Goal: Task Accomplishment & Management: Use online tool/utility

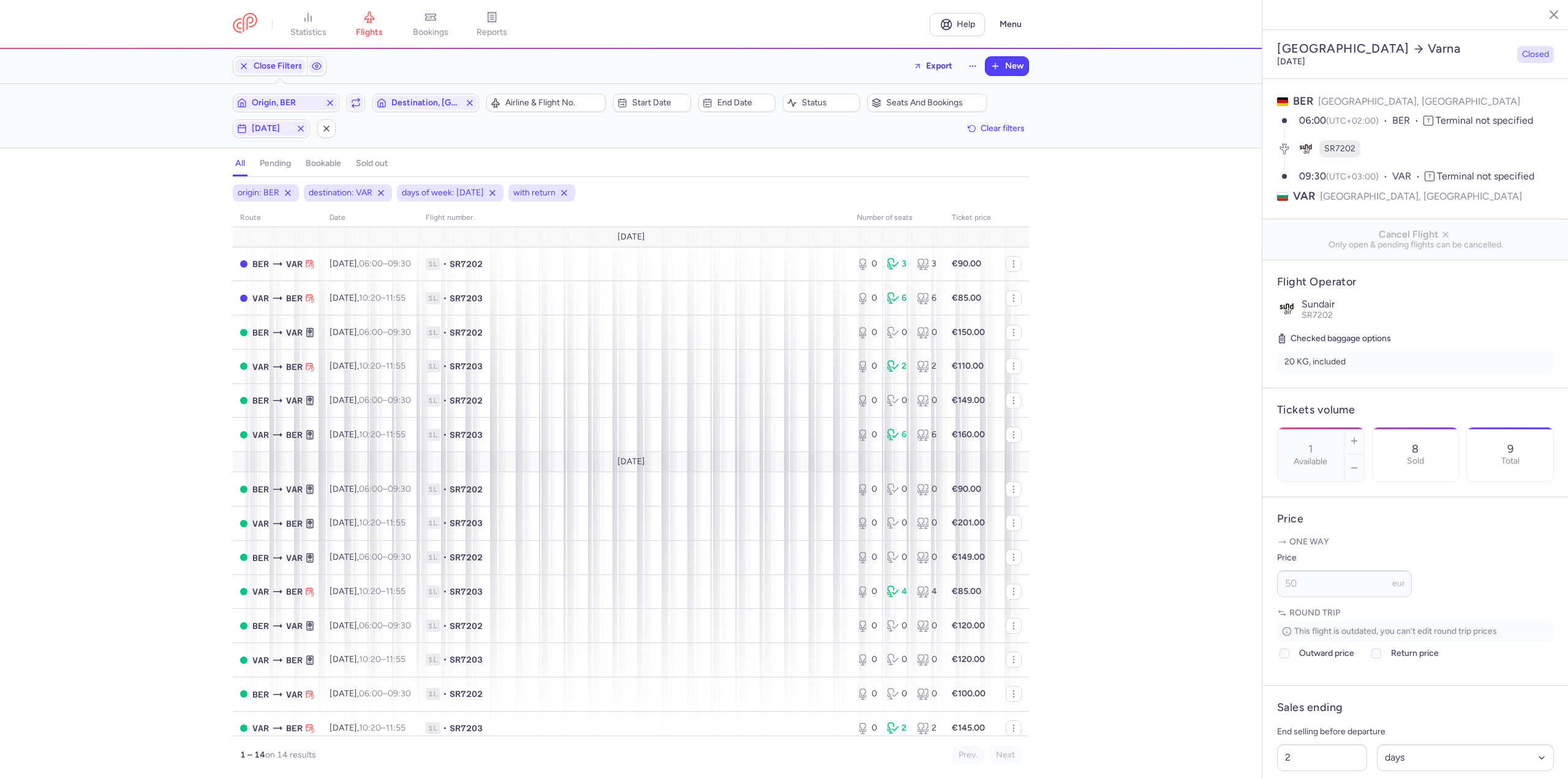
select select "days"
click at [994, 127] on span "Clear filters" at bounding box center [1003, 127] width 44 height 9
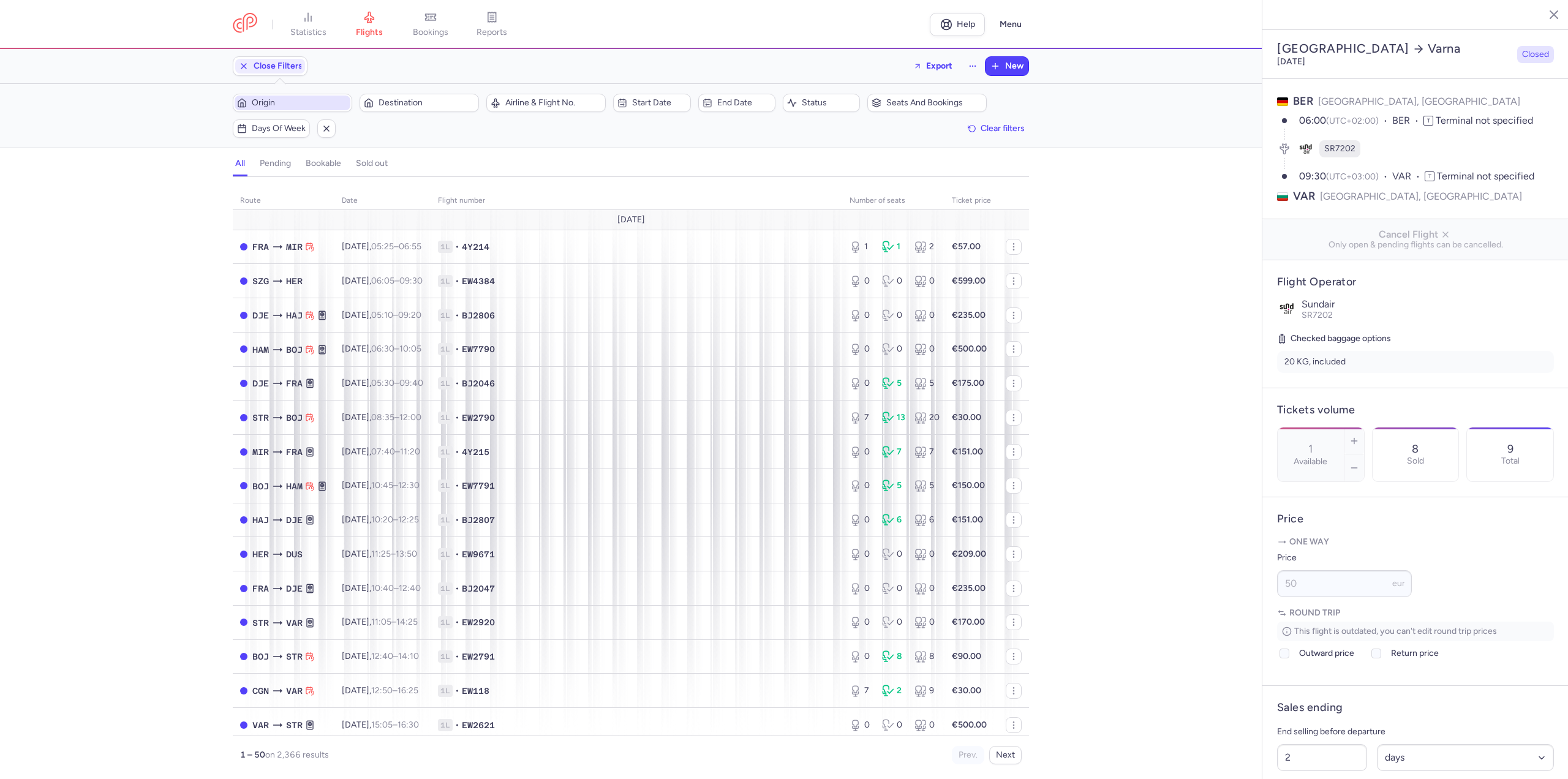
click at [276, 98] on span "Origin" at bounding box center [300, 103] width 96 height 10
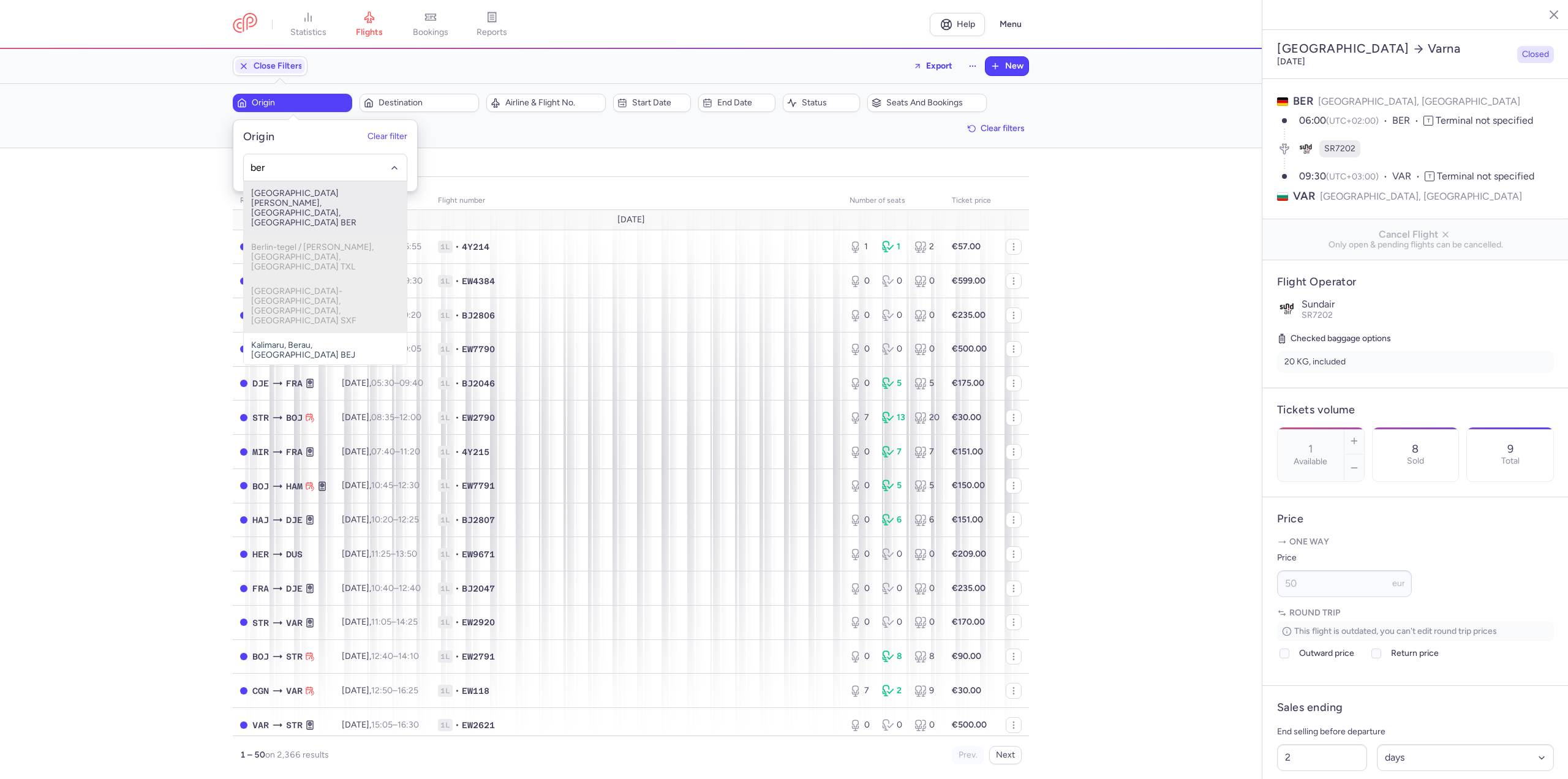
click at [296, 194] on span "[GEOGRAPHIC_DATA][PERSON_NAME], [GEOGRAPHIC_DATA], [GEOGRAPHIC_DATA] BER" at bounding box center [325, 208] width 163 height 54
type input "ber"
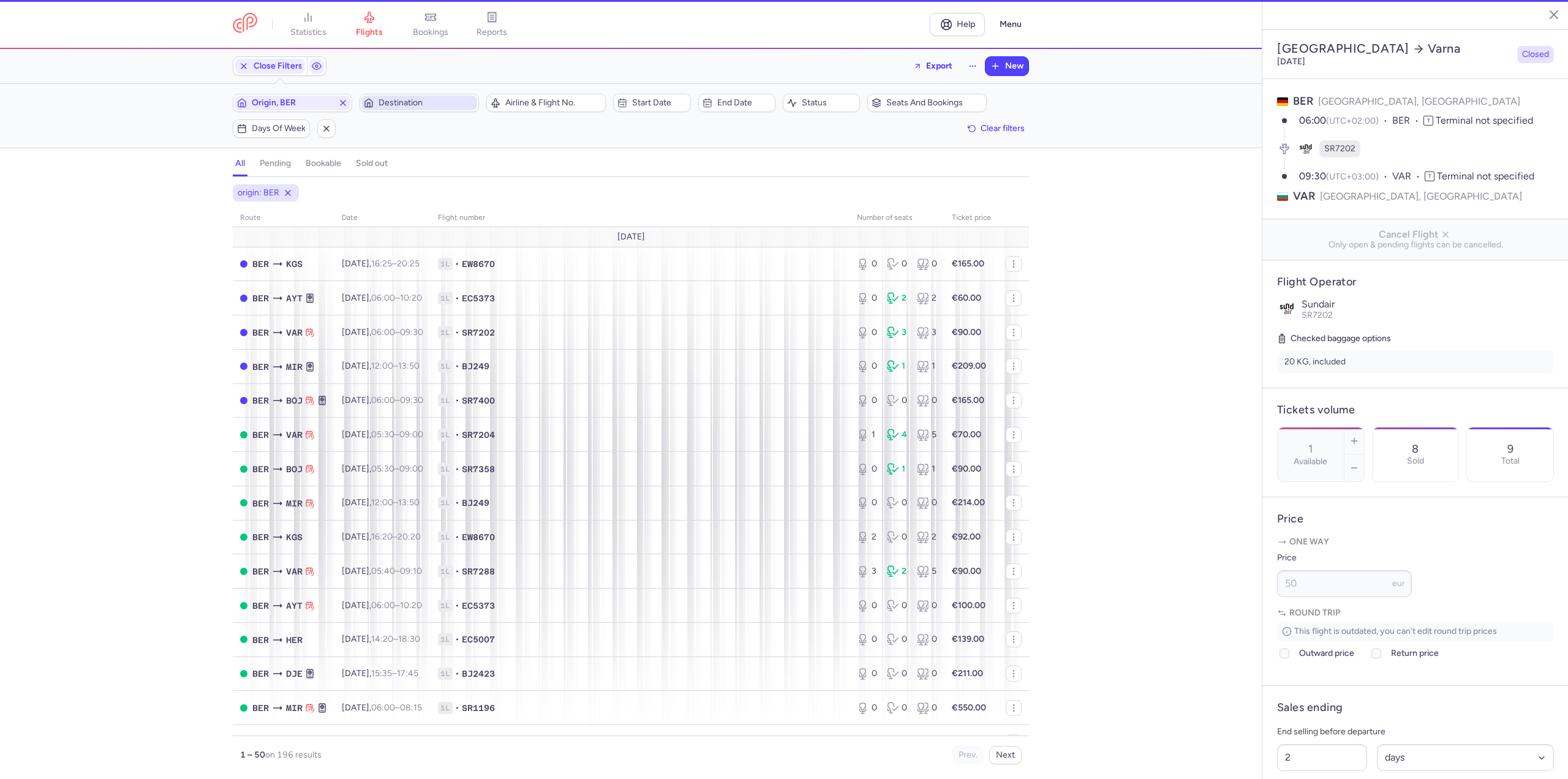
click at [396, 101] on span "Destination" at bounding box center [427, 103] width 96 height 10
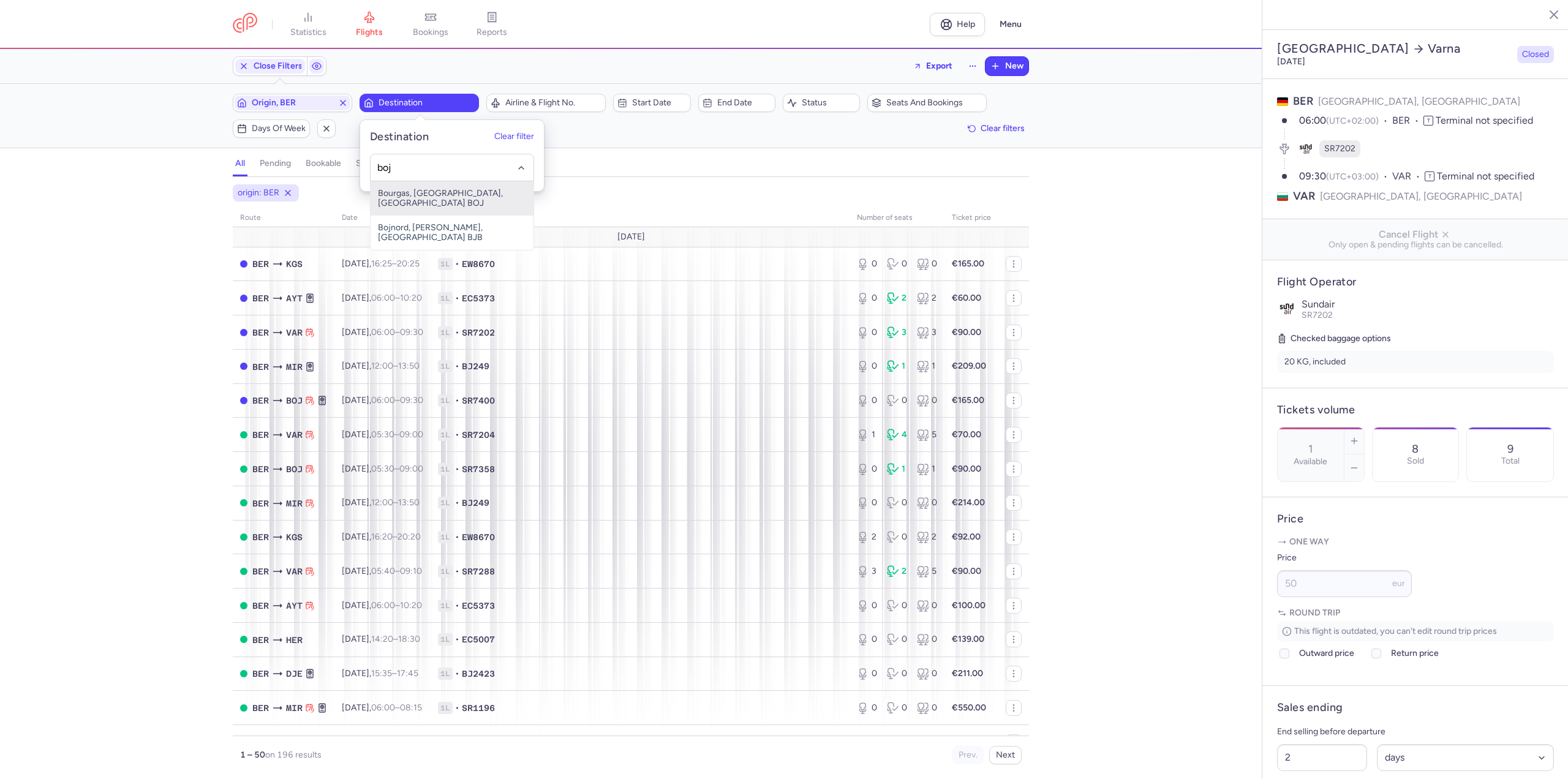
click at [401, 197] on span "Bourgas, [GEOGRAPHIC_DATA], [GEOGRAPHIC_DATA] BOJ" at bounding box center [452, 198] width 163 height 34
type input "boj"
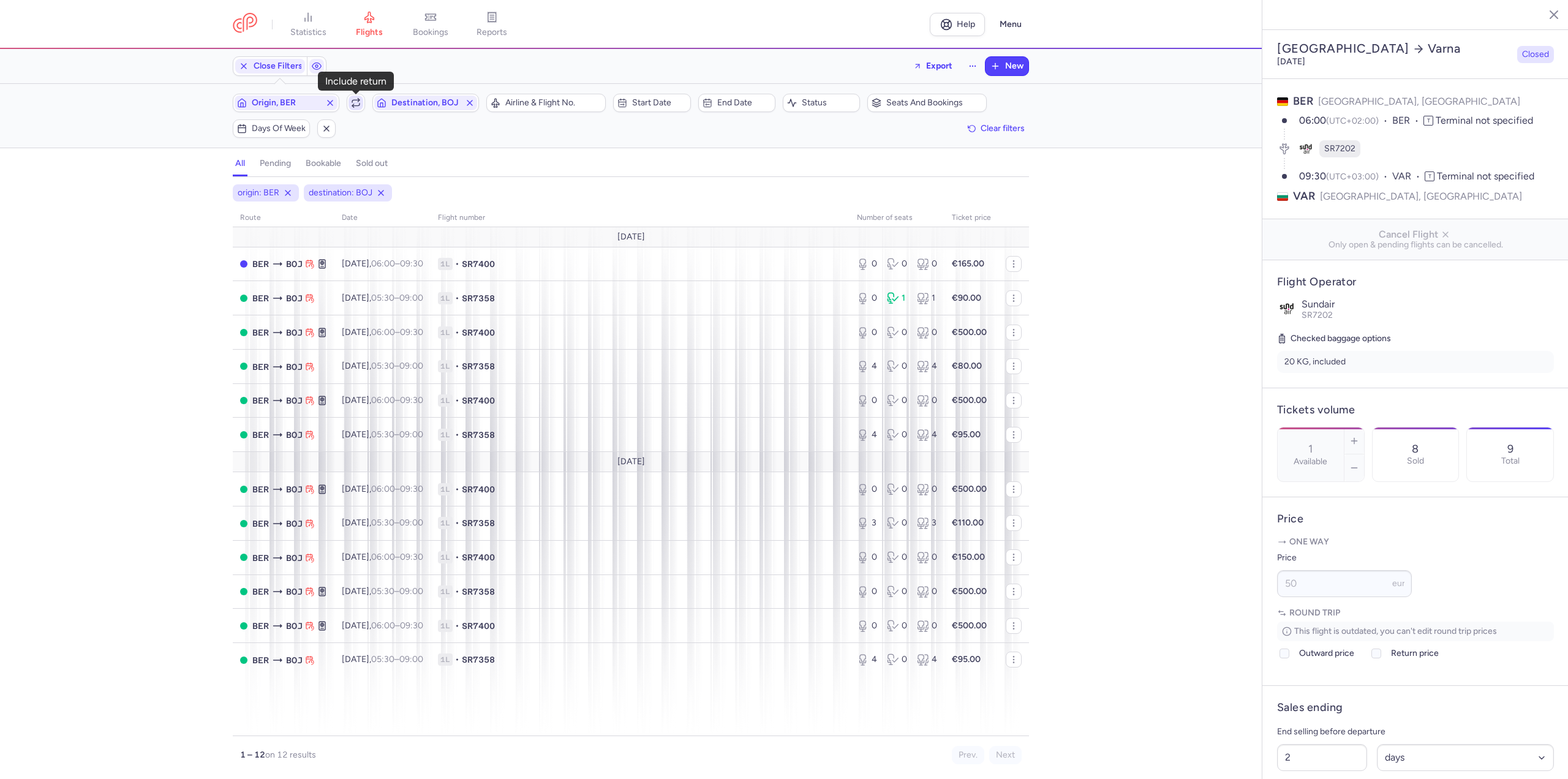
click at [352, 100] on icon "button" at bounding box center [356, 103] width 10 height 10
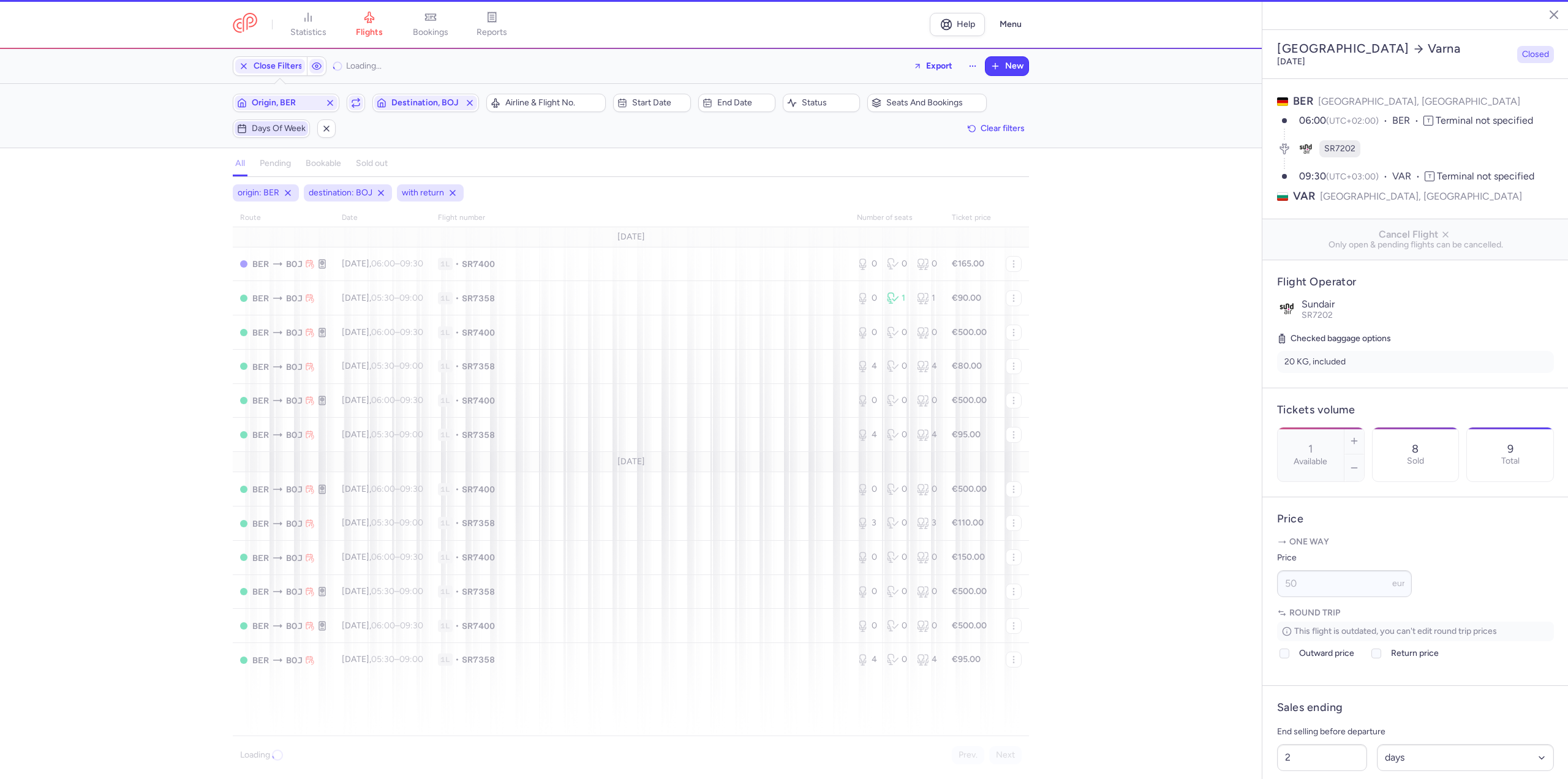
click at [251, 122] on span "Days of week" at bounding box center [272, 128] width 74 height 15
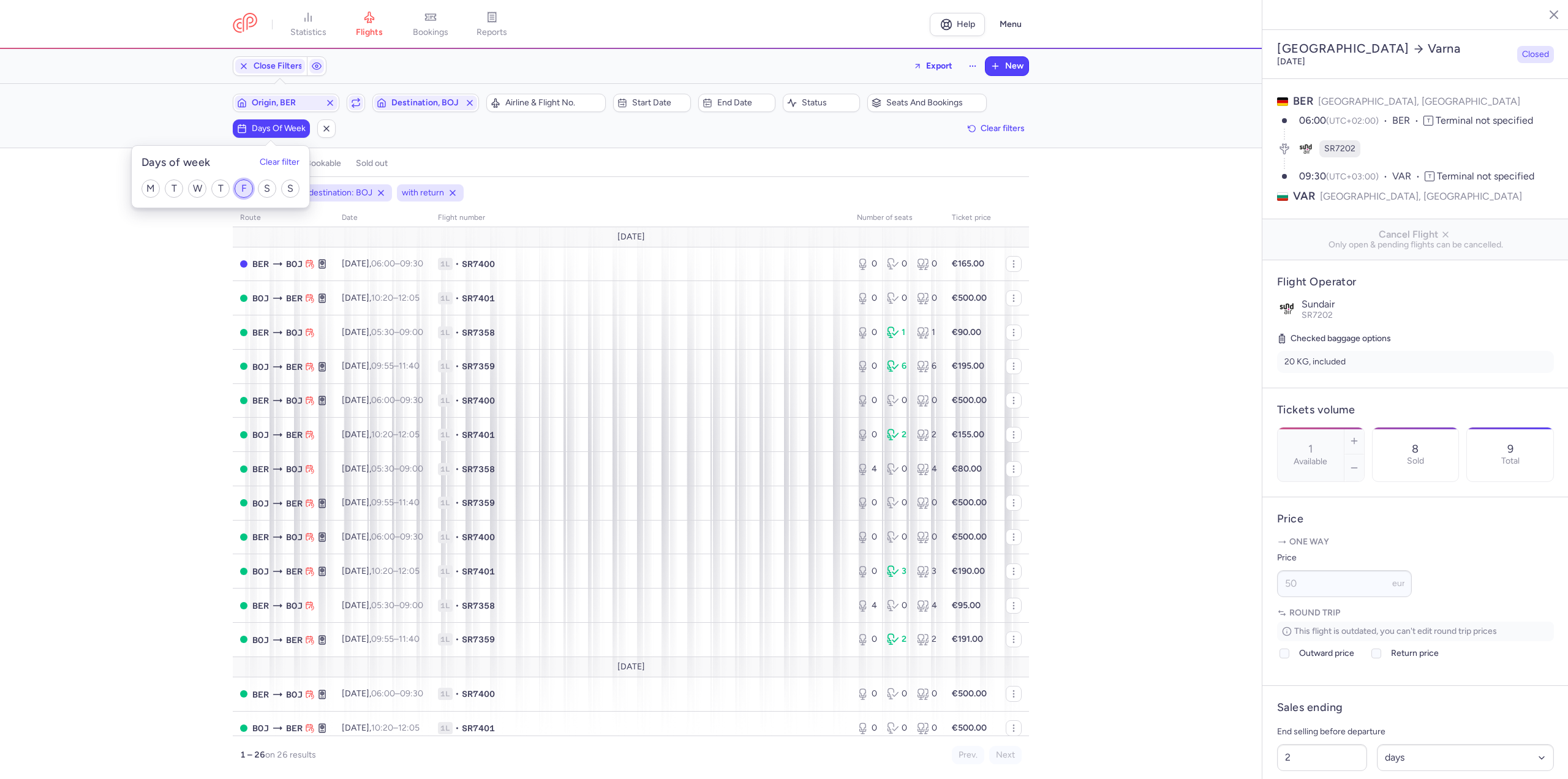
click at [240, 190] on input "F" at bounding box center [244, 189] width 18 height 18
checkbox input "true"
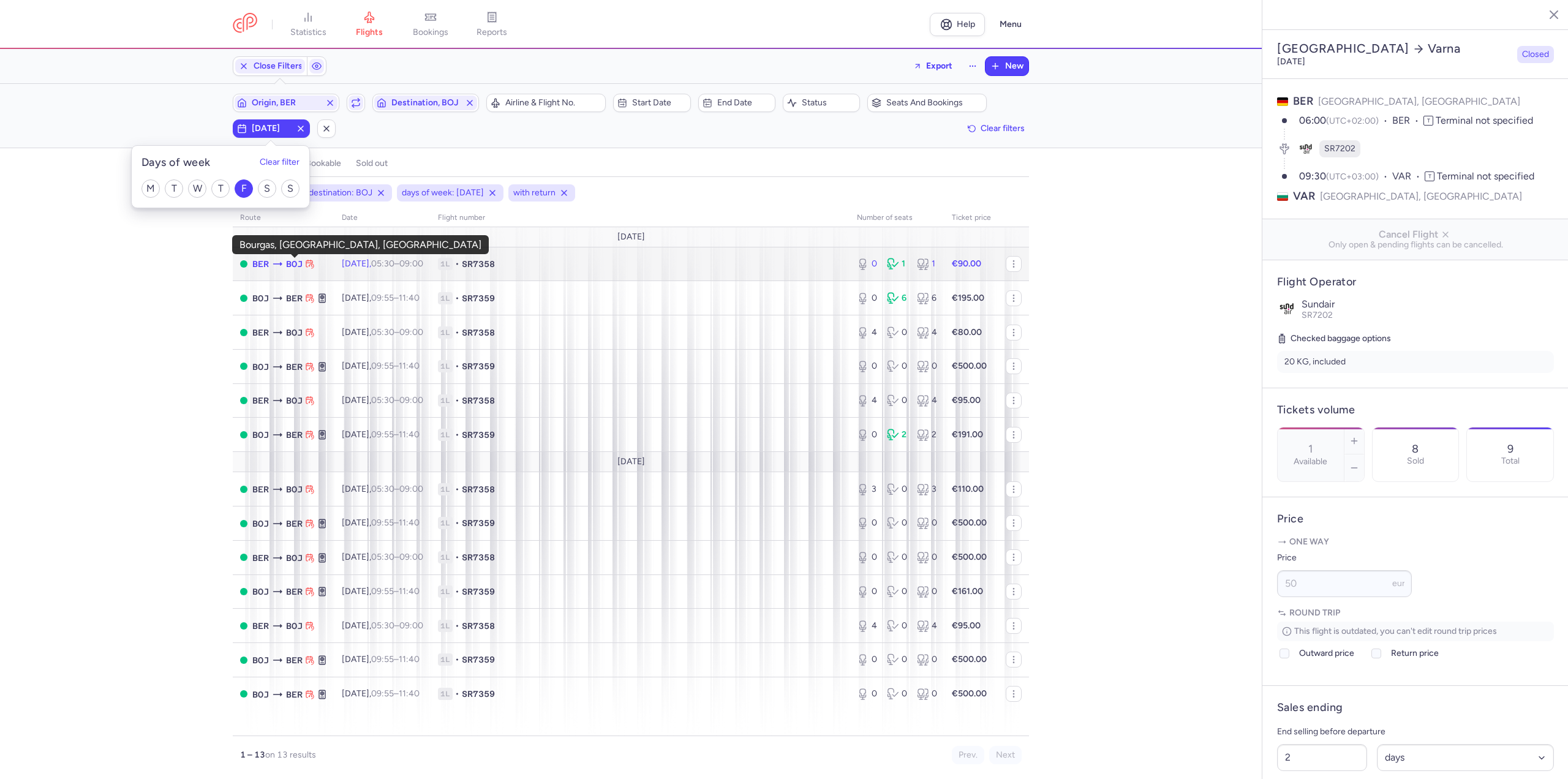
click at [290, 259] on span "BOJ" at bounding box center [294, 264] width 17 height 14
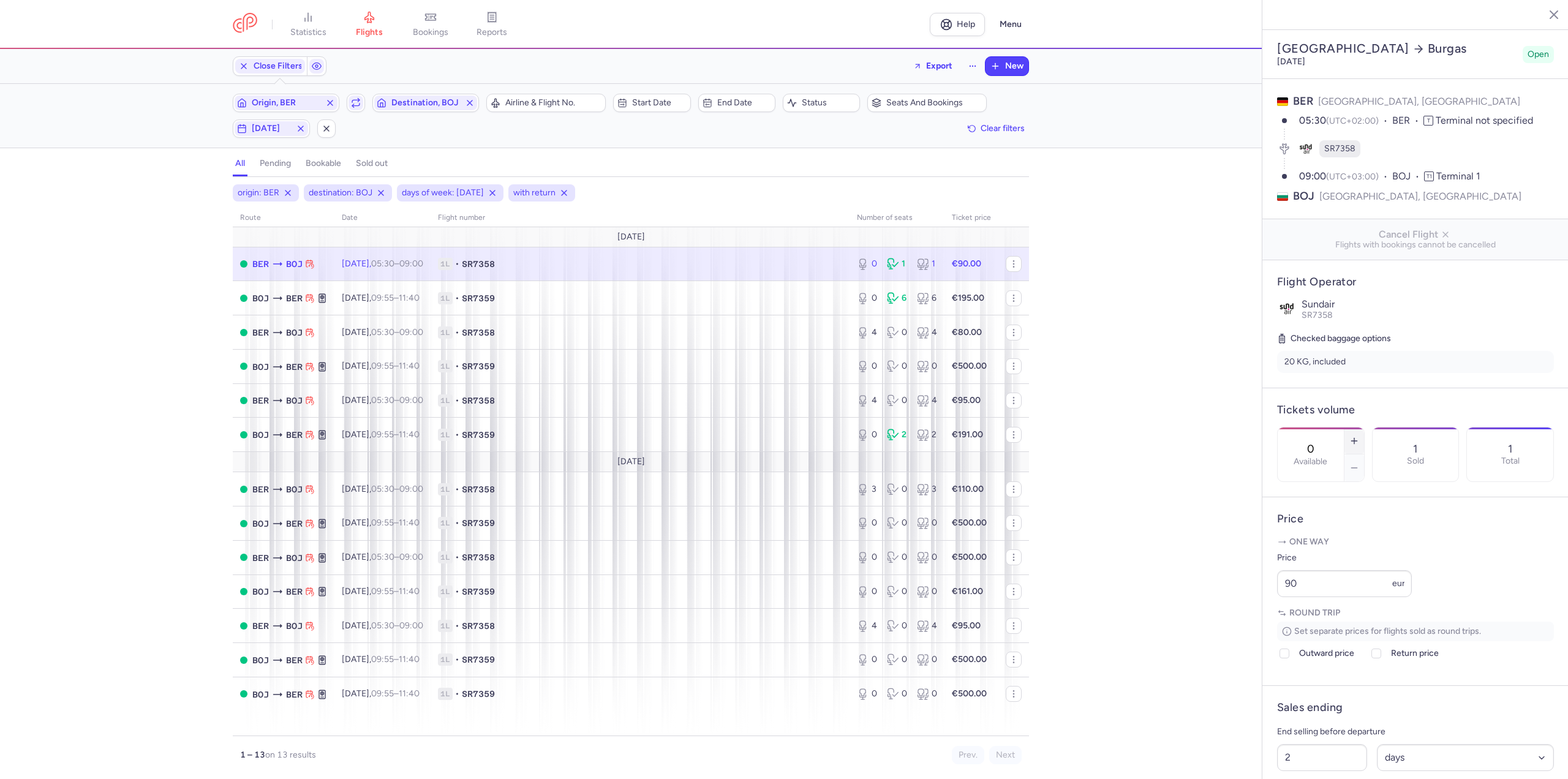
click at [1364, 428] on button "button" at bounding box center [1354, 441] width 20 height 27
type input "2"
click at [1326, 763] on button "Save changes" at bounding box center [1318, 755] width 82 height 27
drag, startPoint x: 1334, startPoint y: 607, endPoint x: 1161, endPoint y: 628, distance: 174.3
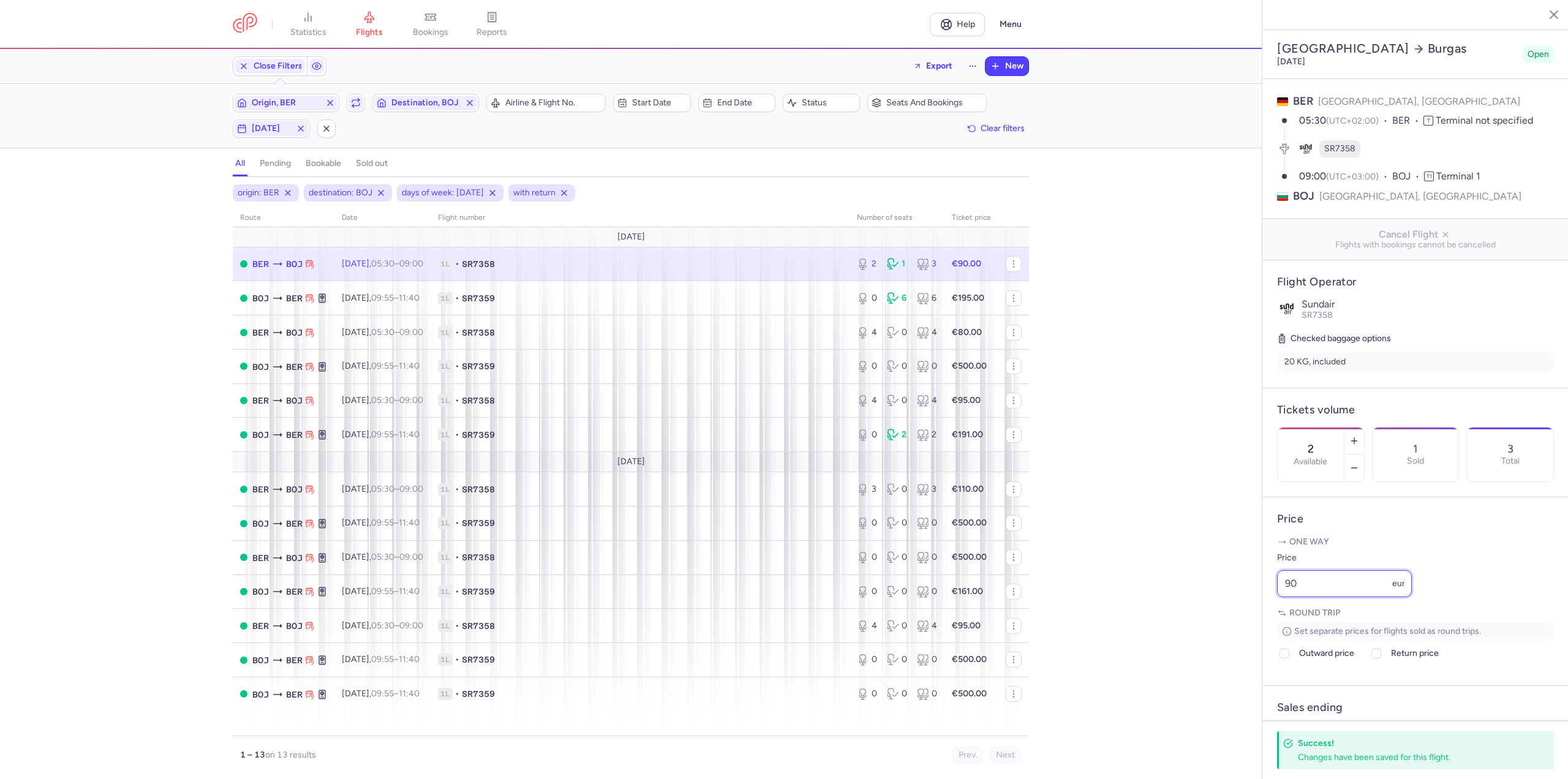
click at [1161, 628] on div "statistics flights bookings reports Help Menu Close Filters Export New Filters …" at bounding box center [784, 390] width 1568 height 779
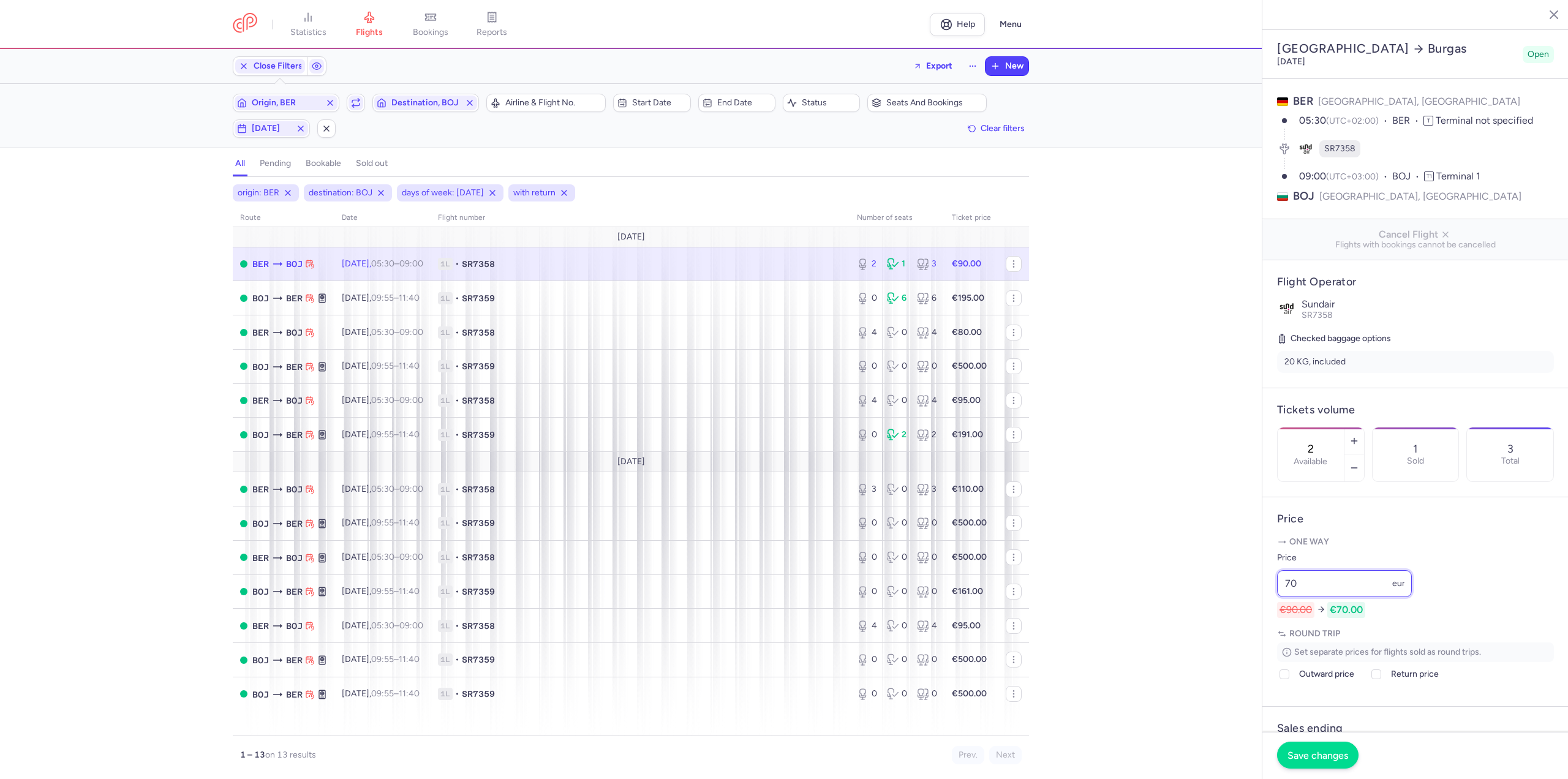
type input "70"
click at [1295, 759] on span "Save changes" at bounding box center [1318, 755] width 61 height 11
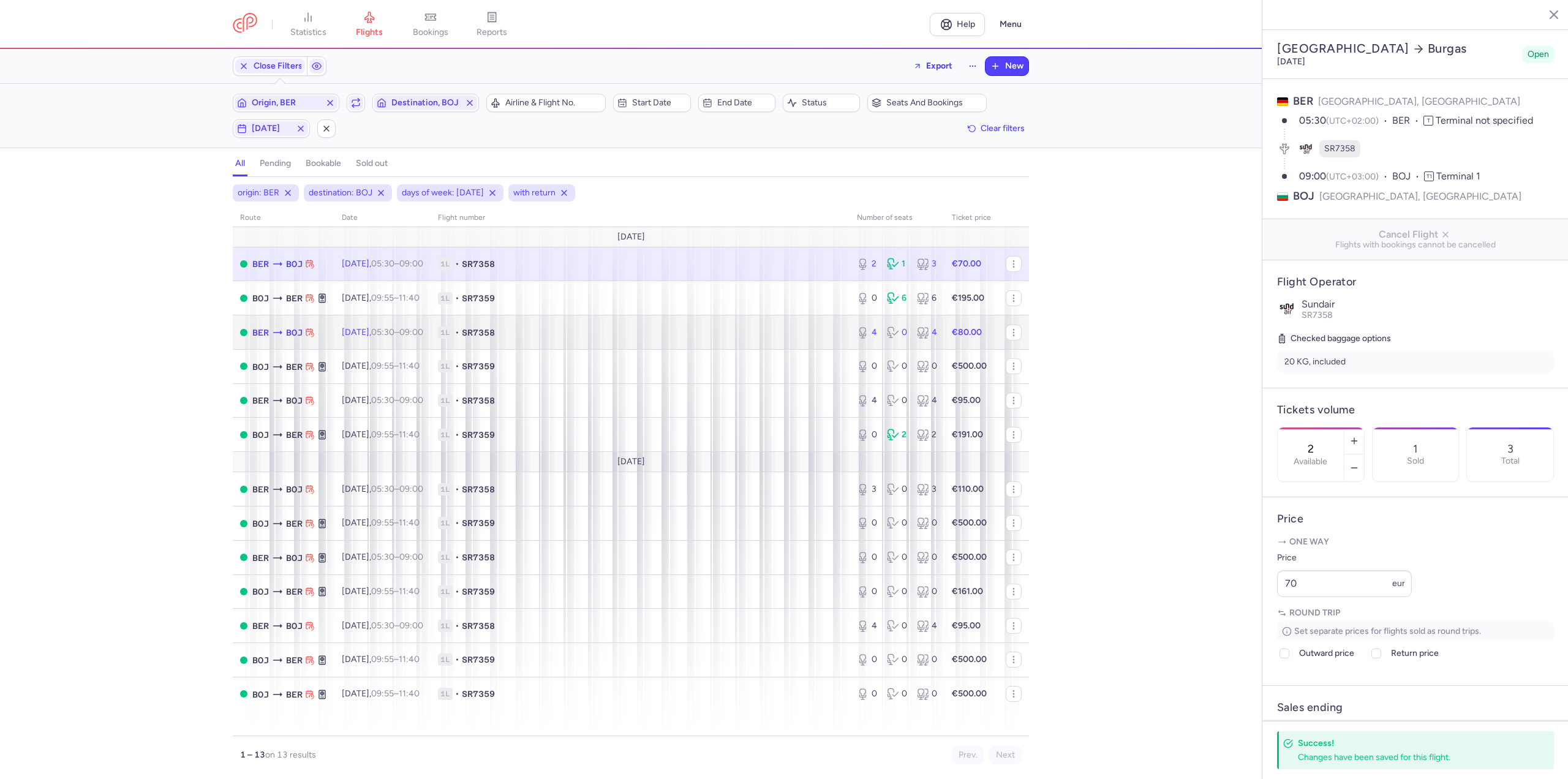
click at [362, 338] on td "Fri, 22 Aug, 05:30 – 09:00 +0" at bounding box center [382, 332] width 96 height 34
type input "4"
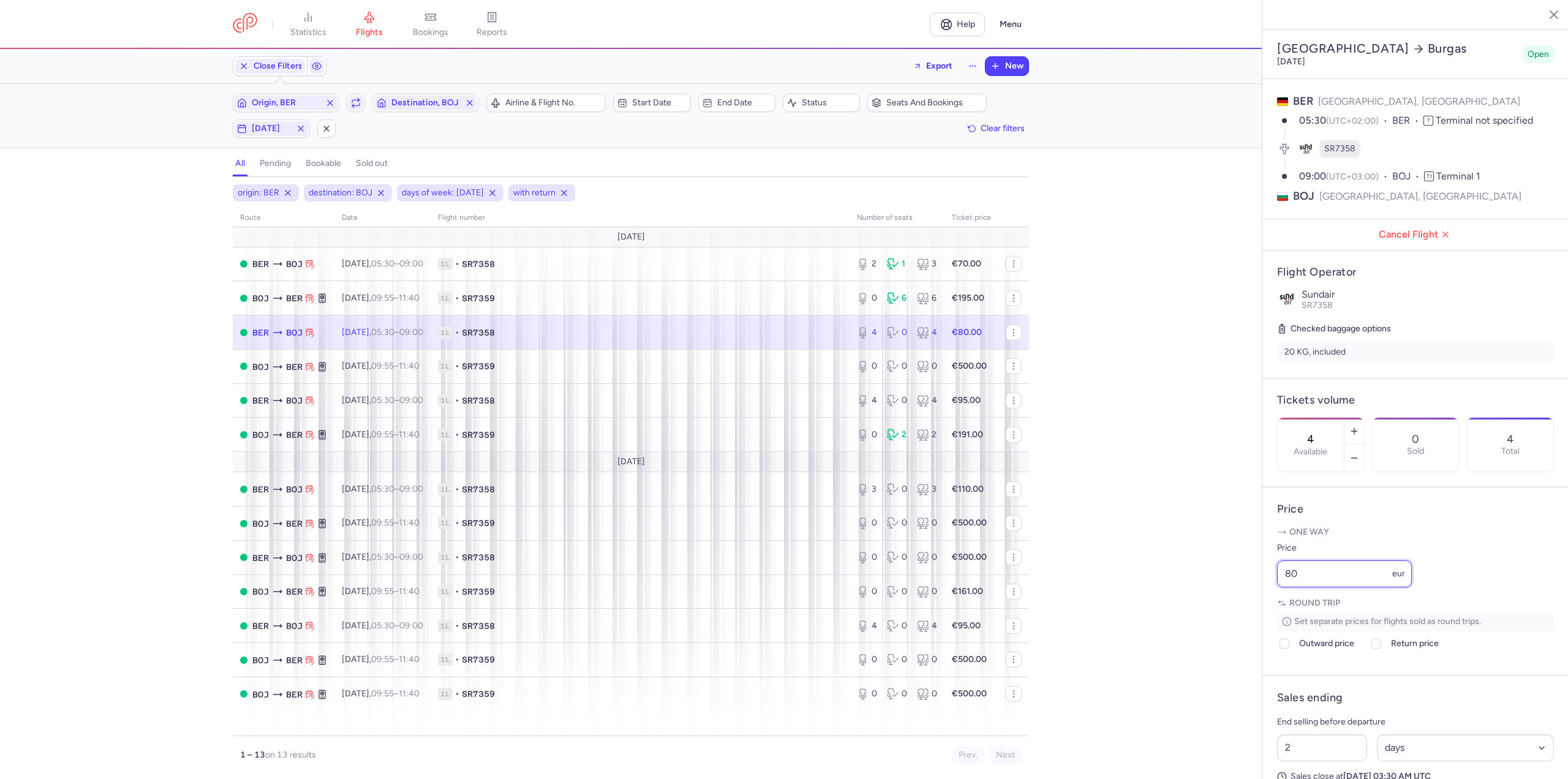
drag, startPoint x: 1319, startPoint y: 611, endPoint x: 1227, endPoint y: 614, distance: 92.0
click at [1227, 614] on div "statistics flights bookings reports Help Menu Close Filters Export New Filters …" at bounding box center [784, 390] width 1568 height 779
type input "70"
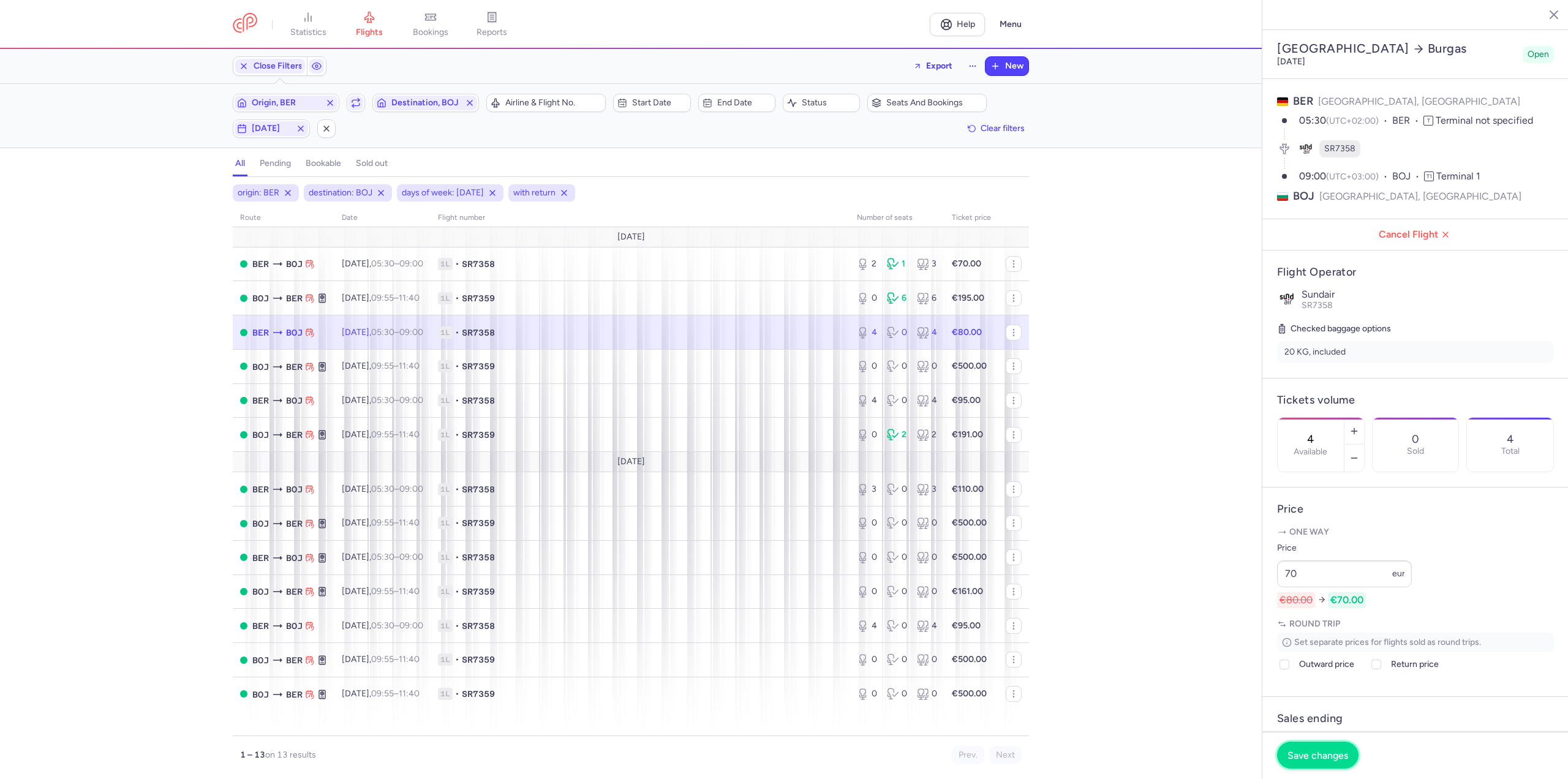
click at [1338, 758] on span "Save changes" at bounding box center [1318, 755] width 61 height 11
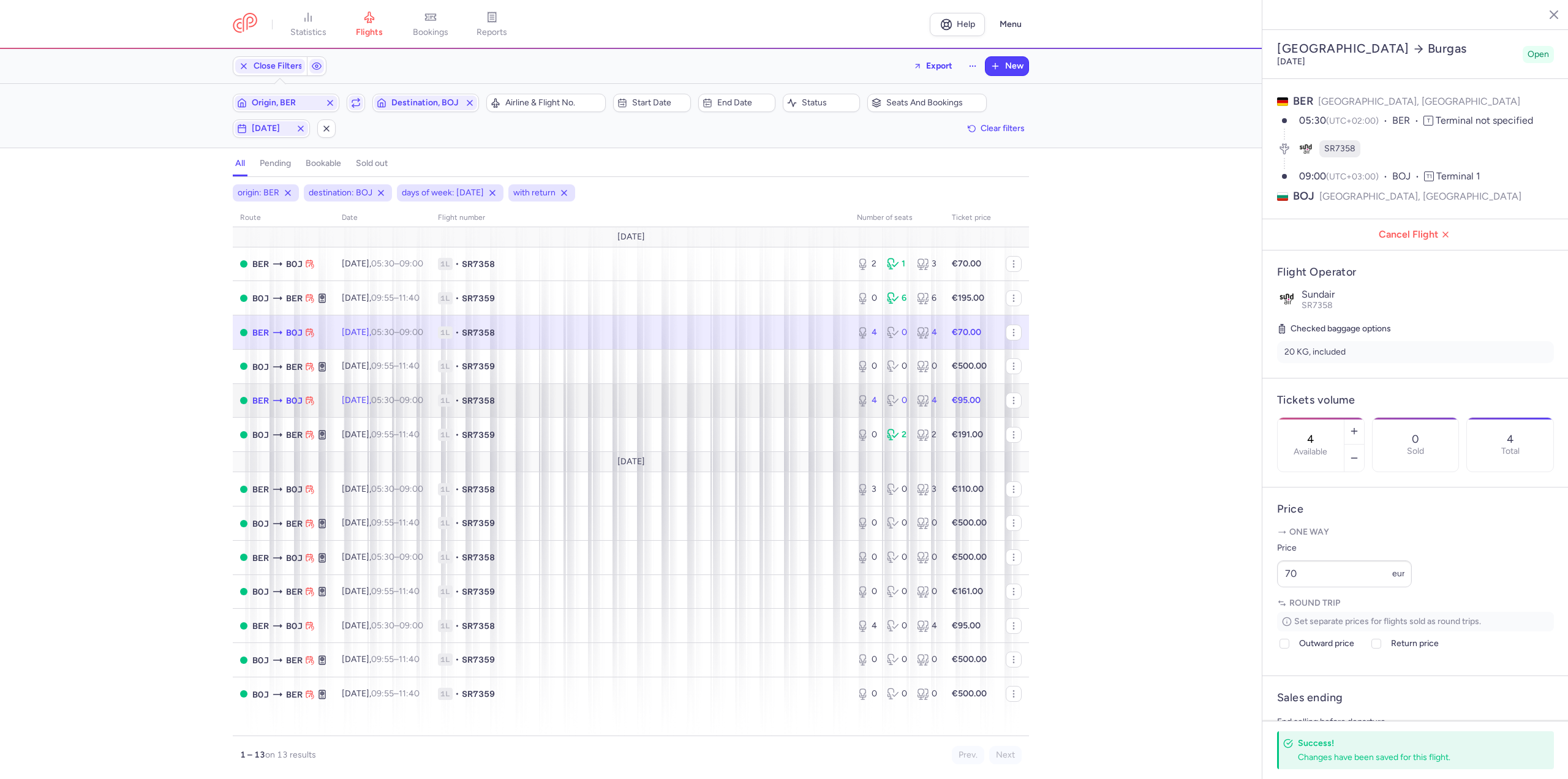
click at [495, 403] on span "SR7358" at bounding box center [478, 401] width 33 height 12
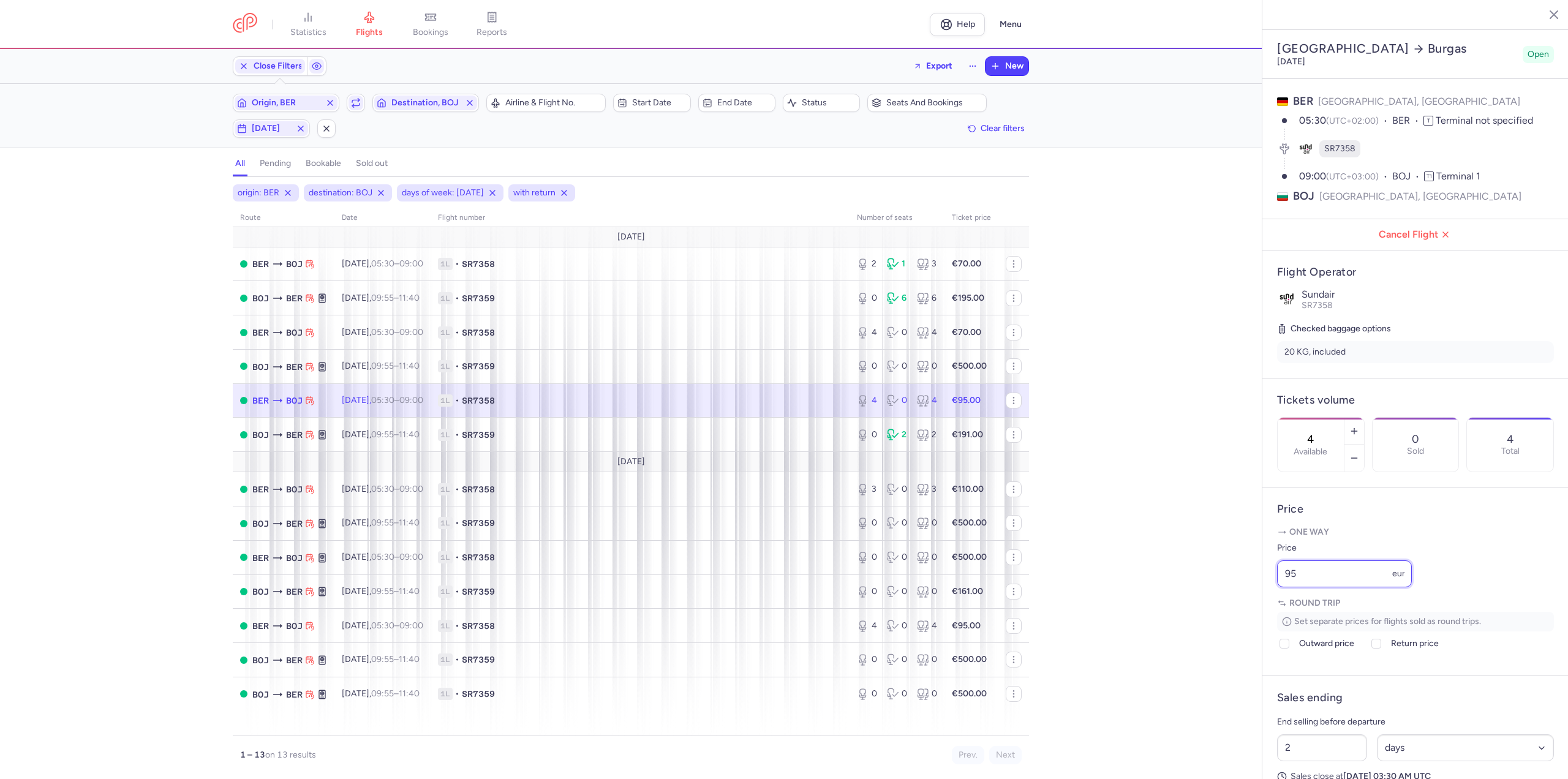
drag, startPoint x: 1317, startPoint y: 605, endPoint x: 1117, endPoint y: 597, distance: 200.2
click at [1119, 598] on div "statistics flights bookings reports Help Menu Close Filters Export New Filters …" at bounding box center [784, 390] width 1568 height 779
type input "90"
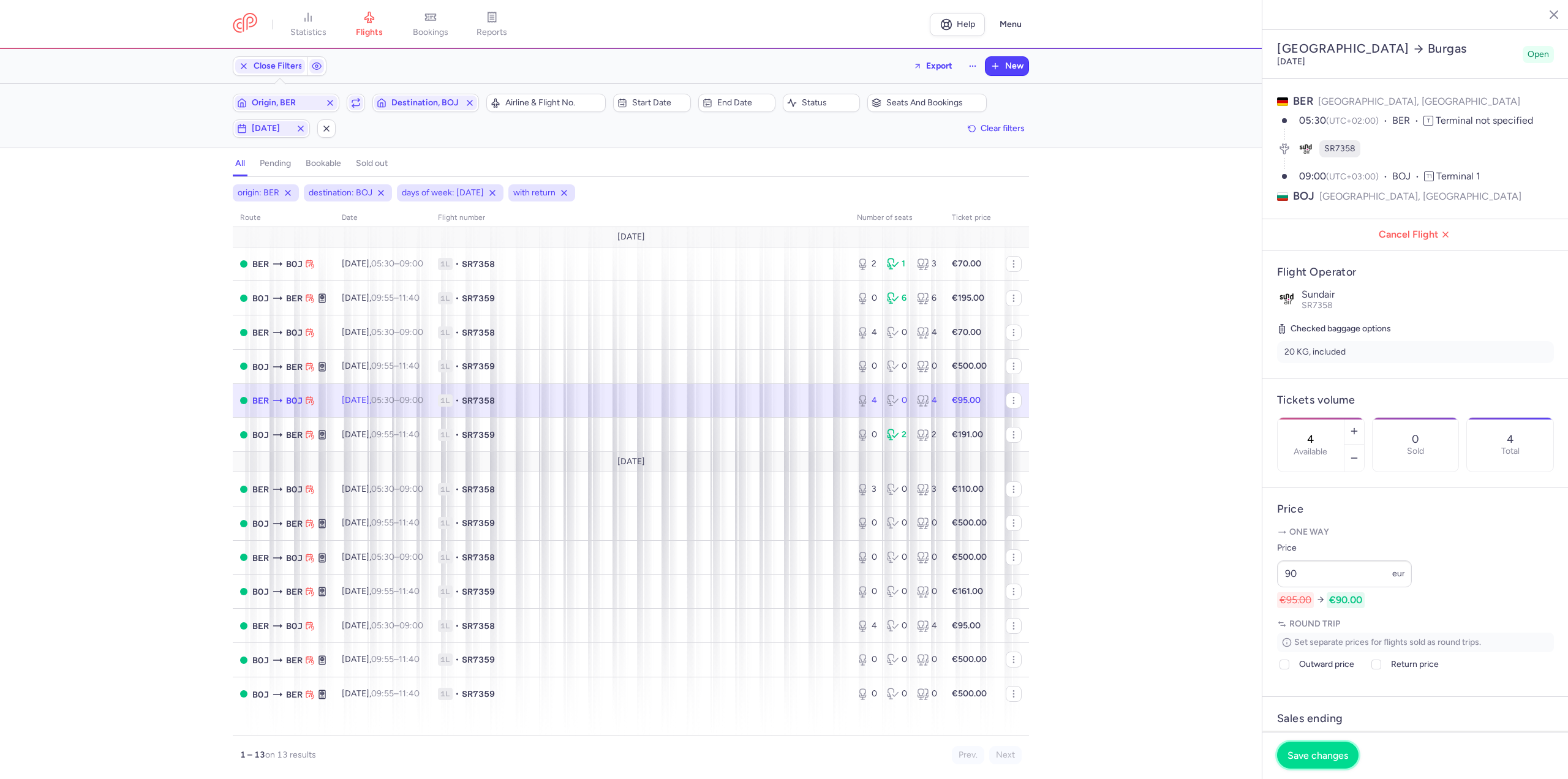
click at [1315, 754] on span "Save changes" at bounding box center [1318, 755] width 61 height 11
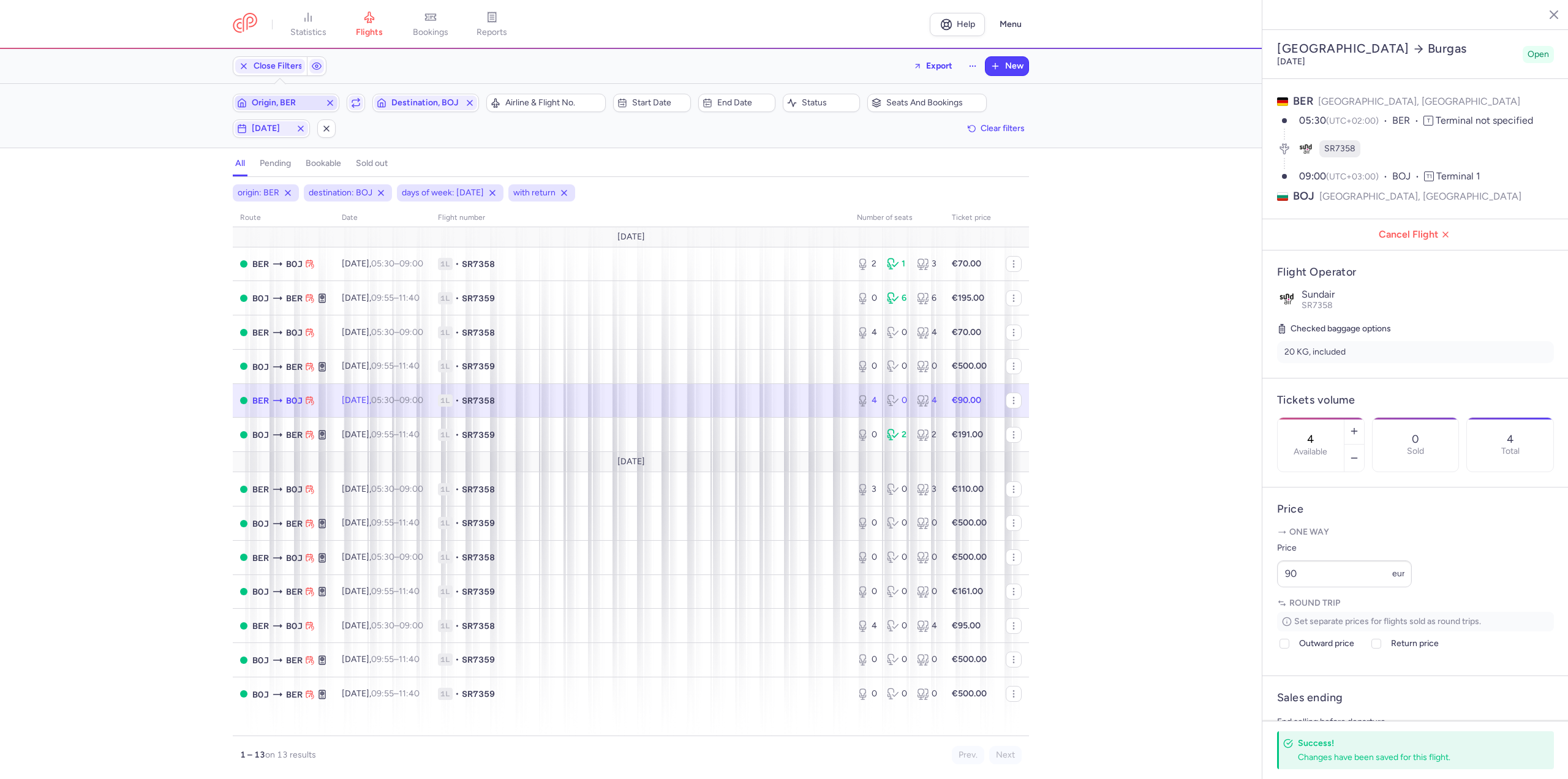
click at [282, 104] on span "Origin, BER" at bounding box center [286, 103] width 69 height 10
click at [272, 194] on span "Cologne/[GEOGRAPHIC_DATA], [GEOGRAPHIC_DATA], [GEOGRAPHIC_DATA] CGN" at bounding box center [325, 203] width 163 height 44
type input "cgn"
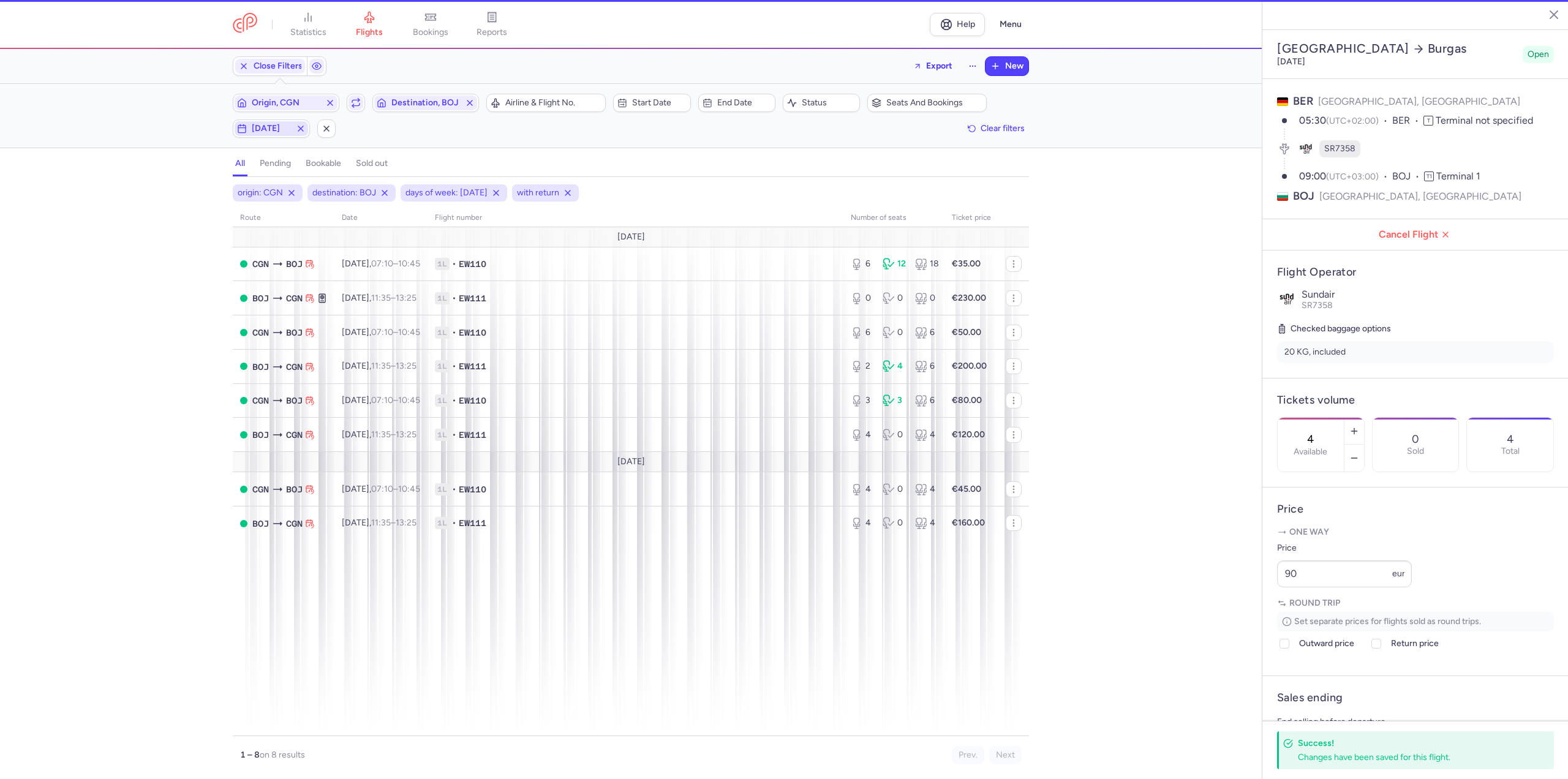
click at [262, 128] on span "[DATE]" at bounding box center [272, 128] width 39 height 10
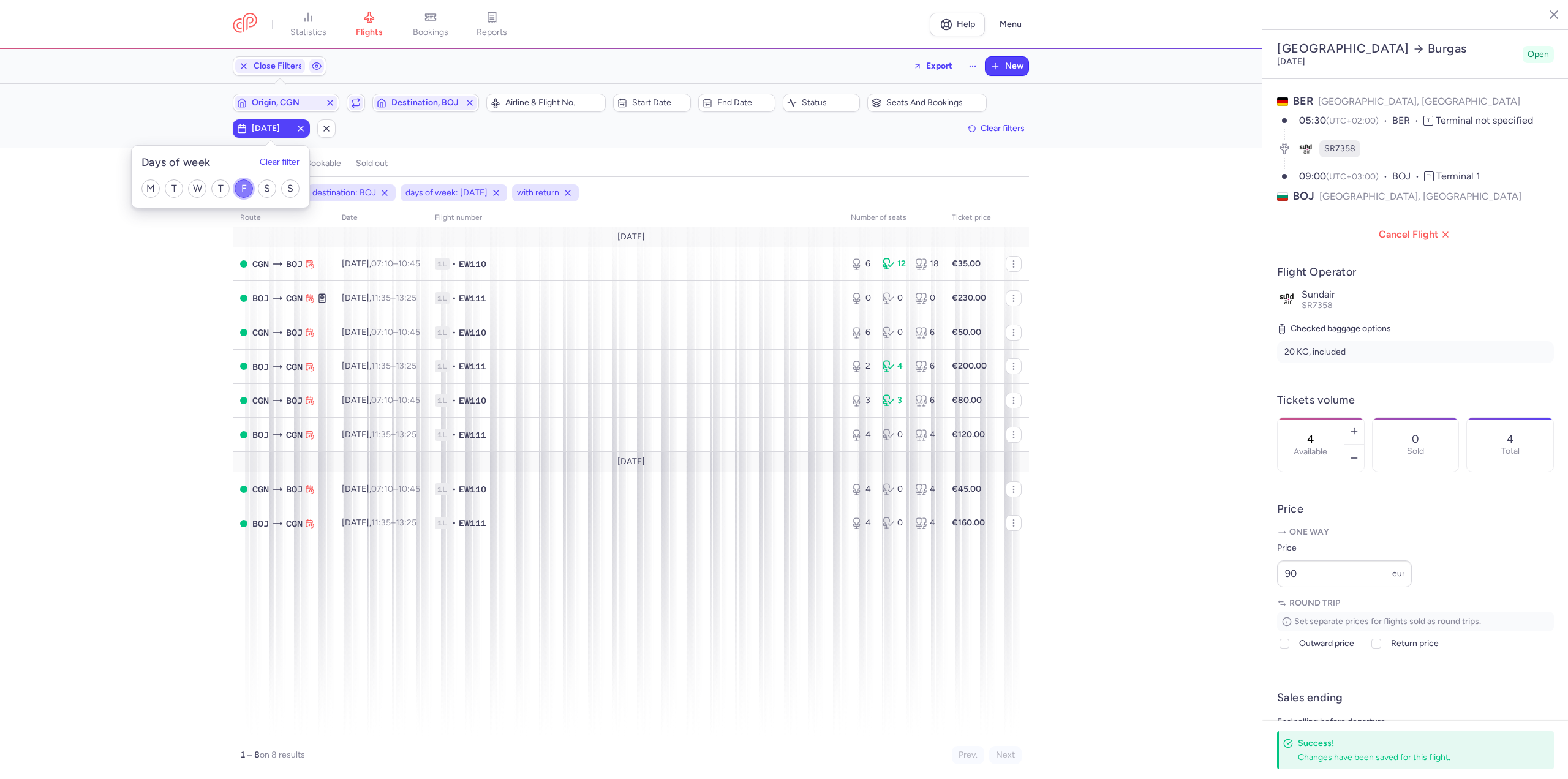
click at [242, 188] on input "F" at bounding box center [244, 189] width 18 height 18
checkbox input "false"
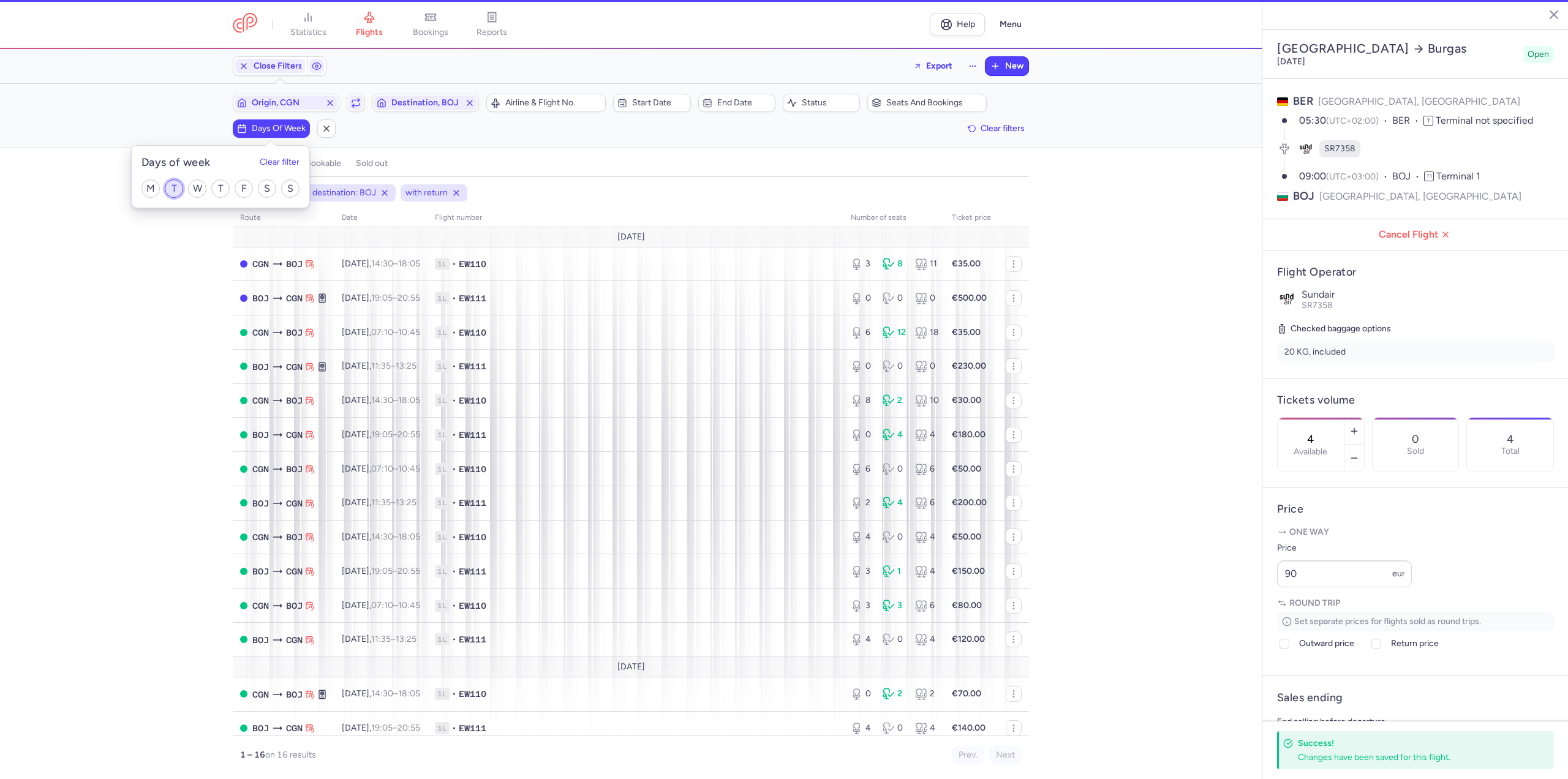
click at [175, 187] on input "T" at bounding box center [174, 189] width 18 height 18
checkbox input "true"
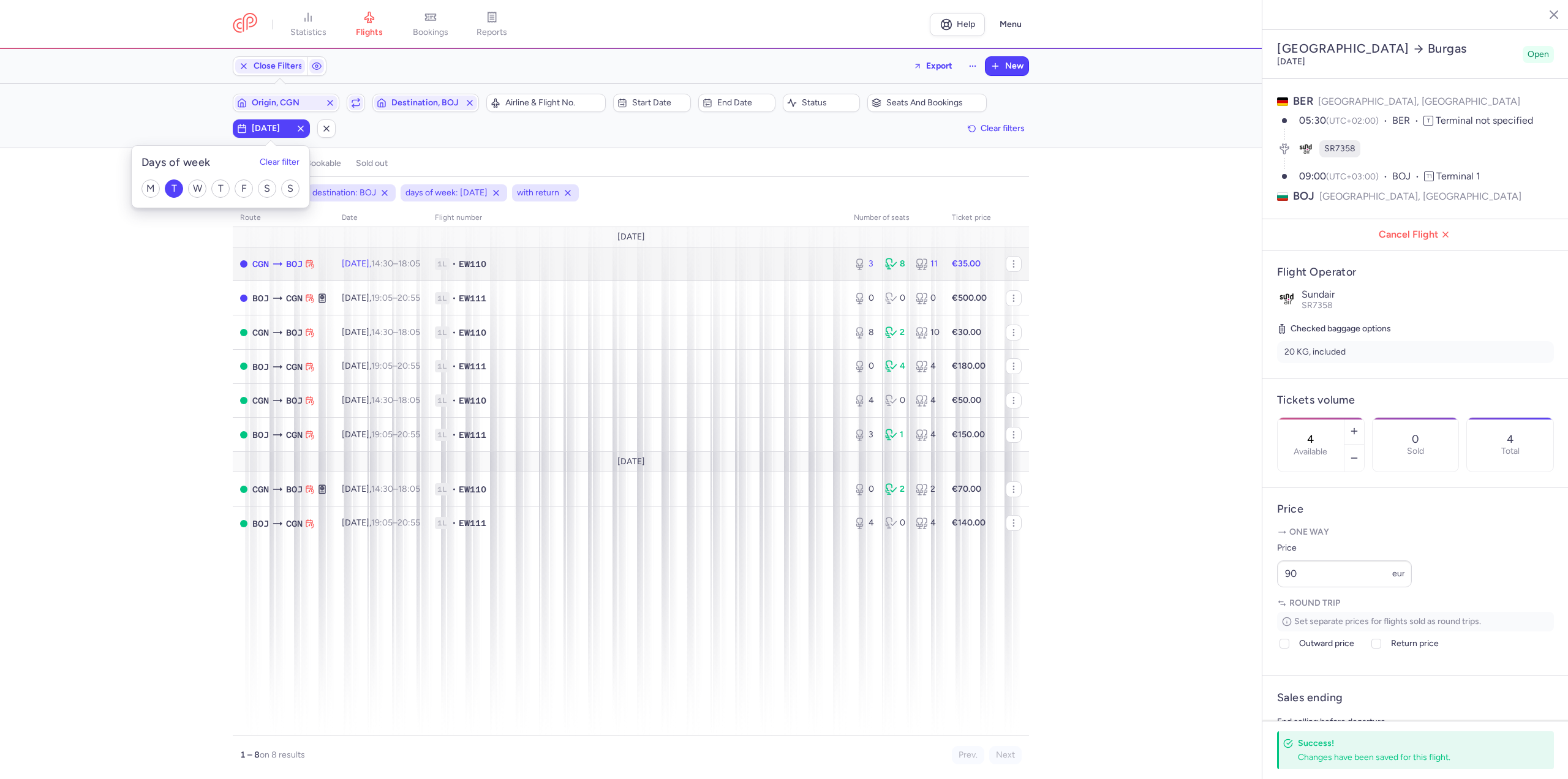
click at [428, 276] on td "Tue, 12 Aug, 14:30 – 18:05 +0" at bounding box center [380, 264] width 93 height 34
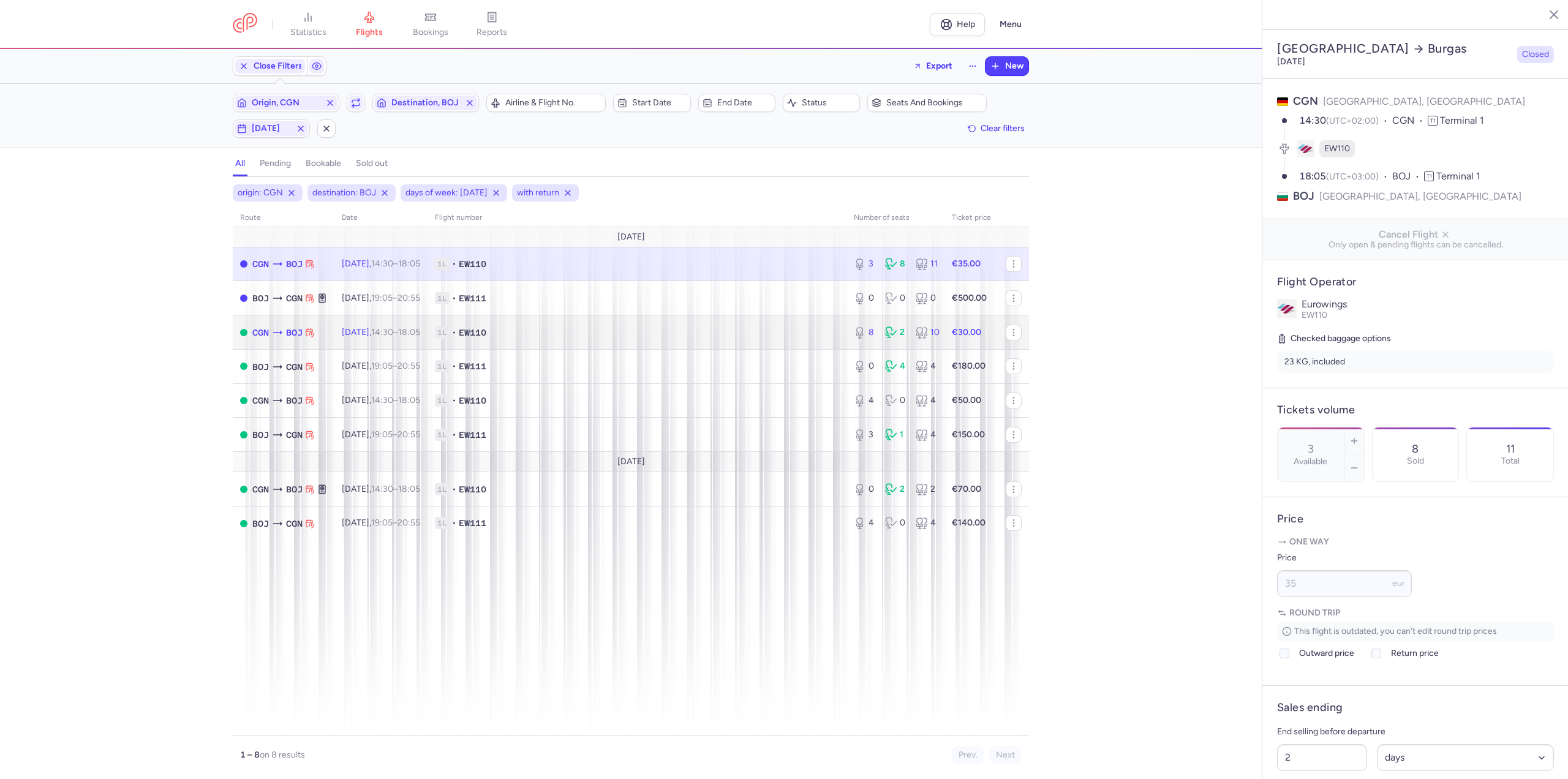
click at [393, 328] on time "14:30" at bounding box center [382, 332] width 22 height 10
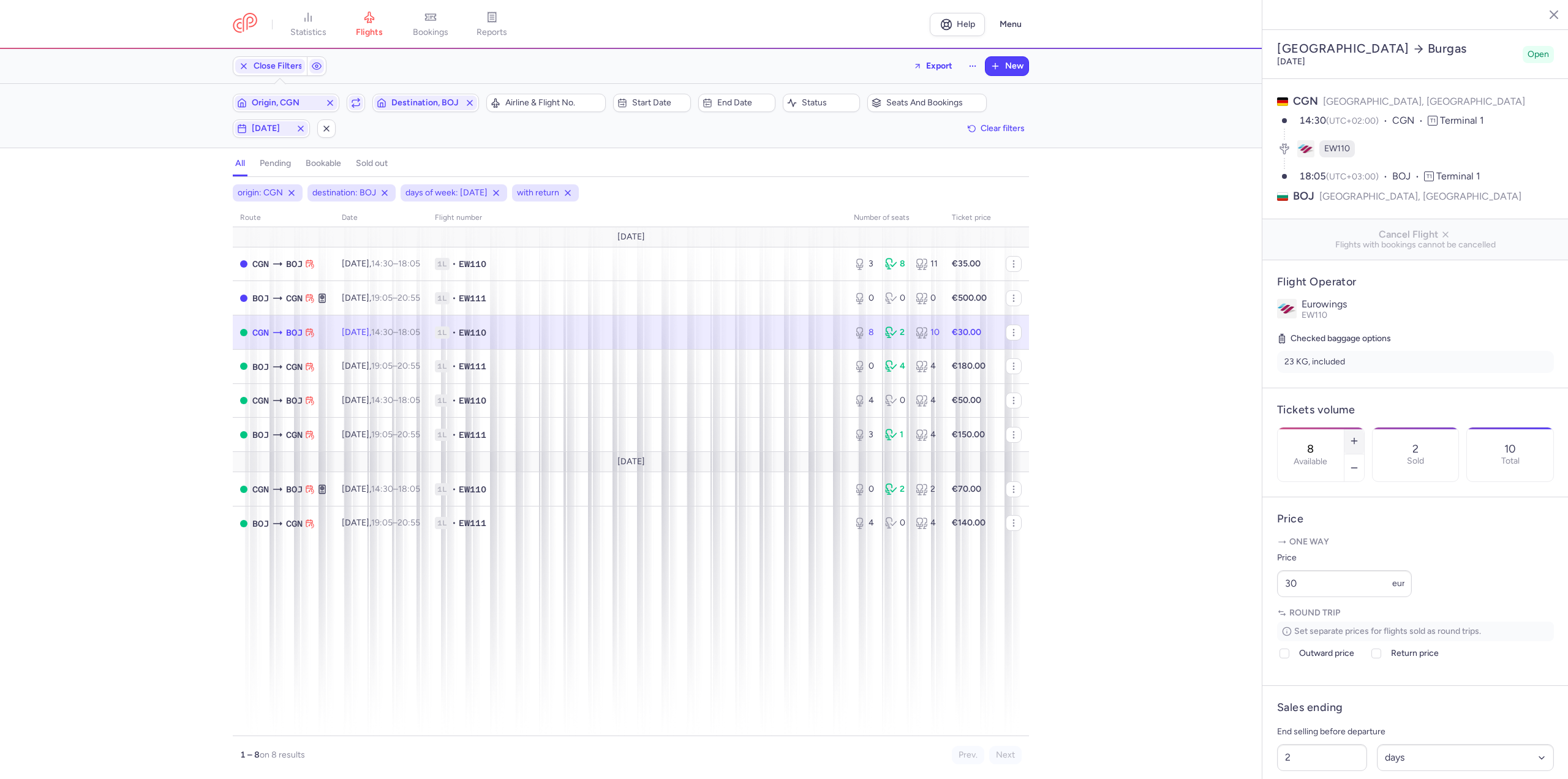
click at [1359, 436] on icon "button" at bounding box center [1354, 441] width 10 height 10
click at [1327, 765] on button "Save changes" at bounding box center [1318, 755] width 82 height 27
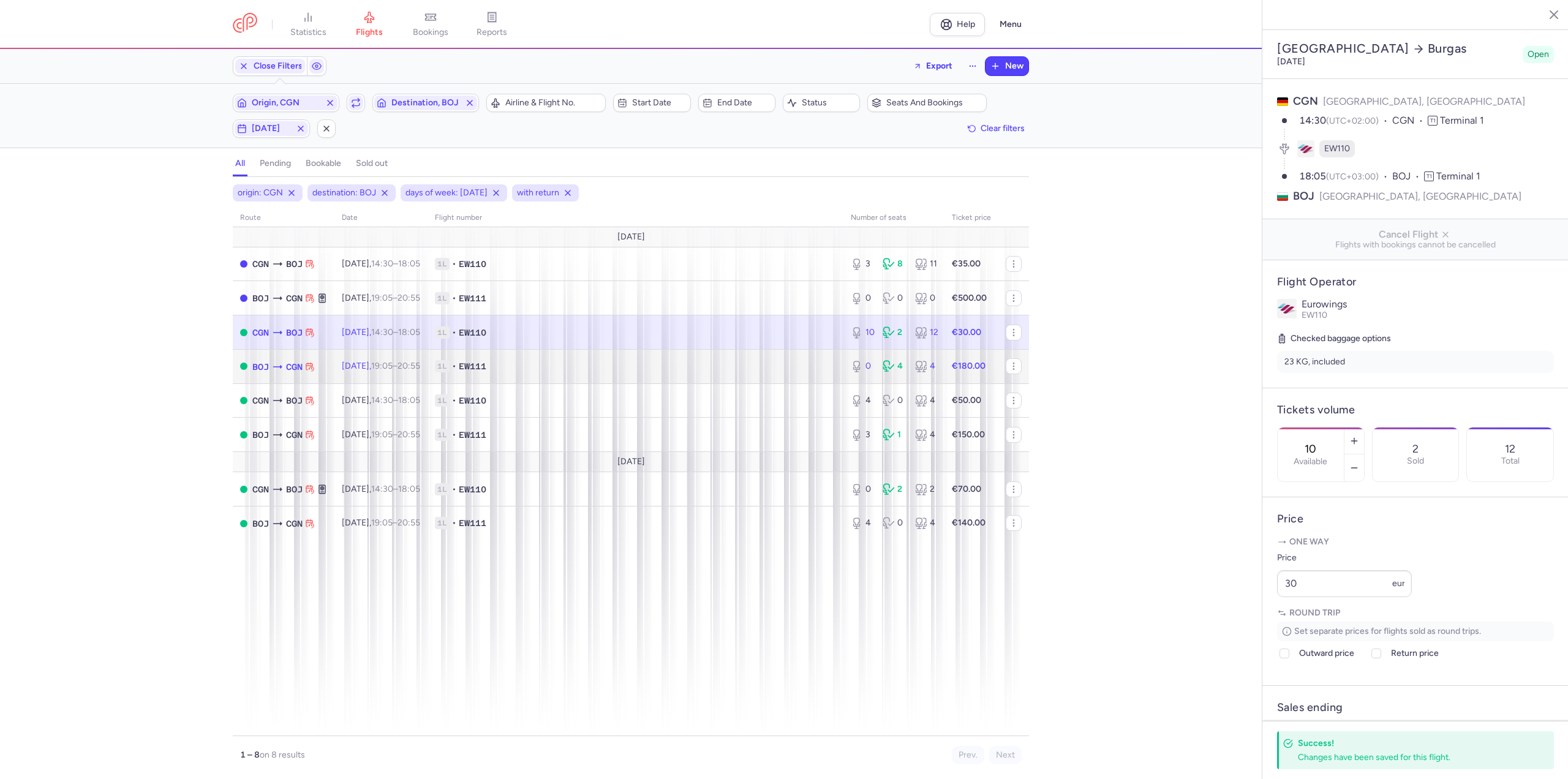
click at [458, 357] on td "1L • EW111" at bounding box center [636, 366] width 416 height 34
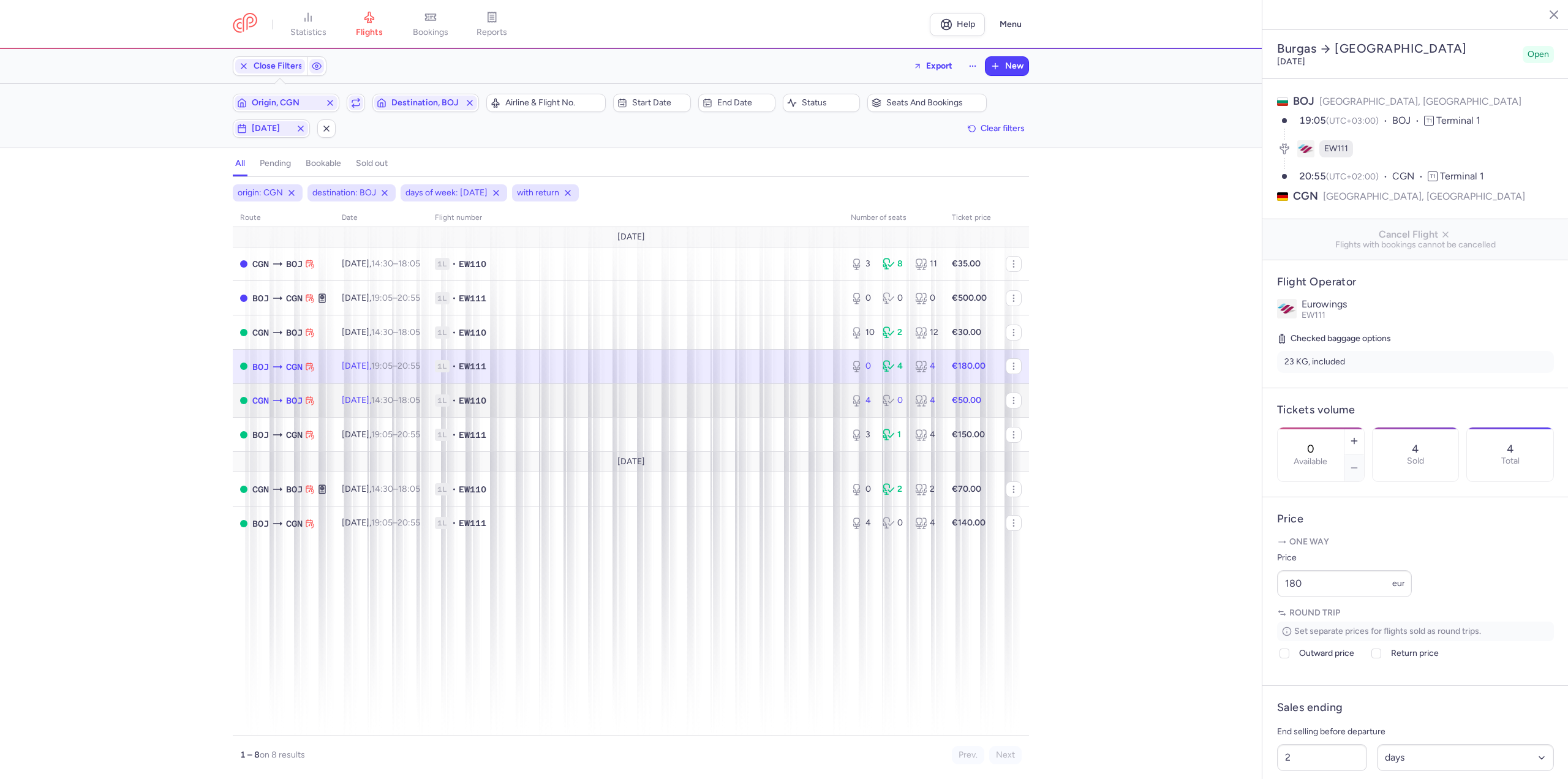
click at [420, 400] on time "18:05 +0" at bounding box center [409, 400] width 22 height 10
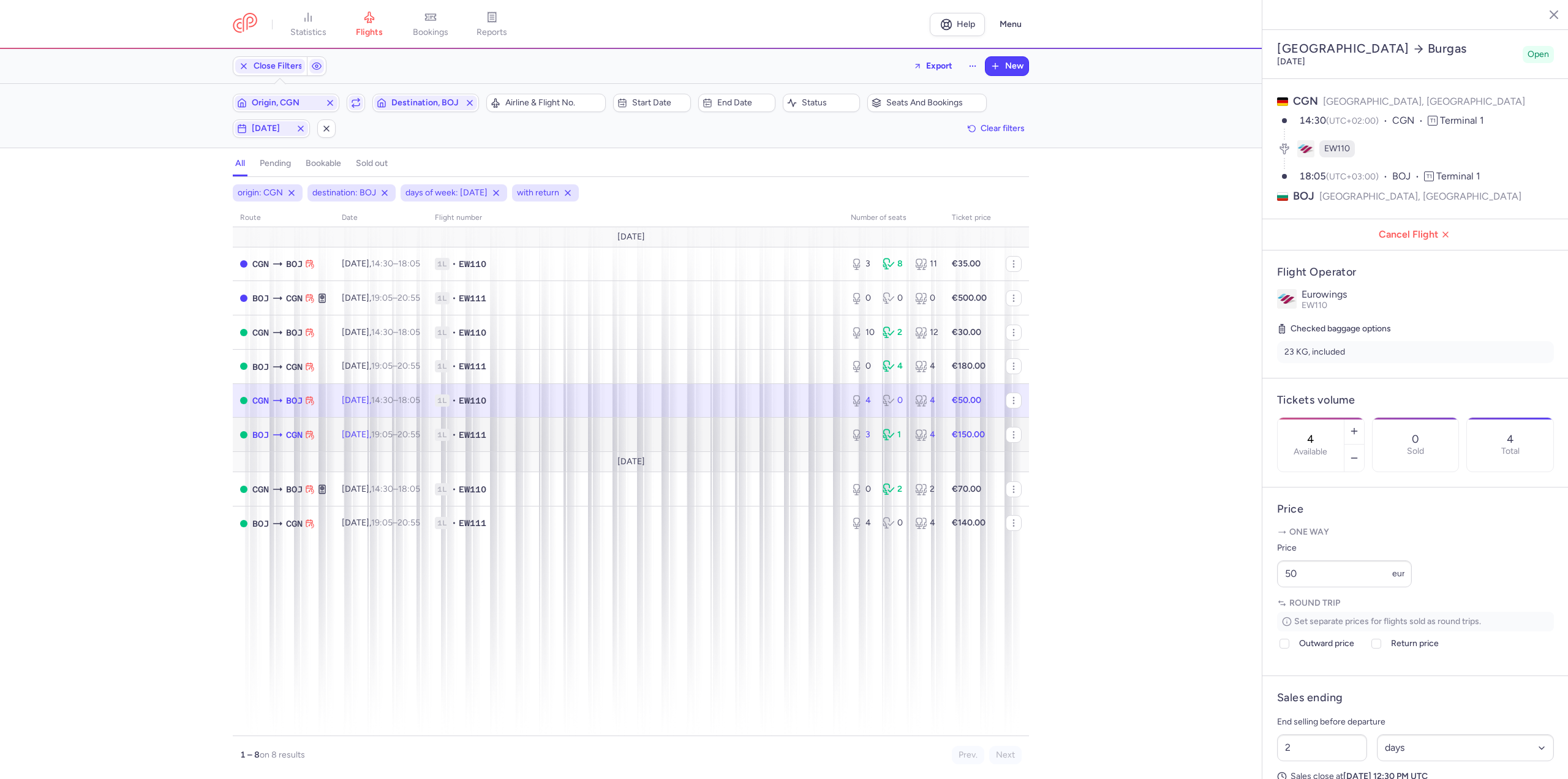
click at [341, 435] on td "Tue, 26 Aug, 19:05 – 20:55 +0" at bounding box center [380, 435] width 93 height 34
type input "3"
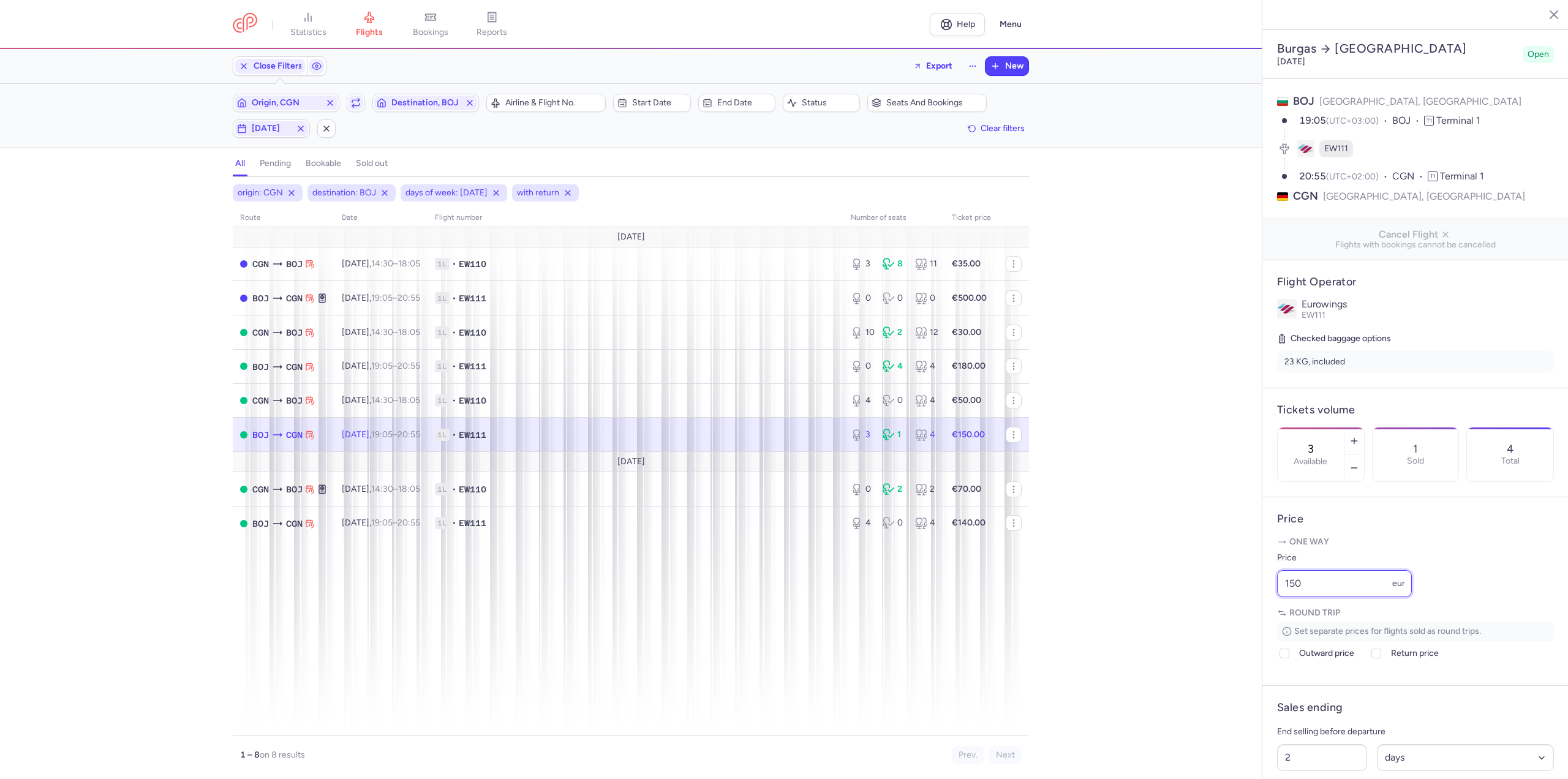
drag, startPoint x: 1317, startPoint y: 620, endPoint x: 1152, endPoint y: 626, distance: 165.1
click at [1152, 626] on div "statistics flights bookings reports Help Menu Close Filters Export New Filters …" at bounding box center [784, 390] width 1568 height 779
type input "130"
click at [1330, 753] on span "Save changes" at bounding box center [1318, 755] width 61 height 11
click at [1359, 436] on icon "button" at bounding box center [1354, 441] width 10 height 10
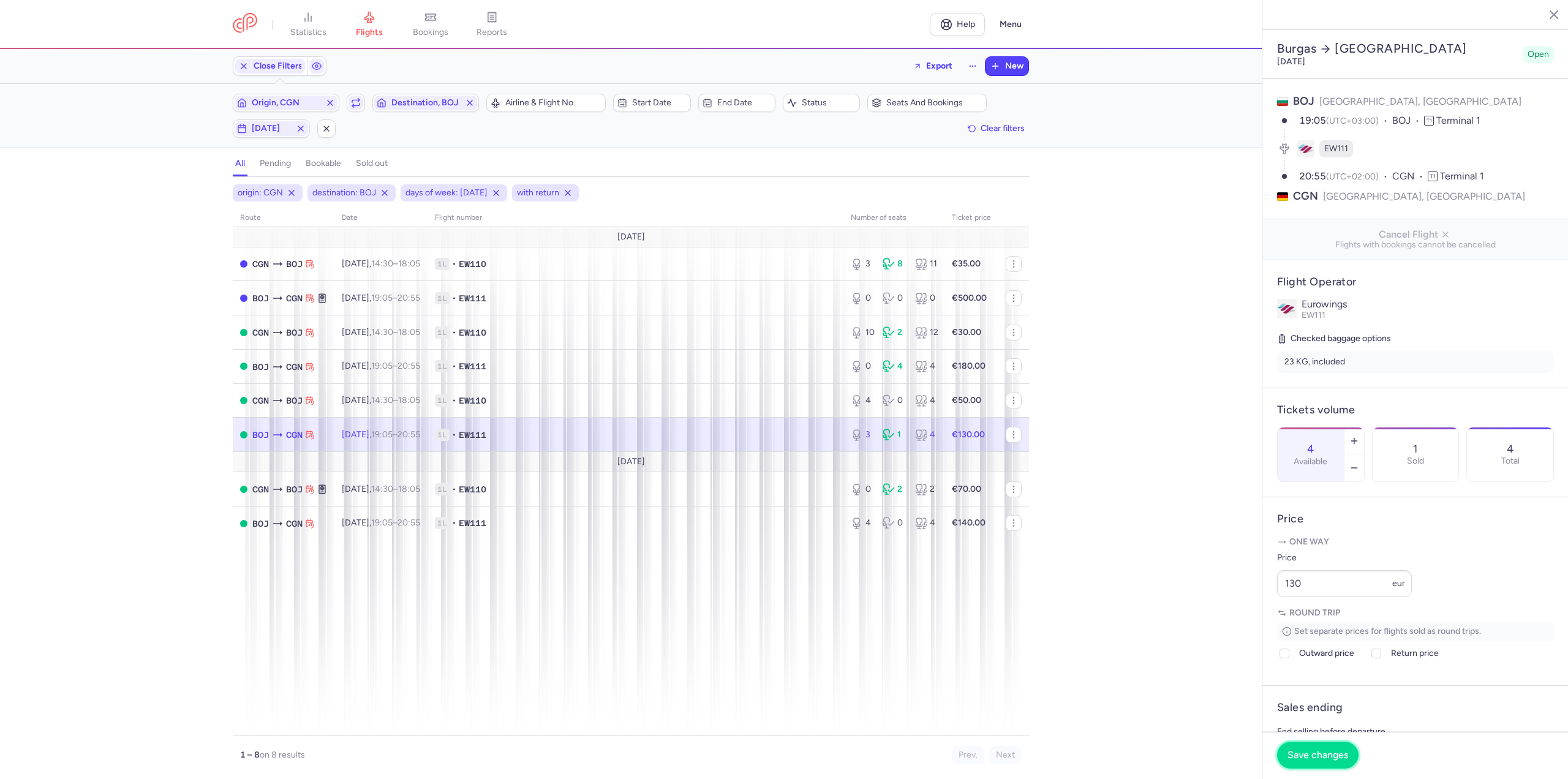
click at [1333, 753] on span "Save changes" at bounding box center [1318, 755] width 61 height 11
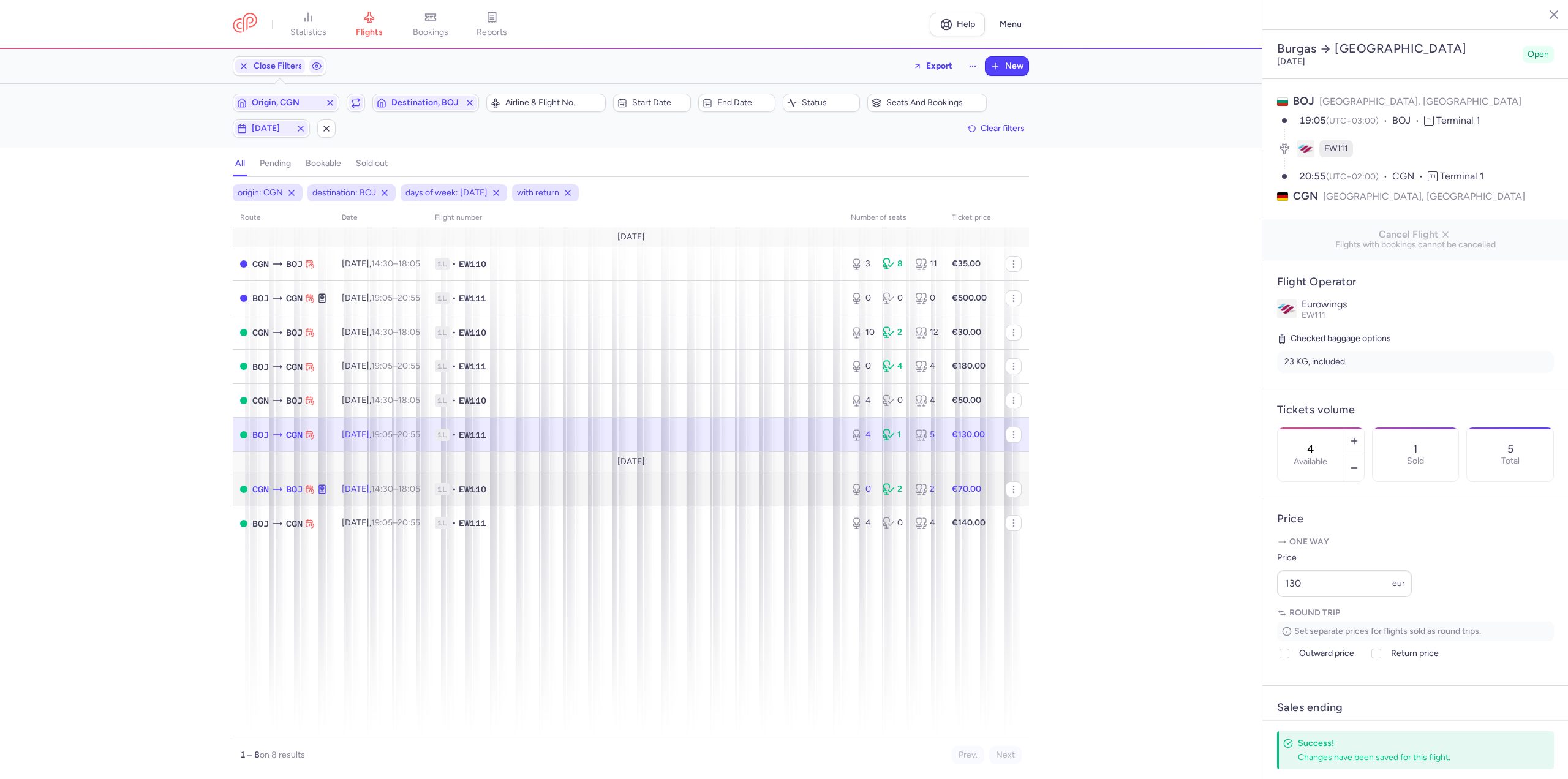
click at [484, 499] on td "1L • EW110" at bounding box center [636, 489] width 416 height 34
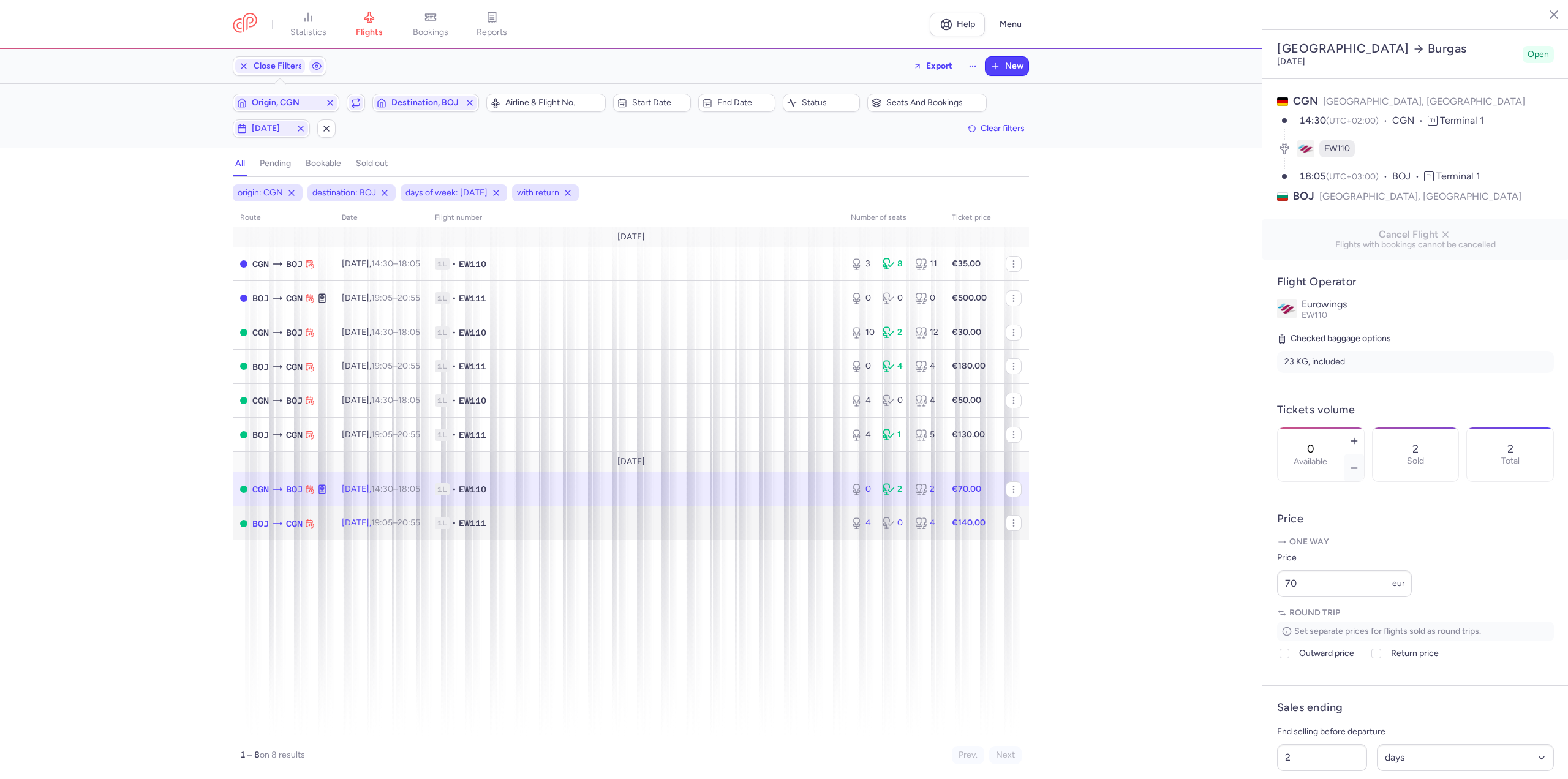
click at [465, 514] on td "1L • EW111" at bounding box center [636, 523] width 416 height 34
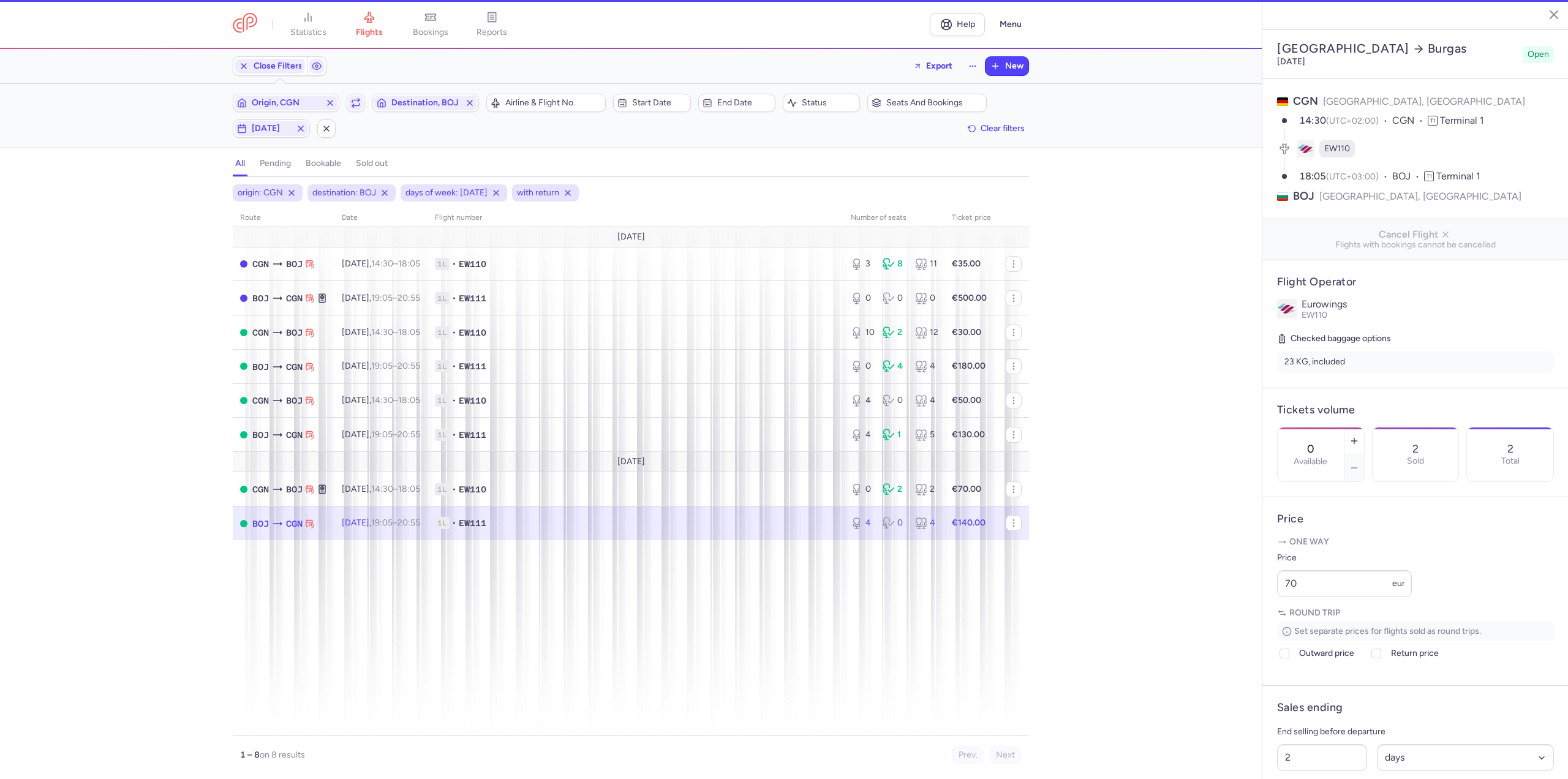
type input "4"
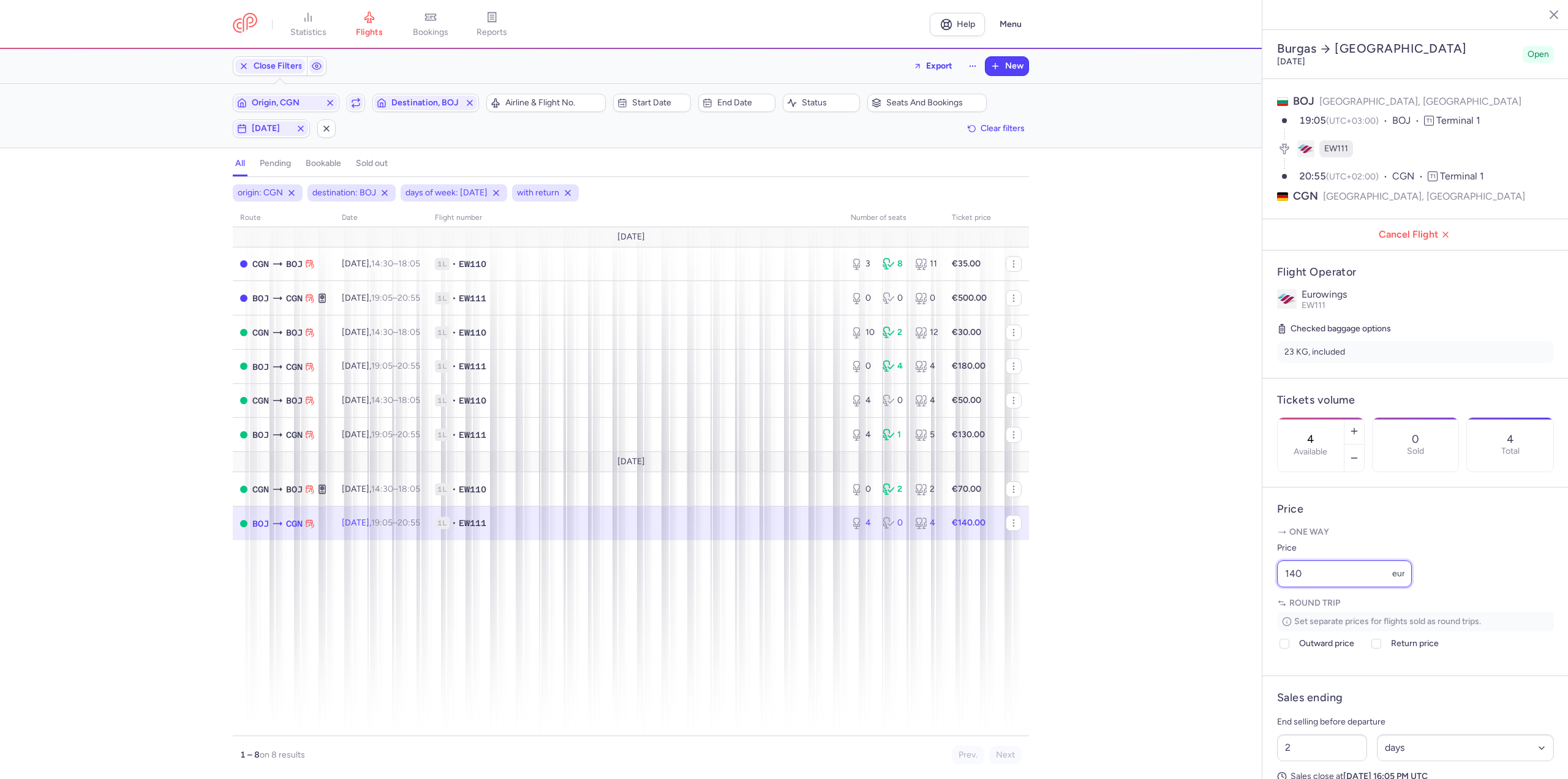
drag, startPoint x: 1336, startPoint y: 613, endPoint x: 1106, endPoint y: 606, distance: 230.1
click at [1106, 606] on div "statistics flights bookings reports Help Menu Close Filters Export New Filters …" at bounding box center [784, 390] width 1568 height 779
type input "130"
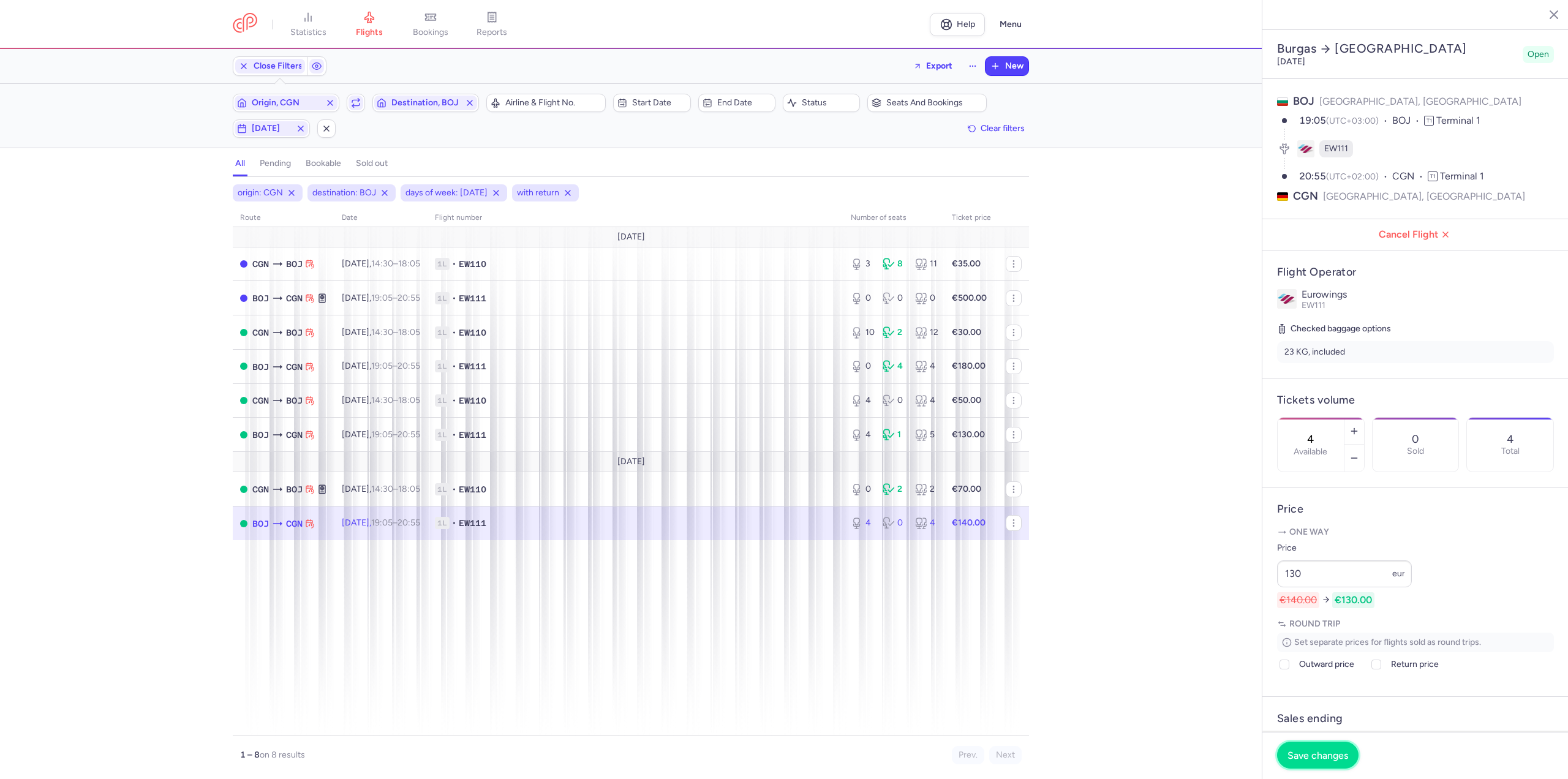
click at [1302, 751] on span "Save changes" at bounding box center [1318, 755] width 61 height 11
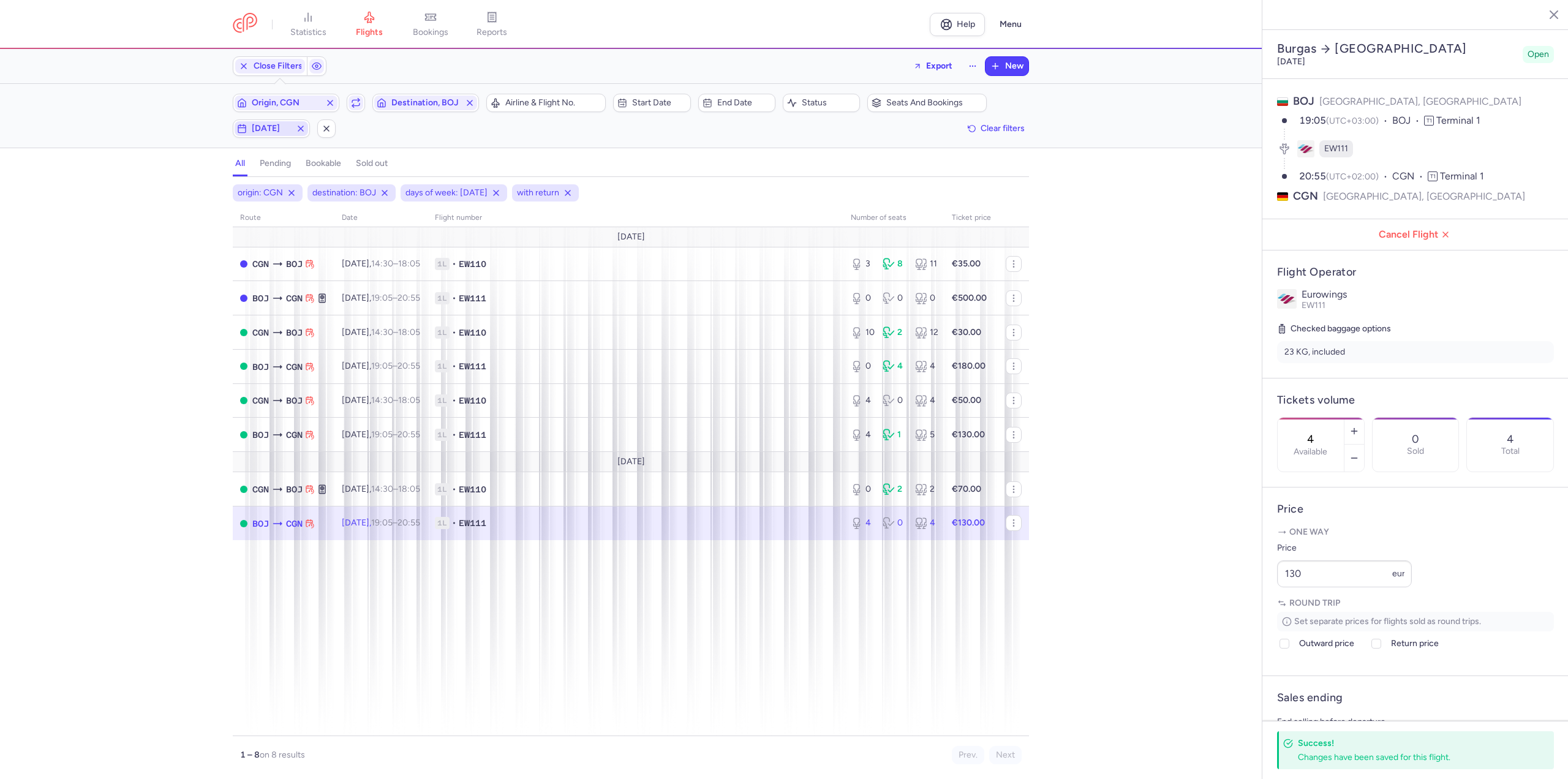
drag, startPoint x: 269, startPoint y: 131, endPoint x: 263, endPoint y: 138, distance: 9.2
click at [269, 131] on span "[DATE]" at bounding box center [272, 128] width 39 height 10
click at [178, 182] on input "T" at bounding box center [174, 189] width 18 height 18
checkbox input "false"
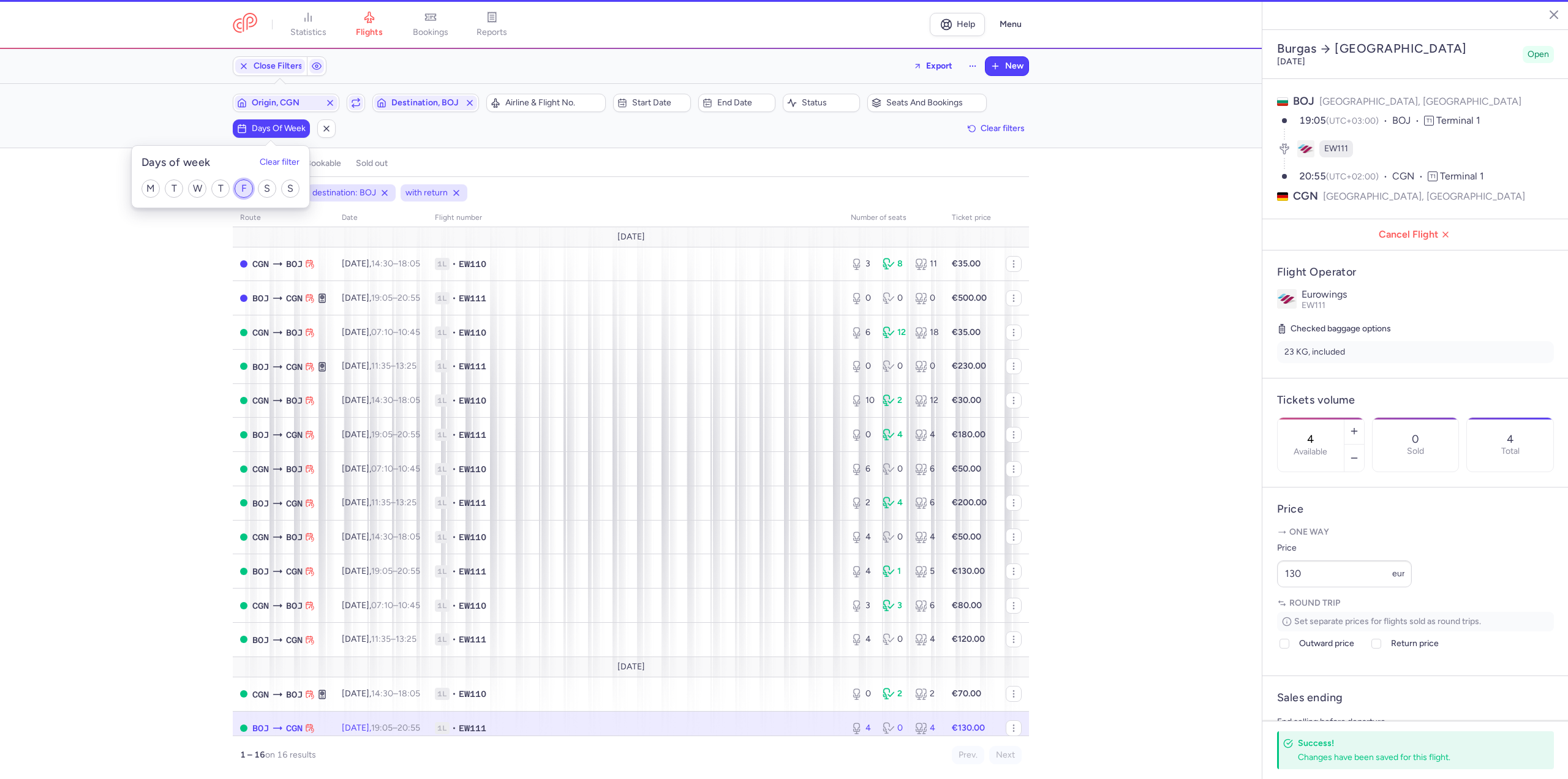
click at [238, 182] on input "F" at bounding box center [244, 189] width 18 height 18
checkbox input "true"
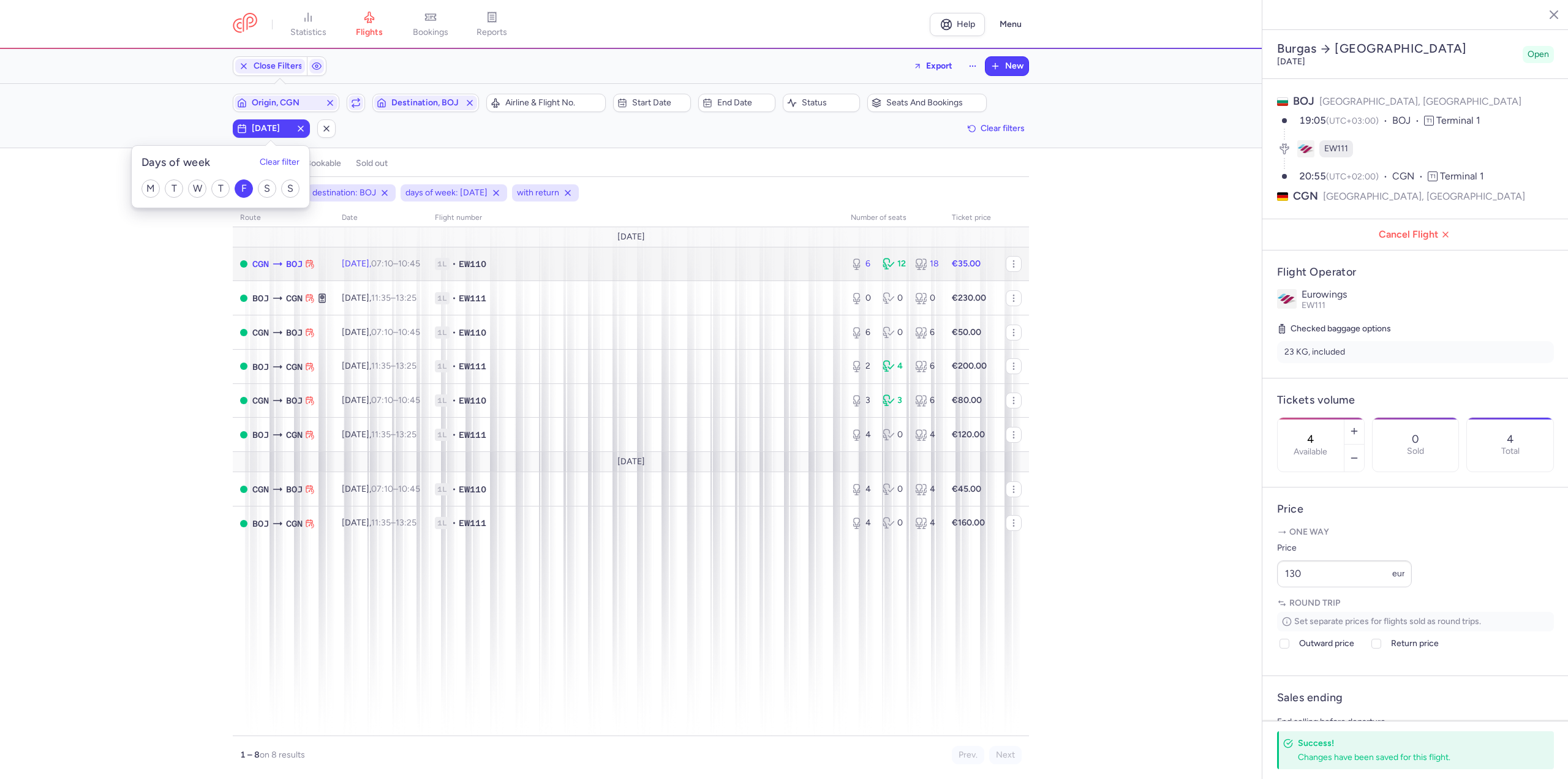
click at [449, 262] on span "1L" at bounding box center [443, 264] width 15 height 12
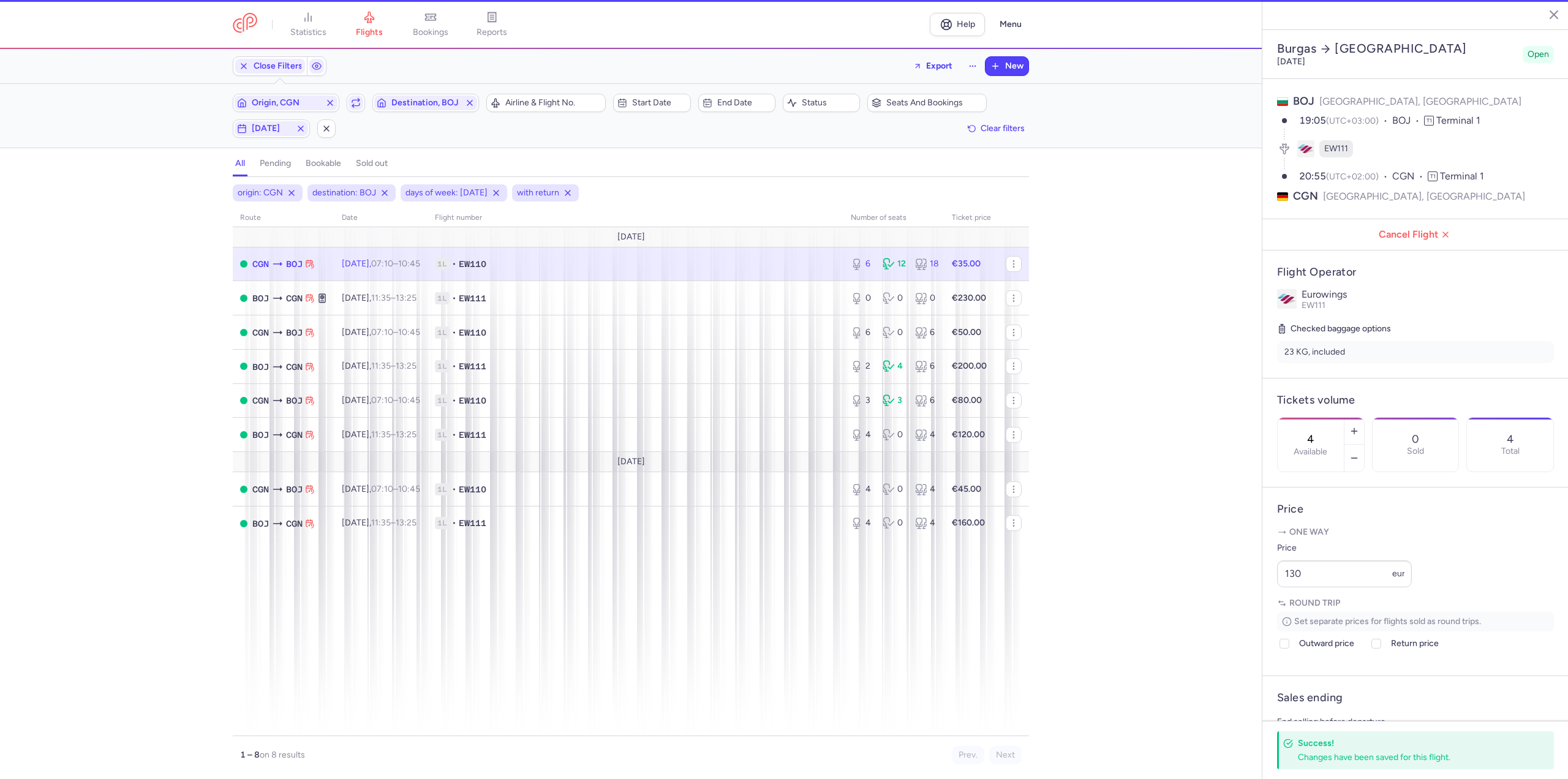
type input "6"
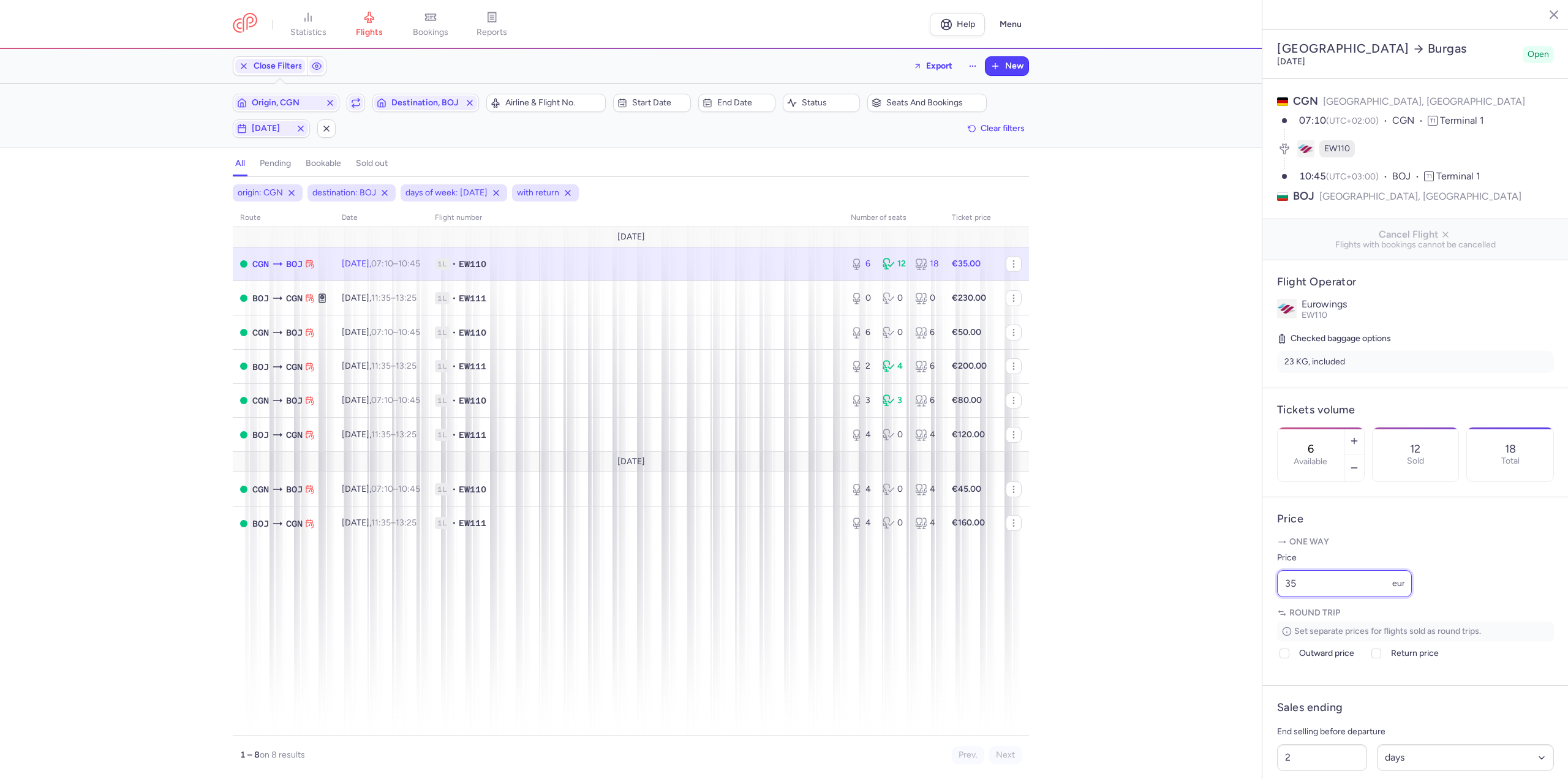
drag, startPoint x: 1255, startPoint y: 614, endPoint x: 1100, endPoint y: 614, distance: 155.0
click at [1100, 614] on div "statistics flights bookings reports Help Menu Close Filters Export New Filters …" at bounding box center [784, 390] width 1568 height 779
type input "30"
click at [1310, 760] on span "Save changes" at bounding box center [1318, 755] width 61 height 11
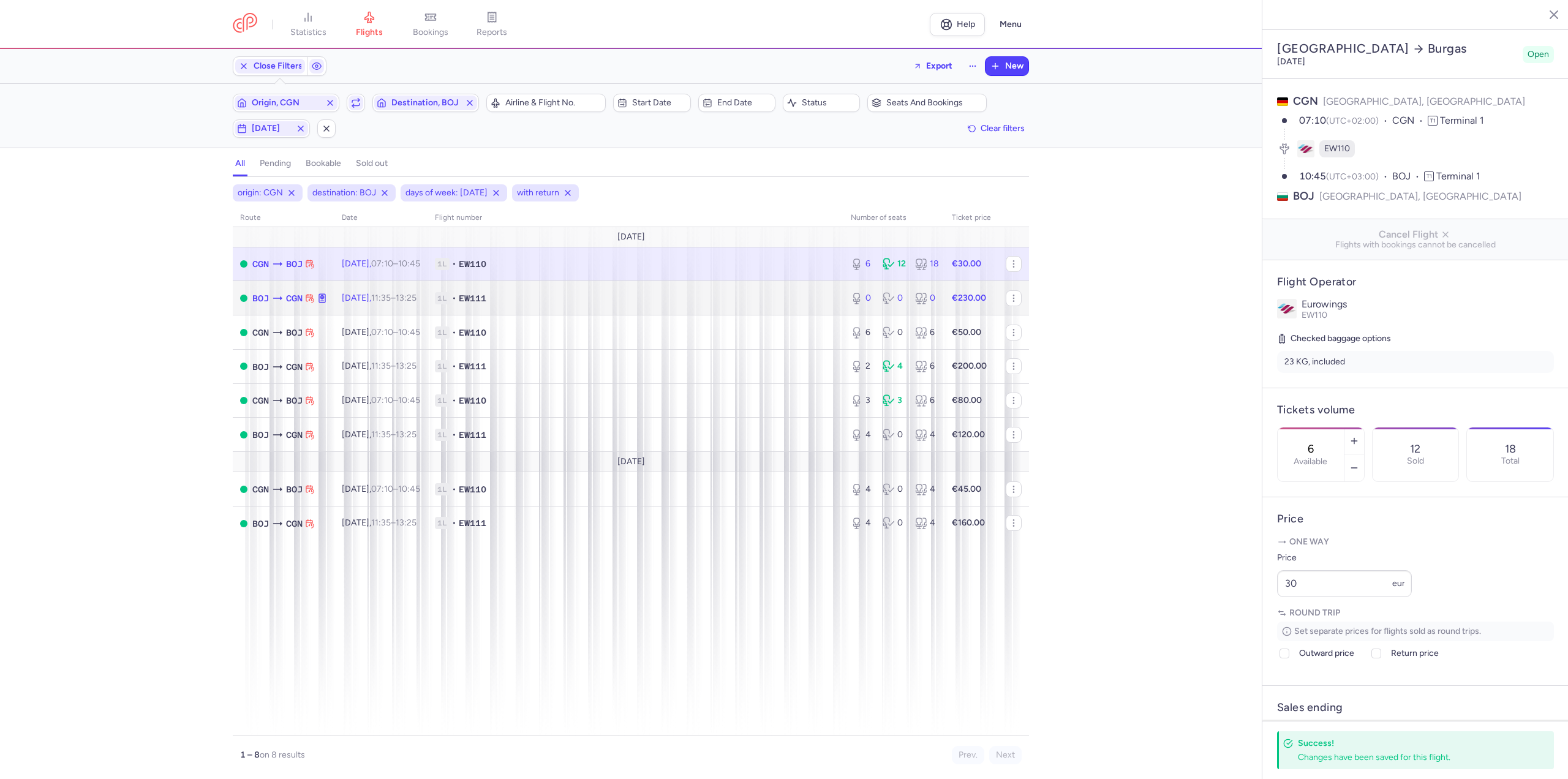
click at [425, 310] on td "Fri, 15 Aug, 11:35 – 13:25 +0" at bounding box center [380, 298] width 93 height 34
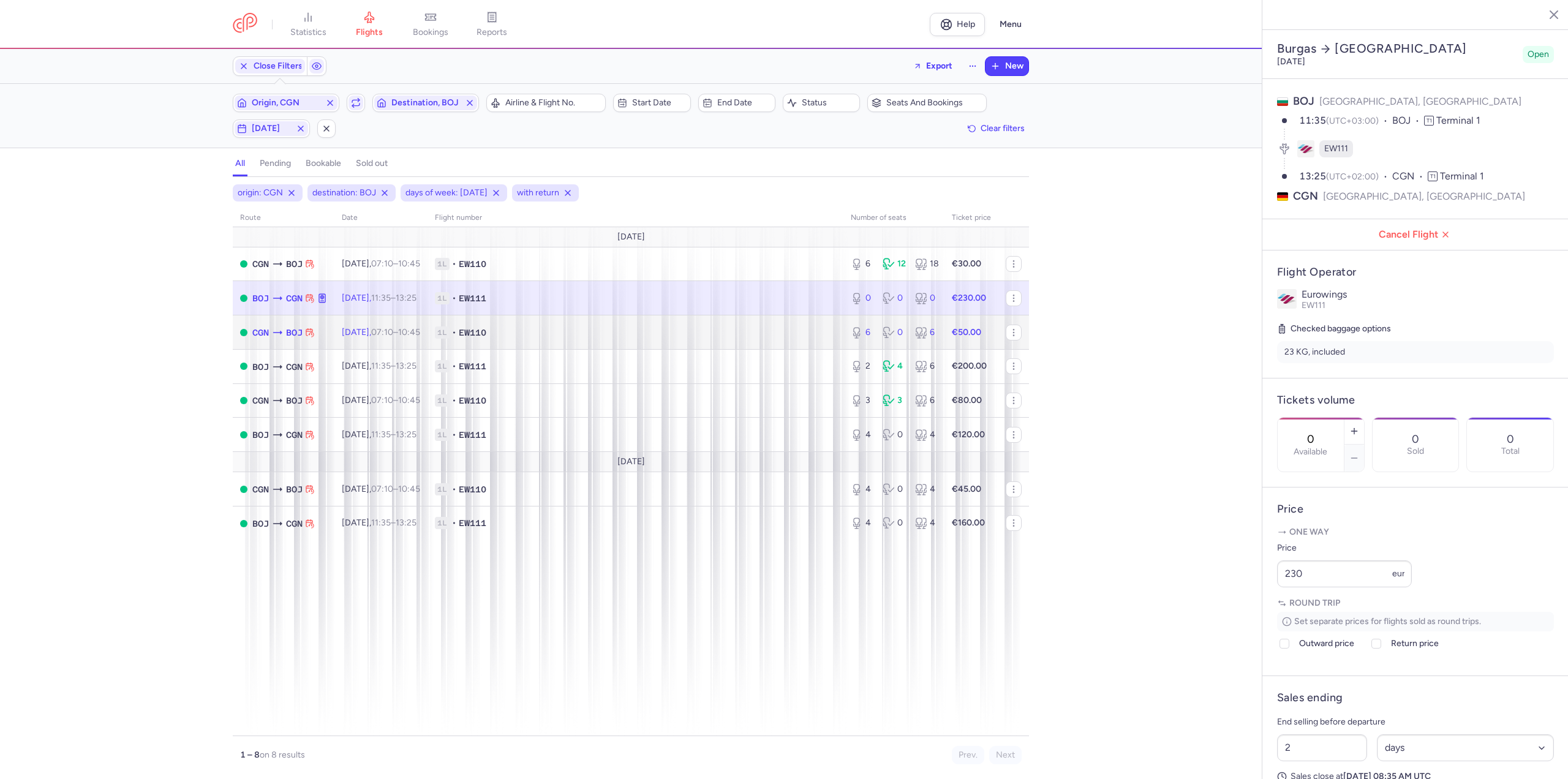
click at [411, 332] on span "07:10 – 10:45 +0" at bounding box center [396, 332] width 49 height 10
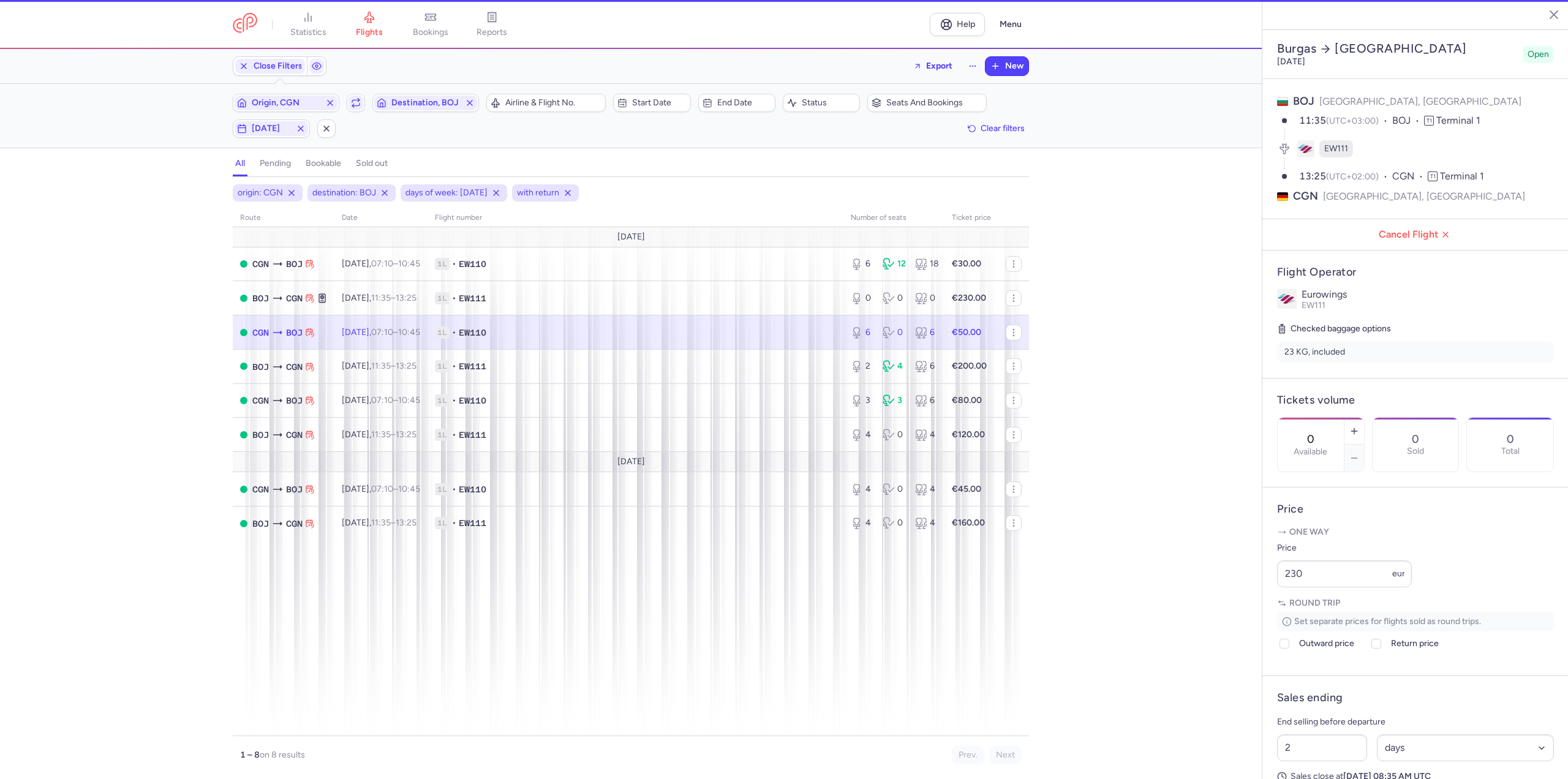
type input "6"
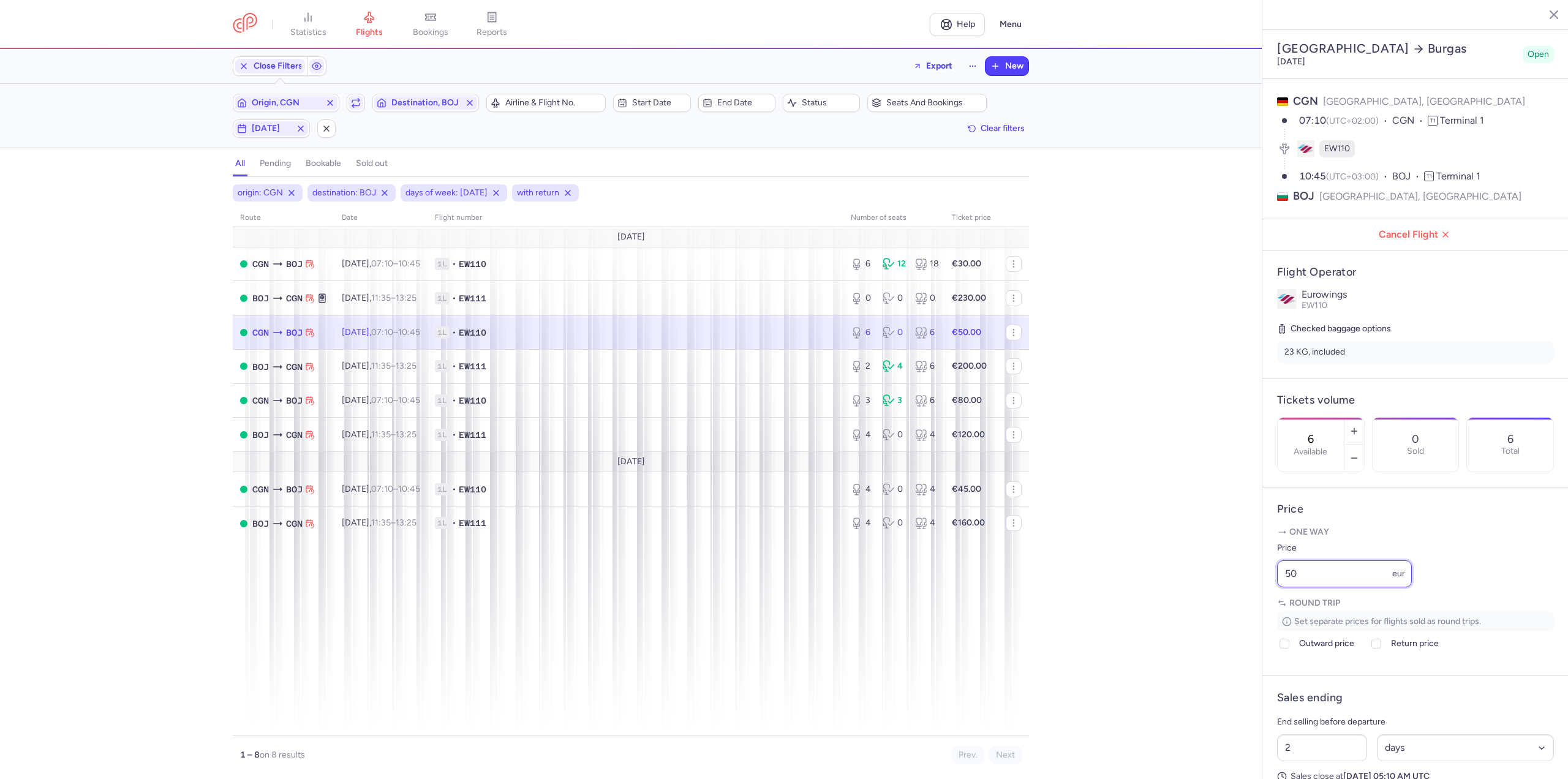
drag, startPoint x: 1339, startPoint y: 616, endPoint x: 1151, endPoint y: 598, distance: 188.9
click at [1151, 598] on div "statistics flights bookings reports Help Menu Close Filters Export New Filters …" at bounding box center [784, 390] width 1568 height 779
type input "40"
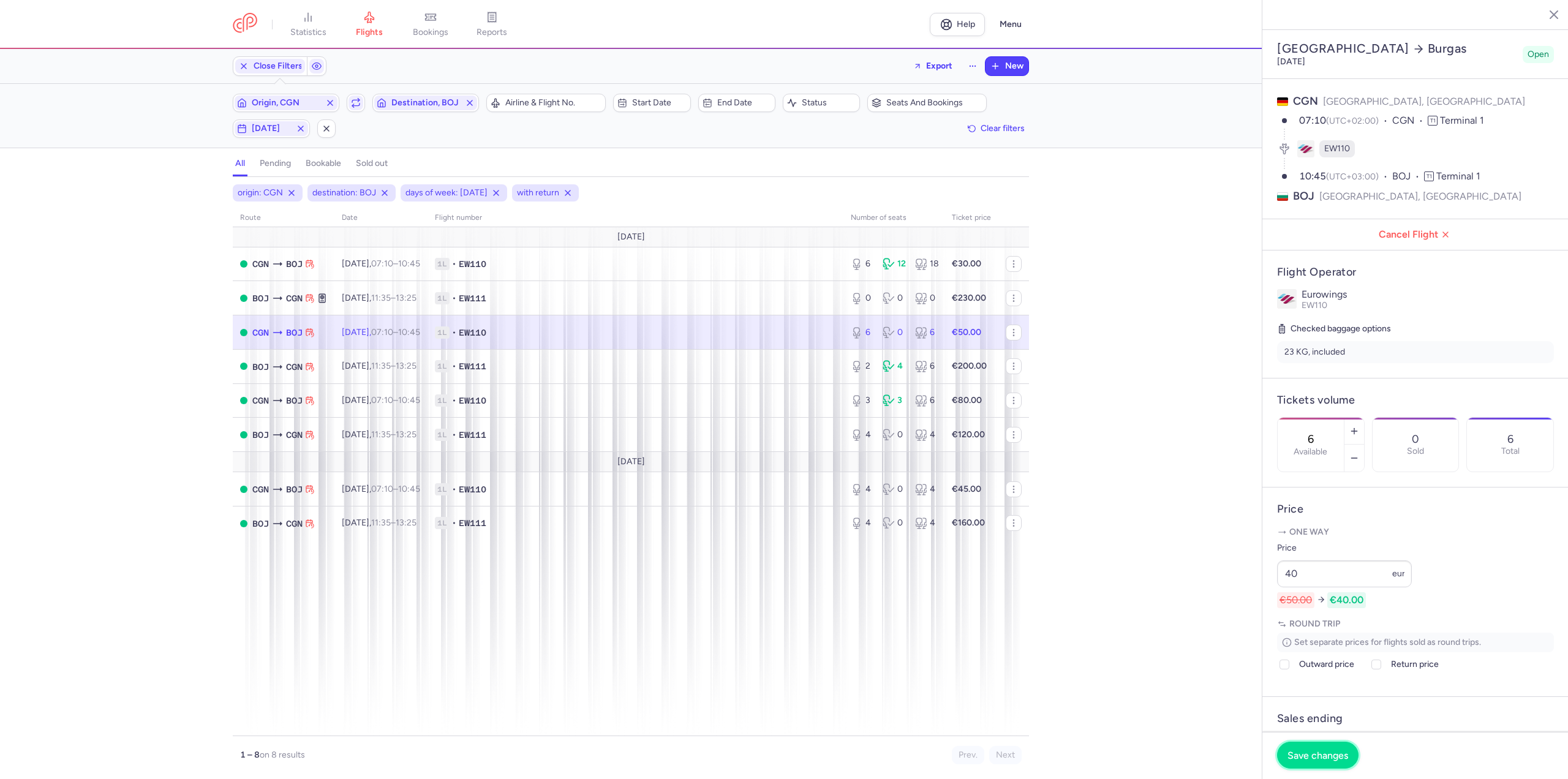
click at [1319, 760] on span "Save changes" at bounding box center [1318, 755] width 61 height 11
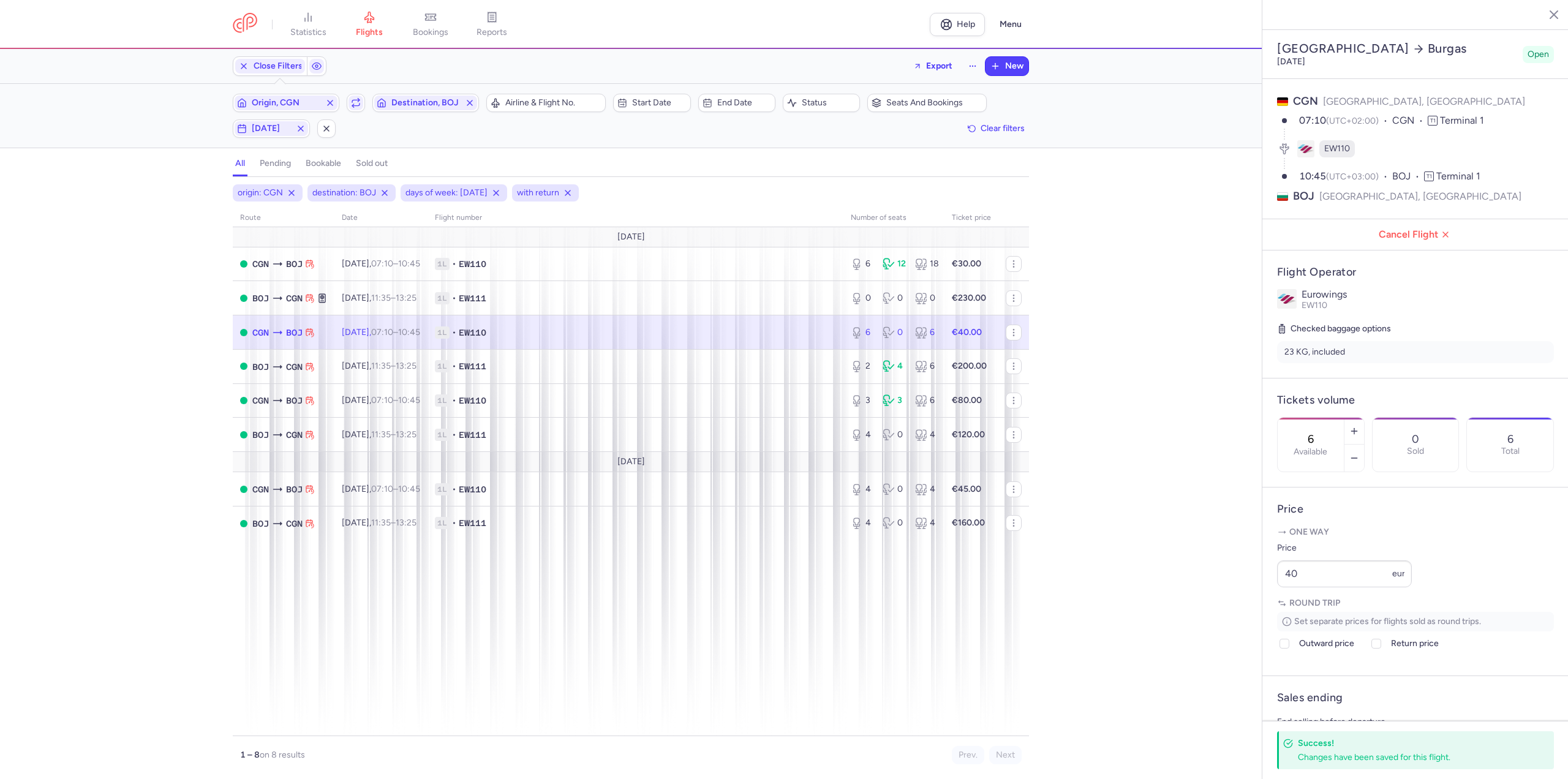
click at [385, 337] on td "Fri, 22 Aug, 07:10 – 10:45 +0" at bounding box center [380, 332] width 93 height 34
drag, startPoint x: 1361, startPoint y: 613, endPoint x: 1018, endPoint y: 604, distance: 343.1
click at [1018, 604] on div "statistics flights bookings reports Help Menu Close Filters Export New Filters …" at bounding box center [784, 390] width 1568 height 779
type input "5"
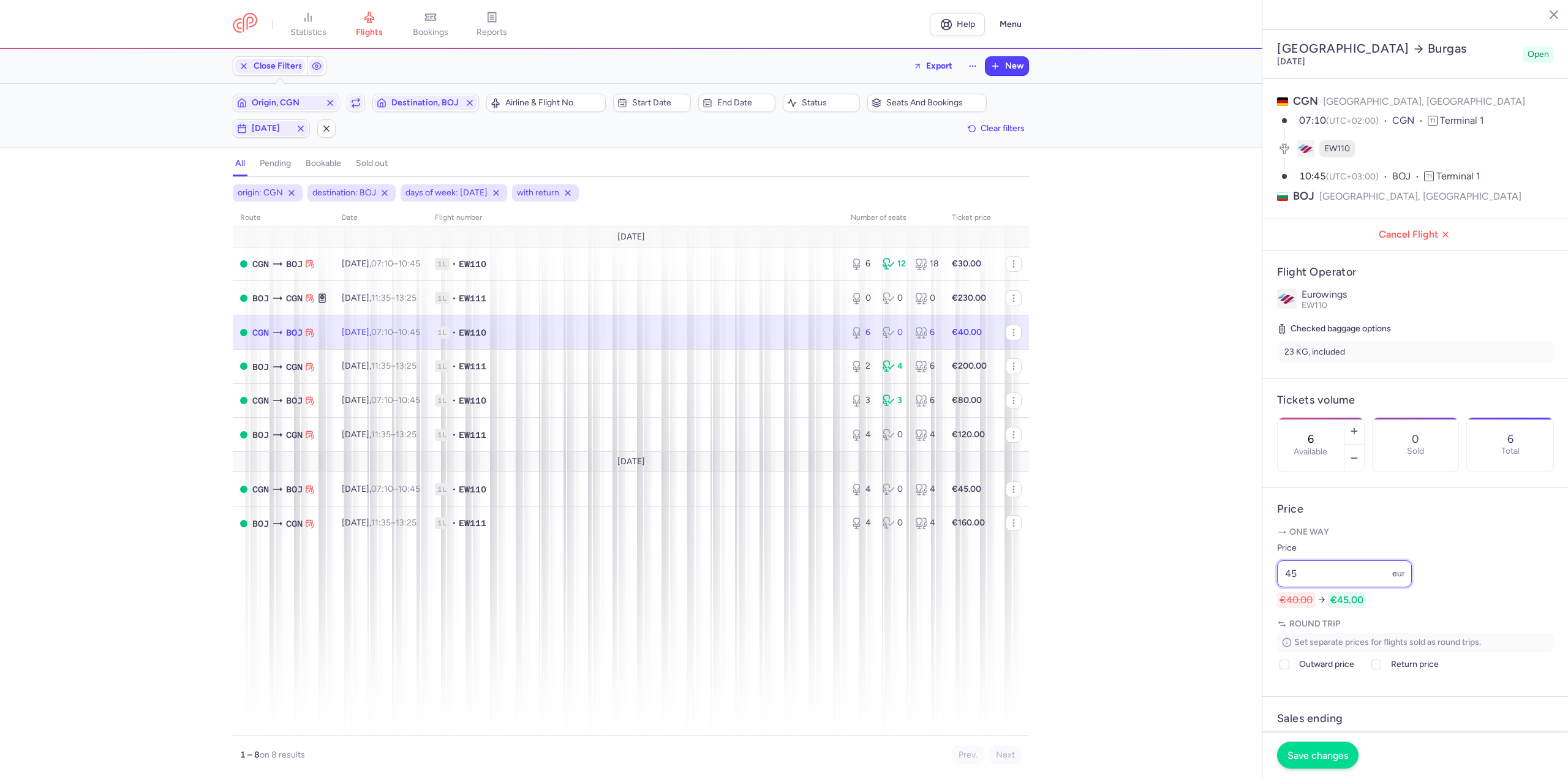
type input "45"
click at [1307, 759] on span "Save changes" at bounding box center [1318, 755] width 61 height 11
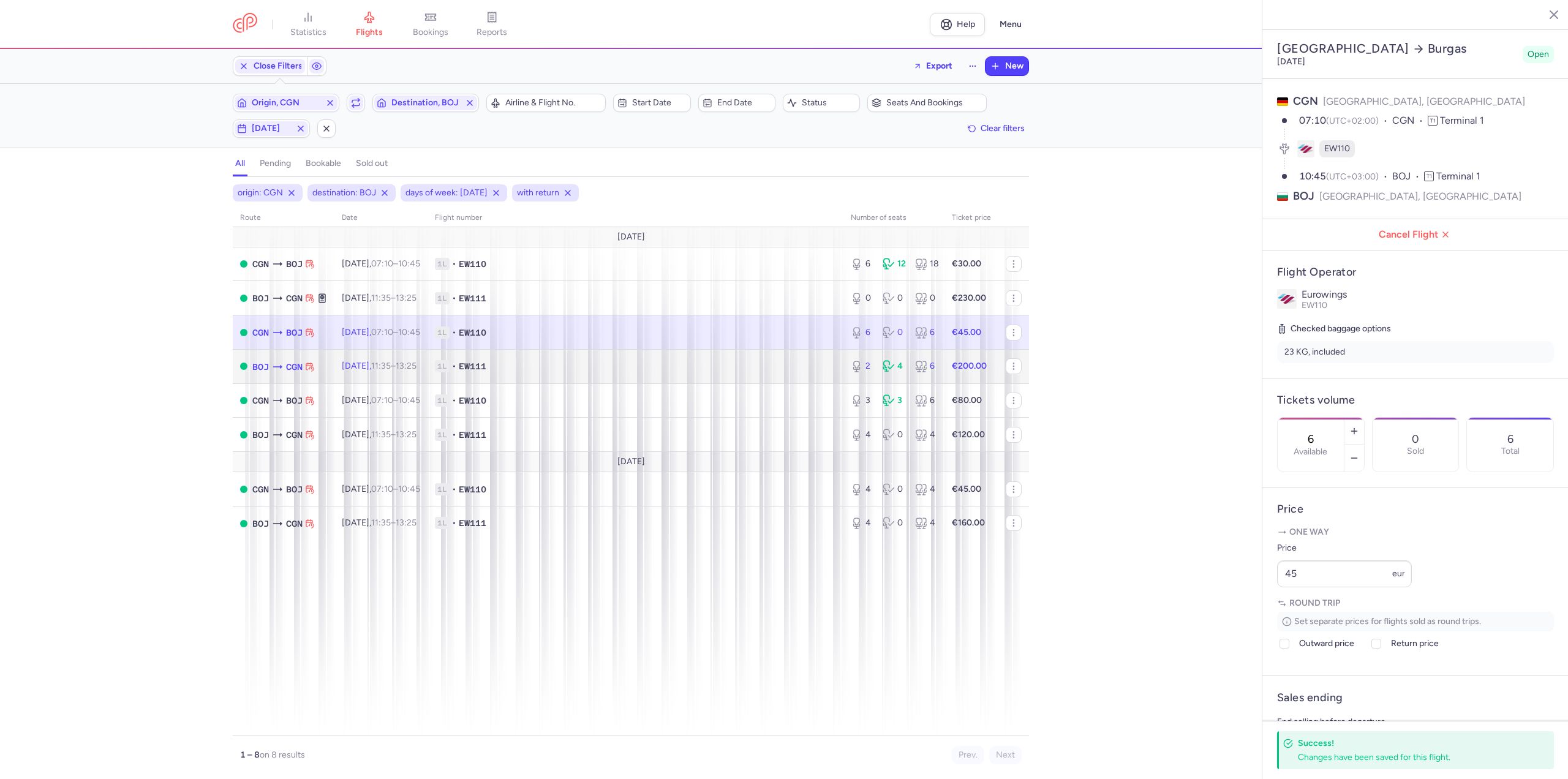
click at [454, 374] on td "1L • EW111" at bounding box center [636, 366] width 416 height 34
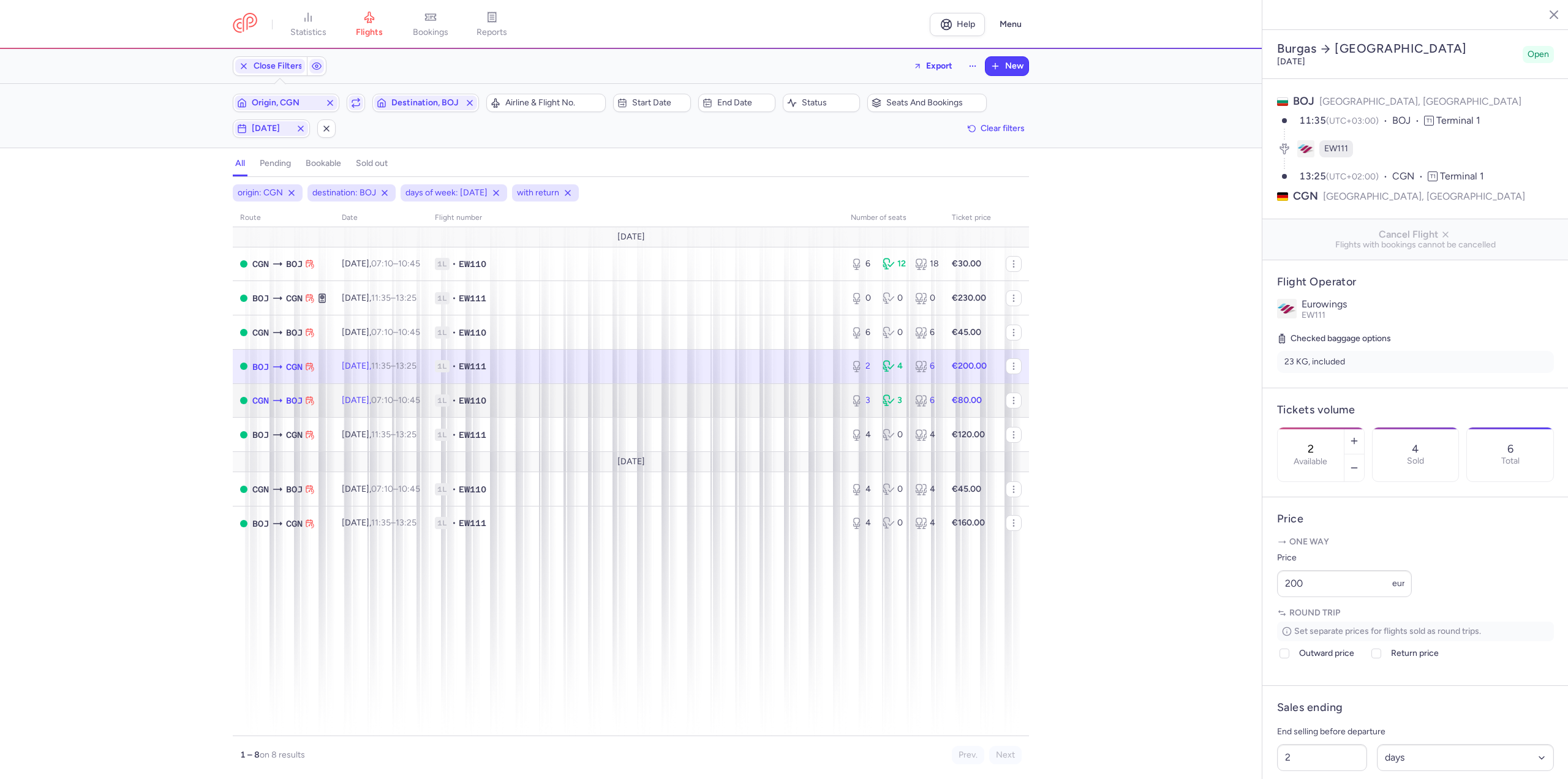
click at [420, 401] on time "10:45 +0" at bounding box center [409, 400] width 22 height 10
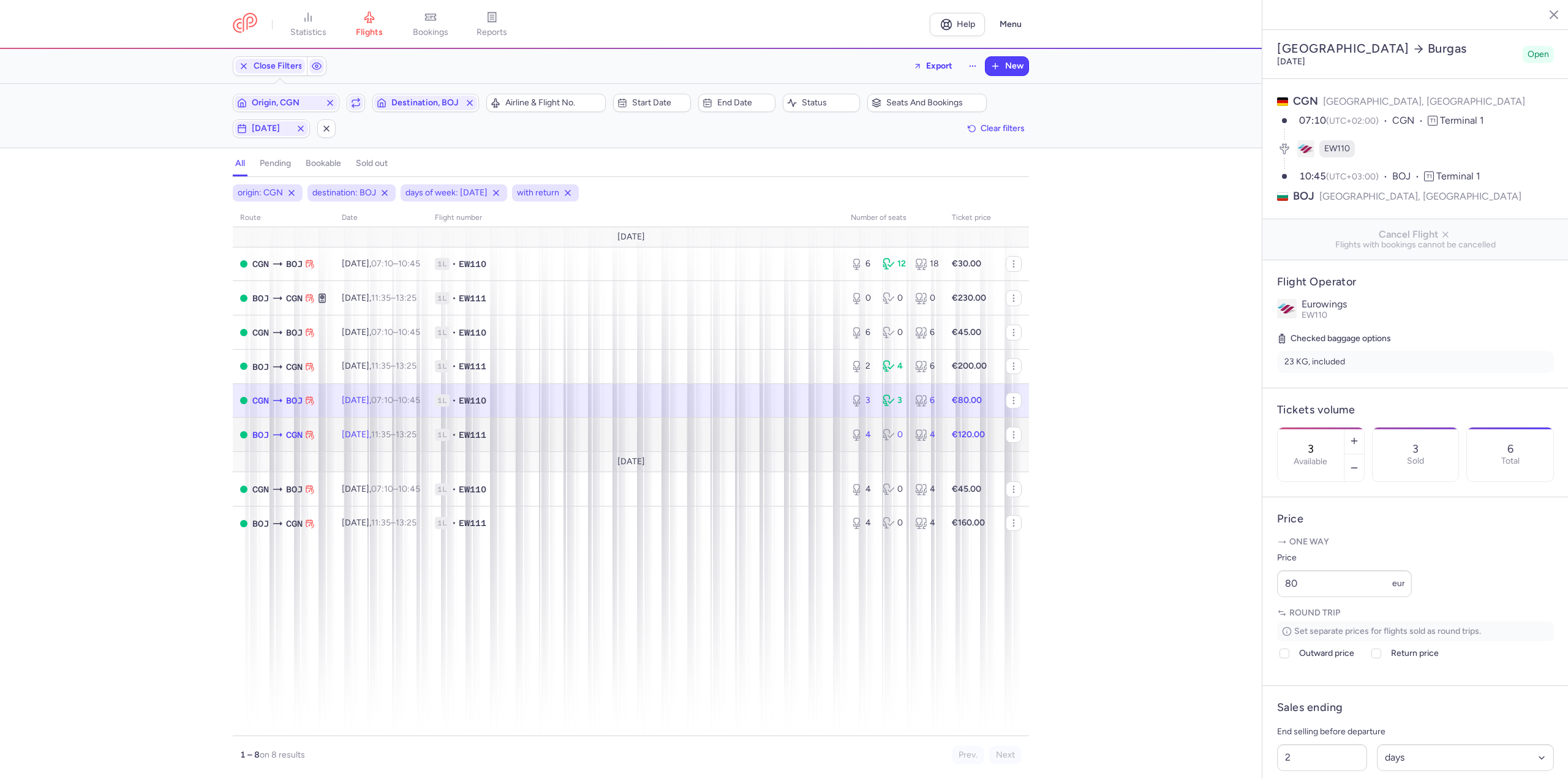
click at [411, 437] on span "11:35 – 13:25 +0" at bounding box center [394, 434] width 45 height 10
type input "4"
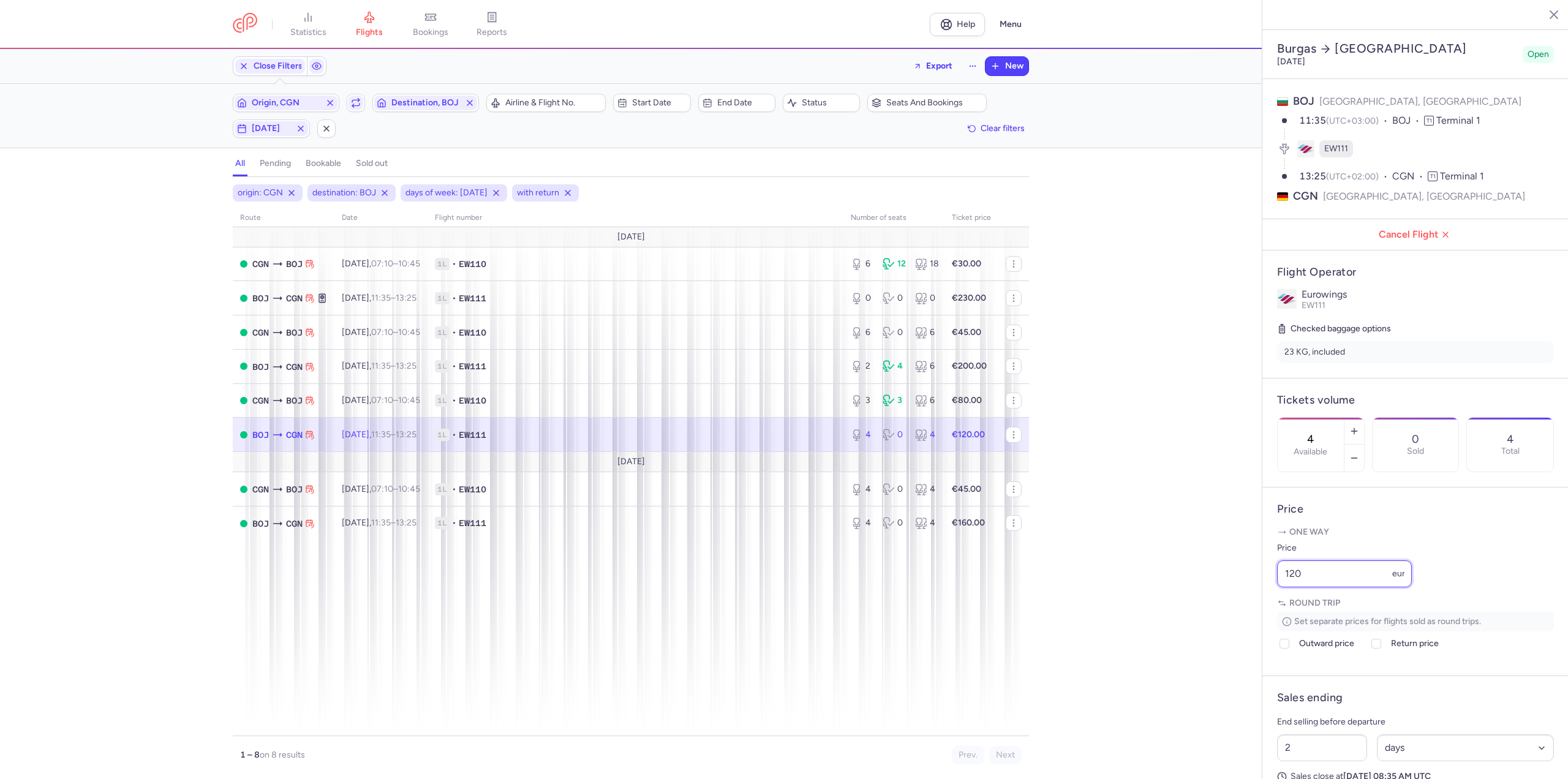
drag, startPoint x: 1330, startPoint y: 603, endPoint x: 1175, endPoint y: 603, distance: 155.0
click at [1175, 603] on div "statistics flights bookings reports Help Menu Close Filters Export New Filters …" at bounding box center [784, 390] width 1568 height 779
type input "110"
click at [1294, 738] on footer "Save changes" at bounding box center [1416, 755] width 306 height 47
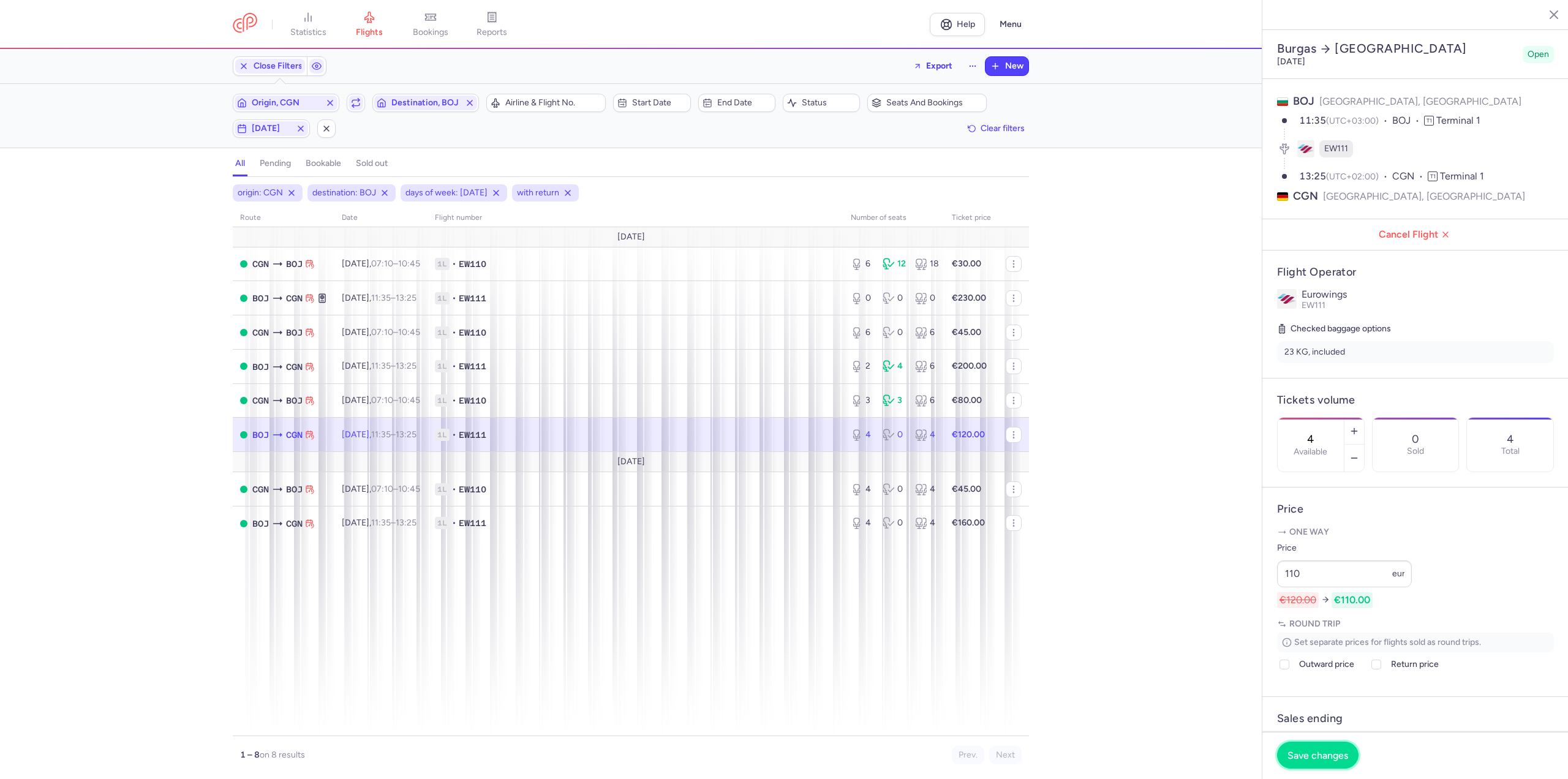
click at [1317, 767] on button "Save changes" at bounding box center [1318, 755] width 82 height 27
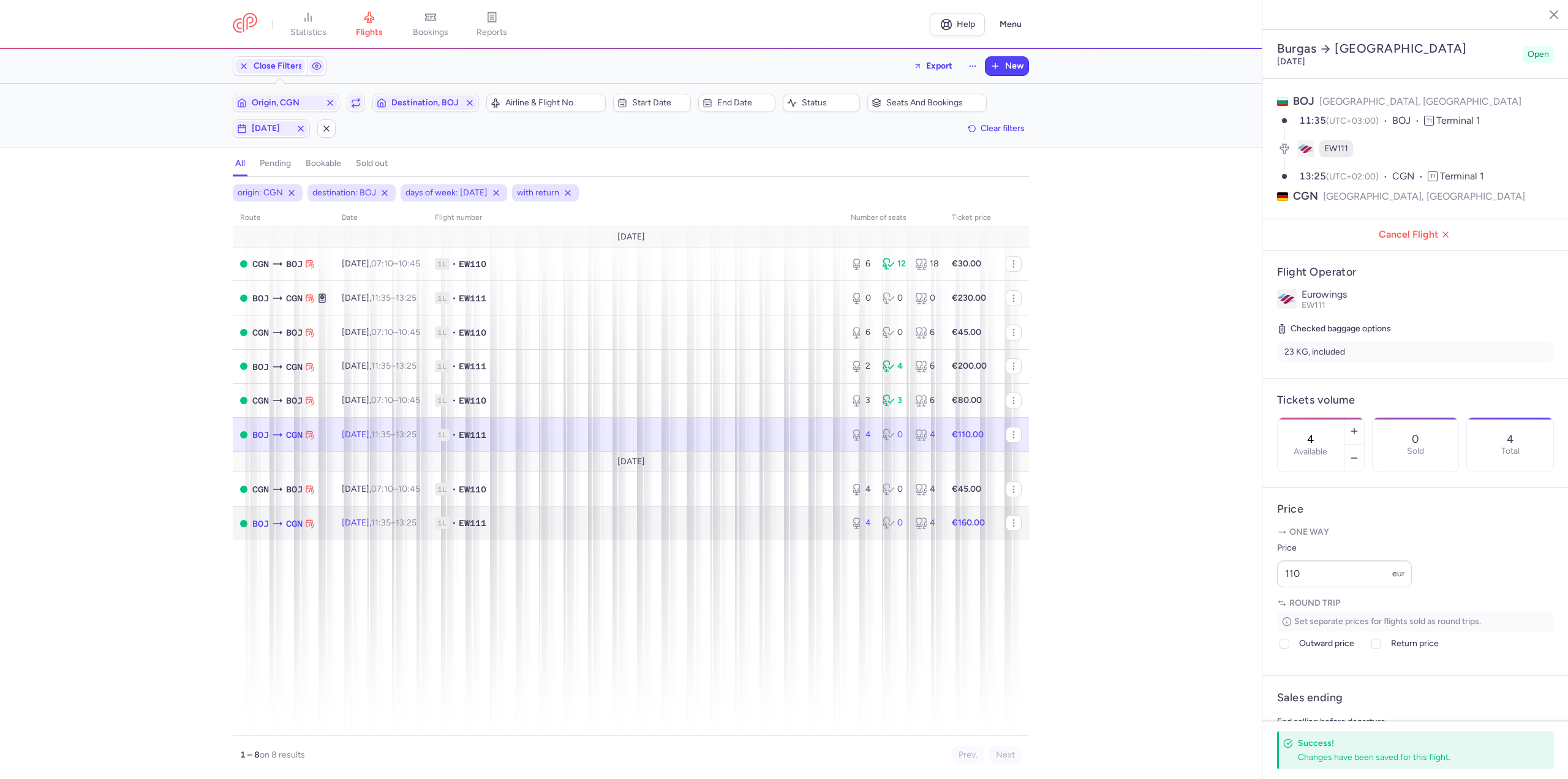
click at [538, 520] on span "1L • EW111" at bounding box center [636, 523] width 401 height 12
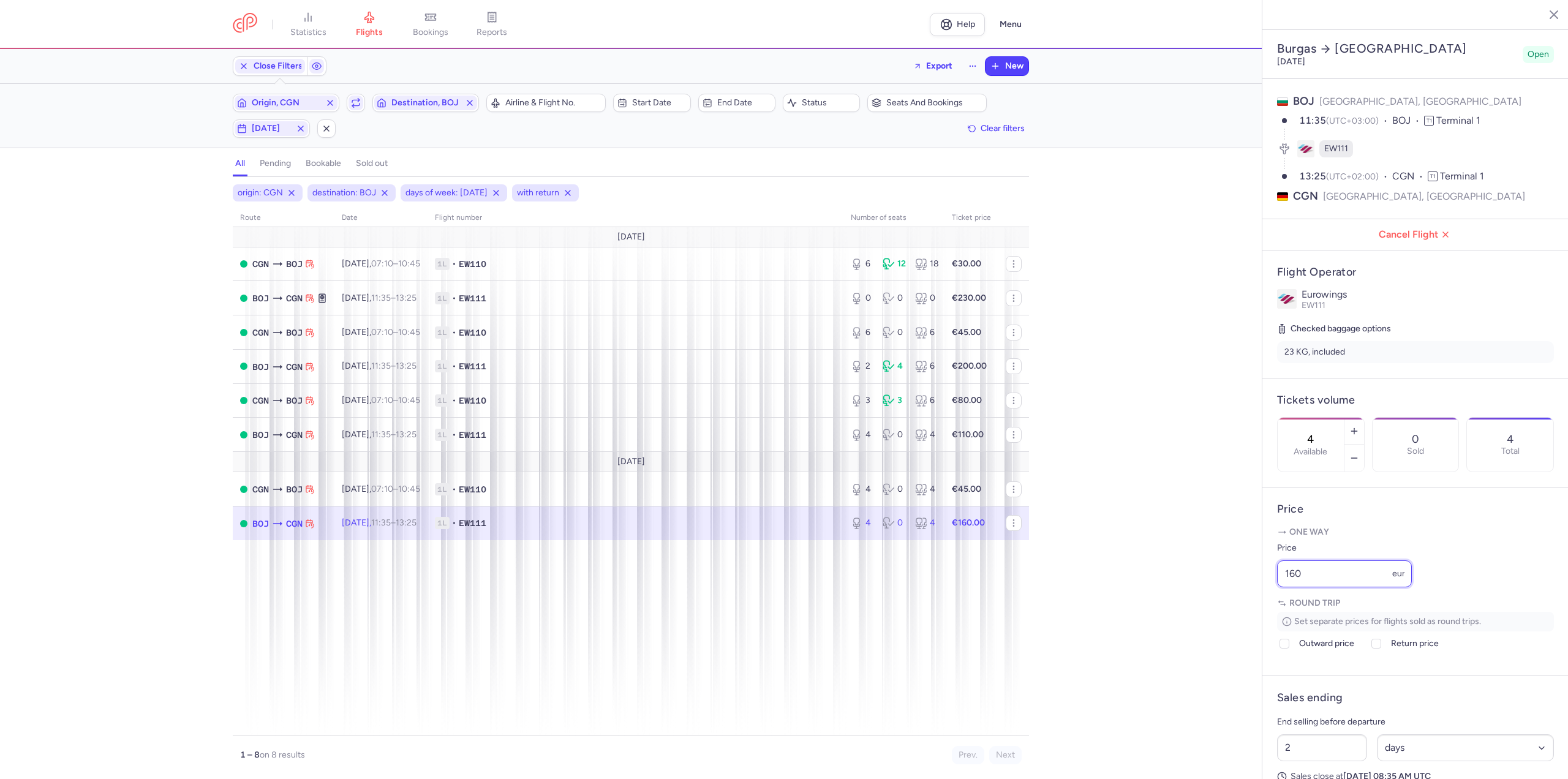
drag, startPoint x: 1330, startPoint y: 611, endPoint x: 1135, endPoint y: 613, distance: 195.0
click at [1135, 613] on div "statistics flights bookings reports Help Menu Close Filters Export New Filters …" at bounding box center [784, 390] width 1568 height 779
type input "150"
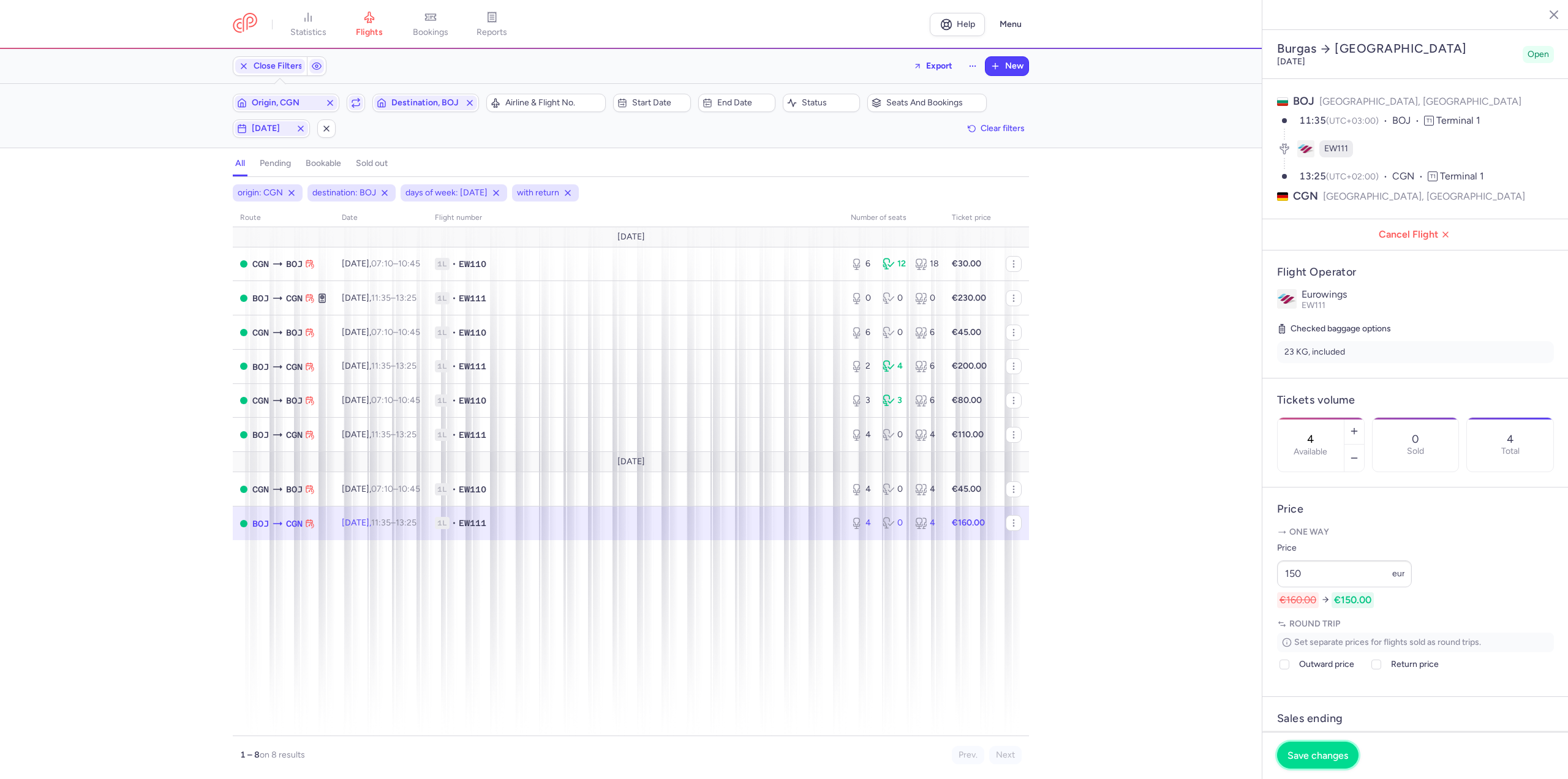
click at [1322, 746] on button "Save changes" at bounding box center [1318, 755] width 82 height 27
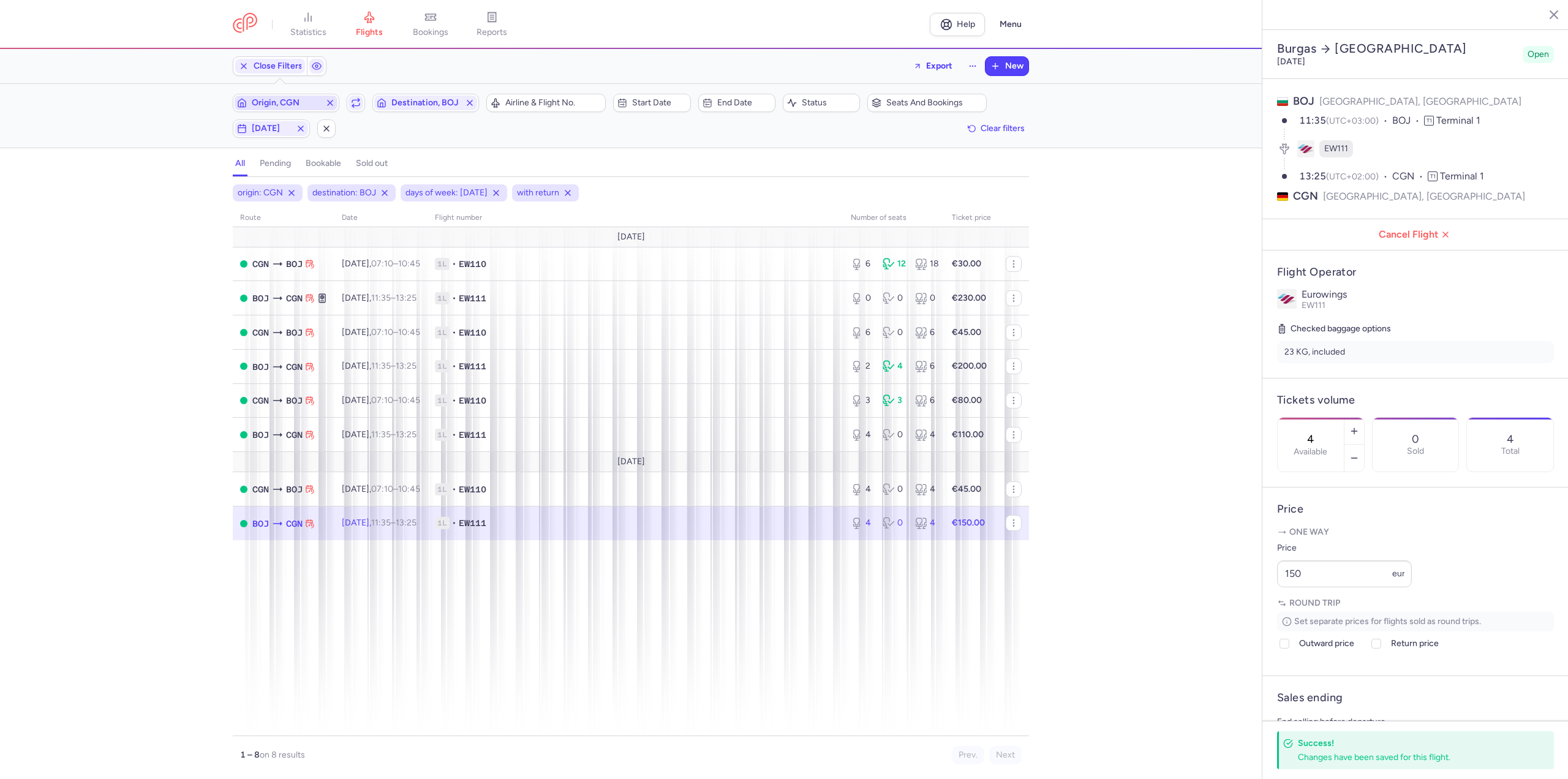
click at [299, 102] on span "Origin, CGN" at bounding box center [286, 103] width 69 height 10
click at [286, 201] on span "[GEOGRAPHIC_DATA], [GEOGRAPHIC_DATA], [GEOGRAPHIC_DATA] DRS" at bounding box center [325, 203] width 163 height 44
type input "drs"
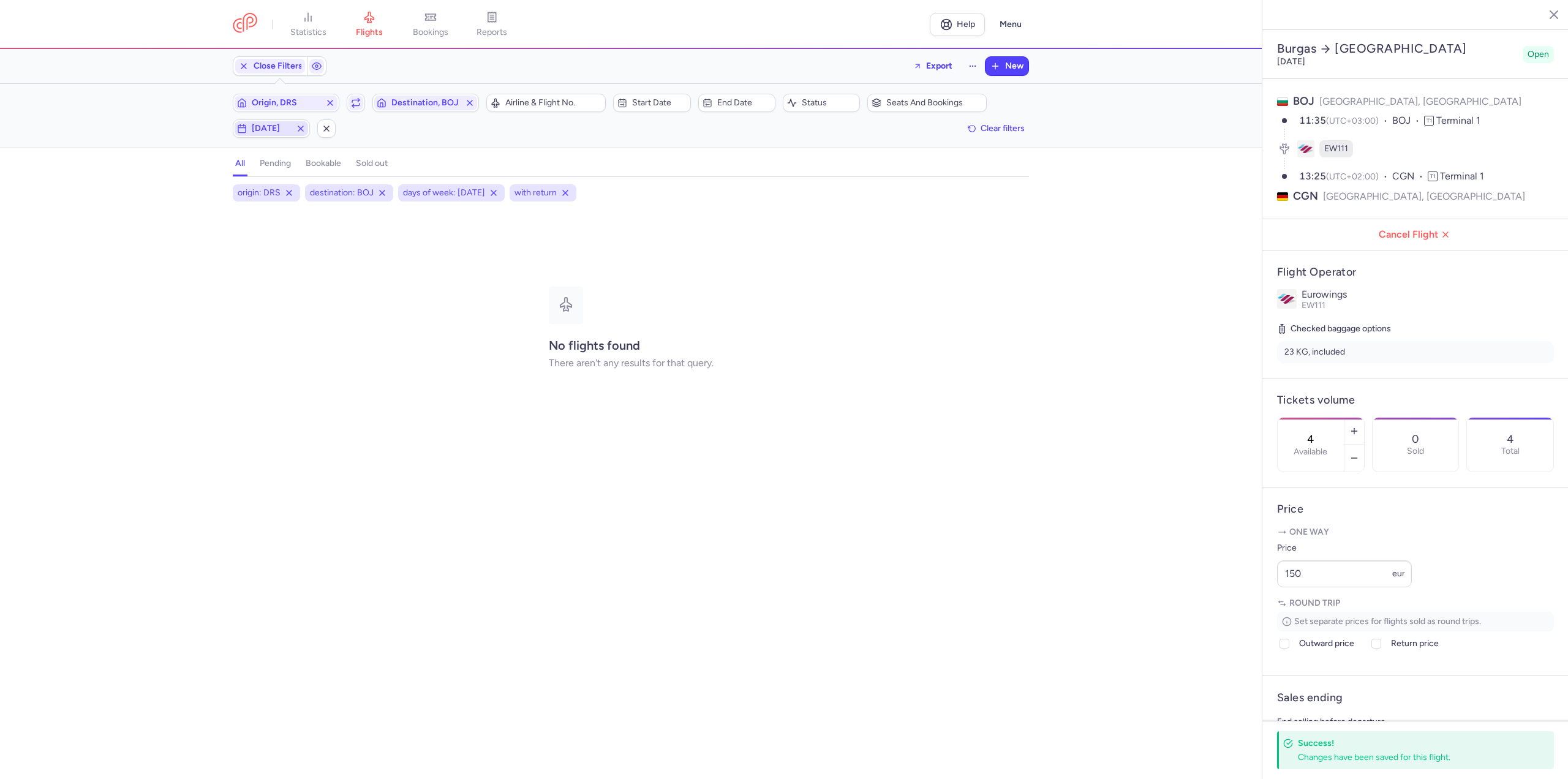
click at [259, 128] on span "[DATE]" at bounding box center [272, 128] width 39 height 10
click at [243, 191] on input "F" at bounding box center [244, 189] width 18 height 18
checkbox input "false"
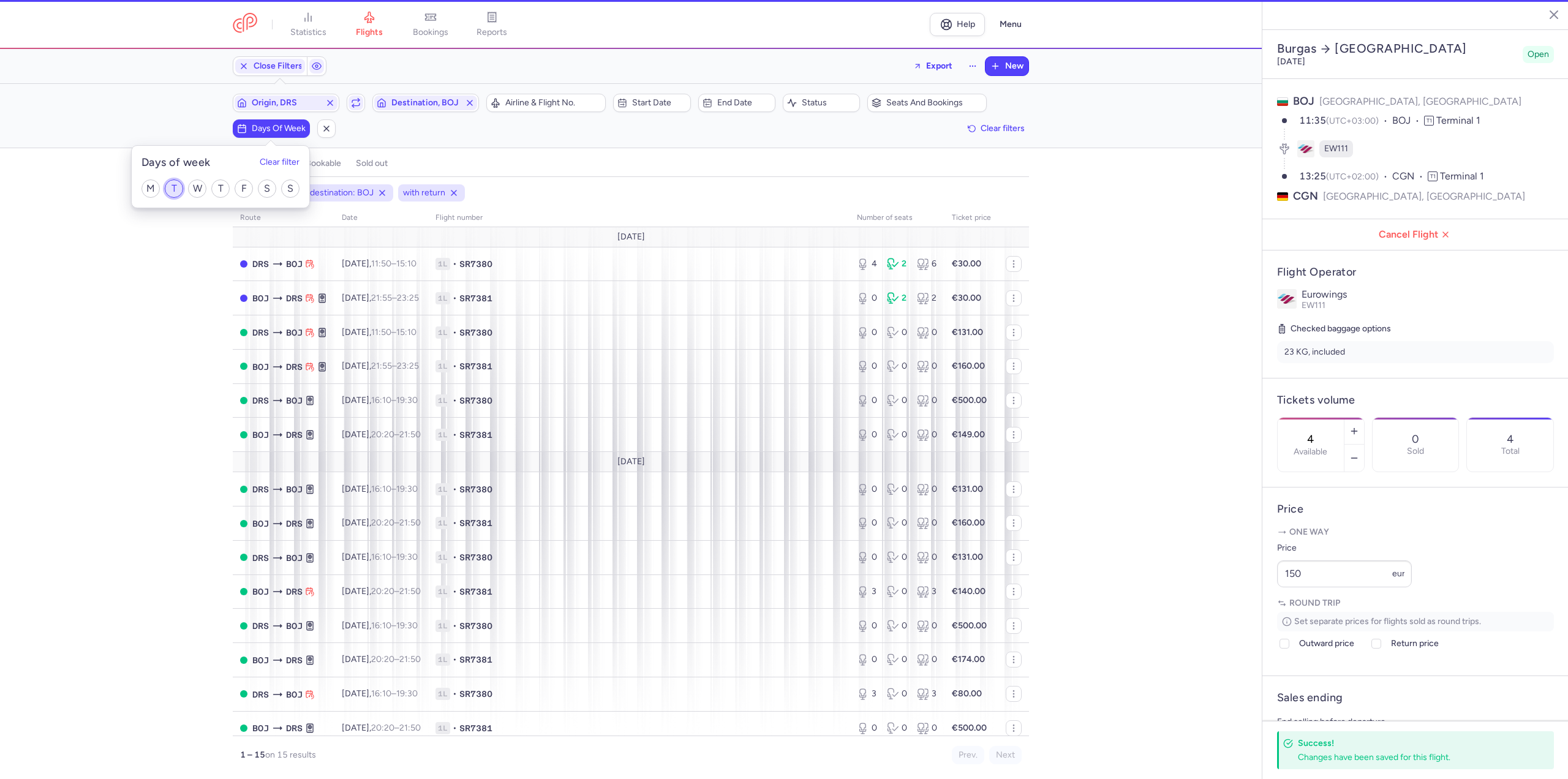
click at [175, 191] on input "T" at bounding box center [174, 189] width 18 height 18
checkbox input "true"
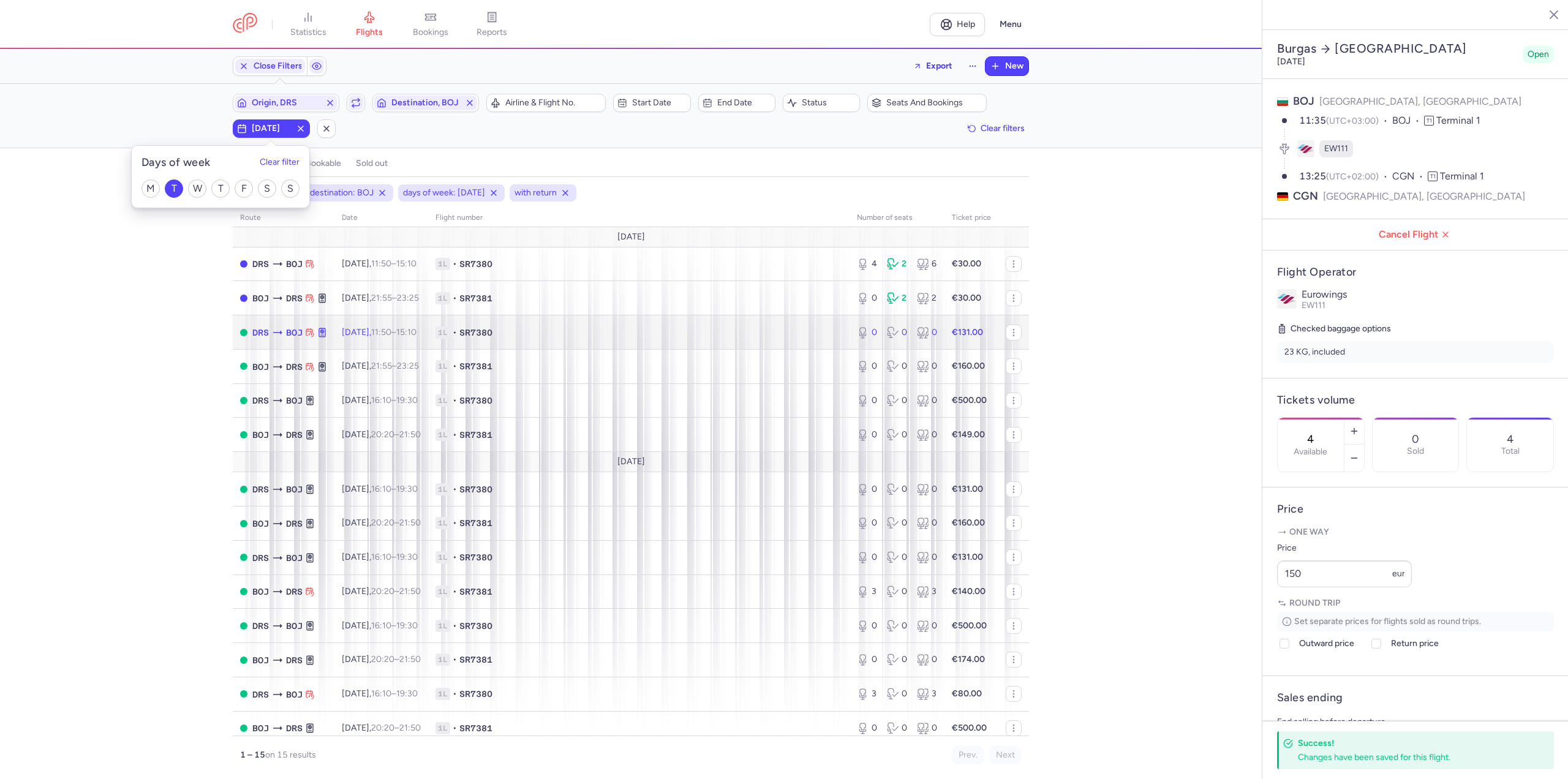
click at [428, 333] on td "Tue, 19 Aug, 11:50 – 15:10 +0" at bounding box center [381, 332] width 93 height 34
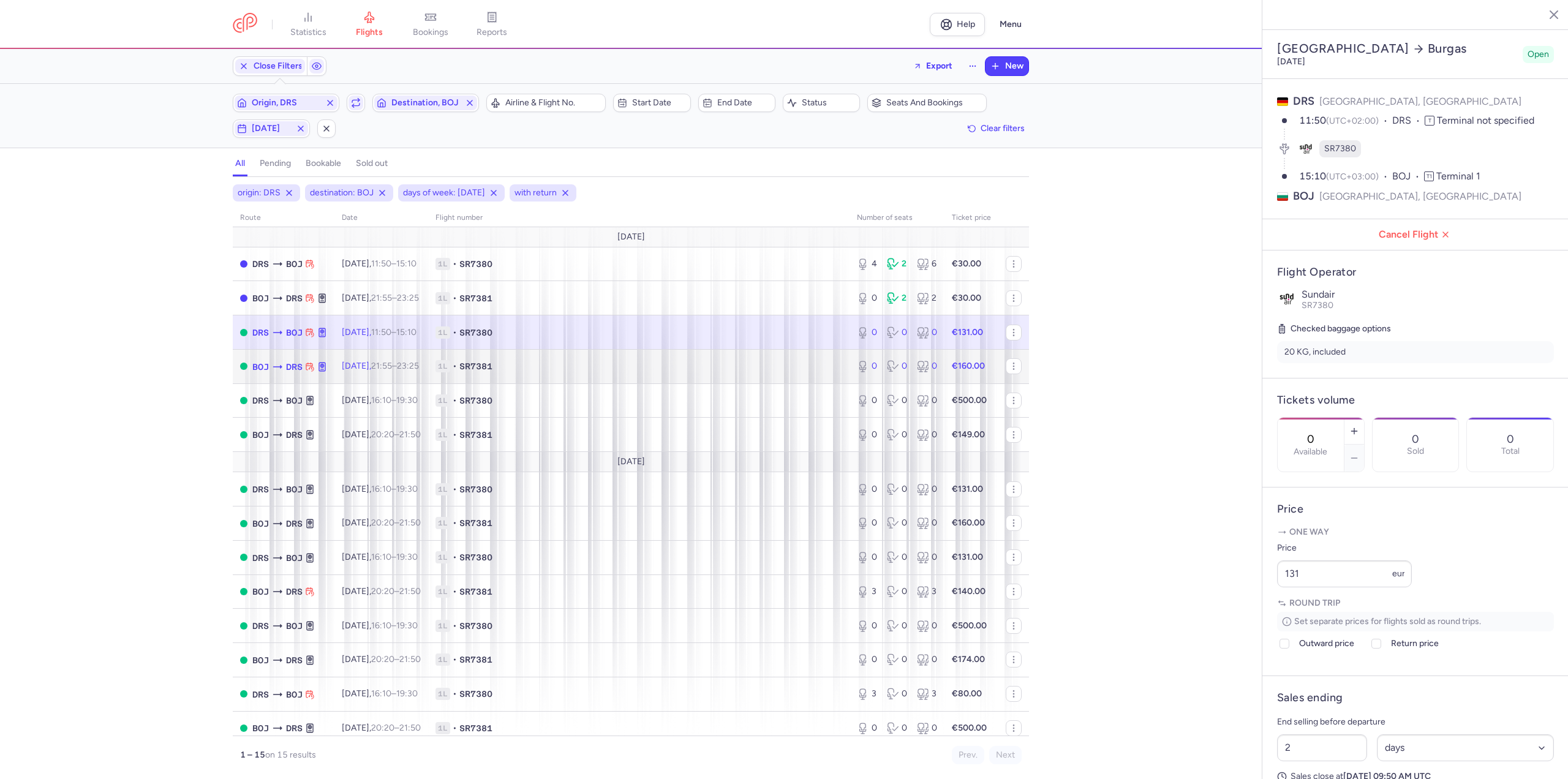
click at [428, 359] on td "Tue, 19 Aug, 21:55 – 23:25 +0" at bounding box center [381, 366] width 93 height 34
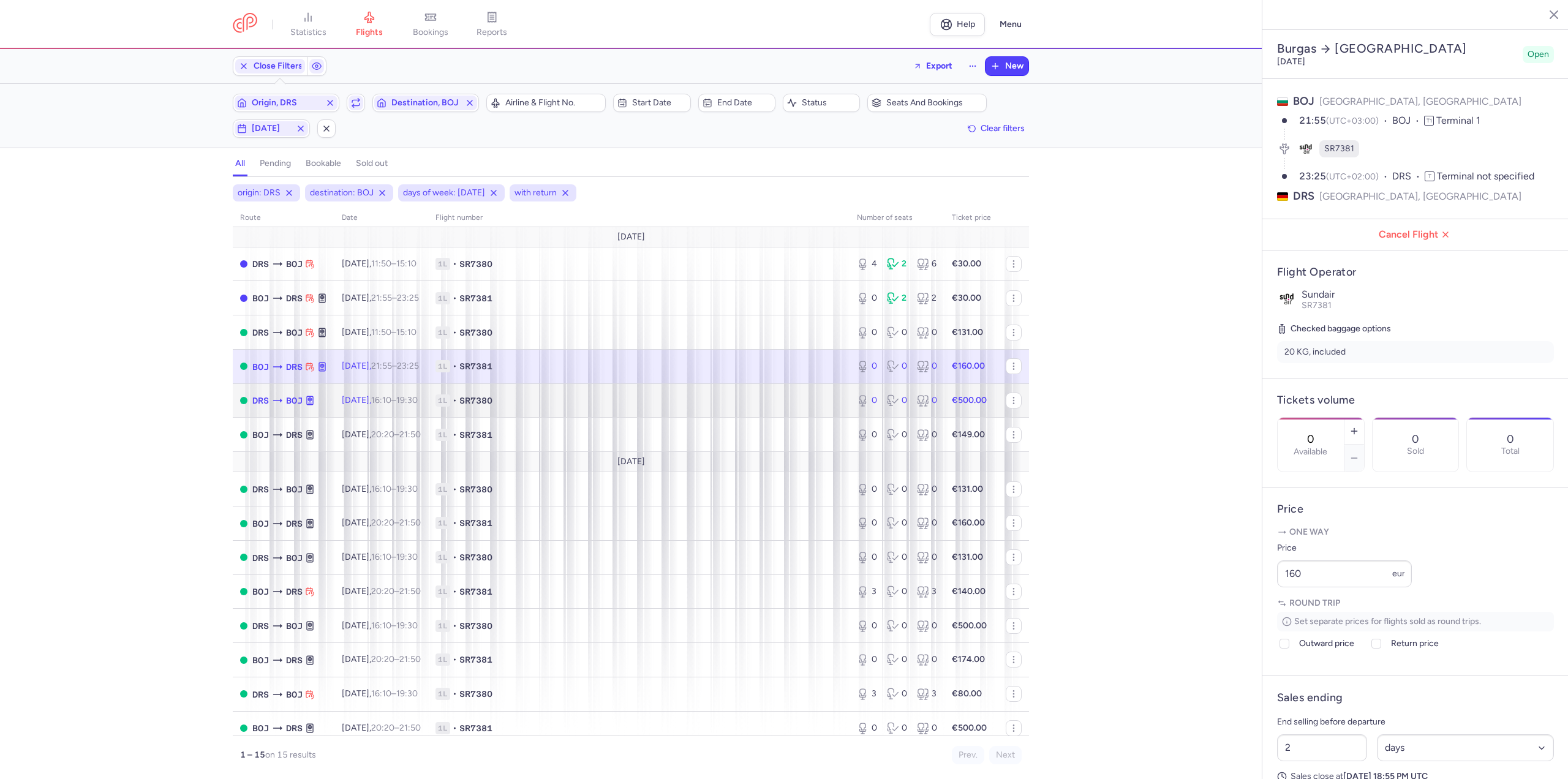
click at [428, 393] on td "Tue, 26 Aug, 16:10 – 19:30 +0" at bounding box center [381, 401] width 93 height 34
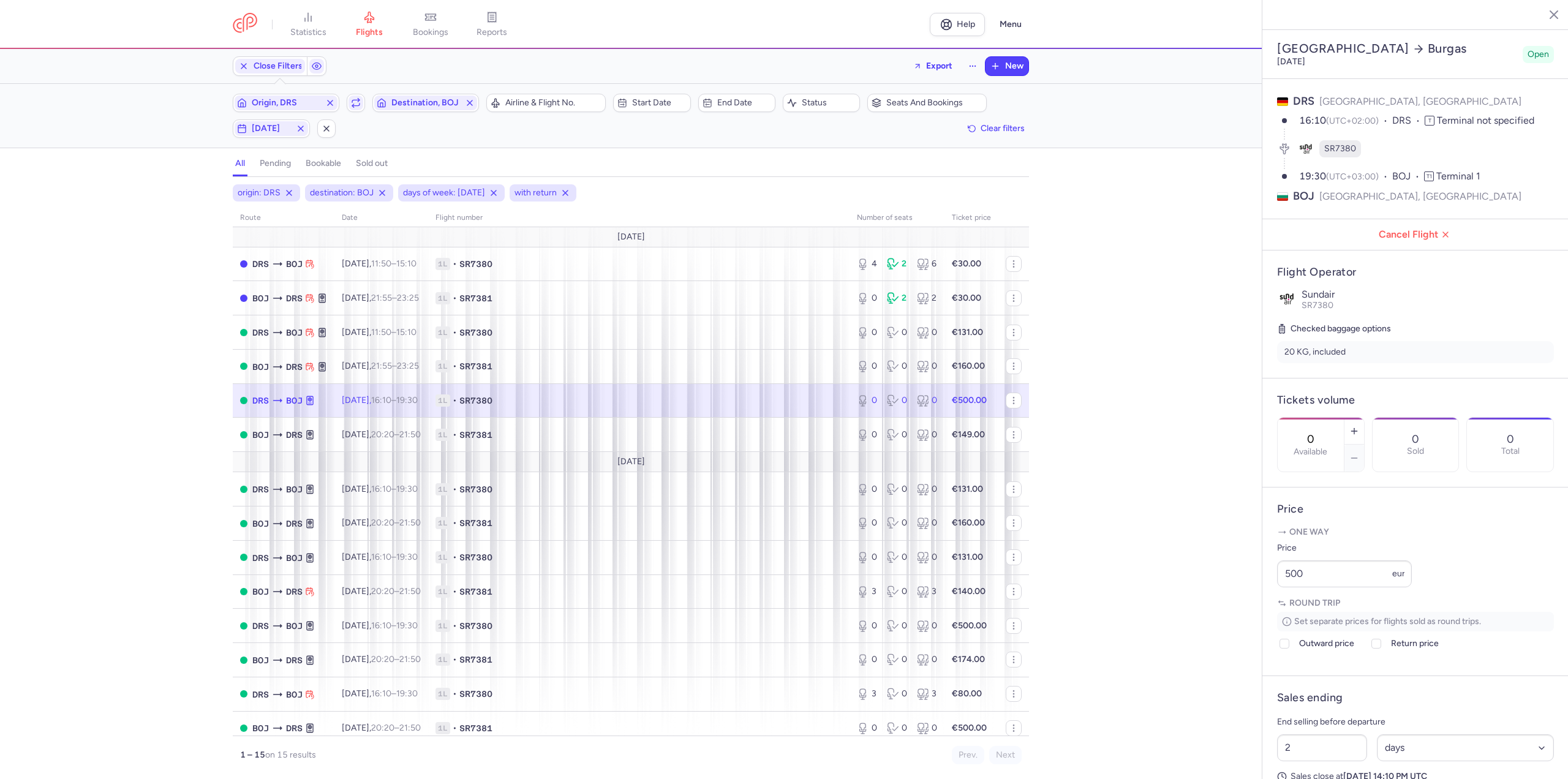
click at [849, 417] on td "Tue, 26 Aug, 16:10 – 19:30 +0" at bounding box center [897, 401] width 95 height 34
click at [421, 437] on time "21:50 +0" at bounding box center [410, 434] width 22 height 10
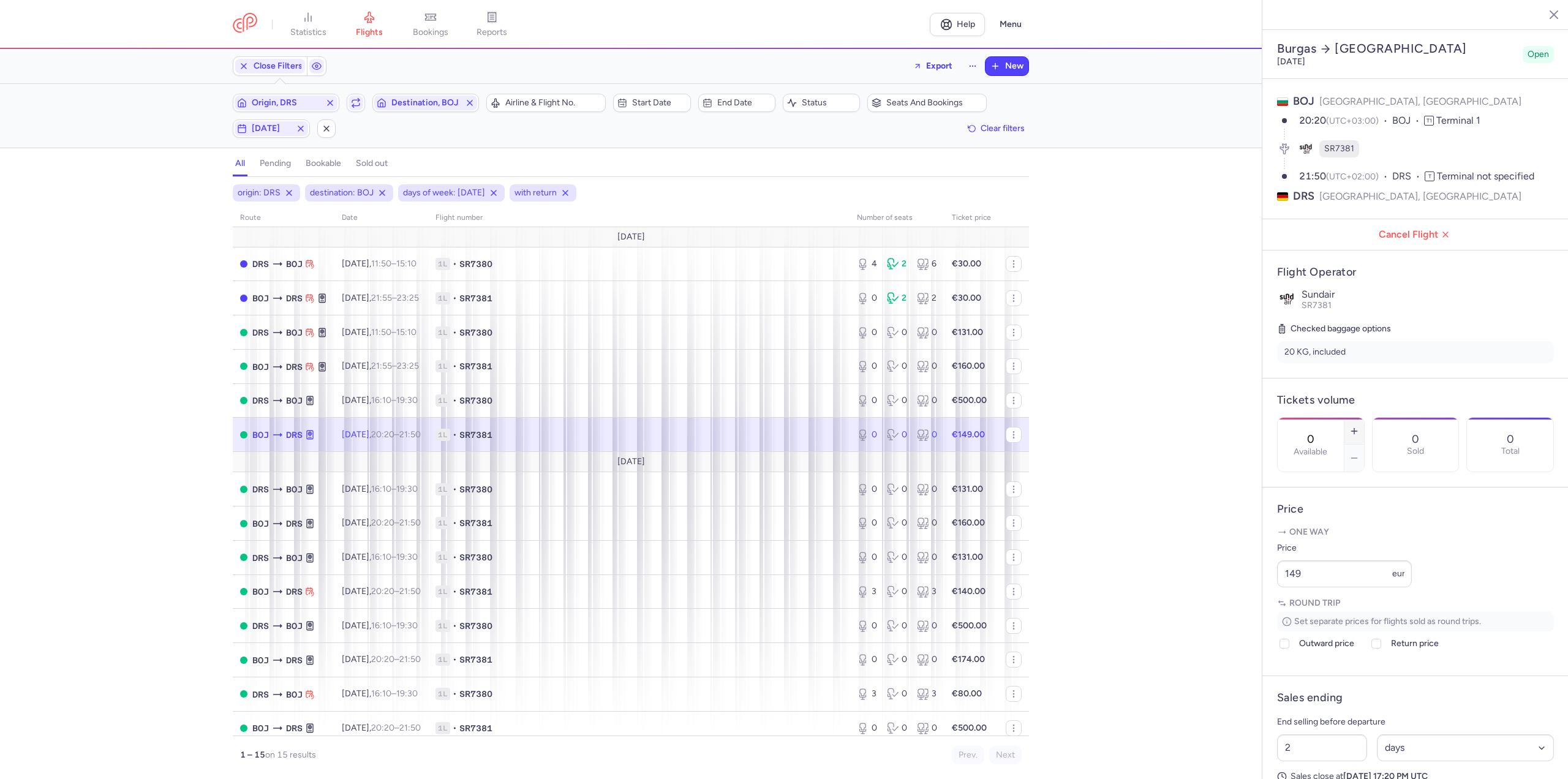
drag, startPoint x: 1406, startPoint y: 406, endPoint x: 1397, endPoint y: 399, distance: 11.4
click at [1365, 417] on div "0 Available" at bounding box center [1321, 445] width 88 height 55
click at [1359, 426] on icon "button" at bounding box center [1354, 431] width 10 height 10
type input "2"
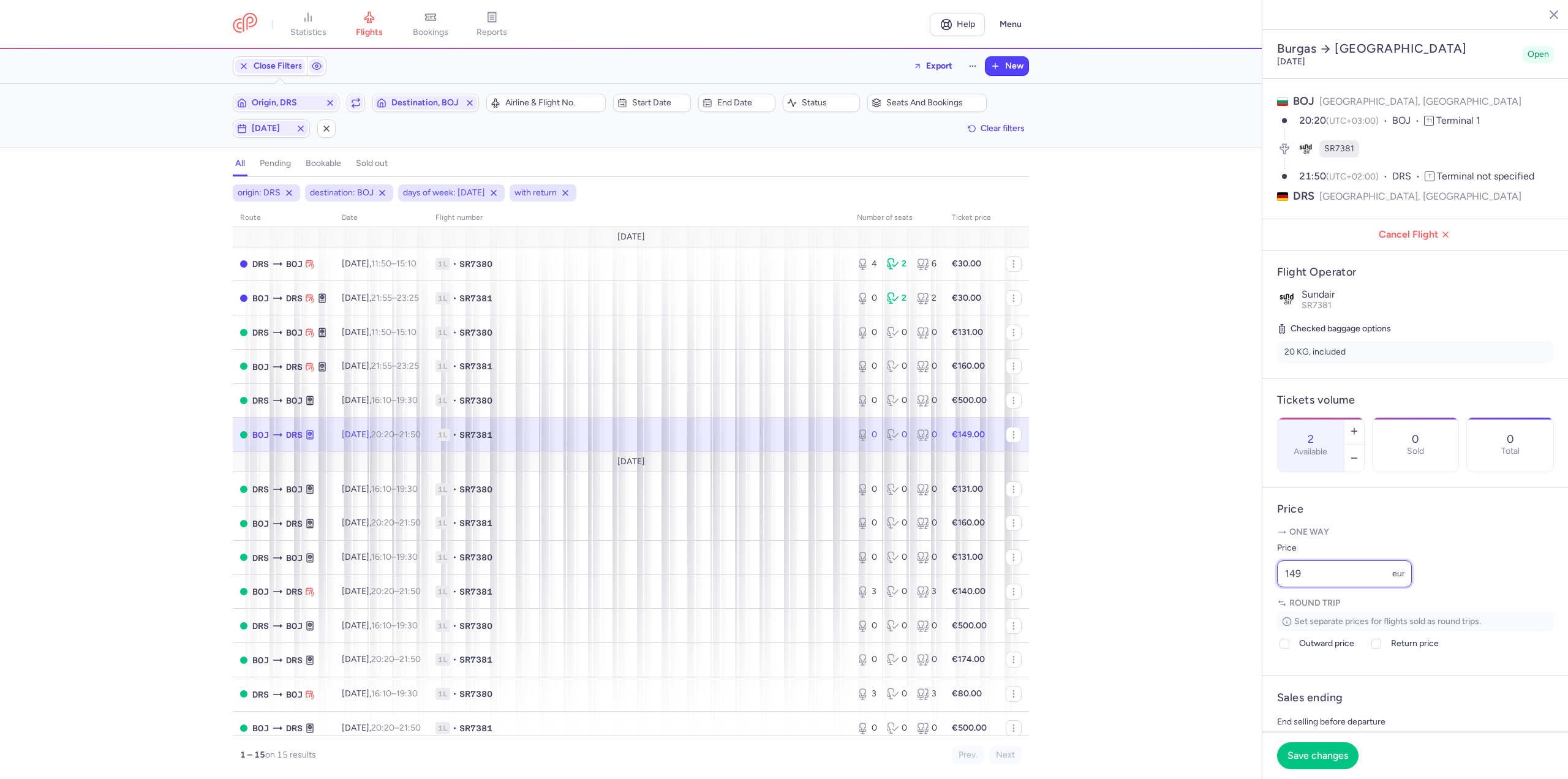
drag, startPoint x: 1308, startPoint y: 609, endPoint x: 1175, endPoint y: 603, distance: 133.1
click at [1175, 603] on div "statistics flights bookings reports Help Menu Close Filters Export New Filters …" at bounding box center [784, 390] width 1568 height 779
type input "130"
click at [1306, 757] on span "Save changes" at bounding box center [1318, 755] width 61 height 11
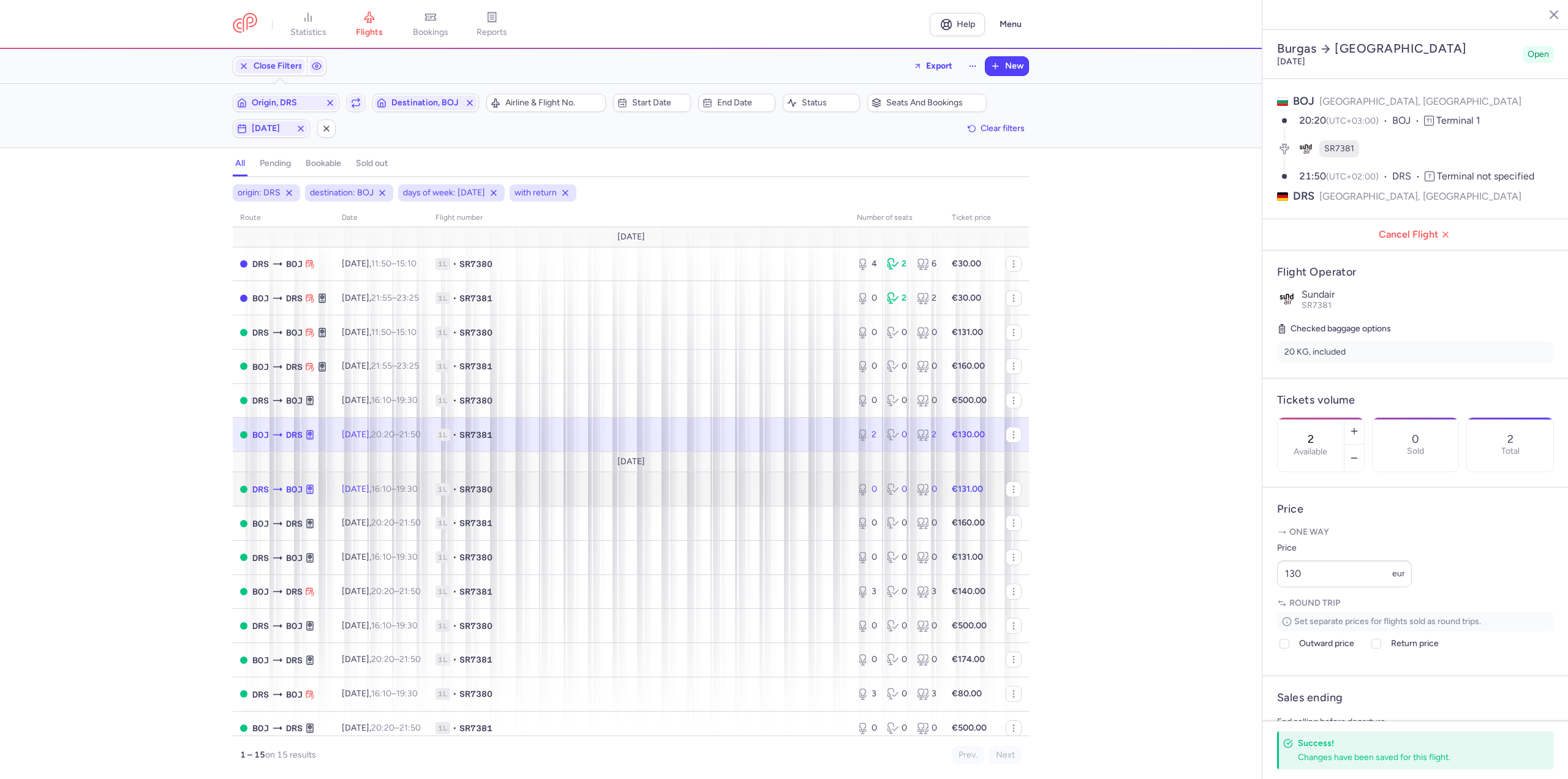
click at [414, 492] on span "16:10 – 19:30 +0" at bounding box center [395, 488] width 47 height 10
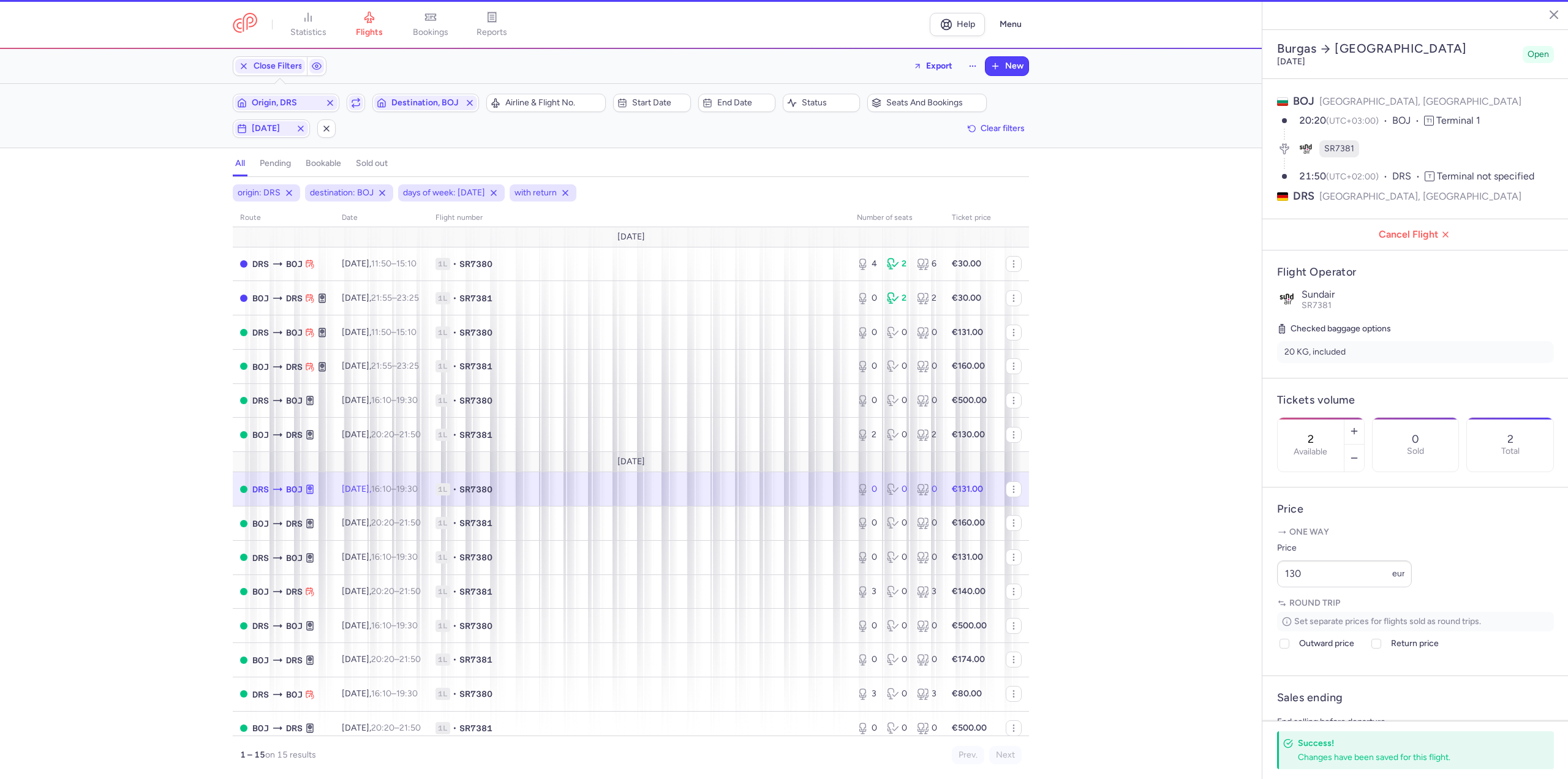
type input "0"
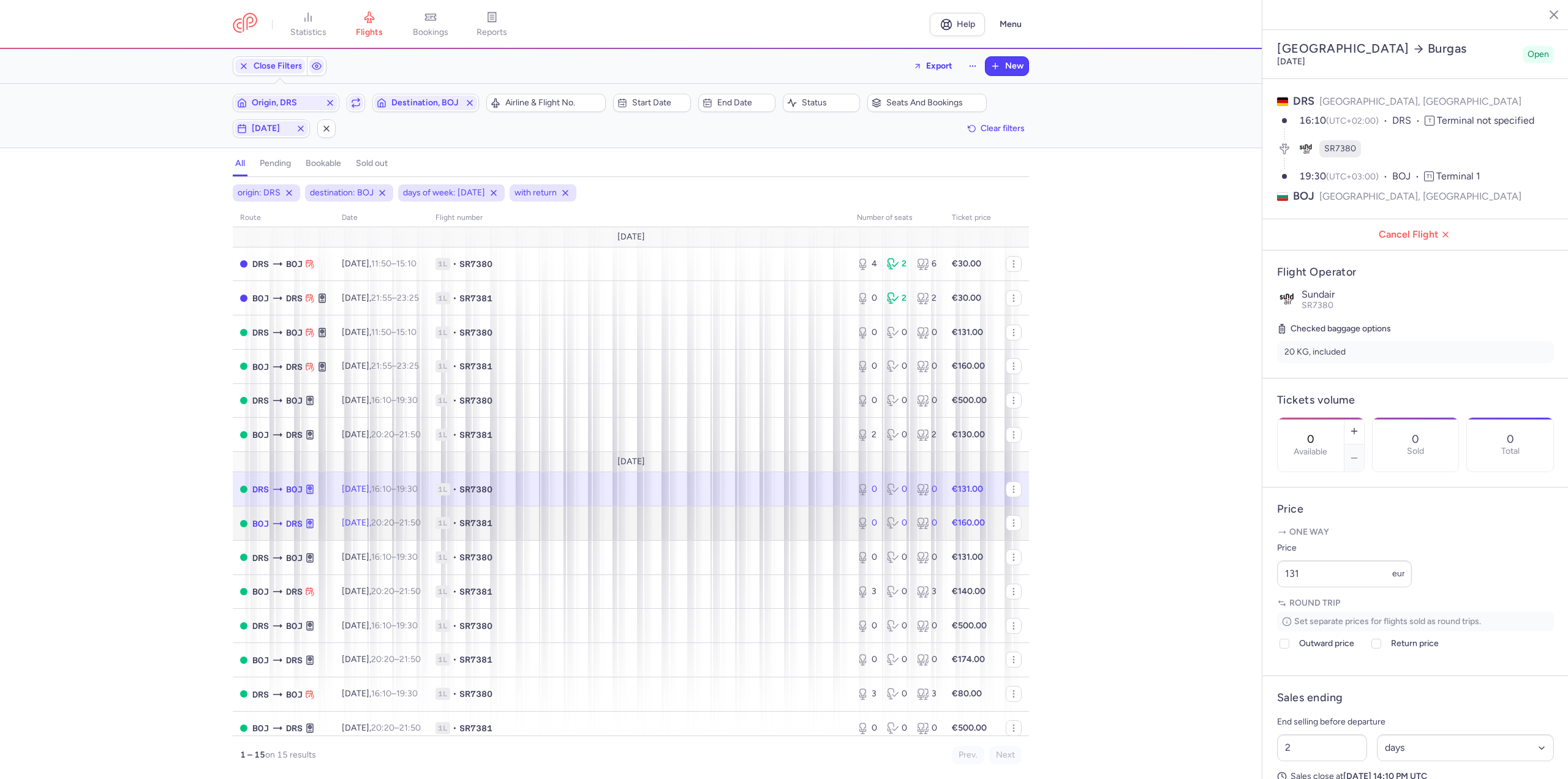
click at [405, 512] on td "Tue, 2 Sep, 20:20 – 21:50 +0" at bounding box center [381, 523] width 93 height 34
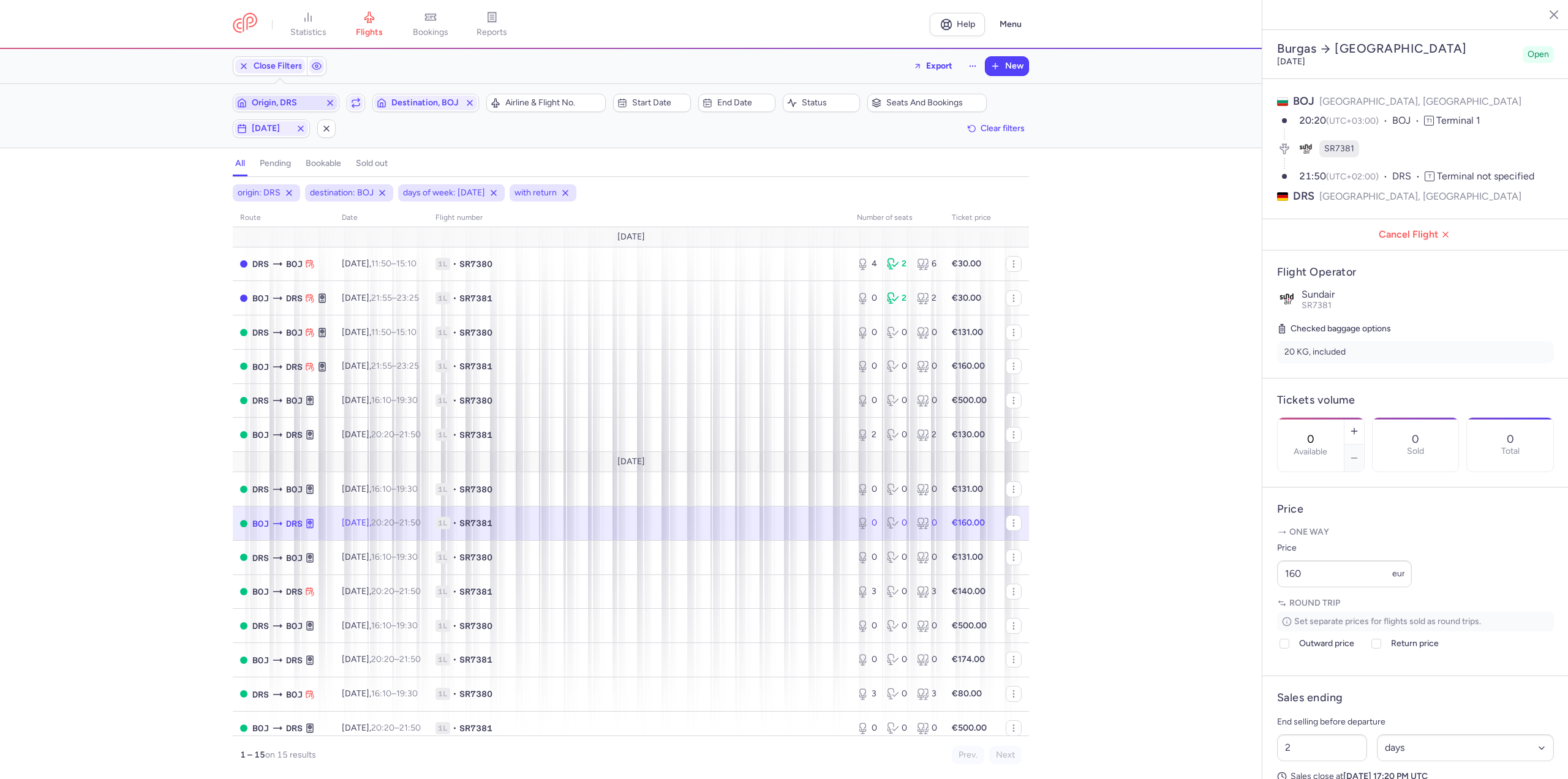
click at [292, 101] on span "Origin, DRS" at bounding box center [286, 103] width 69 height 10
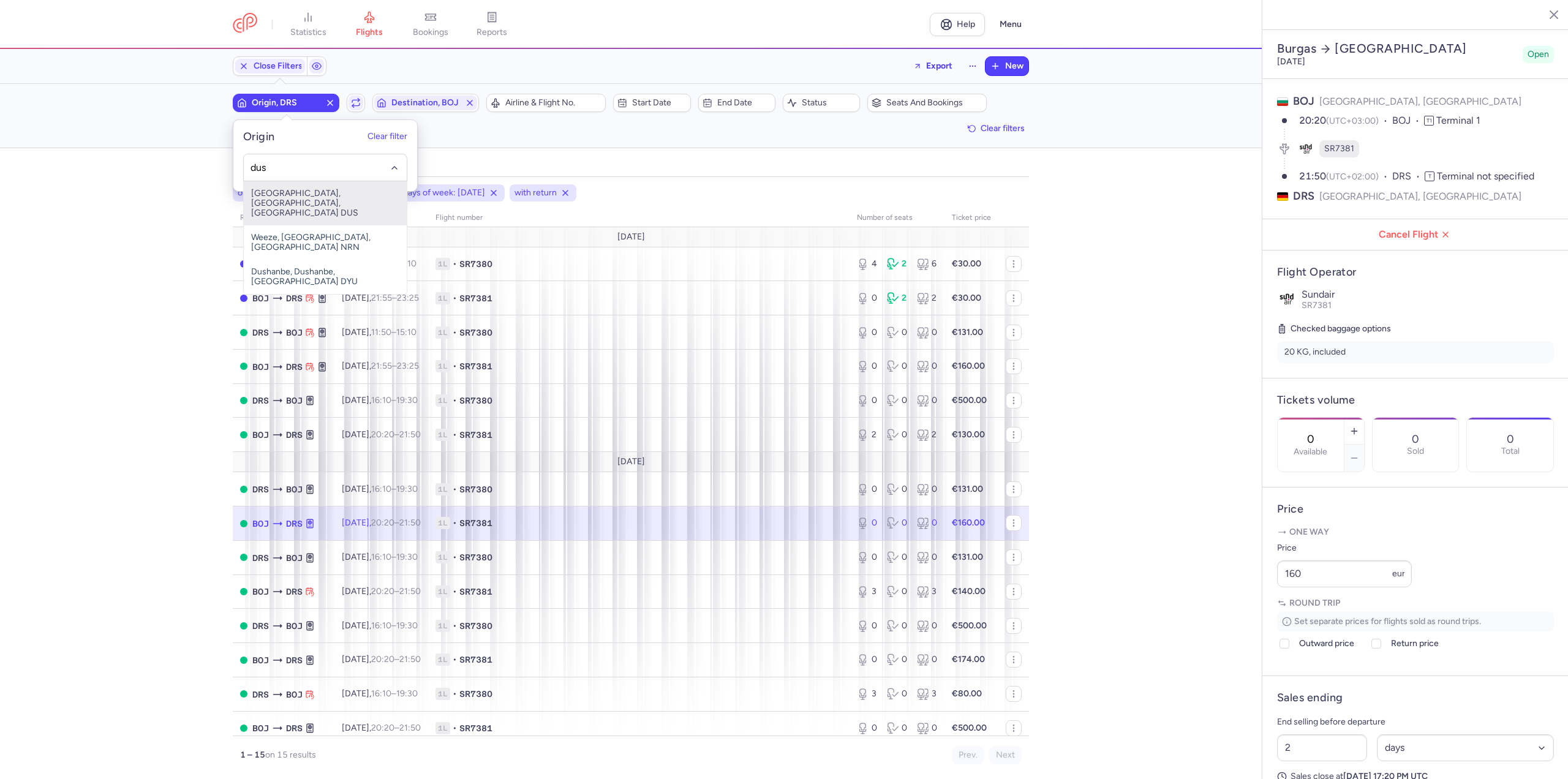
click at [294, 194] on span "[GEOGRAPHIC_DATA], [GEOGRAPHIC_DATA], [GEOGRAPHIC_DATA] DUS" at bounding box center [325, 203] width 163 height 44
type input "dus"
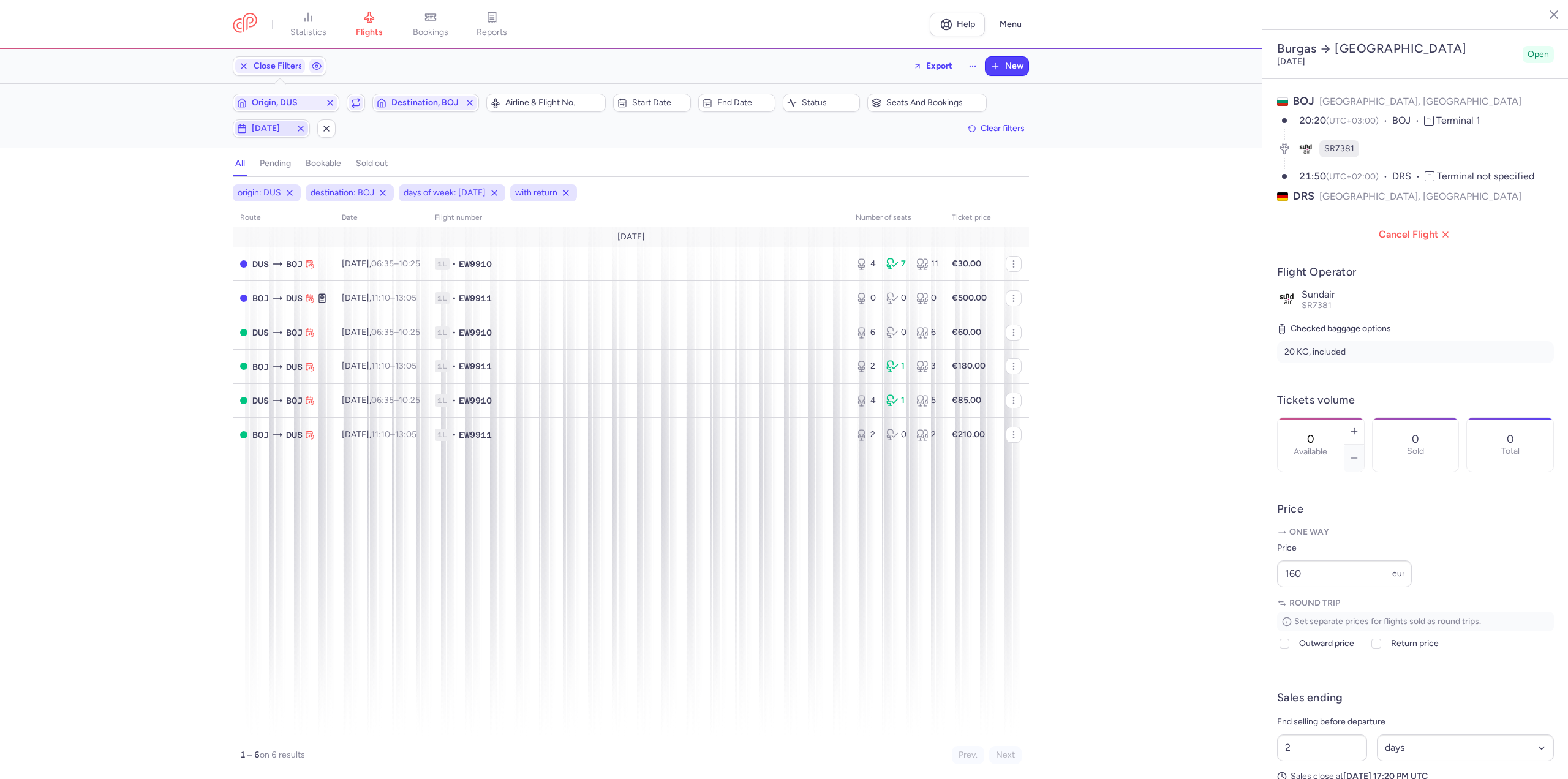
click at [271, 127] on span "[DATE]" at bounding box center [272, 128] width 39 height 10
click at [173, 186] on input "T" at bounding box center [174, 189] width 18 height 18
checkbox input "false"
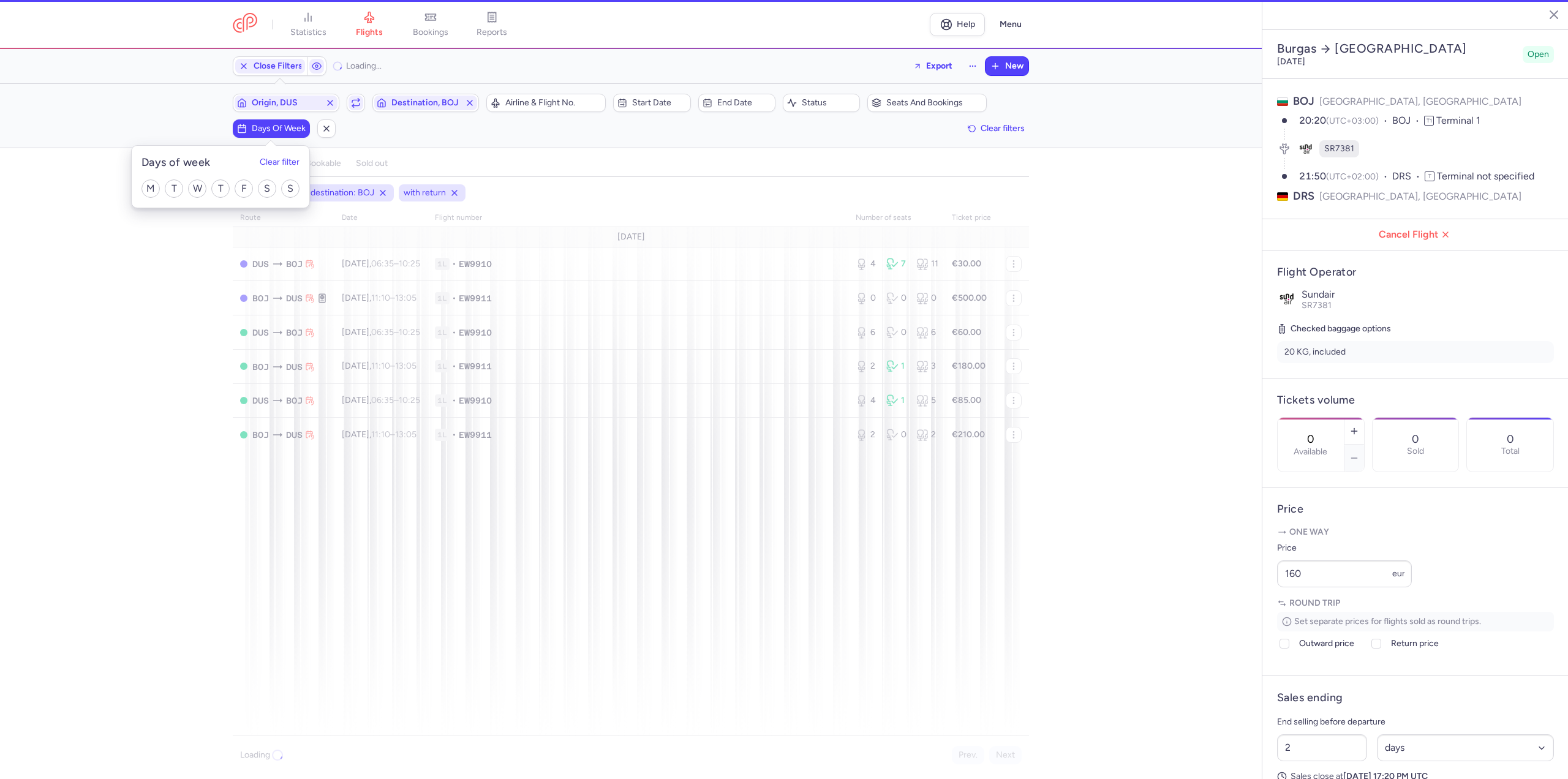
click at [136, 186] on div "M T W T F S S" at bounding box center [220, 189] width 178 height 38
click at [148, 186] on input "M" at bounding box center [151, 189] width 18 height 18
checkbox input "true"
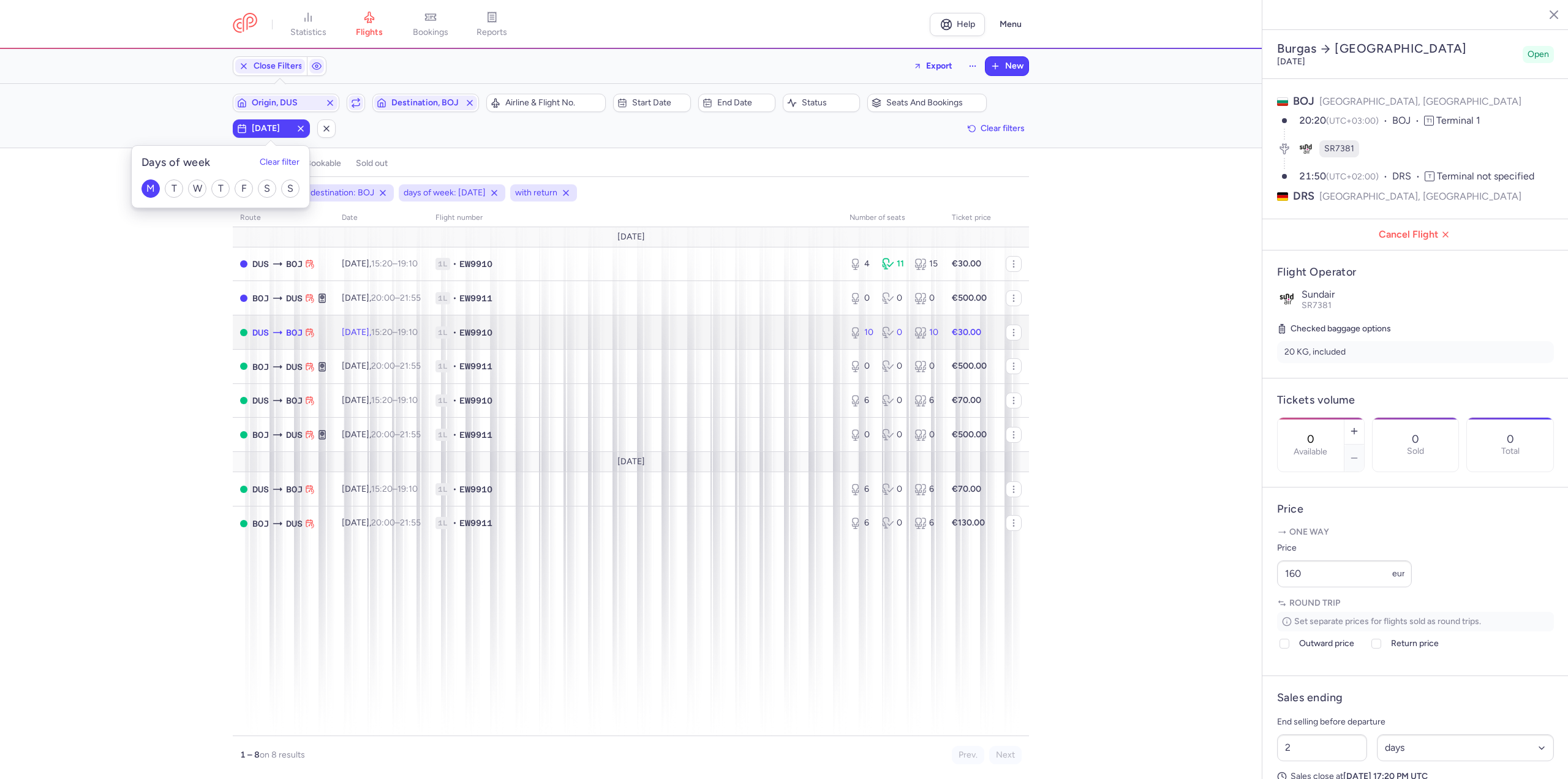
click at [575, 334] on span "1L • EW9910" at bounding box center [636, 332] width 400 height 12
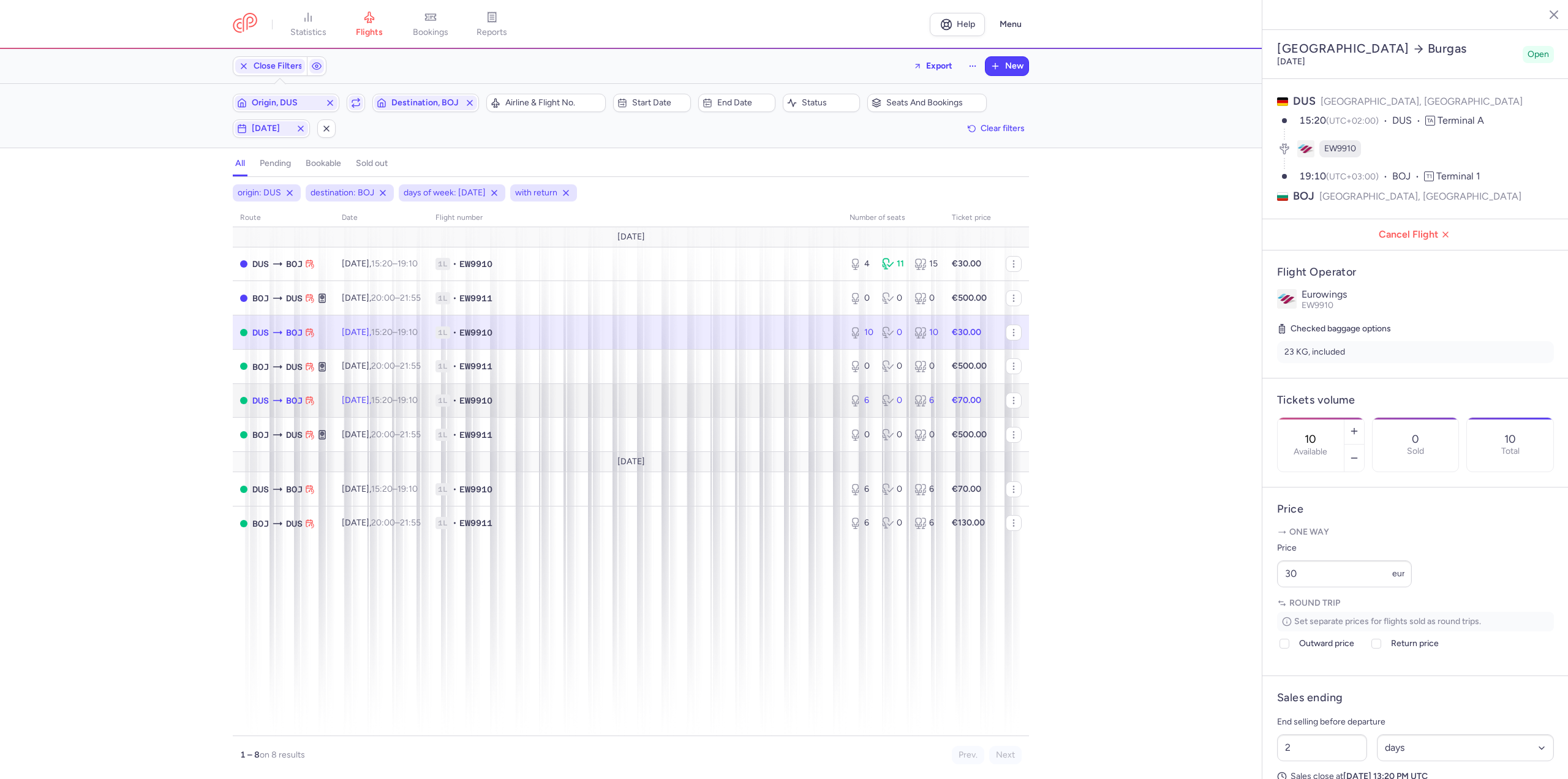
click at [428, 391] on td "Mon, 25 Aug, 15:20 – 19:10 +0" at bounding box center [381, 401] width 93 height 34
type input "6"
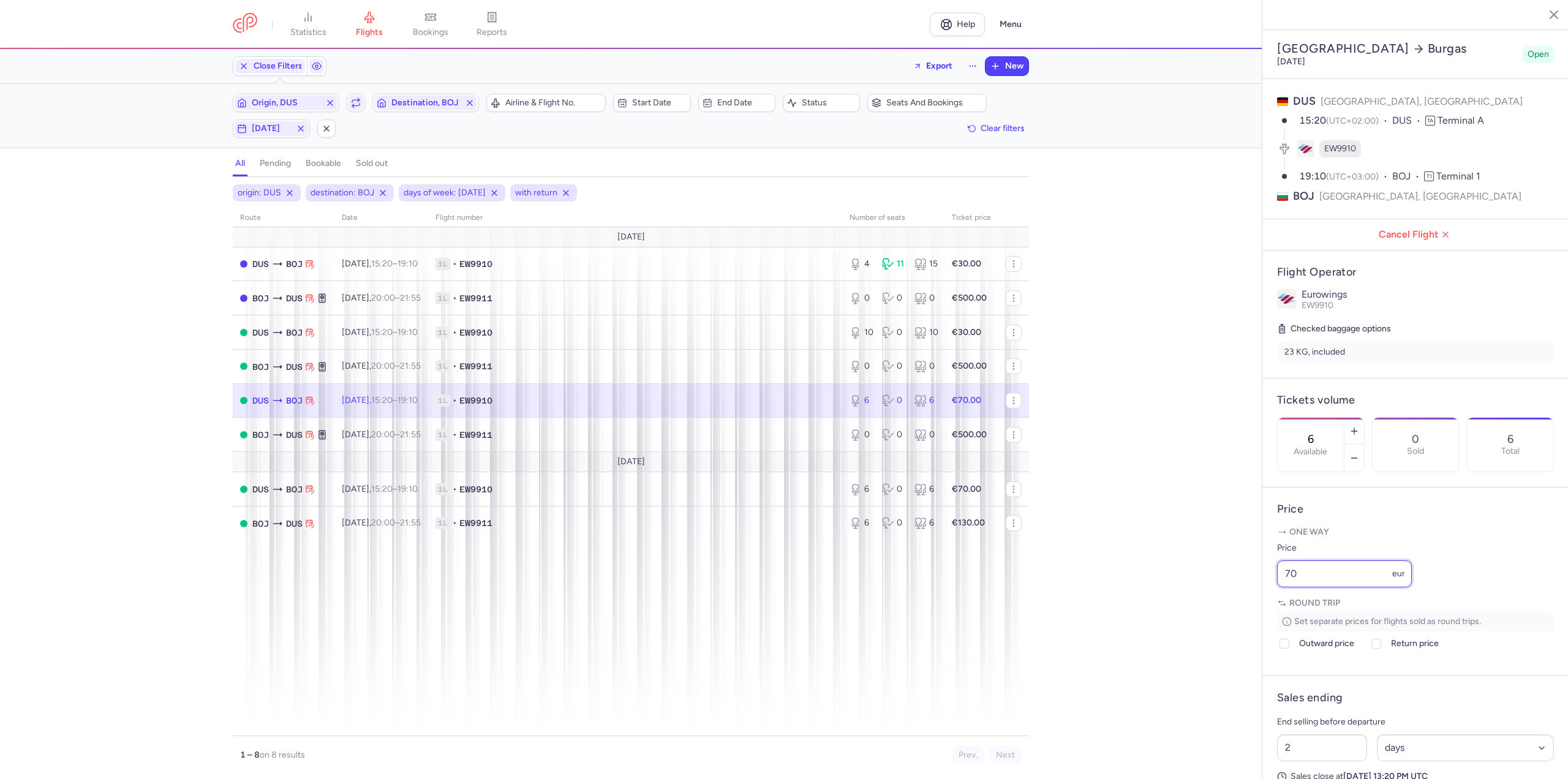
drag, startPoint x: 1326, startPoint y: 601, endPoint x: 1191, endPoint y: 601, distance: 135.0
click at [1191, 601] on div "statistics flights bookings reports Help Menu Close Filters Export New Filters …" at bounding box center [784, 390] width 1568 height 779
type input "60"
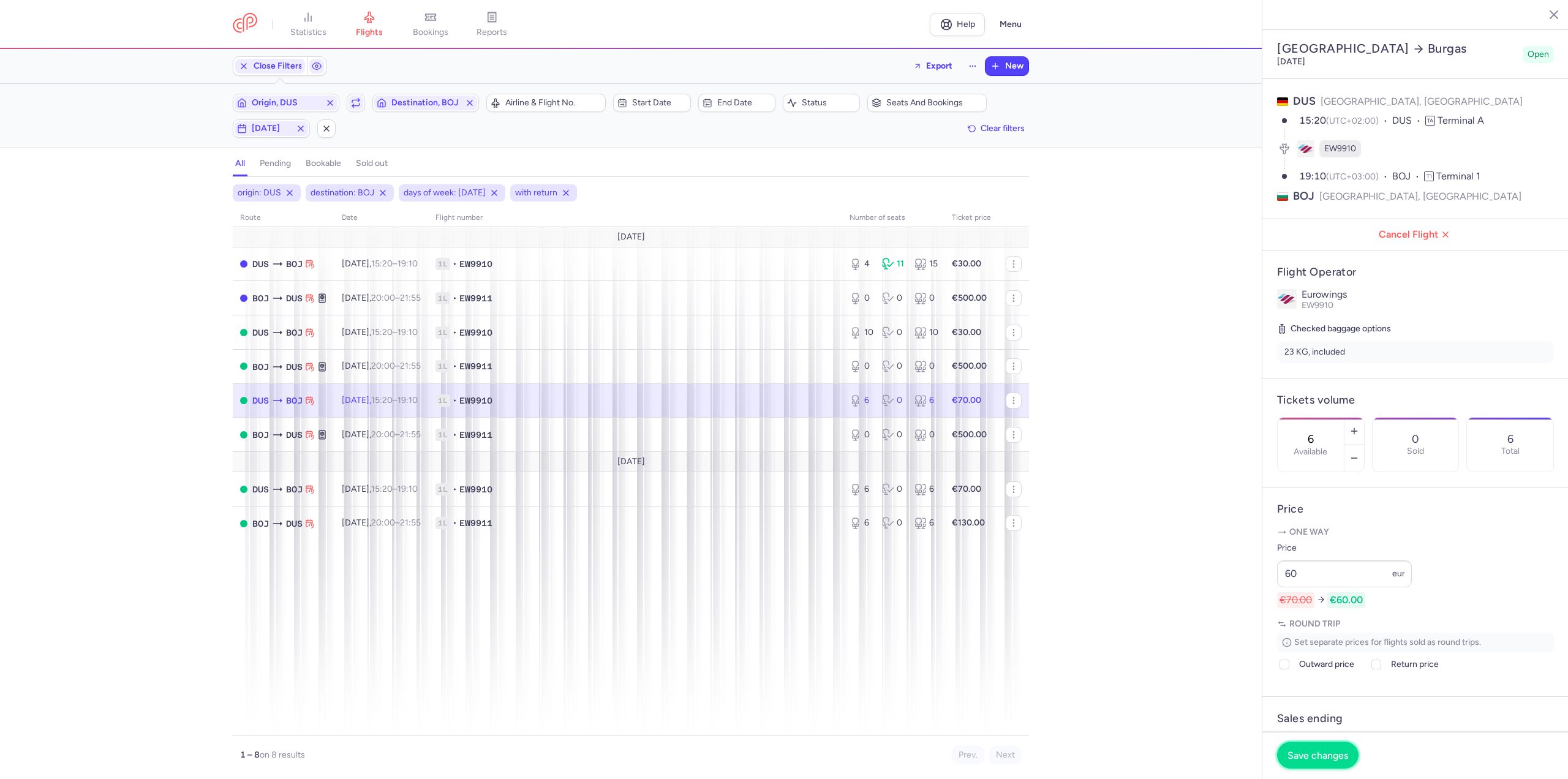
click at [1328, 755] on span "Save changes" at bounding box center [1318, 755] width 61 height 11
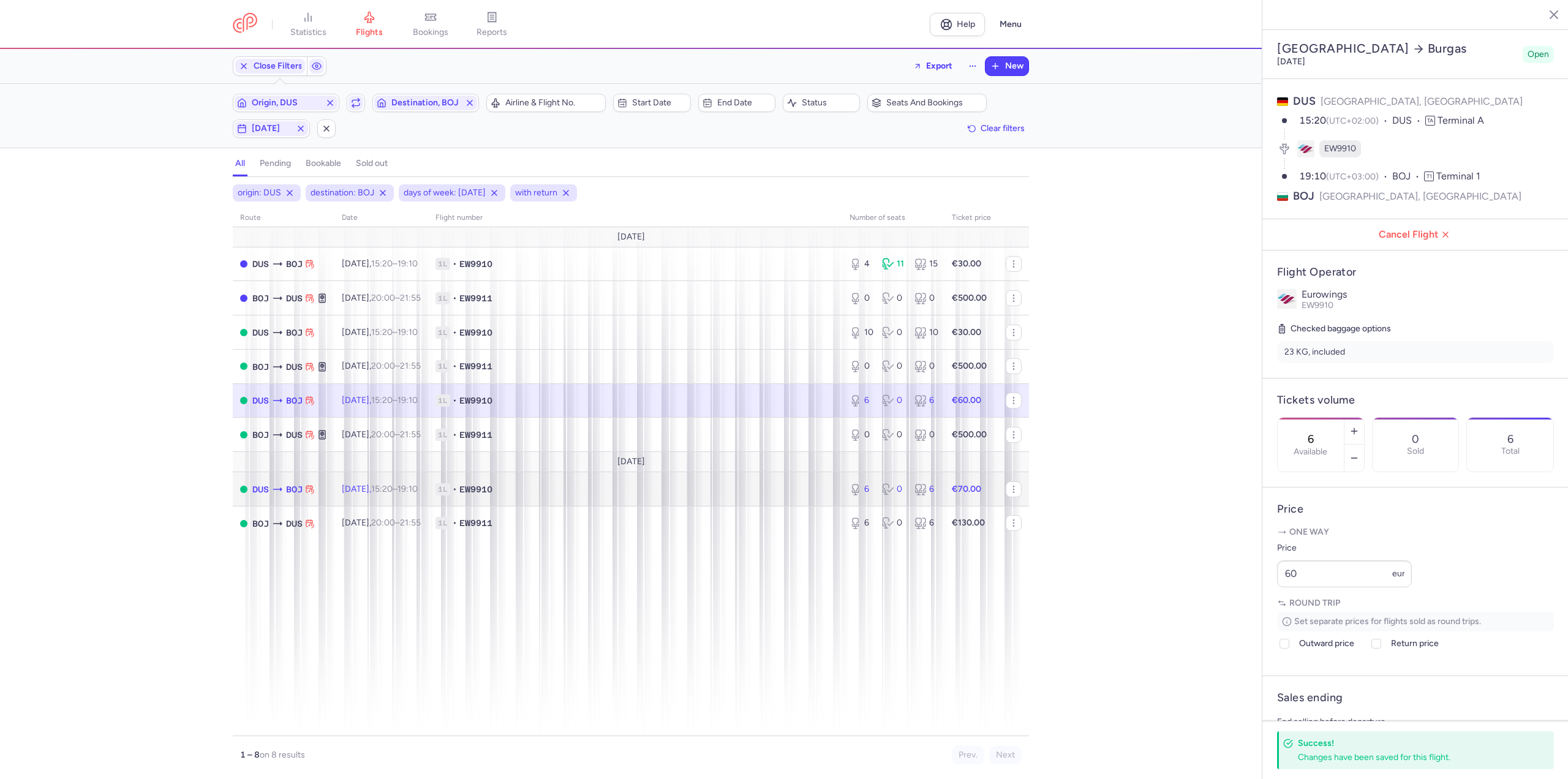
click at [418, 483] on time "19:10 +0" at bounding box center [408, 488] width 20 height 10
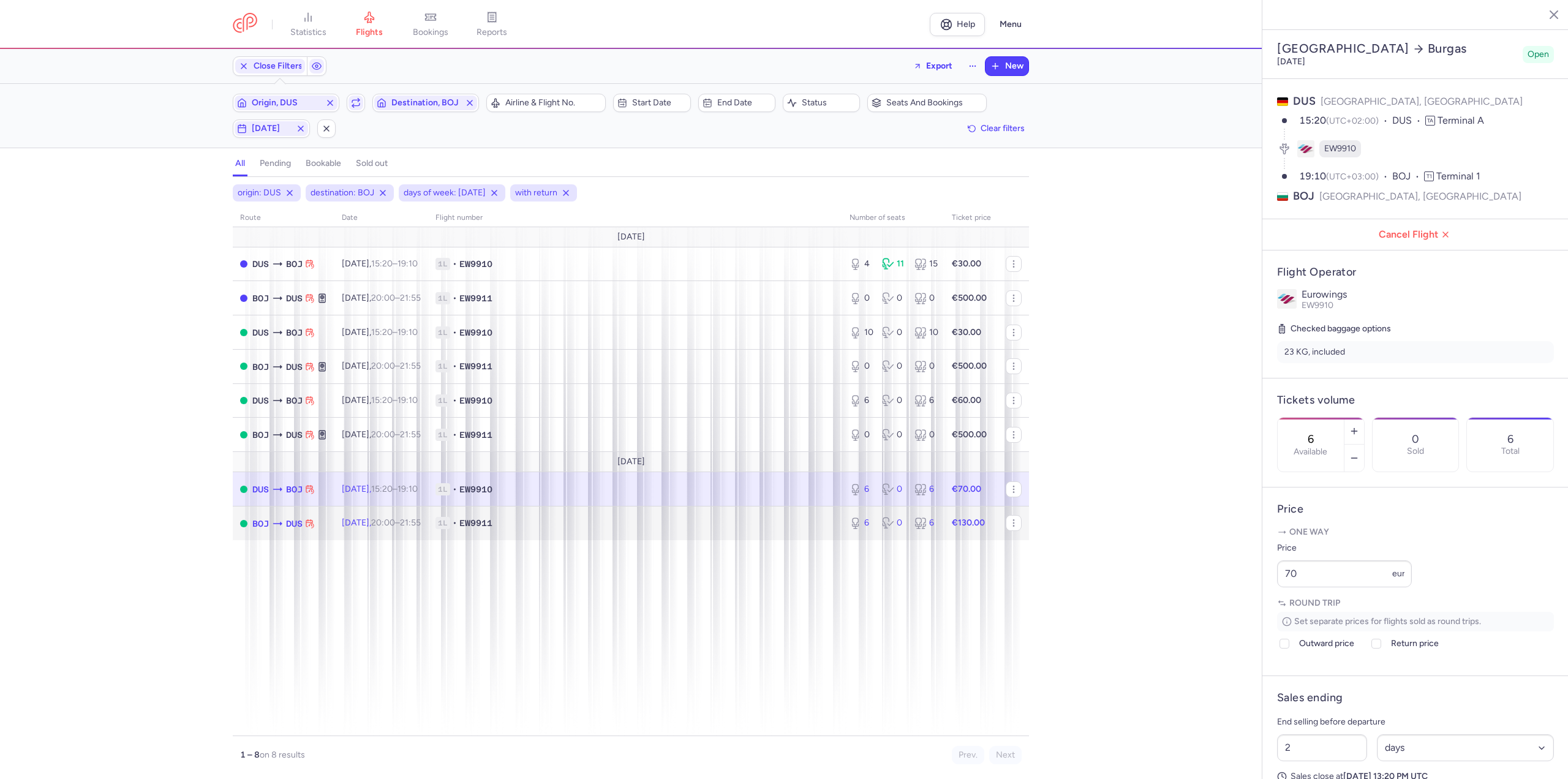
click at [409, 528] on td "Mon, 1 Sep, 20:00 – 21:55 +0" at bounding box center [381, 523] width 93 height 34
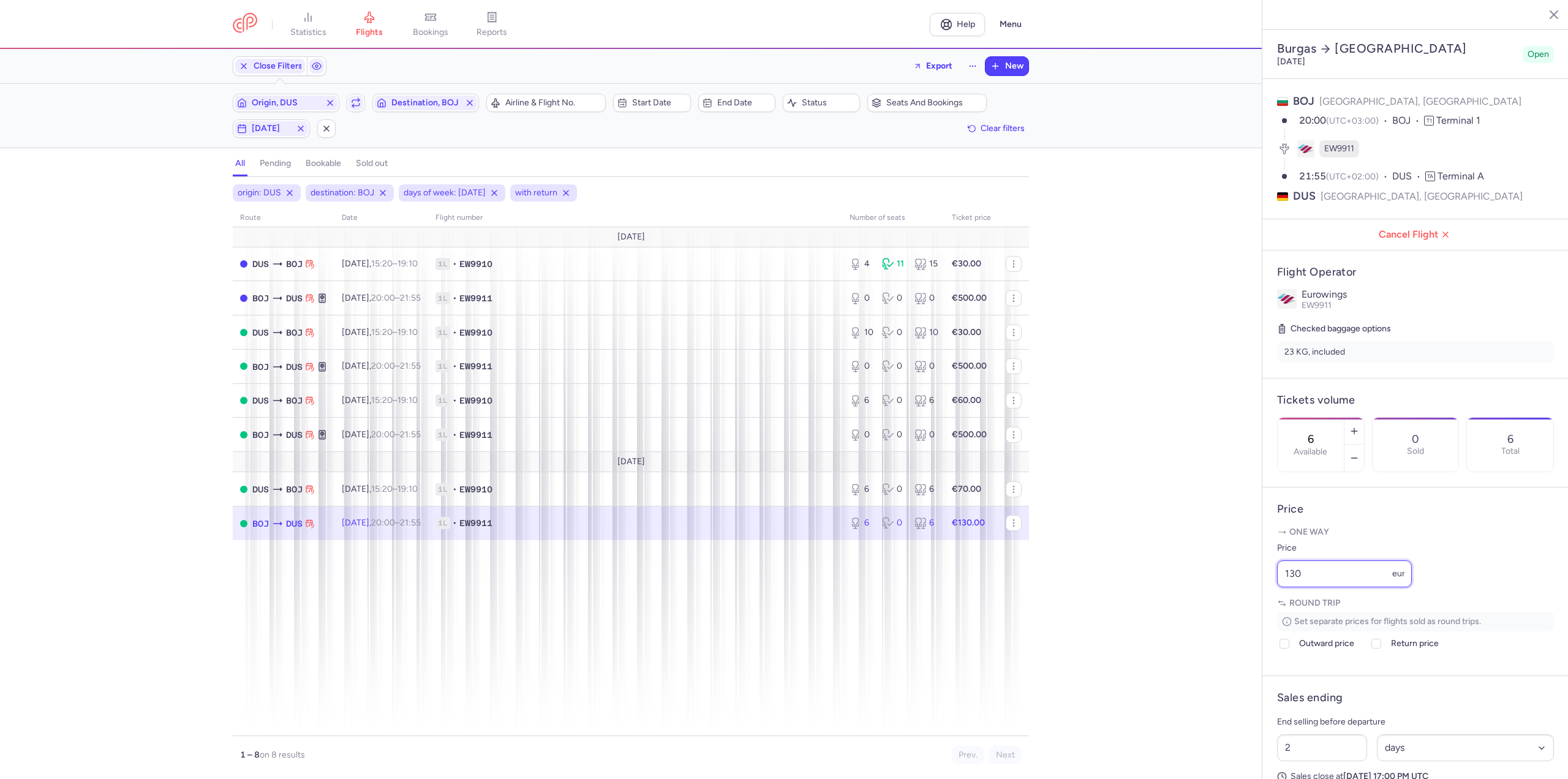
drag, startPoint x: 1334, startPoint y: 614, endPoint x: 1232, endPoint y: 617, distance: 102.0
click at [1232, 617] on div "statistics flights bookings reports Help Menu Close Filters Export New Filters …" at bounding box center [784, 390] width 1568 height 779
type input "120"
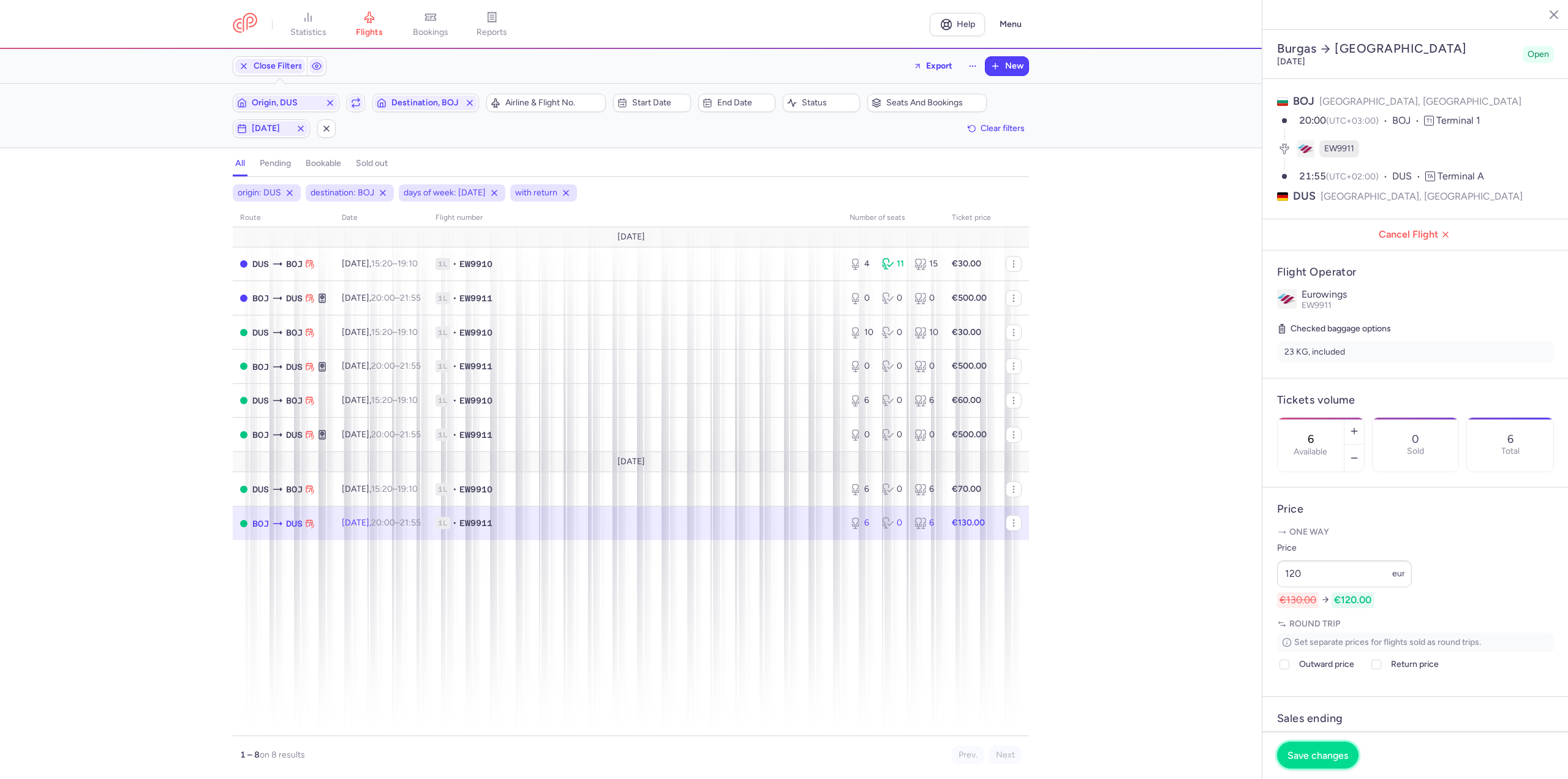
click at [1331, 743] on button "Save changes" at bounding box center [1318, 755] width 82 height 27
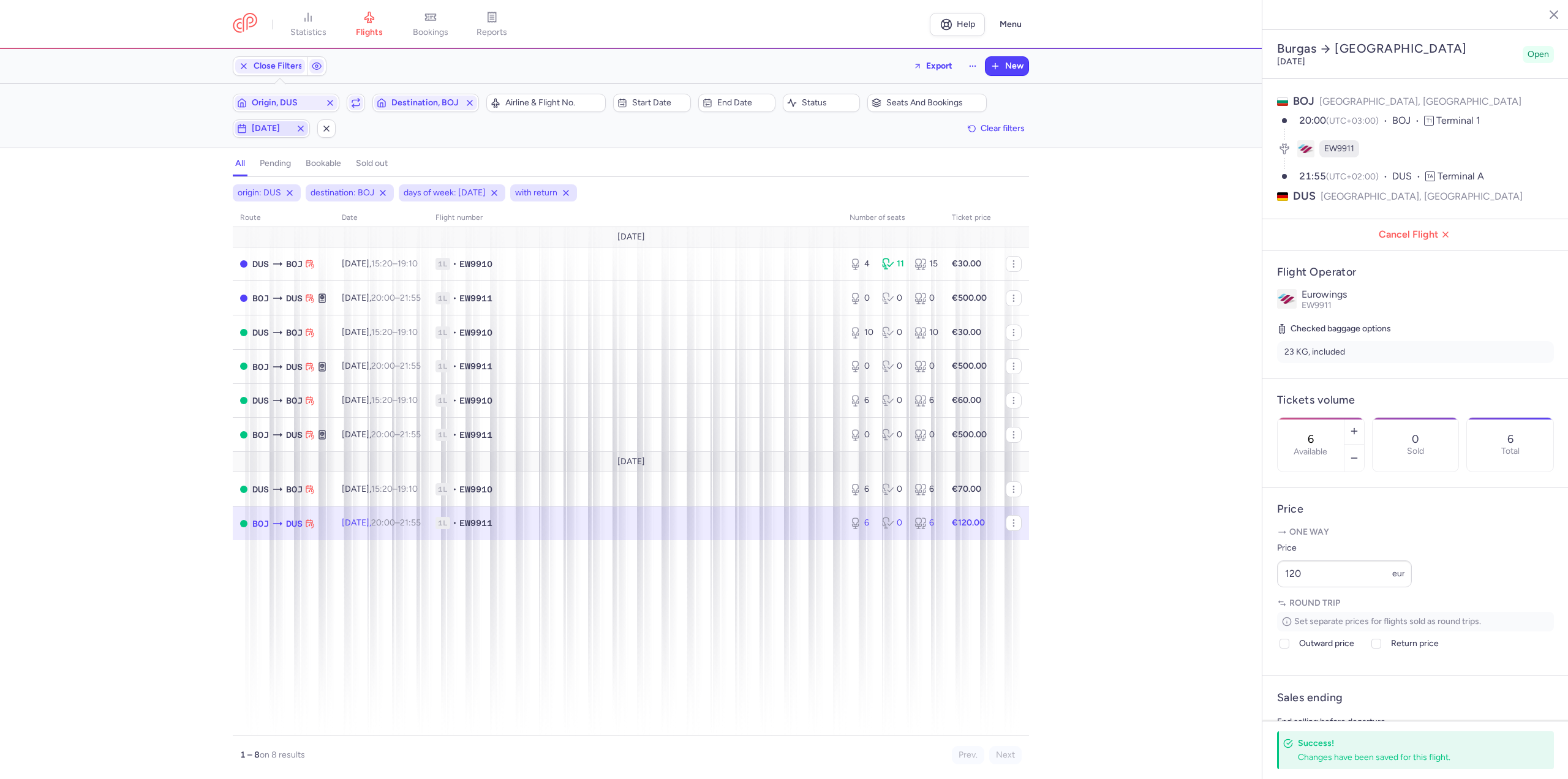
drag, startPoint x: 270, startPoint y: 125, endPoint x: 266, endPoint y: 133, distance: 8.9
click at [270, 125] on span "[DATE]" at bounding box center [272, 128] width 39 height 10
click at [144, 185] on input "M" at bounding box center [151, 189] width 18 height 18
checkbox input "false"
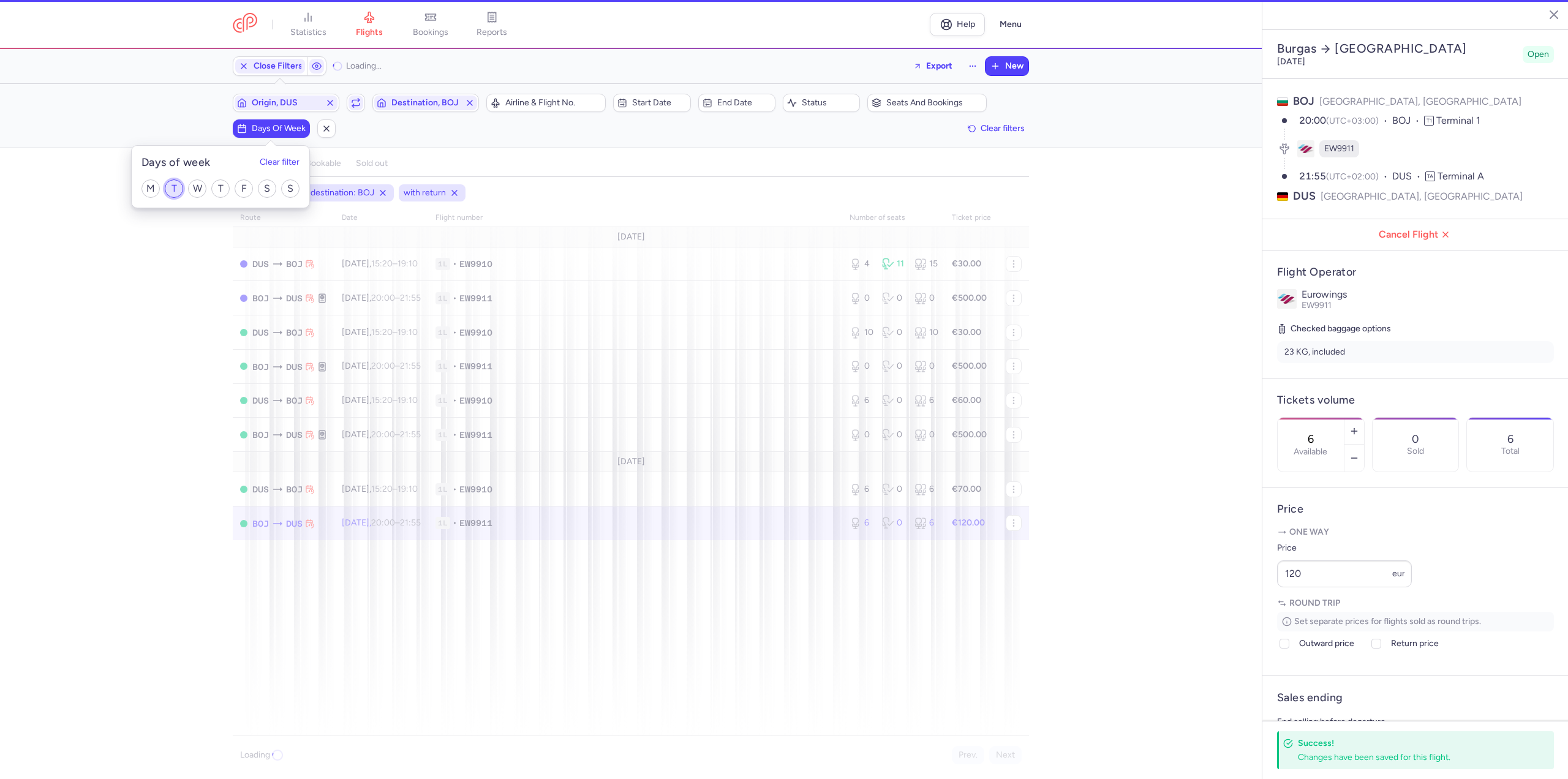
click at [175, 189] on input "T" at bounding box center [174, 189] width 18 height 18
checkbox input "true"
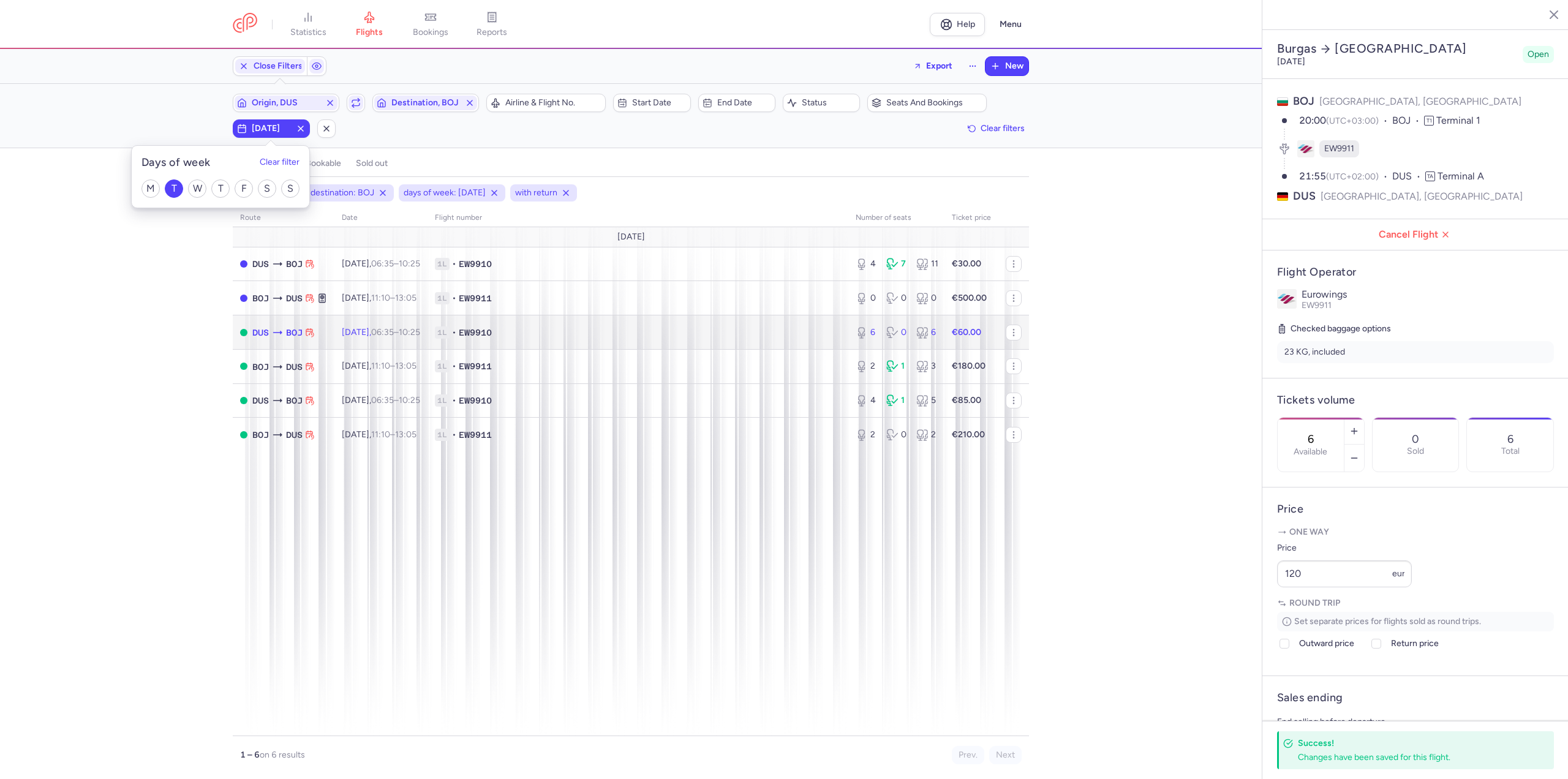
click at [420, 335] on time "10:25 +0" at bounding box center [409, 332] width 22 height 10
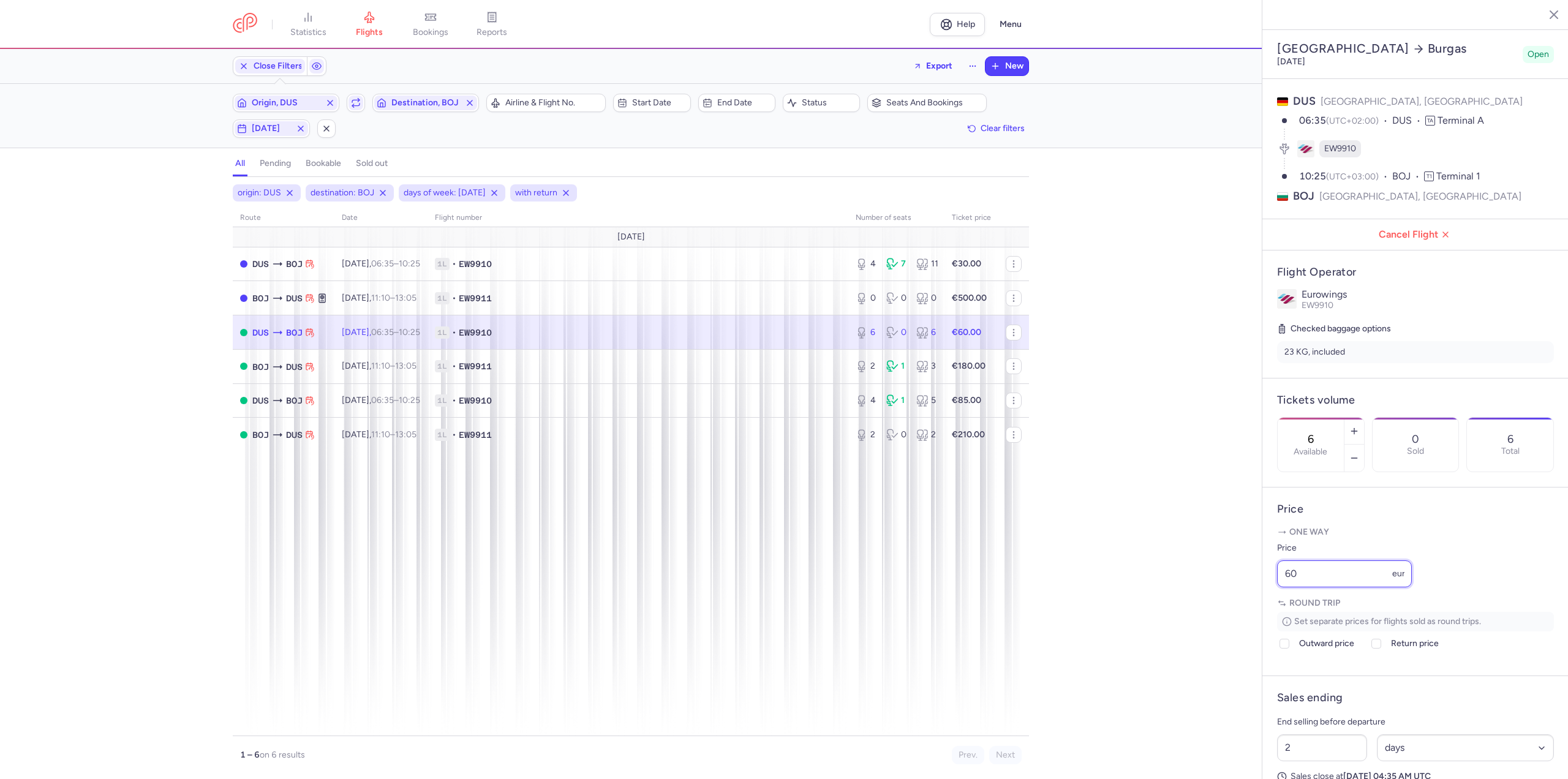
drag, startPoint x: 1304, startPoint y: 609, endPoint x: 1196, endPoint y: 601, distance: 108.3
click at [1196, 603] on div "statistics flights bookings reports Help Menu Close Filters Export New Filters …" at bounding box center [784, 390] width 1568 height 779
type input "50"
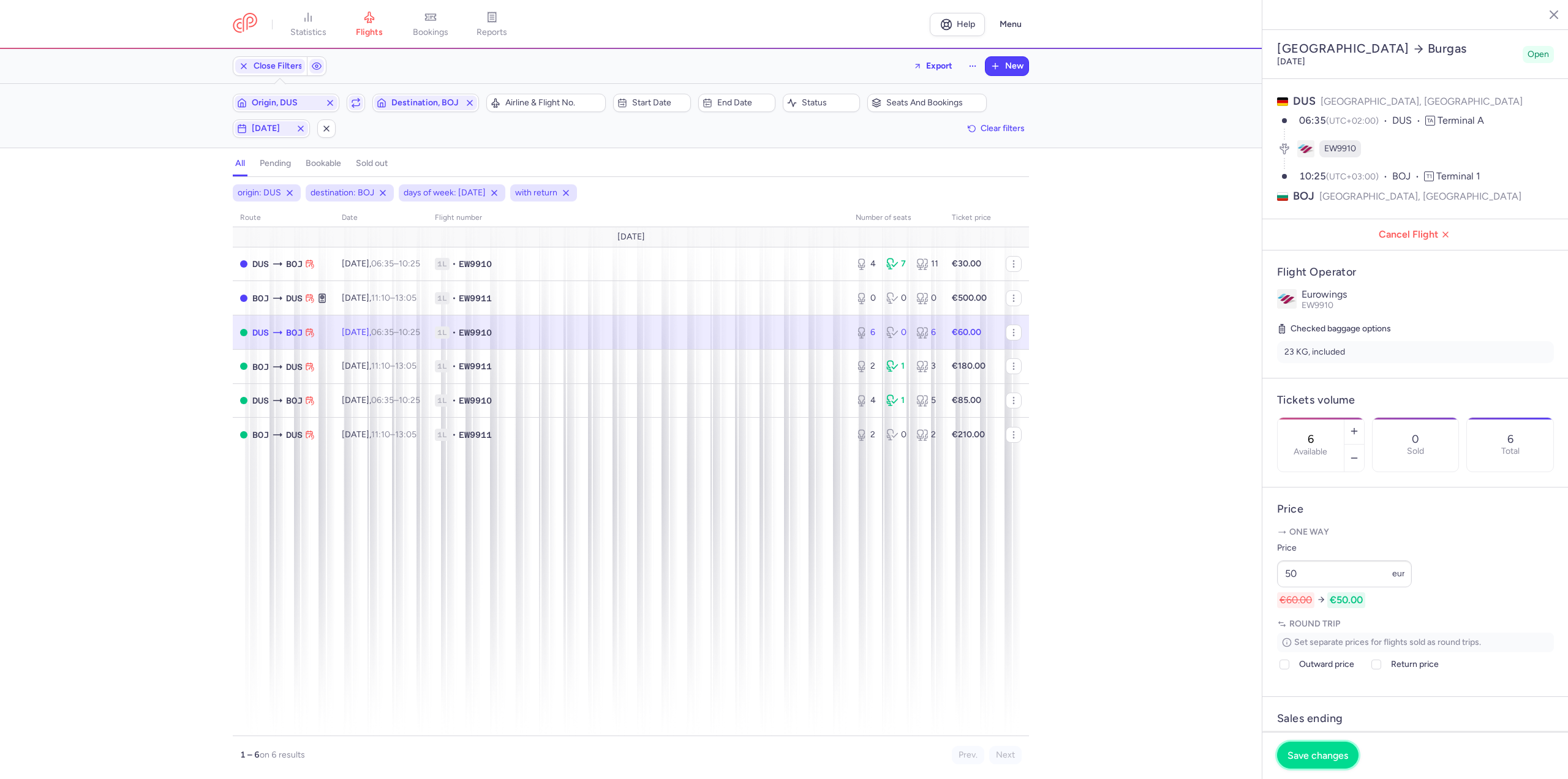
click at [1299, 746] on button "Save changes" at bounding box center [1318, 755] width 82 height 27
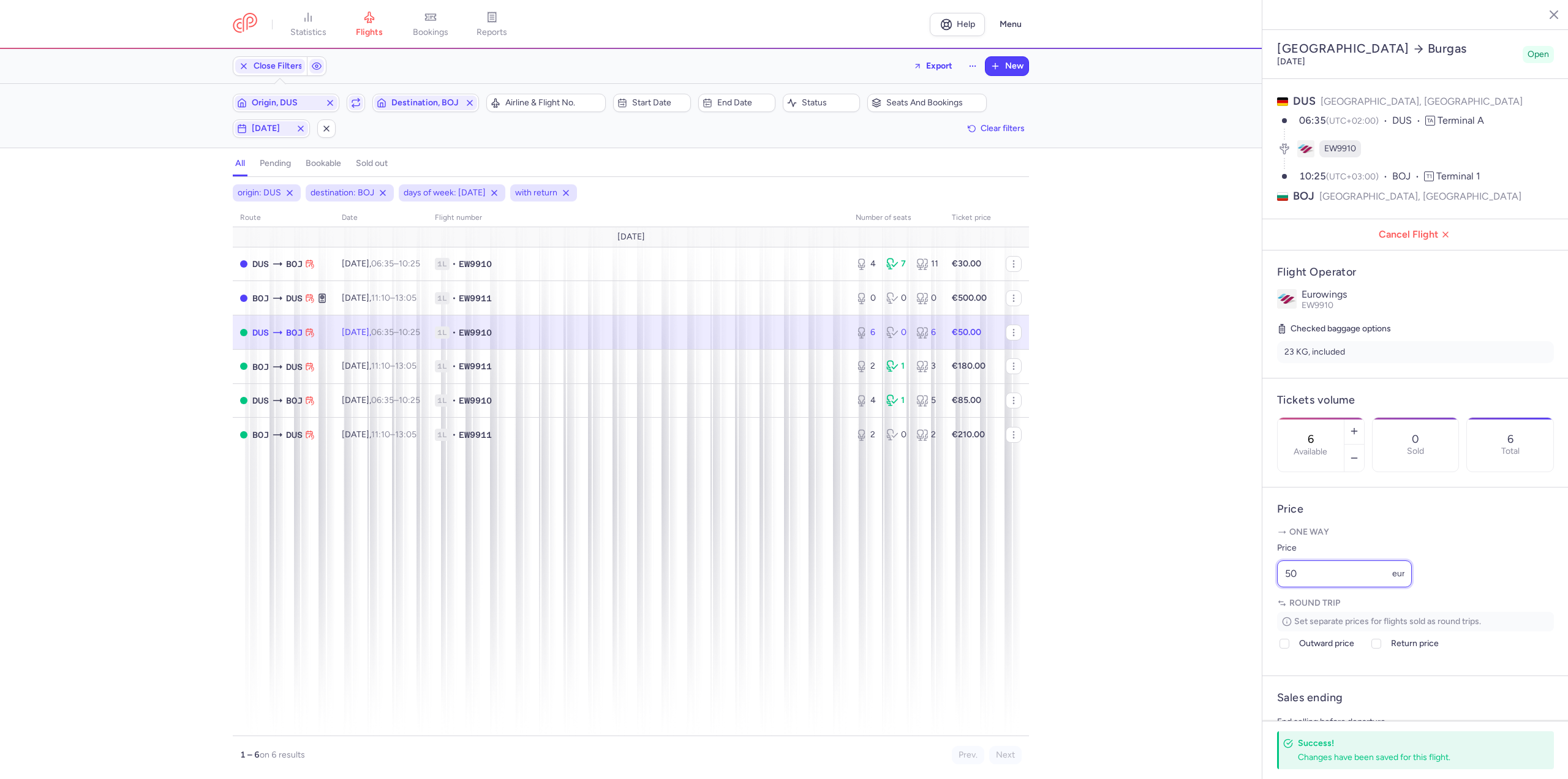
drag, startPoint x: 1324, startPoint y: 608, endPoint x: 1227, endPoint y: 608, distance: 97.0
click at [1227, 608] on div "statistics flights bookings reports Help Menu Close Filters Export New Filters …" at bounding box center [784, 390] width 1568 height 779
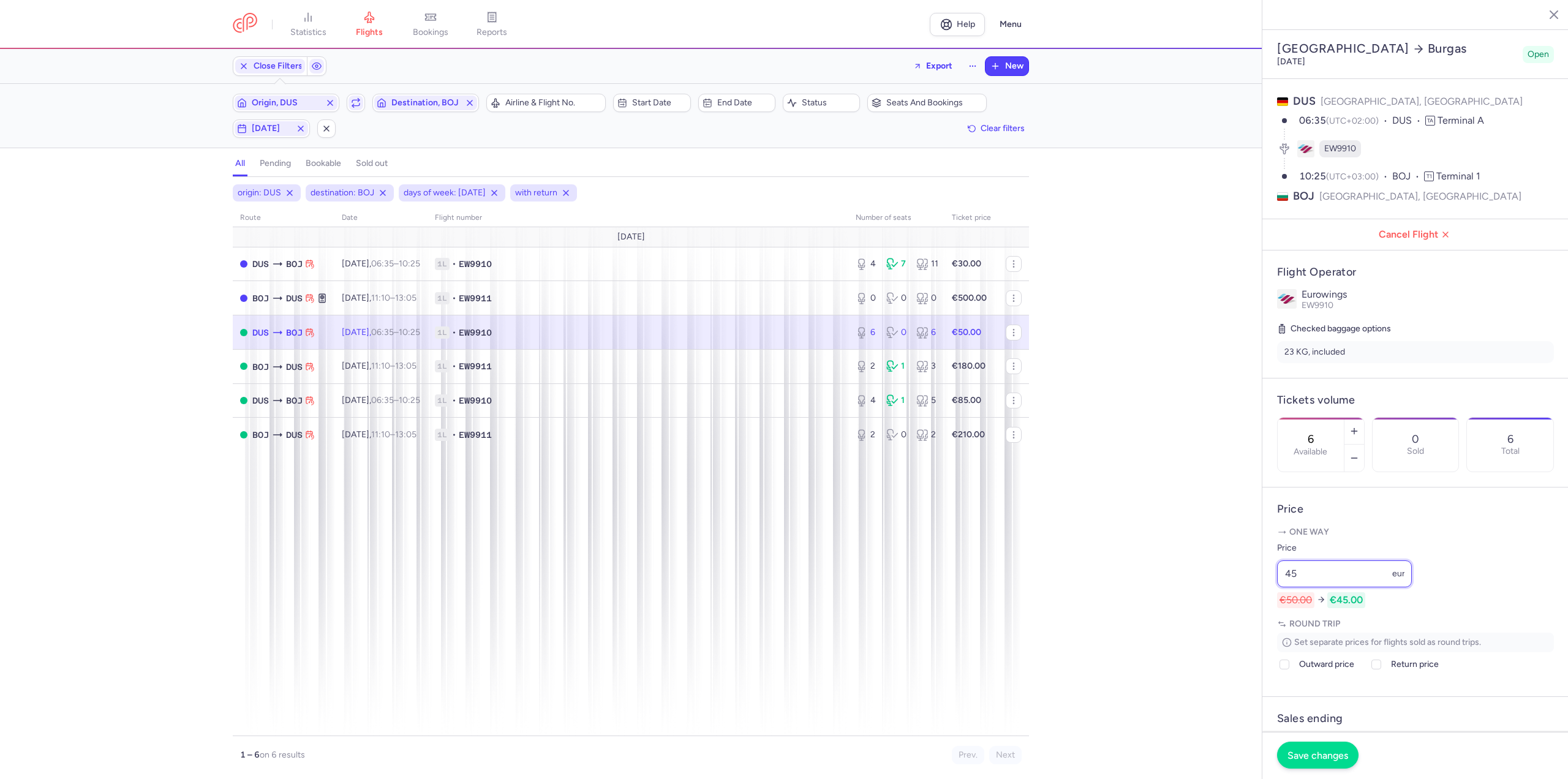
type input "45"
click at [1323, 761] on button "Save changes" at bounding box center [1318, 755] width 82 height 27
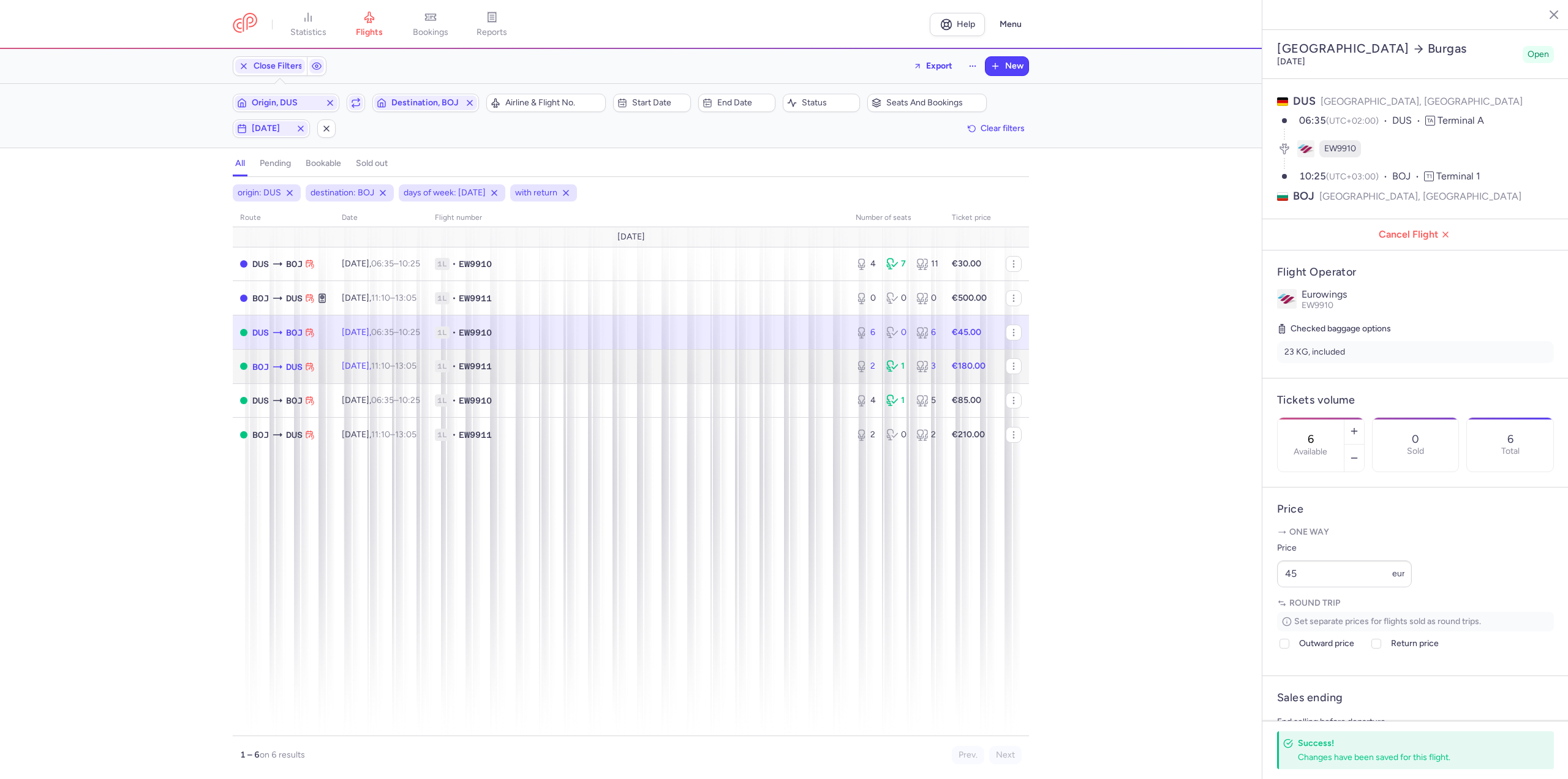
click at [371, 358] on td "Tue, 19 Aug, 11:10 – 13:05 +0" at bounding box center [380, 366] width 93 height 34
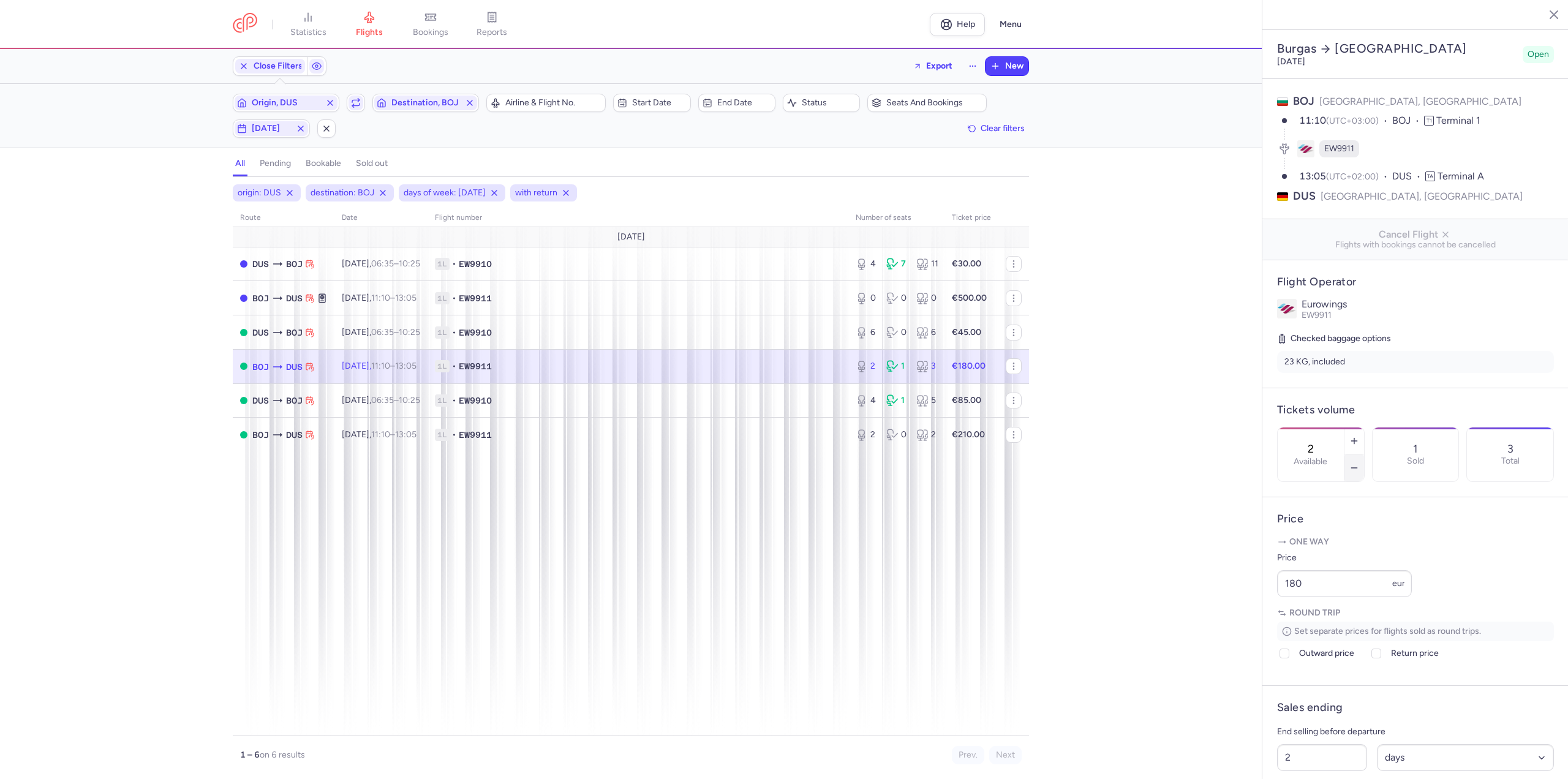
click at [1359, 463] on icon "button" at bounding box center [1354, 468] width 10 height 10
click at [1318, 754] on span "Save changes" at bounding box center [1318, 755] width 61 height 11
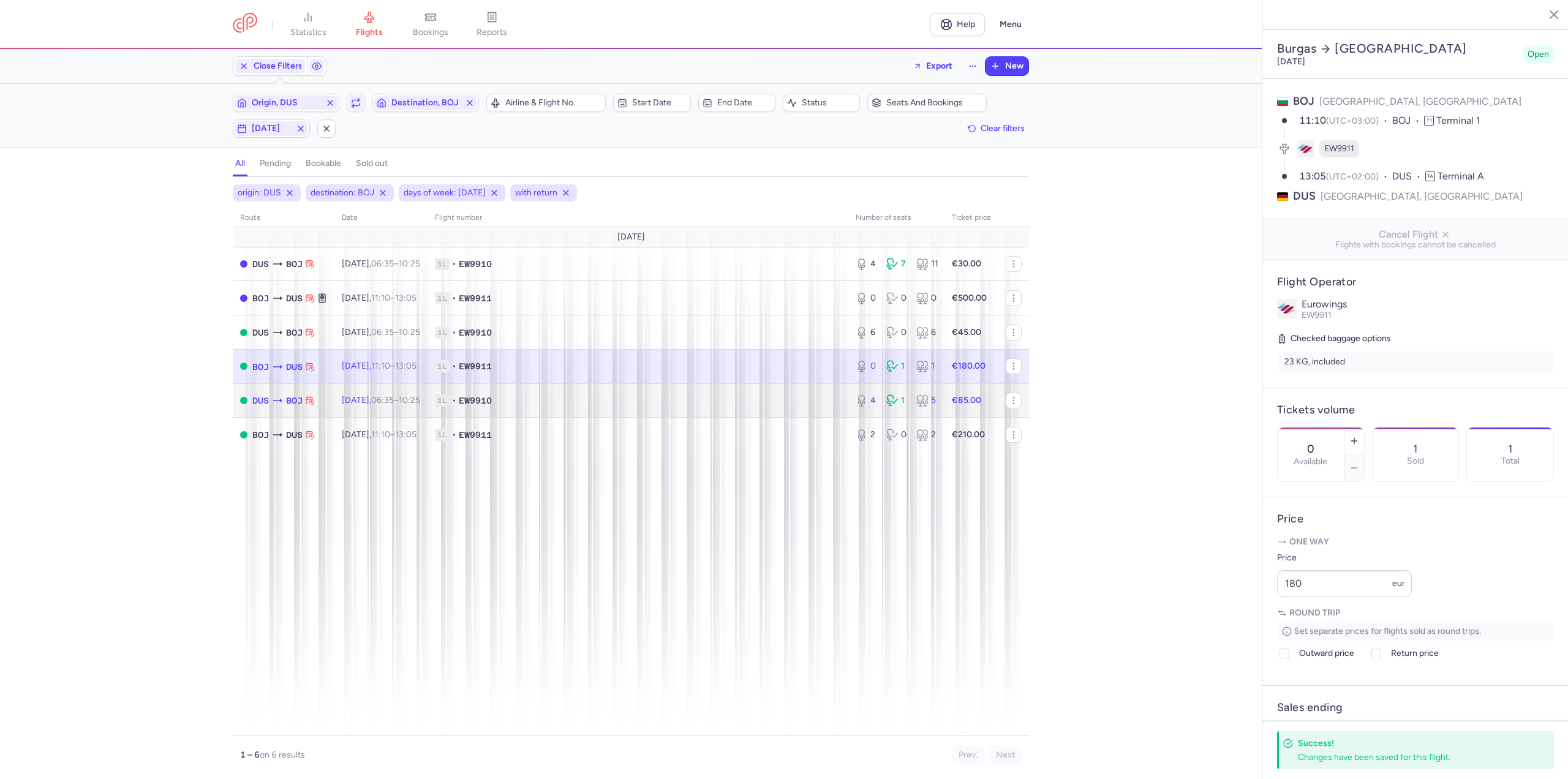
click at [373, 396] on span "Tue, 26 Aug, 06:35 – 10:25 +0" at bounding box center [381, 400] width 79 height 10
type input "4"
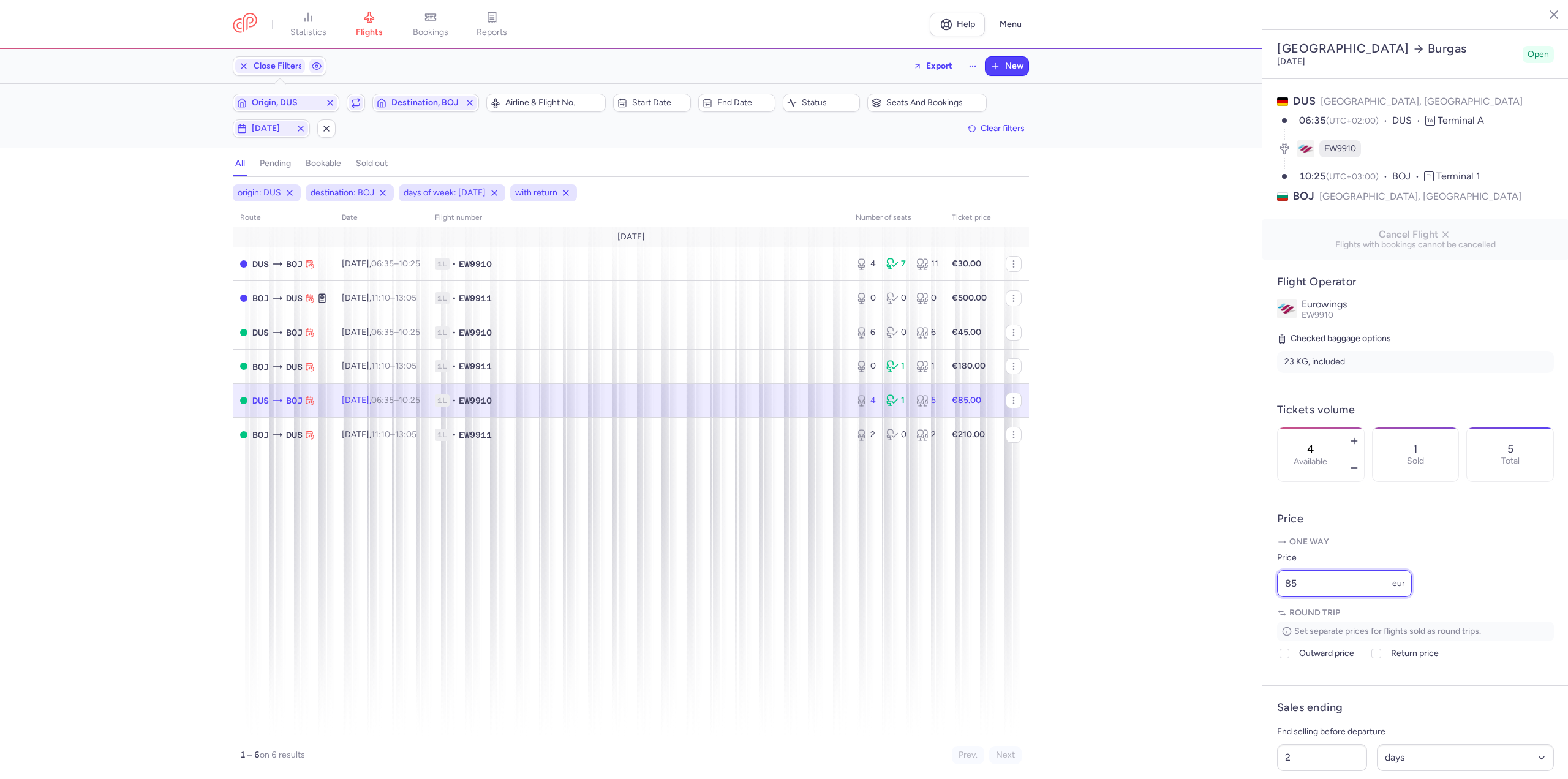
drag, startPoint x: 1327, startPoint y: 619, endPoint x: 1187, endPoint y: 624, distance: 140.1
click at [1187, 624] on div "statistics flights bookings reports Help Menu Close Filters Export New Filters …" at bounding box center [784, 390] width 1568 height 779
type input "80"
click at [1292, 753] on span "Save changes" at bounding box center [1318, 755] width 61 height 11
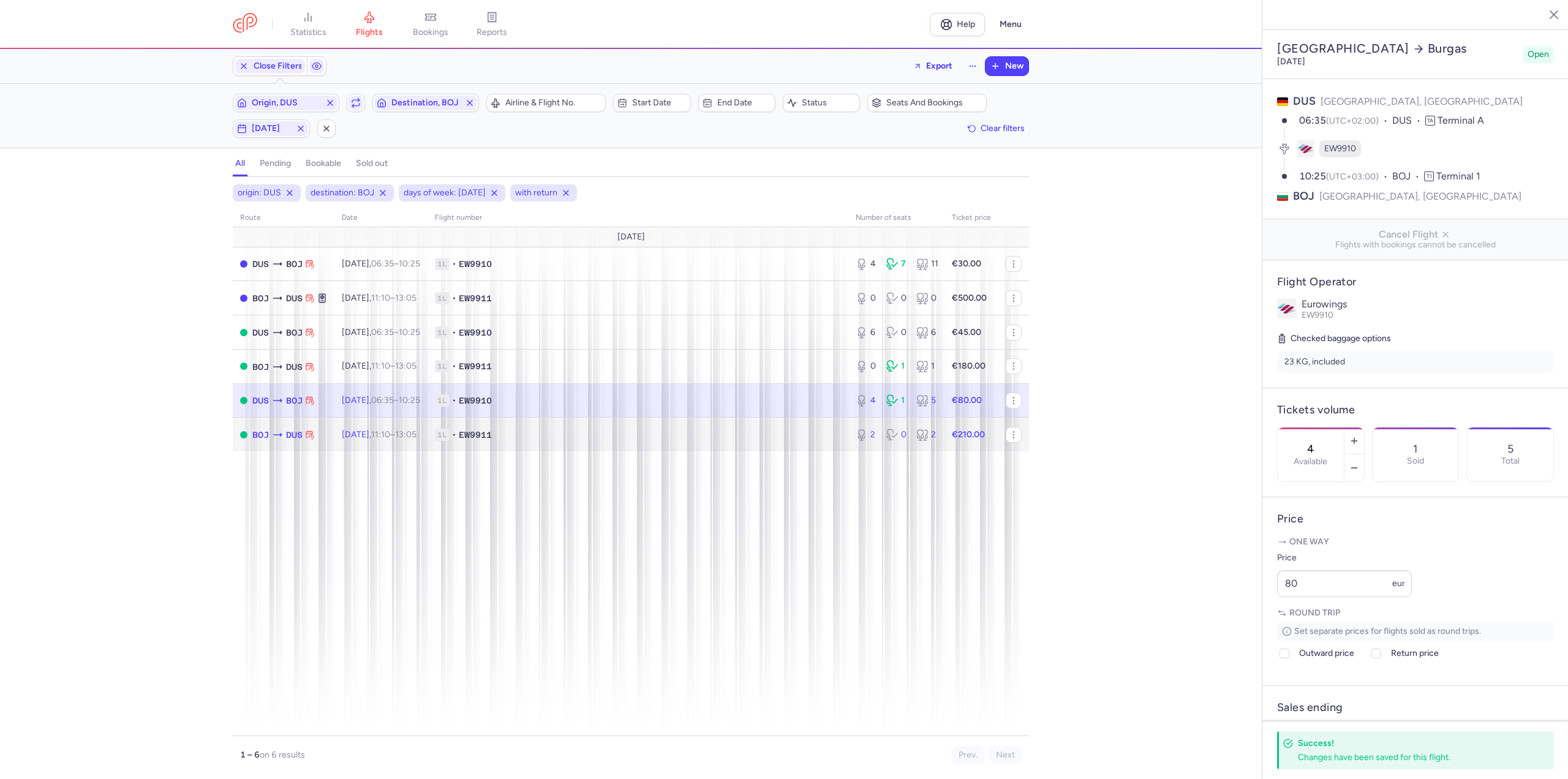
click at [417, 435] on time "13:05 +0" at bounding box center [406, 434] width 22 height 10
type input "2"
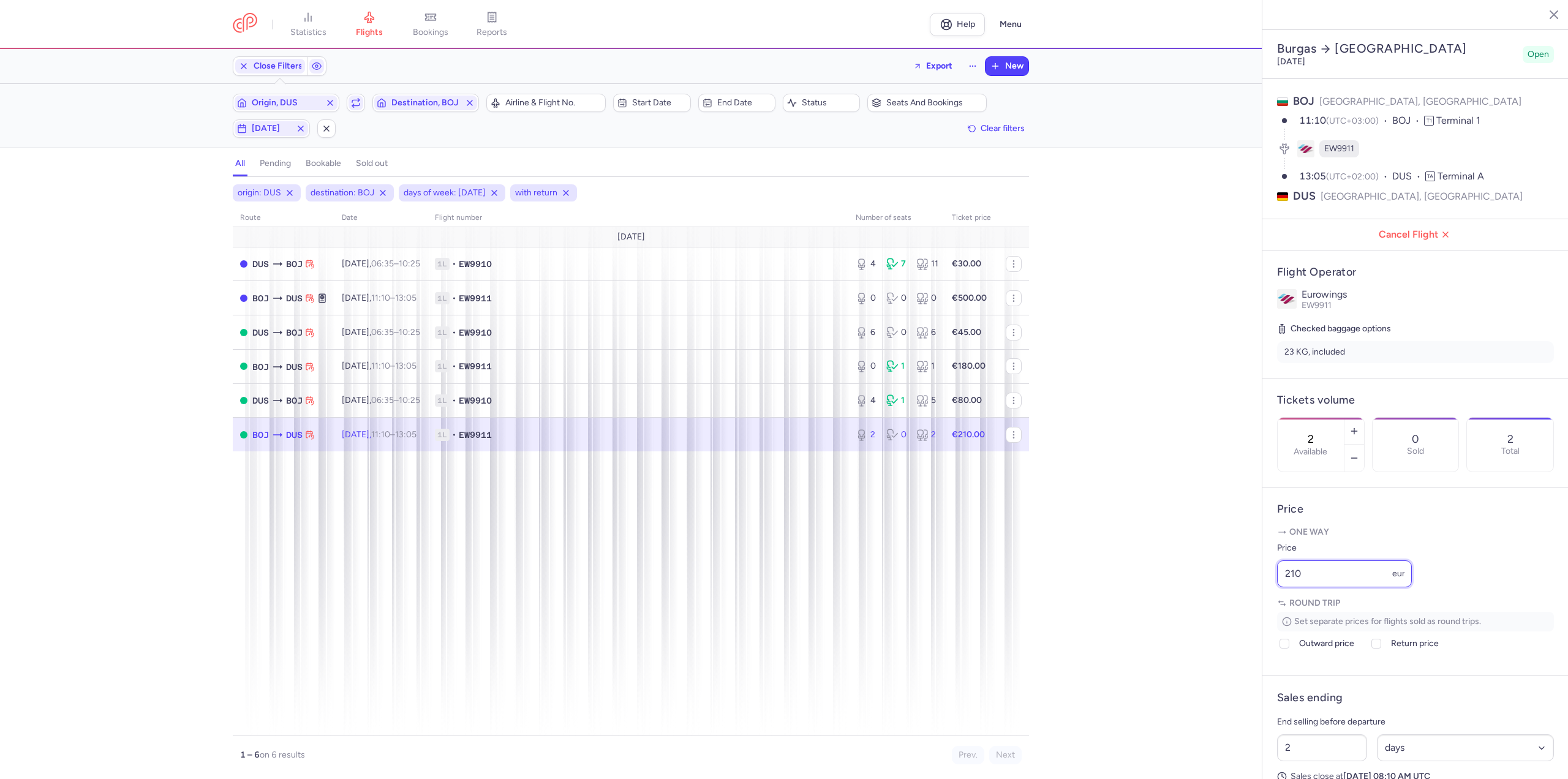
drag, startPoint x: 1317, startPoint y: 609, endPoint x: 1159, endPoint y: 606, distance: 158.0
click at [1159, 606] on div "statistics flights bookings reports Help Menu Close Filters Export New Filters …" at bounding box center [784, 390] width 1568 height 779
type input "200"
click at [1315, 753] on span "Save changes" at bounding box center [1318, 755] width 61 height 11
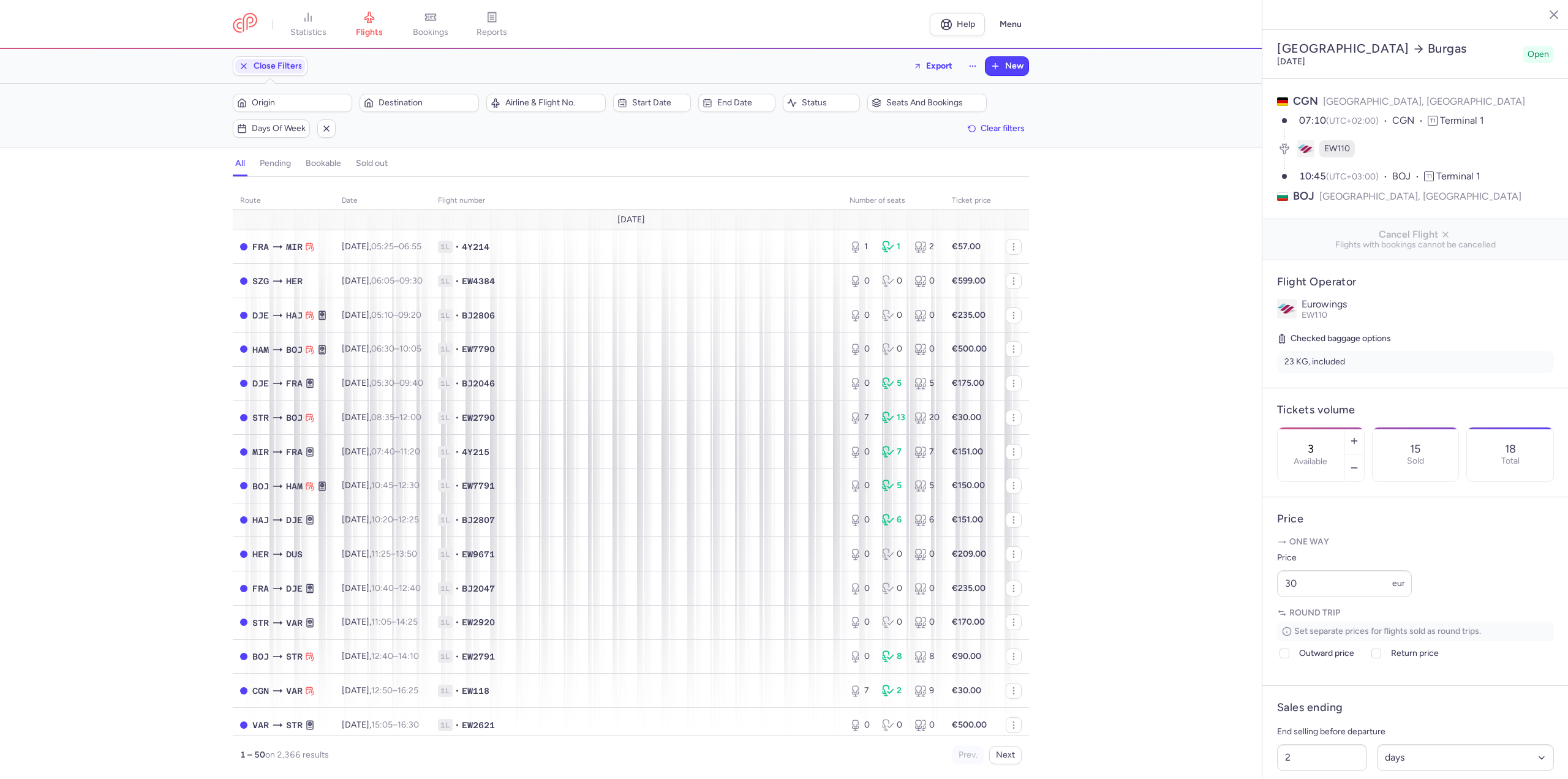
select select "days"
click at [1359, 436] on icon "button" at bounding box center [1354, 441] width 10 height 10
type input "5"
click at [1300, 760] on span "Save changes" at bounding box center [1318, 755] width 61 height 11
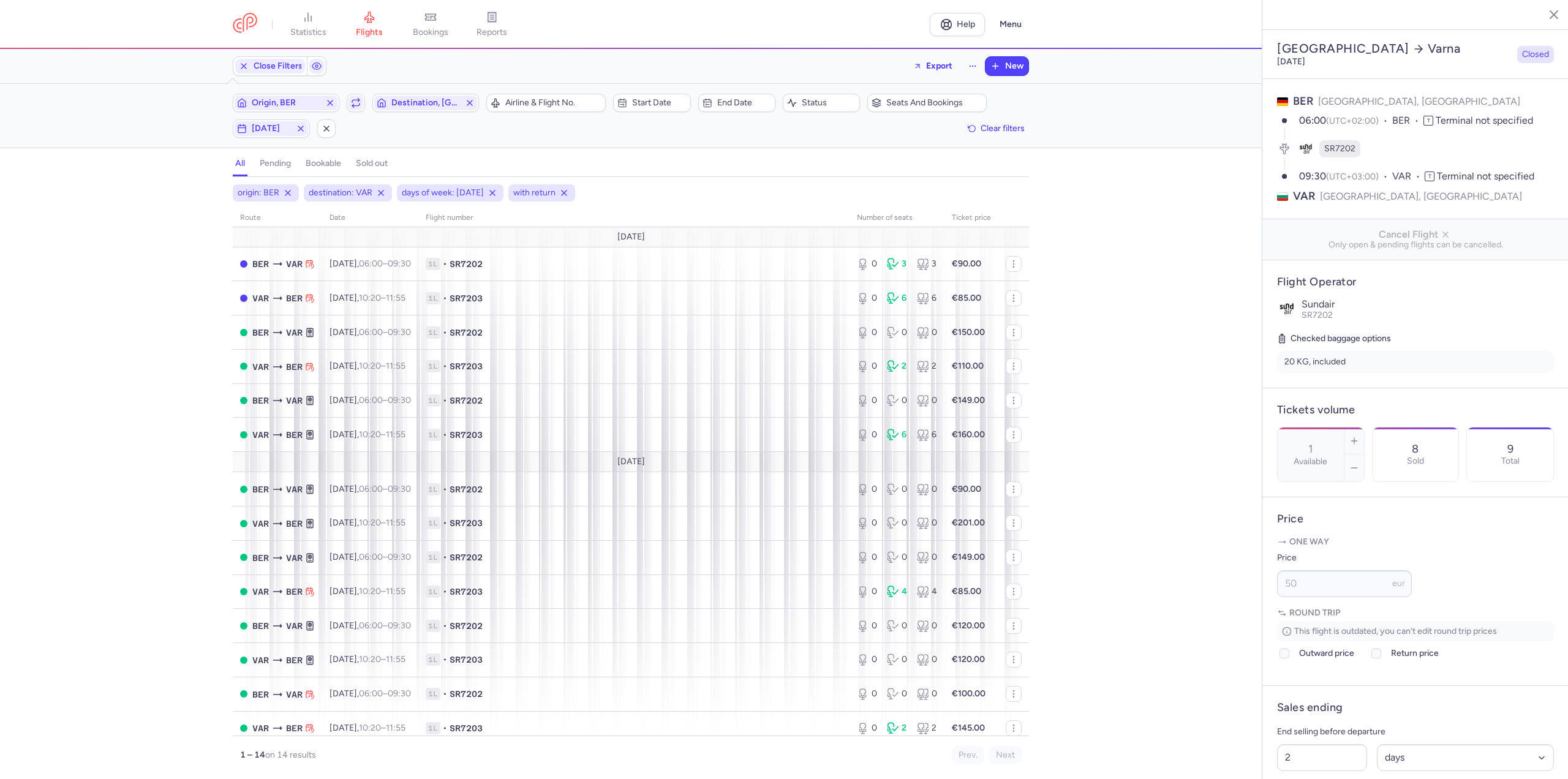
select select "days"
click at [287, 101] on span "Origin, BER" at bounding box center [286, 103] width 69 height 10
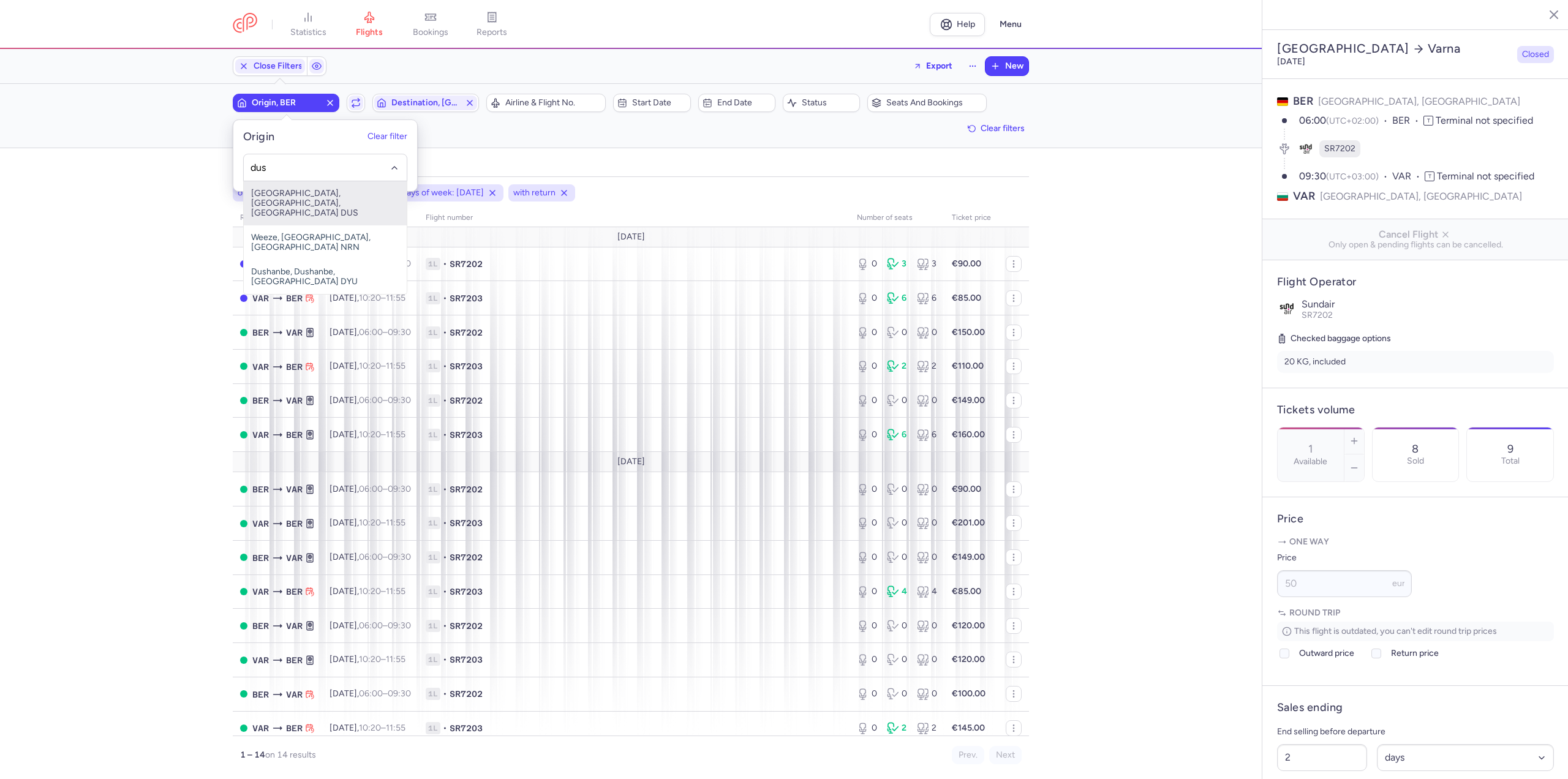
click at [300, 192] on span "[GEOGRAPHIC_DATA], [GEOGRAPHIC_DATA], [GEOGRAPHIC_DATA] DUS" at bounding box center [325, 203] width 163 height 44
type input "dus"
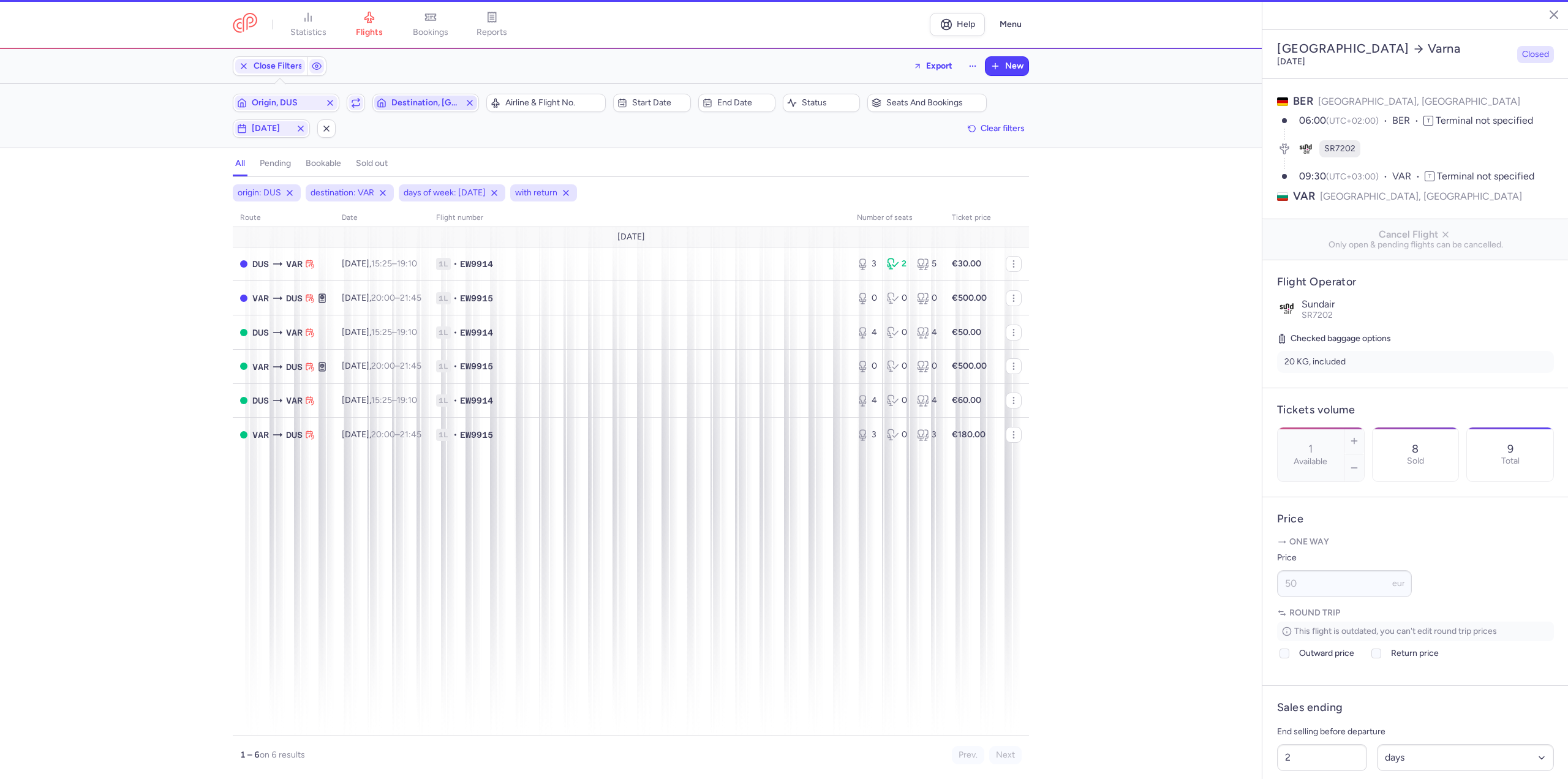
click at [403, 103] on span "Destination, [GEOGRAPHIC_DATA]" at bounding box center [426, 103] width 69 height 10
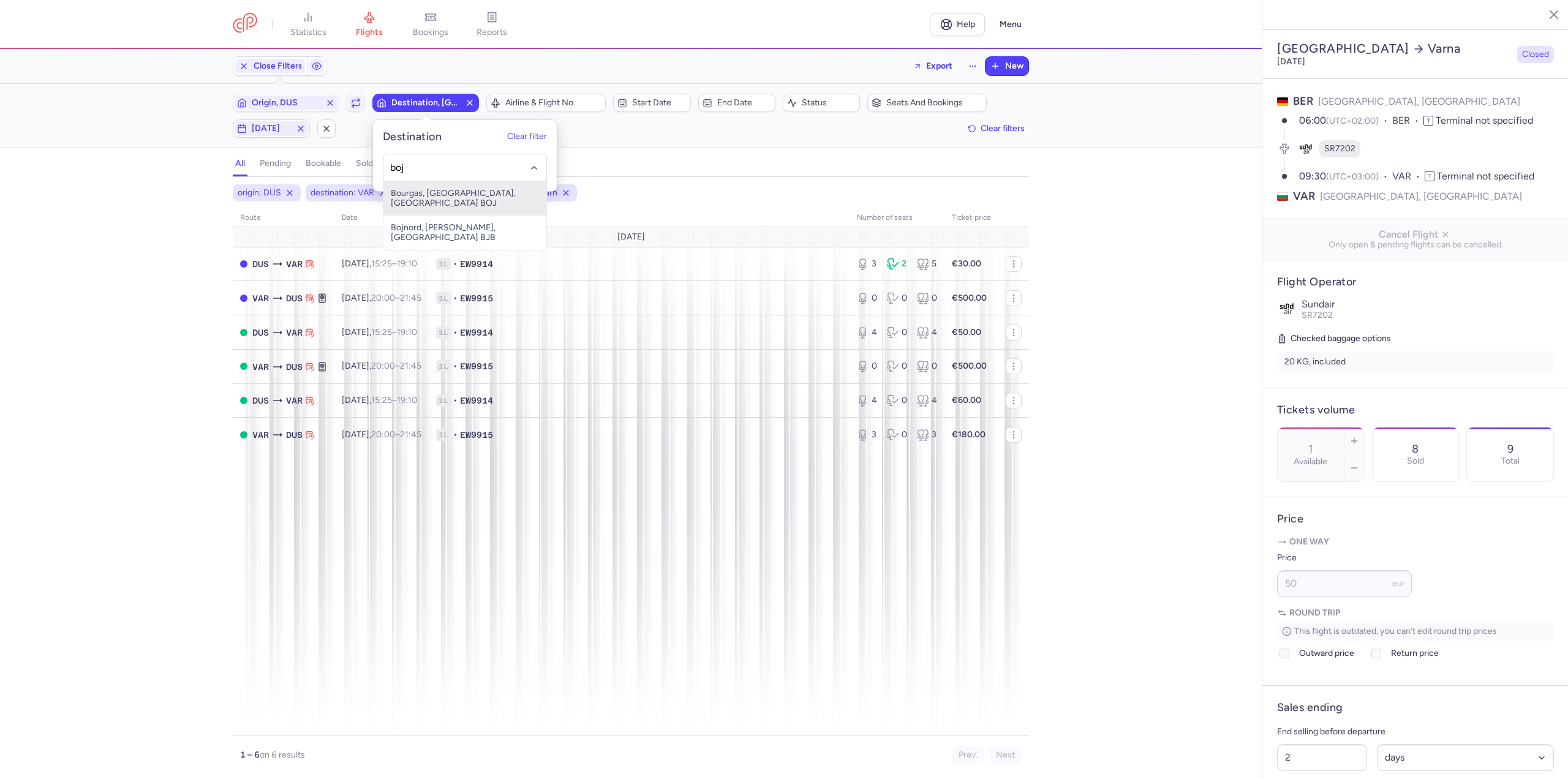
click at [412, 190] on span "Bourgas, [GEOGRAPHIC_DATA], [GEOGRAPHIC_DATA] BOJ" at bounding box center [465, 198] width 163 height 34
type input "boj"
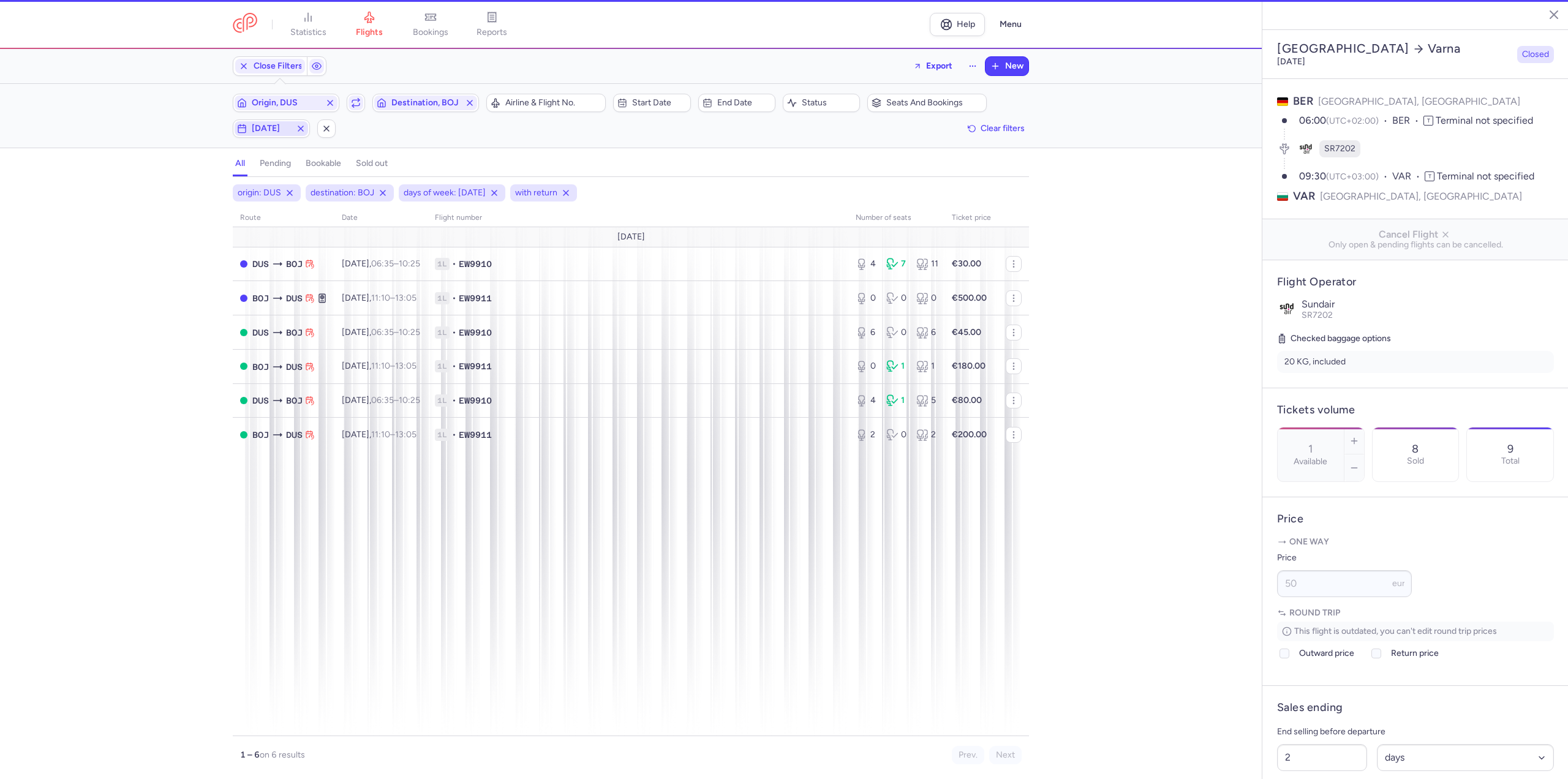
click at [270, 125] on span "[DATE]" at bounding box center [272, 128] width 39 height 10
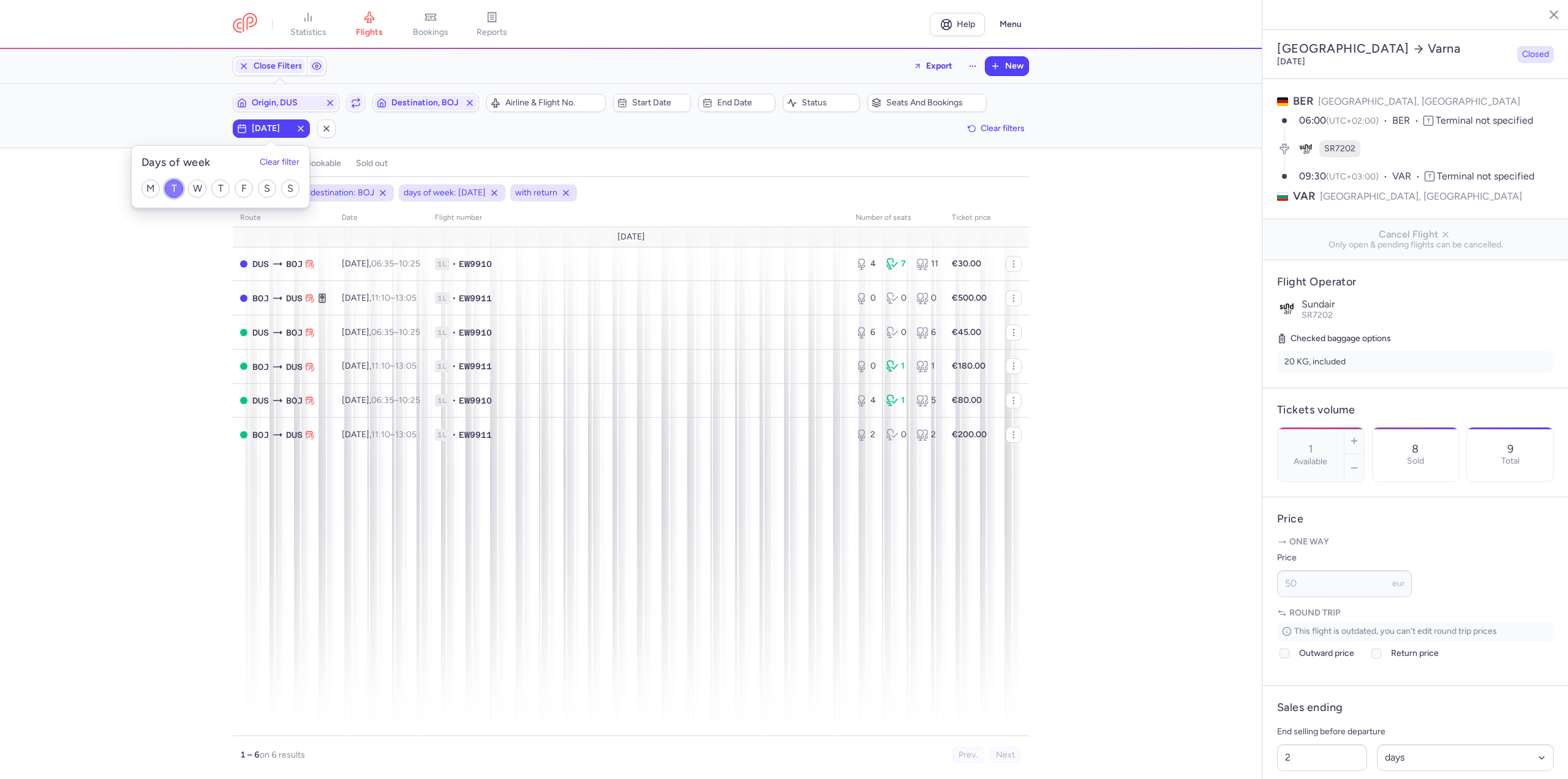
click at [169, 184] on input "T" at bounding box center [174, 189] width 18 height 18
checkbox input "false"
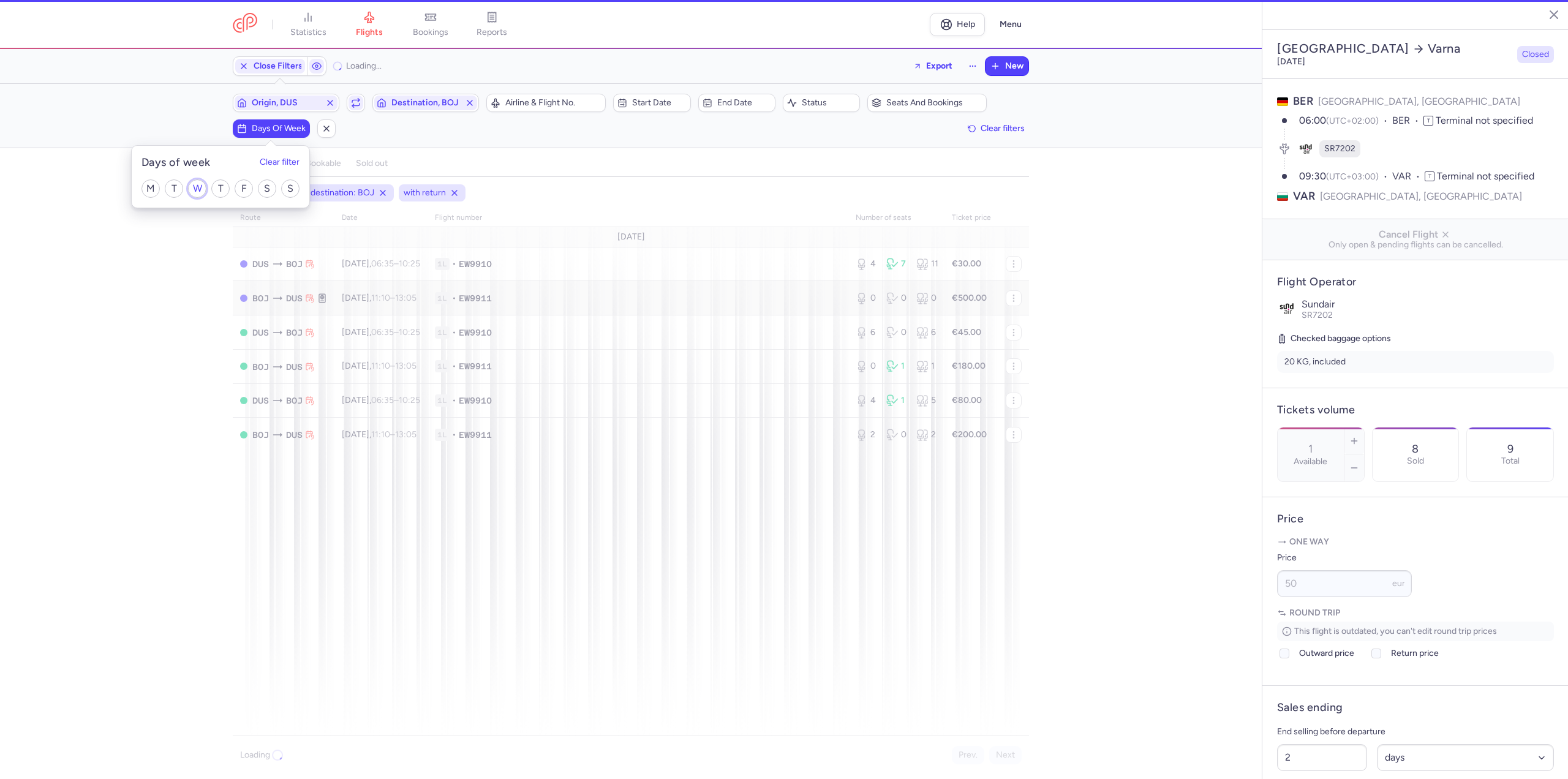
click at [199, 185] on input "W" at bounding box center [197, 189] width 18 height 18
checkbox input "true"
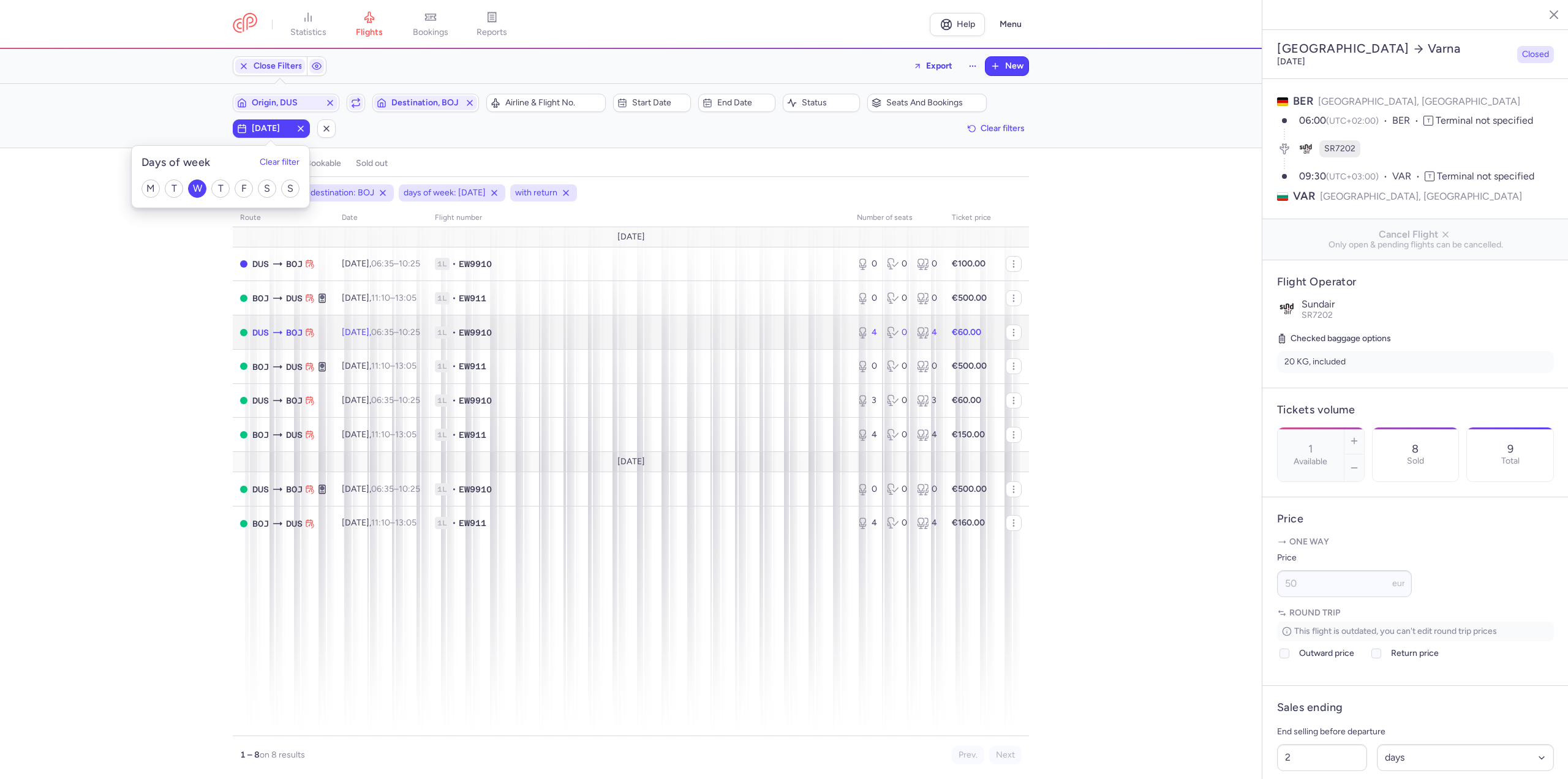
click at [373, 323] on td "[DATE] 06:35 – 10:25 +0" at bounding box center [380, 332] width 93 height 34
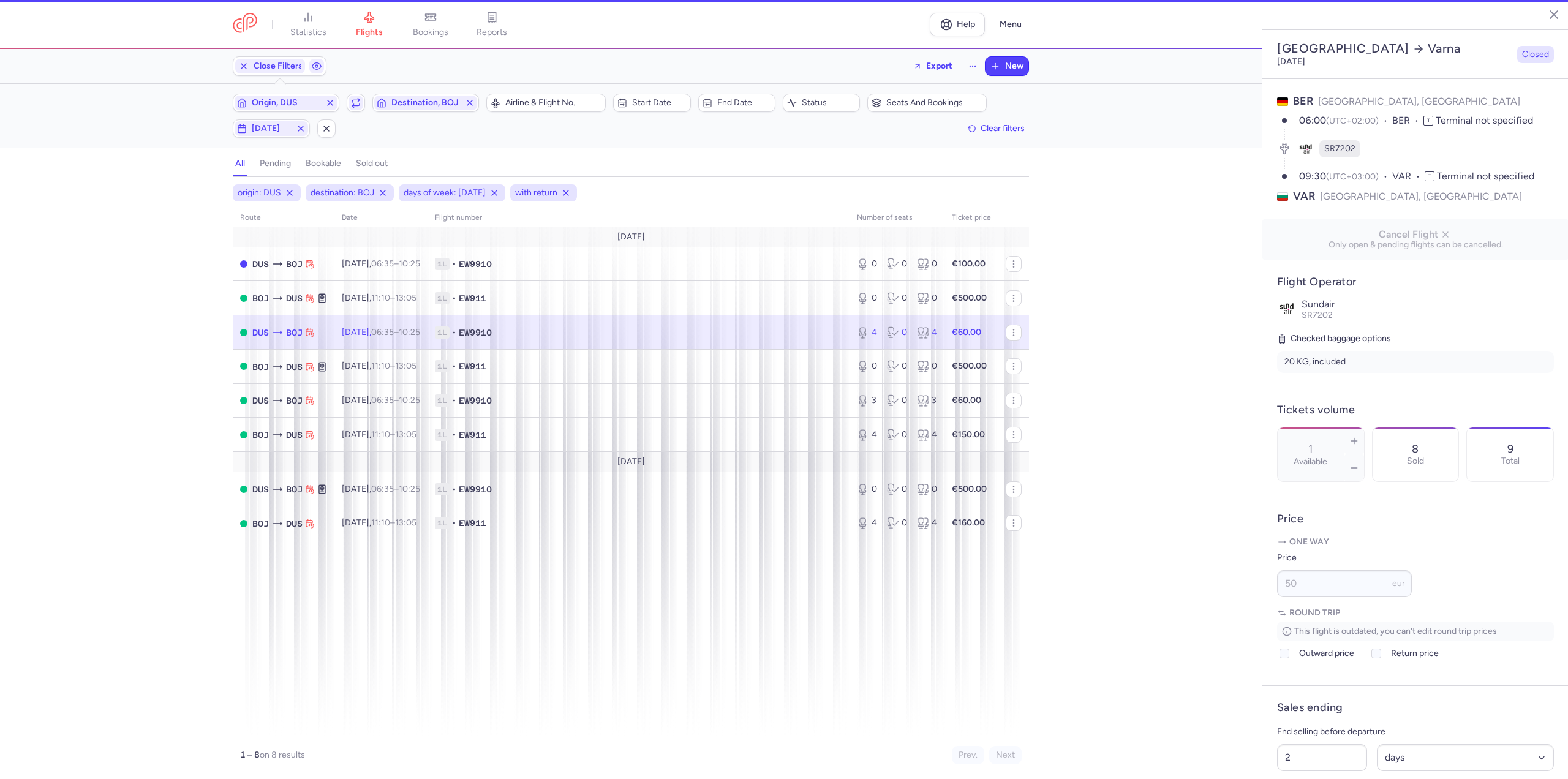
type input "4"
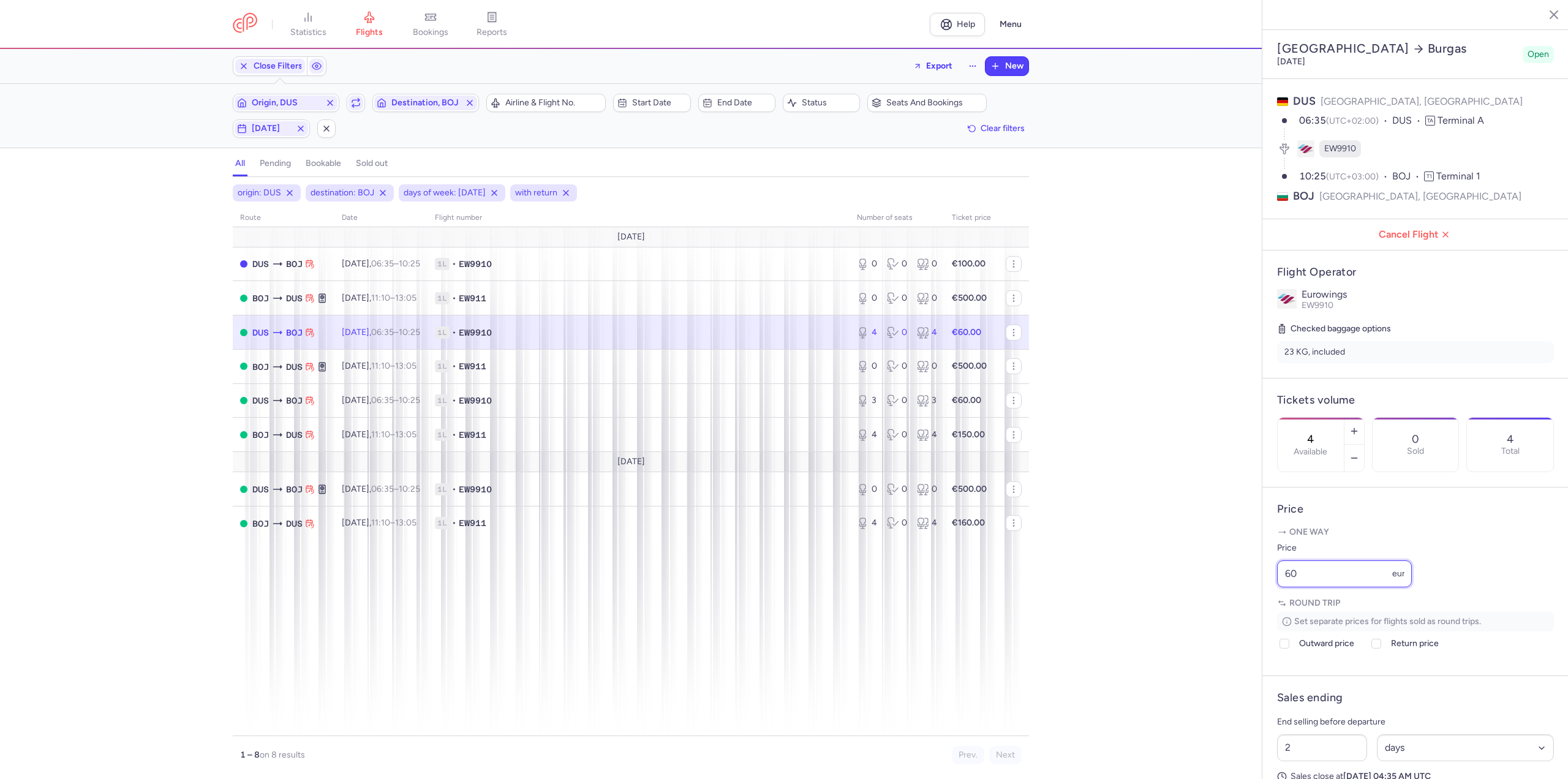
drag, startPoint x: 1334, startPoint y: 610, endPoint x: 1243, endPoint y: 614, distance: 91.1
click at [1244, 614] on div "statistics flights bookings reports Help Menu Close Filters Export New Filters …" at bounding box center [784, 390] width 1568 height 779
type input "55"
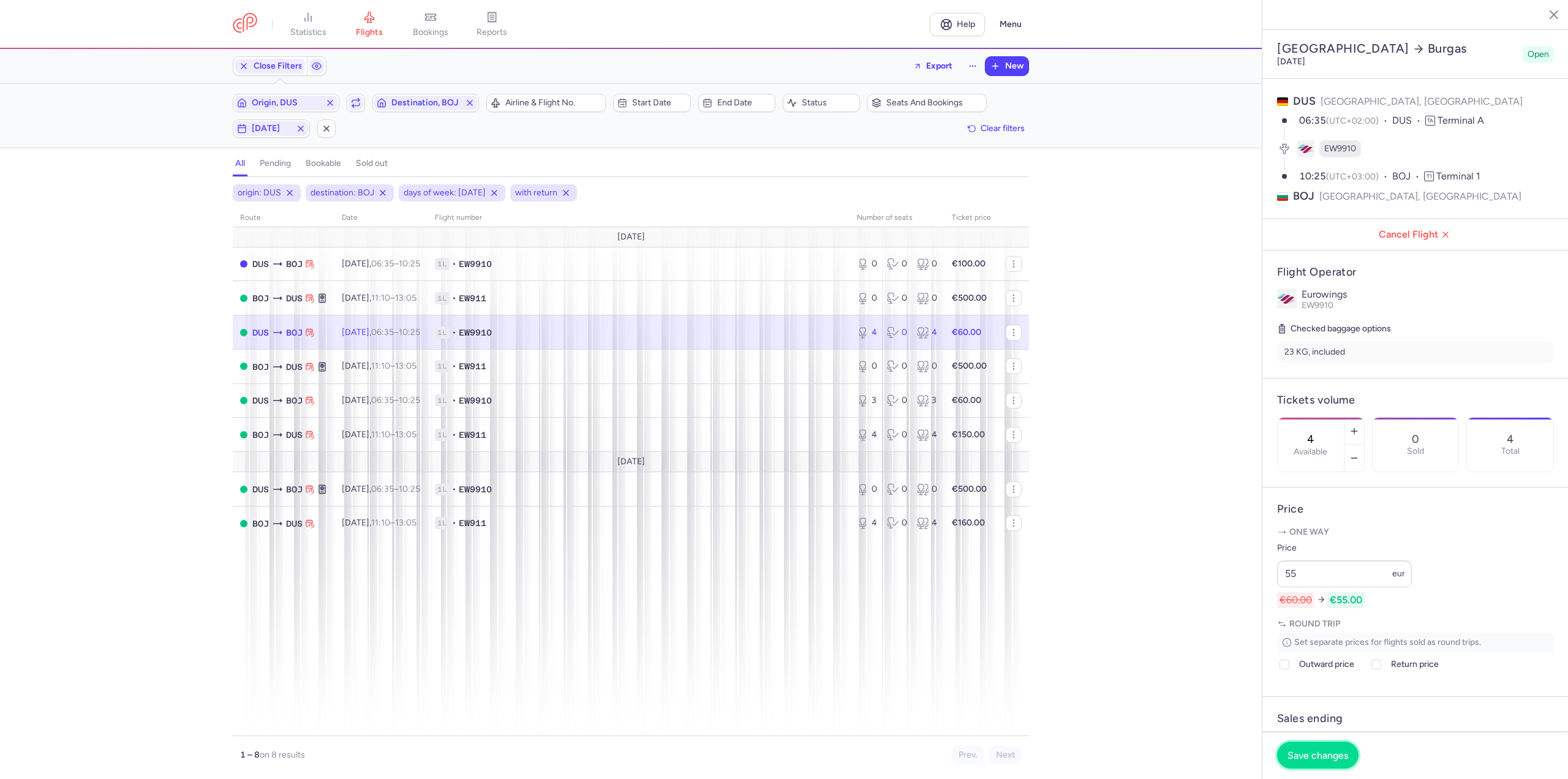
click at [1306, 754] on span "Save changes" at bounding box center [1318, 755] width 61 height 11
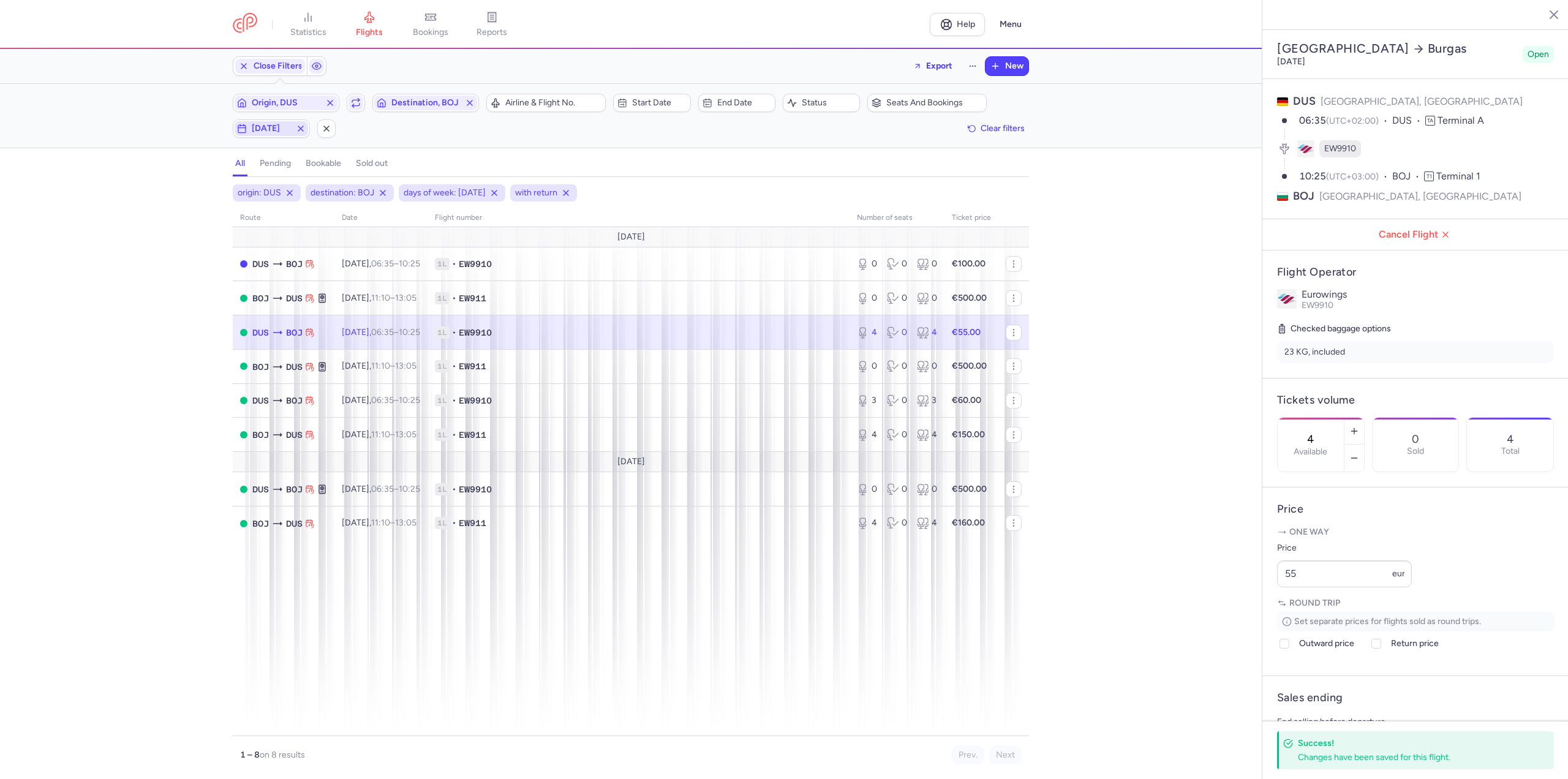
click at [273, 128] on span "[DATE]" at bounding box center [272, 128] width 39 height 10
click at [191, 189] on input "W" at bounding box center [197, 189] width 18 height 18
checkbox input "false"
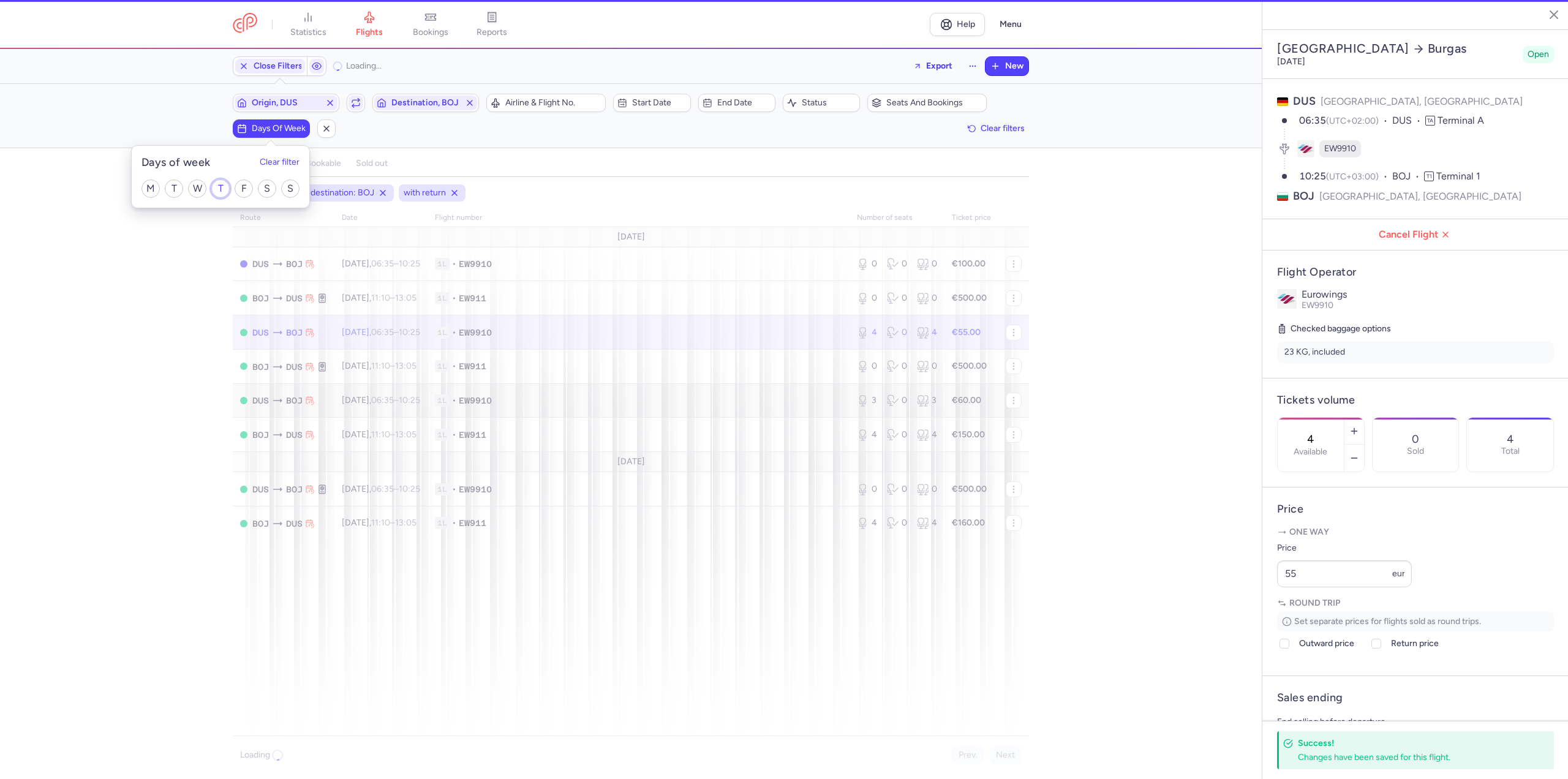
click at [219, 189] on input "T" at bounding box center [221, 189] width 18 height 18
checkbox input "true"
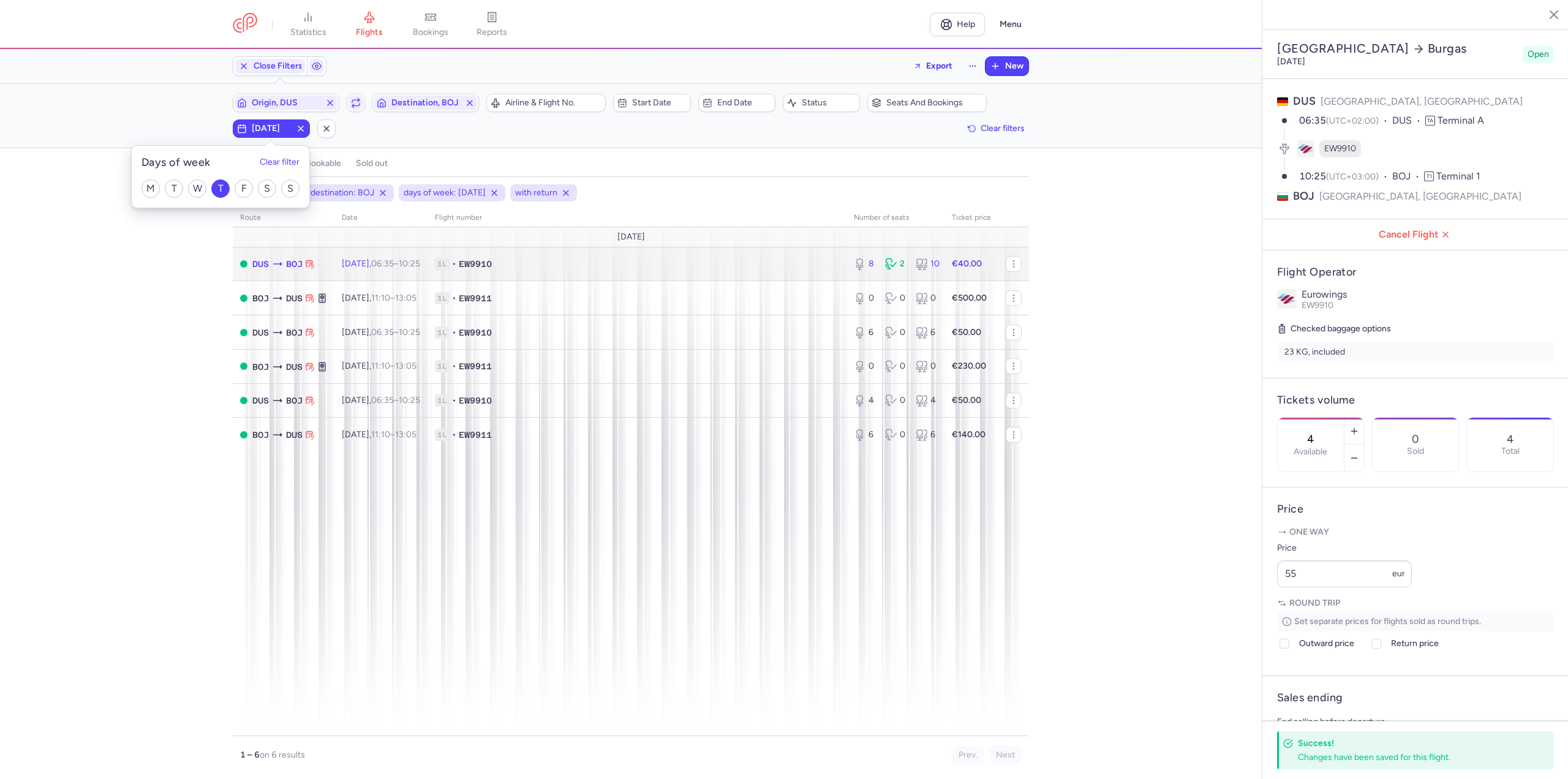
click at [371, 265] on span "[DATE] 06:35 – 10:25 +0" at bounding box center [381, 264] width 79 height 10
type input "8"
type input "1"
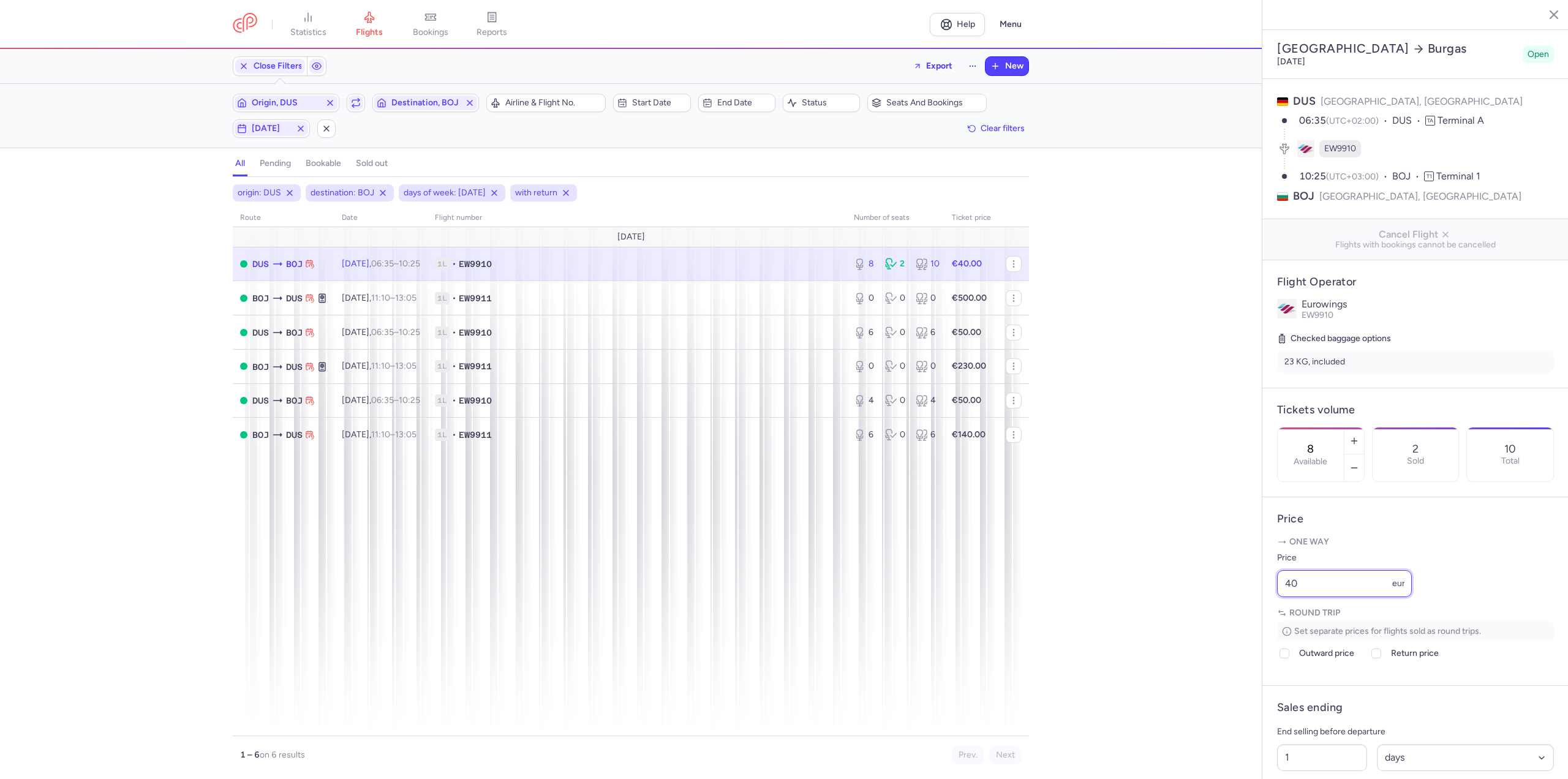
drag, startPoint x: 1316, startPoint y: 625, endPoint x: 1231, endPoint y: 620, distance: 85.1
click at [1231, 620] on div "statistics flights bookings reports Help Menu Close Filters Export New Filters …" at bounding box center [784, 390] width 1568 height 779
type input "30"
click at [1359, 436] on icon "button" at bounding box center [1354, 441] width 10 height 10
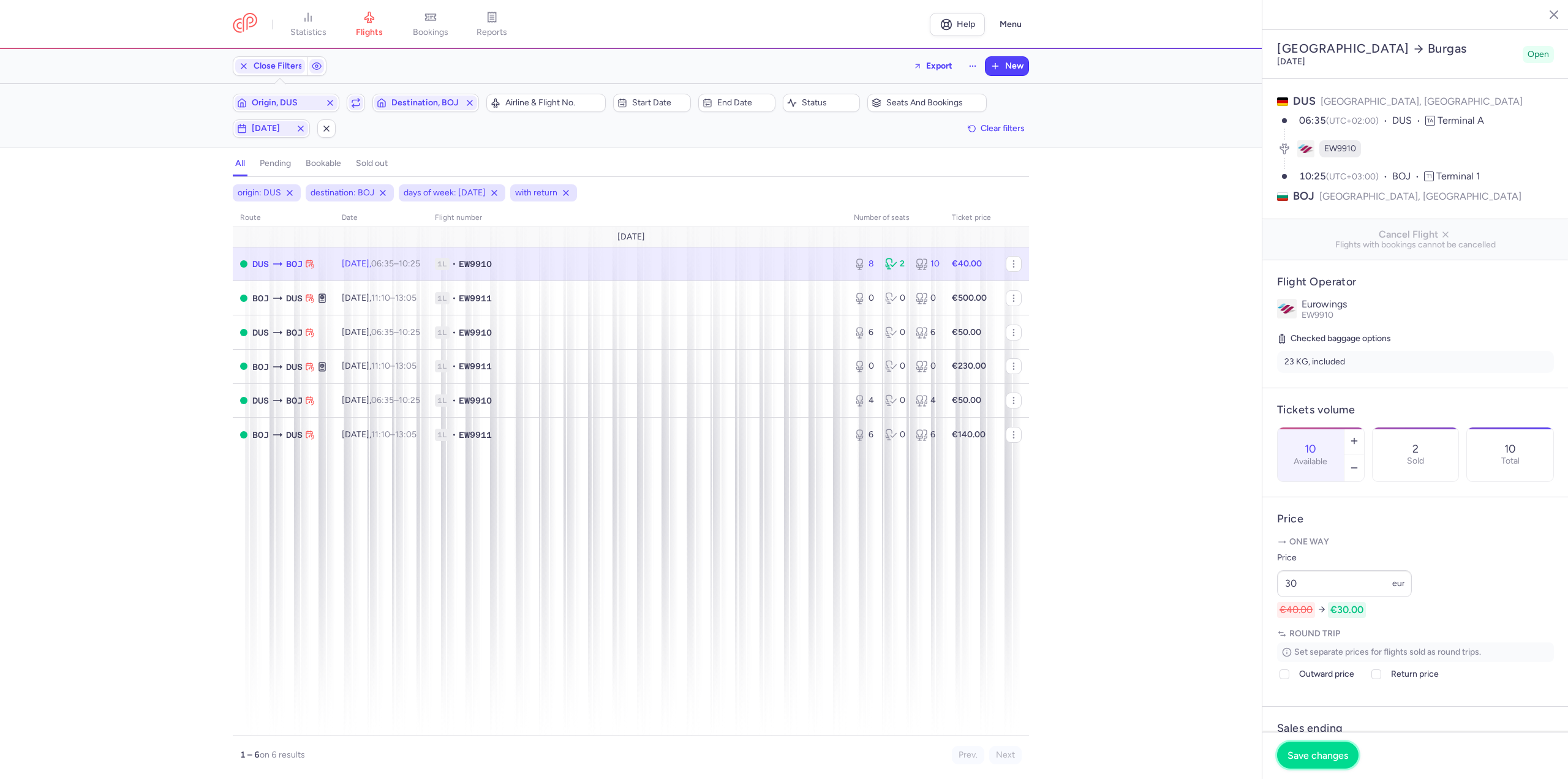
click at [1335, 753] on span "Save changes" at bounding box center [1318, 755] width 61 height 11
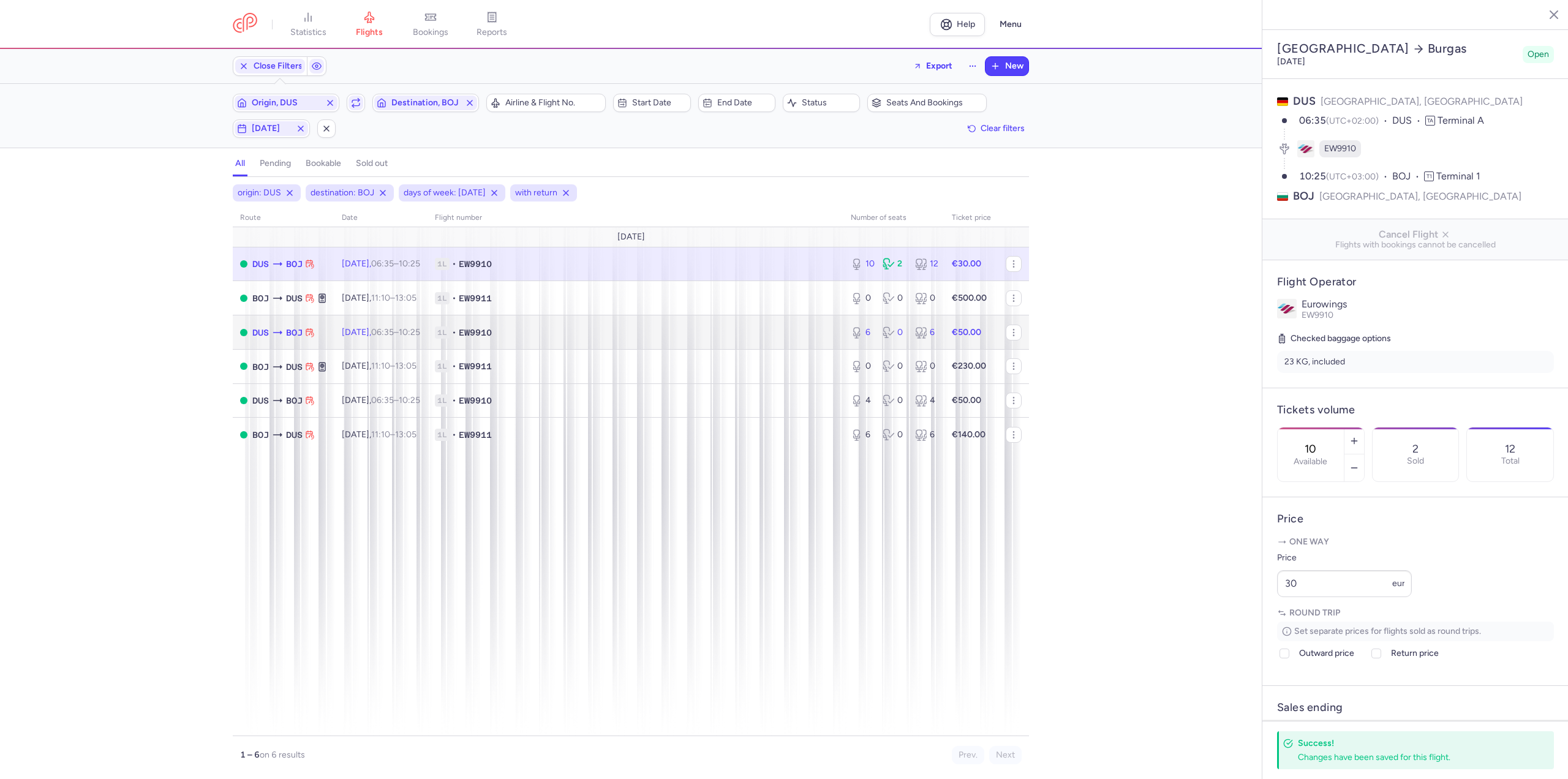
click at [365, 332] on span "[DATE] 06:35 – 10:25 +0" at bounding box center [381, 332] width 79 height 10
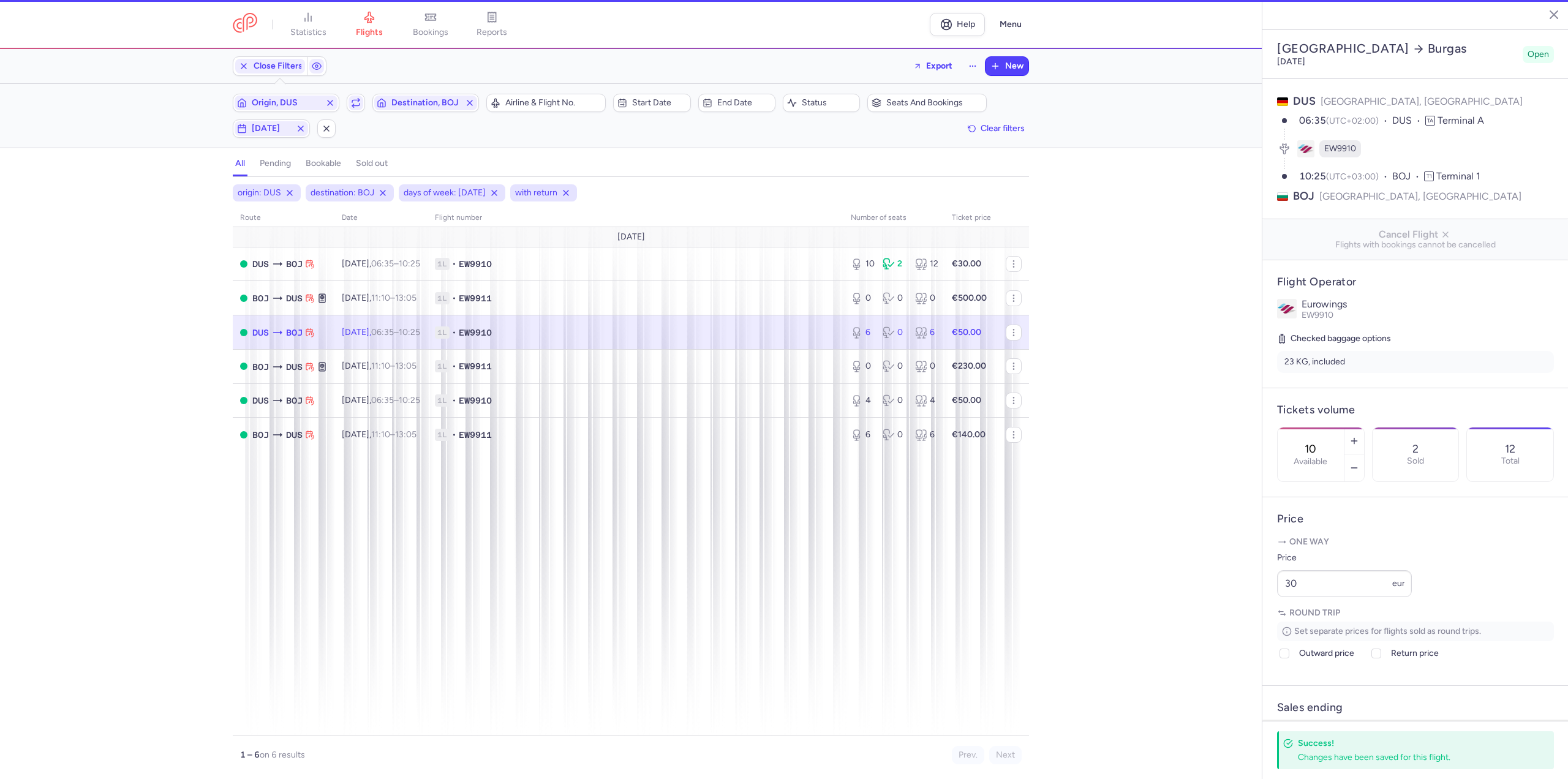
type input "6"
type input "2"
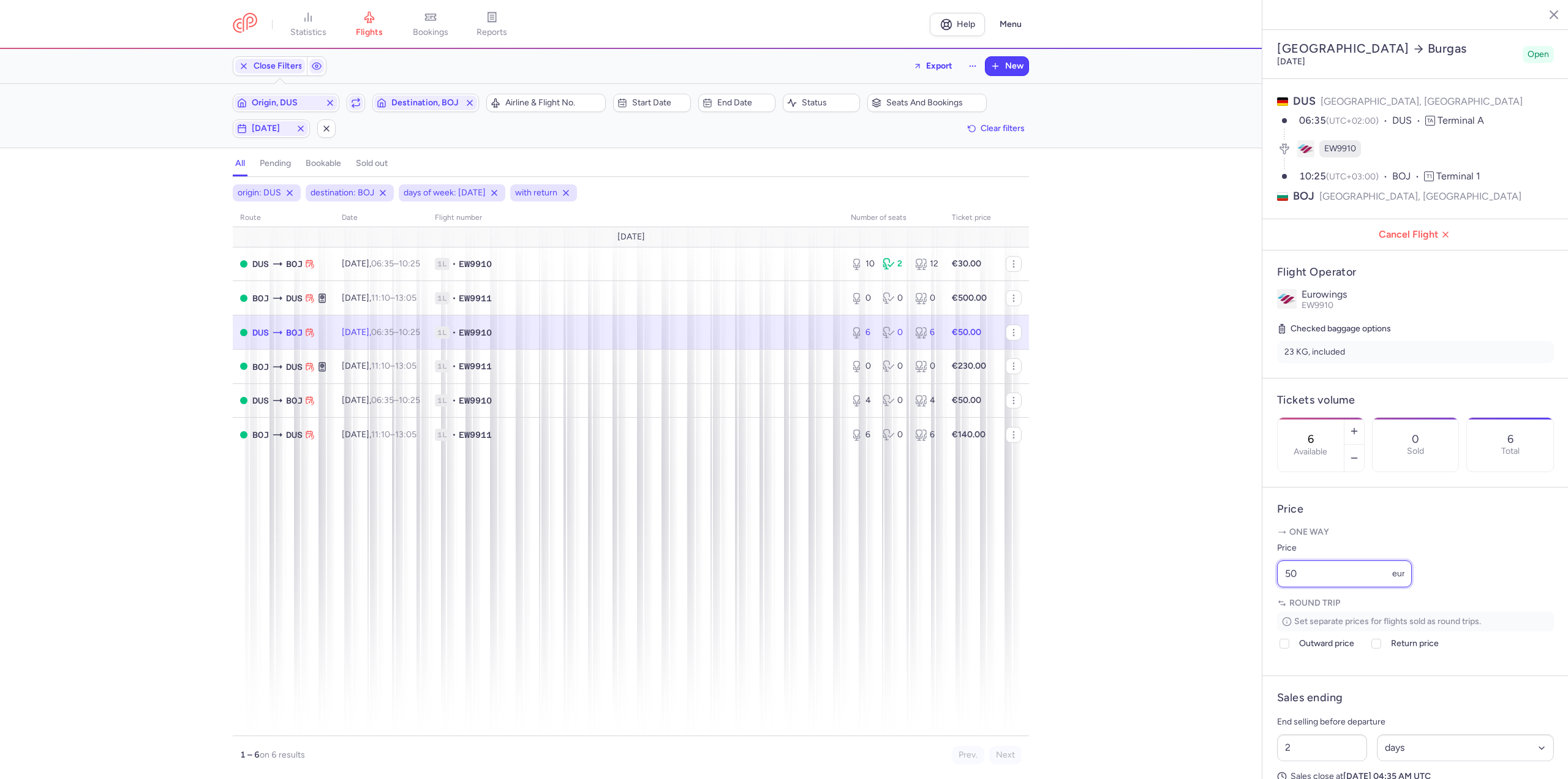
click at [1260, 616] on div "statistics flights bookings reports Help Menu Close Filters Export New Filters …" at bounding box center [784, 390] width 1568 height 779
type input "45"
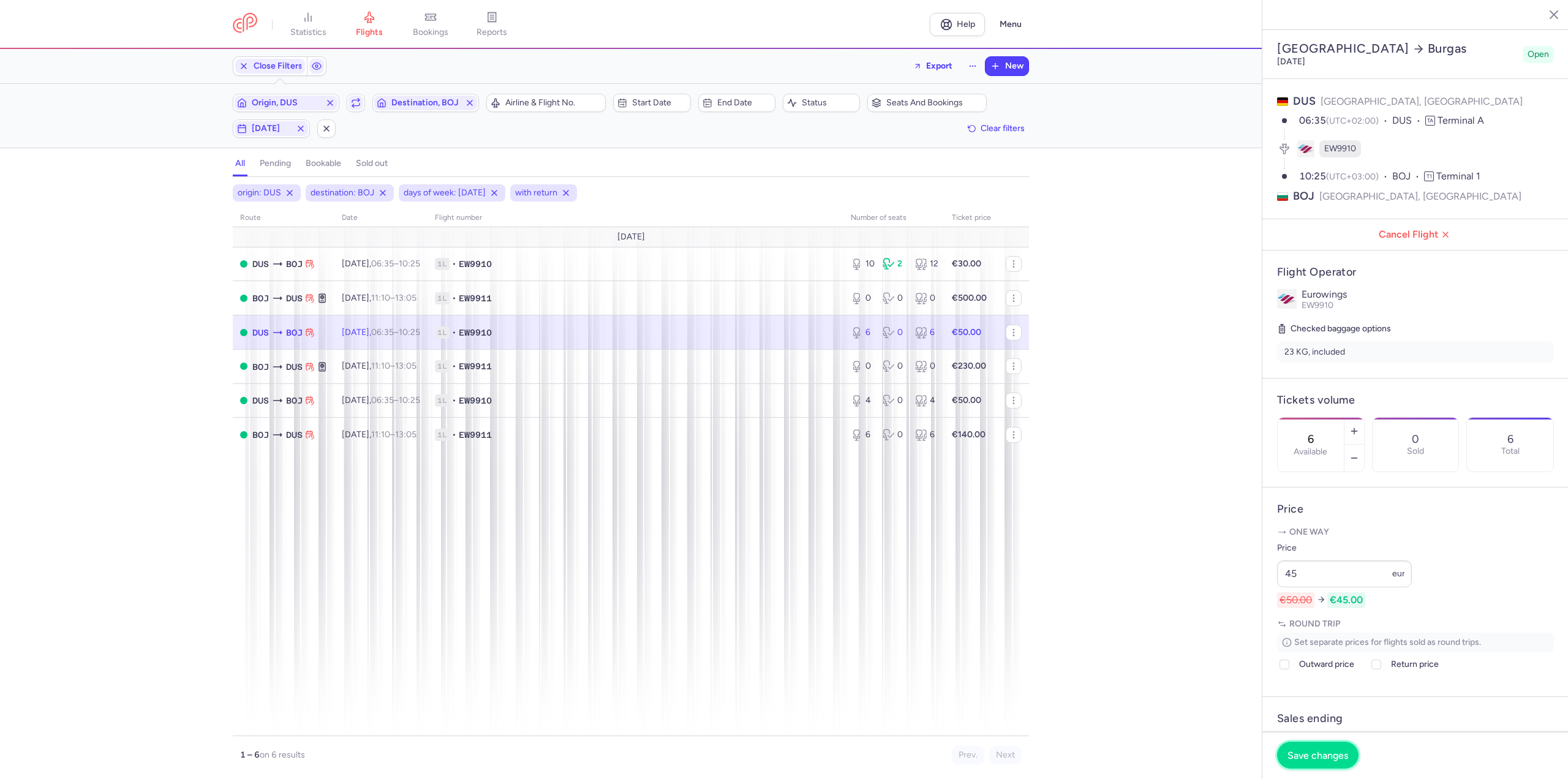
click at [1332, 756] on span "Save changes" at bounding box center [1318, 755] width 61 height 11
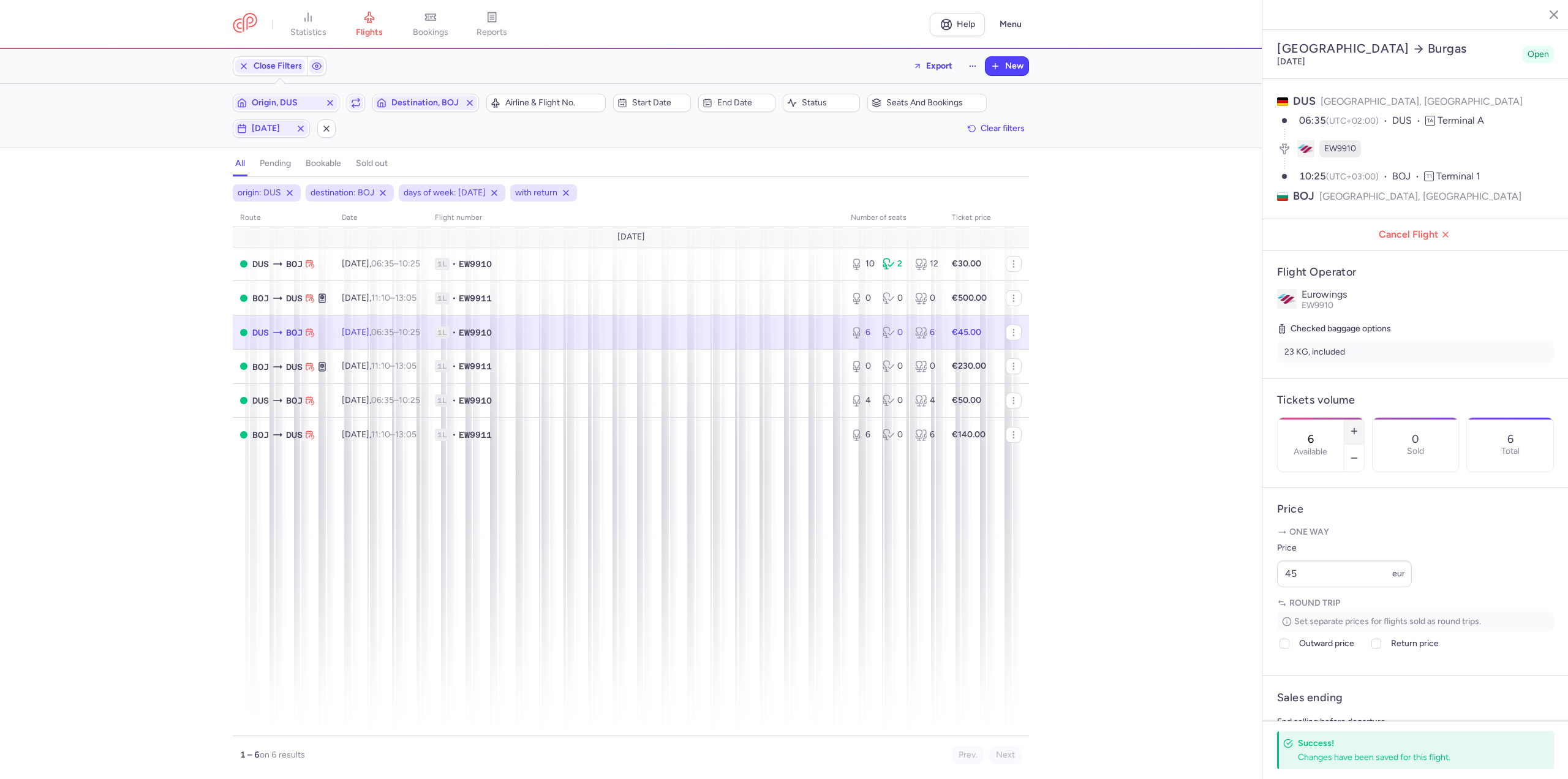
click at [1359, 426] on icon "button" at bounding box center [1354, 431] width 10 height 10
click at [1320, 756] on span "Save changes" at bounding box center [1318, 755] width 61 height 11
click at [406, 252] on td "[DATE] 06:35 – 10:25 +0" at bounding box center [380, 264] width 93 height 34
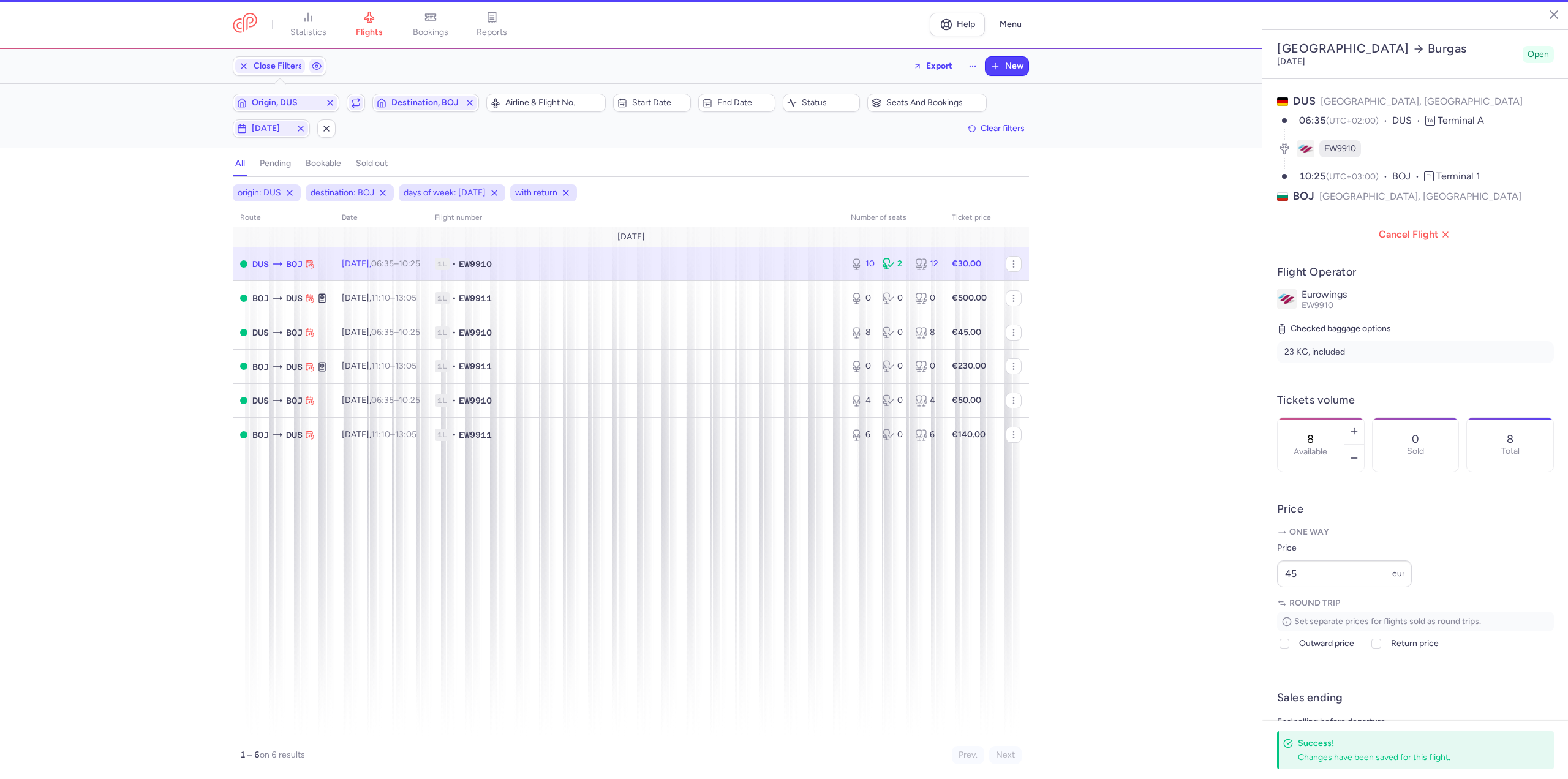
type input "10"
type input "1"
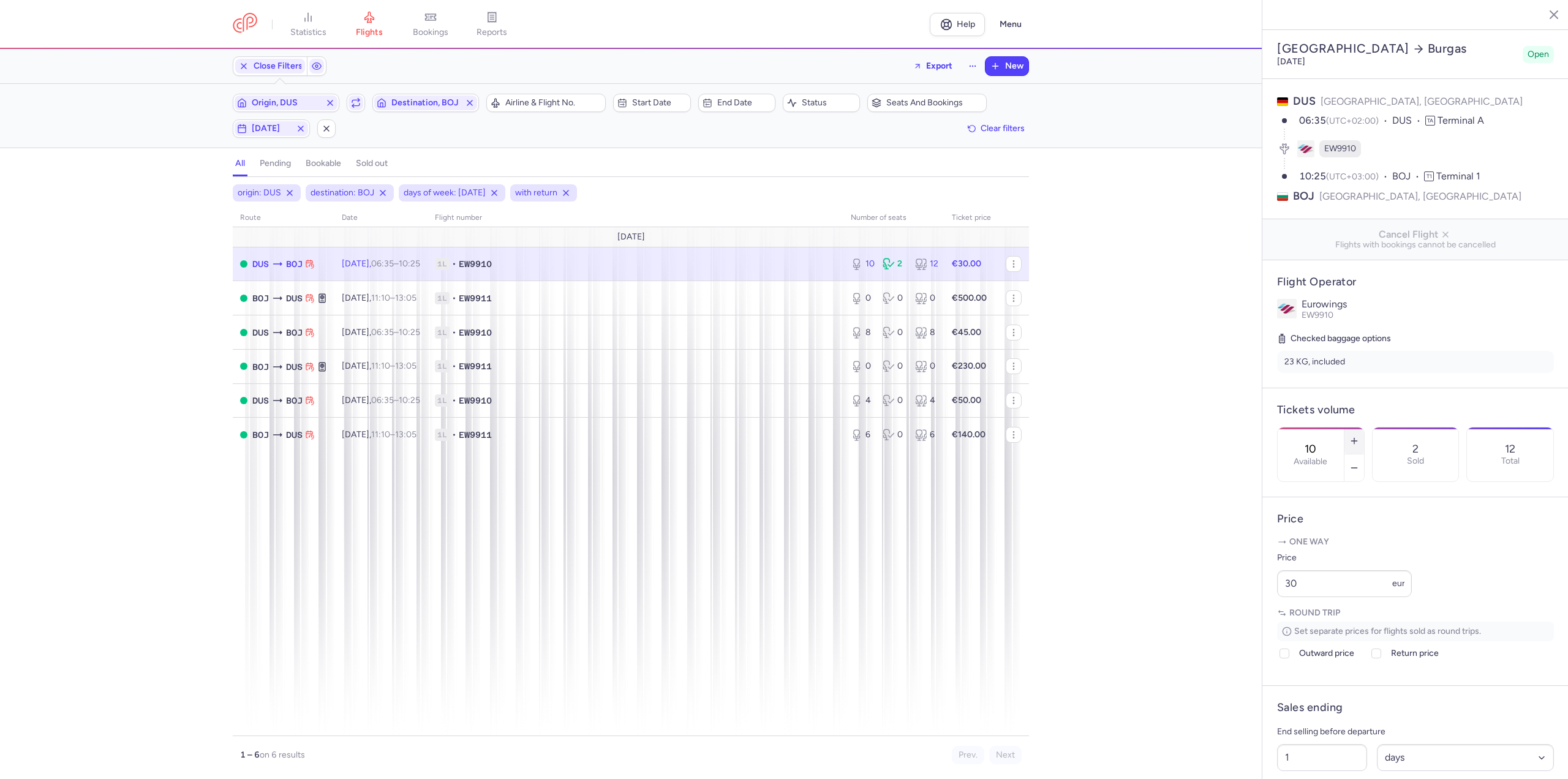
click at [1364, 428] on button "button" at bounding box center [1354, 441] width 20 height 27
click at [1359, 436] on icon "button" at bounding box center [1354, 441] width 10 height 10
type input "12"
click at [1323, 758] on span "Save changes" at bounding box center [1318, 755] width 61 height 11
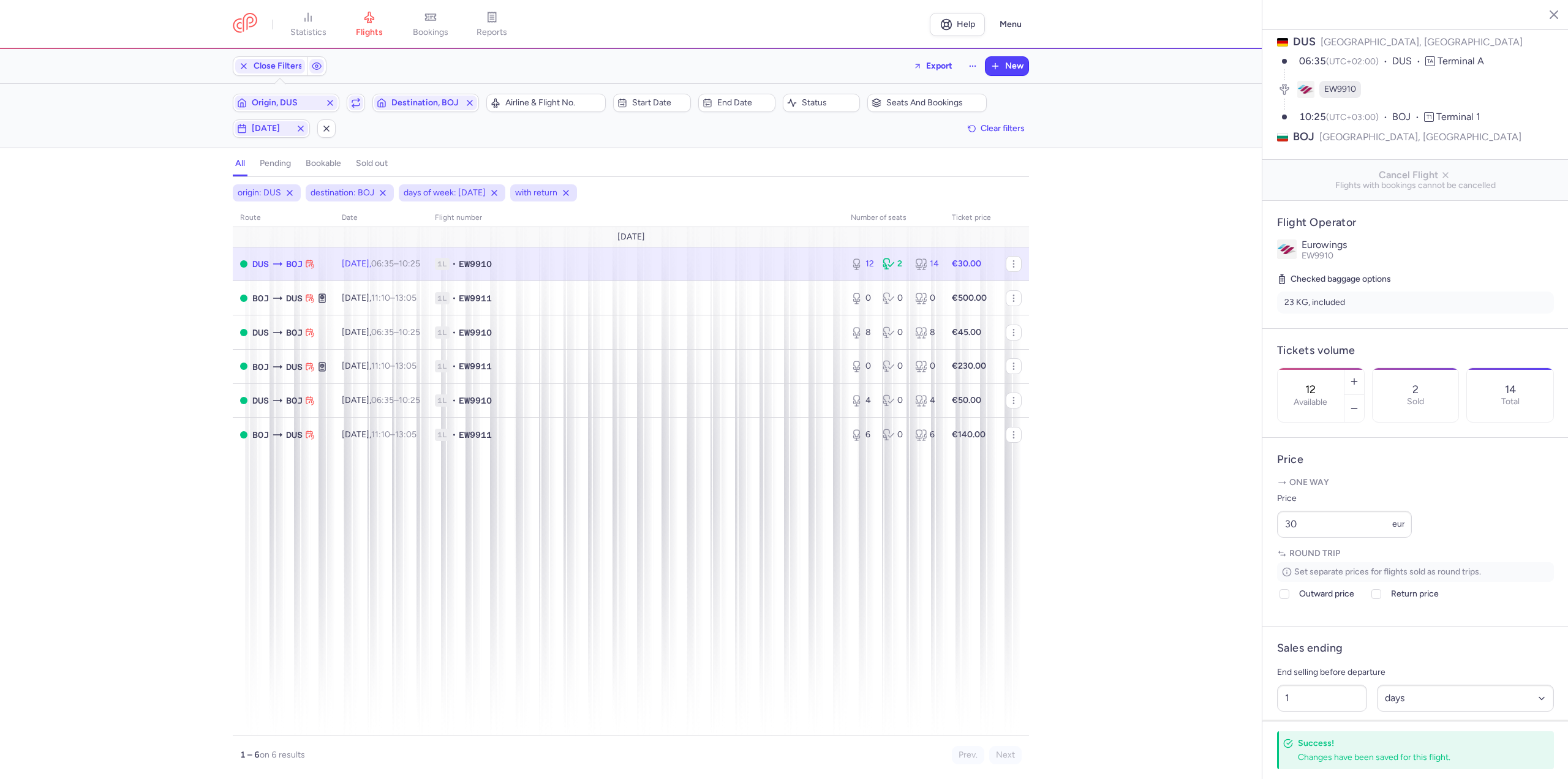
scroll to position [153, 0]
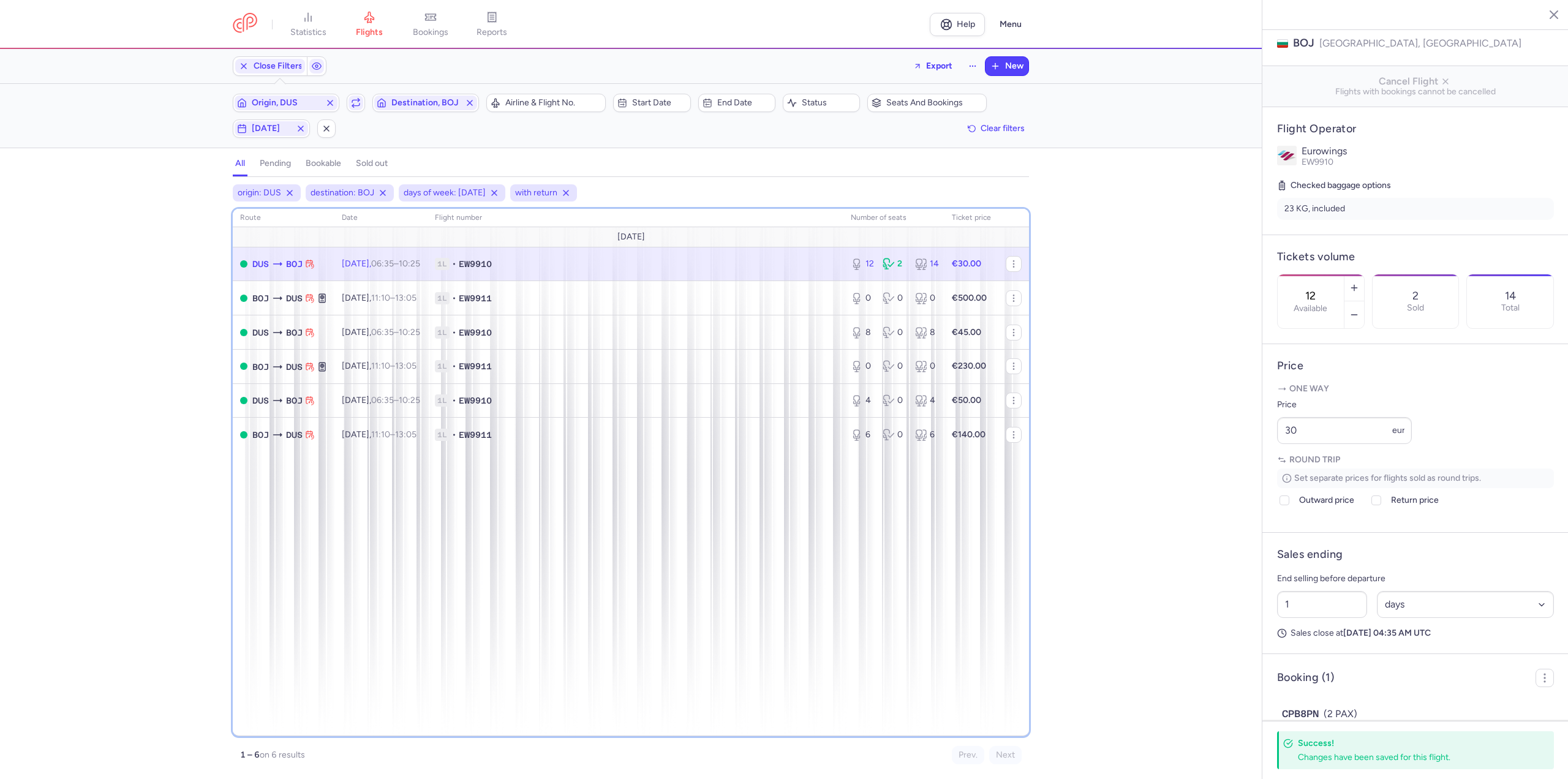
click at [902, 608] on div "route date Flight number number of seats Ticket price [DATE] DUS BOJ [DATE] 06:…" at bounding box center [631, 472] width 797 height 527
click at [27, 490] on div "origin: DUS destination: BOJ days of week: [DATE] with return route date Flight…" at bounding box center [631, 482] width 1262 height 595
drag, startPoint x: 276, startPoint y: 131, endPoint x: 272, endPoint y: 141, distance: 10.8
click at [276, 131] on span "[DATE]" at bounding box center [272, 128] width 39 height 10
click at [217, 190] on input "T" at bounding box center [221, 189] width 18 height 18
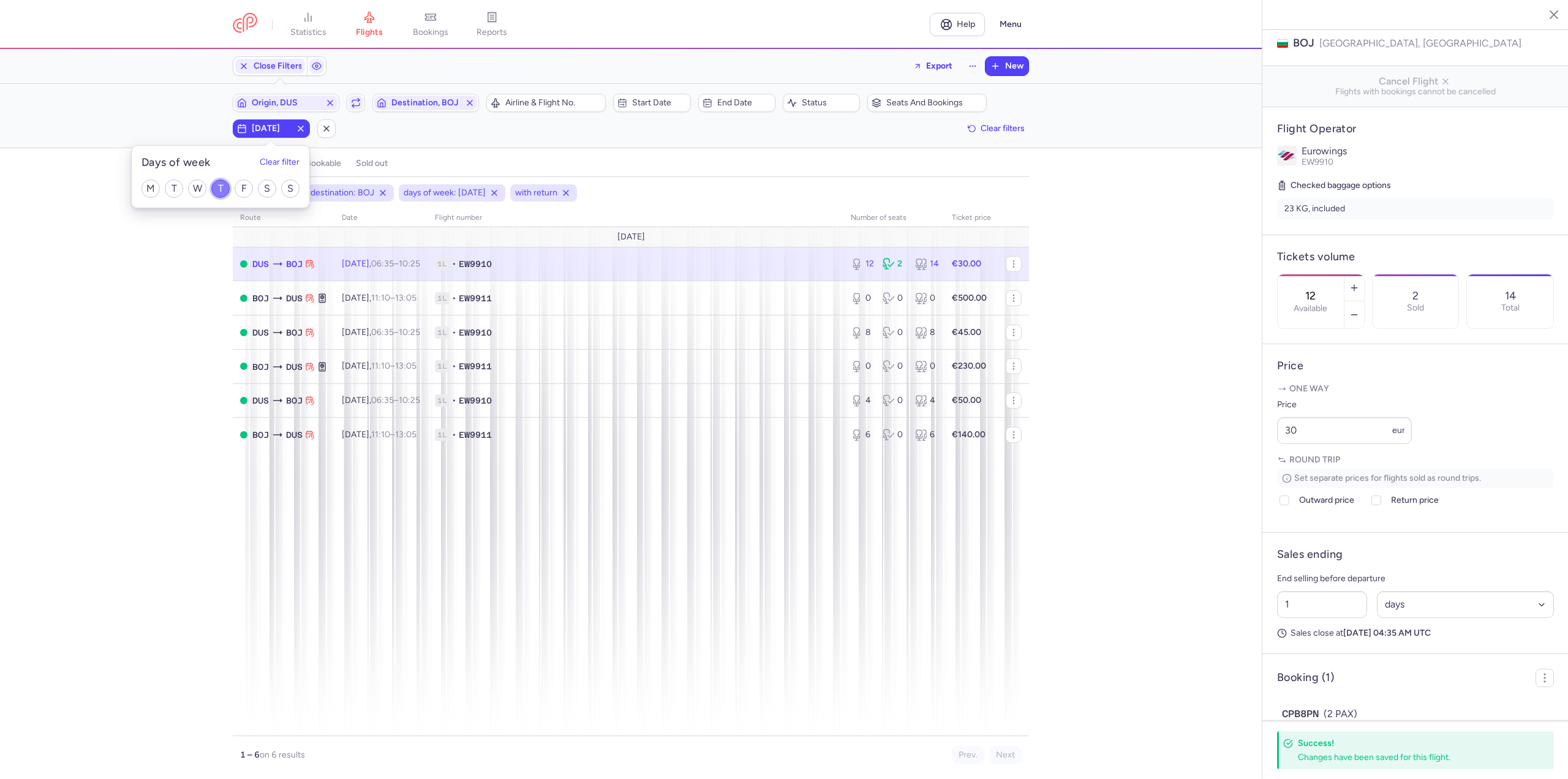
checkbox input "false"
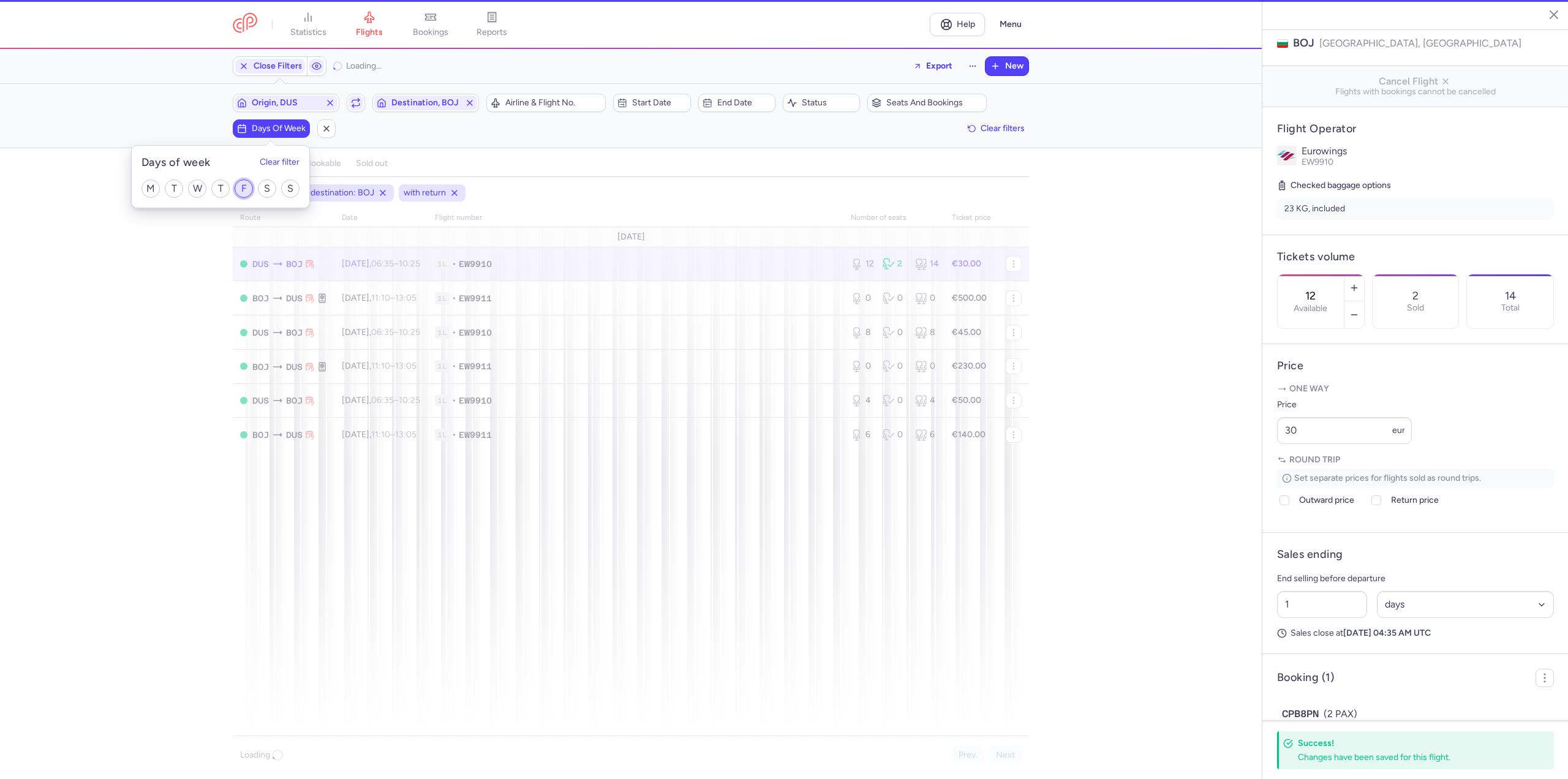
click at [243, 190] on input "F" at bounding box center [244, 189] width 18 height 18
checkbox input "true"
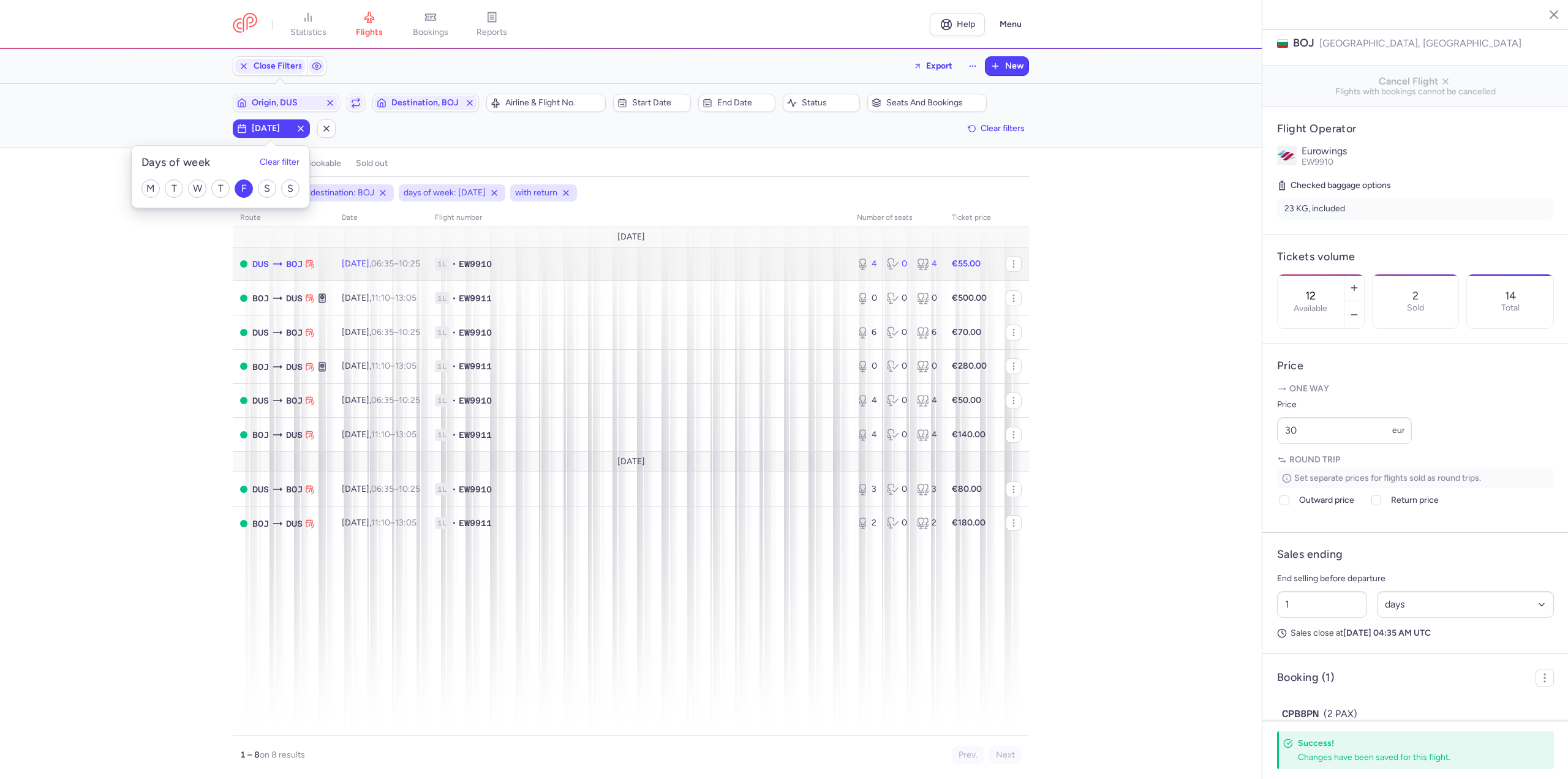
click at [449, 261] on span "1L" at bounding box center [443, 264] width 15 height 12
type input "4"
type input "2"
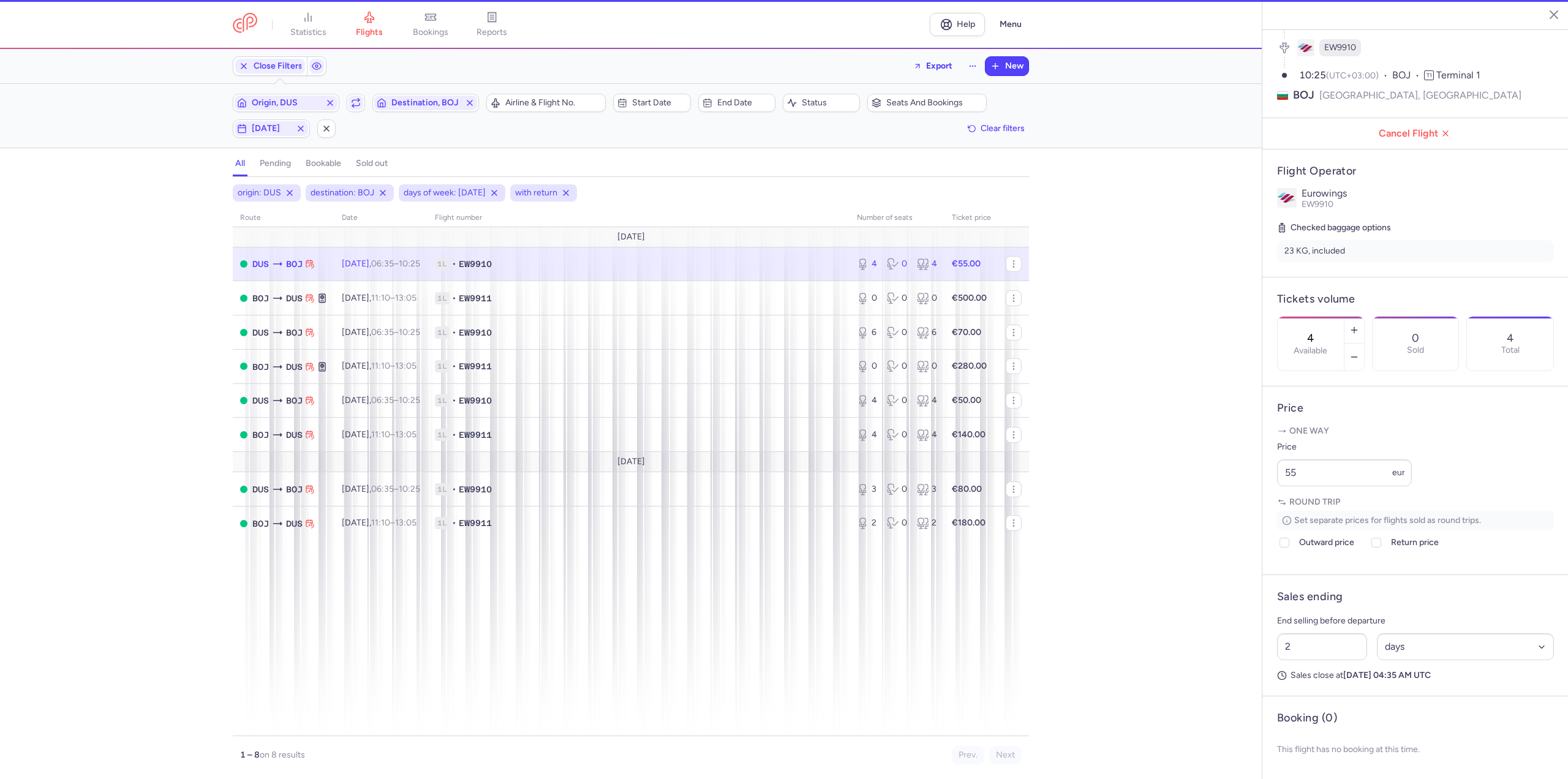
scroll to position [133, 0]
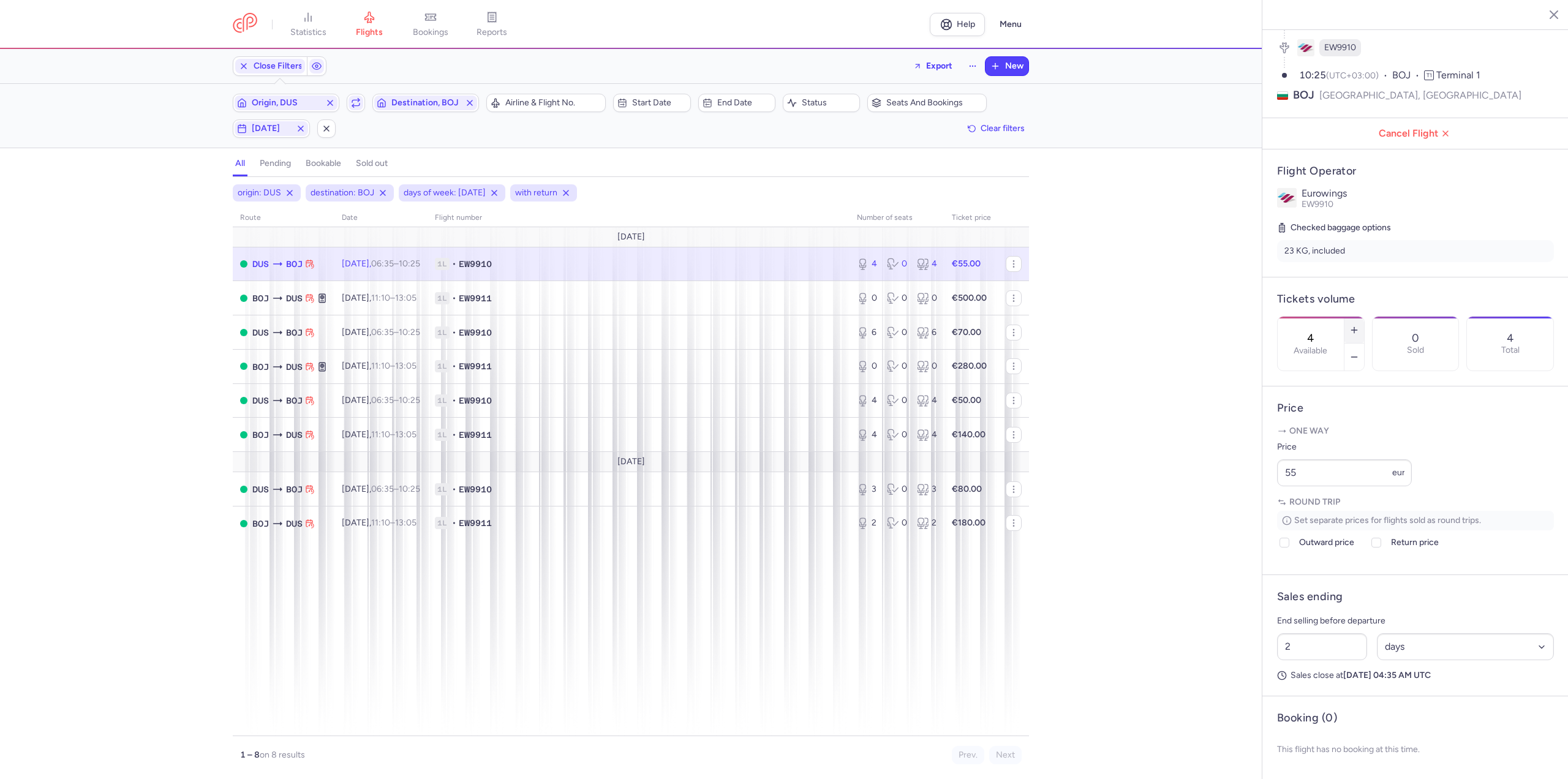
click at [1359, 325] on icon "button" at bounding box center [1354, 330] width 10 height 10
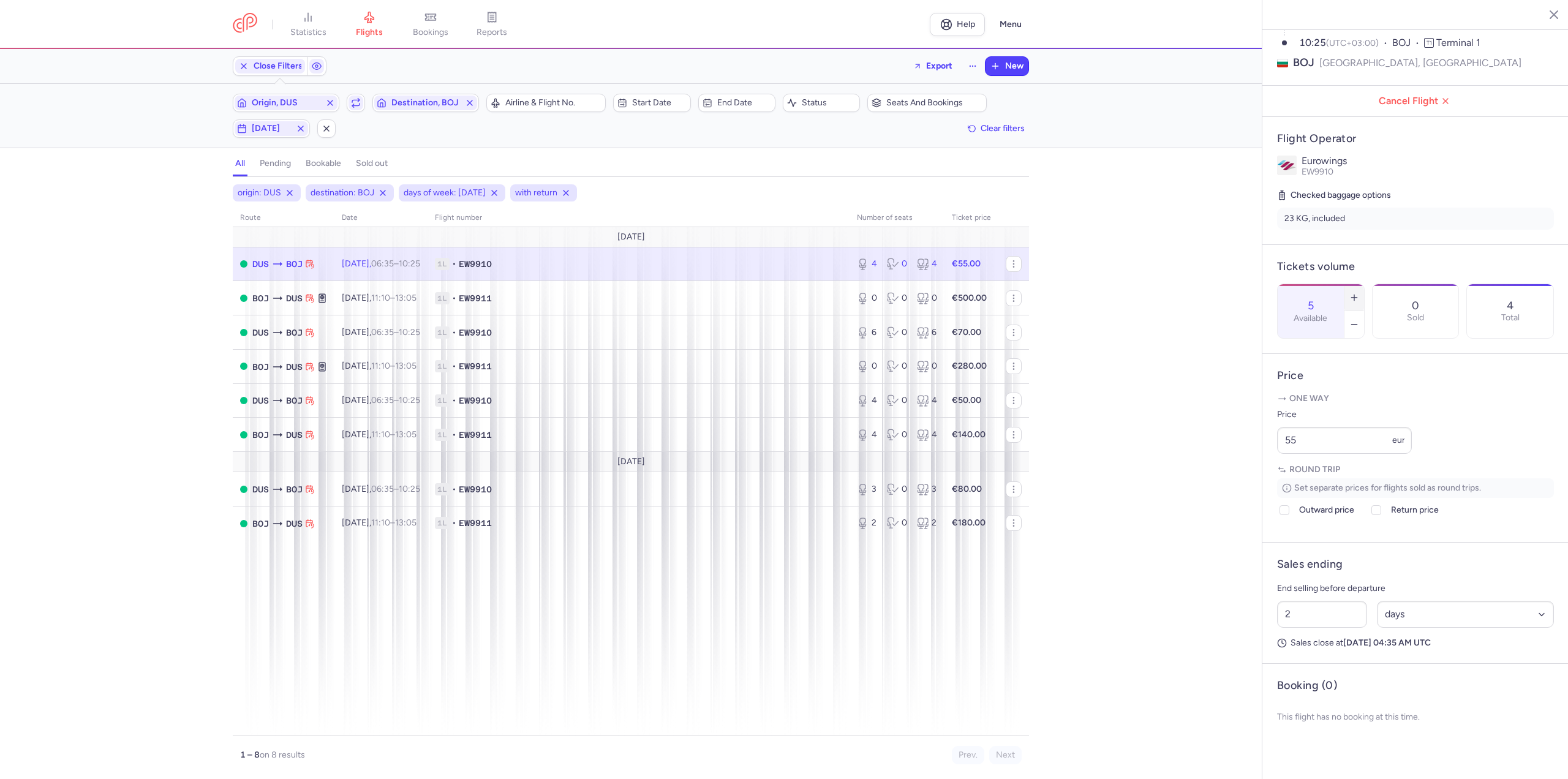
click at [1359, 292] on icon "button" at bounding box center [1354, 297] width 10 height 10
click at [1364, 311] on button "button" at bounding box center [1354, 324] width 20 height 27
type input "6"
click at [1267, 481] on article "Price One way Price 55 eur Round trip Set separate prices for flights sold as r…" at bounding box center [1416, 448] width 306 height 189
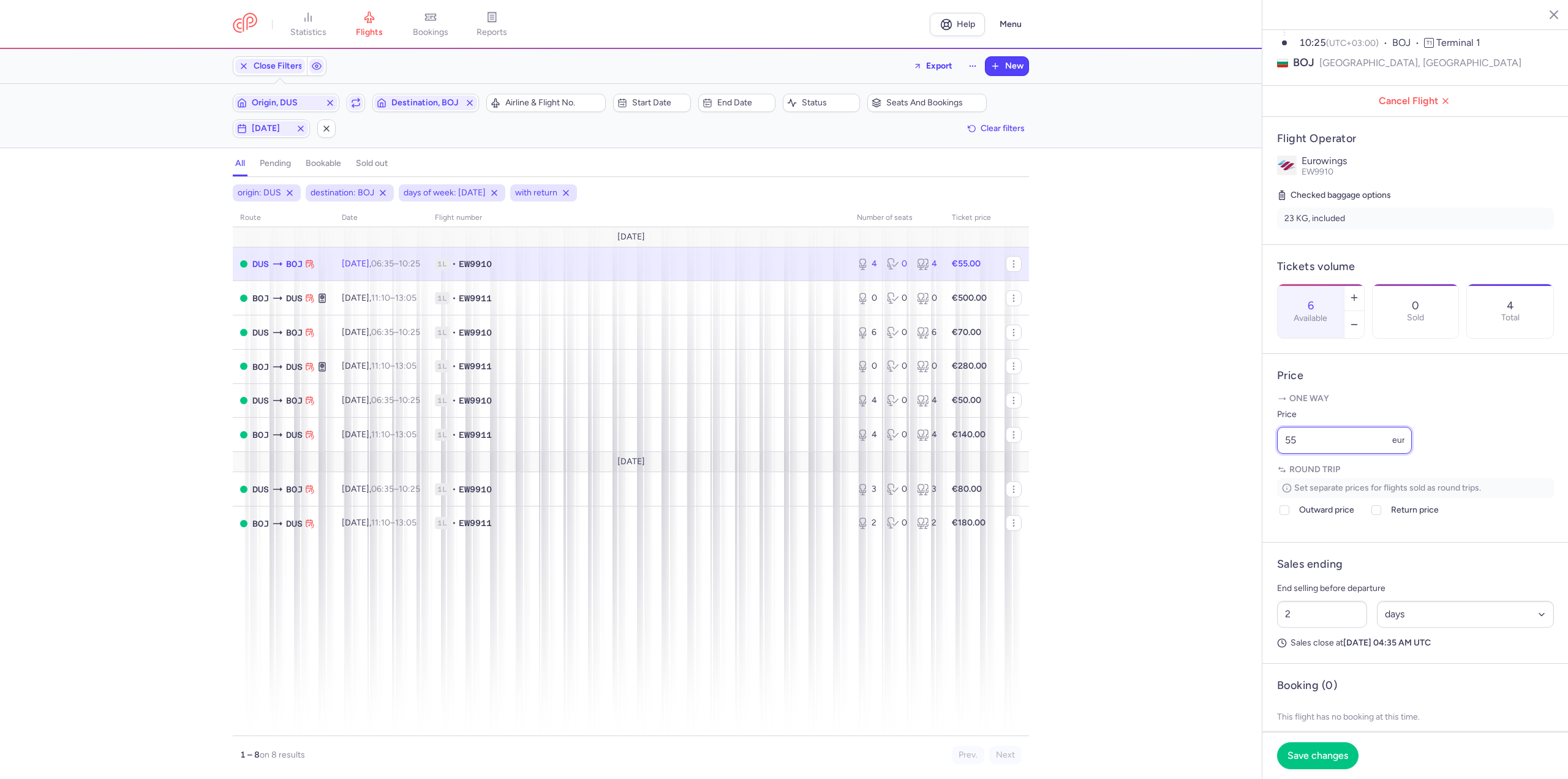
drag, startPoint x: 1302, startPoint y: 472, endPoint x: 1217, endPoint y: 474, distance: 85.0
click at [1217, 474] on div "statistics flights bookings reports Help Menu Close Filters Export New Filters …" at bounding box center [784, 390] width 1568 height 779
type input "30"
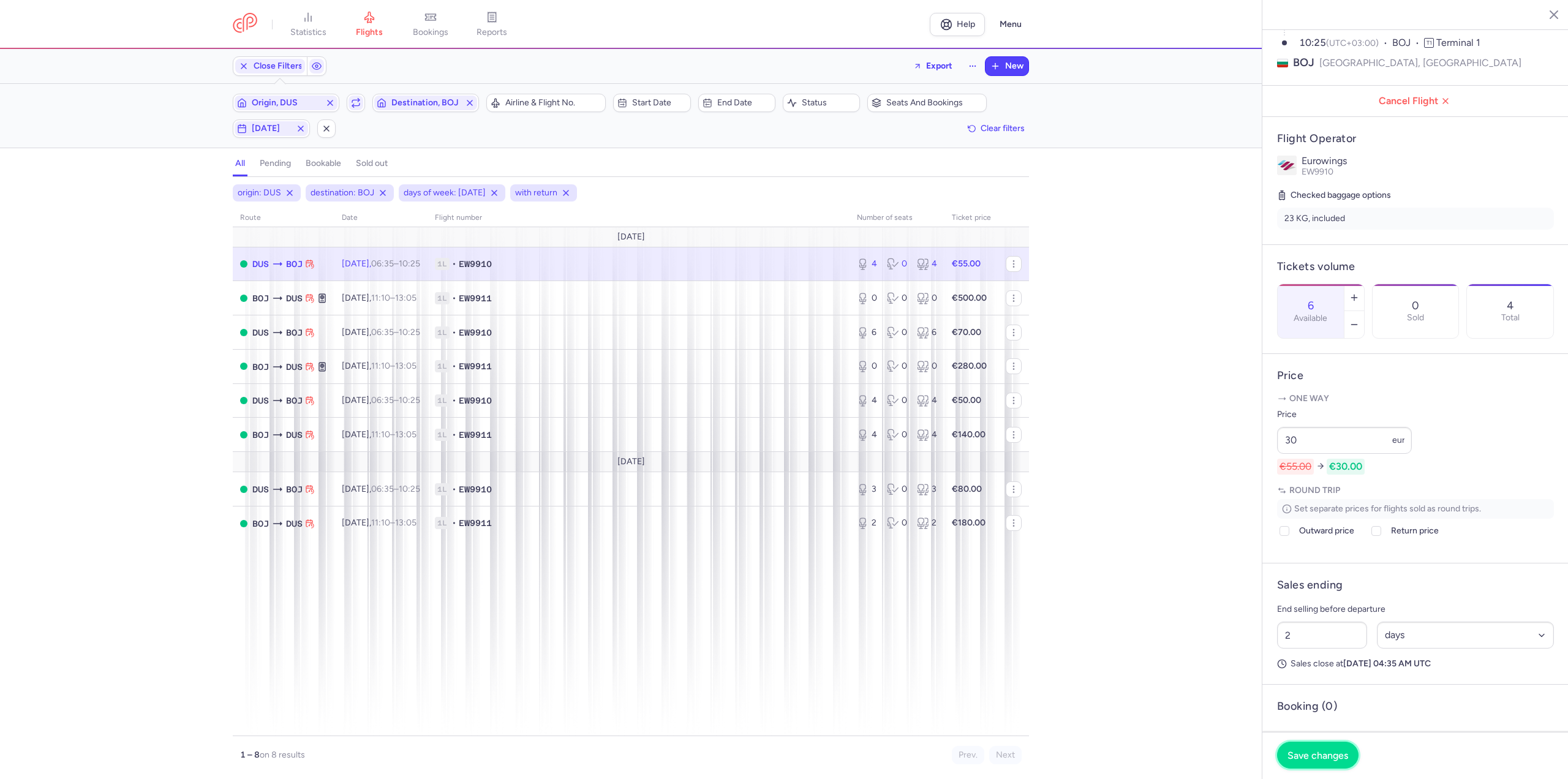
click at [1283, 745] on button "Save changes" at bounding box center [1318, 755] width 82 height 27
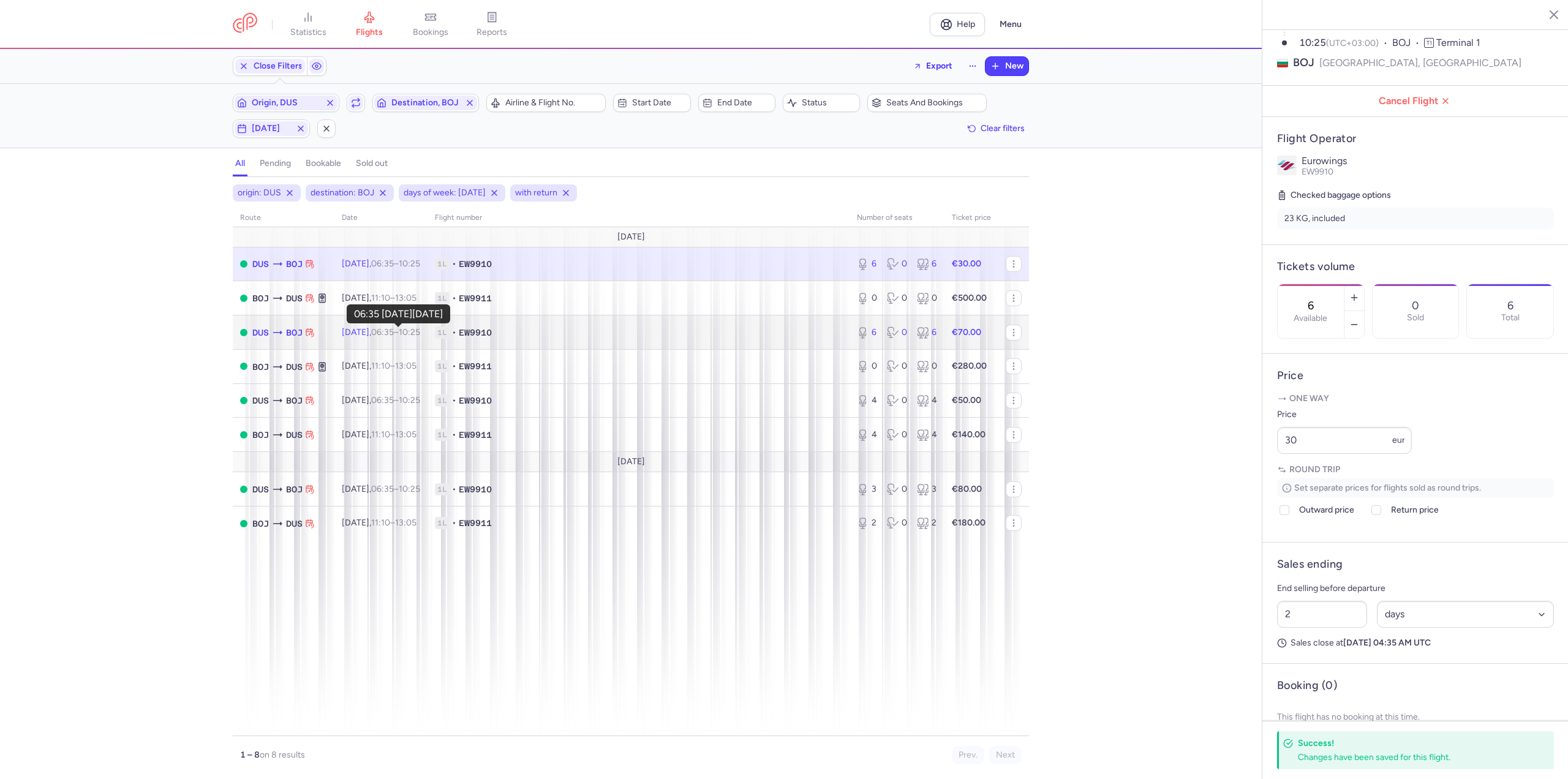
click at [394, 334] on time "06:35" at bounding box center [382, 332] width 23 height 10
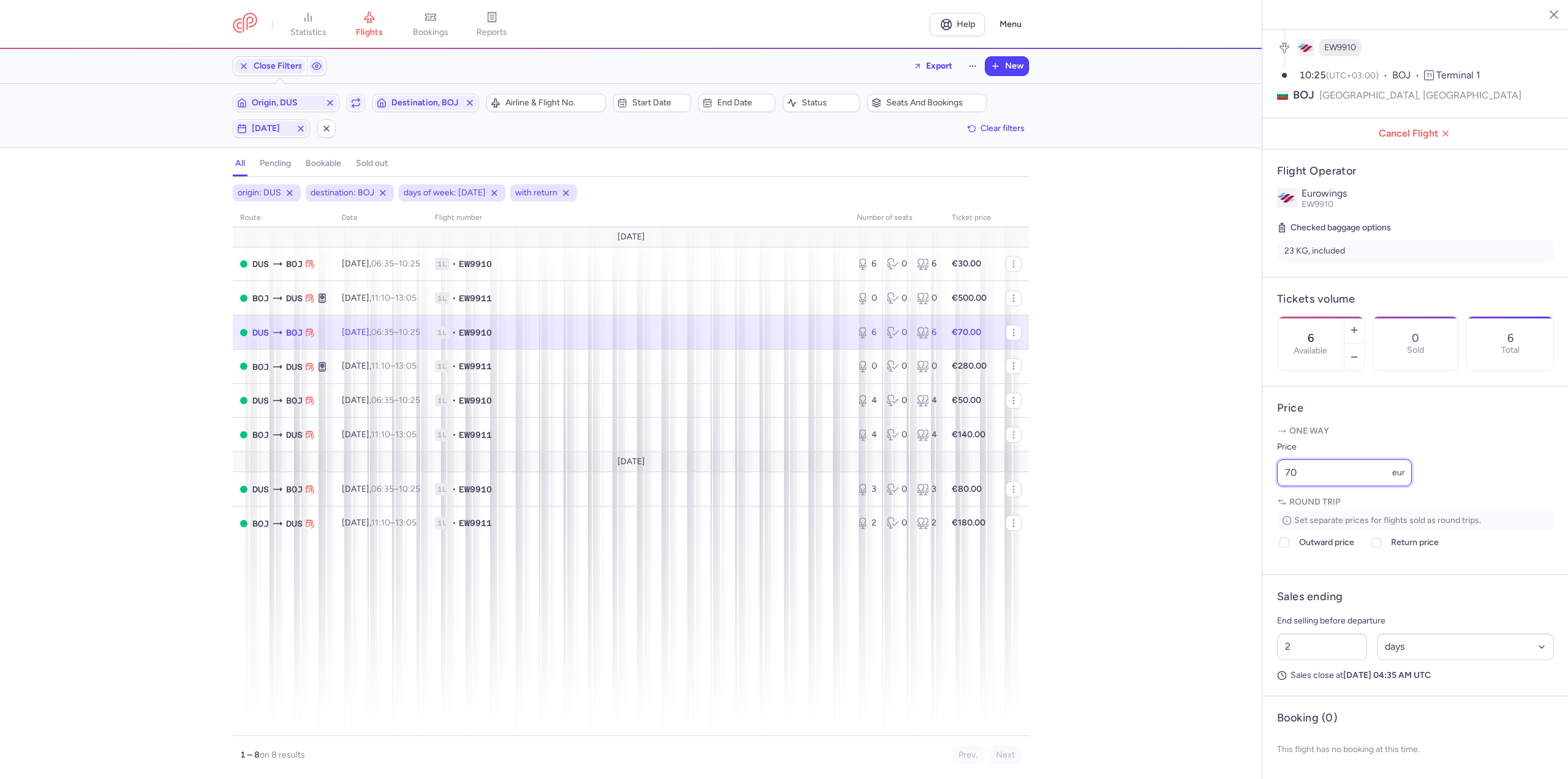
drag, startPoint x: 1330, startPoint y: 476, endPoint x: 1126, endPoint y: 476, distance: 204.0
click at [1126, 476] on div "statistics flights bookings reports Help Menu Close Filters Export New Filters …" at bounding box center [784, 390] width 1568 height 779
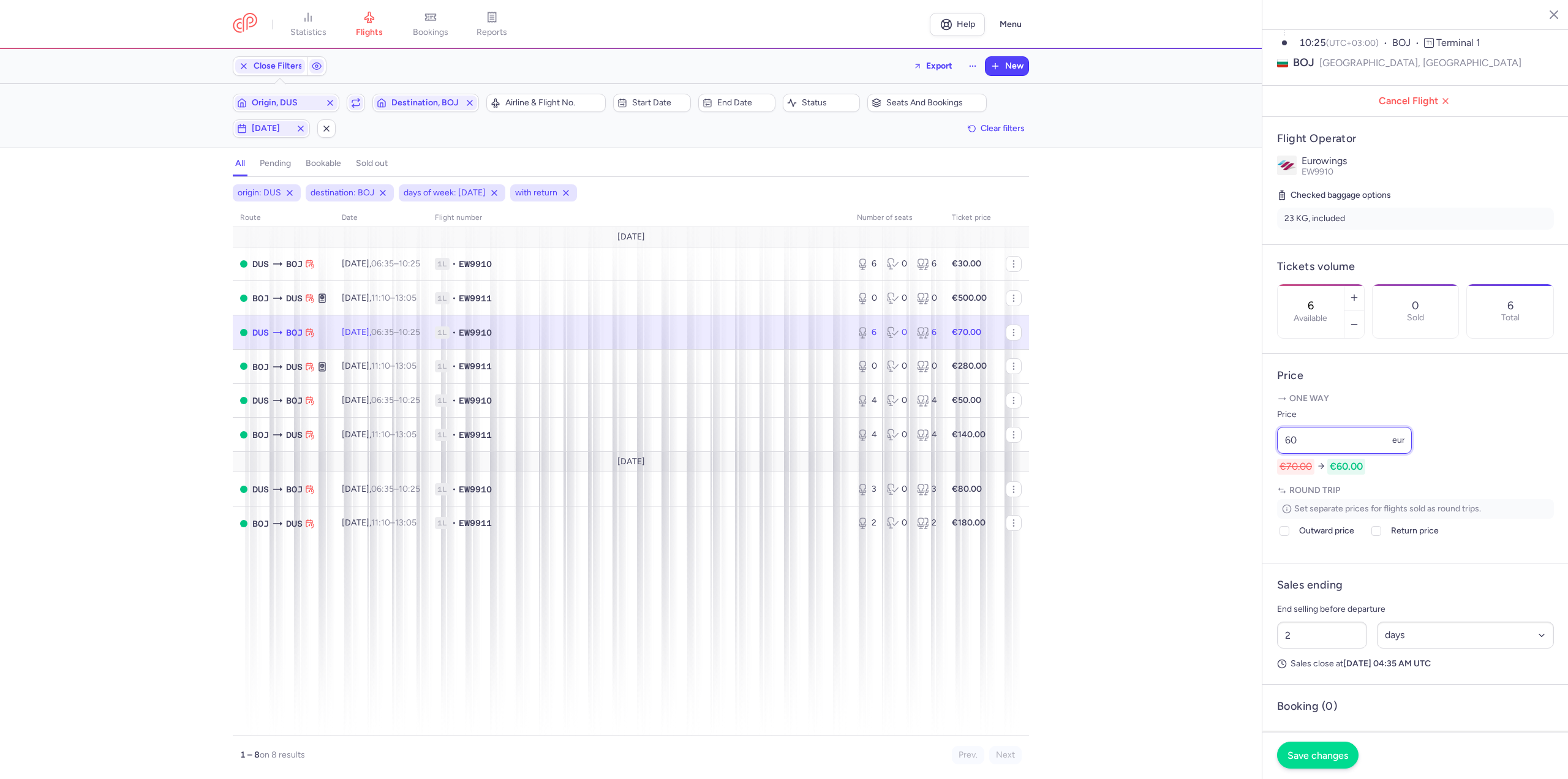
type input "60"
click at [1328, 760] on span "Save changes" at bounding box center [1318, 755] width 61 height 11
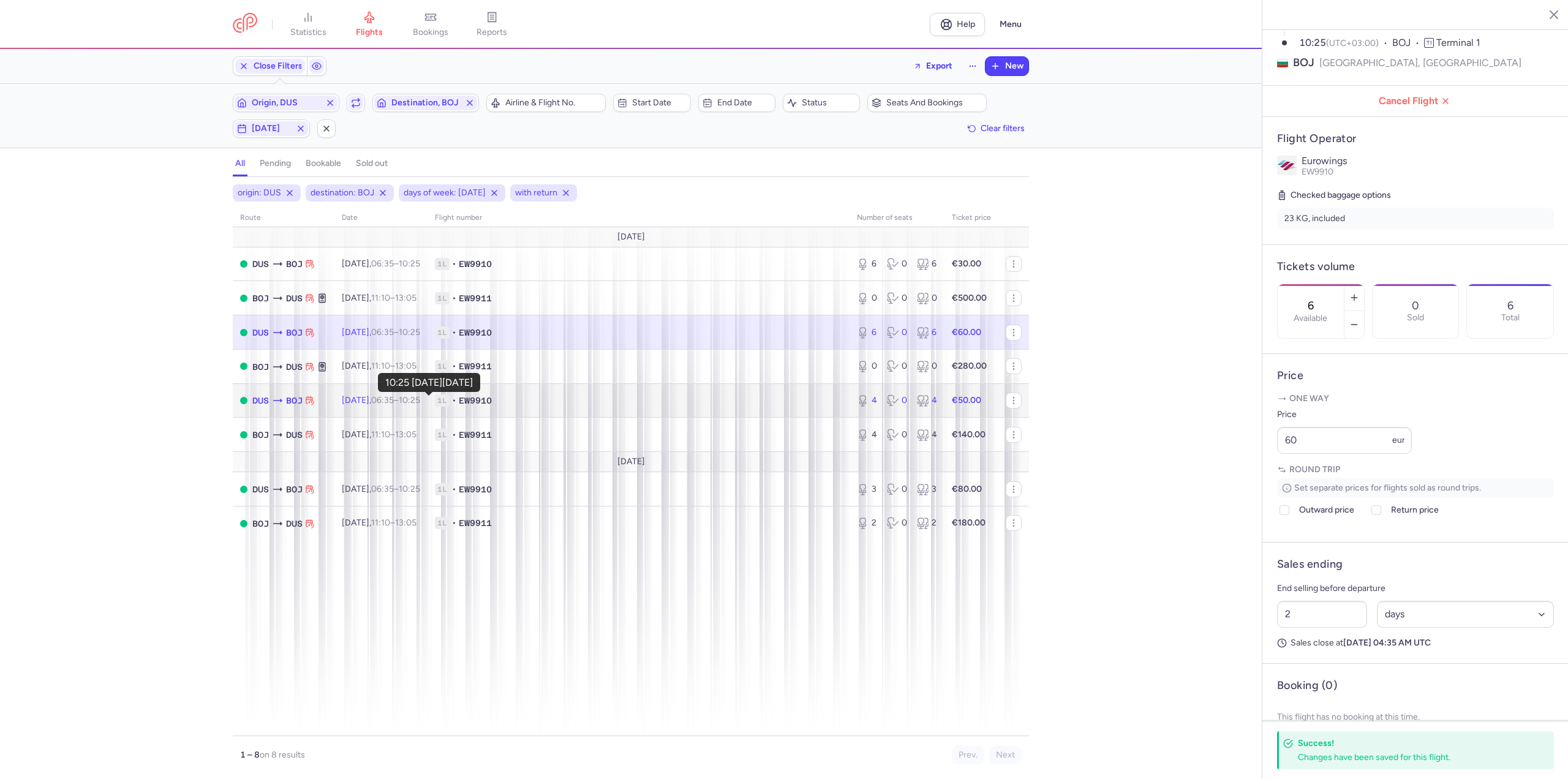
click at [420, 399] on time "10:25 +0" at bounding box center [409, 400] width 22 height 10
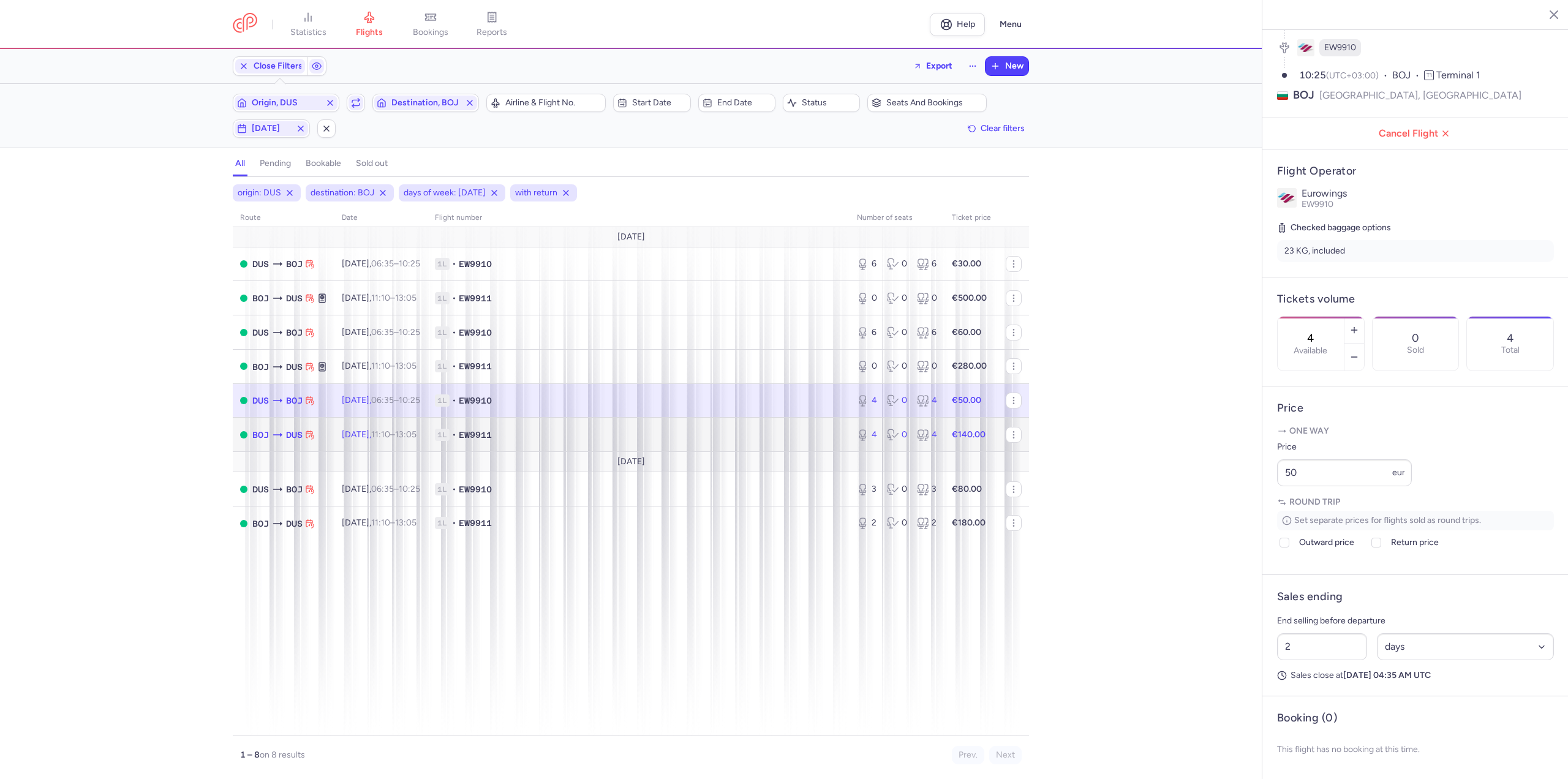
click at [407, 440] on td "[DATE] 11:10 – 13:05 +0" at bounding box center [380, 435] width 93 height 34
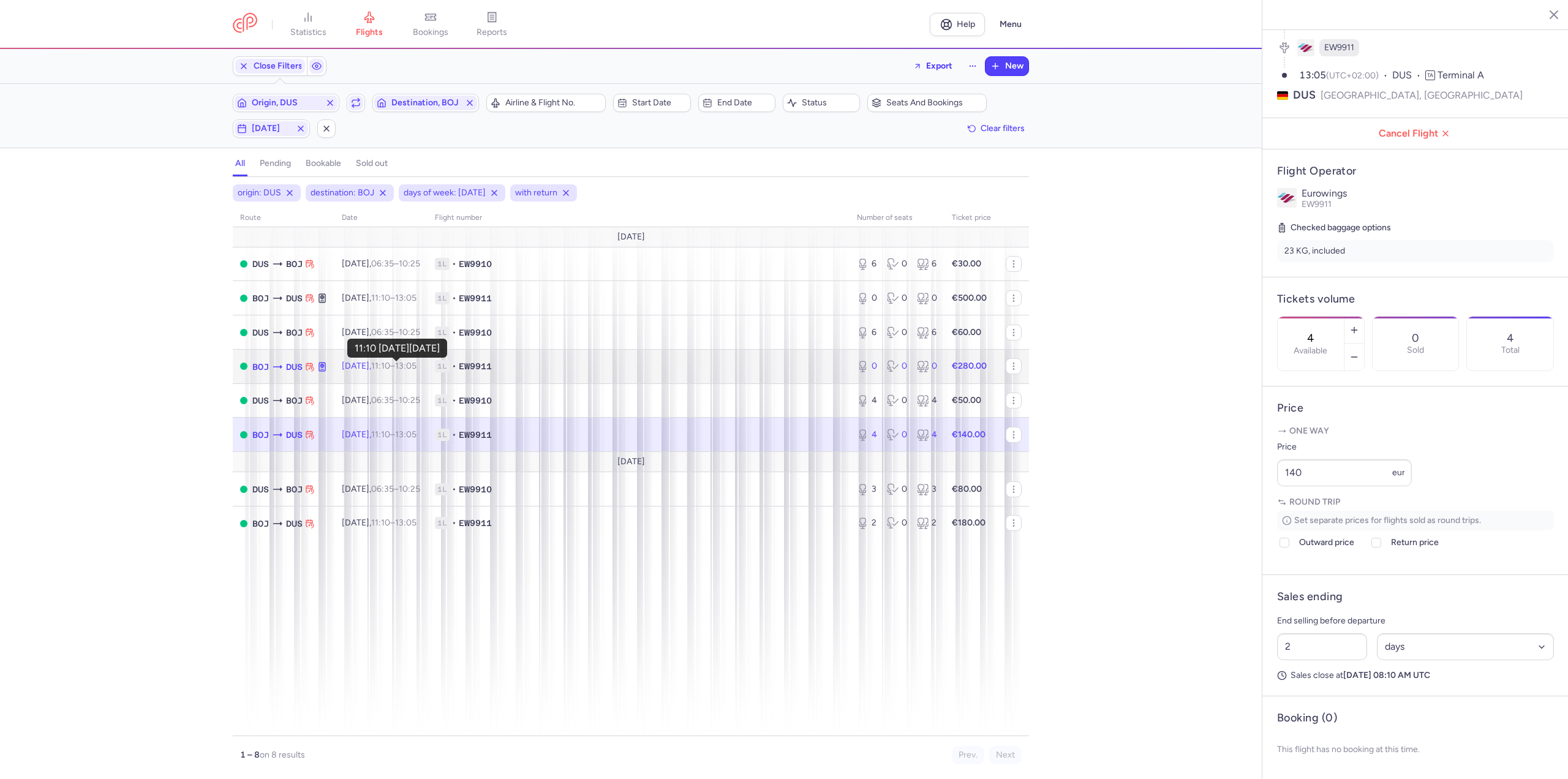
click at [390, 369] on time "11:10" at bounding box center [380, 366] width 19 height 10
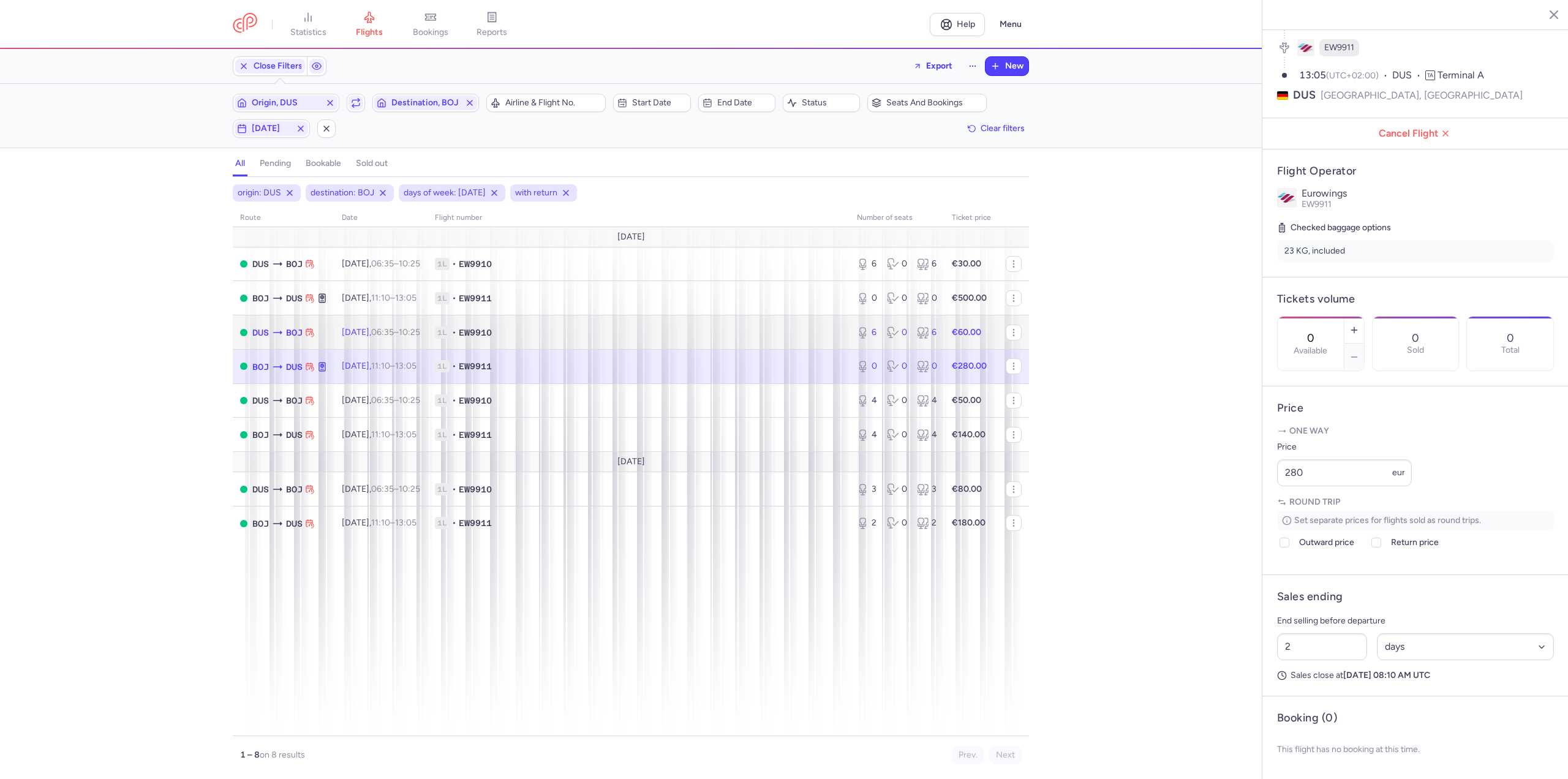
click at [420, 325] on td "[DATE] 06:35 – 10:25 +0" at bounding box center [380, 332] width 93 height 34
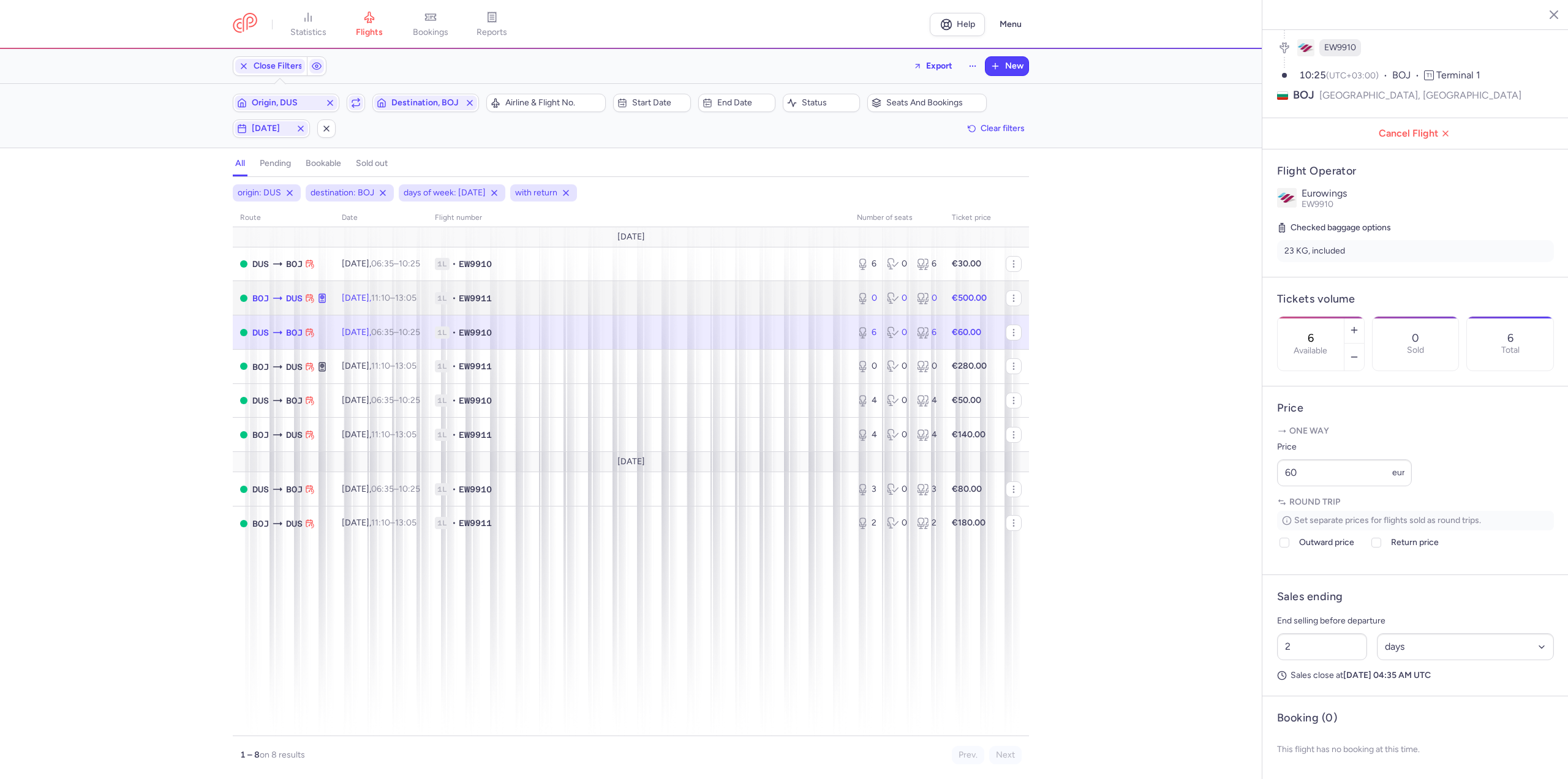
click at [428, 297] on td "[DATE] 11:10 – 13:05 +0" at bounding box center [380, 298] width 93 height 34
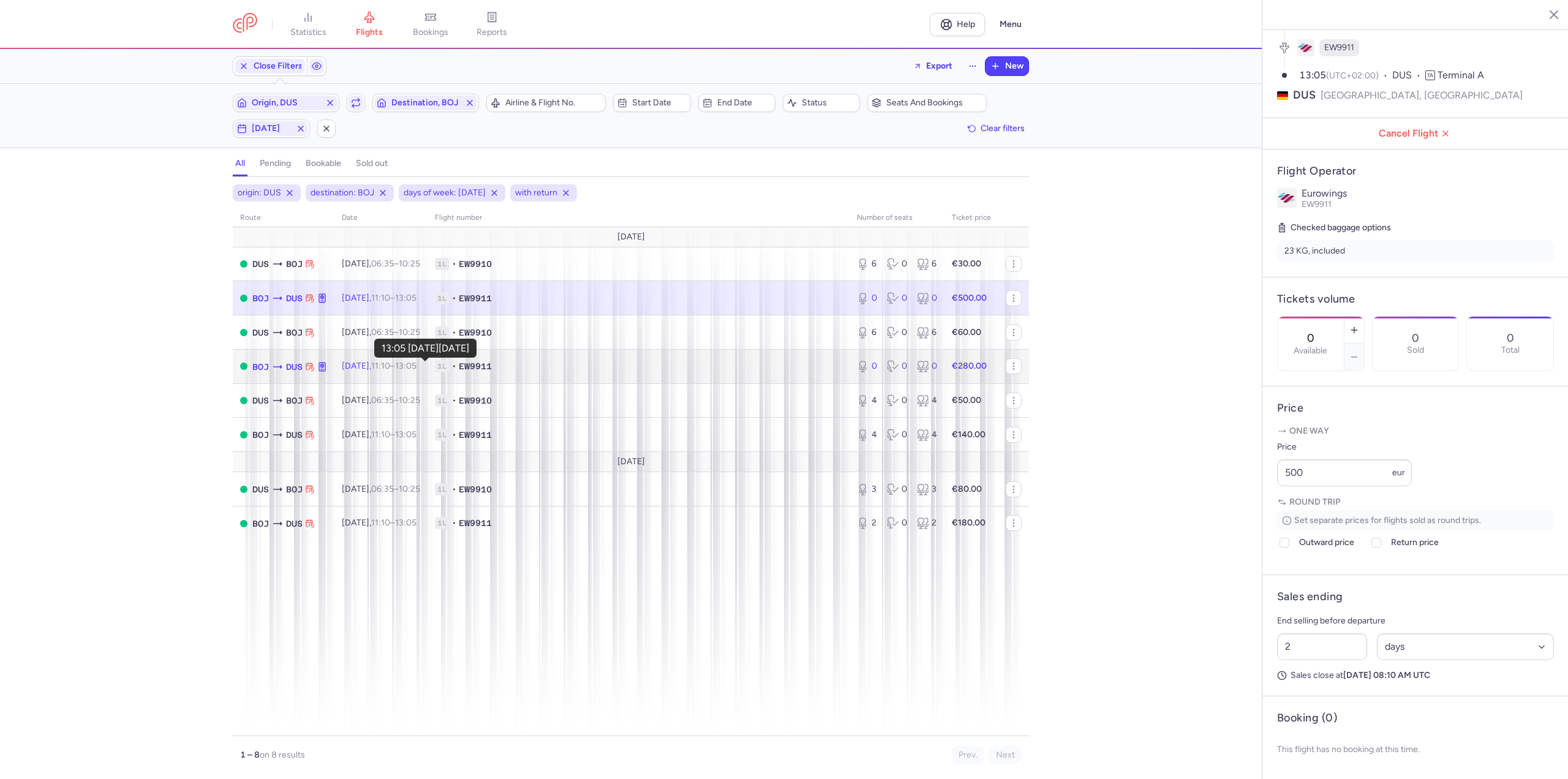
click at [417, 367] on time "13:05 +0" at bounding box center [406, 366] width 22 height 10
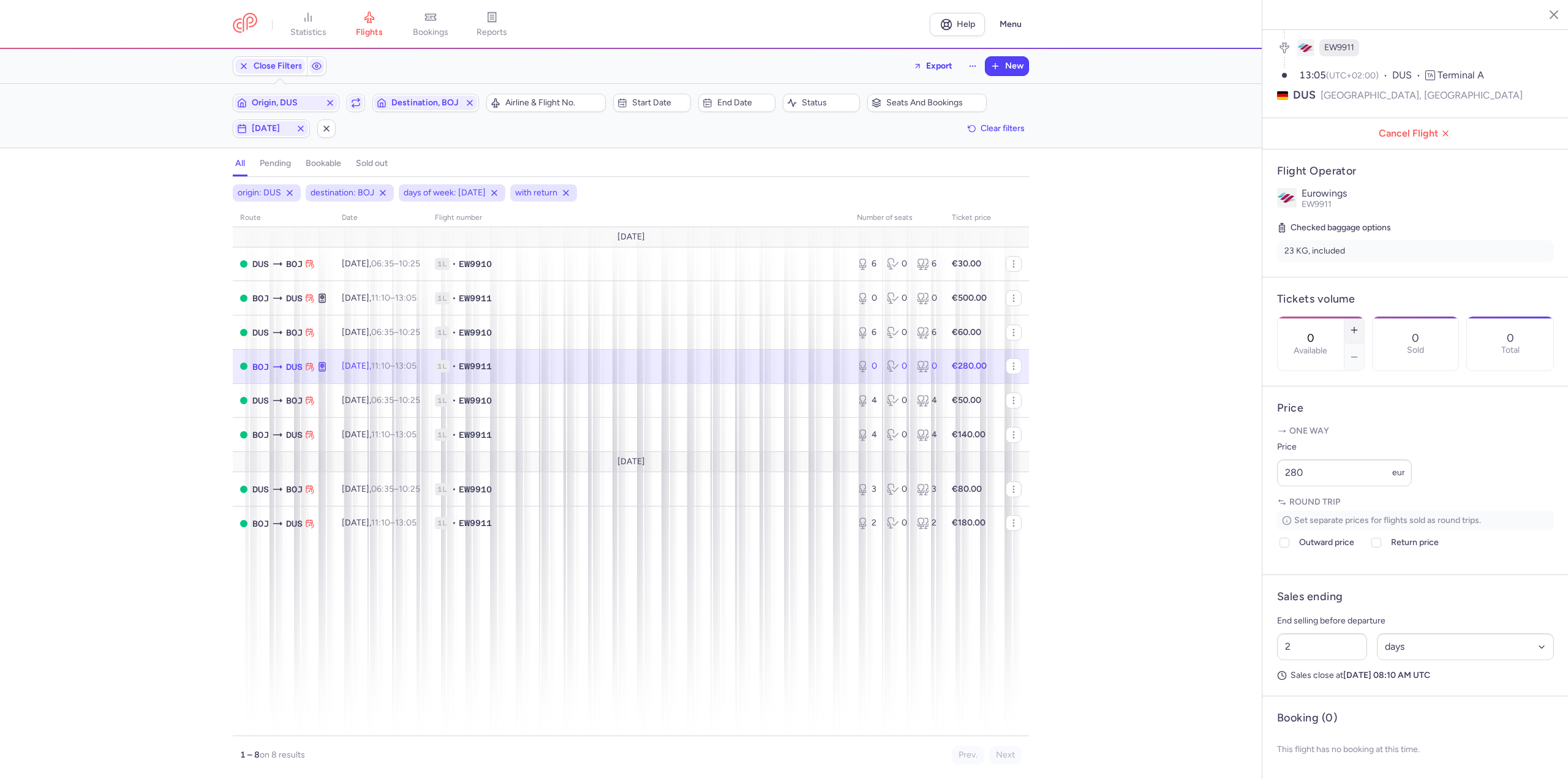
click at [1359, 325] on icon "button" at bounding box center [1354, 330] width 10 height 10
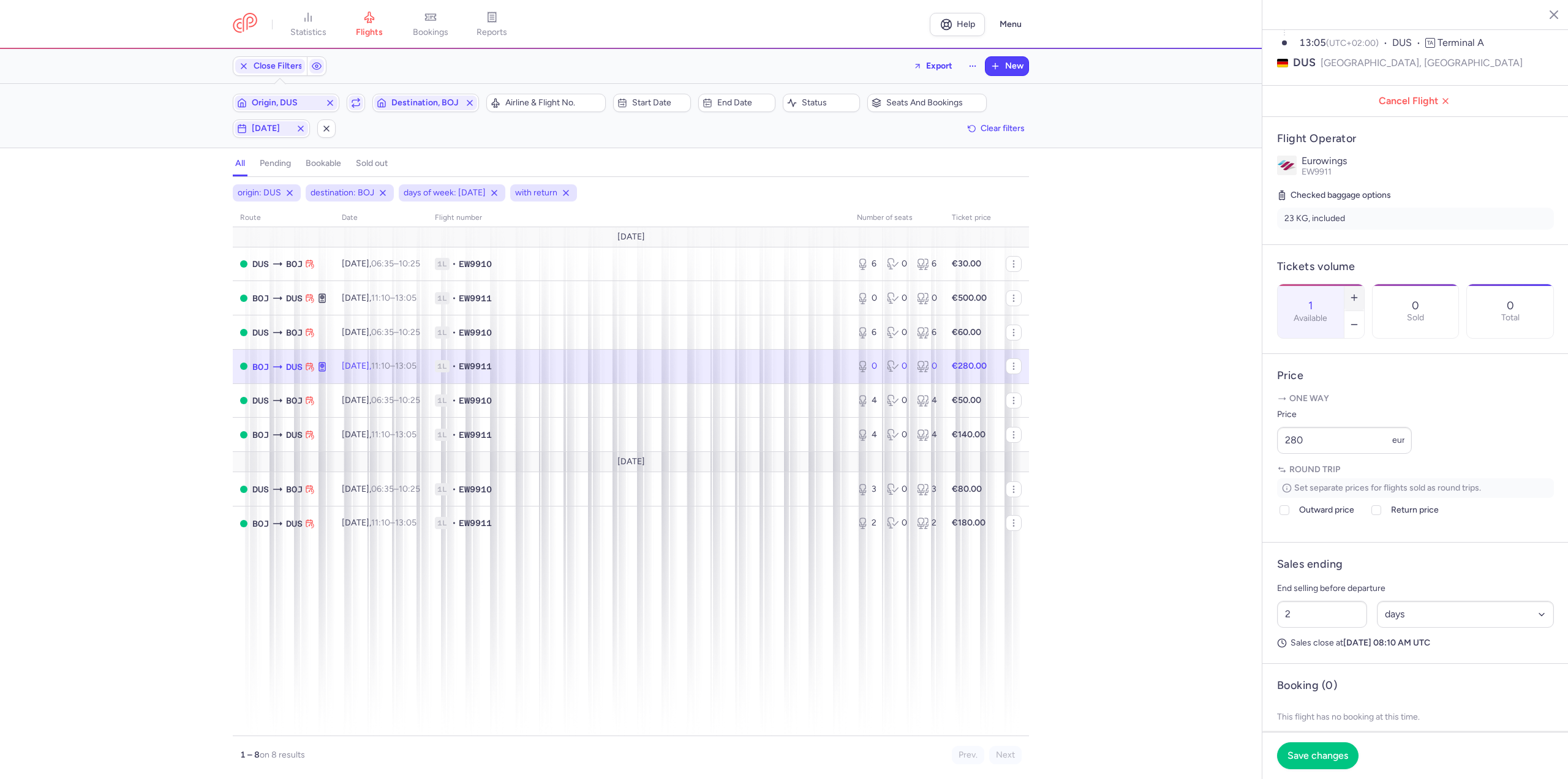
click at [1359, 292] on icon "button" at bounding box center [1354, 297] width 10 height 10
click at [1364, 311] on button "button" at bounding box center [1354, 324] width 20 height 27
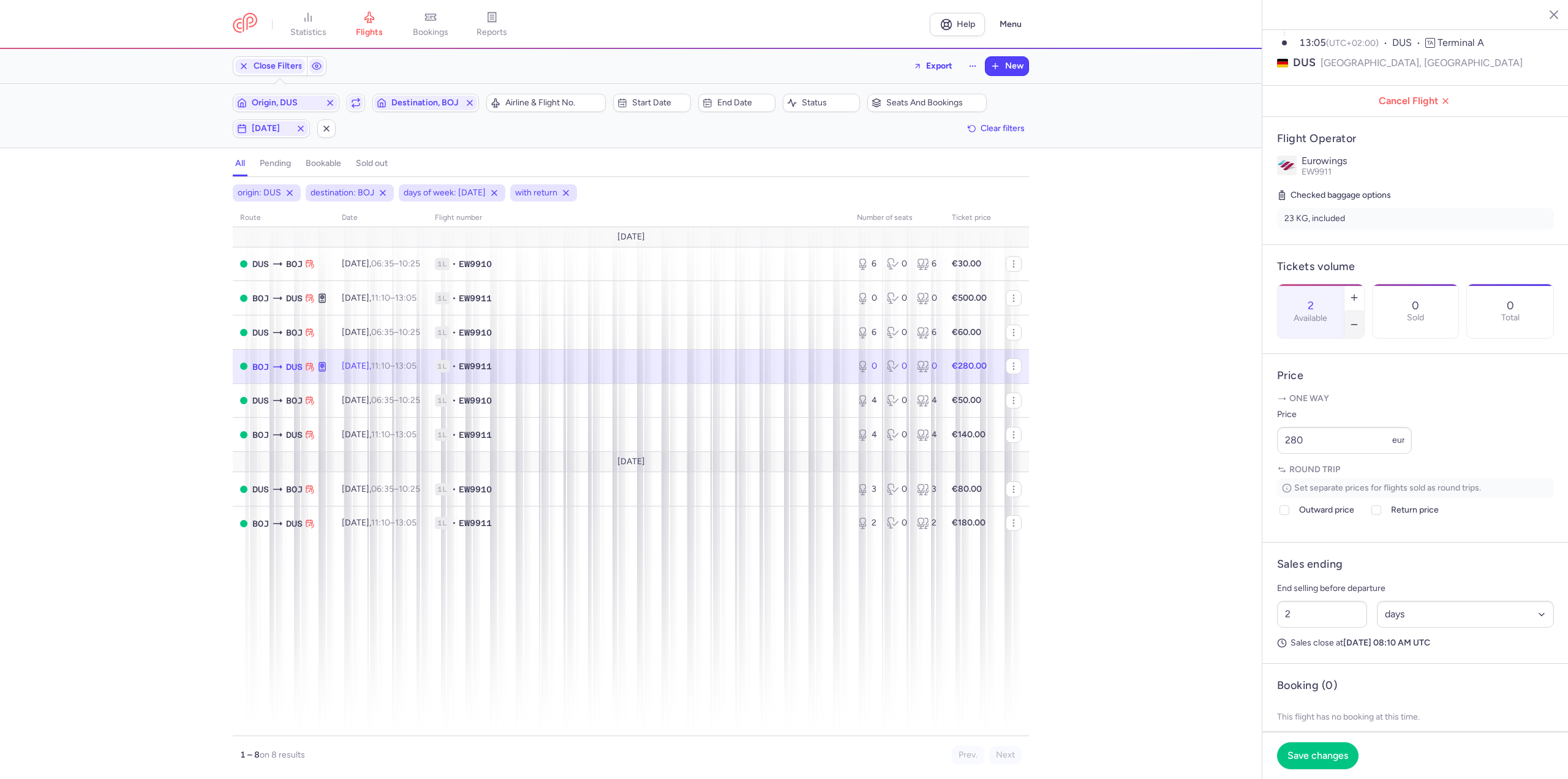
click at [1364, 311] on button "button" at bounding box center [1354, 324] width 20 height 27
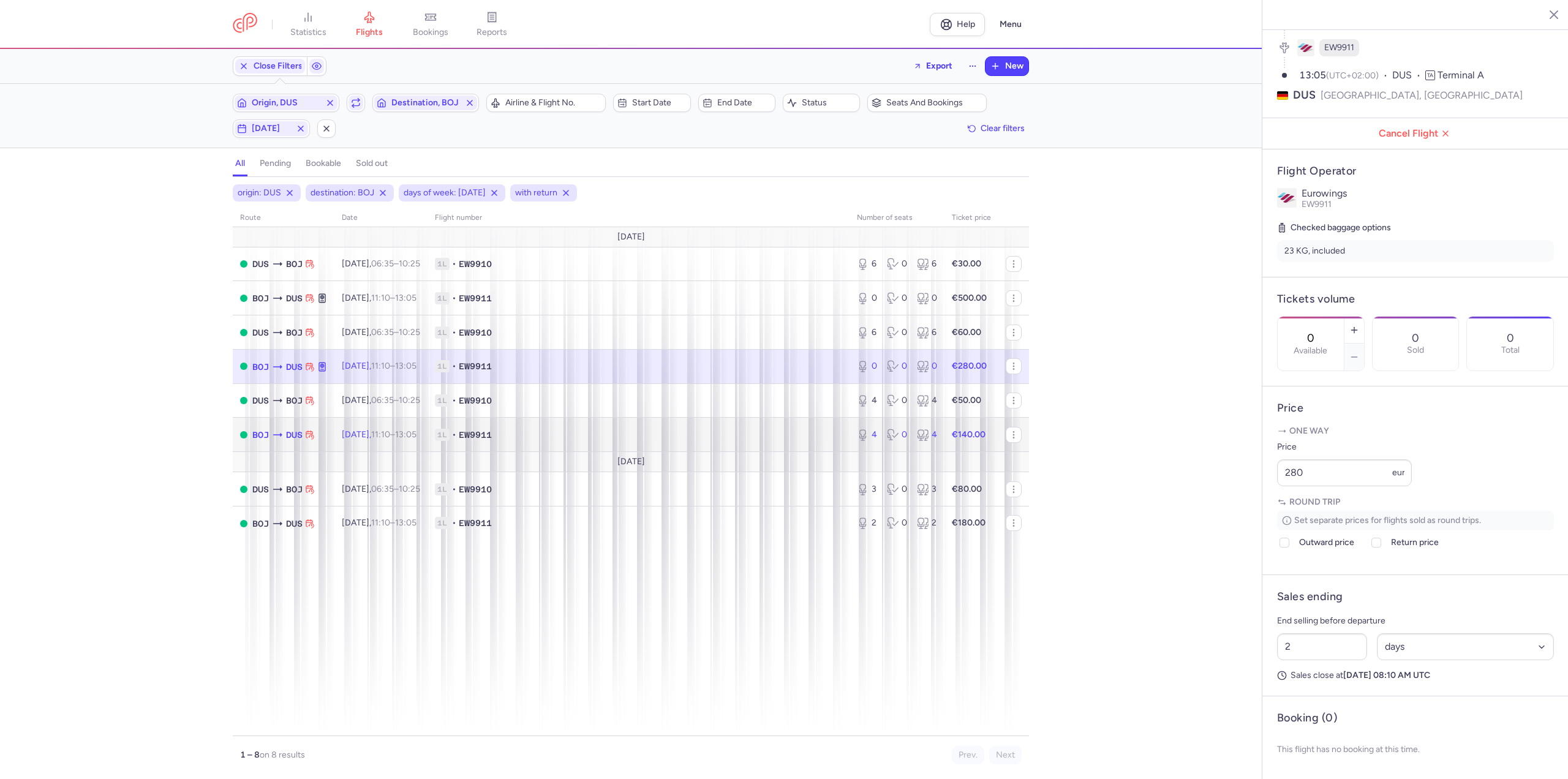
click at [363, 437] on span "[DATE] 11:10 – 13:05 +0" at bounding box center [379, 434] width 75 height 10
type input "4"
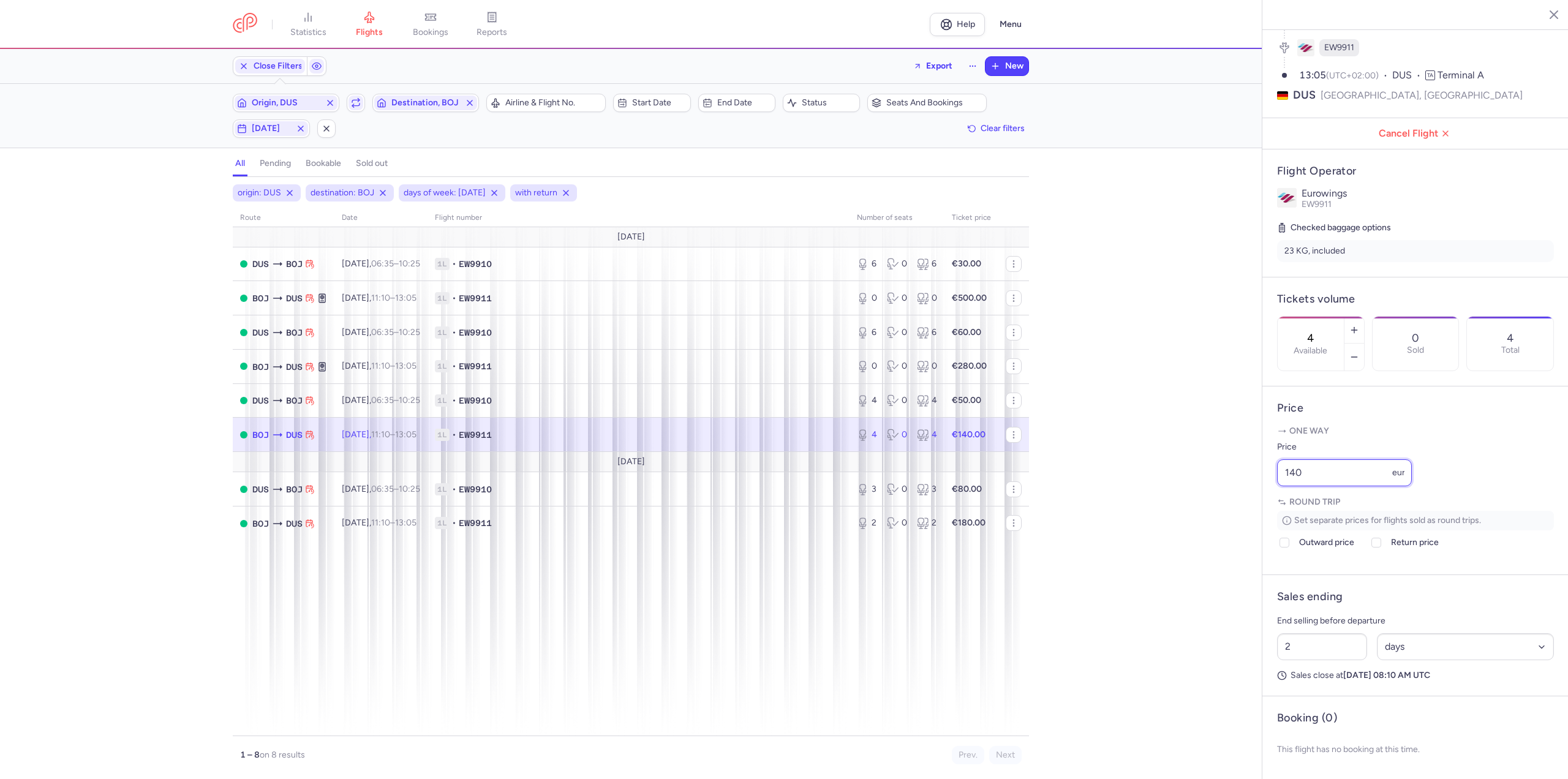
drag, startPoint x: 1324, startPoint y: 474, endPoint x: 1148, endPoint y: 475, distance: 176.0
click at [1148, 475] on div "statistics flights bookings reports Help Menu Close Filters Export New Filters …" at bounding box center [784, 390] width 1568 height 779
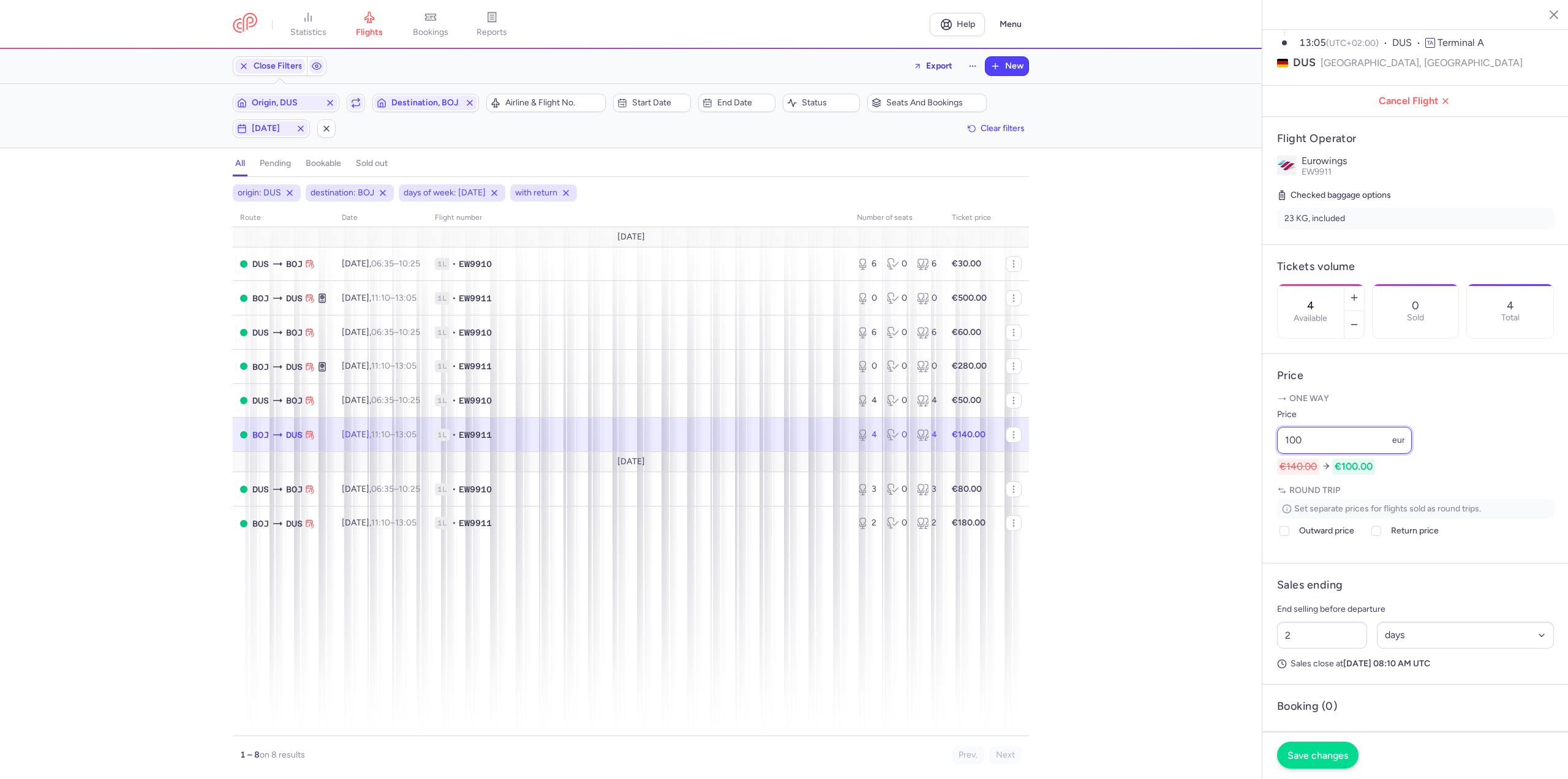
type input "100"
click at [1310, 753] on span "Save changes" at bounding box center [1318, 755] width 61 height 11
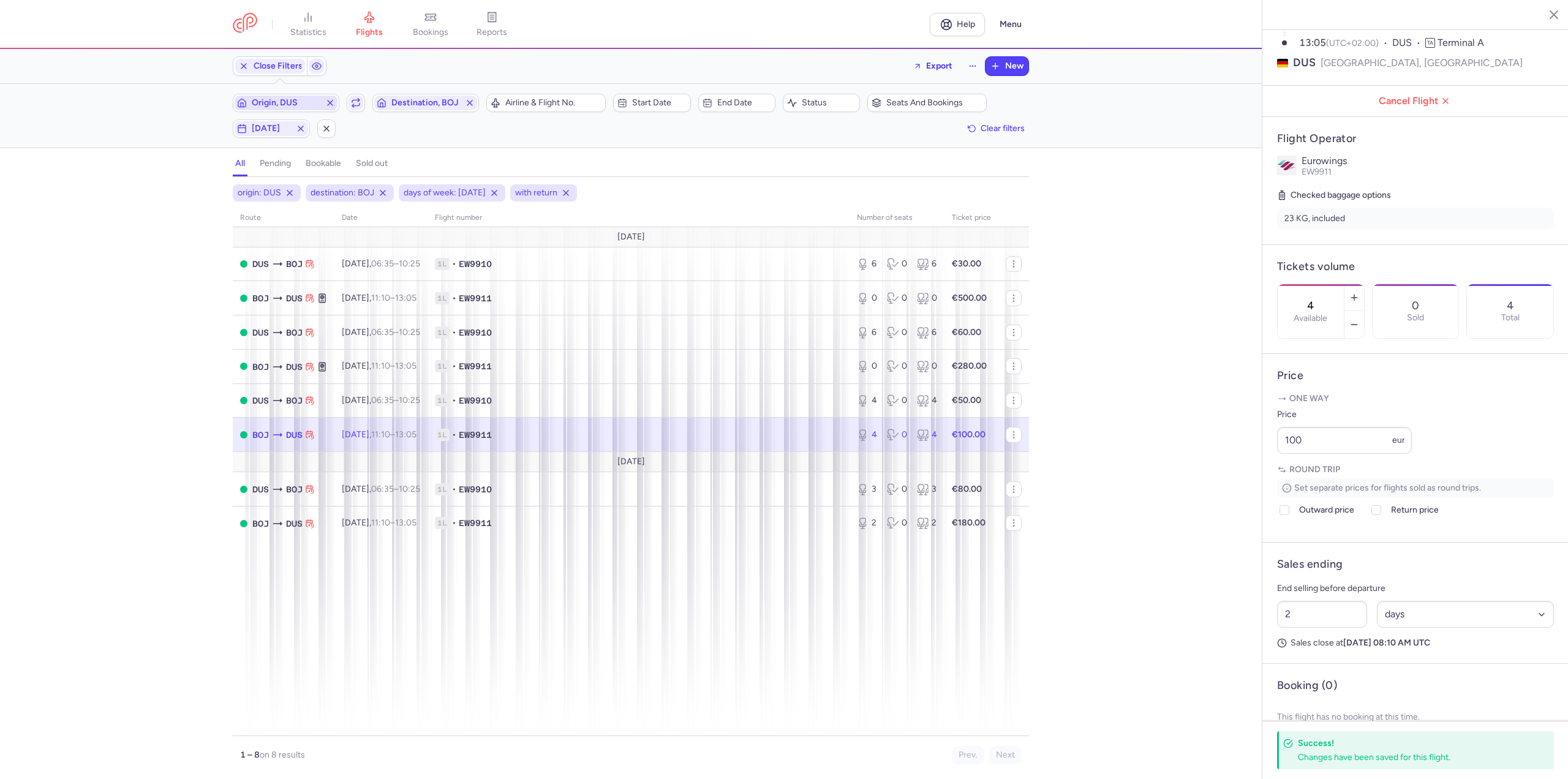
click at [294, 98] on span "Origin, DUS" at bounding box center [286, 103] width 69 height 10
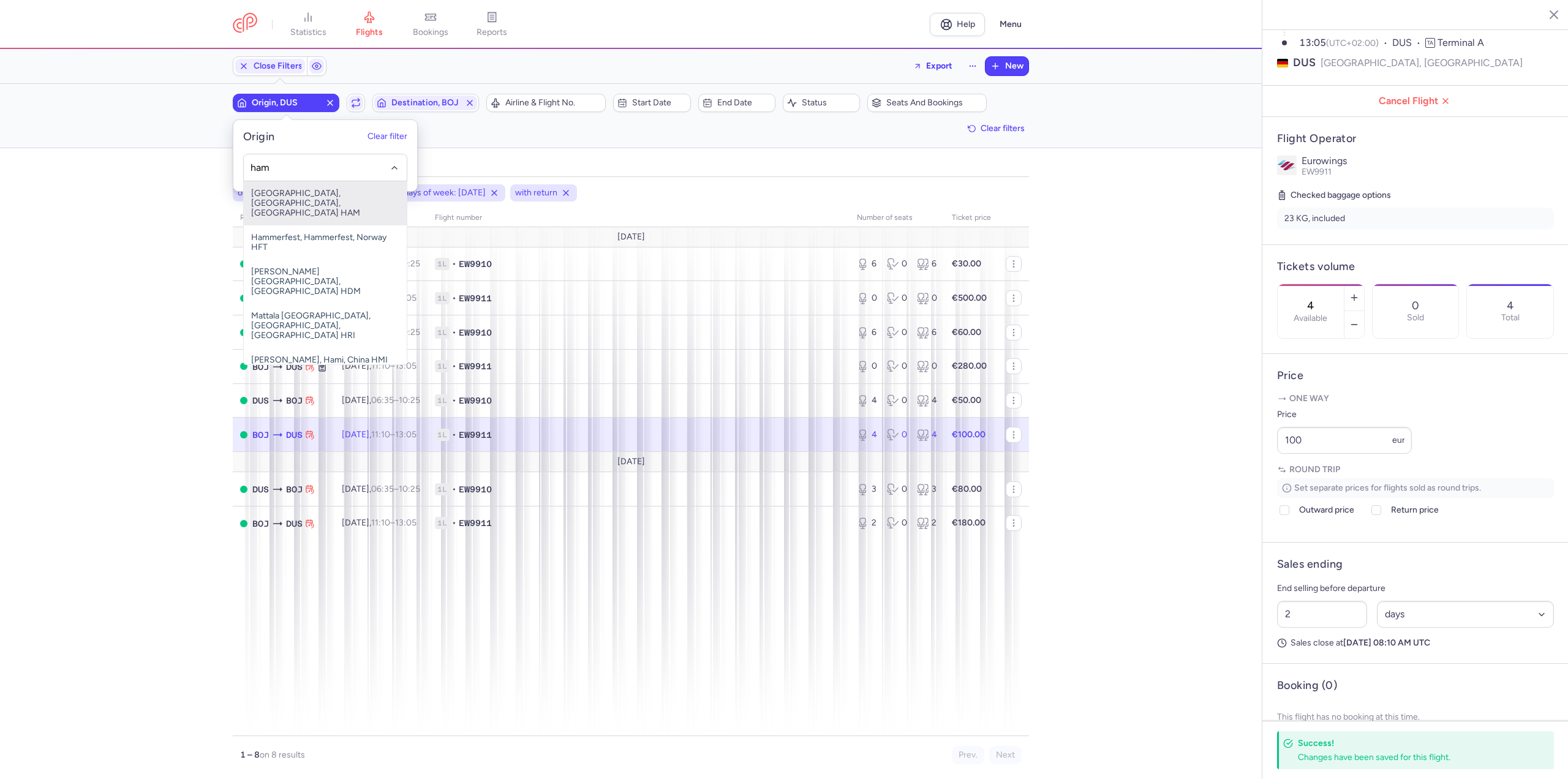
click at [287, 200] on span "[GEOGRAPHIC_DATA], [GEOGRAPHIC_DATA], [GEOGRAPHIC_DATA] HAM" at bounding box center [325, 203] width 163 height 44
type input "ham"
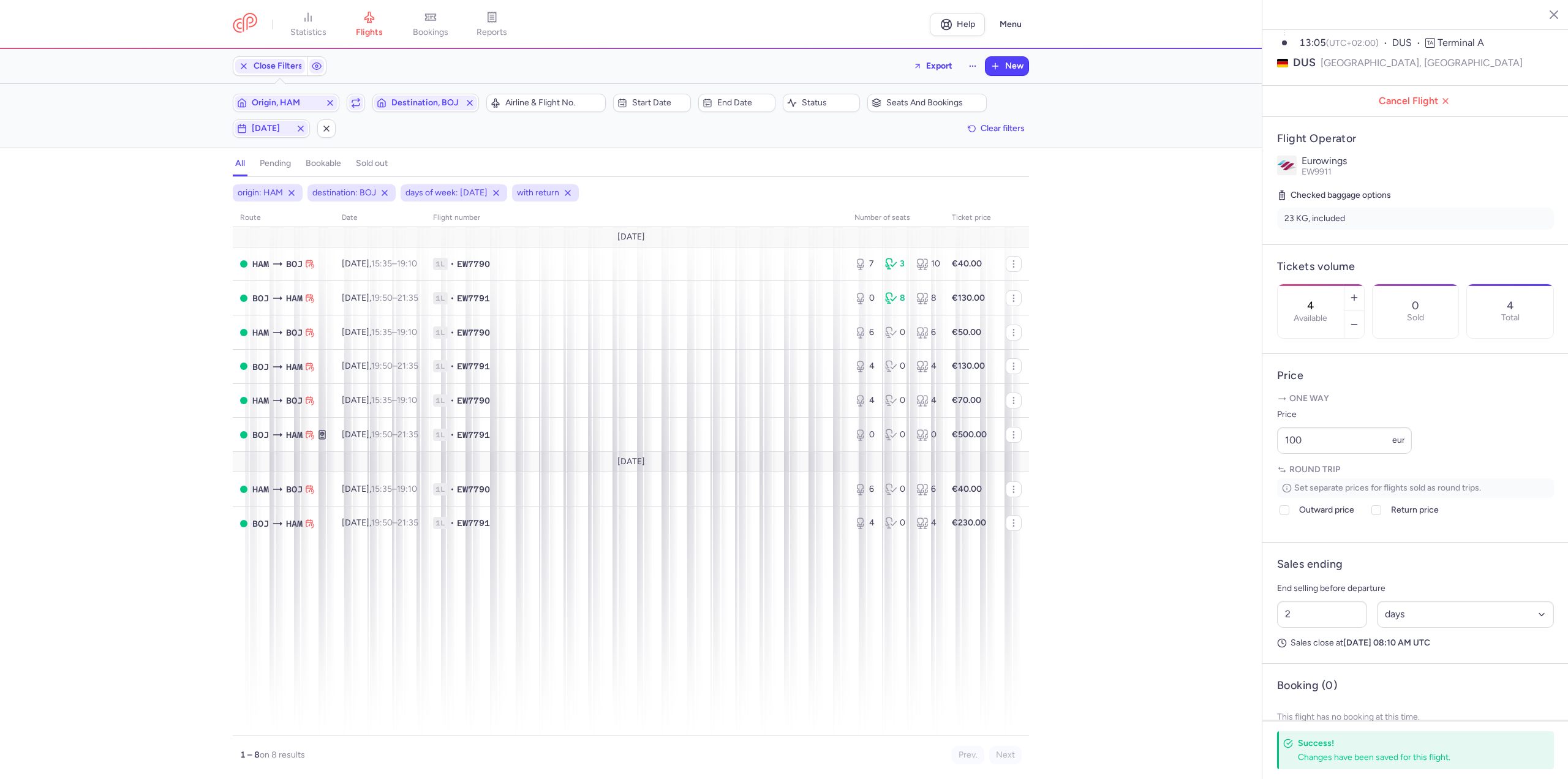
click at [246, 117] on div "Origin, HAM Include return Destination, BOJ Airline & Flight No. Start date End…" at bounding box center [631, 115] width 797 height 44
click at [250, 123] on span "[DATE]" at bounding box center [272, 128] width 74 height 15
drag, startPoint x: 245, startPoint y: 189, endPoint x: 216, endPoint y: 189, distance: 29.0
click at [244, 189] on input "F" at bounding box center [244, 189] width 18 height 18
checkbox input "false"
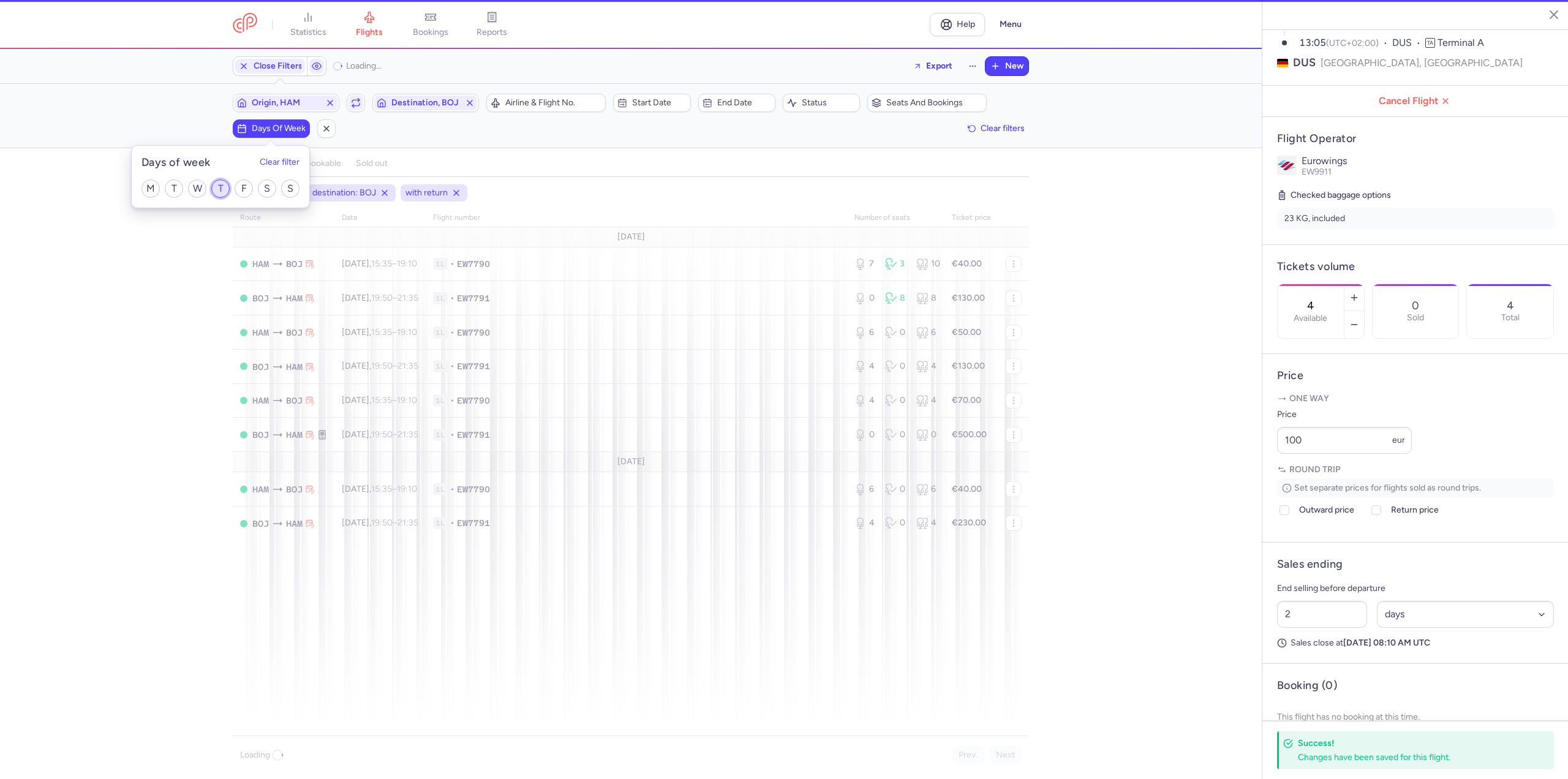
click at [216, 189] on input "T" at bounding box center [221, 189] width 18 height 18
checkbox input "true"
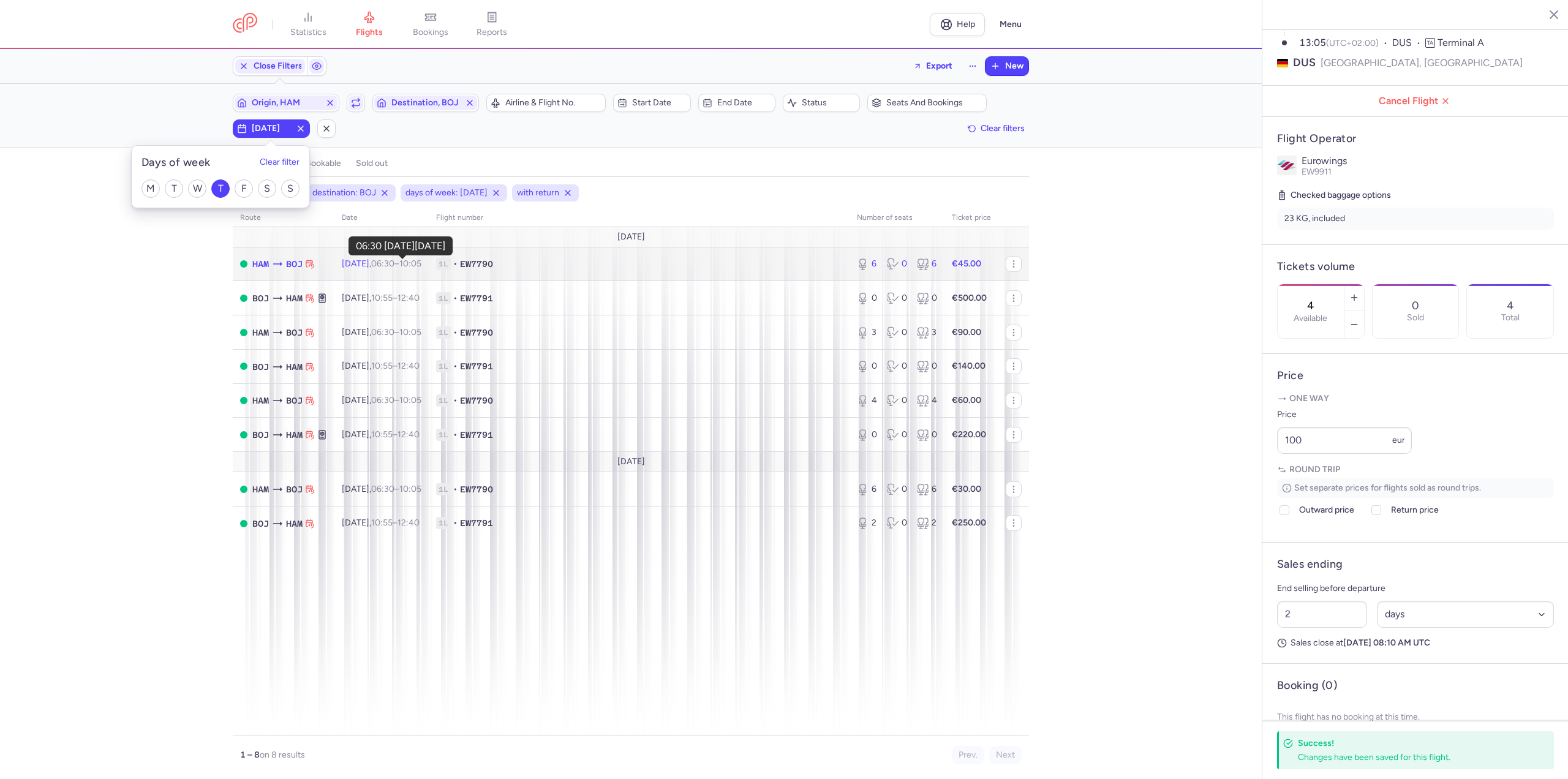
click at [393, 266] on time "06:30" at bounding box center [383, 264] width 23 height 10
type input "6"
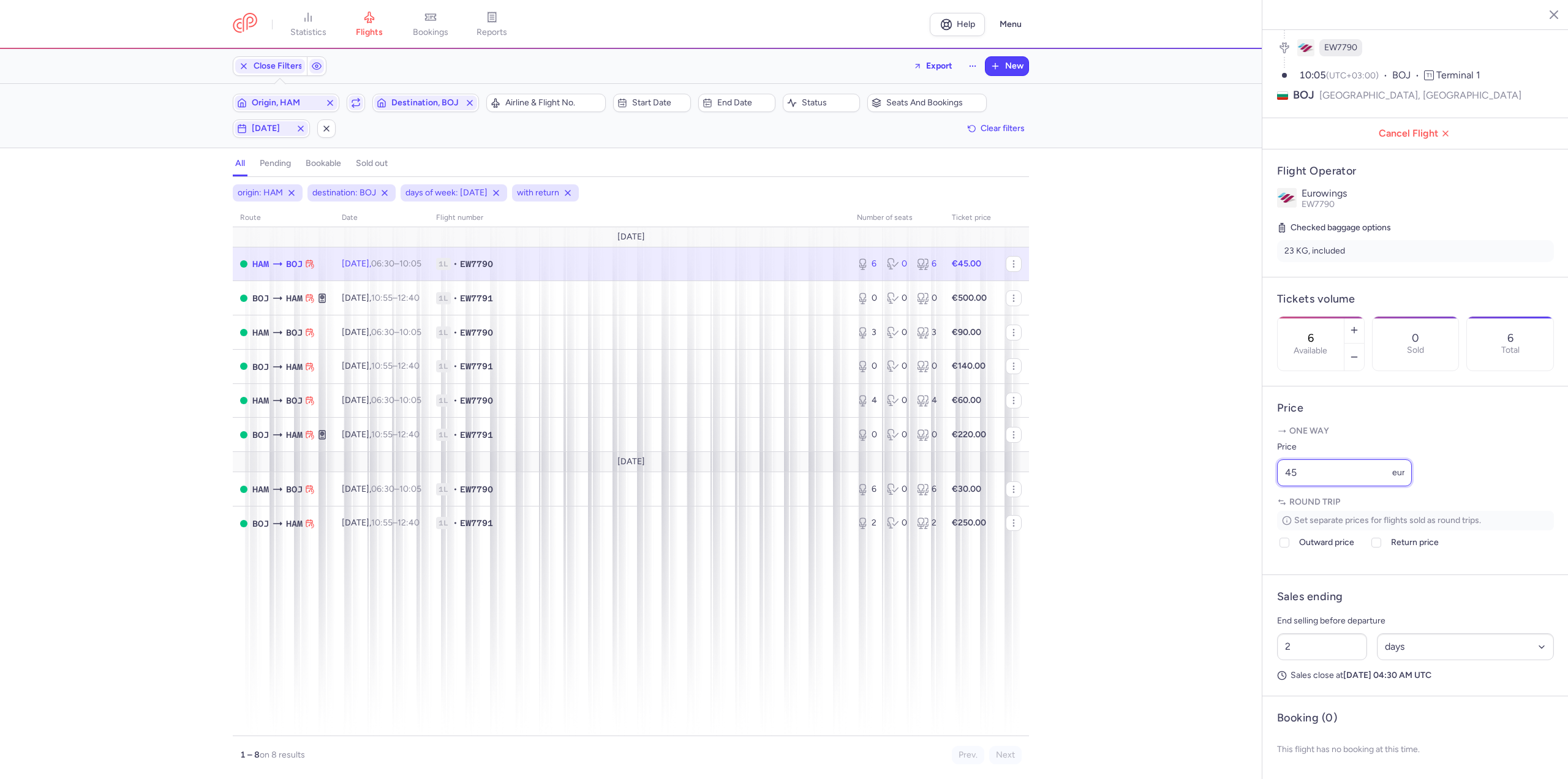
drag, startPoint x: 1330, startPoint y: 480, endPoint x: 1186, endPoint y: 477, distance: 144.0
click at [1186, 477] on div "statistics flights bookings reports Help Menu Close Filters Export New Filters …" at bounding box center [784, 390] width 1568 height 779
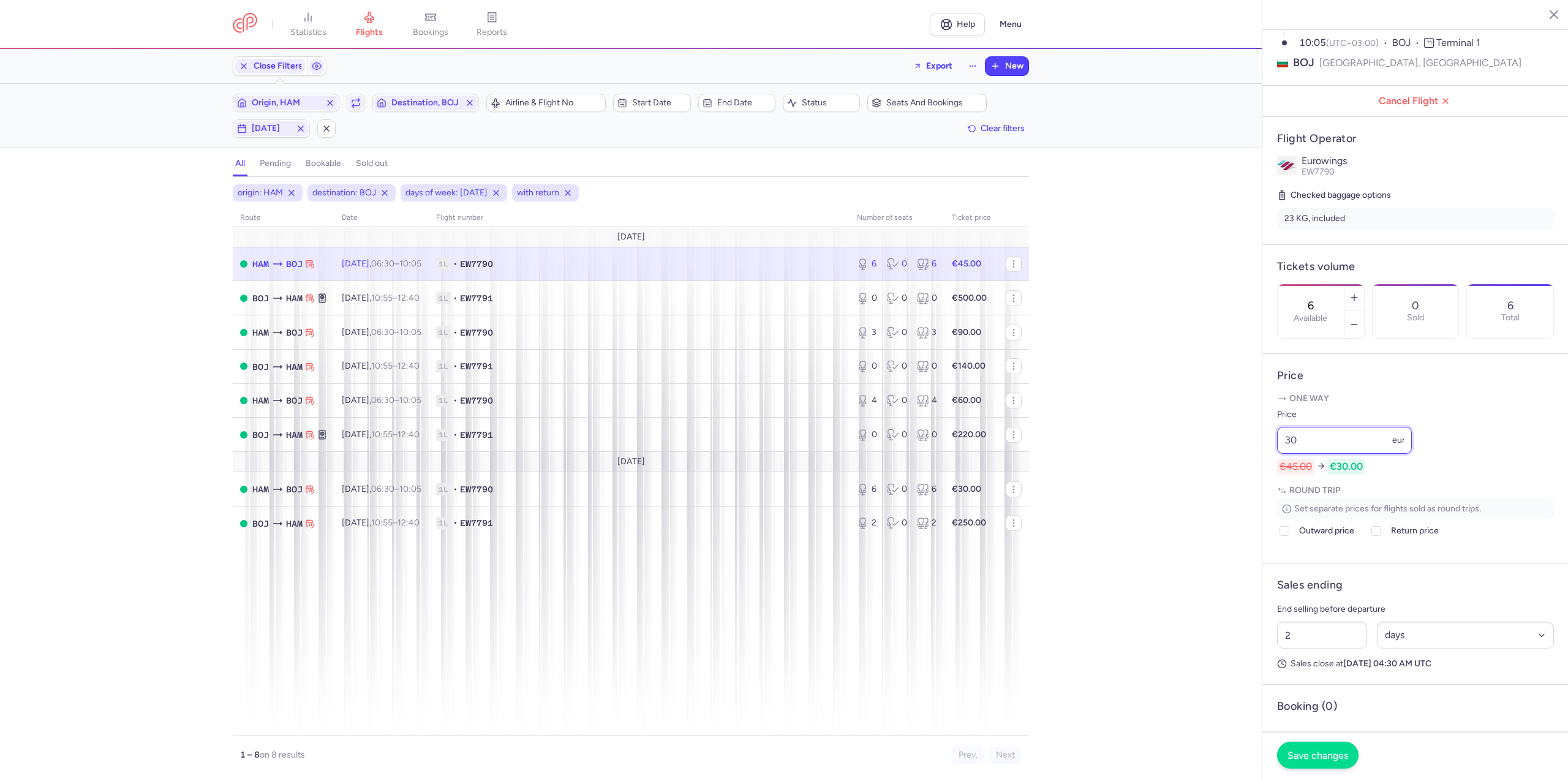
type input "30"
click at [1332, 756] on span "Save changes" at bounding box center [1318, 755] width 61 height 11
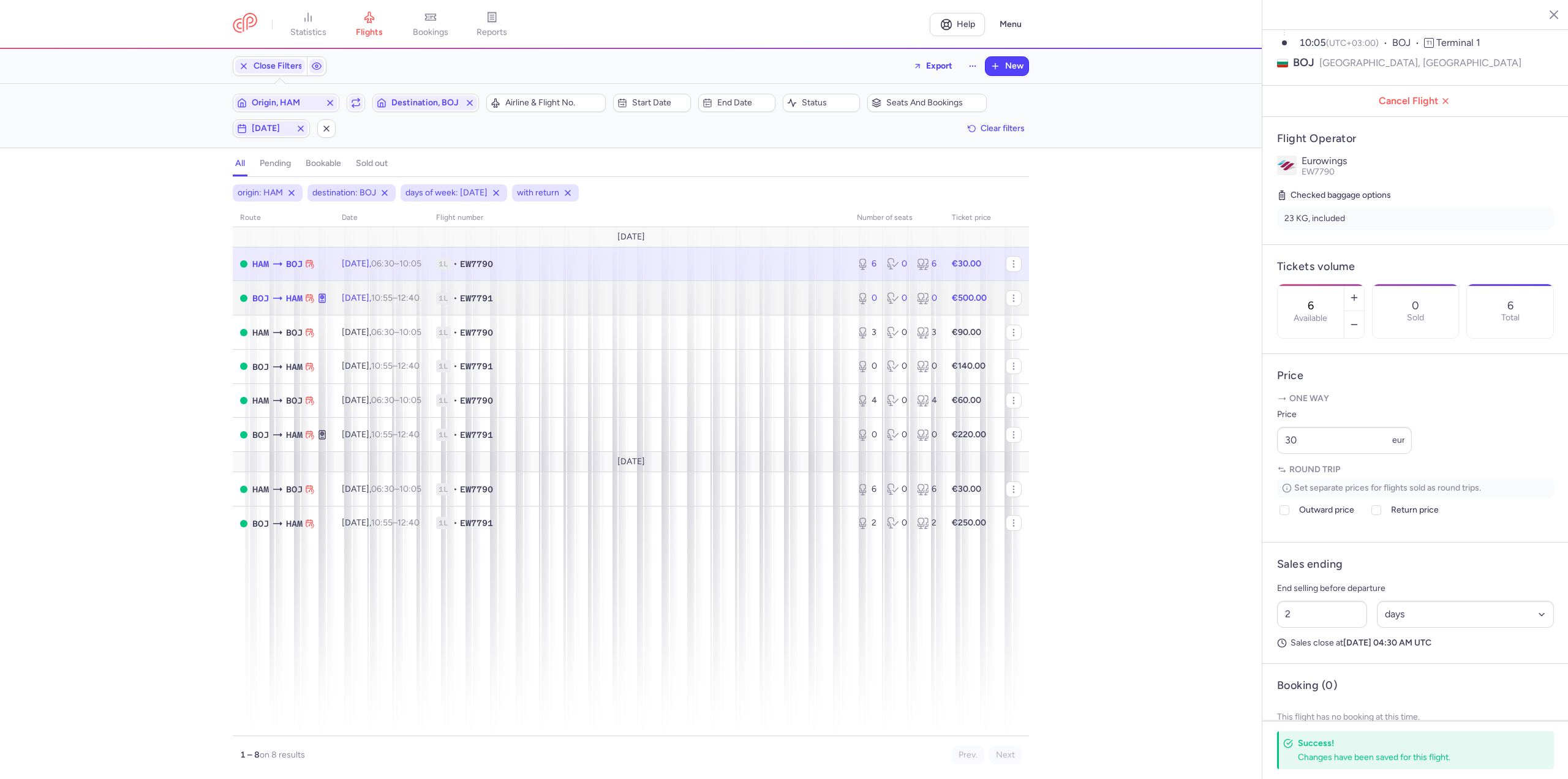
click at [451, 297] on span "1L" at bounding box center [444, 298] width 15 height 12
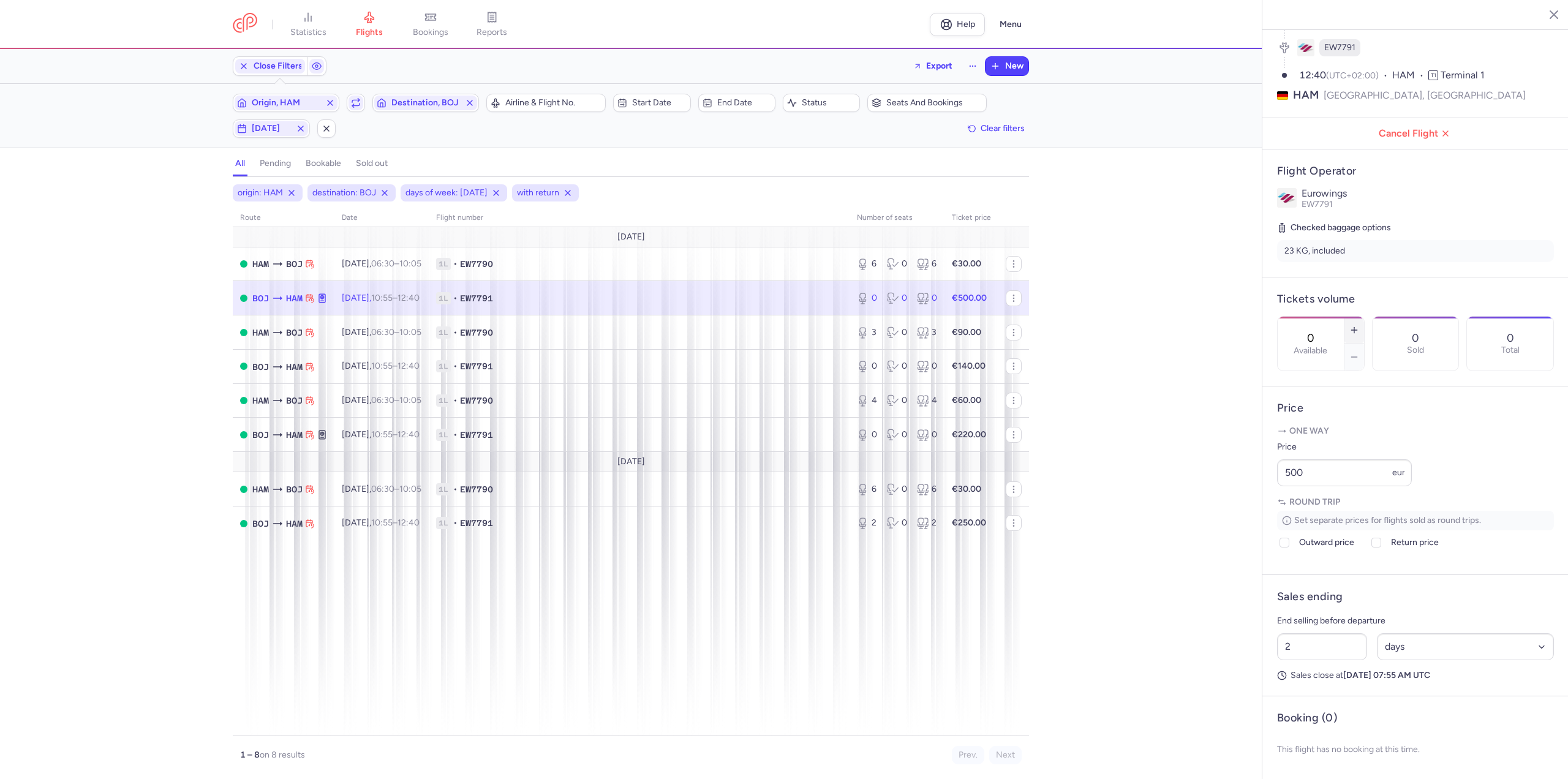
click at [1364, 316] on button "button" at bounding box center [1354, 330] width 20 height 27
type input "1"
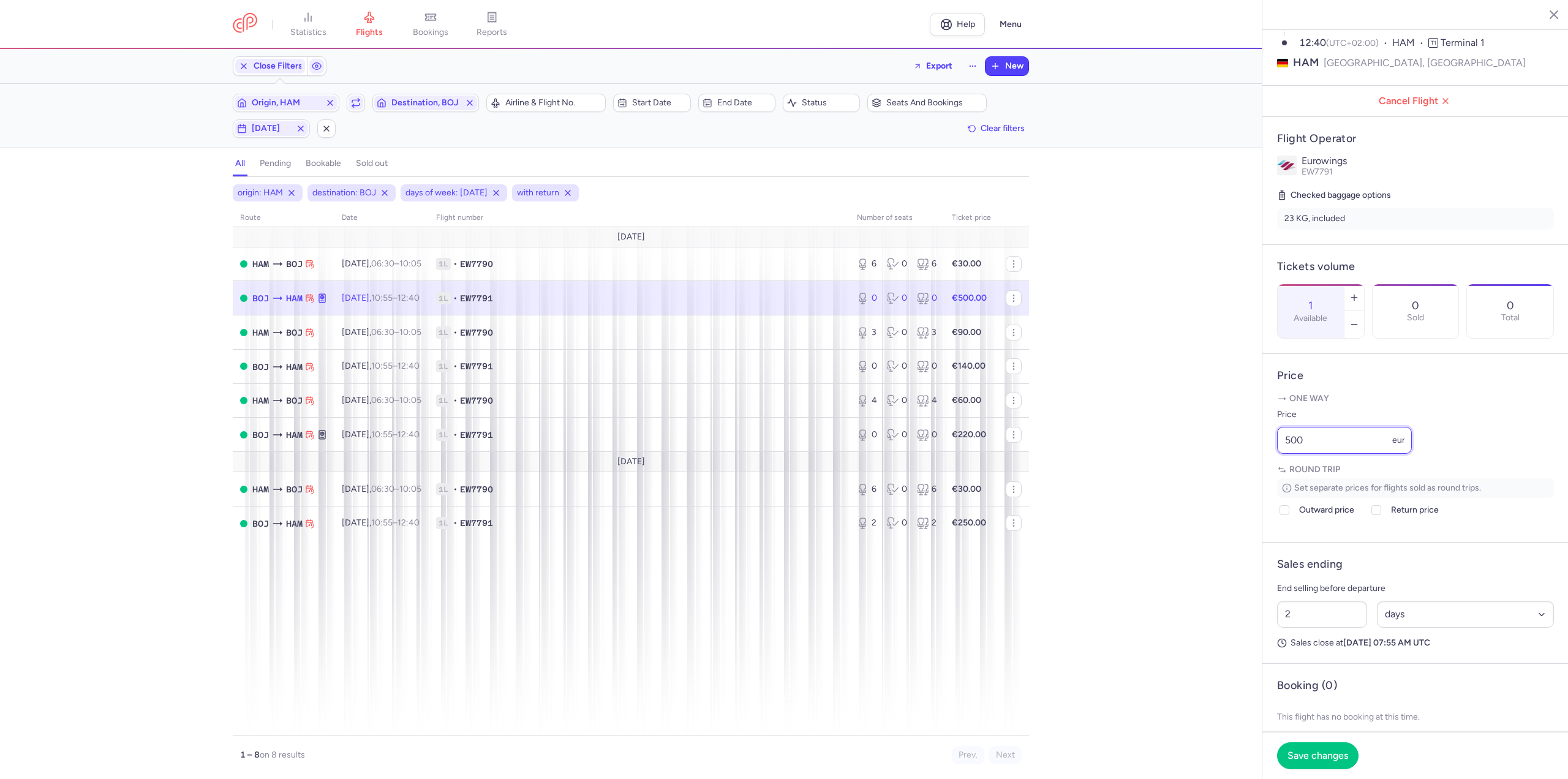
click at [1237, 466] on div "statistics flights bookings reports Help Menu Close Filters Export New Filters …" at bounding box center [784, 390] width 1568 height 779
type input "30"
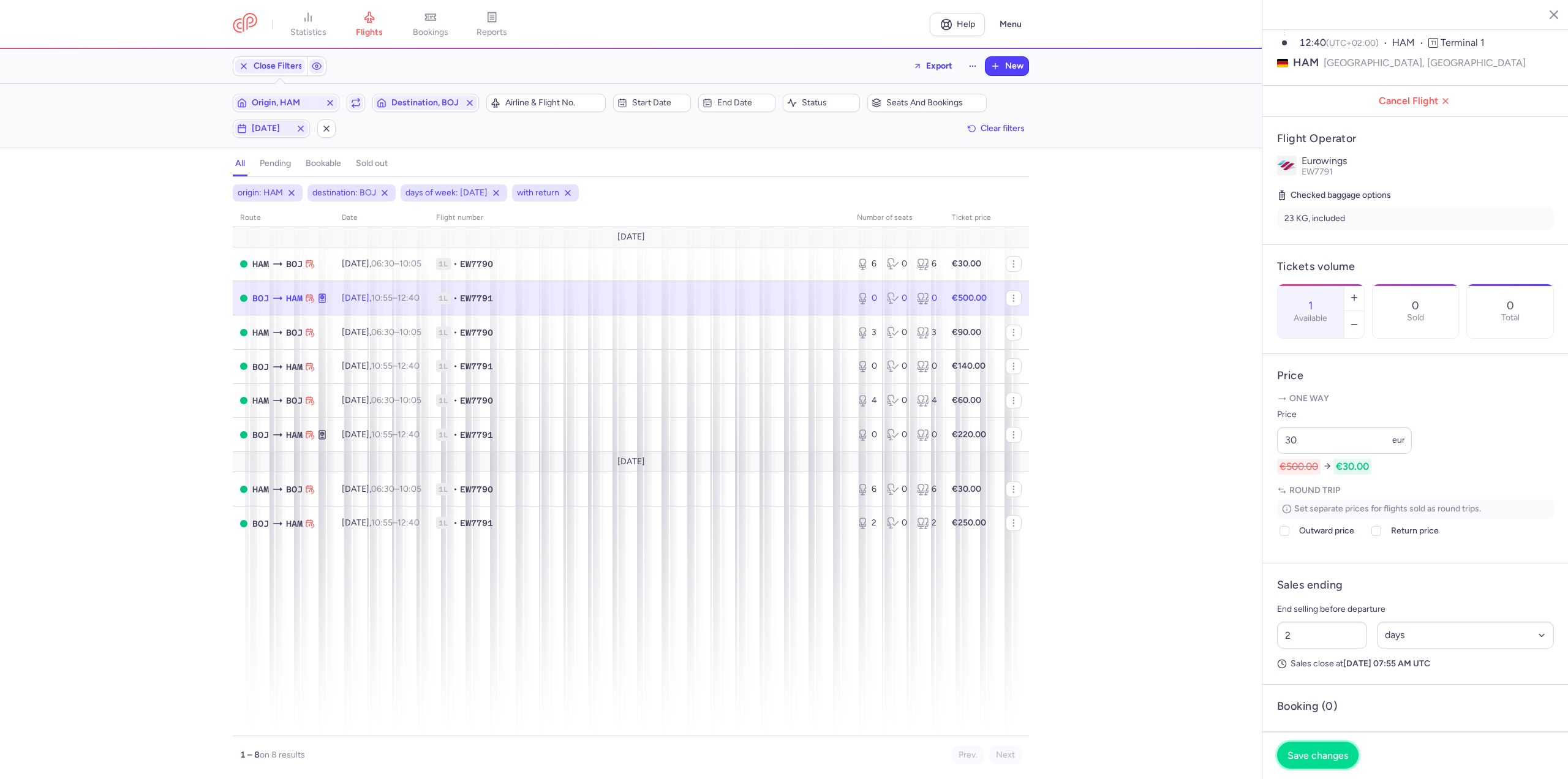
click at [1317, 759] on span "Save changes" at bounding box center [1318, 755] width 61 height 11
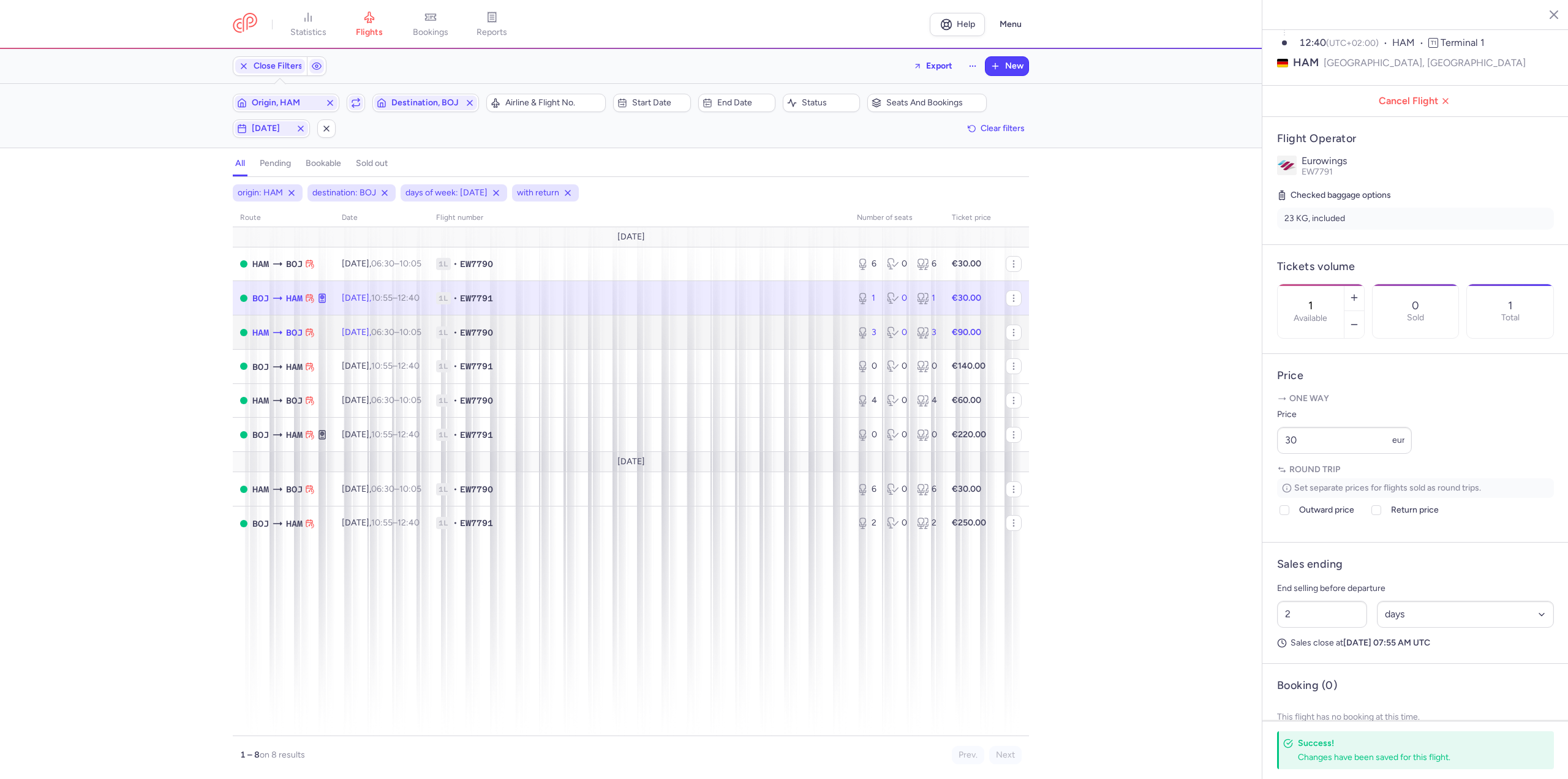
click at [376, 326] on td "[DATE] 06:30 – 10:05 +0" at bounding box center [381, 332] width 94 height 34
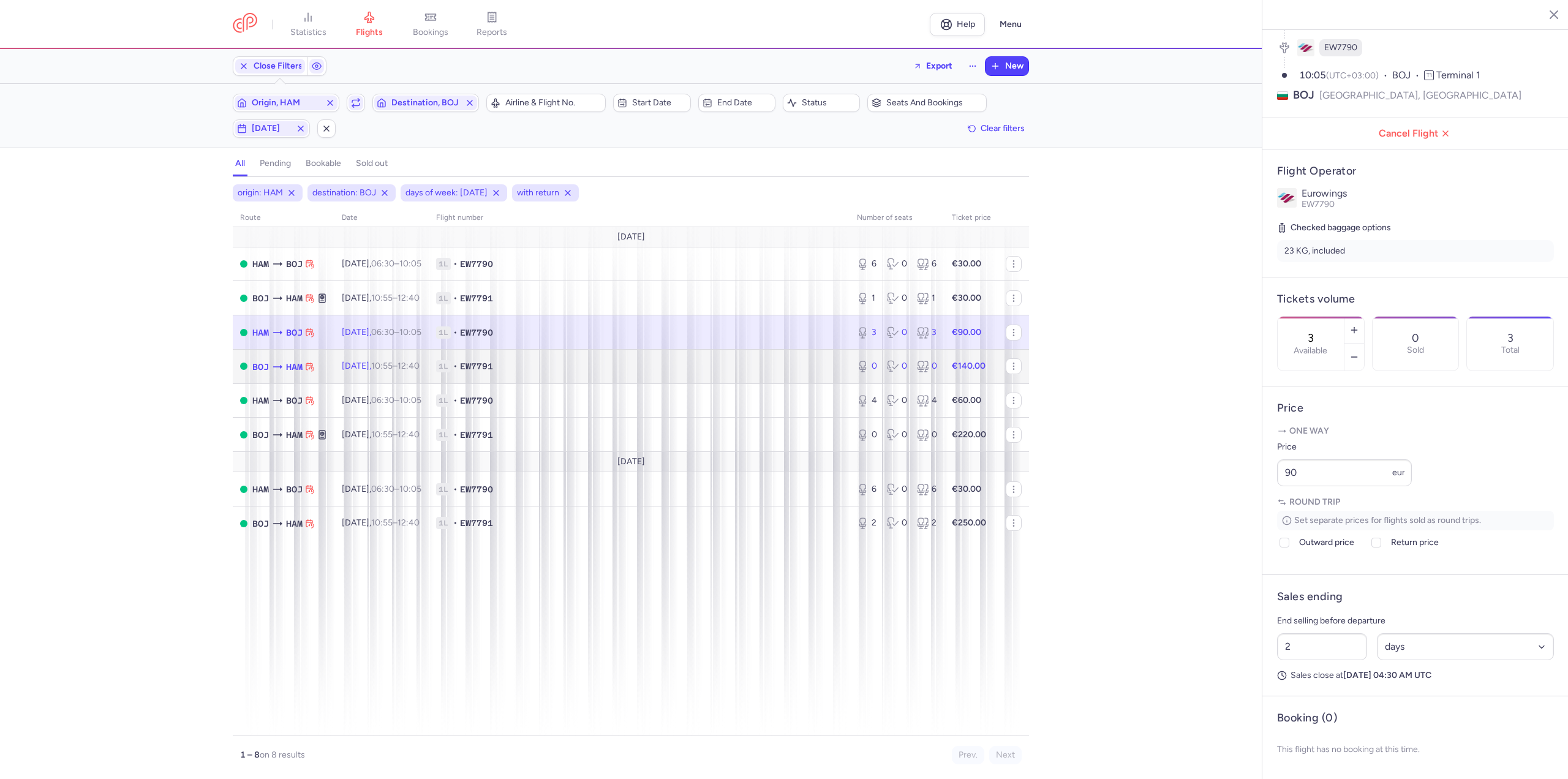
click at [381, 359] on td "[DATE] 10:55 – 12:40 +0" at bounding box center [381, 366] width 94 height 34
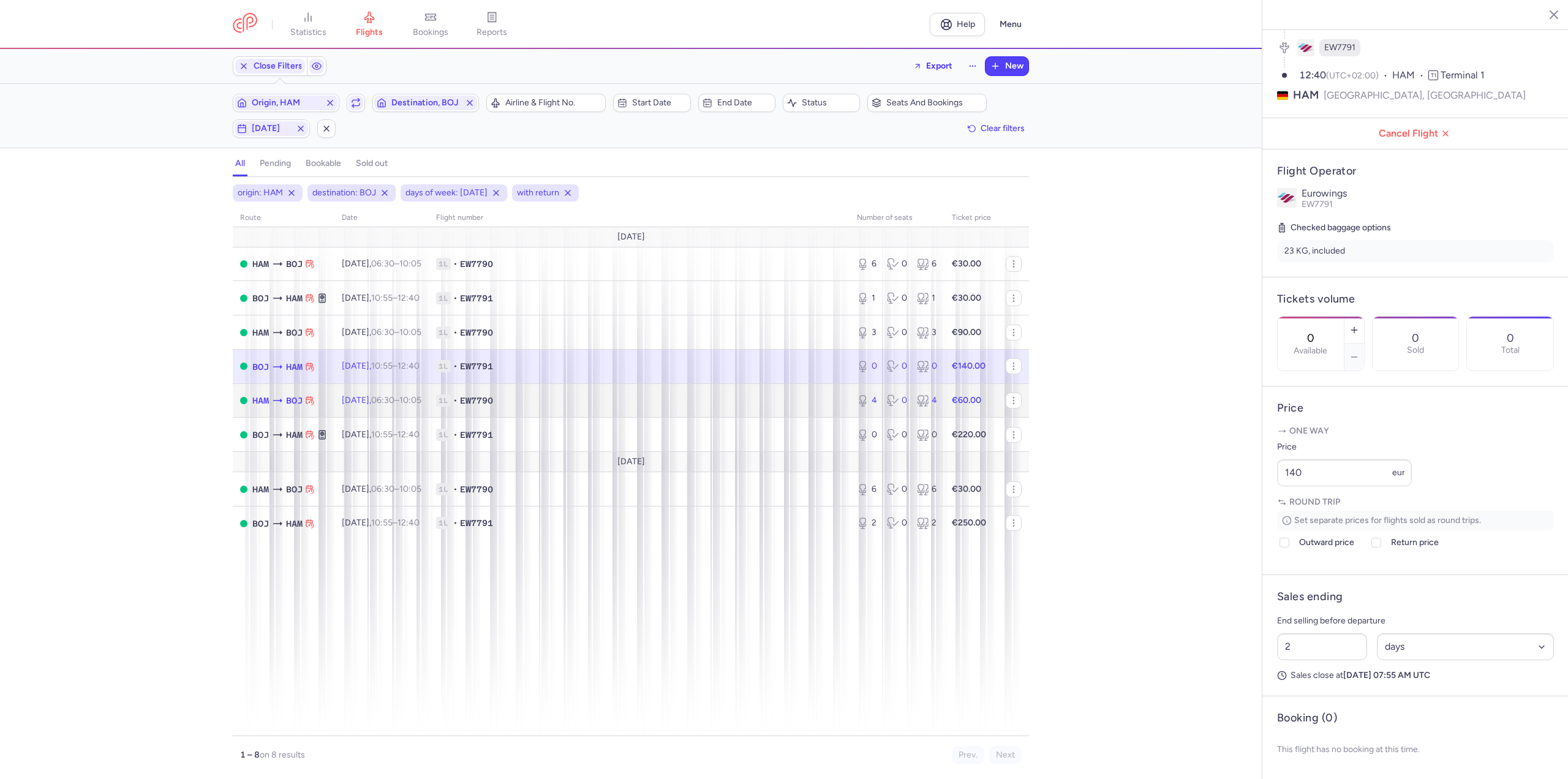
click at [377, 396] on span "[DATE] 06:30 – 10:05 +0" at bounding box center [382, 400] width 80 height 10
type input "4"
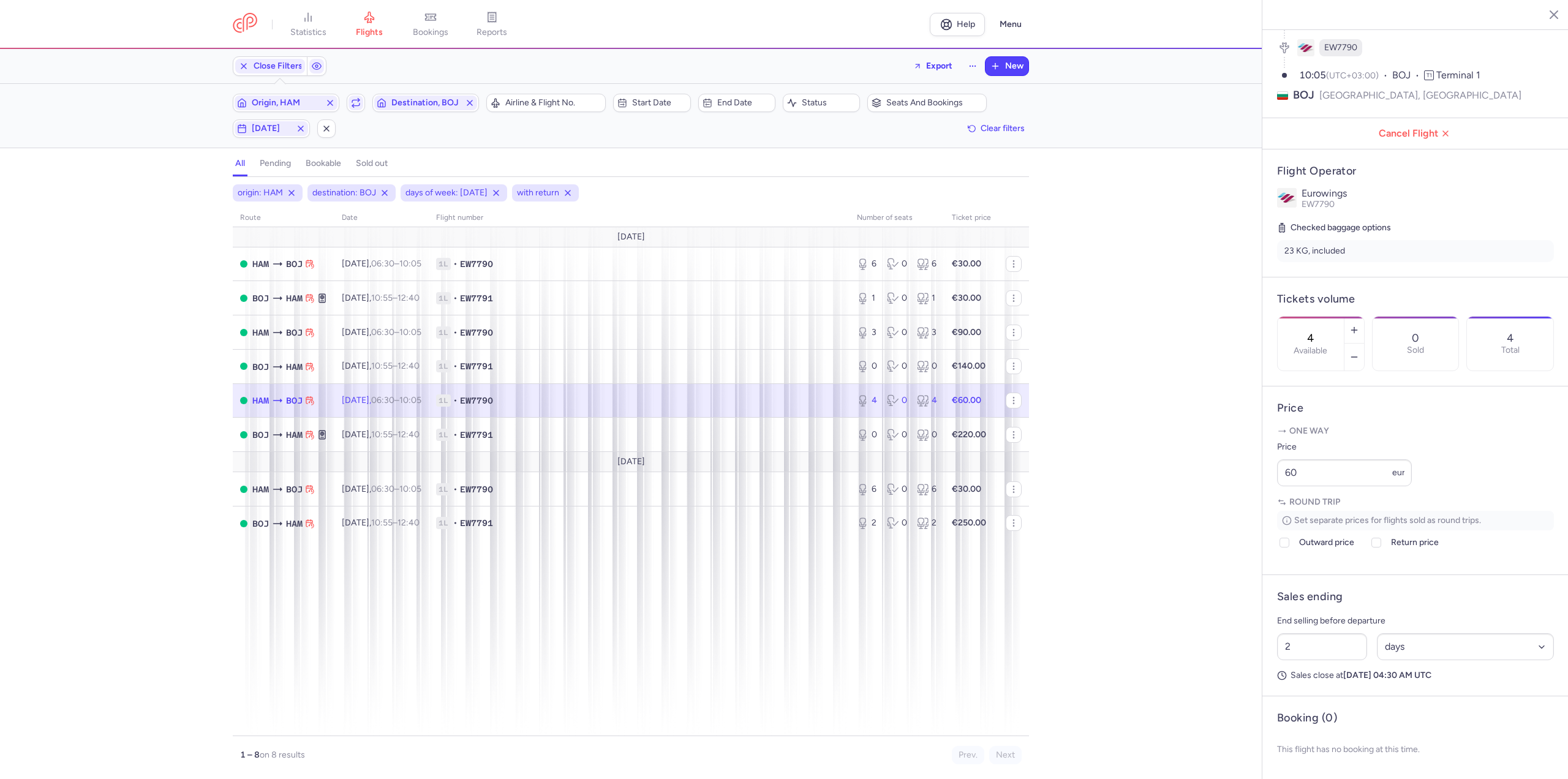
drag, startPoint x: 266, startPoint y: 125, endPoint x: 261, endPoint y: 139, distance: 14.9
click at [266, 125] on span "[DATE]" at bounding box center [272, 128] width 39 height 10
click at [218, 185] on input "T" at bounding box center [221, 189] width 18 height 18
checkbox input "false"
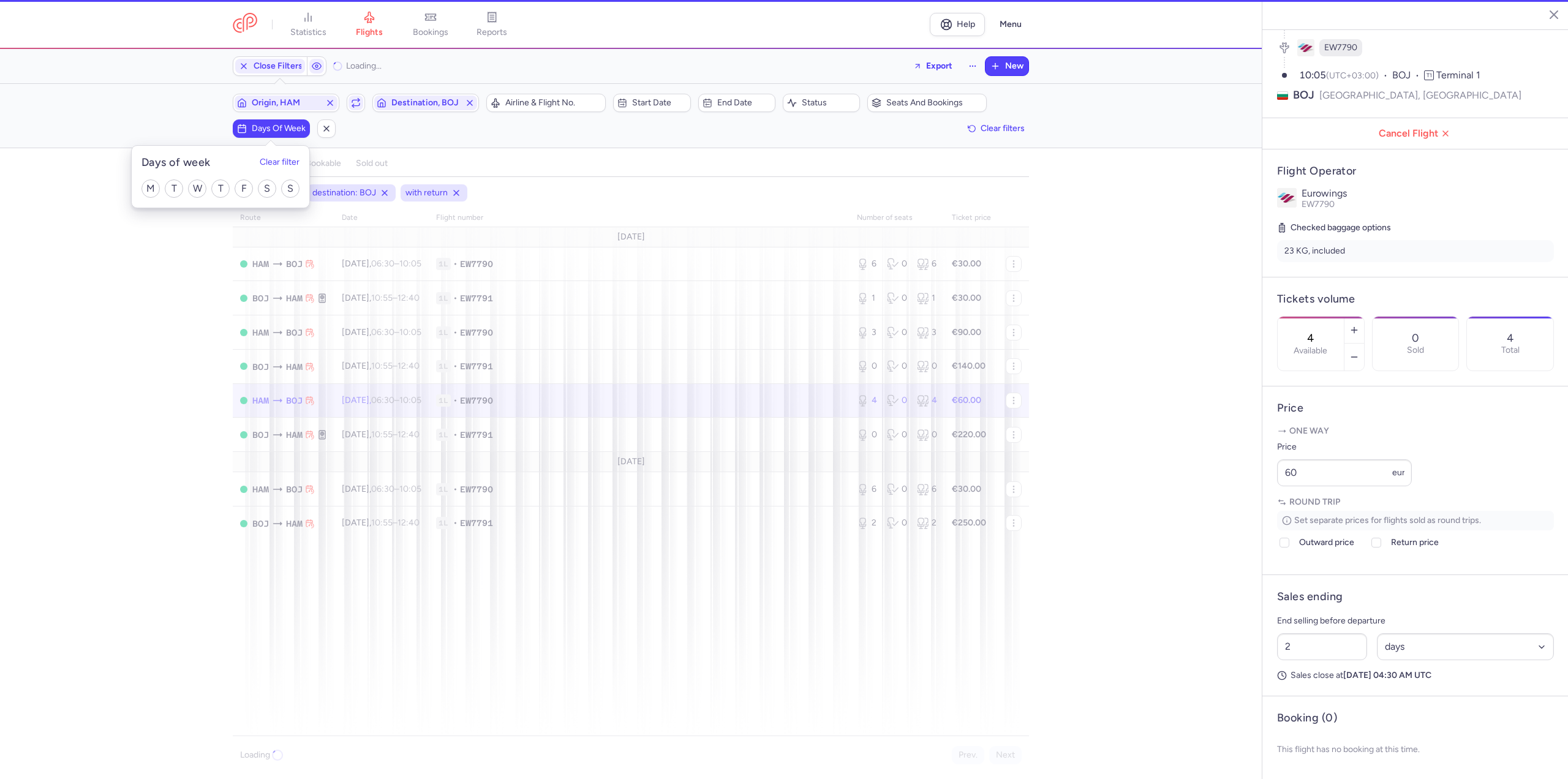
click at [138, 188] on div "M T W T F S S" at bounding box center [220, 189] width 178 height 38
click at [148, 188] on input "M" at bounding box center [151, 189] width 18 height 18
checkbox input "true"
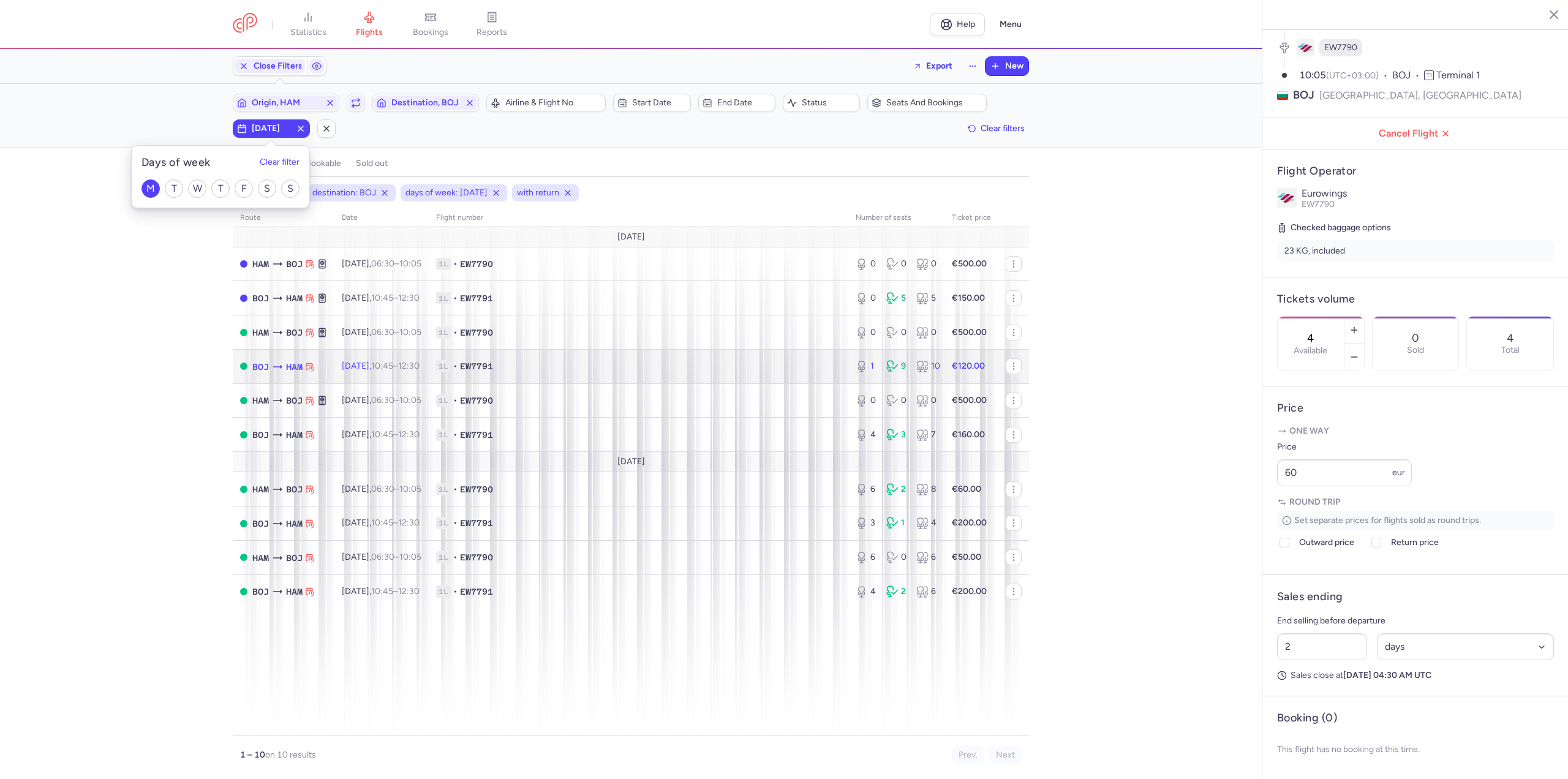
click at [397, 358] on td "[DATE] 10:45 – 12:30 +0" at bounding box center [381, 366] width 94 height 34
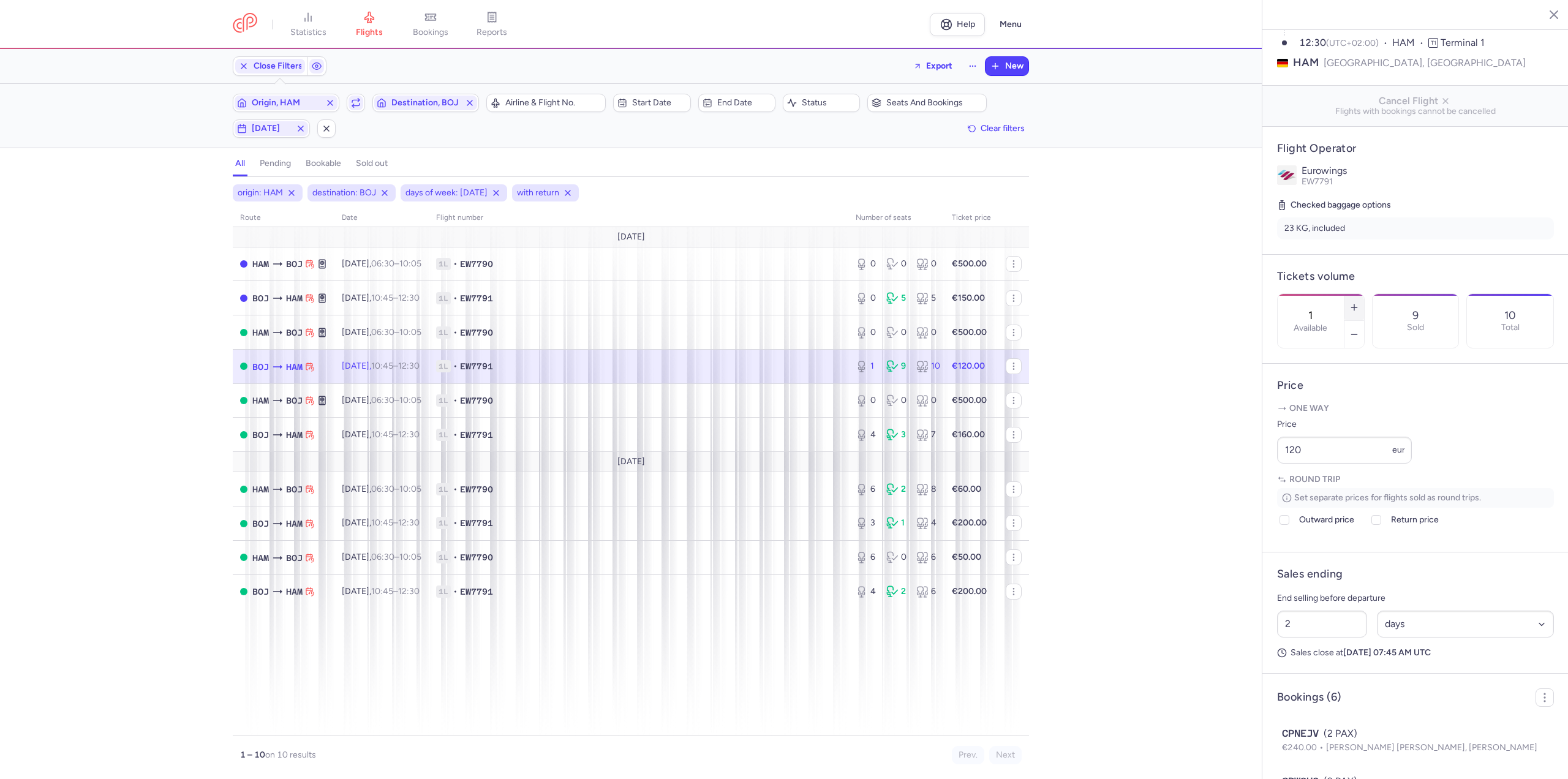
click at [1364, 294] on button "button" at bounding box center [1354, 307] width 20 height 27
type input "2"
drag, startPoint x: 1325, startPoint y: 488, endPoint x: 1146, endPoint y: 491, distance: 179.0
click at [1146, 491] on div "statistics flights bookings reports Help Menu Close Filters Export New Filters …" at bounding box center [784, 390] width 1568 height 779
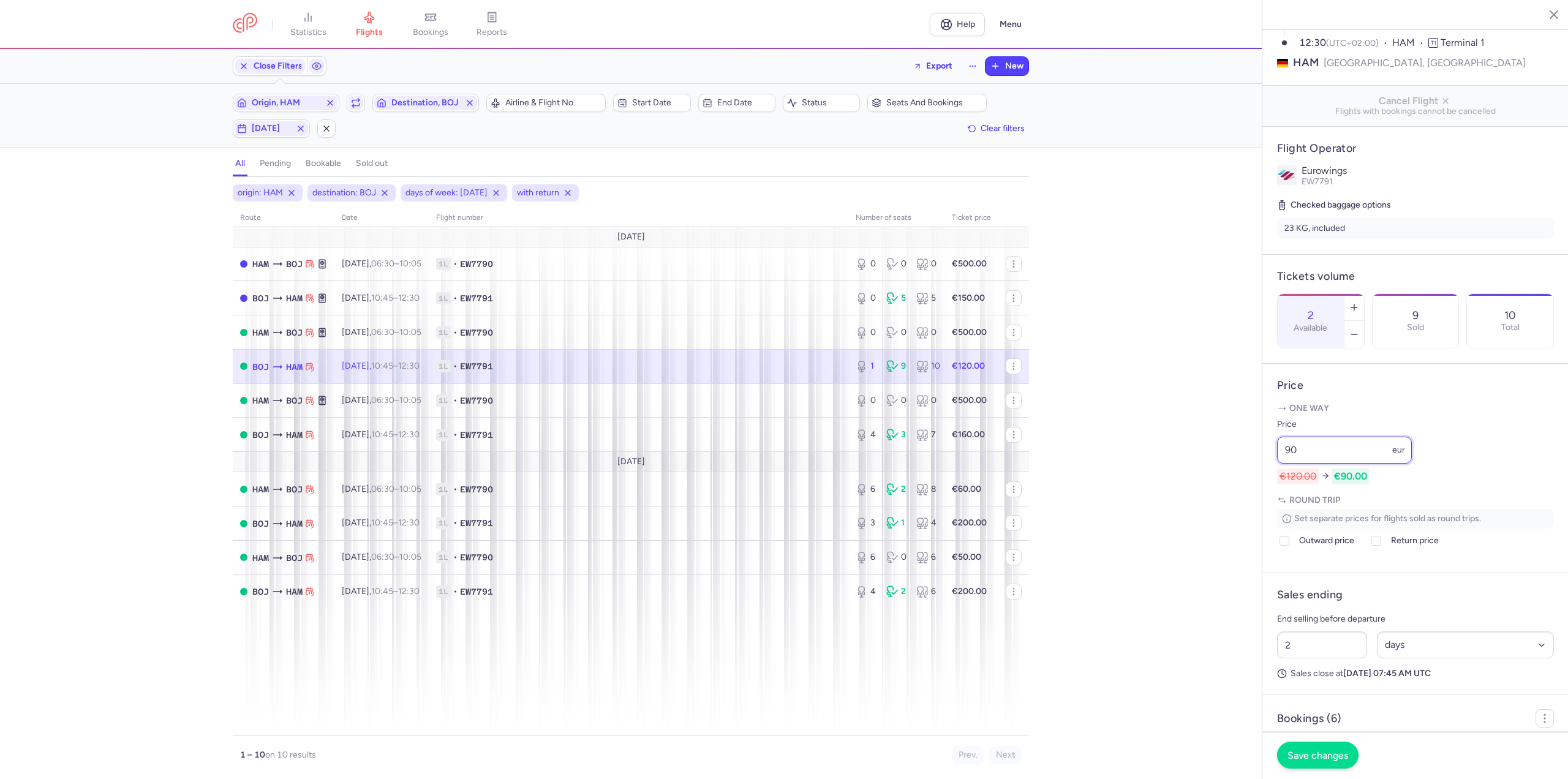
type input "90"
click at [1306, 749] on button "Save changes" at bounding box center [1318, 755] width 82 height 27
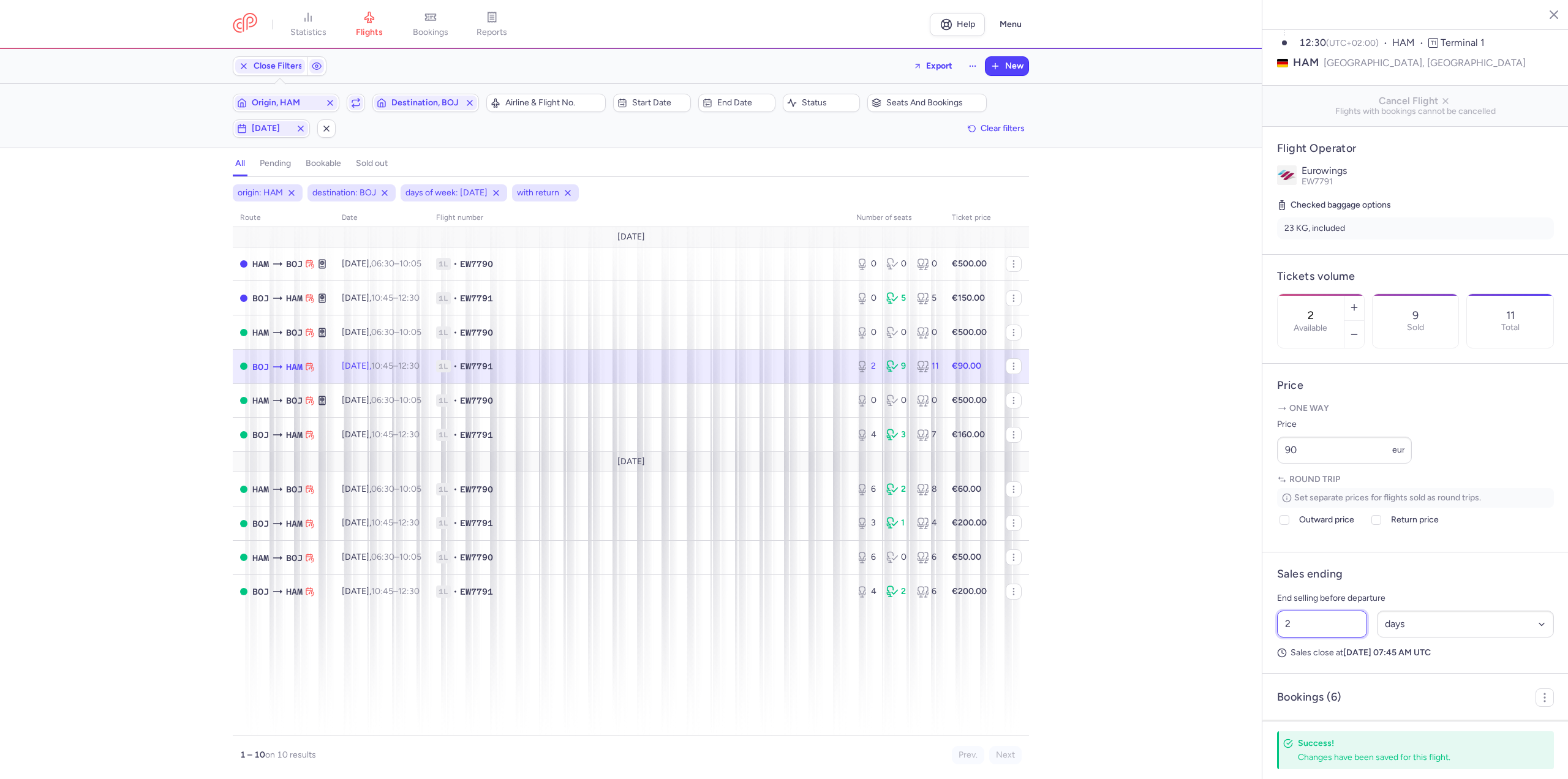
drag, startPoint x: 1333, startPoint y: 660, endPoint x: 1158, endPoint y: 664, distance: 175.0
click at [1158, 664] on div "statistics flights bookings reports Help Menu Close Filters Export New Filters …" at bounding box center [784, 390] width 1568 height 779
type input "3"
click at [1317, 769] on button "Save changes" at bounding box center [1318, 755] width 82 height 27
click at [422, 400] on time "10:05 +0" at bounding box center [411, 400] width 22 height 10
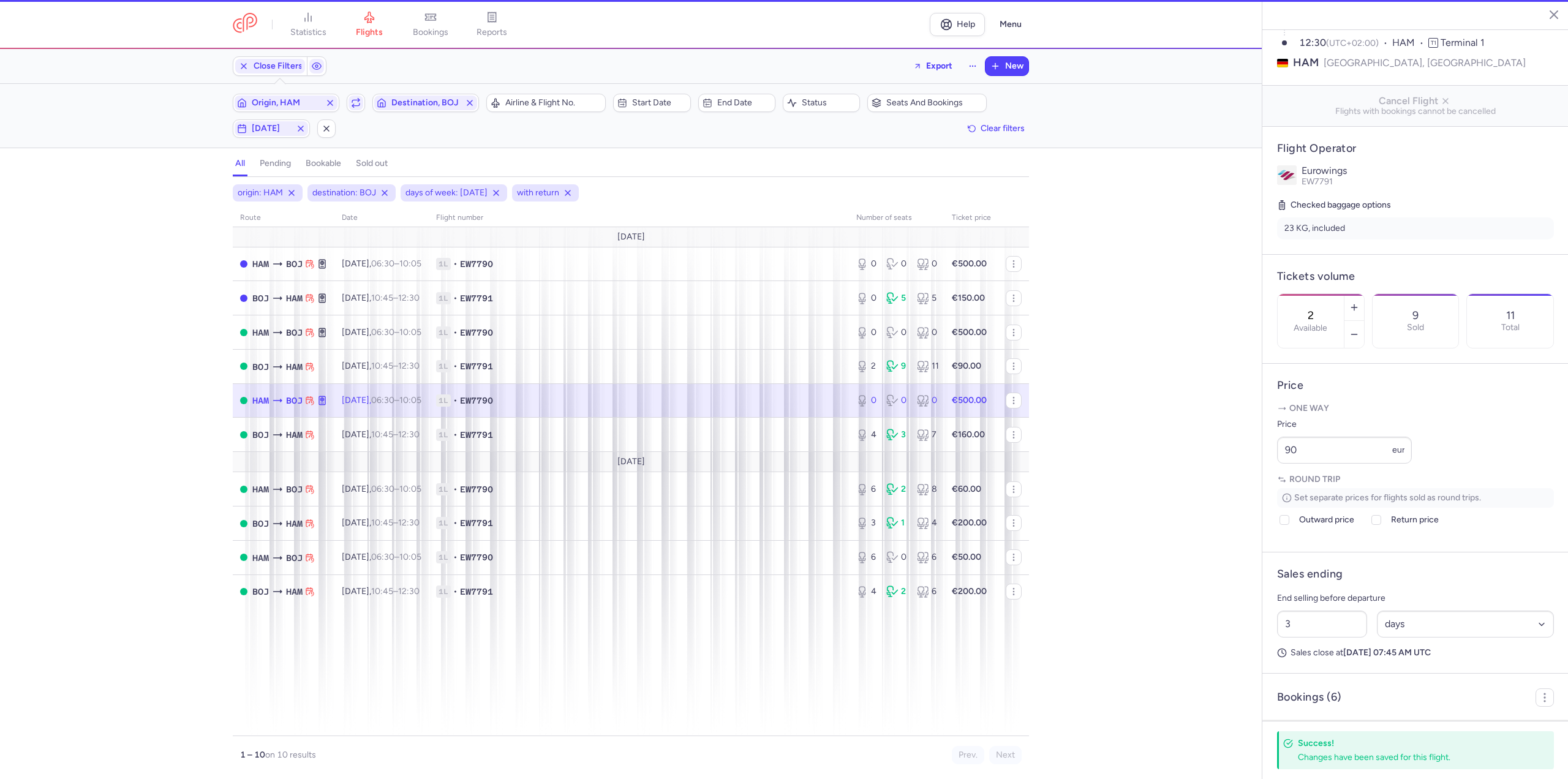
type input "0"
type input "2"
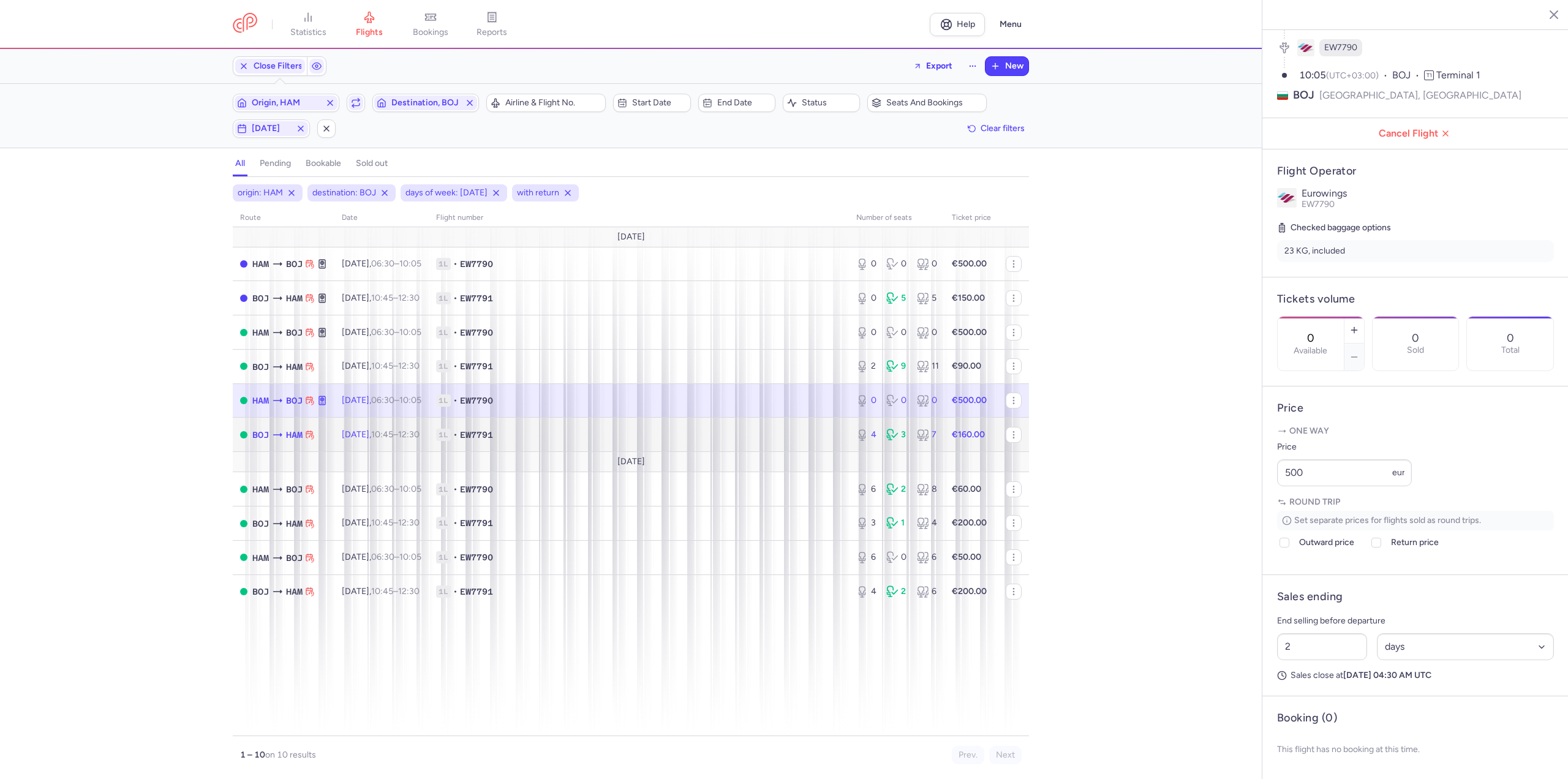
click at [414, 424] on td "[DATE] 10:45 – 12:30 +0" at bounding box center [381, 435] width 94 height 34
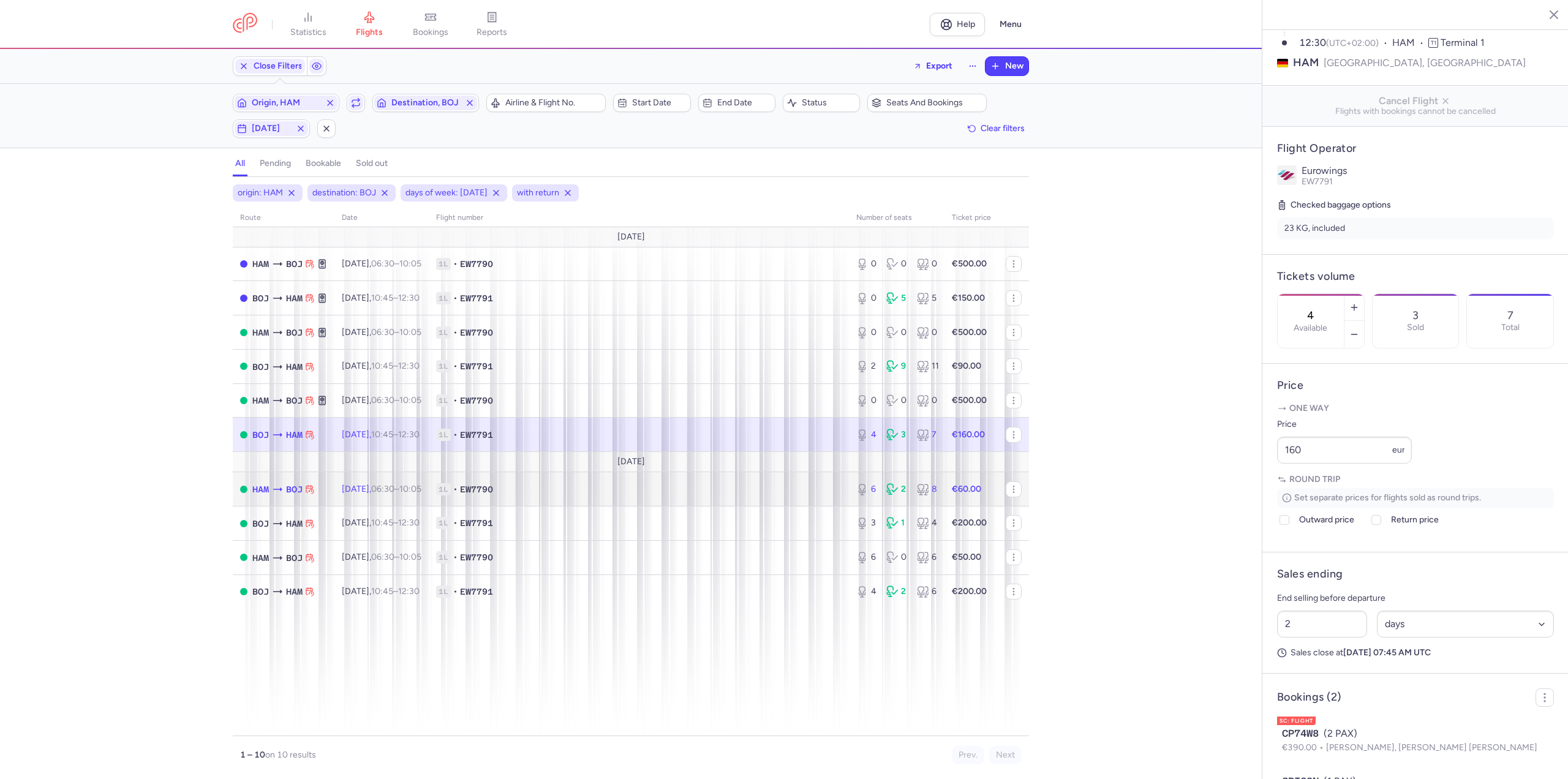
click at [395, 488] on time "06:30" at bounding box center [383, 488] width 23 height 10
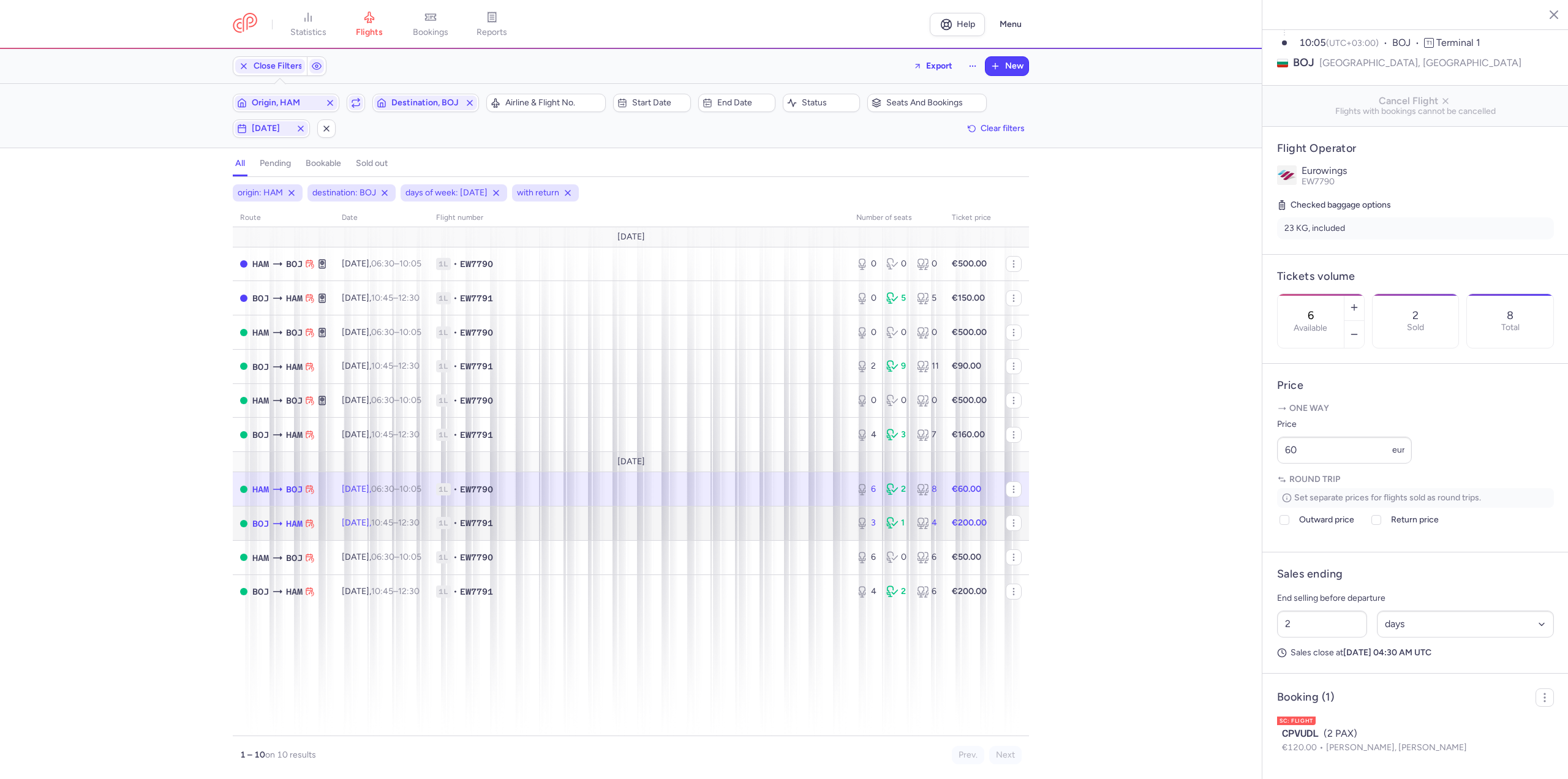
click at [412, 523] on span "10:45 – 12:30 +0" at bounding box center [395, 522] width 49 height 10
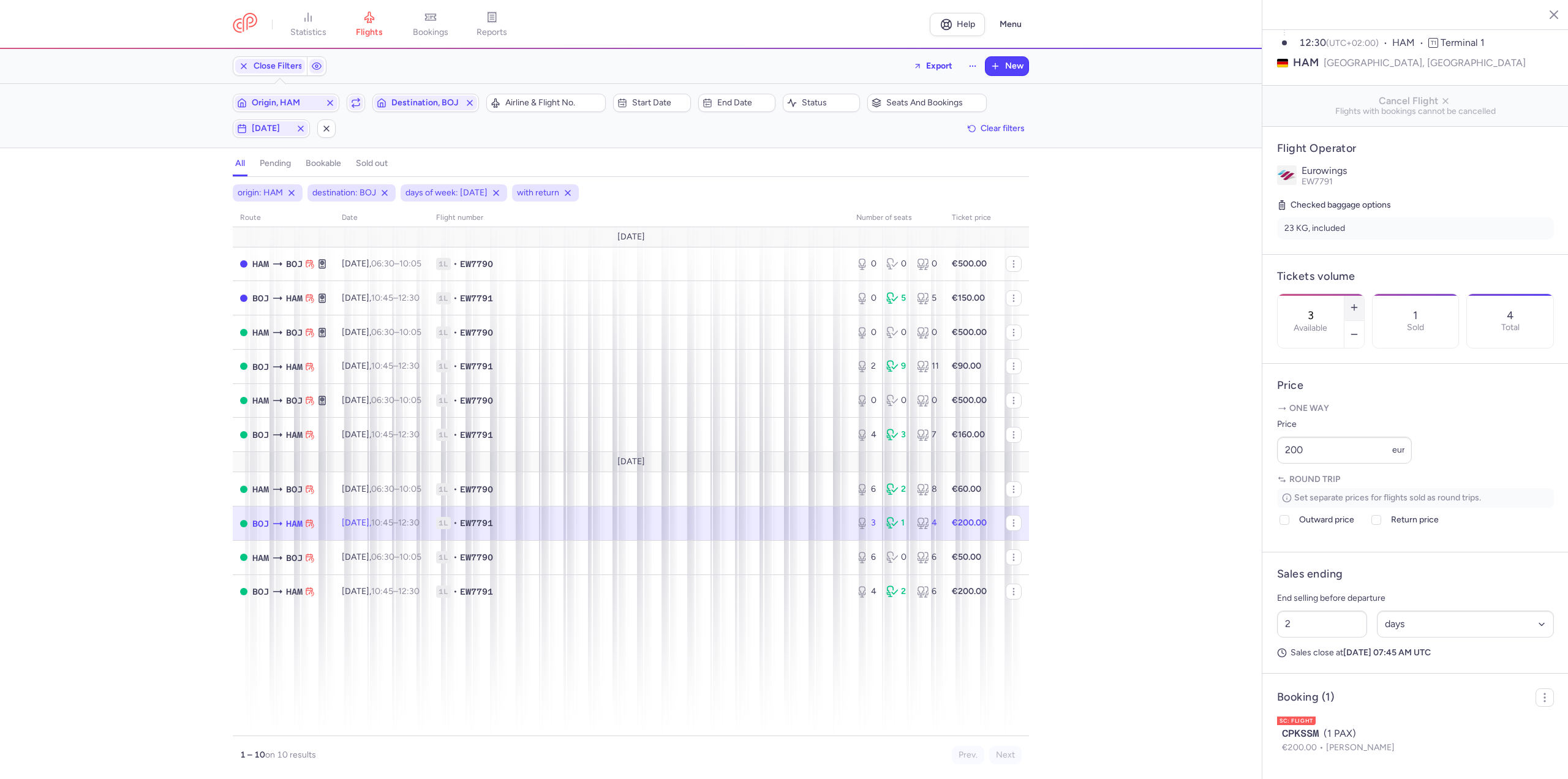
click at [1357, 307] on line "button" at bounding box center [1353, 307] width 6 height 0
type input "4"
drag, startPoint x: 1327, startPoint y: 479, endPoint x: 1191, endPoint y: 480, distance: 136.0
click at [1191, 480] on div "statistics flights bookings reports Help Menu Close Filters Export New Filters …" at bounding box center [784, 390] width 1568 height 779
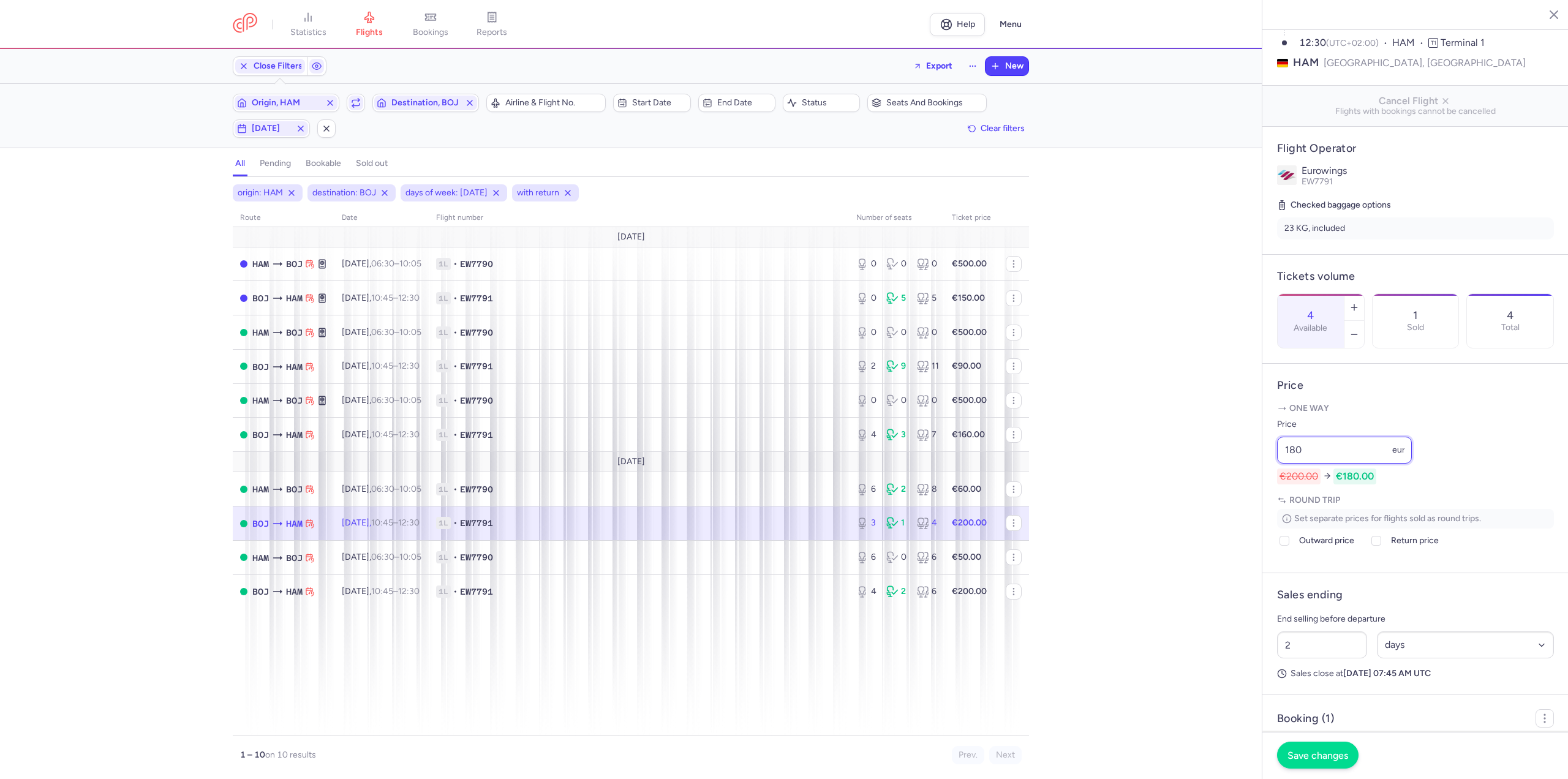
type input "180"
click at [1309, 759] on span "Save changes" at bounding box center [1318, 755] width 61 height 11
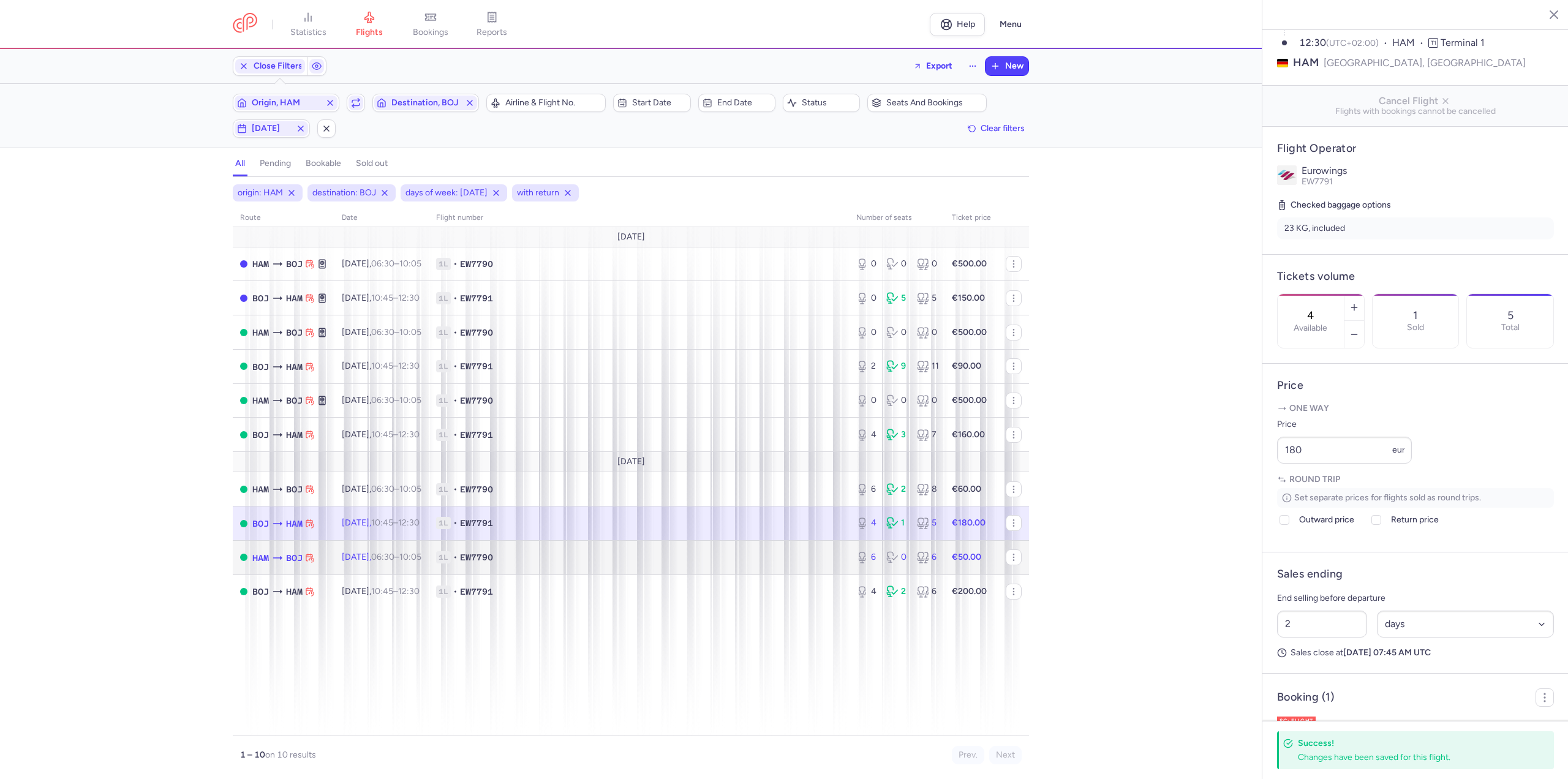
click at [493, 558] on span "EW7790" at bounding box center [476, 557] width 33 height 12
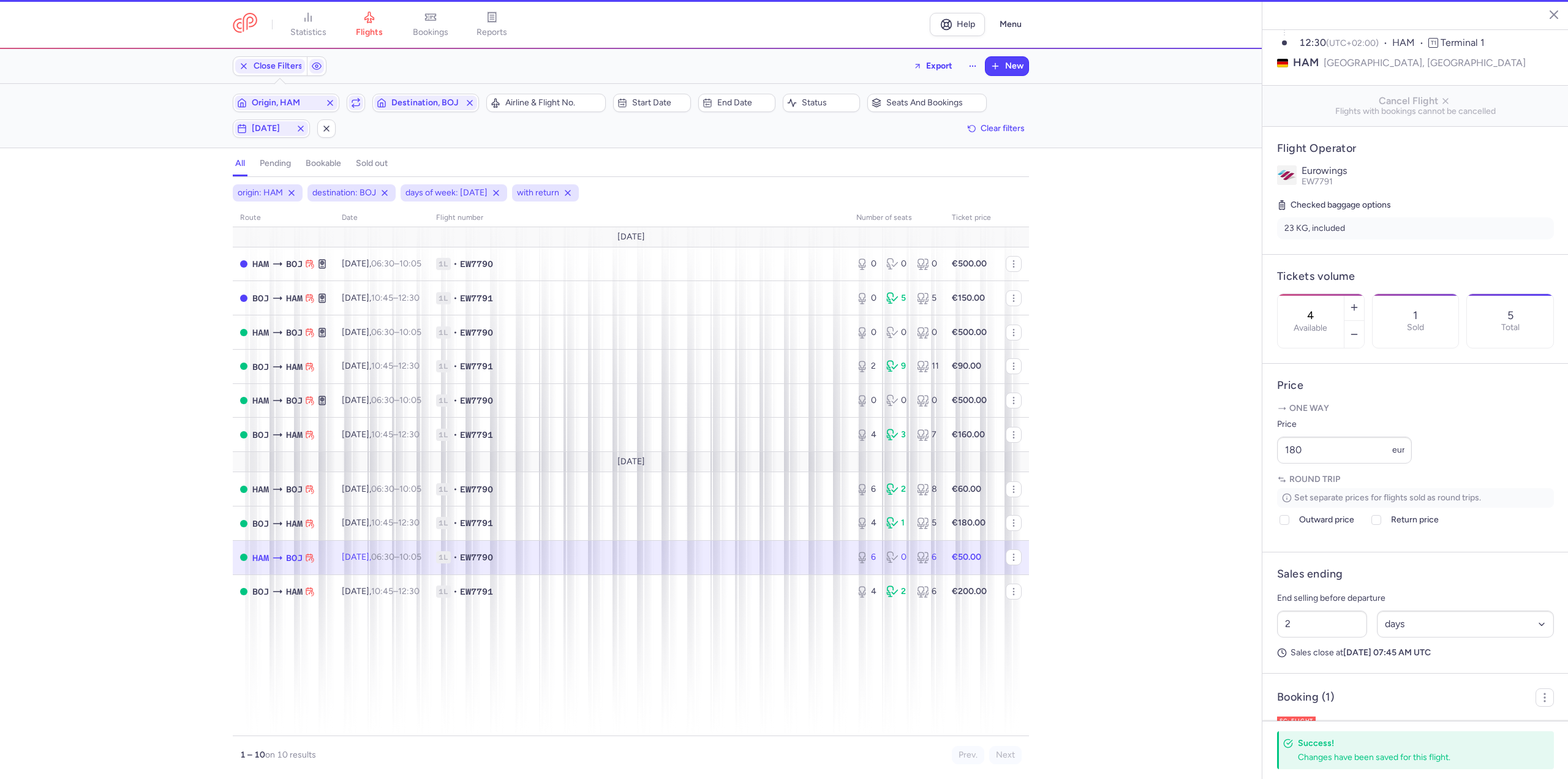
type input "6"
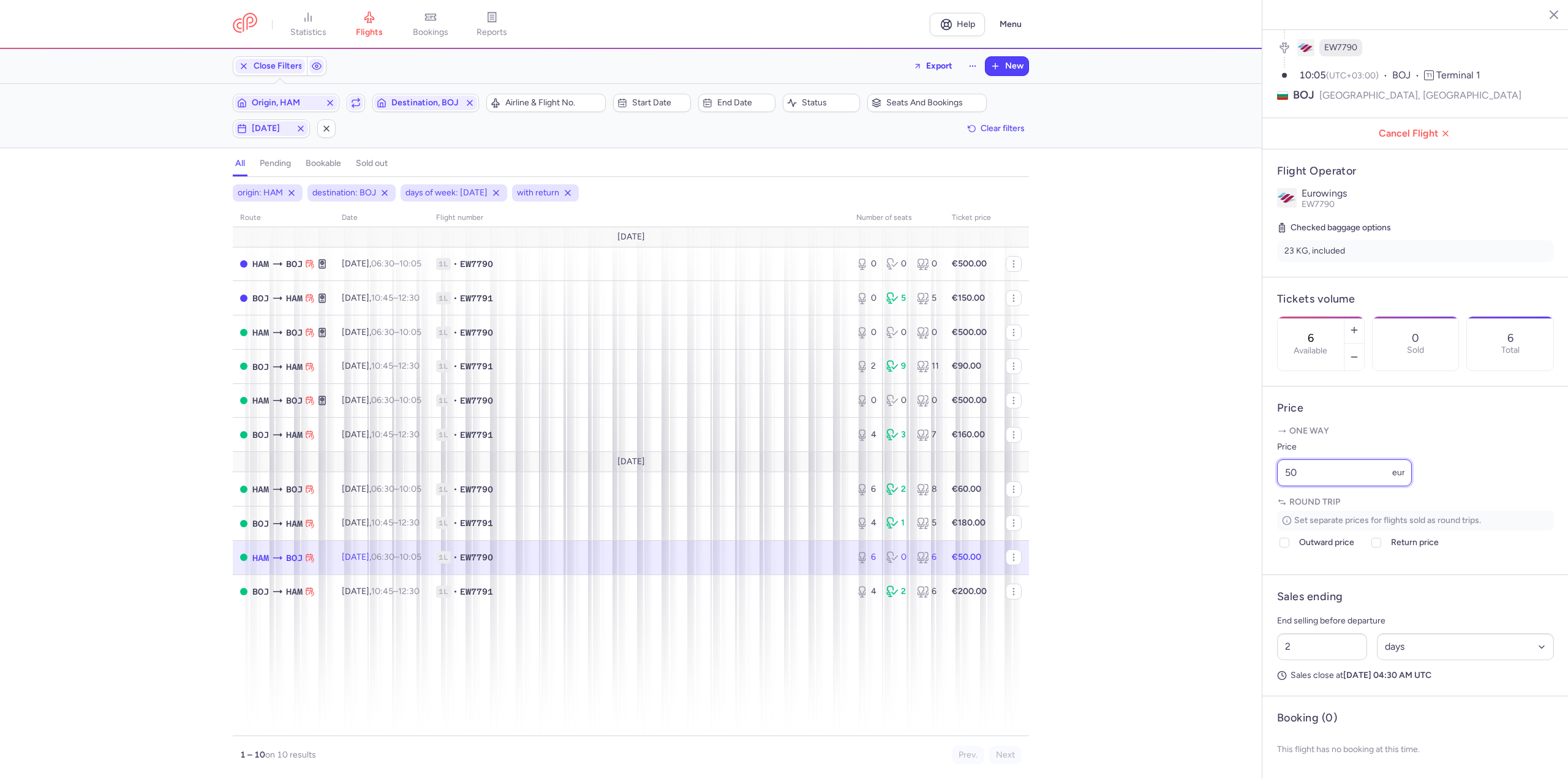
drag, startPoint x: 1323, startPoint y: 477, endPoint x: 1169, endPoint y: 482, distance: 154.1
click at [1169, 482] on div "statistics flights bookings reports Help Menu Close Filters Export New Filters …" at bounding box center [784, 390] width 1568 height 779
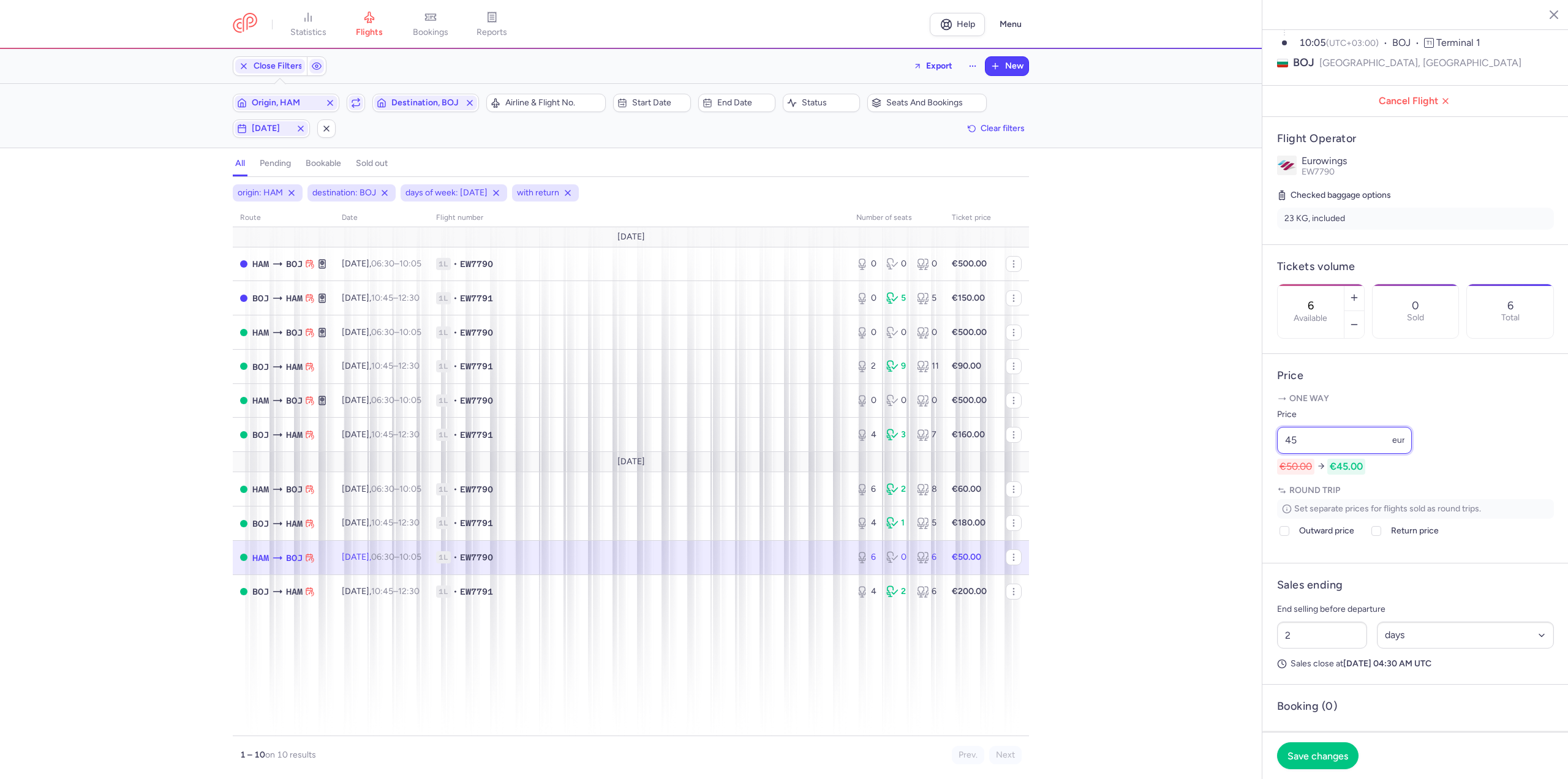
type input "45"
click at [1296, 739] on footer "Save changes" at bounding box center [1416, 755] width 306 height 47
click at [1299, 767] on button "Save changes" at bounding box center [1318, 755] width 82 height 27
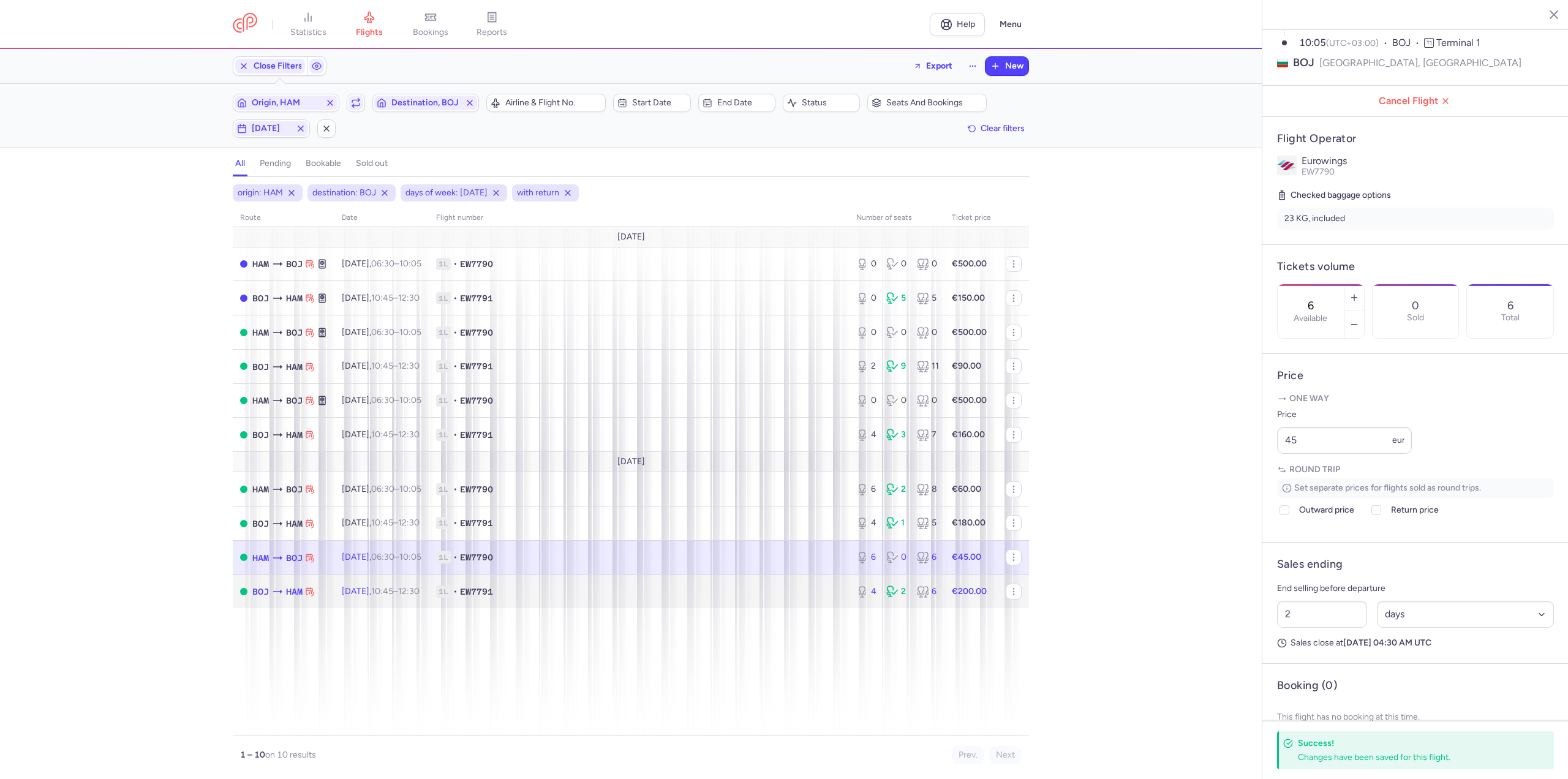
click at [378, 584] on td "[DATE] 10:45 – 12:30 +0" at bounding box center [381, 591] width 94 height 34
type input "4"
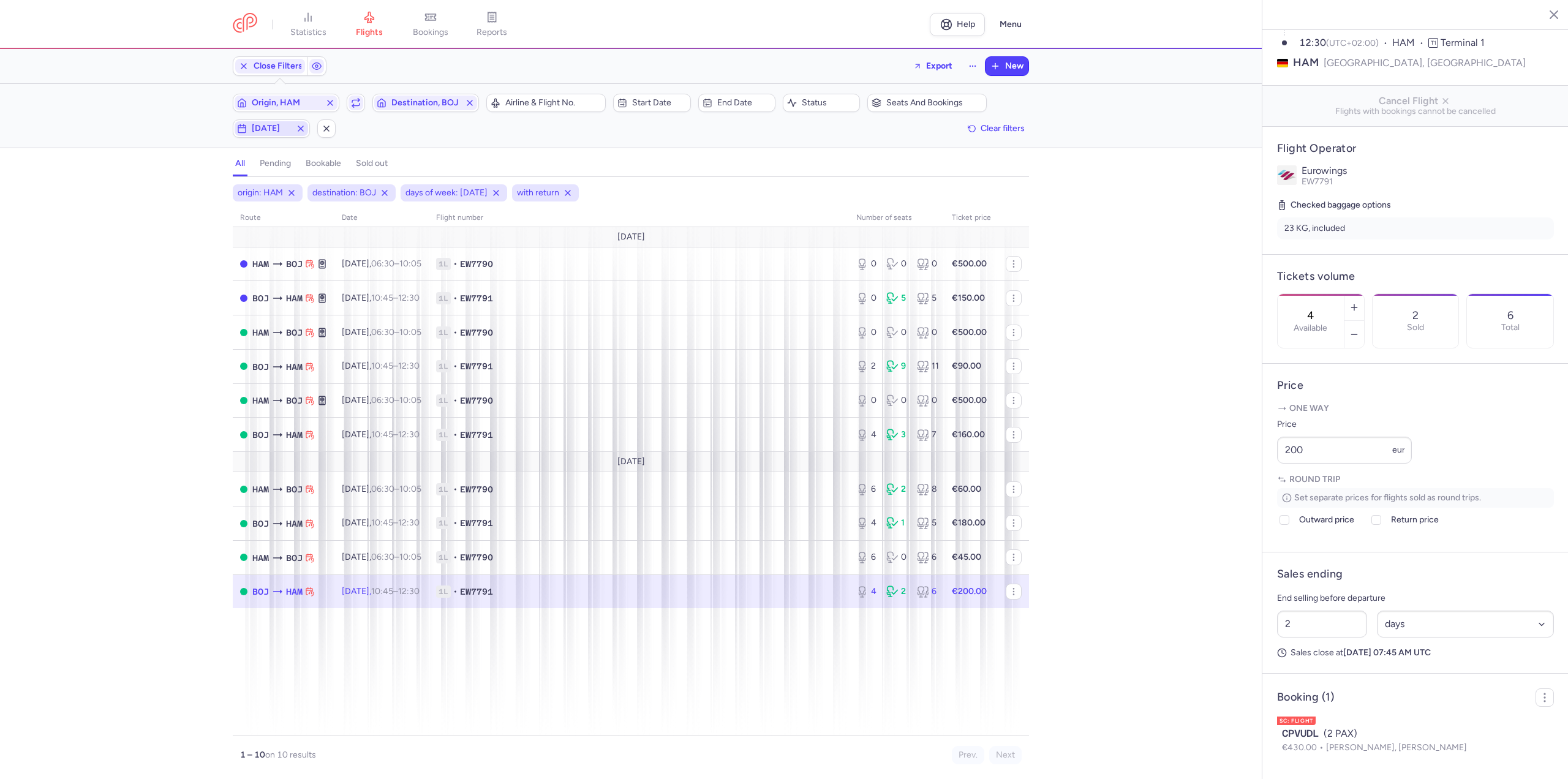
click at [267, 127] on span "[DATE]" at bounding box center [272, 128] width 39 height 10
click at [154, 188] on input "M" at bounding box center [151, 189] width 18 height 18
checkbox input "false"
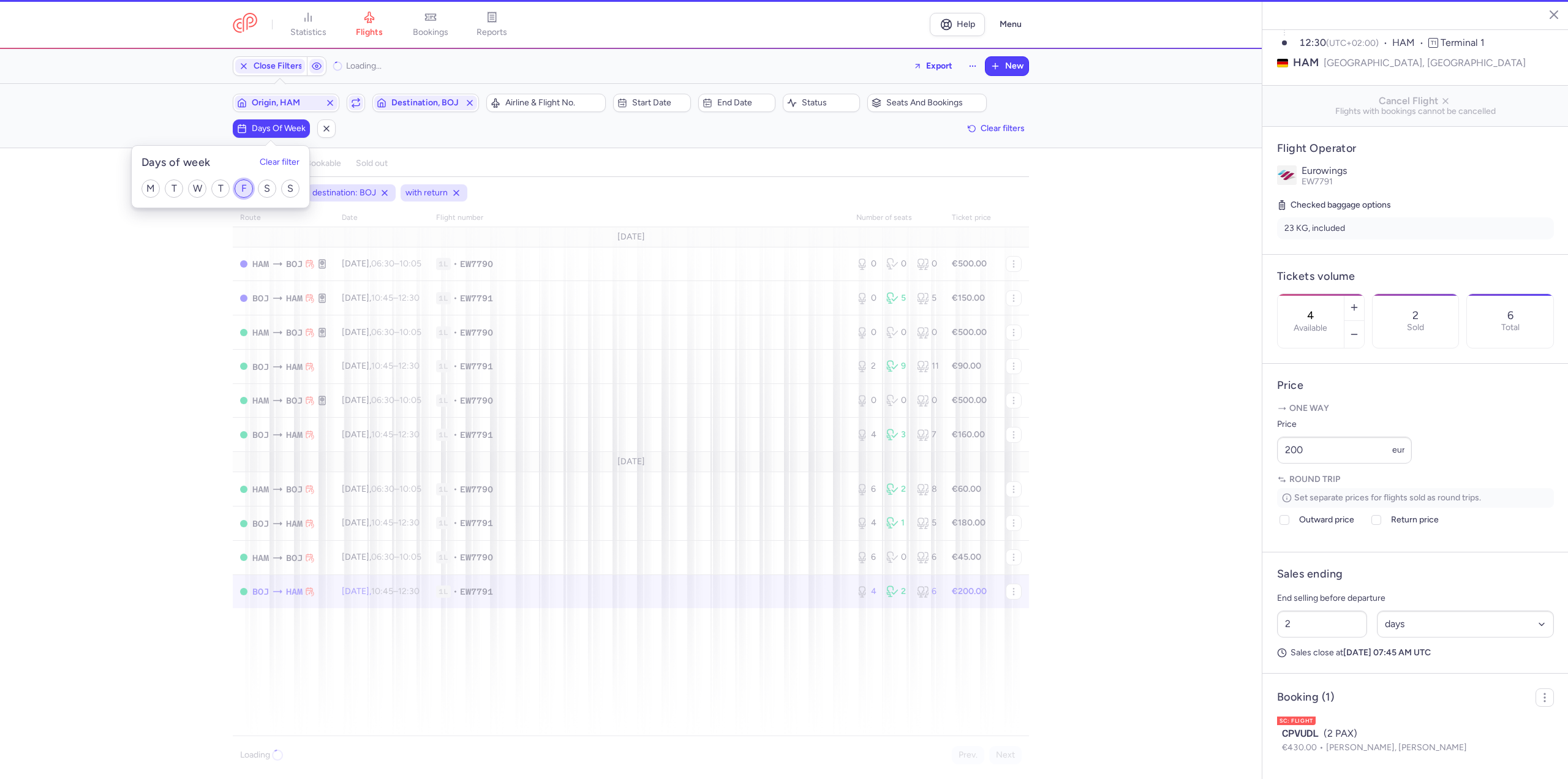
click at [243, 189] on input "F" at bounding box center [244, 189] width 18 height 18
checkbox input "true"
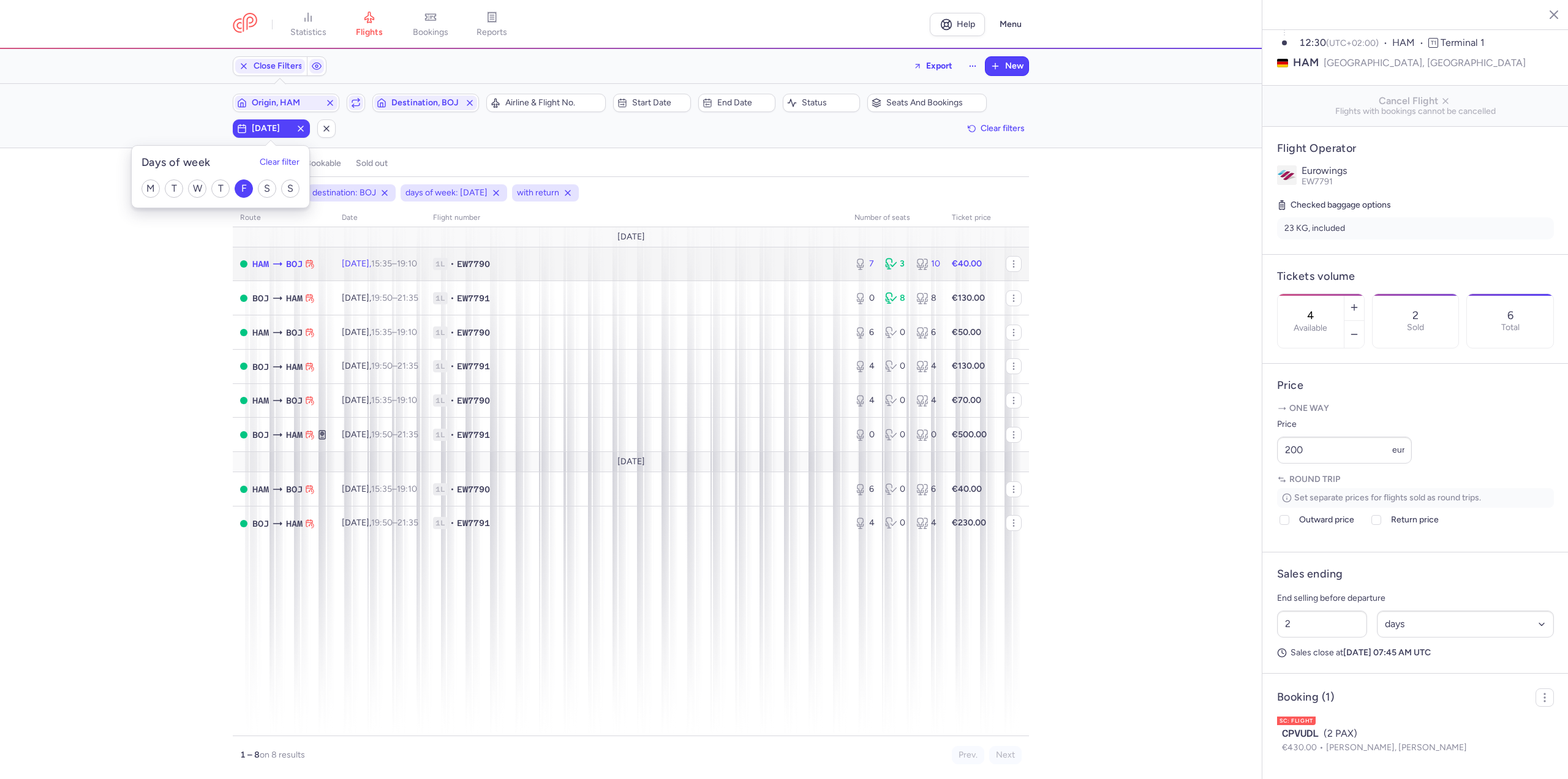
click at [447, 266] on td "1L • EW7790" at bounding box center [637, 264] width 422 height 34
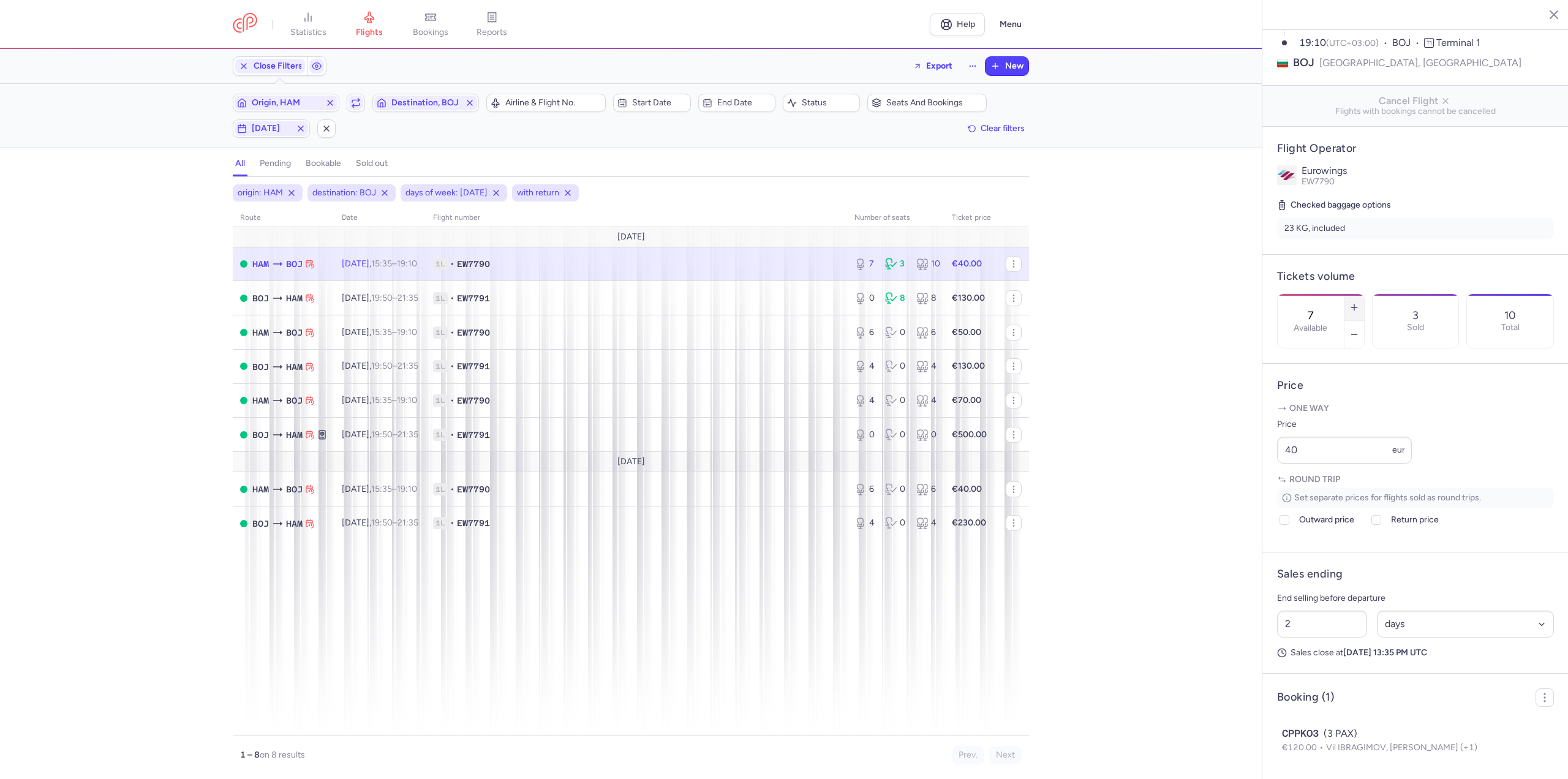
click at [1359, 302] on icon "button" at bounding box center [1354, 307] width 10 height 10
type input "8"
drag, startPoint x: 1316, startPoint y: 474, endPoint x: 1204, endPoint y: 480, distance: 112.2
click at [1204, 480] on div "statistics flights bookings reports Help Menu Close Filters Export New Filters …" at bounding box center [784, 390] width 1568 height 779
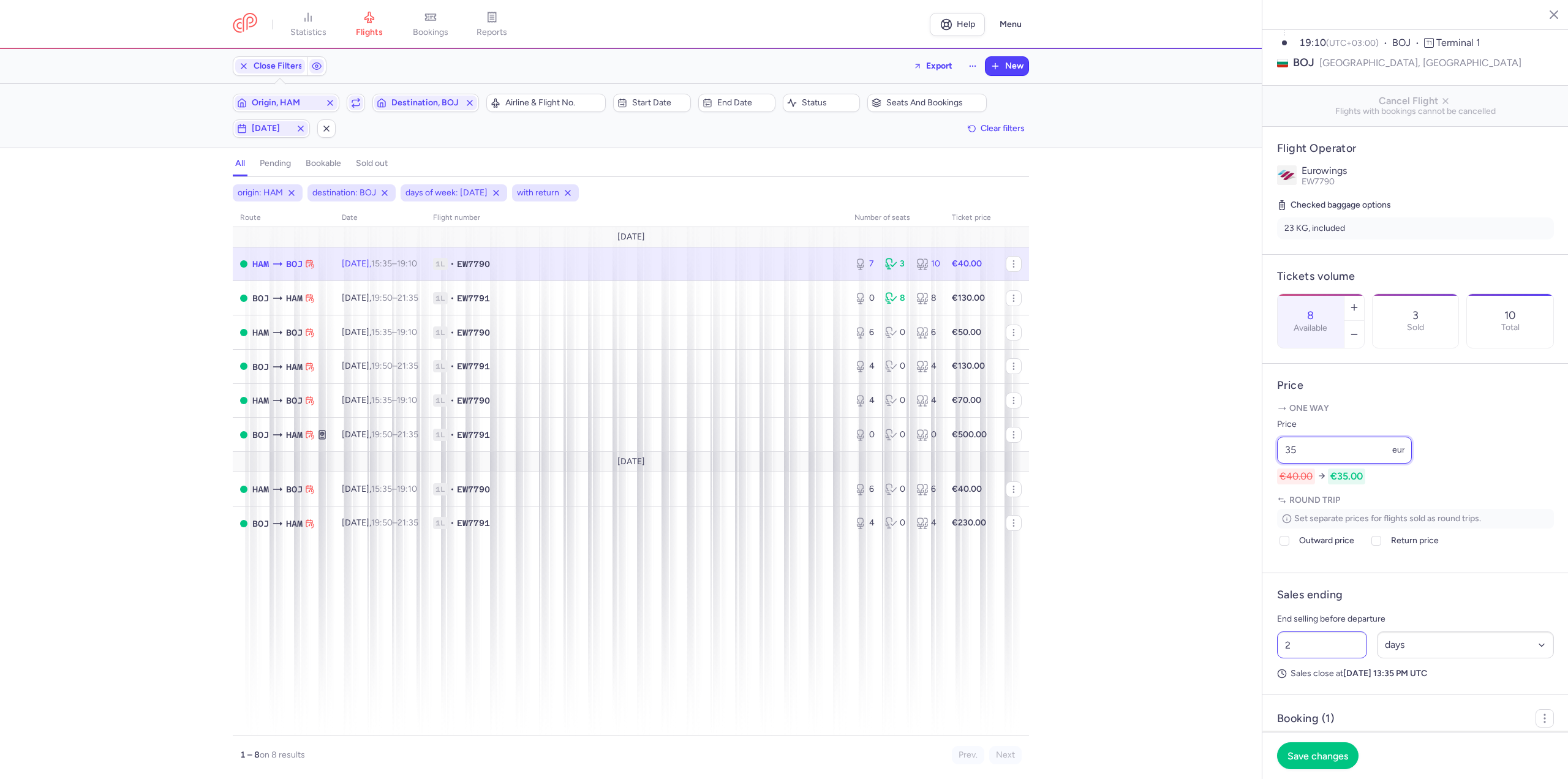
type input "35"
drag, startPoint x: 1335, startPoint y: 681, endPoint x: 1284, endPoint y: 684, distance: 51.1
click at [1284, 658] on input "2" at bounding box center [1322, 644] width 90 height 27
type input "1"
click at [1334, 765] on button "Save changes" at bounding box center [1318, 755] width 82 height 27
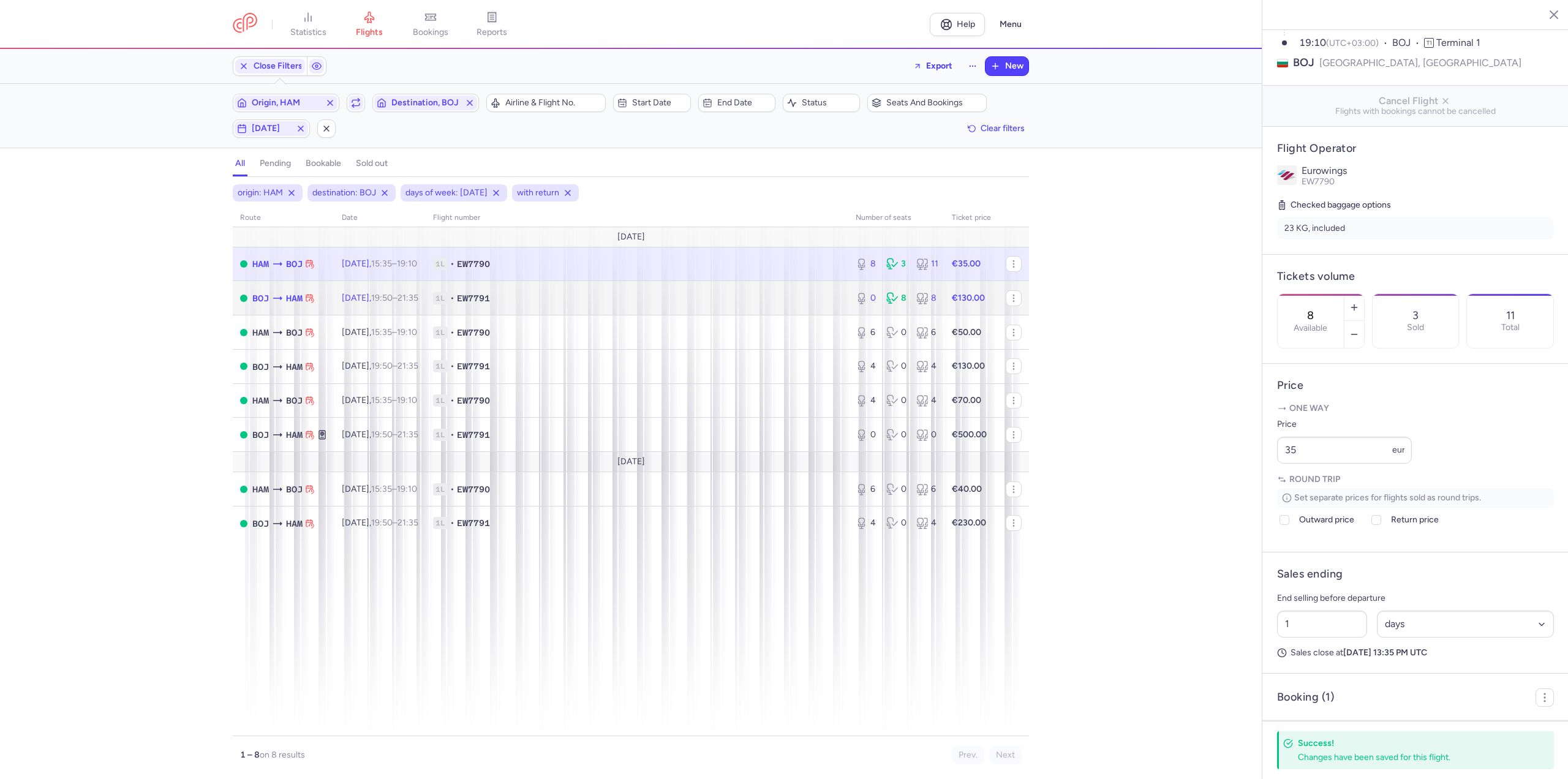
click at [419, 296] on time "21:35 +0" at bounding box center [408, 297] width 21 height 10
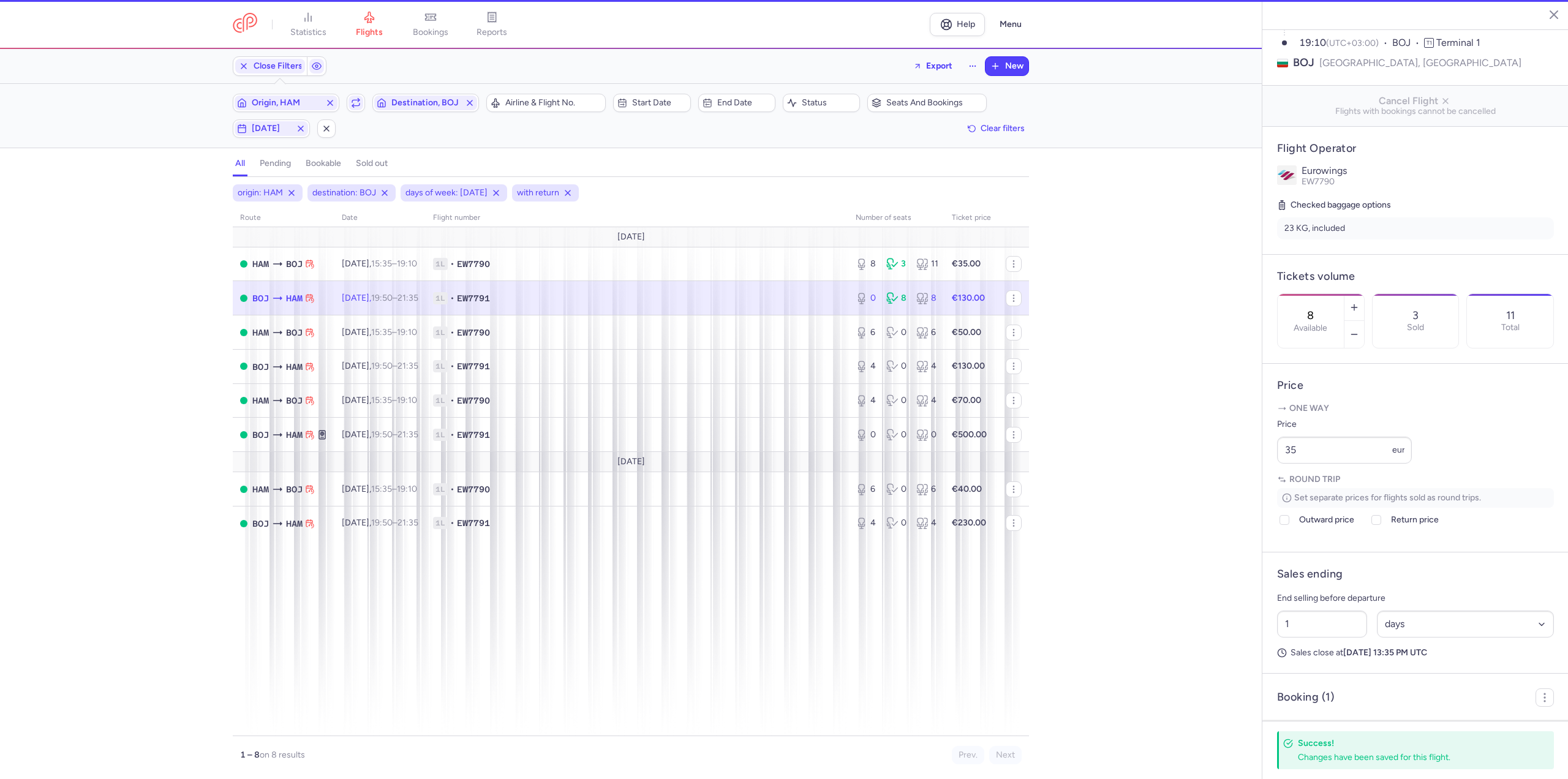
type input "0"
type input "2"
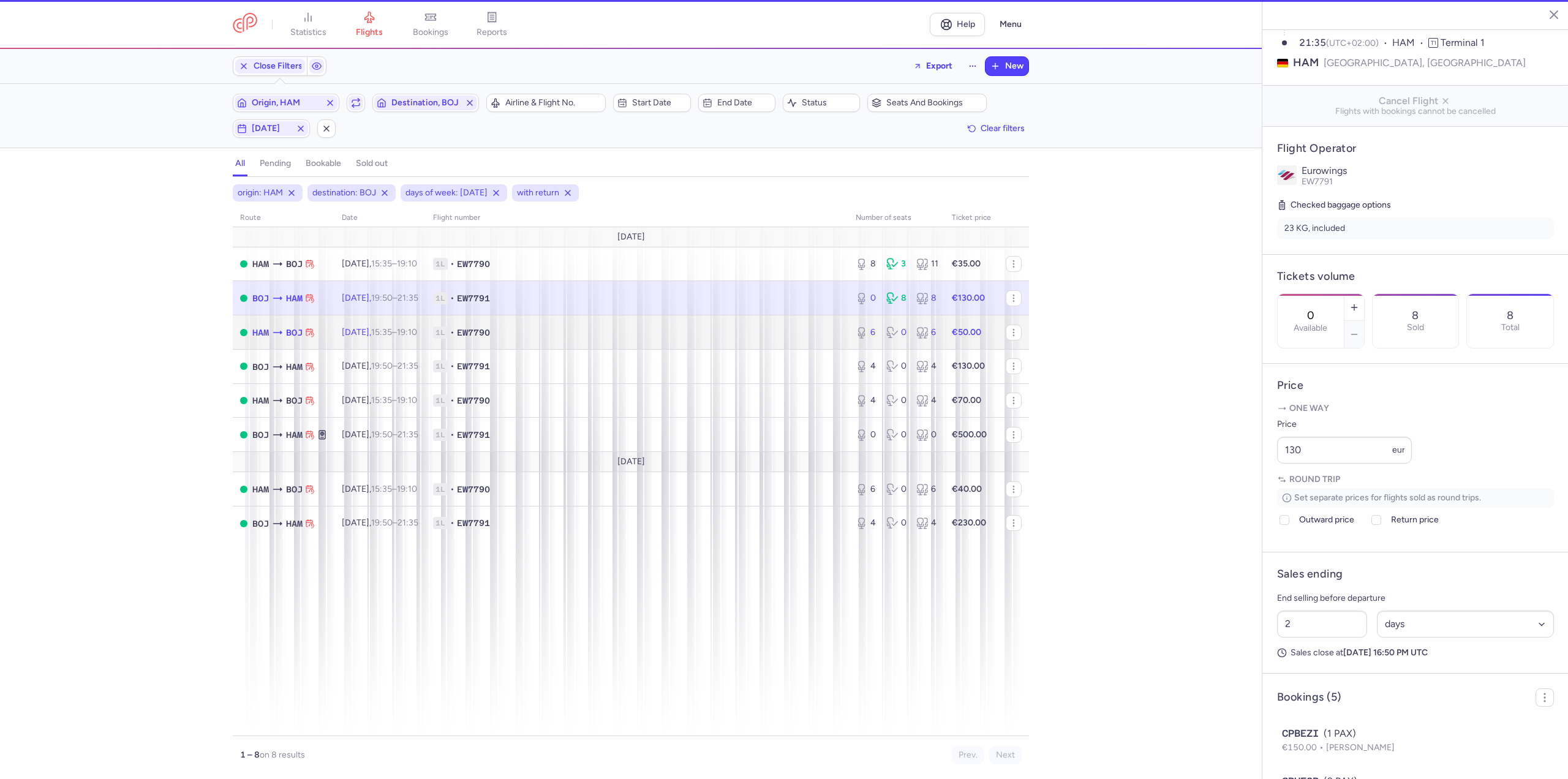
click at [412, 322] on td "[DATE] 15:35 – 19:10 +0" at bounding box center [380, 332] width 91 height 34
type input "6"
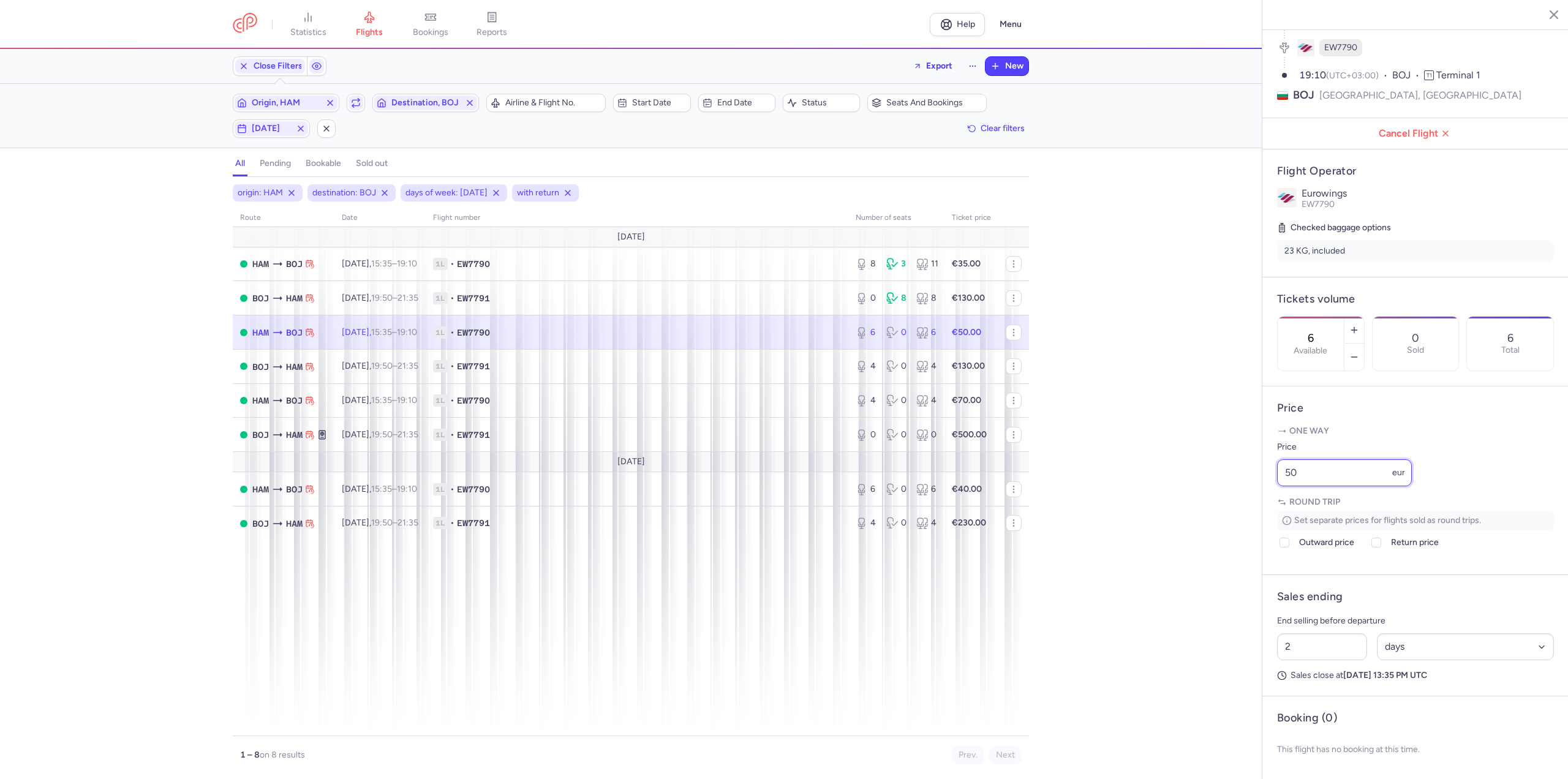
drag, startPoint x: 1310, startPoint y: 475, endPoint x: 1152, endPoint y: 485, distance: 158.3
click at [1152, 485] on div "statistics flights bookings reports Help Menu Close Filters Export New Filters …" at bounding box center [784, 390] width 1568 height 779
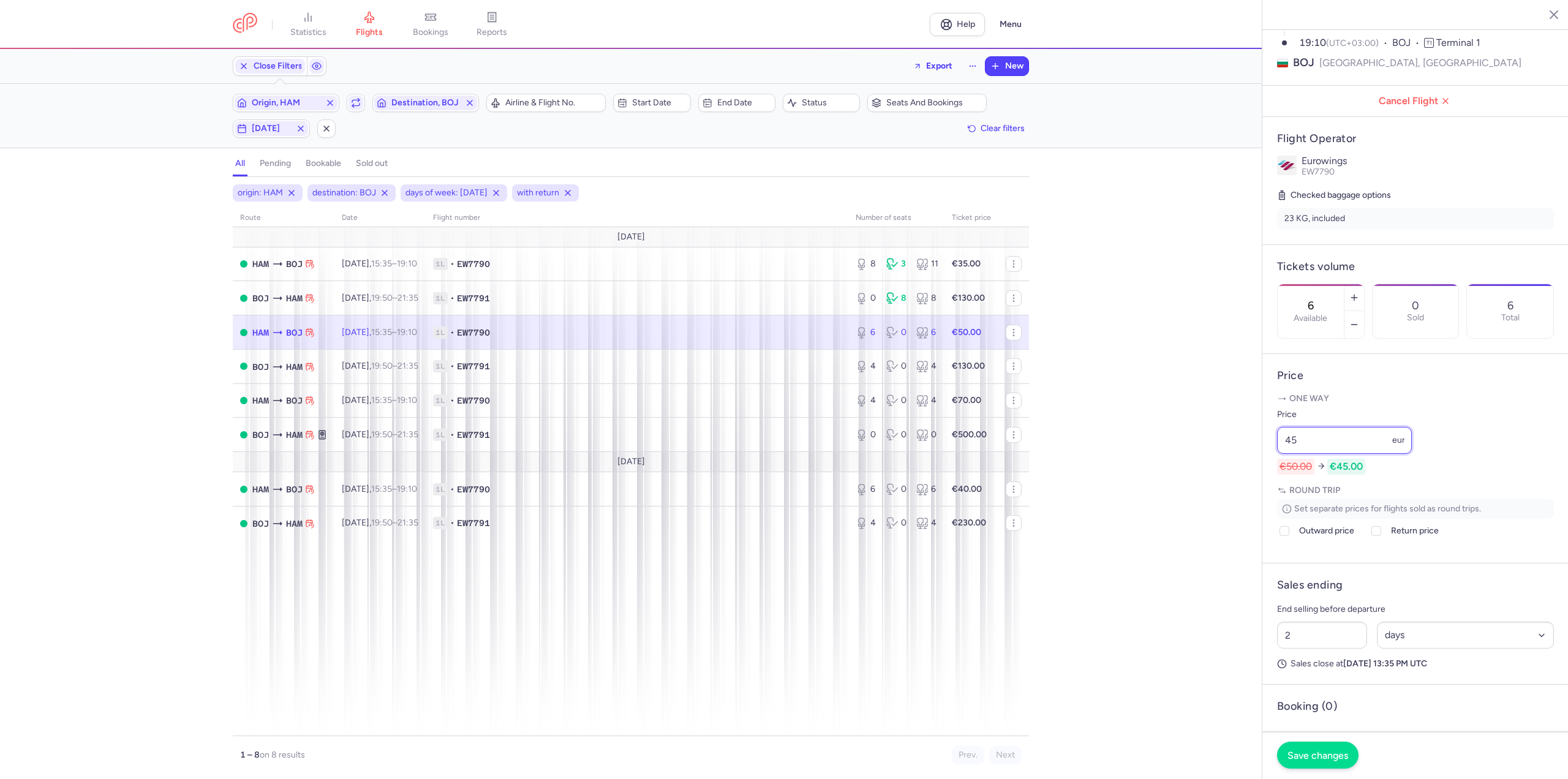
type input "45"
click at [1335, 755] on span "Save changes" at bounding box center [1318, 755] width 61 height 11
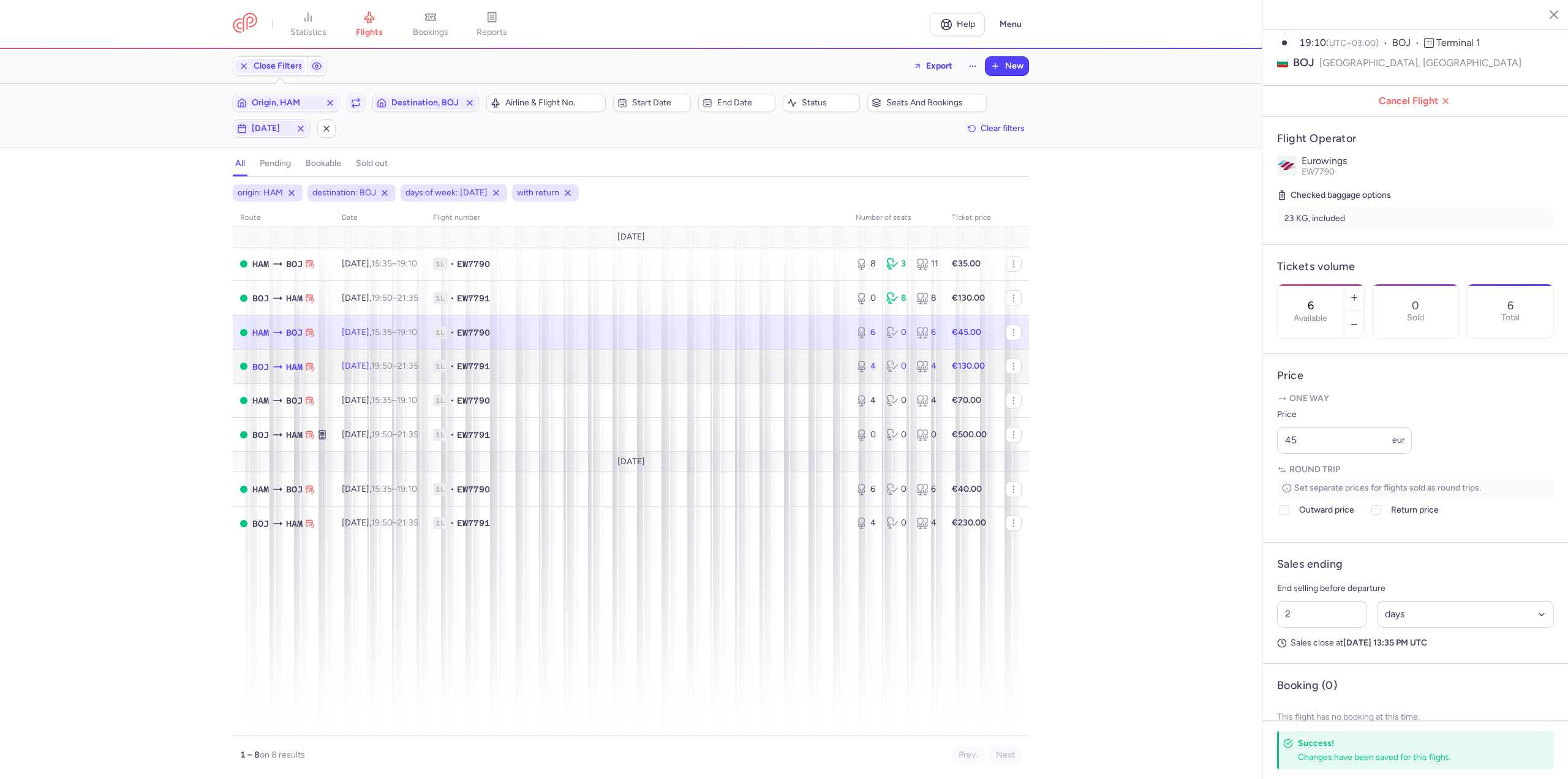
click at [404, 372] on td "[DATE] 19:50 – 21:35 +0" at bounding box center [380, 366] width 91 height 34
type input "4"
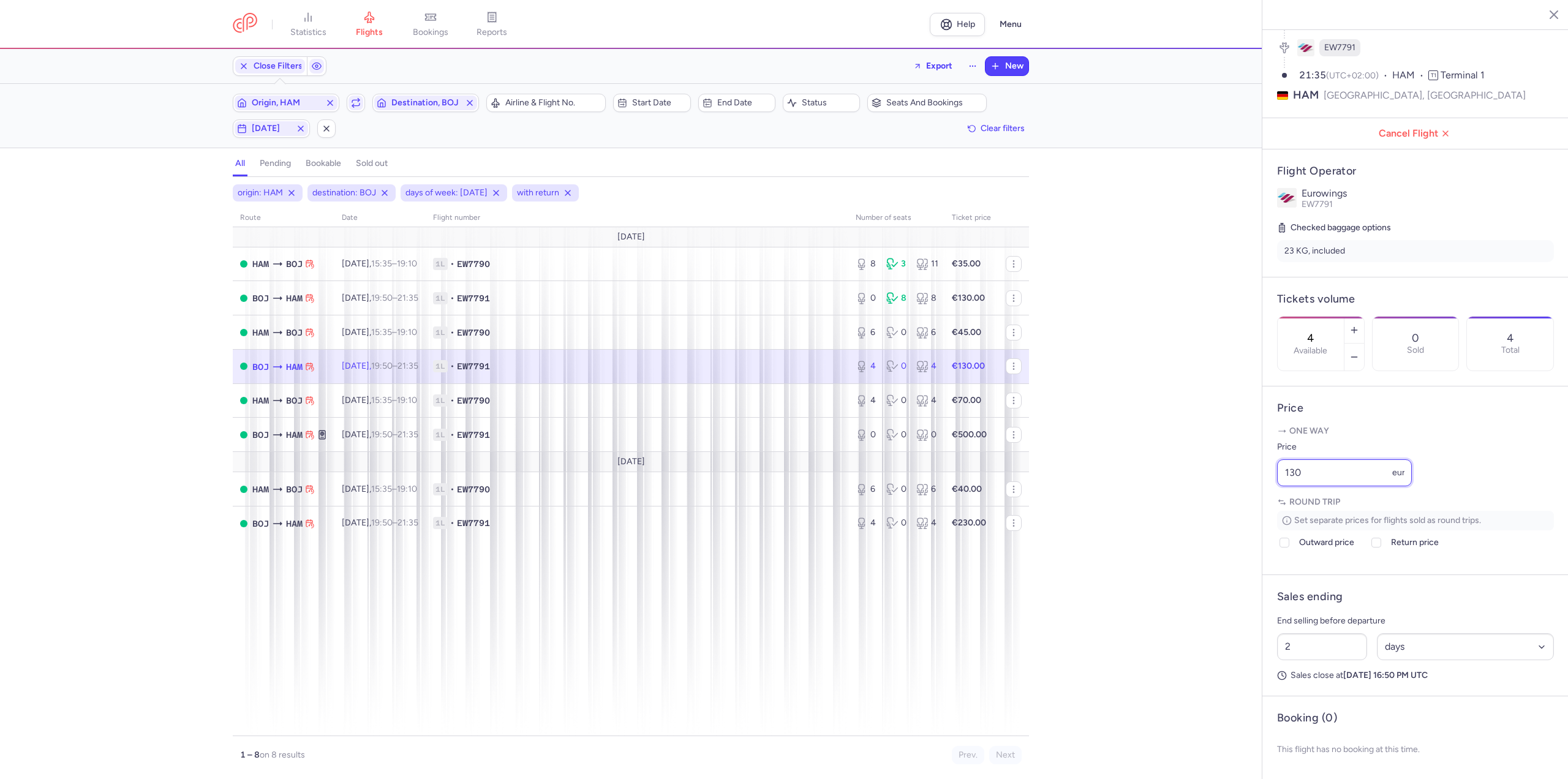
drag, startPoint x: 1341, startPoint y: 479, endPoint x: 1219, endPoint y: 476, distance: 122.0
click at [1219, 476] on div "statistics flights bookings reports Help Menu Close Filters Export New Filters …" at bounding box center [784, 390] width 1568 height 779
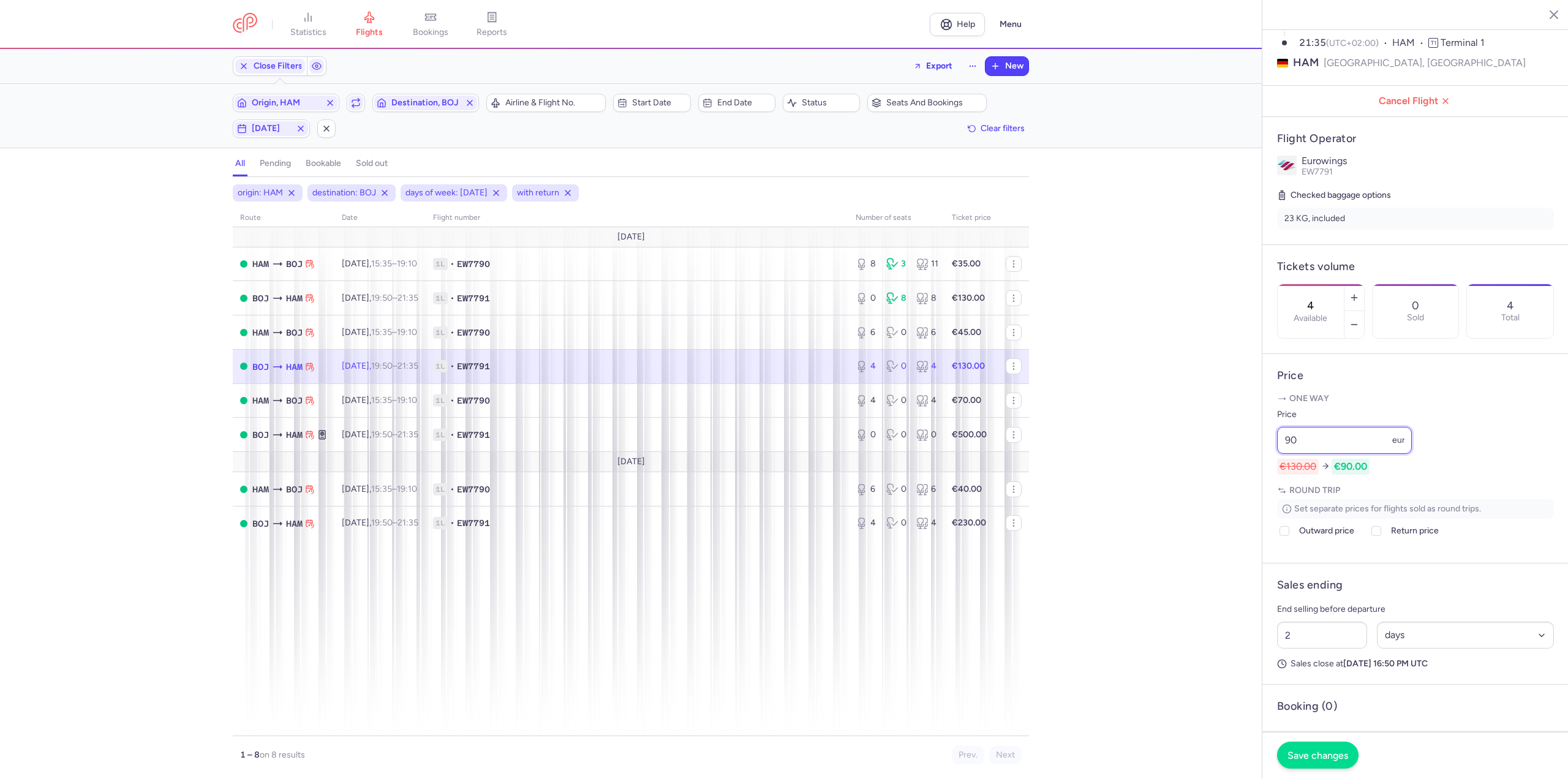
type input "90"
click at [1307, 762] on button "Save changes" at bounding box center [1318, 755] width 82 height 27
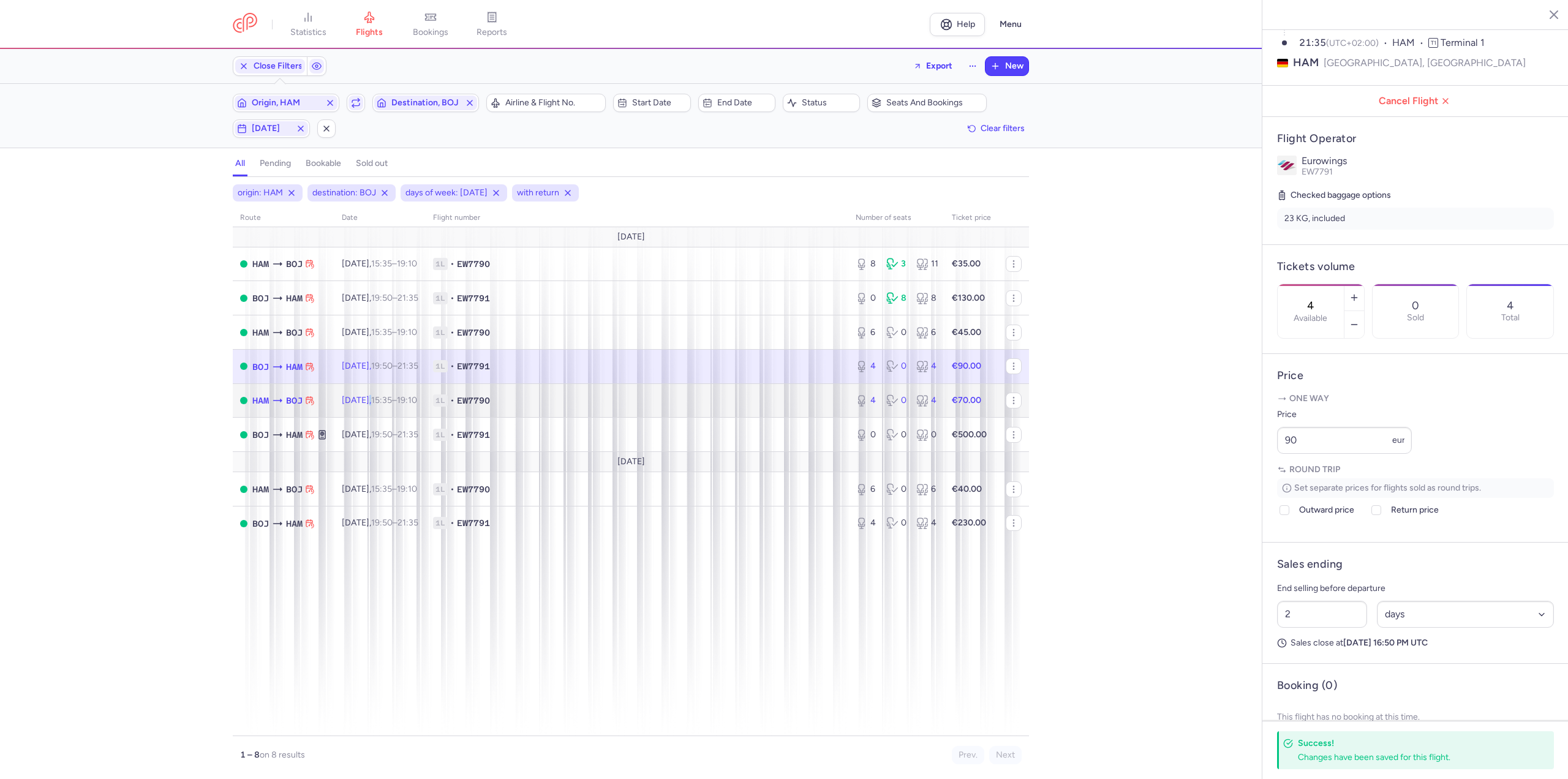
click at [363, 397] on span "[DATE] 15:35 – 19:10 +0" at bounding box center [379, 400] width 76 height 10
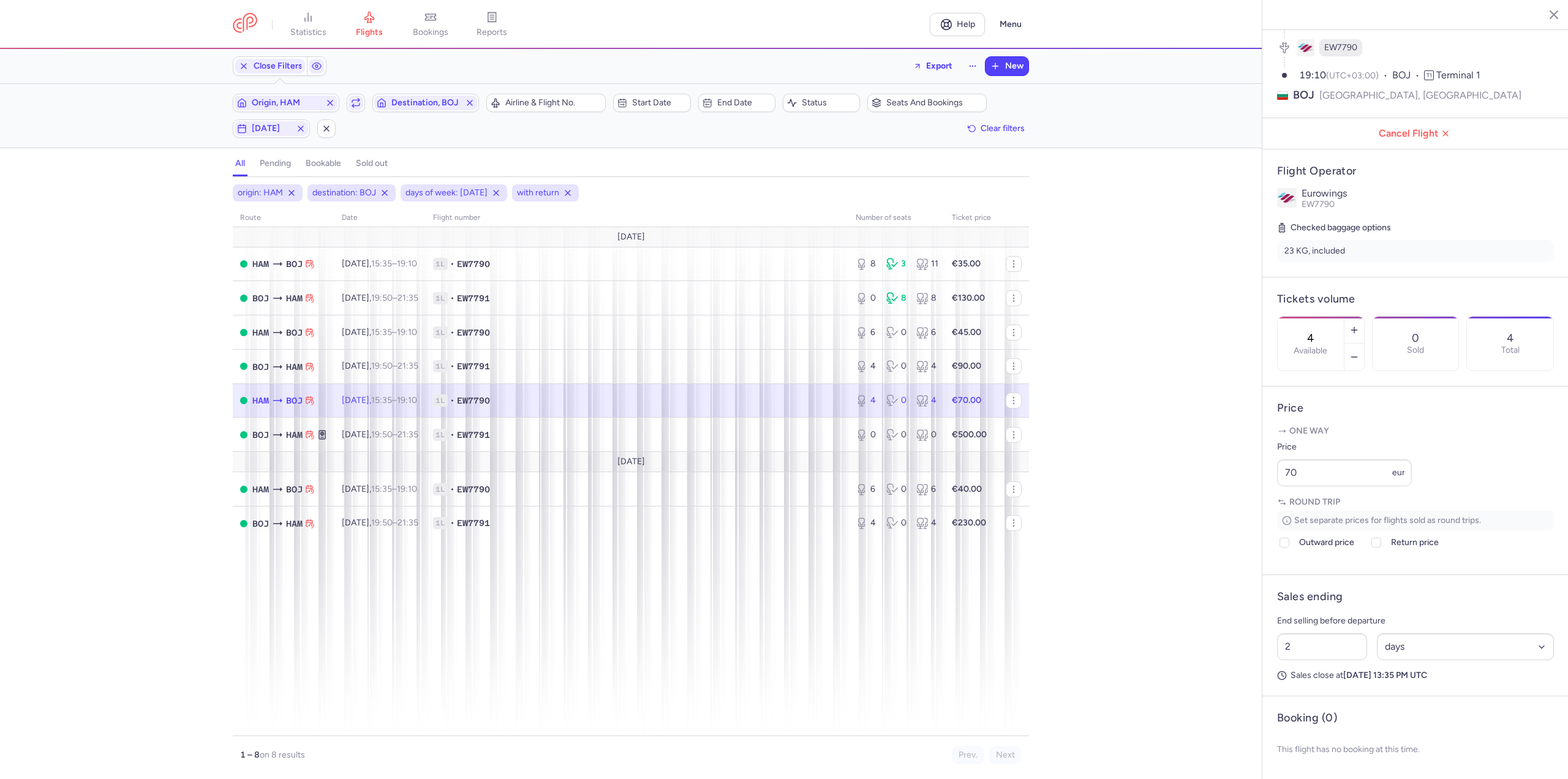
click at [376, 393] on td "[DATE] 15:35 – 19:10 +0" at bounding box center [380, 401] width 91 height 34
click at [360, 419] on td "[DATE] 19:50 – 21:35 +0" at bounding box center [380, 435] width 91 height 34
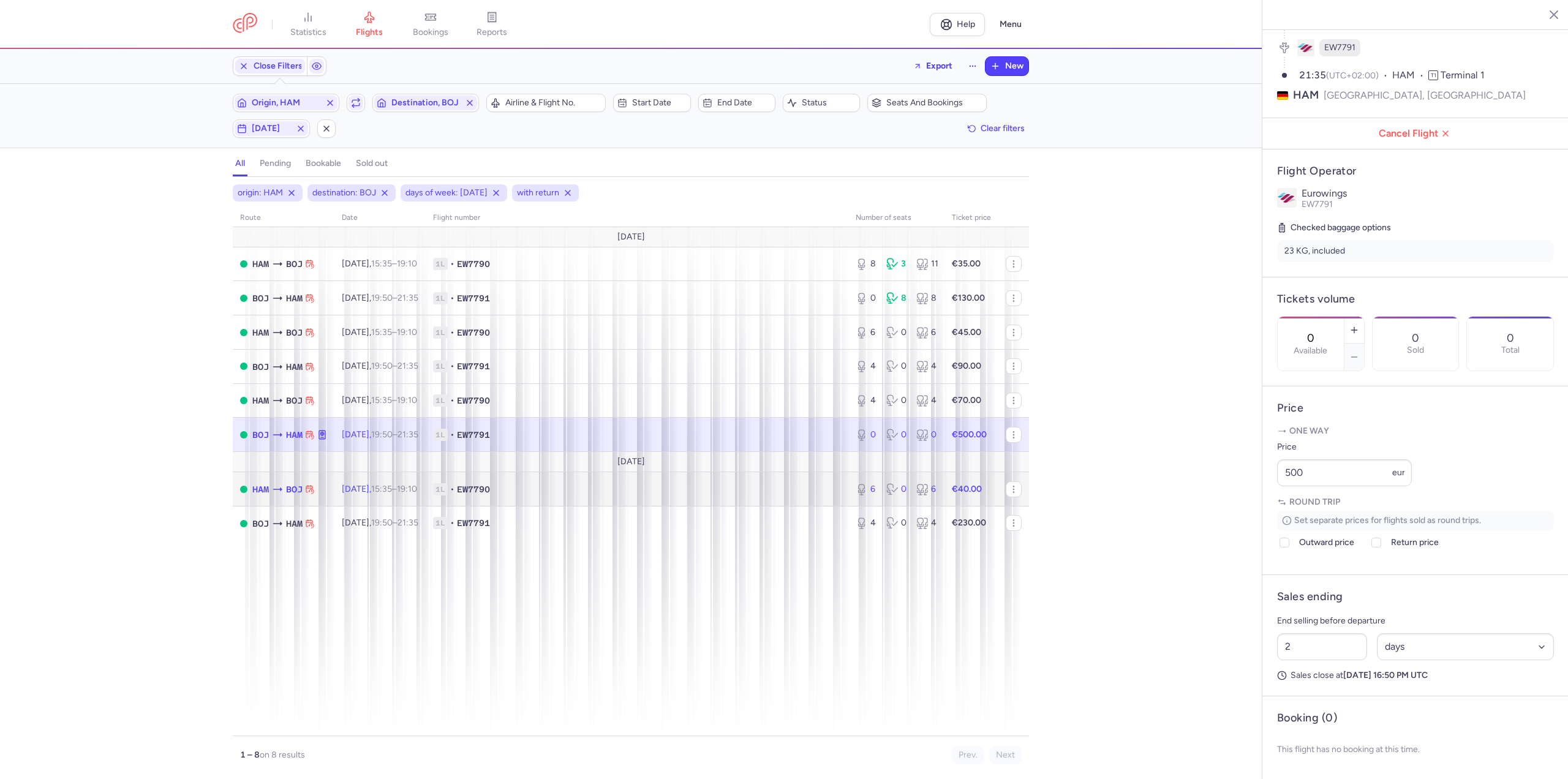
click at [355, 486] on span "[DATE] 15:35 – 19:10 +0" at bounding box center [379, 488] width 76 height 10
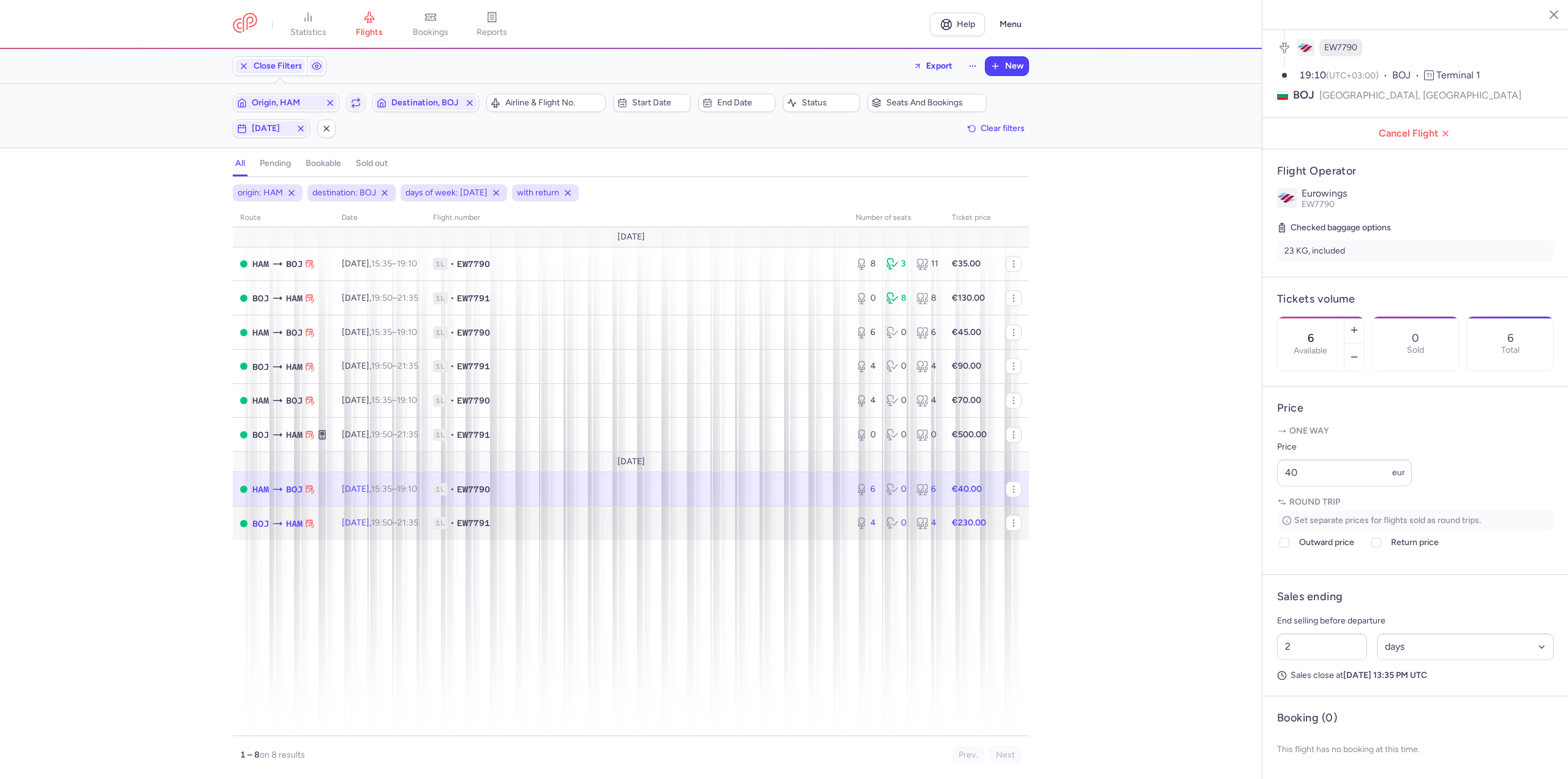
click at [388, 524] on time "19:50" at bounding box center [382, 522] width 22 height 10
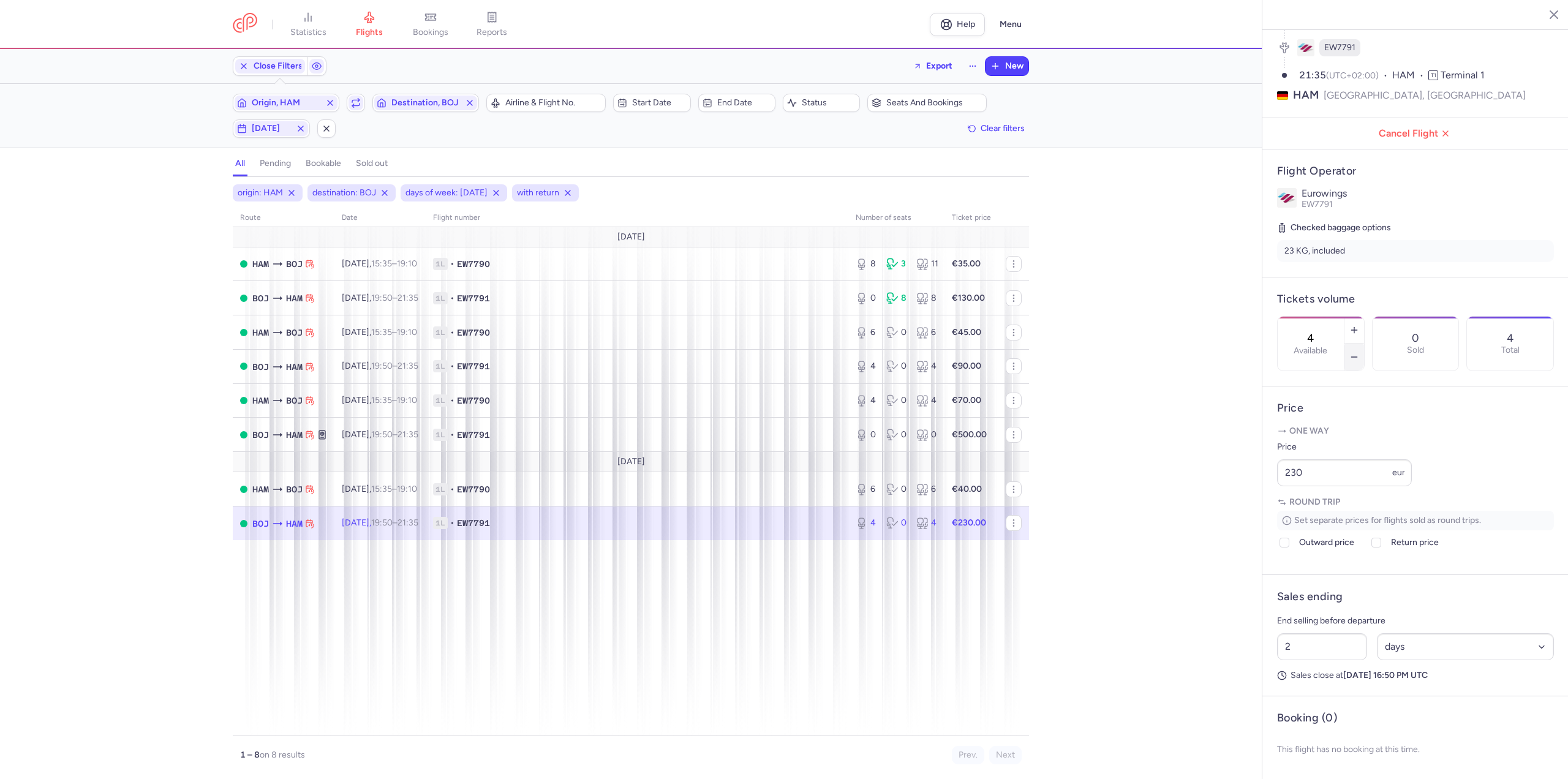
click at [1359, 352] on icon "button" at bounding box center [1354, 357] width 10 height 10
type input "3"
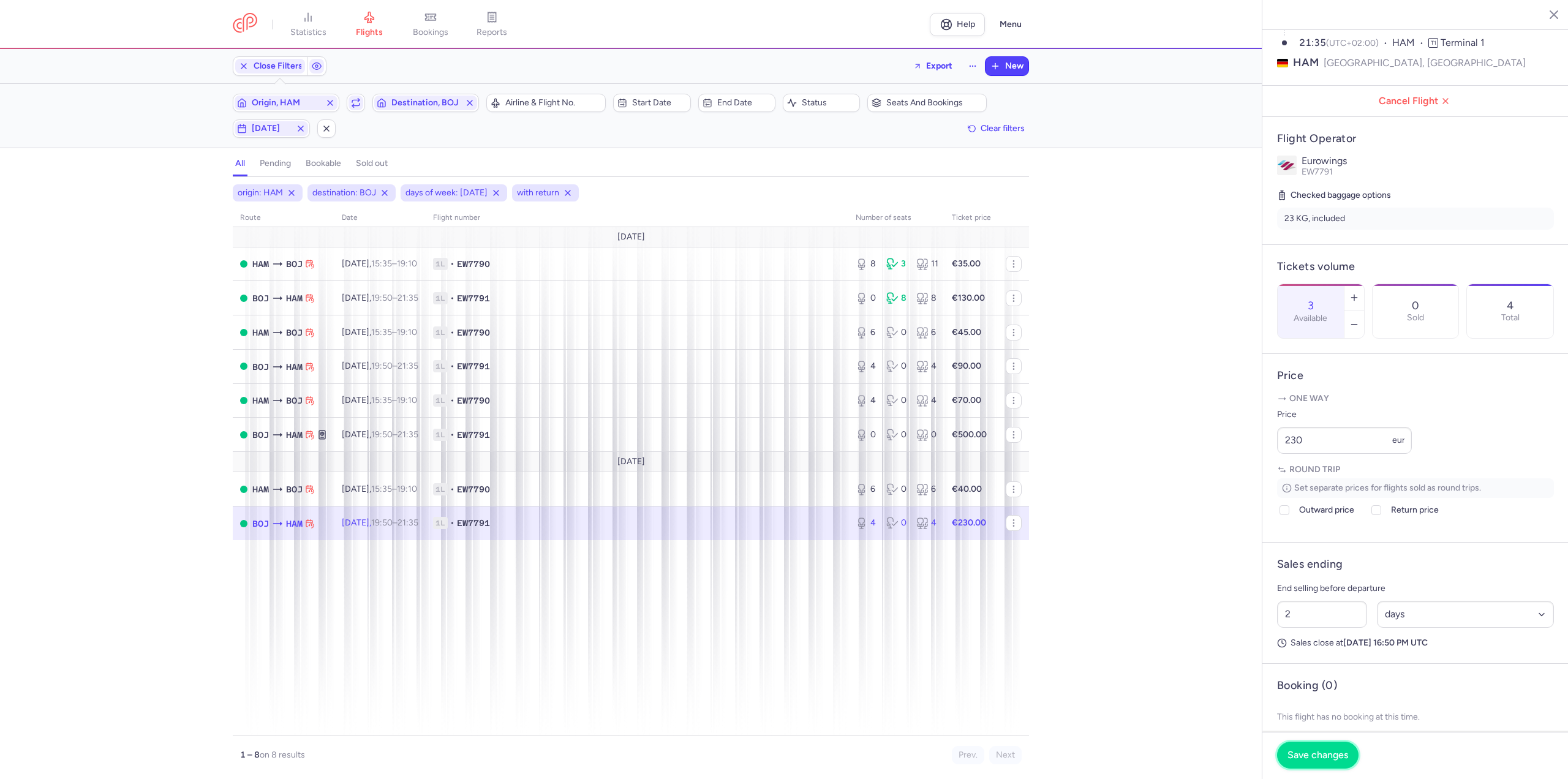
click at [1317, 751] on span "Save changes" at bounding box center [1318, 755] width 61 height 11
click at [280, 100] on span "Origin, HAM" at bounding box center [286, 103] width 69 height 10
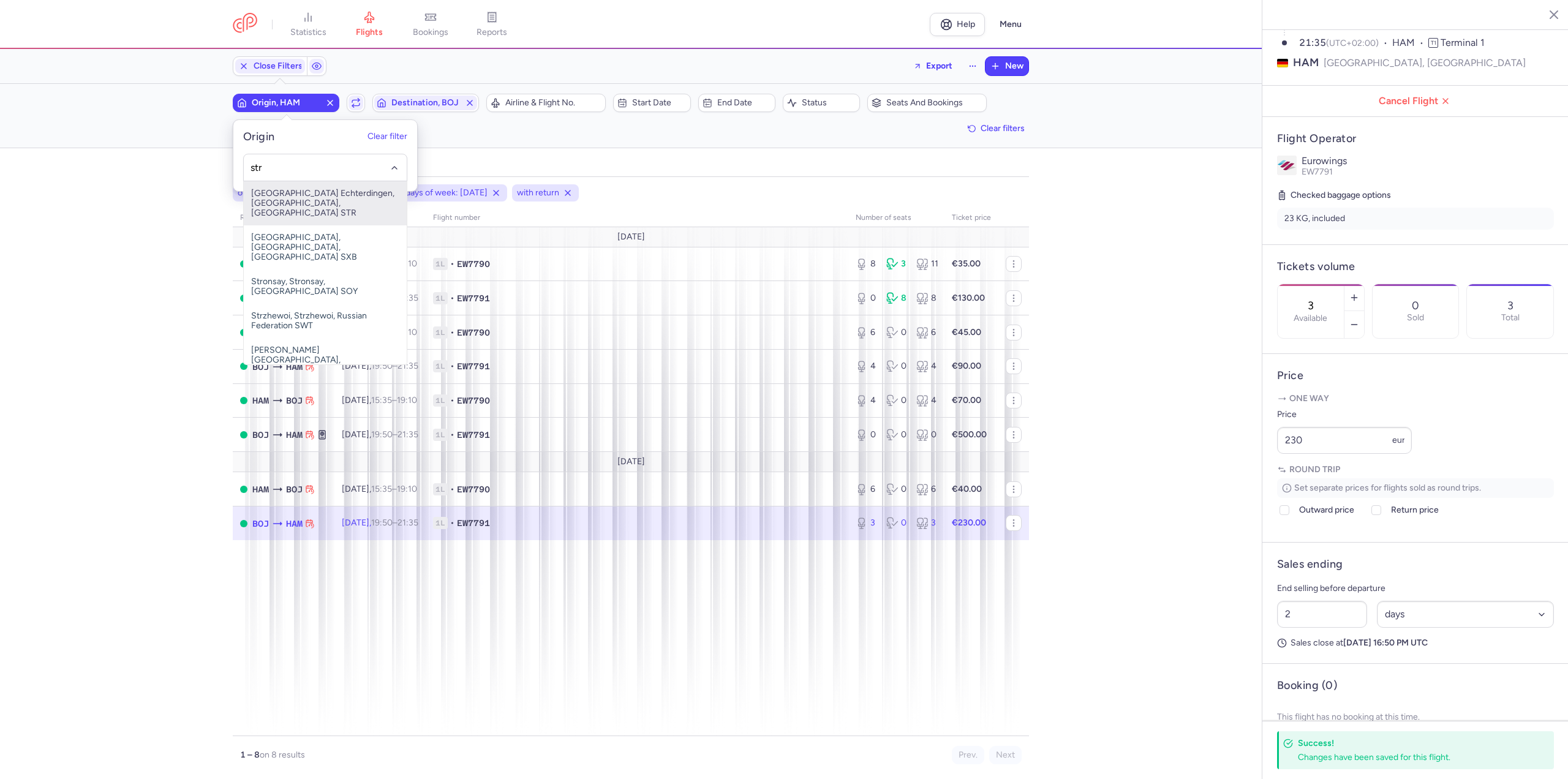
click at [292, 195] on span "[GEOGRAPHIC_DATA] Echterdingen, [GEOGRAPHIC_DATA], [GEOGRAPHIC_DATA] STR" at bounding box center [325, 203] width 163 height 44
type input "str"
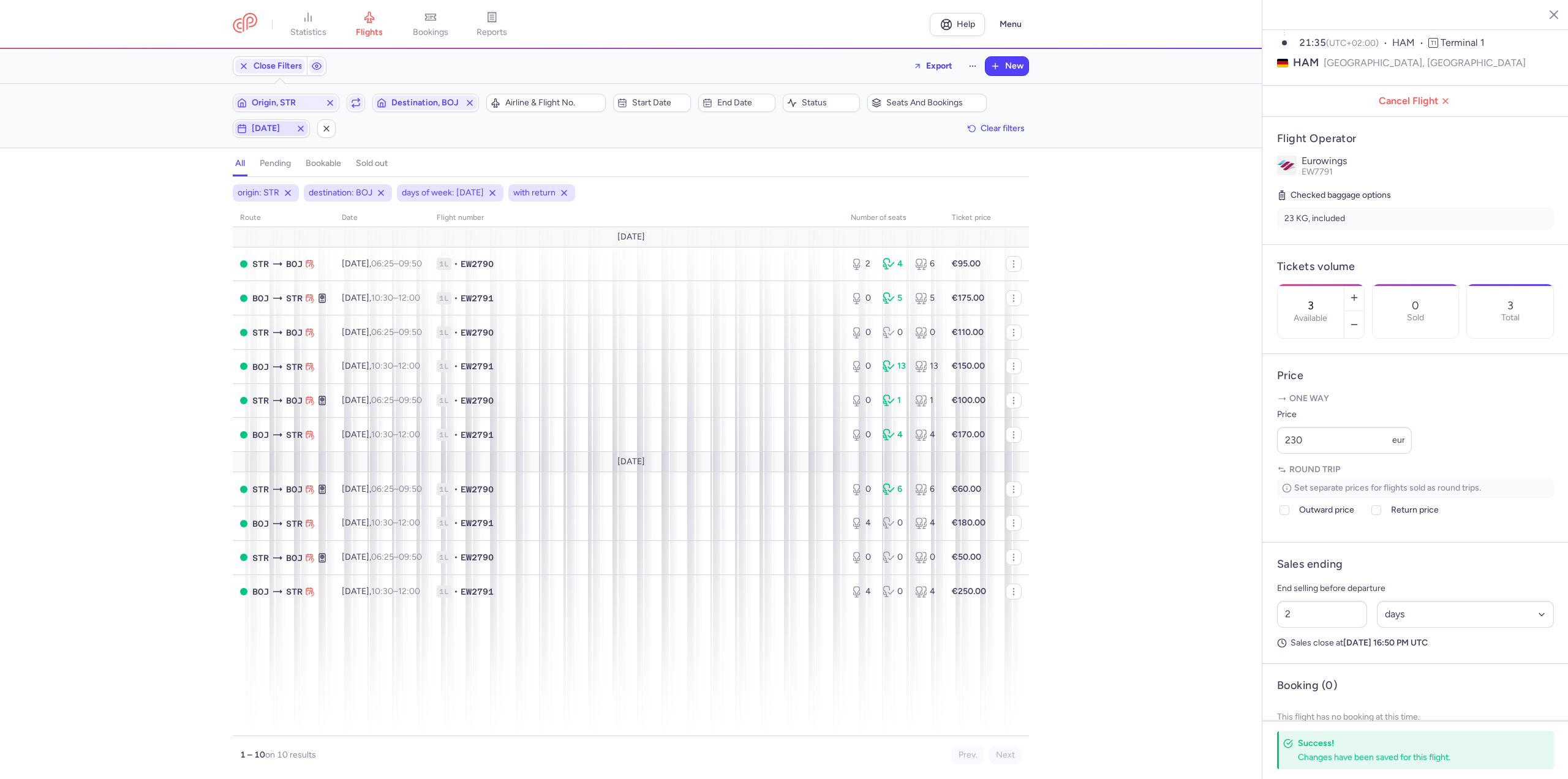
click at [271, 127] on span "[DATE]" at bounding box center [272, 128] width 39 height 10
click at [243, 184] on input "F" at bounding box center [244, 189] width 18 height 18
checkbox input "false"
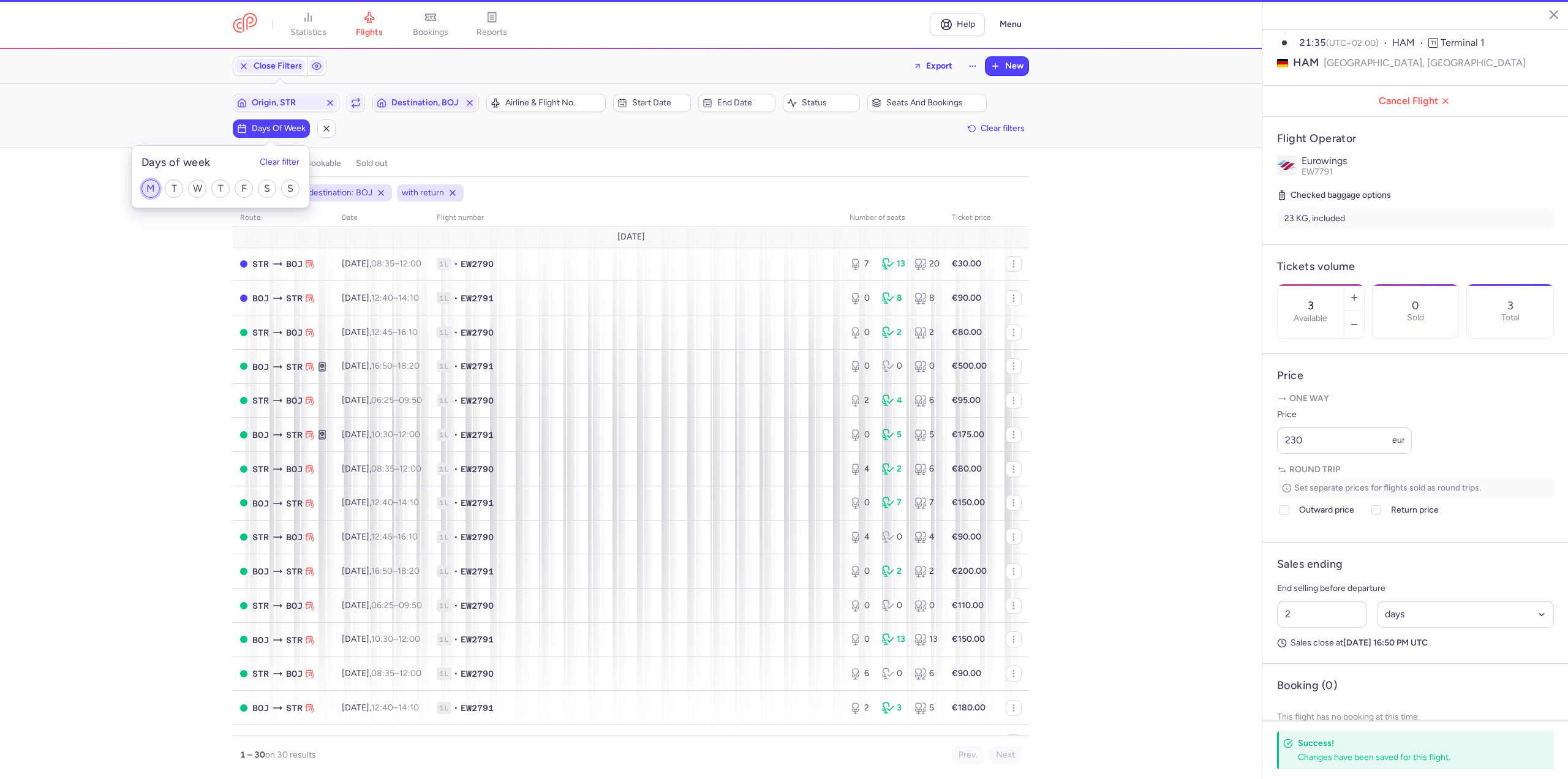
click at [143, 185] on input "M" at bounding box center [151, 189] width 18 height 18
checkbox input "true"
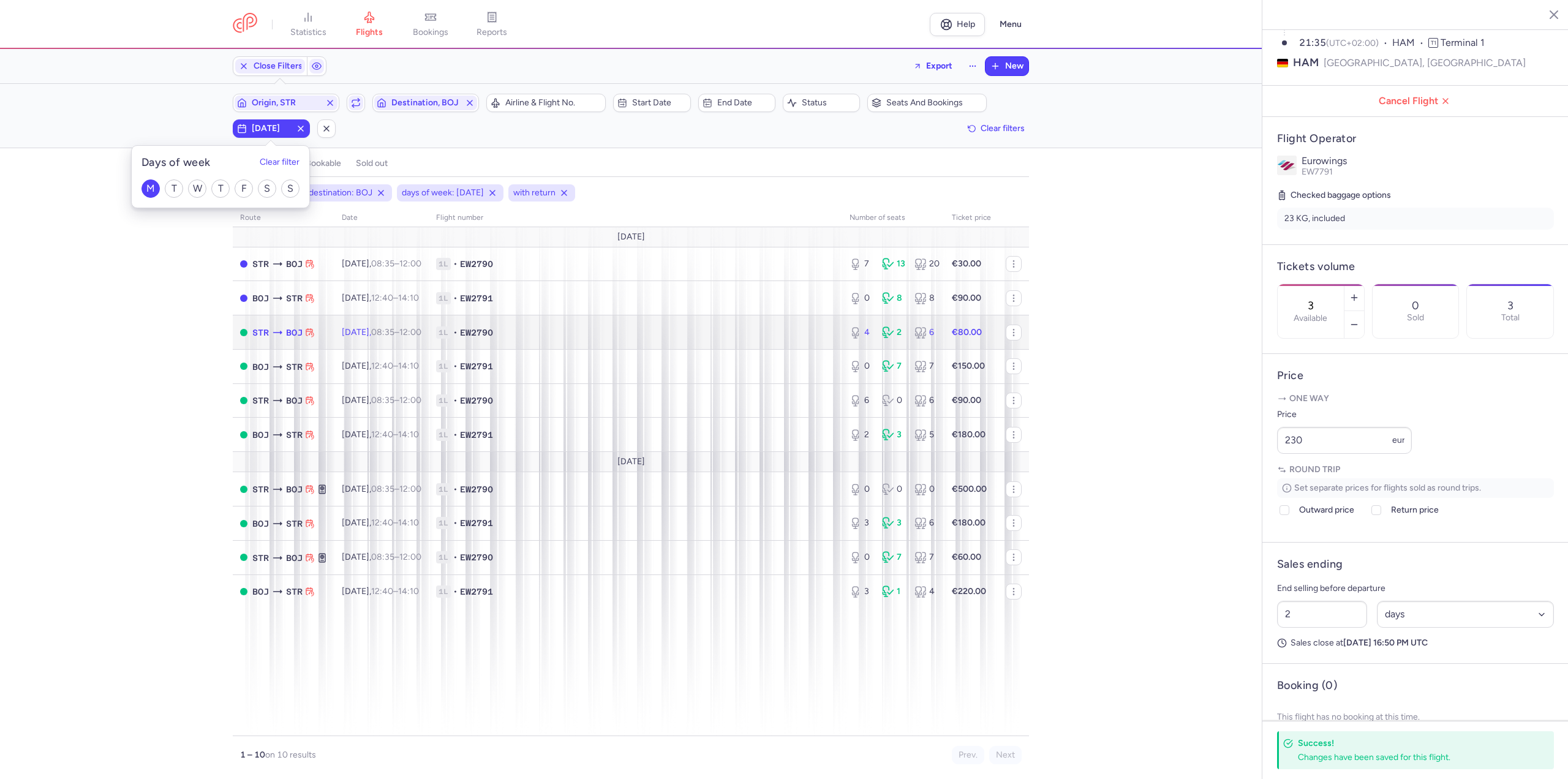
click at [355, 334] on span "[DATE] 08:35 – 12:00 +0" at bounding box center [382, 332] width 80 height 10
type input "4"
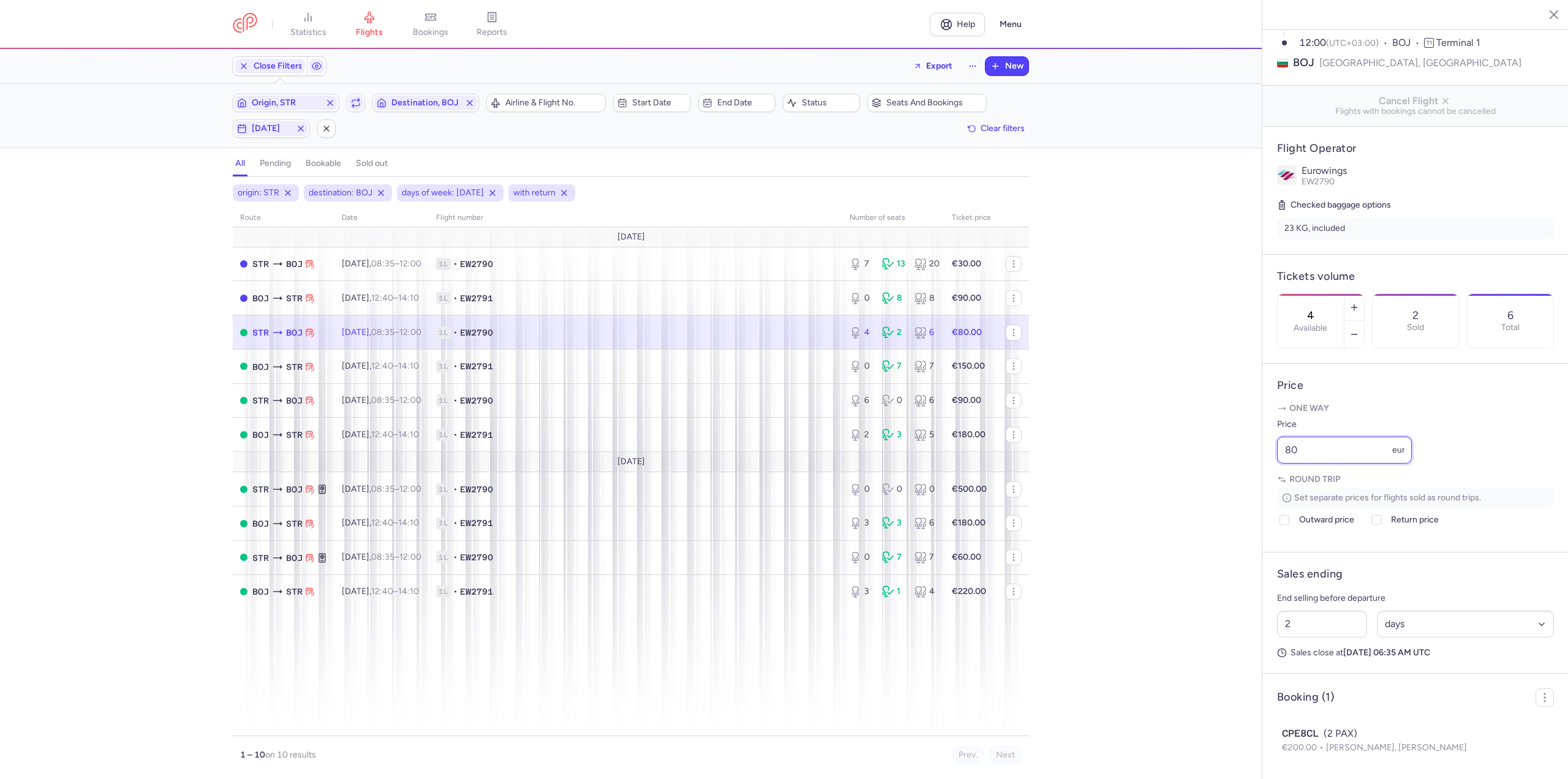
drag, startPoint x: 1316, startPoint y: 495, endPoint x: 1218, endPoint y: 484, distance: 98.6
click at [1218, 484] on div "statistics flights bookings reports Help Menu Close Filters Export New Filters …" at bounding box center [784, 390] width 1568 height 779
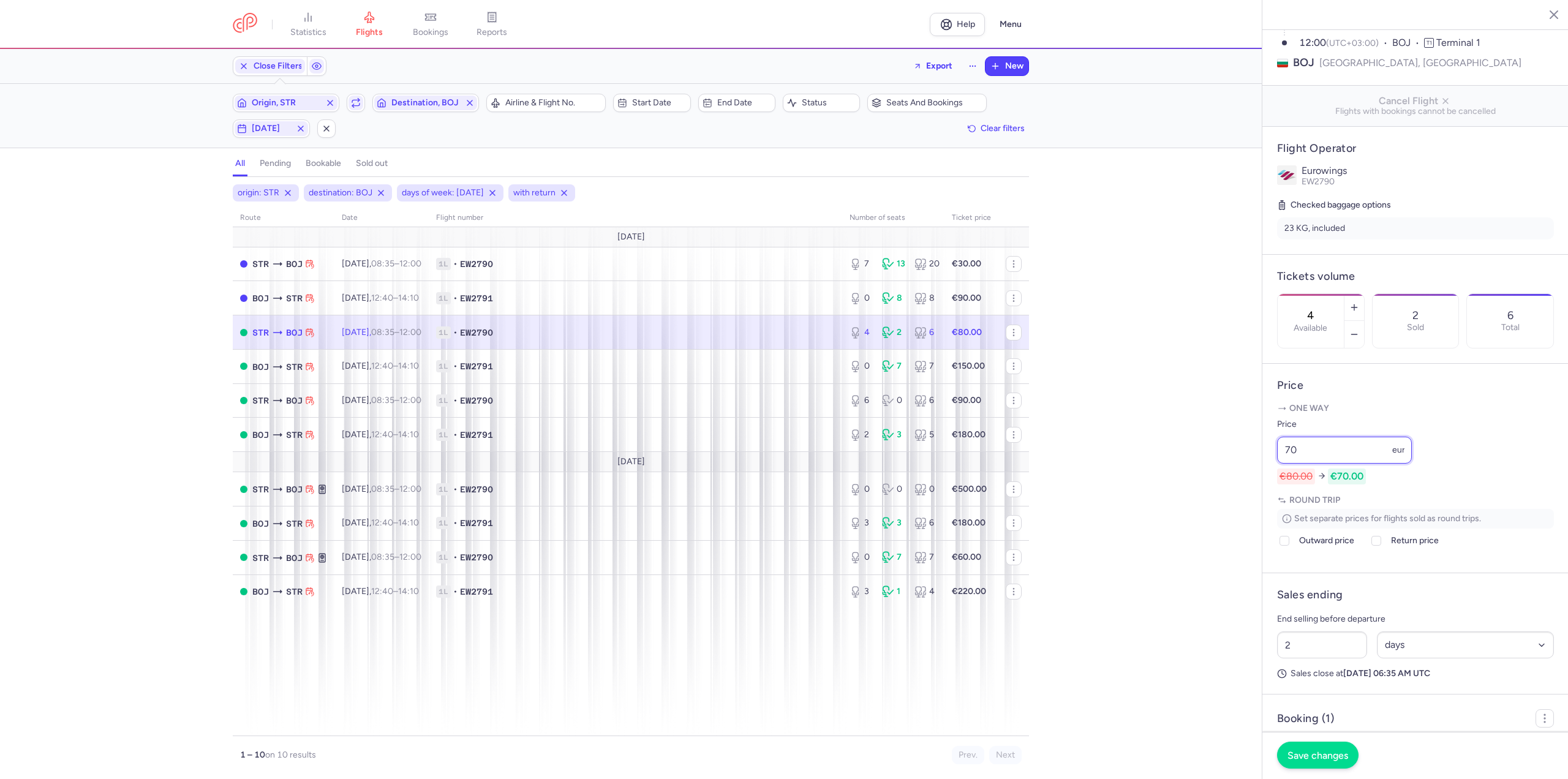
type input "70"
click at [1309, 767] on button "Save changes" at bounding box center [1318, 755] width 82 height 27
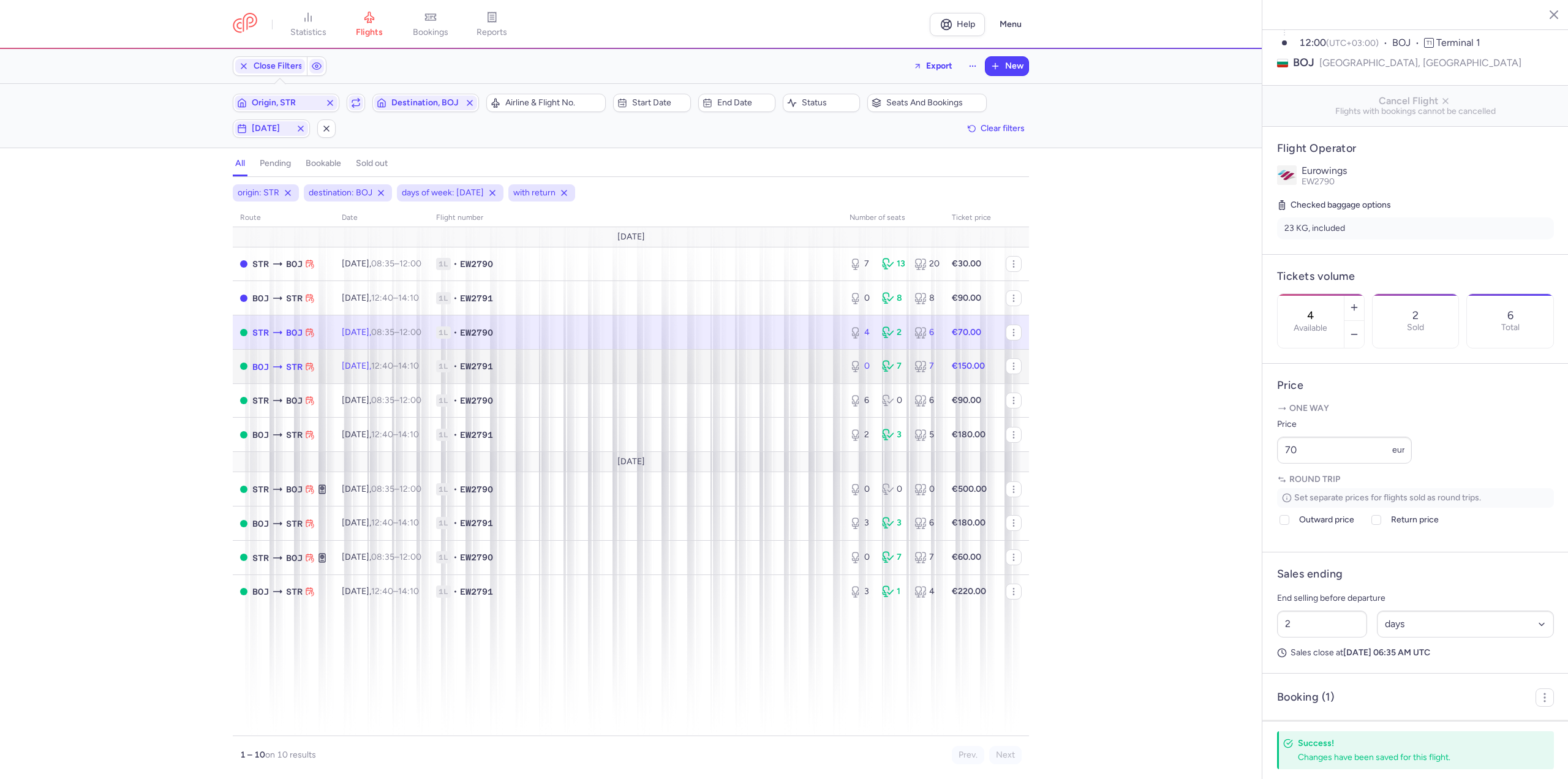
click at [384, 366] on span "[DATE] 12:40 – 14:10 +0" at bounding box center [380, 366] width 77 height 10
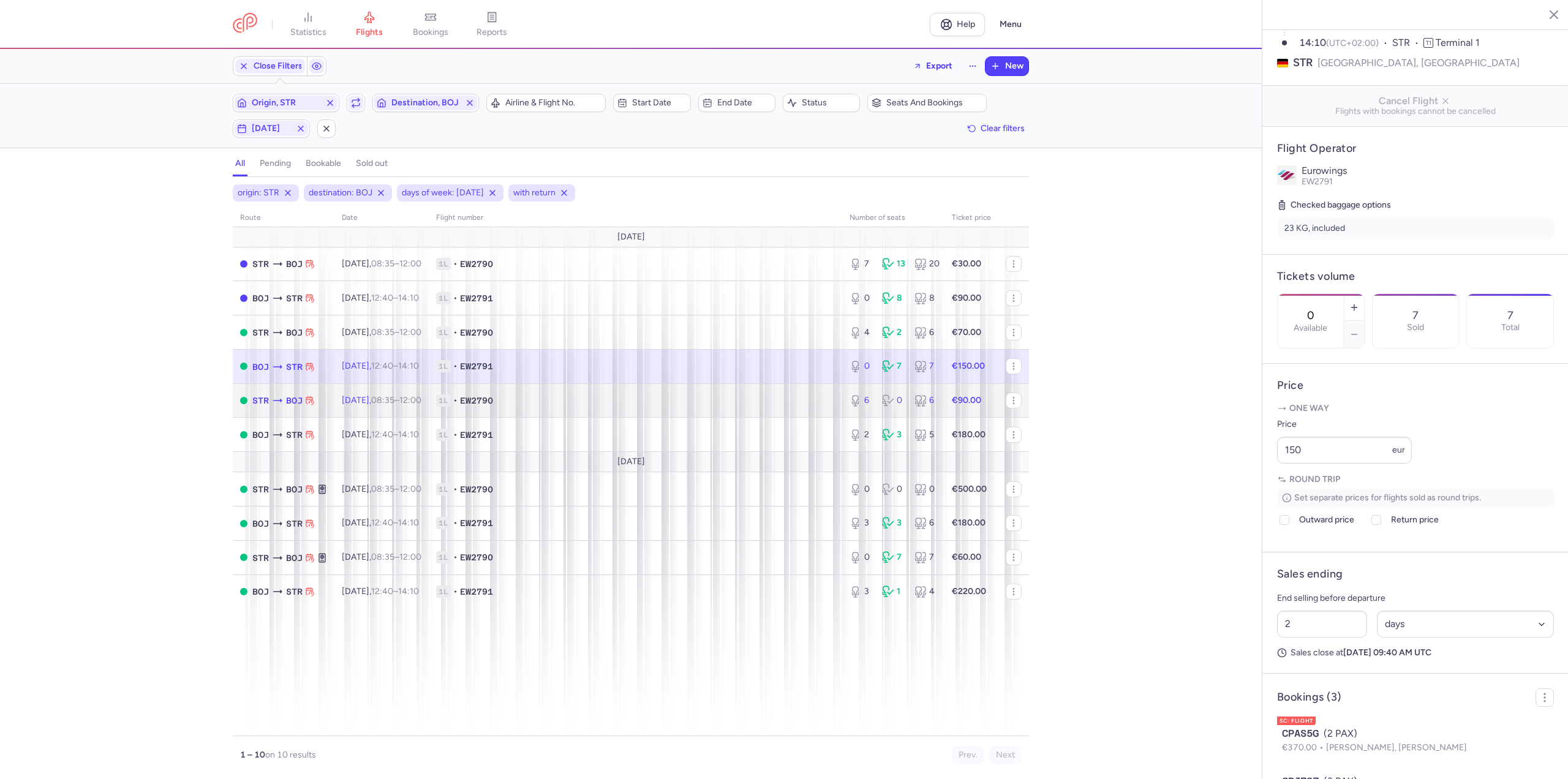
click at [397, 390] on td "[DATE] 08:35 – 12:00 +0" at bounding box center [381, 401] width 94 height 34
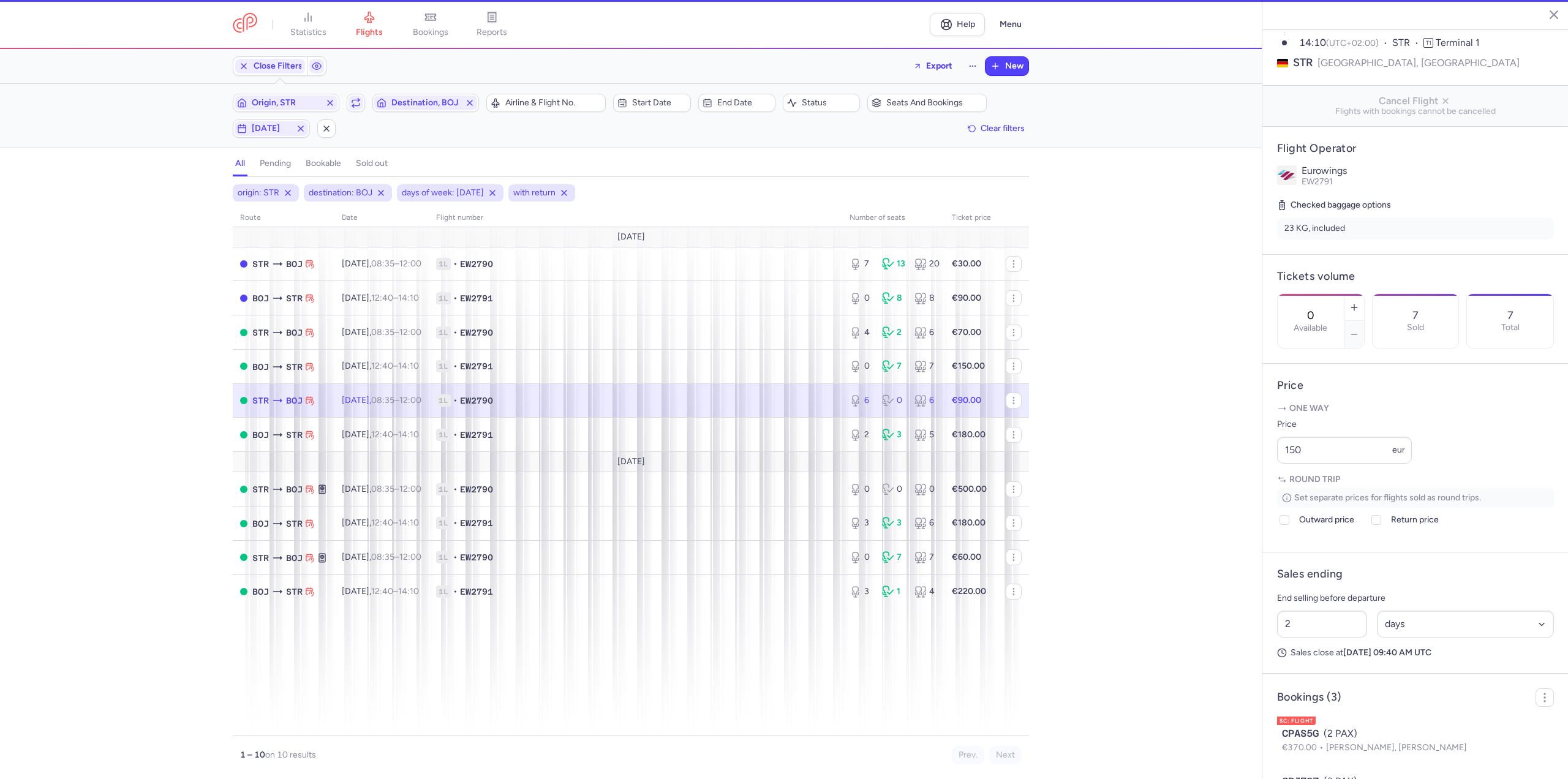
type input "6"
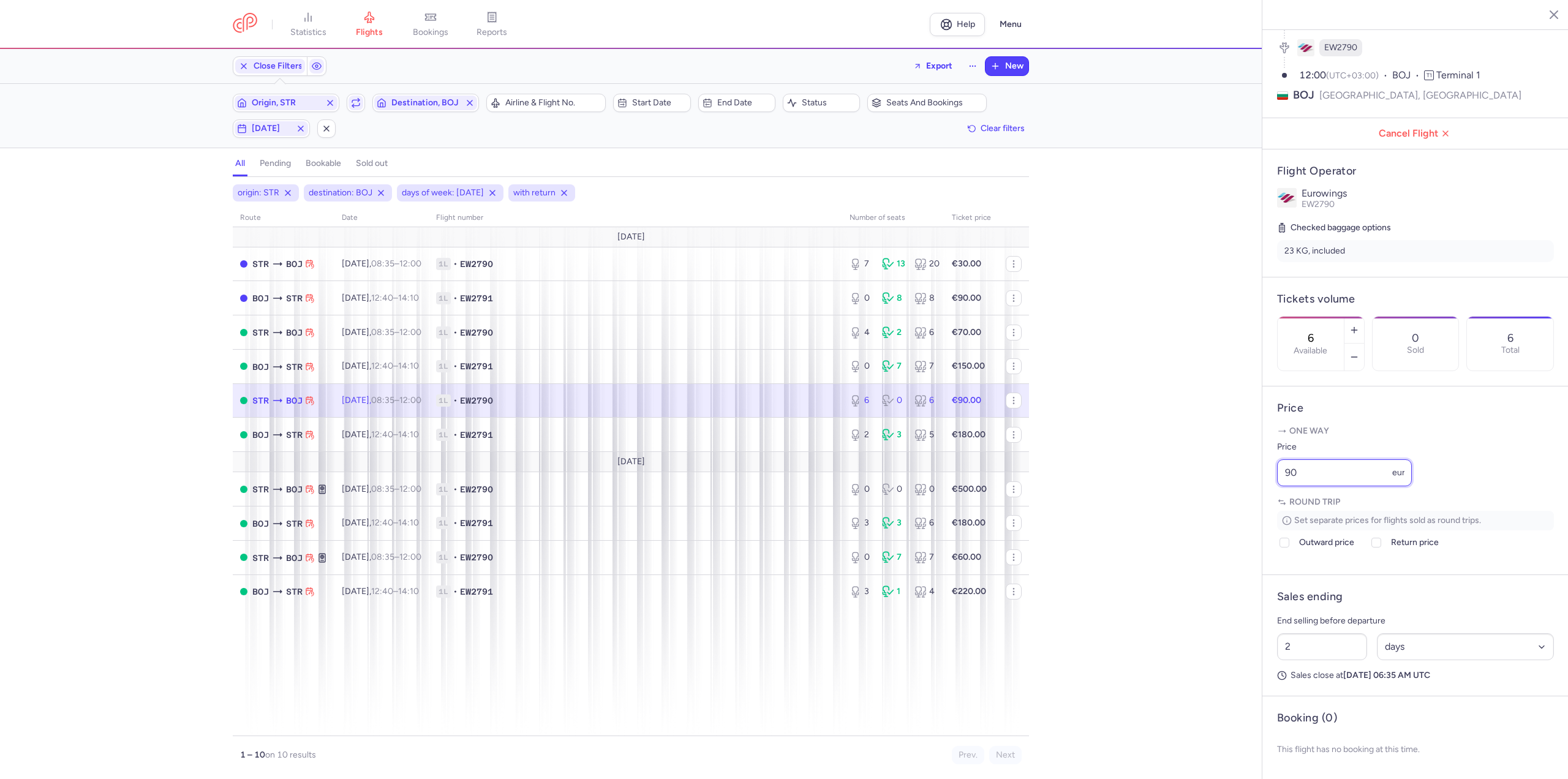
drag, startPoint x: 1342, startPoint y: 478, endPoint x: 1197, endPoint y: 470, distance: 145.2
click at [1197, 470] on div "statistics flights bookings reports Help Menu Close Filters Export New Filters …" at bounding box center [784, 390] width 1568 height 779
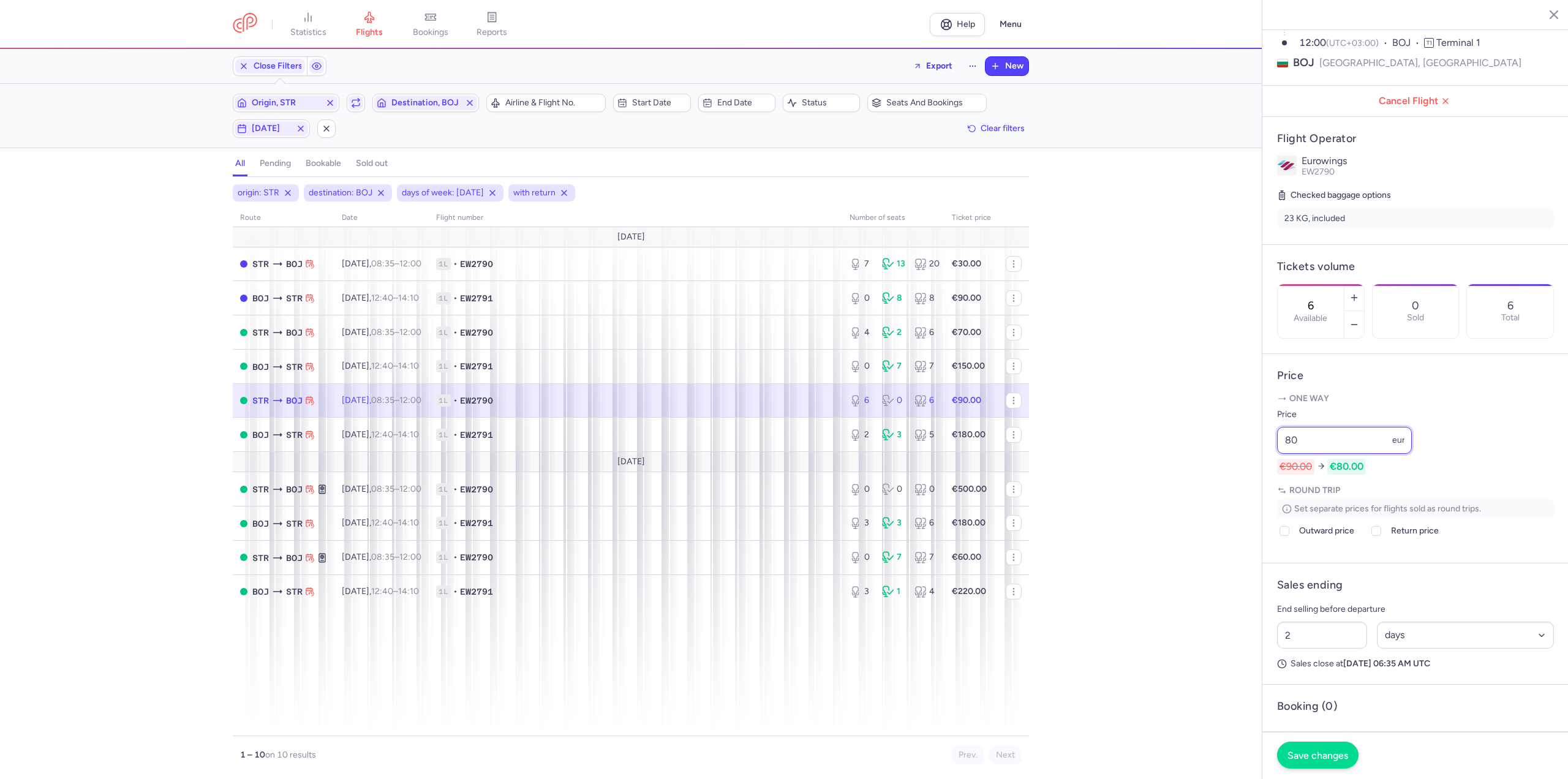
type input "80"
click at [1310, 760] on span "Save changes" at bounding box center [1318, 755] width 61 height 11
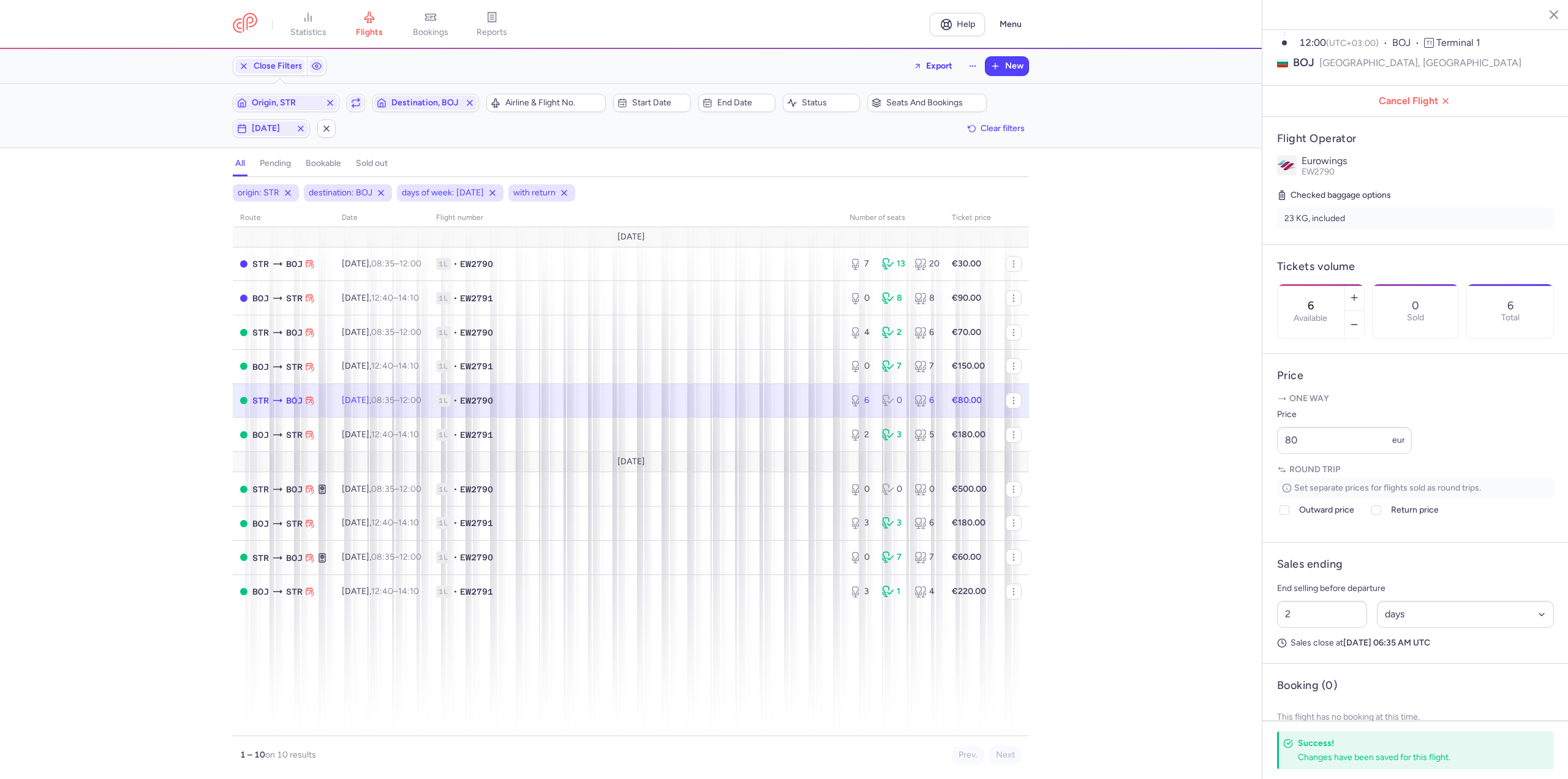
drag, startPoint x: 566, startPoint y: 396, endPoint x: 586, endPoint y: 397, distance: 20.0
click at [566, 396] on span "1L • EW2790" at bounding box center [636, 401] width 399 height 12
drag, startPoint x: 1401, startPoint y: 280, endPoint x: 1395, endPoint y: 273, distance: 9.2
click at [1364, 310] on div at bounding box center [1354, 310] width 20 height 1
click at [1364, 284] on button "button" at bounding box center [1354, 297] width 20 height 27
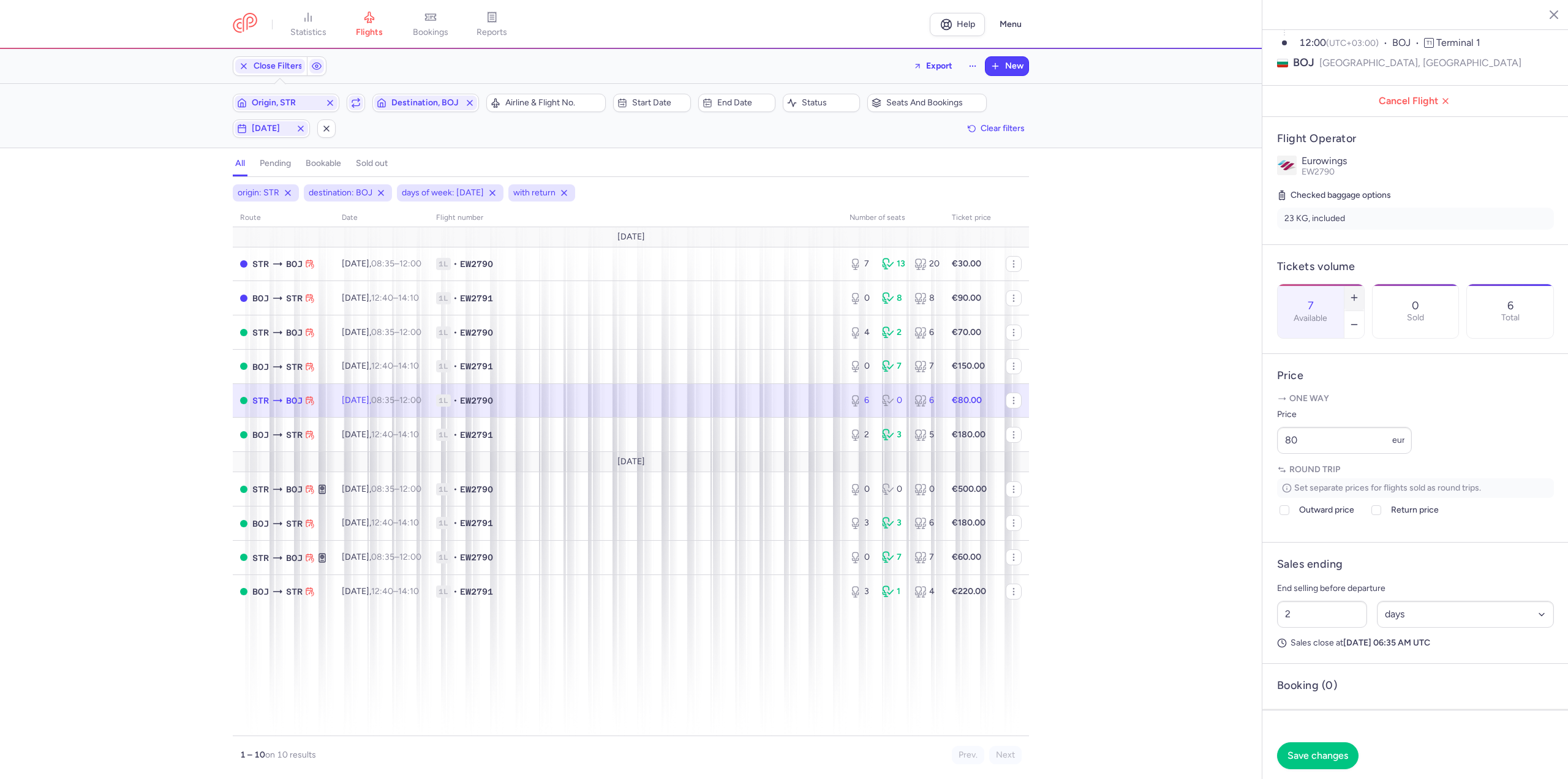
click at [1364, 284] on button "button" at bounding box center [1354, 297] width 20 height 27
click at [1301, 761] on button "Save changes" at bounding box center [1318, 755] width 82 height 27
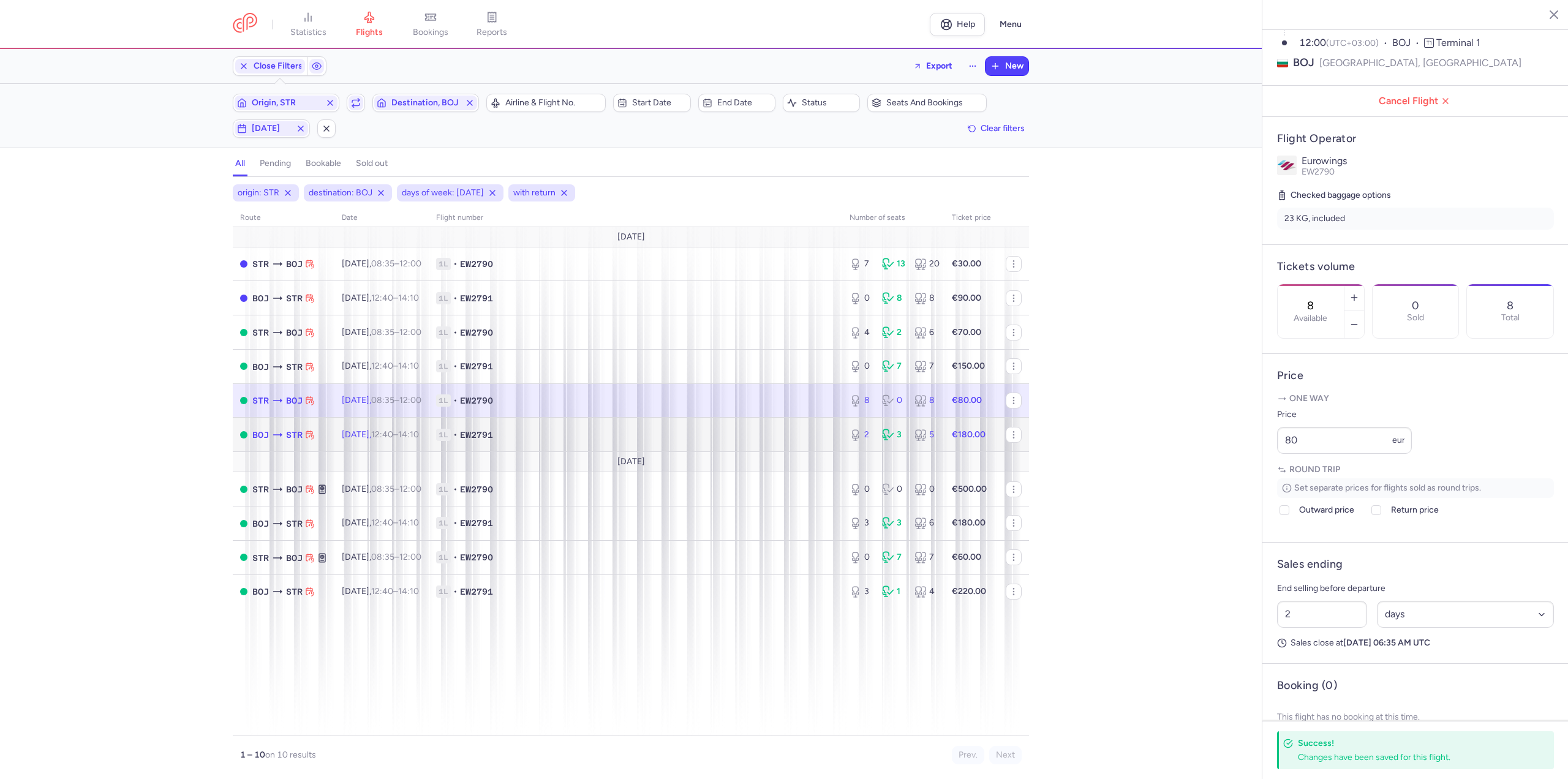
drag, startPoint x: 420, startPoint y: 430, endPoint x: 416, endPoint y: 440, distance: 10.8
click at [416, 440] on td "[DATE] 12:40 – 14:10 +0" at bounding box center [381, 435] width 94 height 34
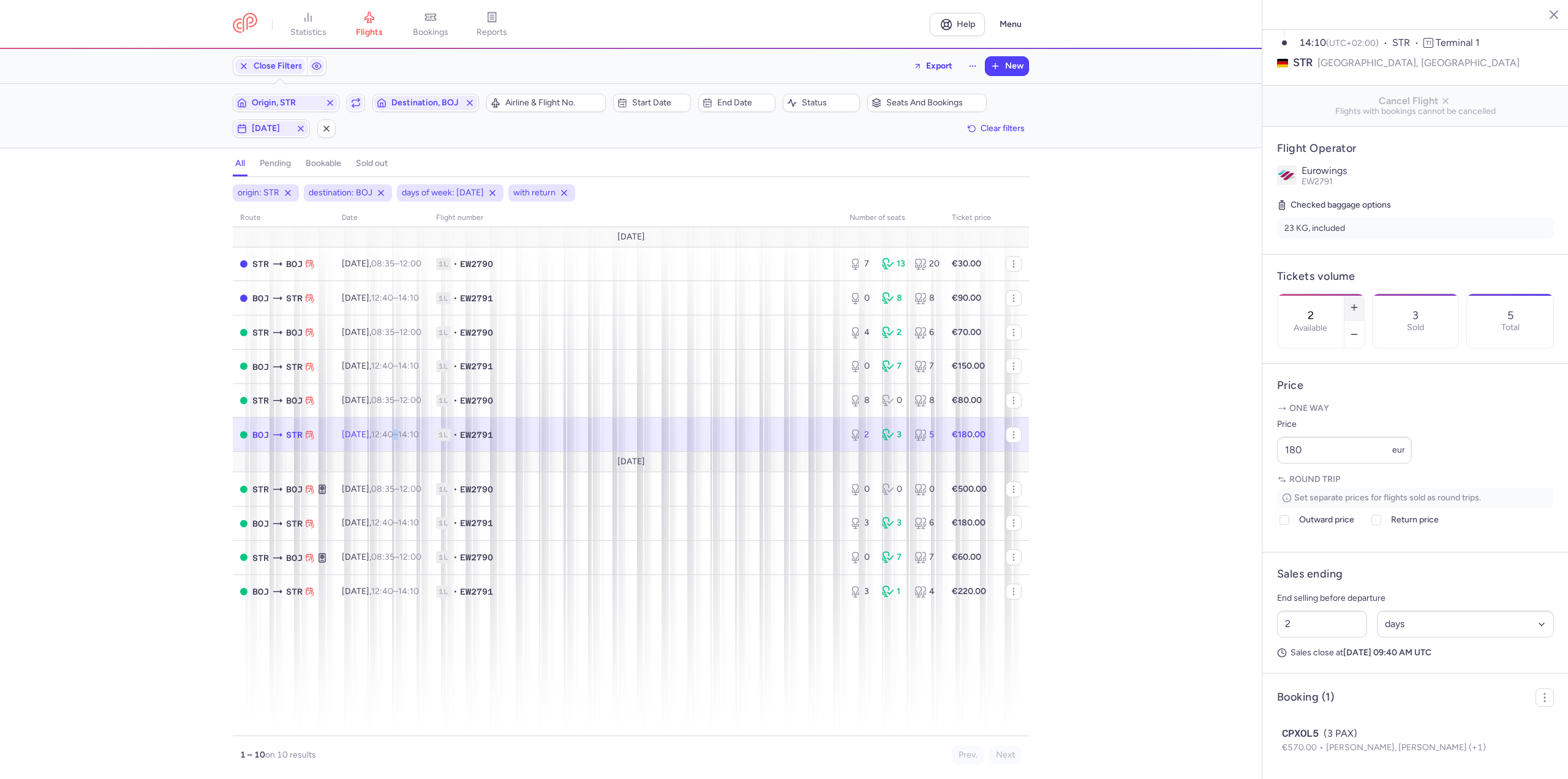
click at [1359, 302] on icon "button" at bounding box center [1354, 307] width 10 height 10
click at [1325, 745] on button "Save changes" at bounding box center [1318, 755] width 82 height 27
click at [419, 482] on td "[DATE] 08:35 – 12:00 +0" at bounding box center [381, 489] width 94 height 34
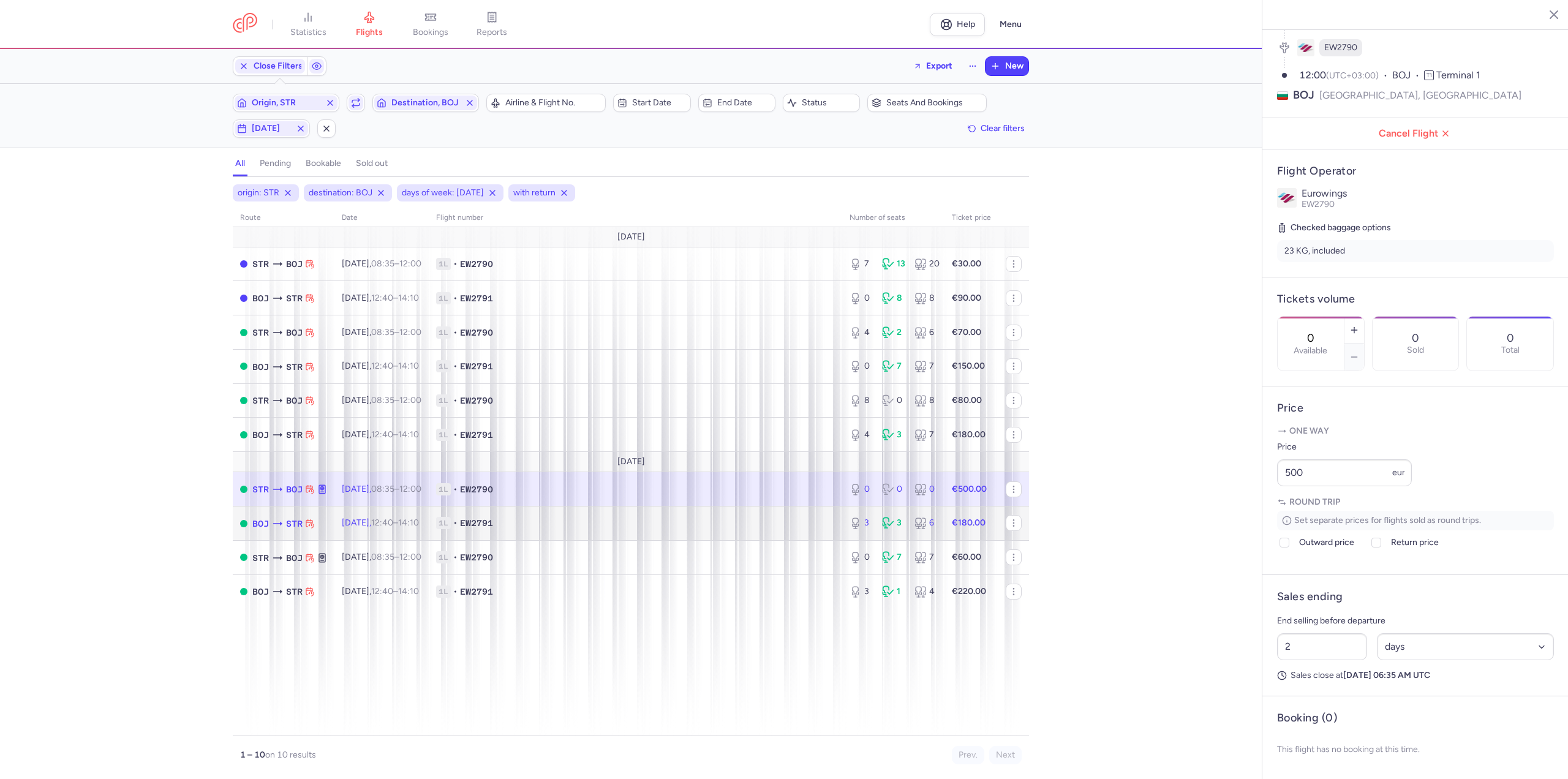
click at [409, 517] on td "[DATE] 12:40 – 14:10 +0" at bounding box center [381, 523] width 94 height 34
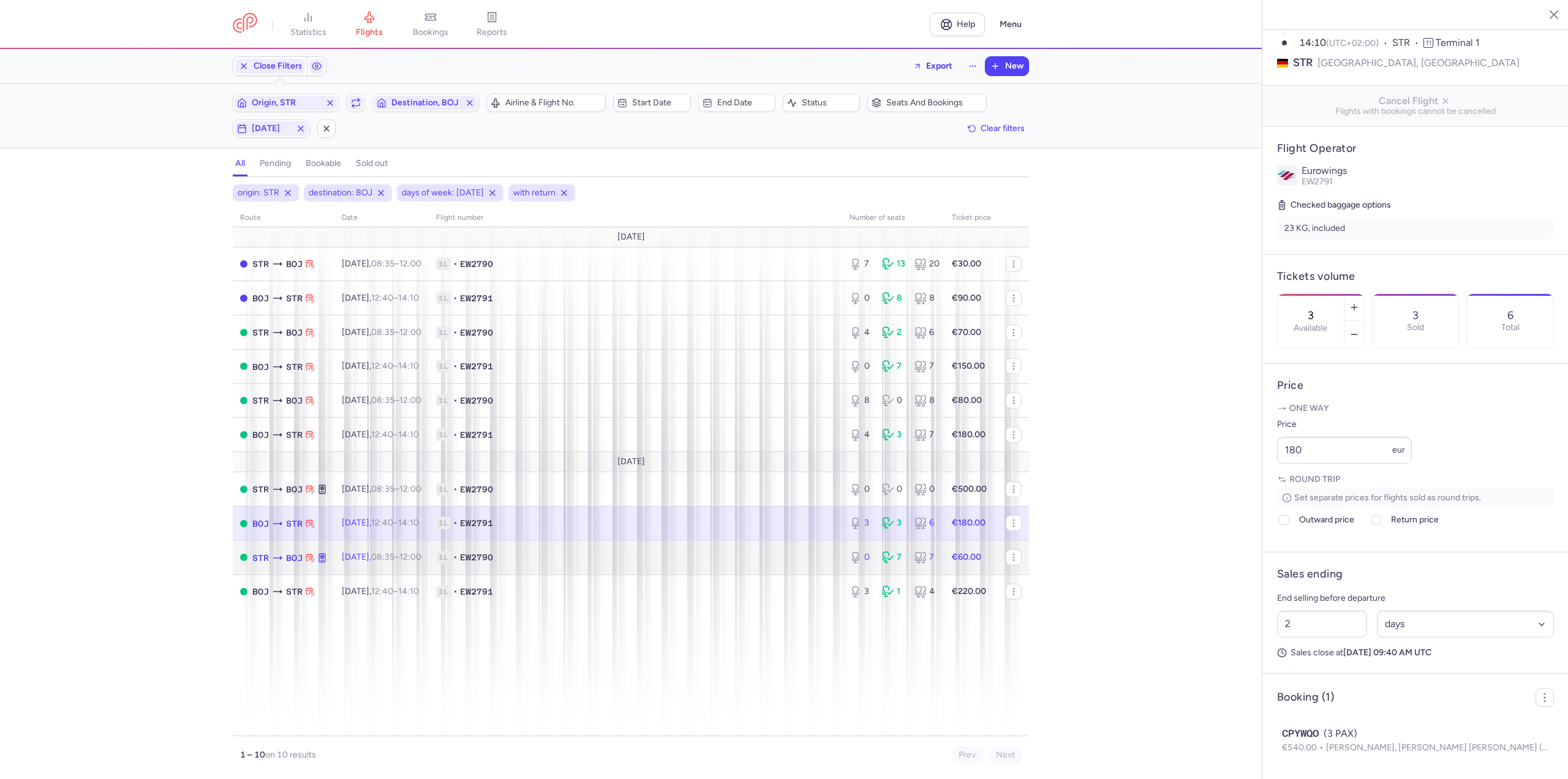
click at [385, 553] on span "[DATE] 08:35 – 12:00 +0" at bounding box center [382, 557] width 80 height 10
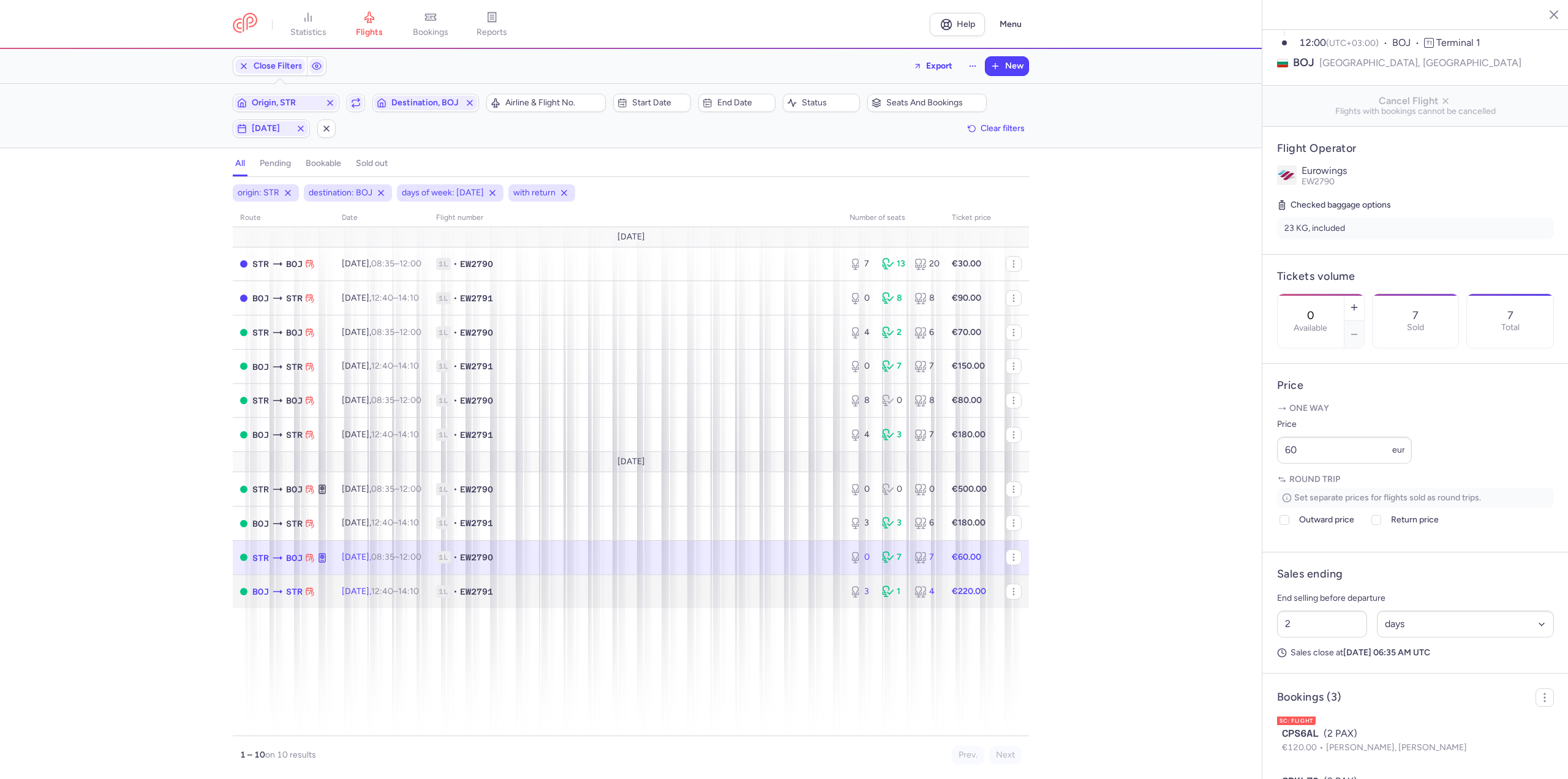
click at [383, 586] on span "[DATE] 12:40 – 14:10 +0" at bounding box center [380, 591] width 77 height 10
type input "3"
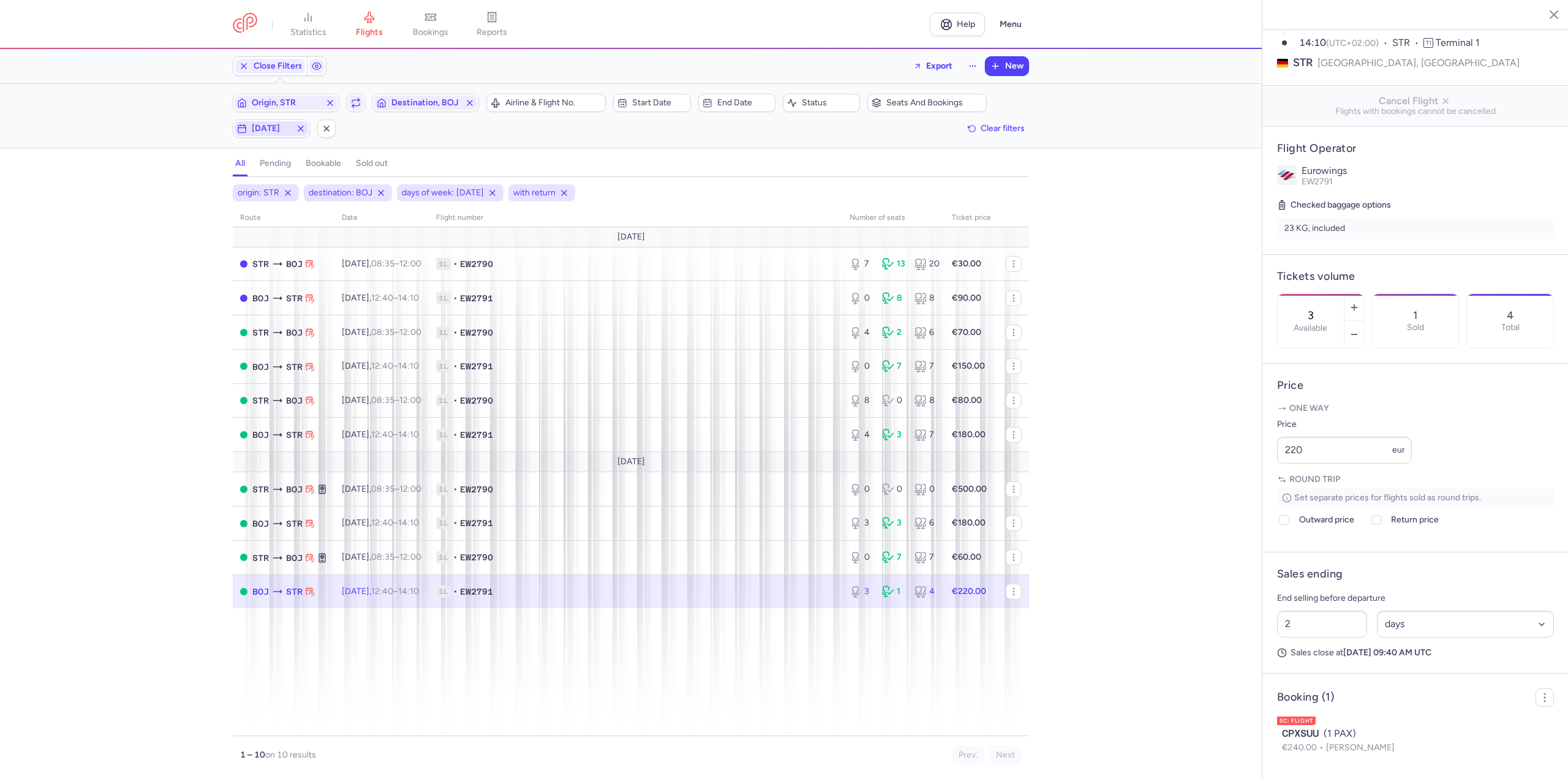
click at [275, 126] on span "[DATE]" at bounding box center [272, 128] width 39 height 10
click at [144, 187] on input "M" at bounding box center [151, 189] width 18 height 18
checkbox input "false"
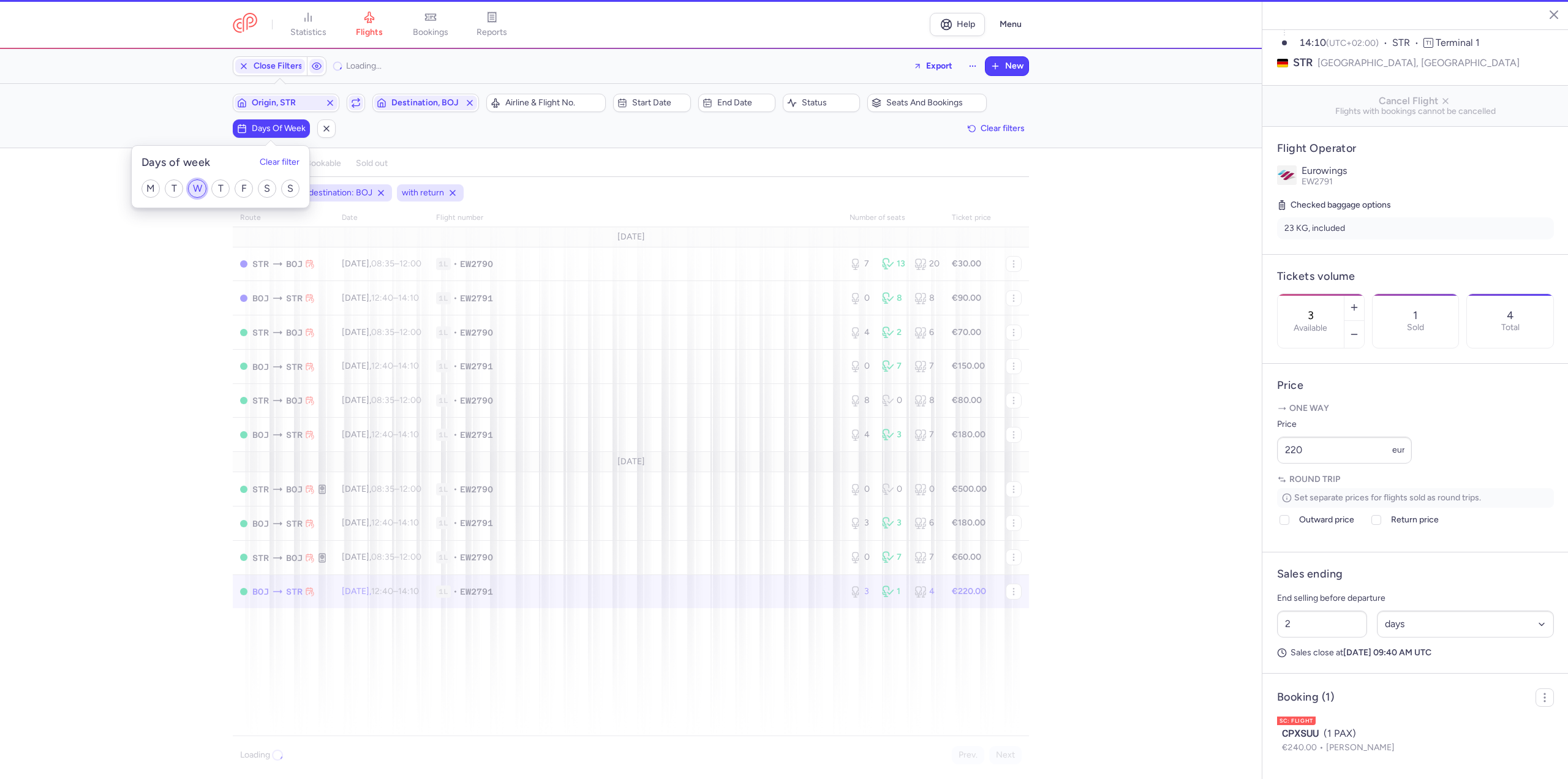
click at [194, 189] on input "W" at bounding box center [197, 189] width 18 height 18
checkbox input "true"
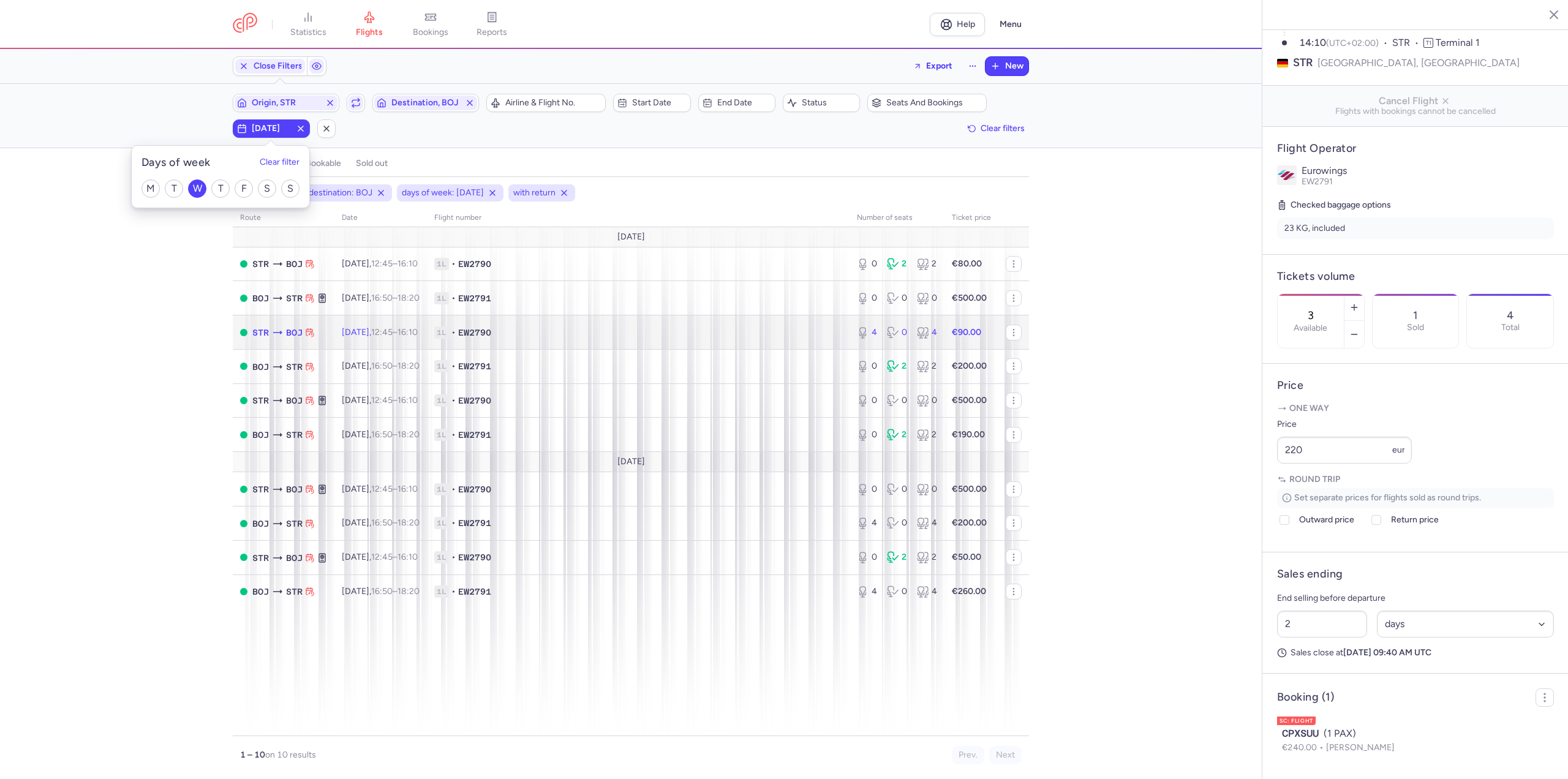
click at [455, 334] on span "•" at bounding box center [453, 332] width 4 height 12
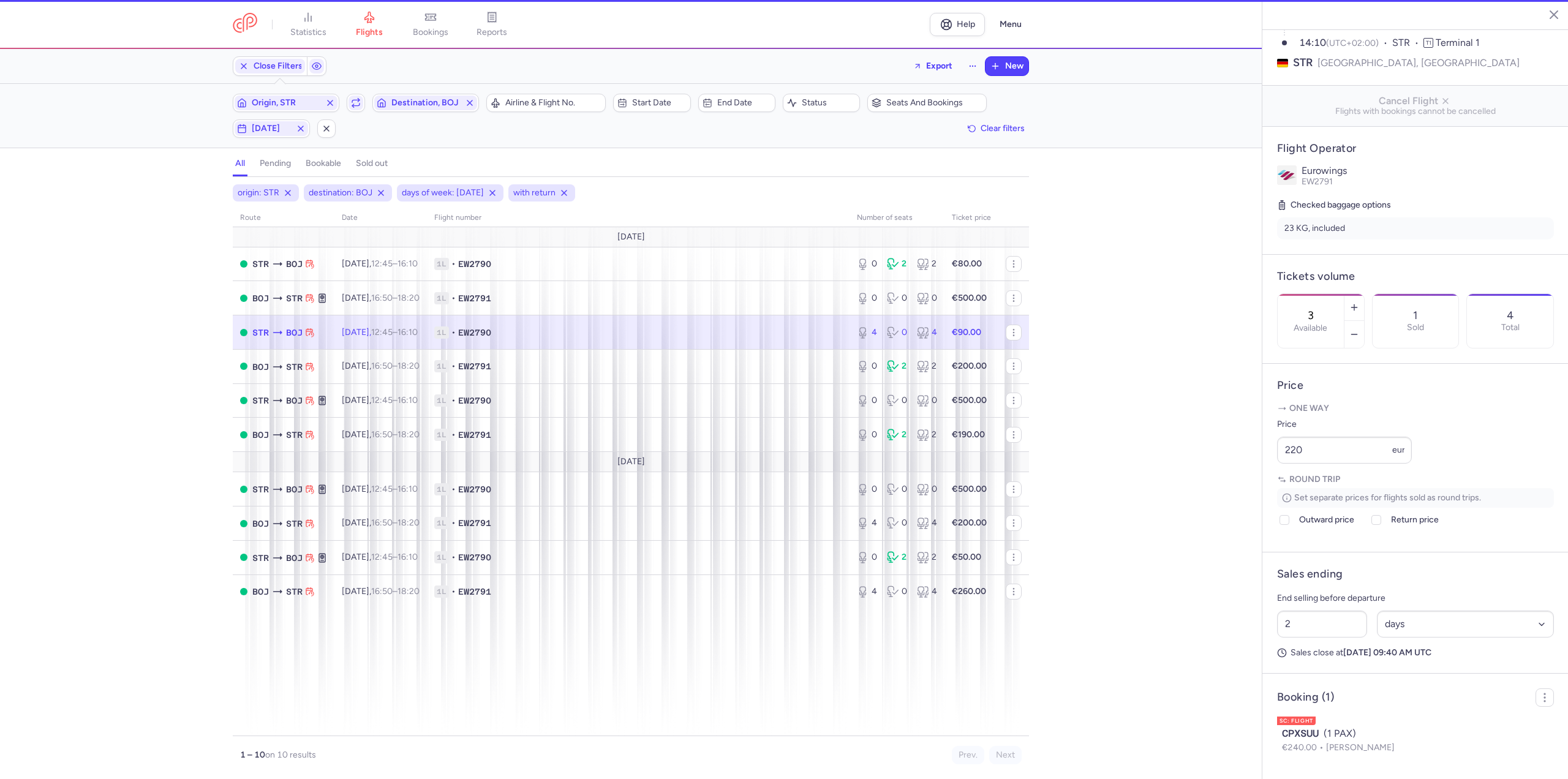
type input "4"
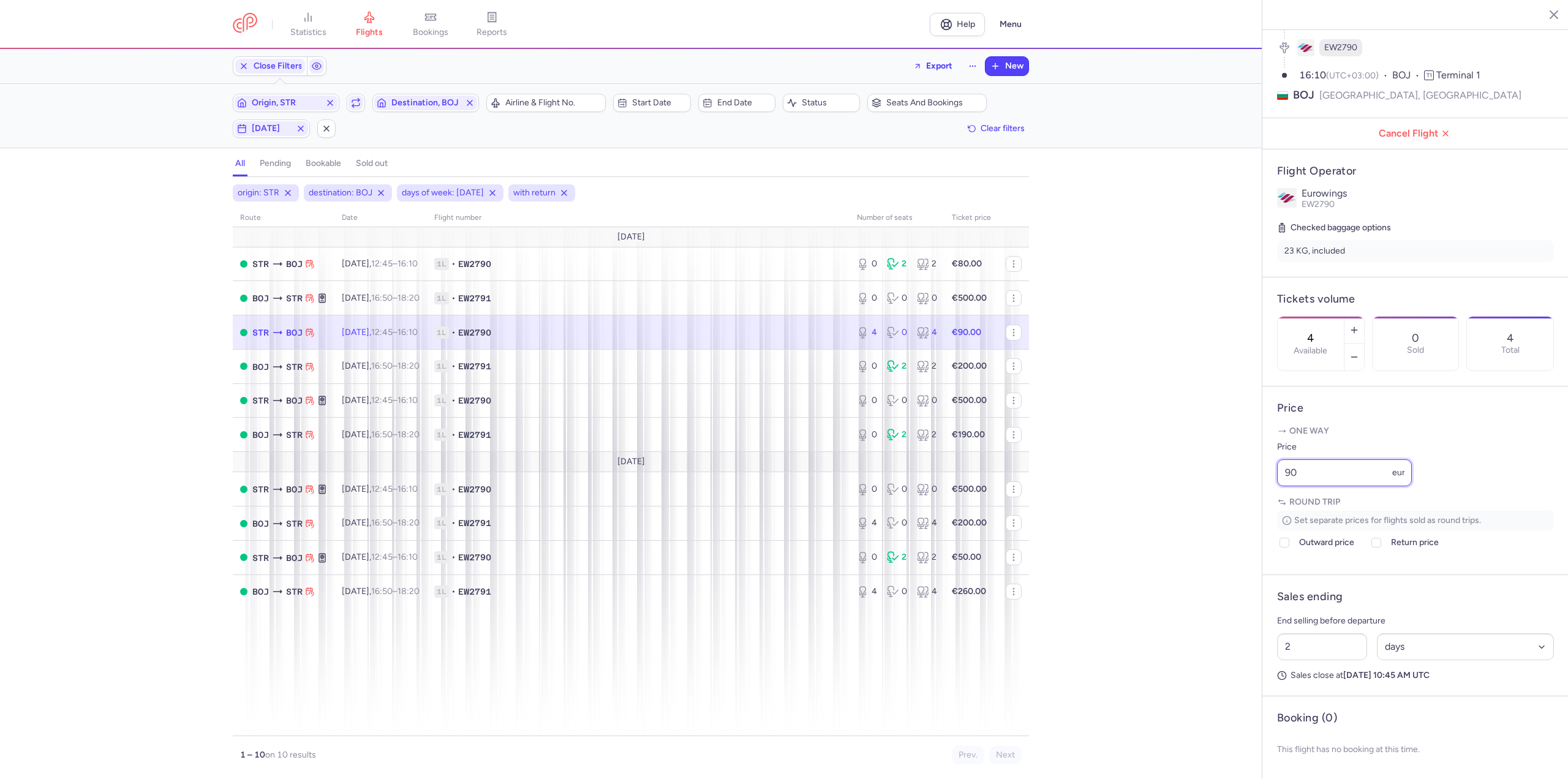
drag, startPoint x: 1322, startPoint y: 479, endPoint x: 1202, endPoint y: 468, distance: 120.5
click at [1202, 468] on div "statistics flights bookings reports Help Menu Close Filters Export New Filters …" at bounding box center [784, 390] width 1568 height 779
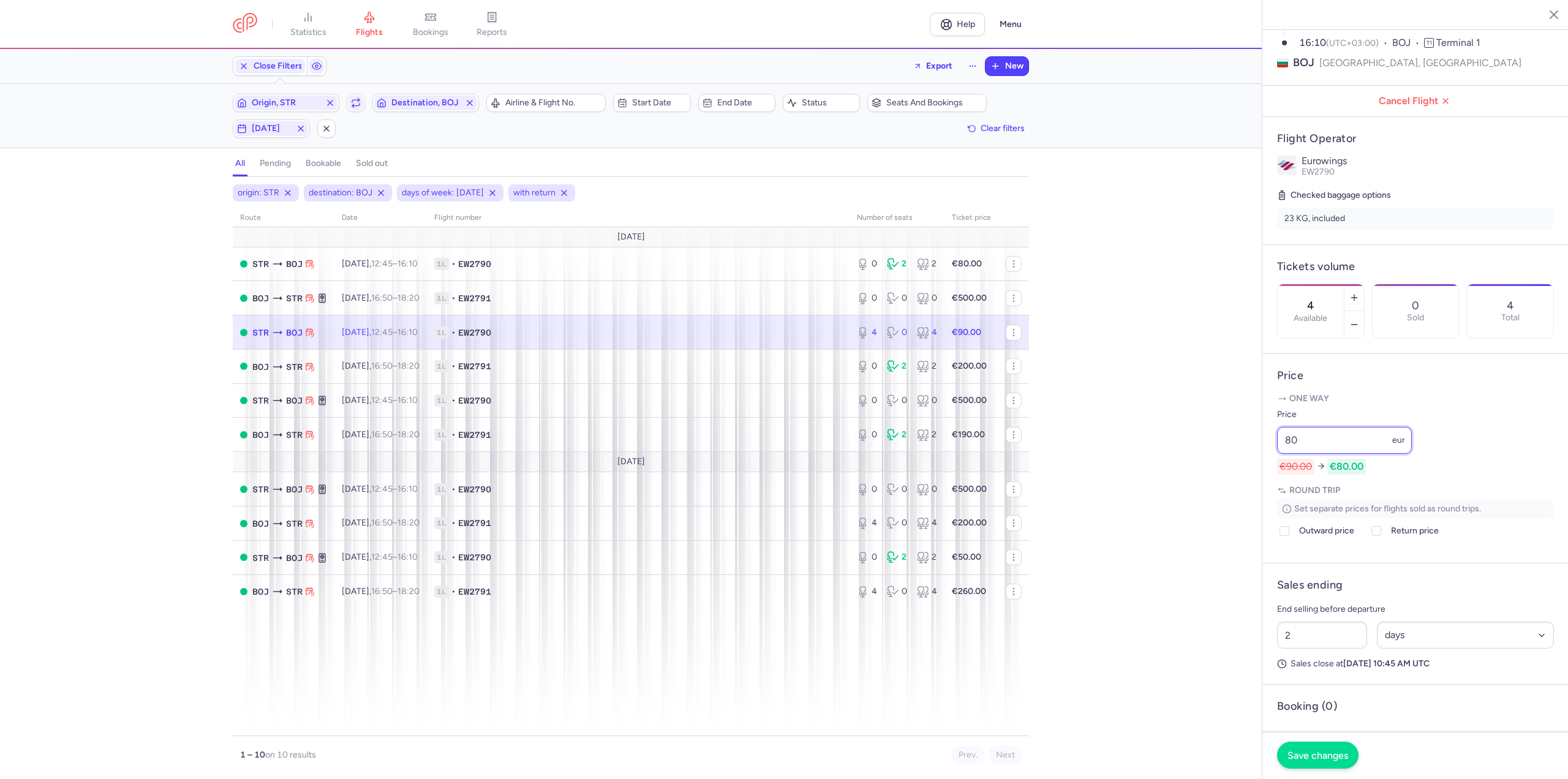
type input "80"
click at [1323, 759] on span "Save changes" at bounding box center [1318, 755] width 61 height 11
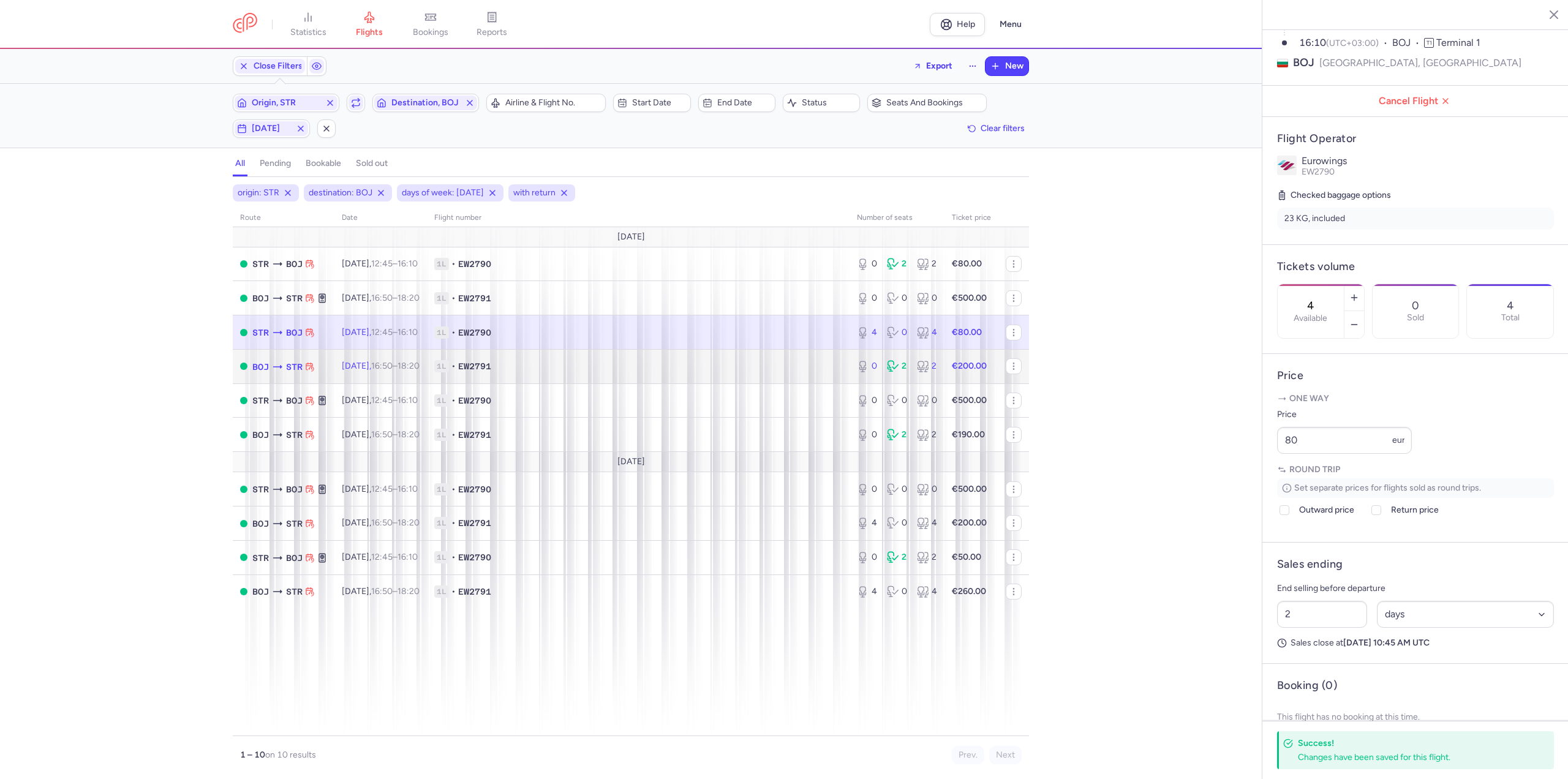
click at [557, 365] on span "1L • EW2791" at bounding box center [639, 366] width 408 height 12
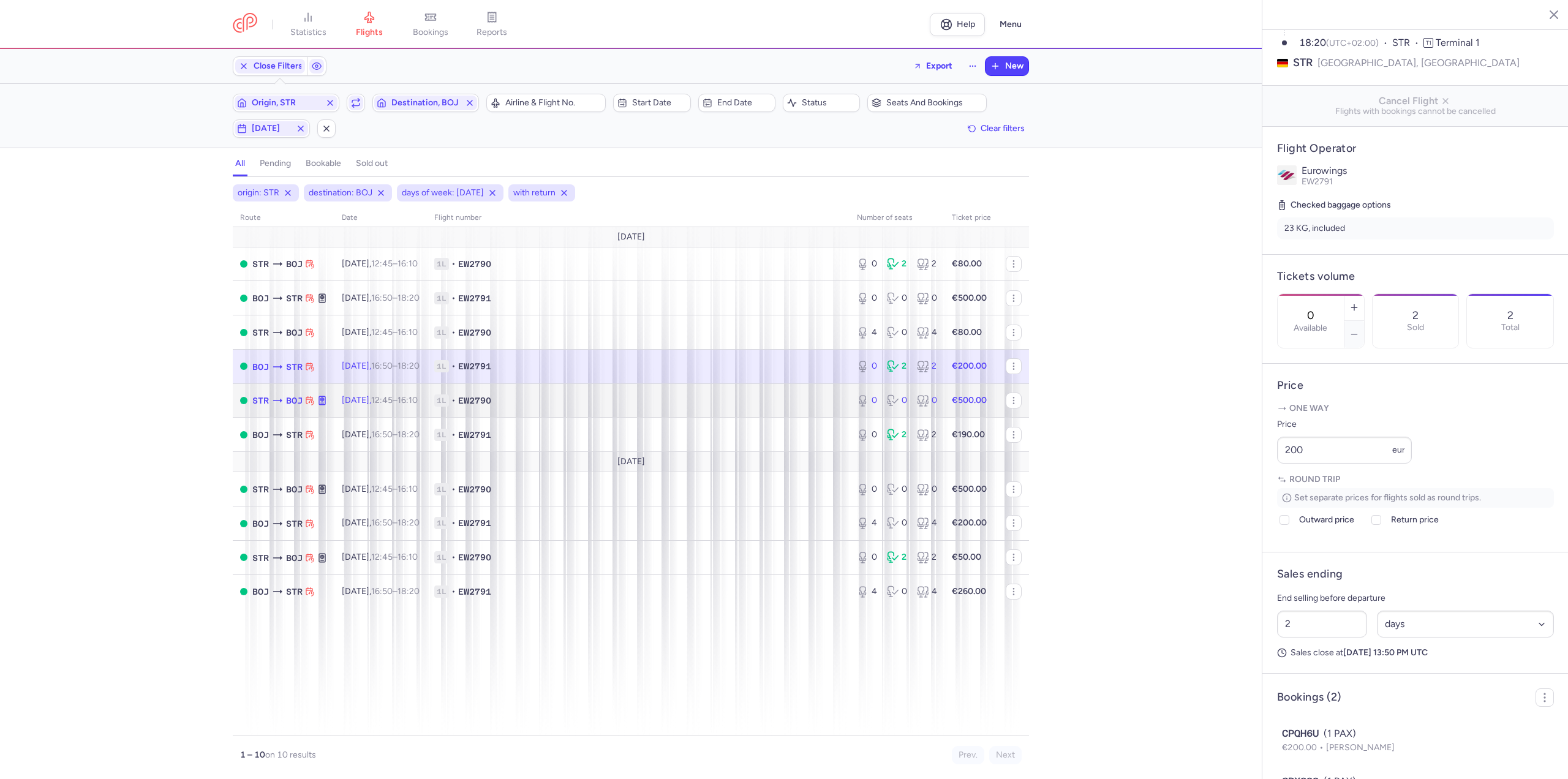
click at [514, 412] on td "1L • EW2790" at bounding box center [639, 401] width 423 height 34
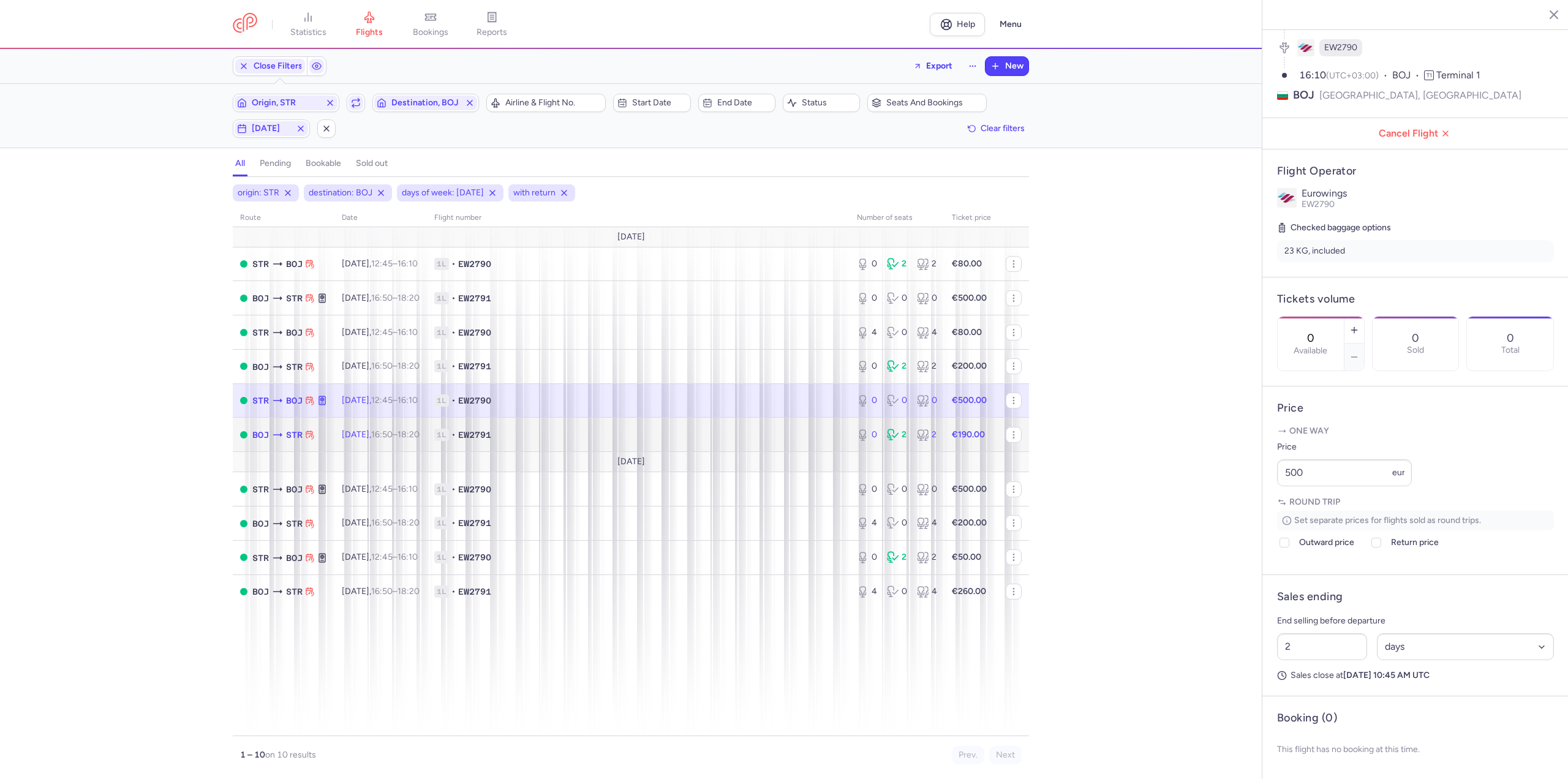
click at [491, 437] on span "EW2791" at bounding box center [475, 435] width 33 height 12
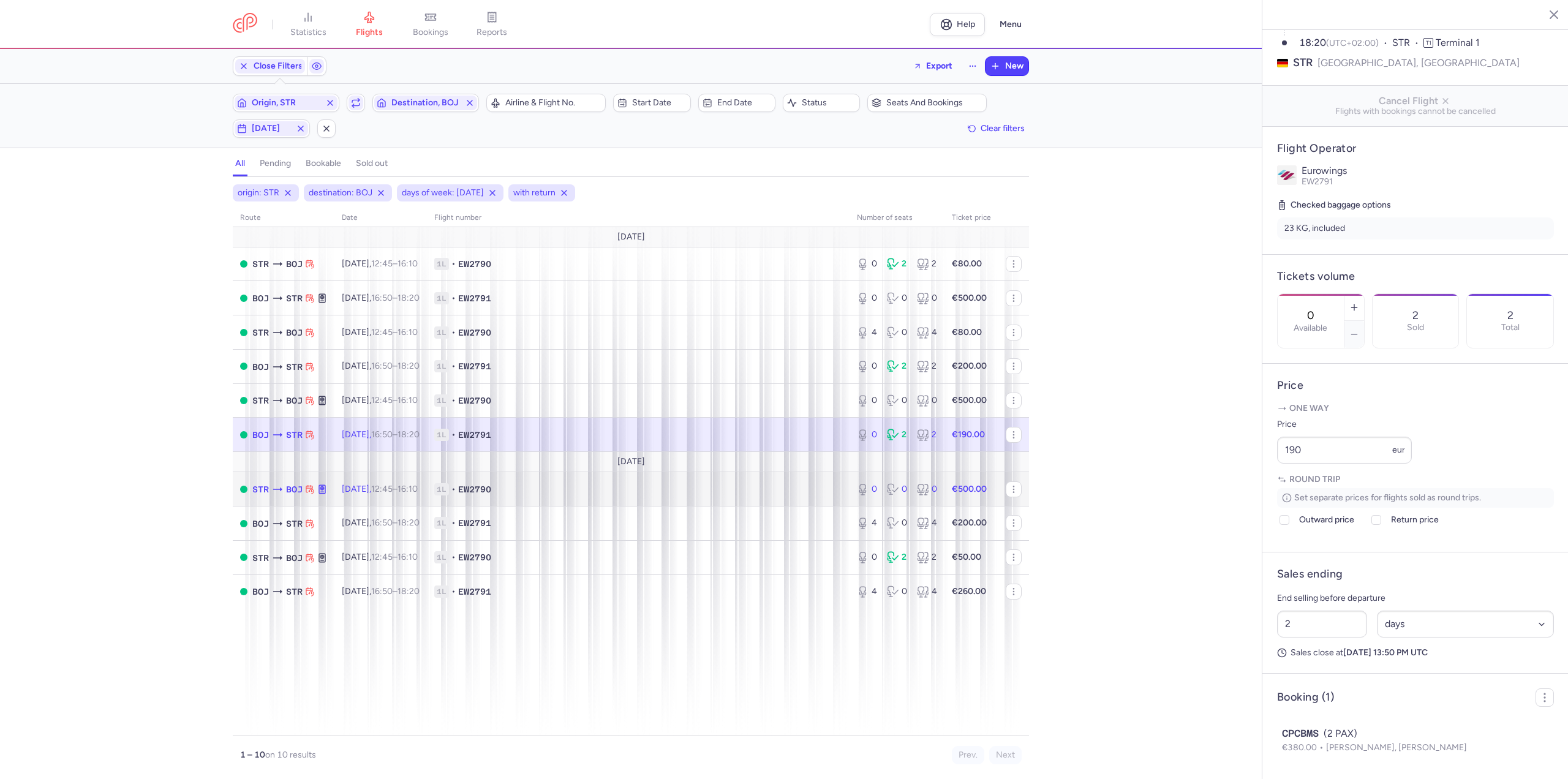
click at [483, 483] on span "1L • EW2790" at bounding box center [639, 489] width 408 height 12
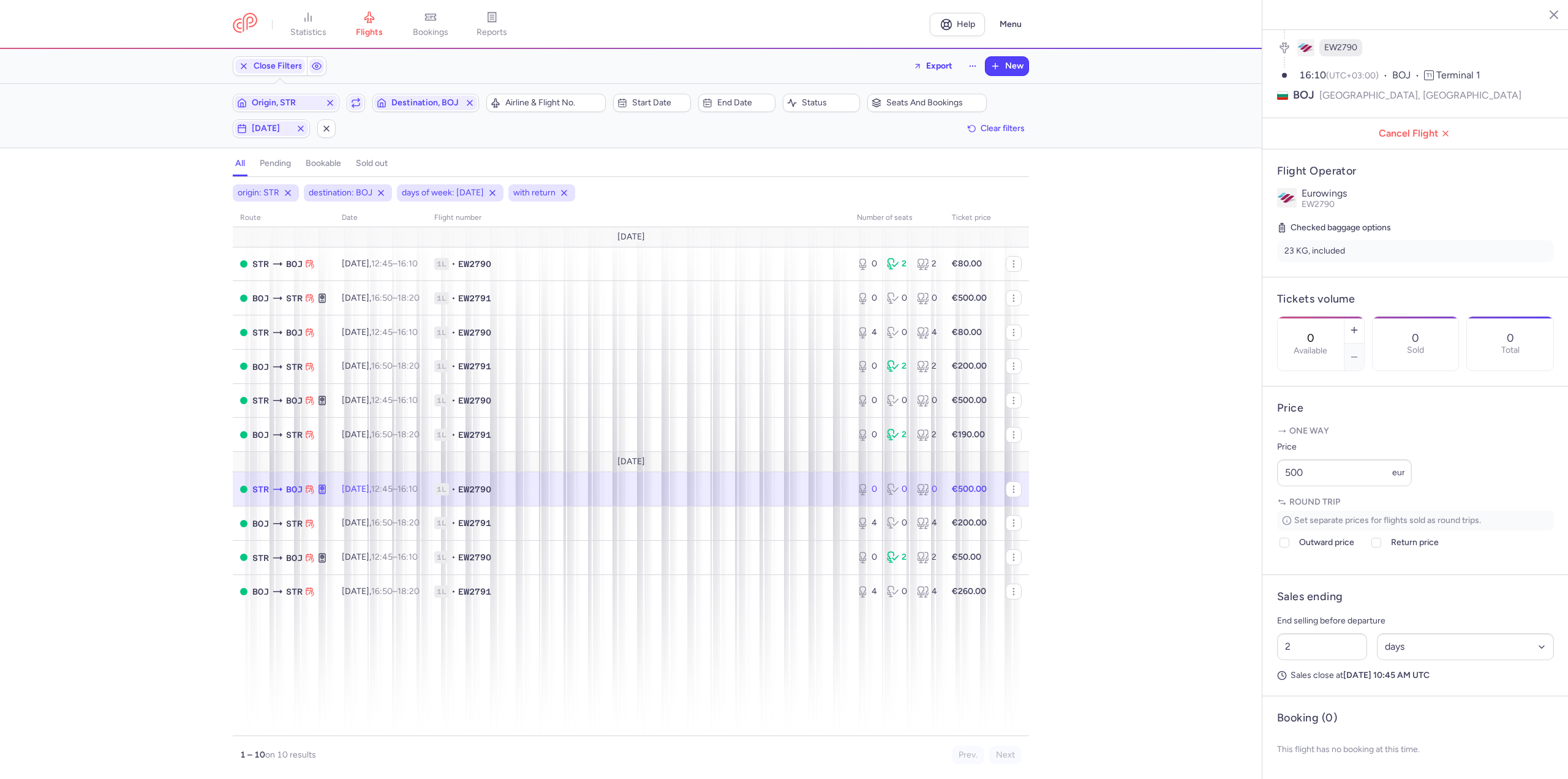
click at [945, 502] on td "1L • EW2790" at bounding box center [972, 489] width 54 height 34
click at [449, 518] on span "1L" at bounding box center [442, 523] width 15 height 12
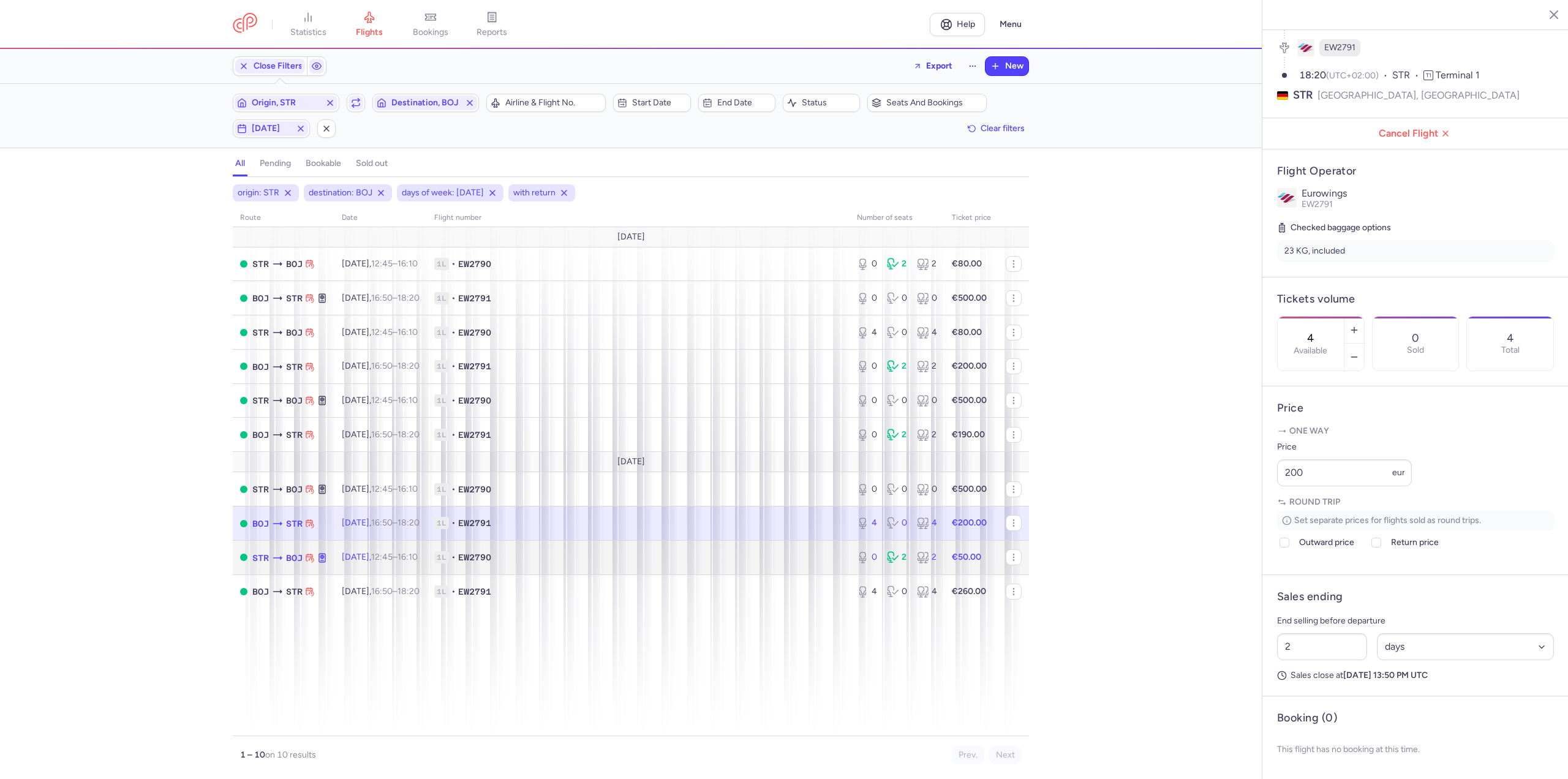
click at [462, 567] on td "1L • EW2790" at bounding box center [639, 557] width 423 height 34
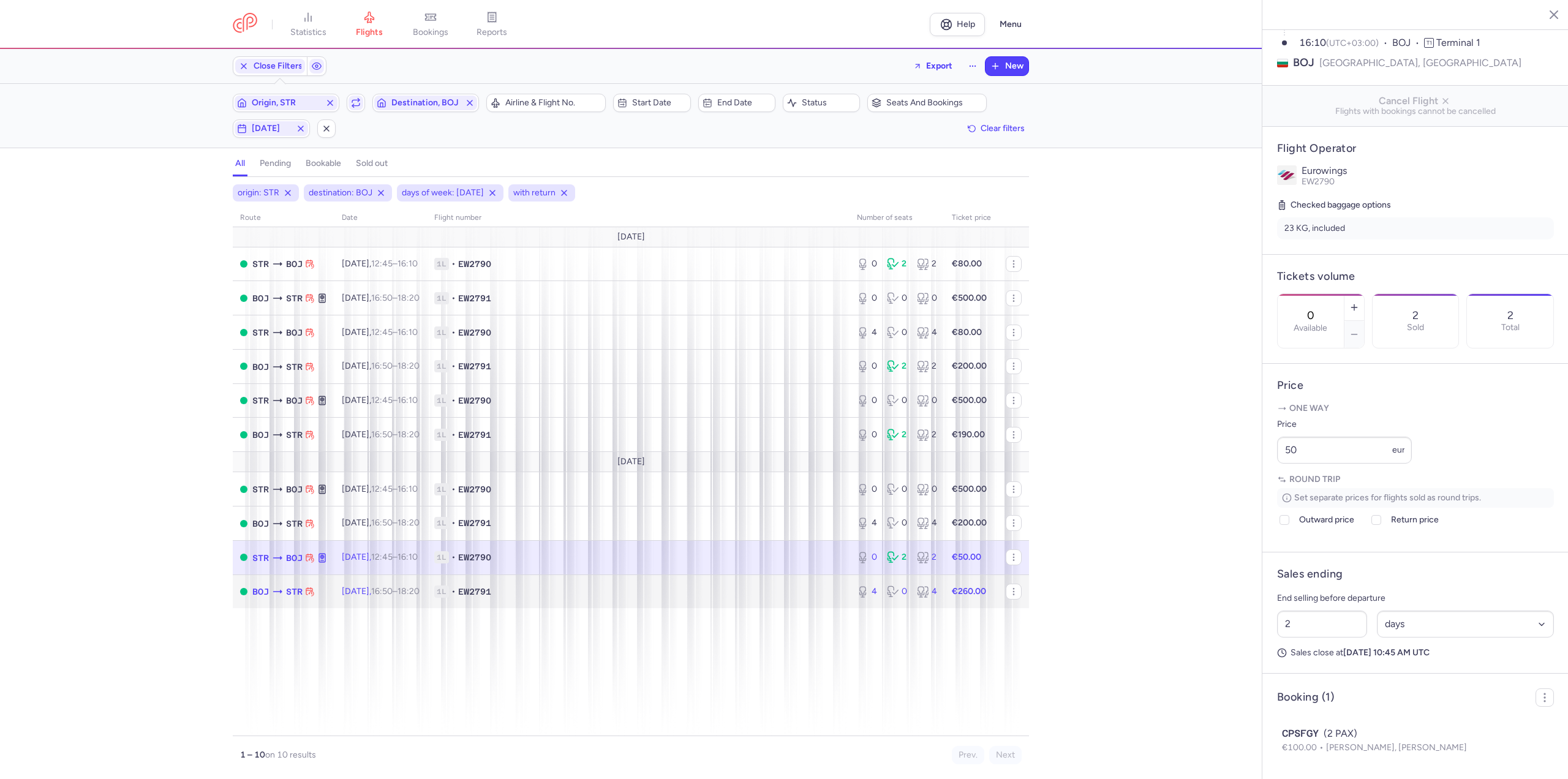
click at [458, 595] on td "1L • EW2791" at bounding box center [639, 591] width 423 height 34
type input "4"
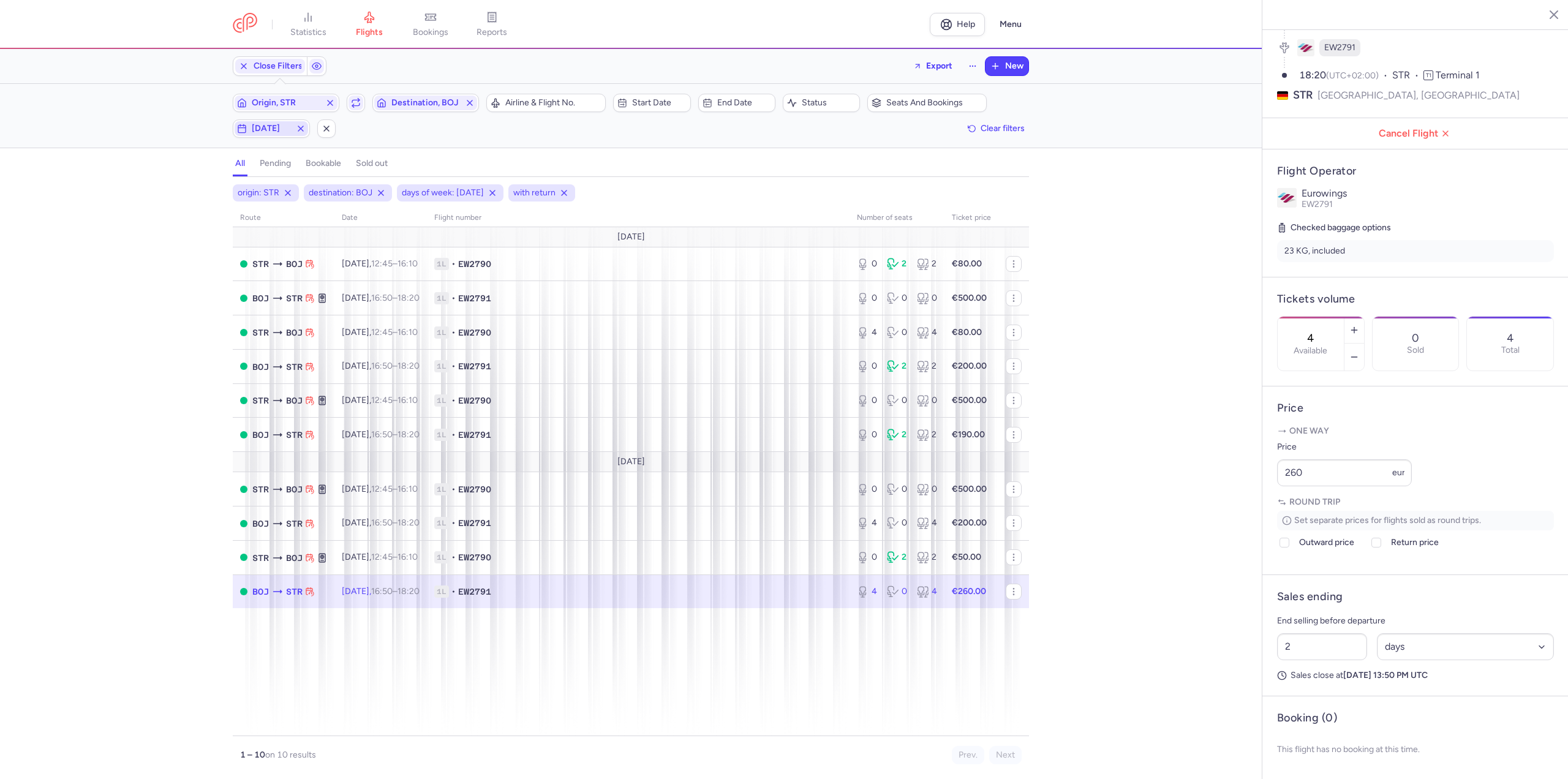
click at [273, 136] on button "[DATE]" at bounding box center [272, 128] width 77 height 18
click at [199, 189] on input "W" at bounding box center [197, 189] width 18 height 18
checkbox input "false"
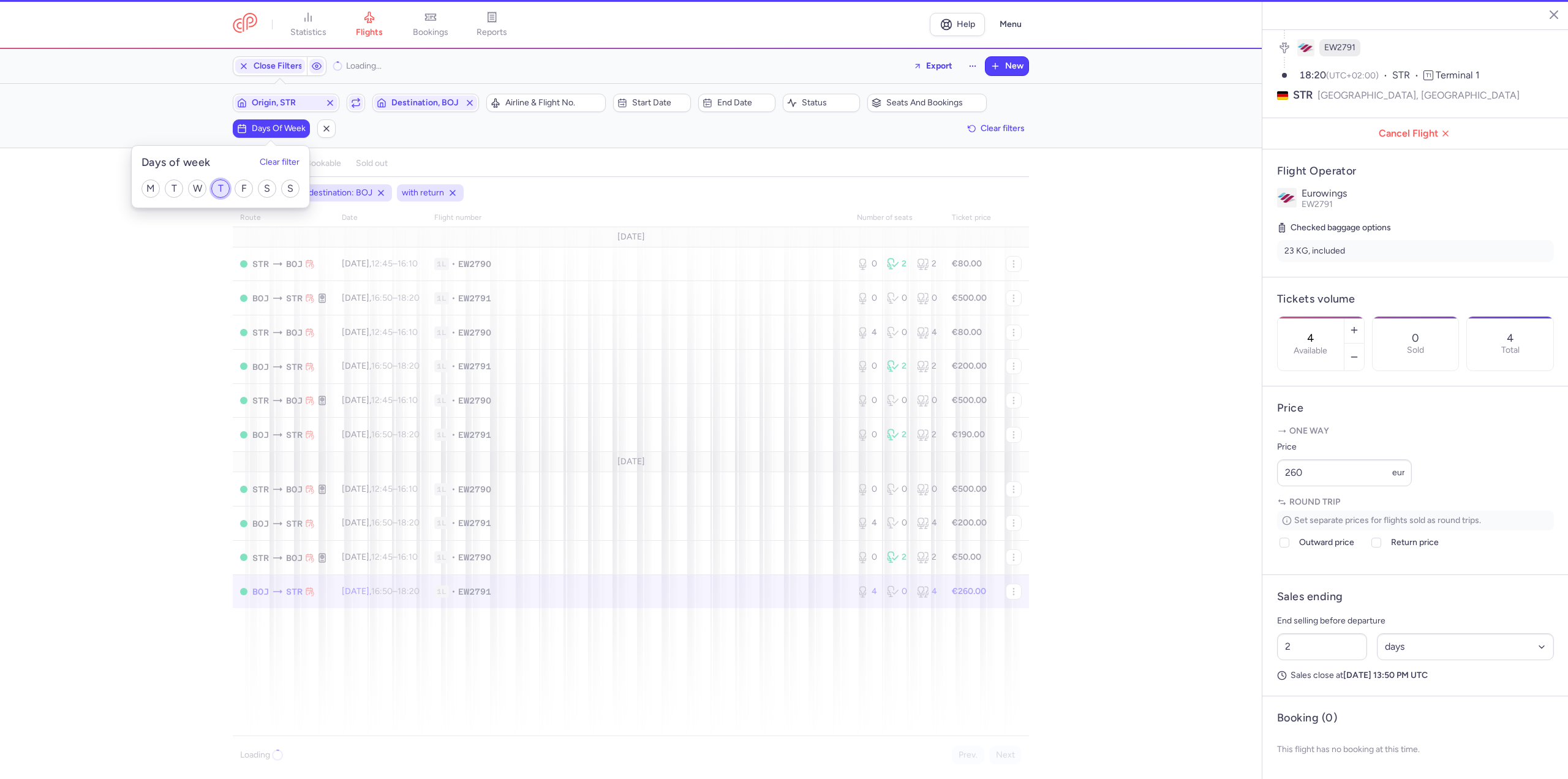
click at [215, 190] on input "T" at bounding box center [221, 189] width 18 height 18
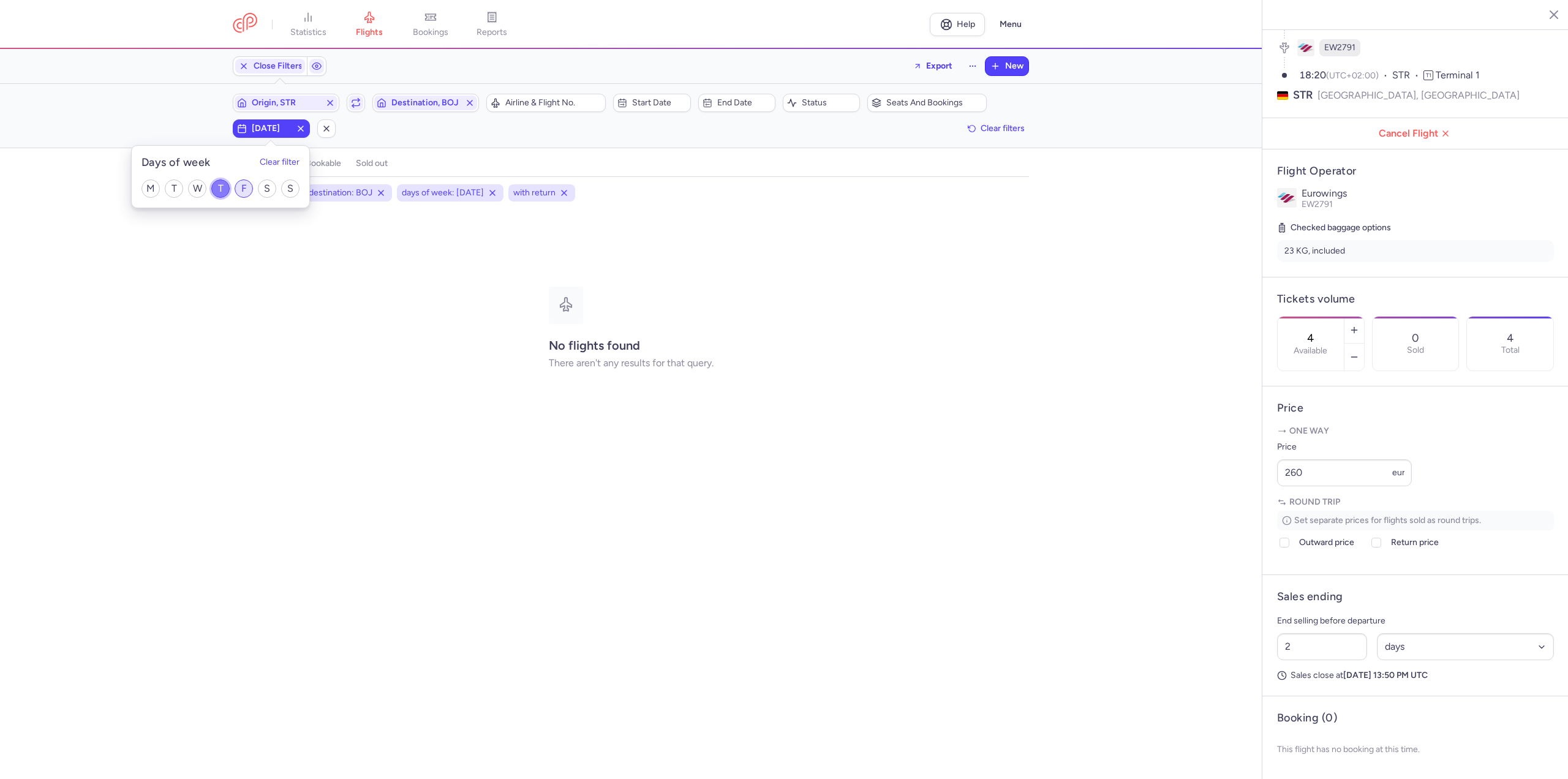
drag, startPoint x: 224, startPoint y: 190, endPoint x: 235, endPoint y: 197, distance: 13.0
click at [227, 193] on input "T" at bounding box center [221, 189] width 18 height 18
checkbox input "false"
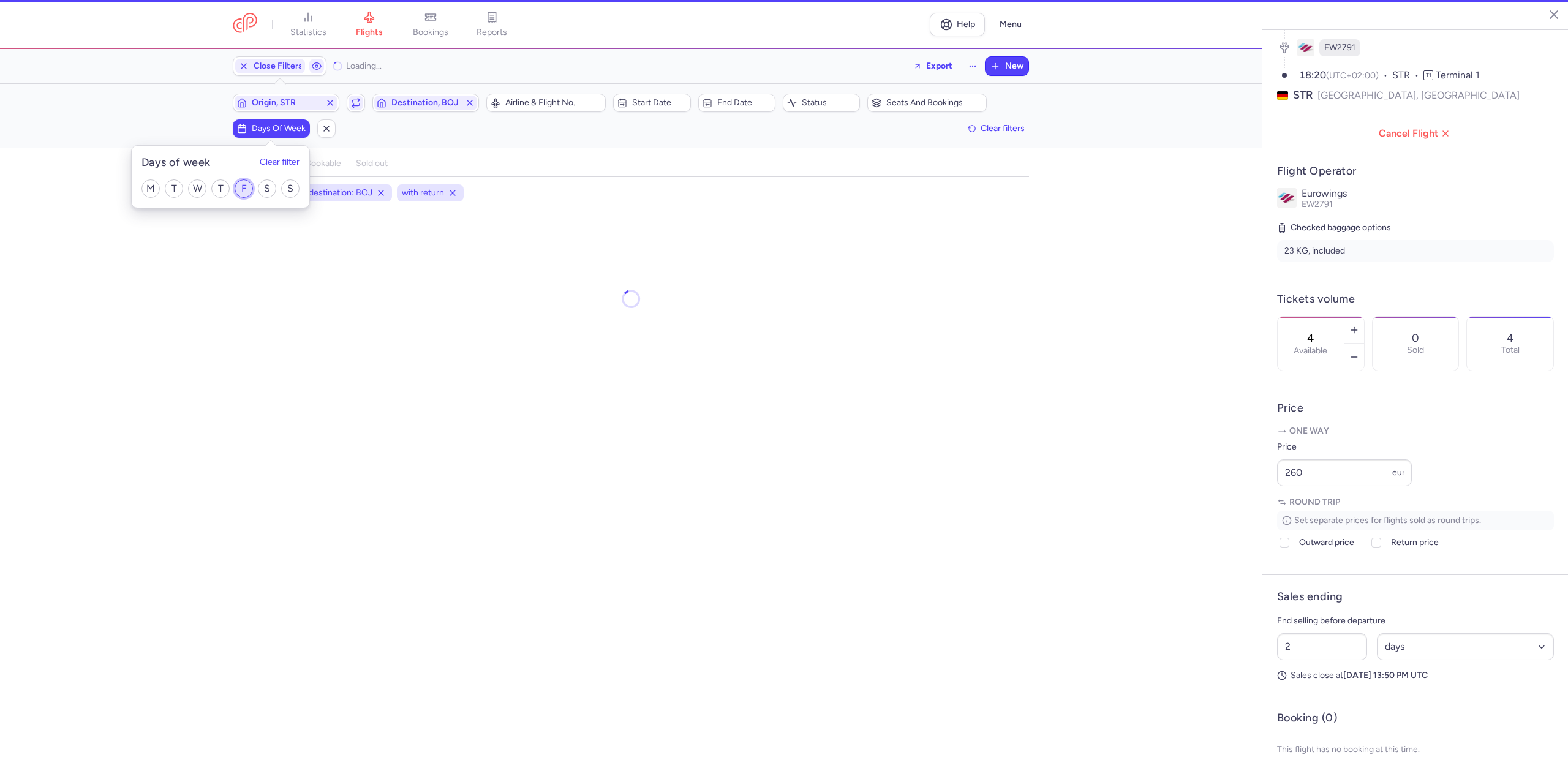
click at [235, 197] on input "F" at bounding box center [244, 189] width 18 height 18
checkbox input "true"
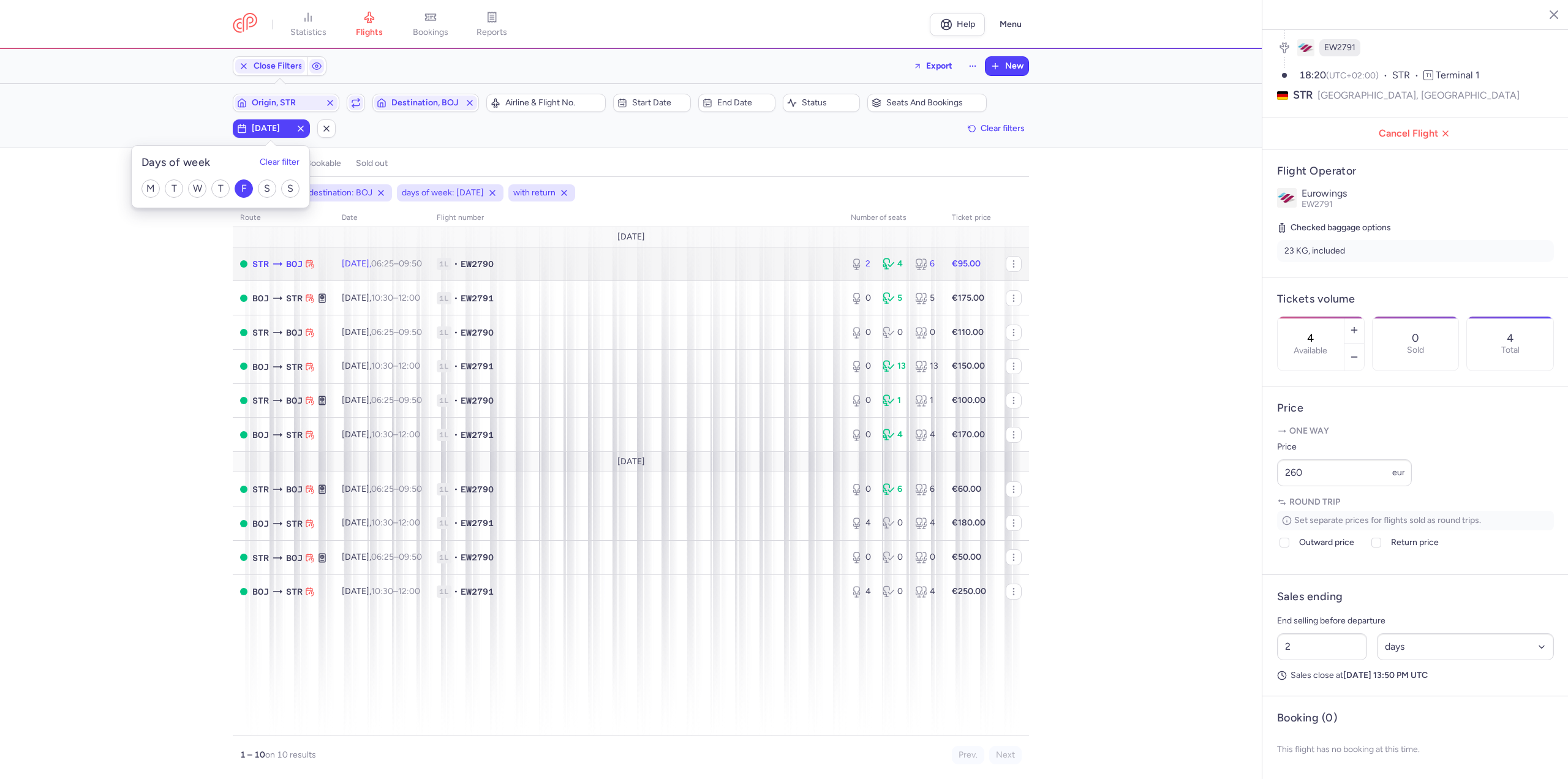
click at [497, 280] on td "1L • EW2790" at bounding box center [637, 264] width 414 height 34
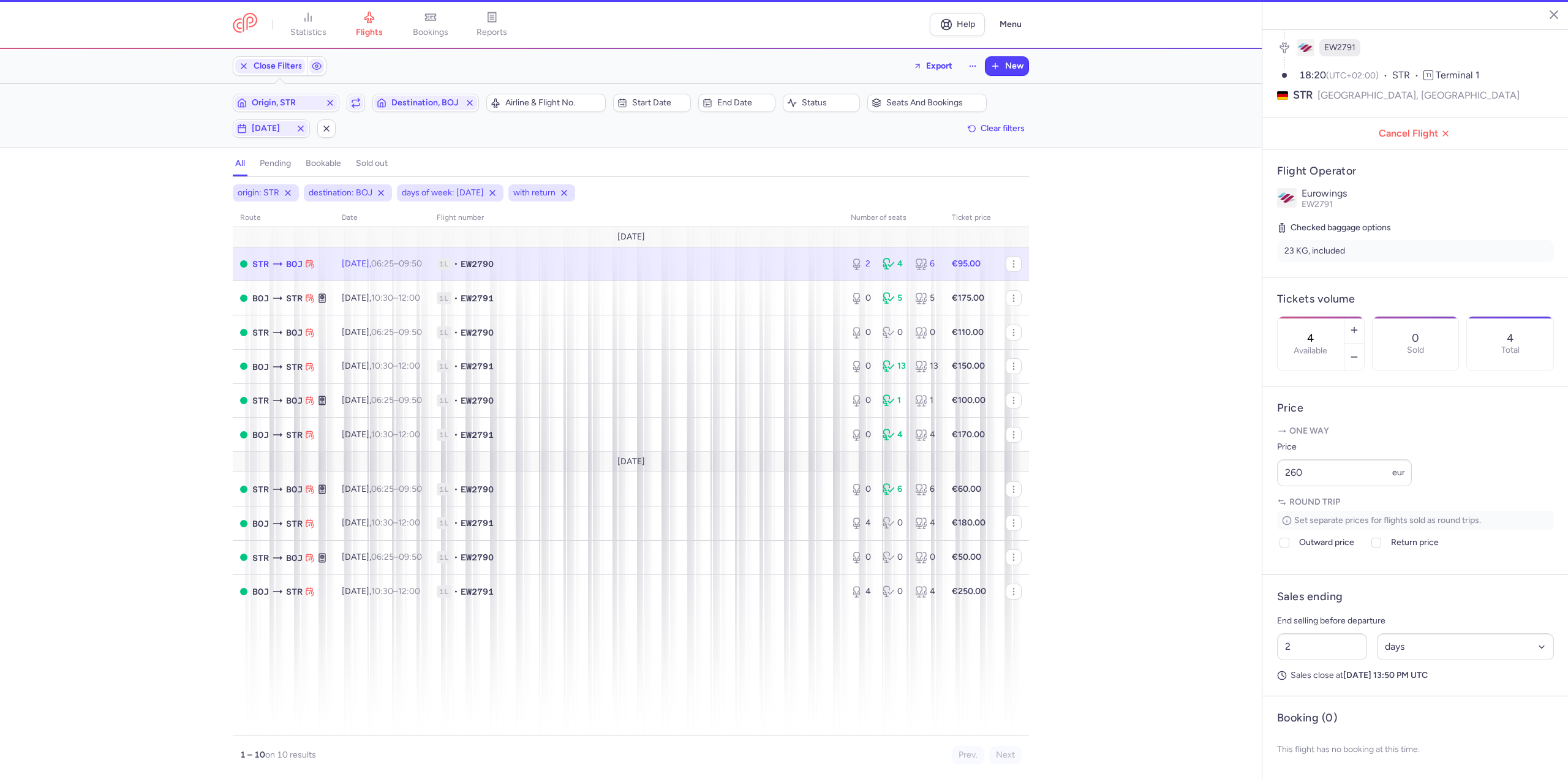
type input "2"
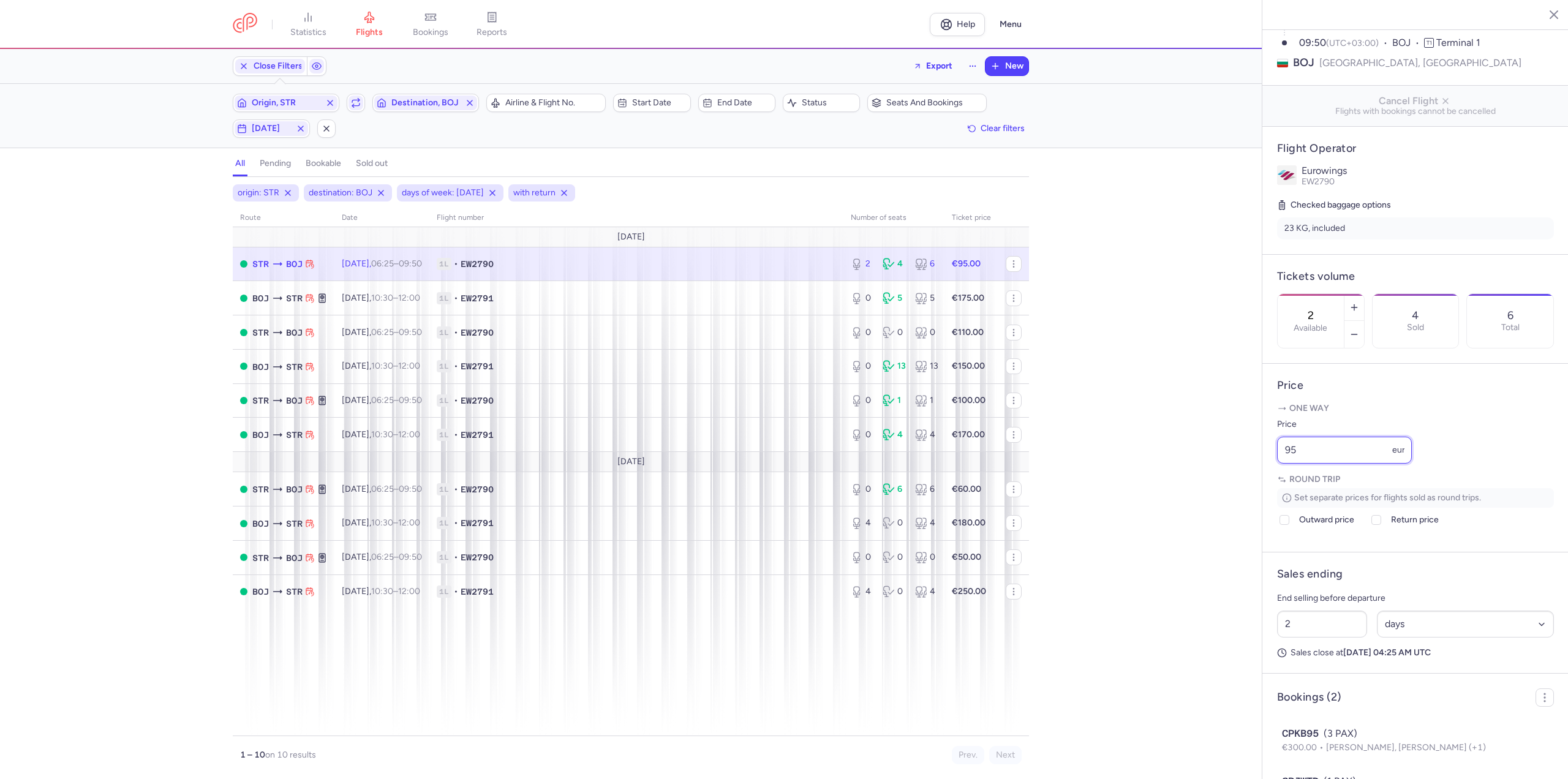
drag, startPoint x: 1322, startPoint y: 493, endPoint x: 1236, endPoint y: 483, distance: 86.6
click at [1236, 483] on div "statistics flights bookings reports Help Menu Close Filters Export New Filters …" at bounding box center [784, 390] width 1568 height 779
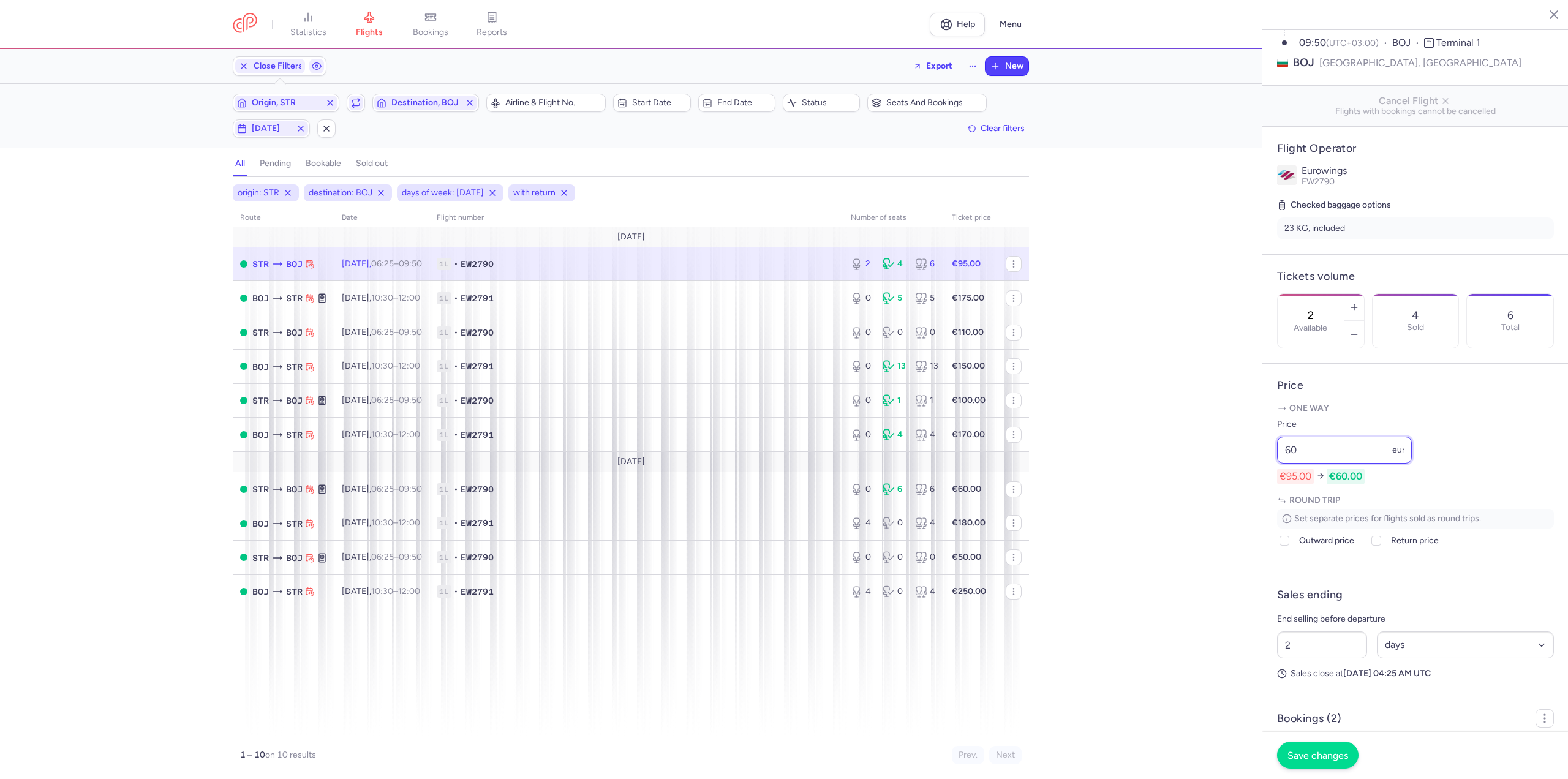
type input "60"
click at [1326, 753] on span "Save changes" at bounding box center [1318, 755] width 61 height 11
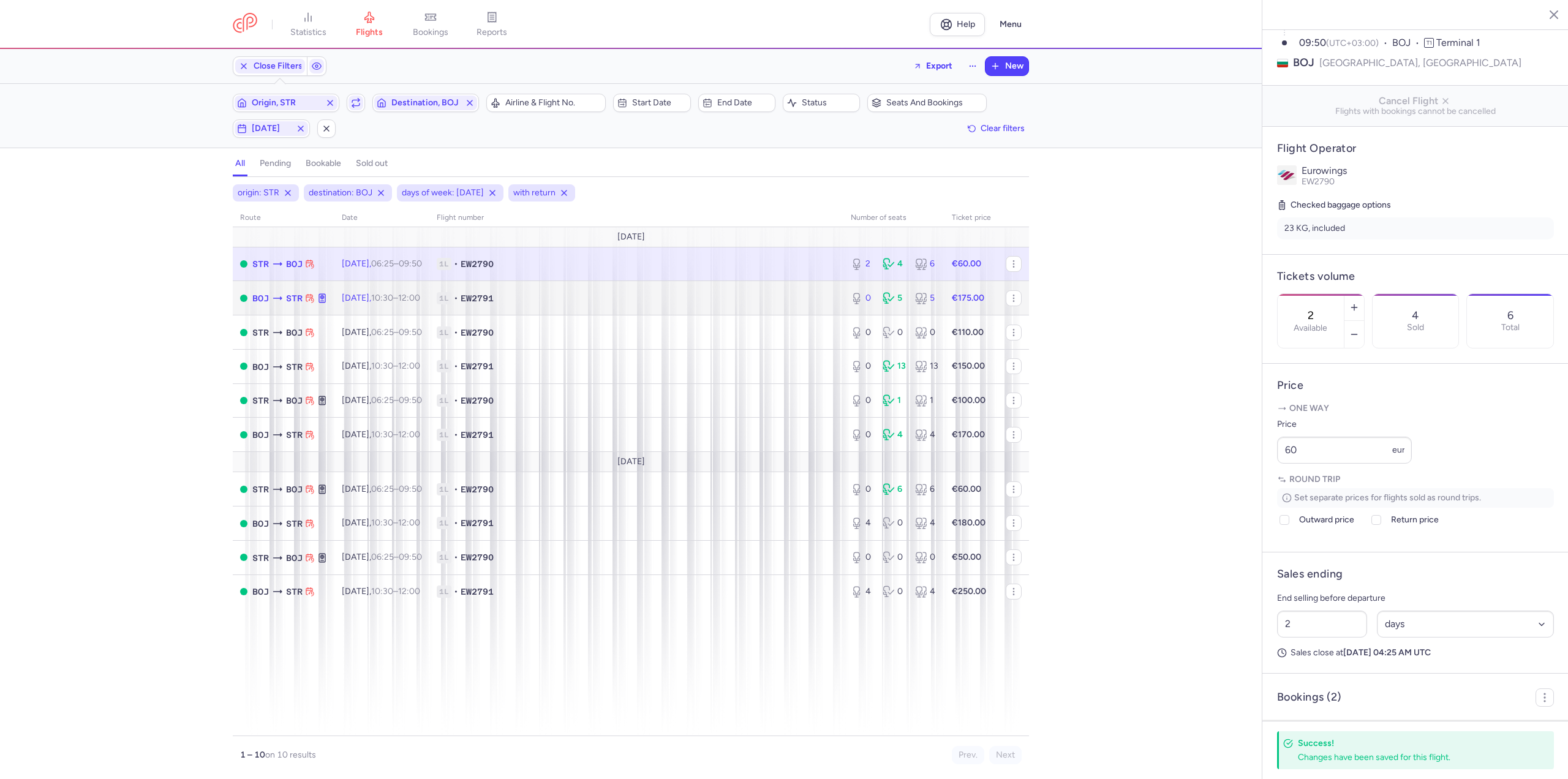
click at [400, 305] on td "[DATE] 10:30 – 12:00 +0" at bounding box center [382, 298] width 95 height 34
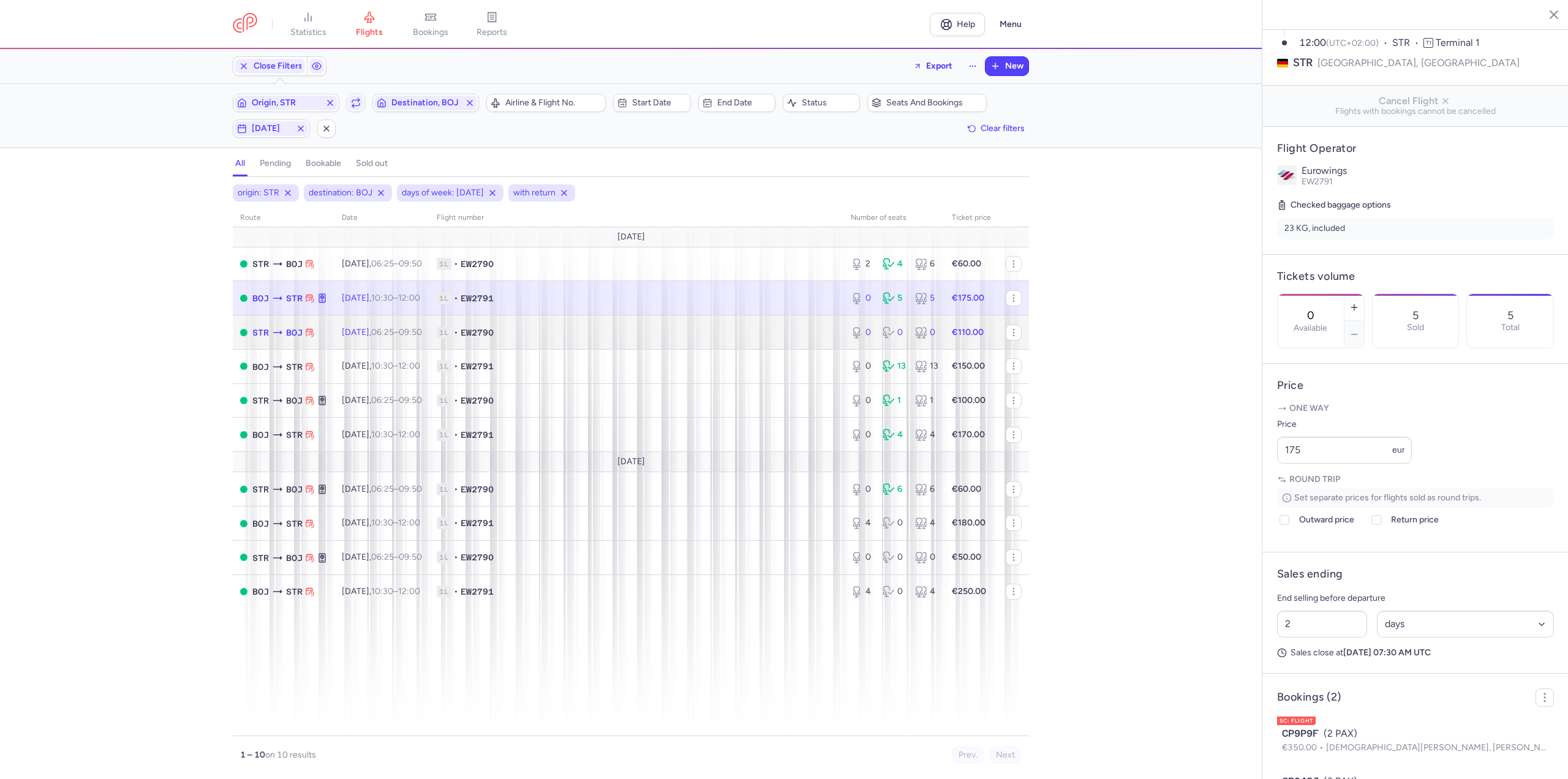
click at [376, 342] on td "[DATE] 06:25 – 09:50 +0" at bounding box center [382, 332] width 95 height 34
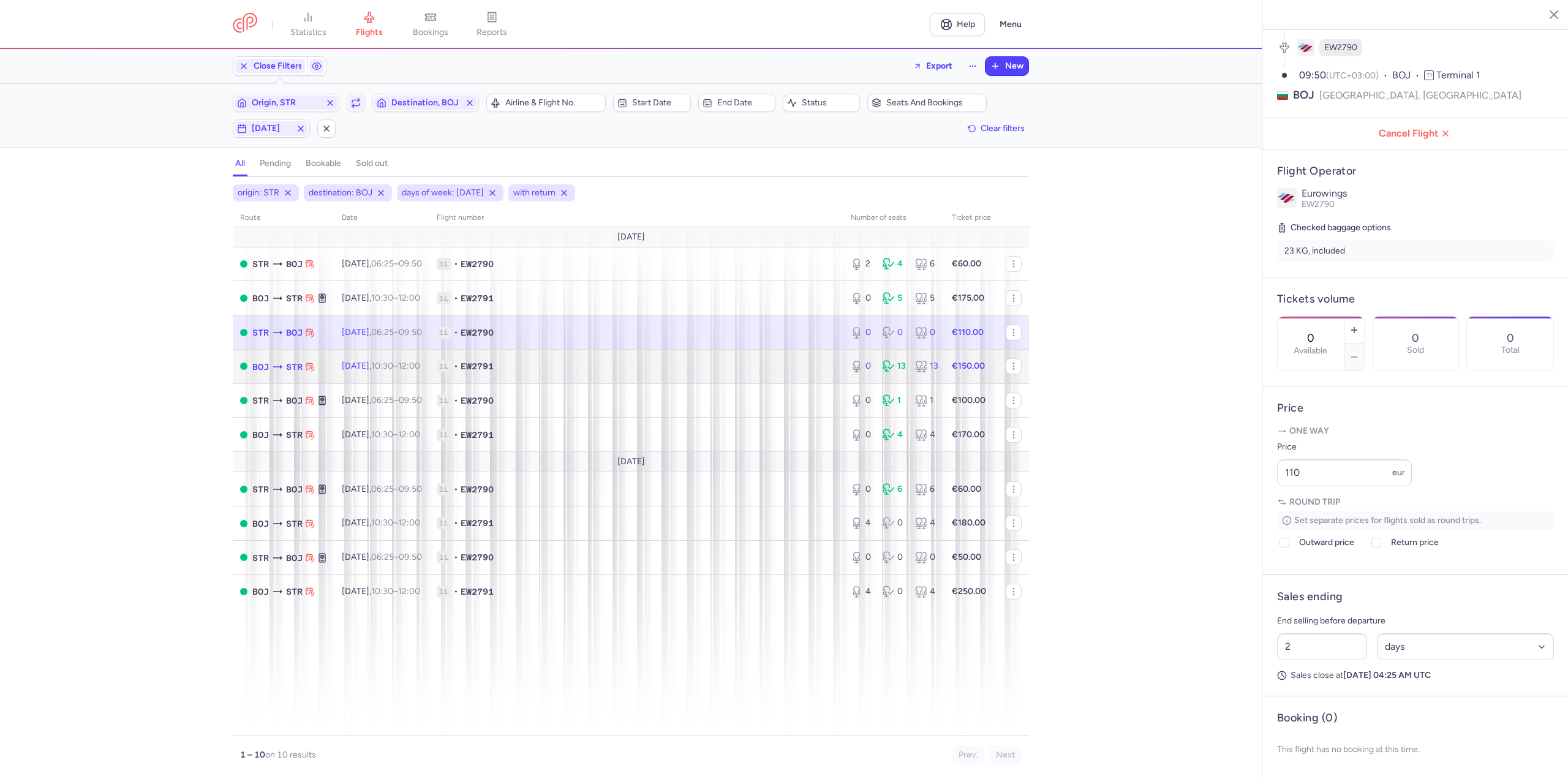
click at [382, 364] on span "[DATE] 10:30 – 12:00 +0" at bounding box center [381, 366] width 79 height 10
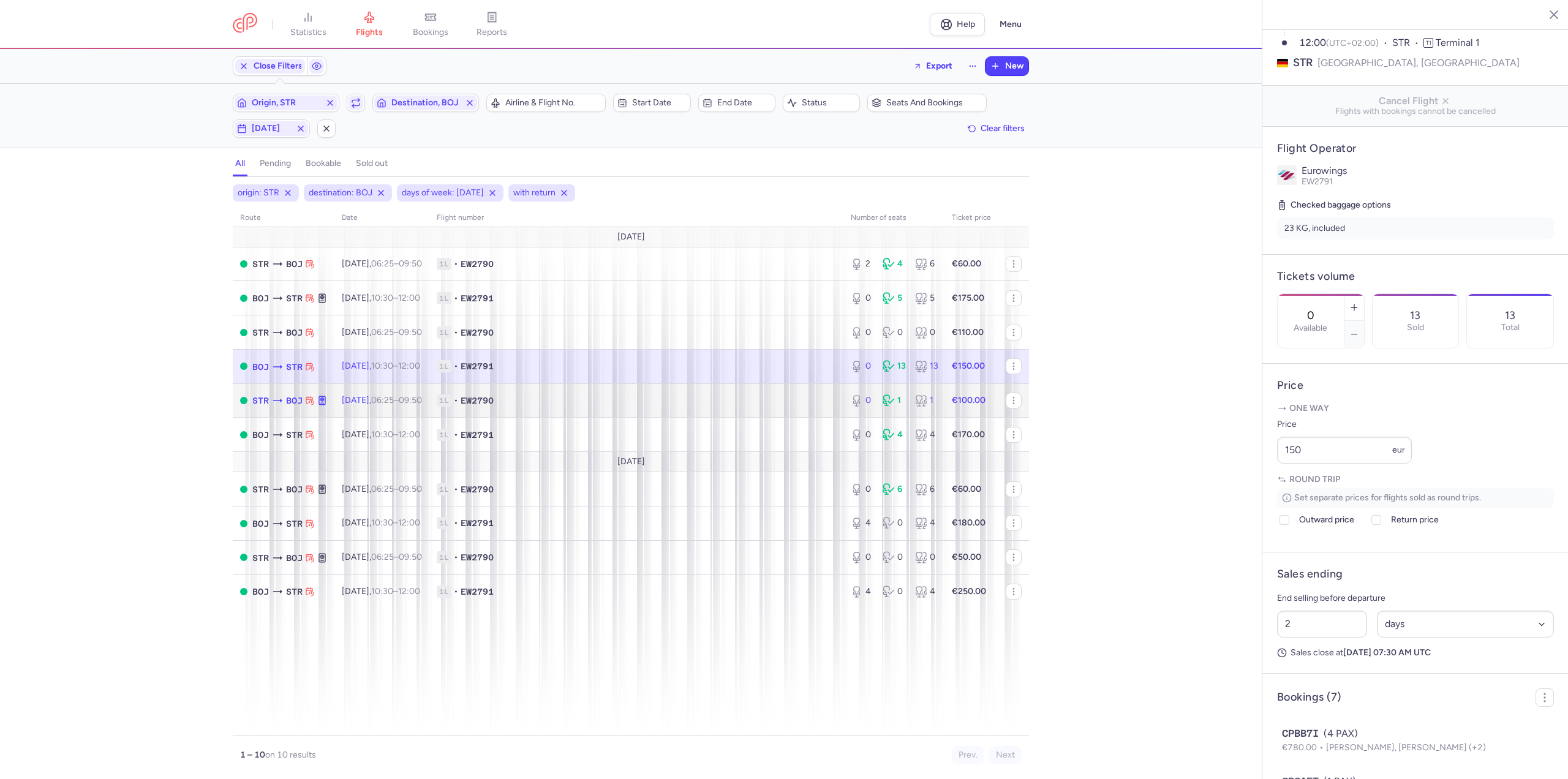
click at [380, 413] on td "[DATE] 06:25 – 09:50 +0" at bounding box center [382, 401] width 95 height 34
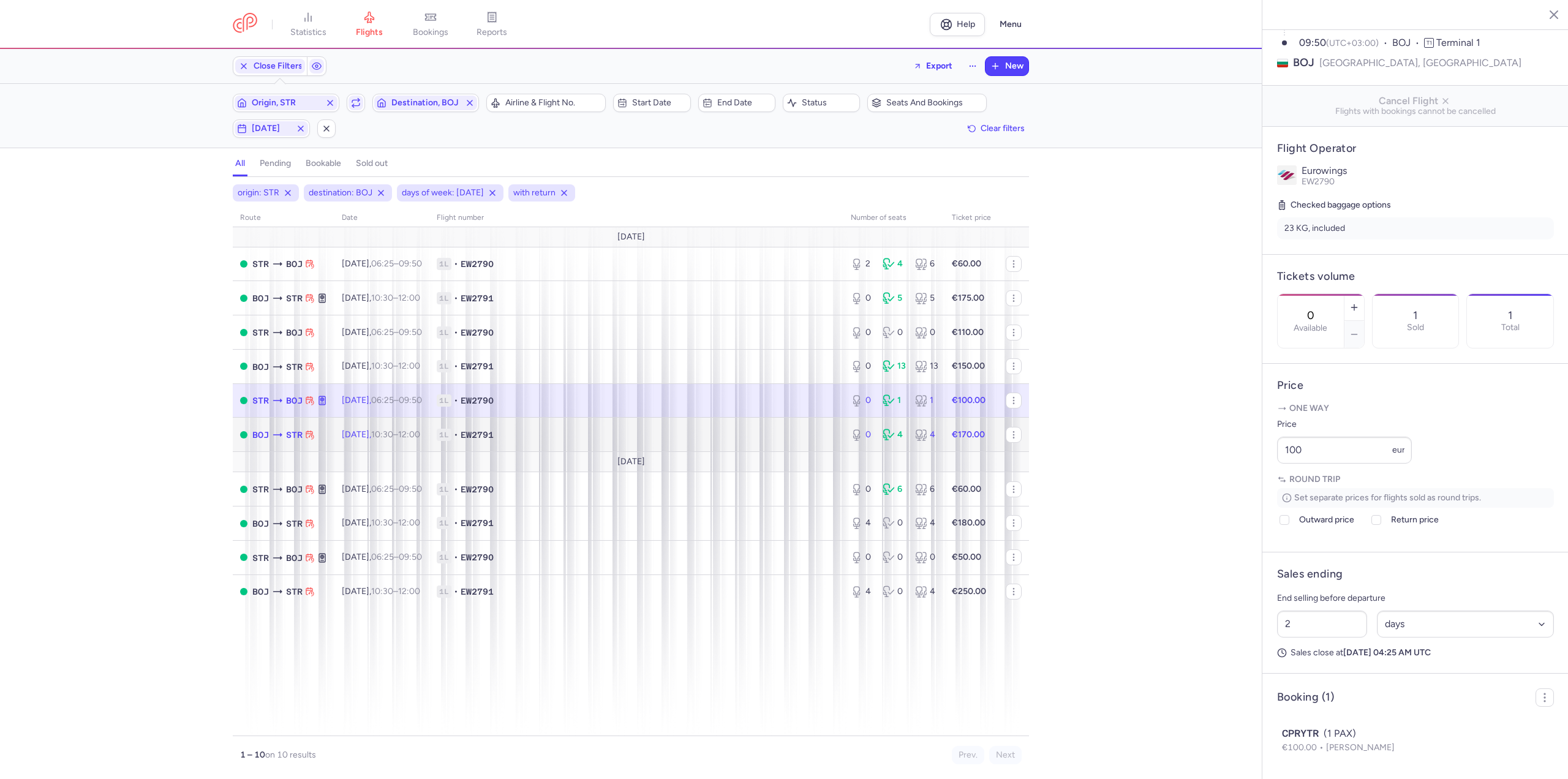
click at [388, 438] on time "10:30" at bounding box center [382, 434] width 22 height 10
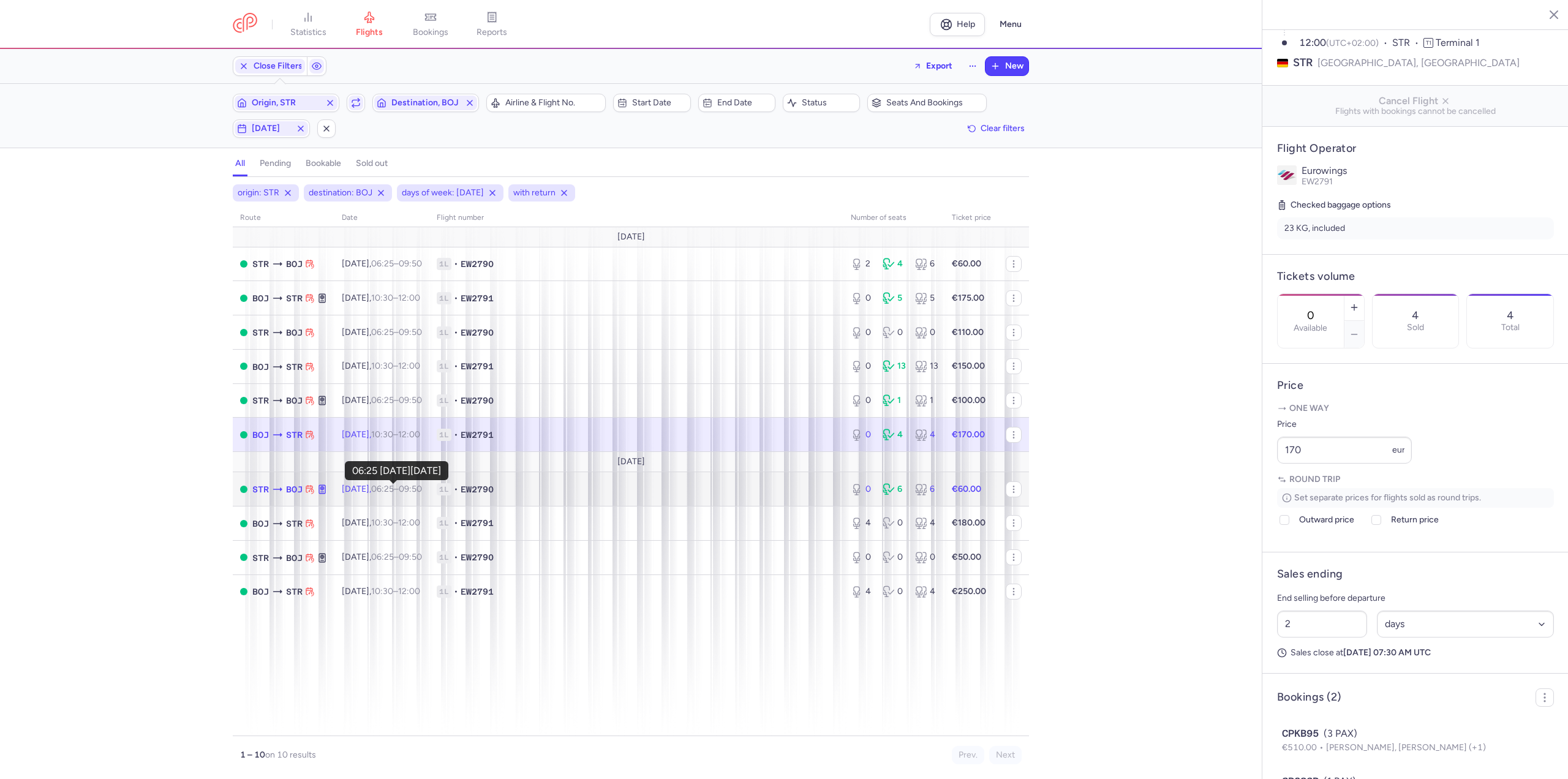
click at [394, 491] on time "06:25" at bounding box center [382, 488] width 23 height 10
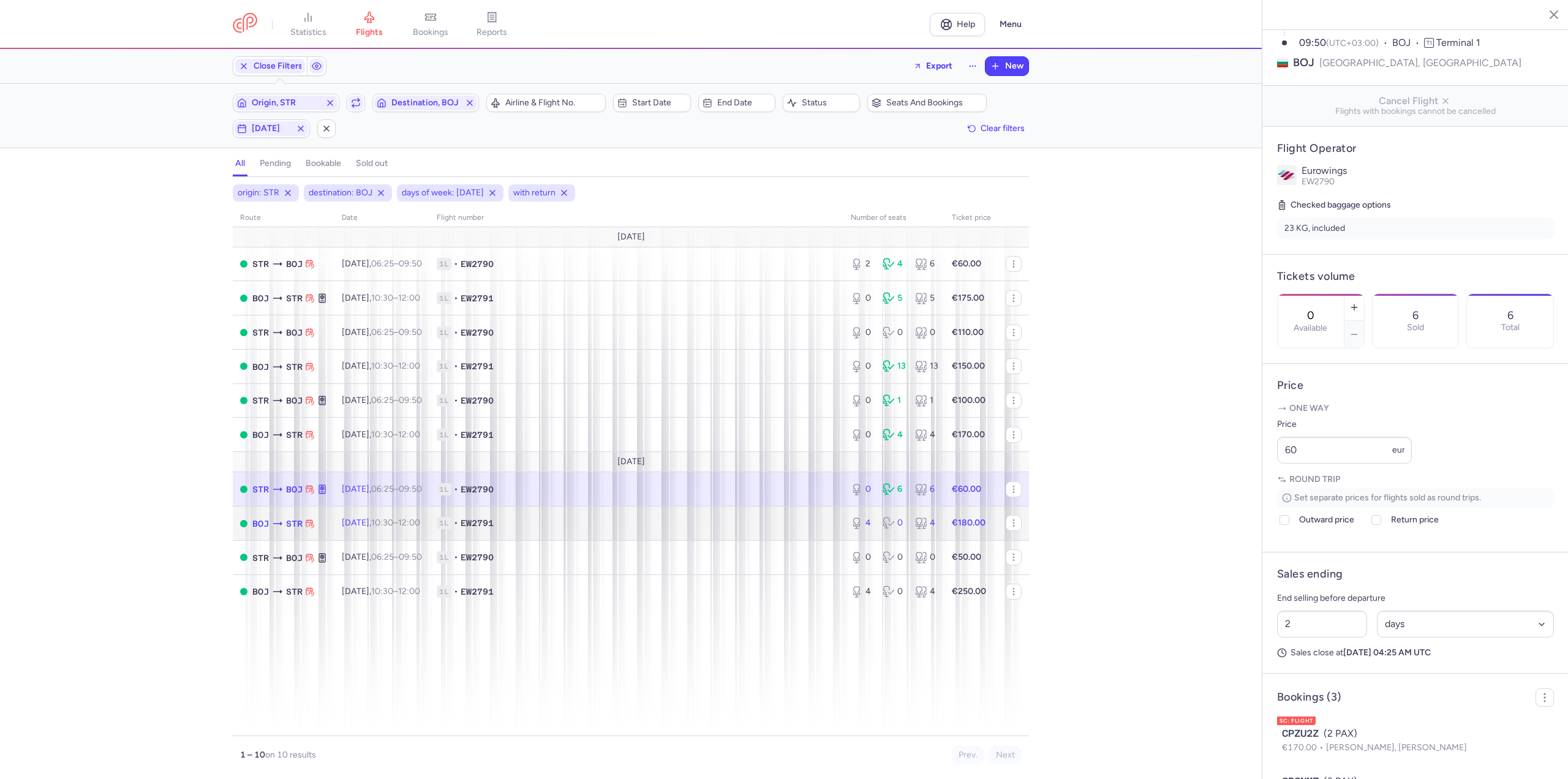
click at [372, 518] on span "[DATE] 10:30 – 12:00 +0" at bounding box center [381, 522] width 79 height 10
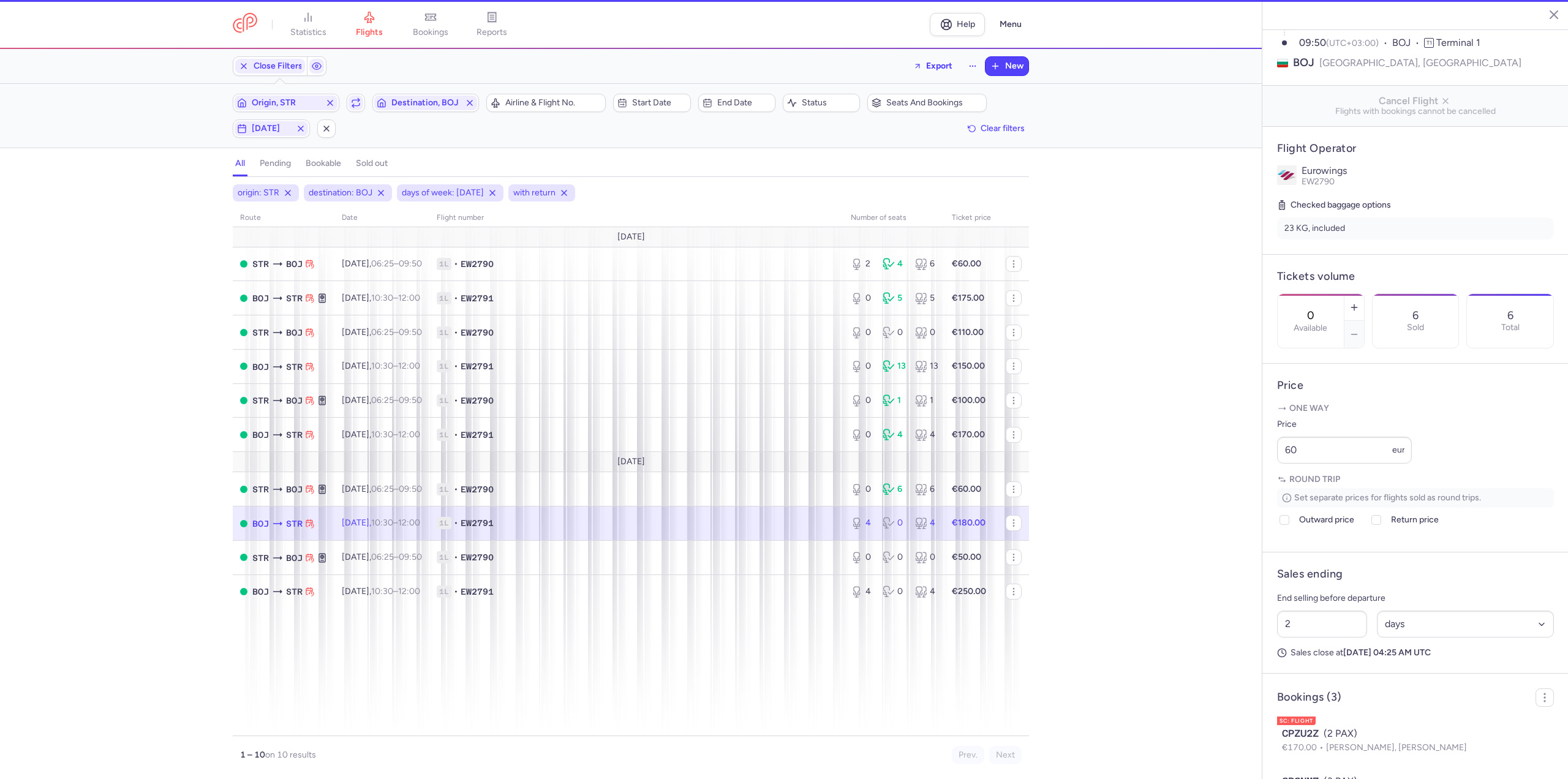
type input "4"
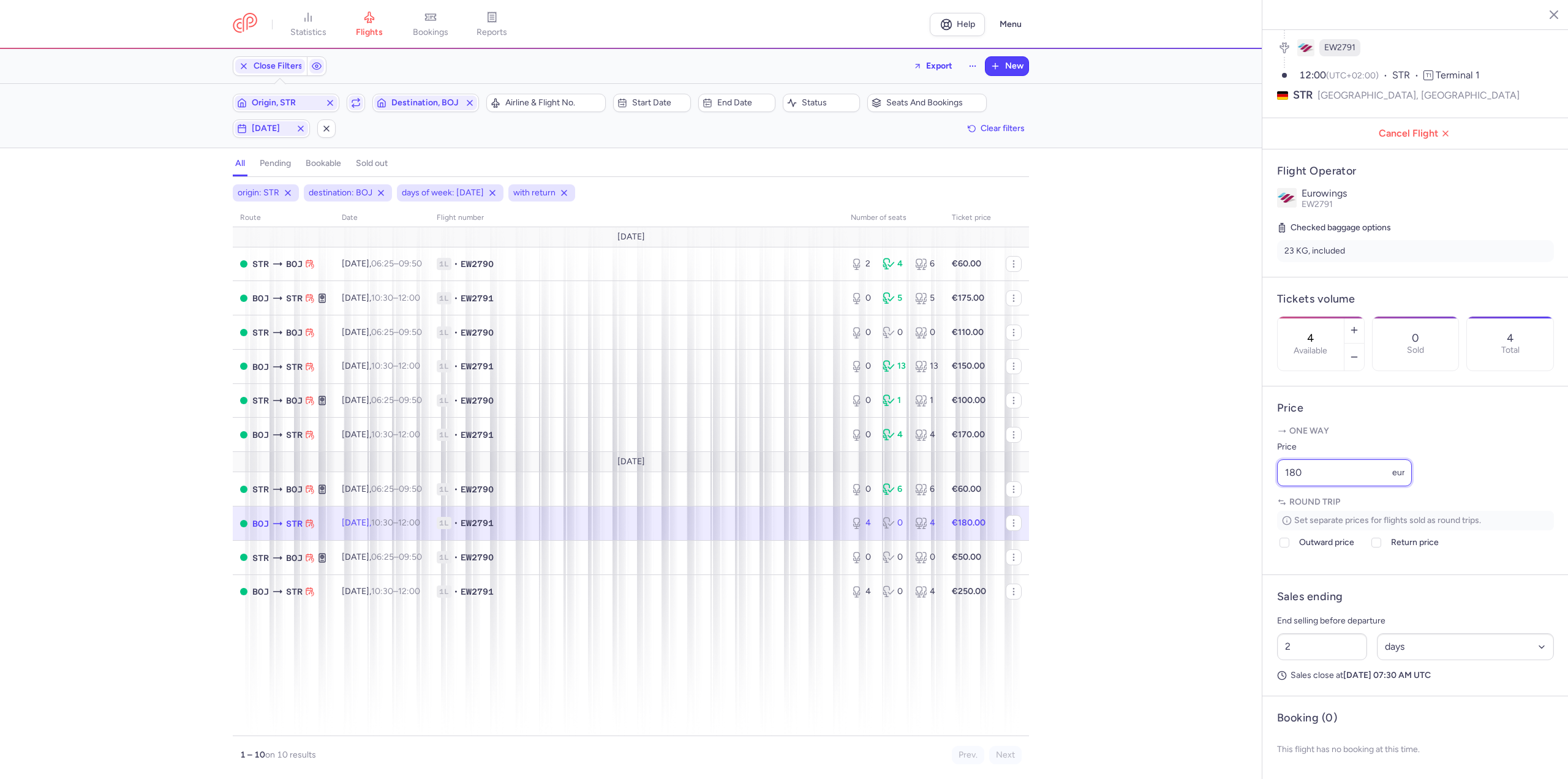
drag, startPoint x: 1308, startPoint y: 479, endPoint x: 1154, endPoint y: 480, distance: 154.0
click at [1154, 480] on div "statistics flights bookings reports Help Menu Close Filters Export New Filters …" at bounding box center [784, 390] width 1568 height 779
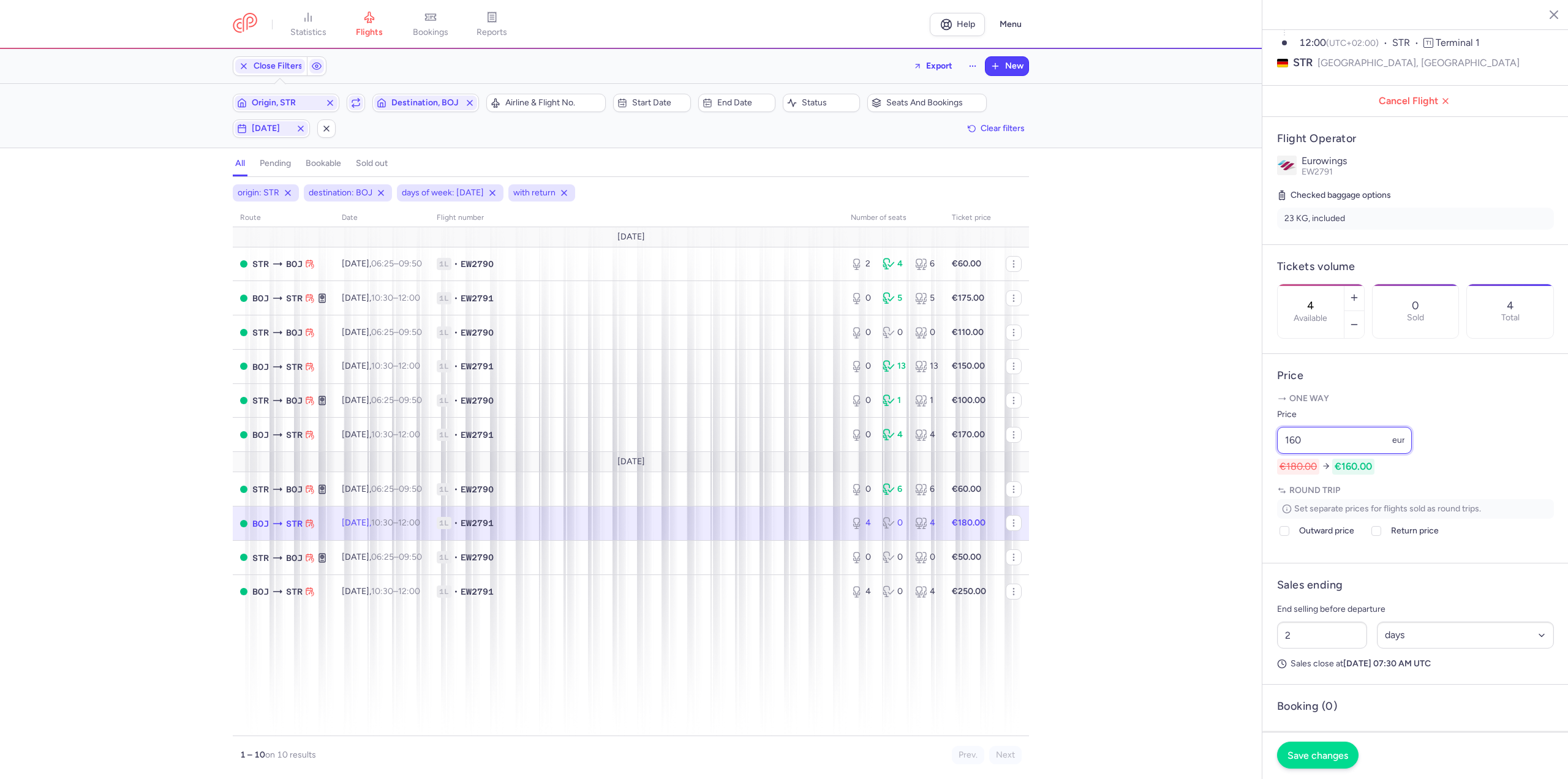
type input "160"
click at [1312, 751] on span "Save changes" at bounding box center [1318, 755] width 61 height 11
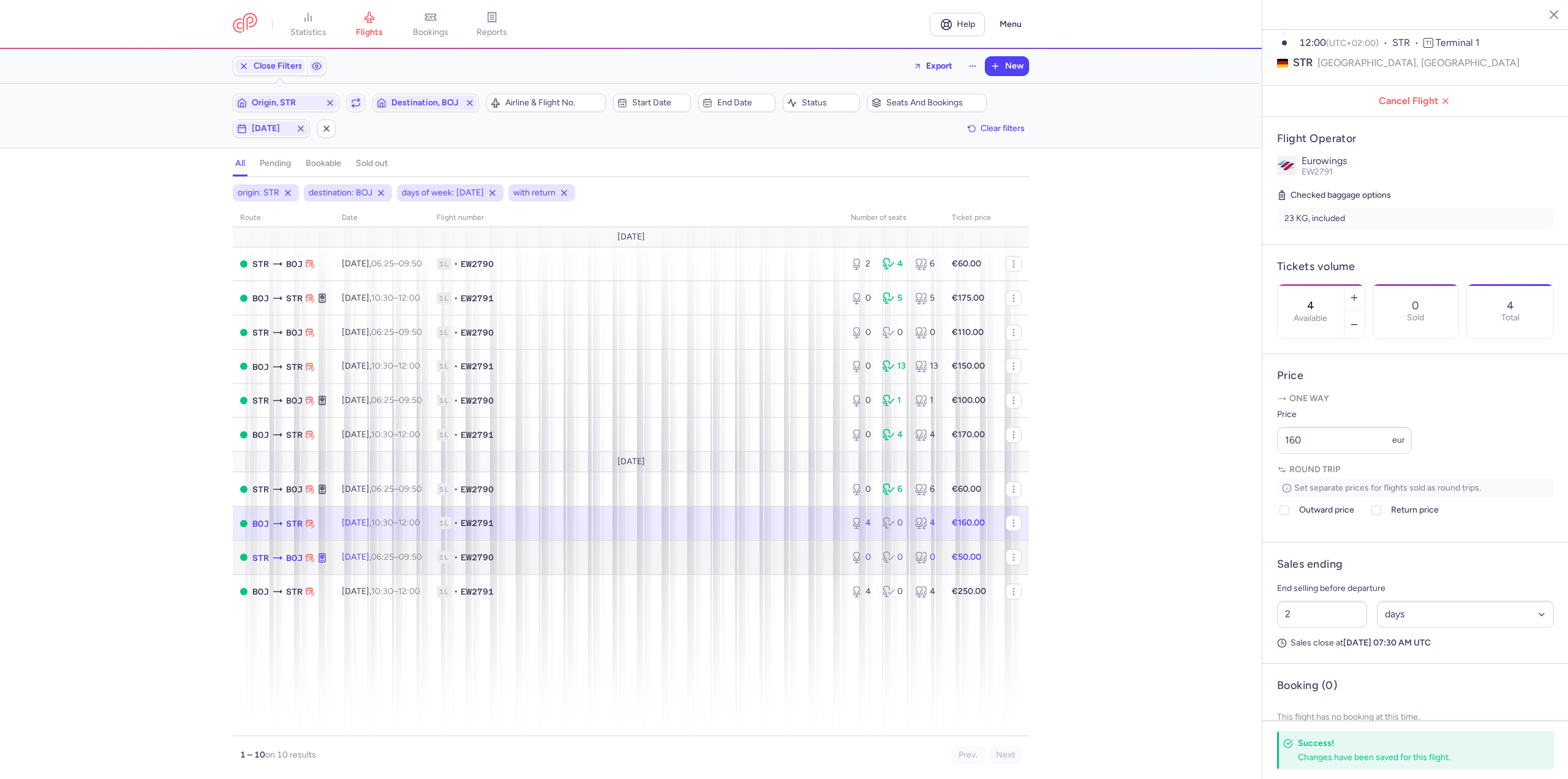
click at [328, 566] on td "STR BOJ" at bounding box center [283, 557] width 101 height 34
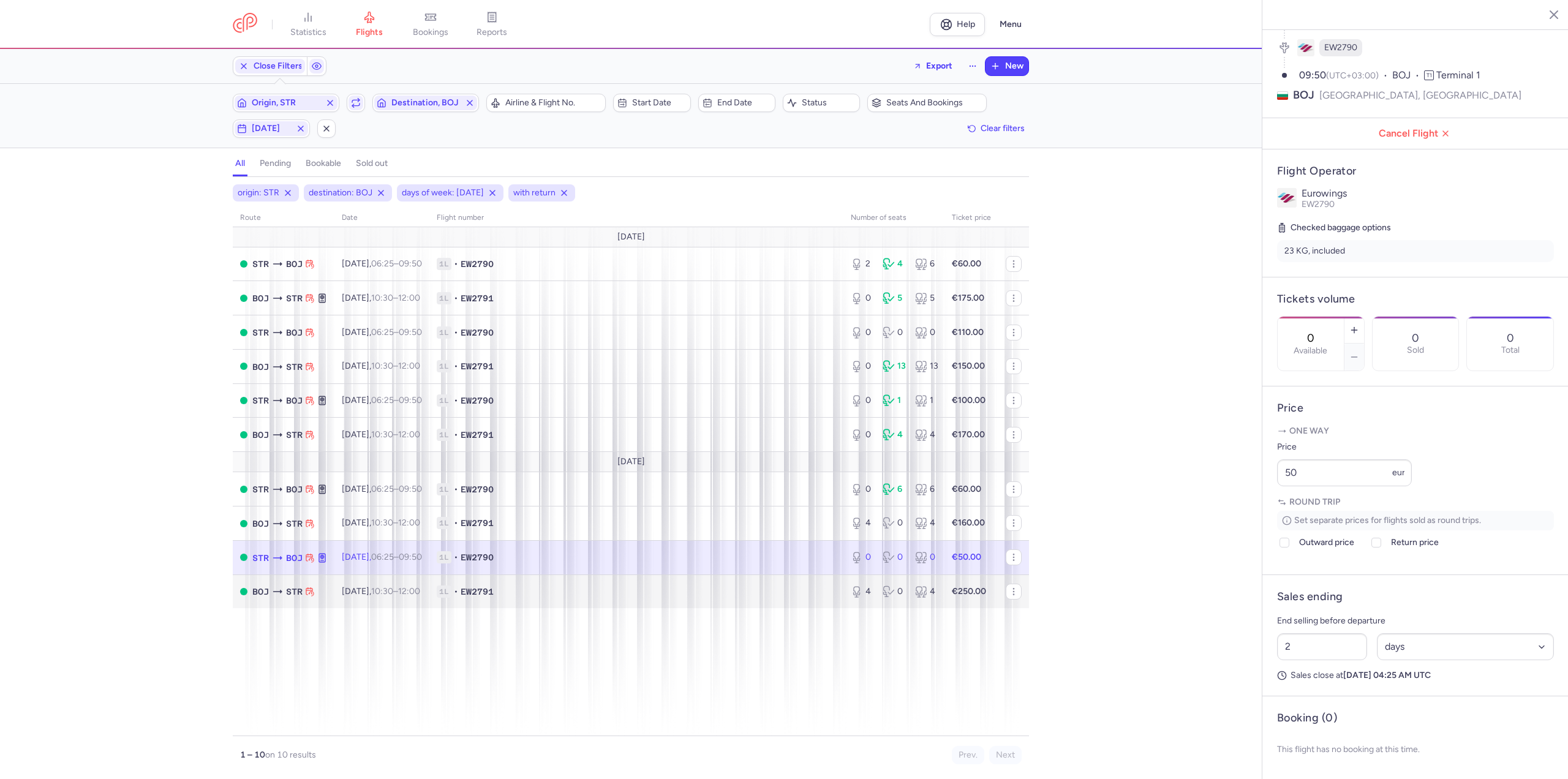
click at [384, 574] on tbody "[DATE] STR BOJ [DATE] 06:25 – 09:50 +0 1L • EW2790 2 4 6 €60.00 BOJ STR [DATE] …" at bounding box center [631, 418] width 797 height 382
click at [392, 592] on time "10:30" at bounding box center [382, 591] width 22 height 10
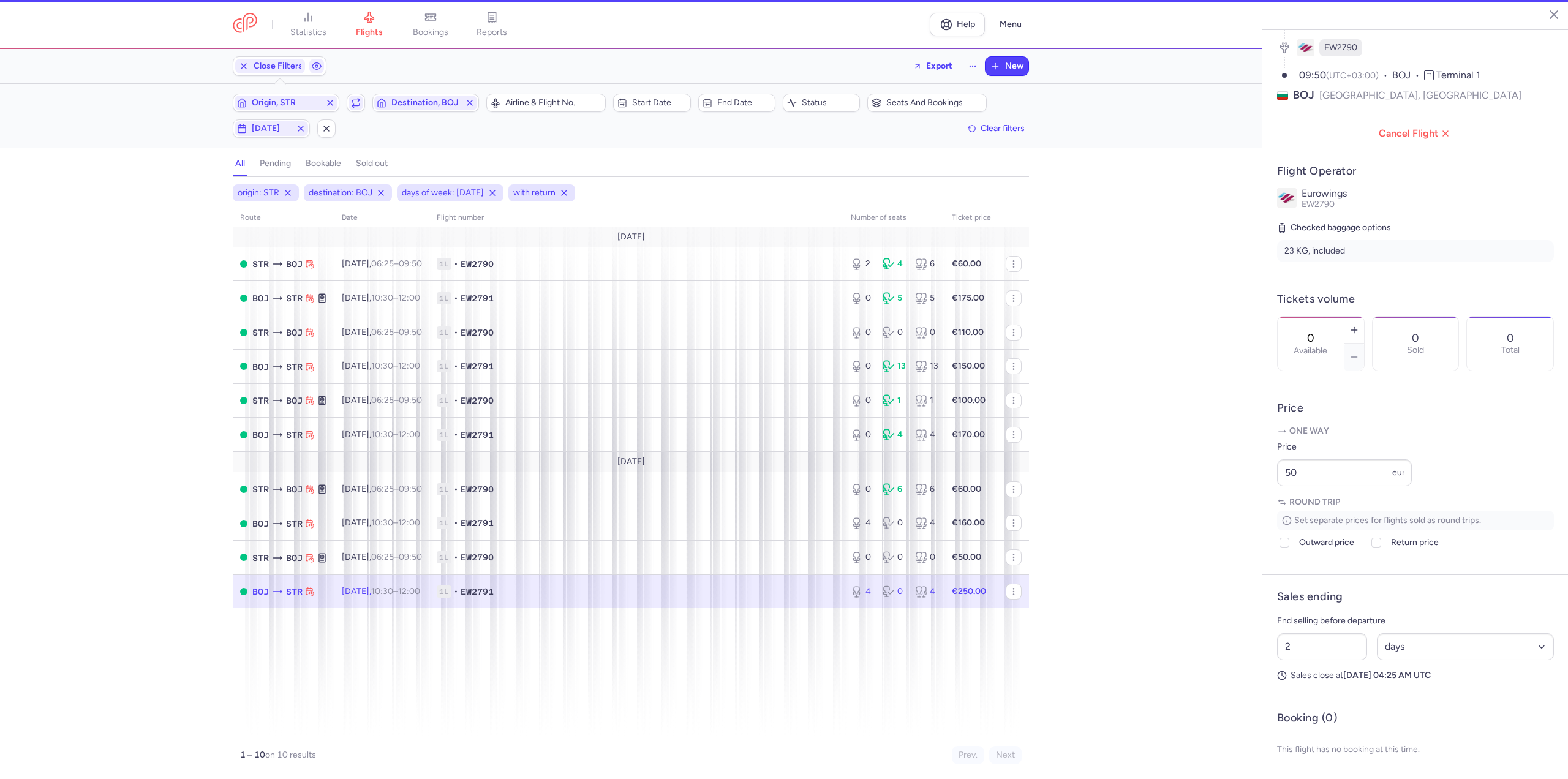
type input "4"
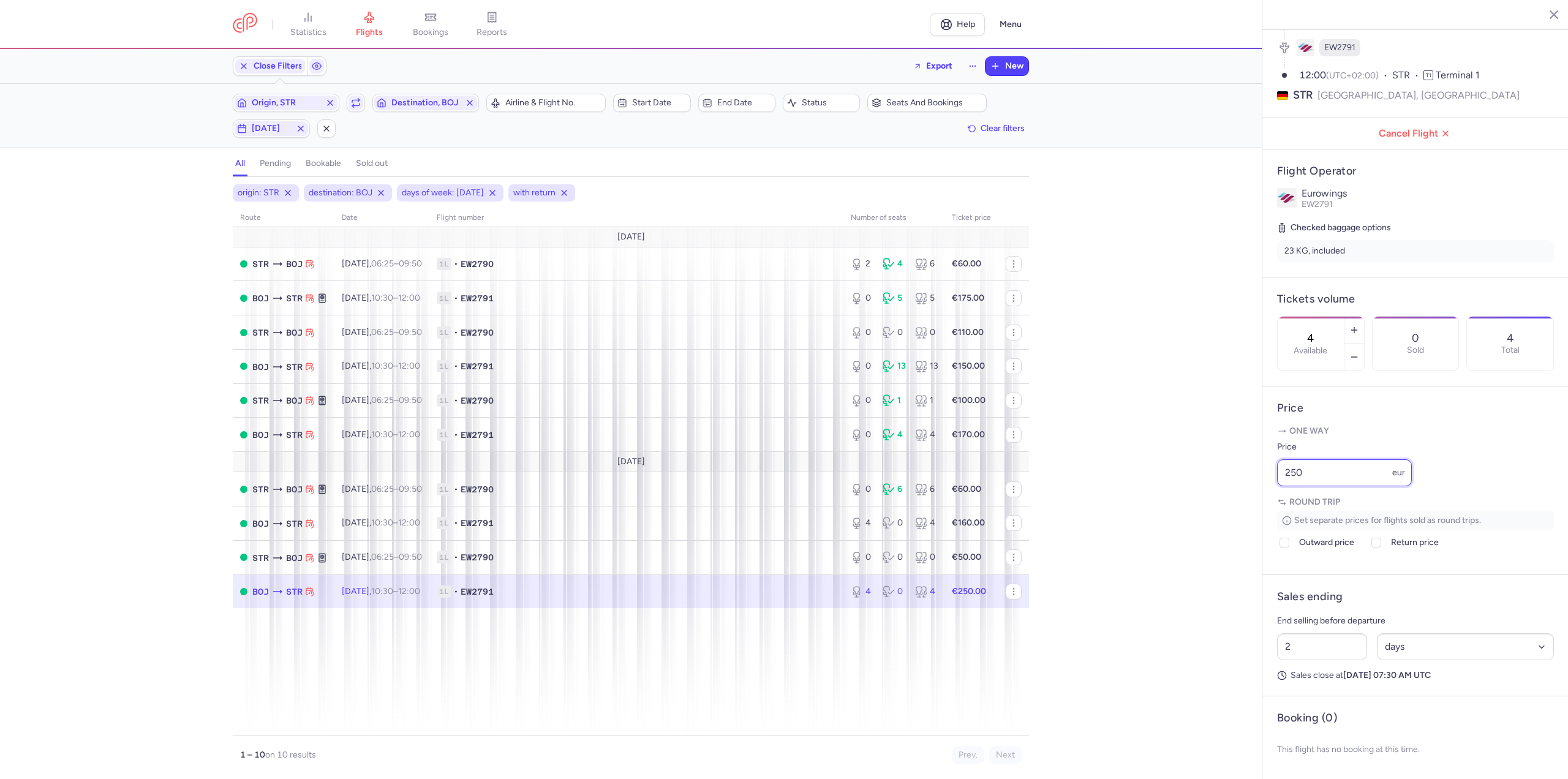
drag, startPoint x: 1331, startPoint y: 472, endPoint x: 1034, endPoint y: 478, distance: 297.1
click at [1034, 477] on div "statistics flights bookings reports Help Menu Close Filters Export New Filters …" at bounding box center [784, 390] width 1568 height 779
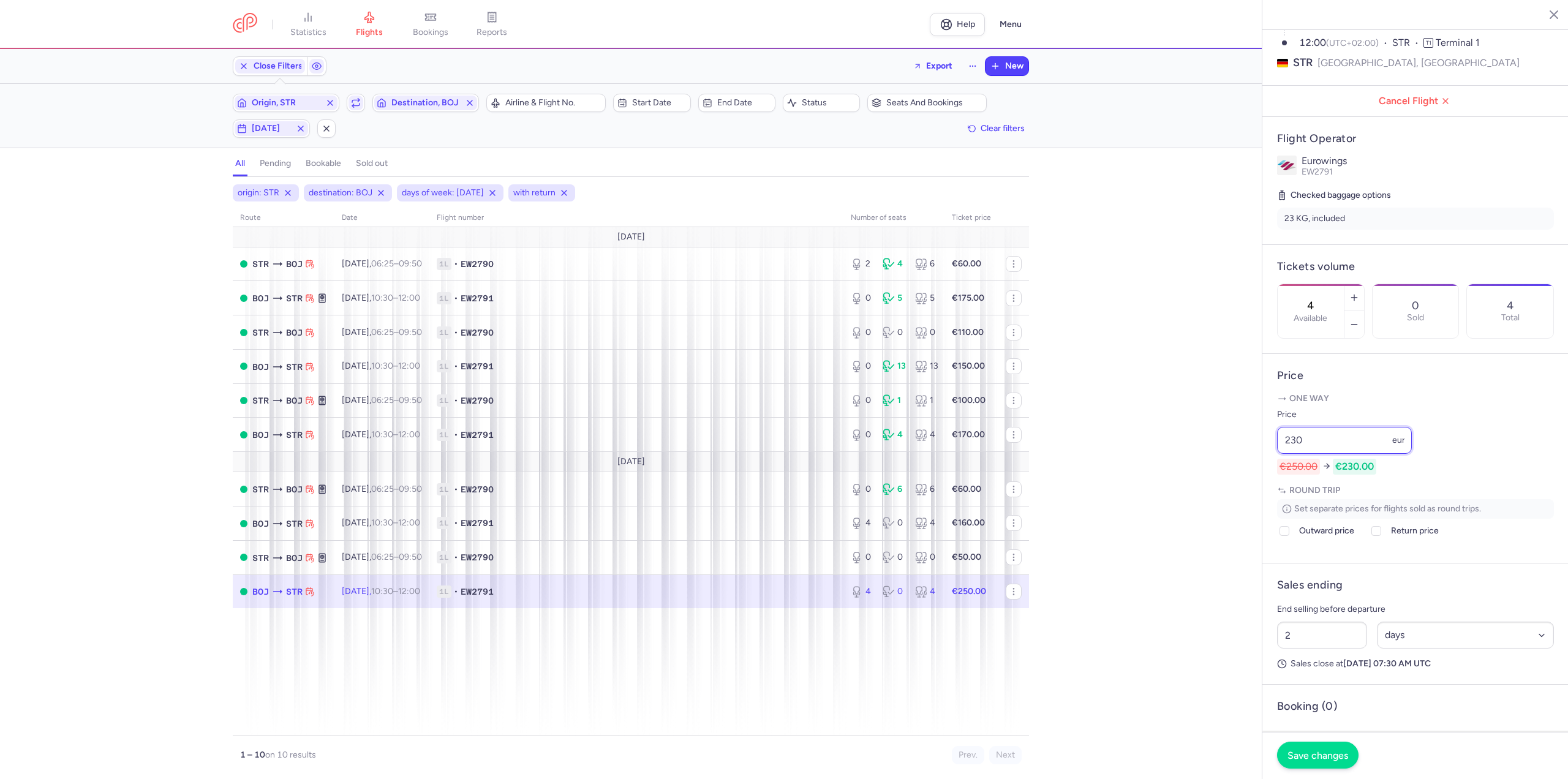
type input "230"
click at [1294, 754] on span "Save changes" at bounding box center [1318, 755] width 61 height 11
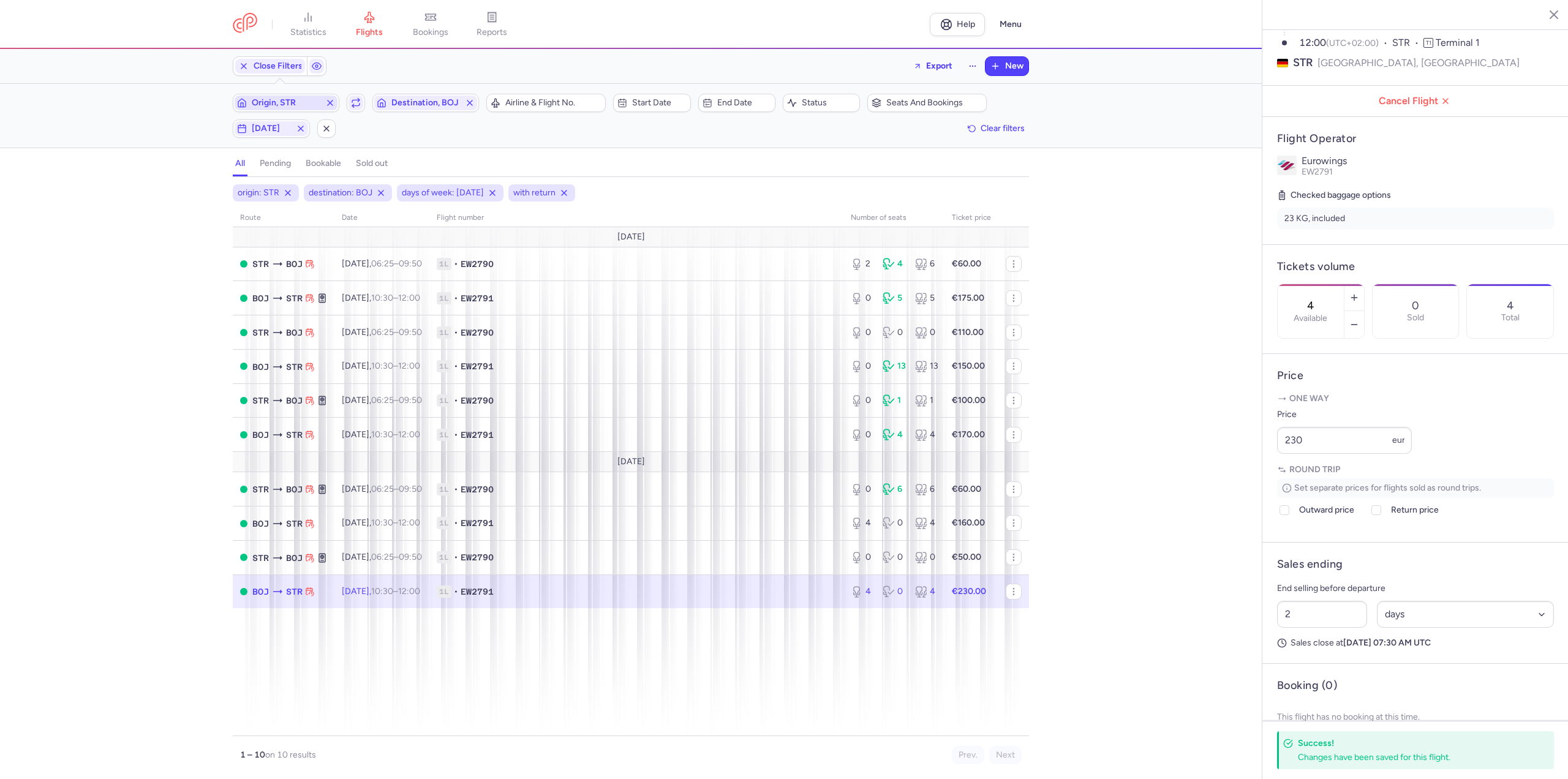
drag, startPoint x: 296, startPoint y: 92, endPoint x: 293, endPoint y: 98, distance: 6.7
click at [296, 93] on button "Origin, STR" at bounding box center [286, 103] width 106 height 18
click at [290, 103] on span "Origin, STR" at bounding box center [286, 103] width 69 height 10
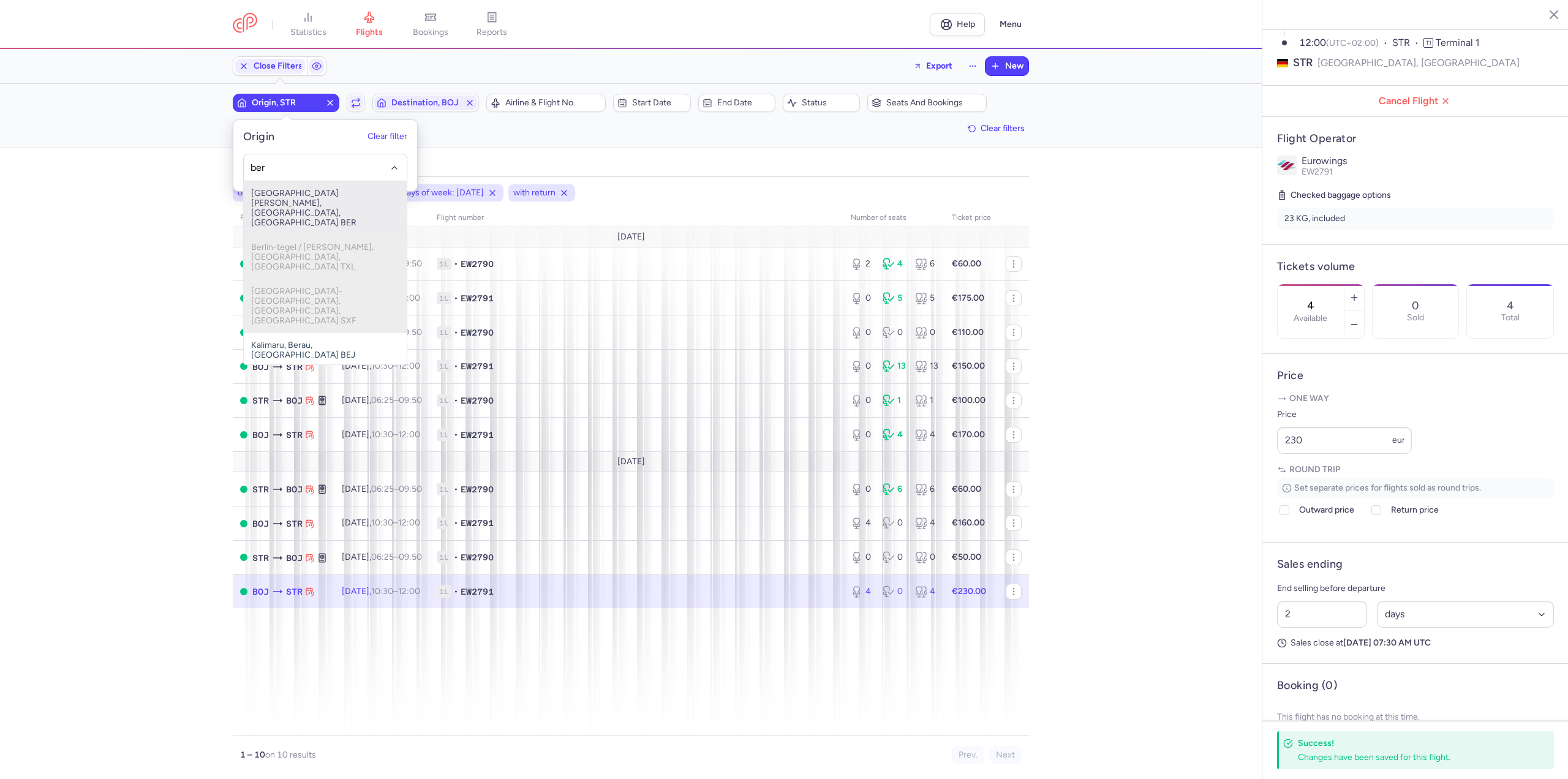
click at [304, 190] on span "[GEOGRAPHIC_DATA][PERSON_NAME], [GEOGRAPHIC_DATA], [GEOGRAPHIC_DATA] BER" at bounding box center [325, 208] width 163 height 54
type input "ber"
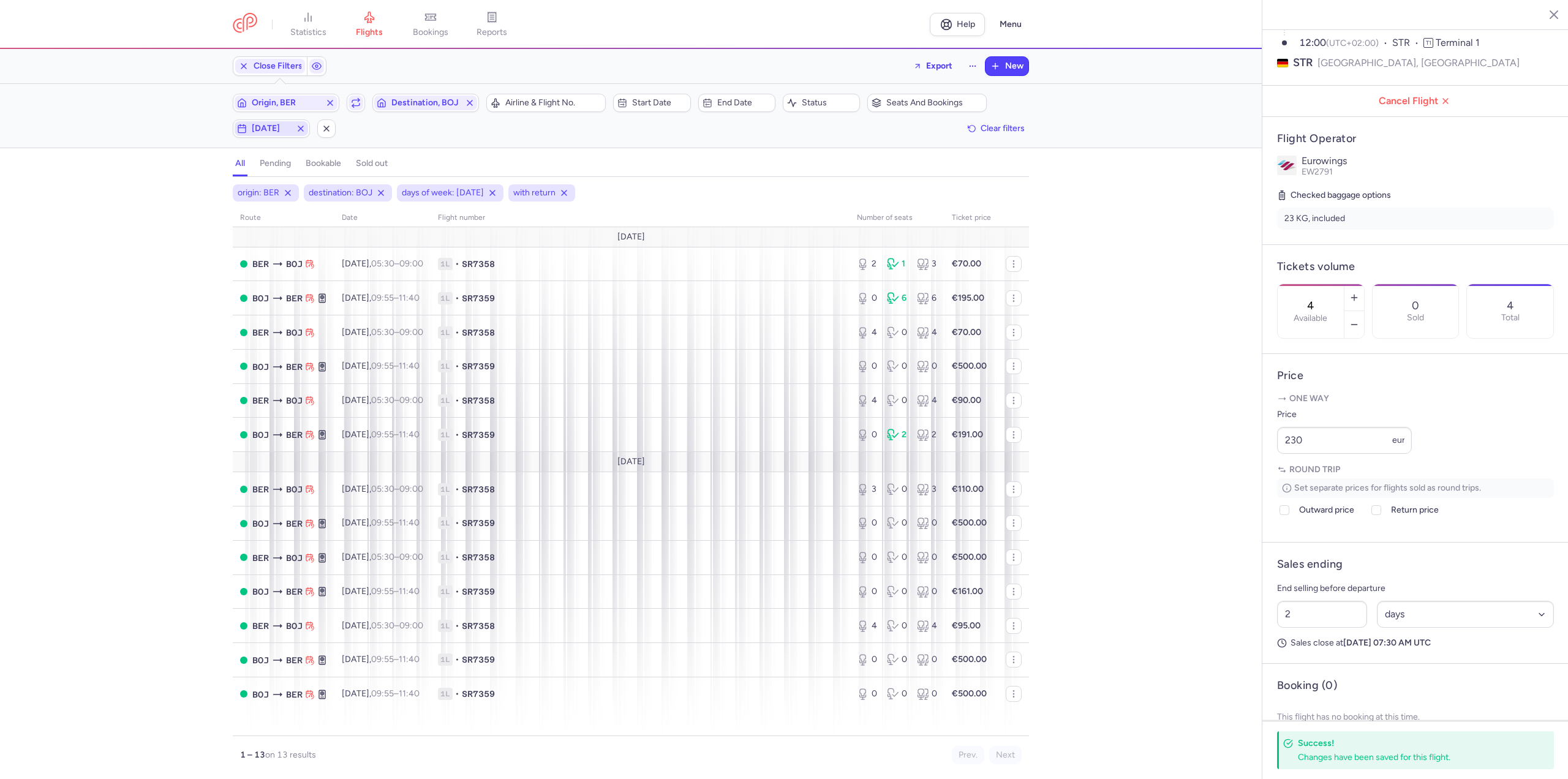
click at [248, 121] on span "[DATE]" at bounding box center [272, 128] width 74 height 15
click at [245, 185] on input "F" at bounding box center [244, 189] width 18 height 18
checkbox input "false"
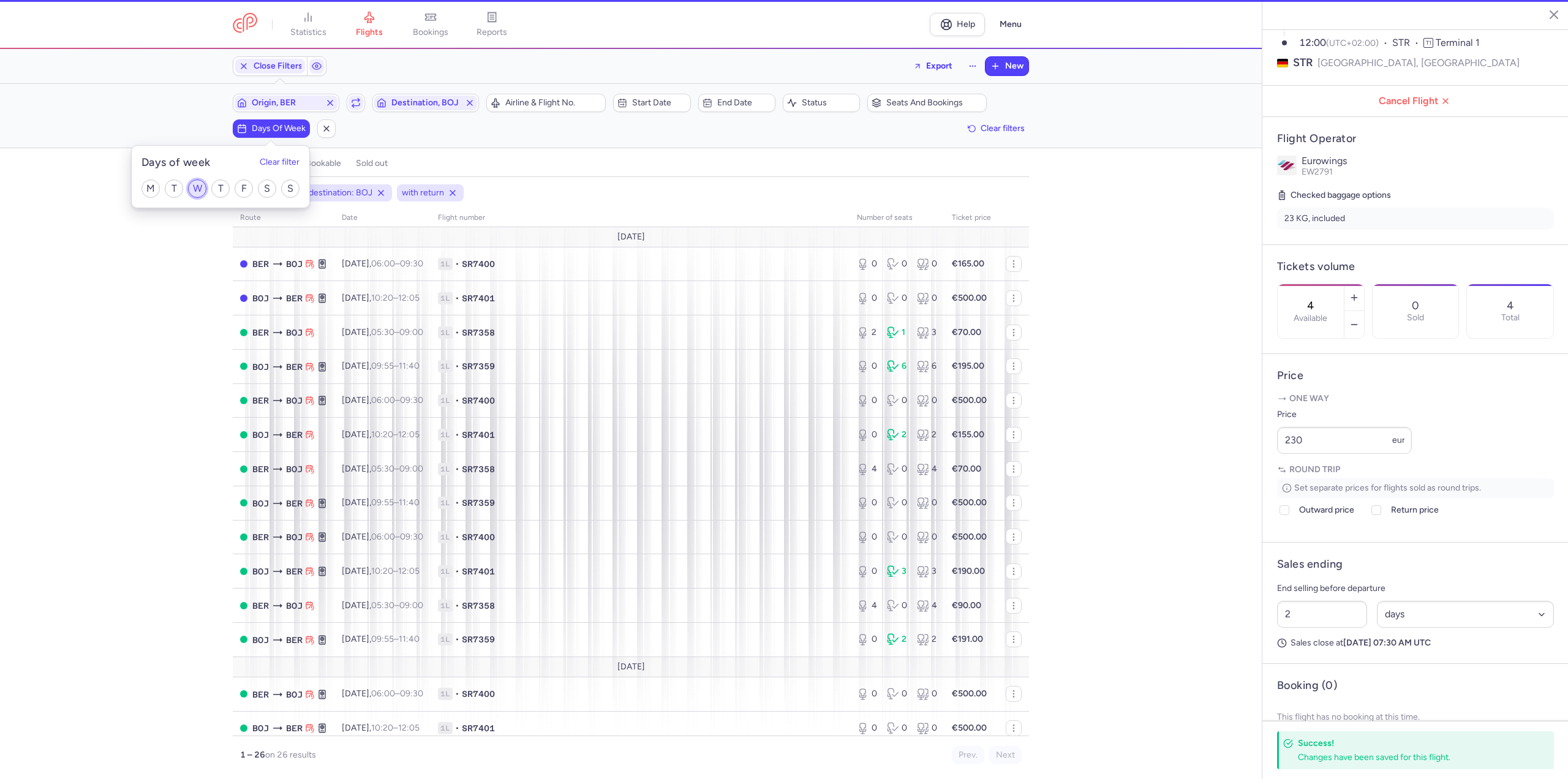
click at [195, 189] on input "W" at bounding box center [197, 189] width 18 height 18
checkbox input "true"
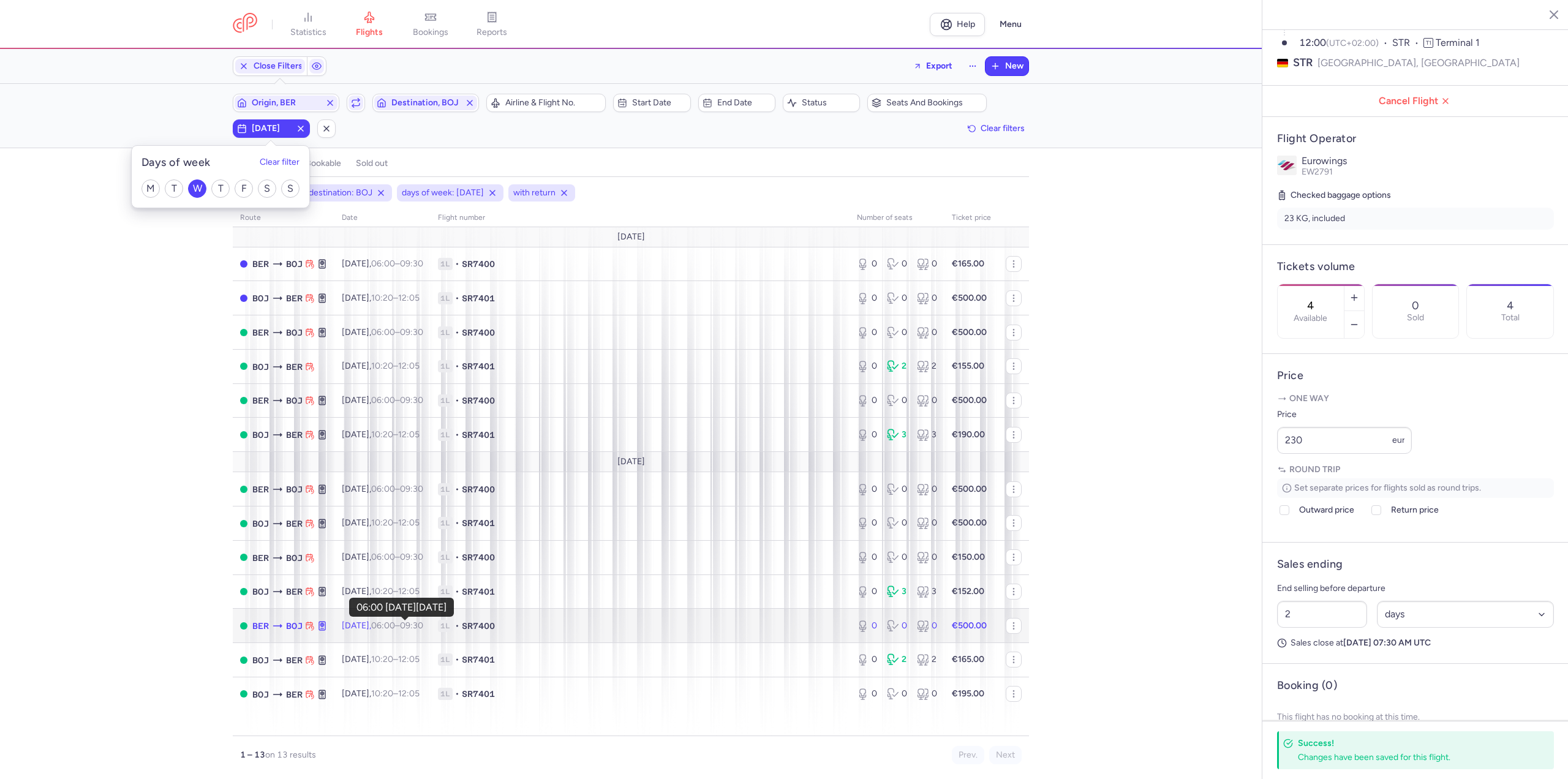
click at [395, 624] on time "06:00" at bounding box center [383, 625] width 24 height 10
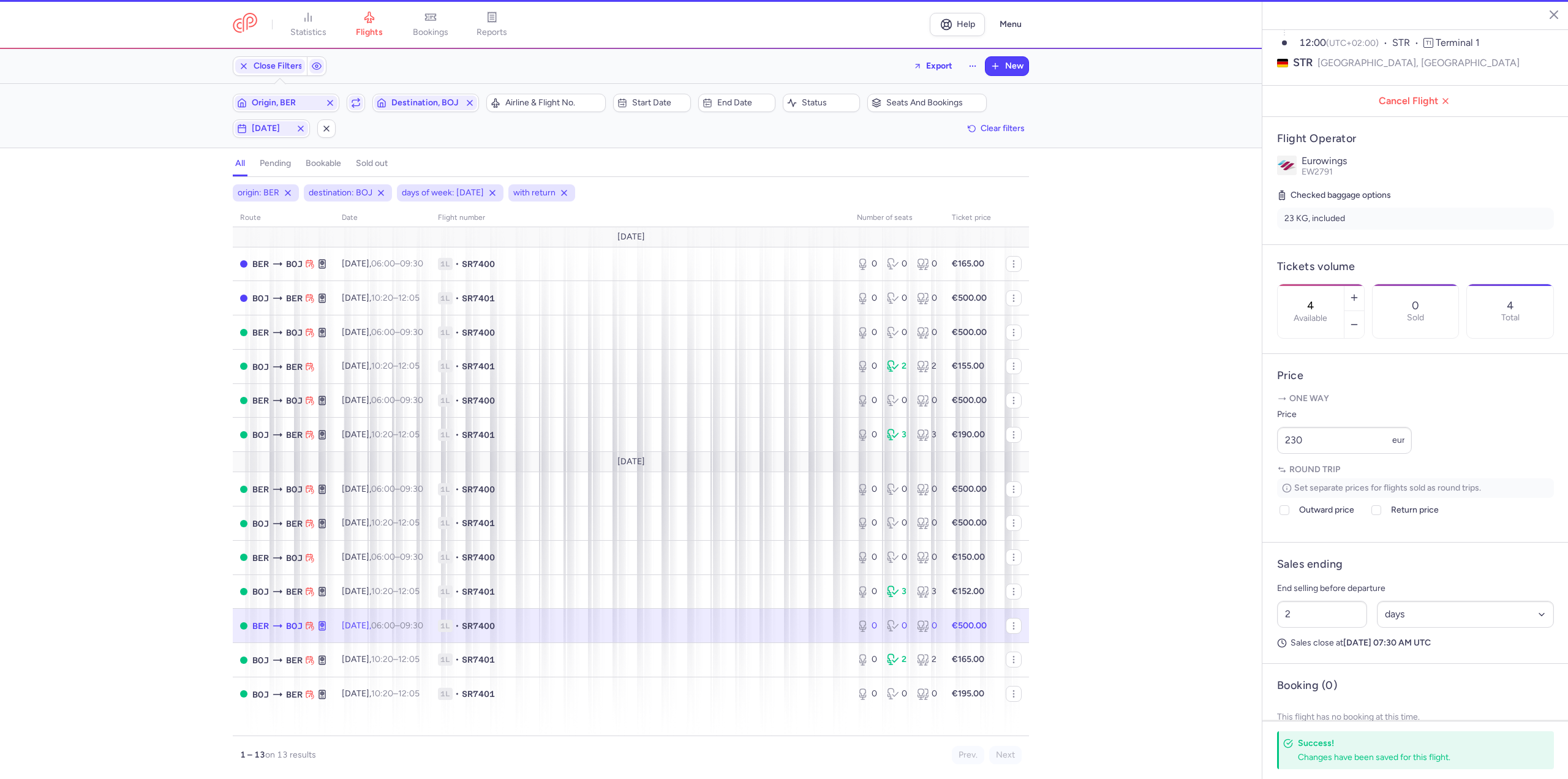
type input "0"
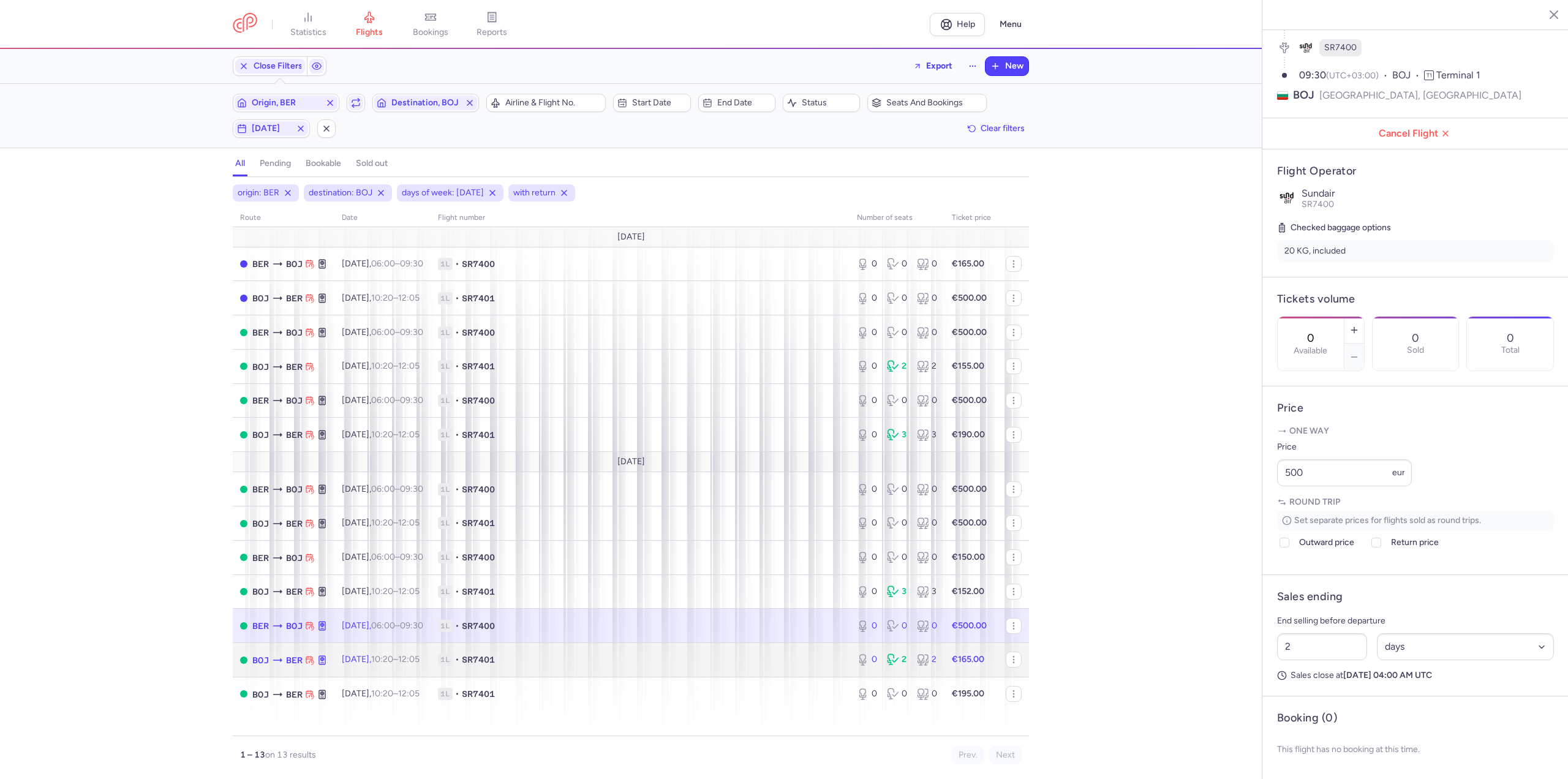
click at [398, 646] on td "[DATE] 10:20 – 12:05 +0" at bounding box center [382, 660] width 96 height 34
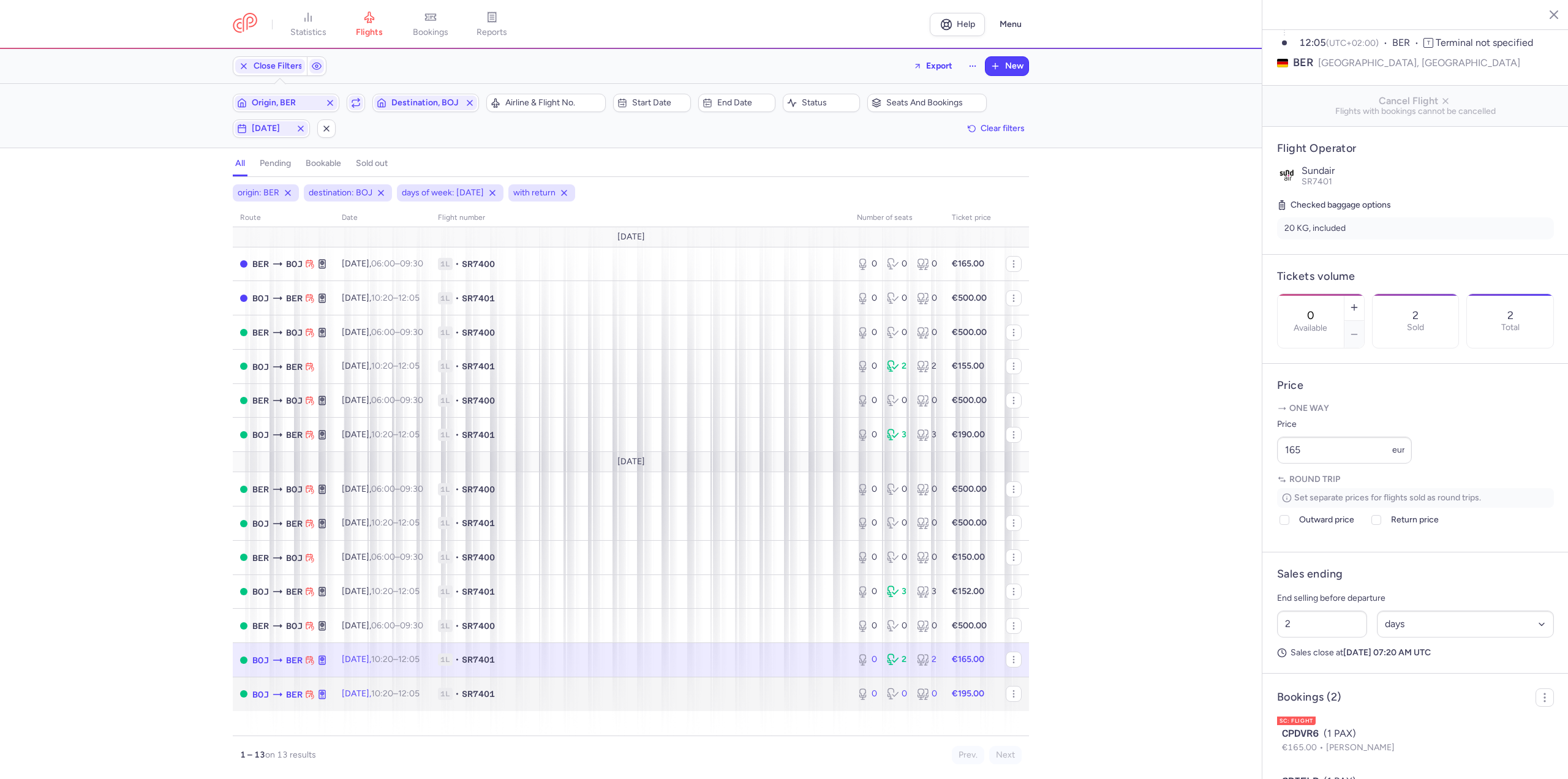
click at [393, 693] on time "10:20" at bounding box center [382, 693] width 22 height 10
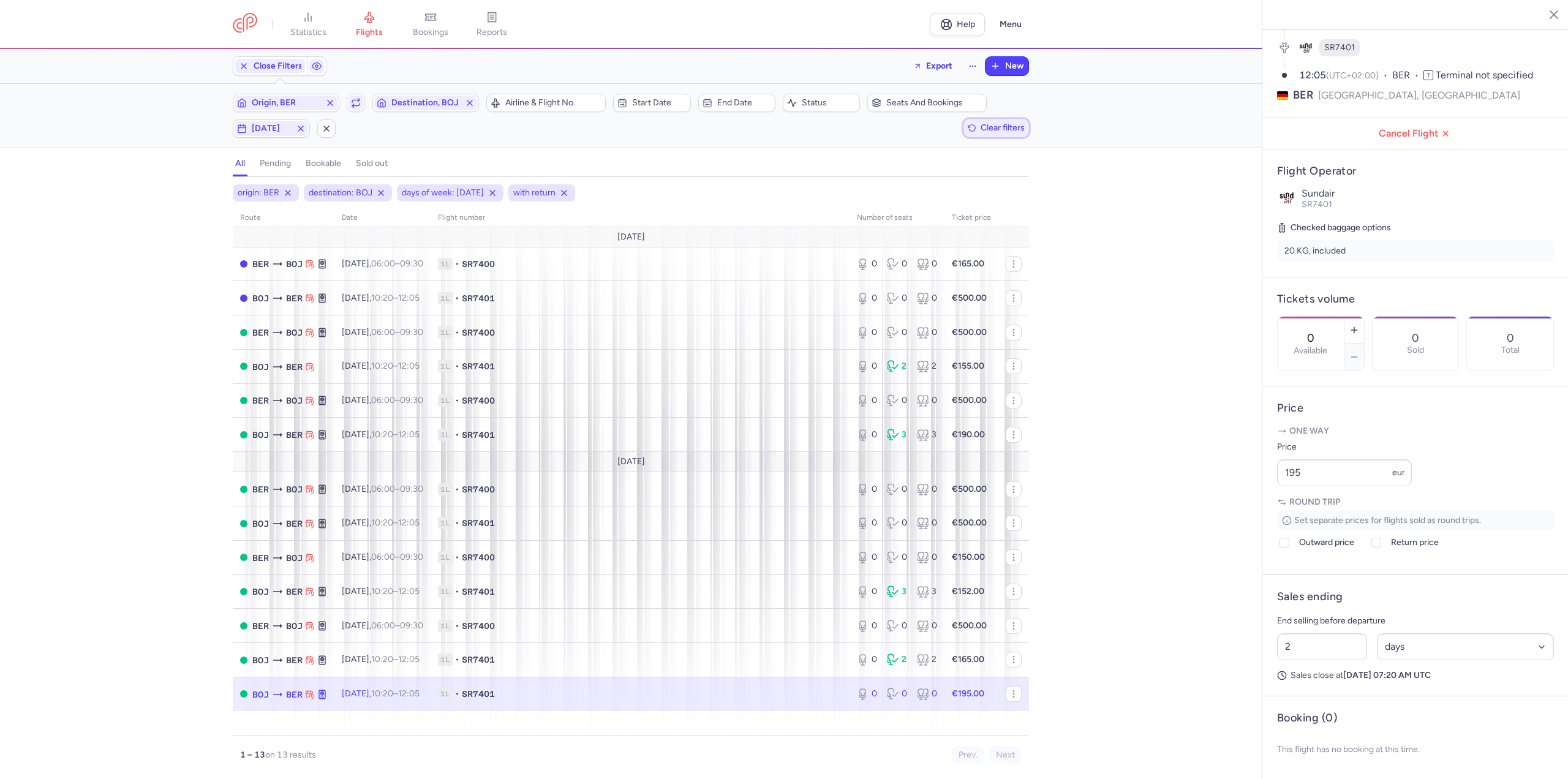
click at [979, 123] on span "Clear filters" at bounding box center [996, 127] width 57 height 9
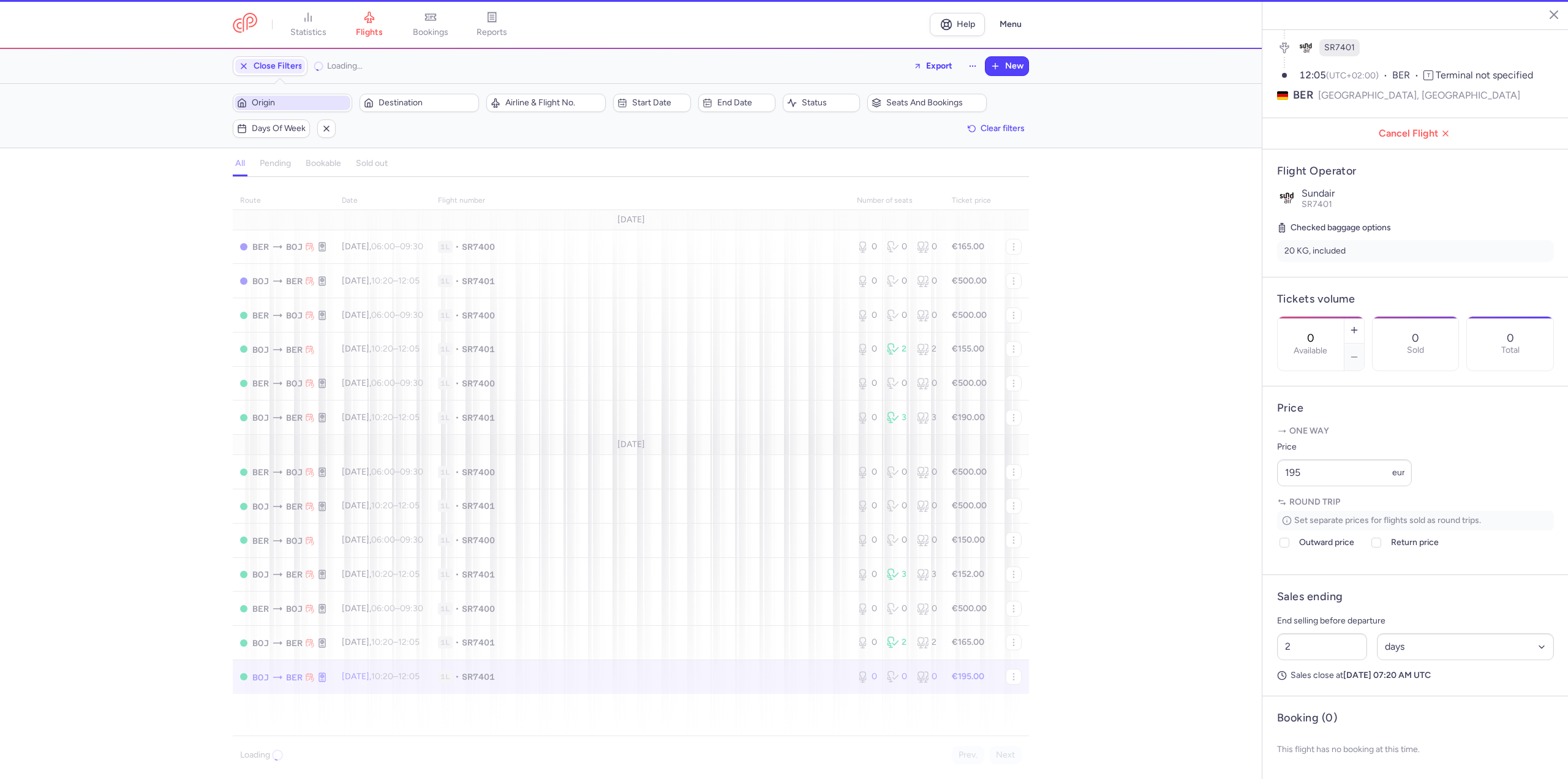
click at [299, 103] on span "Origin" at bounding box center [300, 103] width 96 height 10
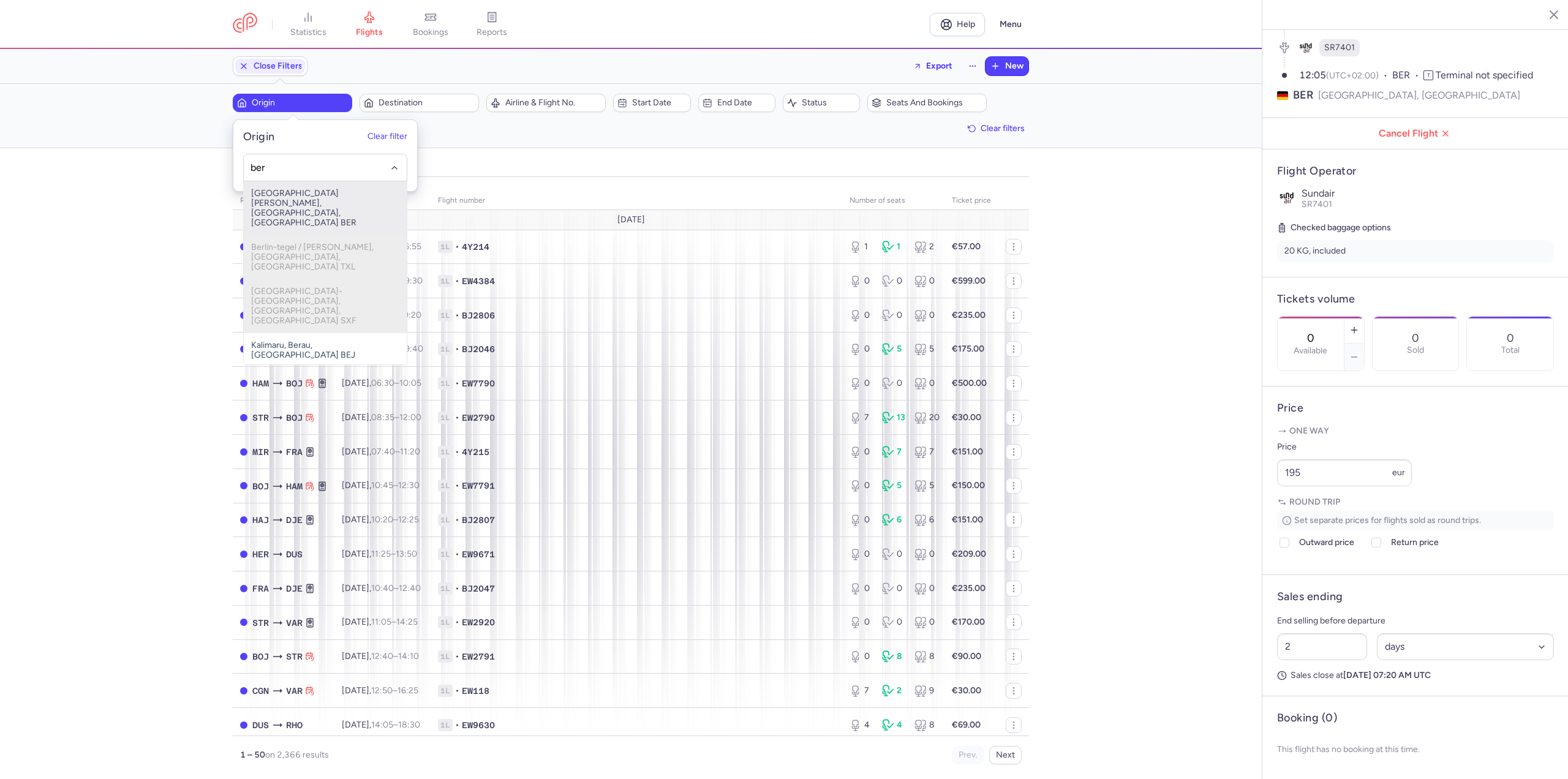
click at [314, 195] on span "[GEOGRAPHIC_DATA][PERSON_NAME], [GEOGRAPHIC_DATA], [GEOGRAPHIC_DATA] BER" at bounding box center [325, 208] width 163 height 54
type input "ber"
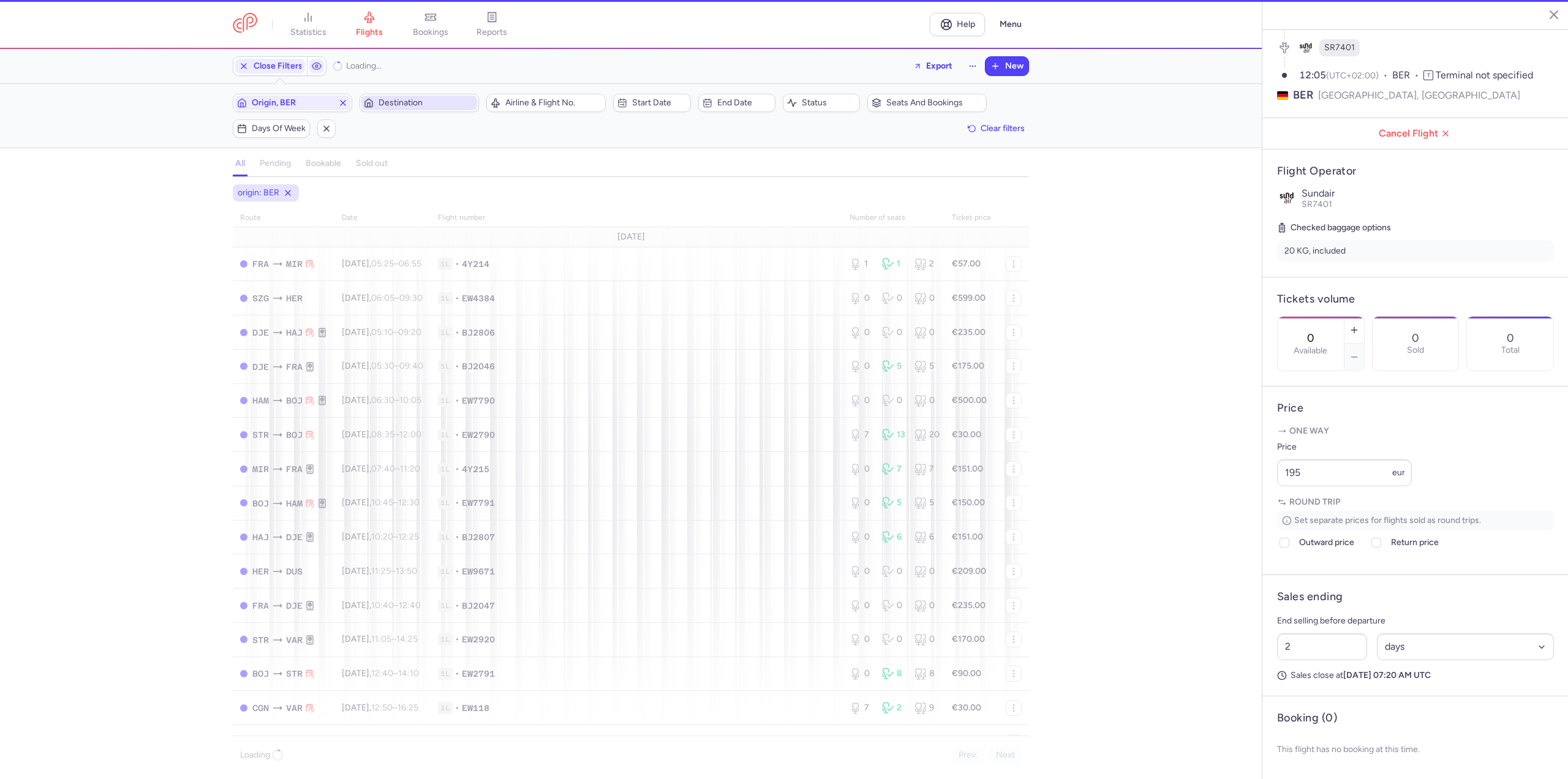
click at [379, 100] on span "Destination" at bounding box center [427, 103] width 96 height 10
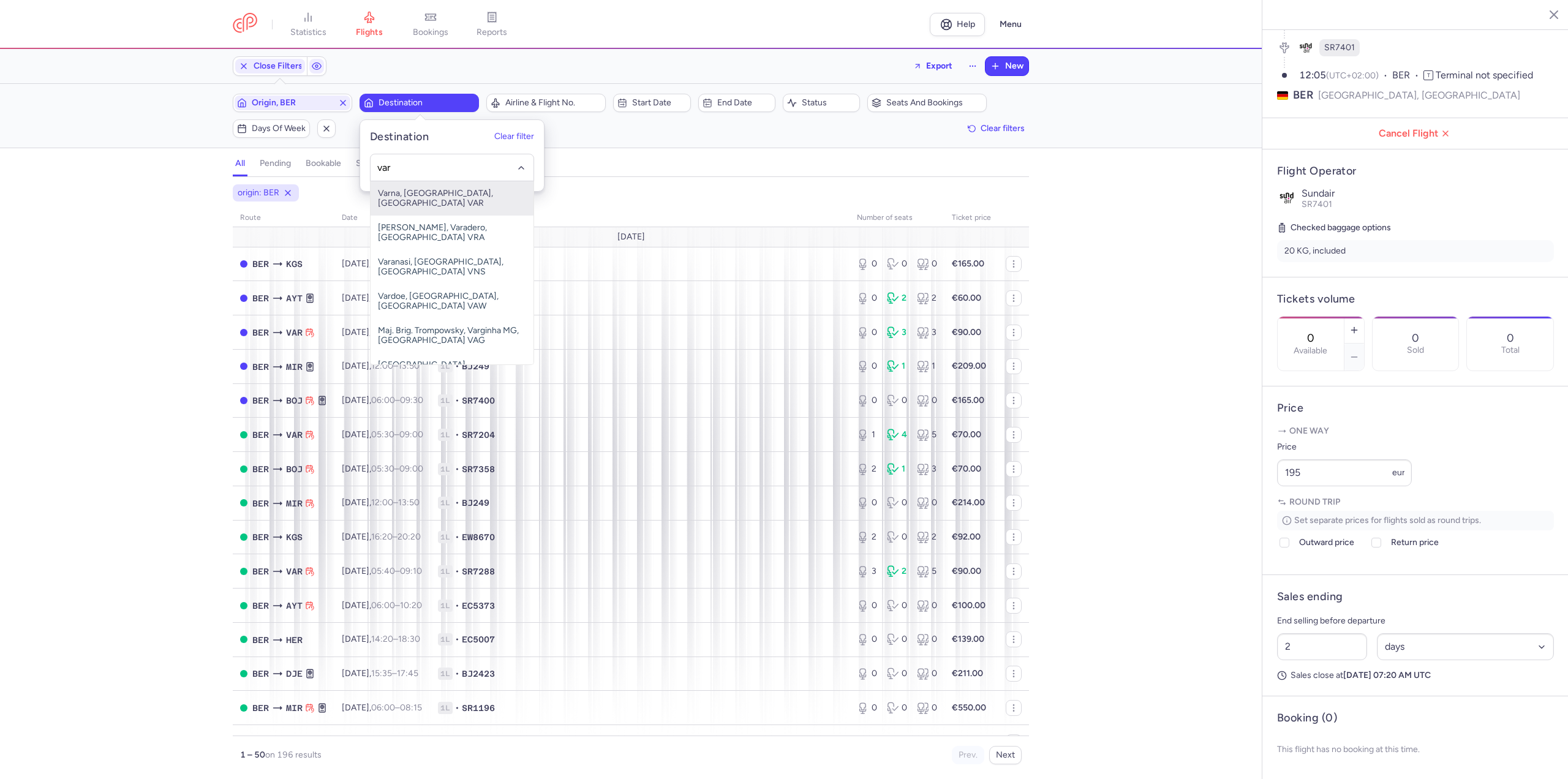
click at [389, 191] on span "Varna, [GEOGRAPHIC_DATA], [GEOGRAPHIC_DATA] VAR" at bounding box center [452, 198] width 163 height 34
type input "var"
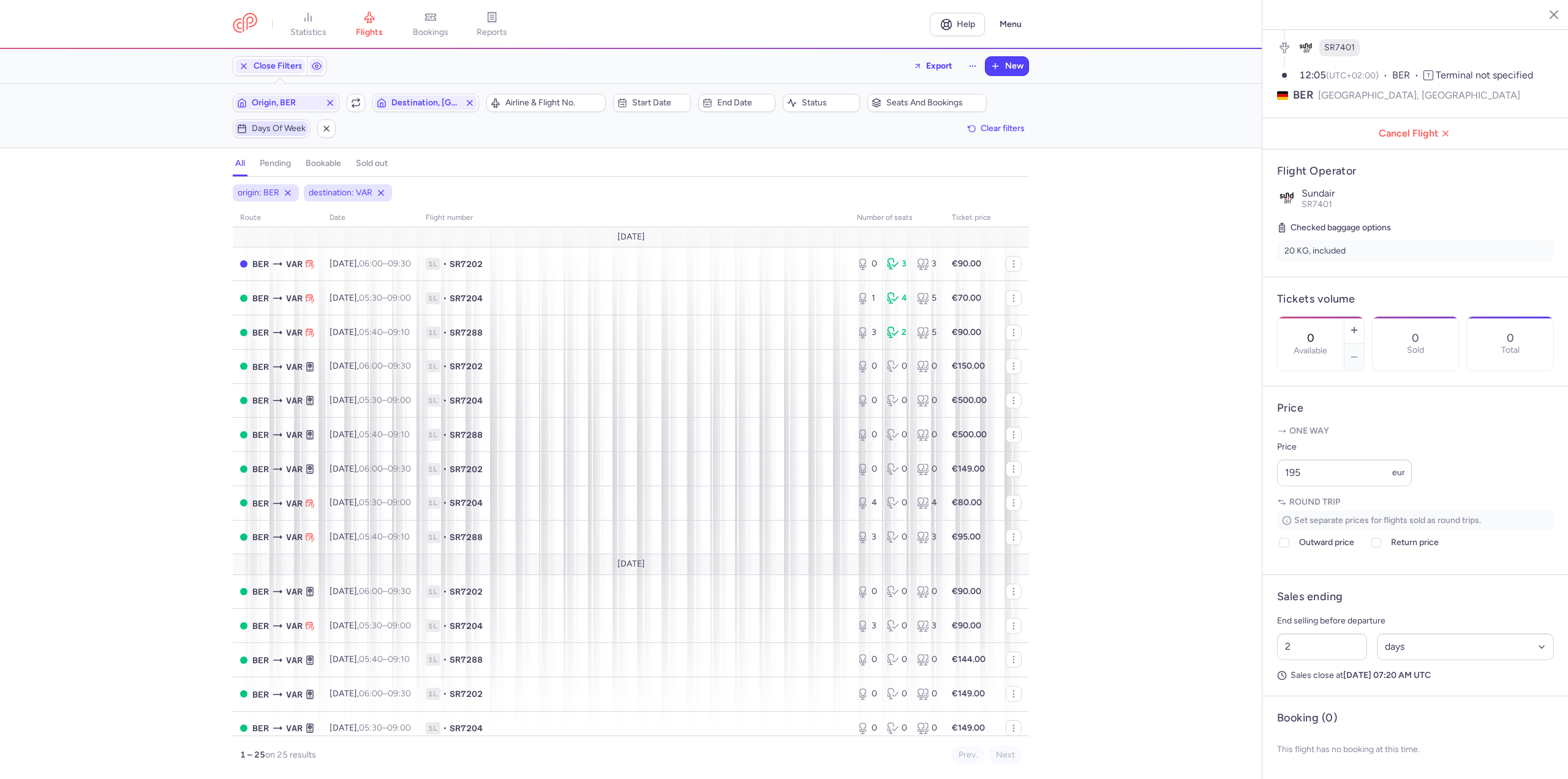
click at [297, 127] on span "Days of week" at bounding box center [279, 128] width 54 height 10
drag, startPoint x: 159, startPoint y: 189, endPoint x: 180, endPoint y: 187, distance: 21.1
click at [180, 187] on div "M T W T F S S" at bounding box center [220, 189] width 178 height 38
click at [177, 187] on input "T" at bounding box center [174, 189] width 18 height 18
checkbox input "true"
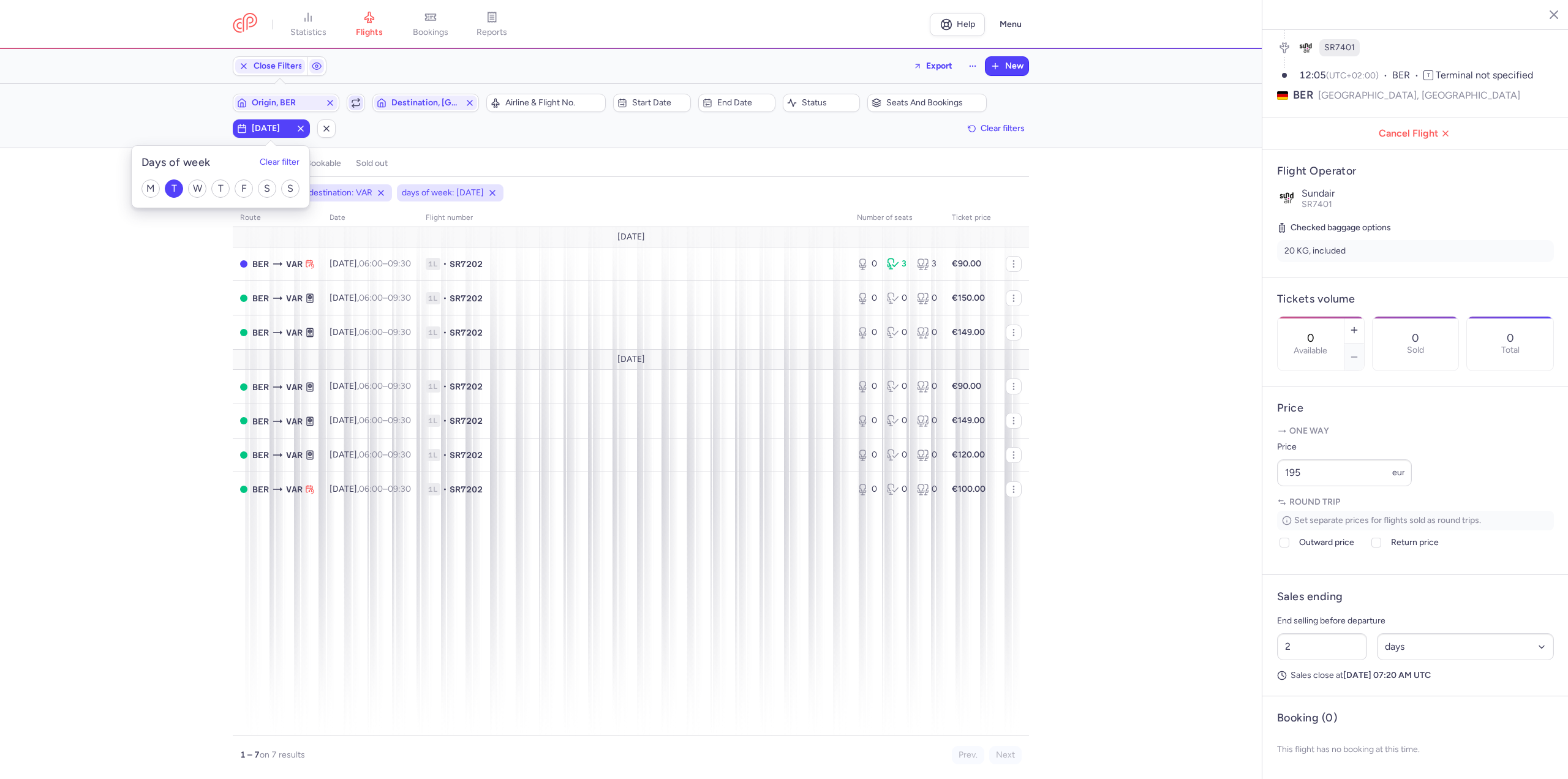
click at [360, 108] on span "button" at bounding box center [356, 103] width 15 height 15
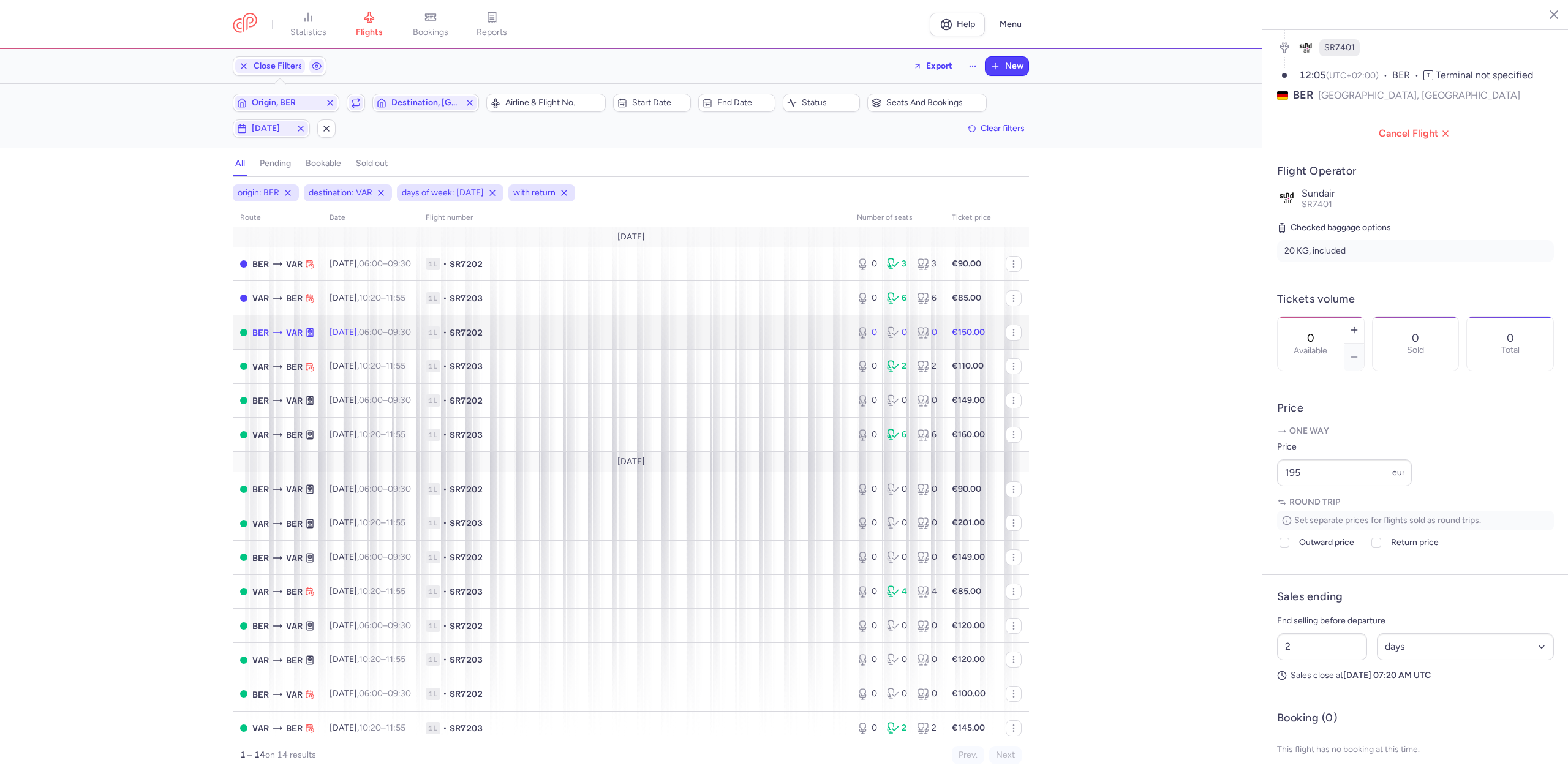
click at [467, 339] on td "1L • SR7202" at bounding box center [634, 332] width 431 height 34
click at [1364, 316] on button "button" at bounding box center [1354, 330] width 20 height 27
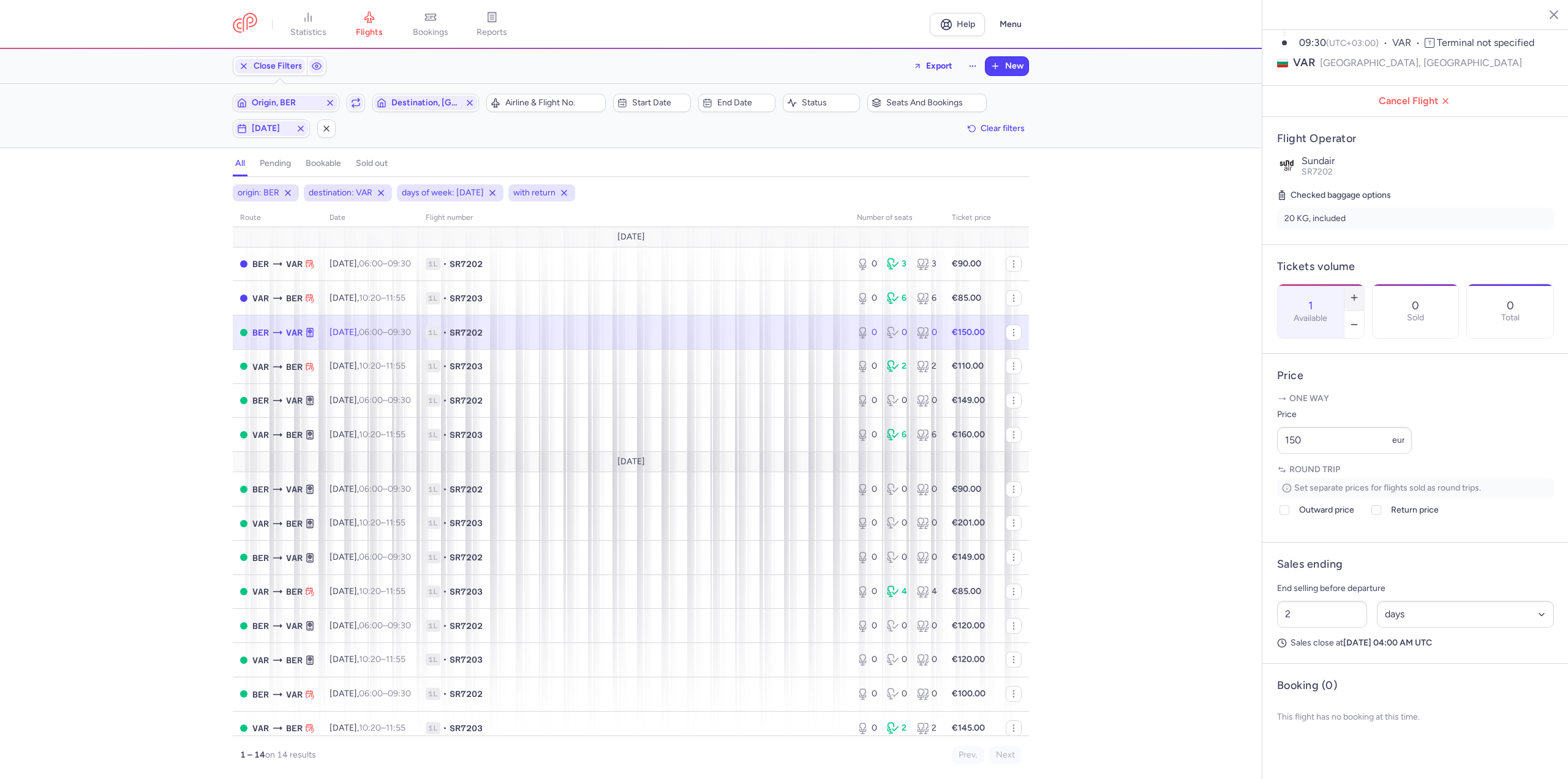
click at [1364, 284] on button "button" at bounding box center [1354, 297] width 20 height 27
type input "2"
click at [1296, 753] on span "Save changes" at bounding box center [1318, 755] width 61 height 11
drag, startPoint x: 1350, startPoint y: 470, endPoint x: 1151, endPoint y: 467, distance: 199.0
click at [1151, 467] on div "statistics flights bookings reports Help Menu Close Filters Export New Filters …" at bounding box center [784, 390] width 1568 height 779
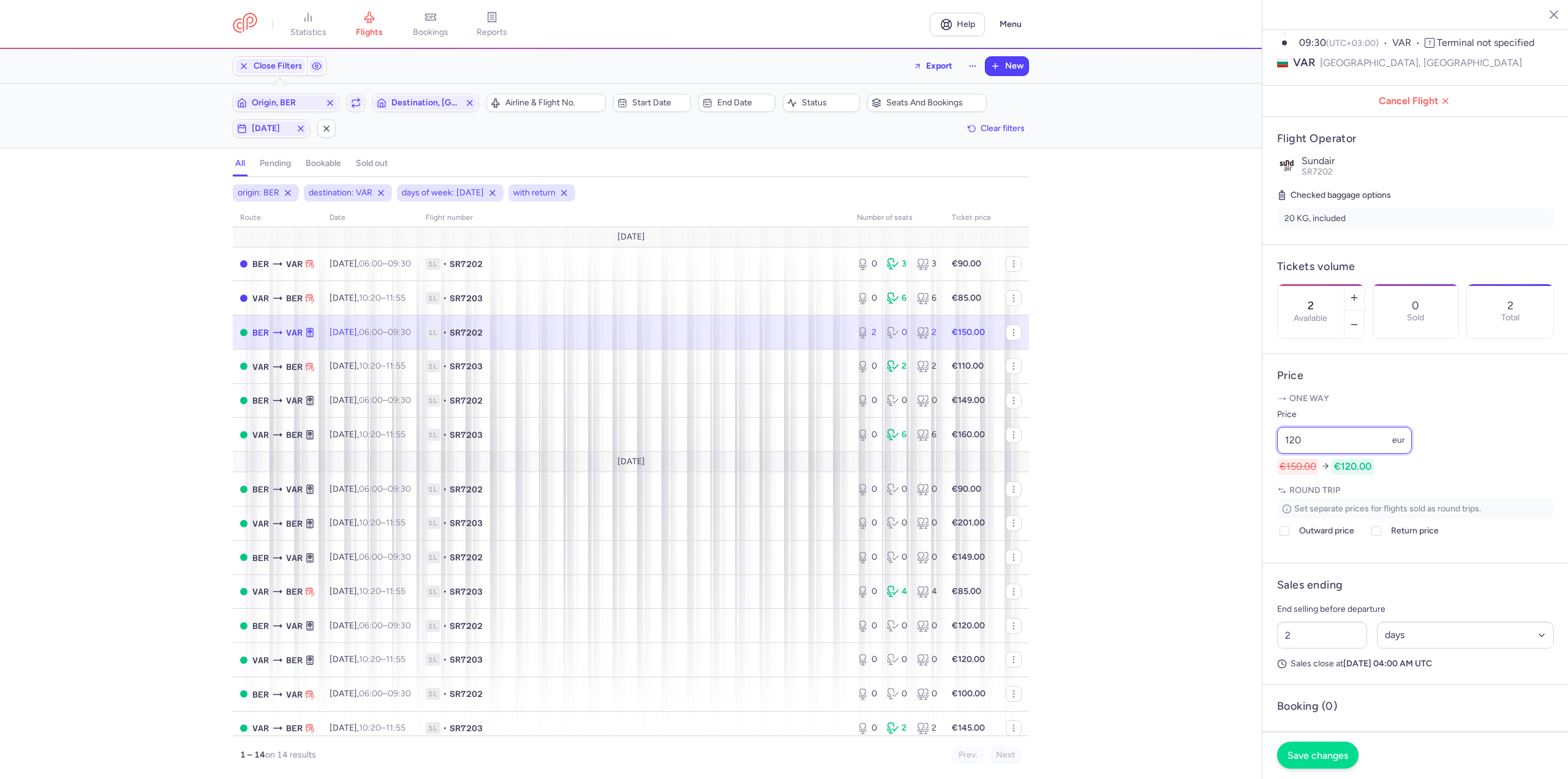
type input "120"
click at [1320, 761] on button "Save changes" at bounding box center [1318, 755] width 82 height 27
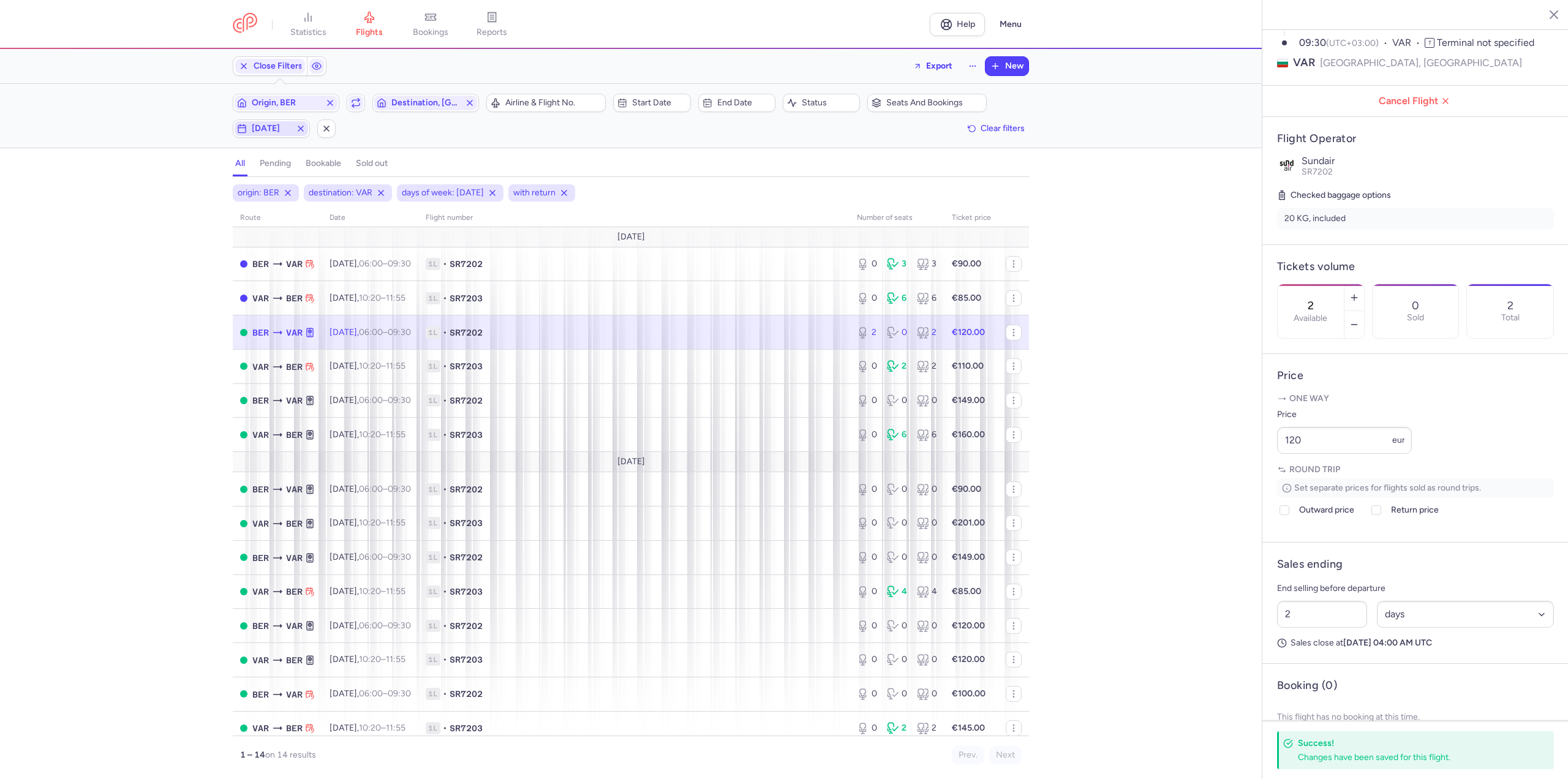
click at [275, 136] on button "[DATE]" at bounding box center [272, 128] width 77 height 18
click at [175, 187] on input "T" at bounding box center [174, 189] width 18 height 18
checkbox input "false"
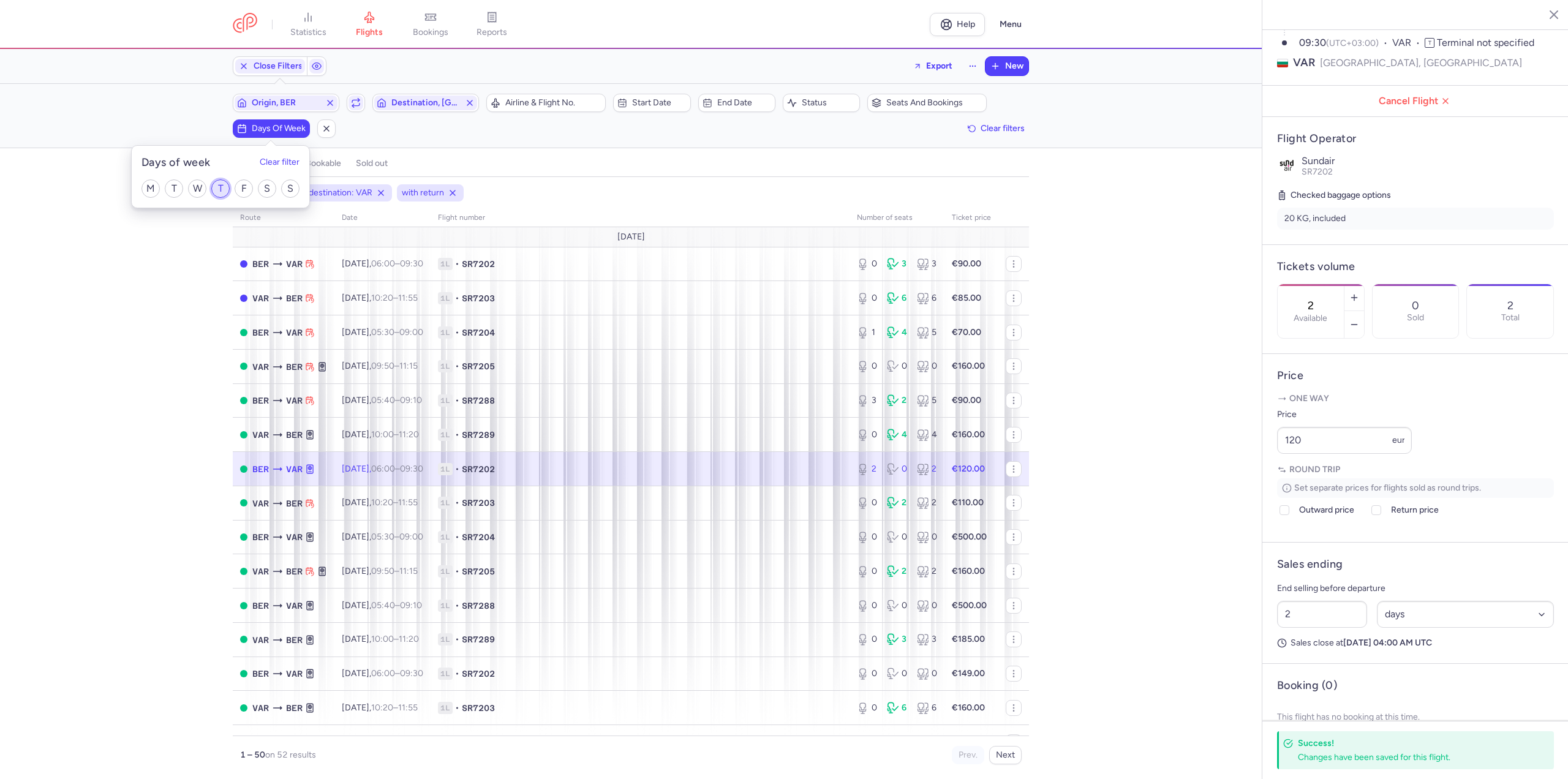
click at [223, 191] on input "T" at bounding box center [221, 189] width 18 height 18
checkbox input "true"
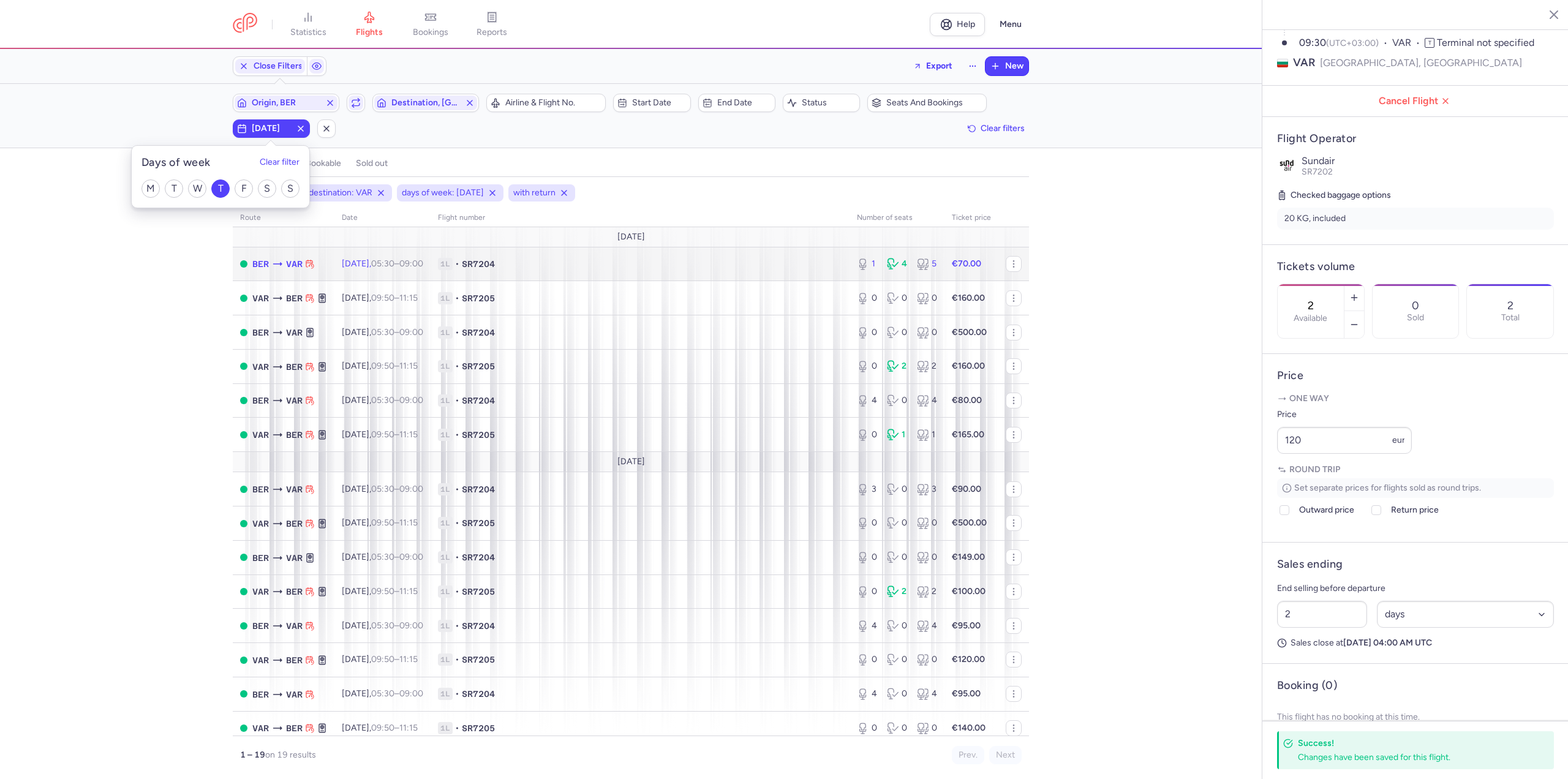
click at [339, 260] on td "[DATE] 05:30 – 09:00 +0" at bounding box center [382, 264] width 96 height 34
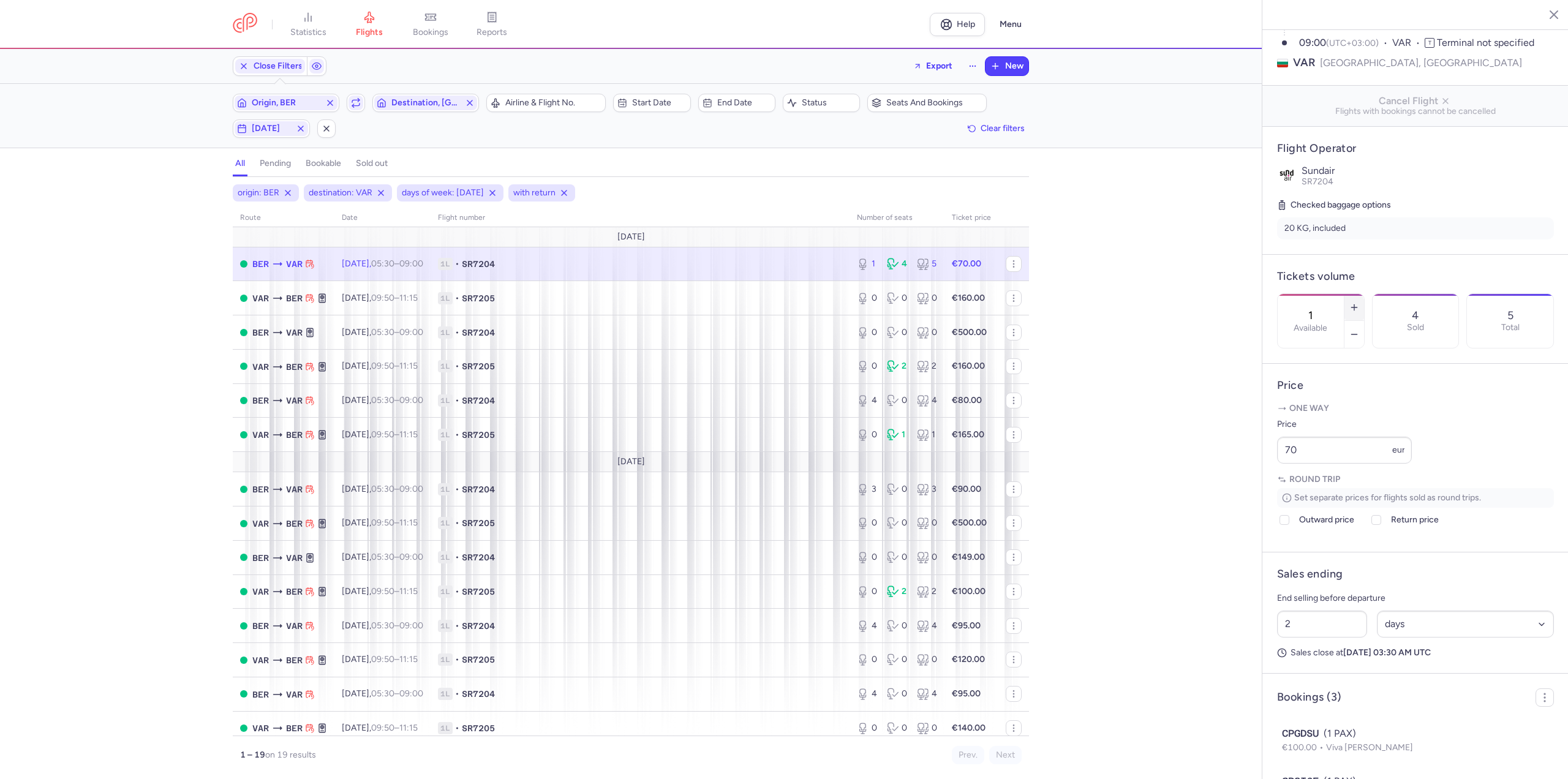
click at [1364, 294] on button "button" at bounding box center [1354, 307] width 20 height 27
type input "3"
drag, startPoint x: 1321, startPoint y: 487, endPoint x: 1202, endPoint y: 485, distance: 119.0
click at [1202, 485] on div "statistics flights bookings reports Help Menu Close Filters Export New Filters …" at bounding box center [784, 390] width 1568 height 779
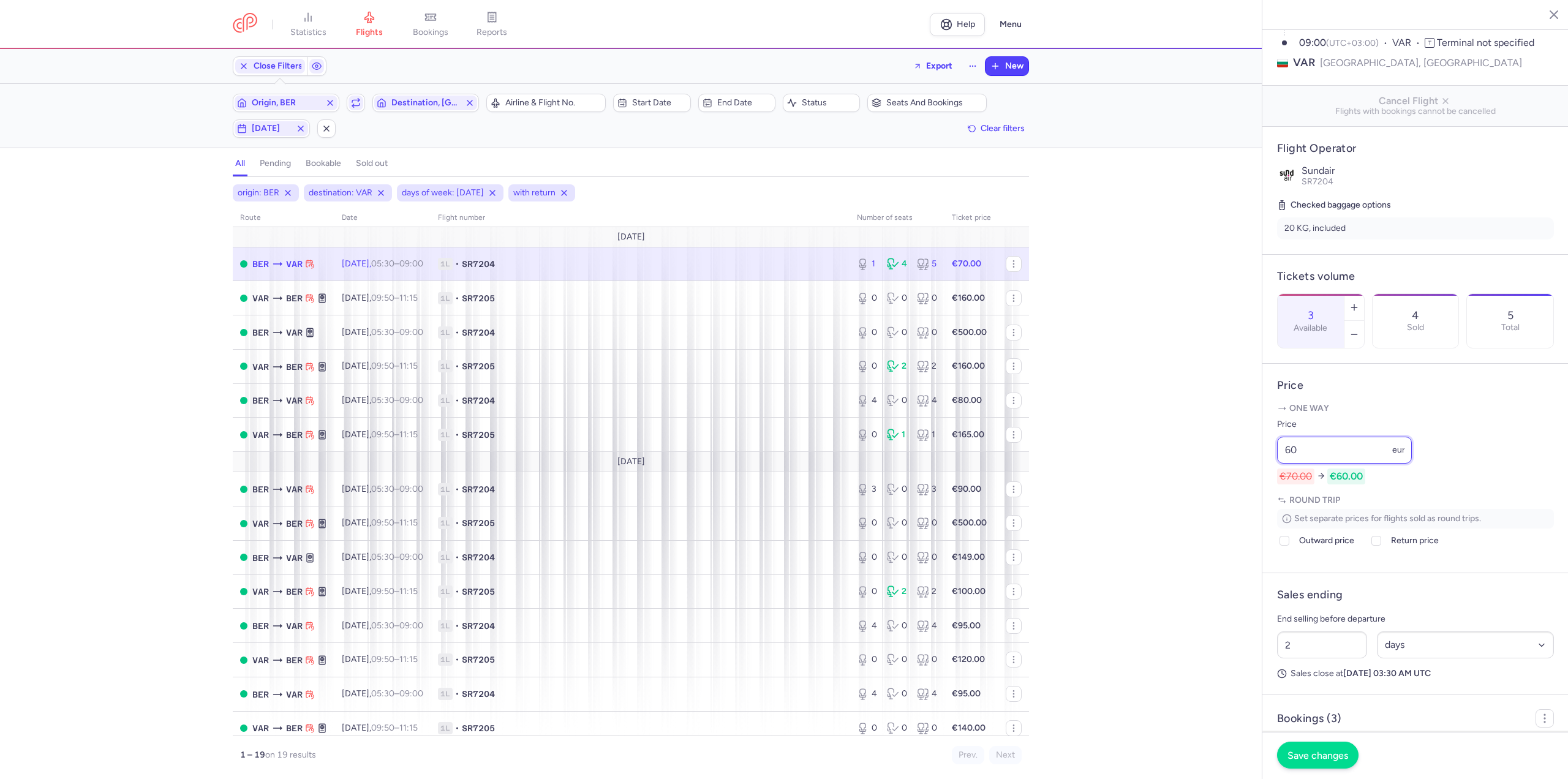
type input "60"
click at [1317, 767] on button "Save changes" at bounding box center [1318, 755] width 82 height 27
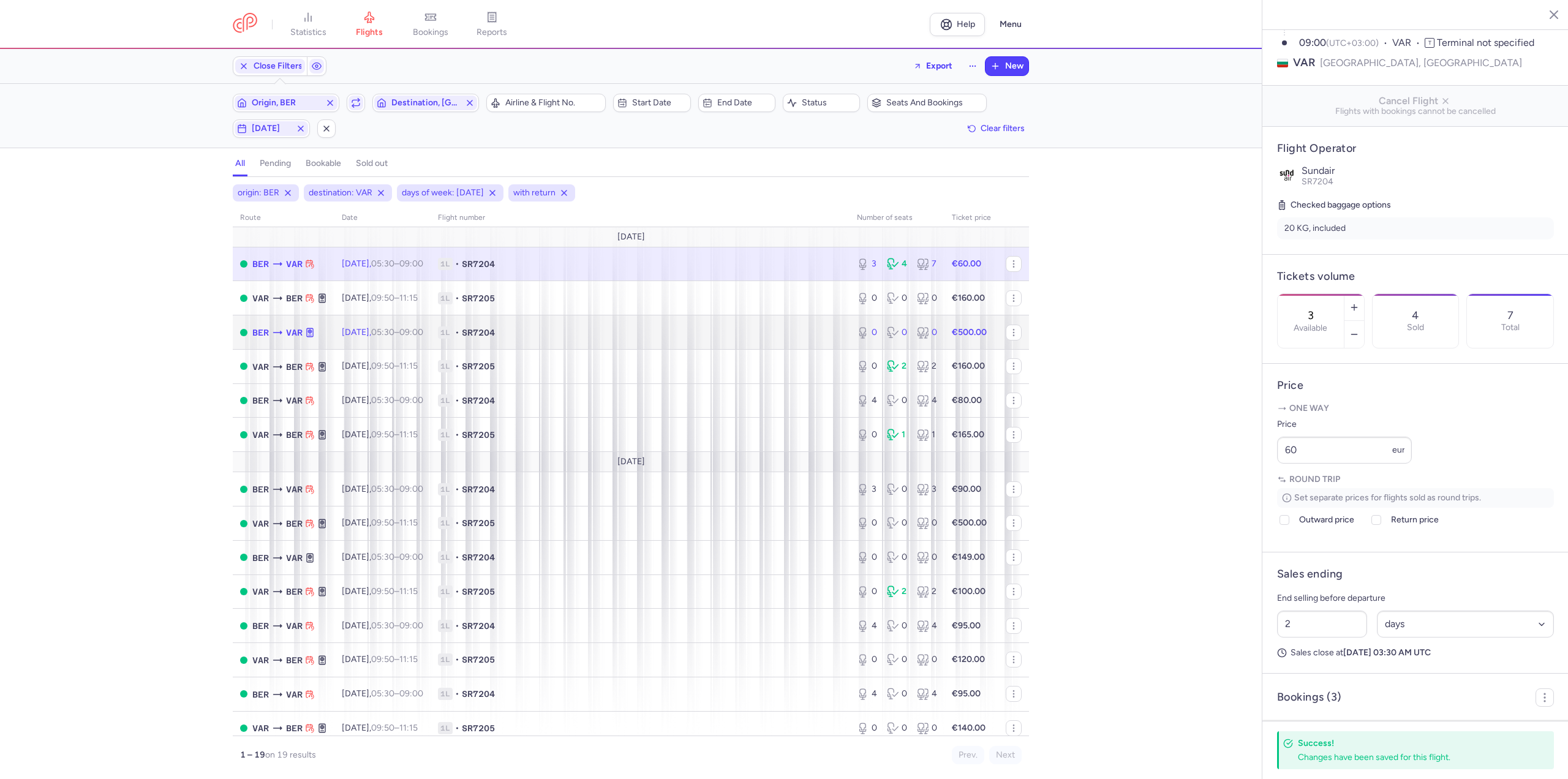
click at [392, 333] on time "05:30" at bounding box center [383, 332] width 23 height 10
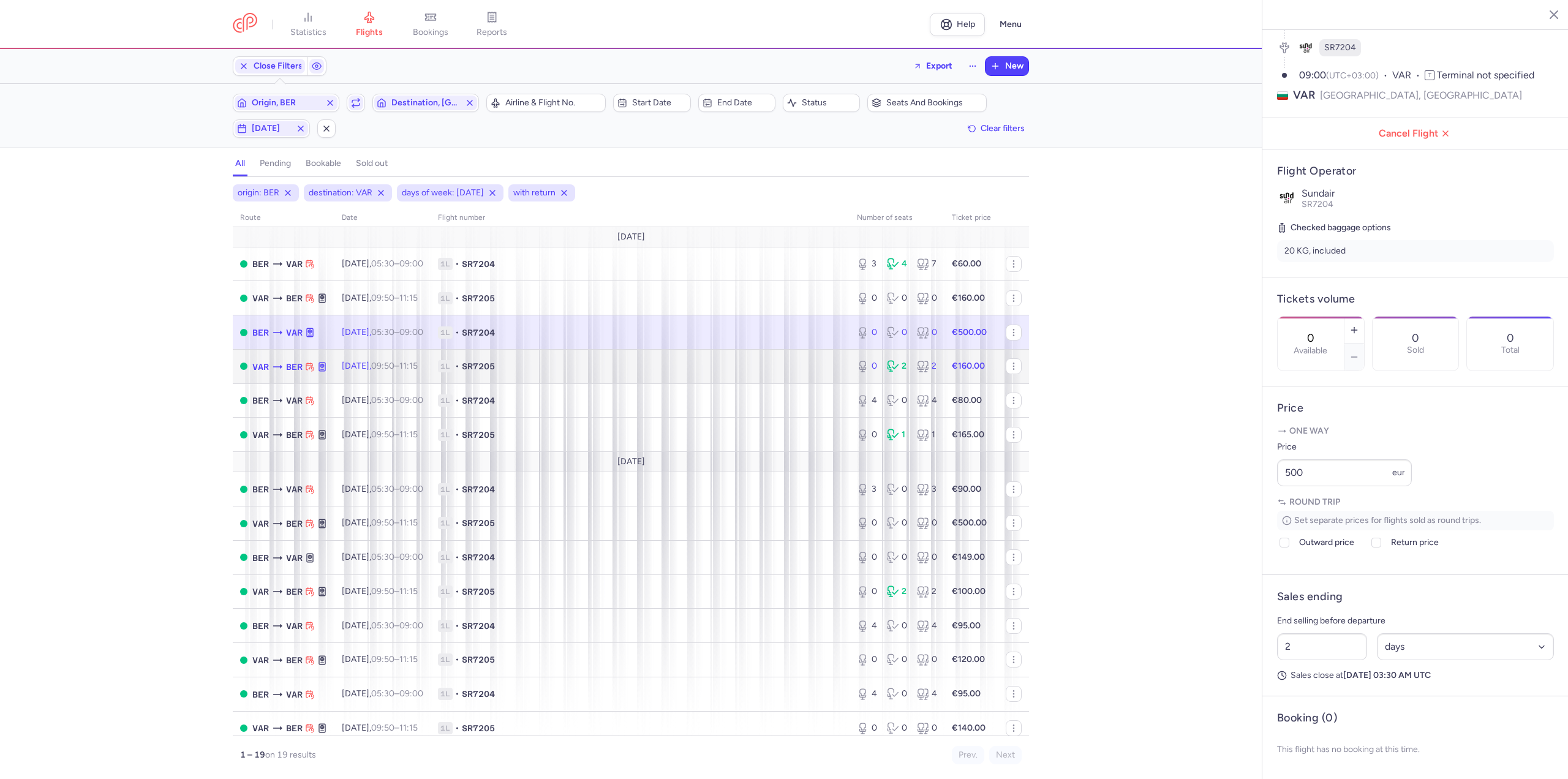
click at [395, 367] on time "09:50" at bounding box center [383, 366] width 23 height 10
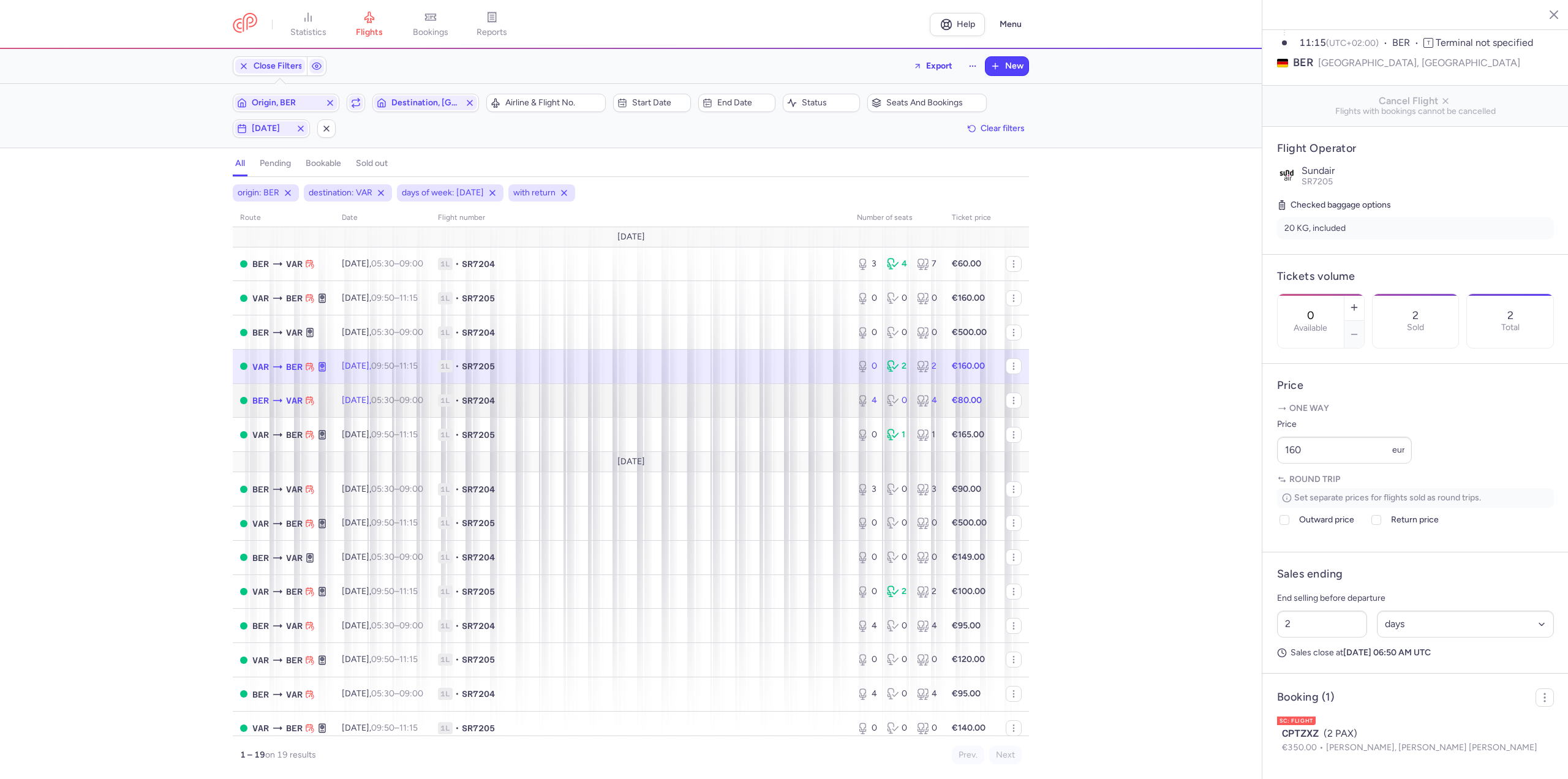
click at [403, 0] on body "statistics flights bookings reports Help Menu Close Filters Export New Filters …" at bounding box center [784, 0] width 1568 height 0
click at [404, 390] on td "[DATE] 05:30 – 09:00 +0" at bounding box center [382, 401] width 96 height 34
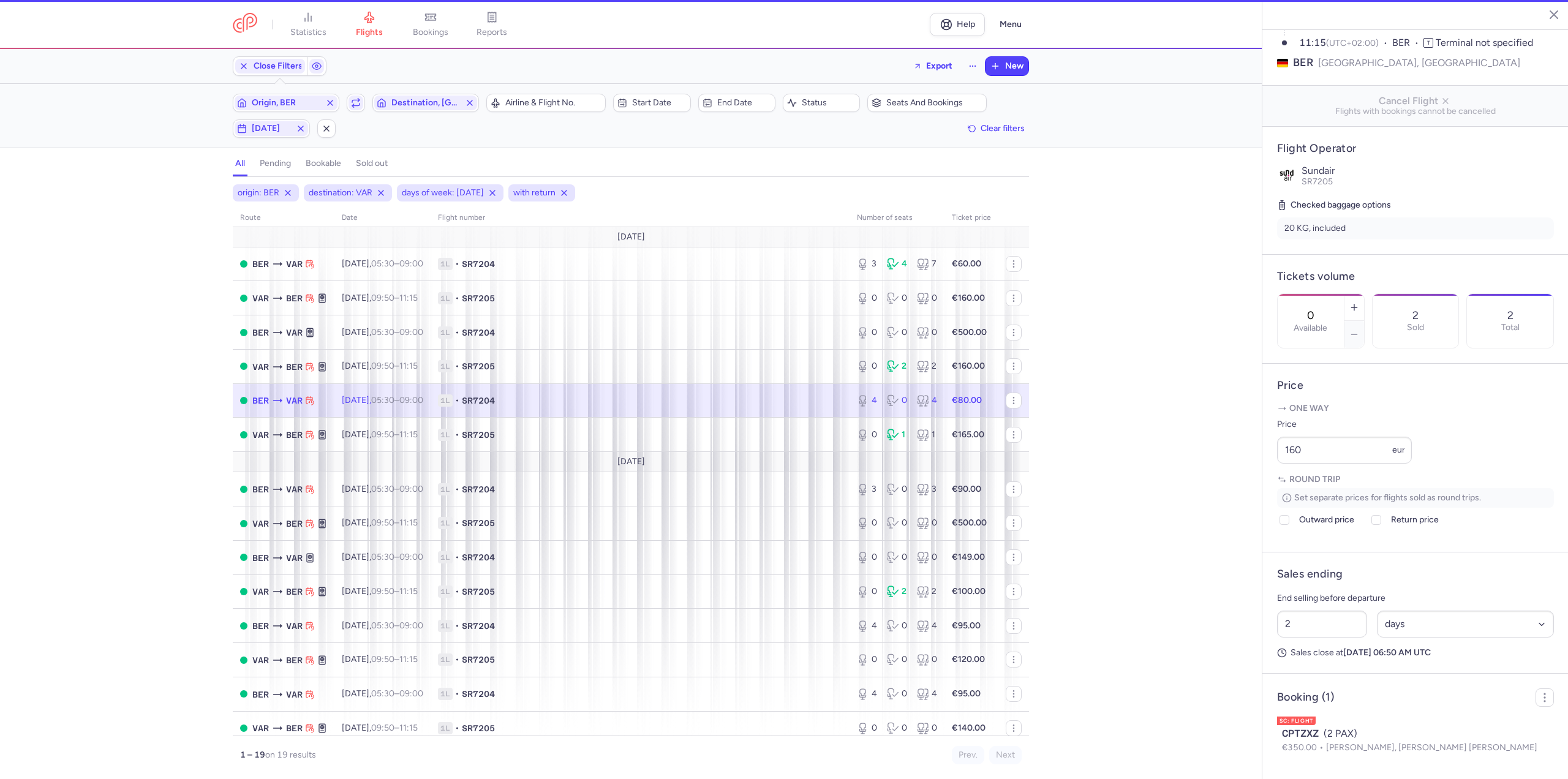
type input "4"
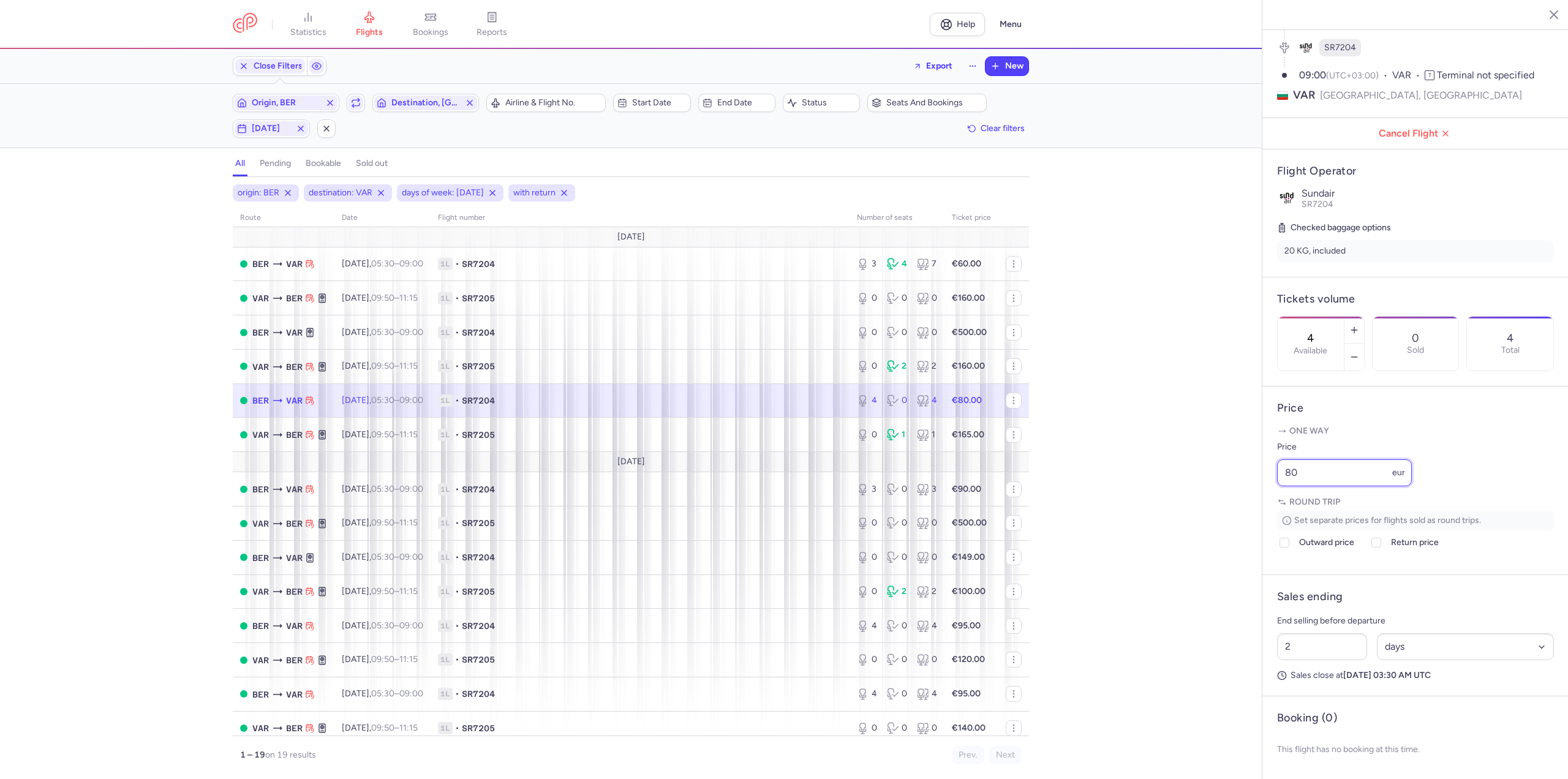
drag, startPoint x: 1329, startPoint y: 471, endPoint x: 1123, endPoint y: 469, distance: 206.0
click at [1123, 469] on div "statistics flights bookings reports Help Menu Close Filters Export New Filters …" at bounding box center [784, 390] width 1568 height 779
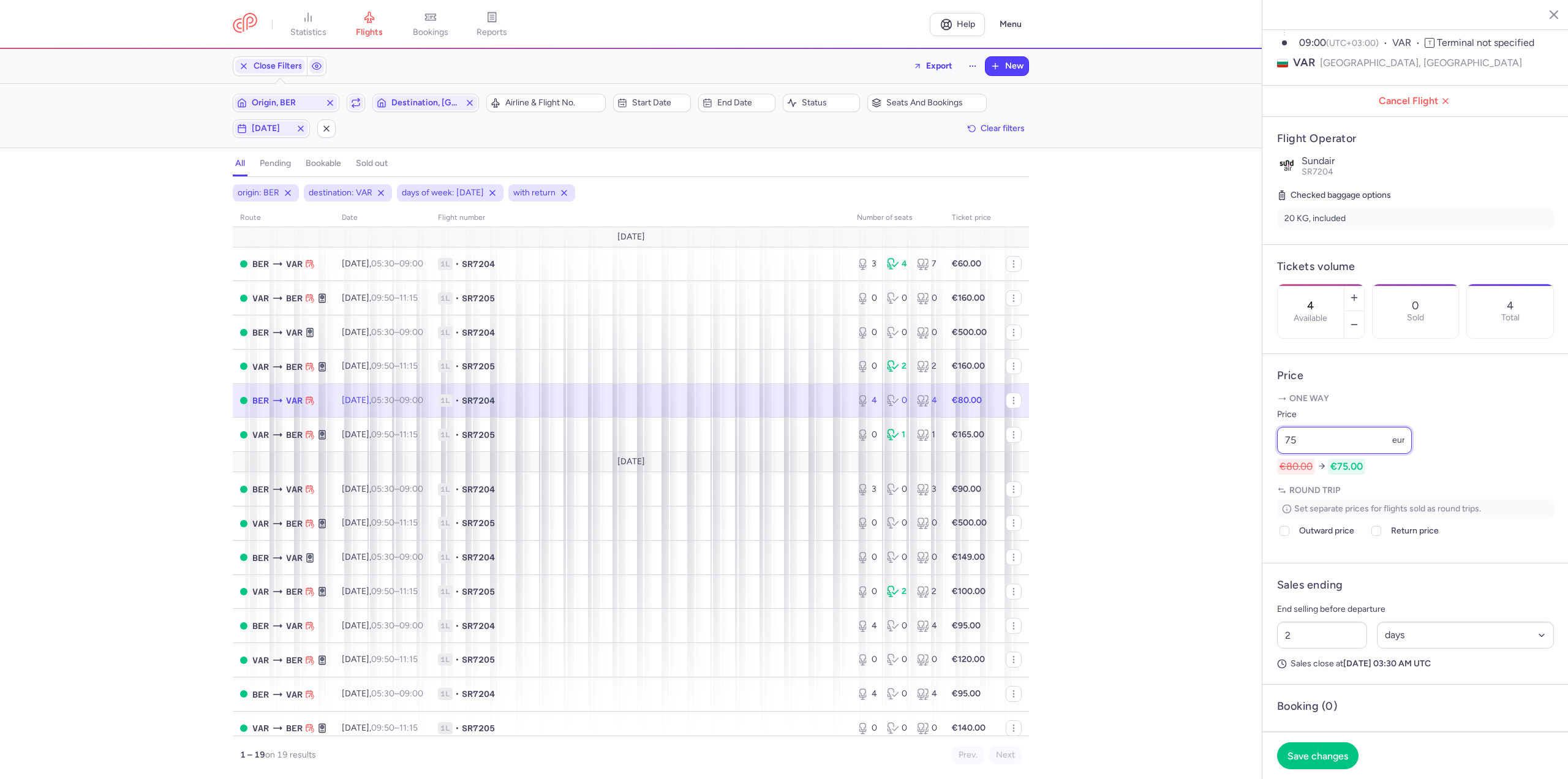
type input "75"
drag, startPoint x: 1282, startPoint y: 741, endPoint x: 1291, endPoint y: 746, distance: 10.3
click at [1283, 742] on footer "Save changes" at bounding box center [1416, 755] width 306 height 47
click at [1301, 756] on span "Save changes" at bounding box center [1318, 755] width 61 height 11
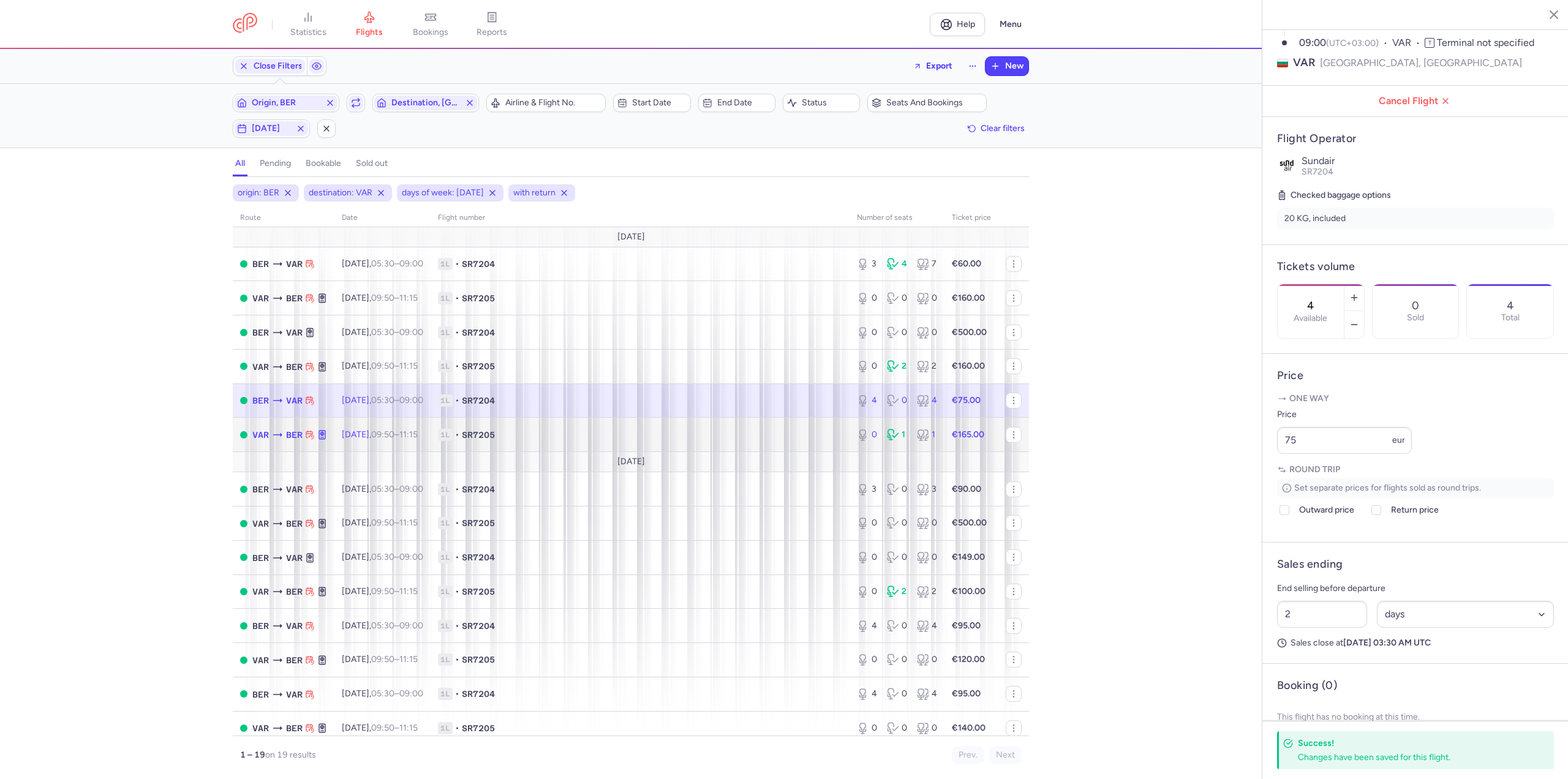
click at [341, 425] on td "[DATE] 09:50 – 11:15 +0" at bounding box center [382, 435] width 96 height 34
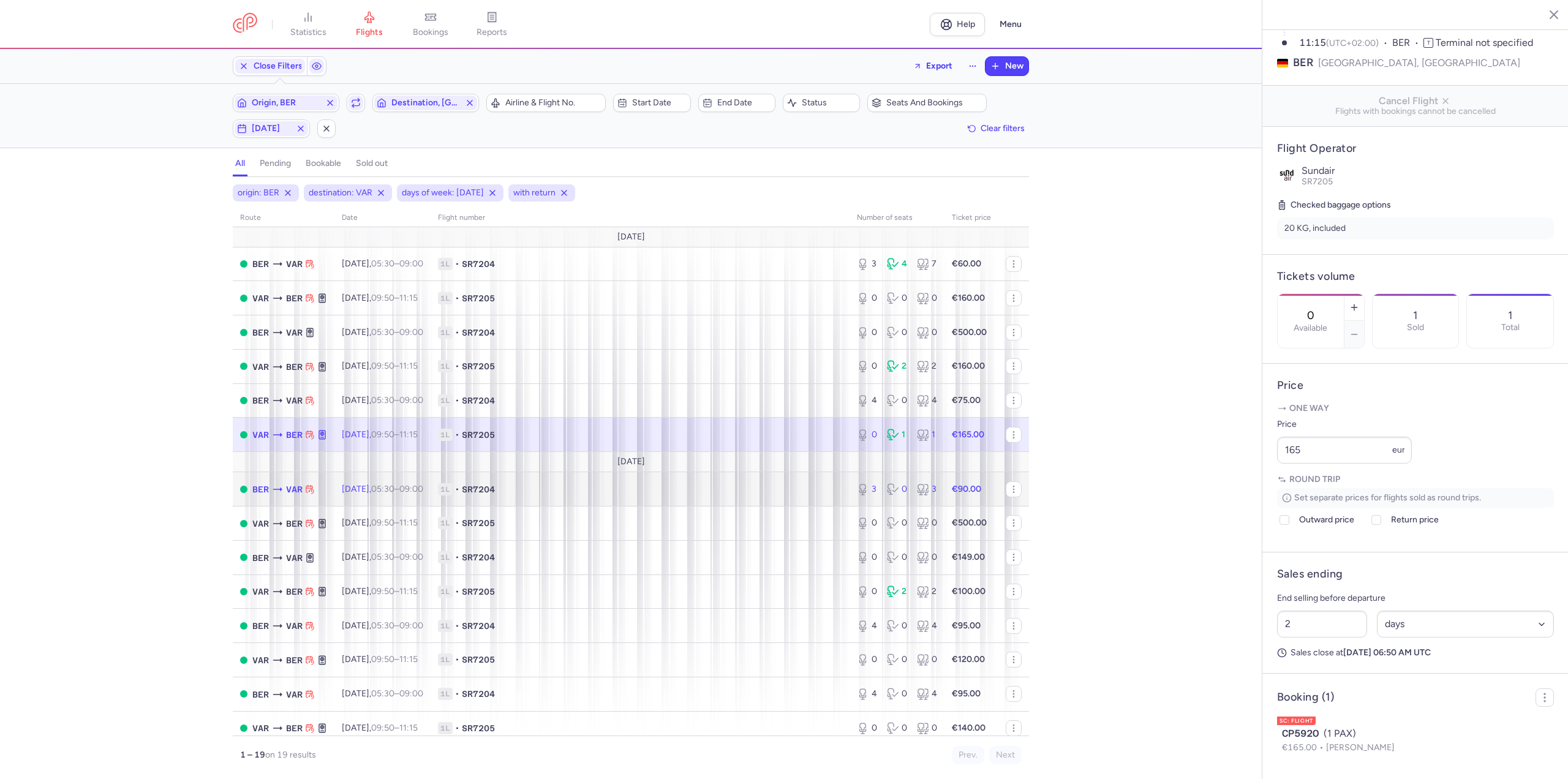
click at [353, 492] on span "[DATE] 05:30 – 09:00 +0" at bounding box center [382, 488] width 82 height 10
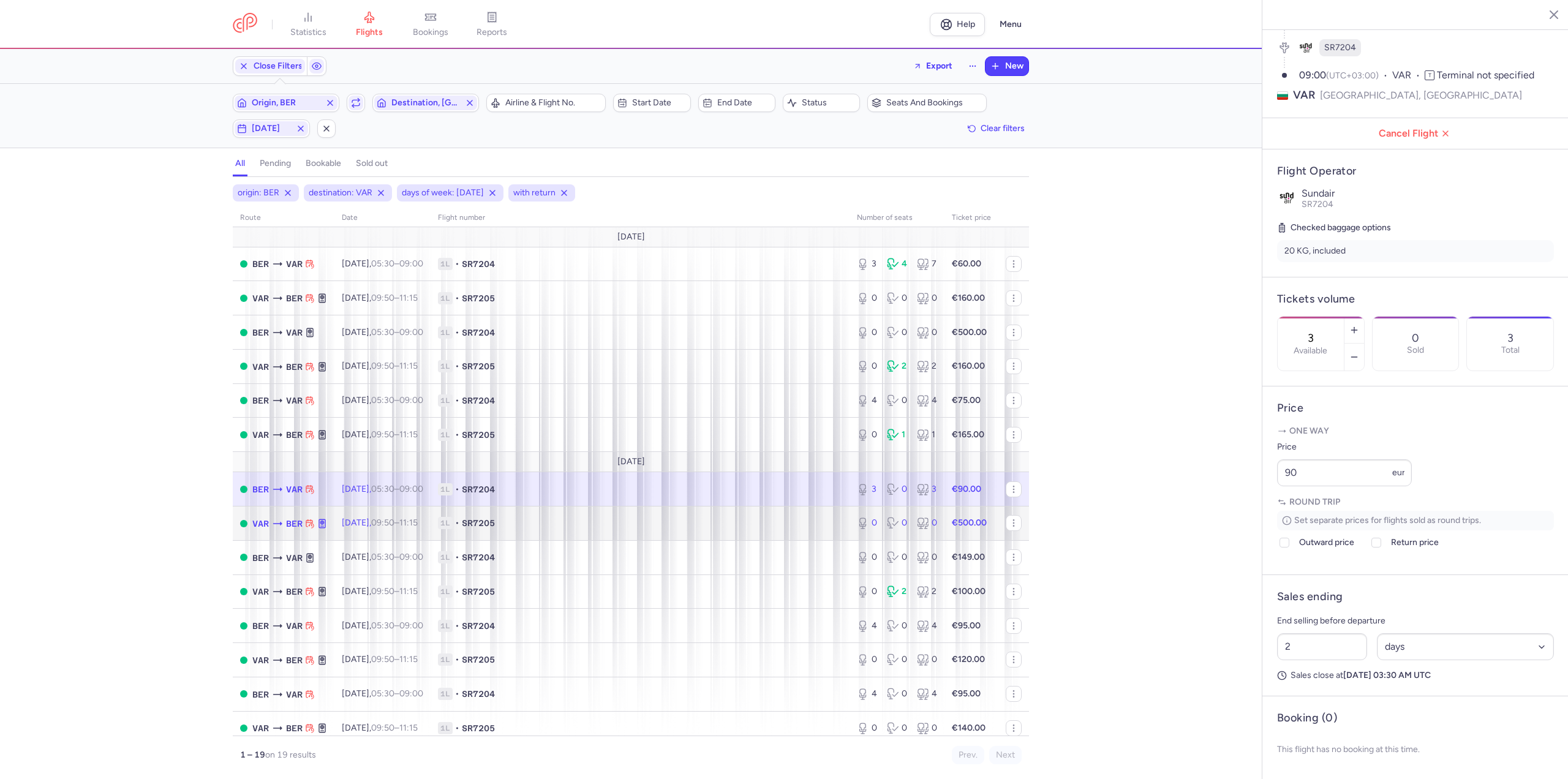
click at [452, 520] on span "1L" at bounding box center [446, 523] width 15 height 12
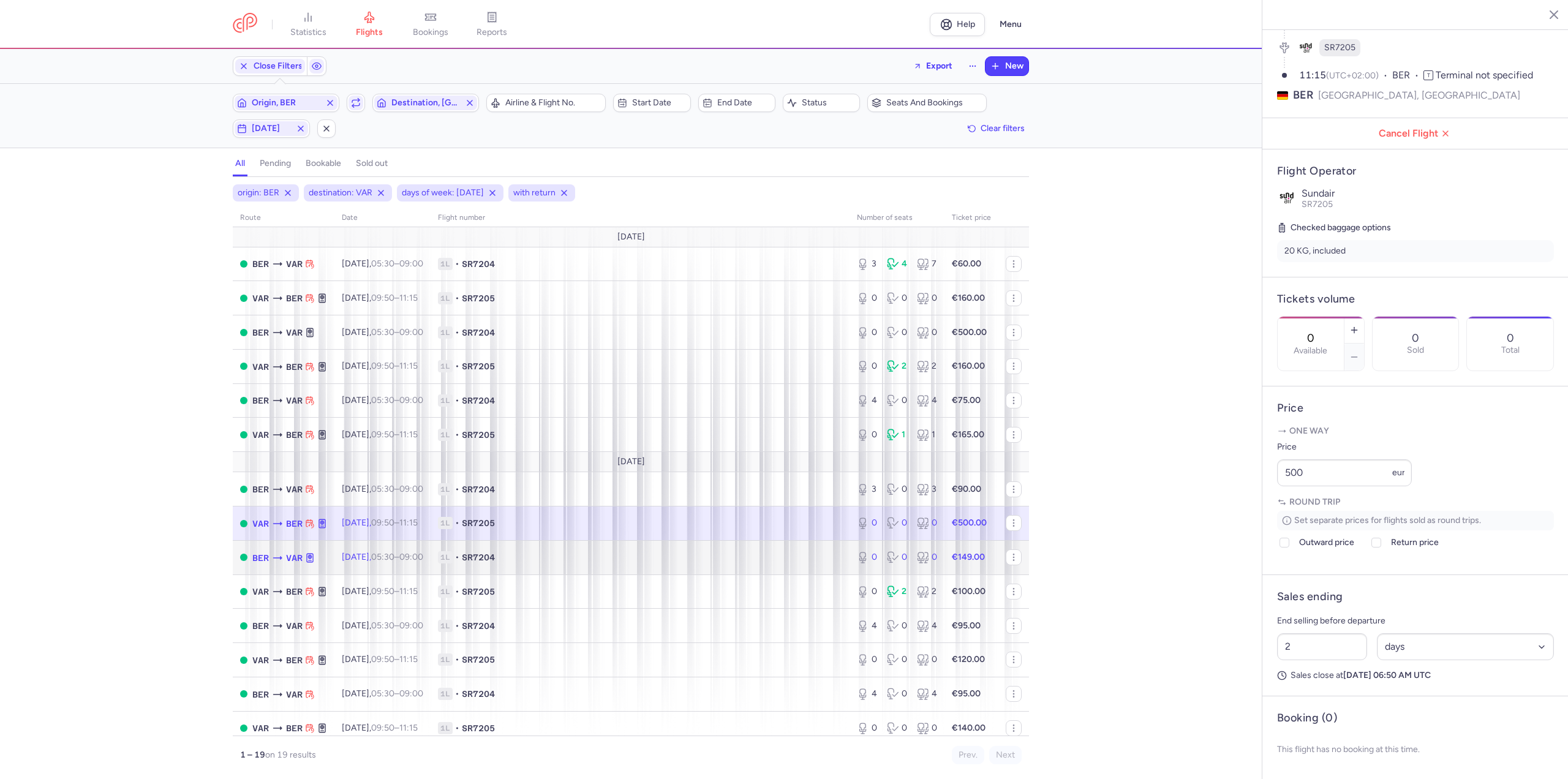
click at [404, 566] on td "[DATE] 05:30 – 09:00 +0" at bounding box center [382, 557] width 96 height 34
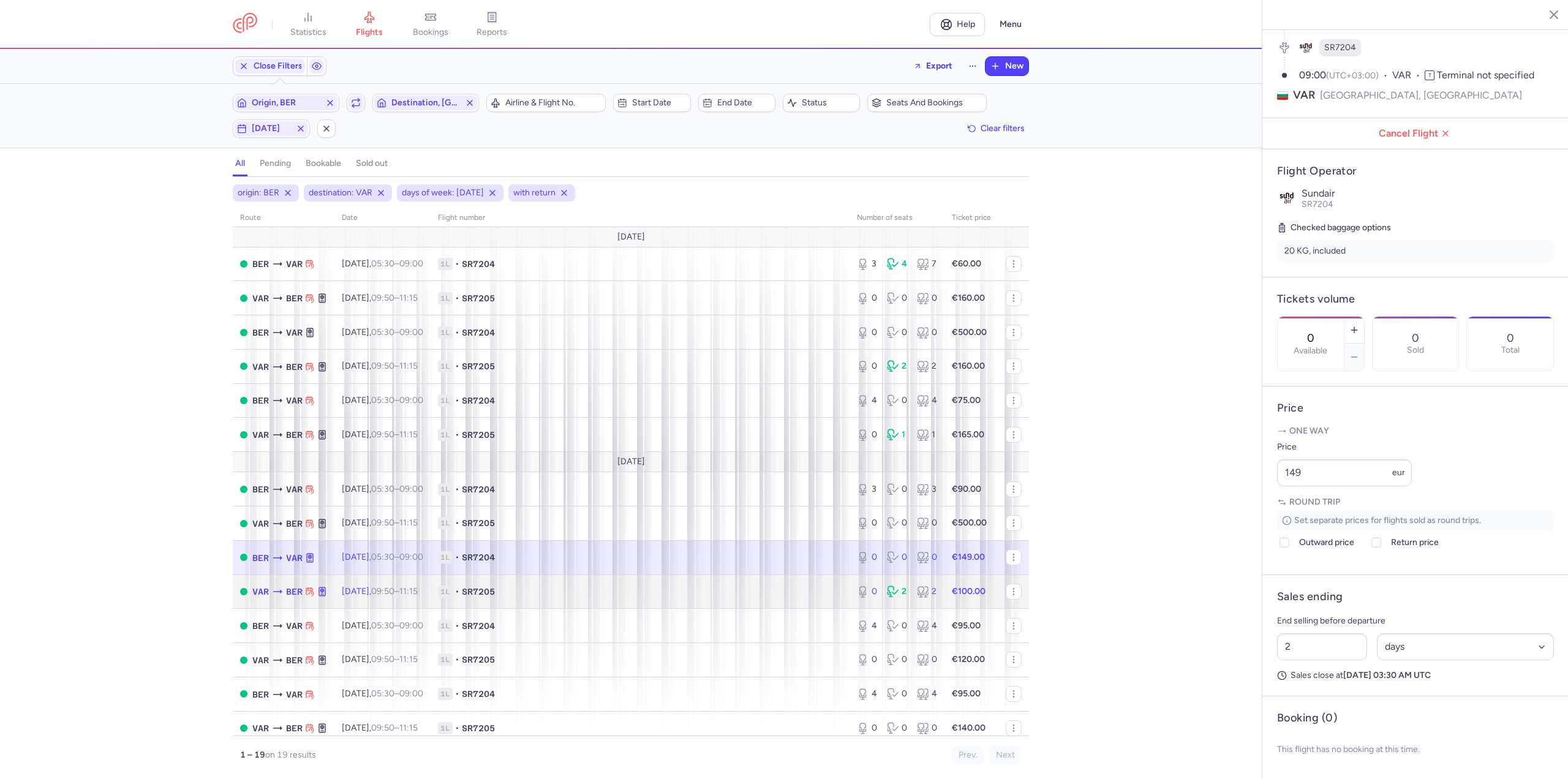
click at [418, 592] on time "11:15 +0" at bounding box center [409, 591] width 18 height 10
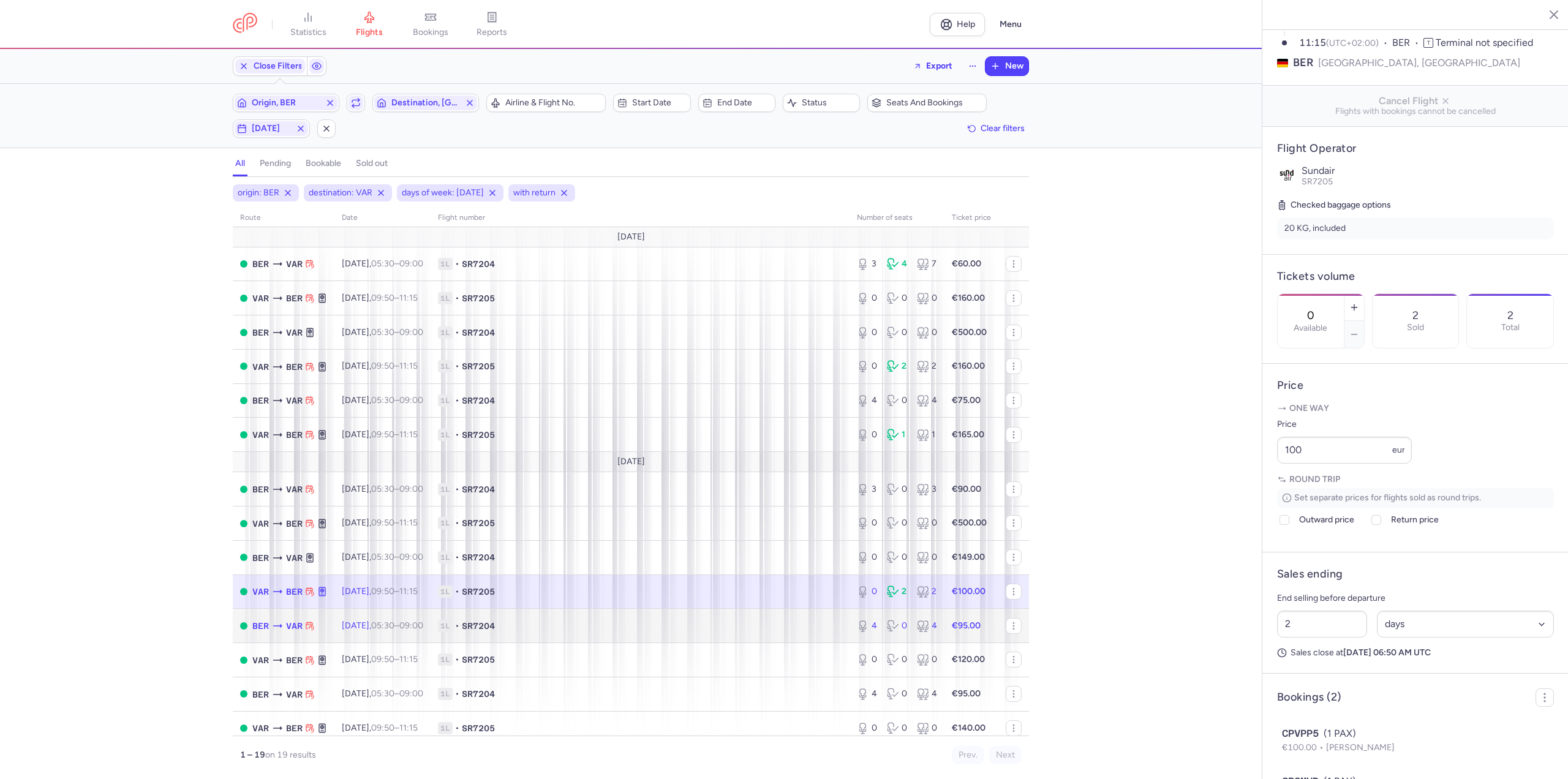
click at [422, 641] on td "[DATE] 05:30 – 09:00 +0" at bounding box center [382, 626] width 96 height 34
type input "4"
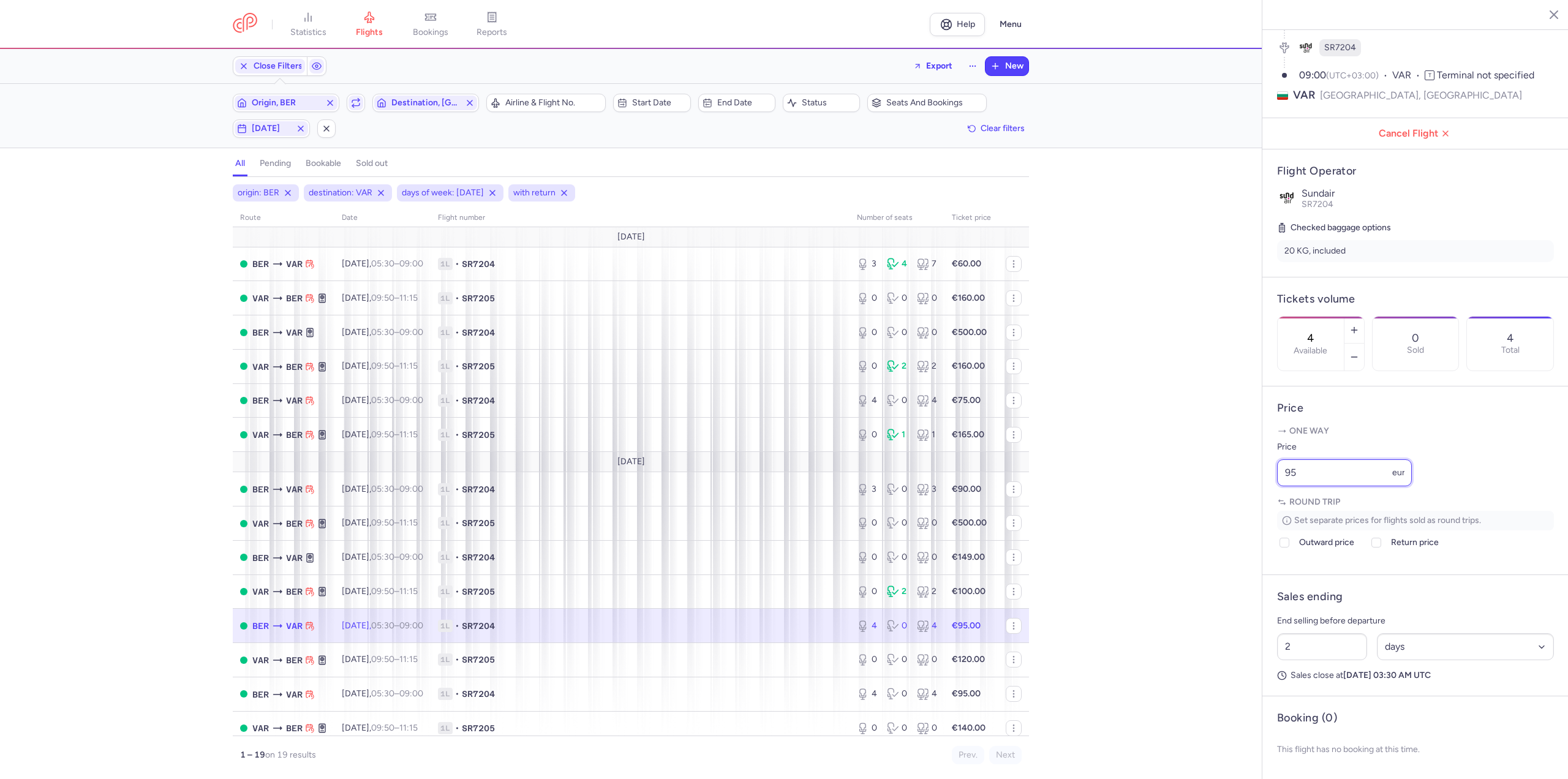
drag, startPoint x: 1302, startPoint y: 466, endPoint x: 1188, endPoint y: 466, distance: 114.0
click at [1188, 466] on div "statistics flights bookings reports Help Menu Close Filters Export New Filters …" at bounding box center [784, 390] width 1568 height 779
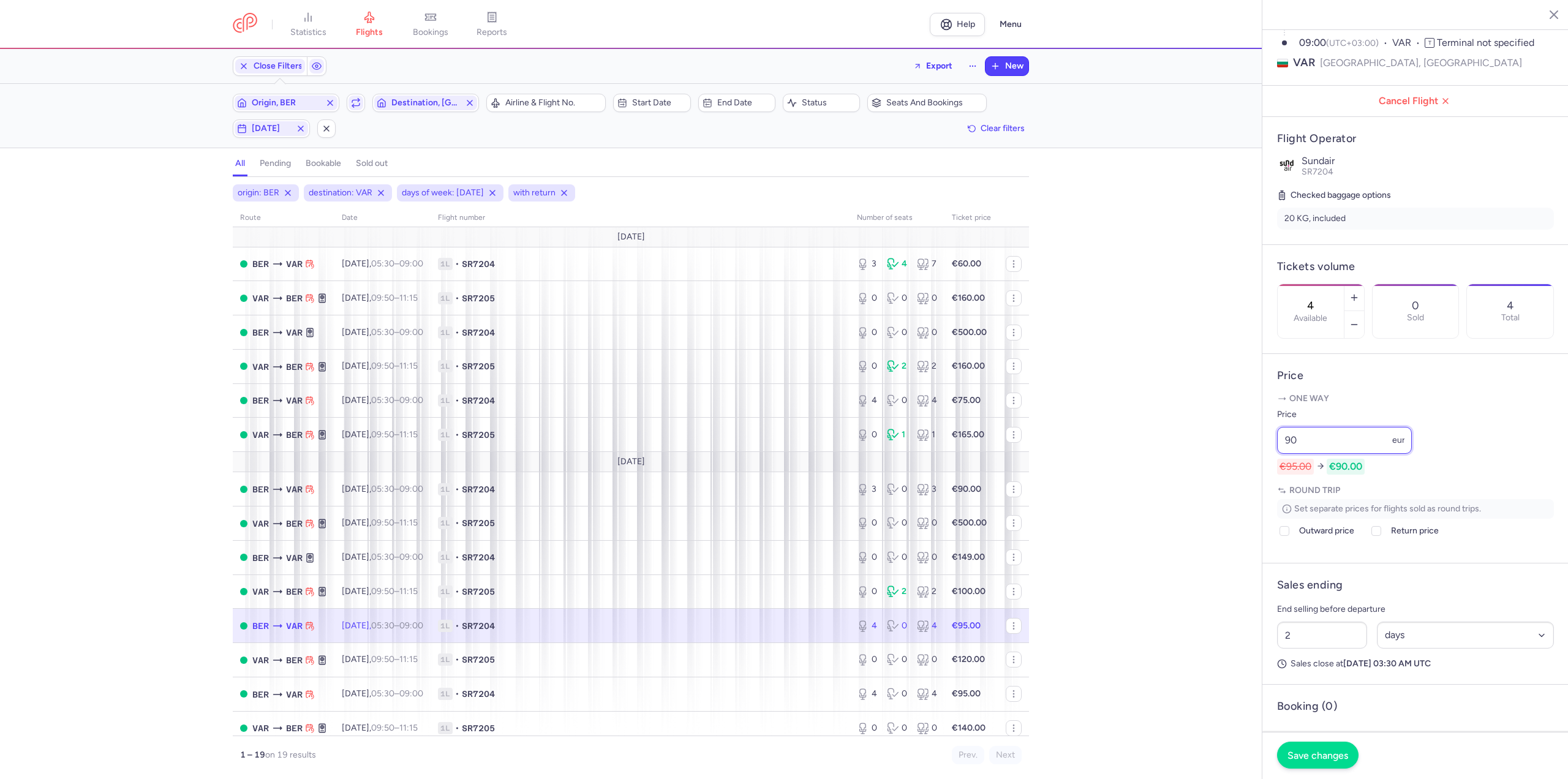
type input "90"
click at [1298, 757] on span "Save changes" at bounding box center [1318, 755] width 61 height 11
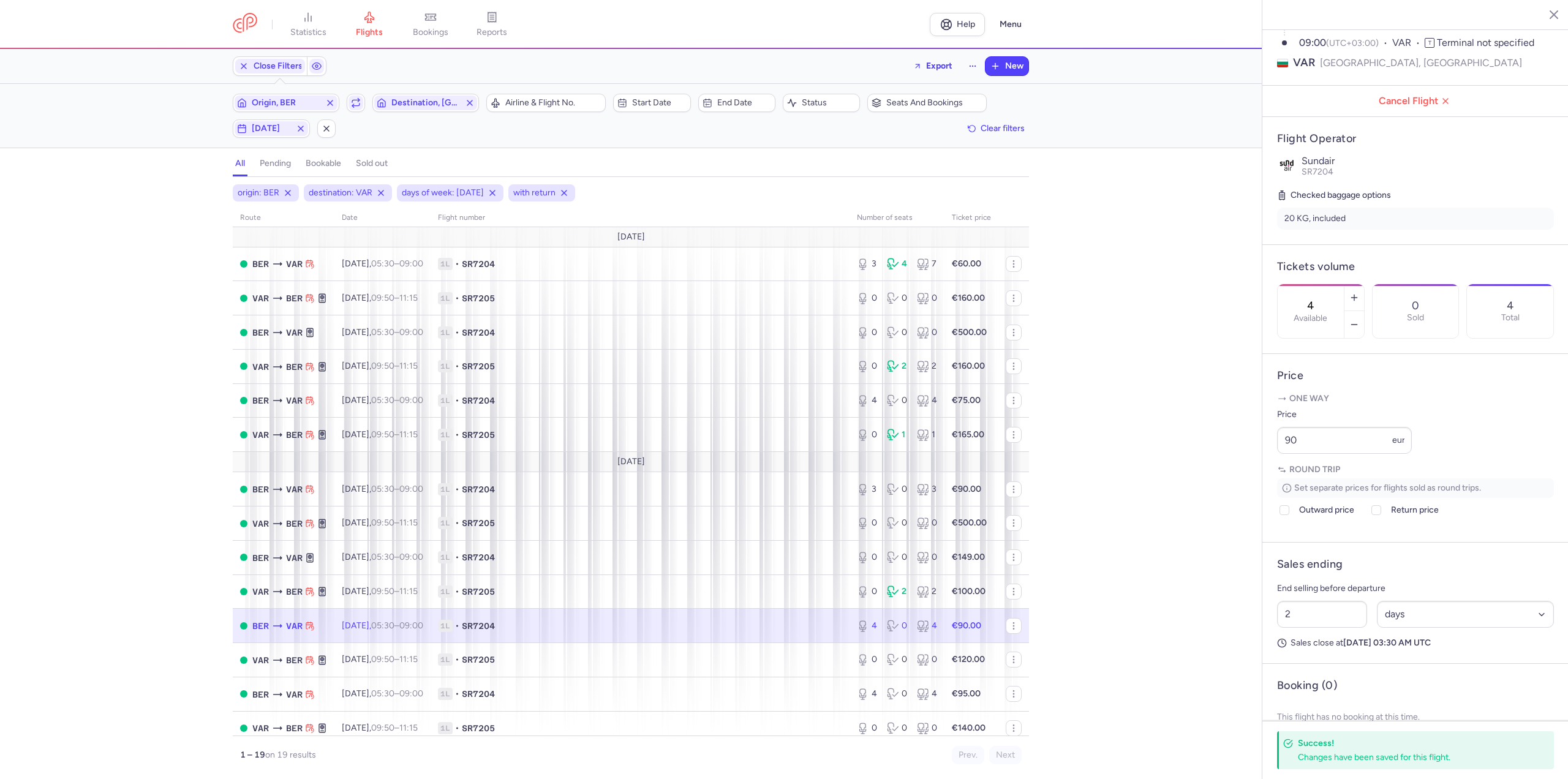
drag, startPoint x: 266, startPoint y: 126, endPoint x: 259, endPoint y: 144, distance: 19.3
click at [266, 127] on span "[DATE]" at bounding box center [272, 128] width 39 height 10
click at [220, 187] on input "T" at bounding box center [221, 189] width 18 height 18
checkbox input "false"
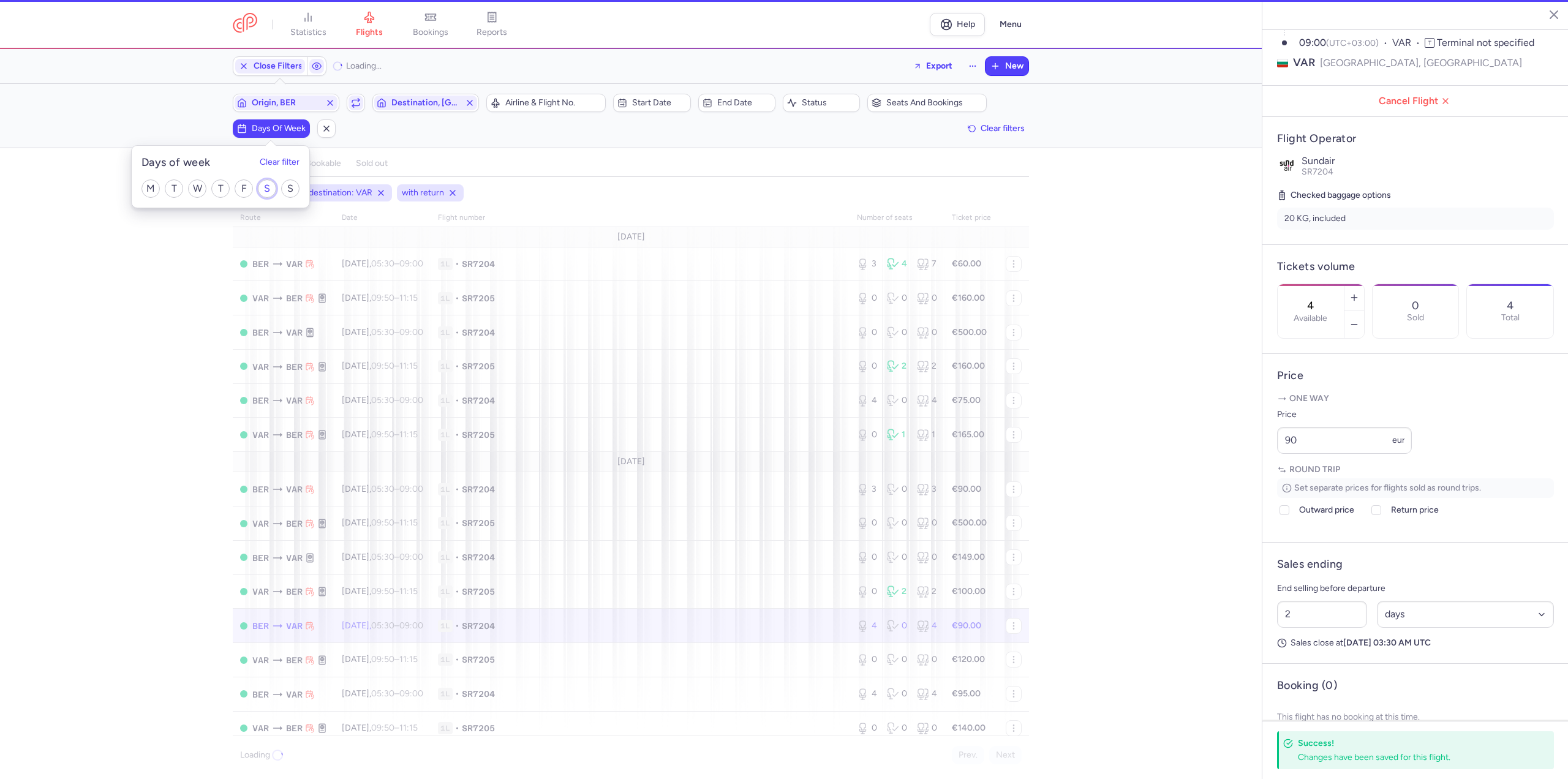
drag, startPoint x: 264, startPoint y: 185, endPoint x: 314, endPoint y: 243, distance: 76.6
click at [265, 185] on input "S" at bounding box center [267, 189] width 18 height 18
checkbox input "true"
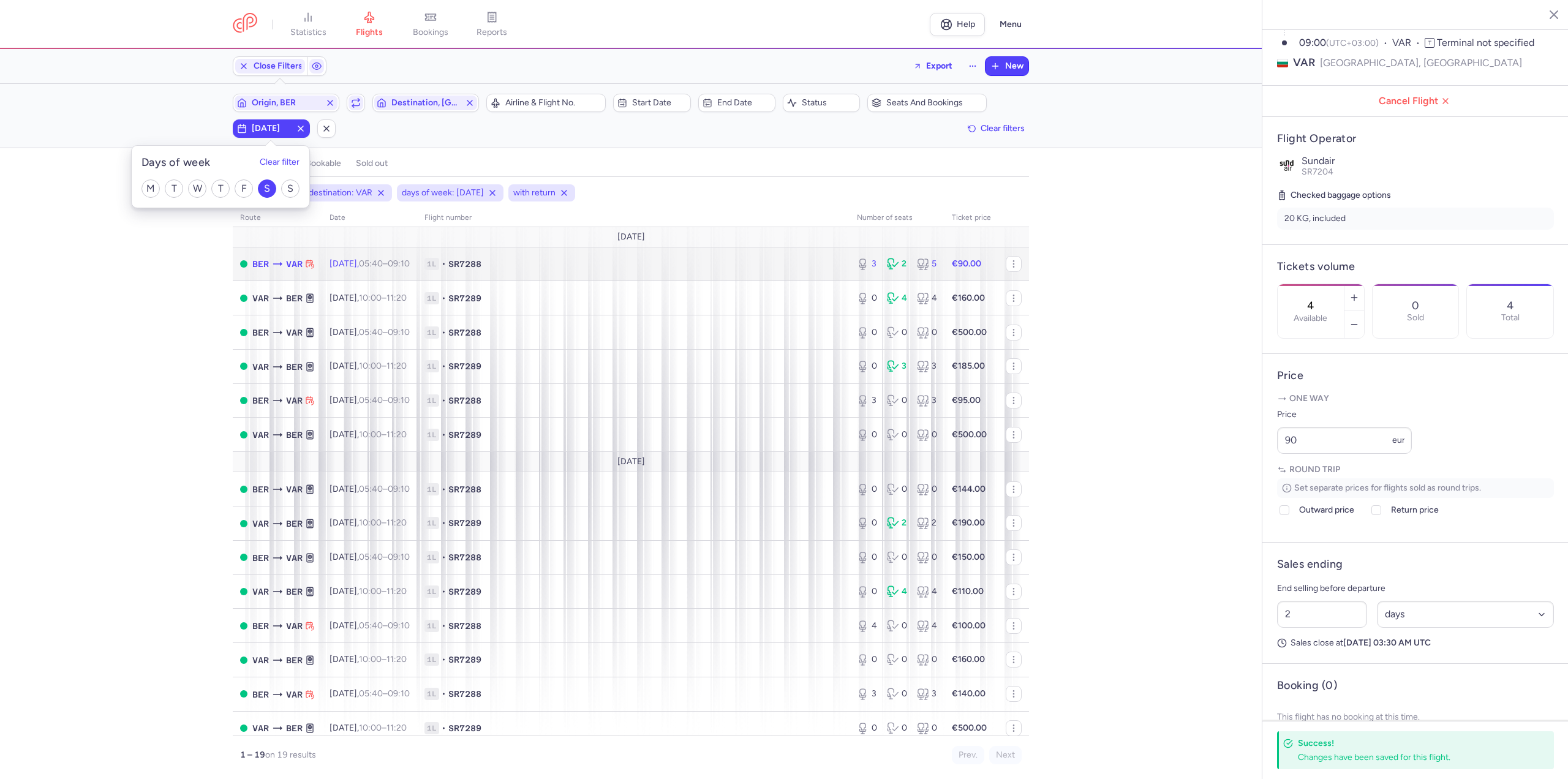
click at [351, 265] on span "[DATE] 05:40 – 09:10 +0" at bounding box center [369, 264] width 81 height 10
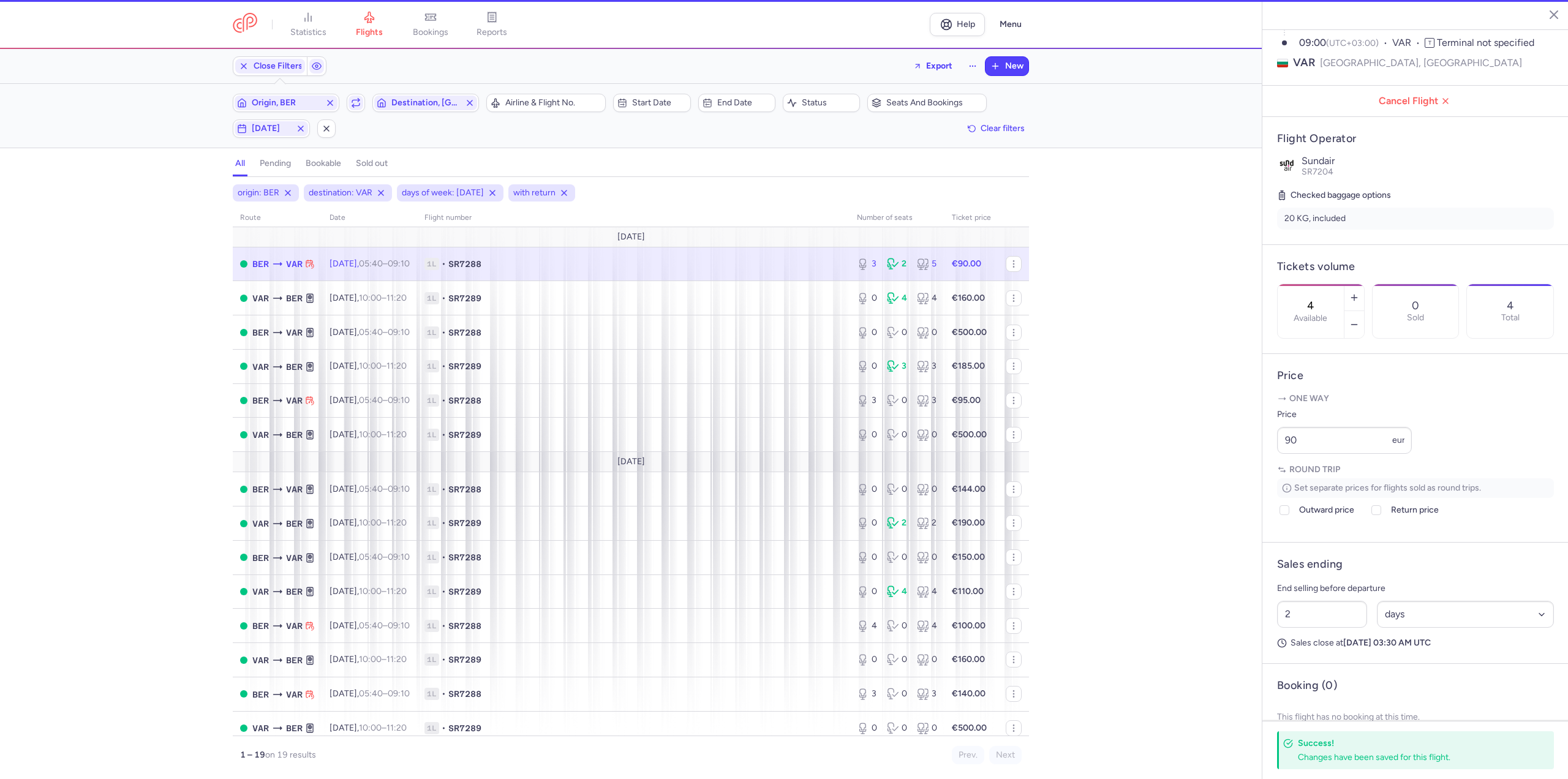
type input "3"
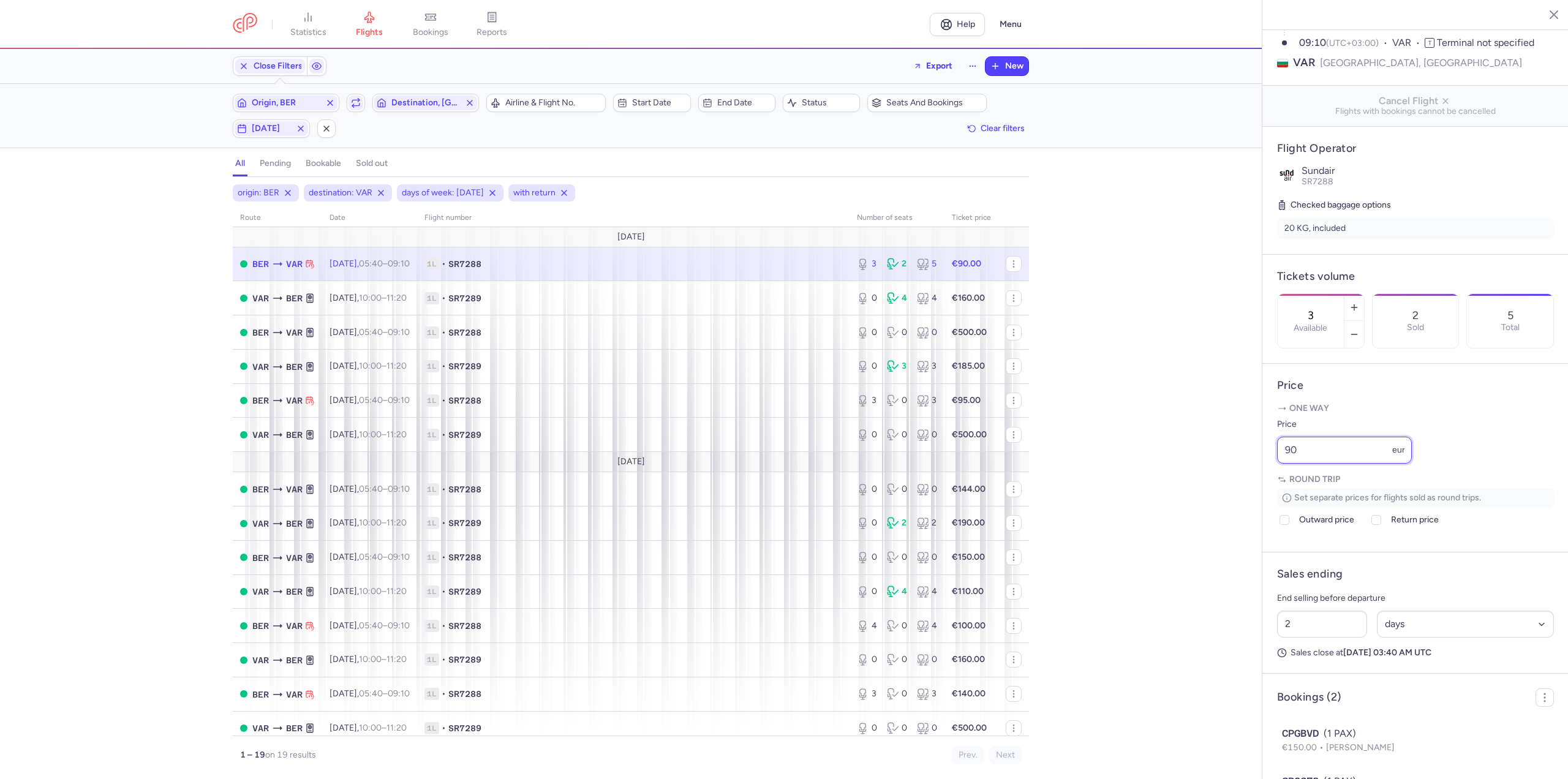
drag, startPoint x: 1330, startPoint y: 486, endPoint x: 1205, endPoint y: 488, distance: 125.0
click at [1211, 485] on div "statistics flights bookings reports Help Menu Close Filters Export New Filters …" at bounding box center [784, 390] width 1568 height 779
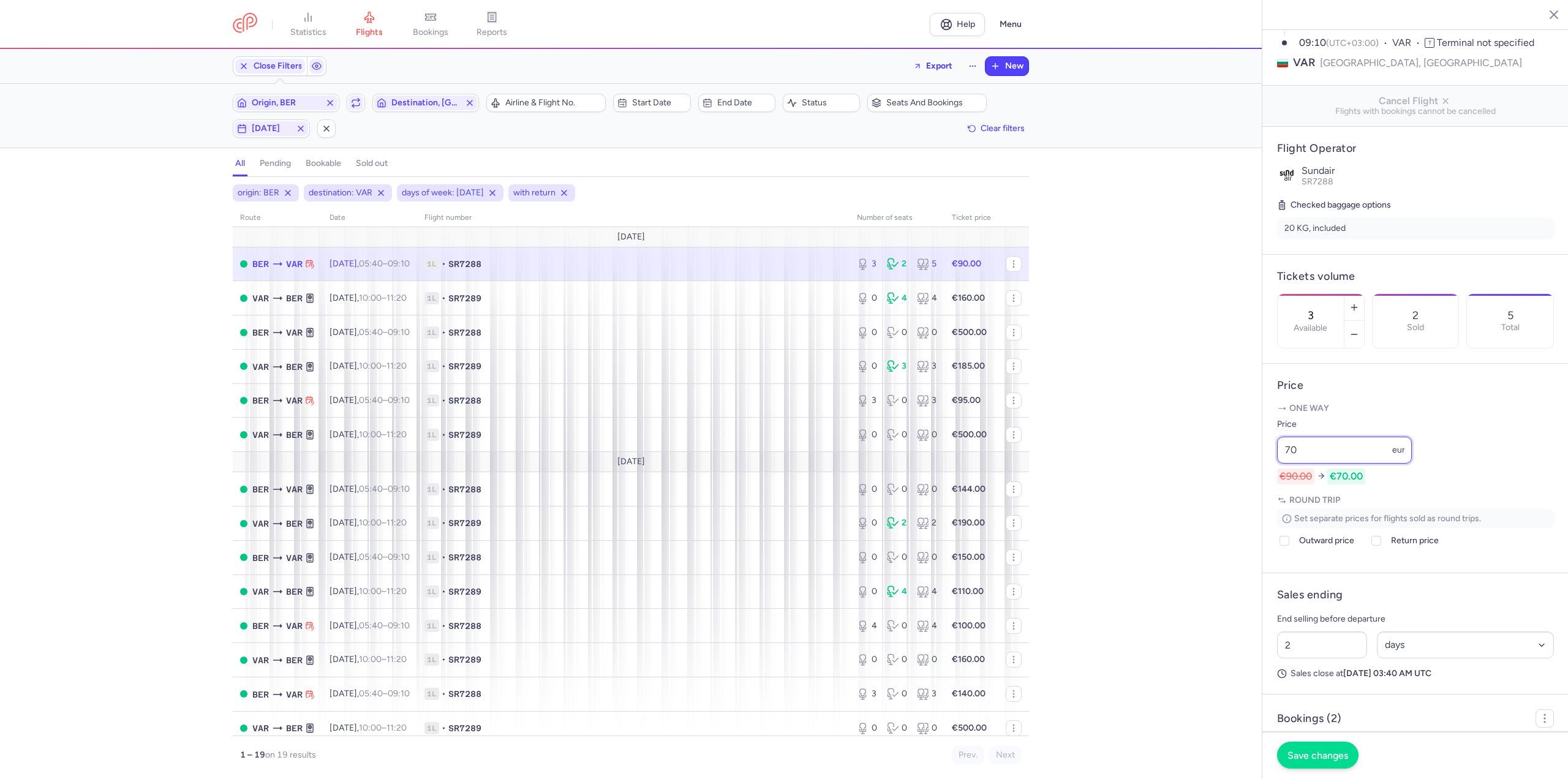
type input "70"
click at [1342, 756] on span "Save changes" at bounding box center [1318, 755] width 61 height 11
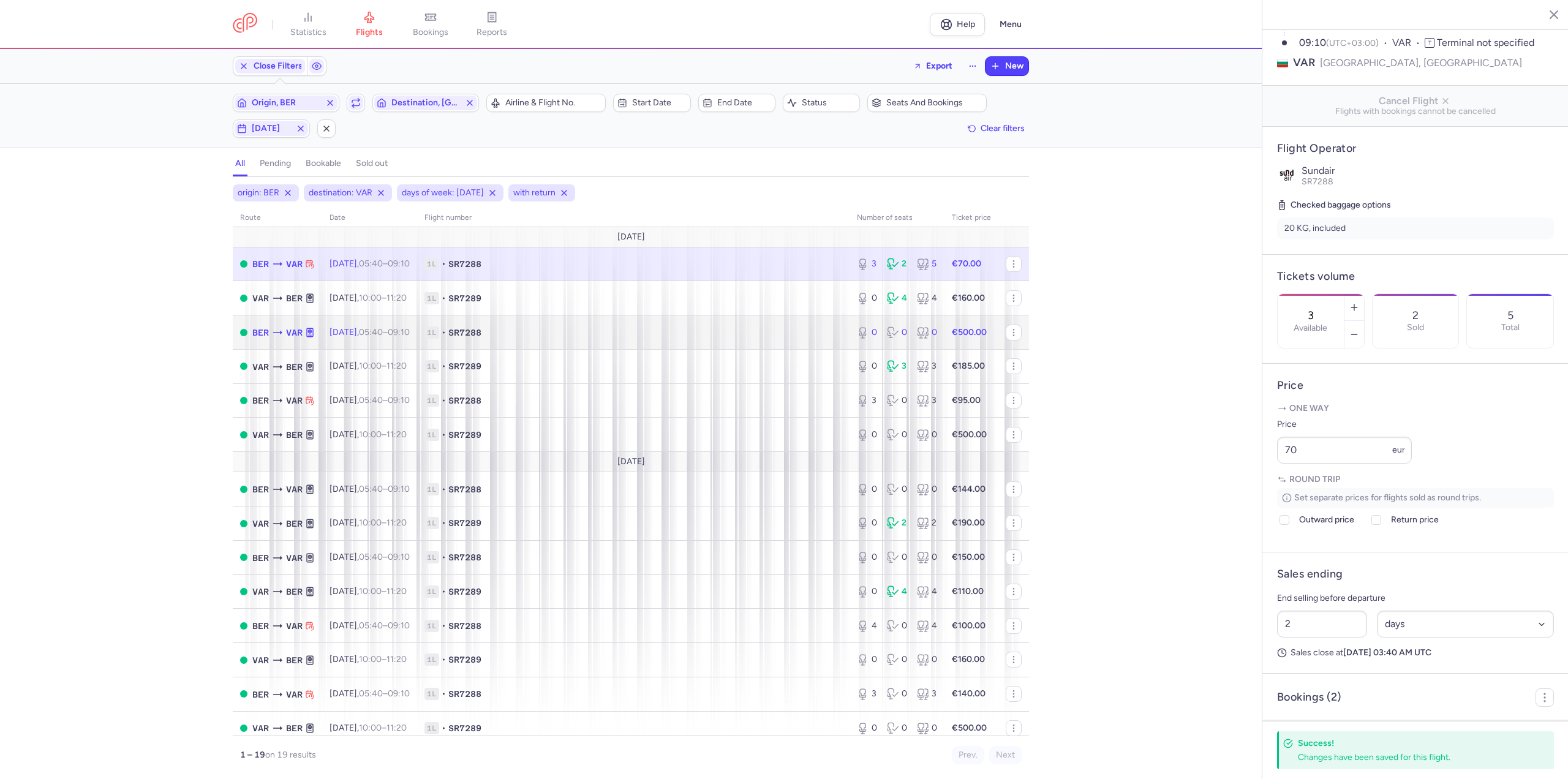
click at [417, 321] on td "[DATE] 05:40 – 09:10 +0" at bounding box center [369, 332] width 95 height 34
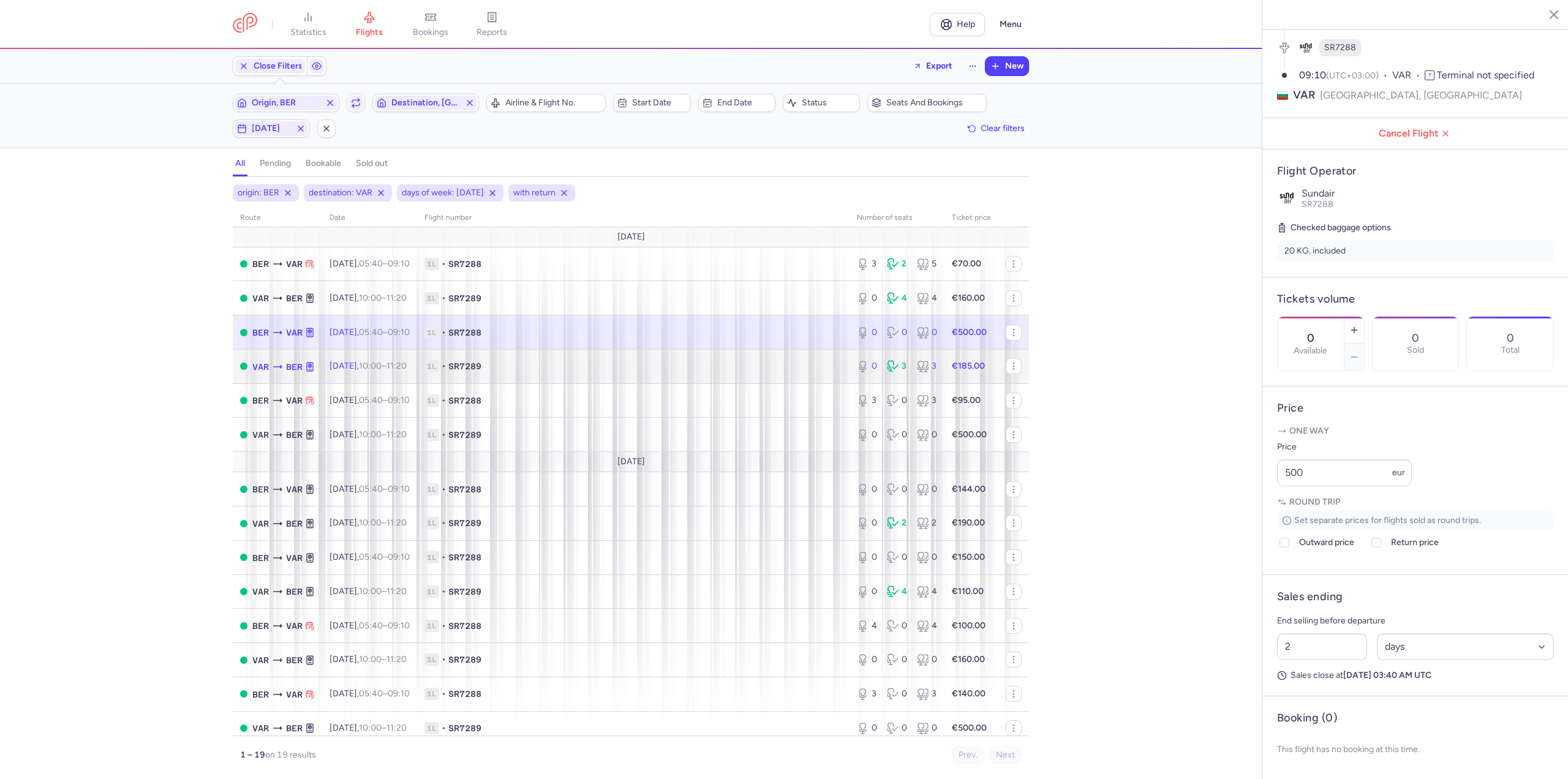
click at [417, 375] on td "[DATE] 10:00 – 11:20 +0" at bounding box center [369, 366] width 95 height 34
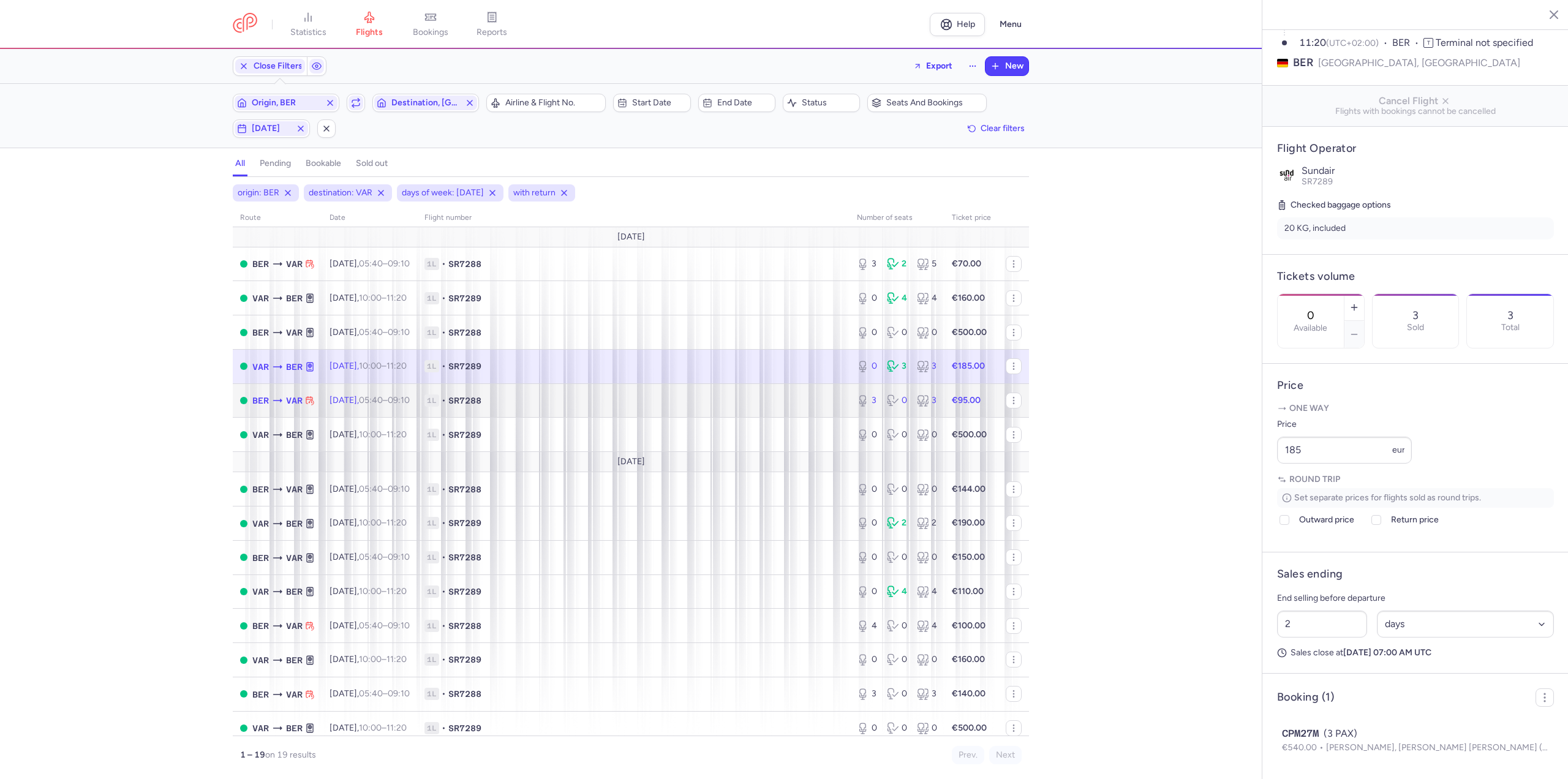
click at [410, 396] on time "09:10 +0" at bounding box center [399, 400] width 22 height 10
type input "3"
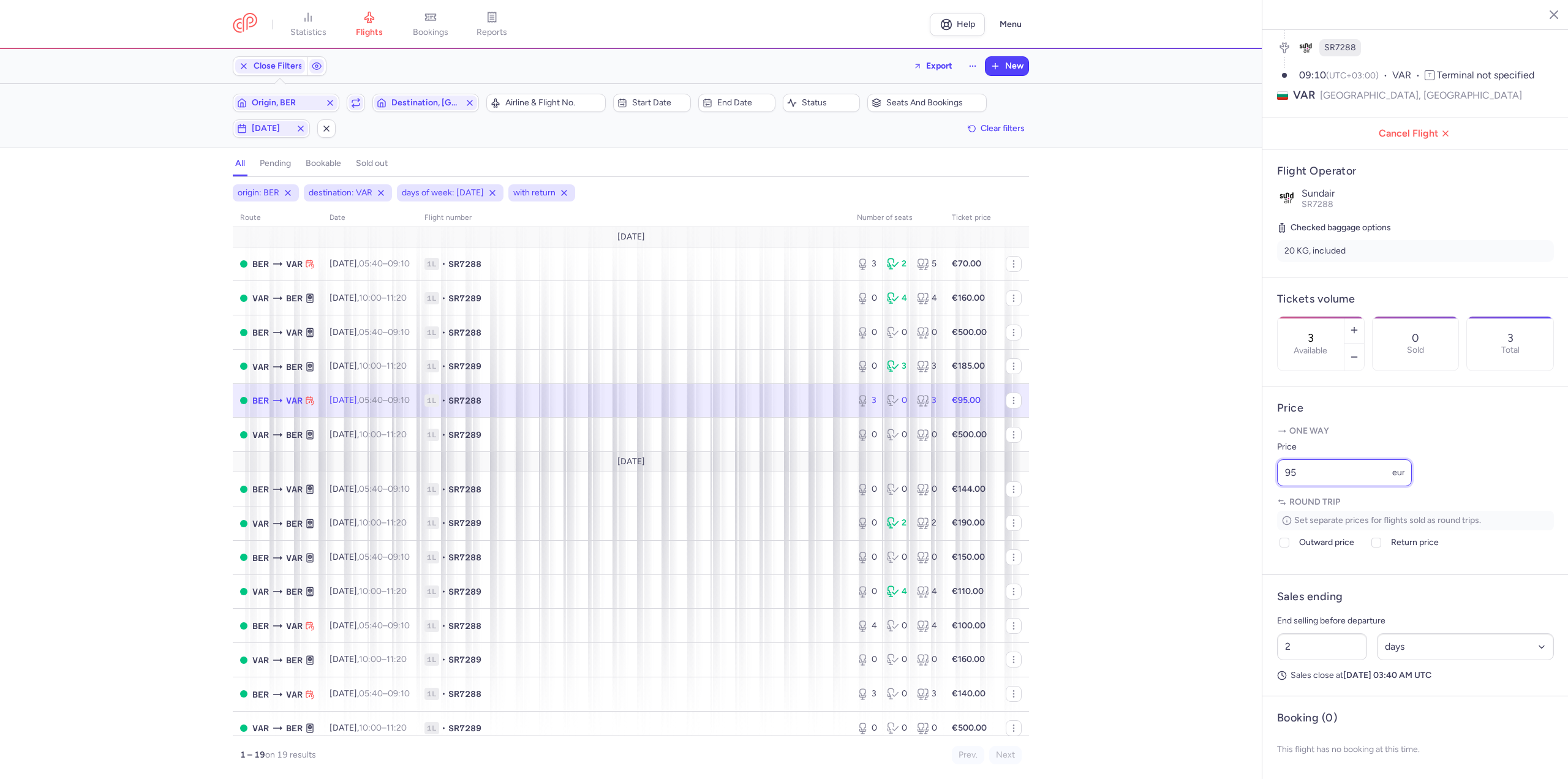
drag, startPoint x: 1330, startPoint y: 479, endPoint x: 1138, endPoint y: 479, distance: 192.0
click at [1138, 479] on div "statistics flights bookings reports Help Menu Close Filters Export New Filters …" at bounding box center [784, 390] width 1568 height 779
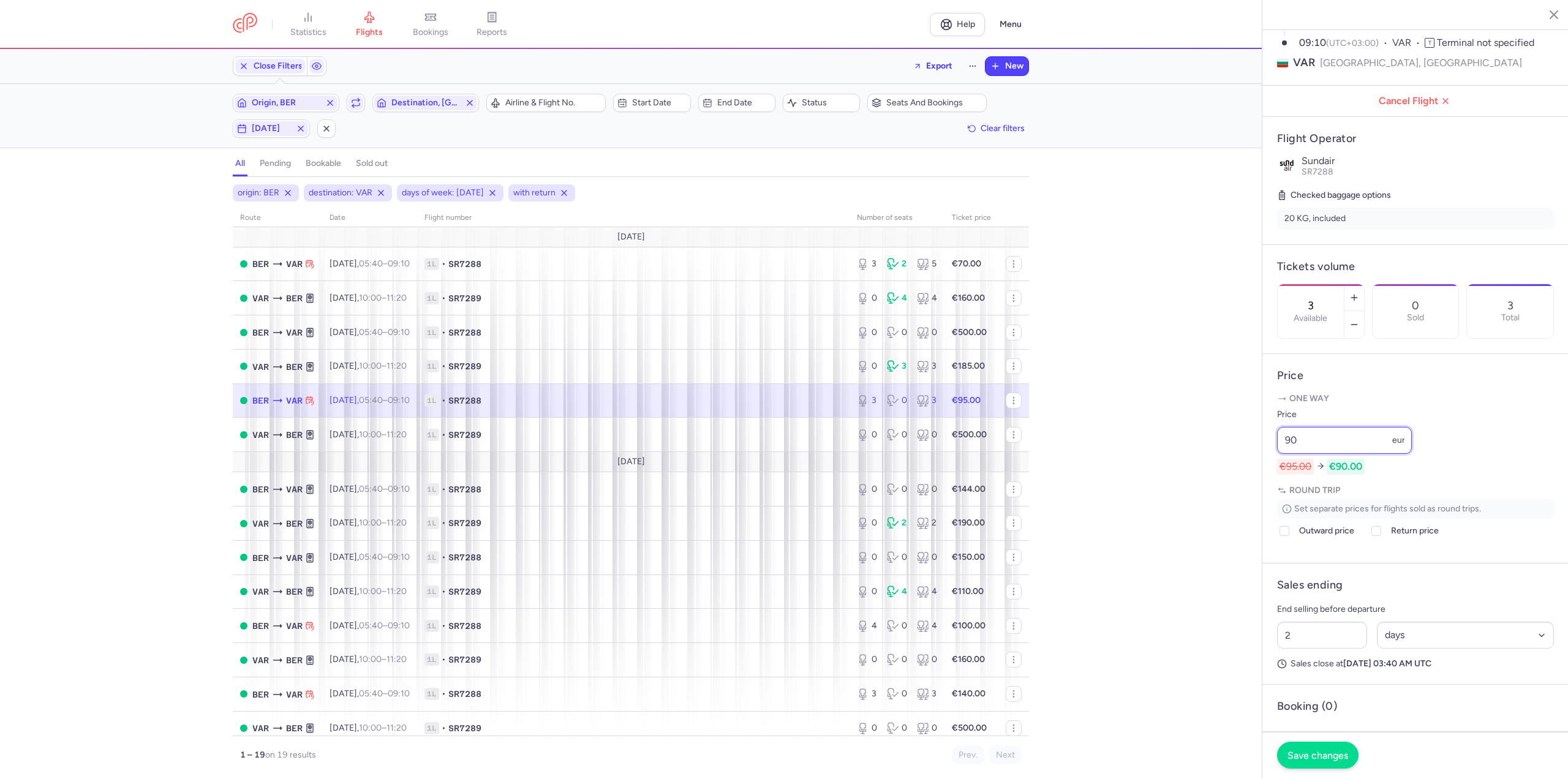
type input "90"
click at [1355, 763] on button "Save changes" at bounding box center [1318, 755] width 82 height 27
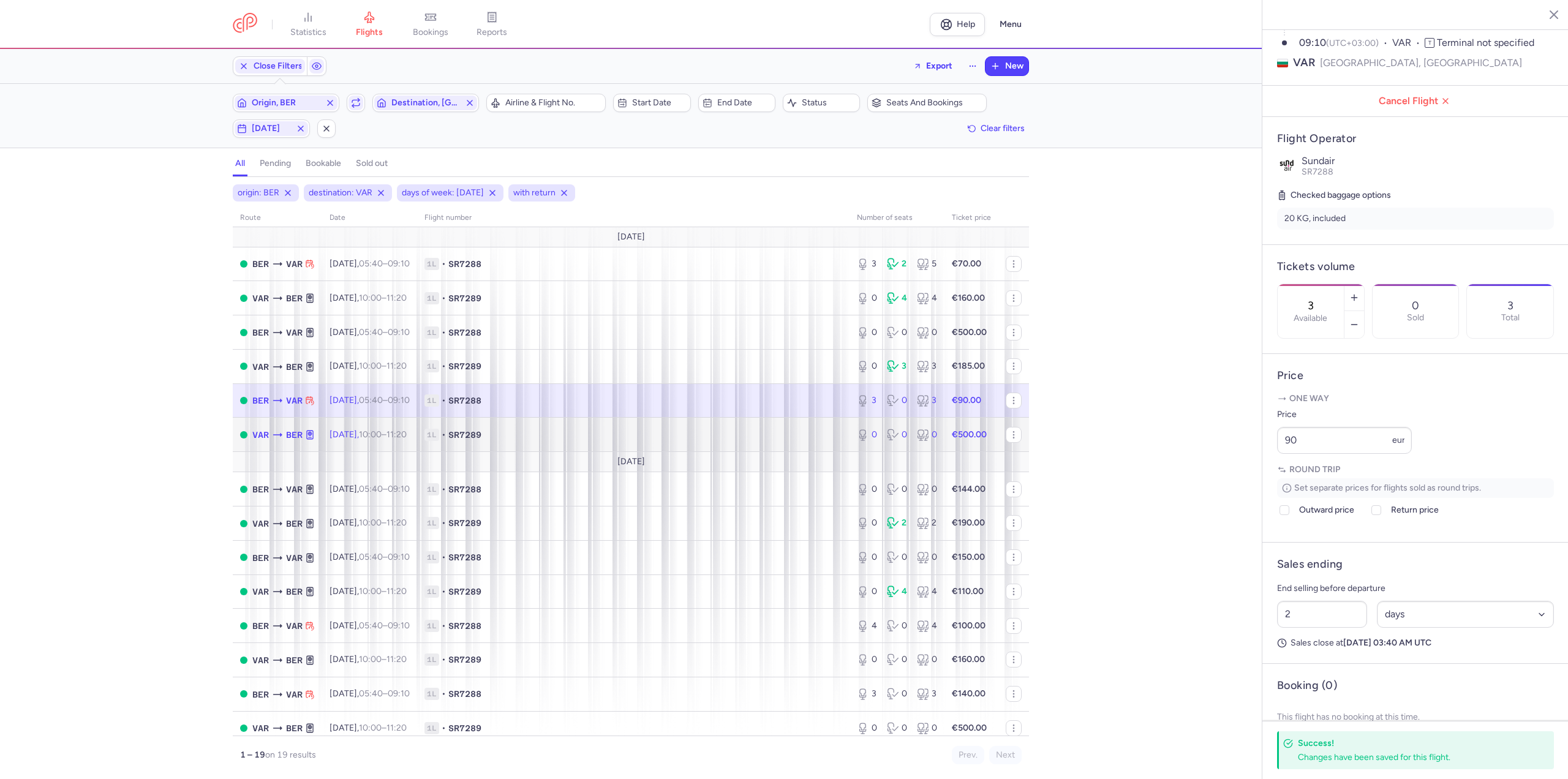
click at [372, 433] on span "[DATE] 10:00 – 11:20 +0" at bounding box center [368, 434] width 77 height 10
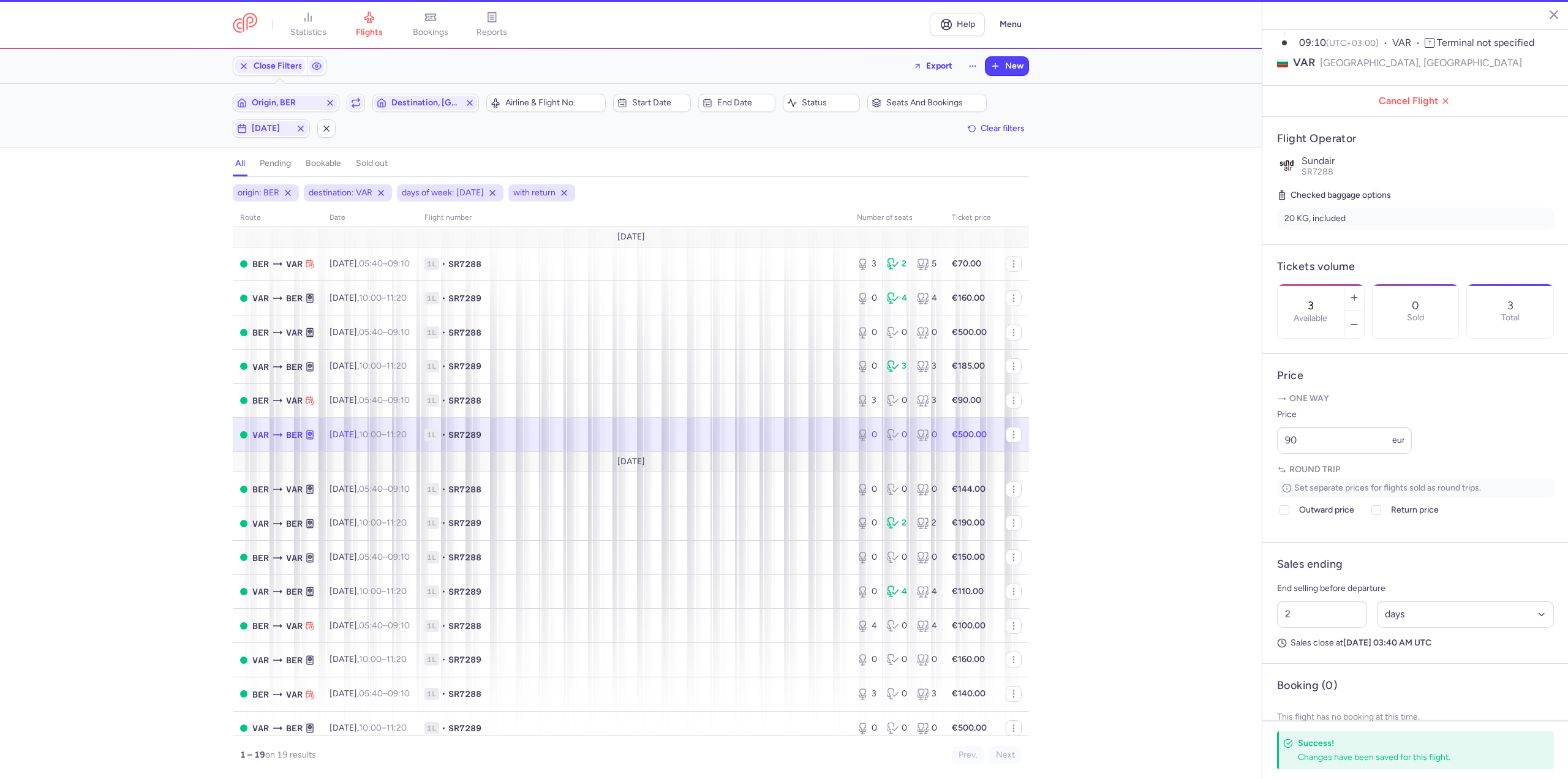
type input "0"
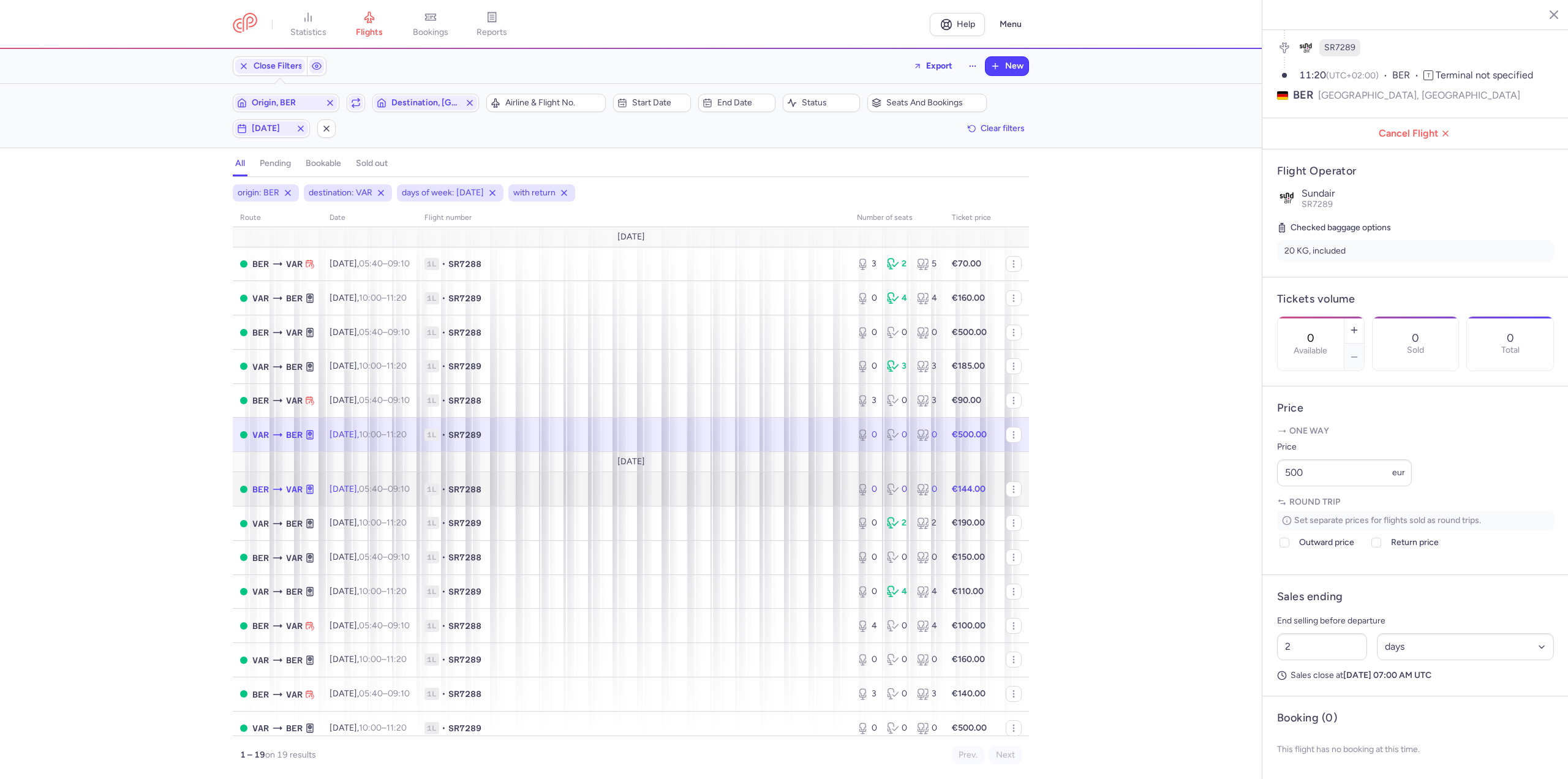
click at [334, 489] on span "[DATE] 05:40 – 09:10 +0" at bounding box center [369, 488] width 81 height 10
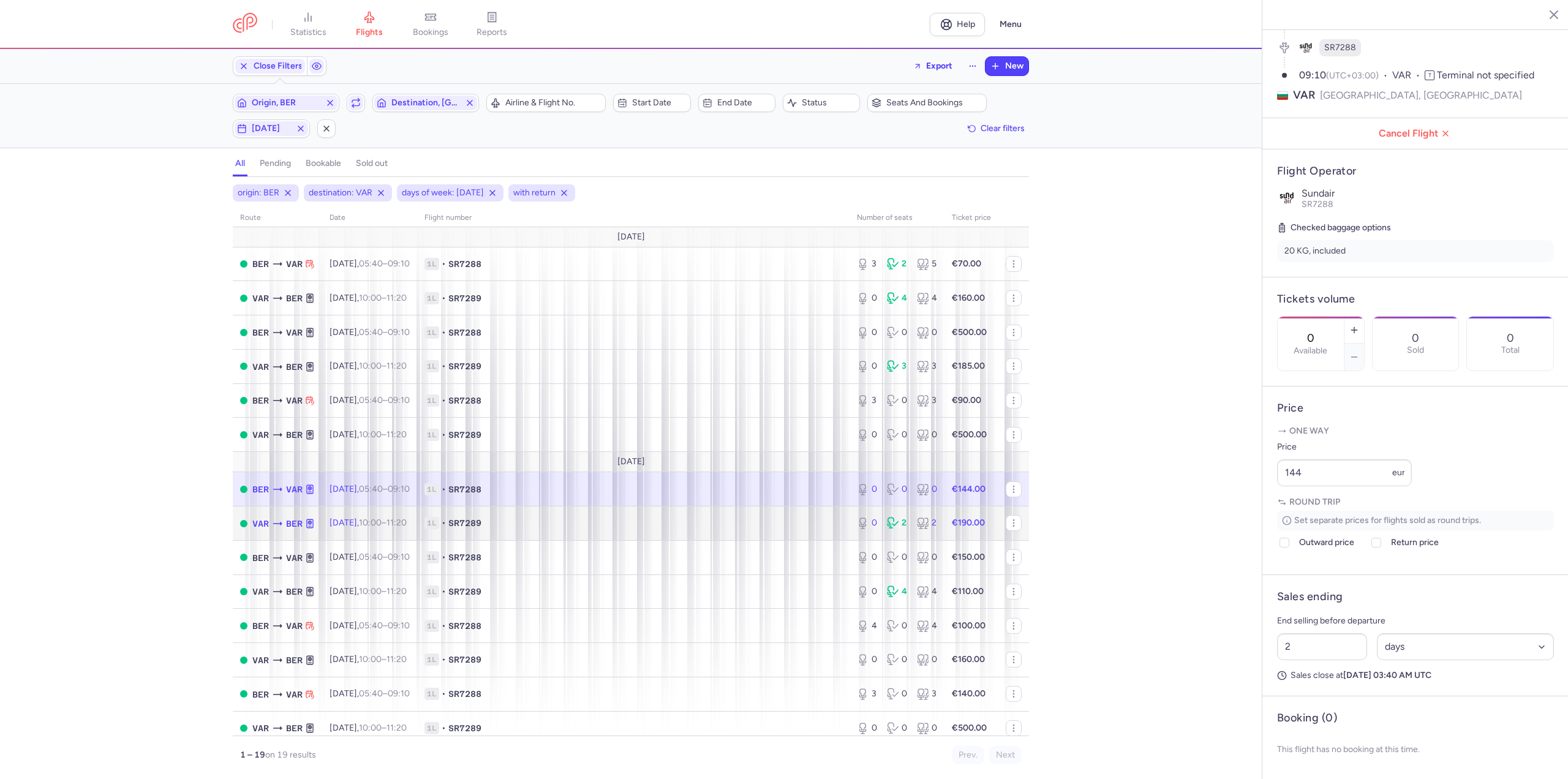
click at [332, 508] on td "[DATE] 10:00 – 11:20 +0" at bounding box center [369, 523] width 95 height 34
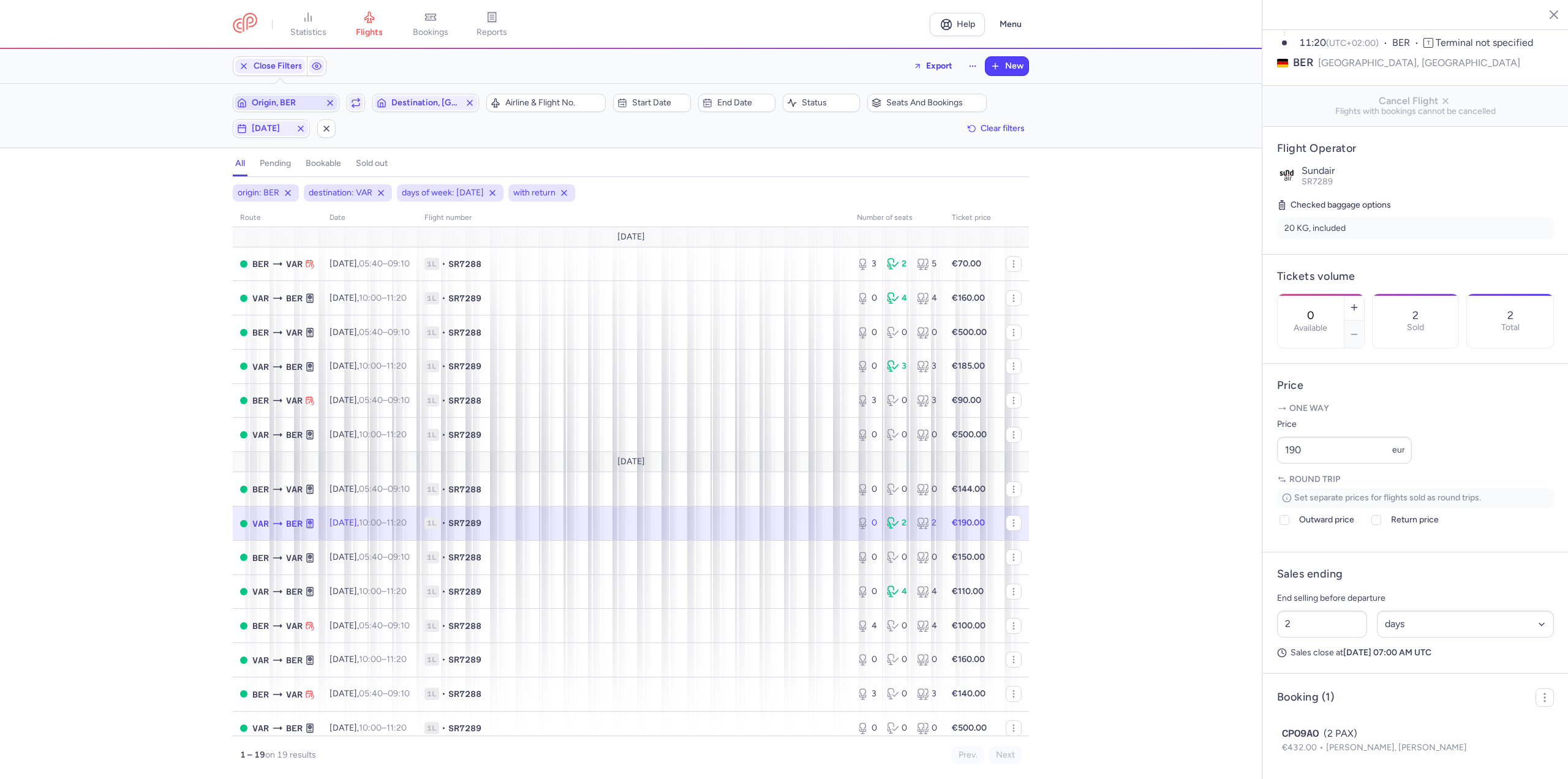
click at [282, 105] on span "Origin, BER" at bounding box center [286, 103] width 69 height 10
click at [278, 192] on span "Cologne/[GEOGRAPHIC_DATA], [GEOGRAPHIC_DATA], [GEOGRAPHIC_DATA] CGN" at bounding box center [325, 203] width 163 height 44
type input "cgn"
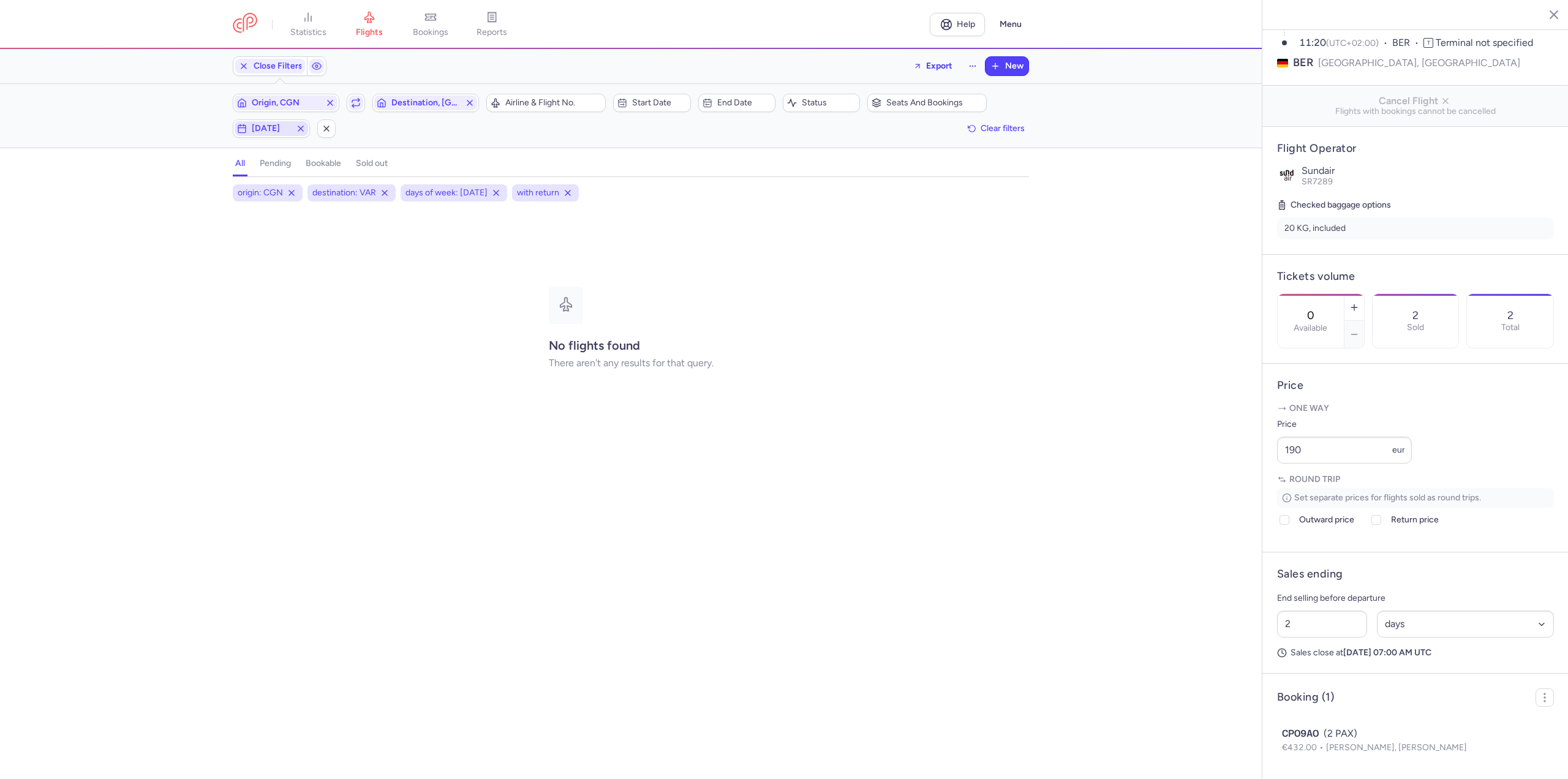
click at [289, 128] on span "[DATE]" at bounding box center [272, 128] width 39 height 10
click at [263, 189] on input "S" at bounding box center [267, 189] width 18 height 18
checkbox input "false"
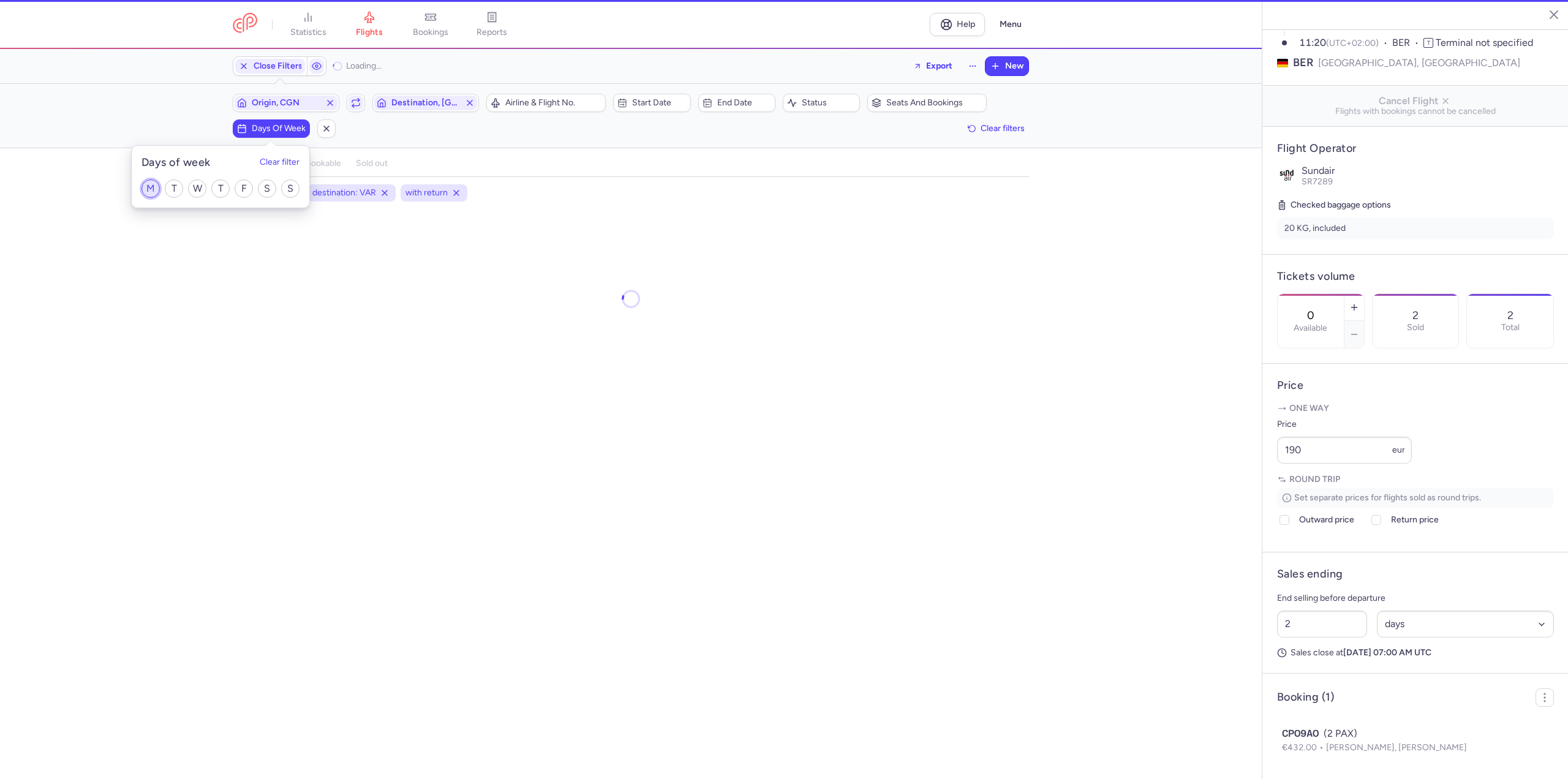
click at [156, 187] on input "M" at bounding box center [151, 189] width 18 height 18
checkbox input "true"
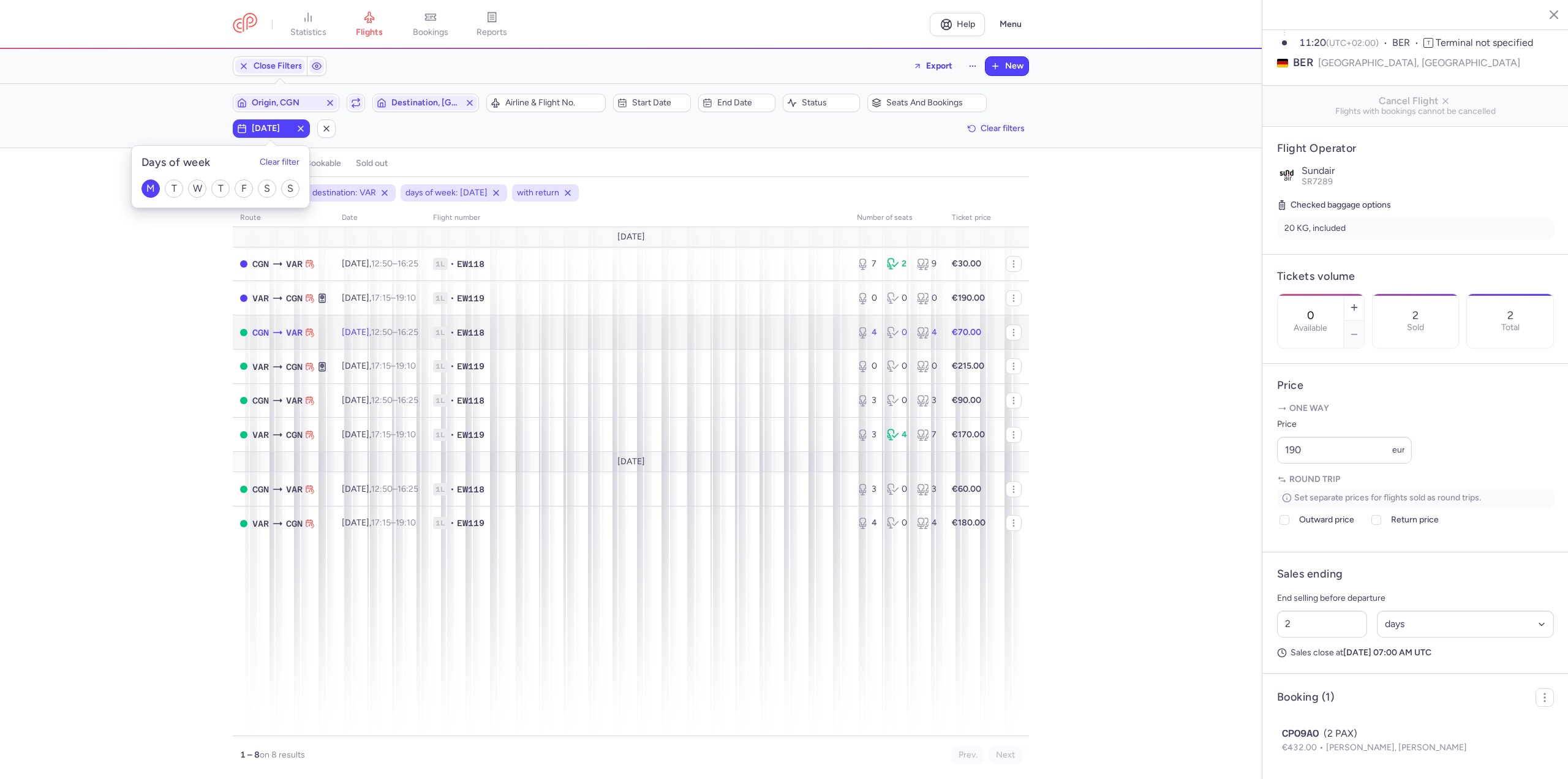
click at [408, 340] on td "[DATE] 12:50 – 16:25 +0" at bounding box center [380, 332] width 91 height 34
type input "4"
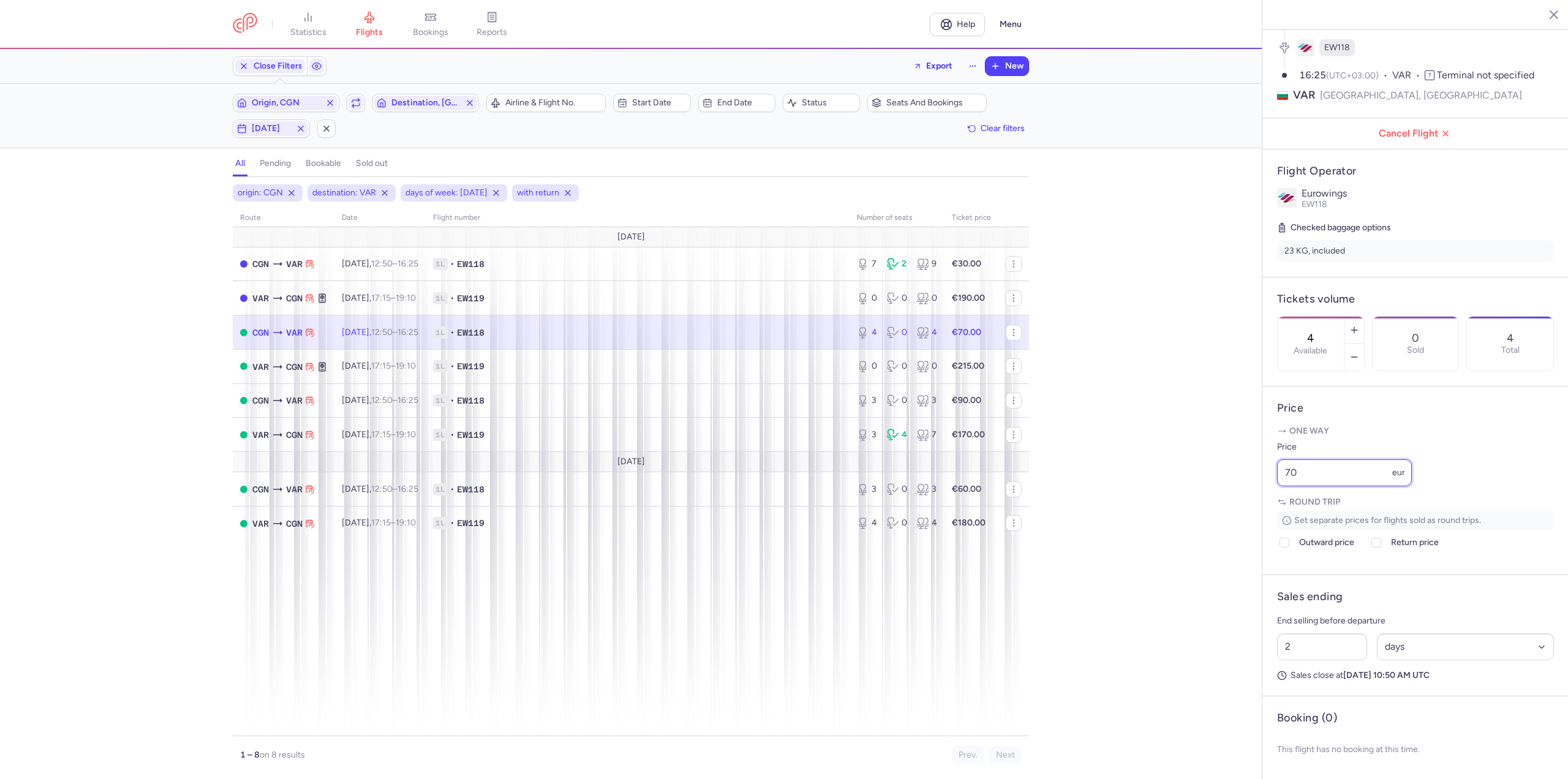
drag, startPoint x: 1327, startPoint y: 468, endPoint x: 1152, endPoint y: 456, distance: 175.4
click at [1152, 456] on div "statistics flights bookings reports Help Menu Close Filters Export New Filters …" at bounding box center [784, 390] width 1568 height 779
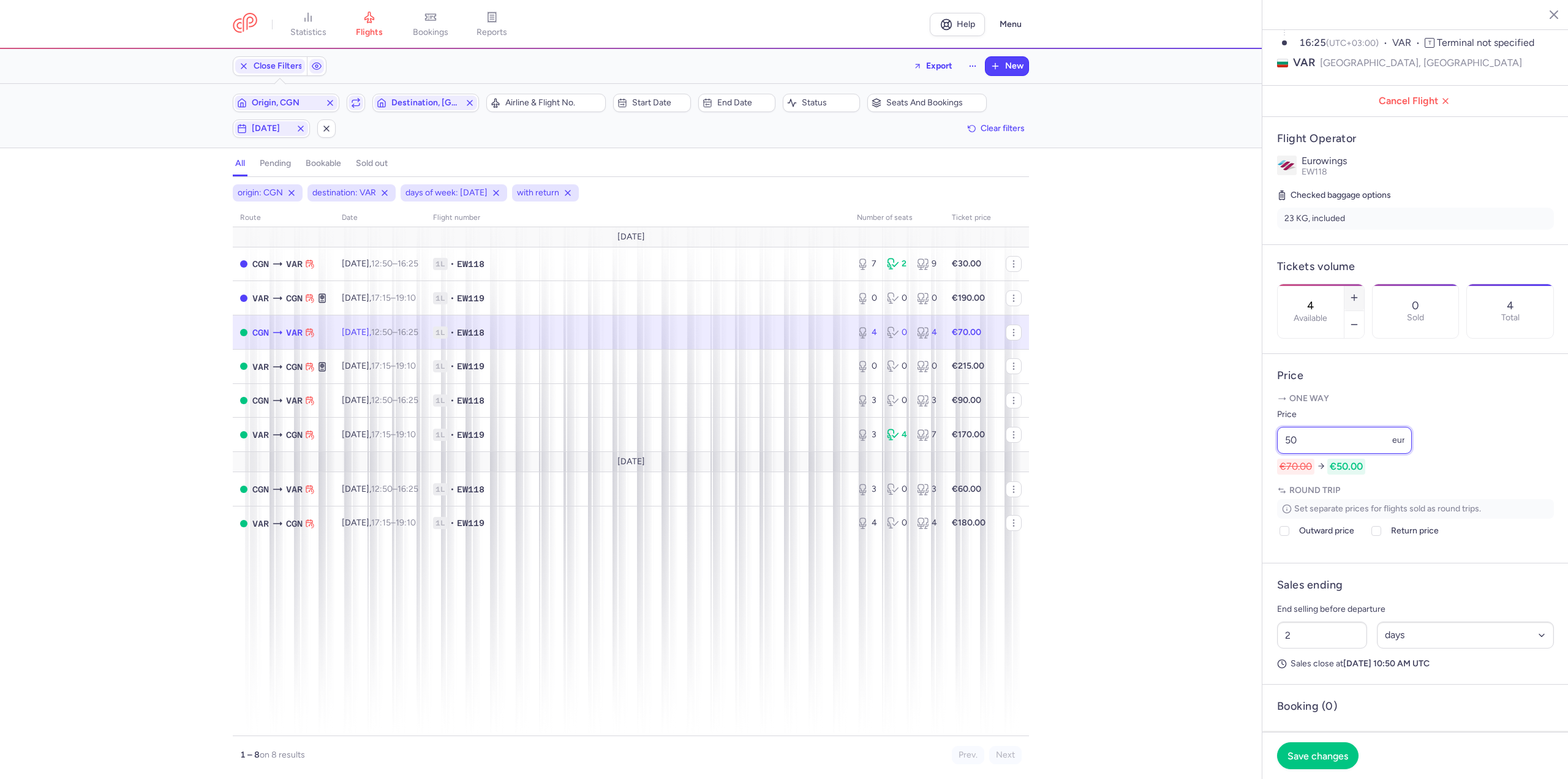
type input "50"
click at [1357, 297] on line "button" at bounding box center [1353, 297] width 6 height 0
click at [1324, 757] on span "Save changes" at bounding box center [1318, 755] width 61 height 11
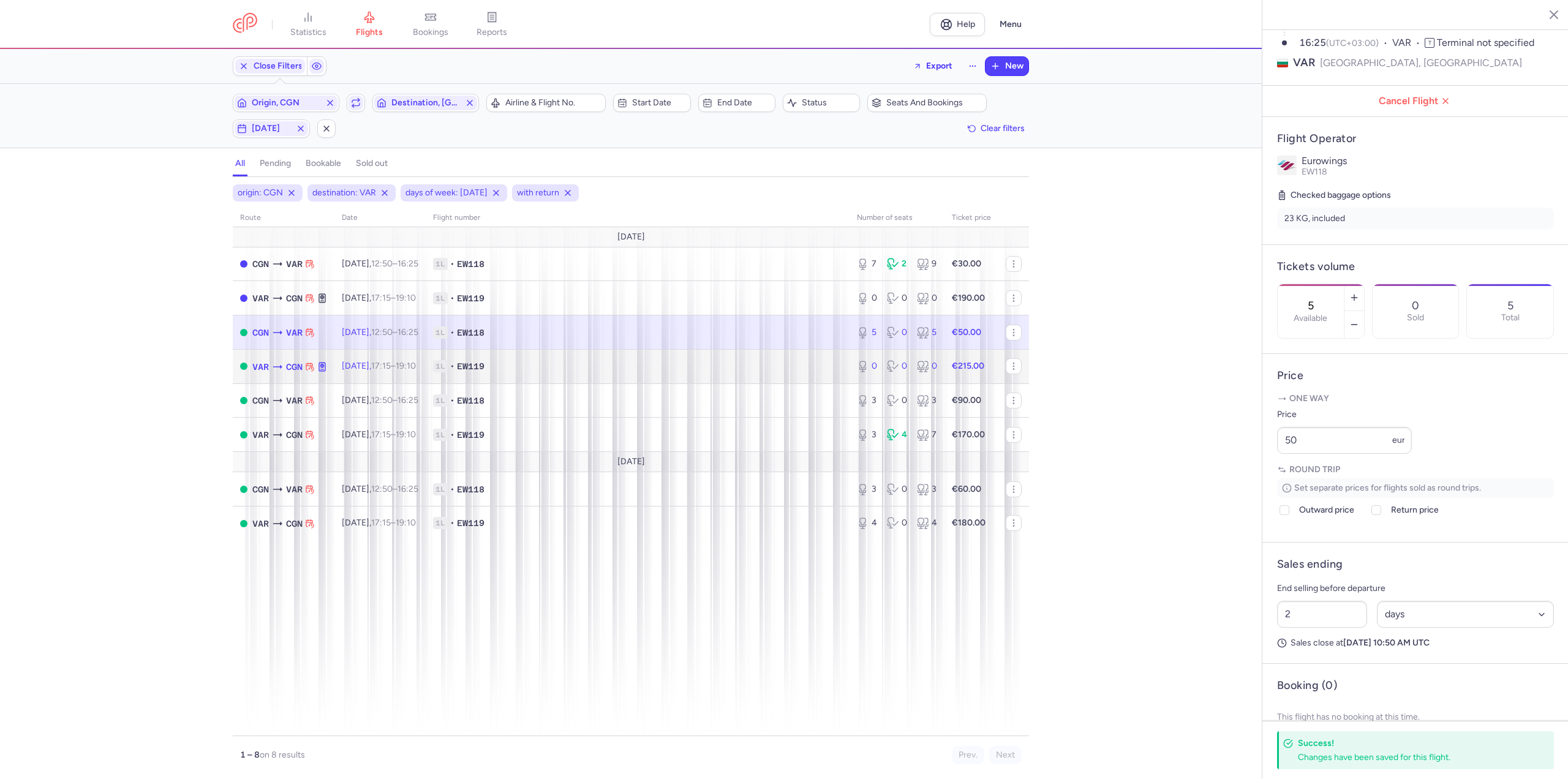
click at [383, 364] on span "[DATE] 17:15 – 19:10 +0" at bounding box center [379, 366] width 74 height 10
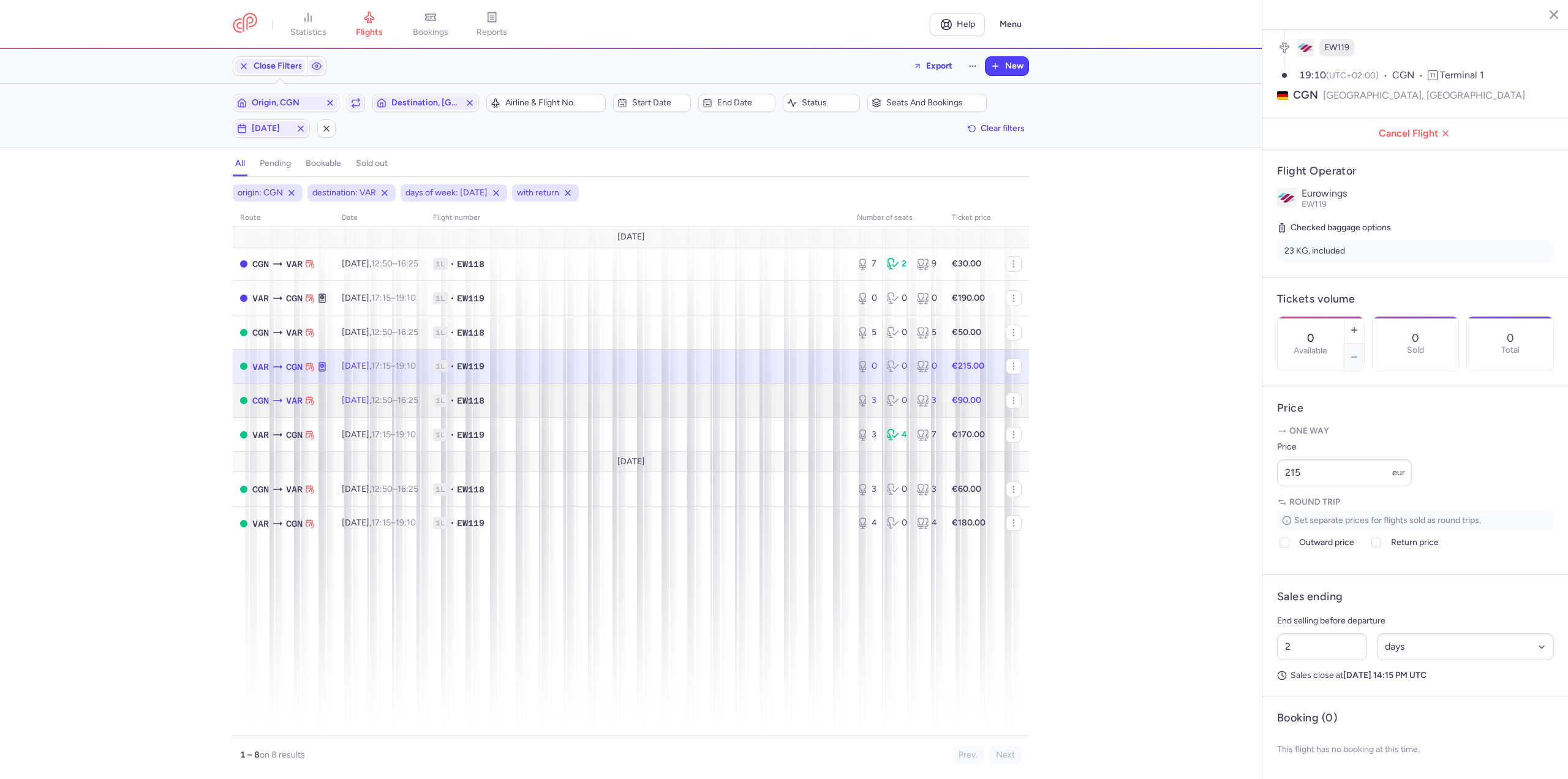
click at [385, 388] on td "[DATE] 12:50 – 16:25 +0" at bounding box center [380, 401] width 91 height 34
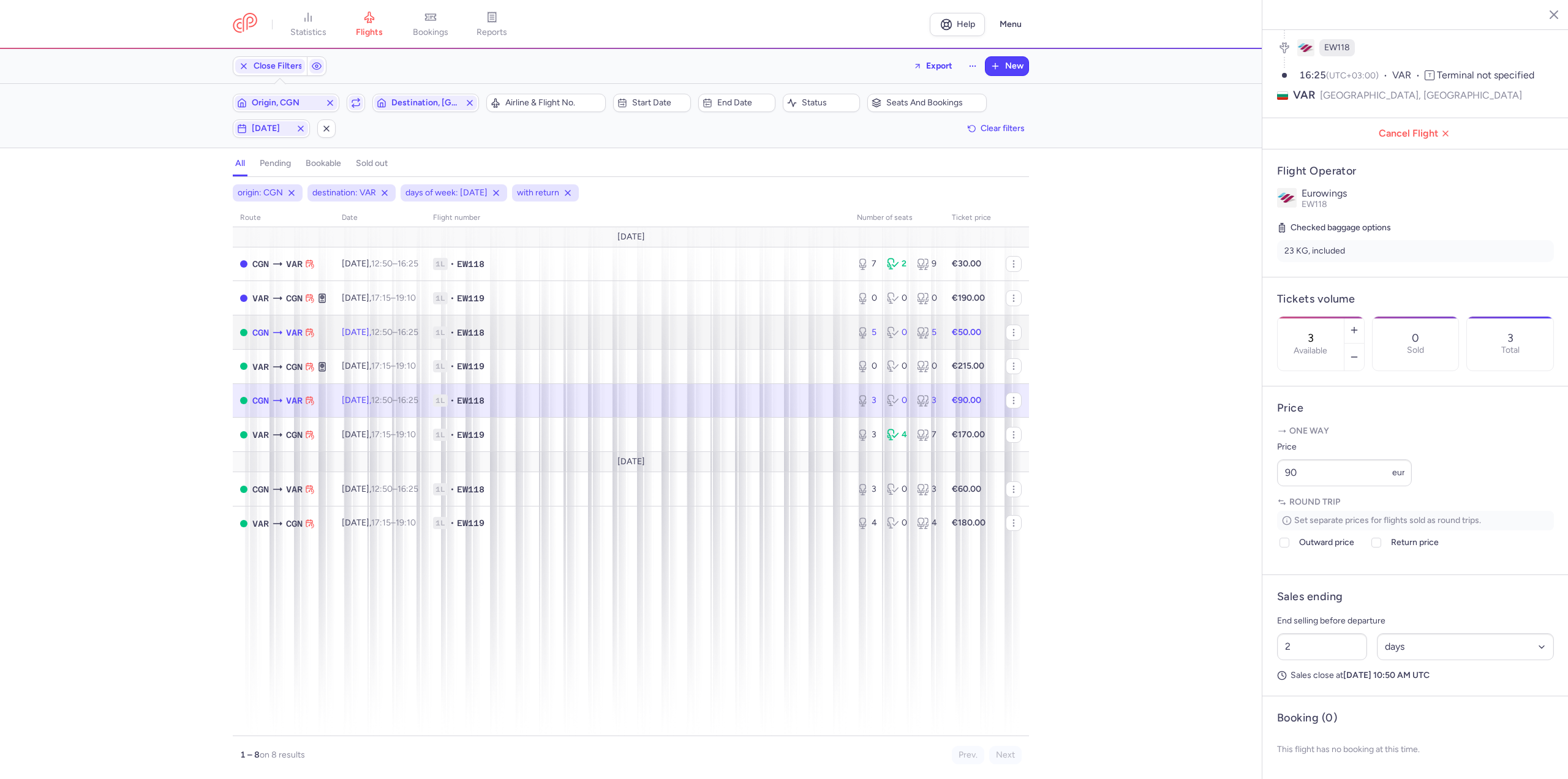
click at [385, 329] on span "[DATE] 12:50 – 16:25 +0" at bounding box center [380, 332] width 77 height 10
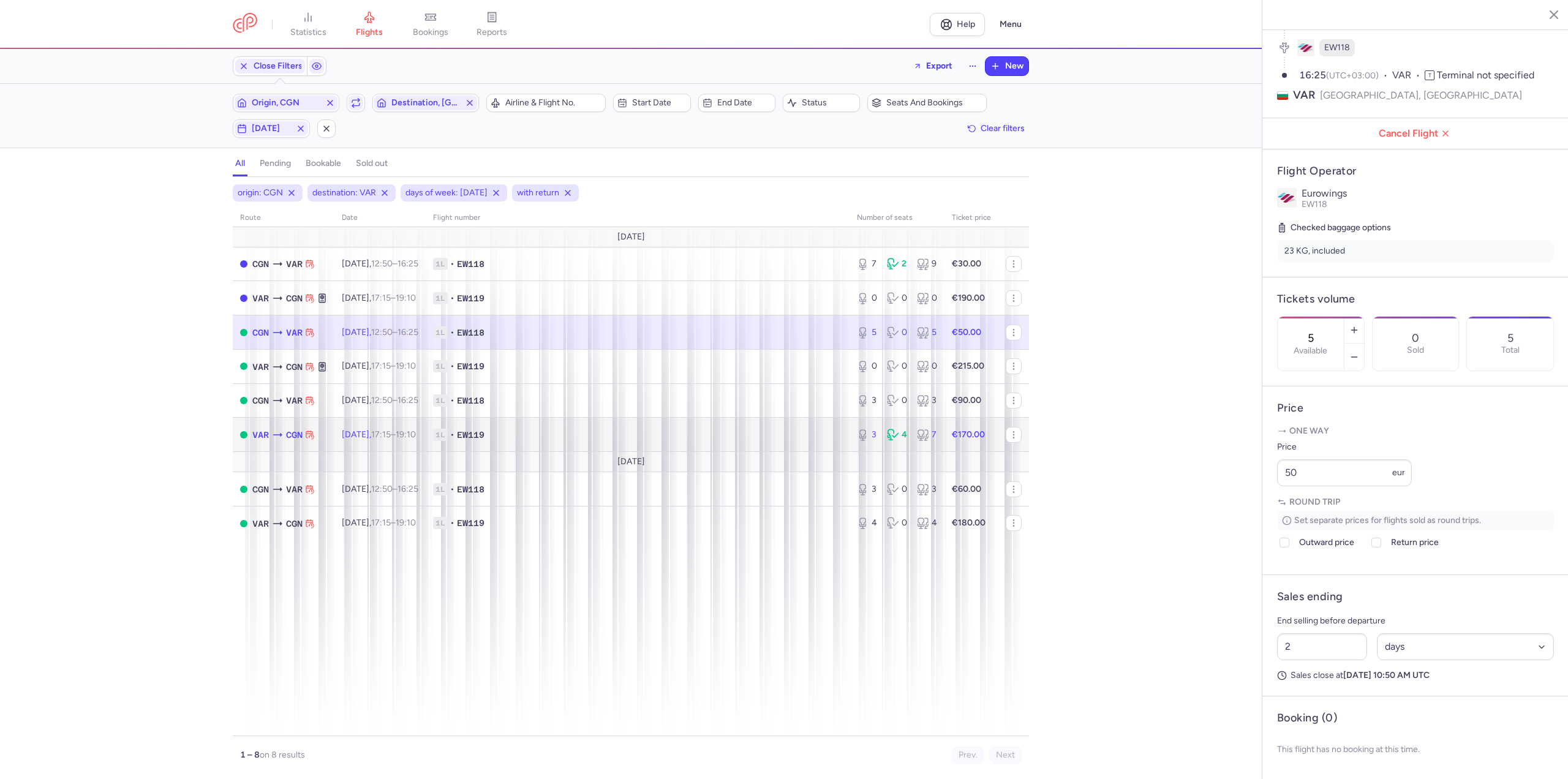
click at [412, 426] on td "[DATE] 17:15 – 19:10 +0" at bounding box center [380, 435] width 91 height 34
type input "3"
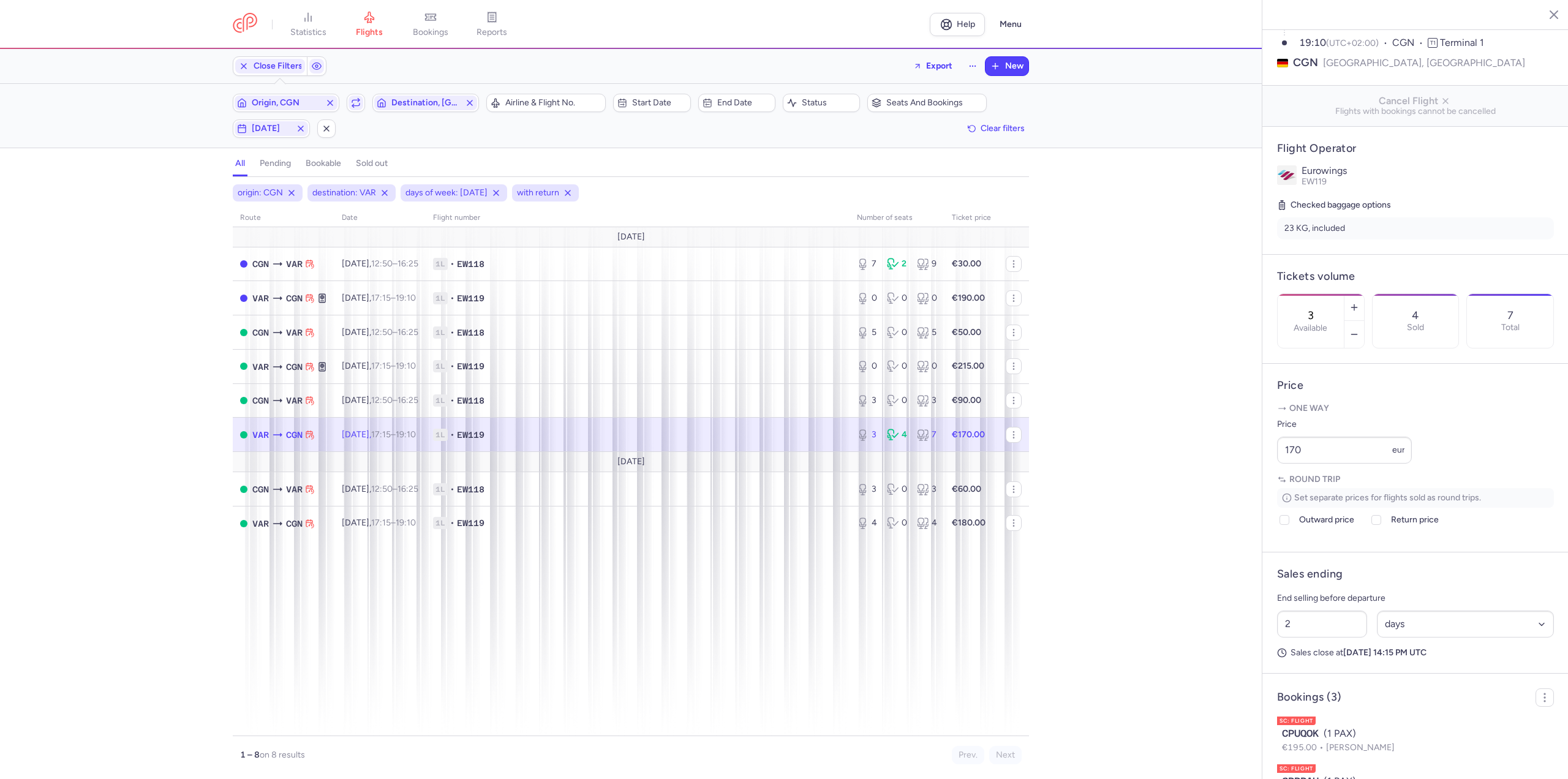
click at [849, 429] on td "[DATE] 17:15 – 19:10 +0" at bounding box center [897, 435] width 95 height 34
drag, startPoint x: 1345, startPoint y: 491, endPoint x: 1220, endPoint y: 482, distance: 125.3
click at [1220, 482] on div "statistics flights bookings reports Help Menu Close Filters Export New Filters …" at bounding box center [784, 390] width 1568 height 779
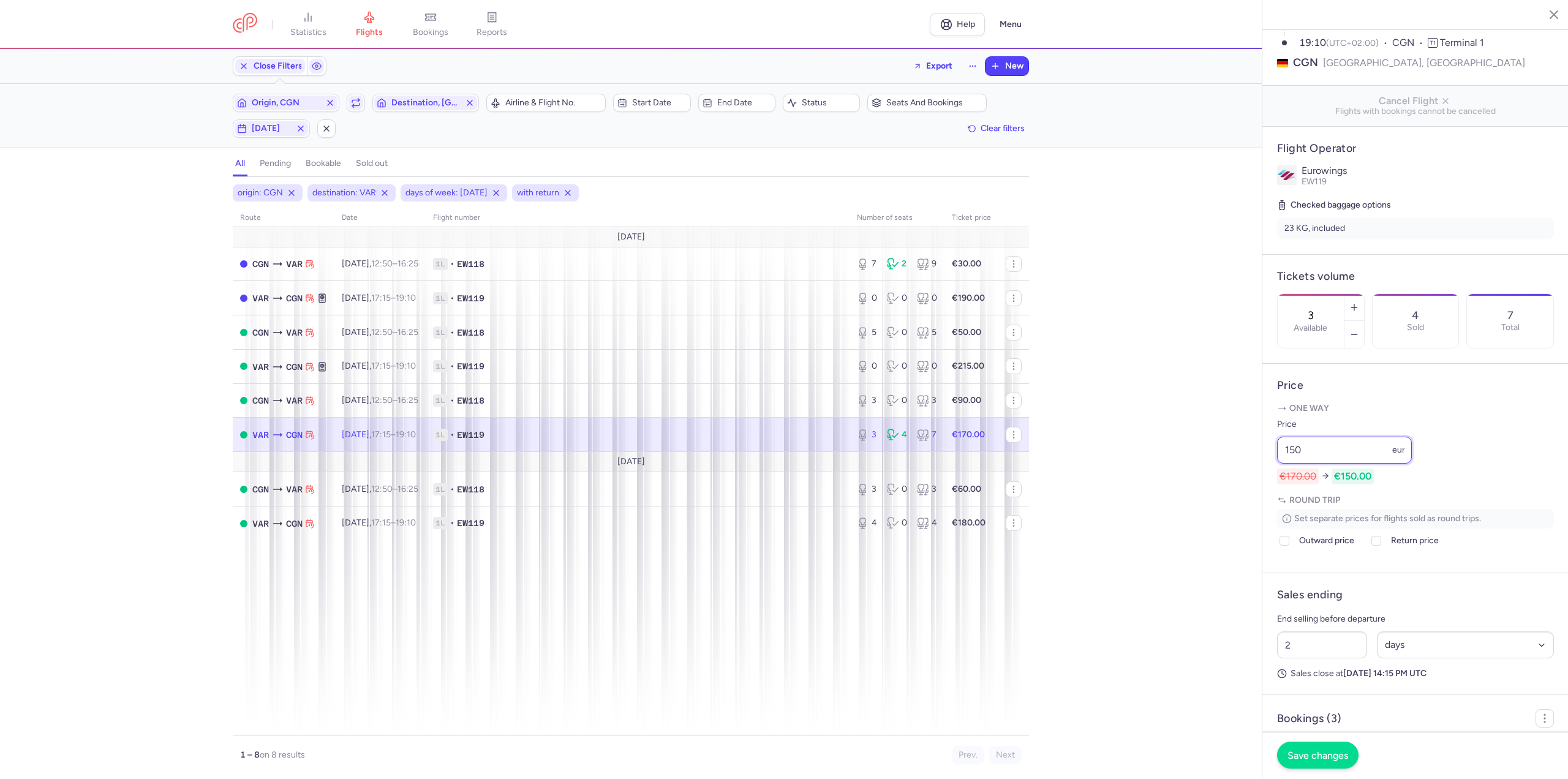
type input "150"
click at [1313, 761] on button "Save changes" at bounding box center [1318, 755] width 82 height 27
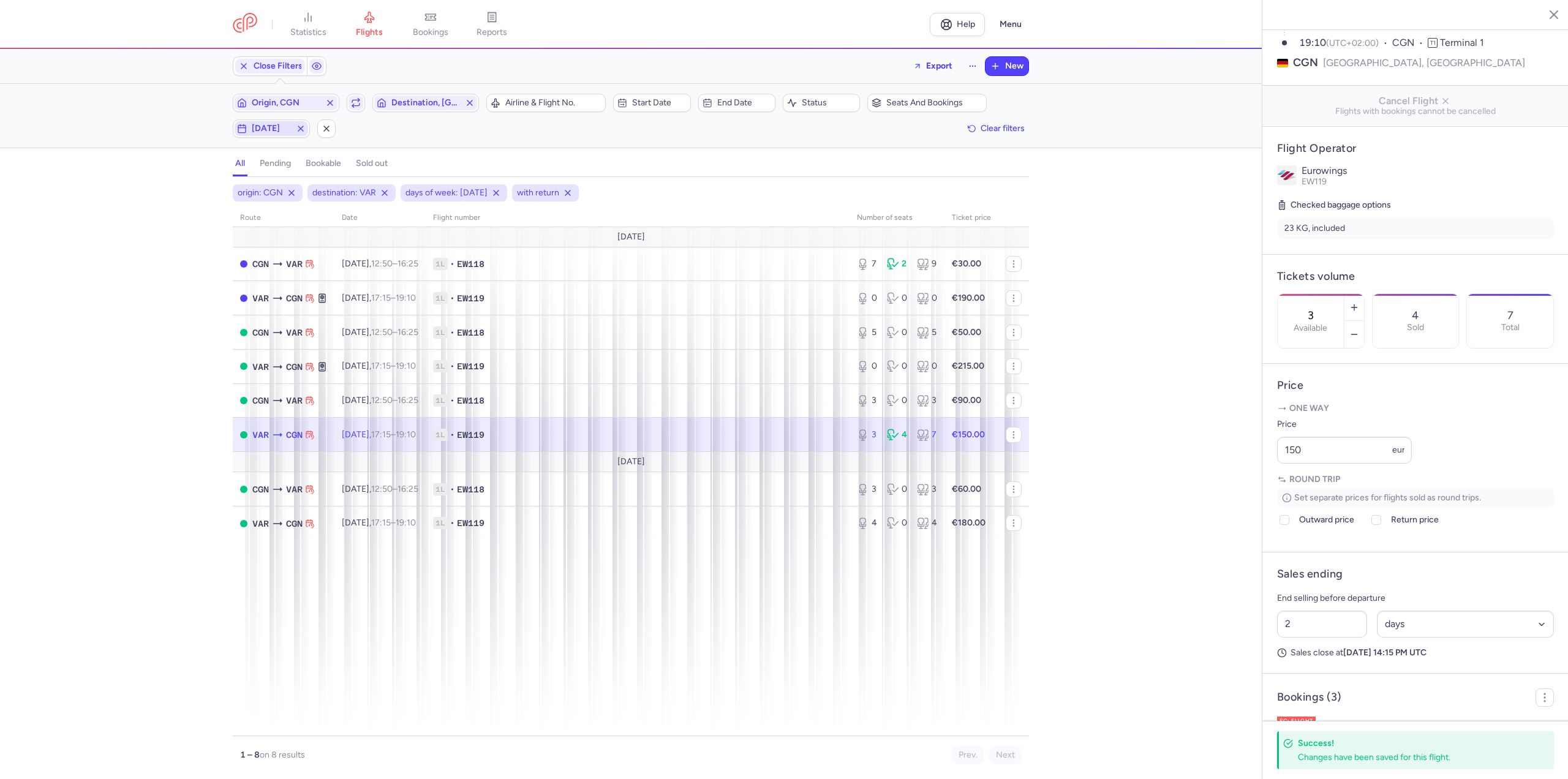
click at [260, 131] on span "[DATE]" at bounding box center [272, 128] width 39 height 10
click at [147, 187] on input "M" at bounding box center [151, 189] width 18 height 18
checkbox input "false"
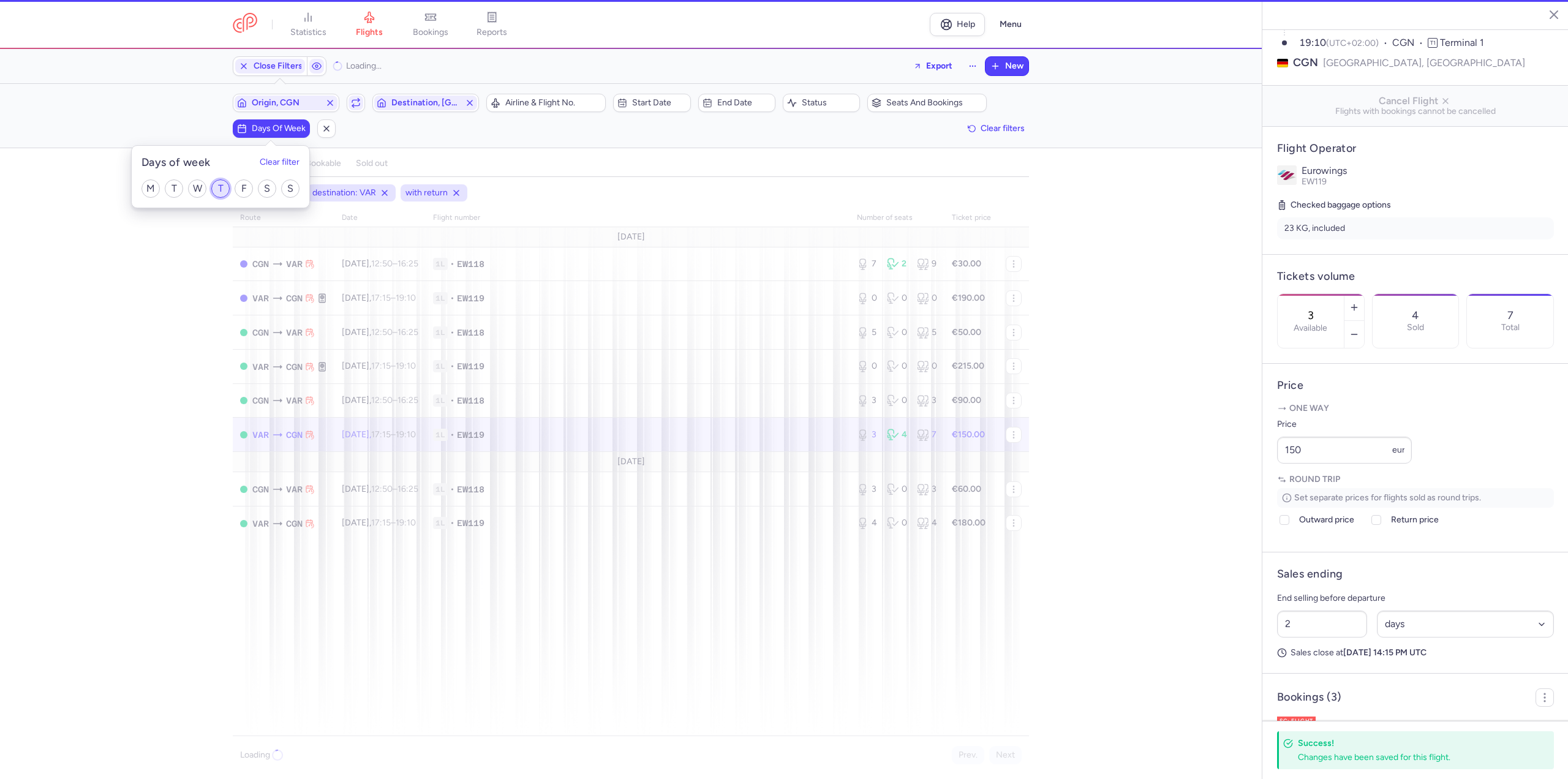
click at [215, 186] on input "T" at bounding box center [221, 189] width 18 height 18
checkbox input "true"
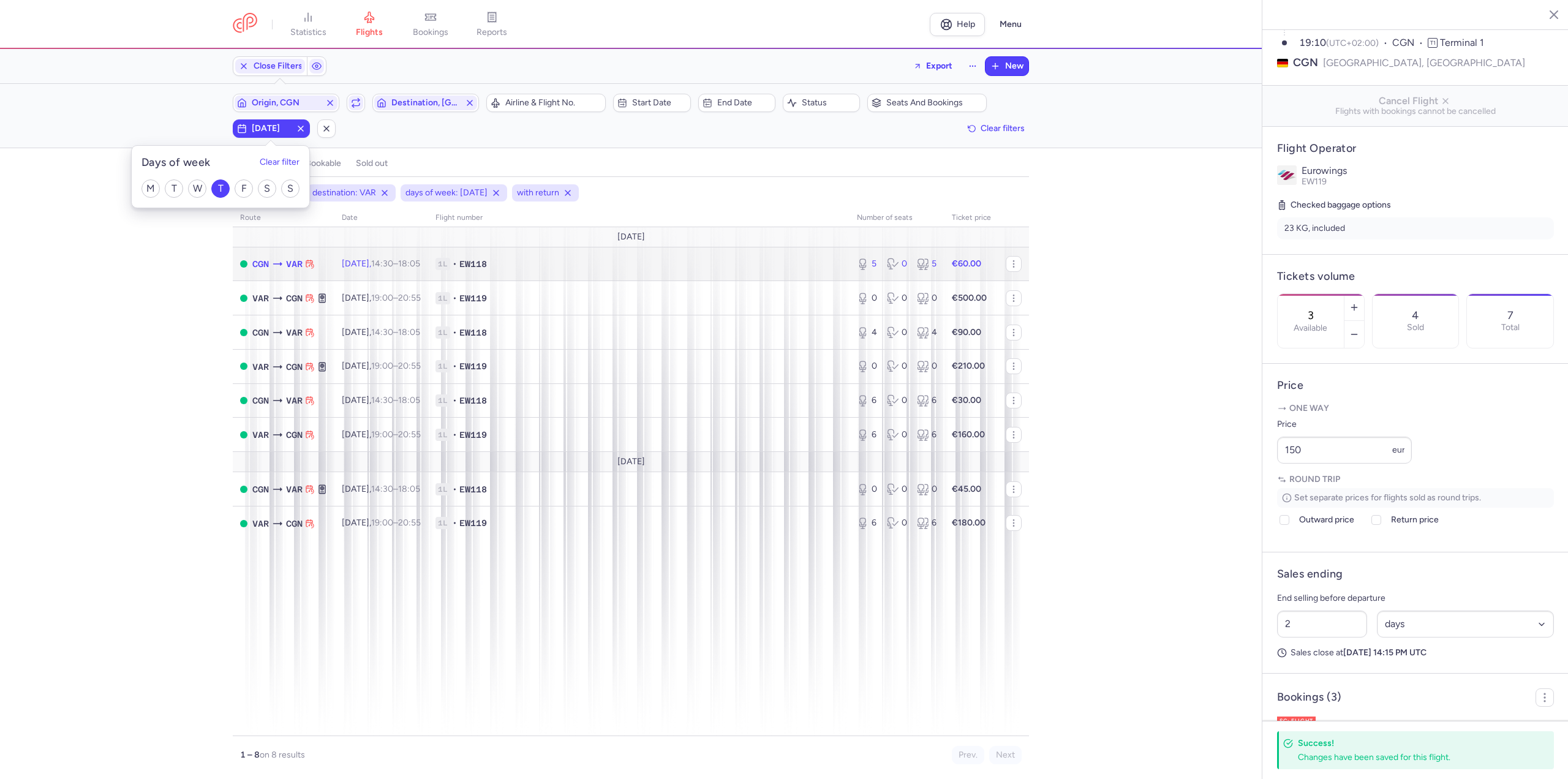
click at [450, 265] on span "1L" at bounding box center [443, 264] width 15 height 12
type input "5"
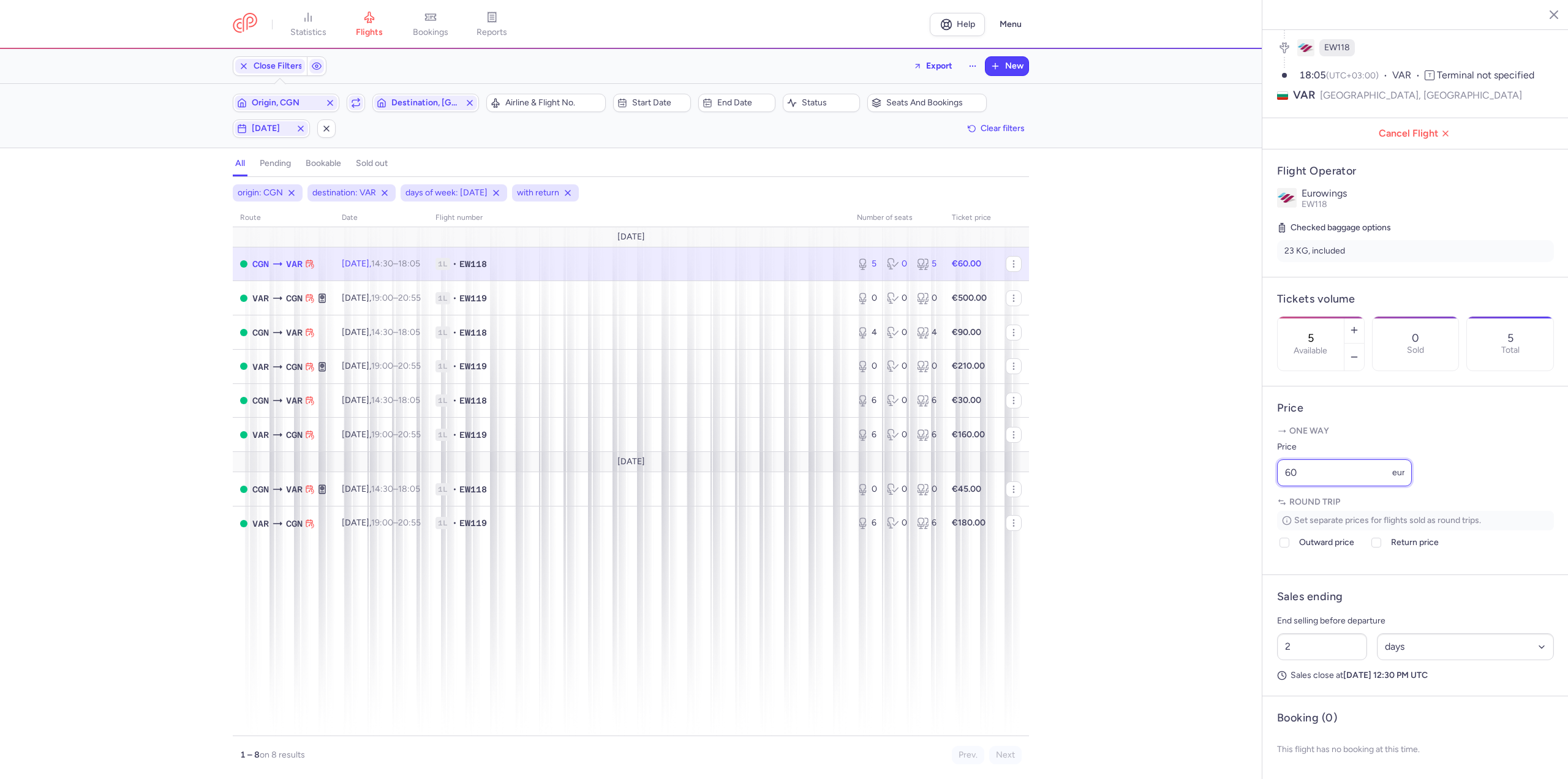
drag, startPoint x: 1329, startPoint y: 474, endPoint x: 1144, endPoint y: 472, distance: 185.0
click at [1144, 472] on div "statistics flights bookings reports Help Menu Close Filters Export New Filters …" at bounding box center [784, 390] width 1568 height 779
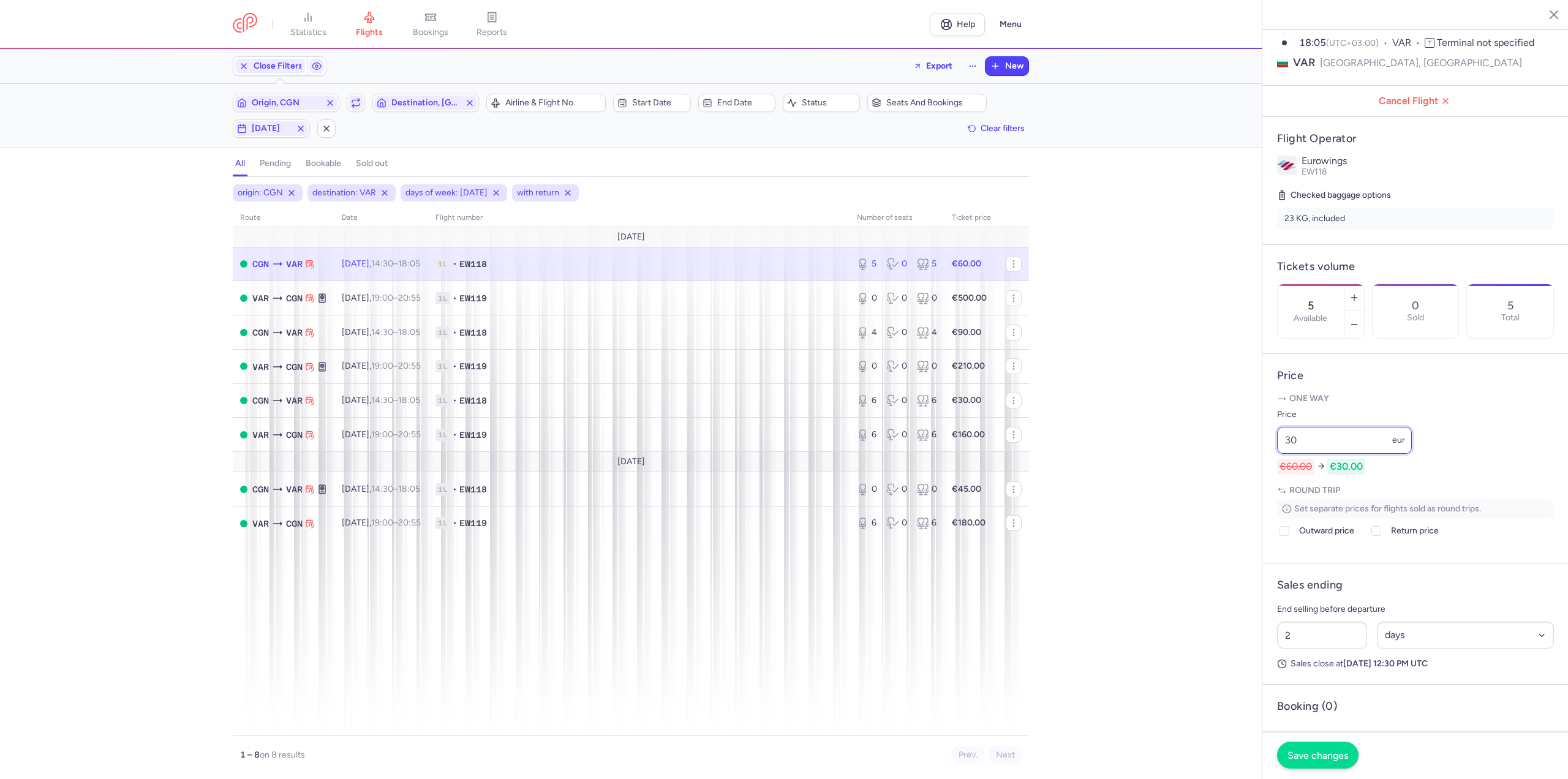
type input "30"
click at [1331, 760] on span "Save changes" at bounding box center [1318, 755] width 61 height 11
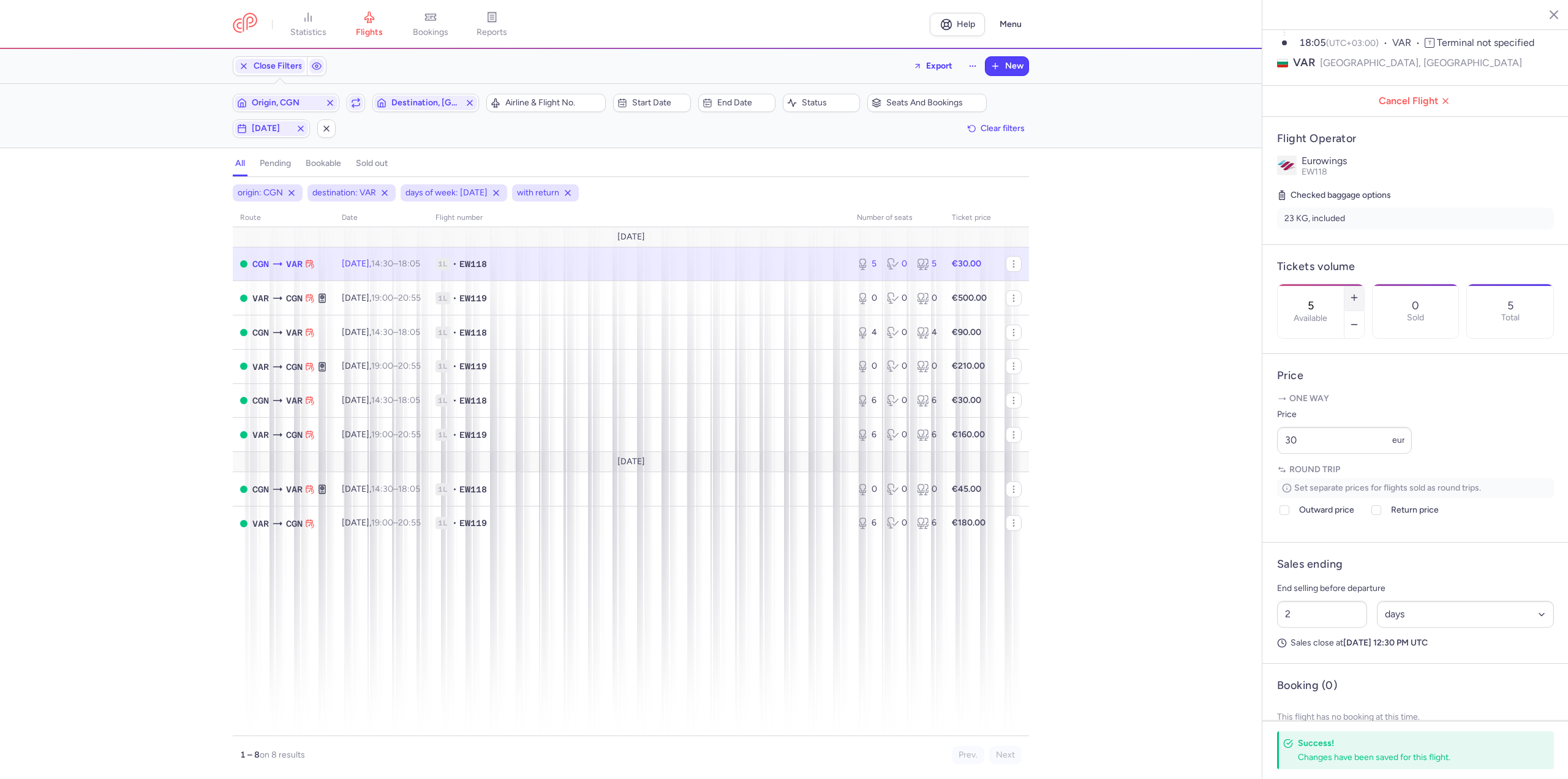
click at [1359, 292] on icon "button" at bounding box center [1354, 297] width 10 height 10
click at [1329, 752] on span "Save changes" at bounding box center [1318, 755] width 61 height 11
click at [401, 291] on td "[DATE] 19:00 – 20:55 +0" at bounding box center [381, 298] width 93 height 34
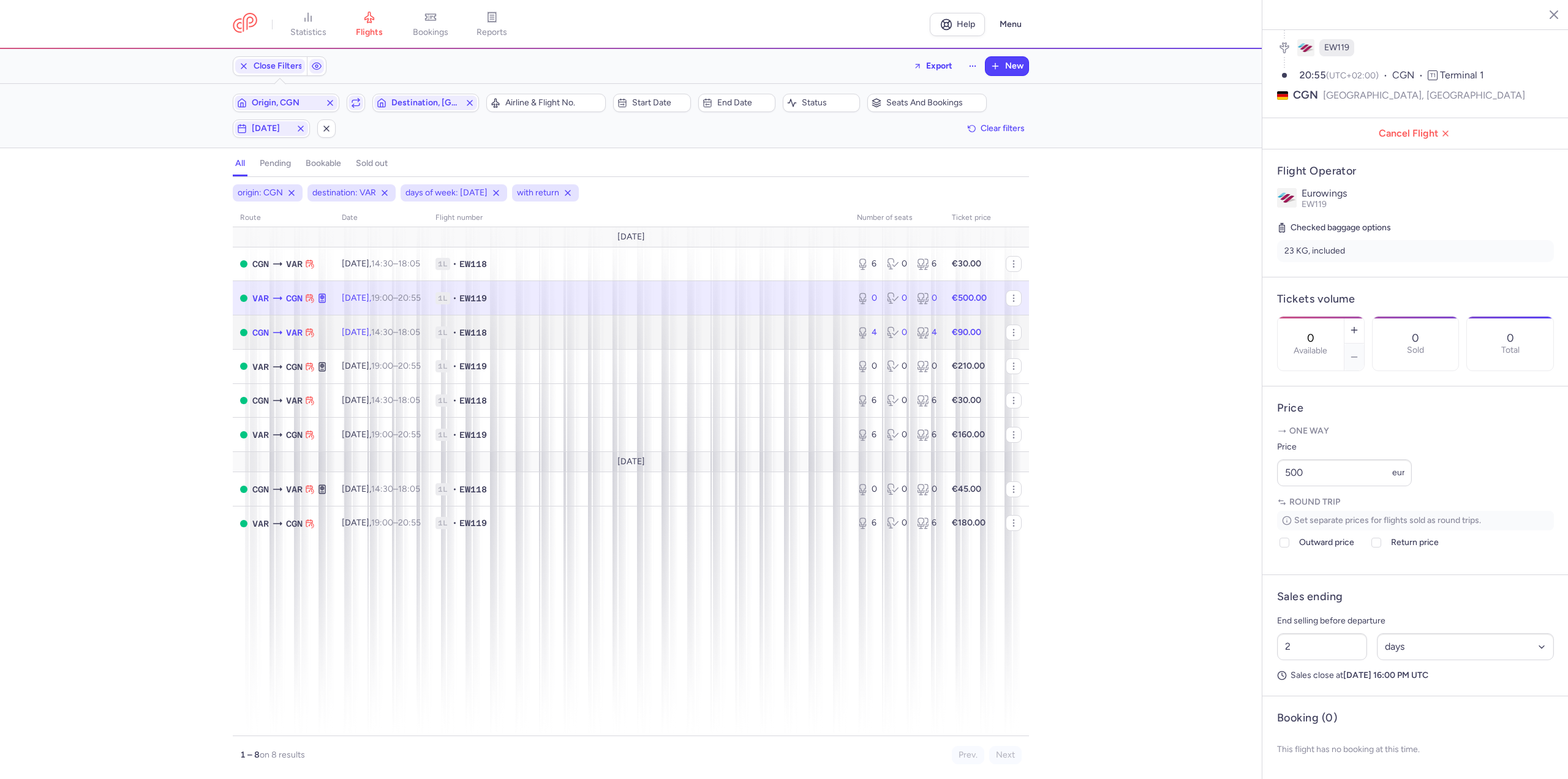
click at [393, 331] on time "14:30" at bounding box center [382, 332] width 22 height 10
type input "4"
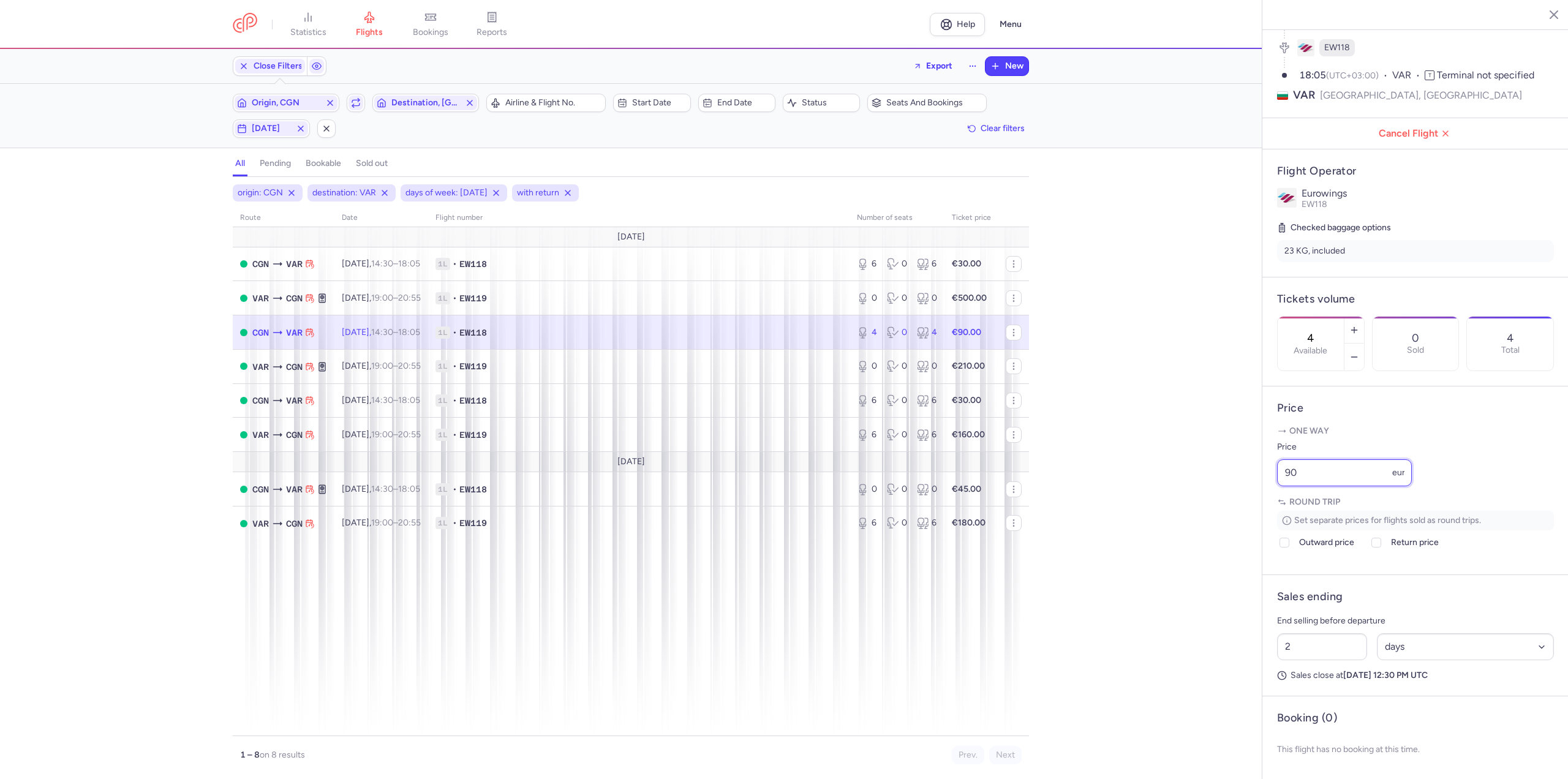
drag, startPoint x: 1303, startPoint y: 469, endPoint x: 1188, endPoint y: 462, distance: 115.2
click at [1188, 462] on div "statistics flights bookings reports Help Menu Close Filters Export New Filters …" at bounding box center [784, 390] width 1568 height 779
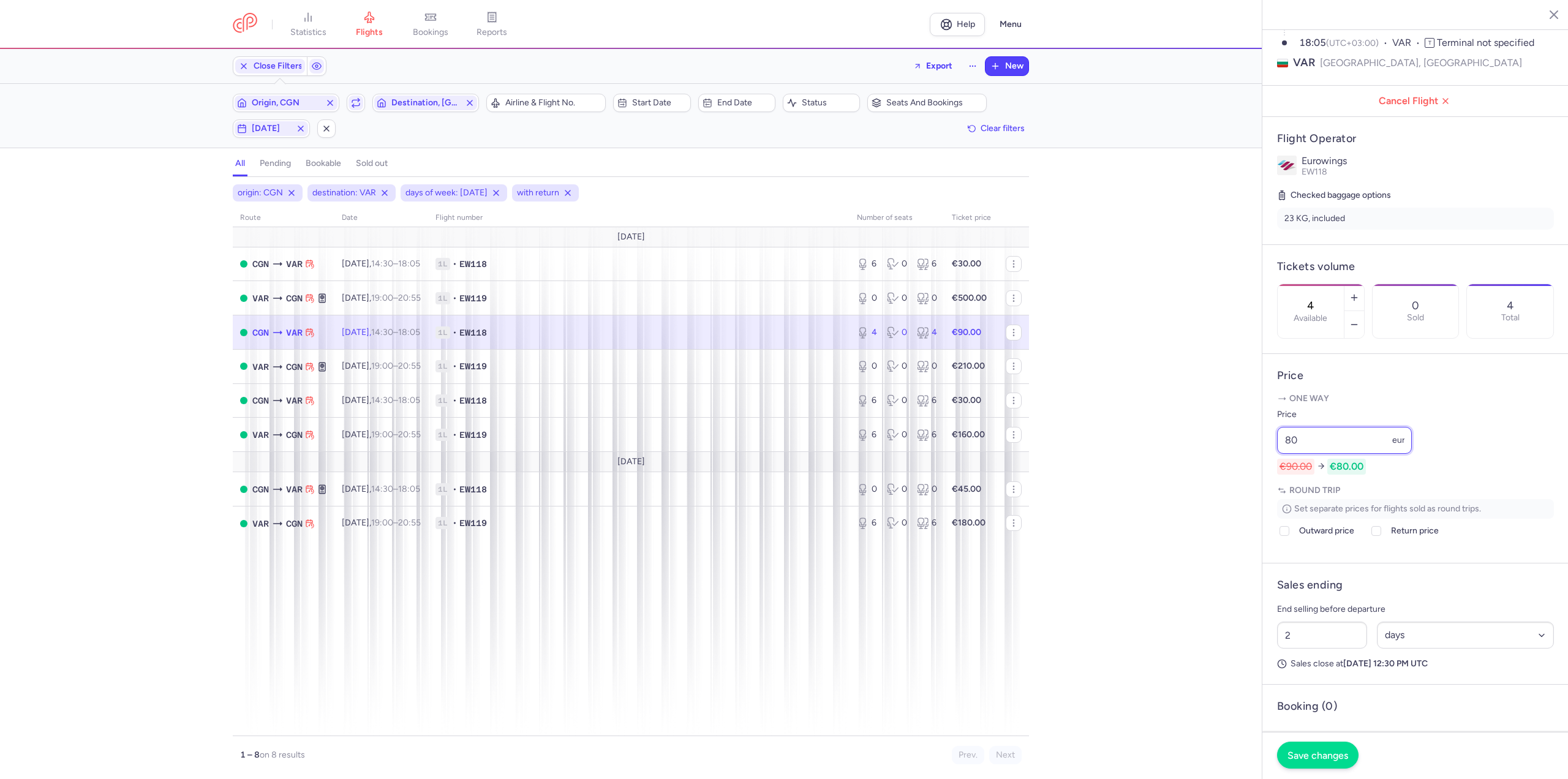
type input "80"
click at [1315, 753] on span "Save changes" at bounding box center [1318, 755] width 61 height 11
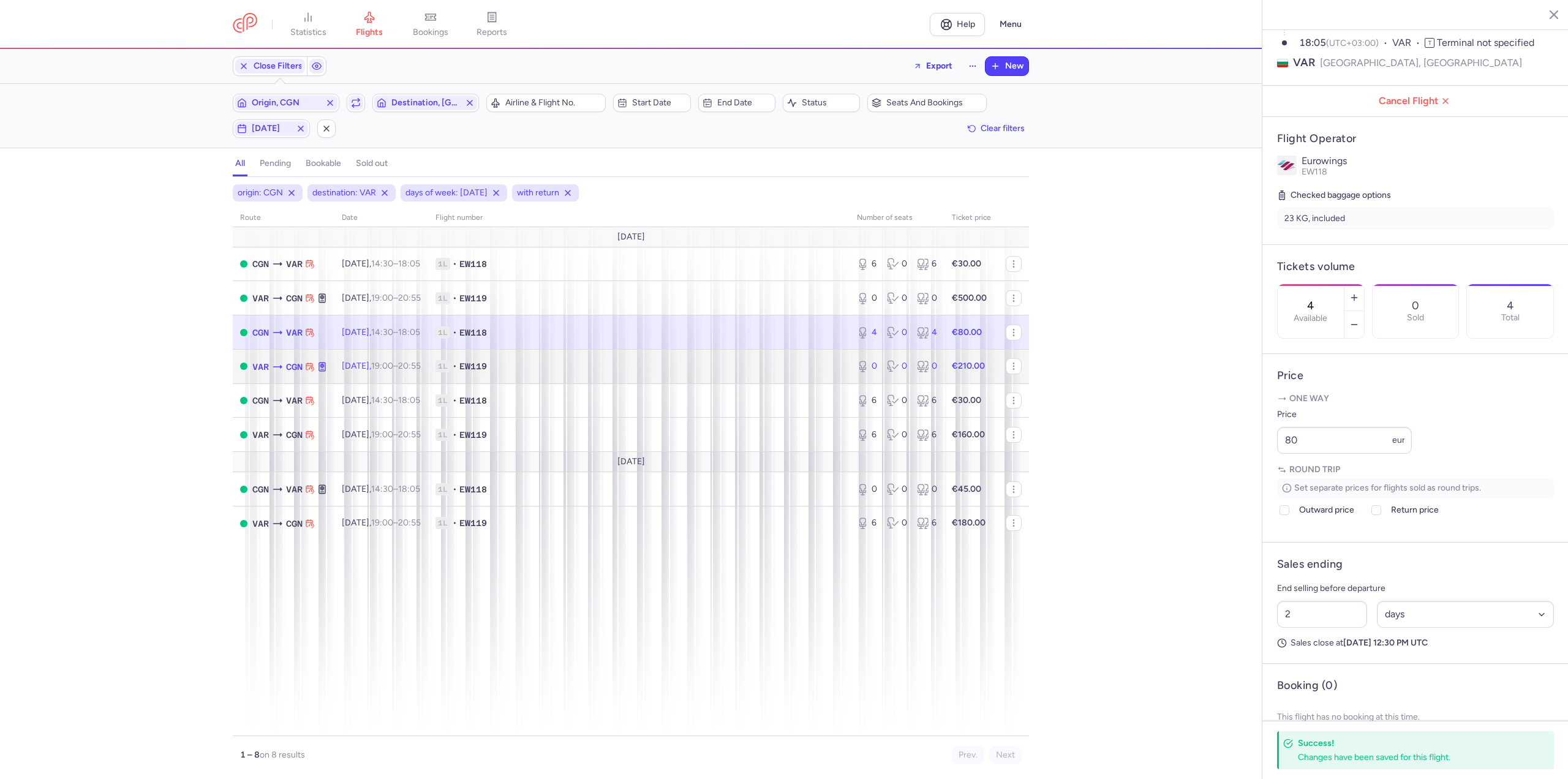
click at [351, 367] on span "[DATE] 19:00 – 20:55 +0" at bounding box center [381, 366] width 79 height 10
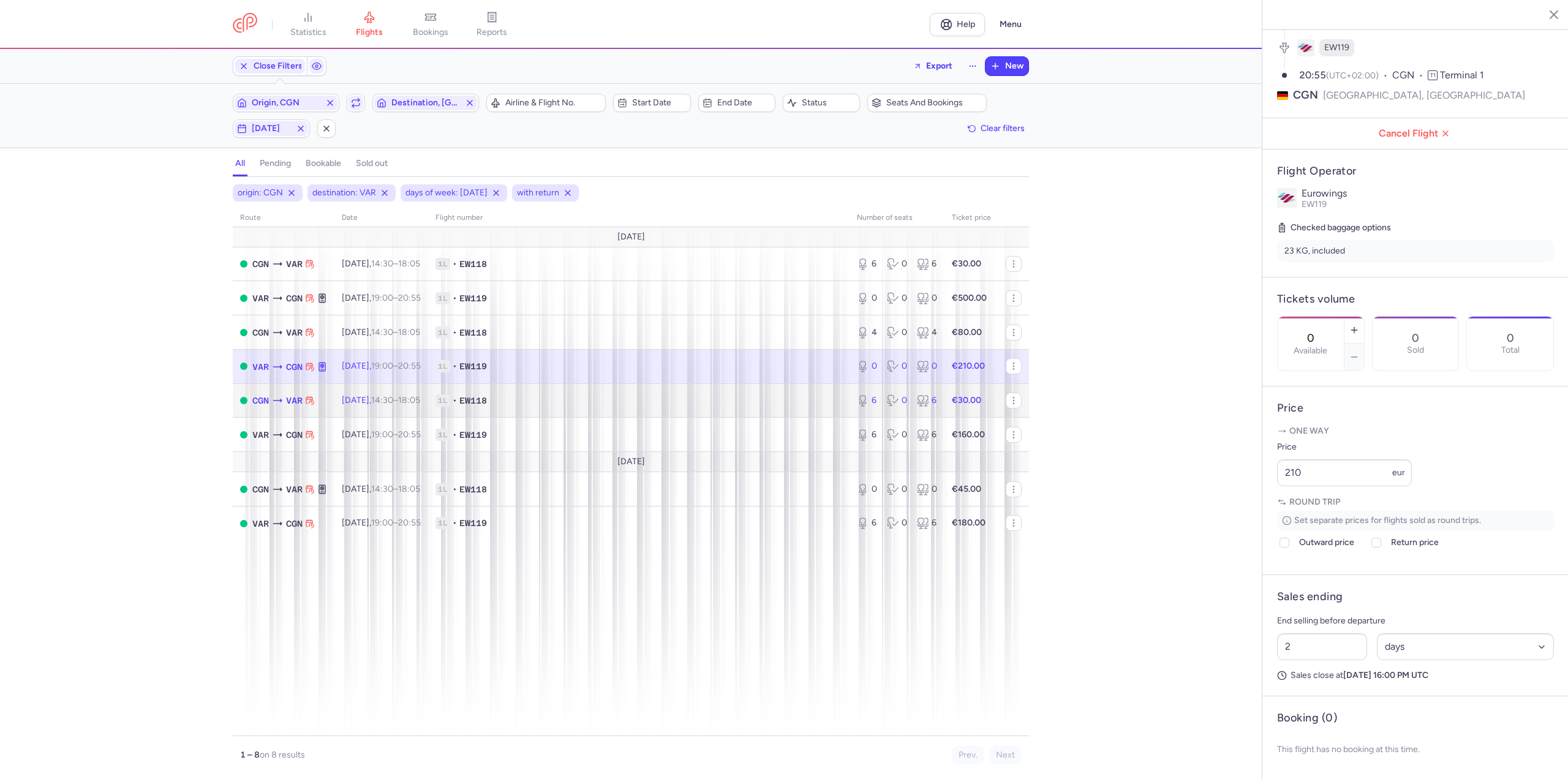
click at [357, 392] on td "[DATE] 14:30 – 18:05 +0" at bounding box center [381, 401] width 93 height 34
type input "6"
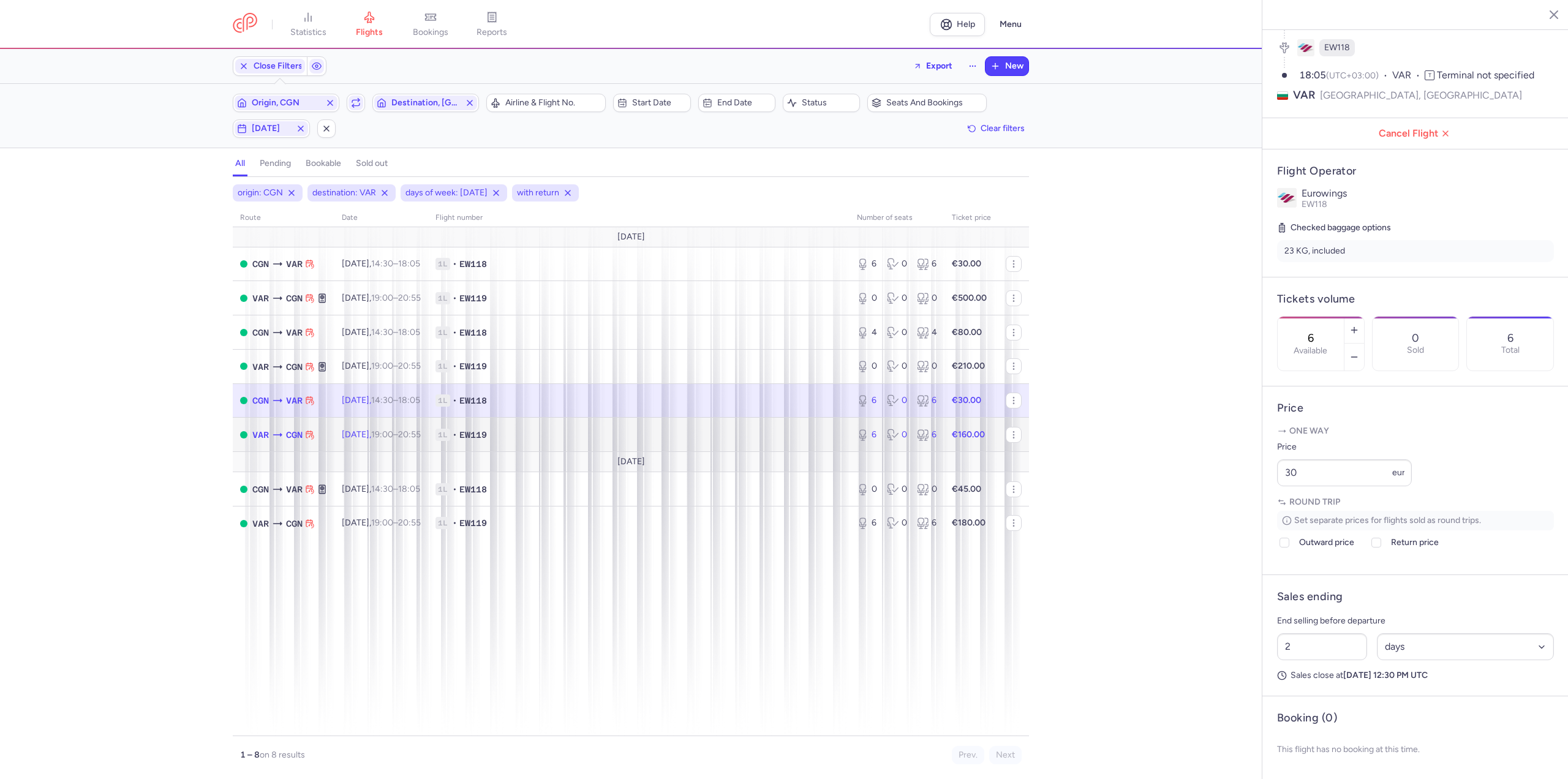
click at [347, 426] on td "[DATE] 19:00 – 20:55 +0" at bounding box center [381, 435] width 93 height 34
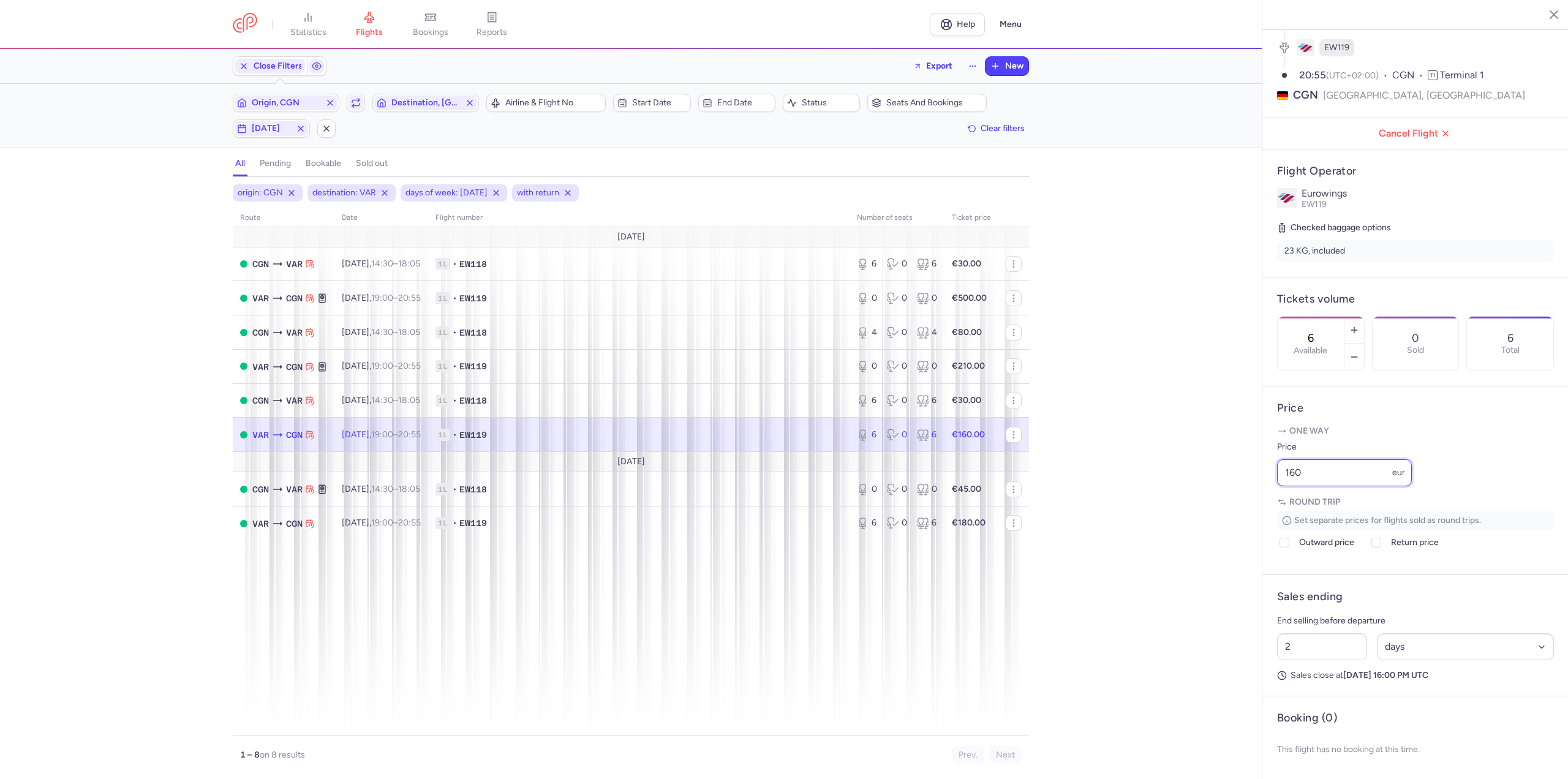
drag, startPoint x: 1310, startPoint y: 472, endPoint x: 1210, endPoint y: 470, distance: 100.0
click at [1210, 470] on div "statistics flights bookings reports Help Menu Close Filters Export New Filters …" at bounding box center [784, 390] width 1568 height 779
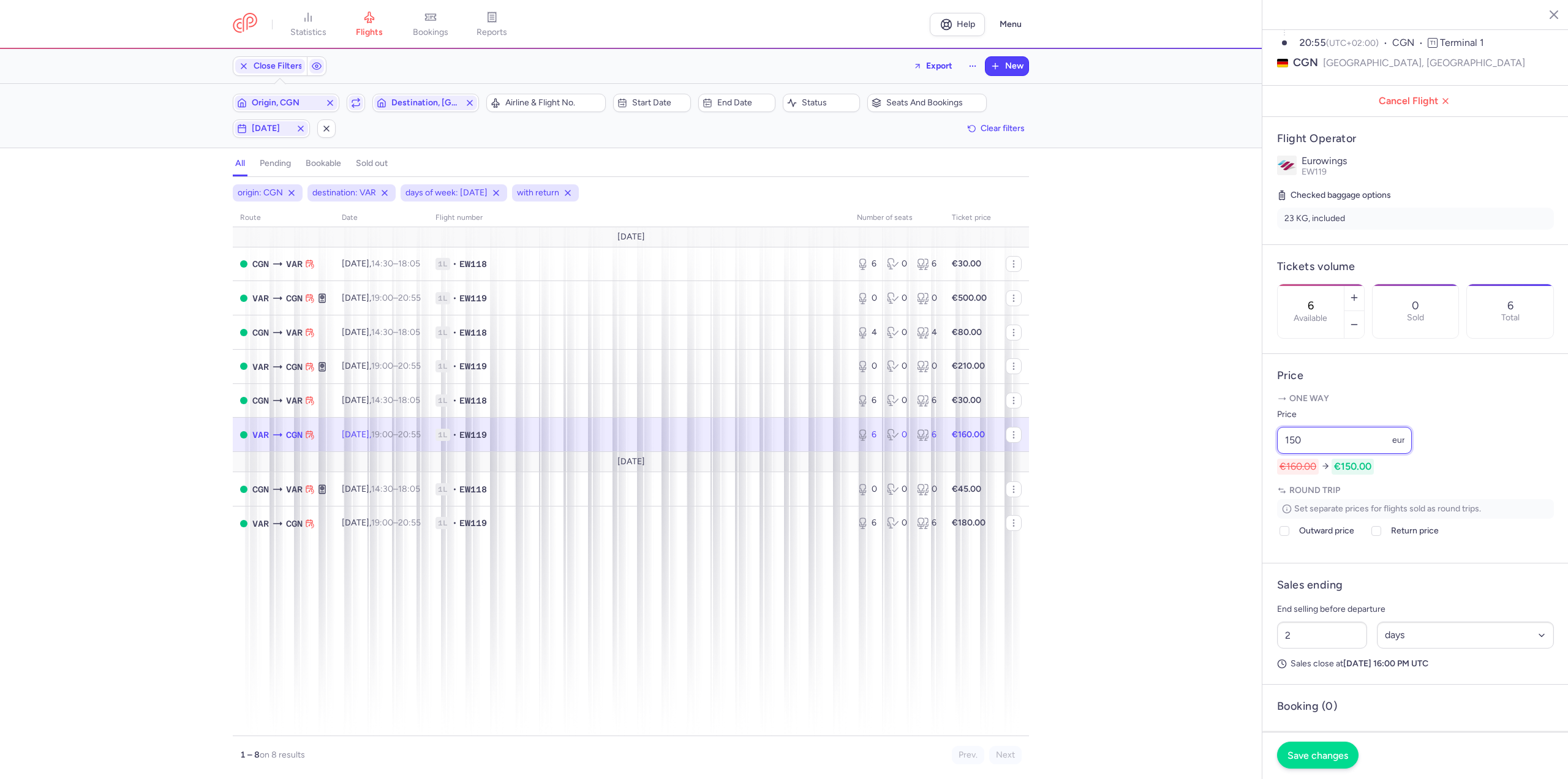
type input "150"
click at [1325, 761] on button "Save changes" at bounding box center [1318, 755] width 82 height 27
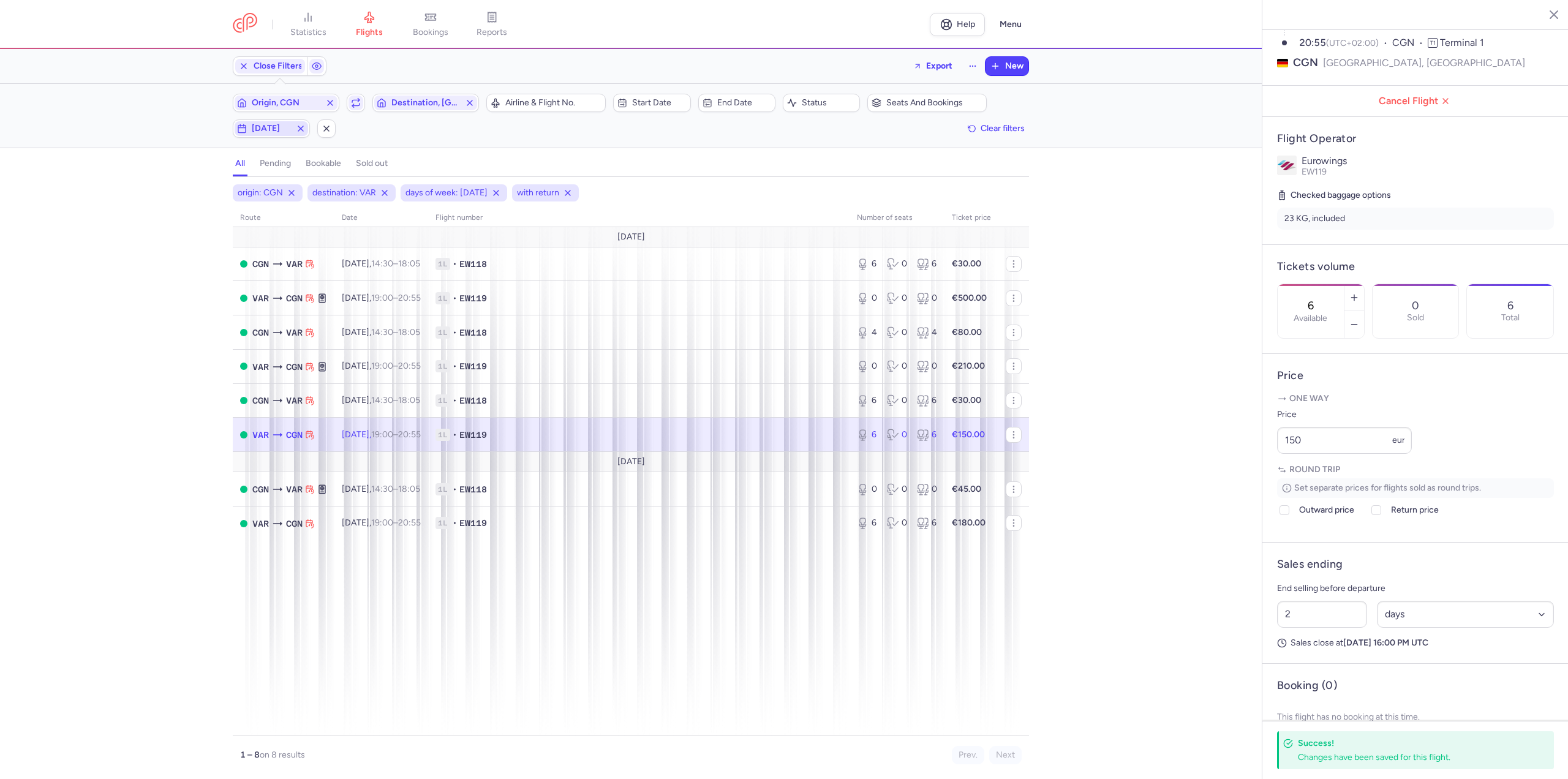
click at [265, 130] on span "[DATE]" at bounding box center [272, 128] width 39 height 10
click at [219, 192] on input "T" at bounding box center [221, 189] width 18 height 18
checkbox input "false"
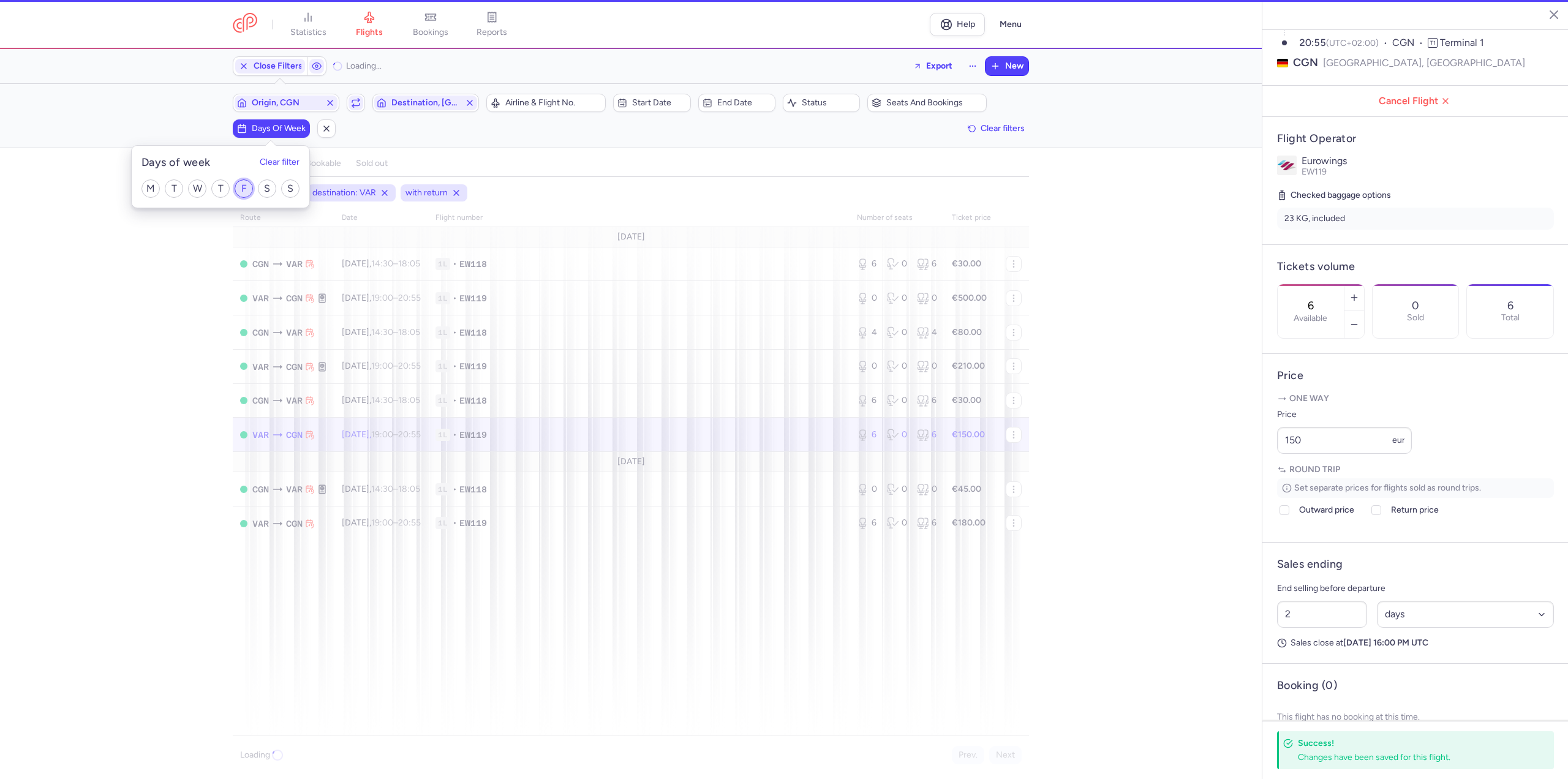
click at [240, 191] on input "F" at bounding box center [244, 189] width 18 height 18
checkbox input "true"
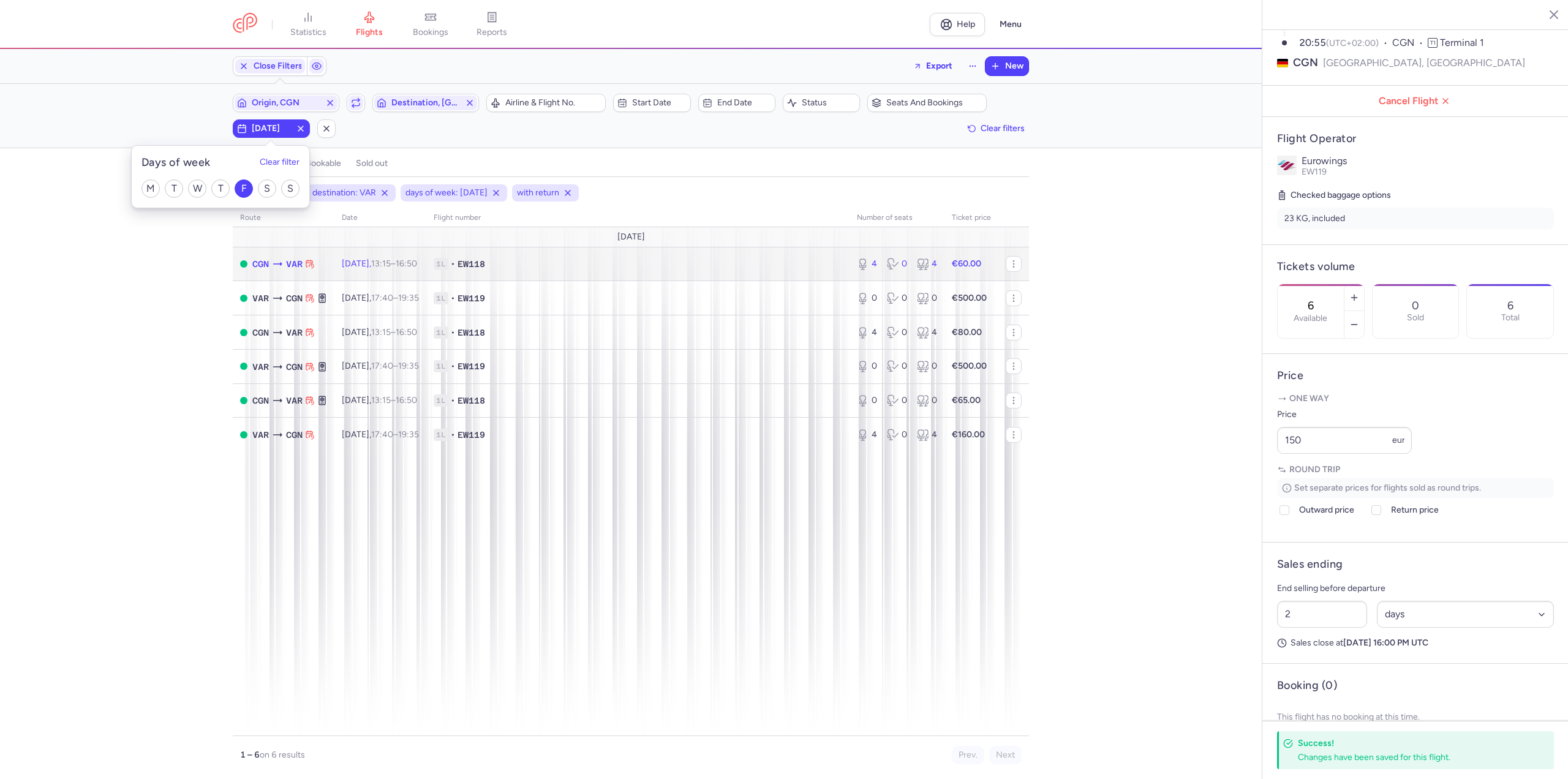
click at [369, 262] on span "[DATE] 13:15 – 16:50 +0" at bounding box center [379, 264] width 76 height 10
type input "4"
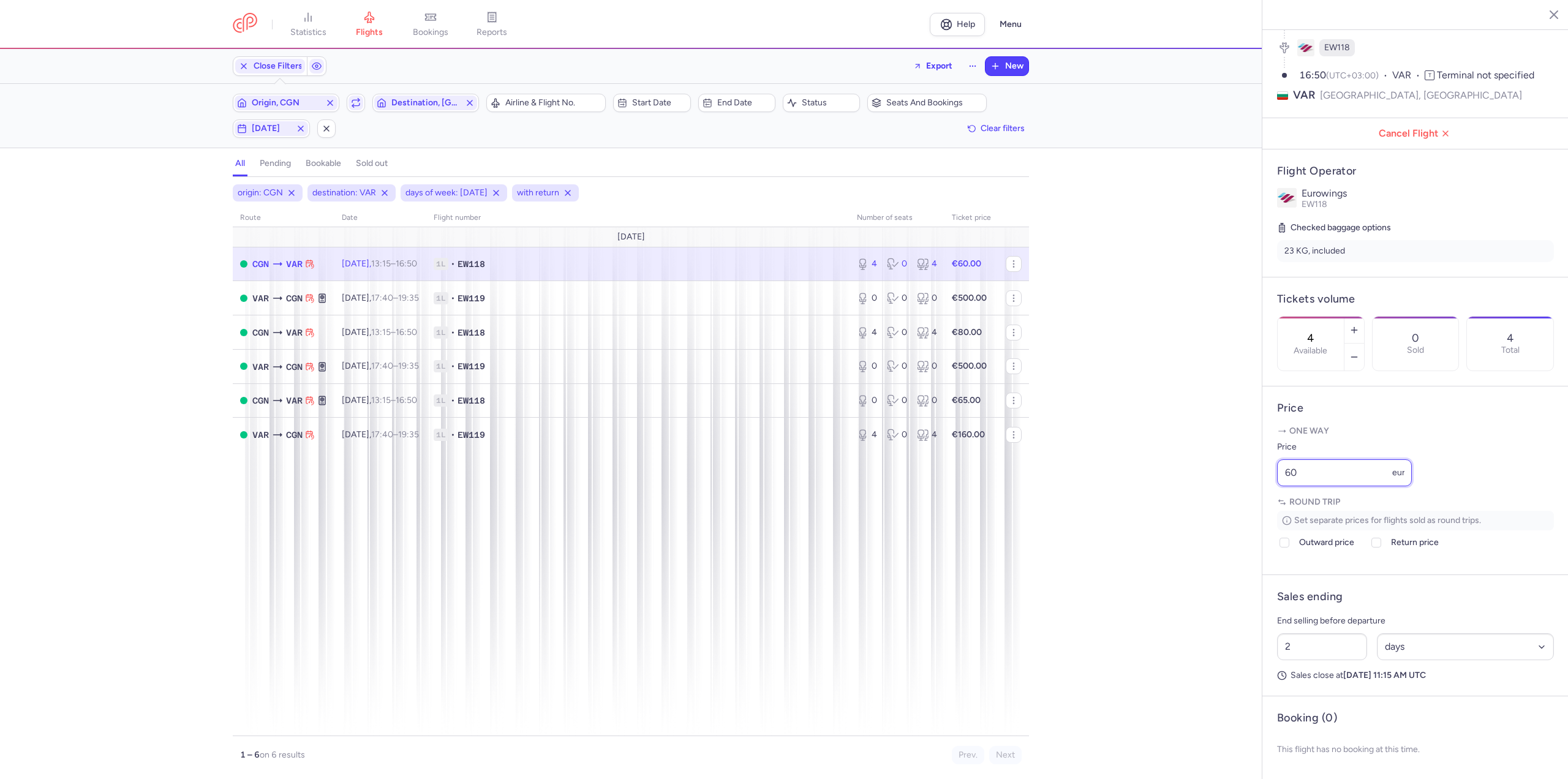
drag, startPoint x: 1312, startPoint y: 479, endPoint x: 1223, endPoint y: 469, distance: 89.6
click at [1223, 469] on div "statistics flights bookings reports Help Menu Close Filters Export New Filters …" at bounding box center [784, 390] width 1568 height 779
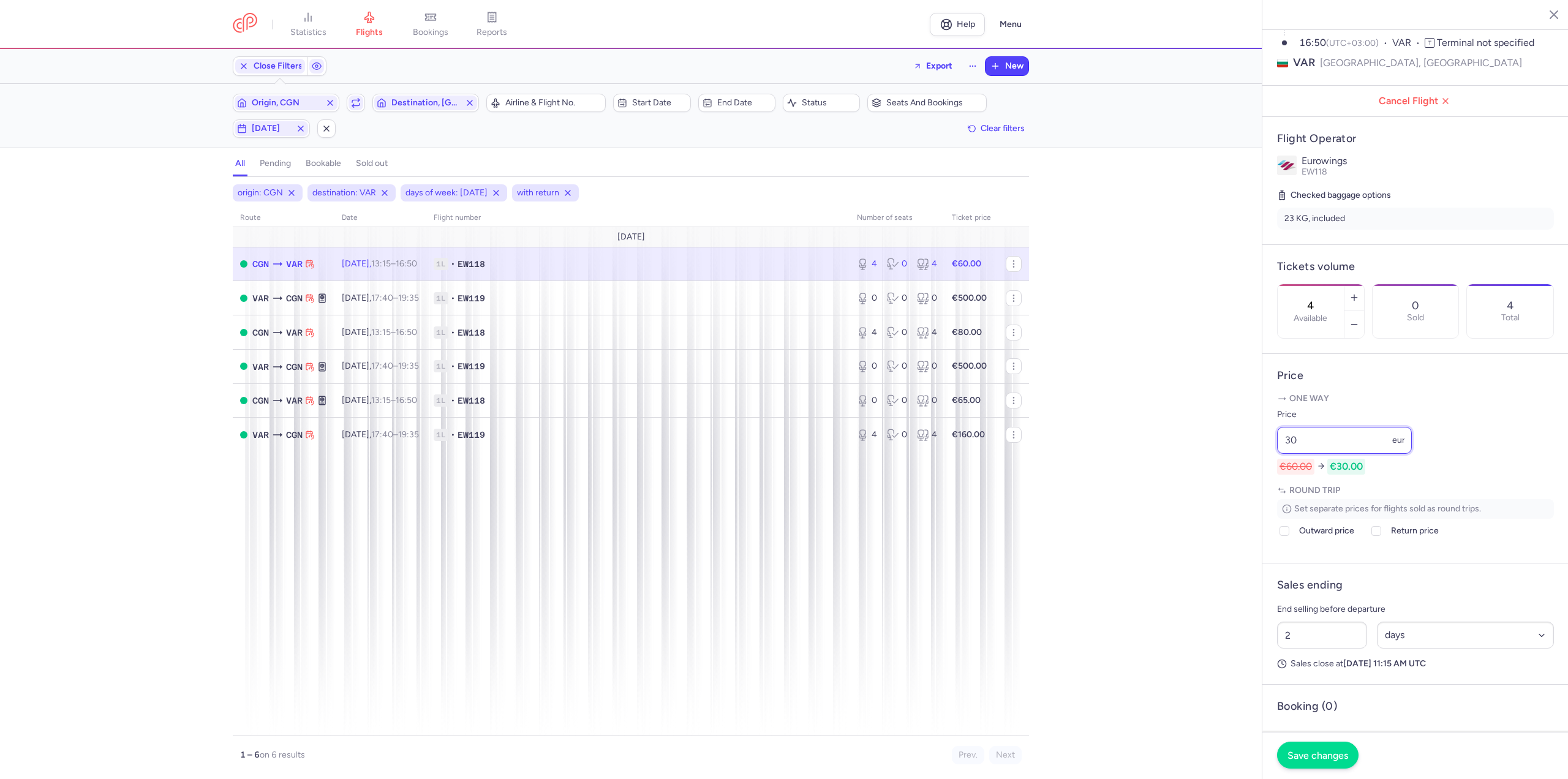
type input "30"
click at [1299, 762] on button "Save changes" at bounding box center [1318, 755] width 82 height 27
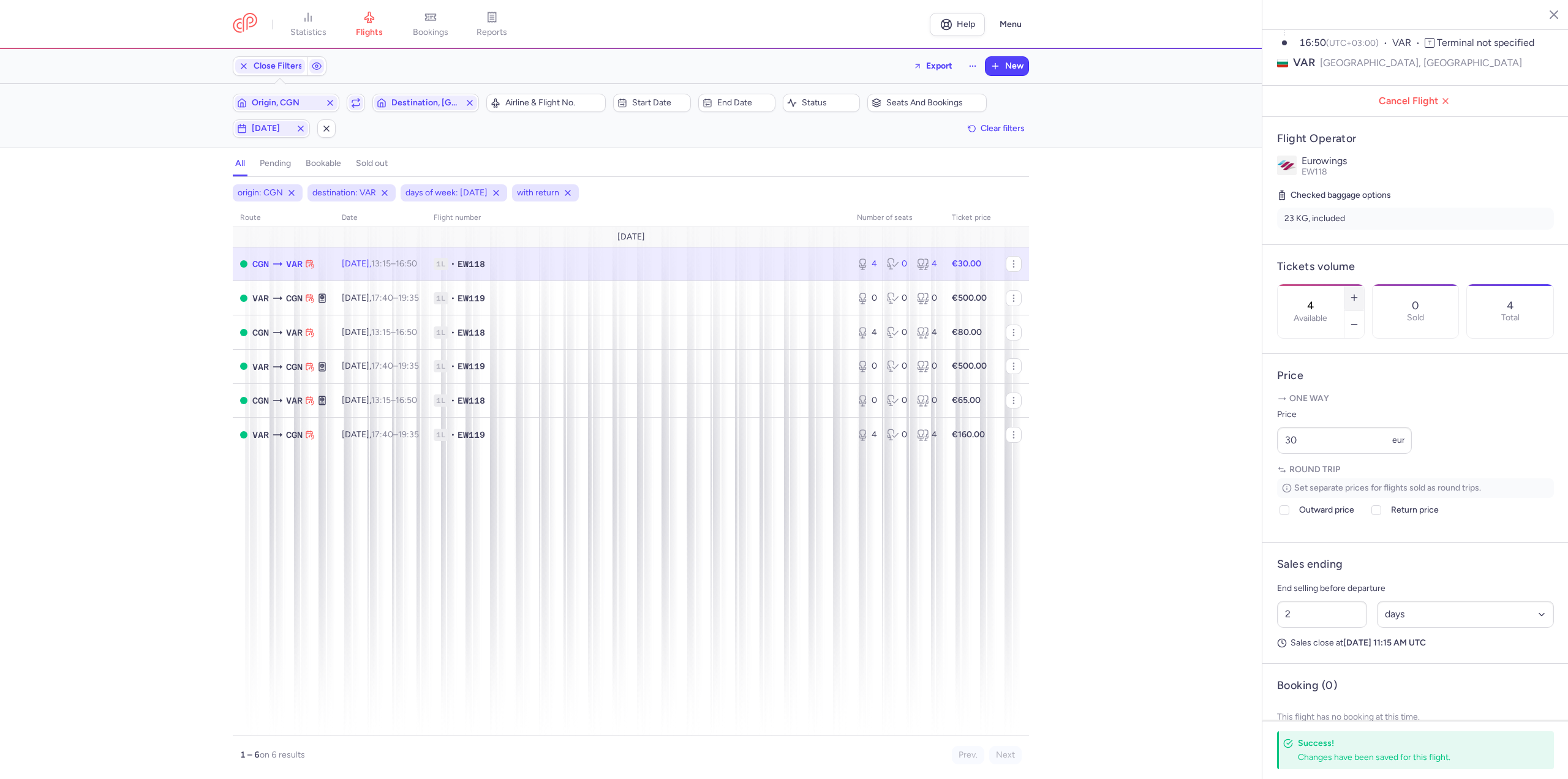
click at [1359, 292] on icon "button" at bounding box center [1354, 297] width 10 height 10
click at [1334, 754] on span "Save changes" at bounding box center [1318, 755] width 61 height 11
click at [407, 337] on td "[DATE] 13:15 – 16:50 +0" at bounding box center [380, 332] width 92 height 34
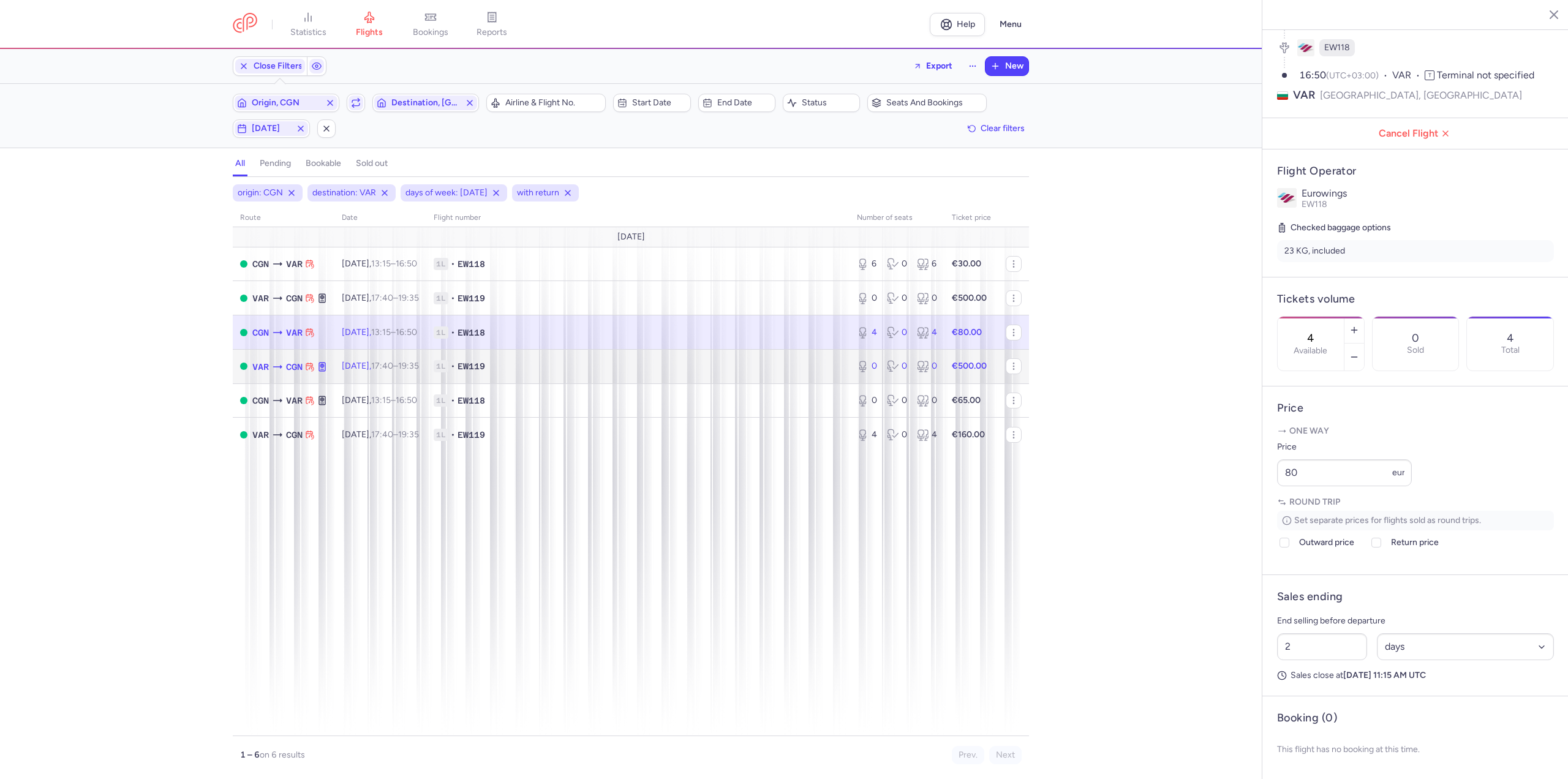
click at [370, 380] on td "[DATE] 17:40 – 19:35 +0" at bounding box center [380, 366] width 92 height 34
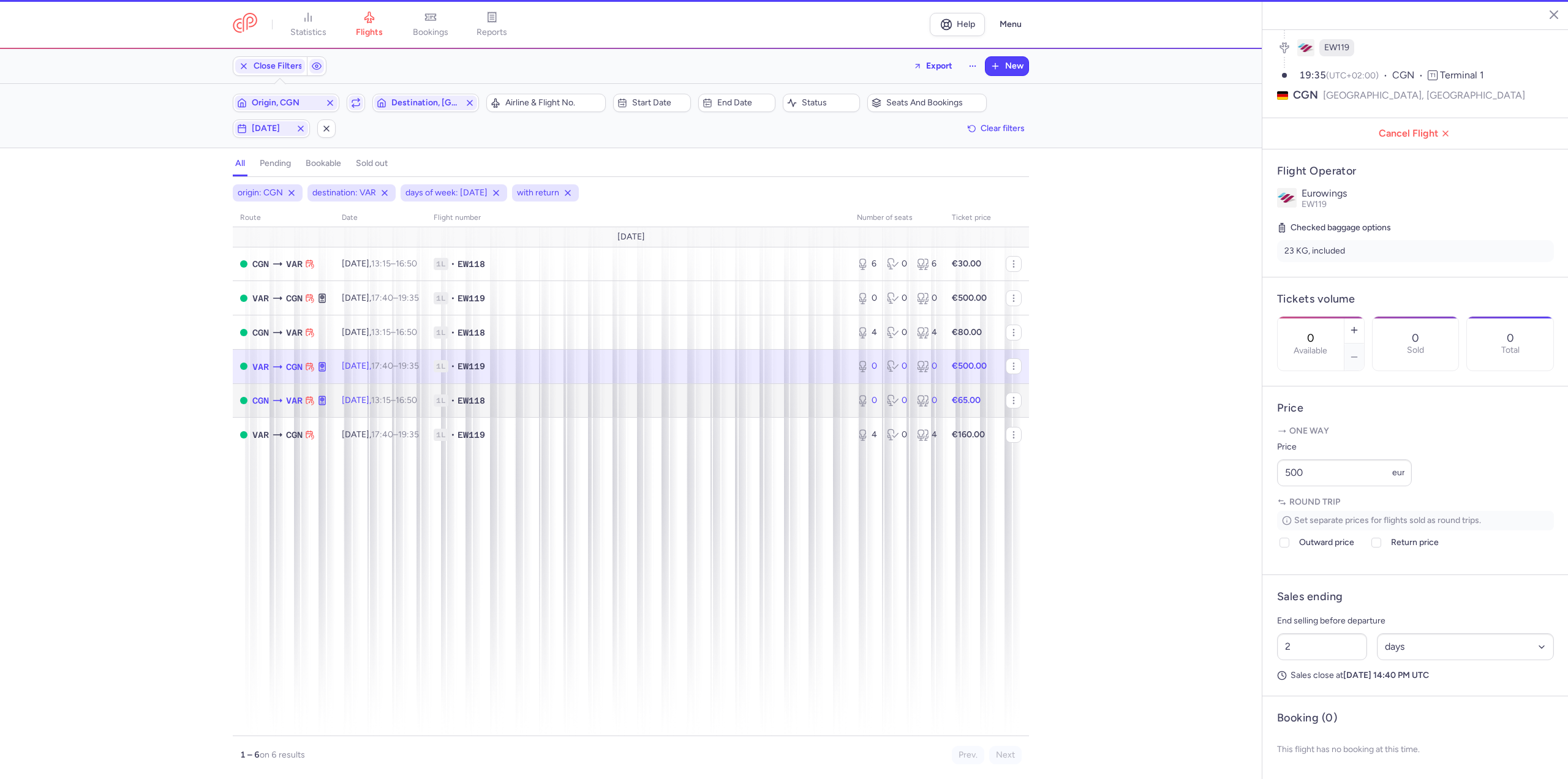
click at [364, 404] on span "[DATE] 13:15 – 16:50 +0" at bounding box center [379, 400] width 76 height 10
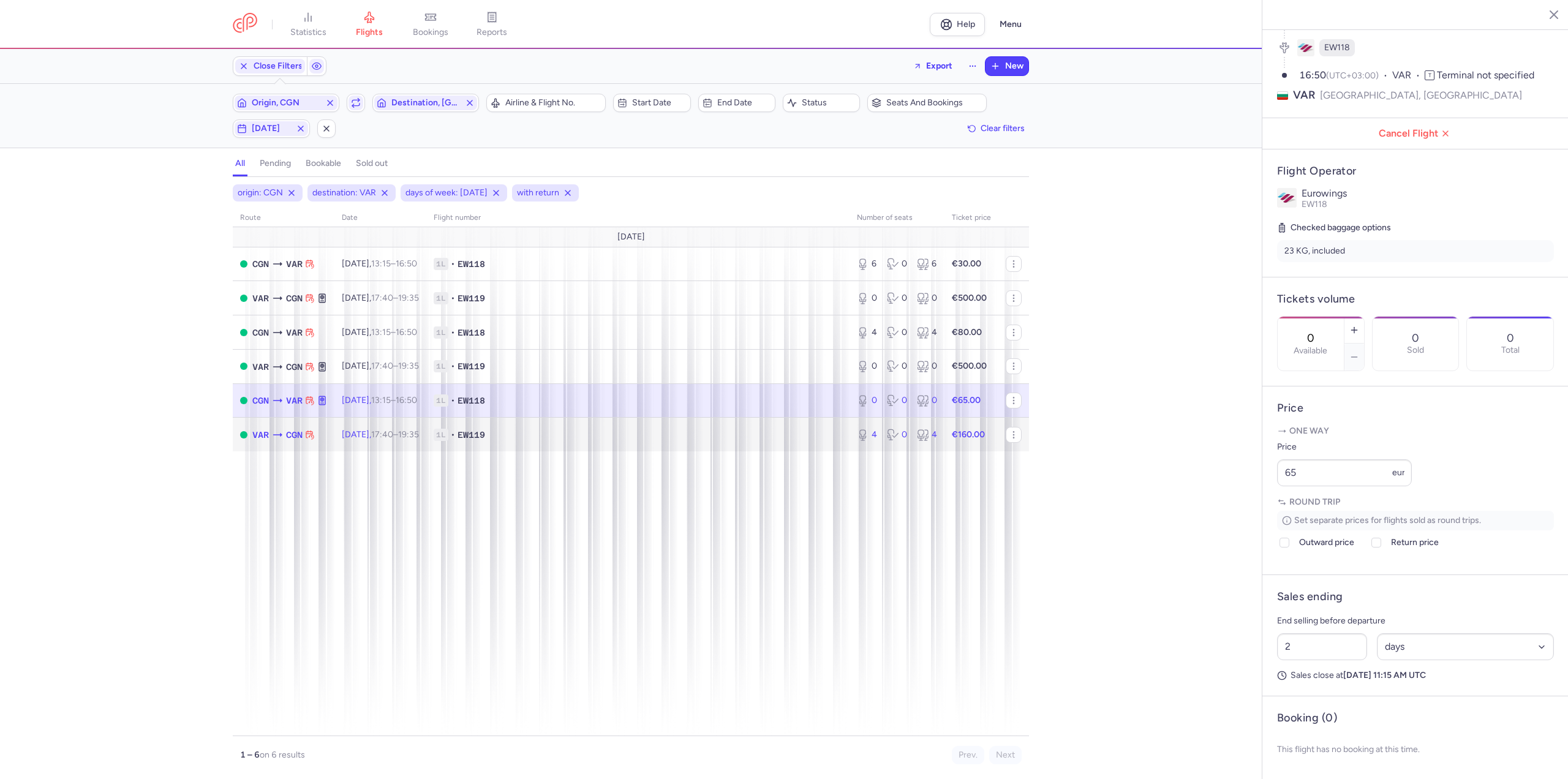
click at [355, 431] on span "[DATE] 17:40 – 19:35 +0" at bounding box center [380, 434] width 77 height 10
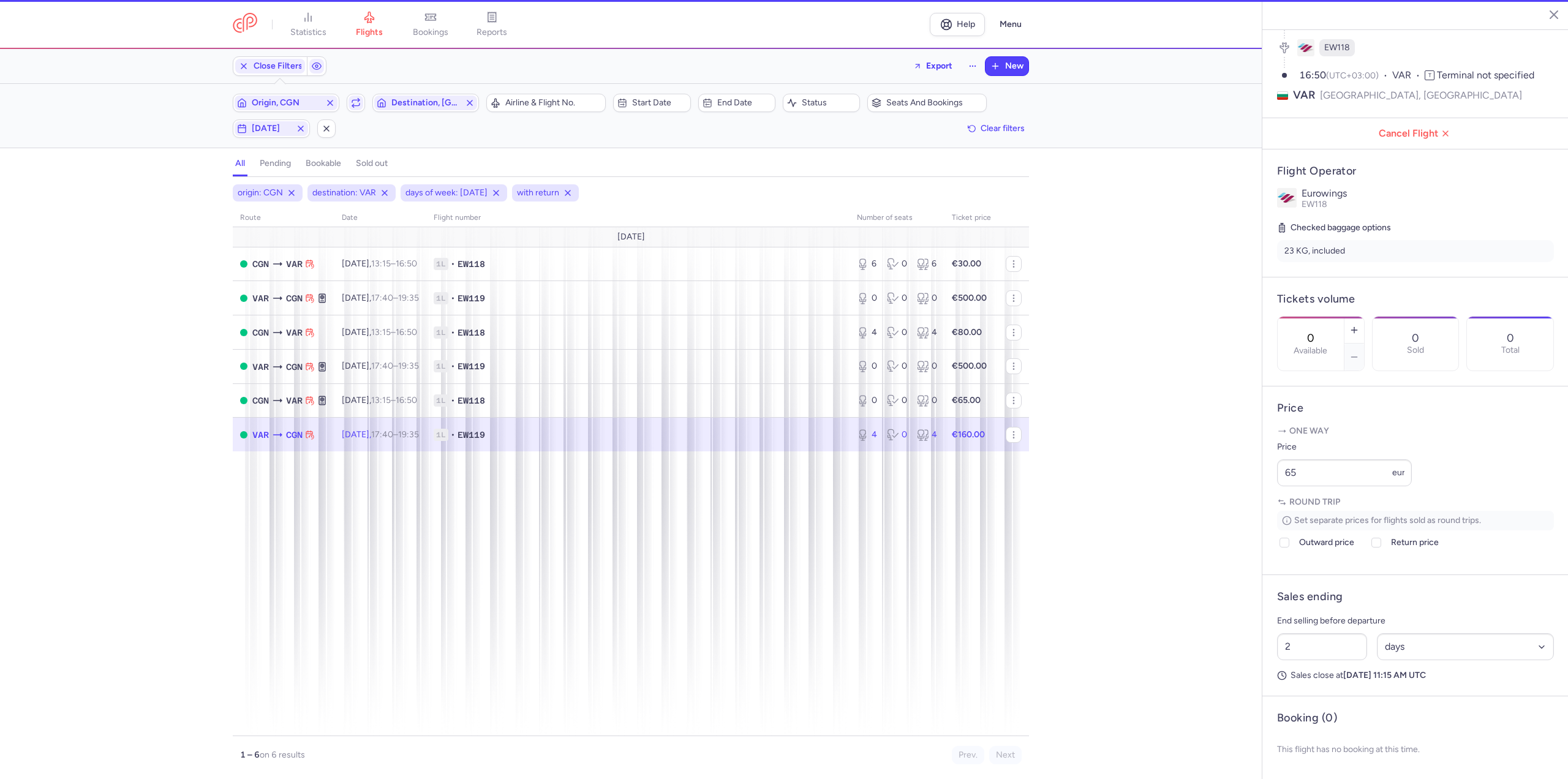
type input "4"
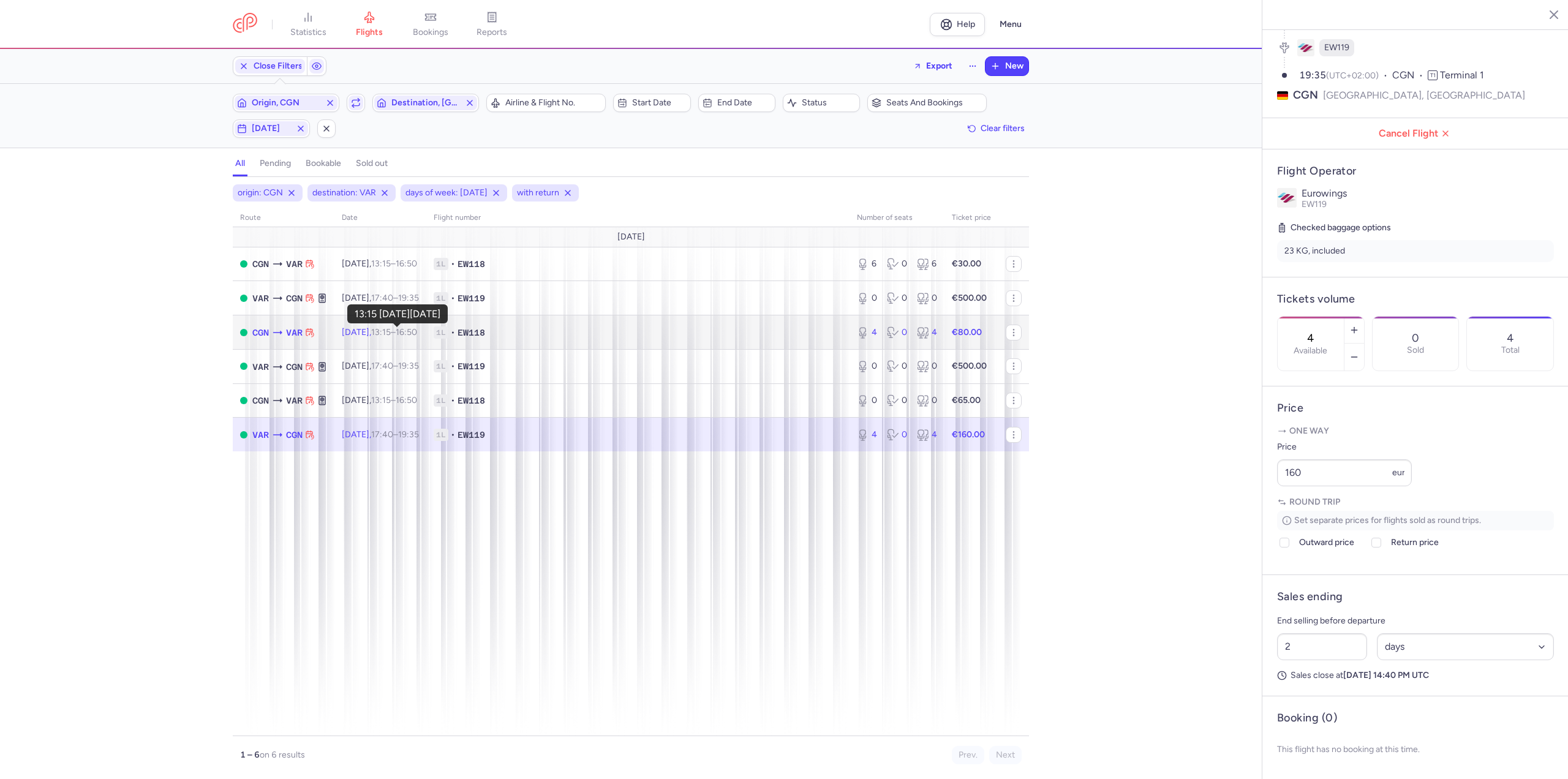
click at [391, 332] on time "13:15" at bounding box center [381, 332] width 20 height 10
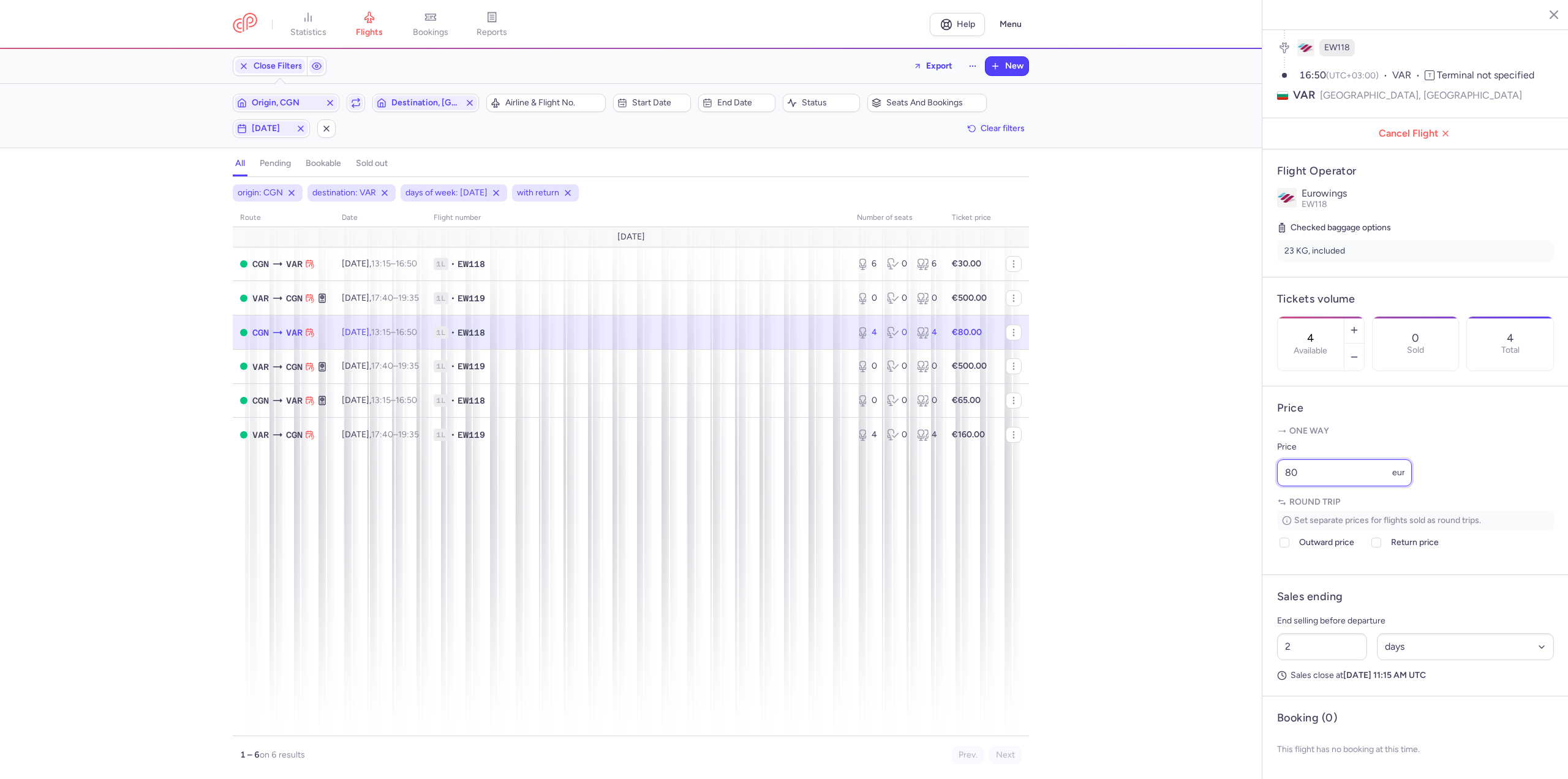
drag, startPoint x: 1344, startPoint y: 474, endPoint x: 1200, endPoint y: 469, distance: 144.1
click at [1200, 469] on div "statistics flights bookings reports Help Menu Close Filters Export New Filters …" at bounding box center [784, 390] width 1568 height 779
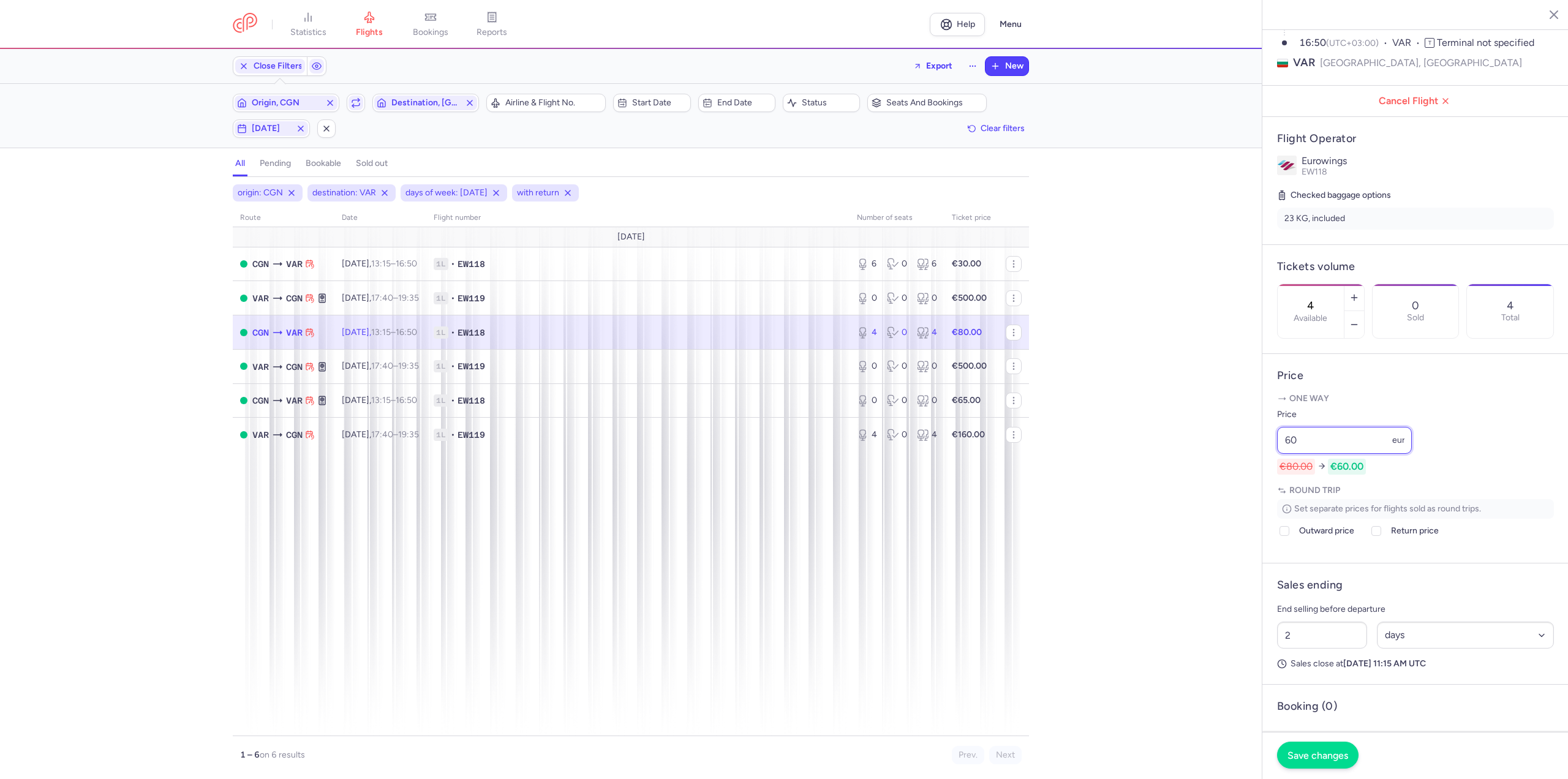
type input "60"
click at [1323, 751] on span "Save changes" at bounding box center [1318, 755] width 61 height 11
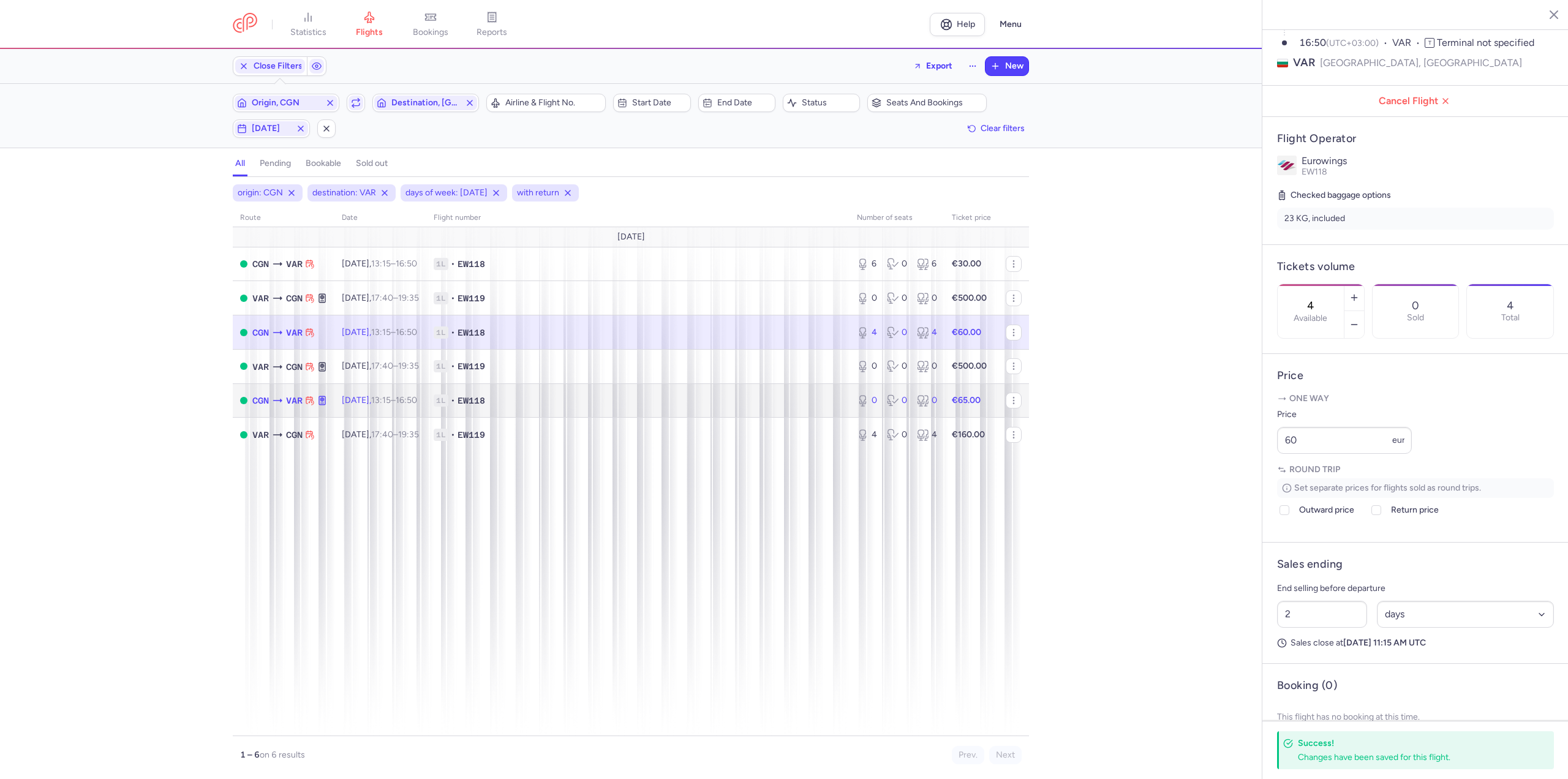
click at [427, 396] on td "[DATE] 13:15 – 16:50 +0" at bounding box center [380, 401] width 92 height 34
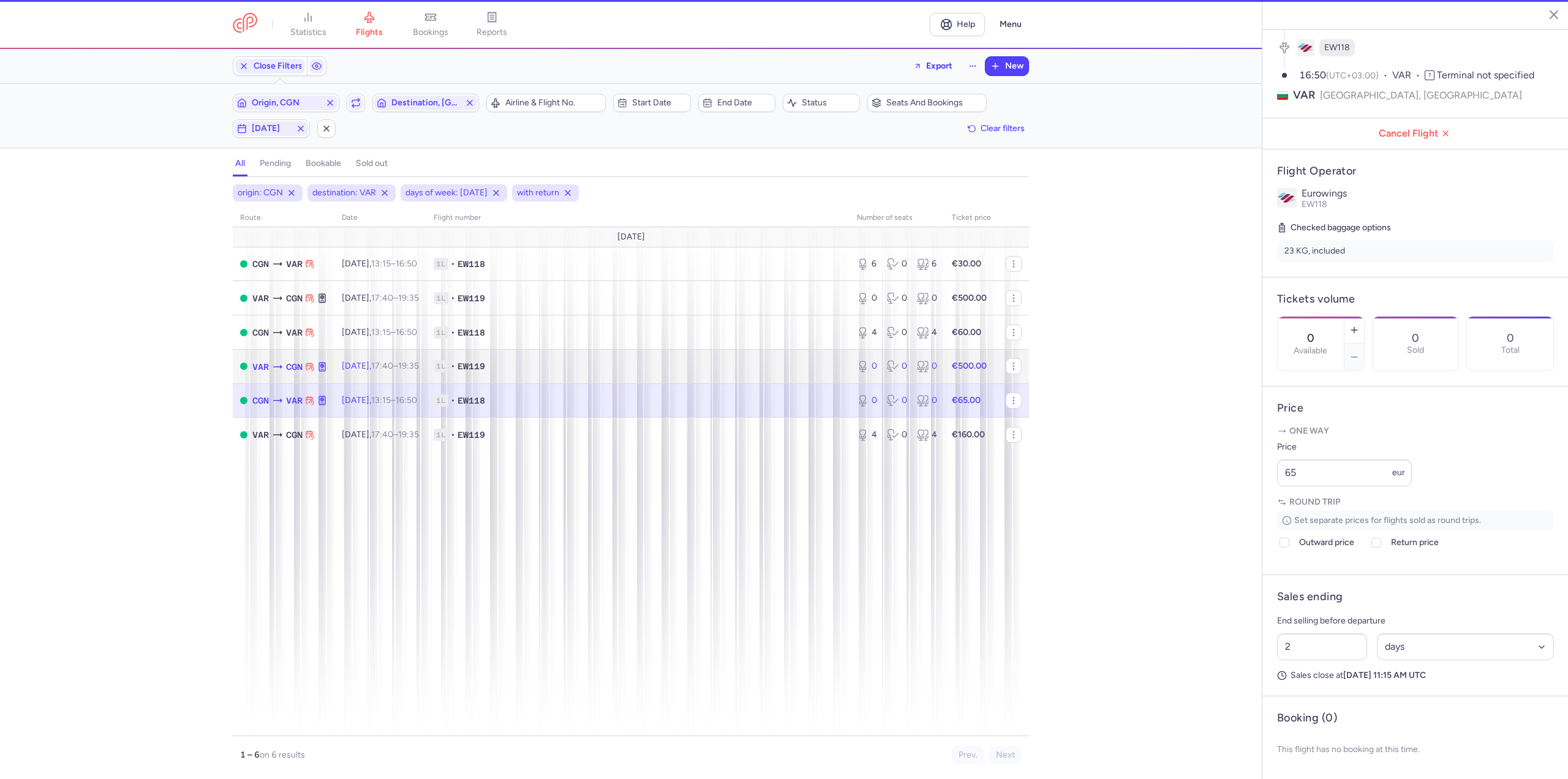
click at [393, 366] on time "17:40" at bounding box center [382, 366] width 22 height 10
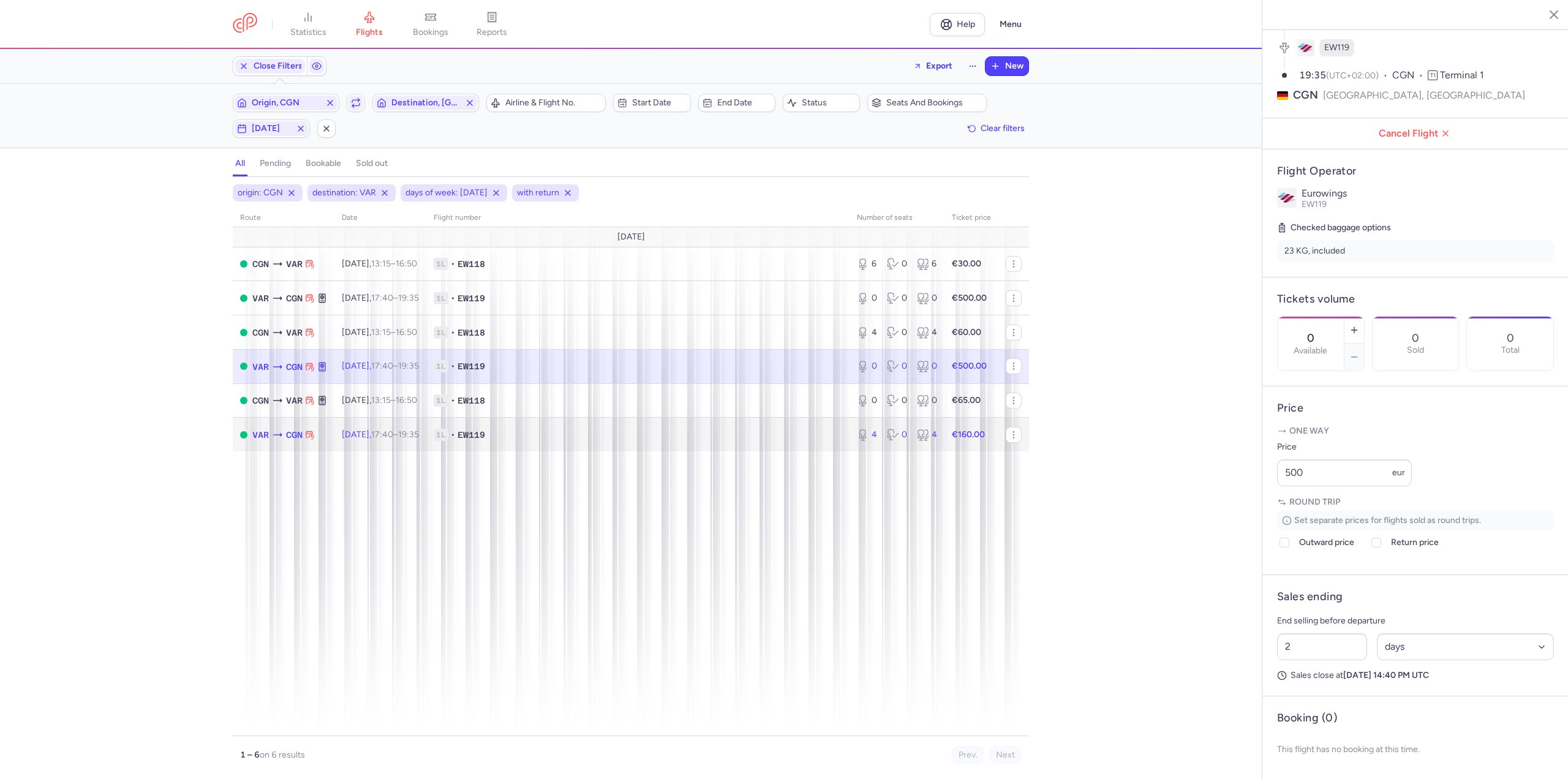
click at [368, 437] on span "[DATE] 17:40 – 19:35 +0" at bounding box center [380, 434] width 77 height 10
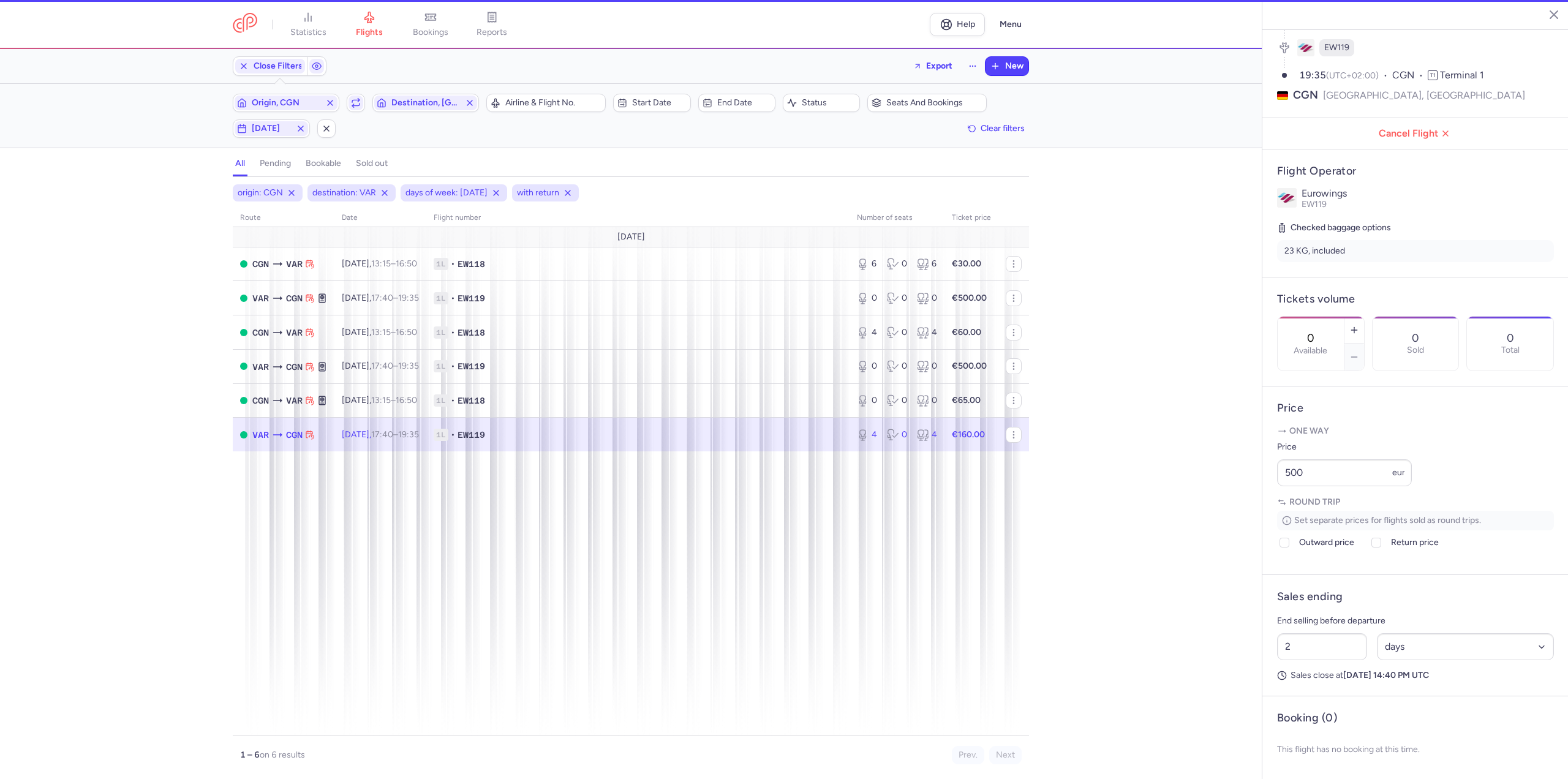
type input "4"
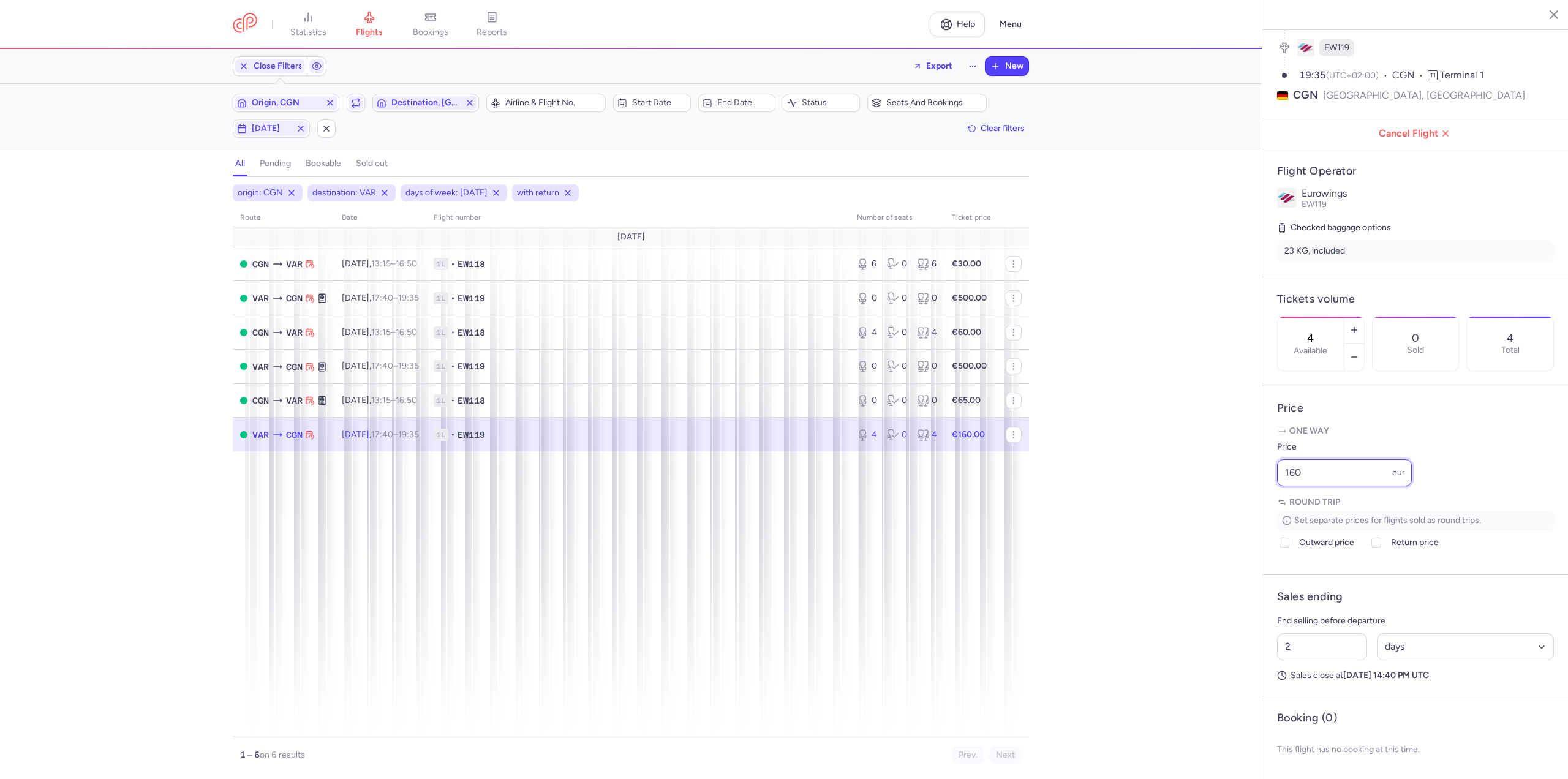
click at [1331, 475] on input "160" at bounding box center [1344, 472] width 135 height 27
drag, startPoint x: 1322, startPoint y: 476, endPoint x: 1184, endPoint y: 478, distance: 138.0
click at [1186, 477] on div "statistics flights bookings reports Help Menu Close Filters Export New Filters …" at bounding box center [784, 390] width 1568 height 779
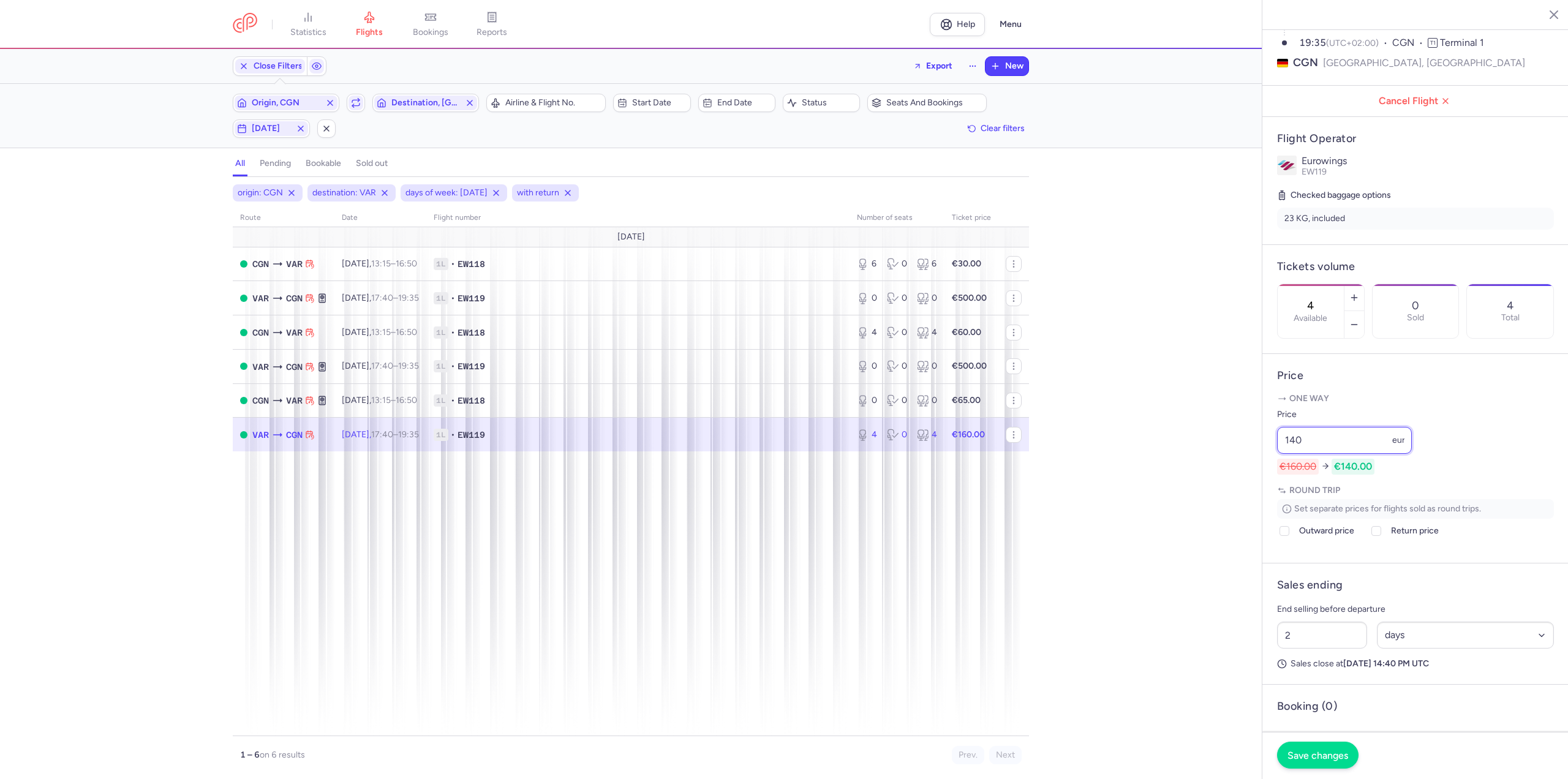
type input "140"
click at [1322, 752] on span "Save changes" at bounding box center [1318, 755] width 61 height 11
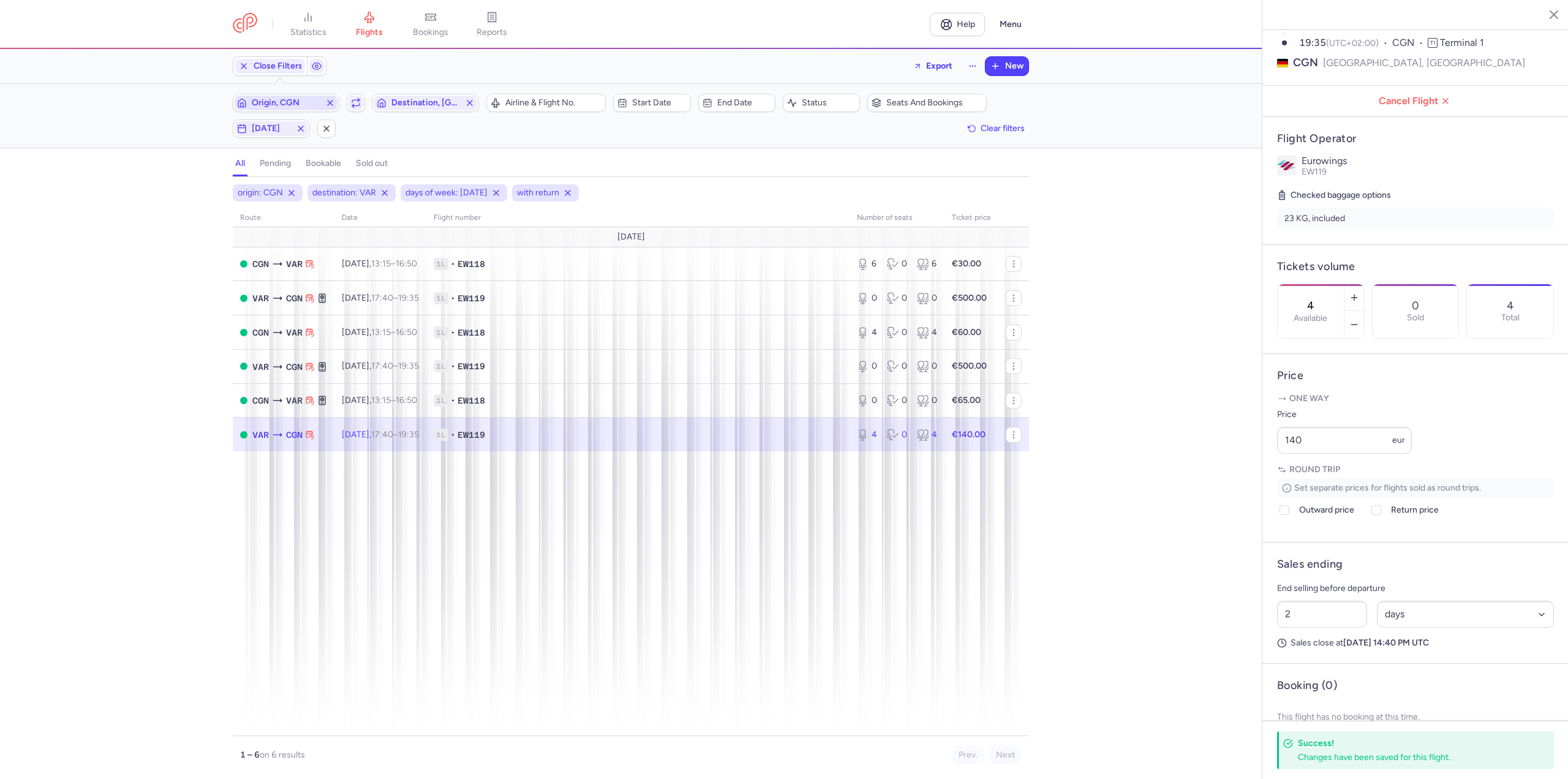
click at [292, 98] on span "Origin, CGN" at bounding box center [286, 103] width 69 height 10
click at [283, 195] on span "[GEOGRAPHIC_DATA], [GEOGRAPHIC_DATA], [GEOGRAPHIC_DATA] DRS" at bounding box center [325, 203] width 163 height 44
type input "drs"
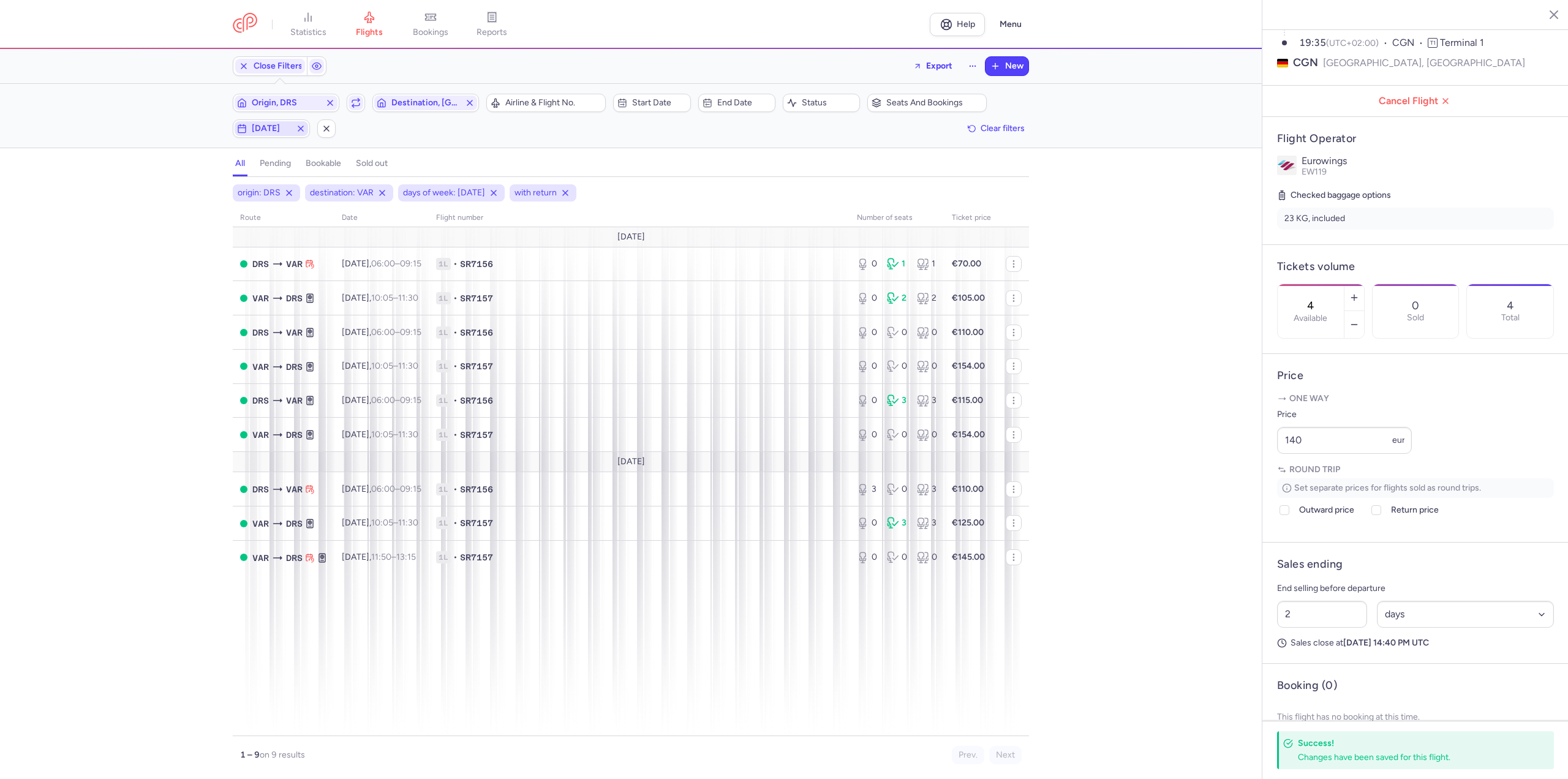
click at [281, 121] on span "[DATE]" at bounding box center [272, 128] width 74 height 15
click at [157, 300] on div "origin: DRS destination: VAR days of week: [DATE] with return route date Flight…" at bounding box center [631, 482] width 1262 height 595
click at [395, 260] on time "06:00" at bounding box center [383, 264] width 24 height 10
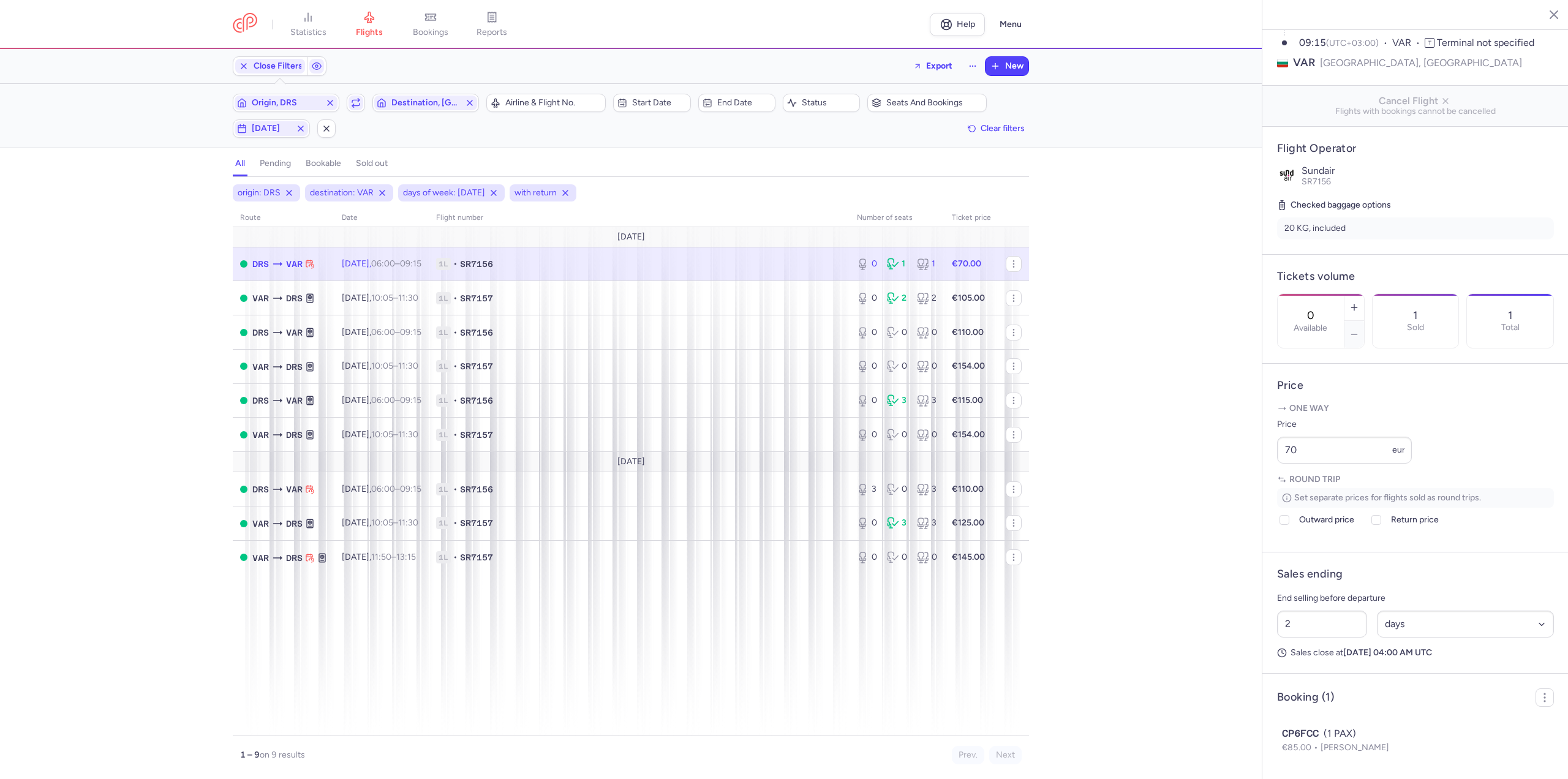
click at [849, 269] on td "[DATE] 06:00 – 09:15 +0" at bounding box center [897, 264] width 95 height 34
click at [1364, 294] on button "button" at bounding box center [1354, 307] width 20 height 27
type input "2"
drag, startPoint x: 1303, startPoint y: 482, endPoint x: 1179, endPoint y: 486, distance: 124.1
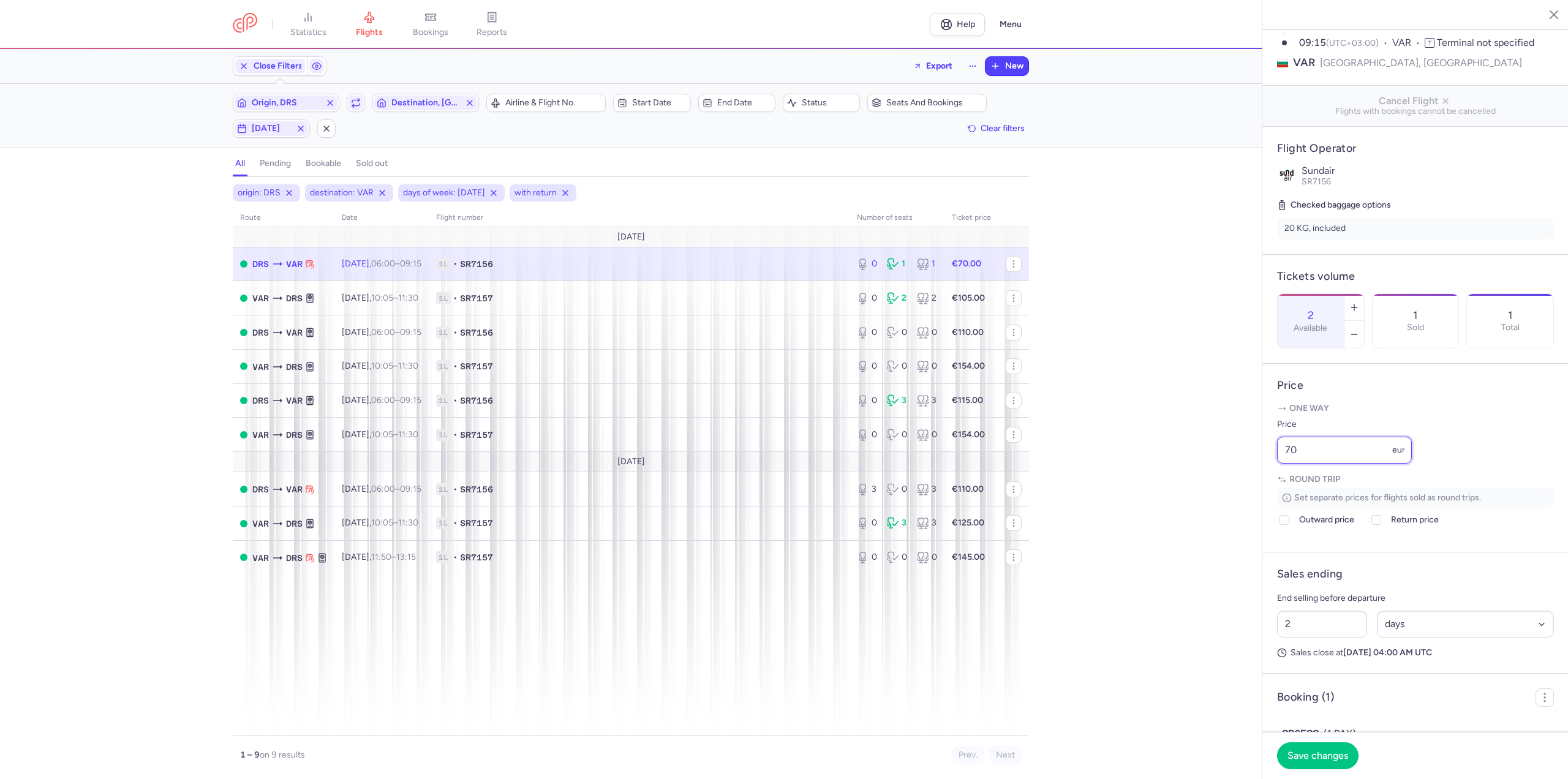
click at [1179, 486] on div "statistics flights bookings reports Help Menu Close Filters Export New Filters …" at bounding box center [784, 390] width 1568 height 779
click at [1318, 463] on input "70" at bounding box center [1344, 450] width 135 height 27
drag, startPoint x: 1316, startPoint y: 480, endPoint x: 1154, endPoint y: 474, distance: 162.1
click at [1154, 474] on div "statistics flights bookings reports Help Menu Close Filters Export New Filters …" at bounding box center [784, 390] width 1568 height 779
drag, startPoint x: 1306, startPoint y: 493, endPoint x: 1310, endPoint y: 485, distance: 8.9
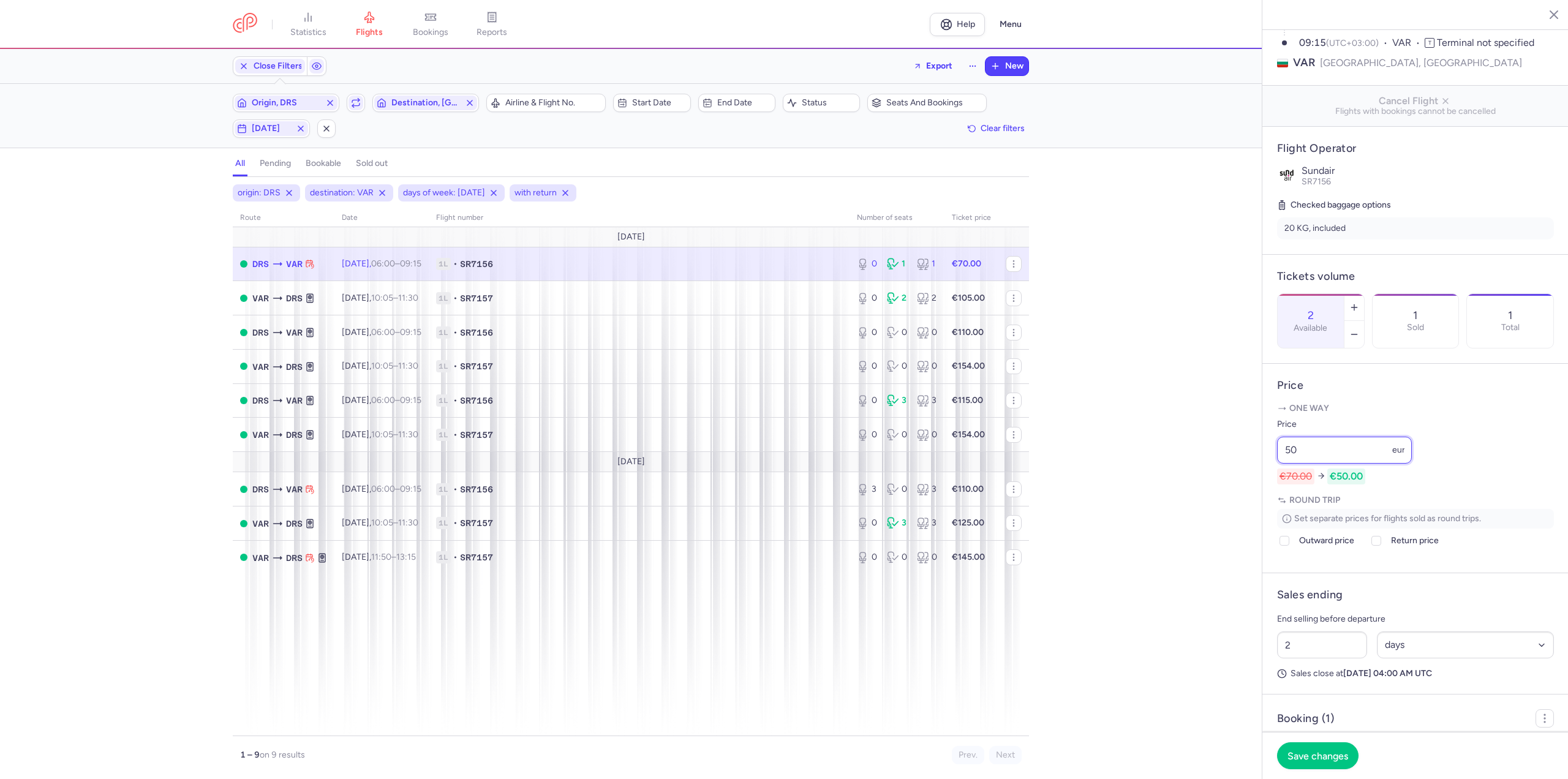
click at [1306, 463] on input "50" at bounding box center [1344, 450] width 135 height 27
drag, startPoint x: 1311, startPoint y: 482, endPoint x: 1197, endPoint y: 476, distance: 114.2
click at [1197, 476] on div "statistics flights bookings reports Help Menu Close Filters Export New Filters …" at bounding box center [784, 390] width 1568 height 779
type input "50"
click at [1322, 755] on span "Save changes" at bounding box center [1318, 755] width 61 height 11
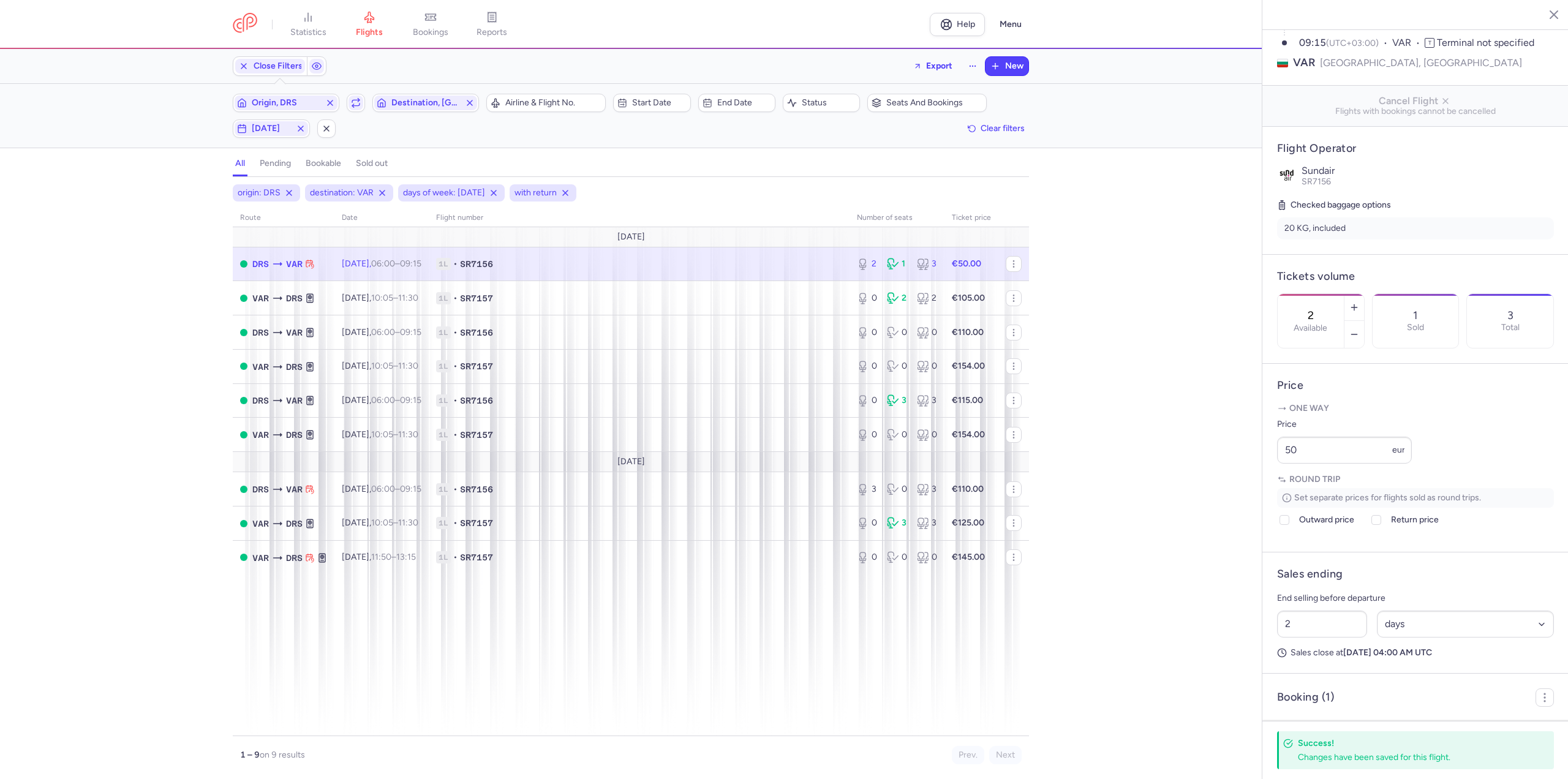
click at [420, 265] on time "09:15 +0" at bounding box center [411, 264] width 22 height 10
drag, startPoint x: 1317, startPoint y: 488, endPoint x: 1221, endPoint y: 493, distance: 96.1
click at [1223, 492] on div "statistics flights bookings reports Help Menu Close Filters Export New Filters …" at bounding box center [784, 390] width 1568 height 779
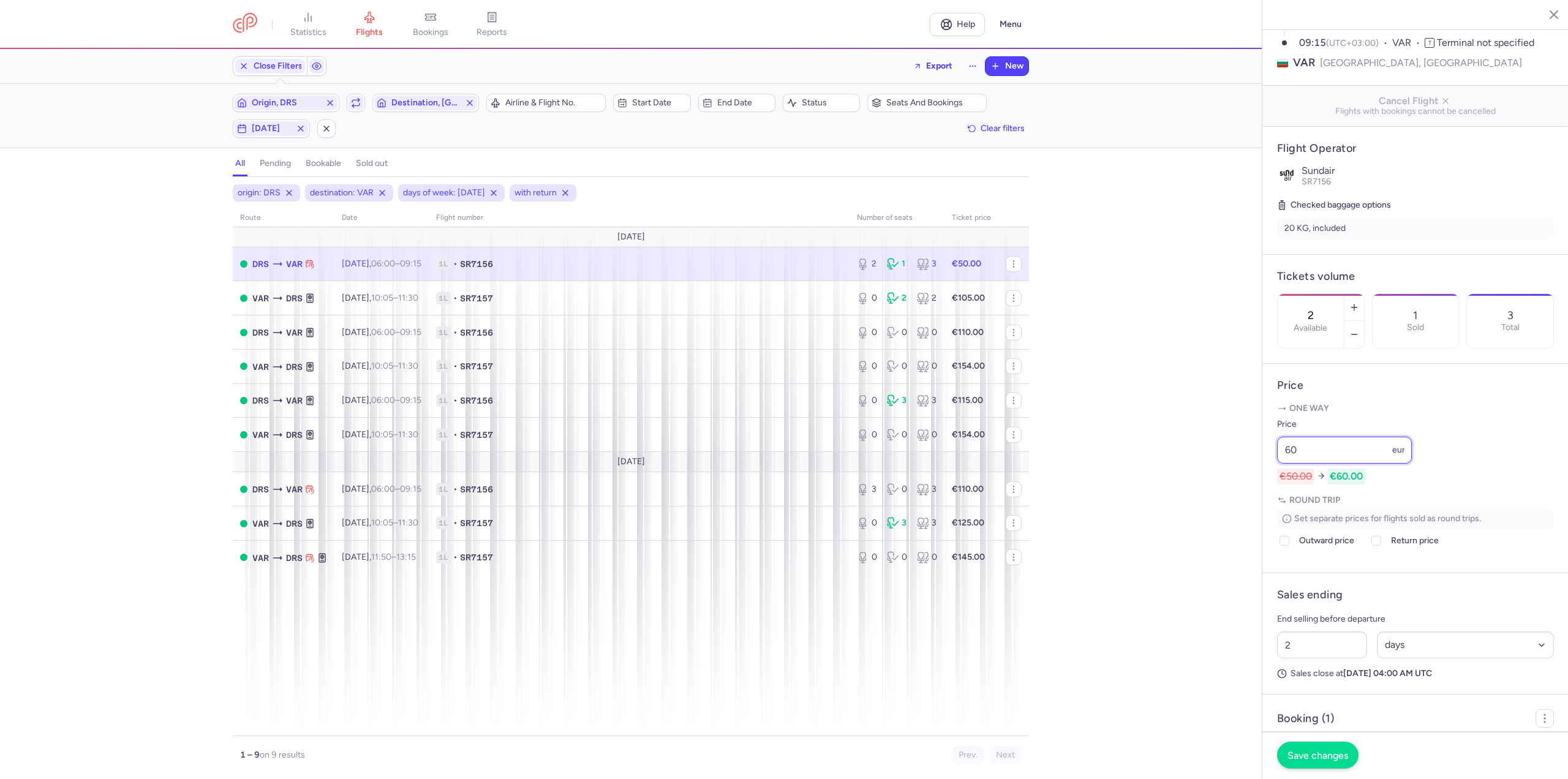
type input "60"
click at [1309, 762] on button "Save changes" at bounding box center [1318, 755] width 82 height 27
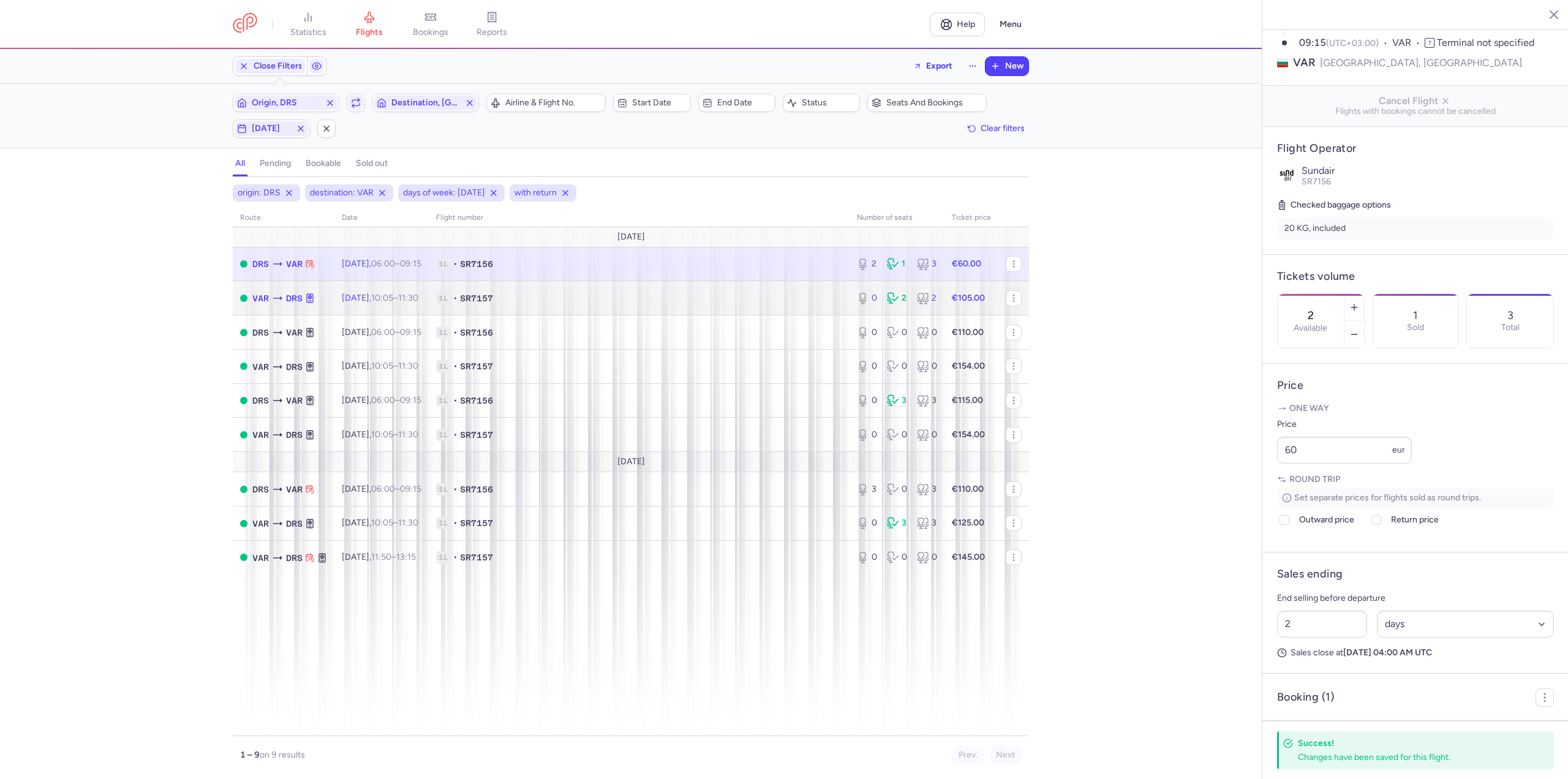
click at [376, 293] on span "[DATE] 10:05 – 11:30 +0" at bounding box center [380, 297] width 77 height 10
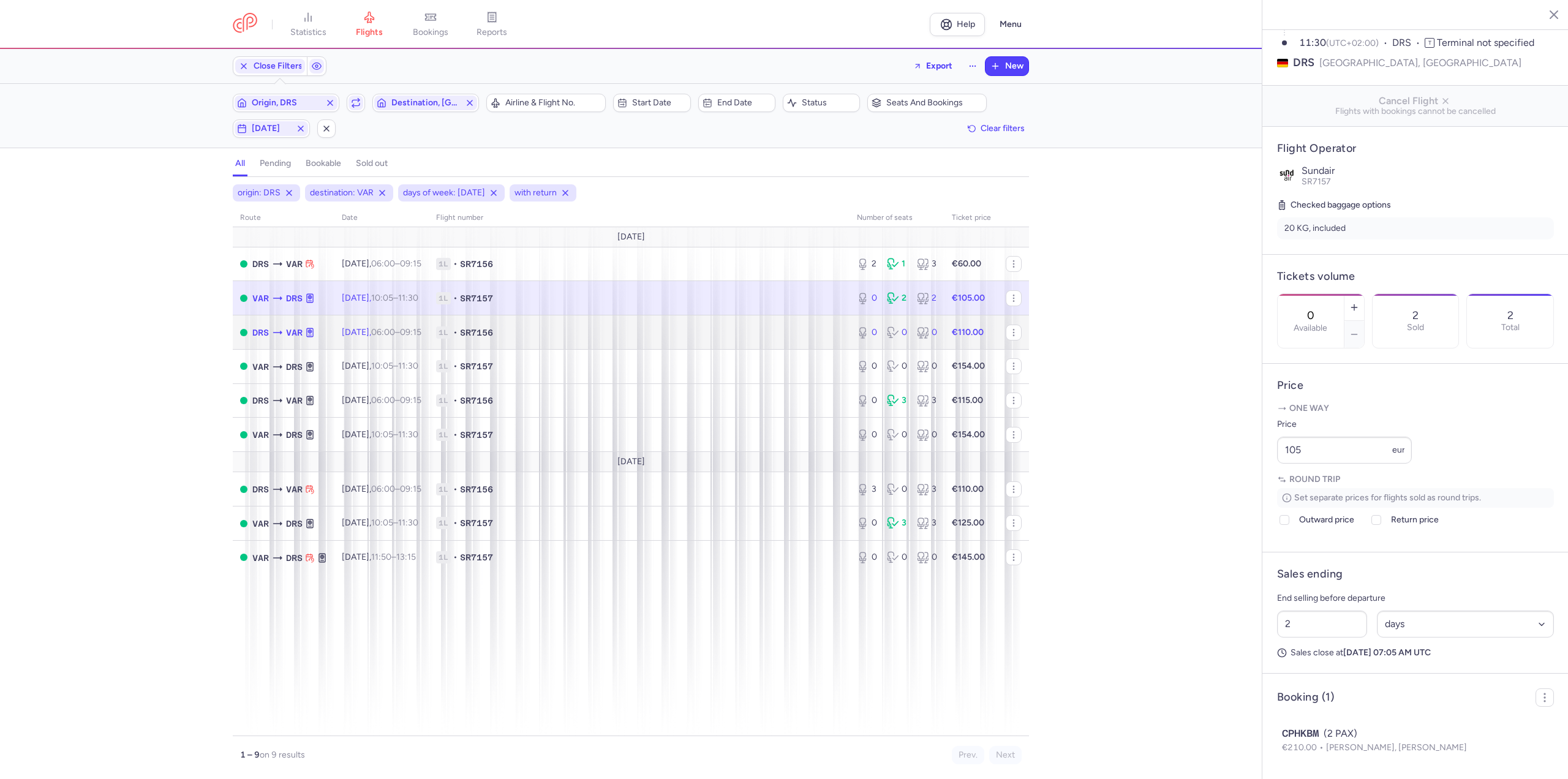
click at [371, 331] on span "[DATE] 06:00 – 09:15 +0" at bounding box center [382, 332] width 80 height 10
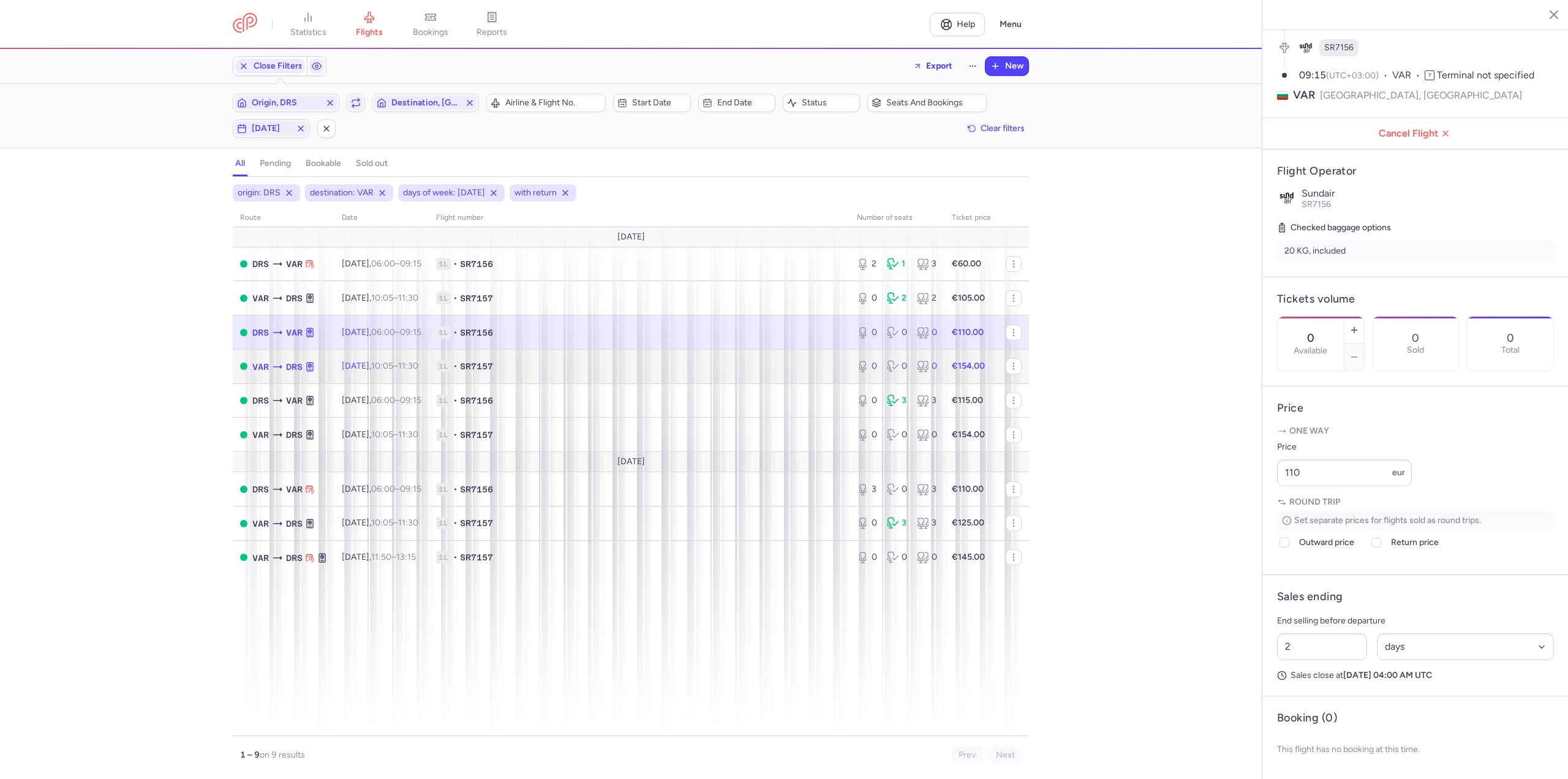
click at [366, 355] on td "[DATE] 10:05 – 11:30 +0" at bounding box center [381, 366] width 94 height 34
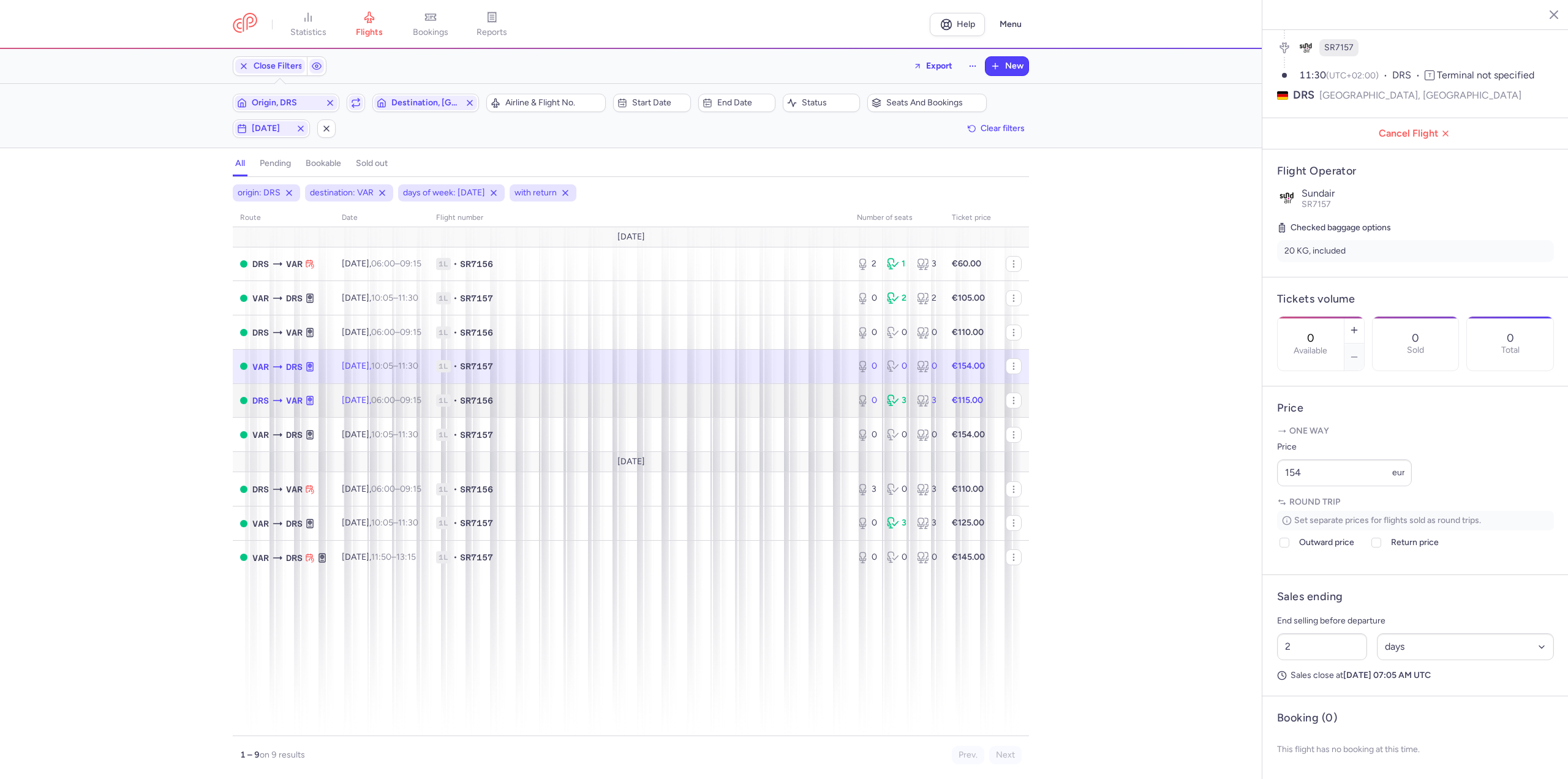
click at [385, 397] on span "[DATE] 06:00 – 09:15 +0" at bounding box center [382, 400] width 80 height 10
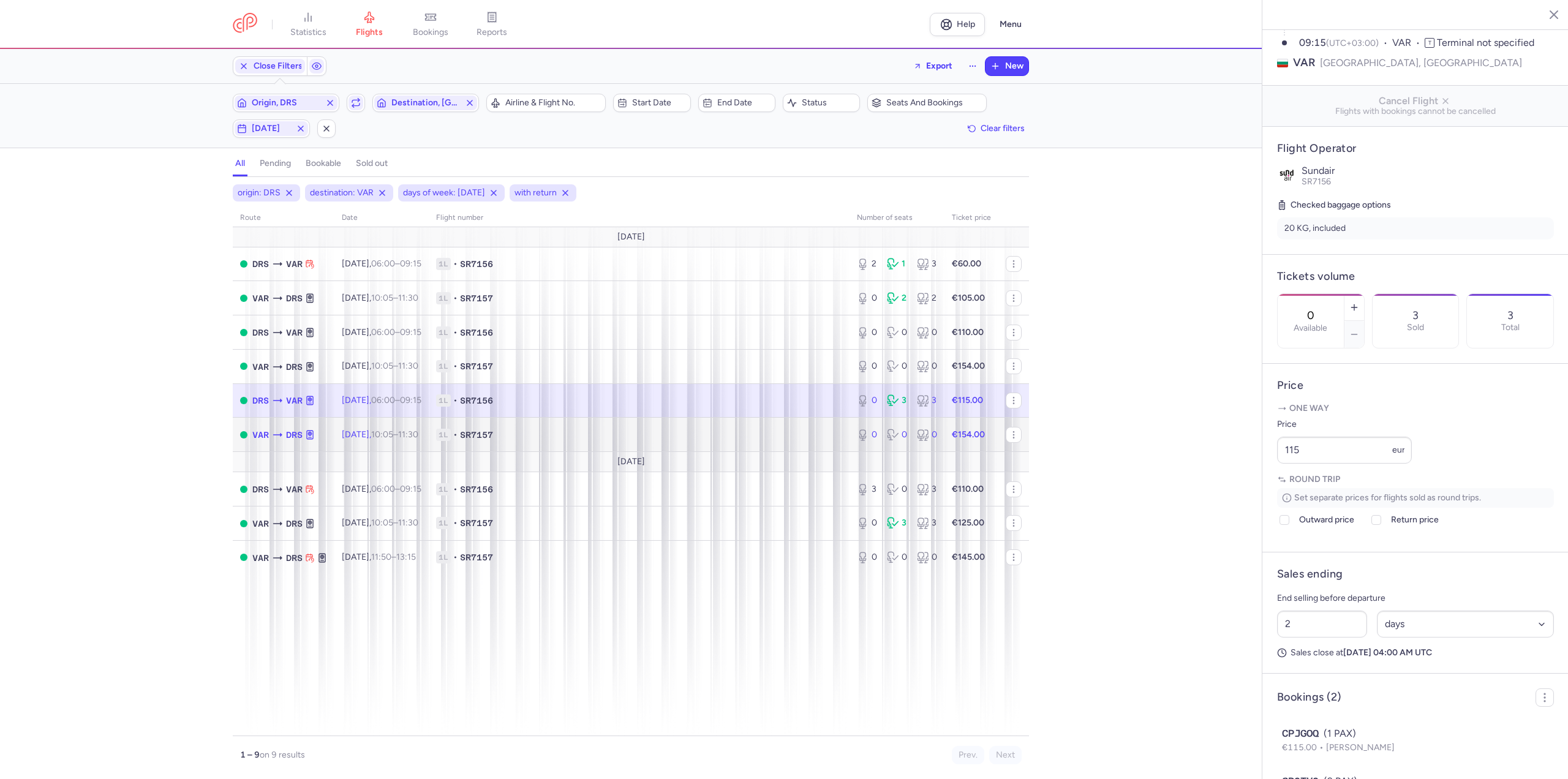
click at [379, 429] on span "[DATE] 10:05 – 11:30 +0" at bounding box center [380, 434] width 77 height 10
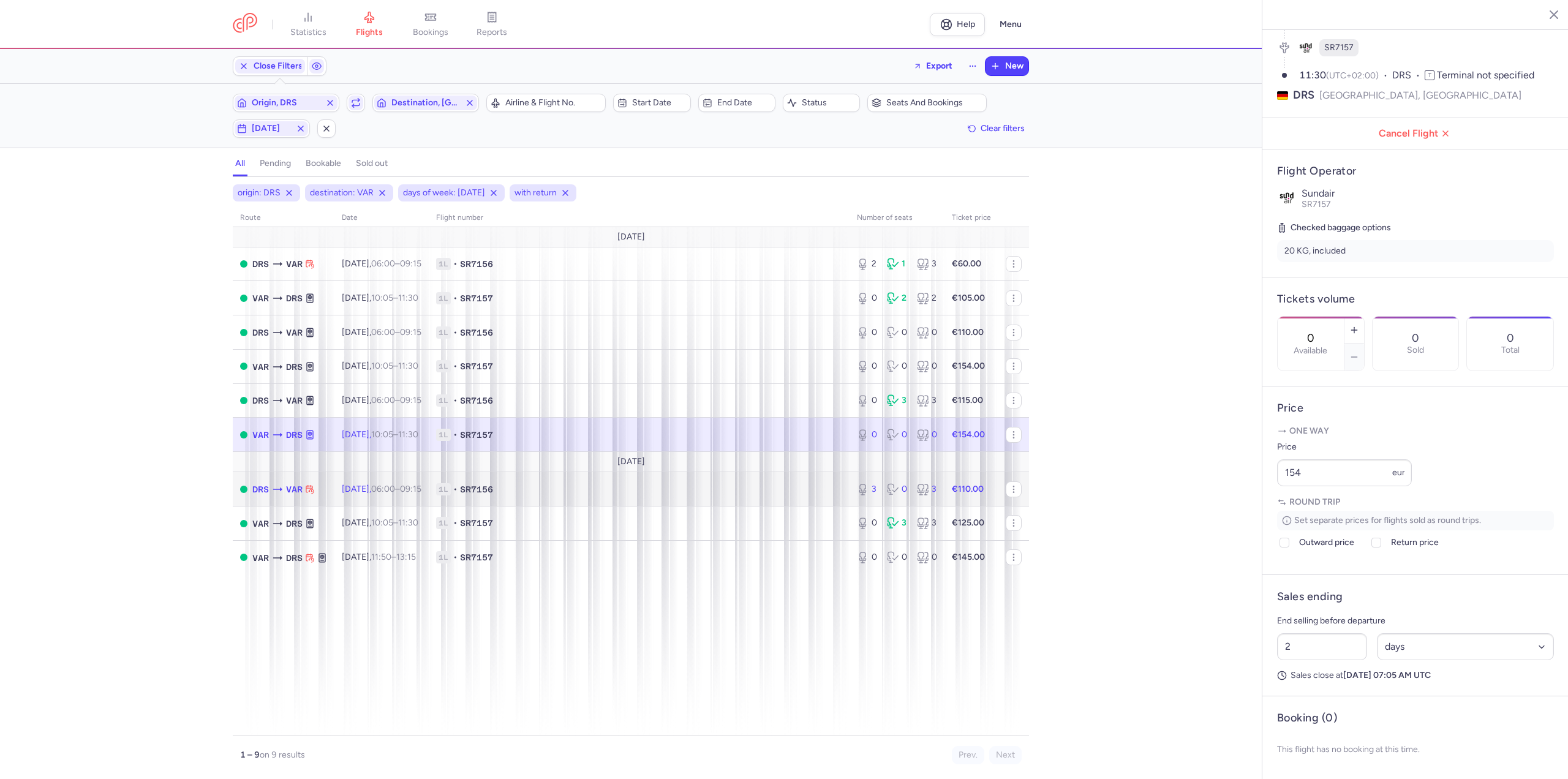
click at [412, 481] on td "[DATE] 06:00 – 09:15 +0" at bounding box center [381, 489] width 94 height 34
type input "3"
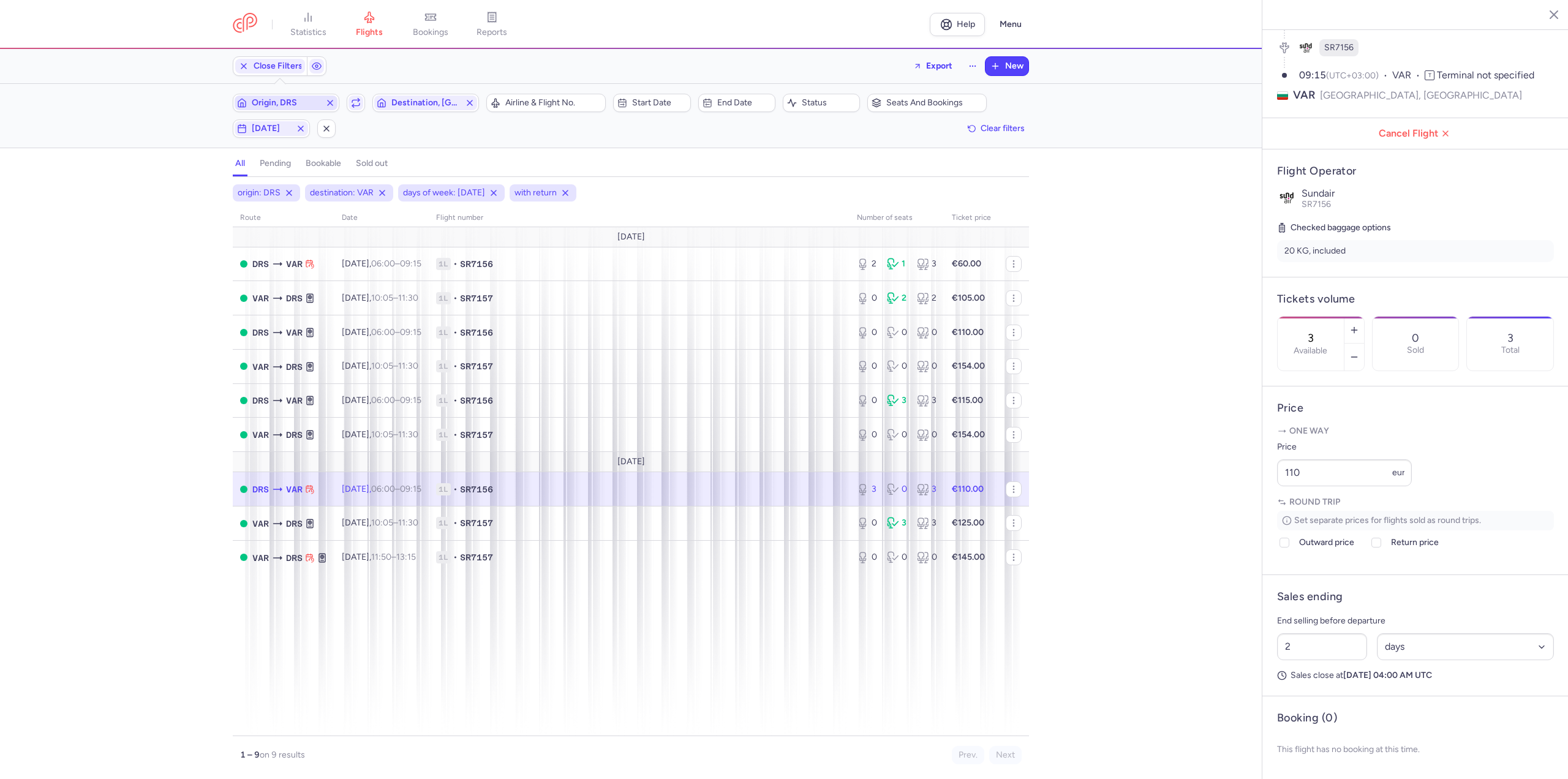
click at [288, 98] on span "Origin, DRS" at bounding box center [286, 103] width 69 height 10
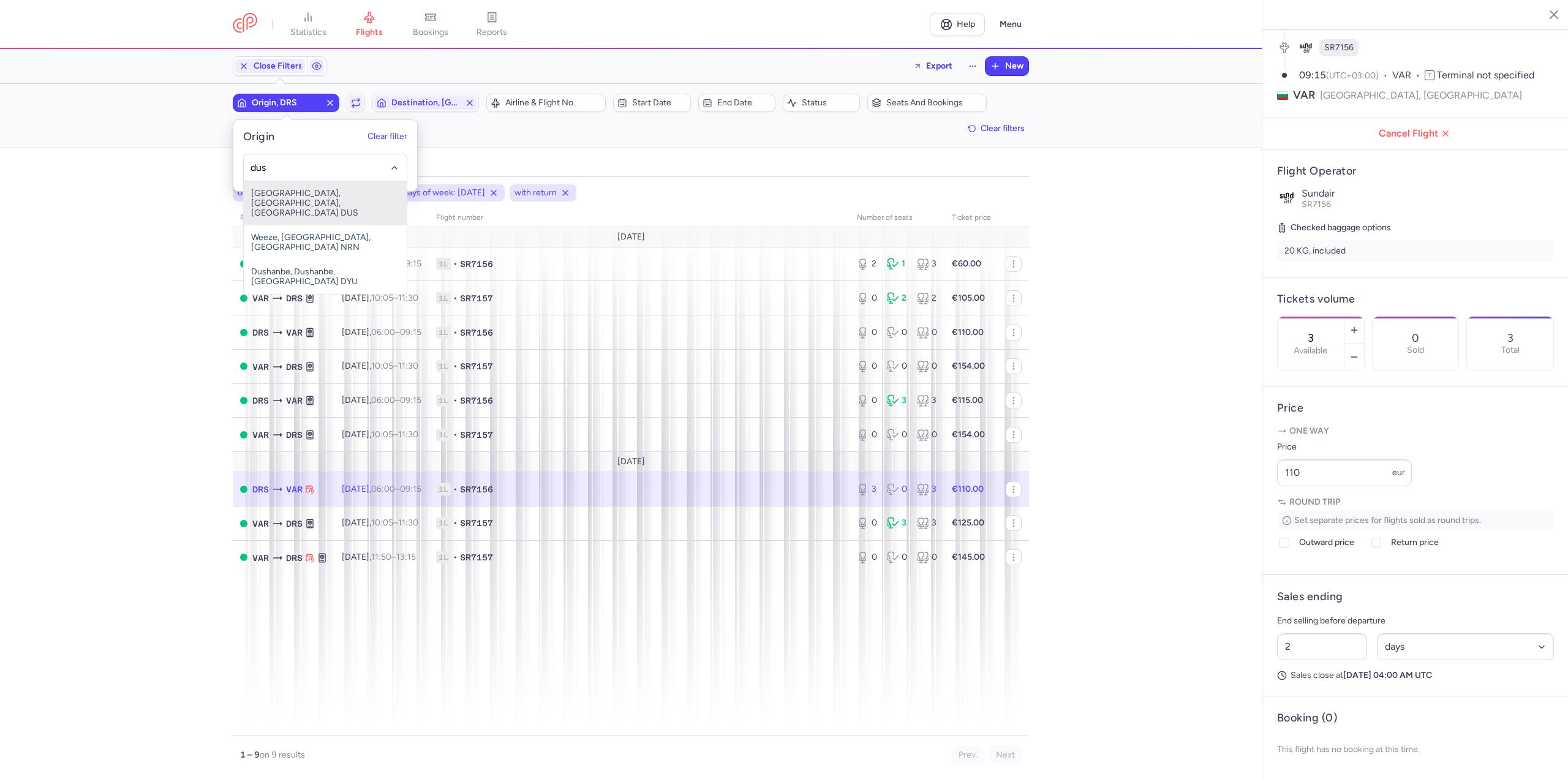
click at [286, 190] on span "[GEOGRAPHIC_DATA], [GEOGRAPHIC_DATA], [GEOGRAPHIC_DATA] DUS" at bounding box center [325, 203] width 163 height 44
type input "dus"
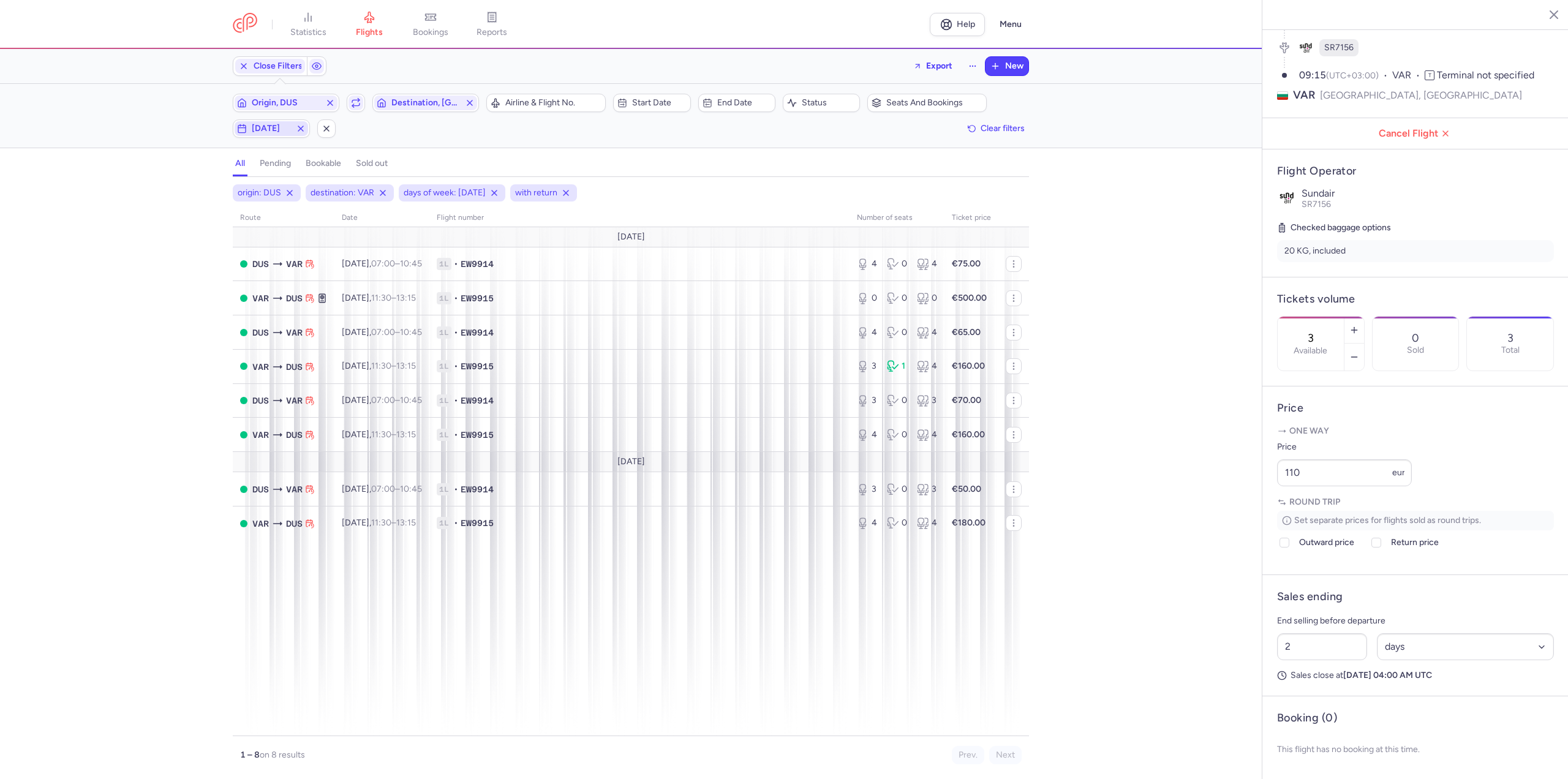
drag, startPoint x: 270, startPoint y: 123, endPoint x: 272, endPoint y: 135, distance: 12.2
click at [270, 124] on span "[DATE]" at bounding box center [272, 128] width 39 height 10
click at [244, 189] on input "F" at bounding box center [244, 189] width 18 height 18
checkbox input "false"
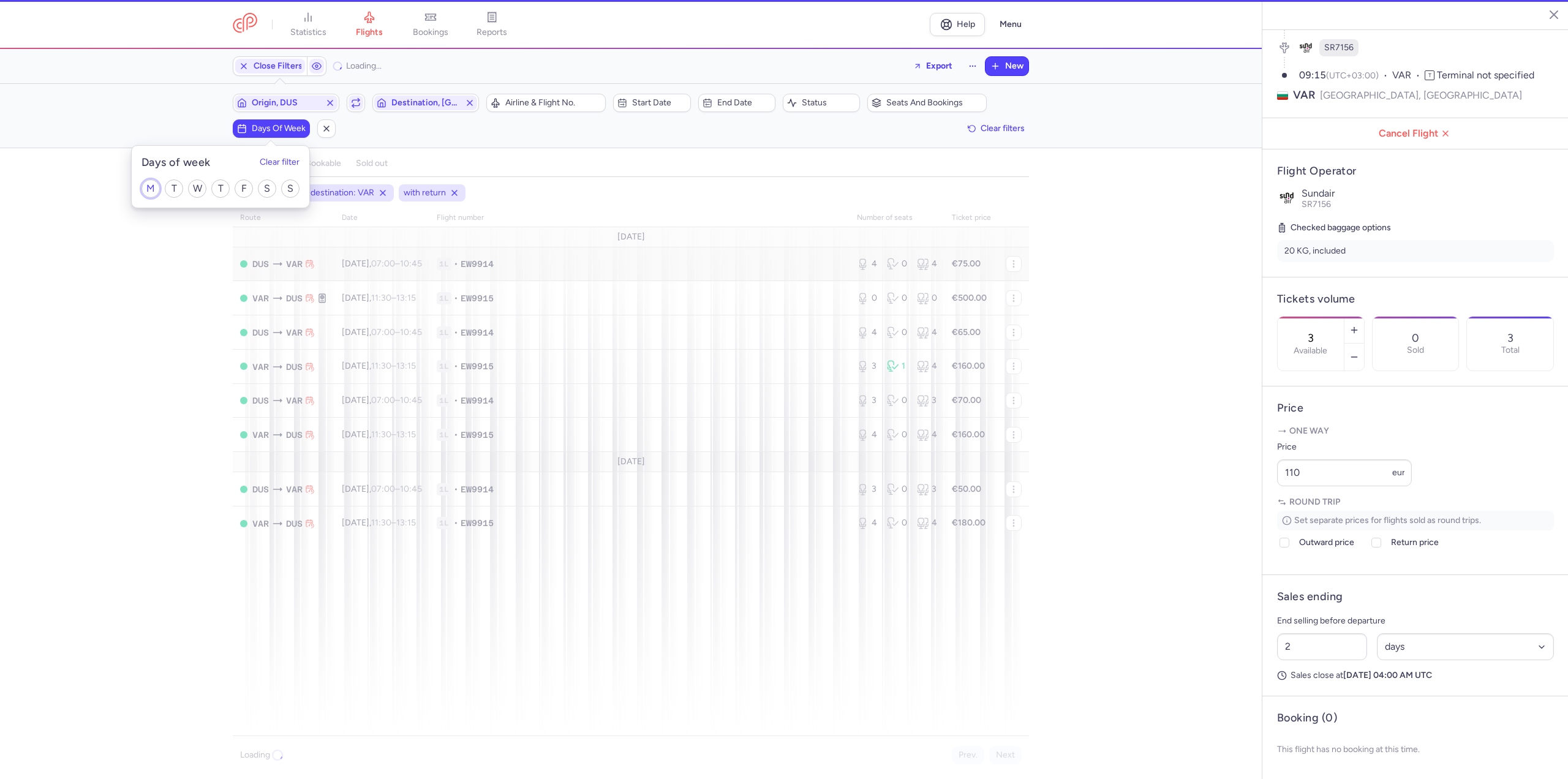
click at [152, 184] on input "M" at bounding box center [151, 189] width 18 height 18
checkbox input "true"
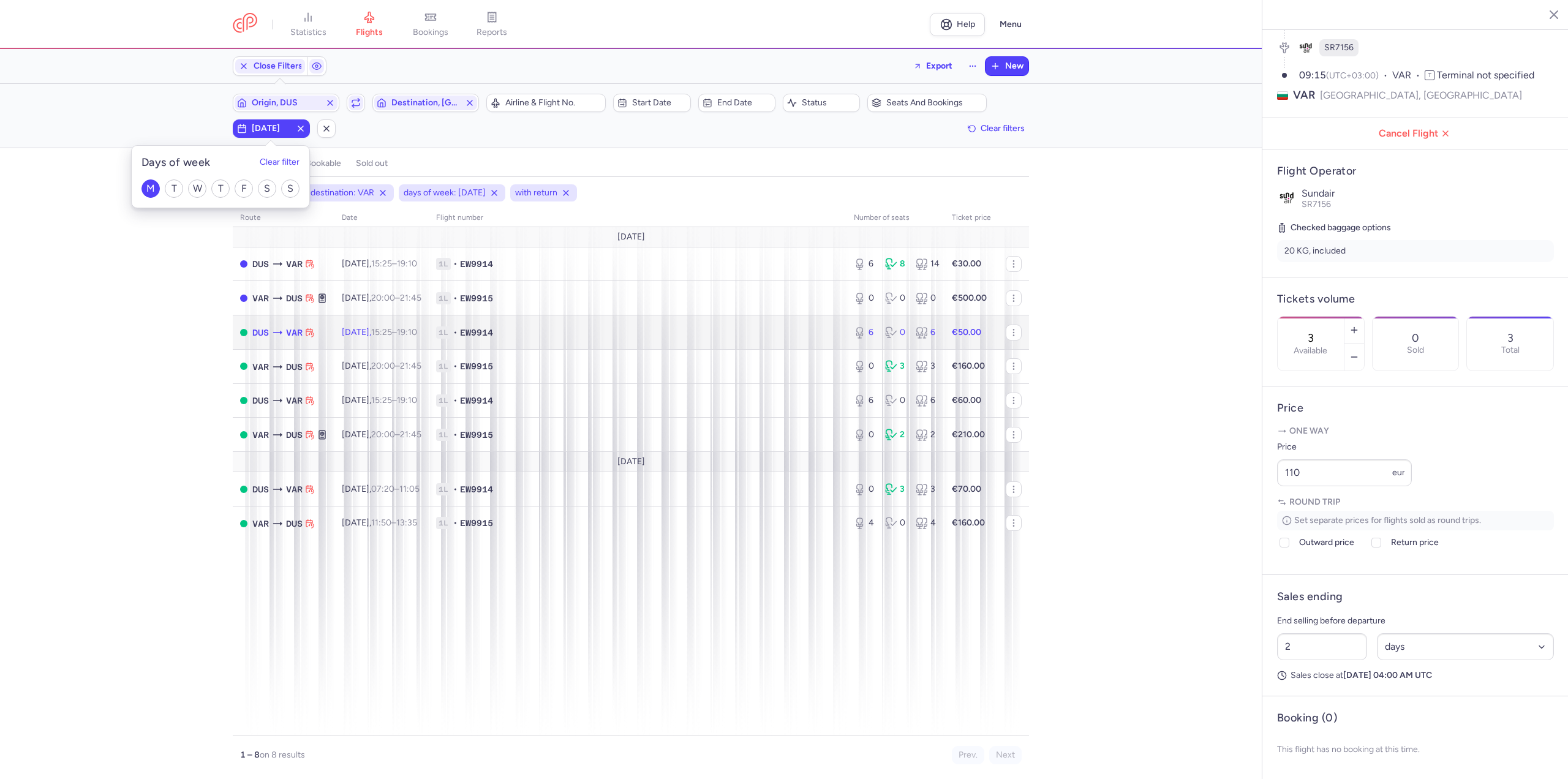
click at [357, 337] on span "[DATE] 15:25 – 19:10 +0" at bounding box center [379, 332] width 76 height 10
type input "6"
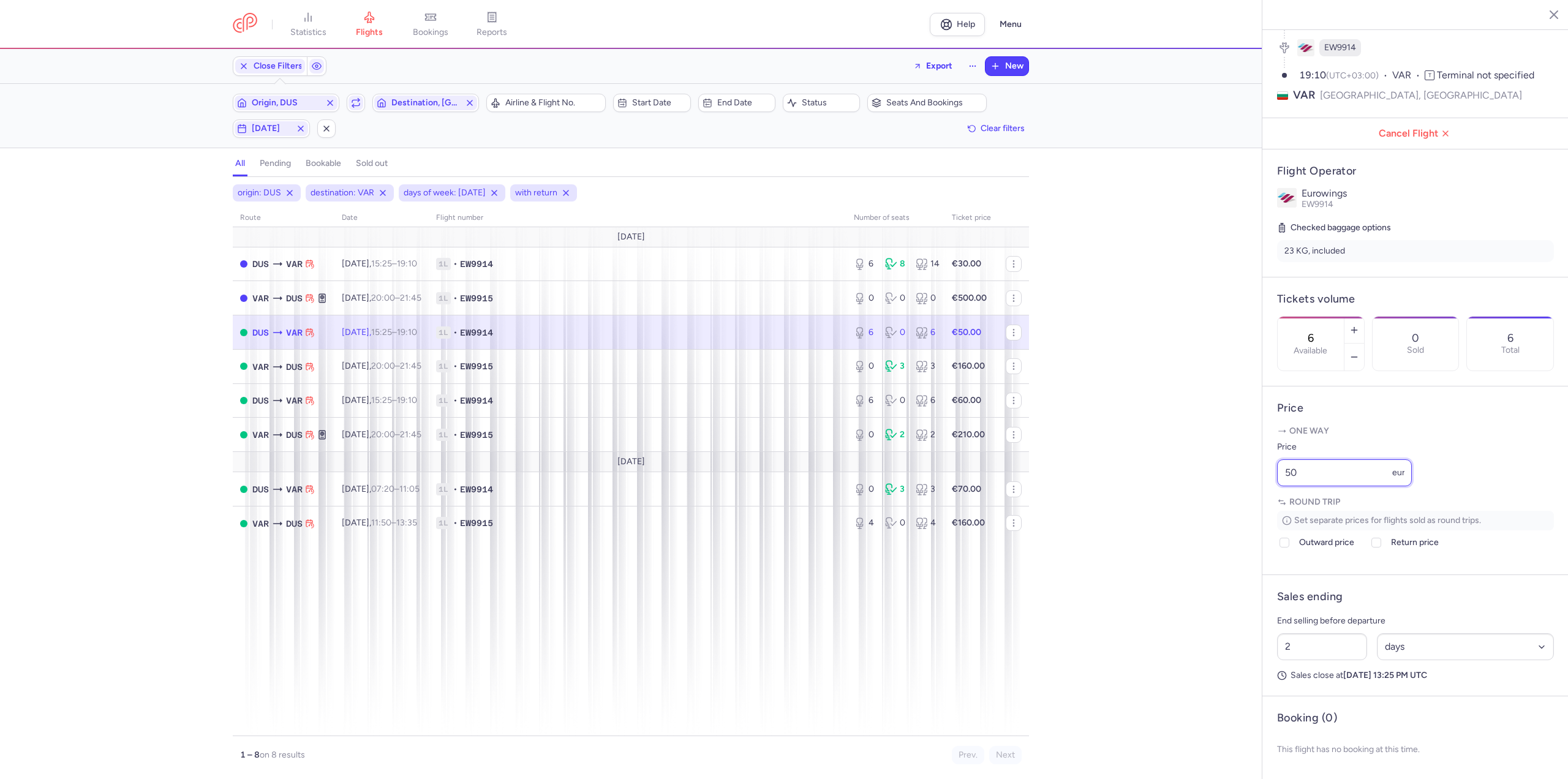
drag, startPoint x: 1320, startPoint y: 477, endPoint x: 1237, endPoint y: 477, distance: 83.0
click at [1237, 477] on div "statistics flights bookings reports Help Menu Close Filters Export New Filters …" at bounding box center [784, 390] width 1568 height 779
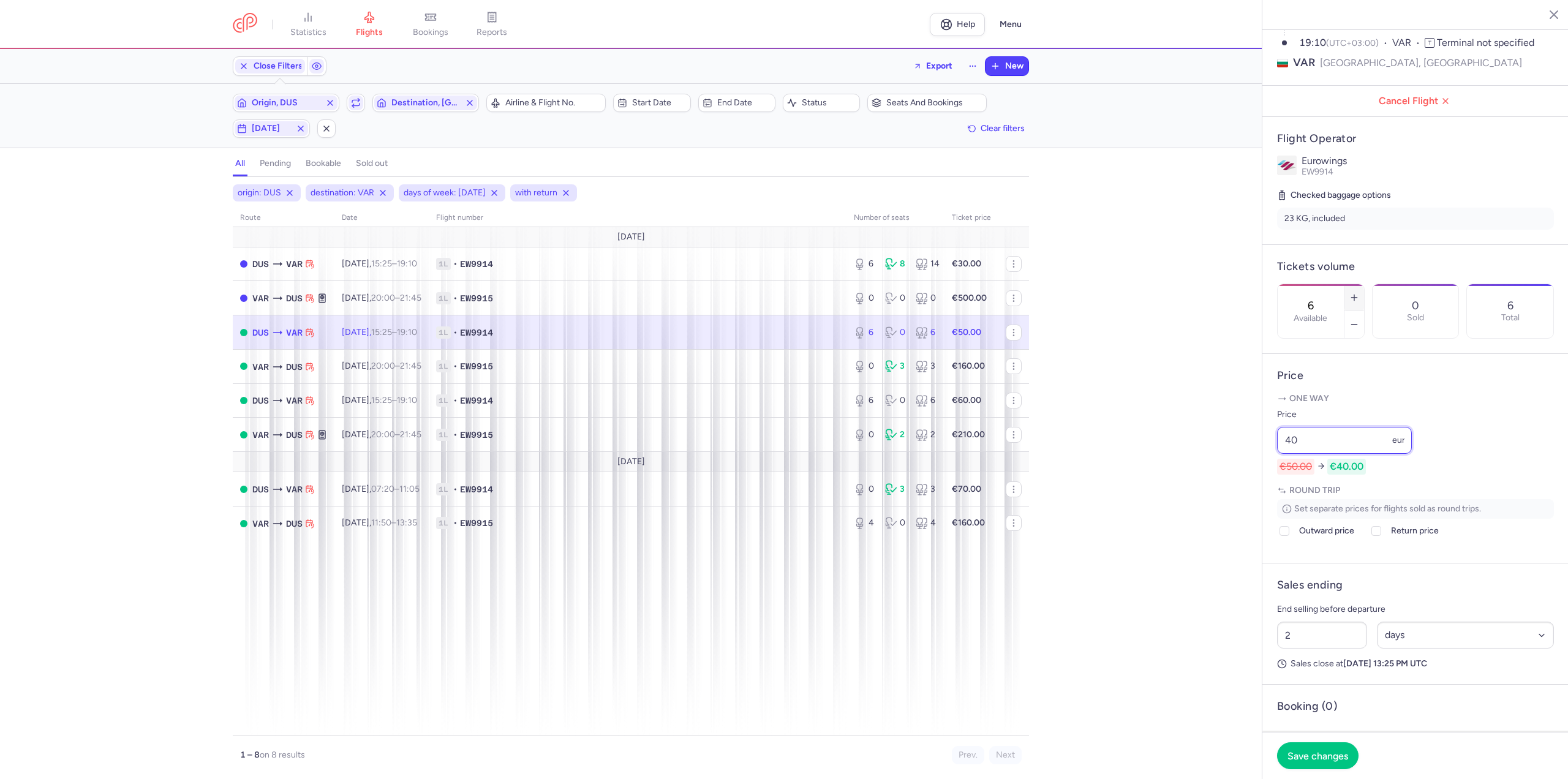
type input "40"
click at [1359, 292] on icon "button" at bounding box center [1354, 297] width 10 height 10
type input "8"
click at [1301, 755] on span "Save changes" at bounding box center [1318, 755] width 61 height 11
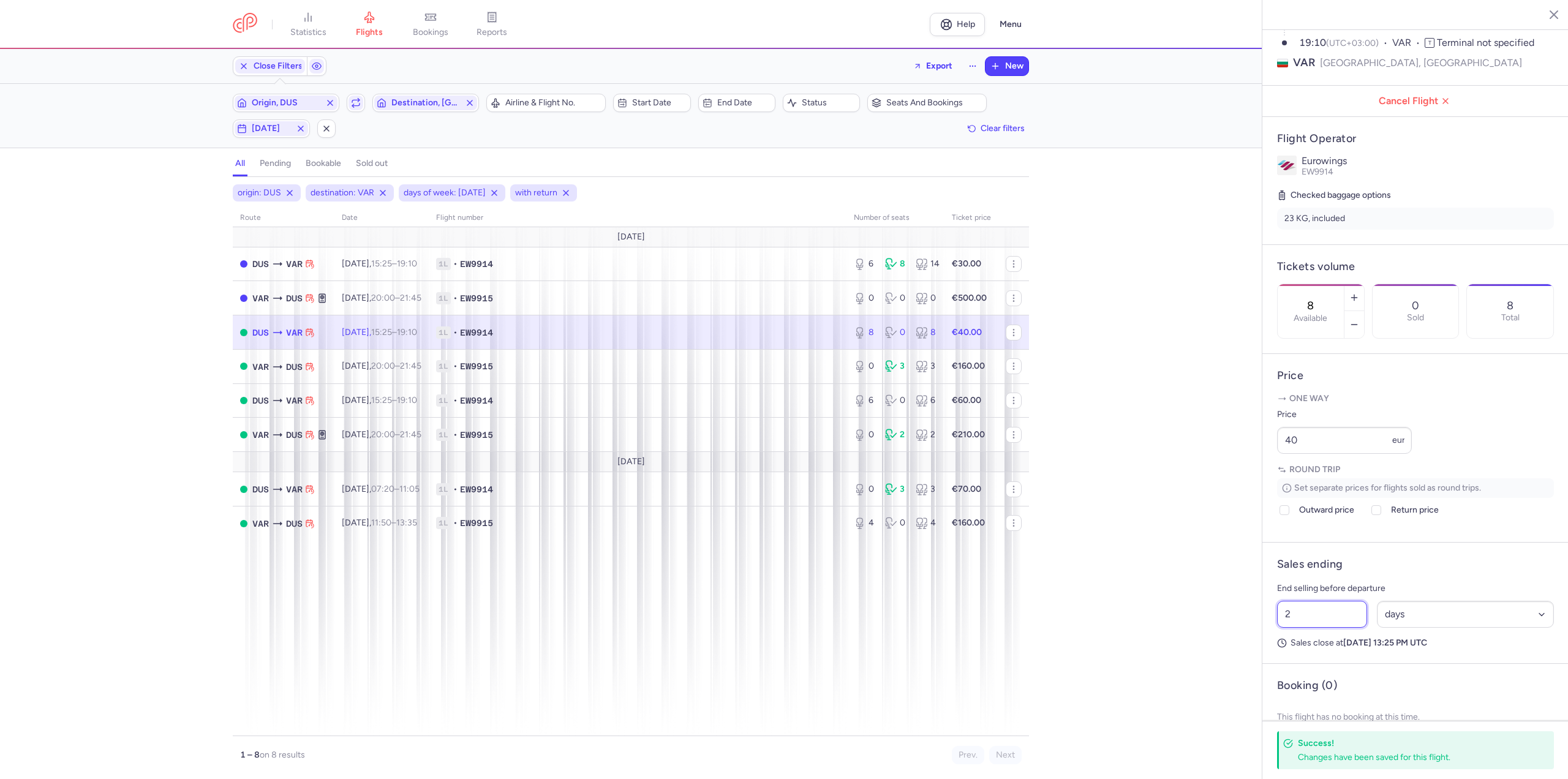
drag, startPoint x: 1316, startPoint y: 652, endPoint x: 1184, endPoint y: 656, distance: 132.1
click at [1184, 656] on div "statistics flights bookings reports Help Menu Close Filters Export New Filters …" at bounding box center [784, 390] width 1568 height 779
type input "3"
click at [1313, 759] on span "Save changes" at bounding box center [1318, 755] width 61 height 11
click at [456, 359] on td "1L • EW9915" at bounding box center [638, 366] width 418 height 34
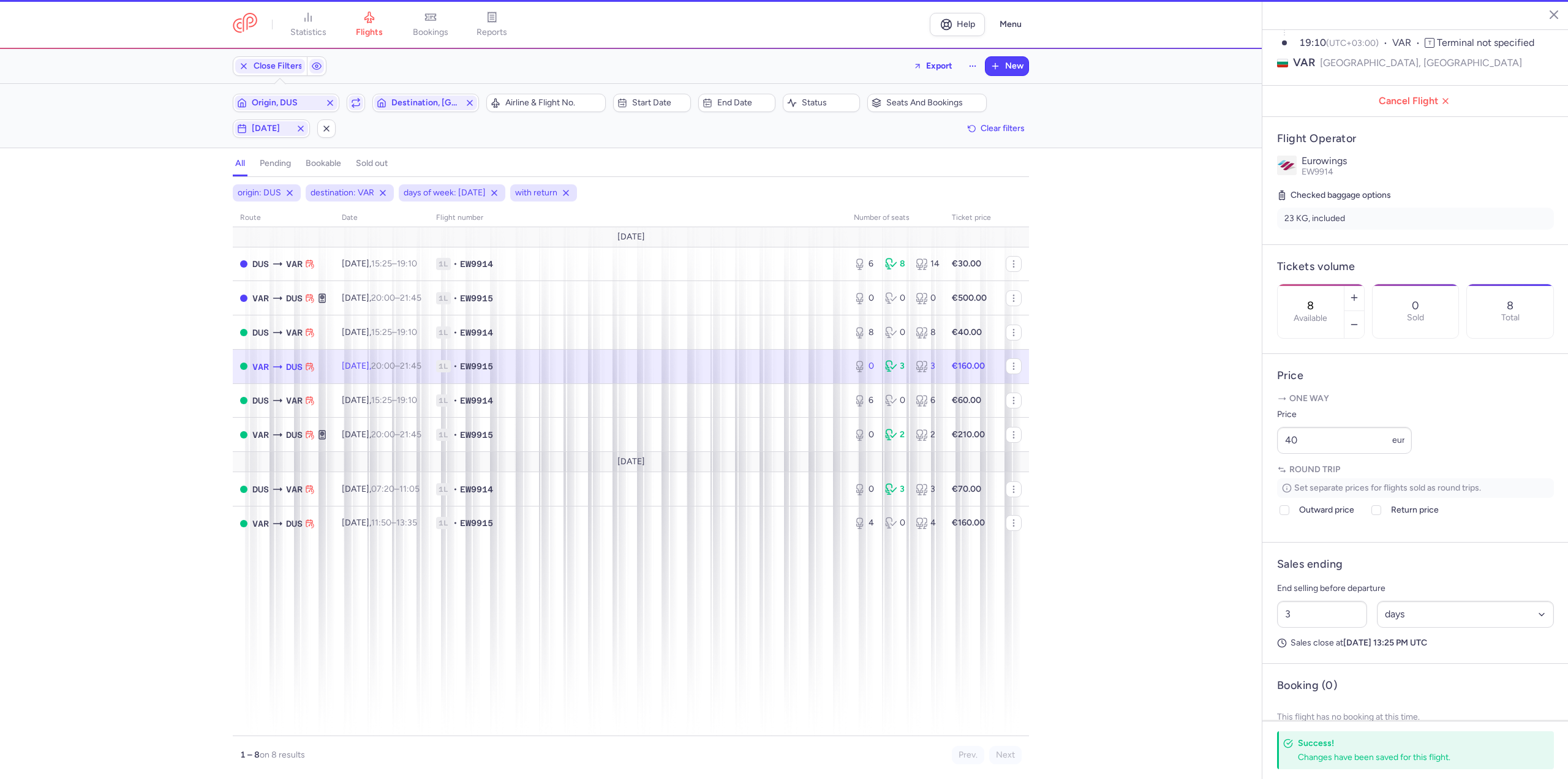
type input "0"
type input "2"
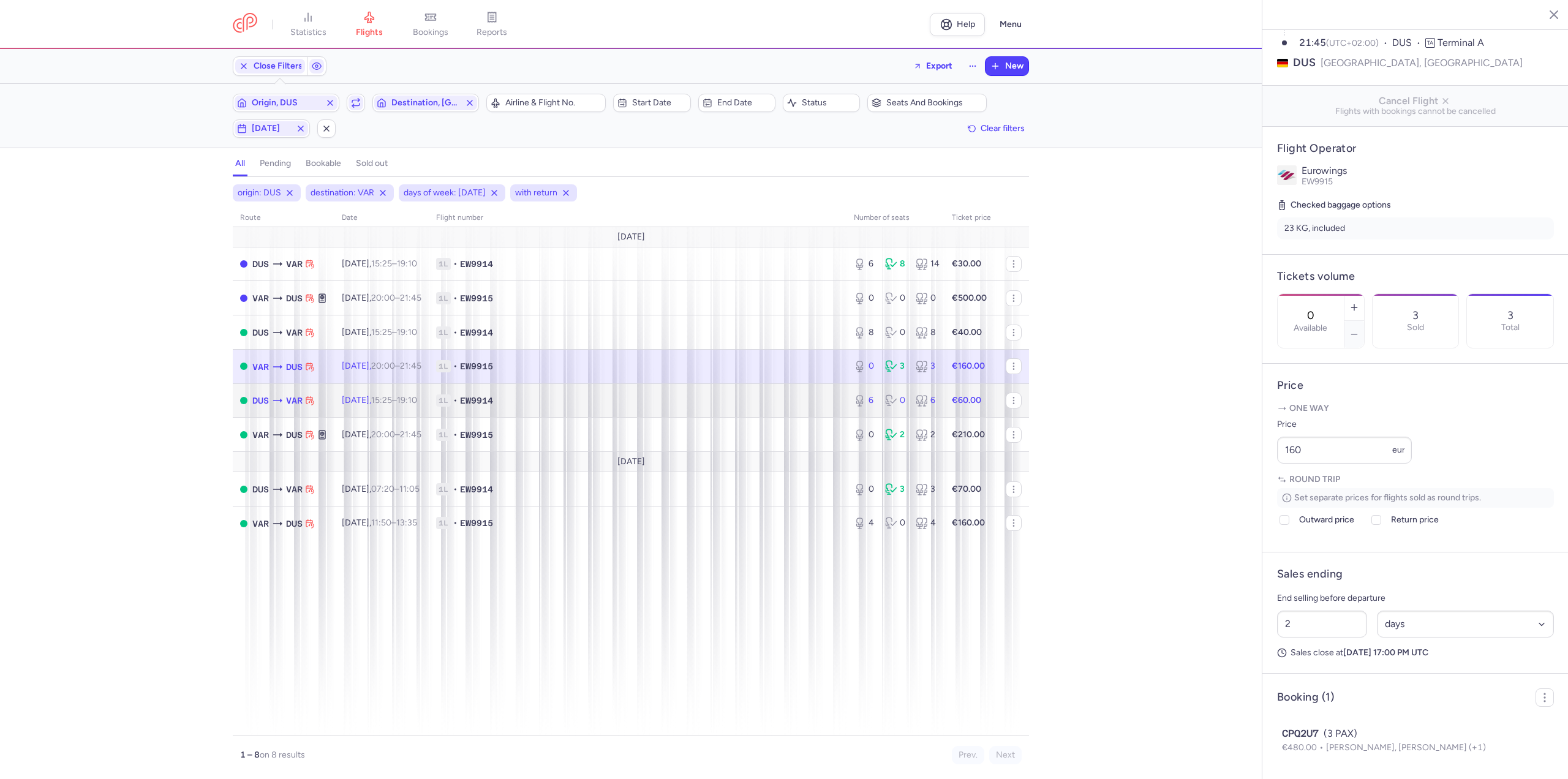
click at [429, 388] on td "[DATE] 15:25 – 19:10 +0" at bounding box center [381, 401] width 94 height 34
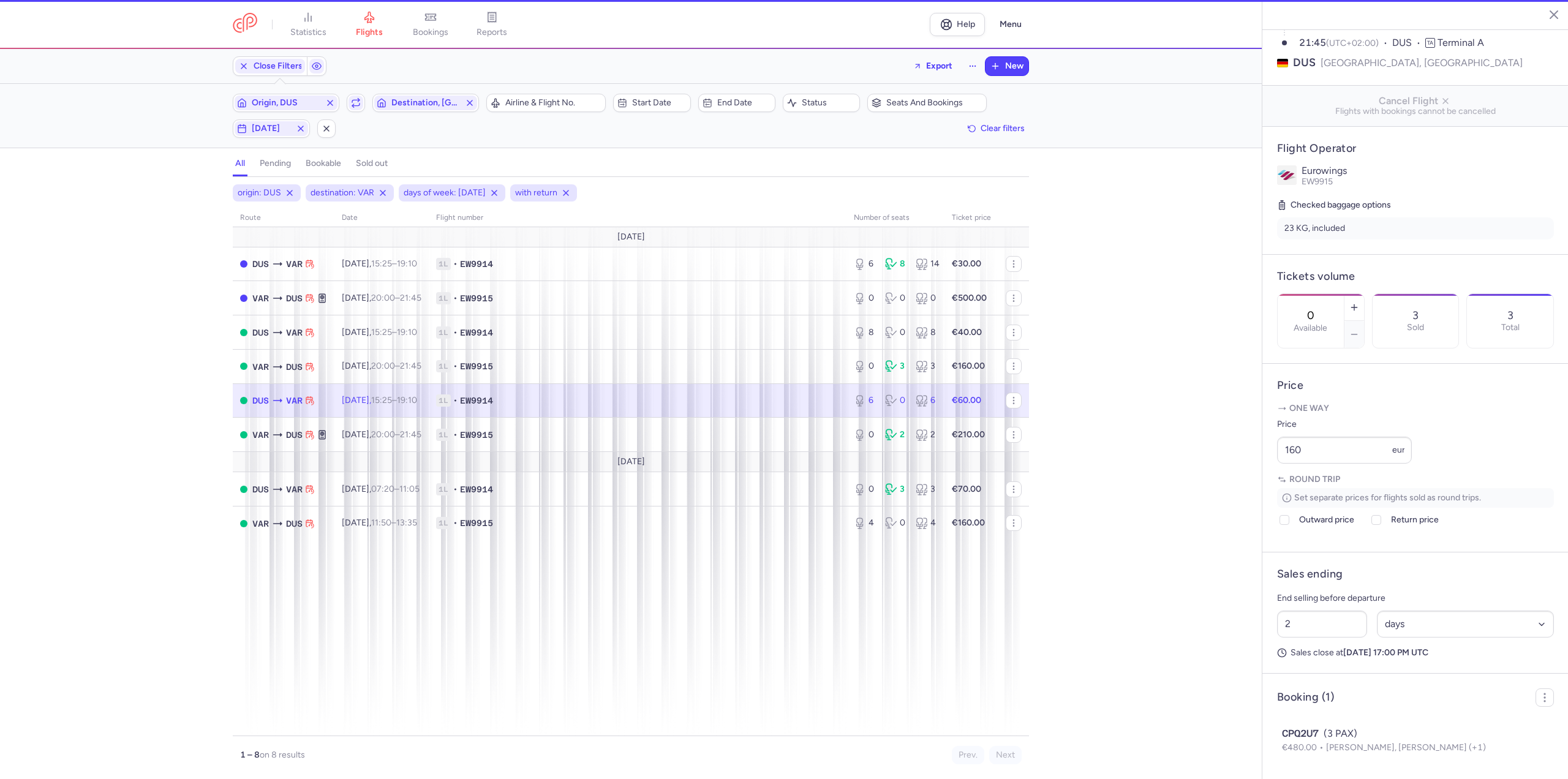
type input "6"
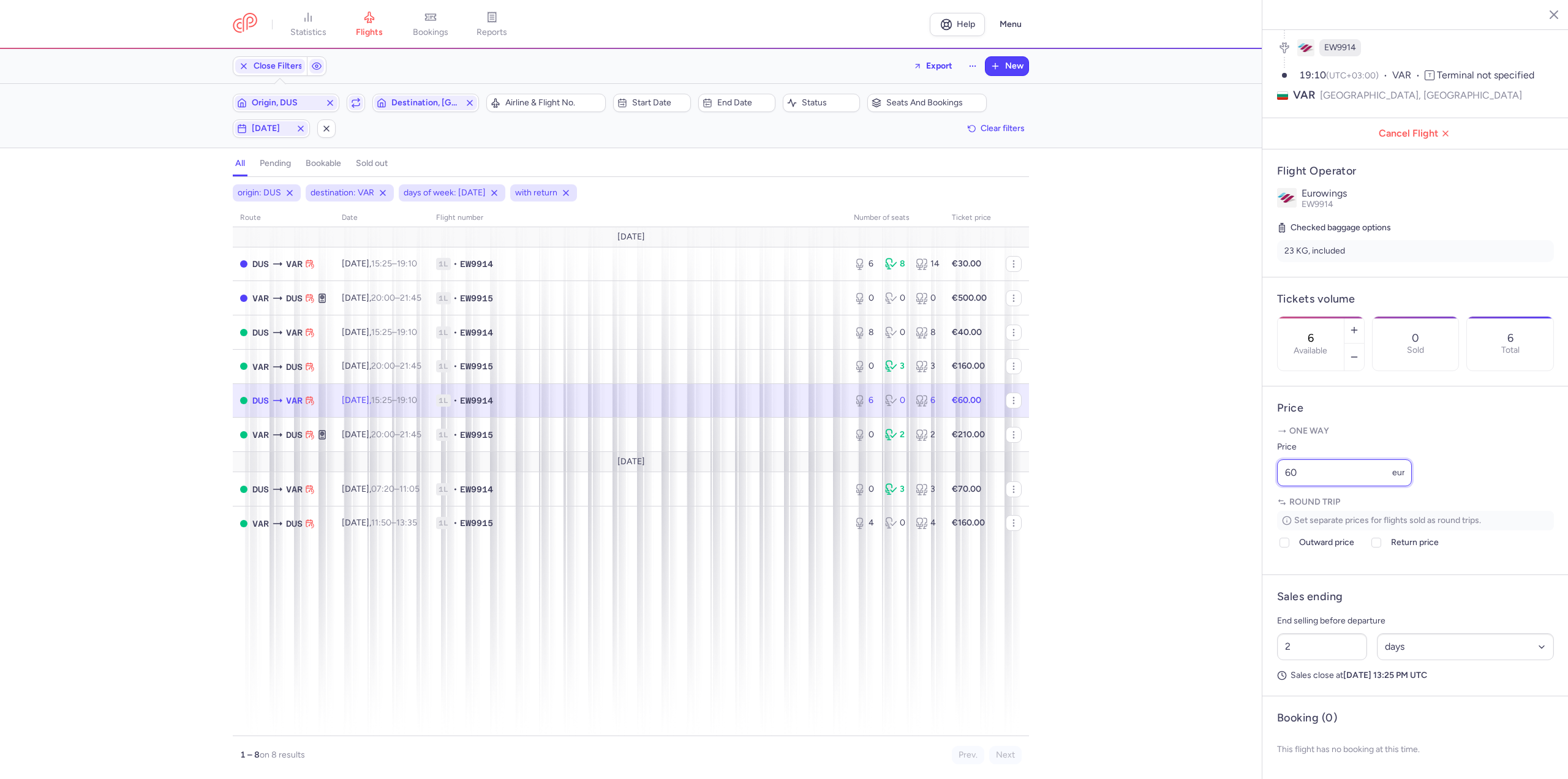
drag, startPoint x: 1302, startPoint y: 471, endPoint x: 1180, endPoint y: 465, distance: 122.1
click at [1180, 465] on div "statistics flights bookings reports Help Menu Close Filters Export New Filters …" at bounding box center [784, 390] width 1568 height 779
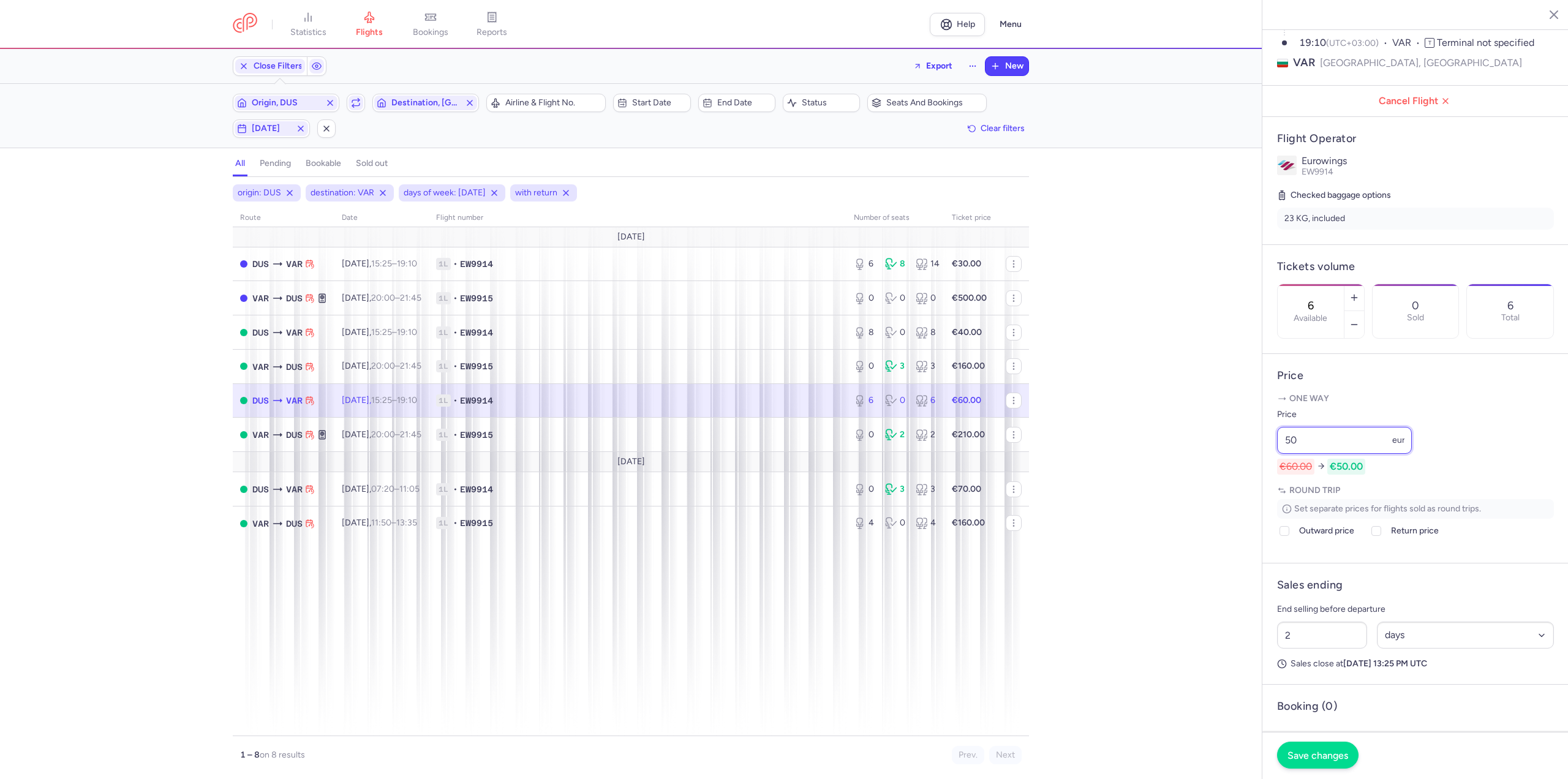
type input "50"
click at [1320, 758] on span "Save changes" at bounding box center [1318, 755] width 61 height 11
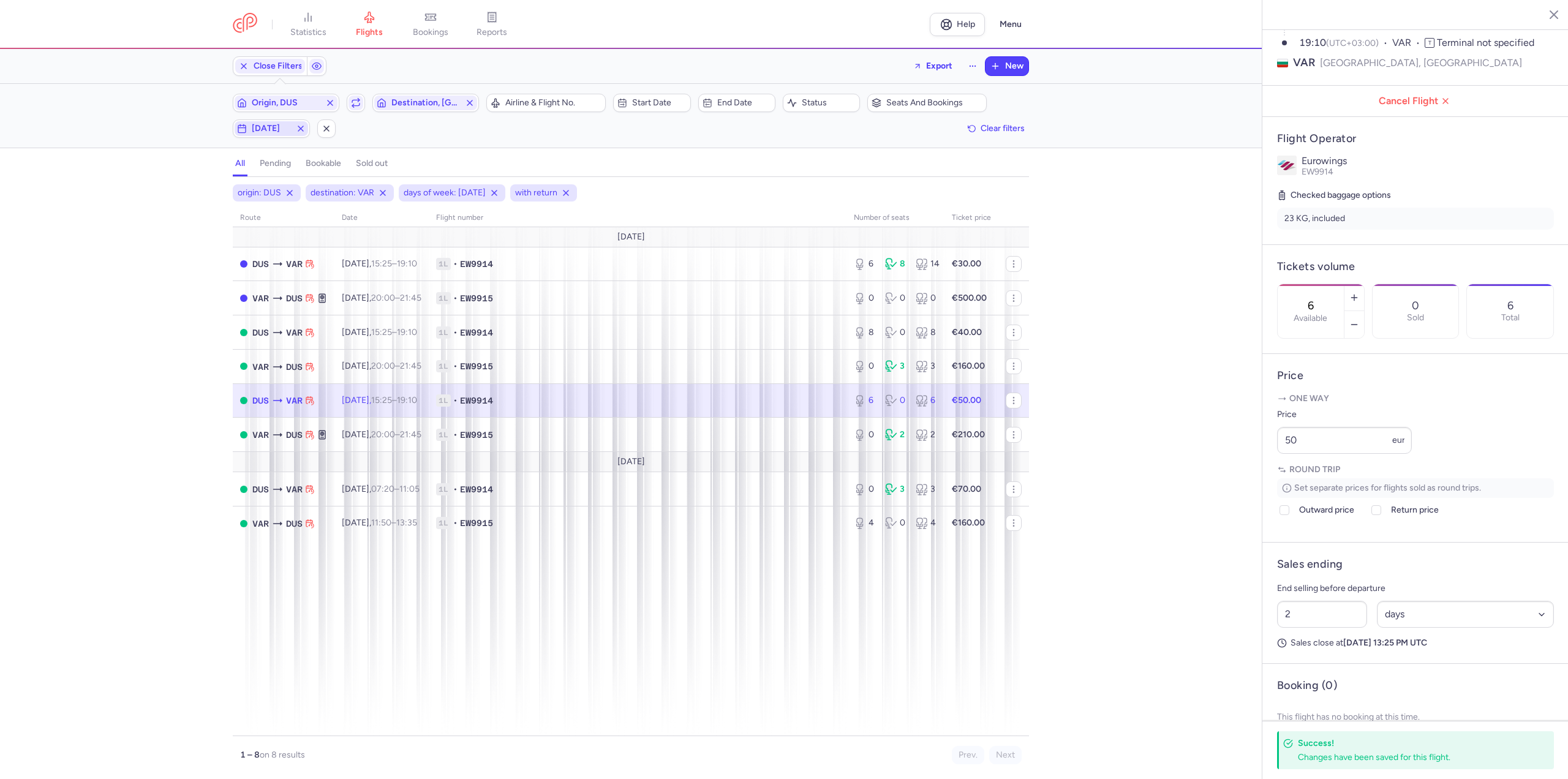
click at [274, 133] on span "[DATE]" at bounding box center [272, 128] width 39 height 10
click at [145, 190] on input "M" at bounding box center [151, 189] width 18 height 18
checkbox input "false"
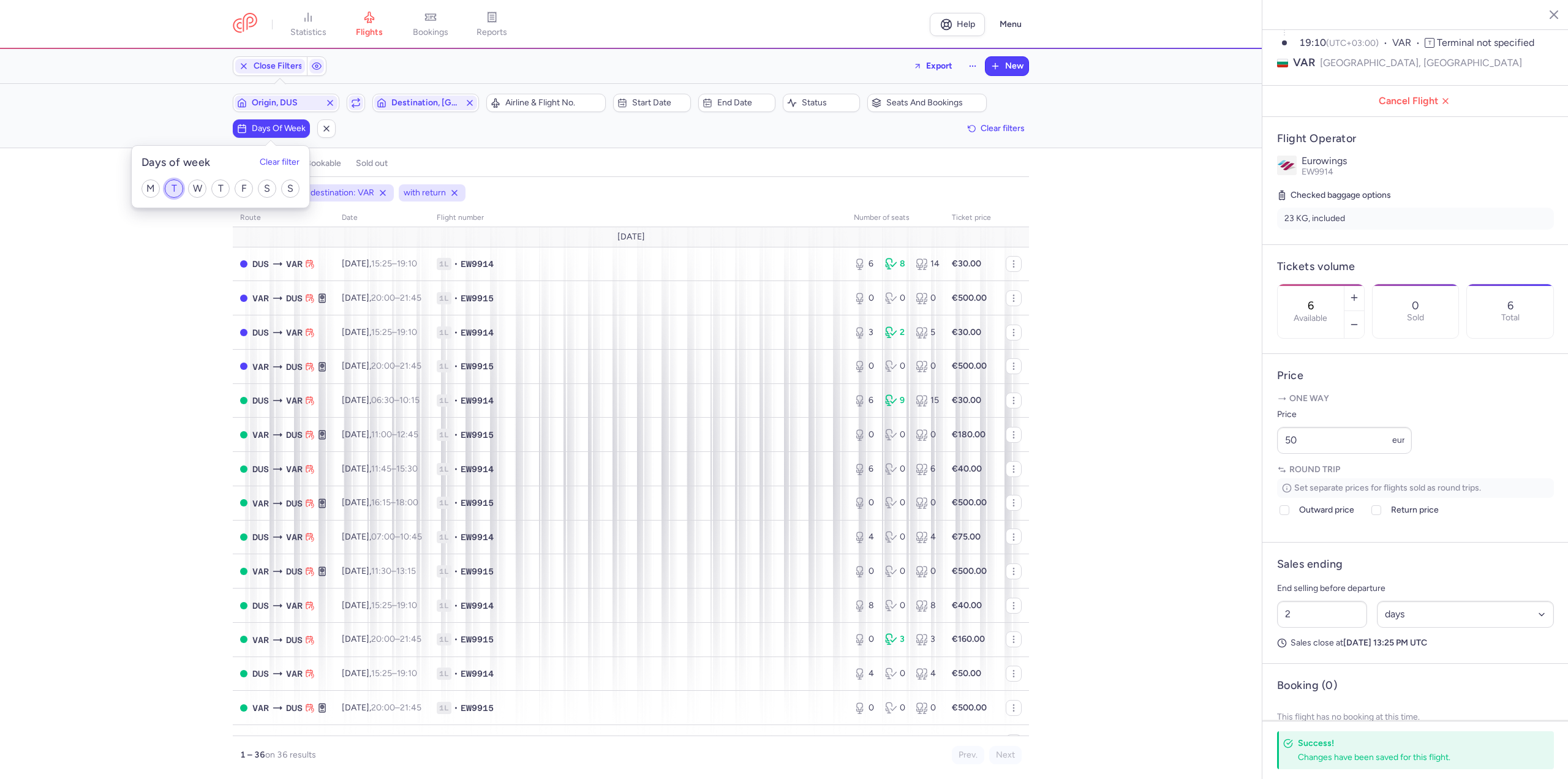
click at [171, 187] on input "T" at bounding box center [174, 189] width 18 height 18
checkbox input "true"
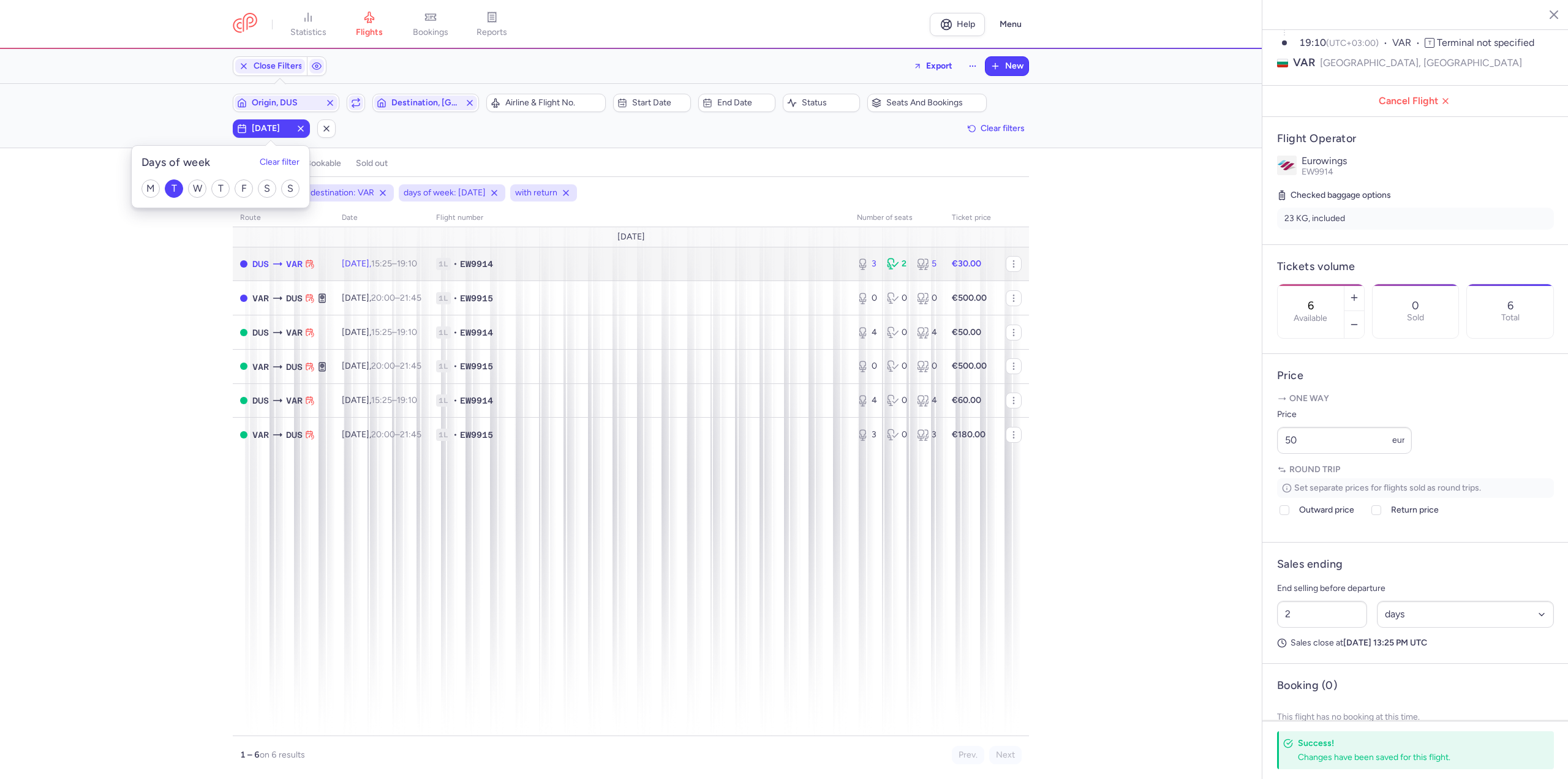
click at [525, 262] on span "1L • EW9914" at bounding box center [639, 264] width 406 height 12
type input "3"
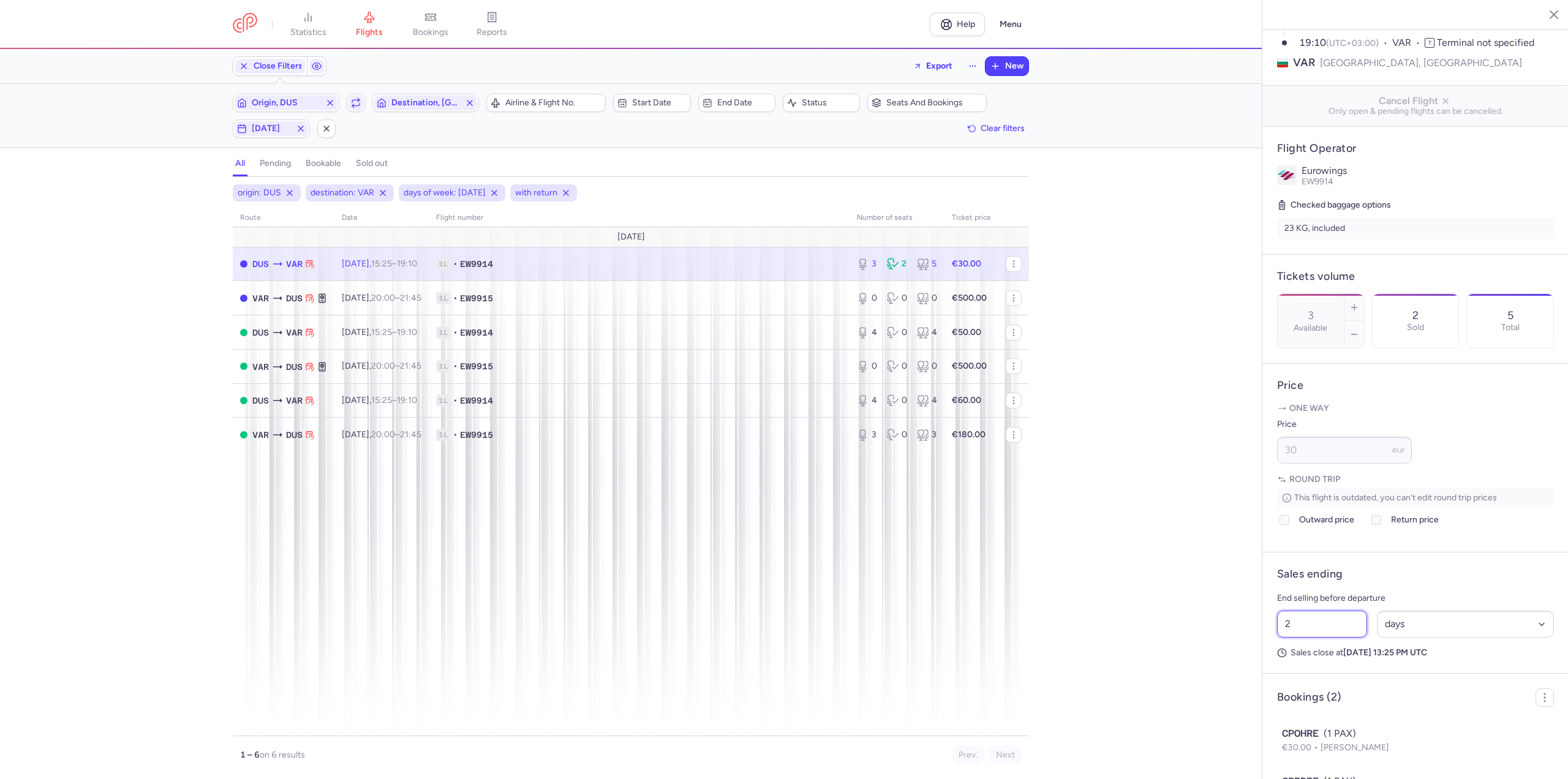
click at [1338, 637] on input "2" at bounding box center [1322, 624] width 90 height 27
drag, startPoint x: 1337, startPoint y: 659, endPoint x: 1234, endPoint y: 646, distance: 103.8
click at [1234, 646] on div "statistics flights bookings reports Help Menu Close Filters Export New Filters …" at bounding box center [784, 390] width 1568 height 779
type input "26"
click at [1422, 637] on select "Select an option hours days" at bounding box center [1465, 624] width 178 height 27
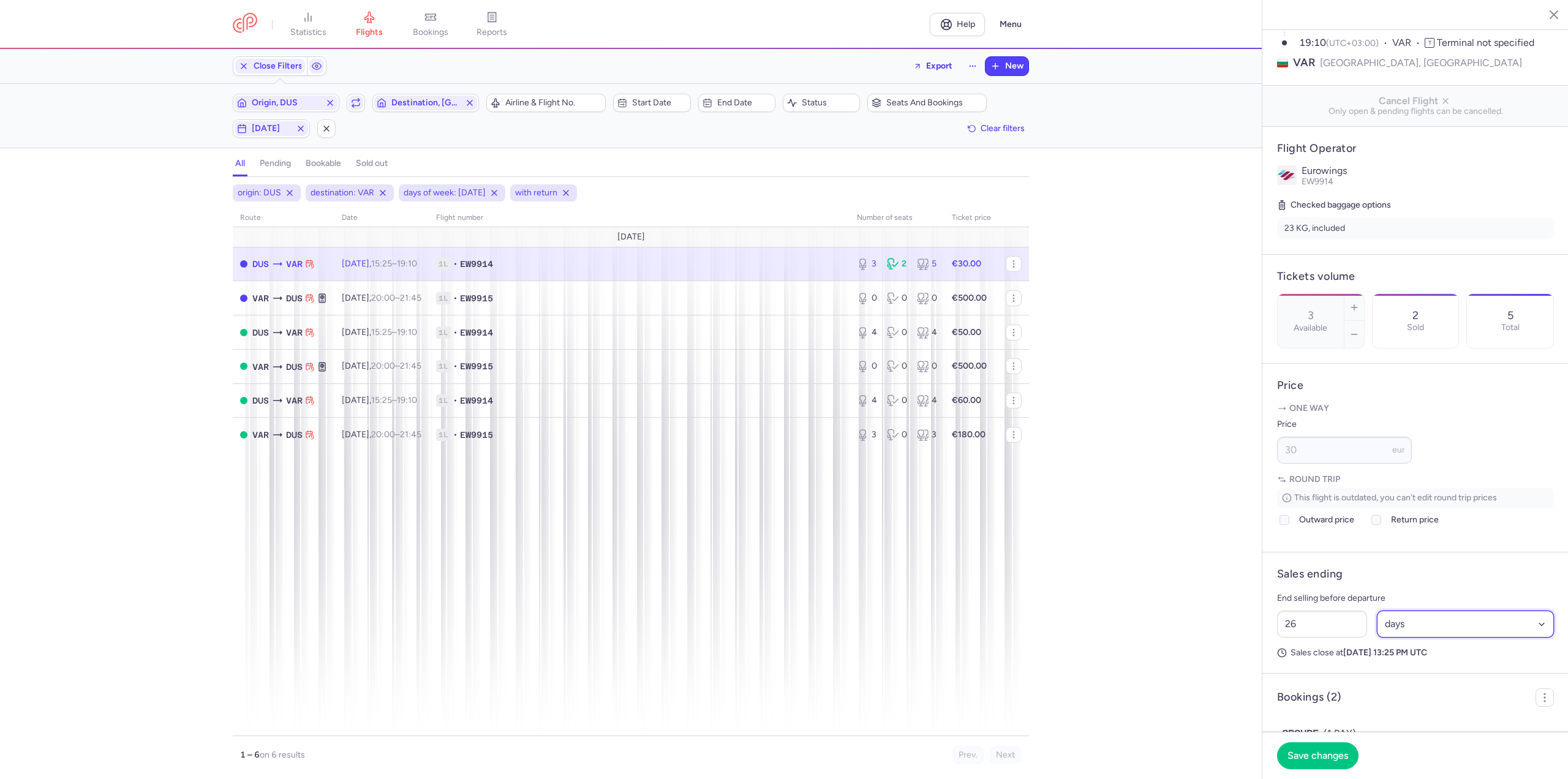
select select "hours"
click at [1377, 637] on select "Select an option hours days" at bounding box center [1465, 624] width 178 height 27
click at [1325, 762] on button "Save changes" at bounding box center [1318, 755] width 82 height 27
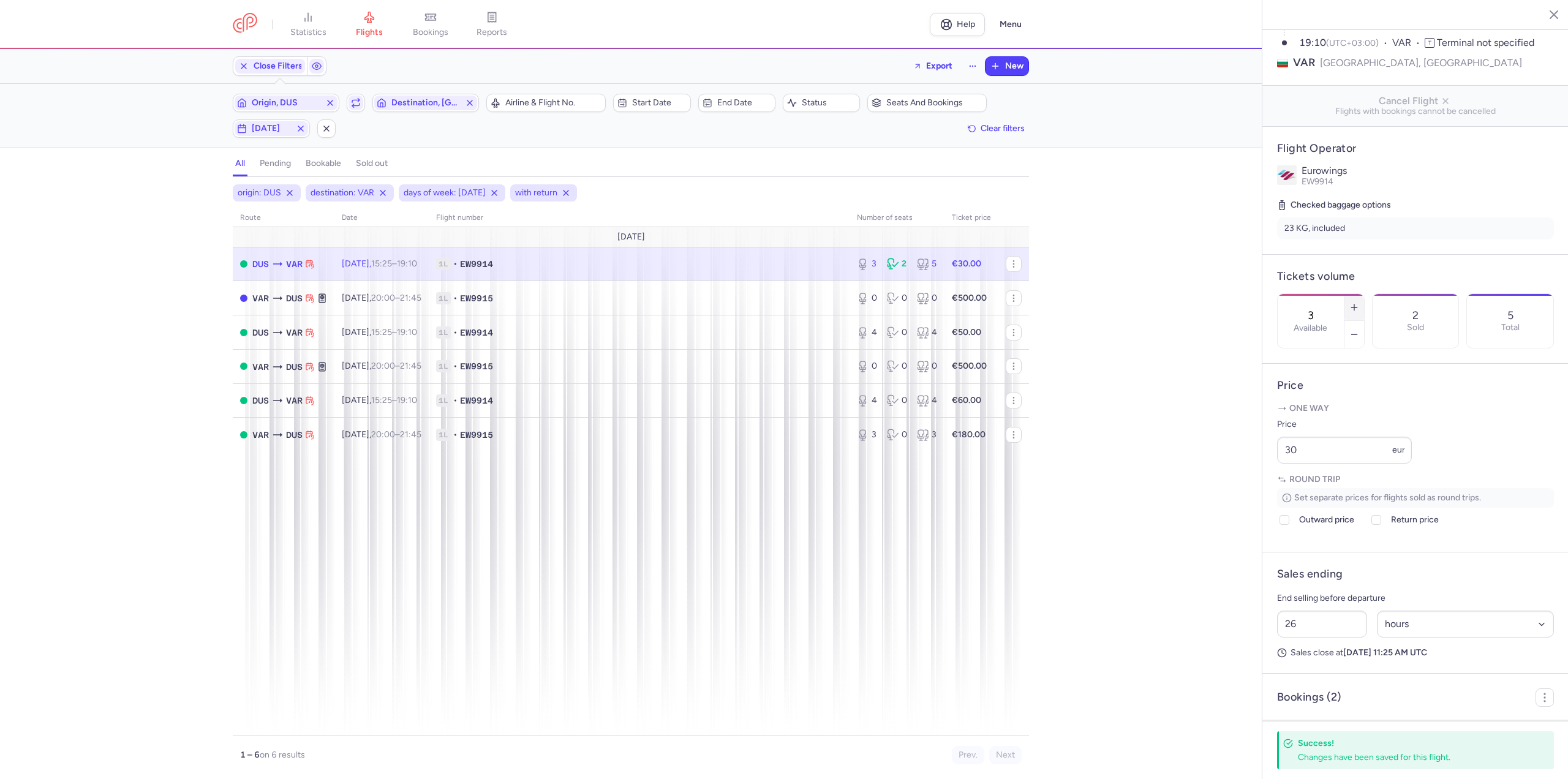
click at [1354, 304] on line "button" at bounding box center [1354, 307] width 0 height 6
click at [1312, 759] on span "Save changes" at bounding box center [1318, 755] width 61 height 11
click at [369, 321] on td "[DATE] 15:25 – 19:10 +0" at bounding box center [381, 332] width 94 height 34
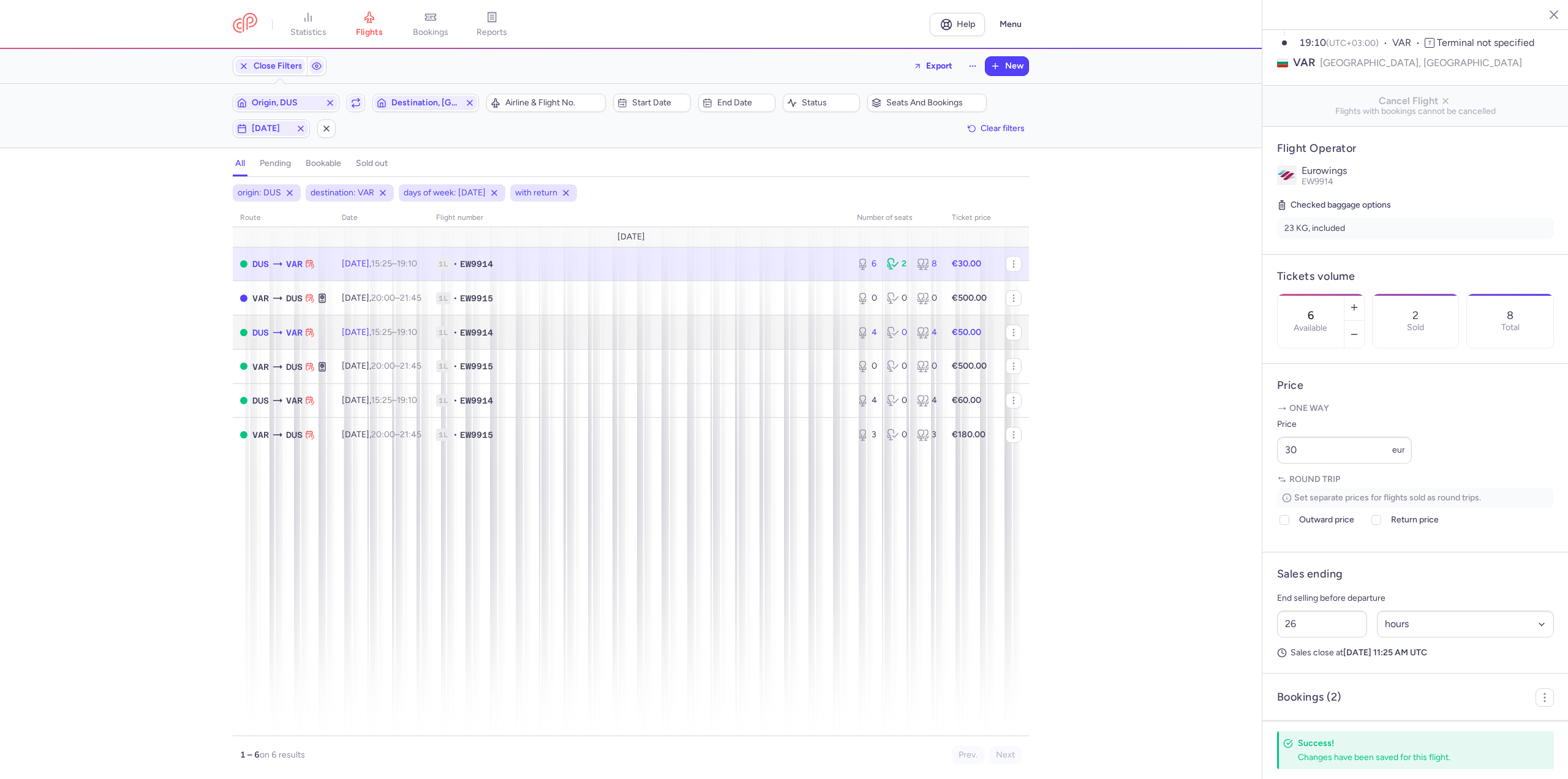
type input "4"
type input "2"
select select "days"
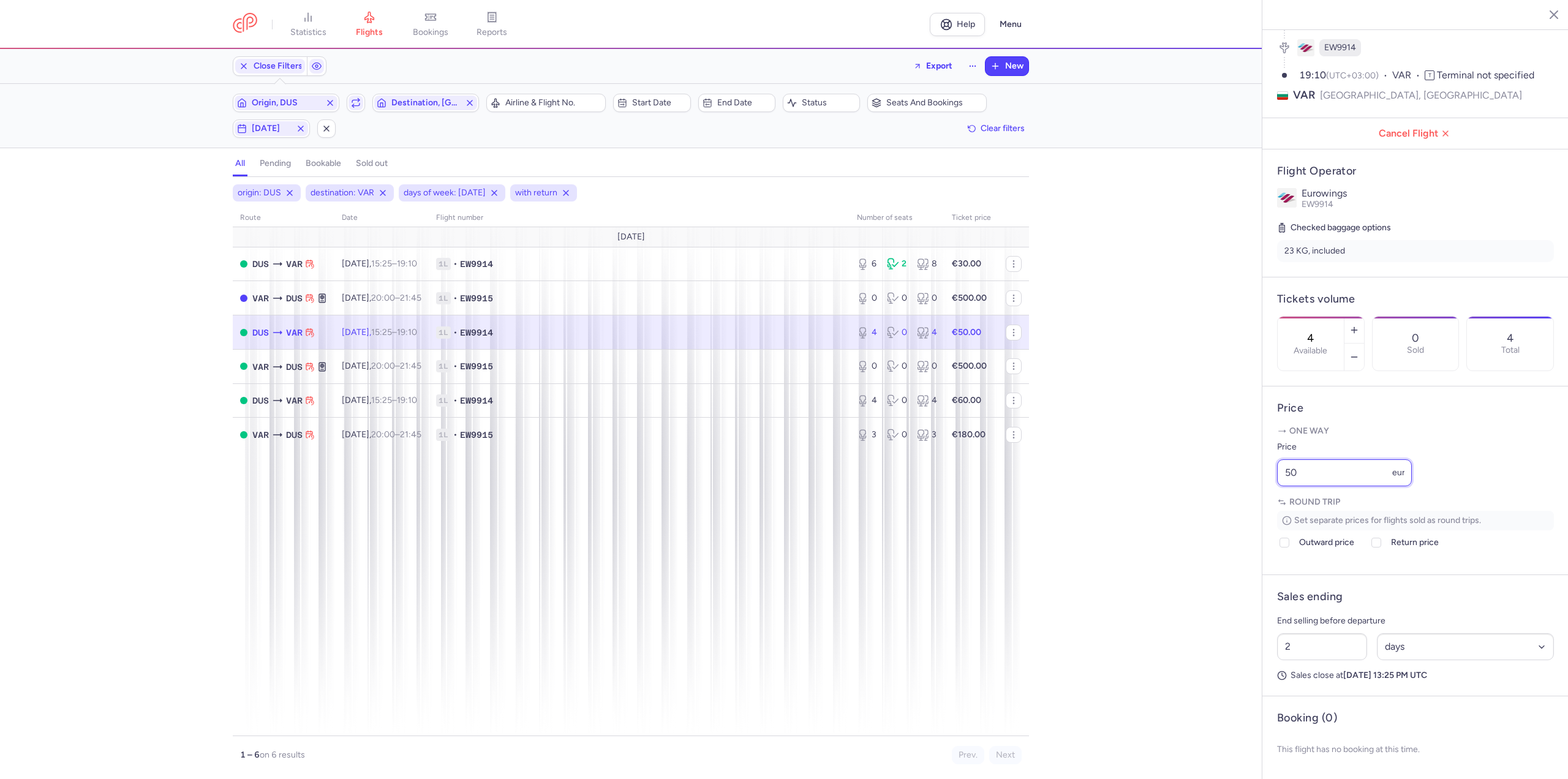
drag, startPoint x: 1309, startPoint y: 472, endPoint x: 1209, endPoint y: 468, distance: 100.1
click at [1209, 468] on div "statistics flights bookings reports Help Menu Close Filters Export New Filters …" at bounding box center [784, 390] width 1568 height 779
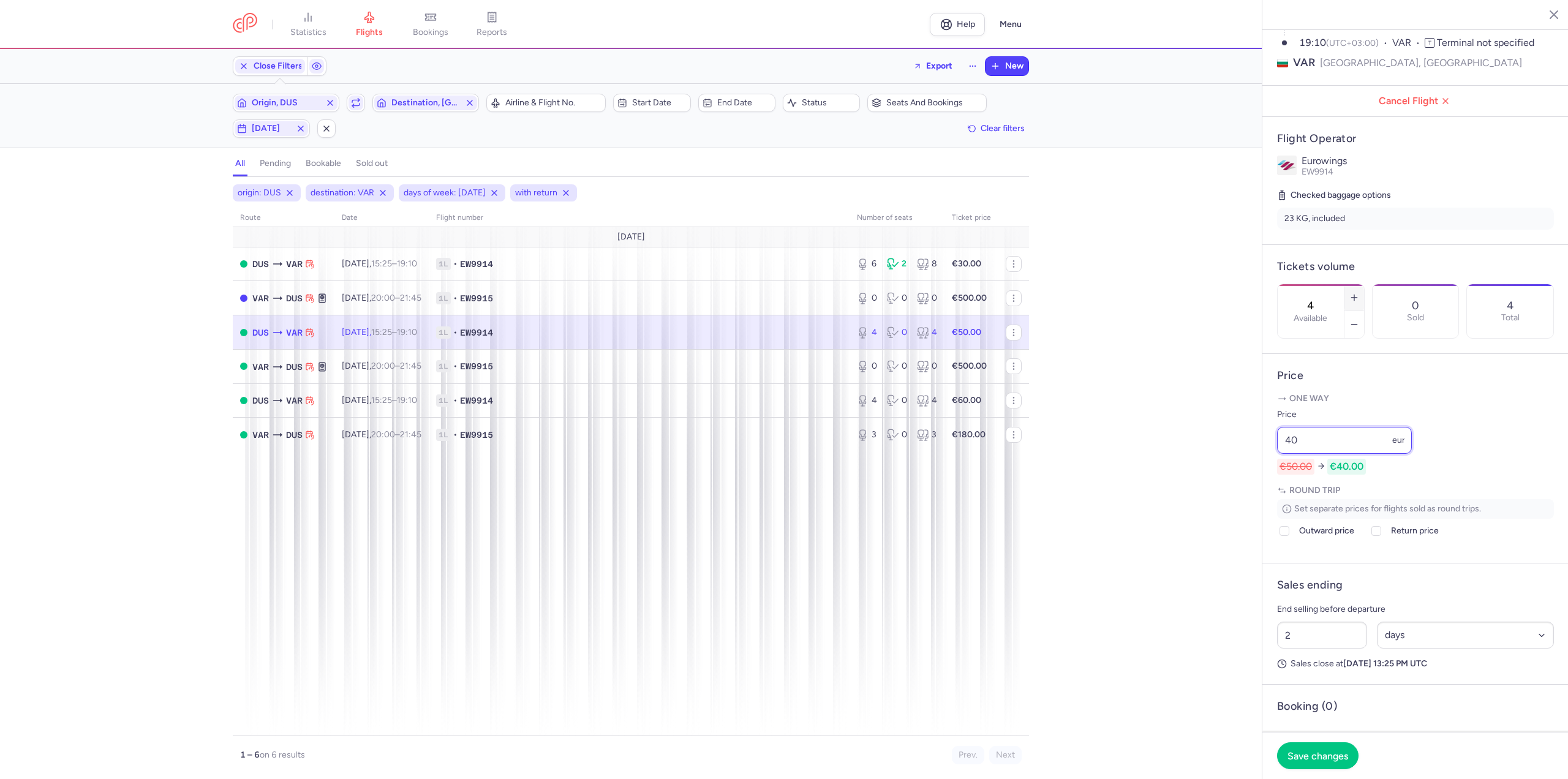
type input "40"
click at [1364, 284] on button "button" at bounding box center [1354, 297] width 20 height 27
click at [1349, 757] on button "Save changes" at bounding box center [1318, 755] width 82 height 27
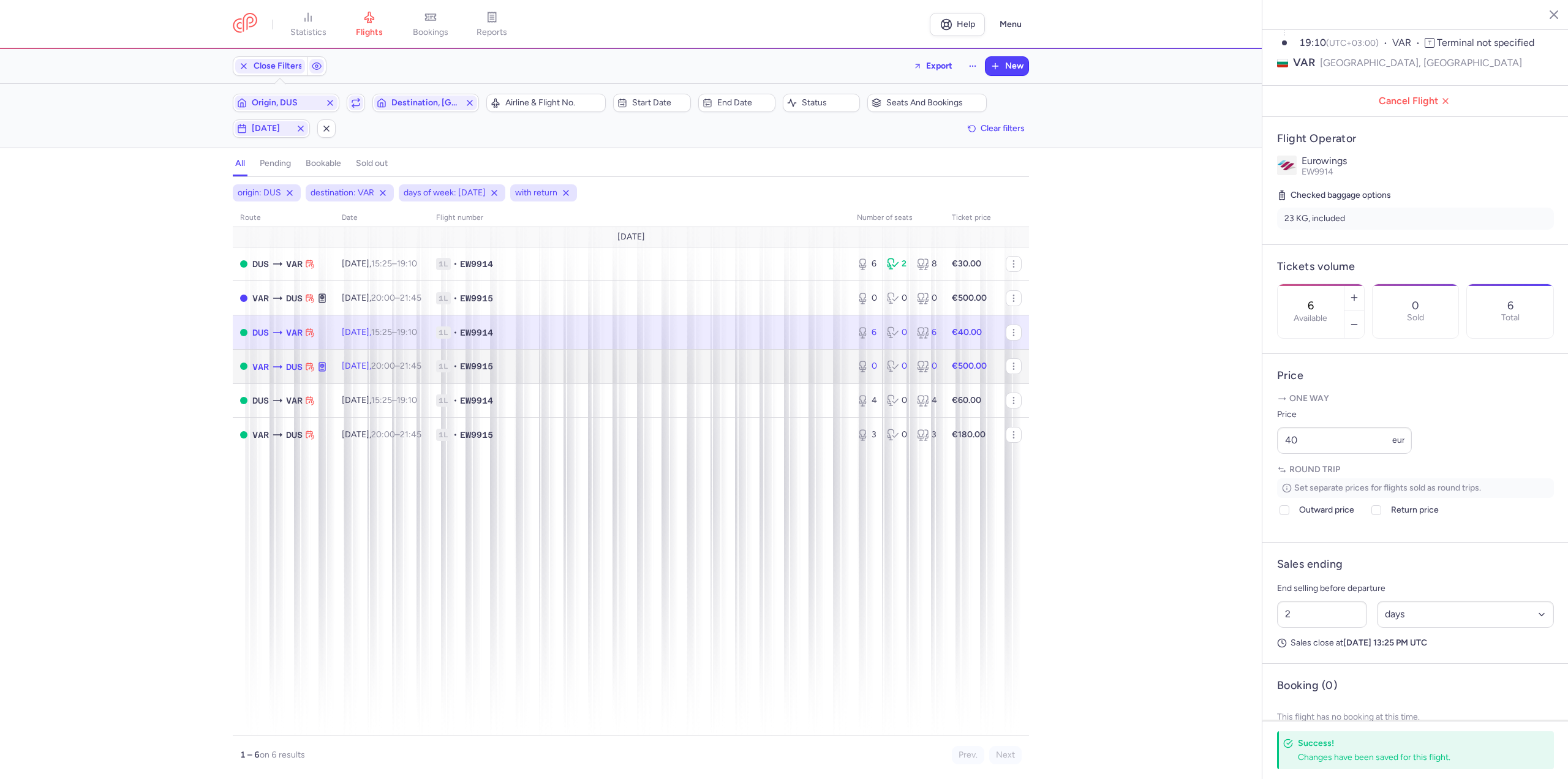
click at [371, 366] on span "[DATE] 20:00 – 21:45 +0" at bounding box center [382, 366] width 80 height 10
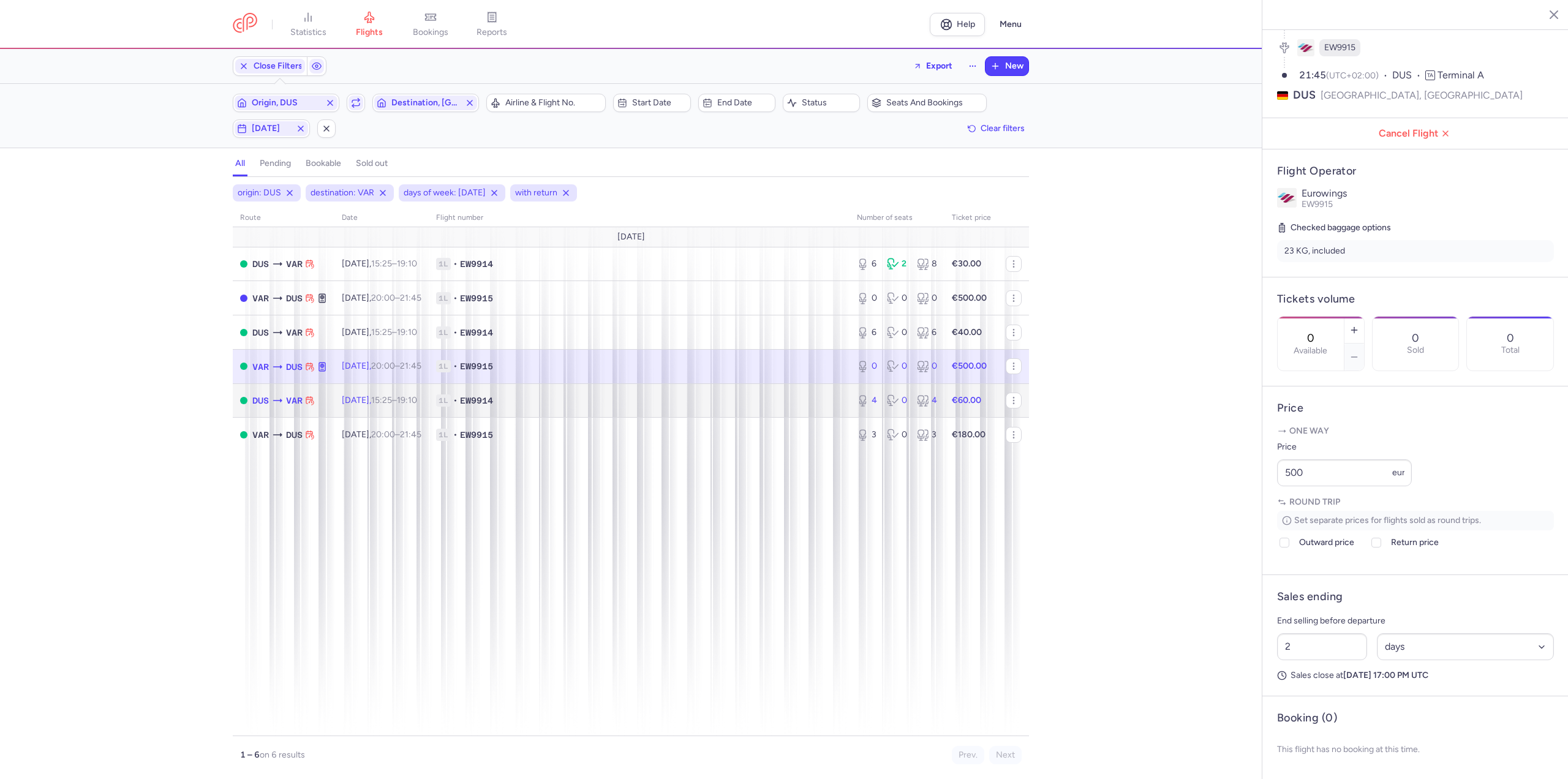
click at [392, 397] on time "15:25" at bounding box center [382, 400] width 21 height 10
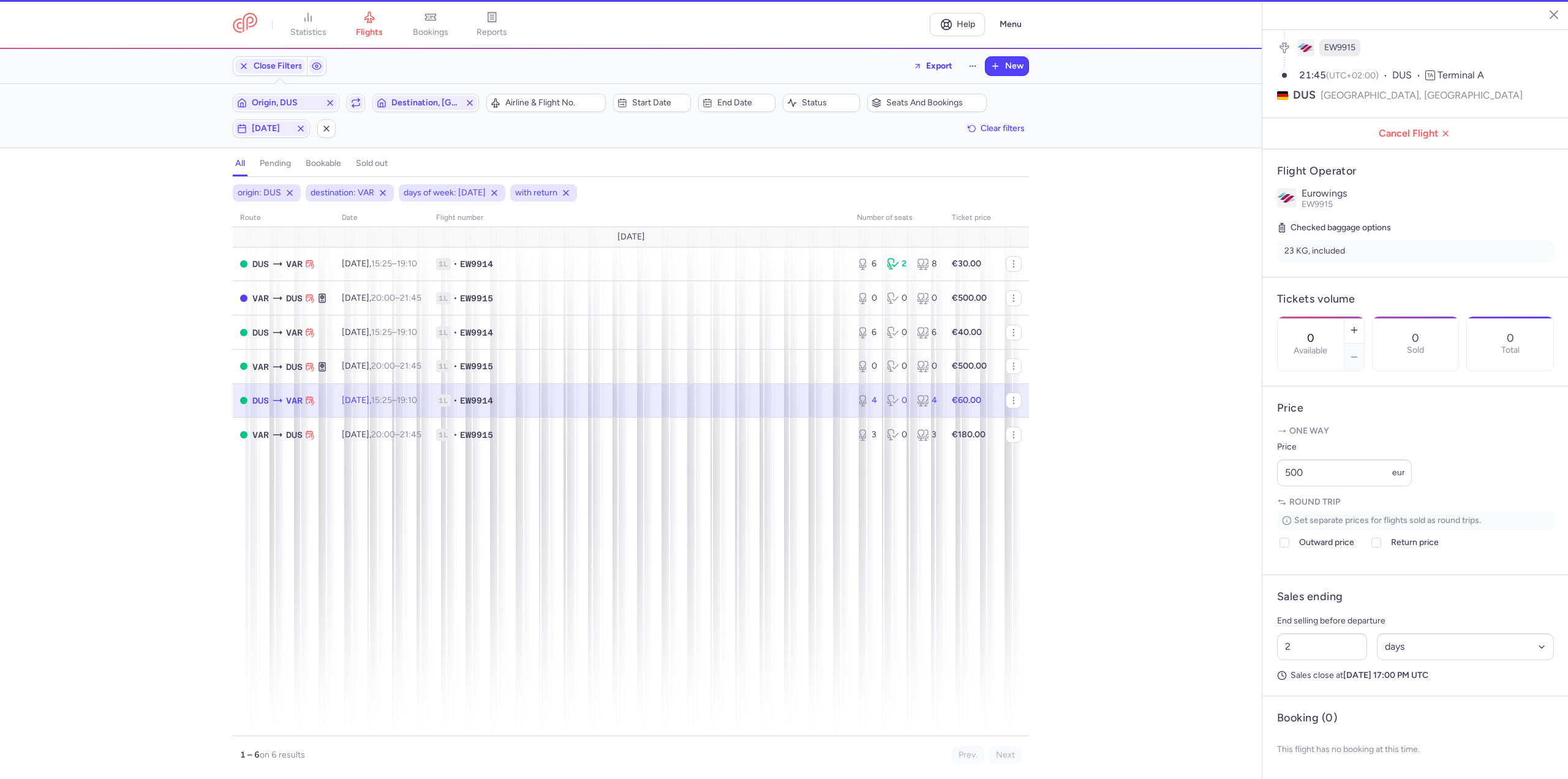
type input "4"
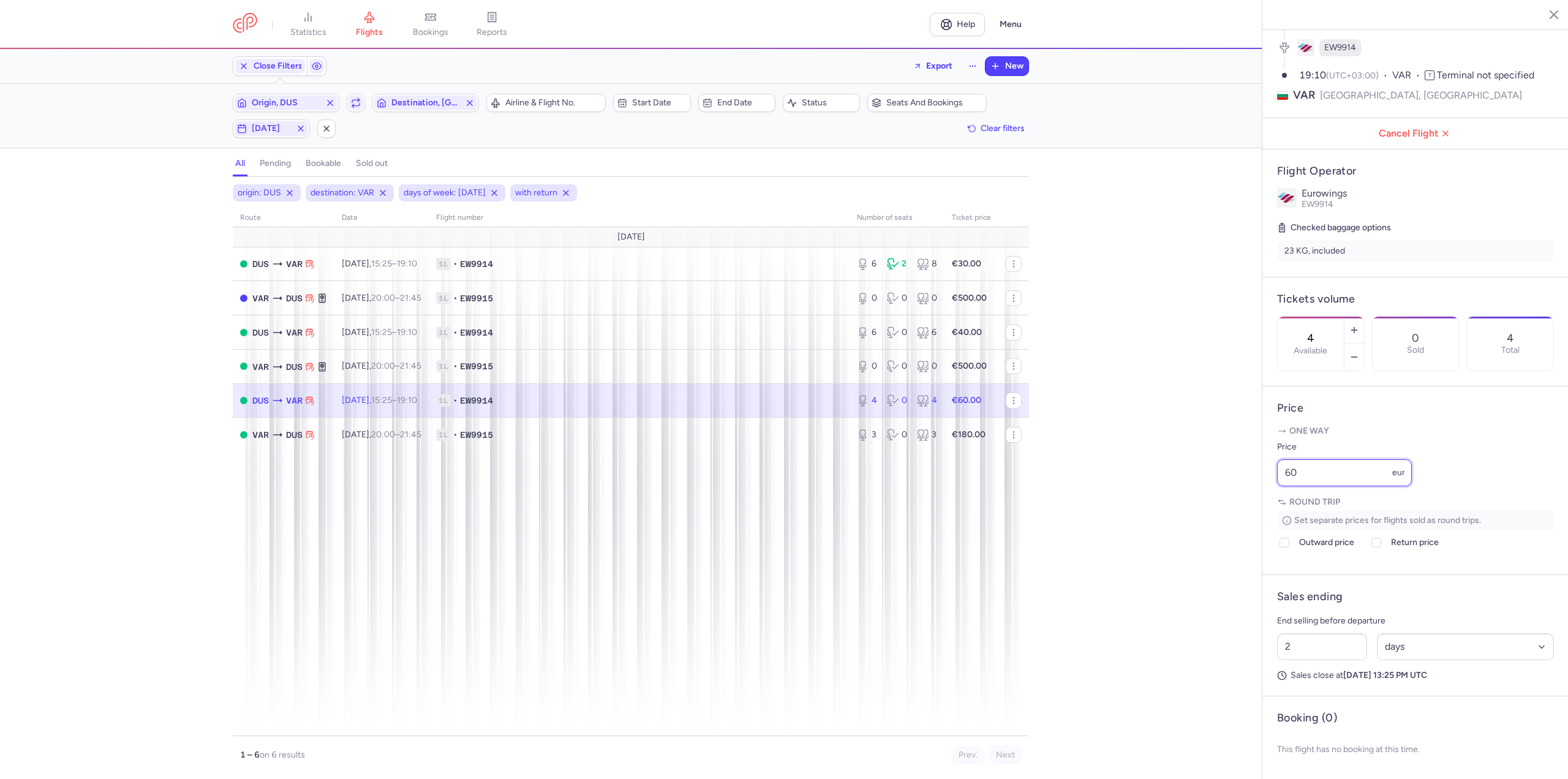
drag, startPoint x: 1269, startPoint y: 466, endPoint x: 1207, endPoint y: 466, distance: 62.0
click at [1207, 466] on div "statistics flights bookings reports Help Menu Close Filters Export New Filters …" at bounding box center [784, 390] width 1568 height 779
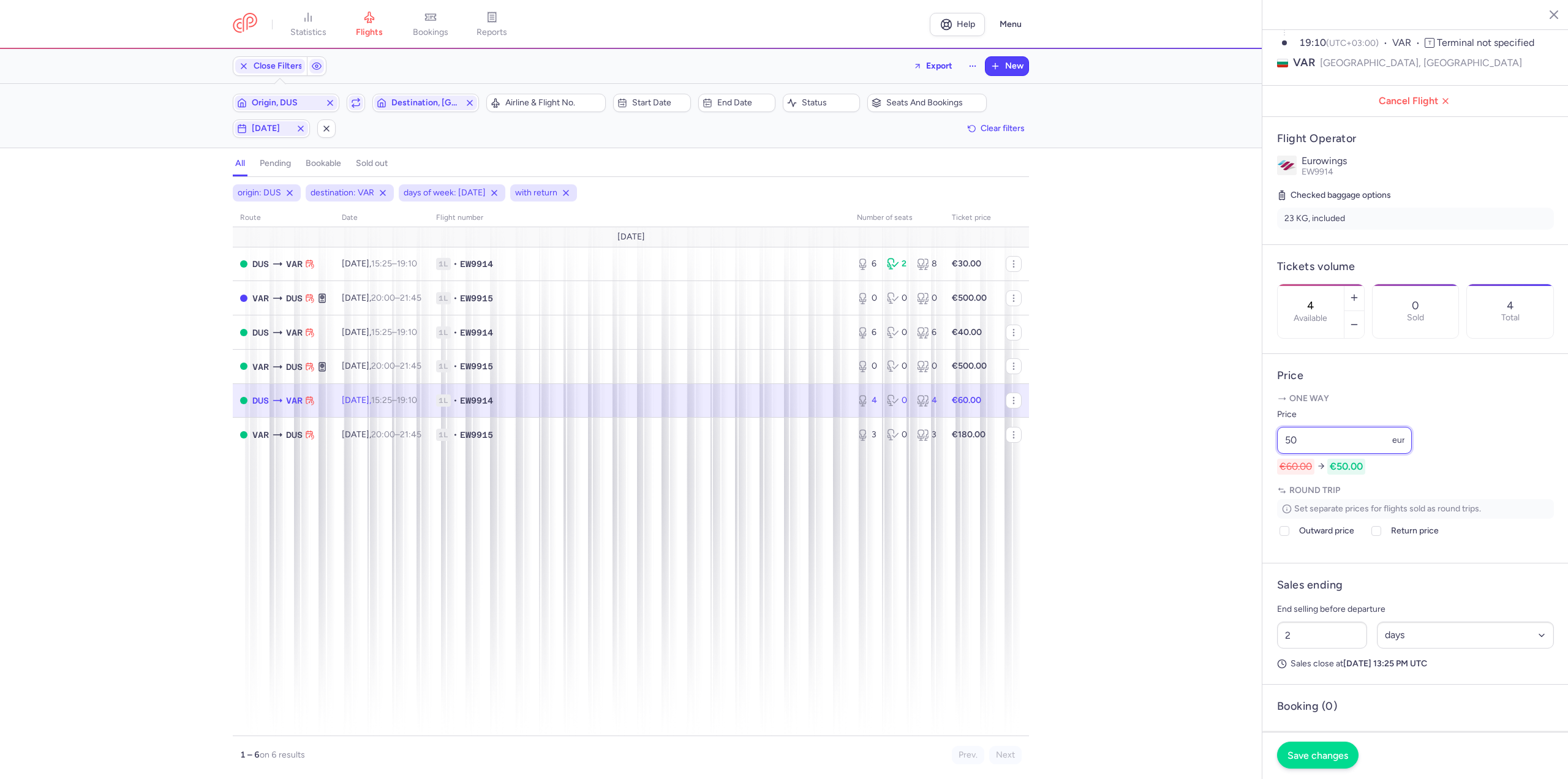
type input "50"
click at [1309, 753] on span "Save changes" at bounding box center [1318, 755] width 61 height 11
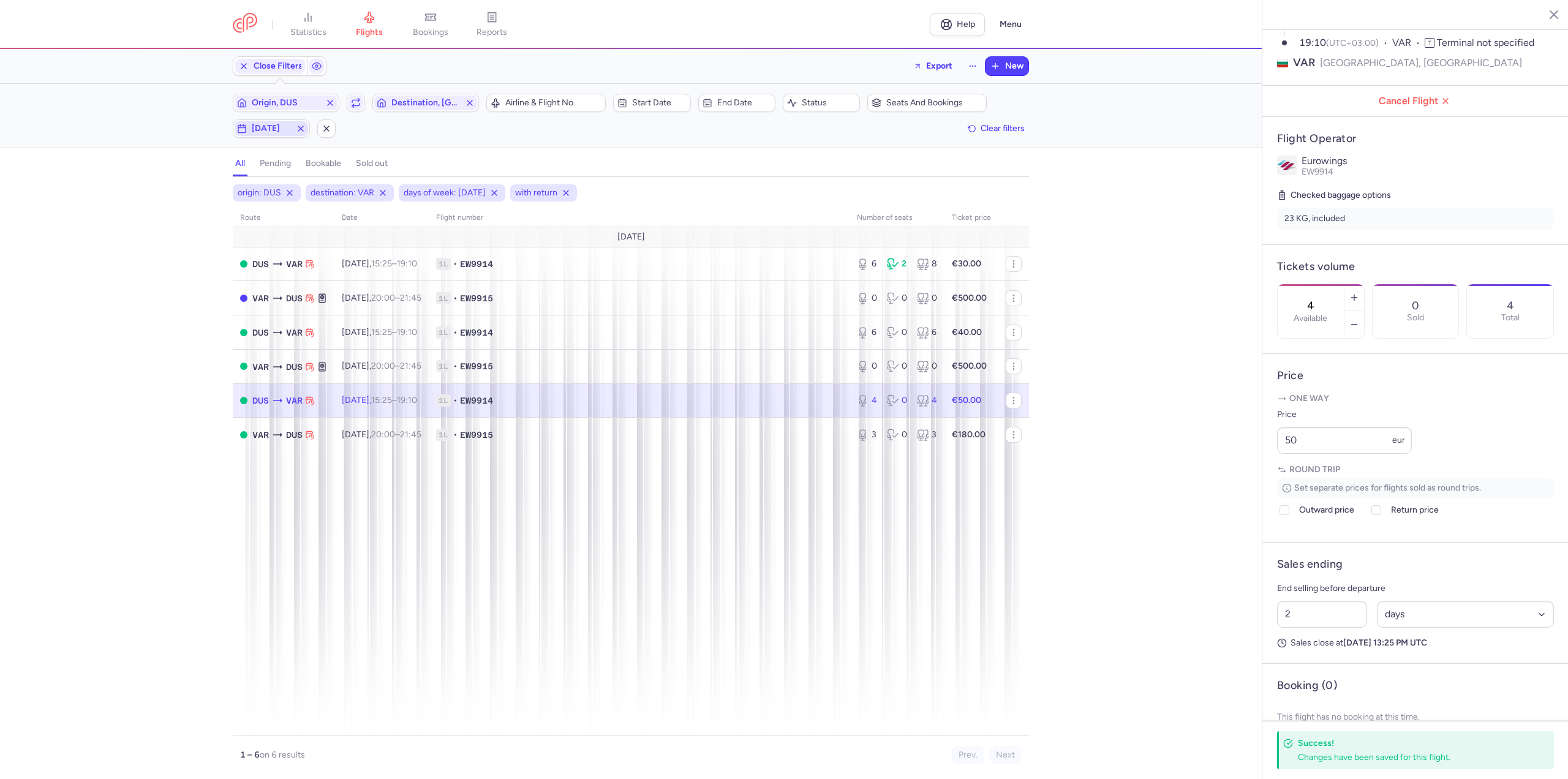
click at [278, 137] on button "[DATE]" at bounding box center [272, 128] width 77 height 18
click at [168, 194] on input "T" at bounding box center [174, 189] width 18 height 18
checkbox input "false"
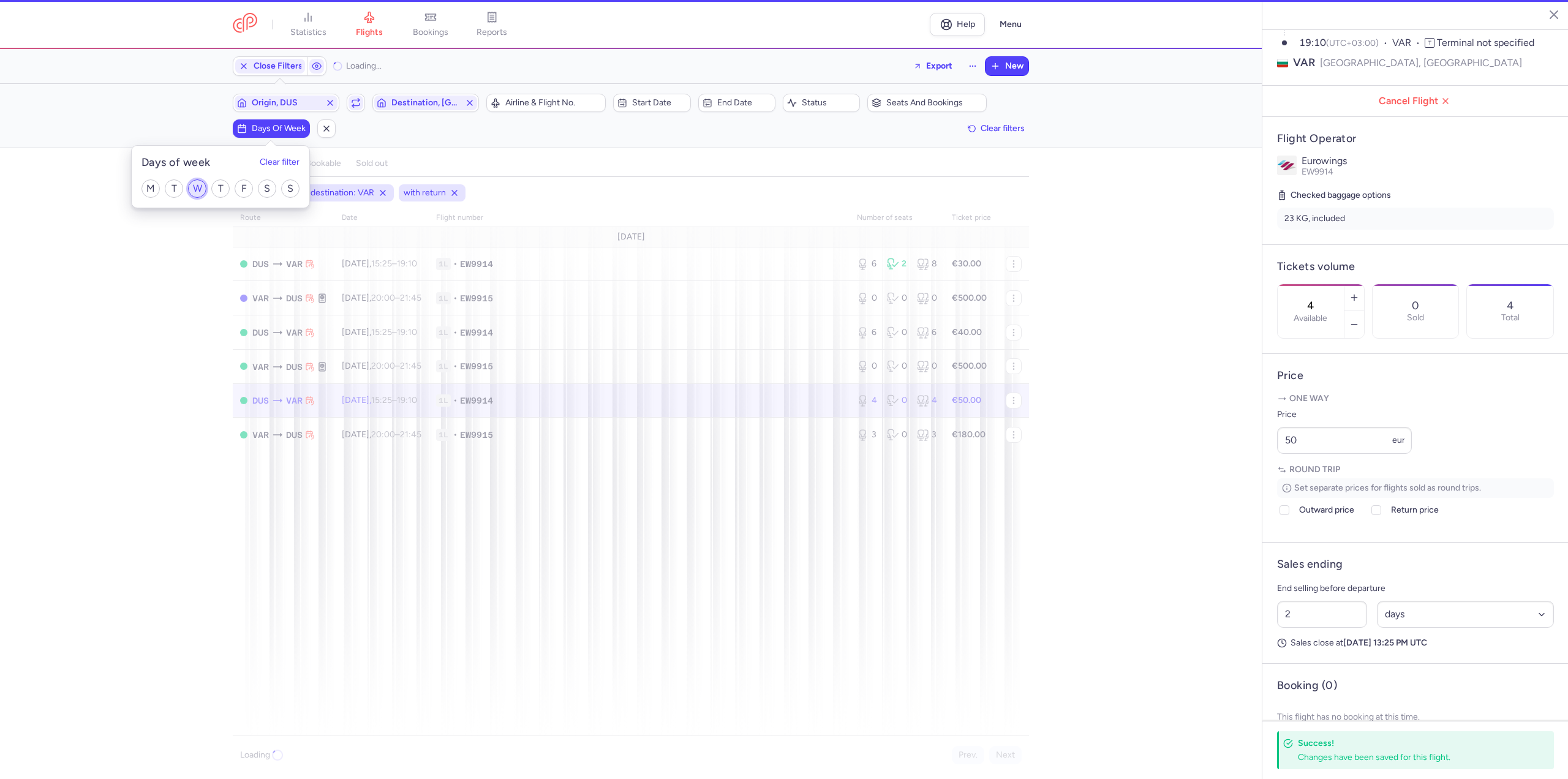
click at [202, 189] on input "W" at bounding box center [197, 189] width 18 height 18
checkbox input "true"
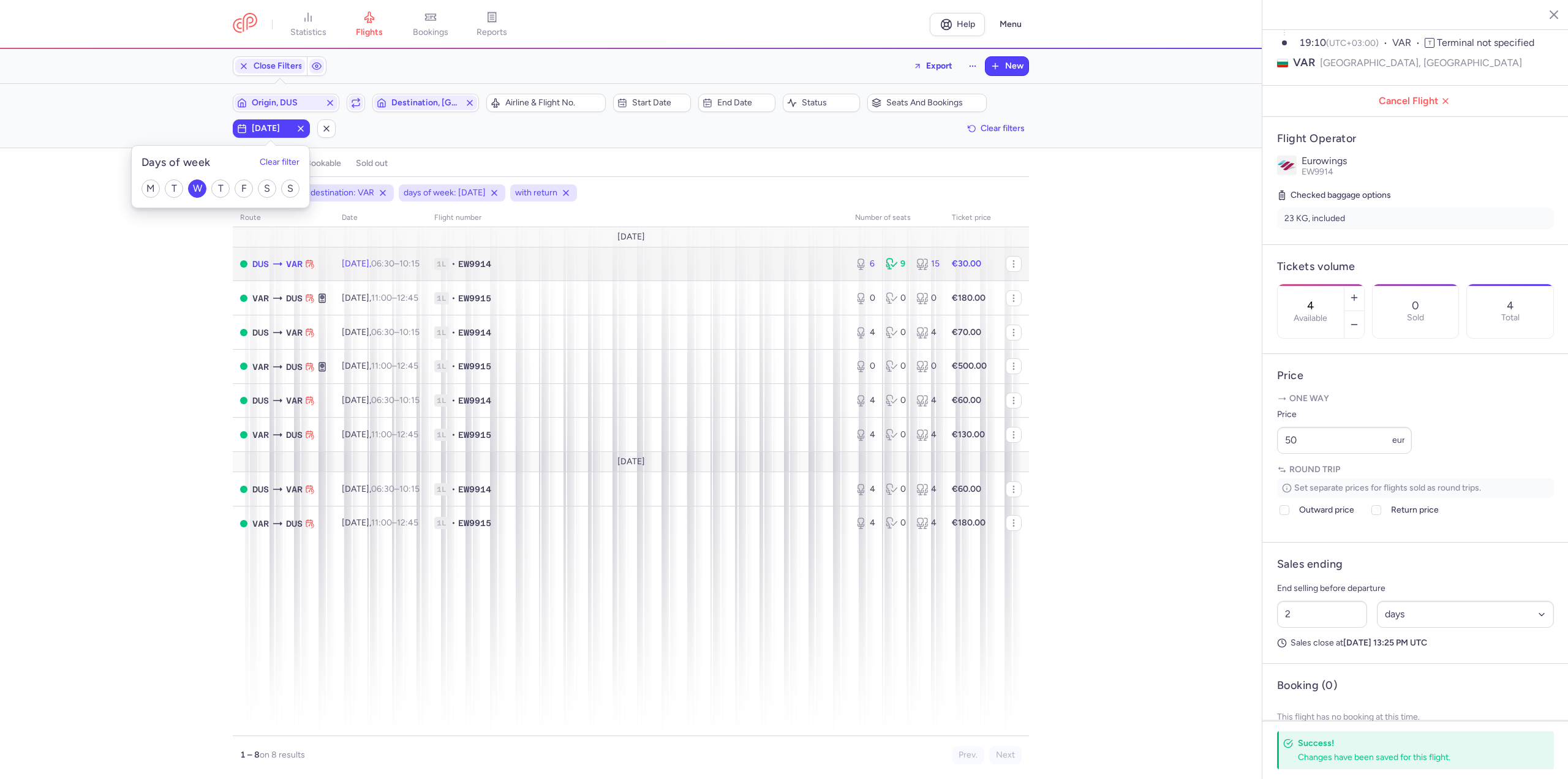
click at [427, 272] on td "[DATE] 06:30 – 10:15 +0" at bounding box center [380, 264] width 92 height 34
type input "6"
type input "1"
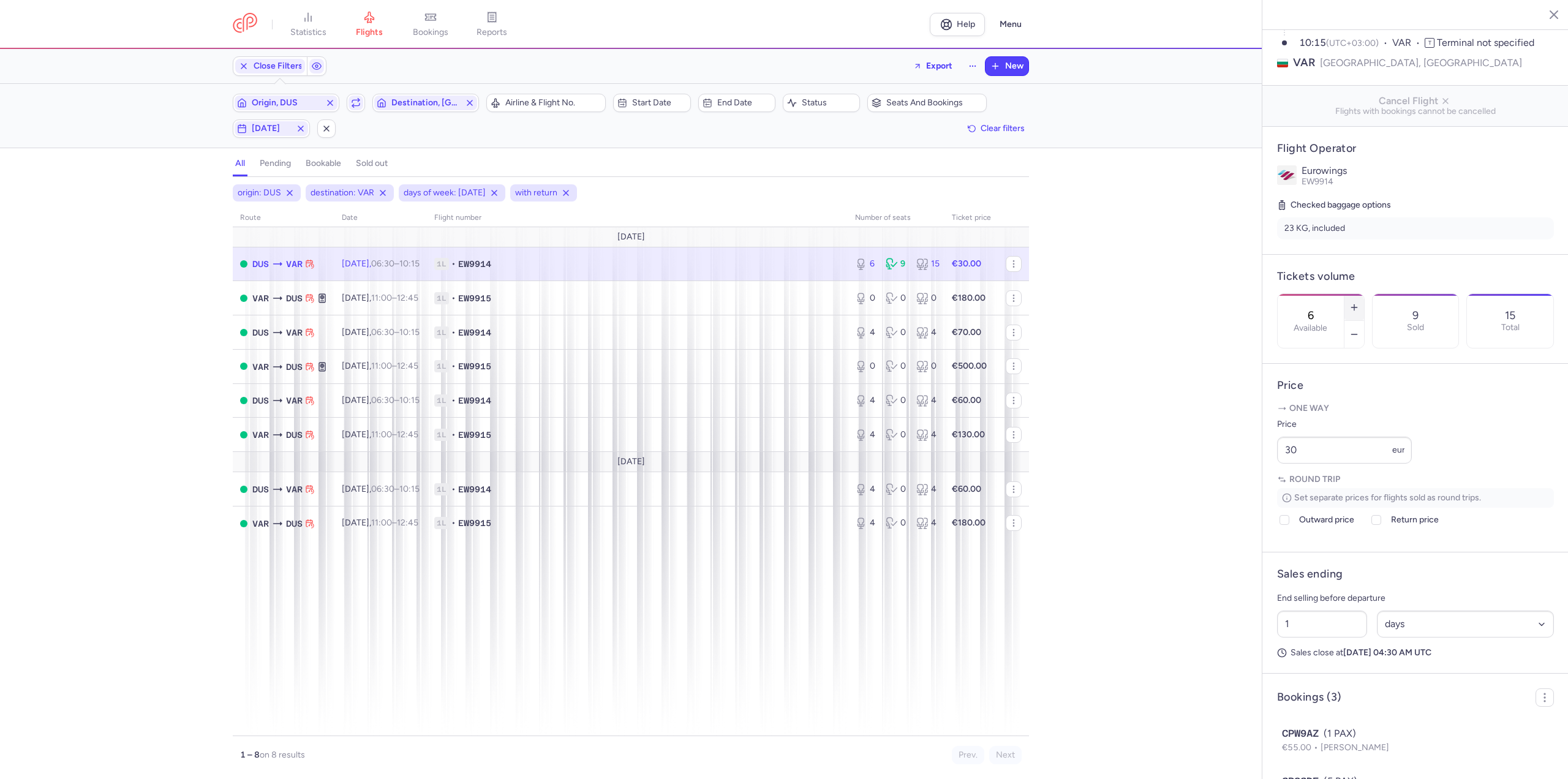
click at [1359, 302] on icon "button" at bounding box center [1354, 307] width 10 height 10
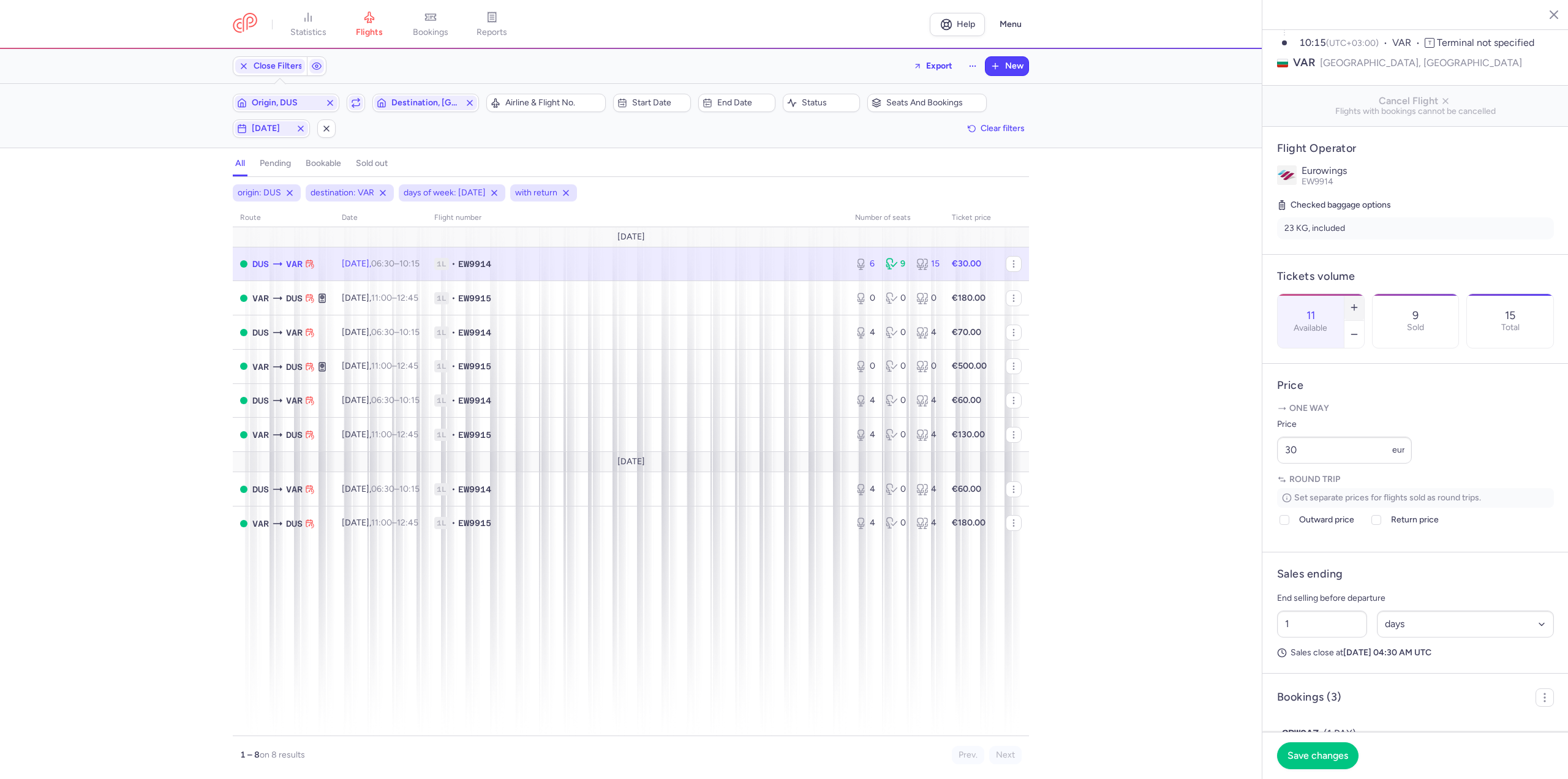
click at [1359, 302] on icon "button" at bounding box center [1354, 307] width 10 height 10
click at [1305, 756] on span "Save changes" at bounding box center [1318, 755] width 61 height 11
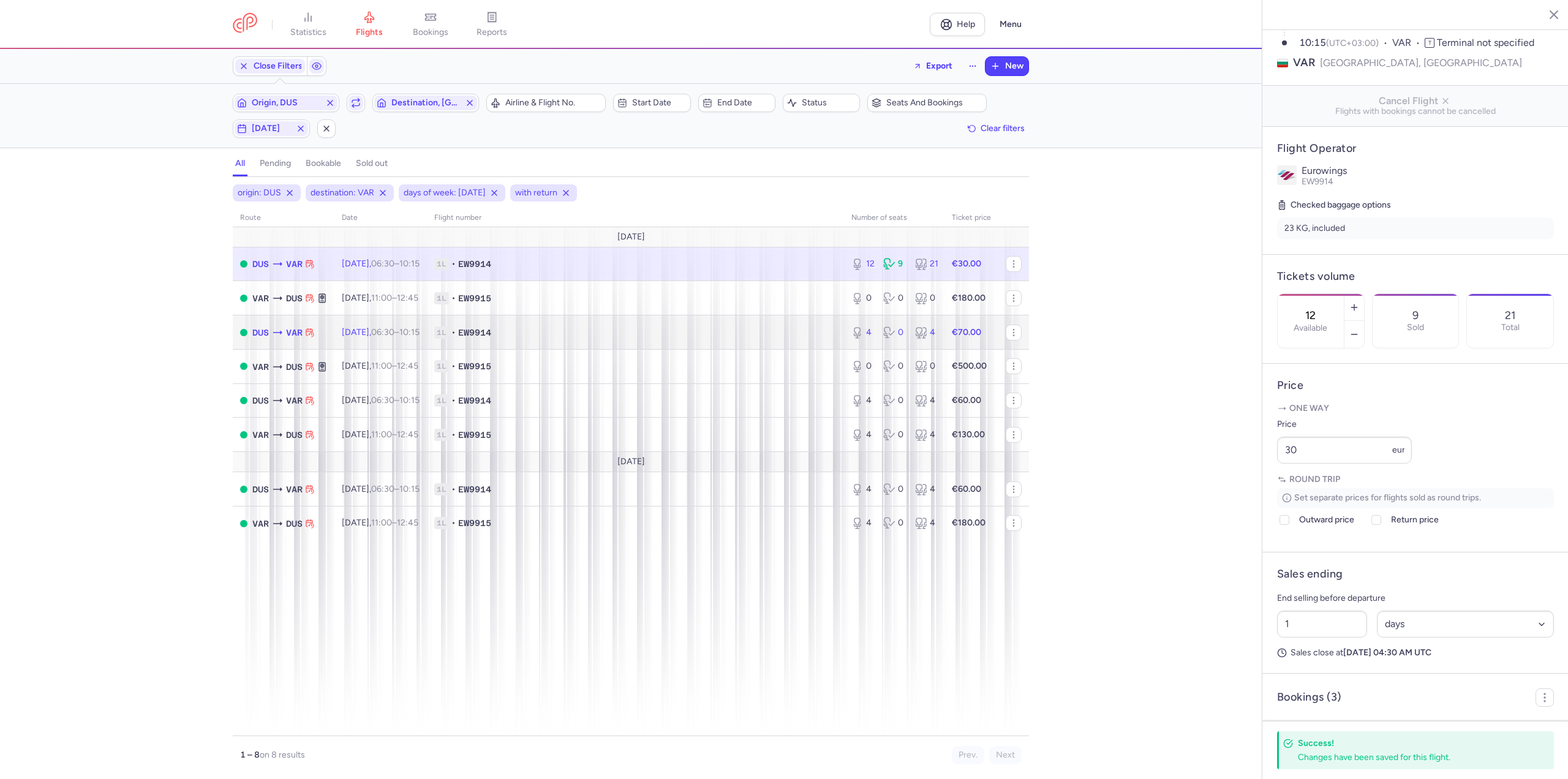
click at [364, 330] on span "[DATE] 06:30 – 10:15 +0" at bounding box center [380, 332] width 78 height 10
type input "4"
type input "2"
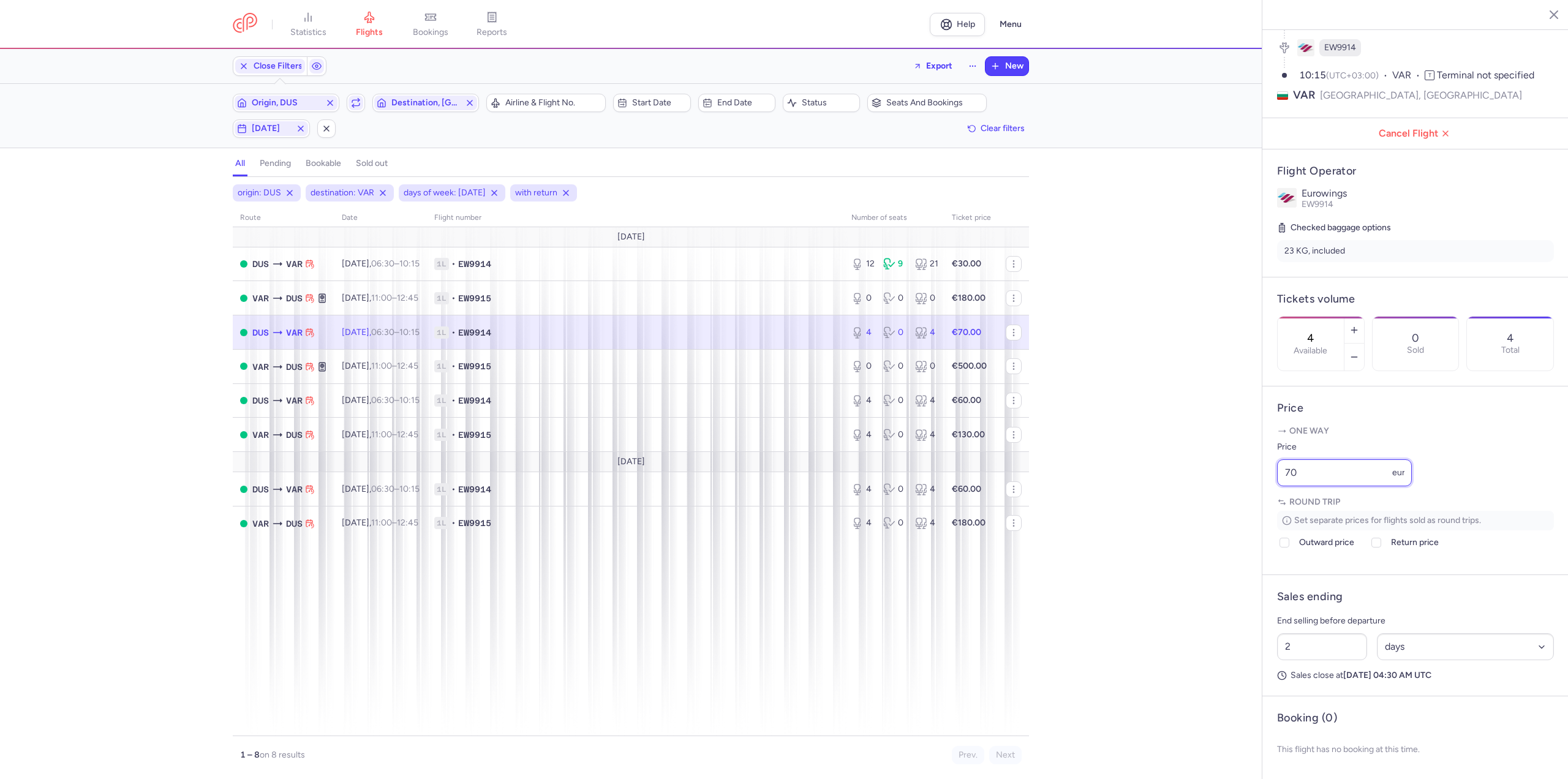
drag, startPoint x: 1332, startPoint y: 466, endPoint x: 1218, endPoint y: 466, distance: 114.0
click at [1218, 466] on div "statistics flights bookings reports Help Menu Close Filters Export New Filters …" at bounding box center [784, 390] width 1568 height 779
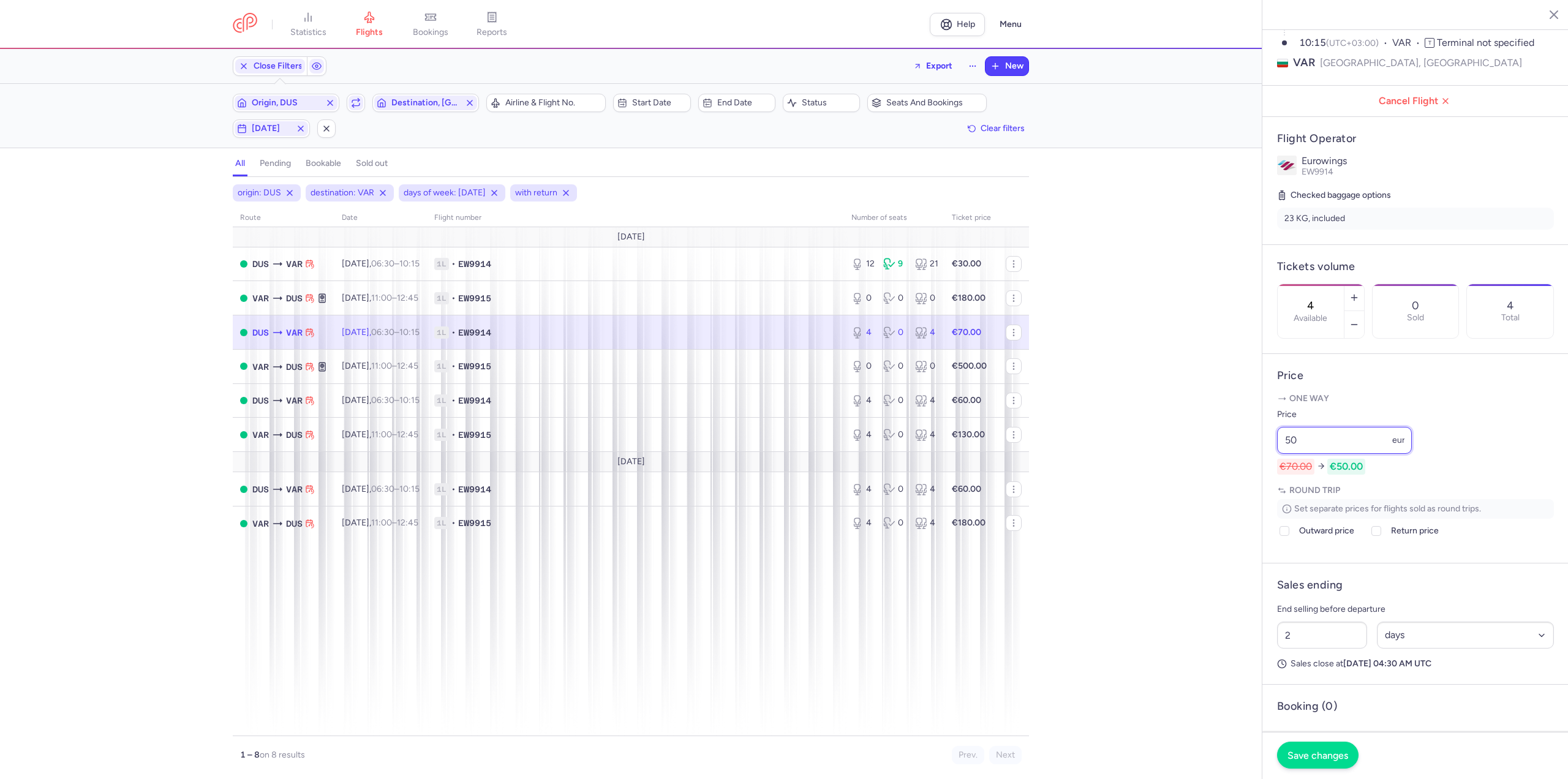
type input "50"
click at [1323, 756] on span "Save changes" at bounding box center [1318, 755] width 61 height 11
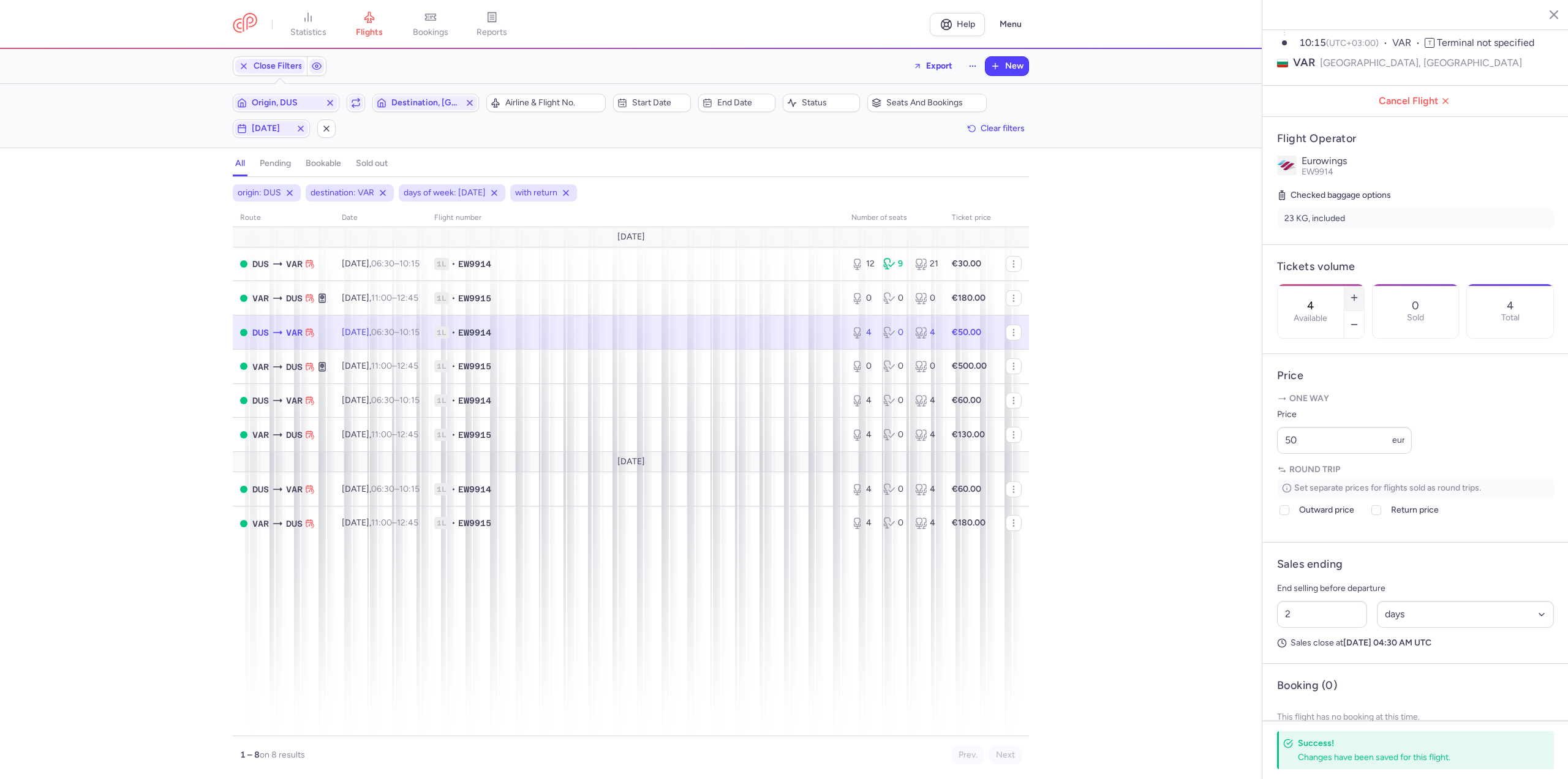
click at [1364, 284] on button "button" at bounding box center [1354, 297] width 20 height 27
click at [1359, 292] on icon "button" at bounding box center [1354, 297] width 10 height 10
click at [1341, 754] on span "Save changes" at bounding box center [1318, 755] width 61 height 11
click at [379, 404] on span "[DATE] 06:30 – 10:15 +0" at bounding box center [380, 400] width 78 height 10
type input "4"
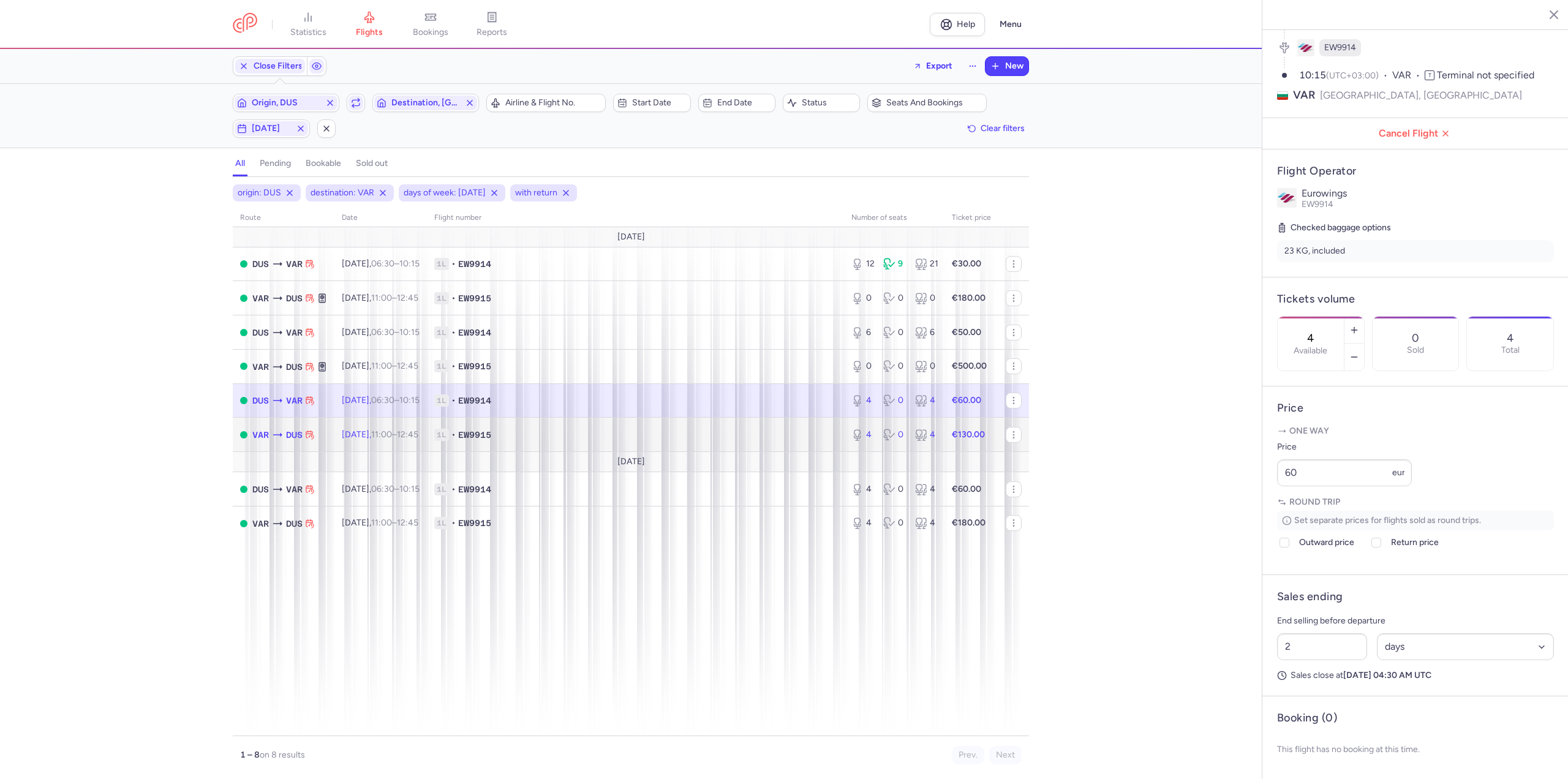
click at [564, 439] on span "1L • EW9915" at bounding box center [636, 435] width 403 height 12
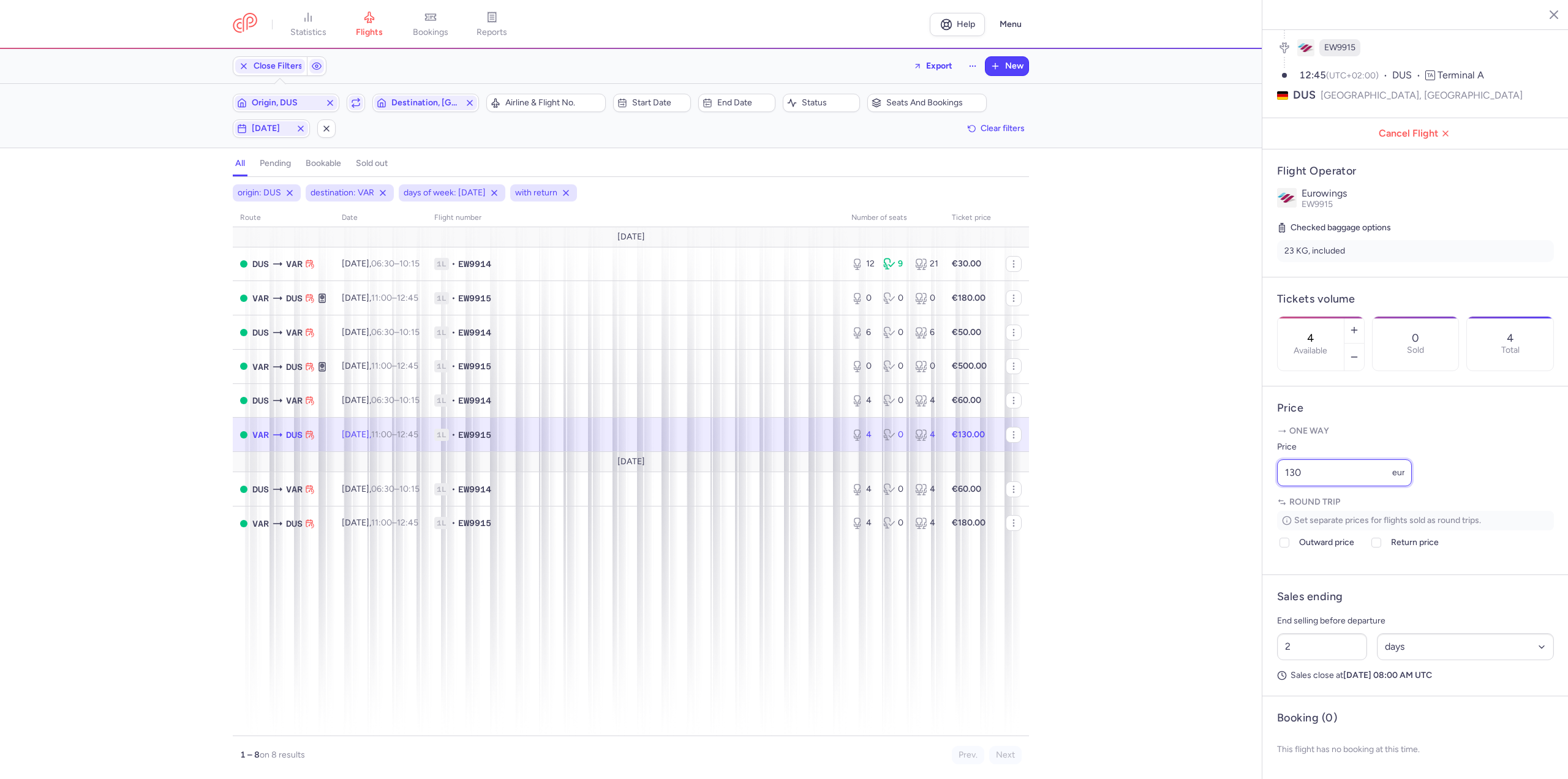
drag, startPoint x: 1311, startPoint y: 471, endPoint x: 1162, endPoint y: 471, distance: 149.0
click at [1162, 471] on div "statistics flights bookings reports Help Menu Close Filters Export New Filters …" at bounding box center [784, 390] width 1568 height 779
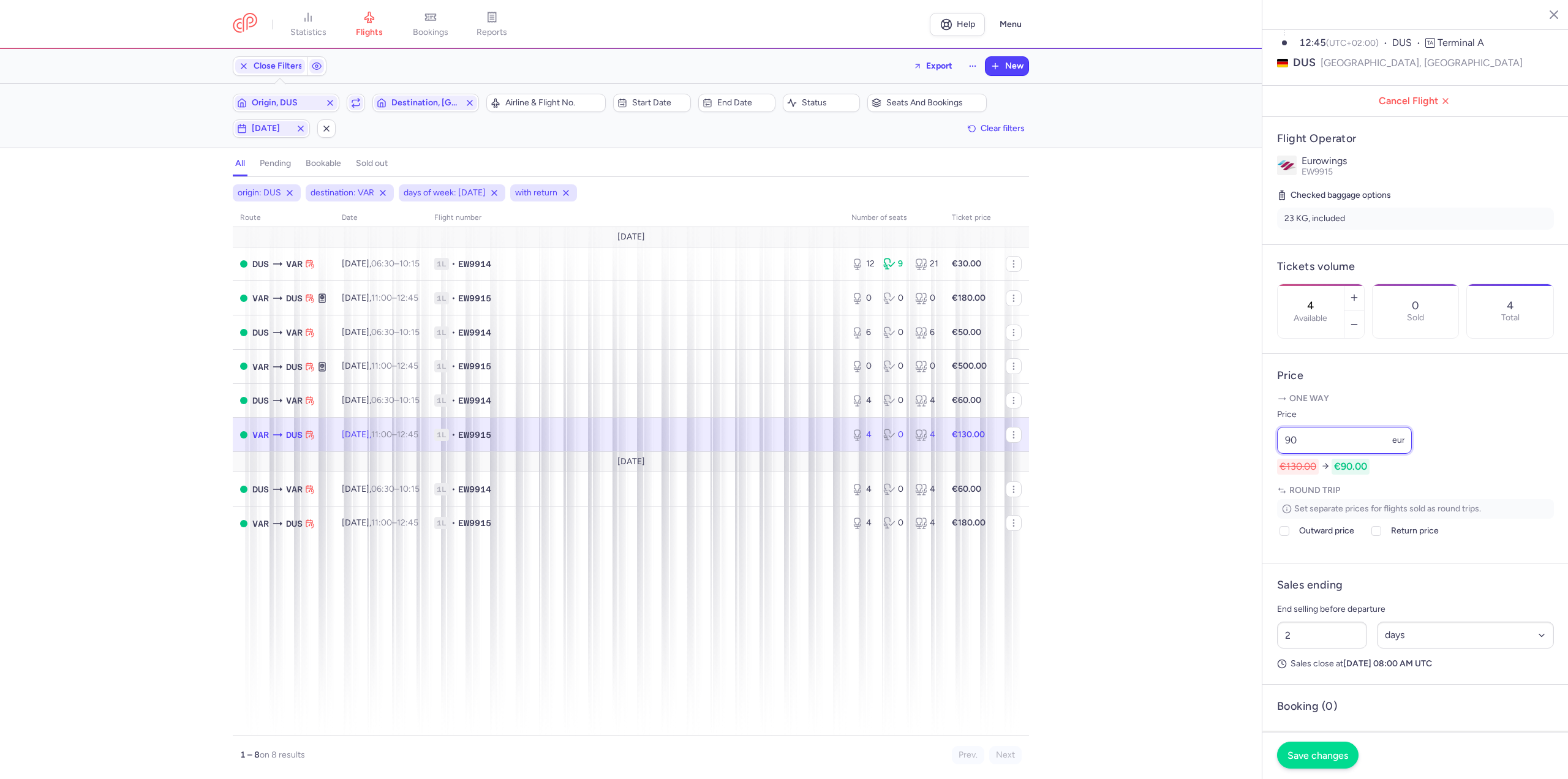
type input "90"
click at [1333, 762] on button "Save changes" at bounding box center [1318, 755] width 82 height 27
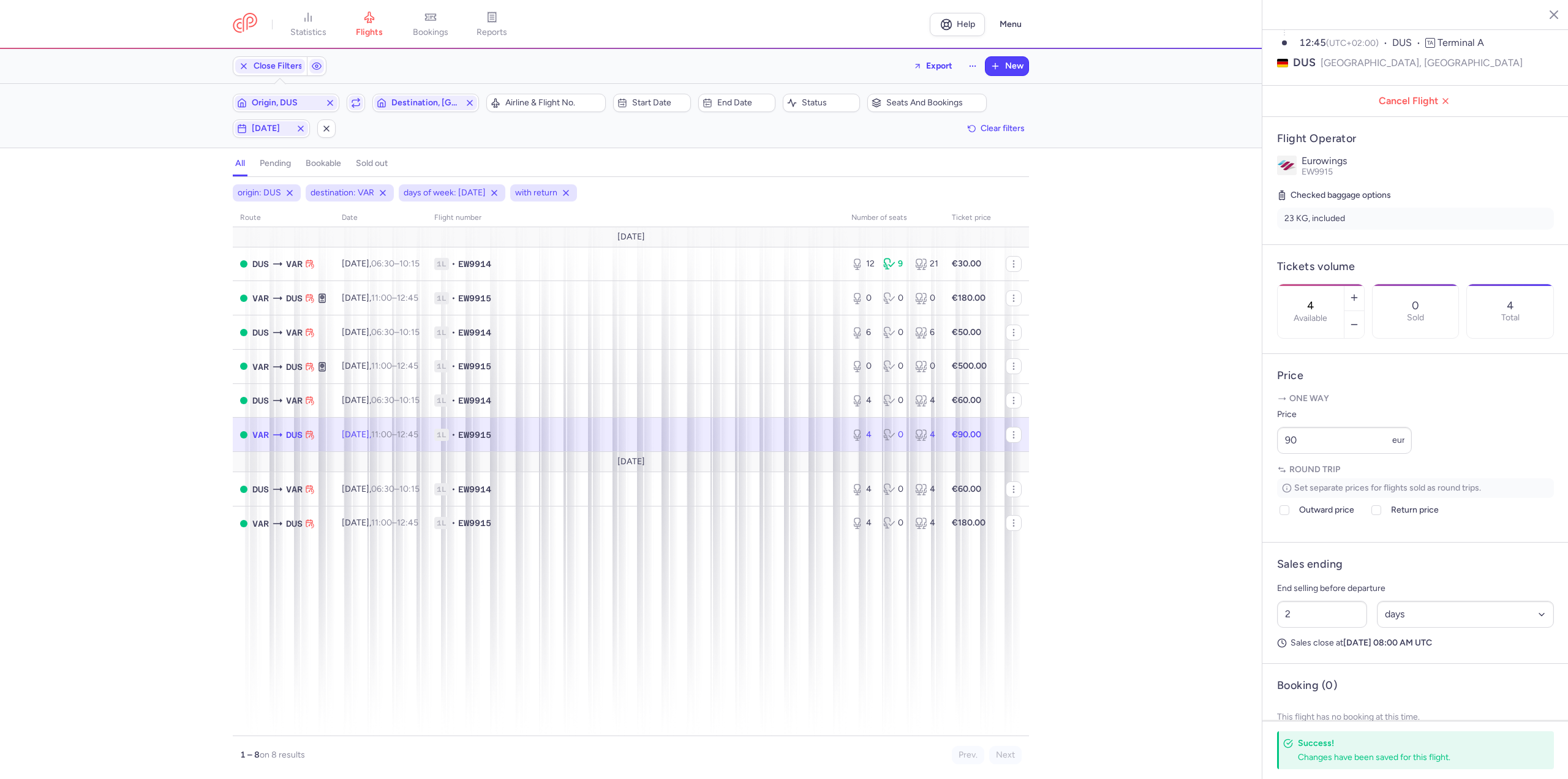
click at [267, 135] on span "[DATE]" at bounding box center [272, 128] width 74 height 15
drag, startPoint x: 199, startPoint y: 182, endPoint x: 211, endPoint y: 185, distance: 12.4
click at [200, 183] on input "W" at bounding box center [197, 189] width 18 height 18
checkbox input "false"
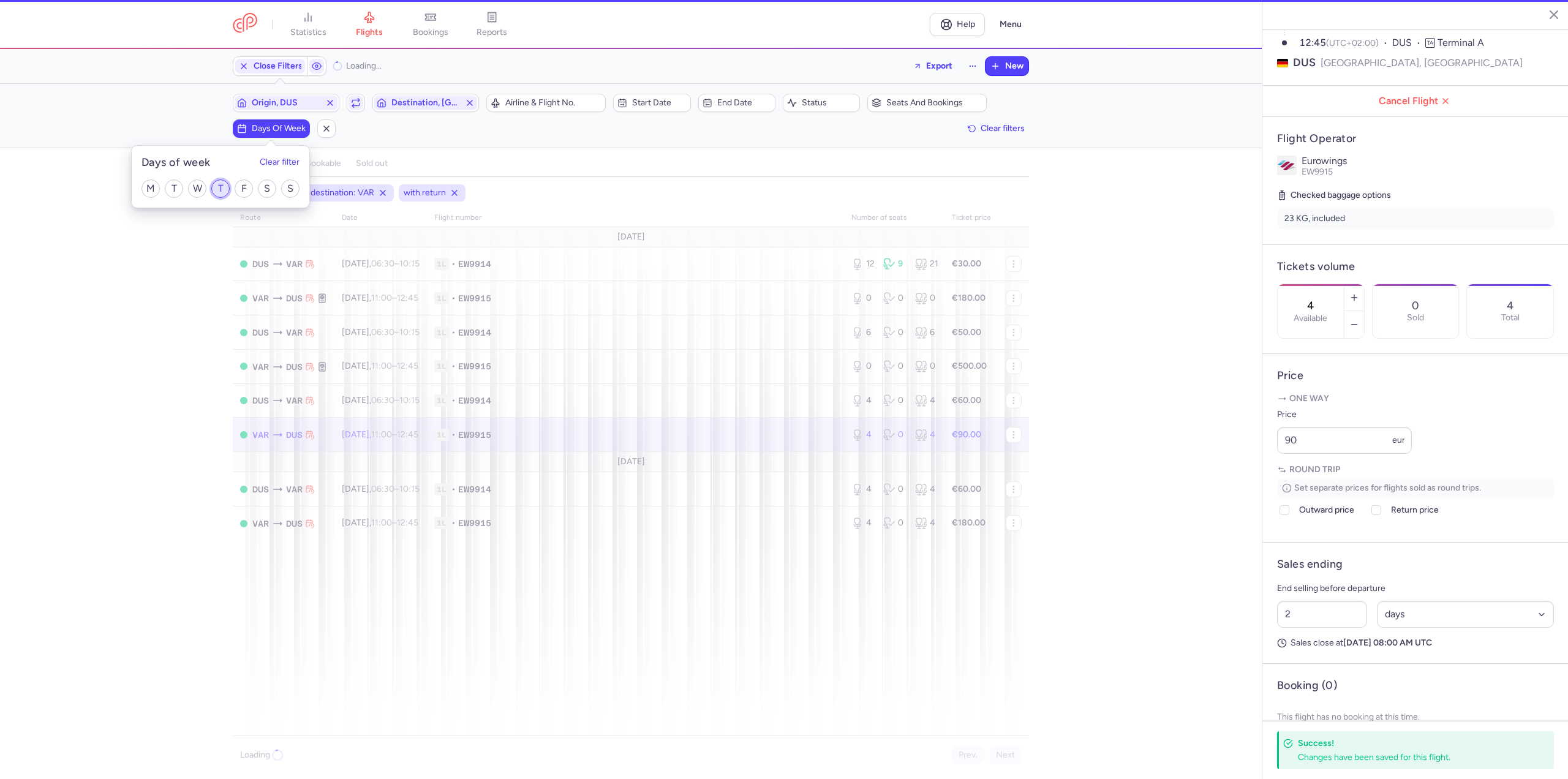
click at [214, 185] on input "T" at bounding box center [221, 189] width 18 height 18
checkbox input "true"
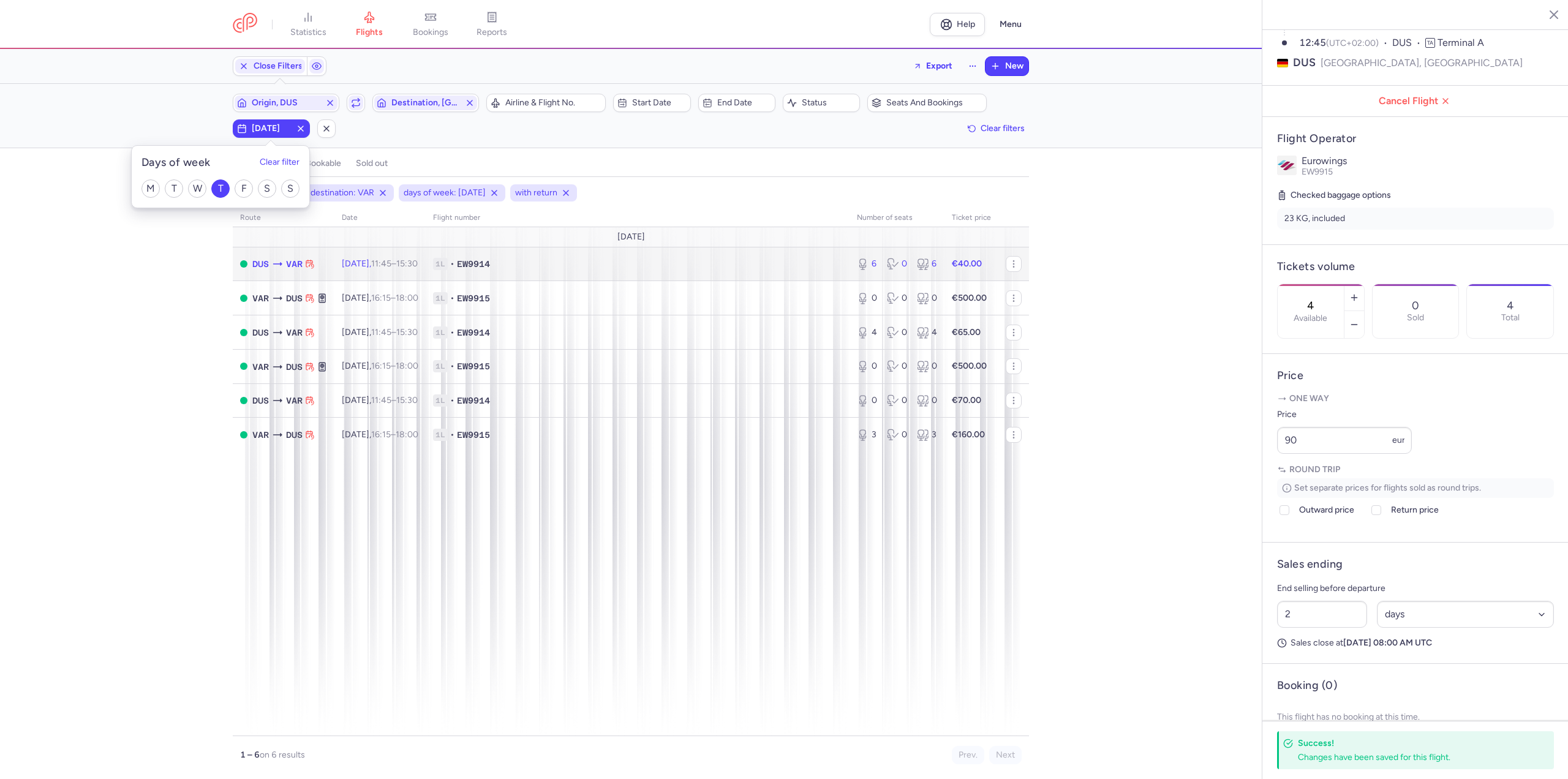
click at [390, 261] on span "[DATE] 11:45 – 15:30 +0" at bounding box center [380, 264] width 76 height 10
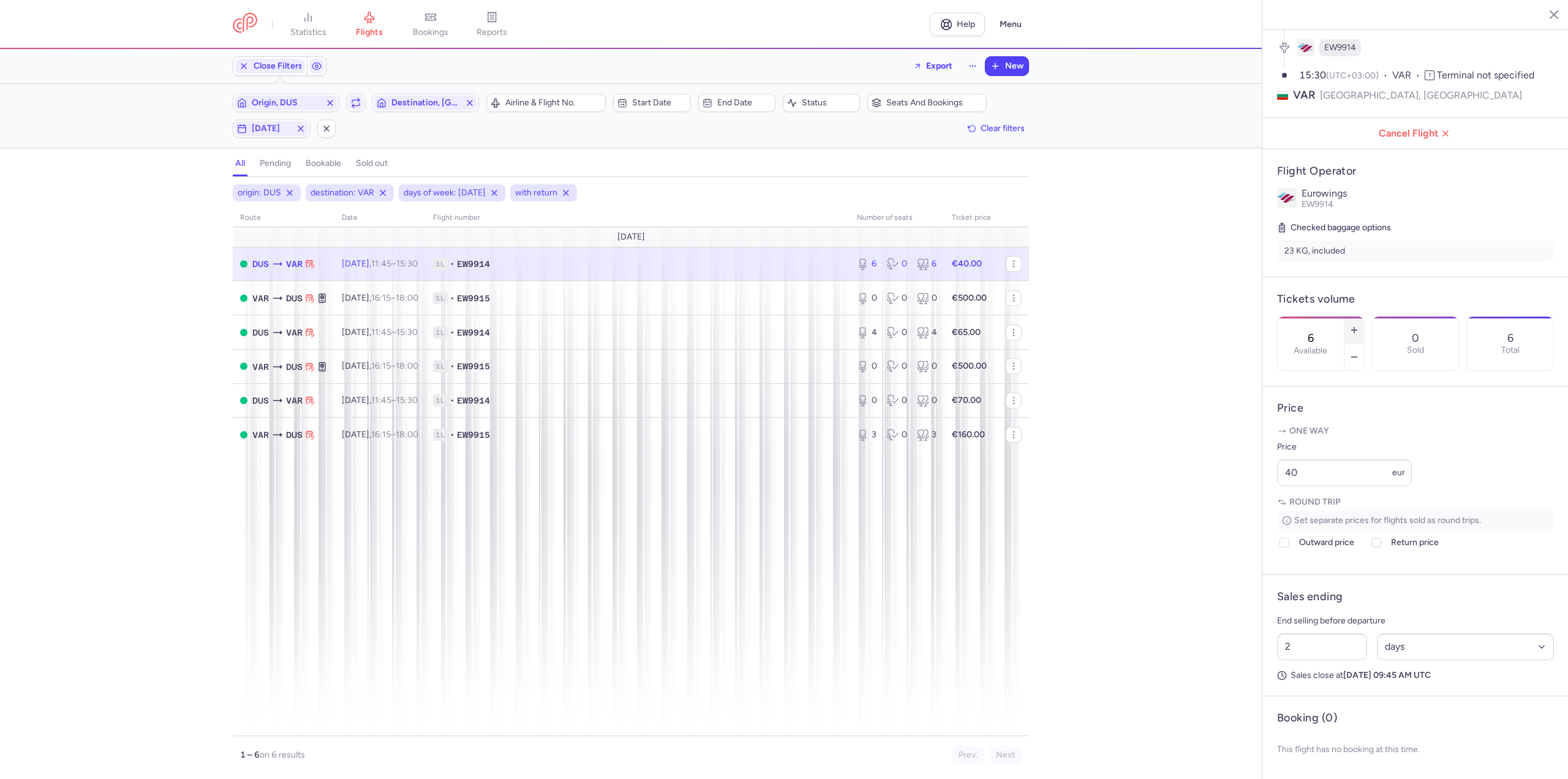
click at [1359, 325] on icon "button" at bounding box center [1354, 330] width 10 height 10
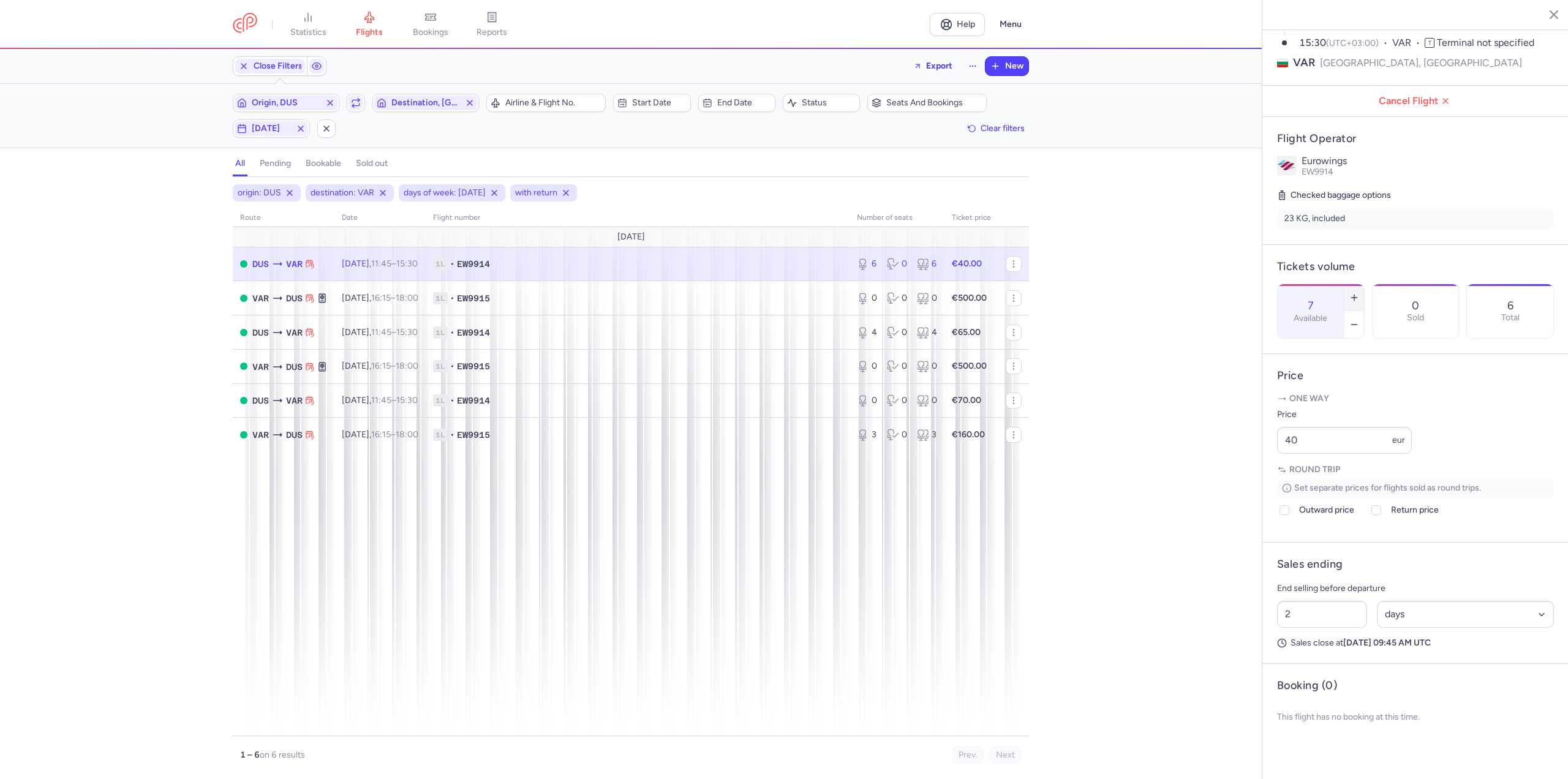
click at [1359, 292] on icon "button" at bounding box center [1354, 297] width 10 height 10
type input "8"
drag, startPoint x: 1310, startPoint y: 476, endPoint x: 1136, endPoint y: 471, distance: 174.1
click at [1137, 471] on div "statistics flights bookings reports Help Menu Close Filters Export New Filters …" at bounding box center [784, 390] width 1568 height 779
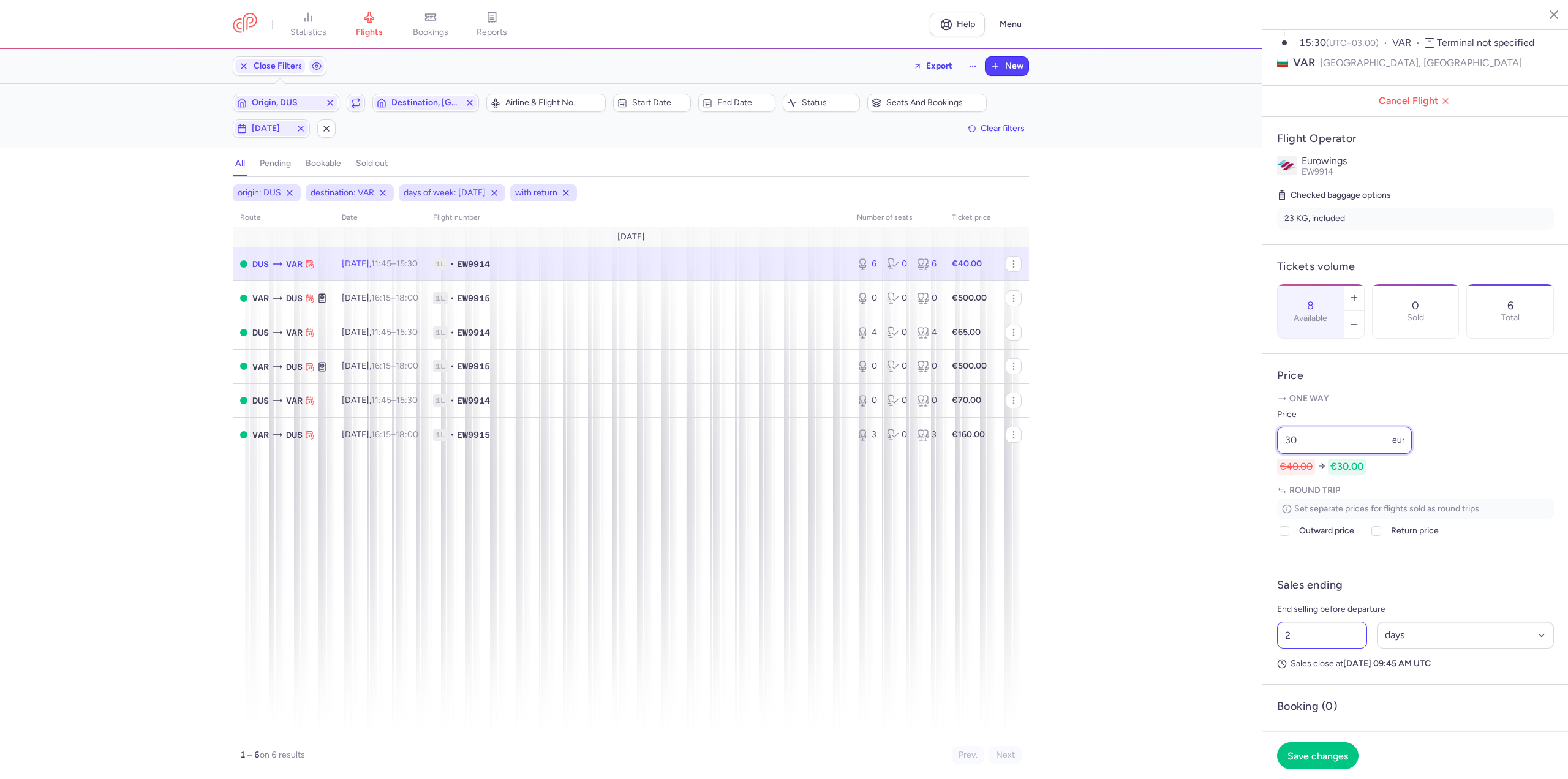
type input "30"
drag, startPoint x: 1304, startPoint y: 665, endPoint x: 1250, endPoint y: 662, distance: 54.1
click at [1250, 662] on div "statistics flights bookings reports Help Menu Close Filters Export New Filters …" at bounding box center [784, 390] width 1568 height 779
type input "1"
click at [1296, 748] on button "Save changes" at bounding box center [1318, 755] width 82 height 27
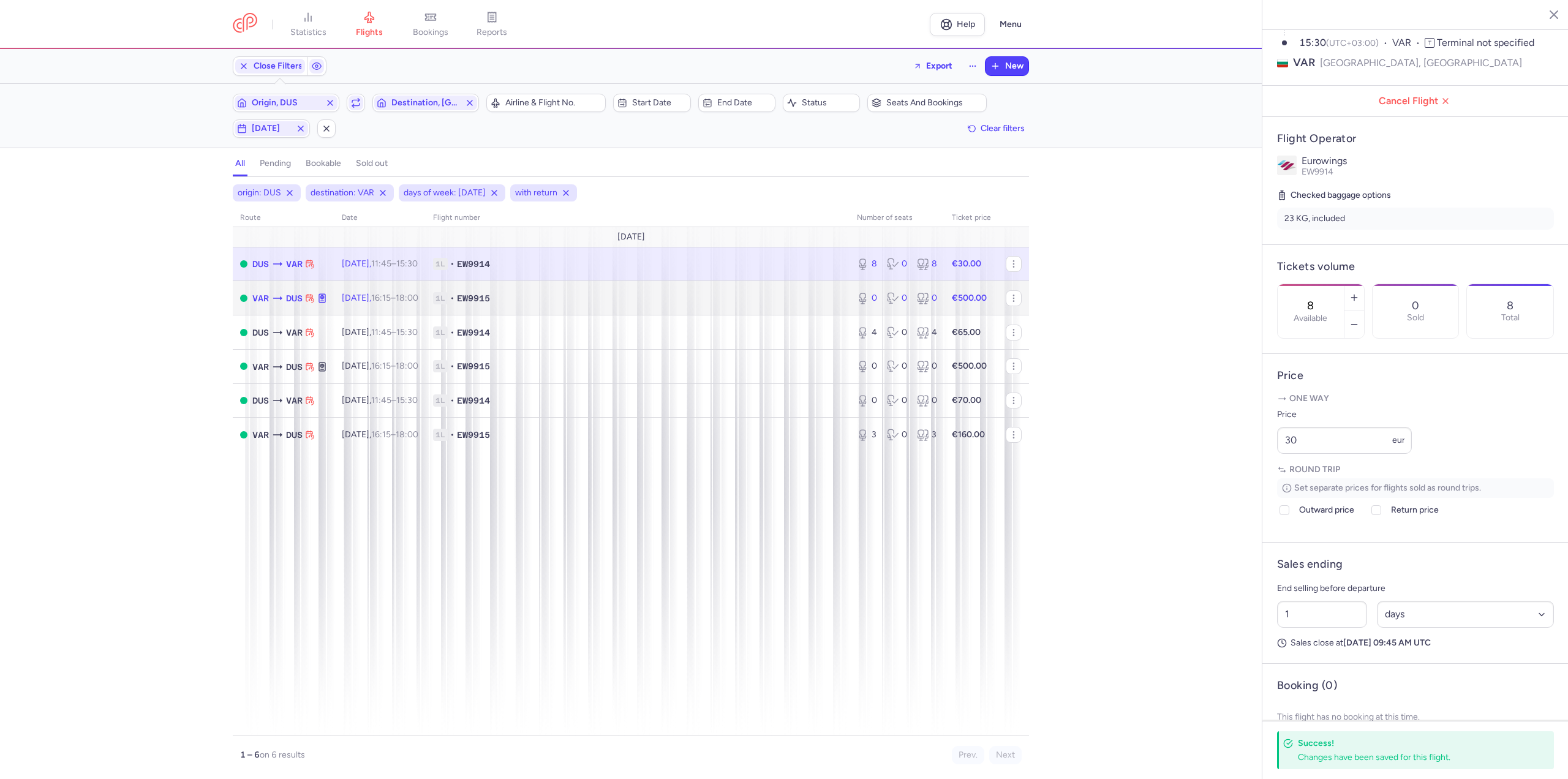
click at [339, 296] on td "[DATE] 16:15 – 18:00 +0" at bounding box center [380, 298] width 91 height 34
type input "0"
type input "2"
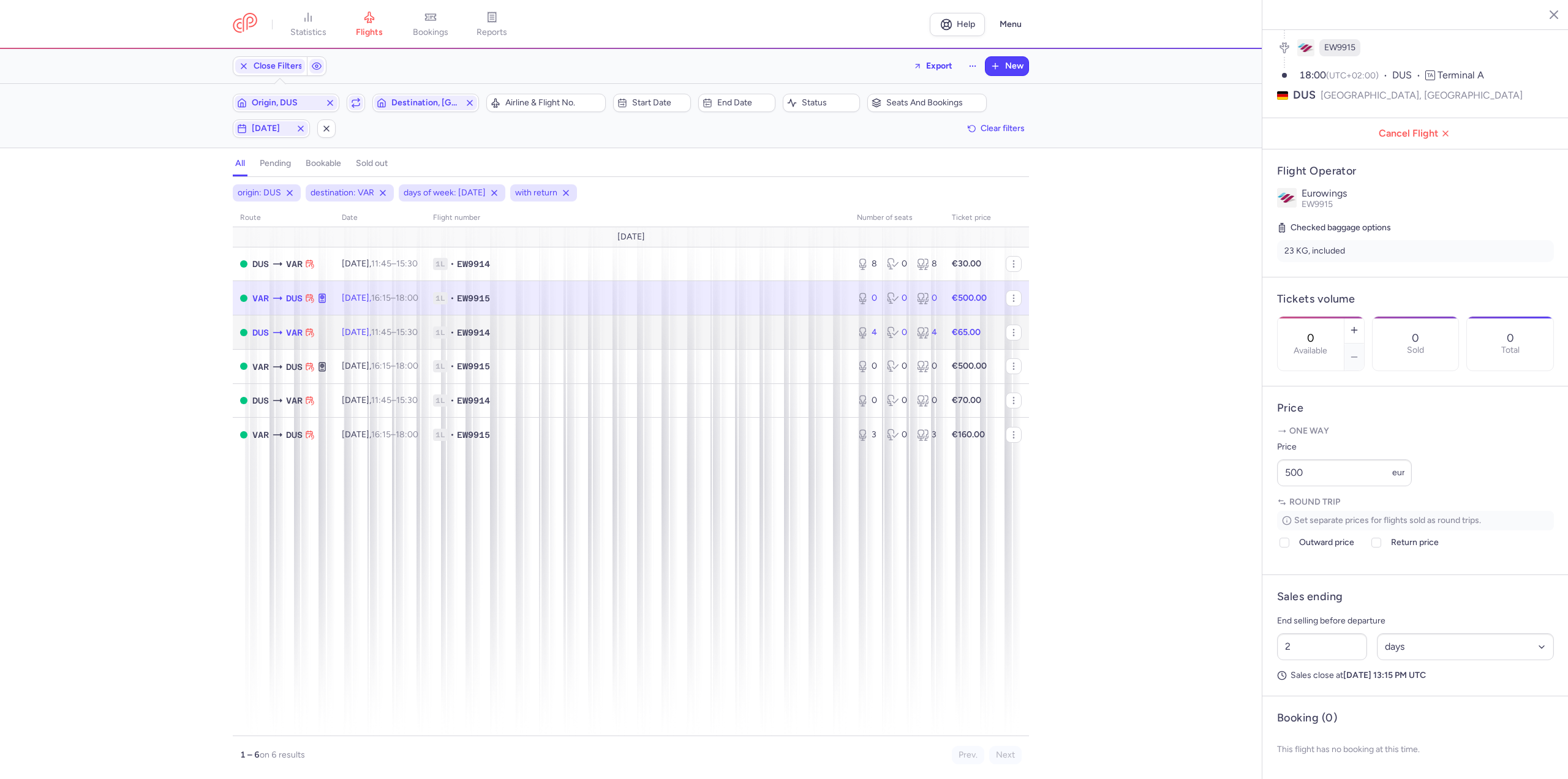
click at [353, 332] on span "[DATE] 11:45 – 15:30 +0" at bounding box center [380, 332] width 76 height 10
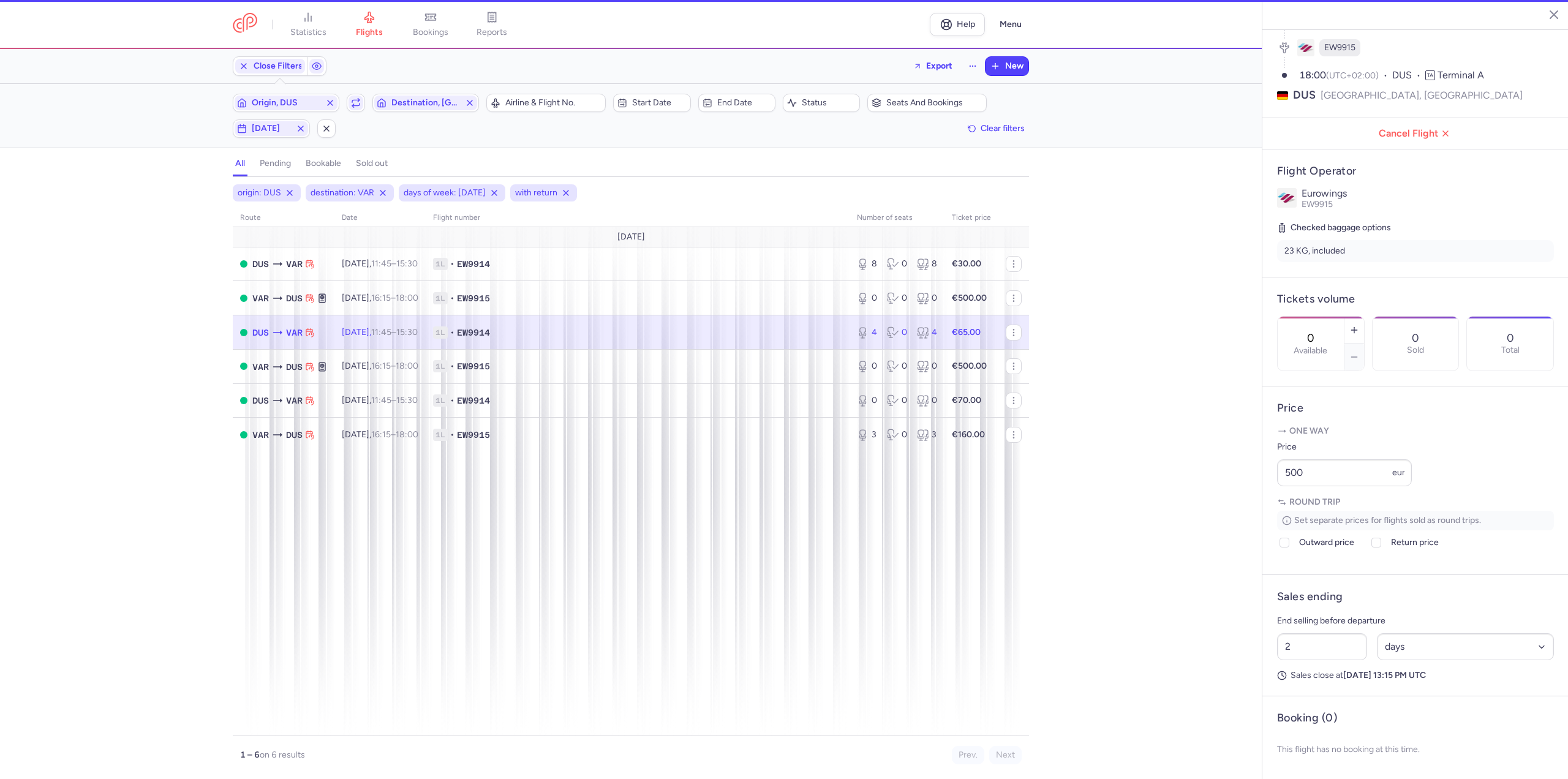
type input "4"
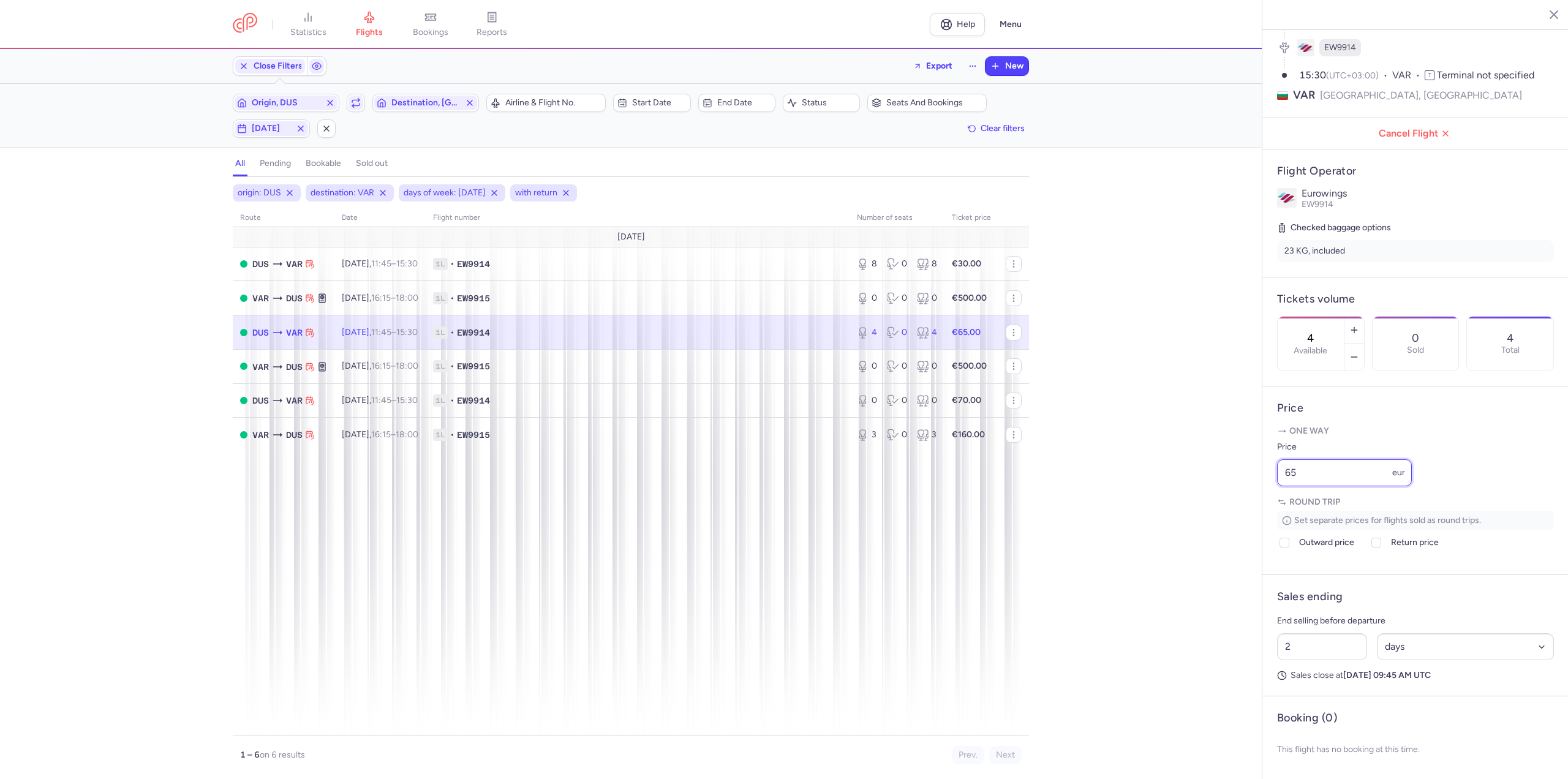
drag, startPoint x: 1344, startPoint y: 481, endPoint x: 1173, endPoint y: 479, distance: 171.0
click at [1173, 479] on div "statistics flights bookings reports Help Menu Close Filters Export New Filters …" at bounding box center [784, 390] width 1568 height 779
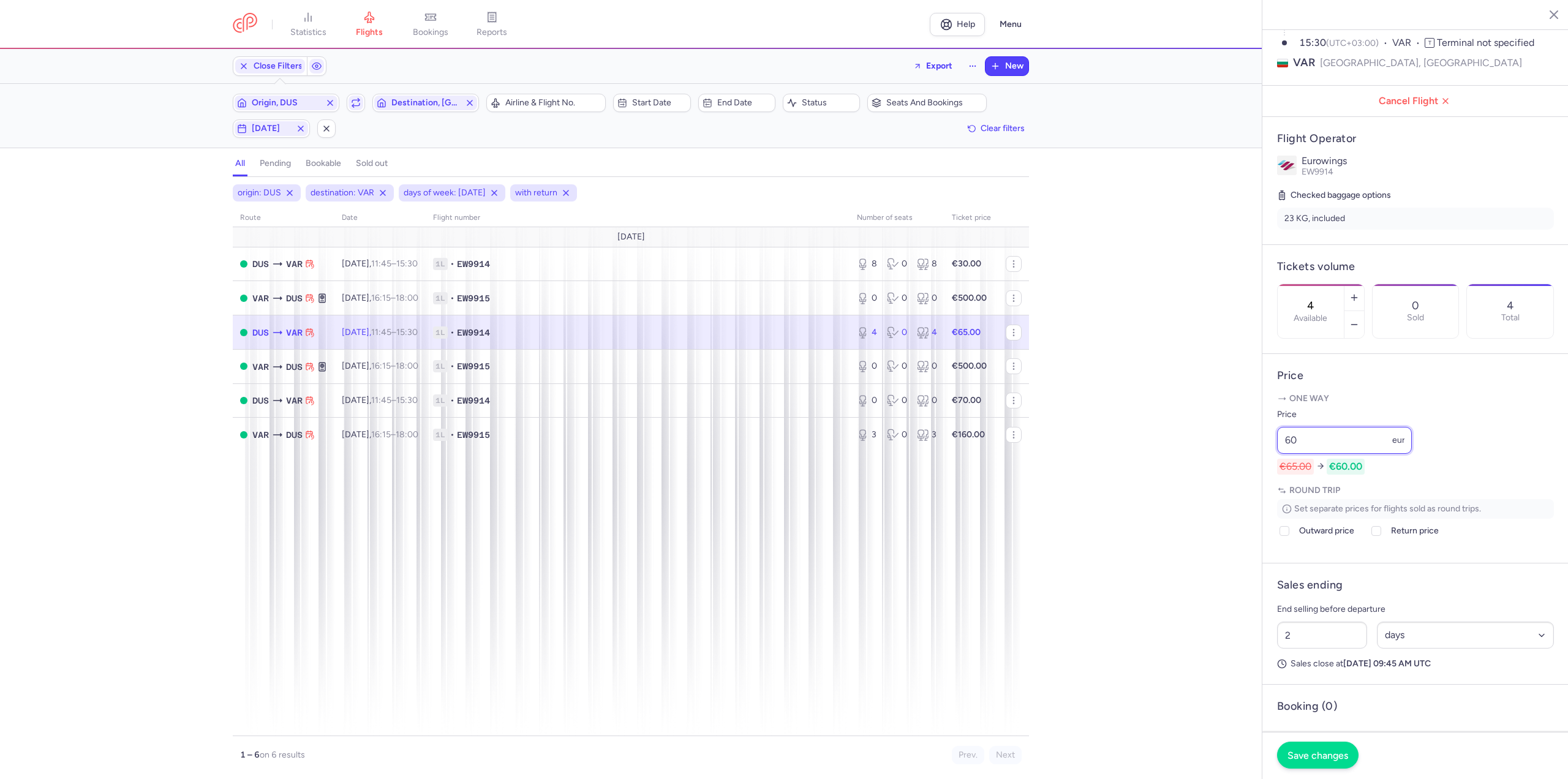
type input "60"
click at [1325, 762] on button "Save changes" at bounding box center [1318, 755] width 82 height 27
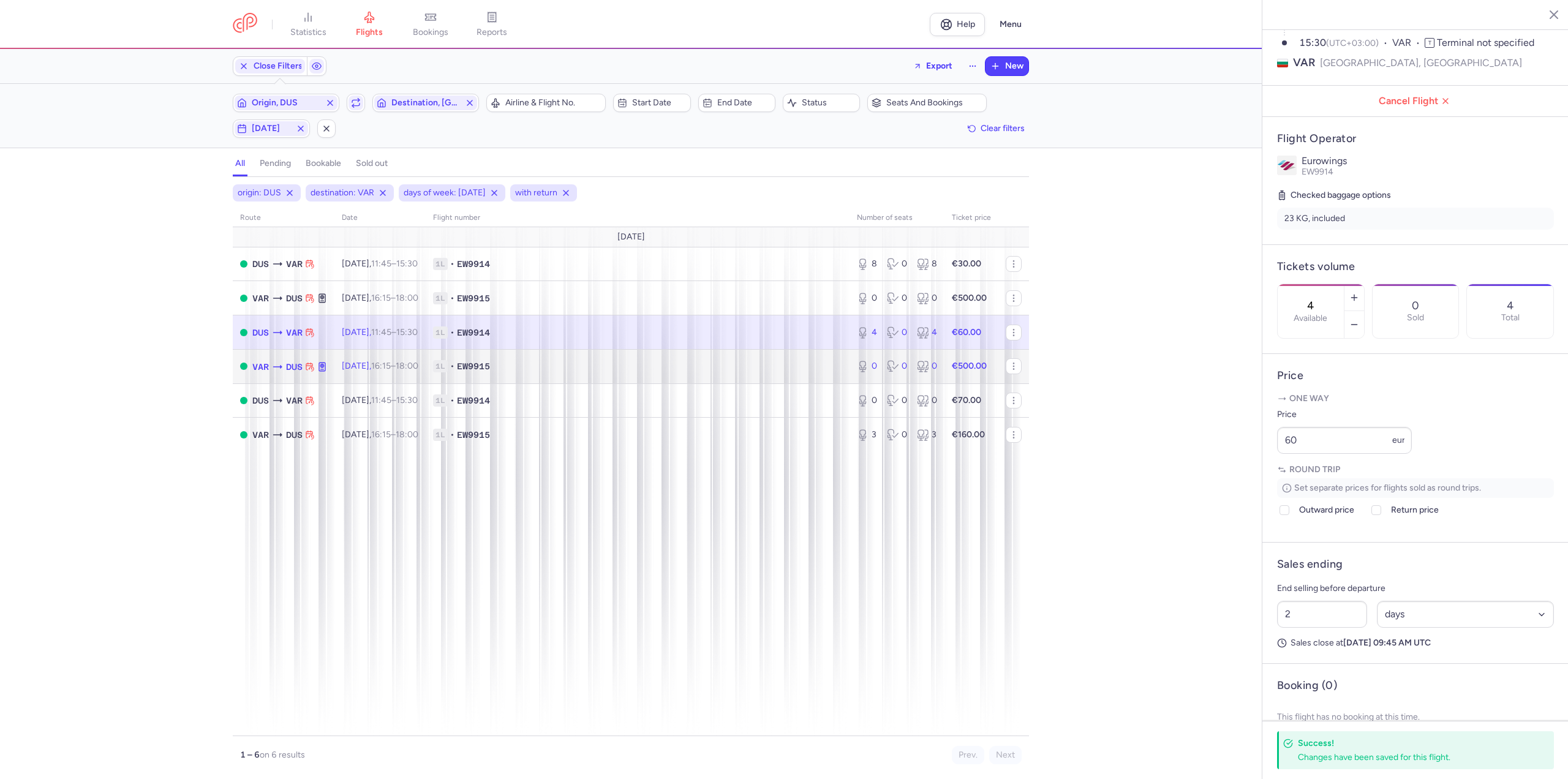
click at [391, 370] on time "16:15" at bounding box center [381, 366] width 20 height 10
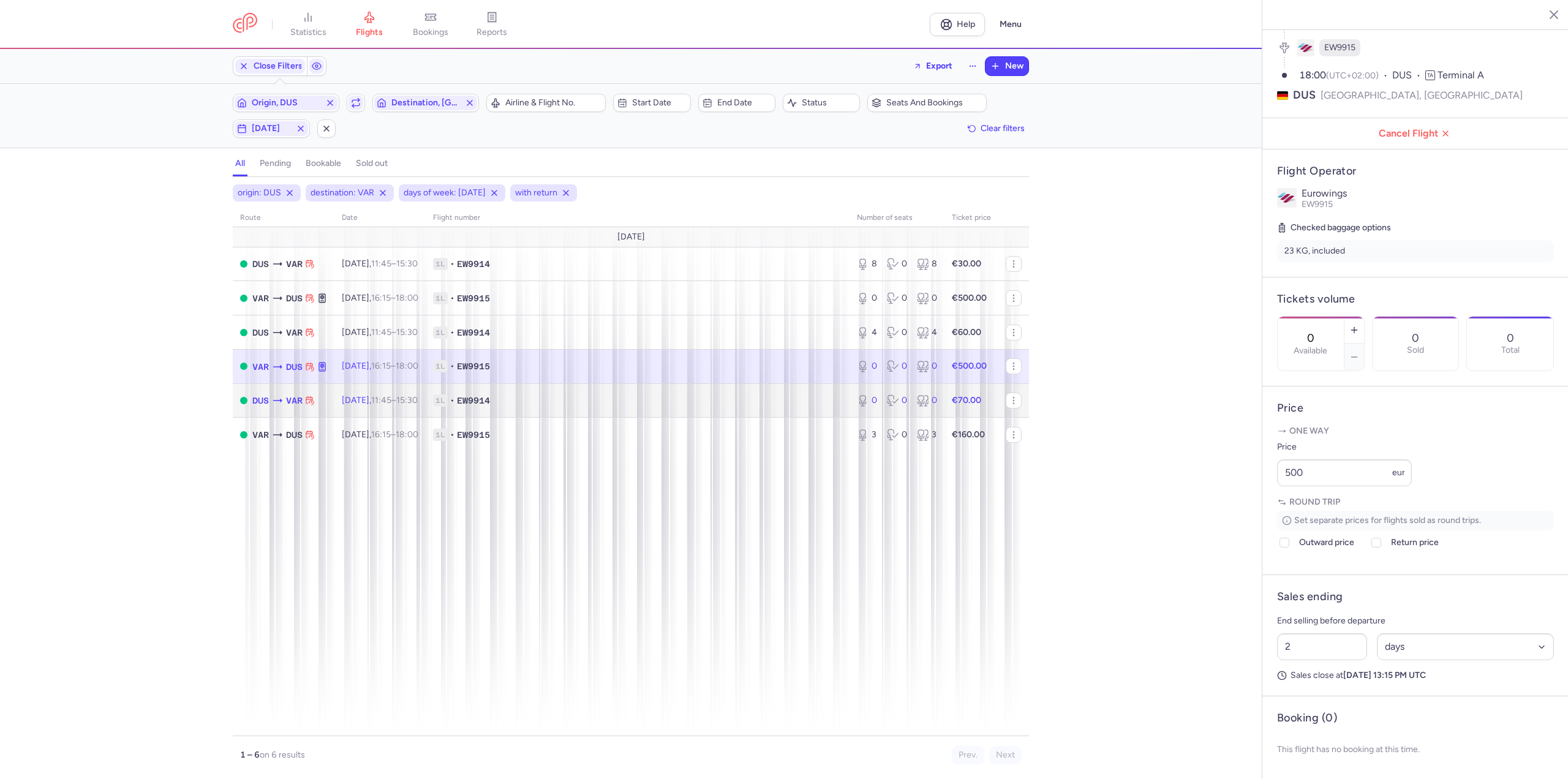
click at [412, 414] on td "[DATE] 11:45 – 15:30 +0" at bounding box center [380, 401] width 91 height 34
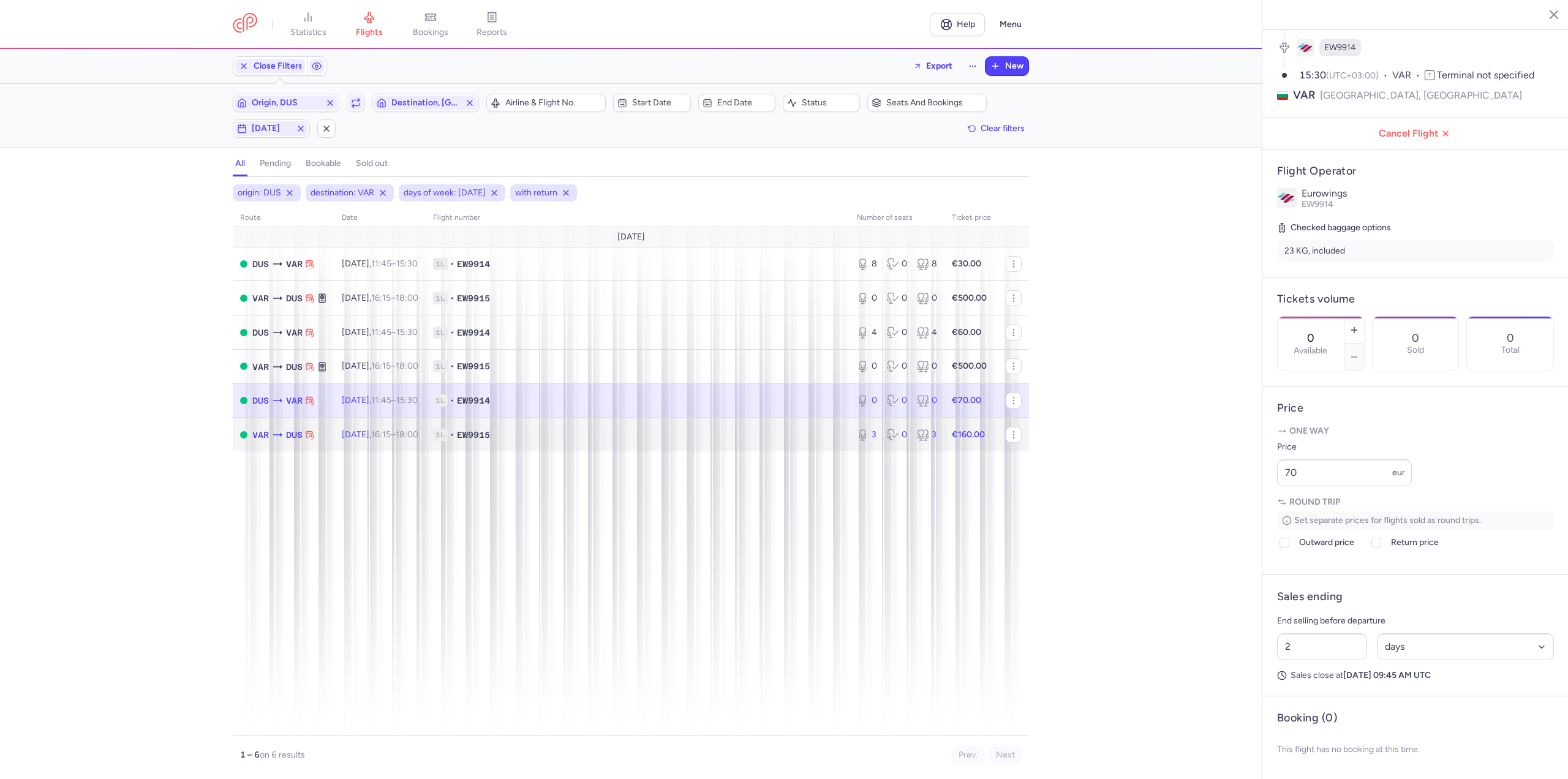
click at [417, 425] on td "[DATE] 16:15 – 18:00 +0" at bounding box center [380, 434] width 91 height 34
type input "3"
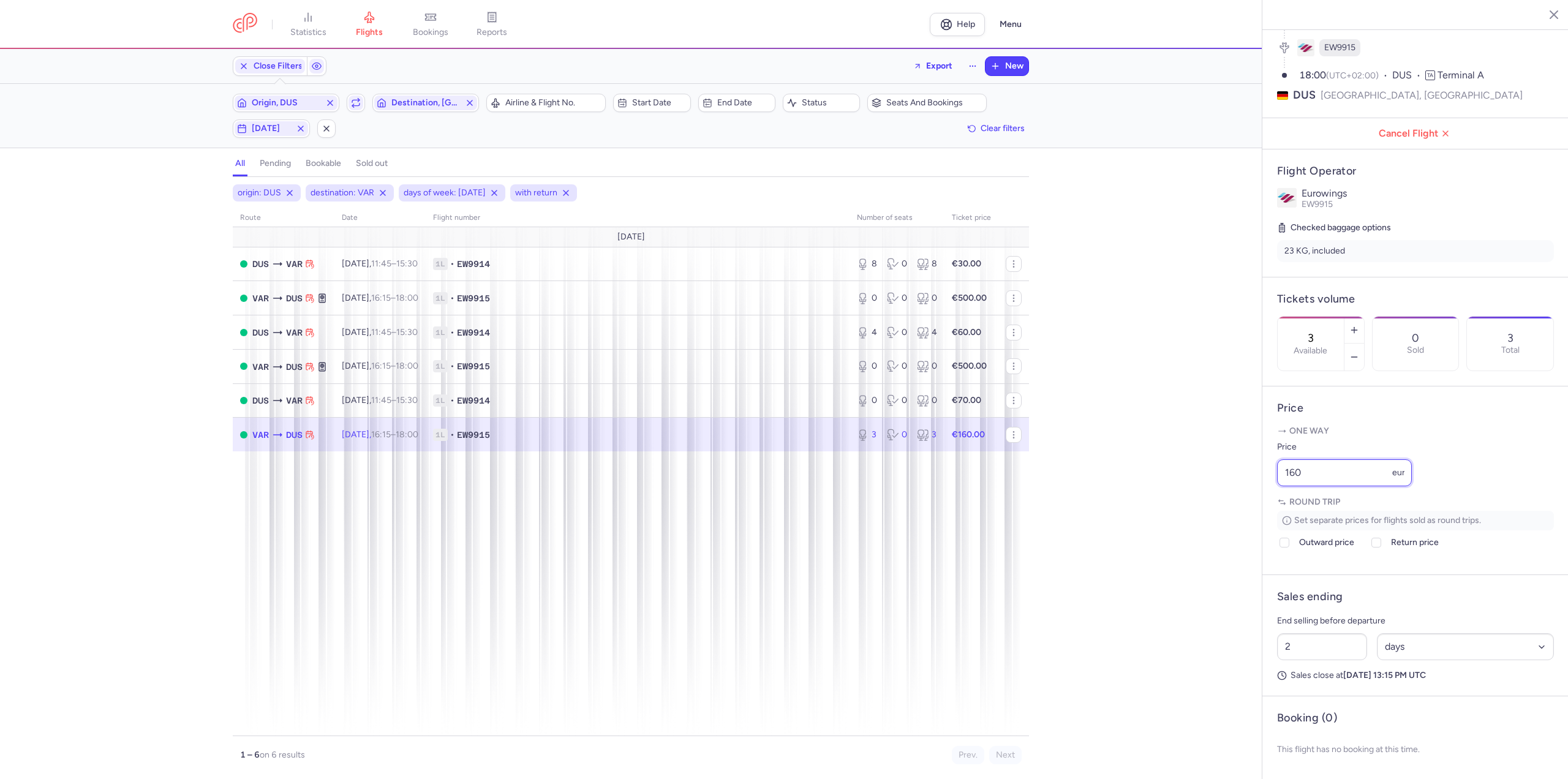
drag, startPoint x: 1323, startPoint y: 471, endPoint x: 1241, endPoint y: 466, distance: 82.2
click at [1242, 466] on div "statistics flights bookings reports Help Menu Close Filters Export New Filters …" at bounding box center [784, 390] width 1568 height 779
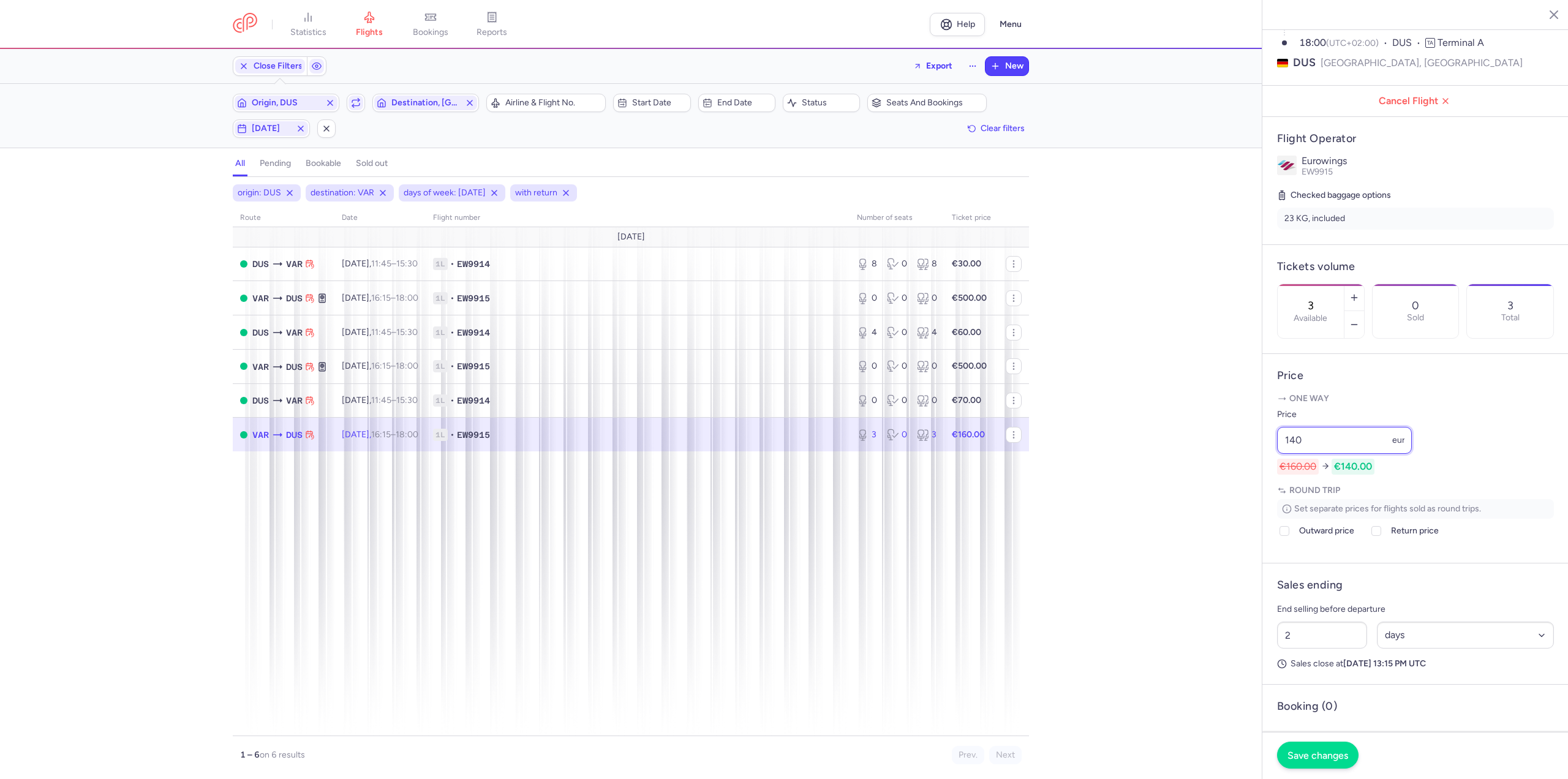
type input "140"
click at [1315, 756] on span "Save changes" at bounding box center [1318, 755] width 61 height 11
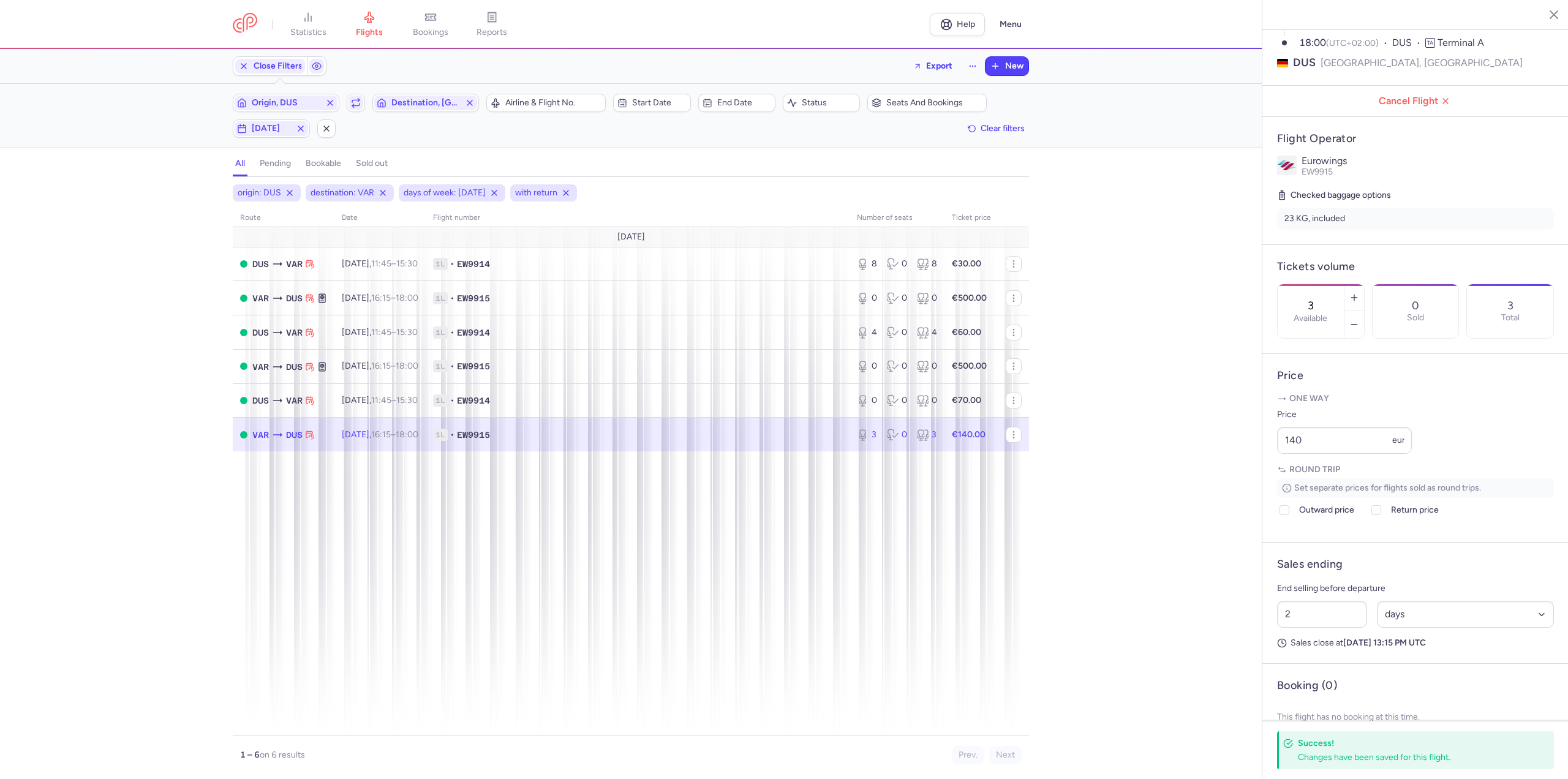
drag, startPoint x: 266, startPoint y: 130, endPoint x: 258, endPoint y: 138, distance: 11.3
click at [266, 130] on span "[DATE]" at bounding box center [272, 128] width 39 height 10
click at [218, 189] on input "T" at bounding box center [221, 189] width 18 height 18
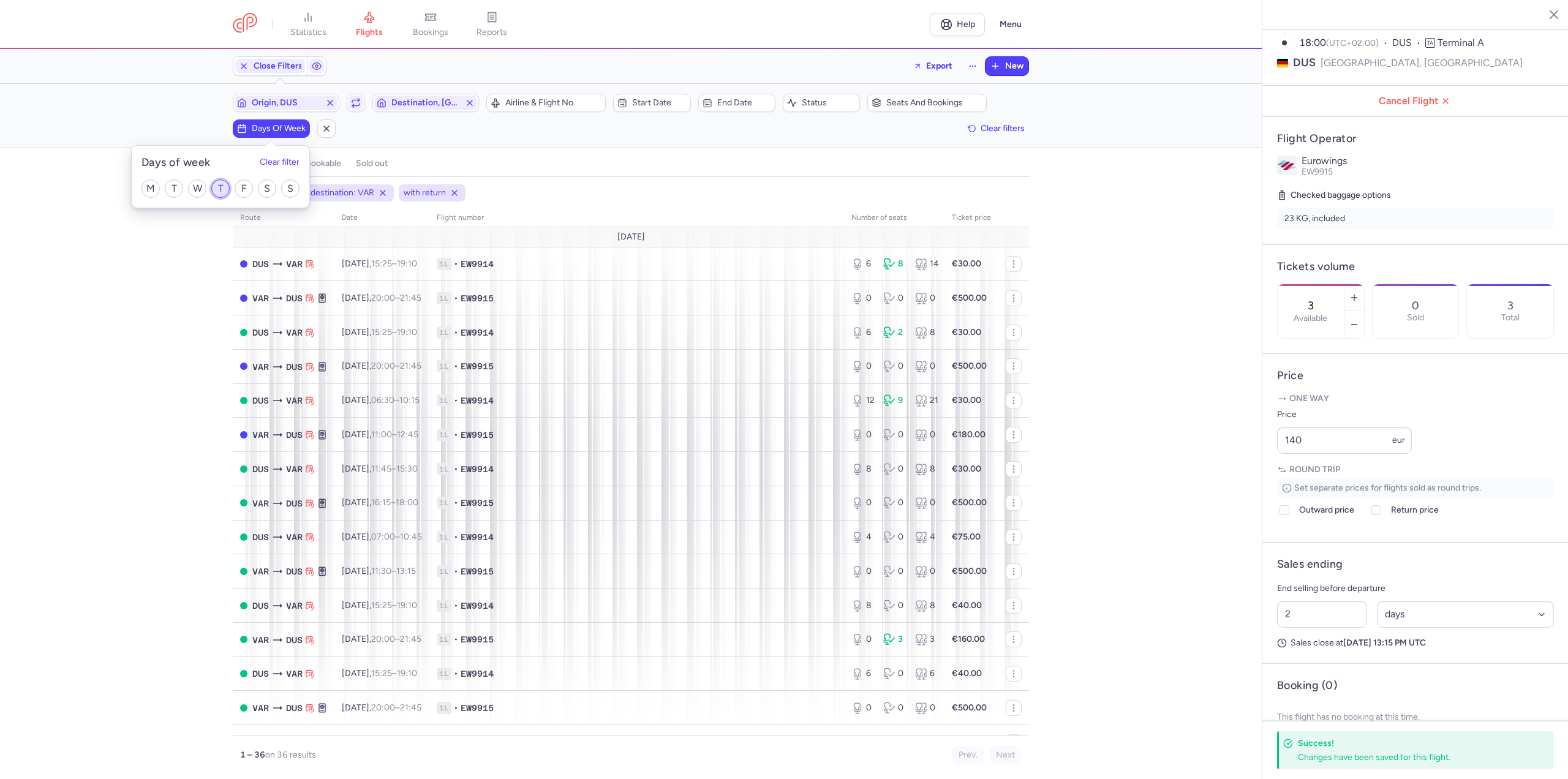
click at [229, 181] on input "T" at bounding box center [221, 189] width 18 height 18
checkbox input "true"
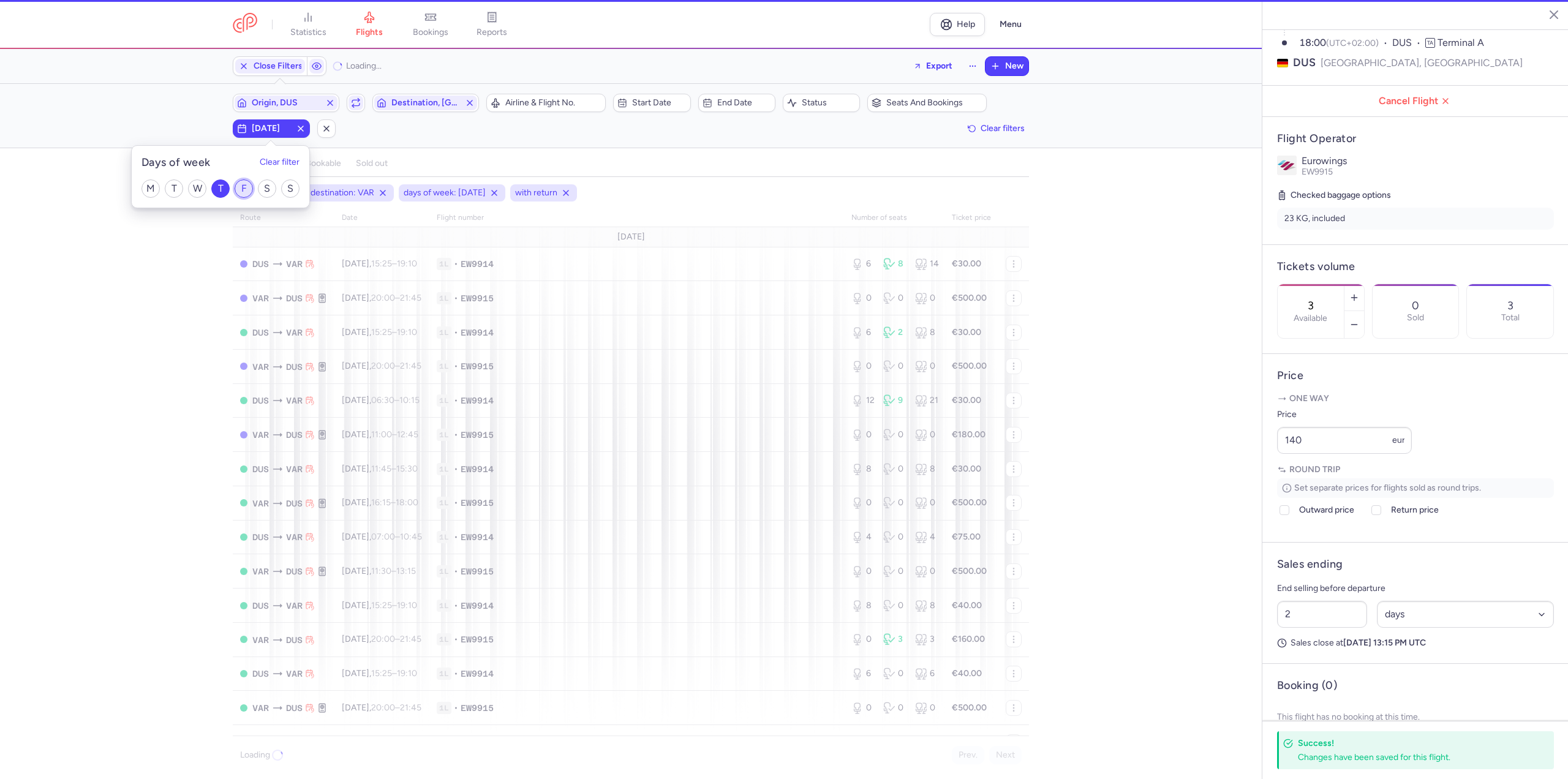
click at [243, 187] on input "F" at bounding box center [244, 189] width 18 height 18
checkbox input "true"
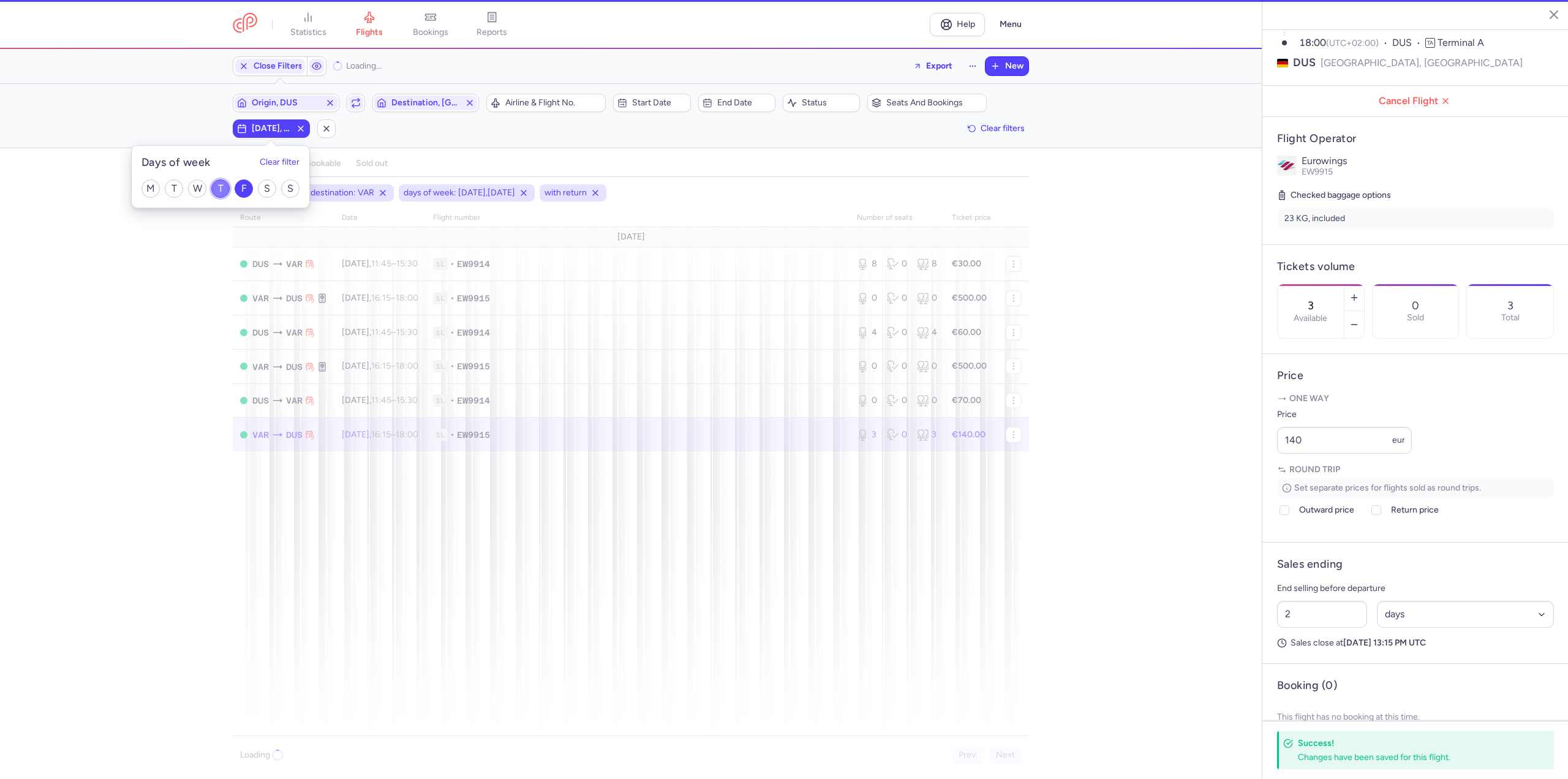
click at [218, 194] on input "T" at bounding box center [221, 189] width 18 height 18
checkbox input "false"
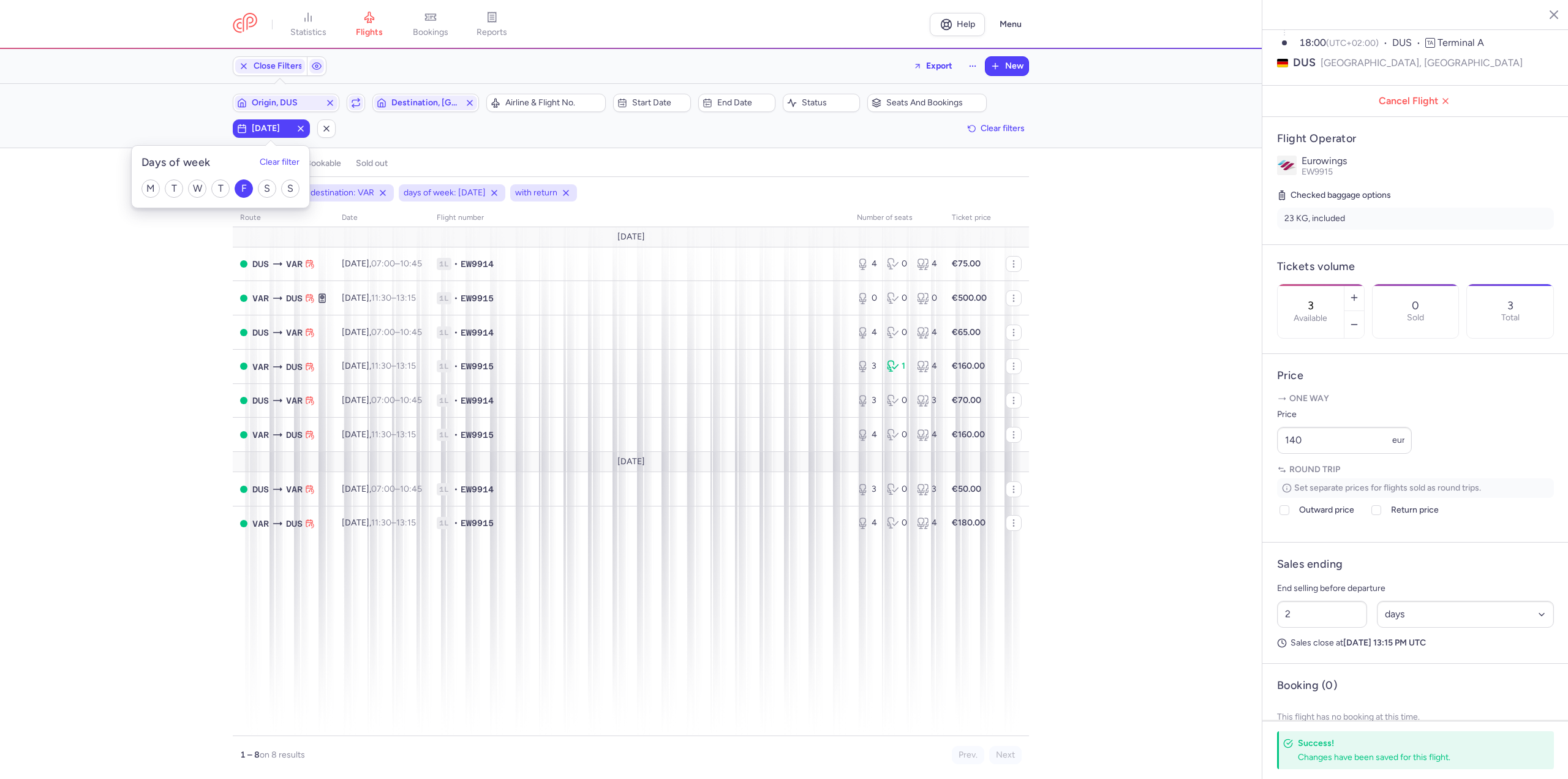
click at [127, 317] on div "origin: DUS destination: VAR days of week: [DATE] with return route date Flight…" at bounding box center [631, 482] width 1262 height 595
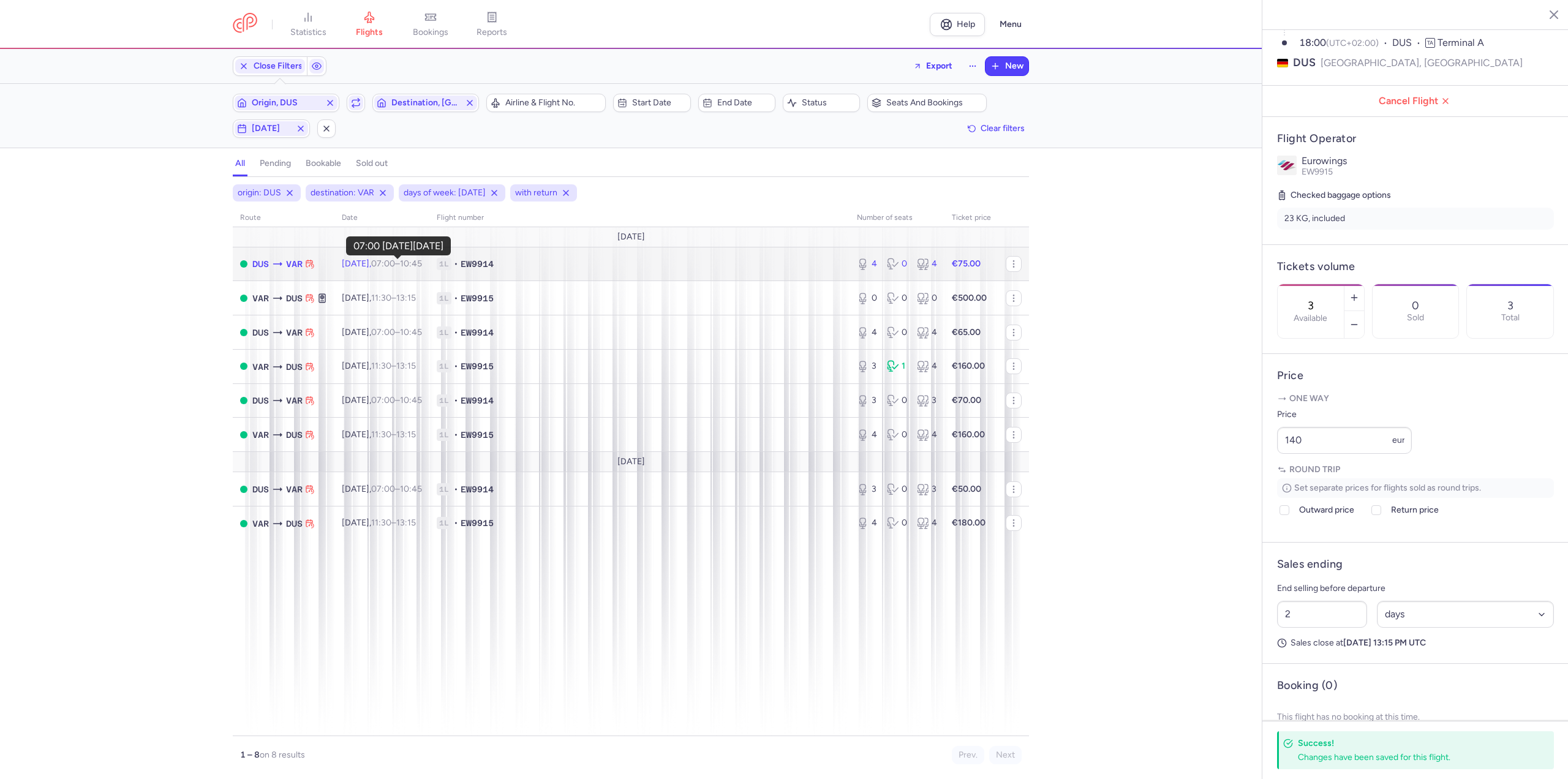
click at [395, 266] on time "07:00" at bounding box center [383, 264] width 24 height 10
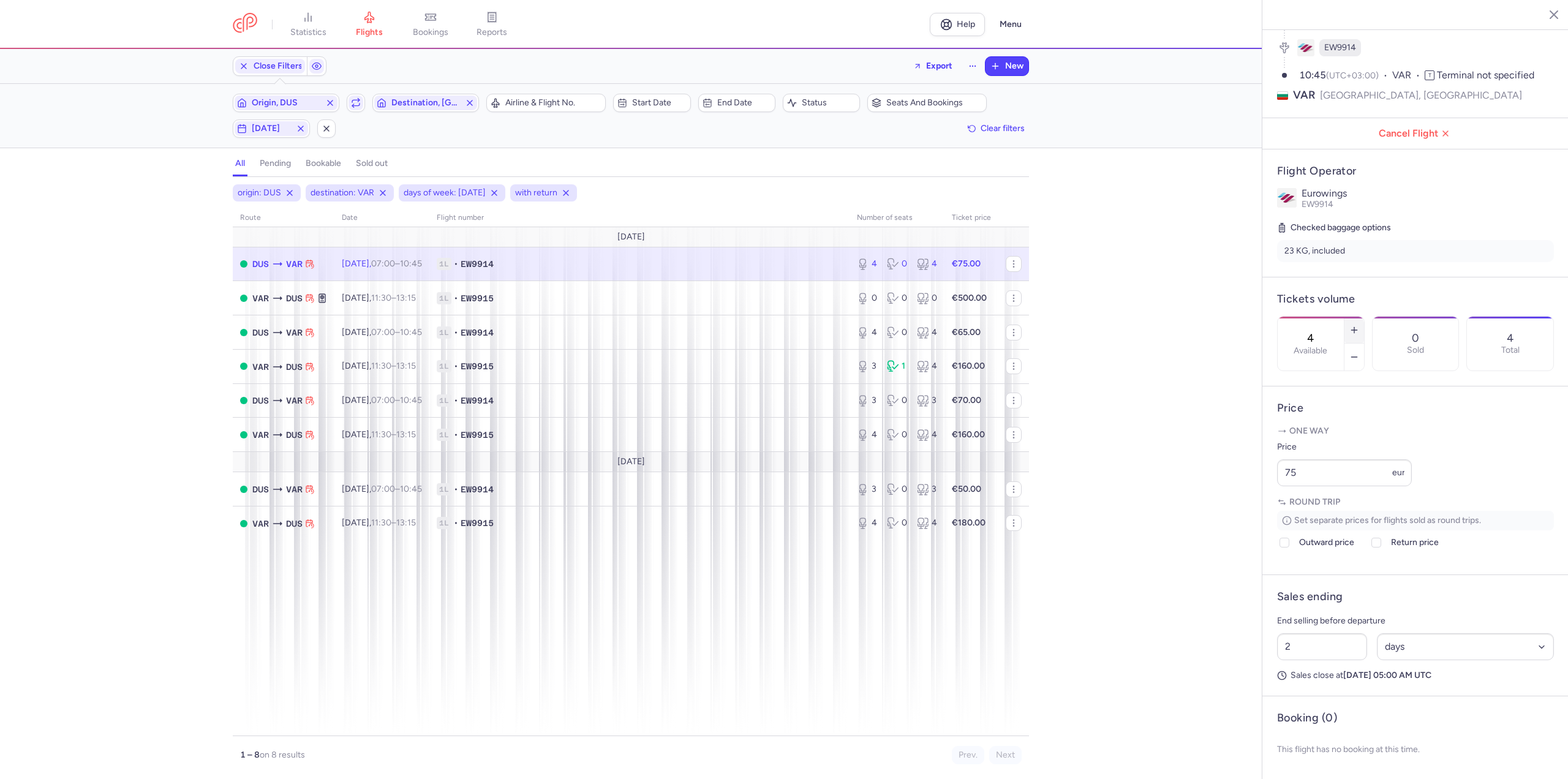
click at [1359, 325] on icon "button" at bounding box center [1354, 330] width 10 height 10
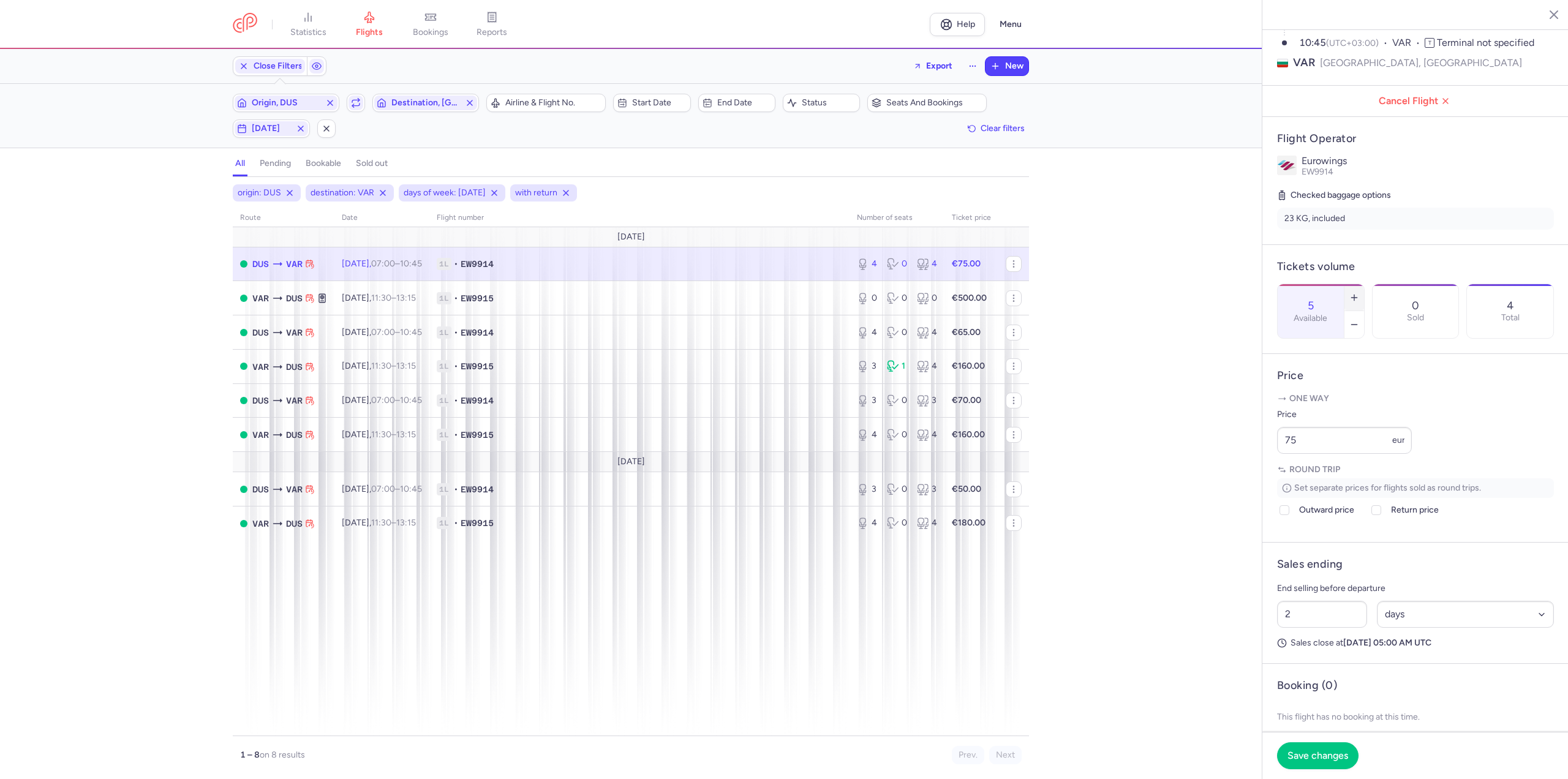
click at [1364, 284] on button "button" at bounding box center [1354, 297] width 20 height 27
type input "6"
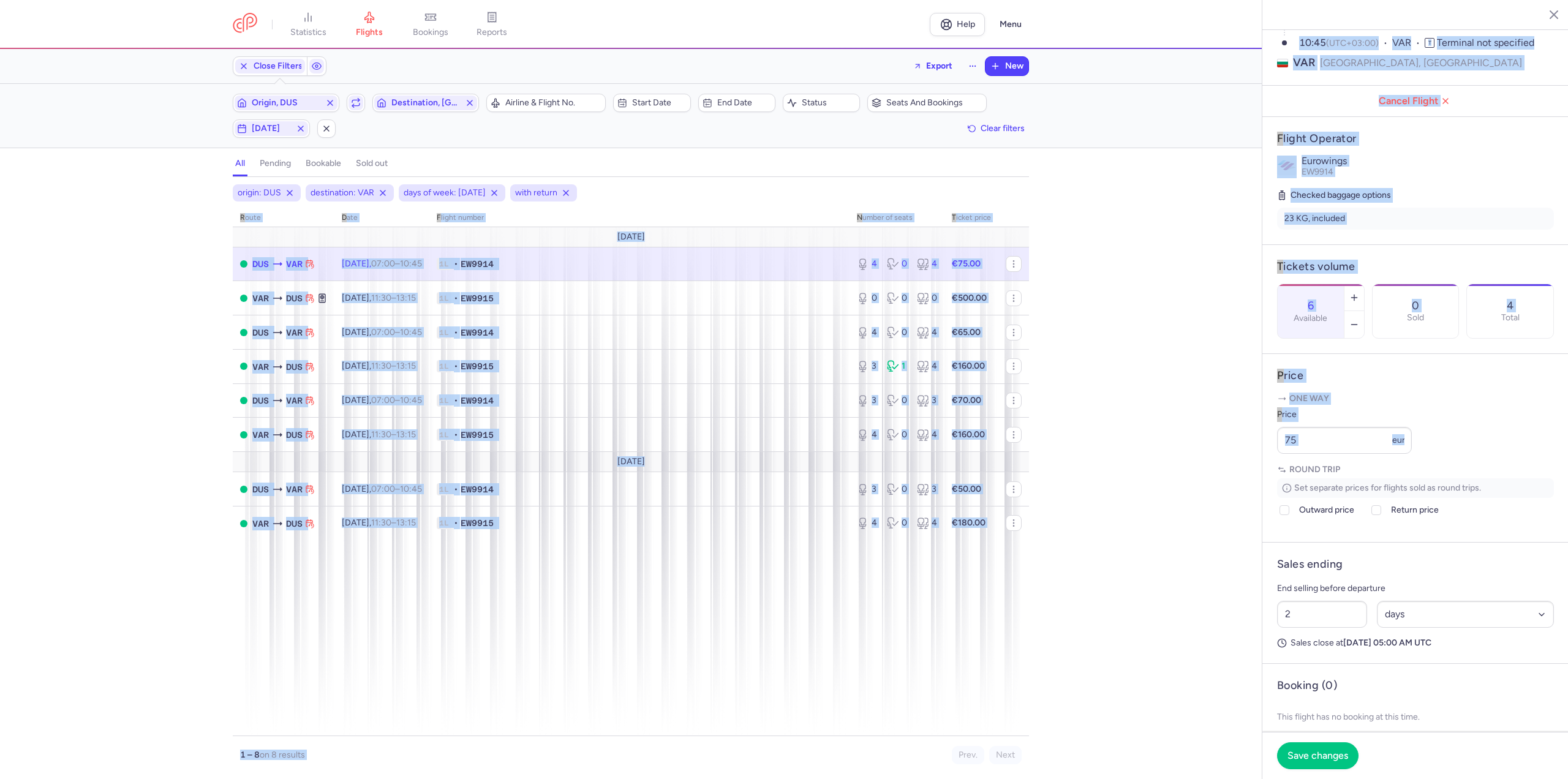
drag, startPoint x: 1322, startPoint y: 487, endPoint x: 1248, endPoint y: 469, distance: 76.2
click at [1185, 474] on div "statistics flights bookings reports Help Menu Close Filters Export New Filters …" at bounding box center [784, 390] width 1568 height 779
click at [1324, 453] on input "75" at bounding box center [1344, 440] width 135 height 27
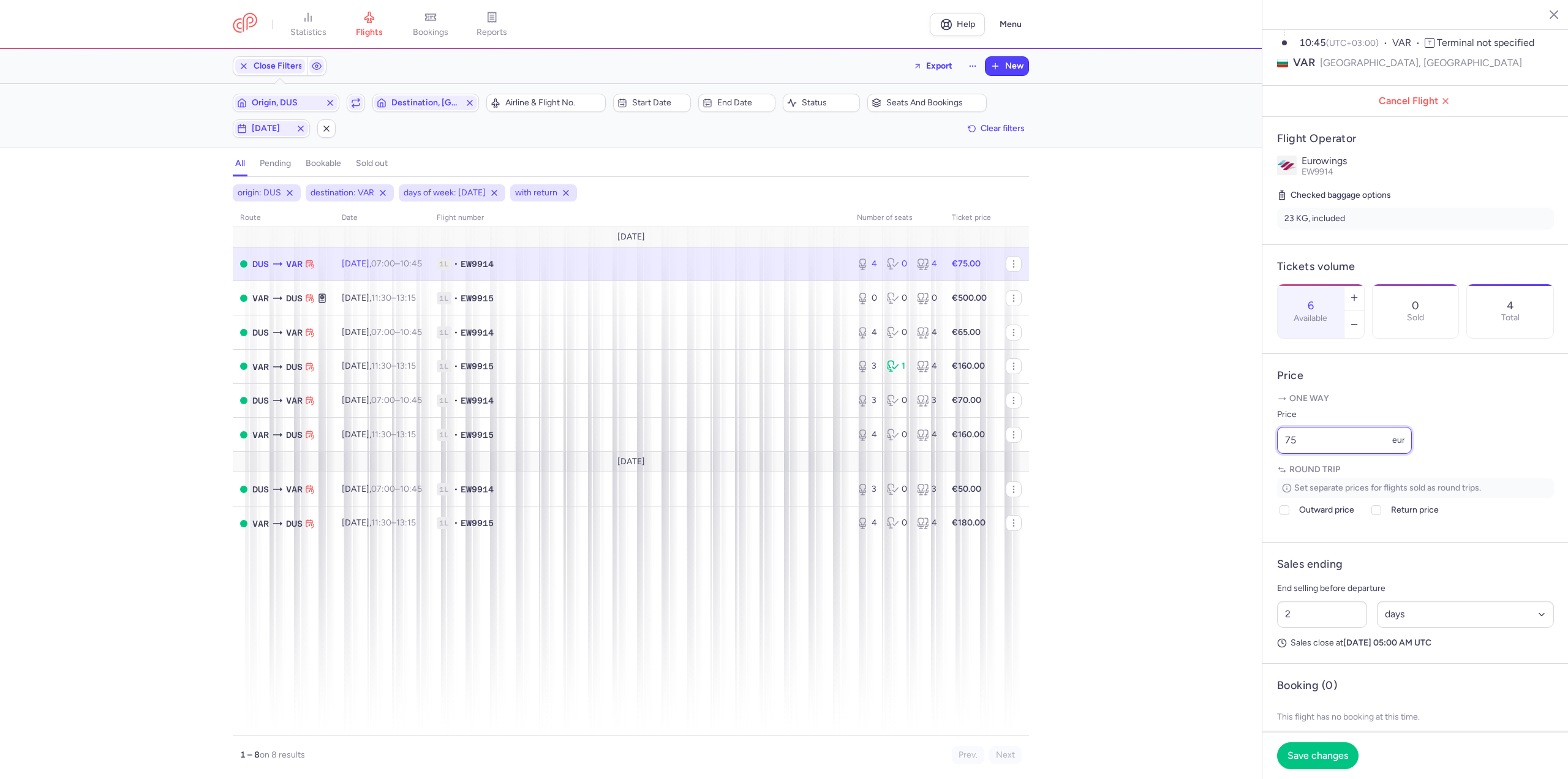
drag, startPoint x: 1340, startPoint y: 470, endPoint x: 1204, endPoint y: 452, distance: 137.2
click at [1204, 452] on div "statistics flights bookings reports Help Menu Close Filters Export New Filters …" at bounding box center [784, 390] width 1568 height 779
type input "30"
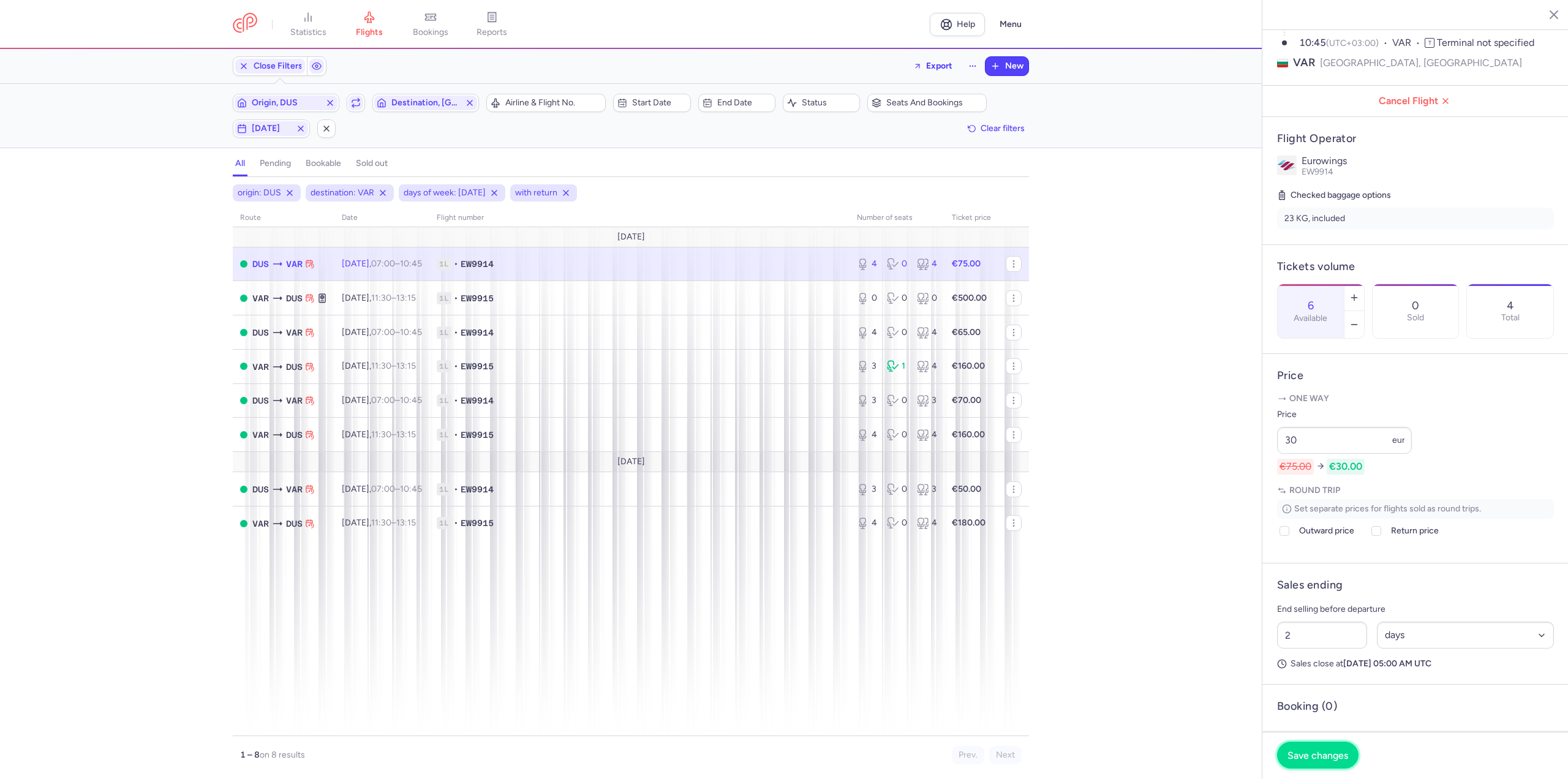
click at [1317, 750] on span "Save changes" at bounding box center [1318, 755] width 61 height 11
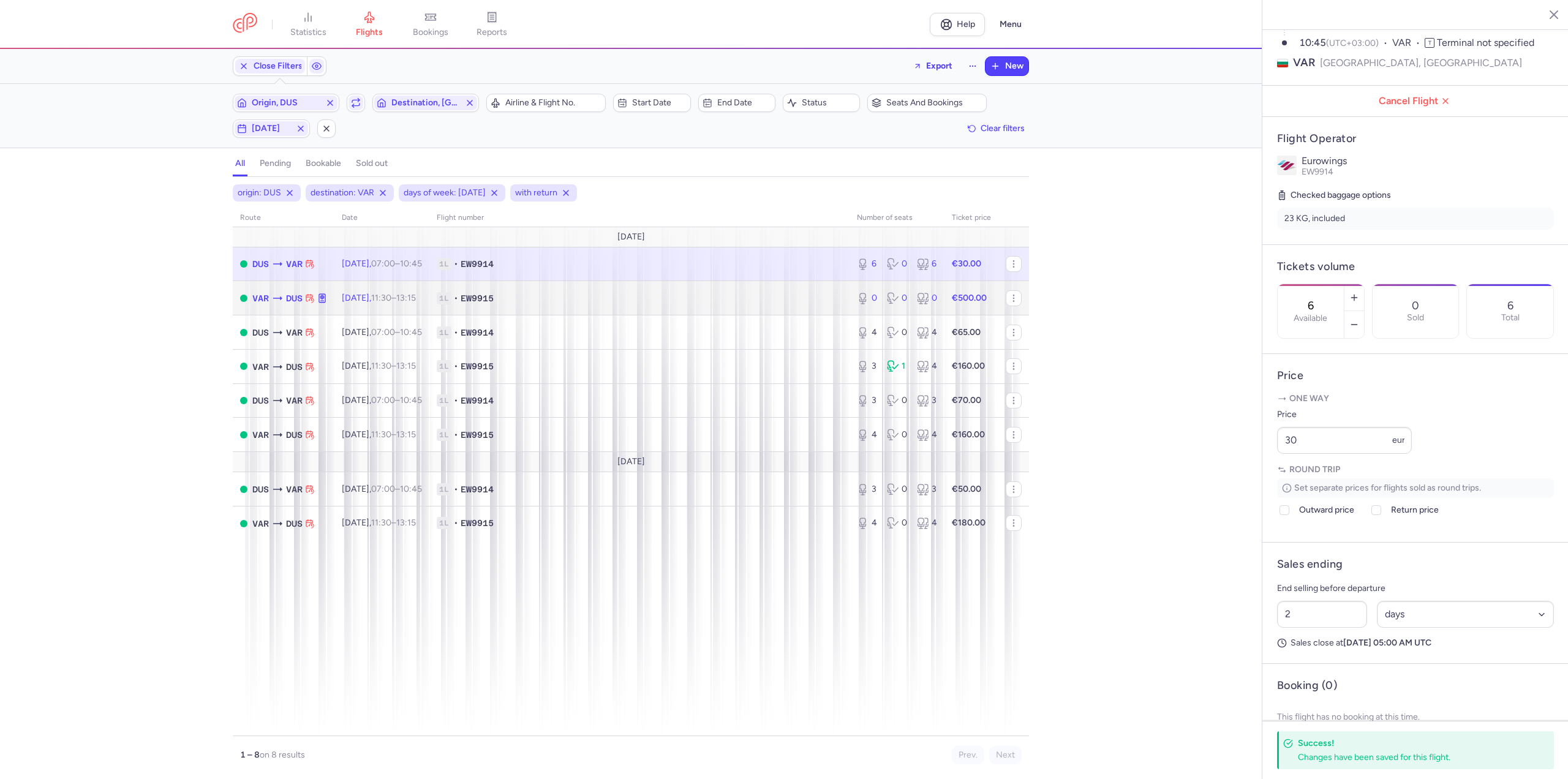
click at [420, 0] on body "statistics flights bookings reports Help Menu Close Filters Export New Filters …" at bounding box center [784, 0] width 1568 height 0
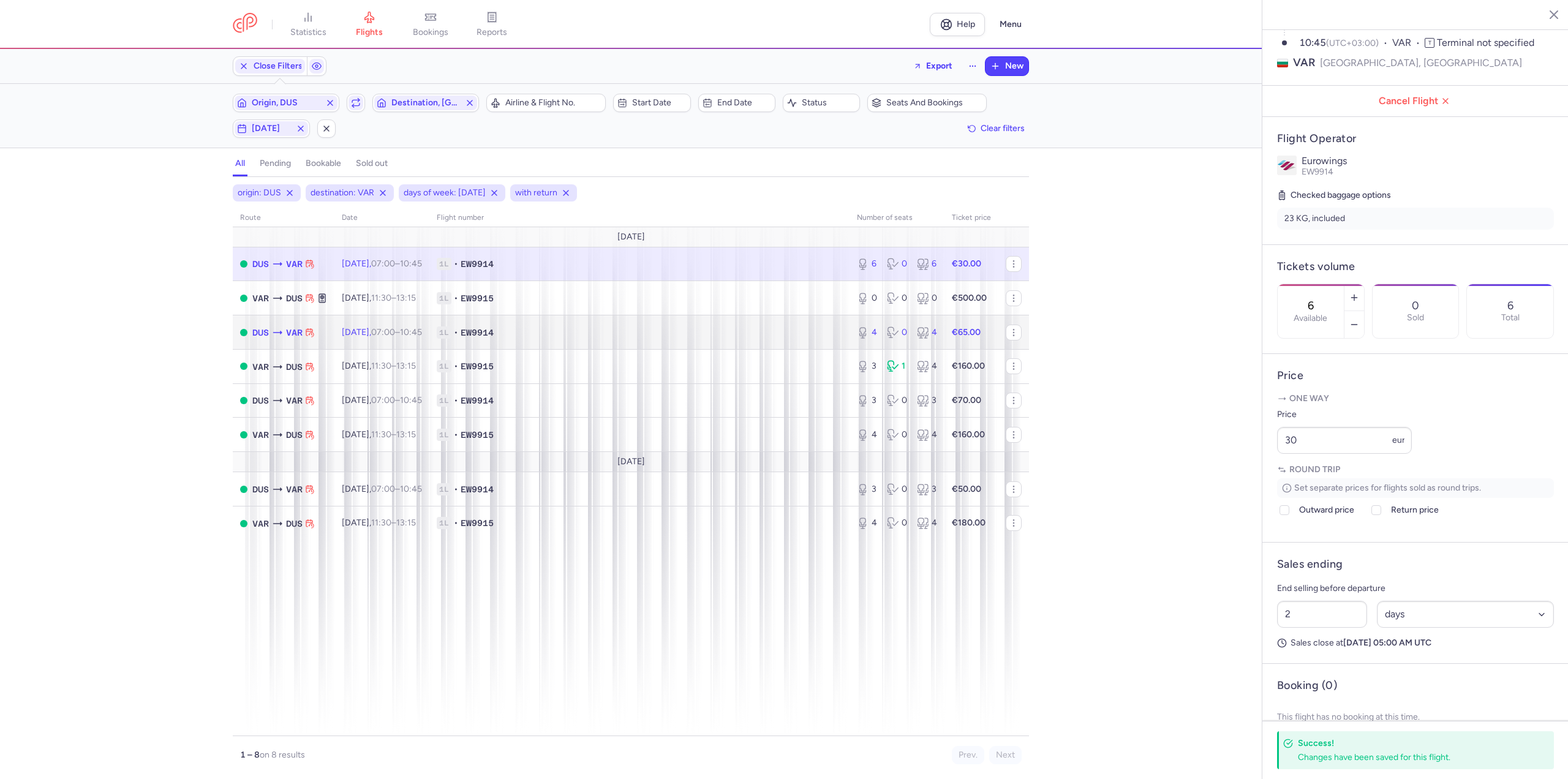
click at [404, 324] on td "[DATE] 07:00 – 10:45 +0" at bounding box center [382, 332] width 95 height 34
type input "4"
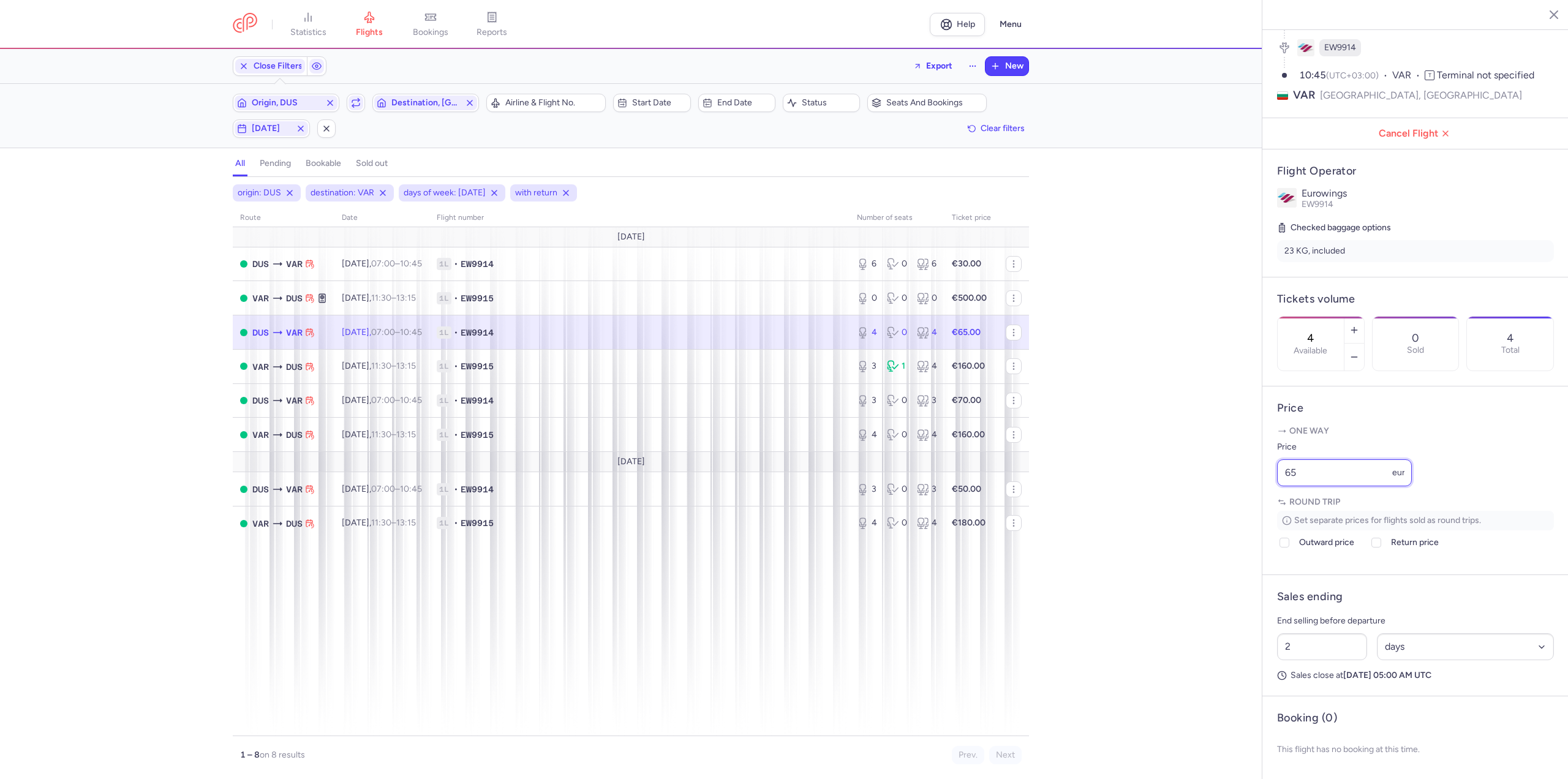
drag, startPoint x: 1361, startPoint y: 478, endPoint x: 1126, endPoint y: 491, distance: 235.4
click at [1126, 491] on div "statistics flights bookings reports Help Menu Close Filters Export New Filters …" at bounding box center [784, 390] width 1568 height 779
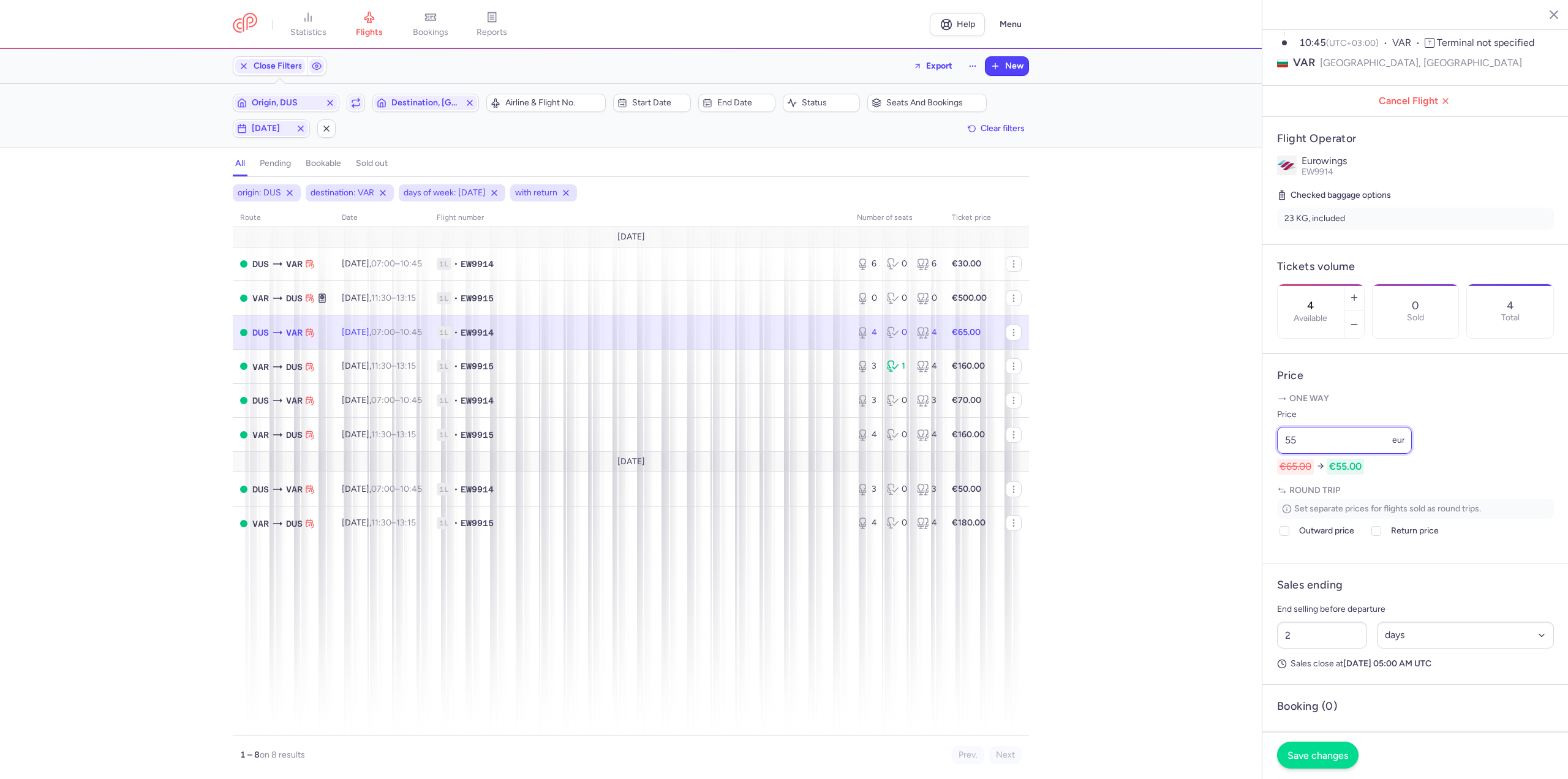
type input "55"
click at [1305, 748] on button "Save changes" at bounding box center [1318, 755] width 82 height 27
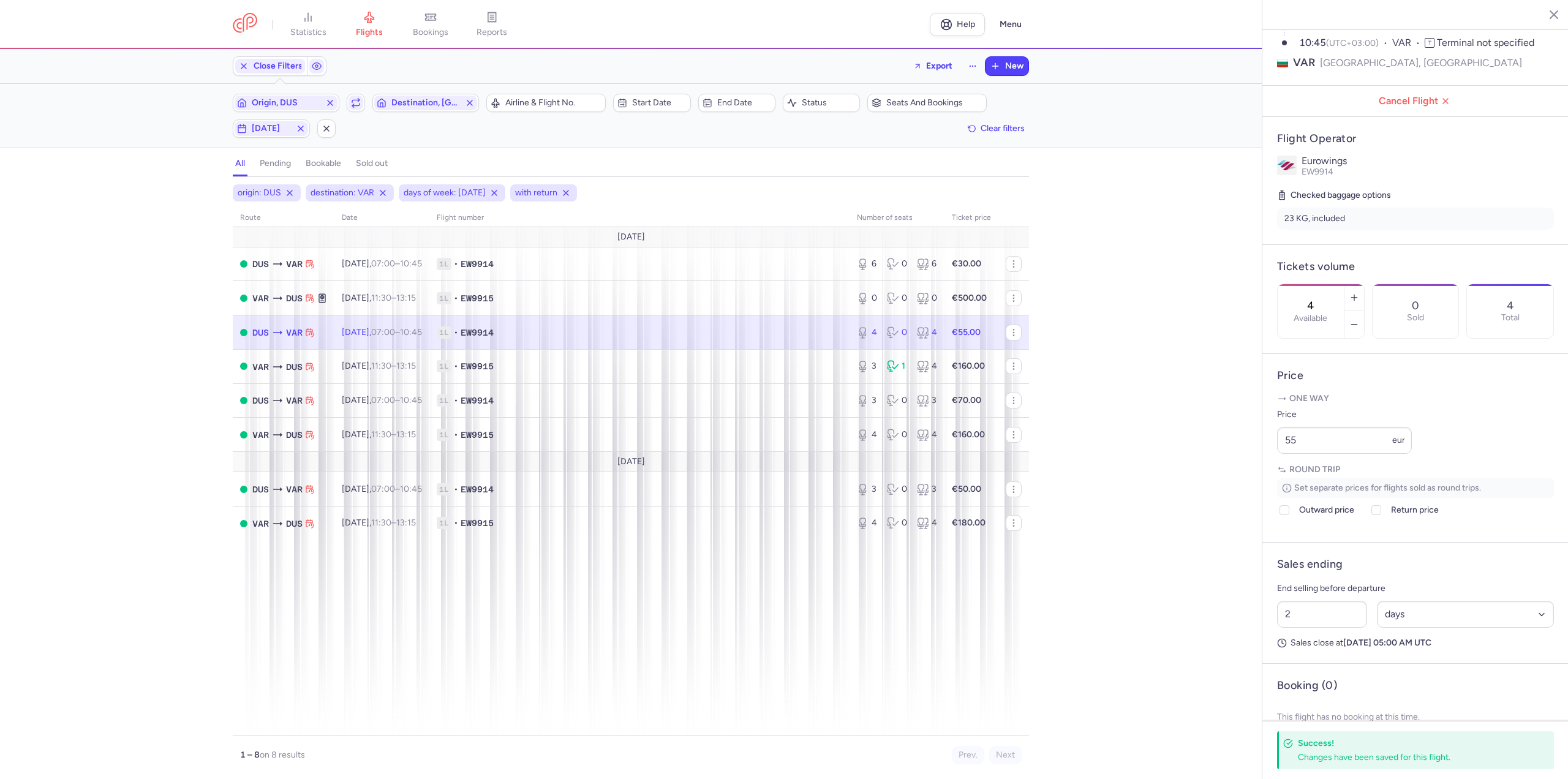
click at [395, 335] on time "07:00" at bounding box center [383, 332] width 24 height 10
drag, startPoint x: 1336, startPoint y: 480, endPoint x: 1107, endPoint y: 448, distance: 231.2
click at [1107, 448] on div "statistics flights bookings reports Help Menu Close Filters Export New Filters …" at bounding box center [784, 390] width 1568 height 779
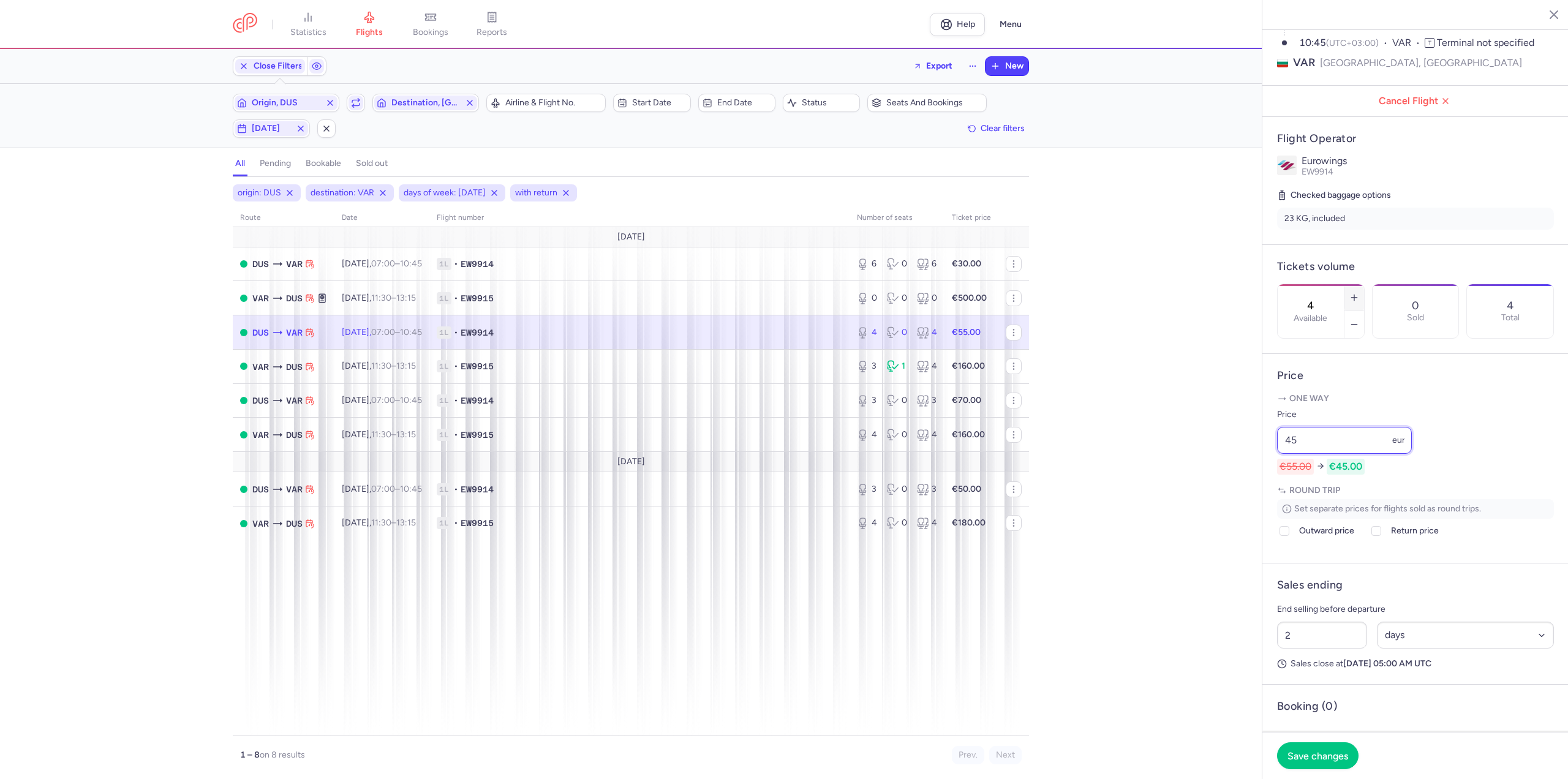
type input "45"
click at [1364, 284] on button "button" at bounding box center [1354, 297] width 20 height 27
click at [1304, 751] on span "Save changes" at bounding box center [1318, 755] width 61 height 11
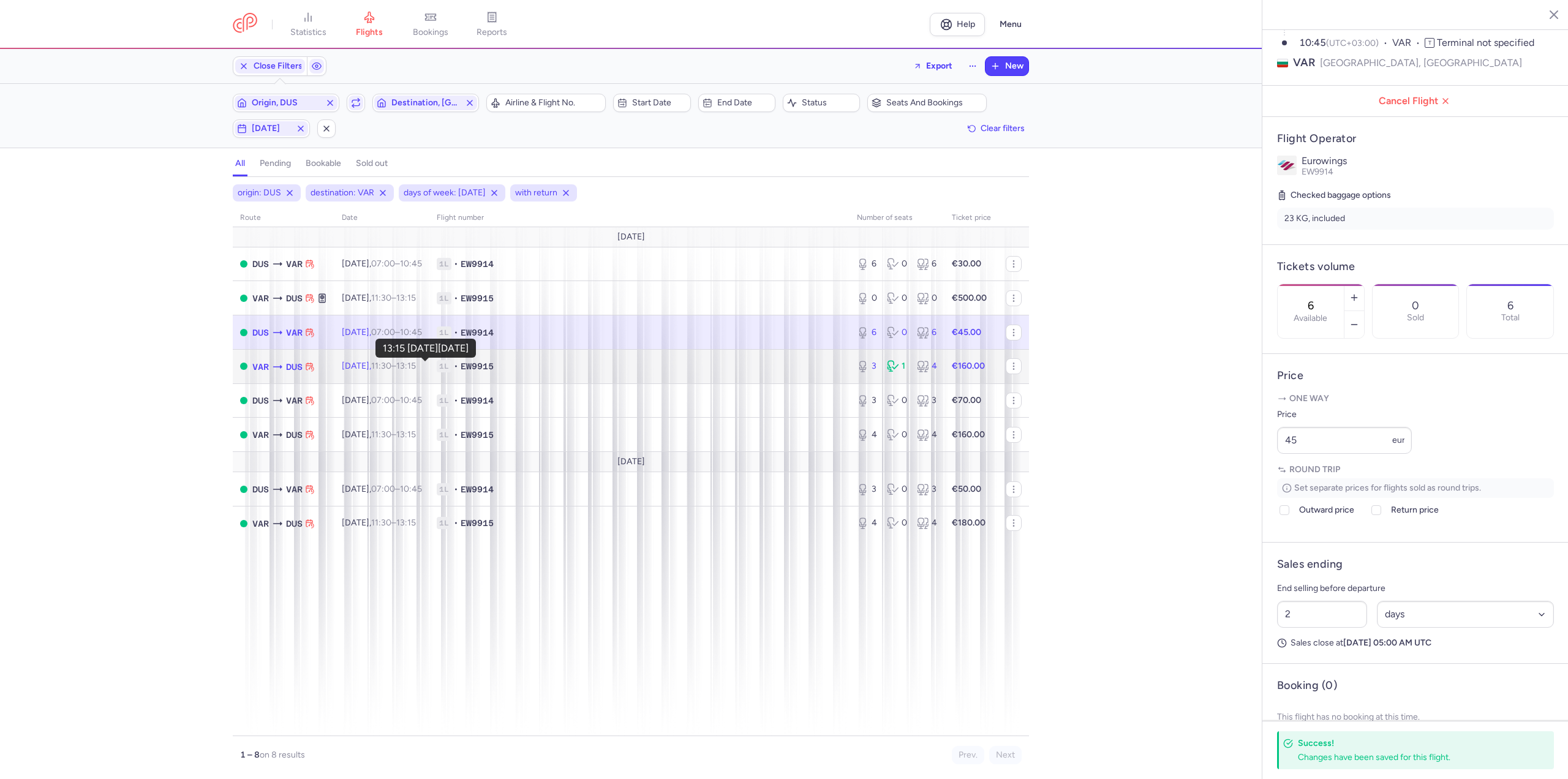
click at [416, 365] on time "13:15 +0" at bounding box center [406, 366] width 20 height 10
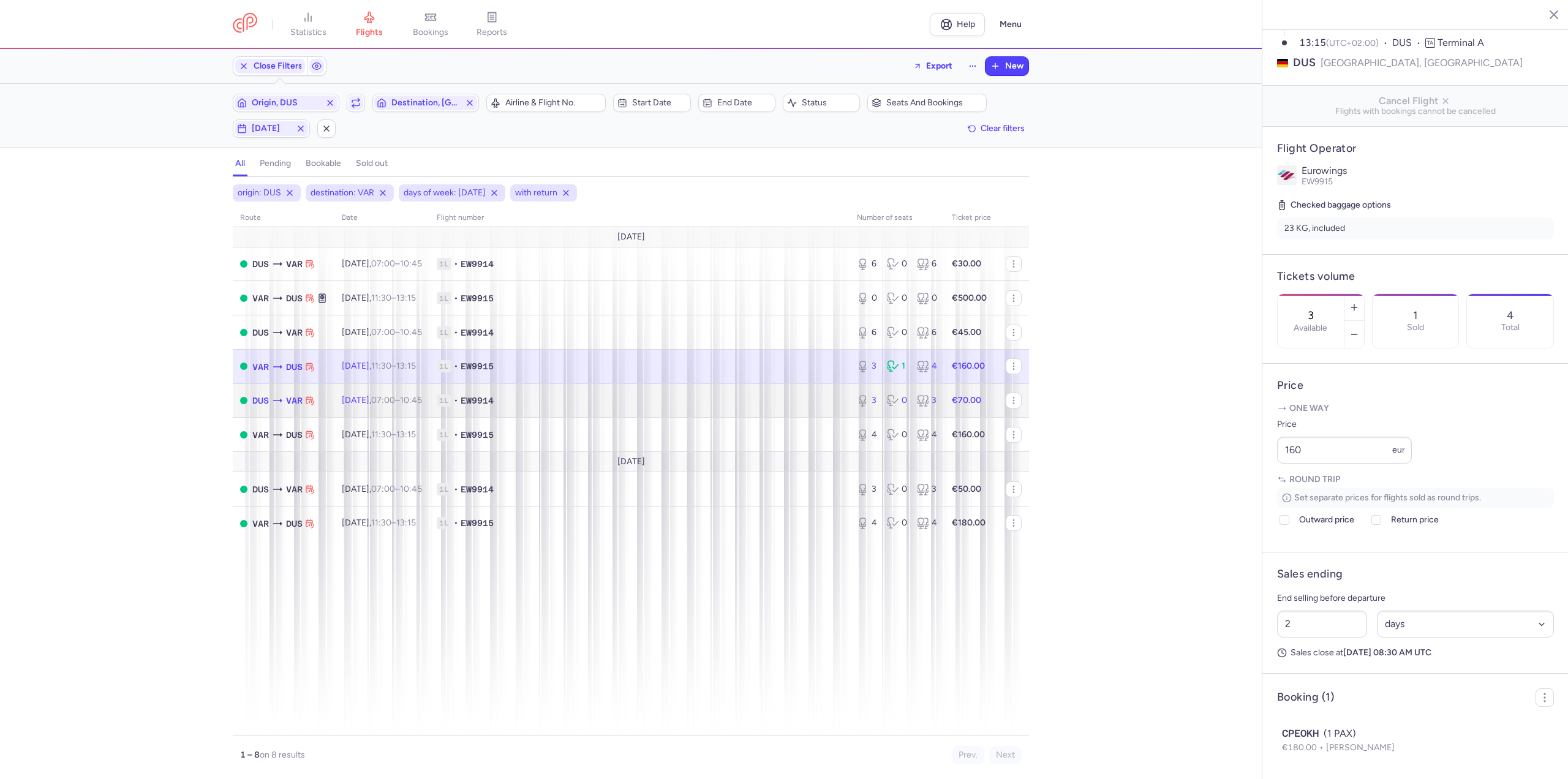
click at [422, 405] on time "10:45 +0" at bounding box center [411, 400] width 22 height 10
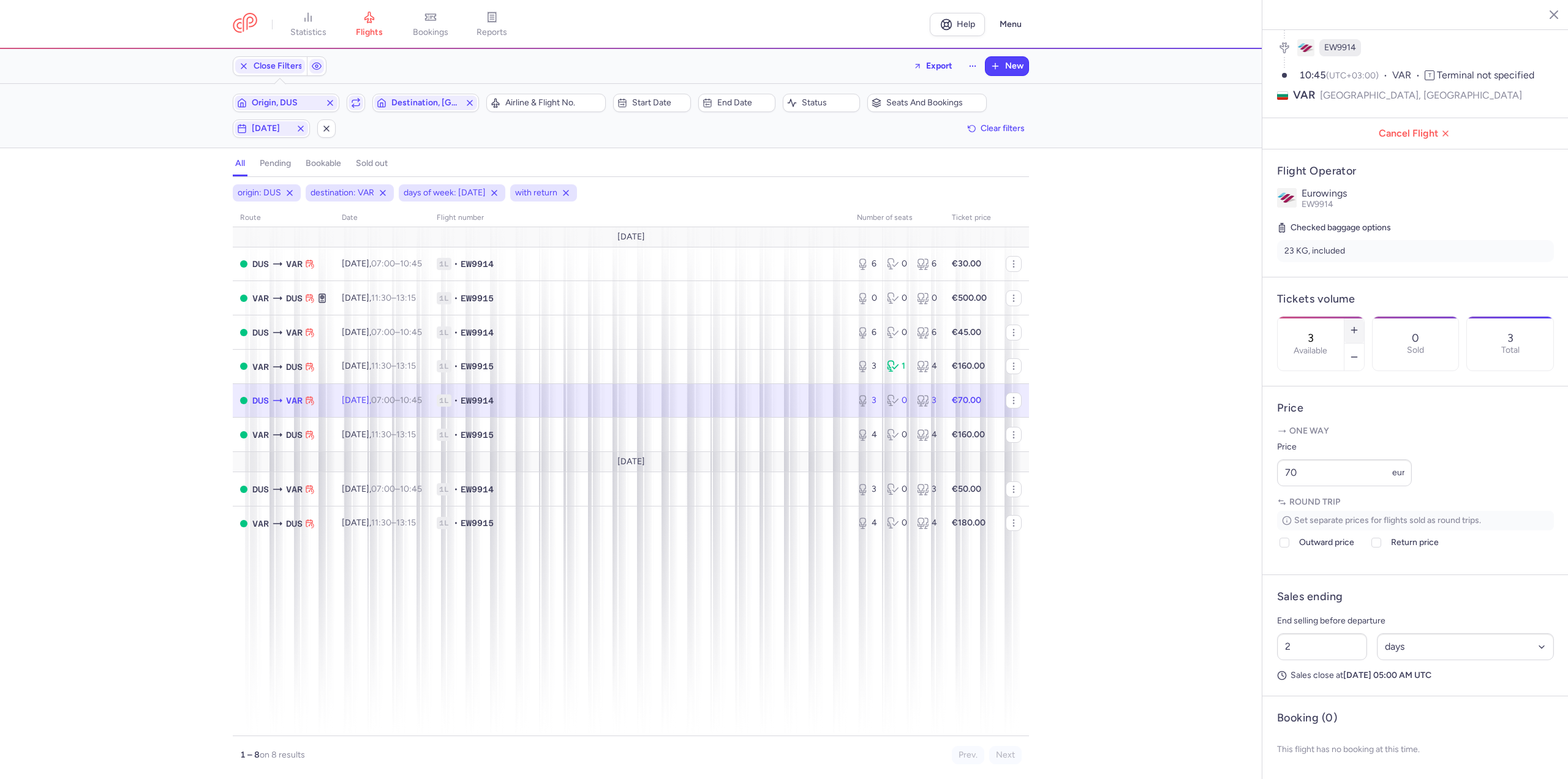
click at [1364, 316] on button "button" at bounding box center [1354, 330] width 20 height 27
type input "4"
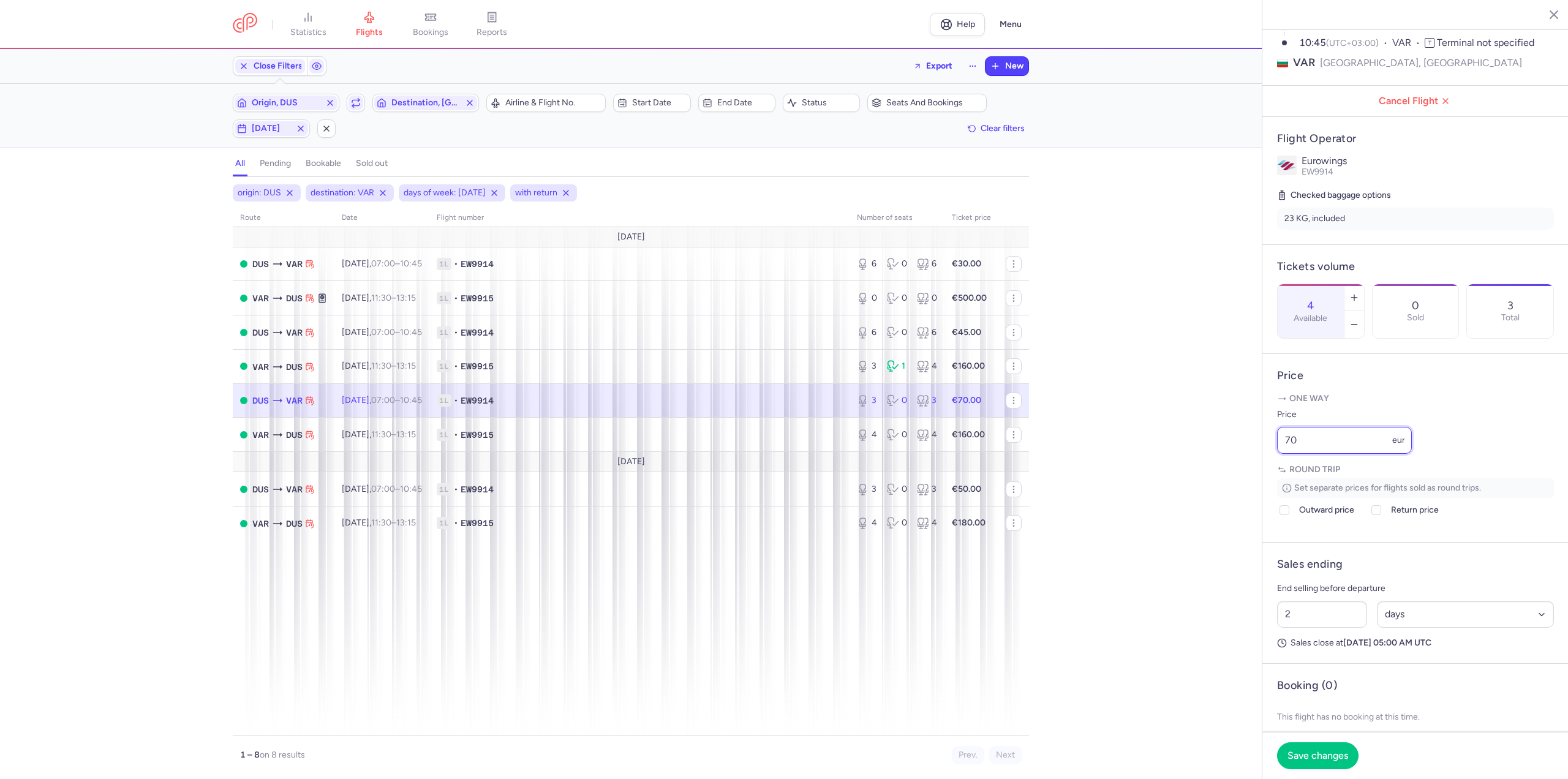
drag, startPoint x: 1296, startPoint y: 477, endPoint x: 1210, endPoint y: 471, distance: 86.2
click at [1210, 471] on div "statistics flights bookings reports Help Menu Close Filters Export New Filters …" at bounding box center [784, 390] width 1568 height 779
type input "65"
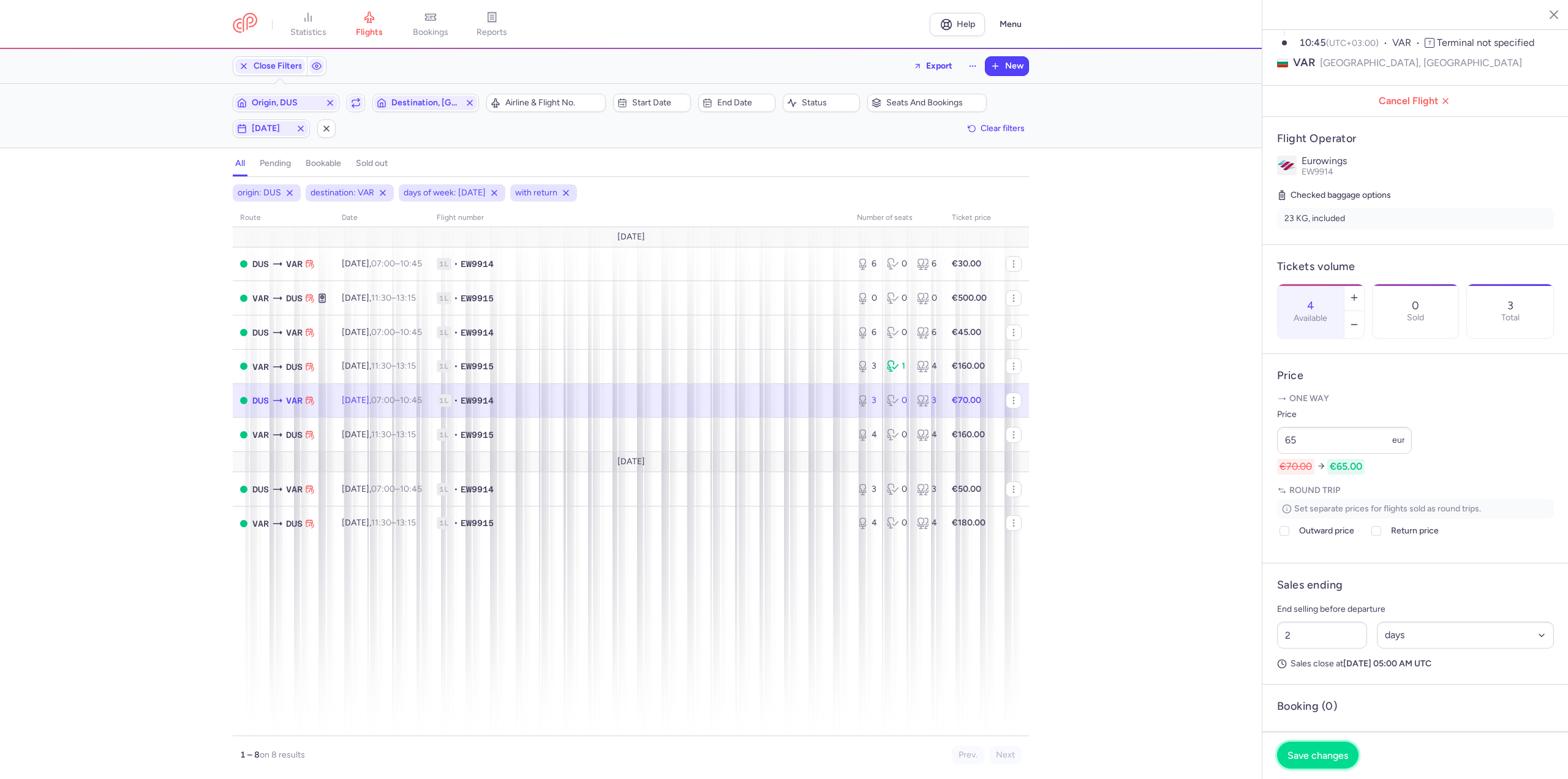
click at [1308, 754] on span "Save changes" at bounding box center [1318, 755] width 61 height 11
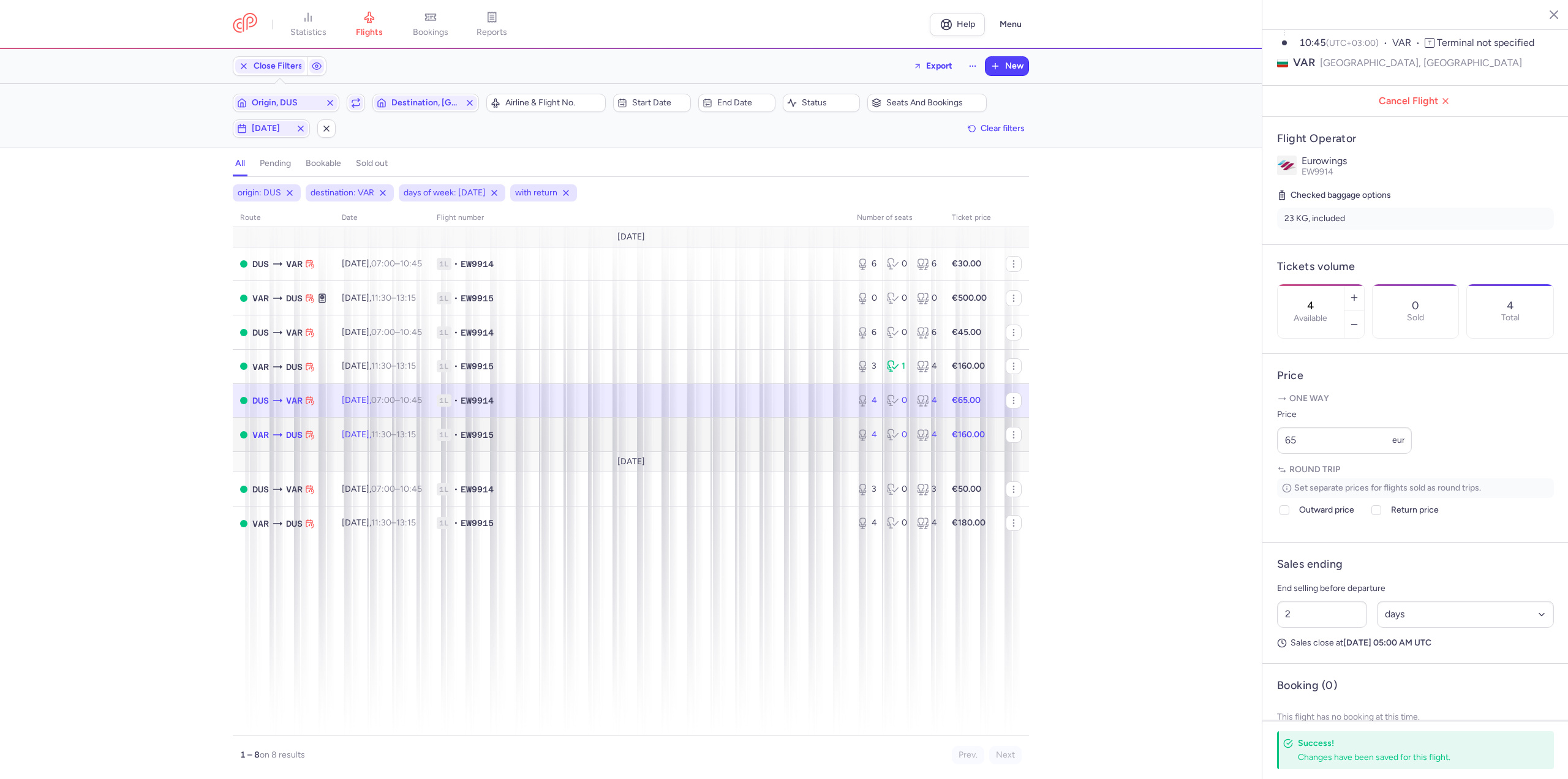
click at [410, 431] on span "11:30 – 13:15 +0" at bounding box center [393, 434] width 45 height 10
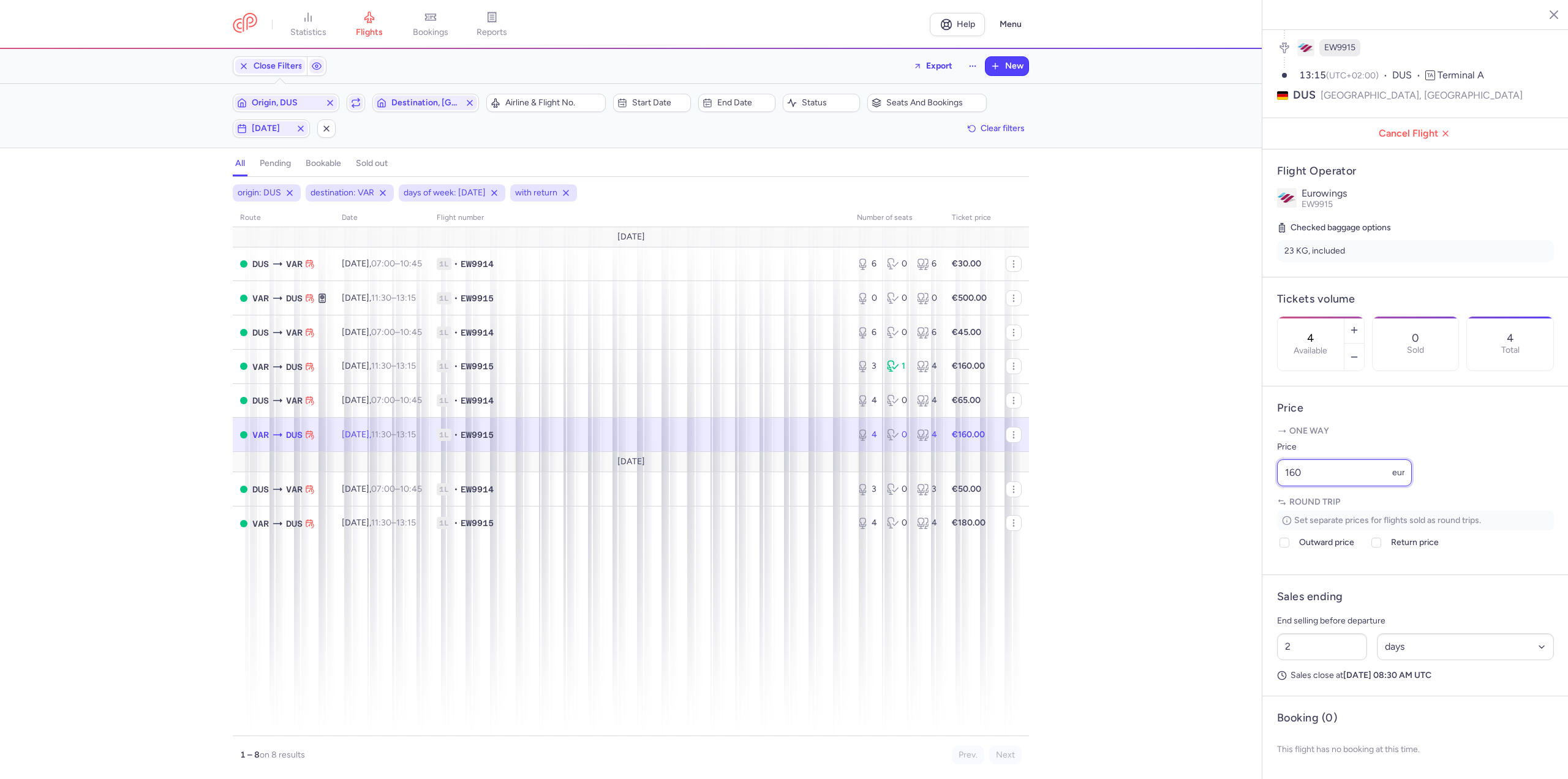
drag, startPoint x: 1326, startPoint y: 471, endPoint x: 1184, endPoint y: 487, distance: 142.9
click at [1184, 487] on div "statistics flights bookings reports Help Menu Close Filters Export New Filters …" at bounding box center [784, 390] width 1568 height 779
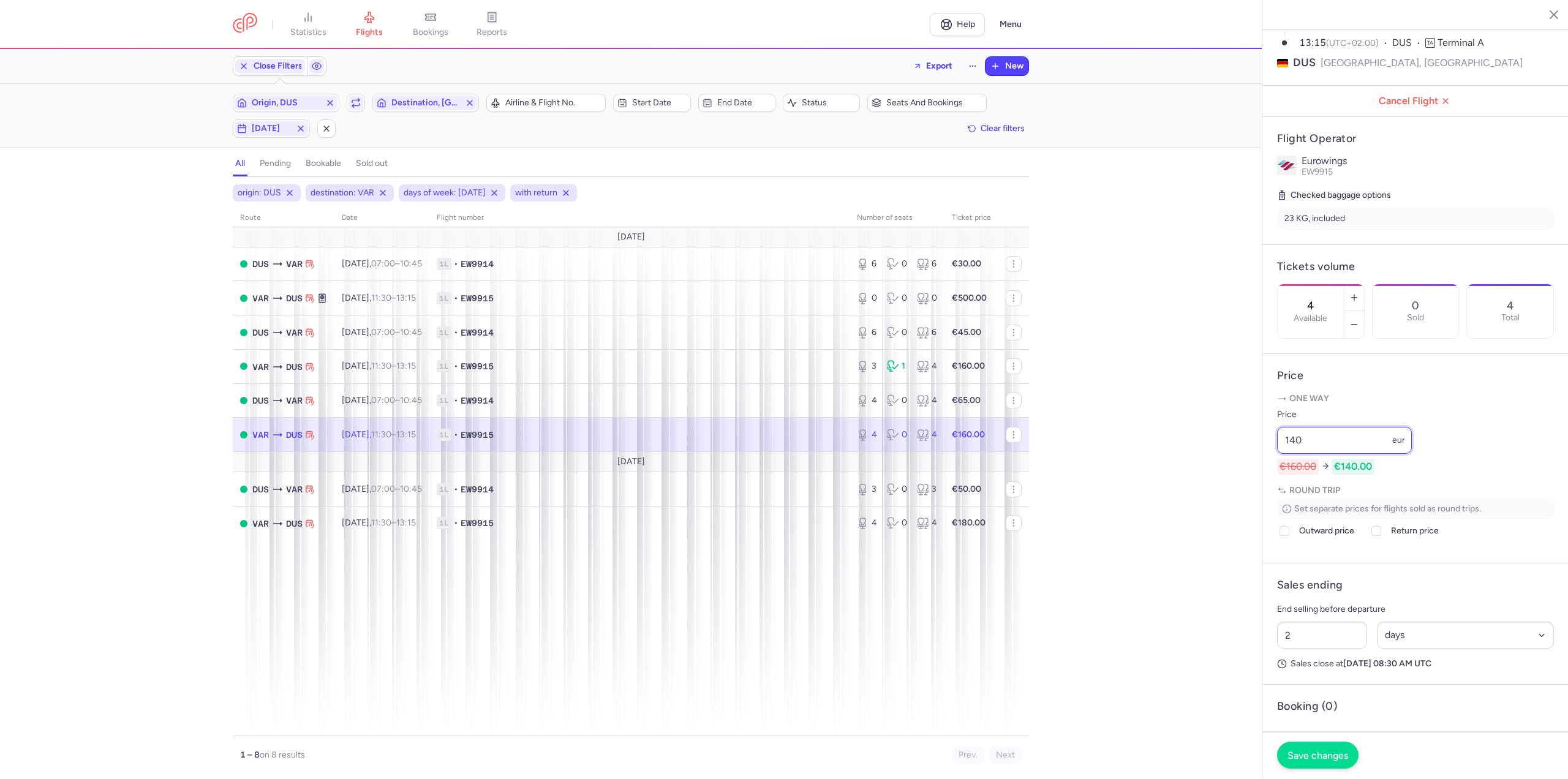
type input "140"
click at [1326, 754] on span "Save changes" at bounding box center [1318, 755] width 61 height 11
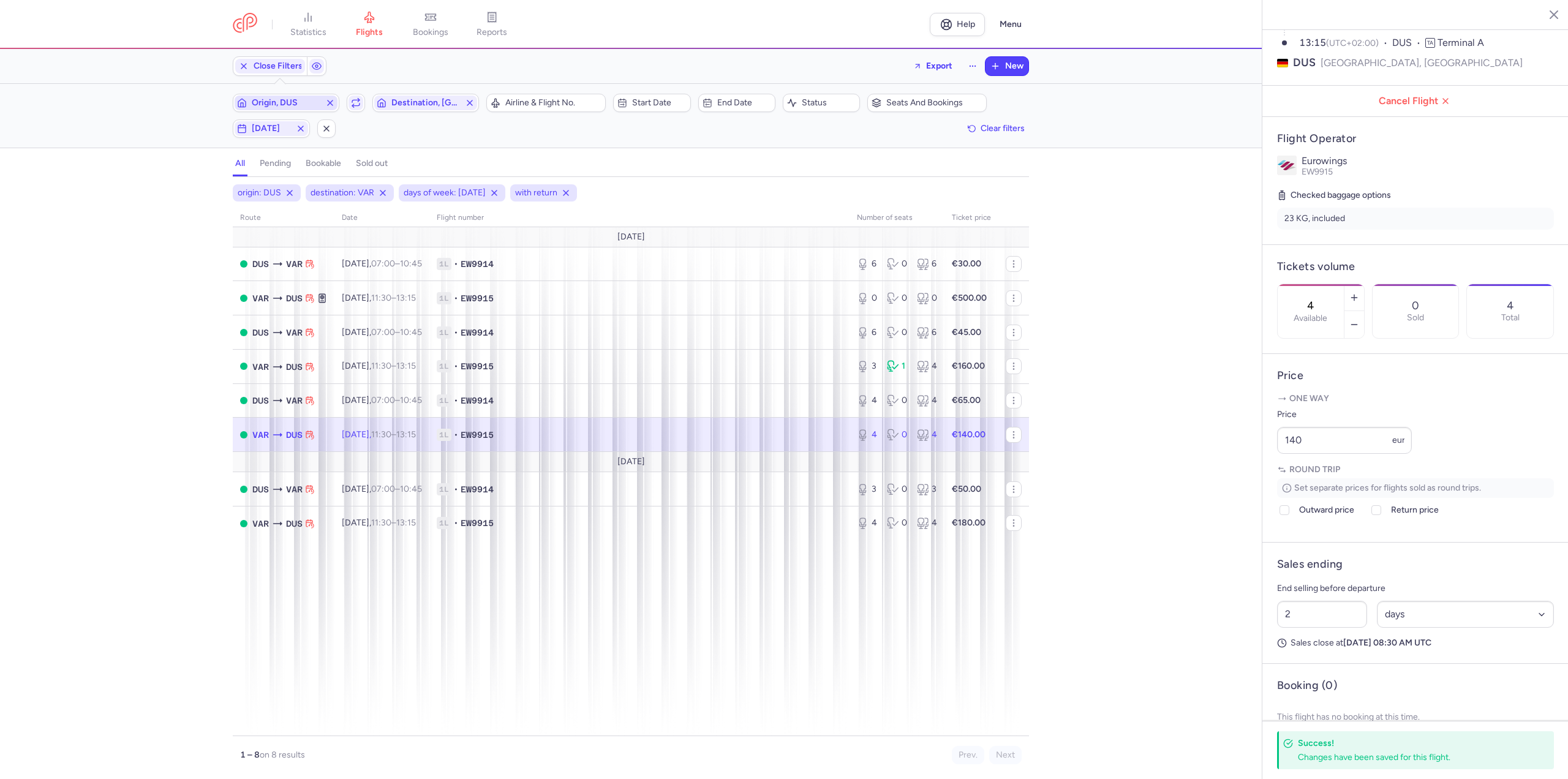
click at [291, 104] on span "Origin, DUS" at bounding box center [286, 103] width 69 height 10
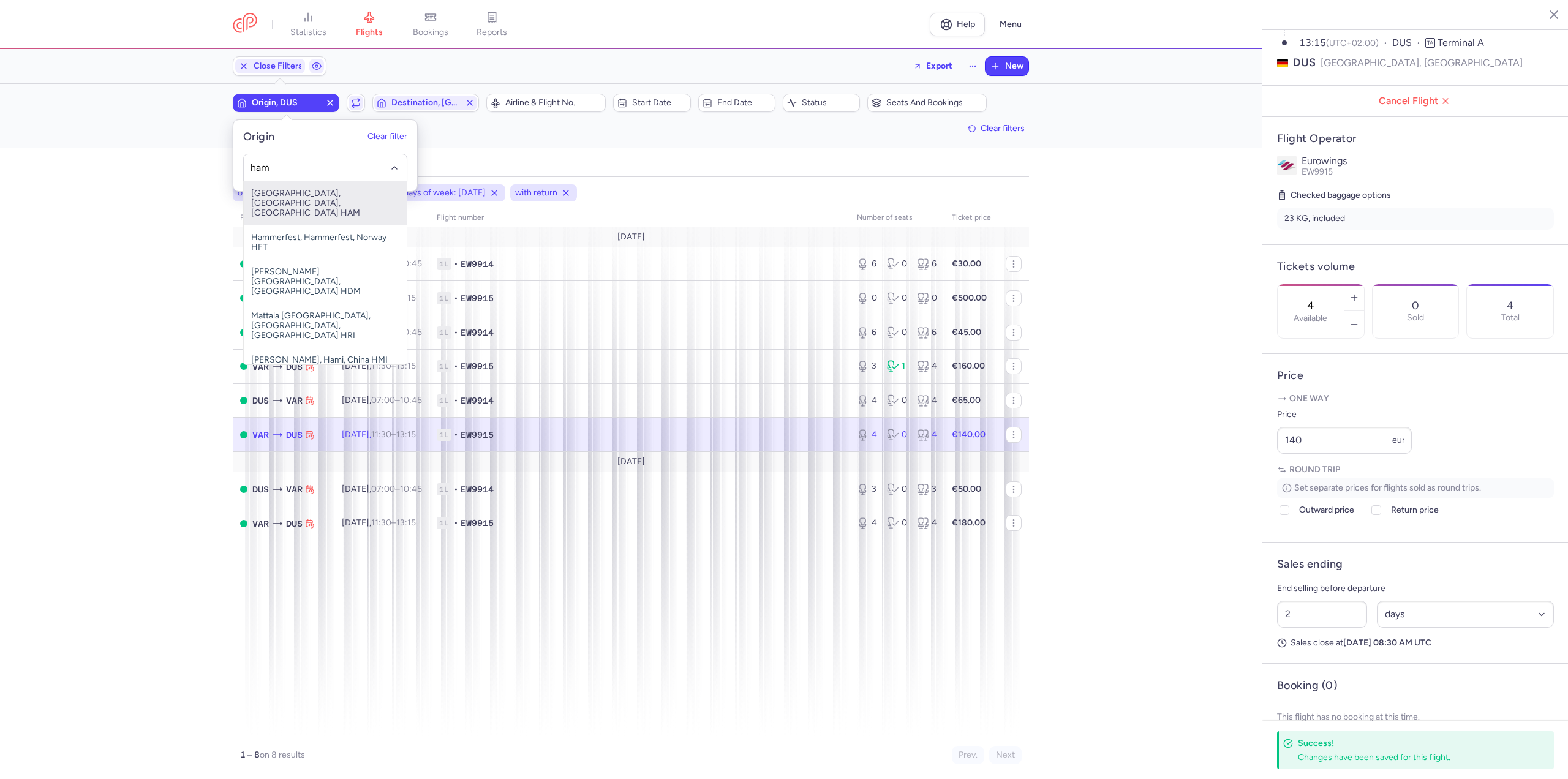
click at [307, 204] on span "[GEOGRAPHIC_DATA], [GEOGRAPHIC_DATA], [GEOGRAPHIC_DATA] HAM" at bounding box center [325, 203] width 163 height 44
type input "ham"
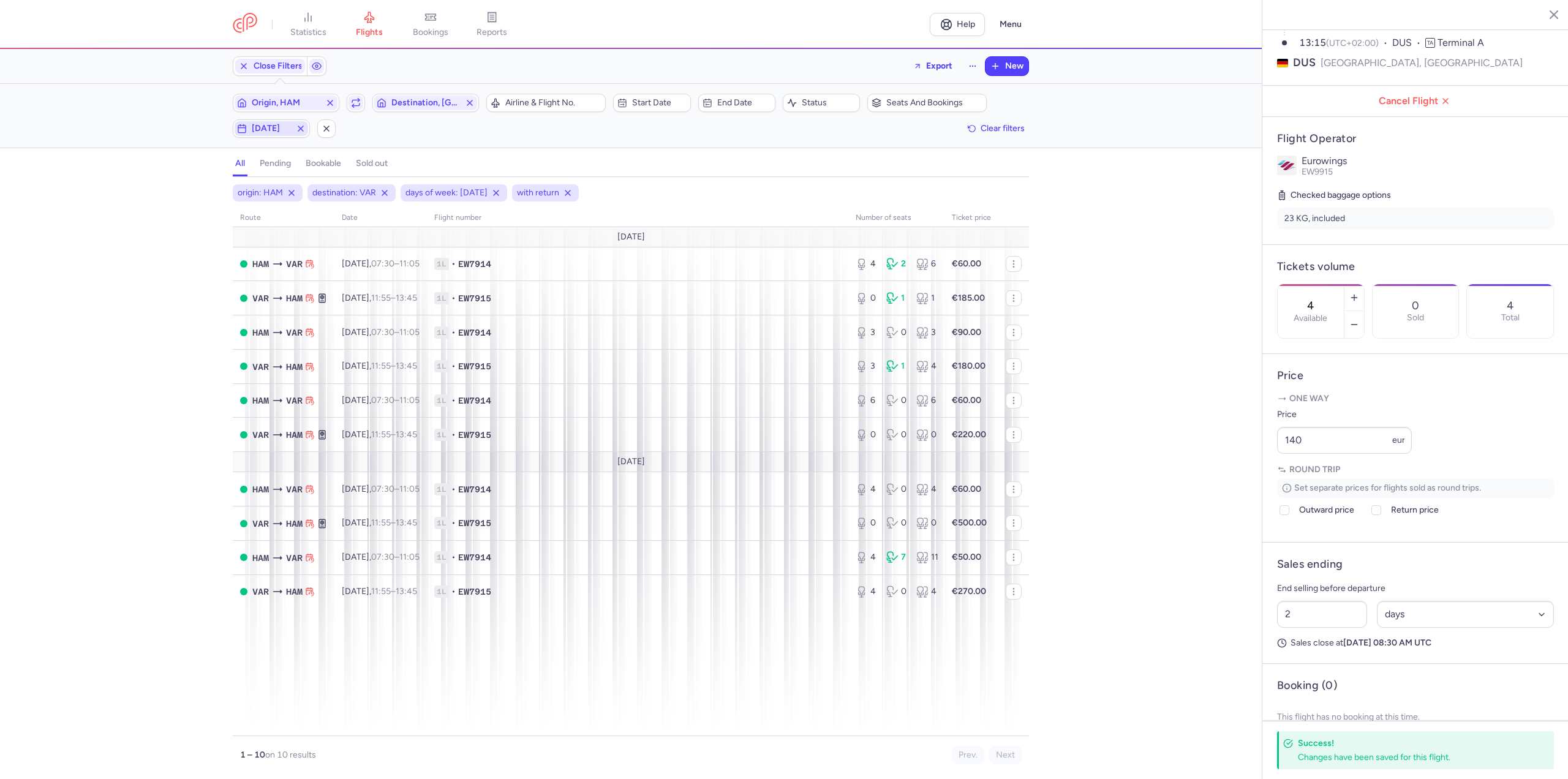
click at [271, 131] on span "[DATE]" at bounding box center [272, 128] width 39 height 10
click at [245, 184] on input "F" at bounding box center [244, 189] width 18 height 18
checkbox input "false"
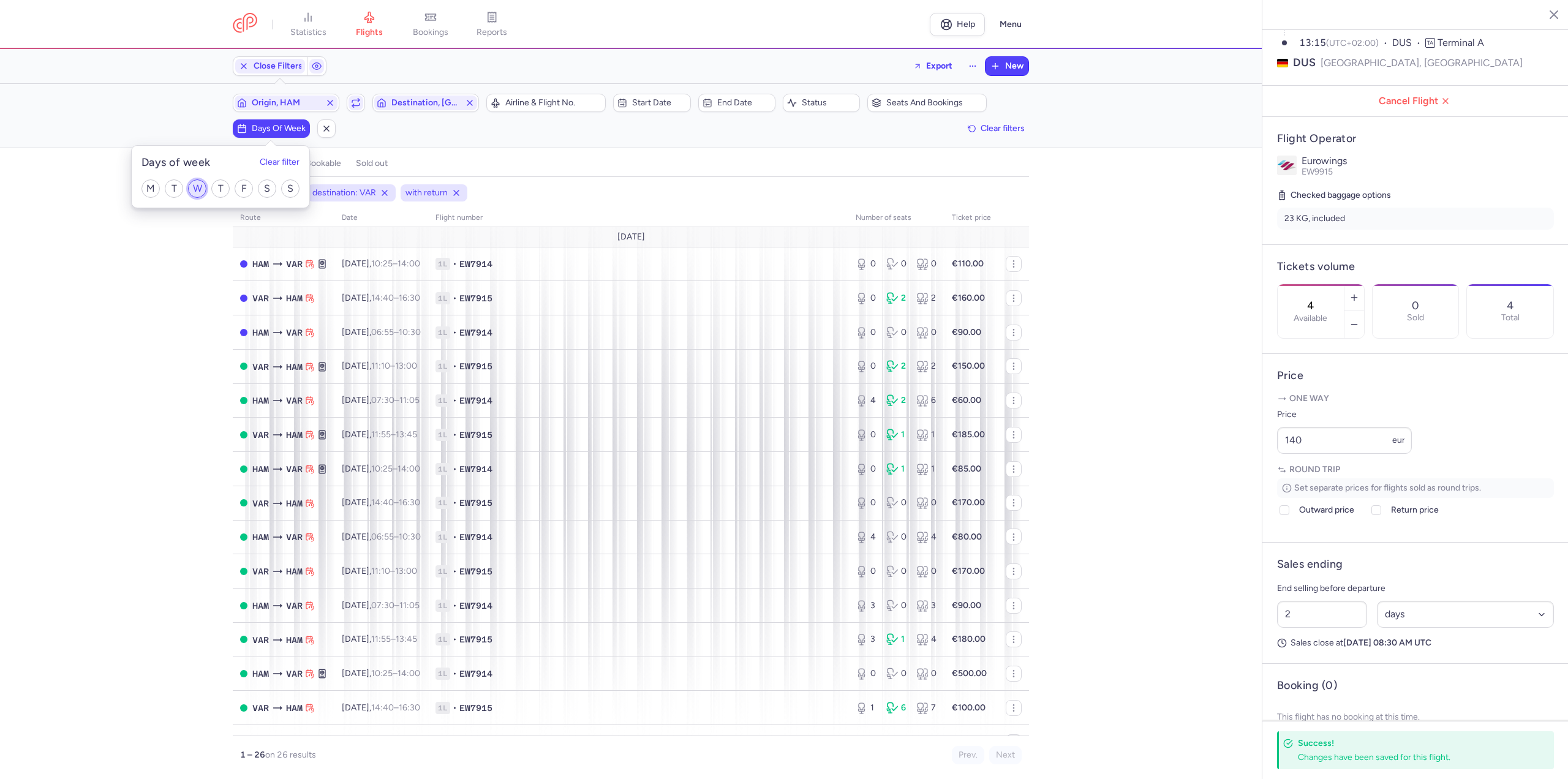
click at [206, 181] on input "W" at bounding box center [197, 189] width 18 height 18
checkbox input "true"
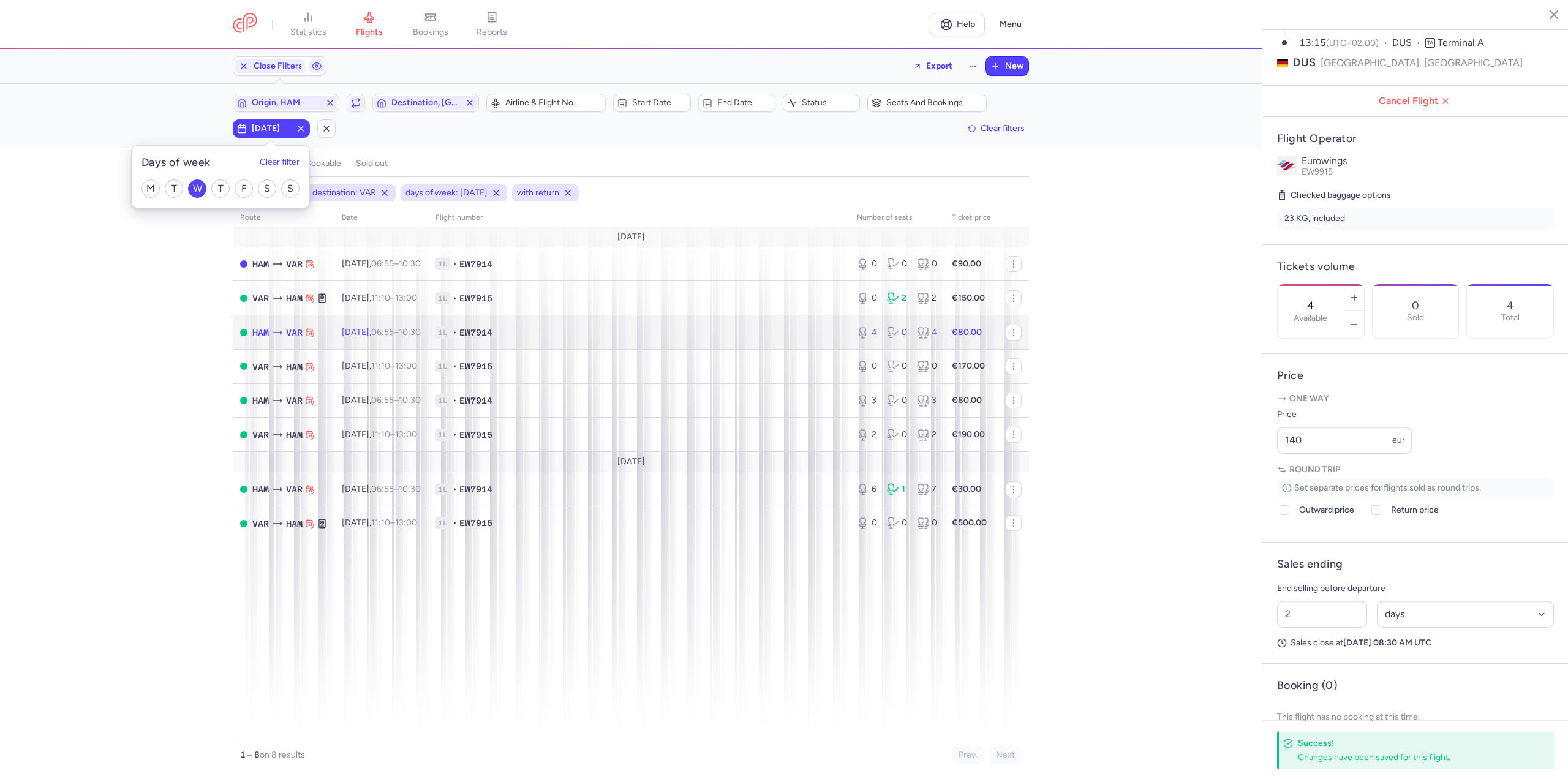
click at [337, 318] on td "[DATE] 06:55 – 10:30 +0" at bounding box center [381, 332] width 93 height 34
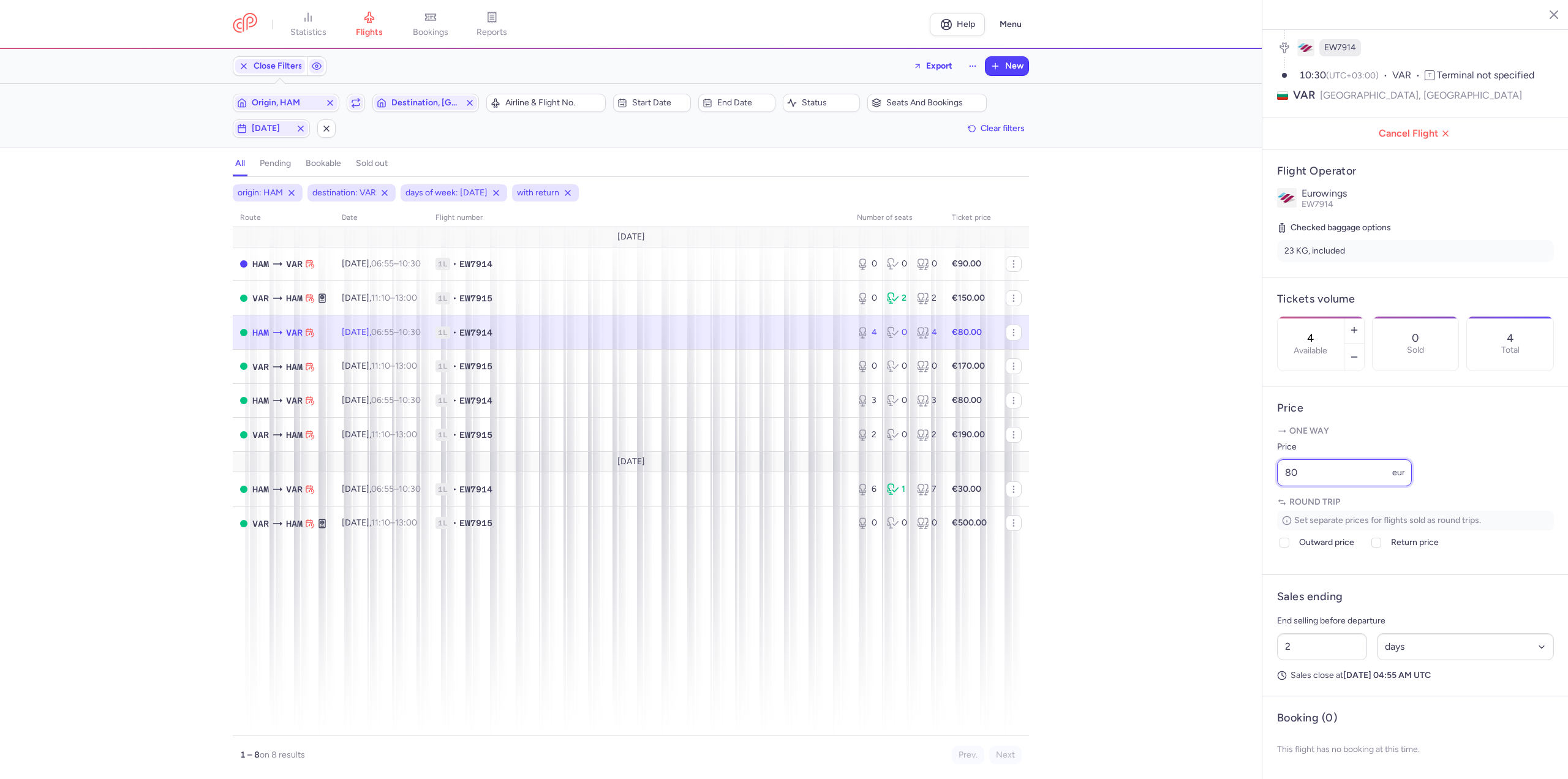
drag, startPoint x: 1328, startPoint y: 480, endPoint x: 1242, endPoint y: 474, distance: 86.2
click at [1242, 474] on div "statistics flights bookings reports Help Menu Close Filters Export New Filters …" at bounding box center [784, 390] width 1568 height 779
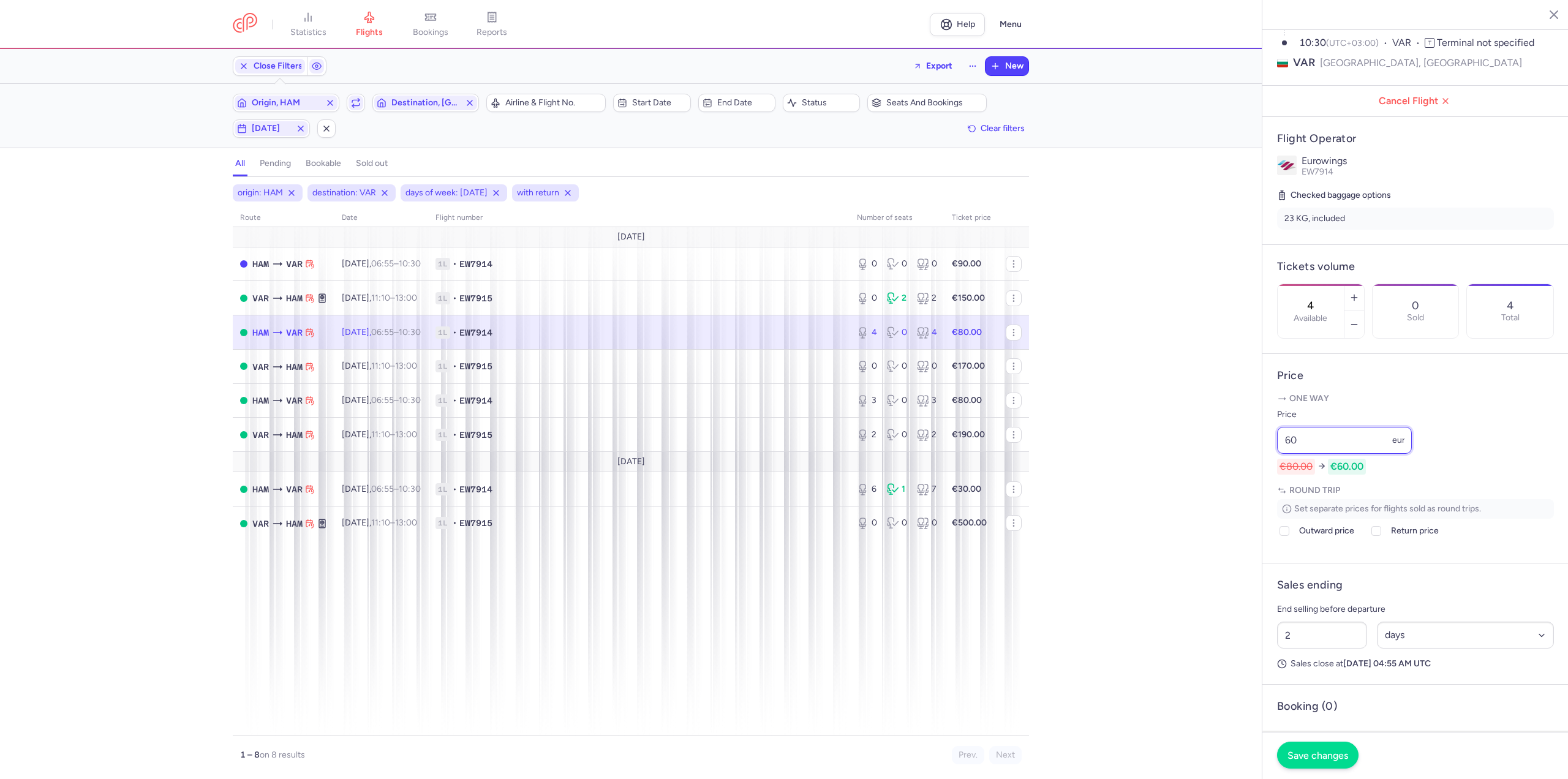
type input "60"
click at [1322, 759] on span "Save changes" at bounding box center [1318, 755] width 61 height 11
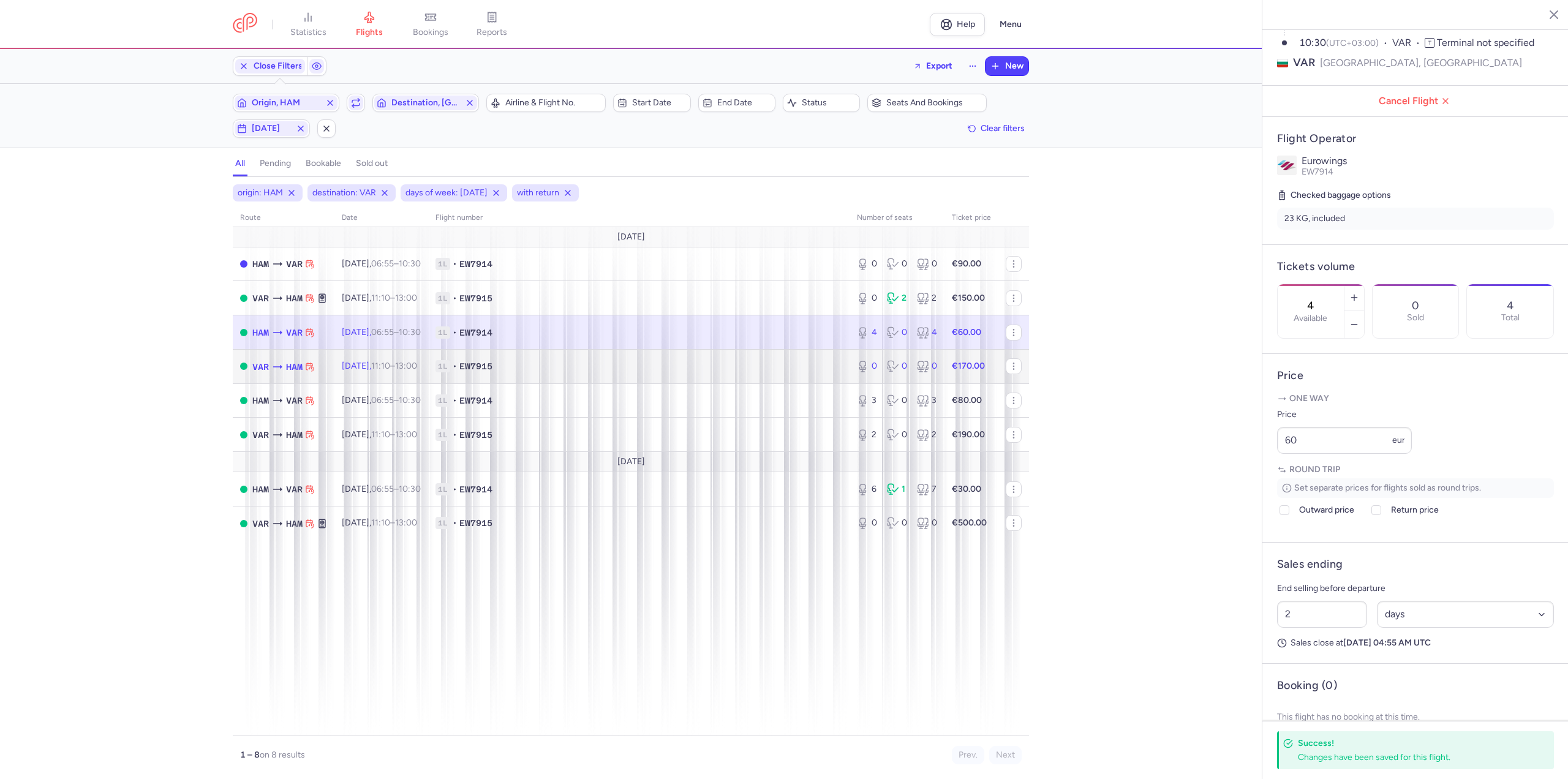
click at [411, 354] on td "[DATE] 11:10 – 13:00 +0" at bounding box center [381, 366] width 93 height 34
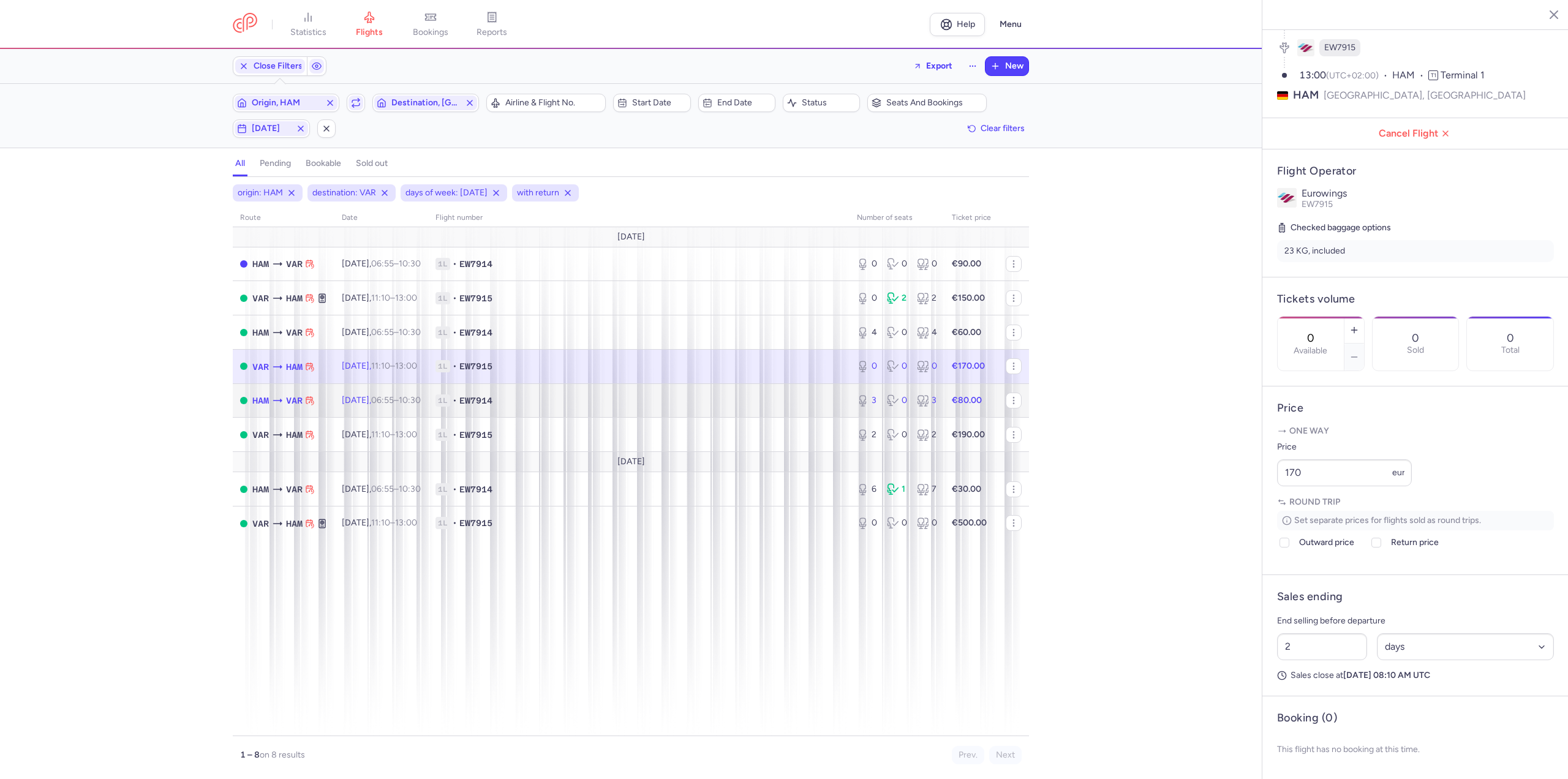
click at [421, 402] on span "06:55 – 10:30 +0" at bounding box center [396, 400] width 50 height 10
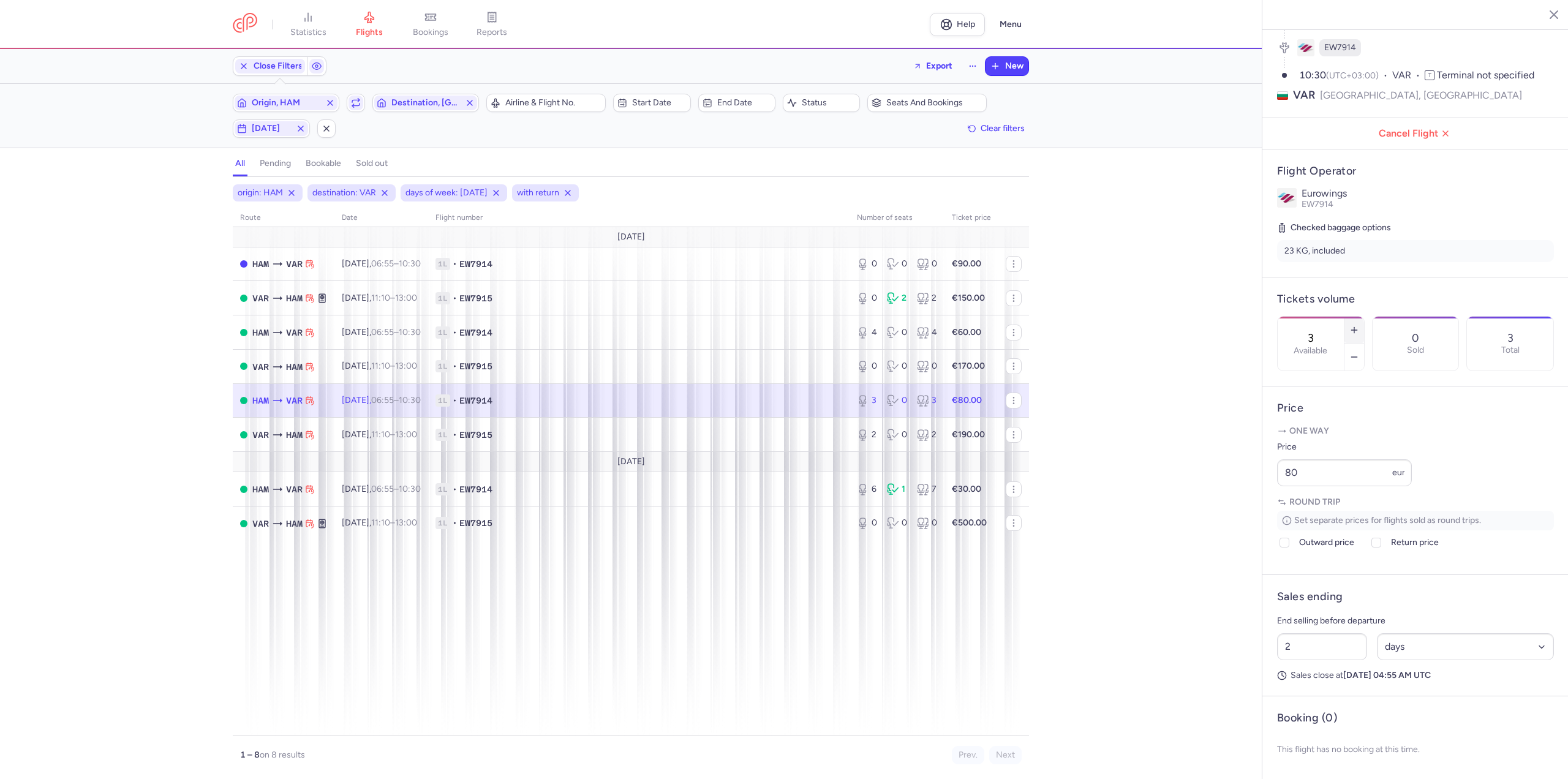
click at [1364, 316] on button "button" at bounding box center [1354, 330] width 20 height 27
type input "4"
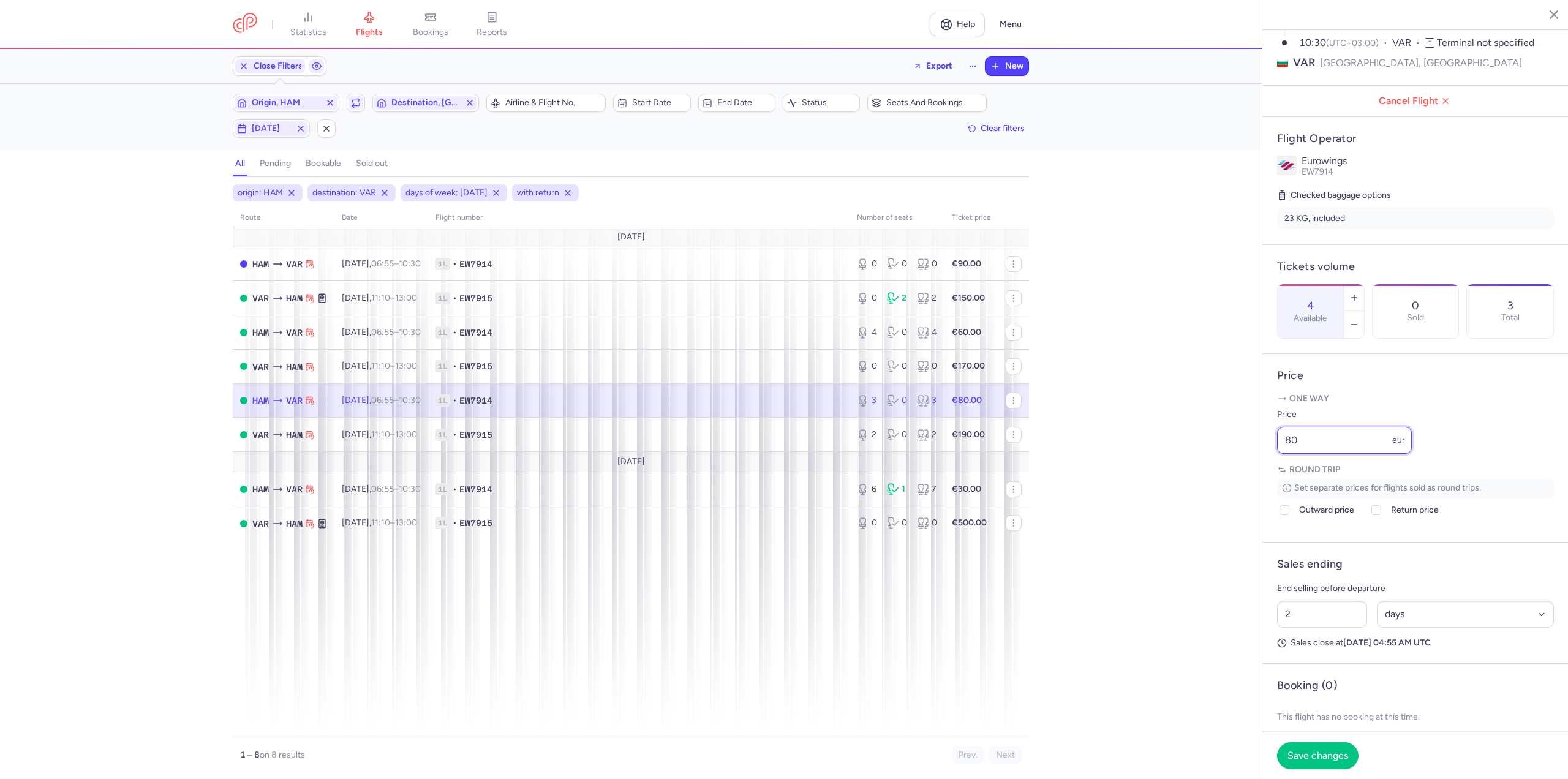
drag, startPoint x: 1321, startPoint y: 468, endPoint x: 1111, endPoint y: 472, distance: 210.0
click at [1111, 472] on div "statistics flights bookings reports Help Menu Close Filters Export New Filters …" at bounding box center [784, 390] width 1568 height 779
type input "70"
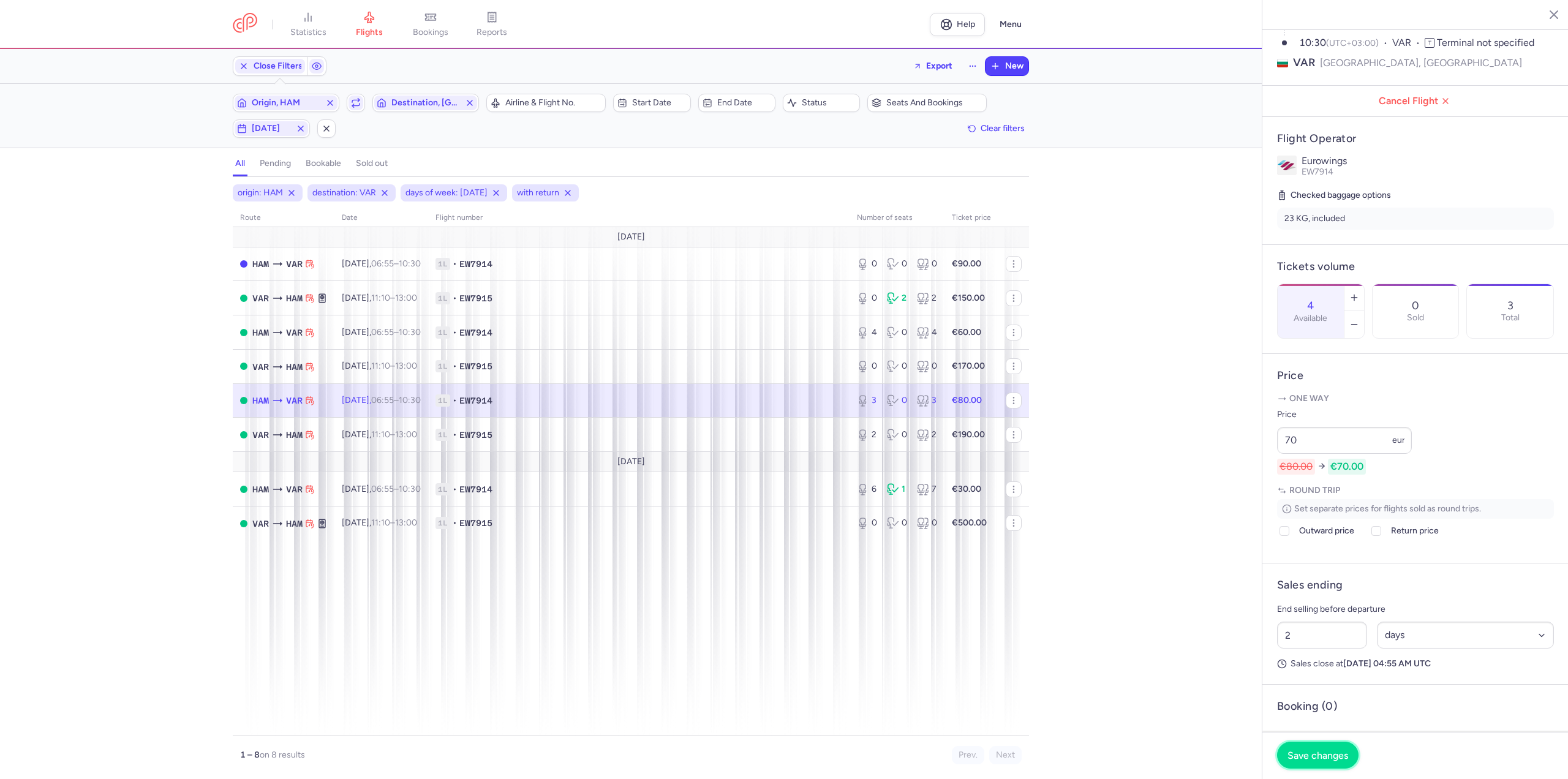
click at [1306, 745] on button "Save changes" at bounding box center [1318, 755] width 82 height 27
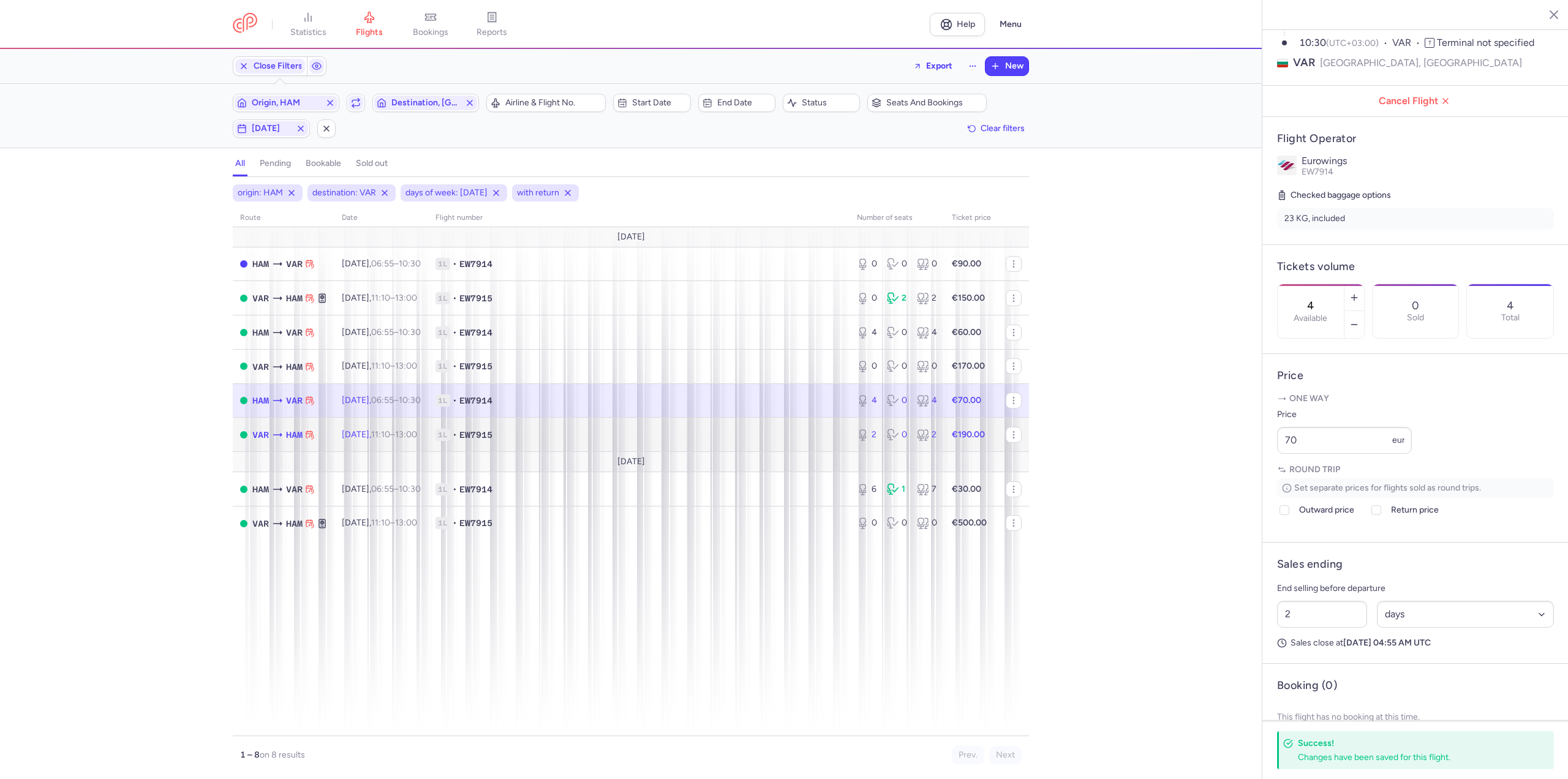
click at [367, 431] on span "[DATE] 11:10 – 13:00 +0" at bounding box center [379, 434] width 76 height 10
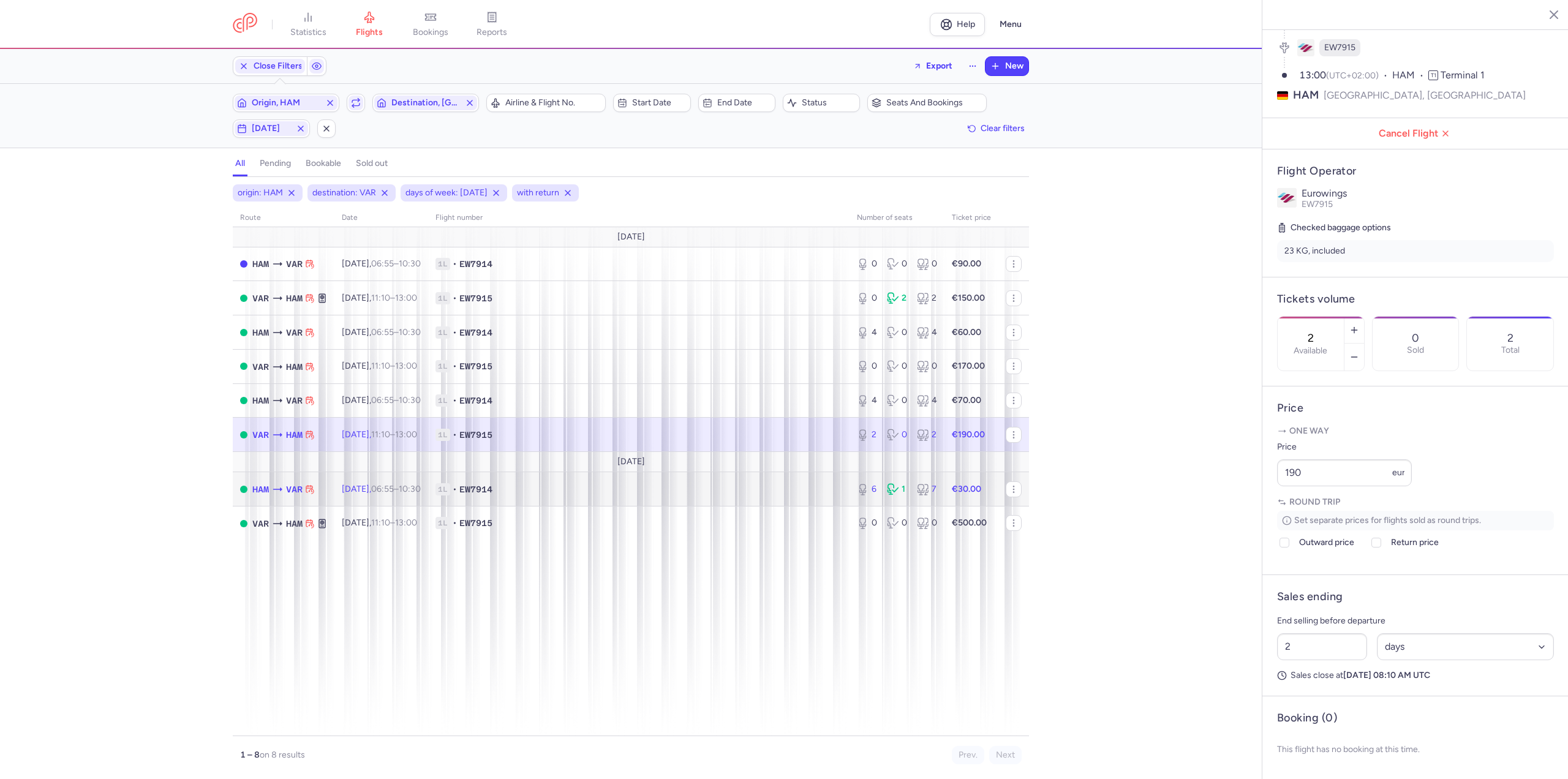
click at [392, 493] on time "06:55" at bounding box center [382, 488] width 23 height 10
type input "6"
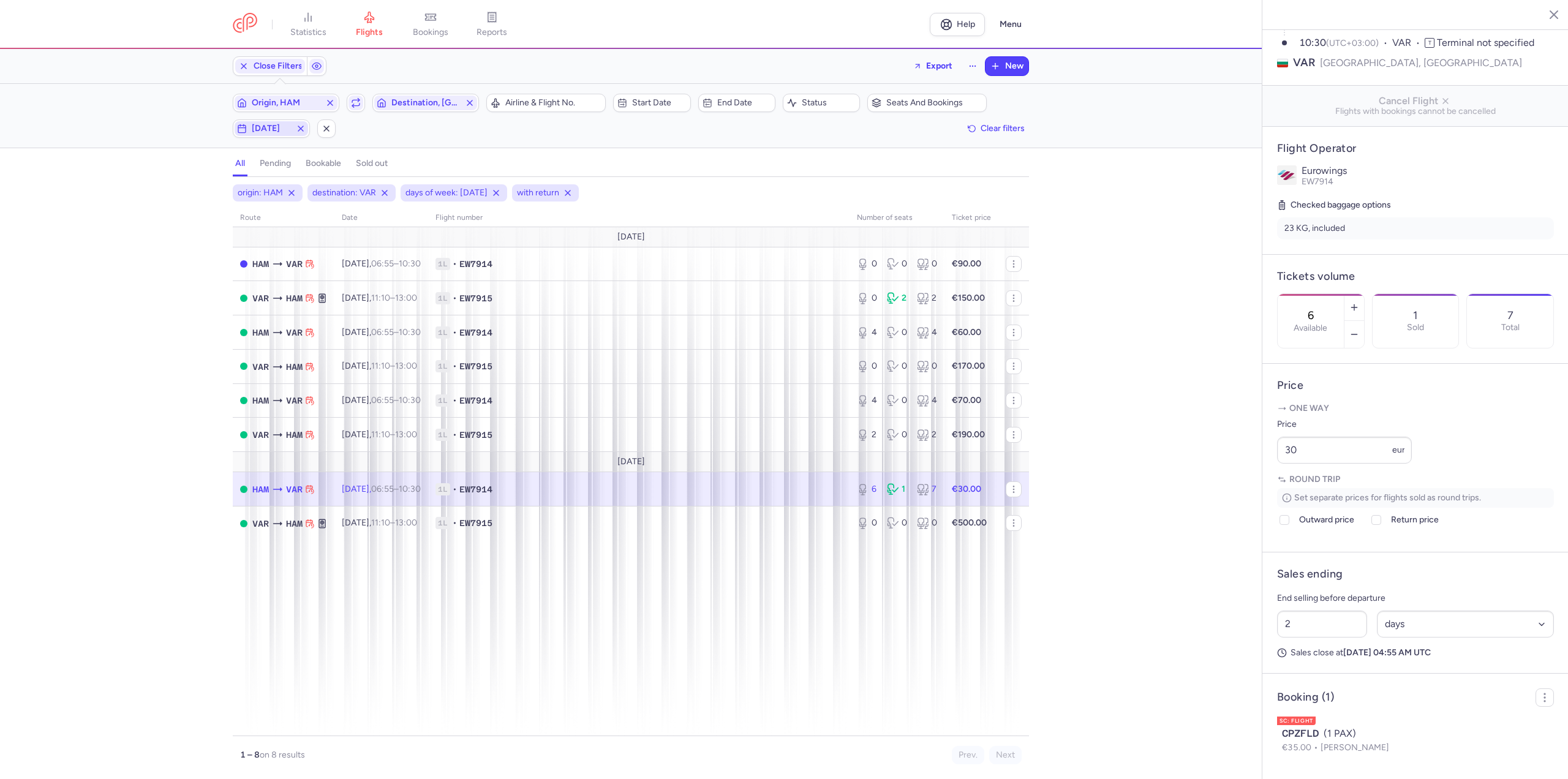
click at [276, 132] on span "[DATE]" at bounding box center [272, 128] width 39 height 10
click at [199, 188] on input "W" at bounding box center [197, 189] width 18 height 18
checkbox input "false"
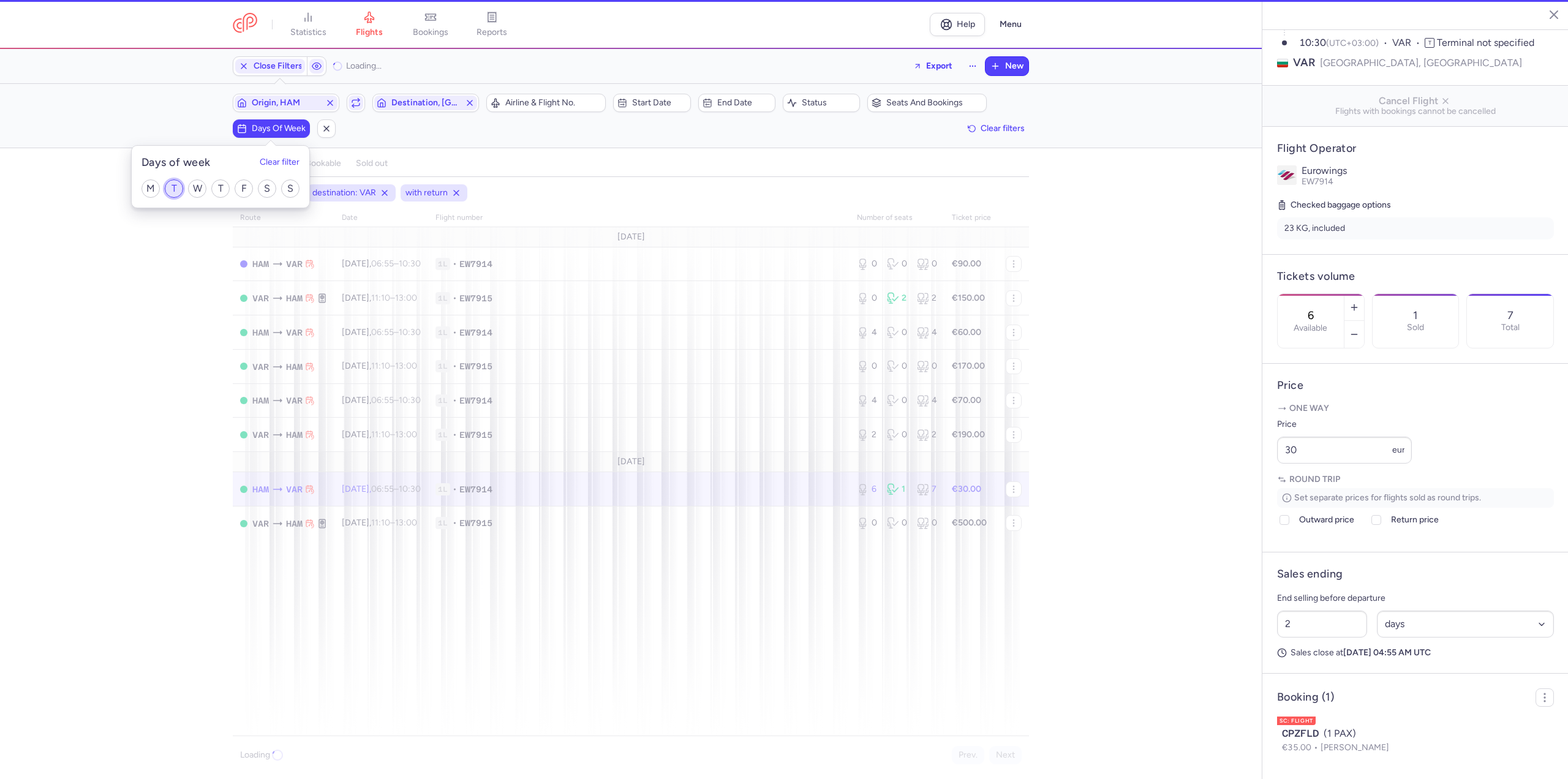
click at [181, 191] on input "T" at bounding box center [174, 189] width 18 height 18
checkbox input "true"
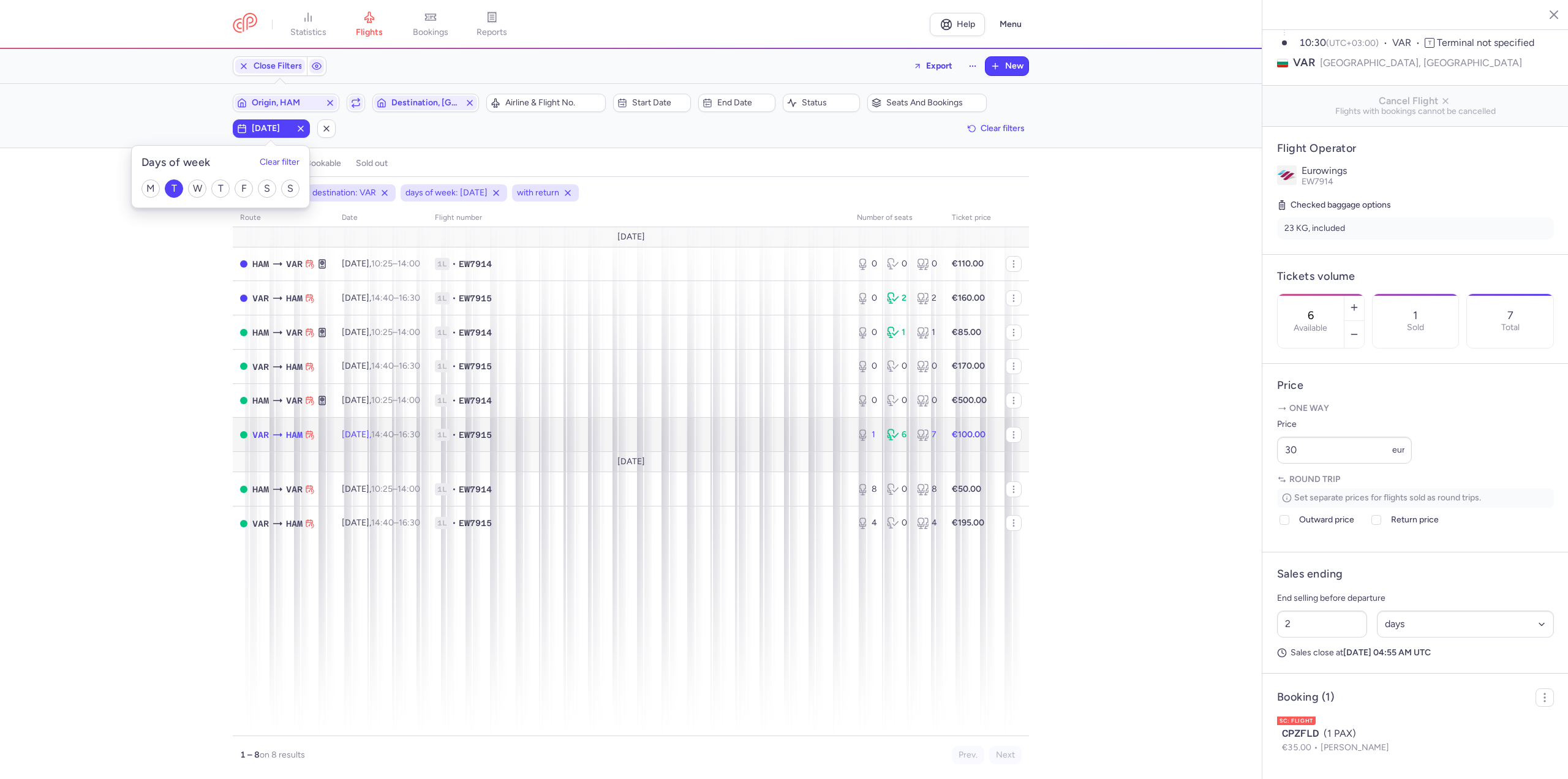
click at [387, 429] on span "[DATE] 14:40 – 16:30 +0" at bounding box center [381, 434] width 79 height 10
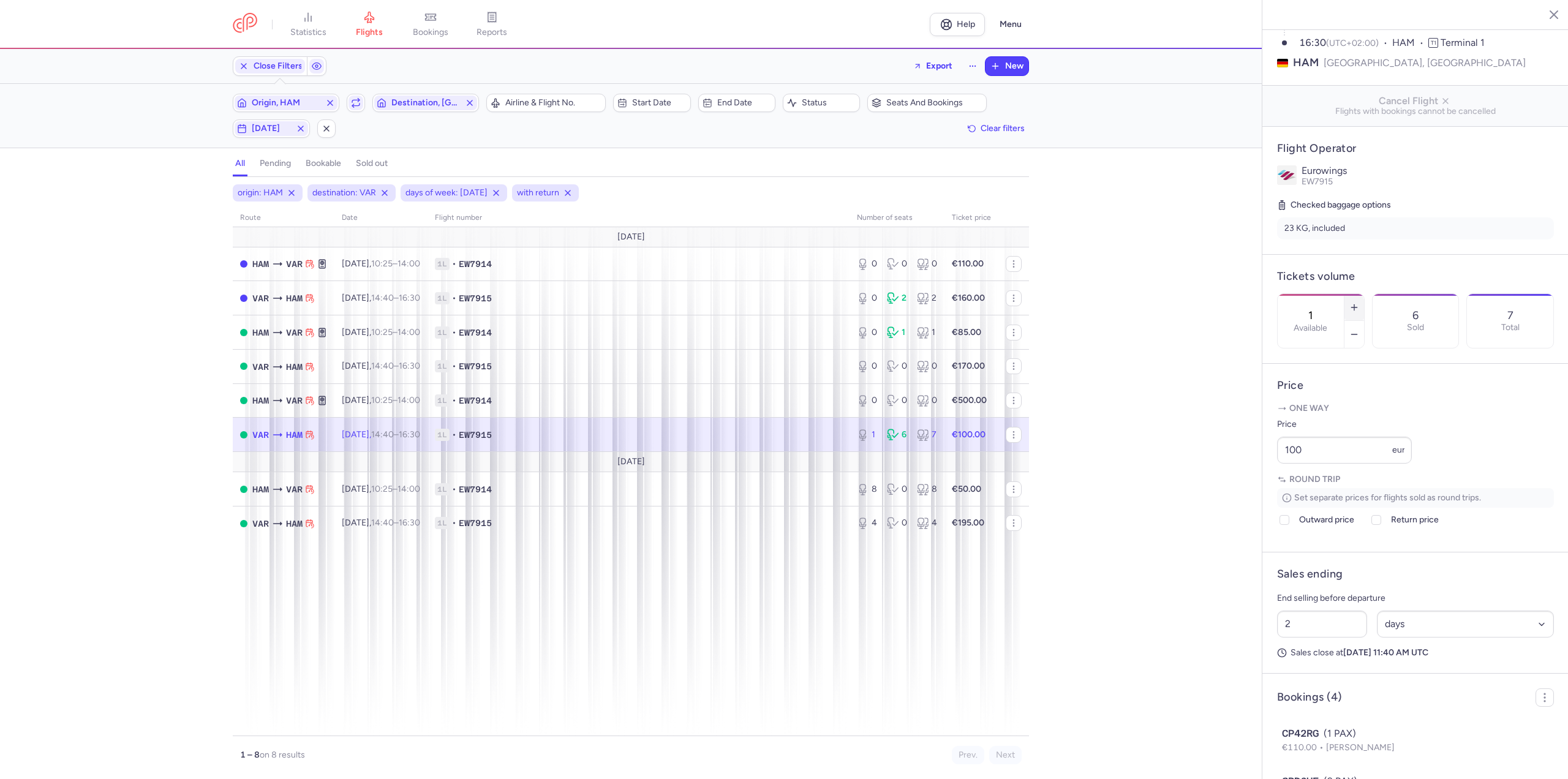
click at [1359, 302] on icon "button" at bounding box center [1354, 307] width 10 height 10
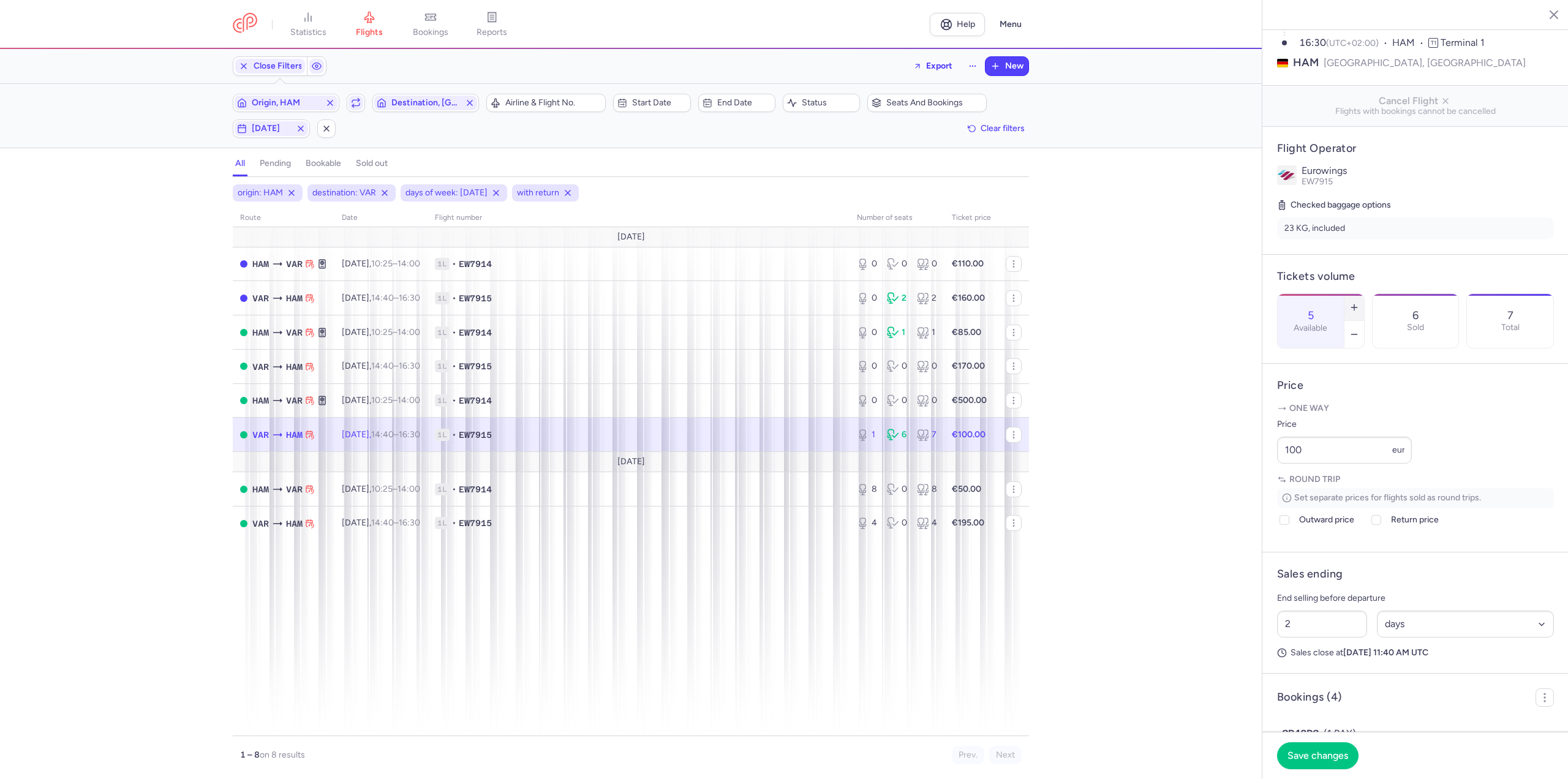
type input "6"
click at [1326, 751] on span "Save changes" at bounding box center [1318, 755] width 61 height 11
click at [264, 125] on span "[DATE]" at bounding box center [272, 128] width 39 height 10
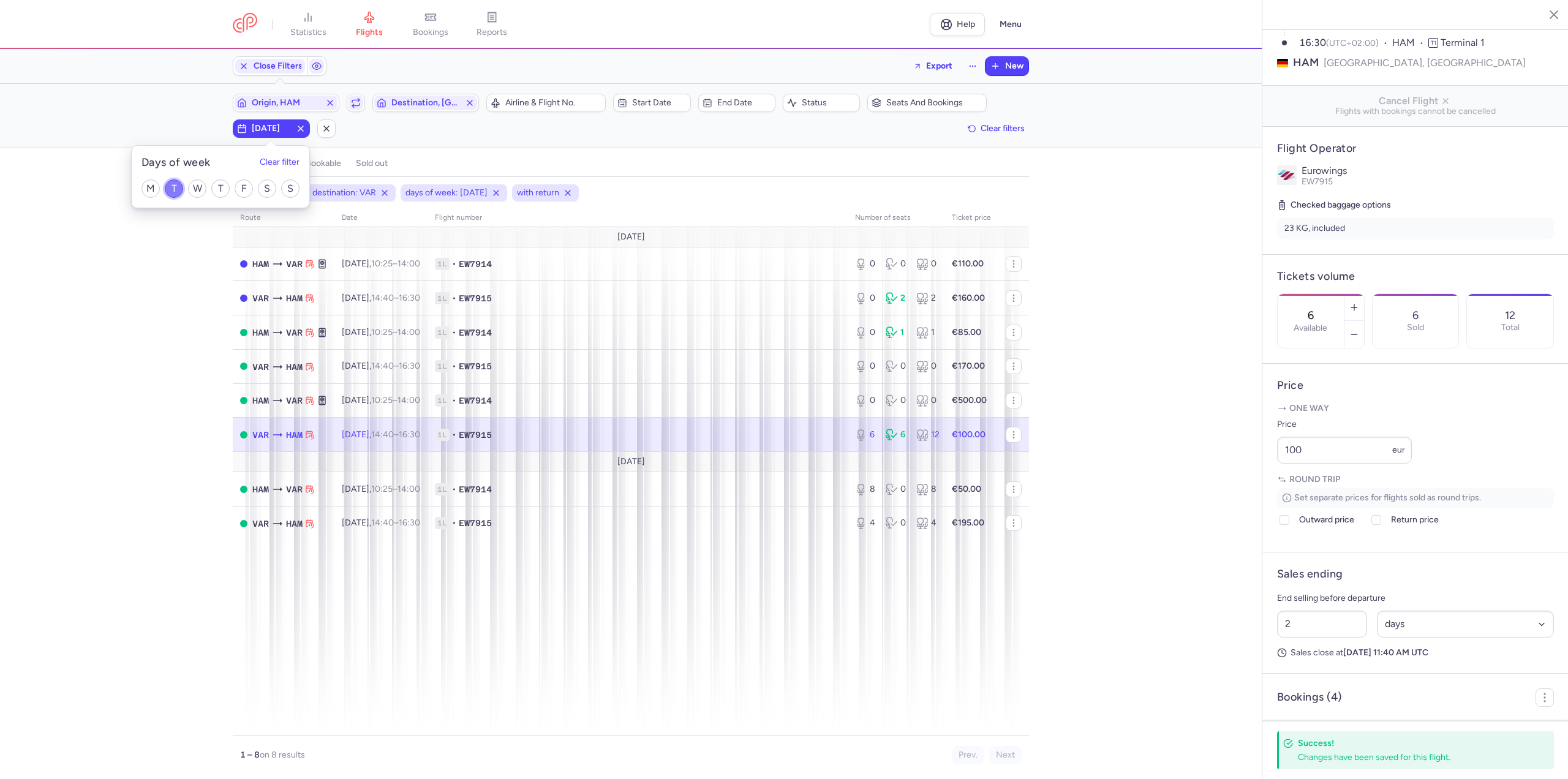
click at [170, 190] on input "T" at bounding box center [174, 189] width 18 height 18
checkbox input "false"
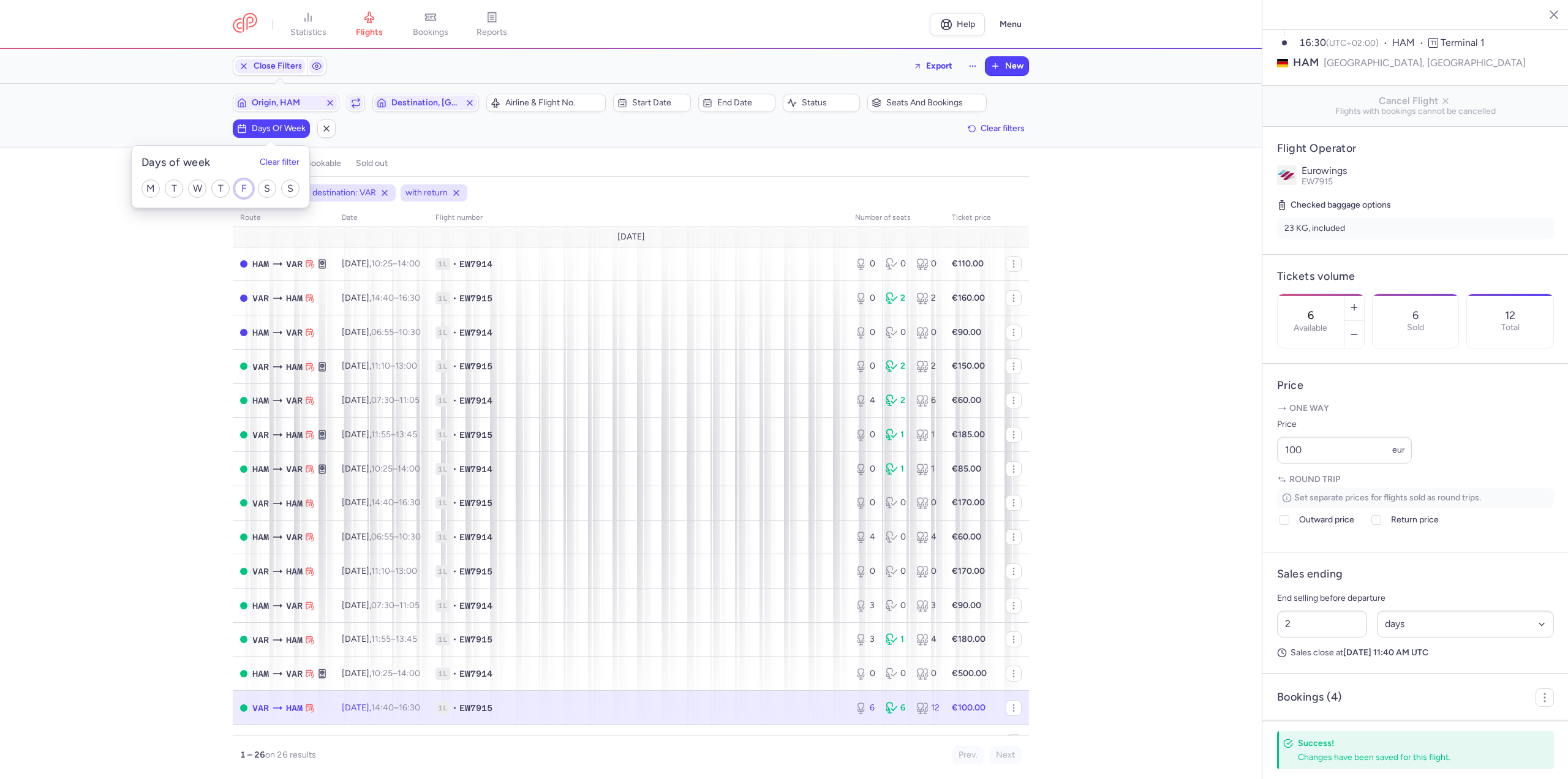
drag, startPoint x: 248, startPoint y: 187, endPoint x: 245, endPoint y: 205, distance: 18.2
click at [249, 188] on input "F" at bounding box center [244, 189] width 18 height 18
checkbox input "true"
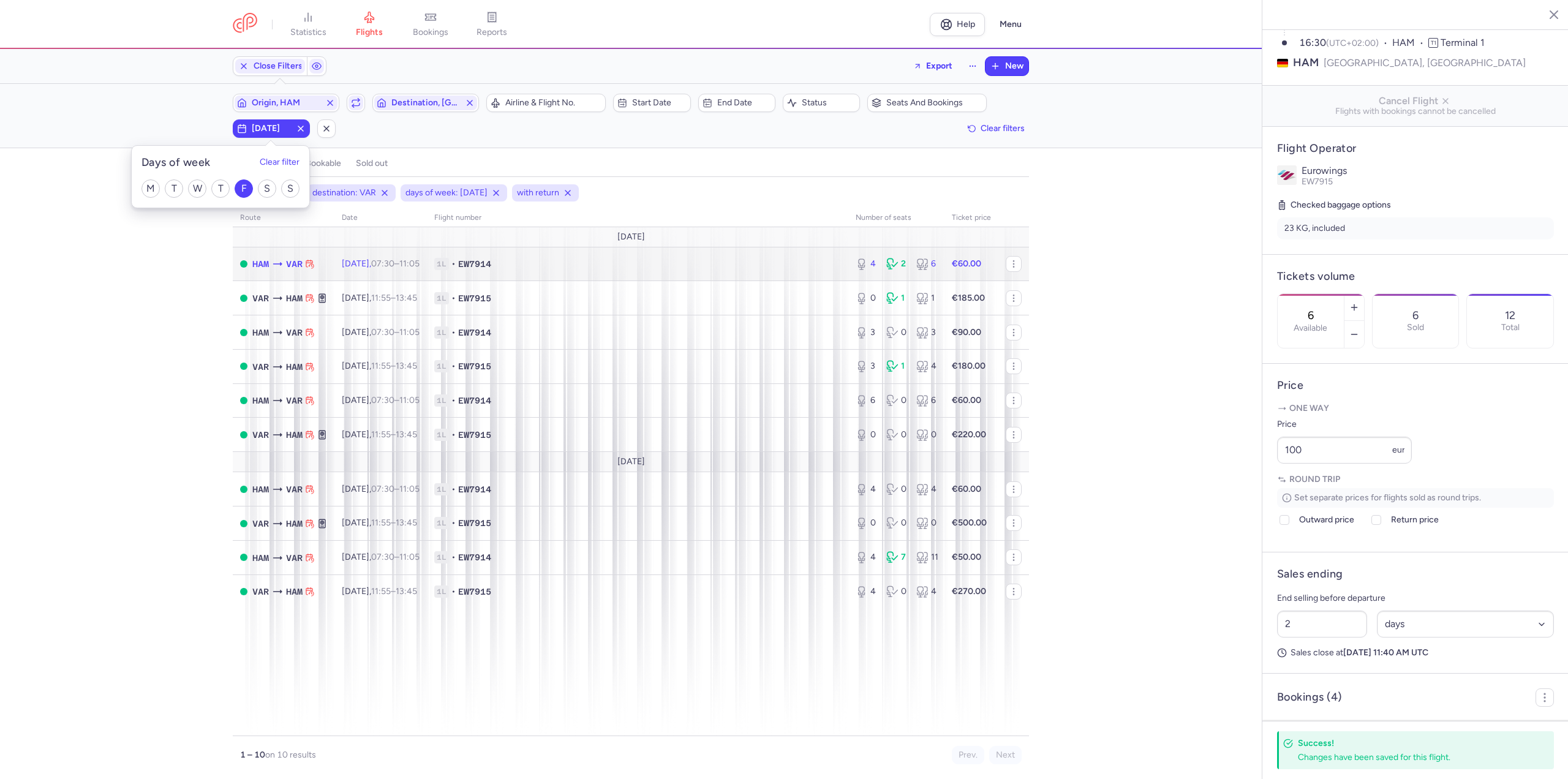
click at [392, 268] on td "[DATE] 07:30 – 11:05 +0" at bounding box center [380, 264] width 92 height 34
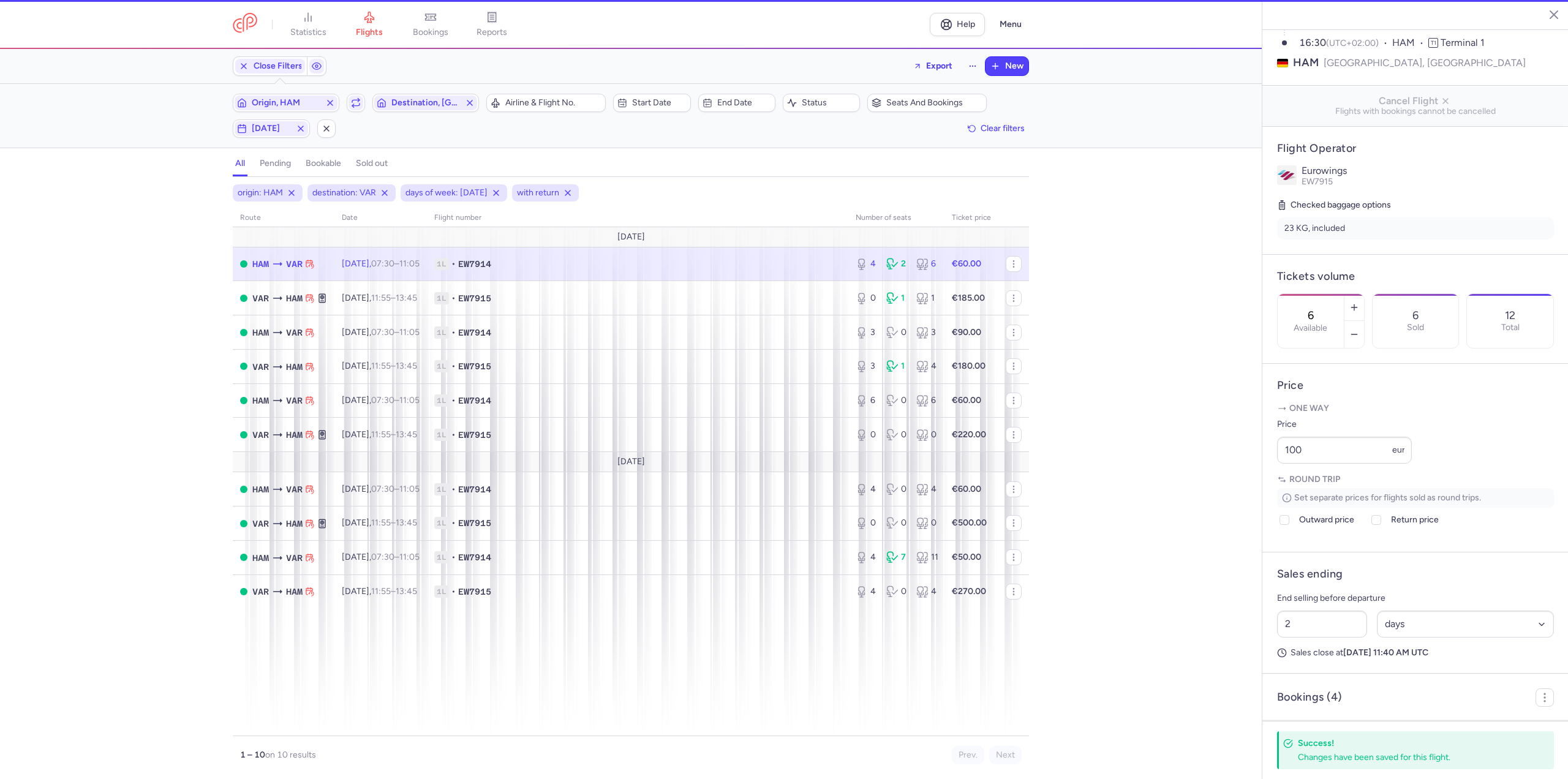
type input "4"
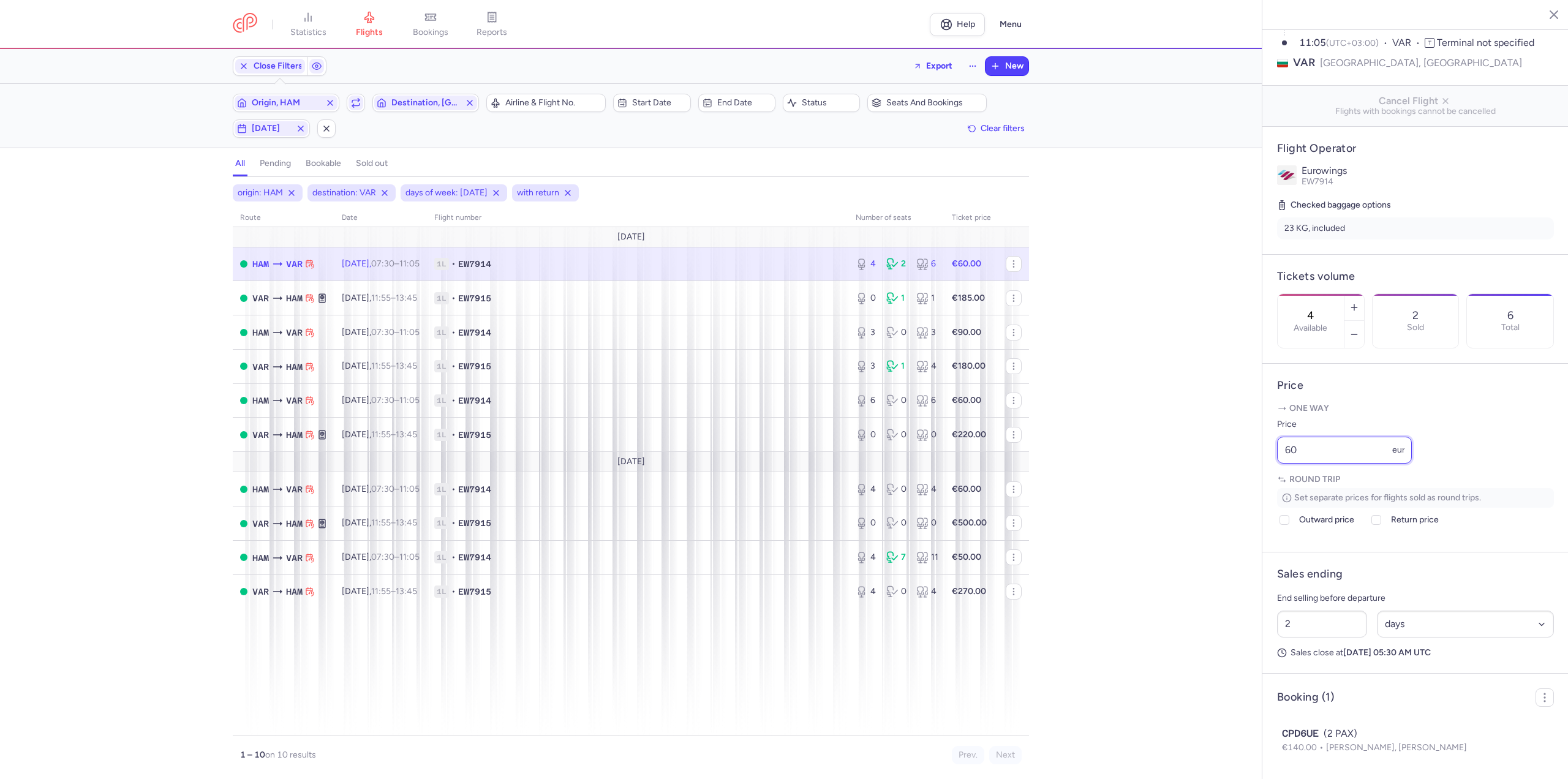
drag, startPoint x: 1318, startPoint y: 482, endPoint x: 1182, endPoint y: 476, distance: 136.1
click at [1182, 476] on div "statistics flights bookings reports Help Menu Close Filters Export New Filters …" at bounding box center [784, 390] width 1568 height 779
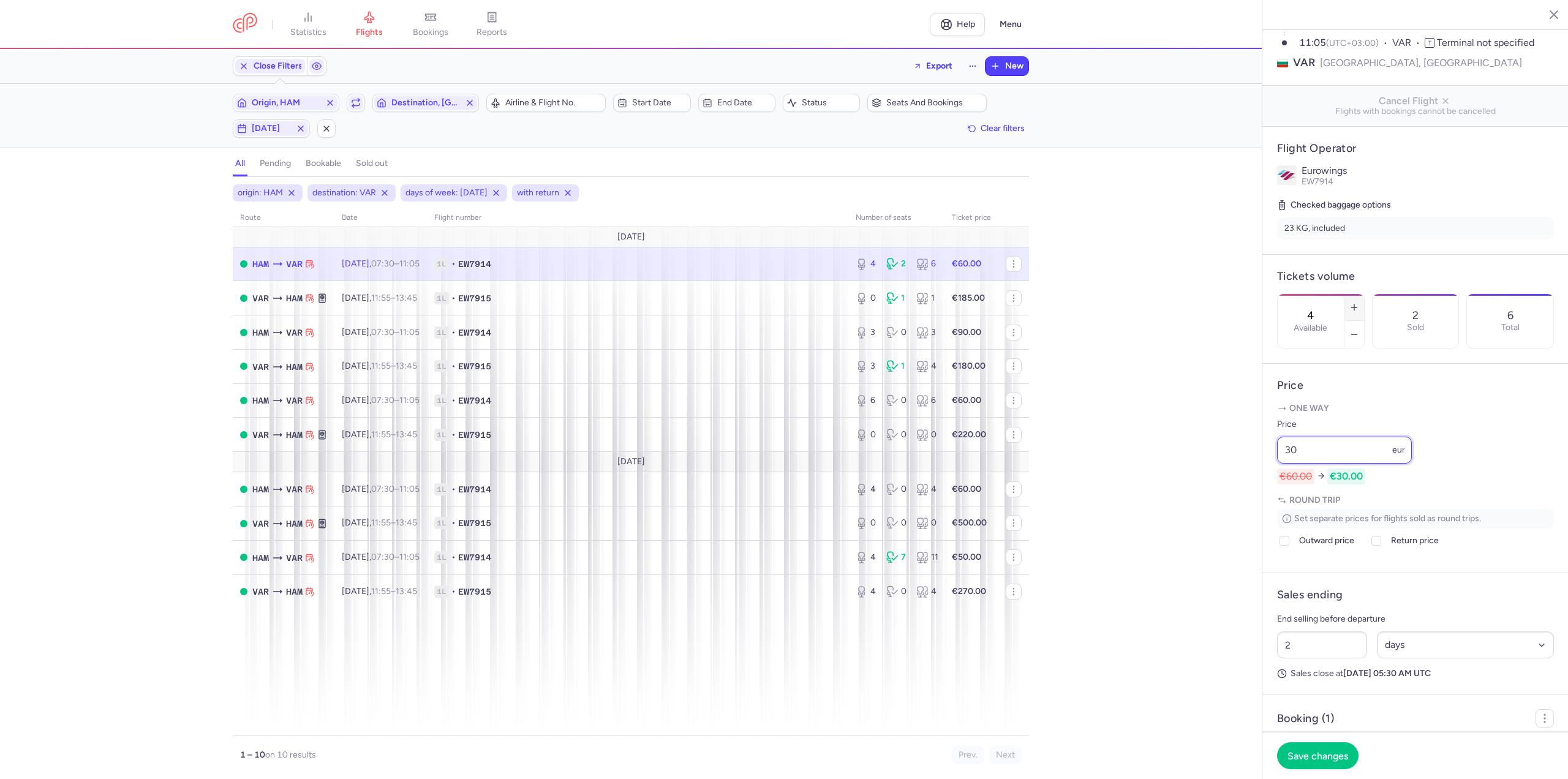
type input "30"
click at [1359, 302] on icon "button" at bounding box center [1354, 307] width 10 height 10
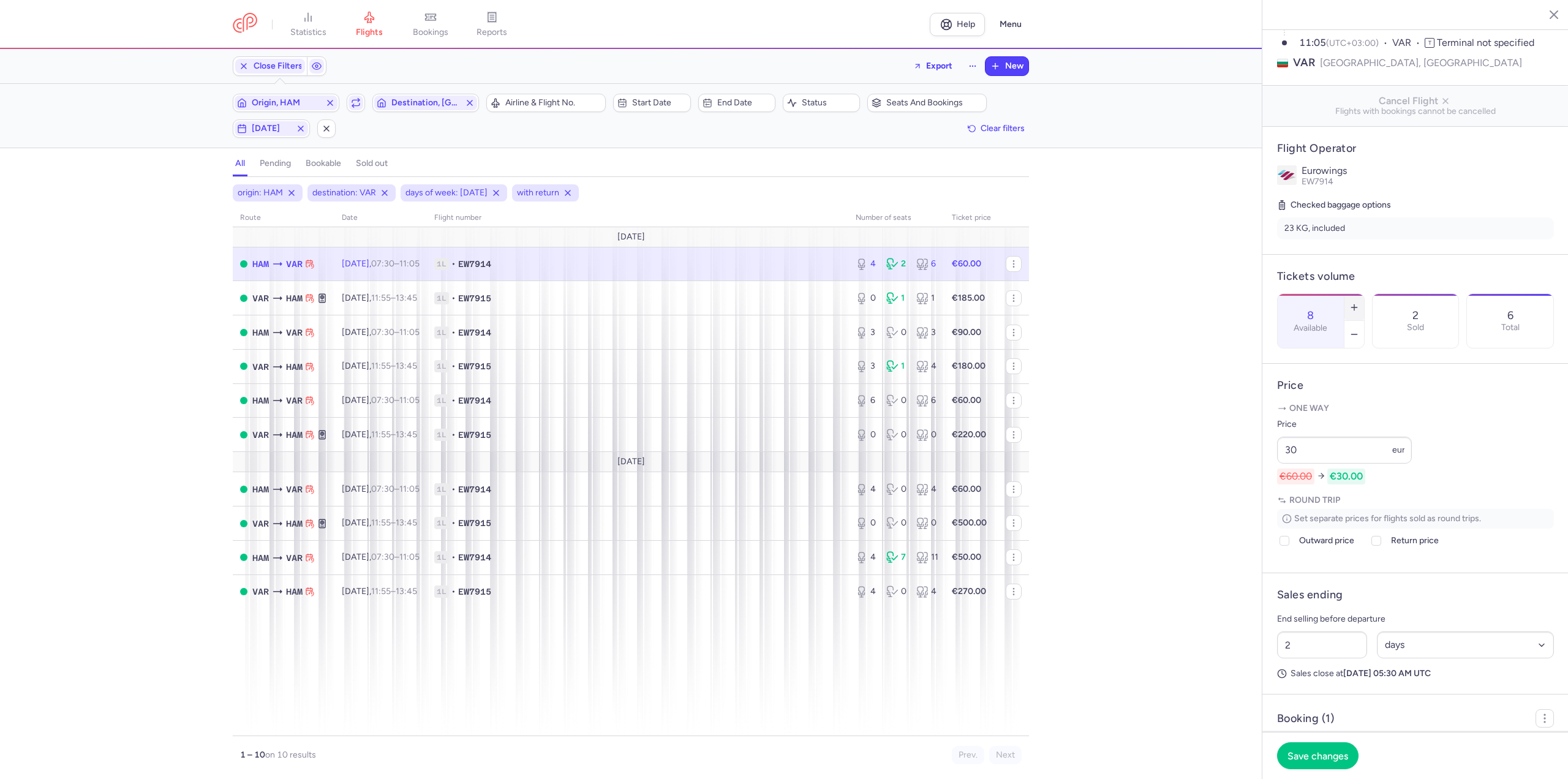
click at [1359, 302] on icon "button" at bounding box center [1354, 307] width 10 height 10
click at [1364, 321] on button "button" at bounding box center [1354, 334] width 20 height 27
drag, startPoint x: 1324, startPoint y: 679, endPoint x: 1250, endPoint y: 673, distance: 74.2
click at [1250, 673] on div "statistics flights bookings reports Help Menu Close Filters Export New Filters …" at bounding box center [784, 390] width 1568 height 779
click at [1326, 750] on span "Save changes" at bounding box center [1318, 755] width 61 height 11
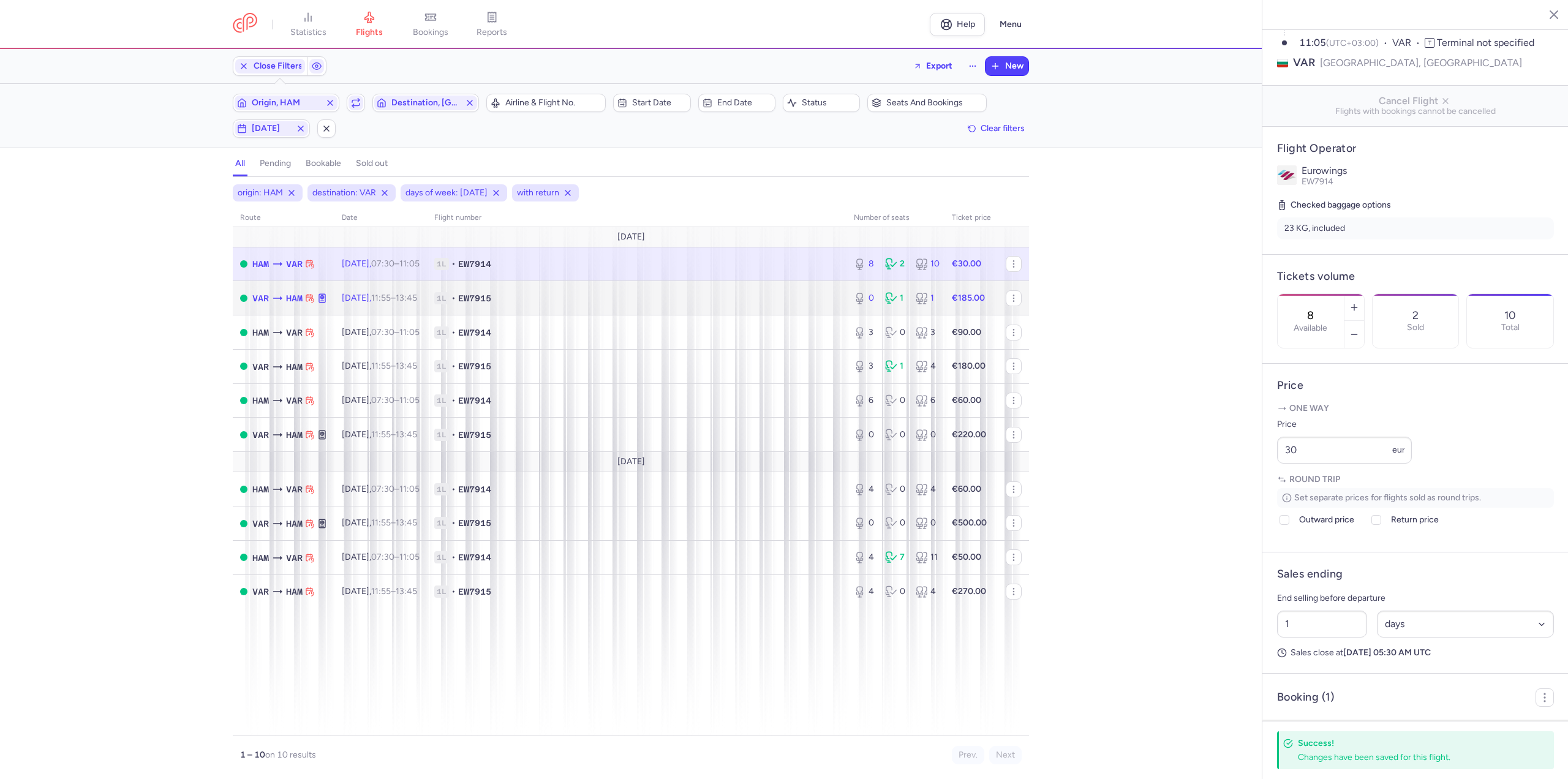
click at [427, 290] on td "[DATE] 11:55 – 13:45 +0" at bounding box center [380, 298] width 92 height 34
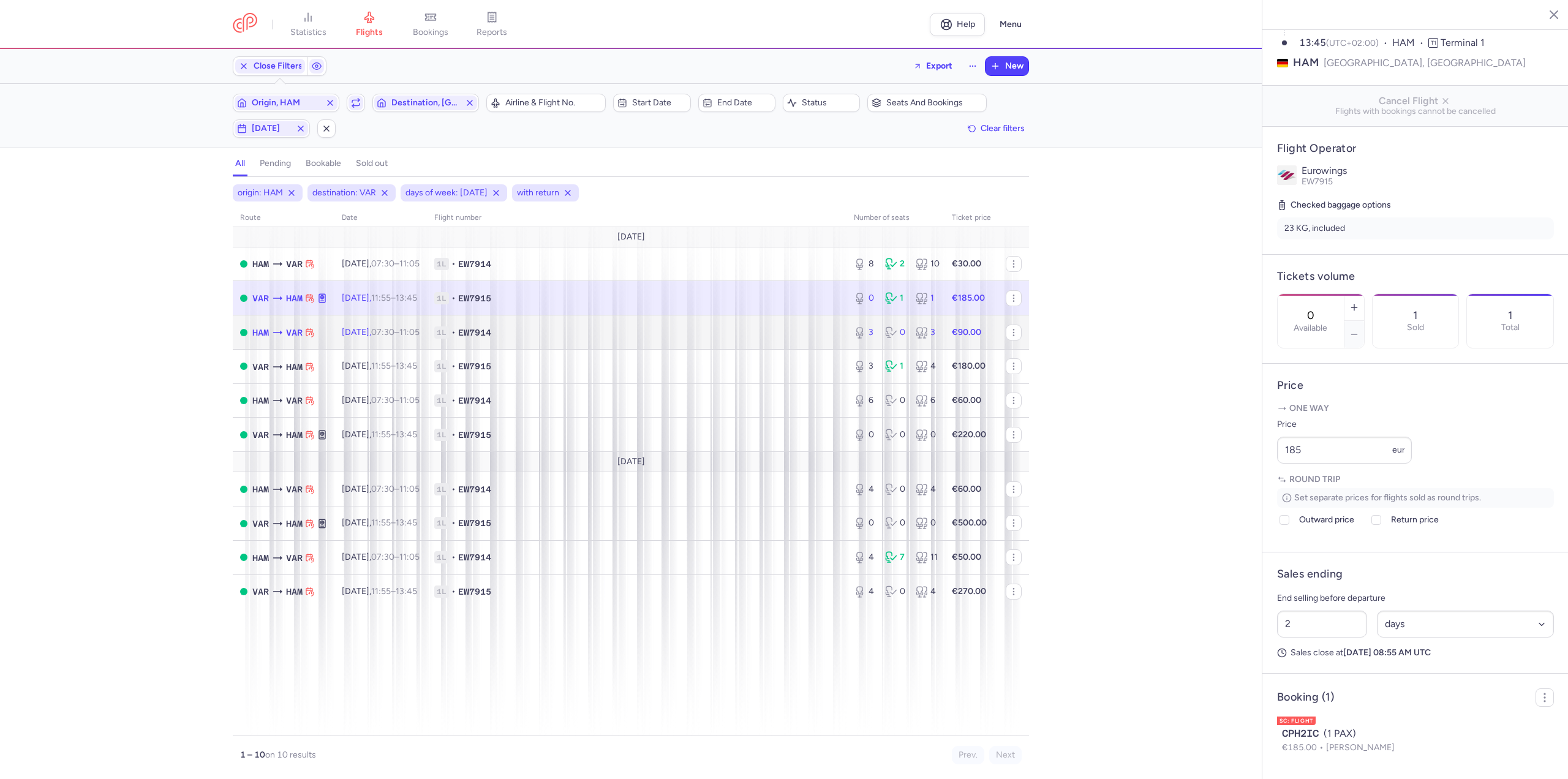
click at [418, 317] on td "[DATE] 07:30 – 11:05 +0" at bounding box center [380, 332] width 92 height 34
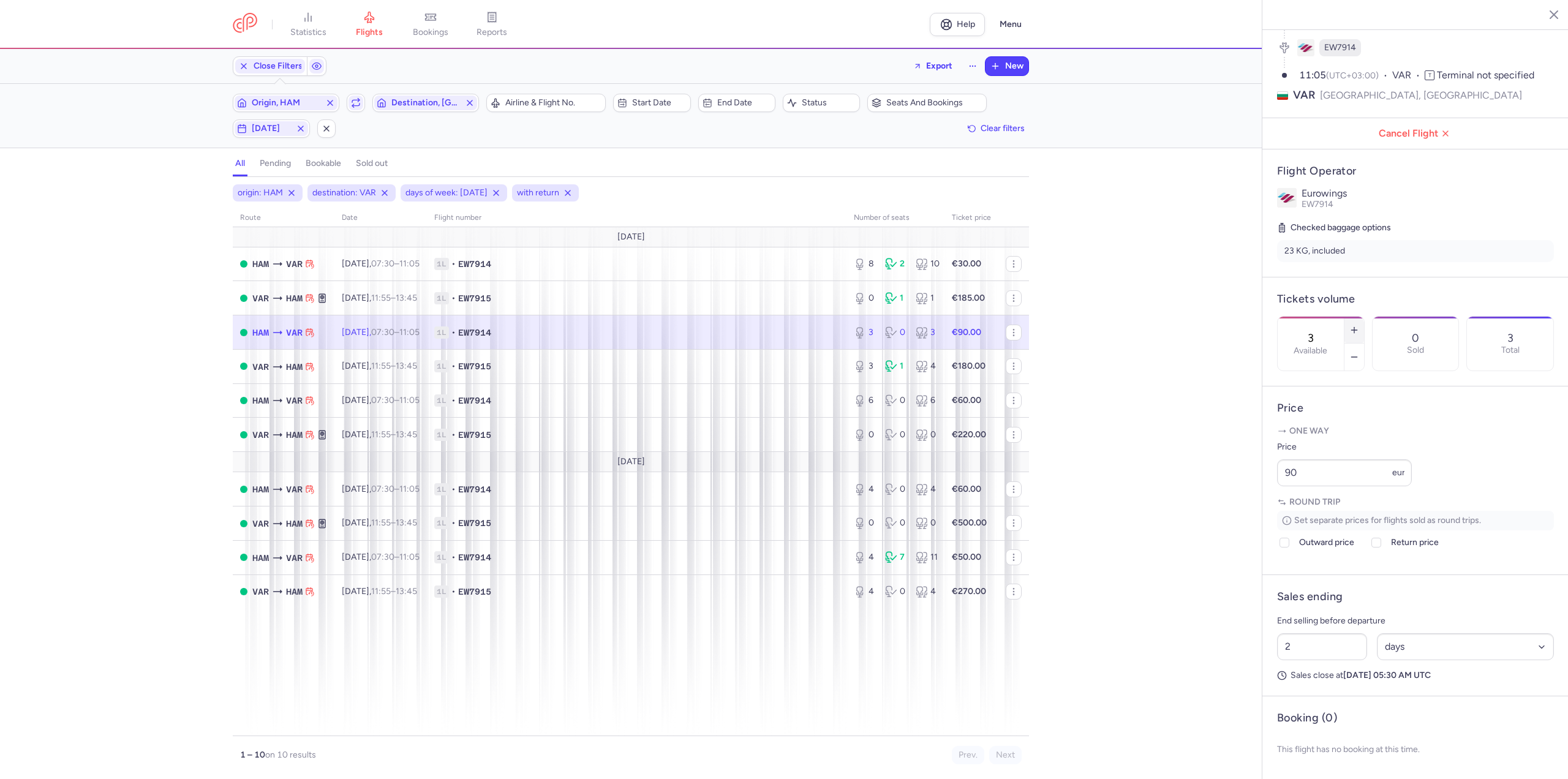
click at [1359, 325] on icon "button" at bounding box center [1354, 330] width 10 height 10
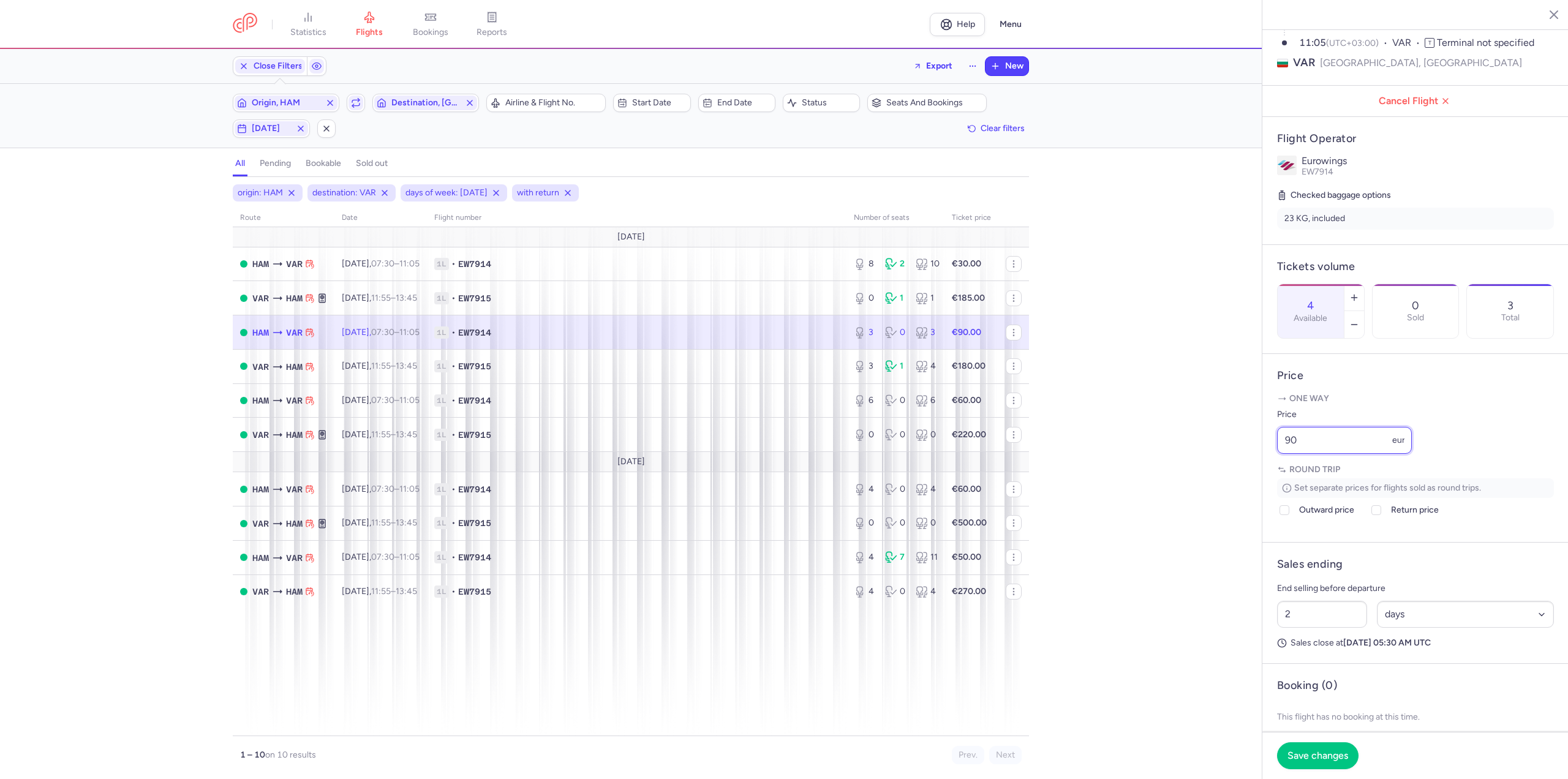
drag, startPoint x: 1310, startPoint y: 461, endPoint x: 1186, endPoint y: 459, distance: 124.0
click at [1184, 461] on div "statistics flights bookings reports Help Menu Close Filters Export New Filters …" at bounding box center [784, 390] width 1568 height 779
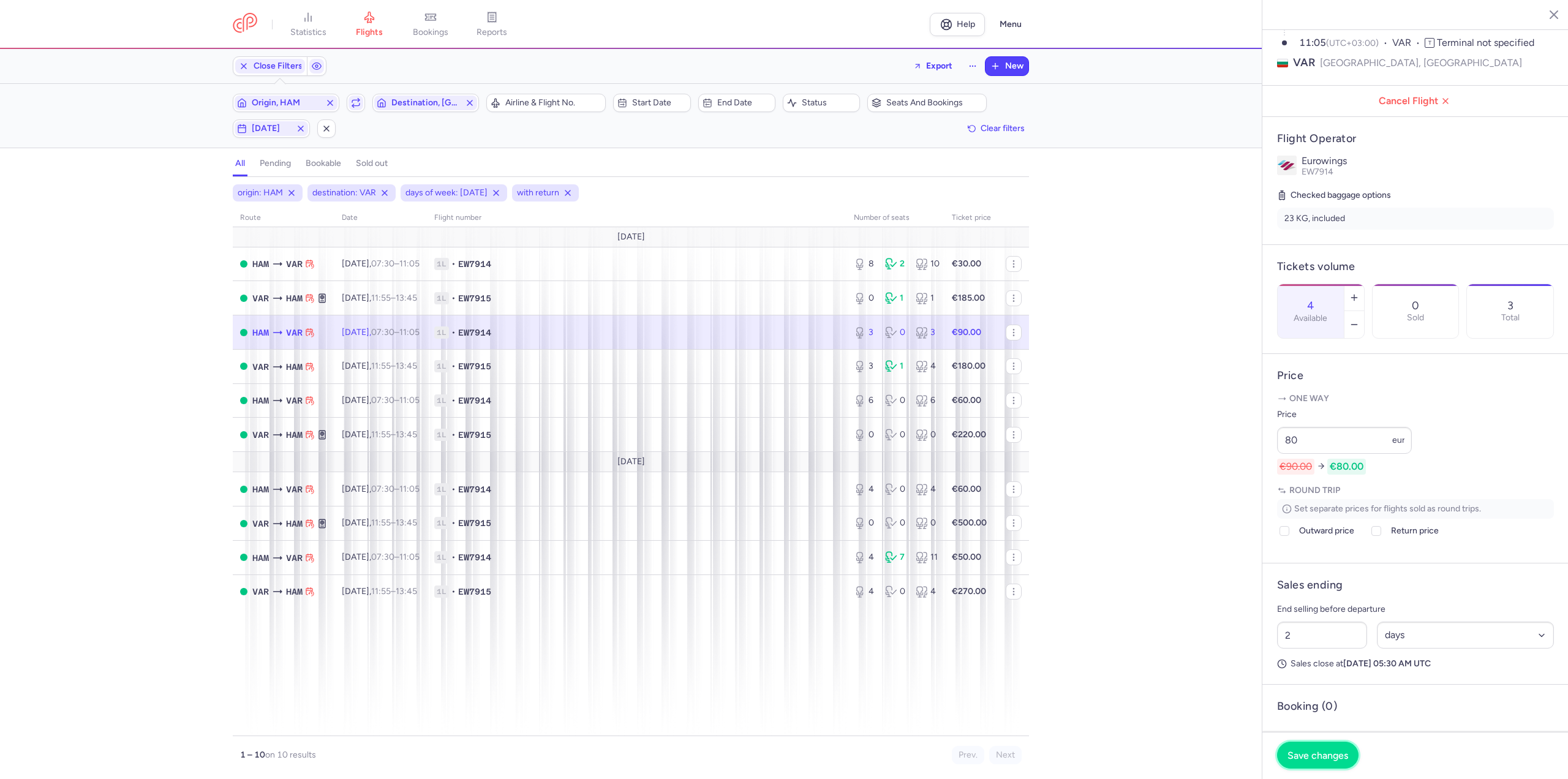
click at [1318, 762] on button "Save changes" at bounding box center [1318, 755] width 82 height 27
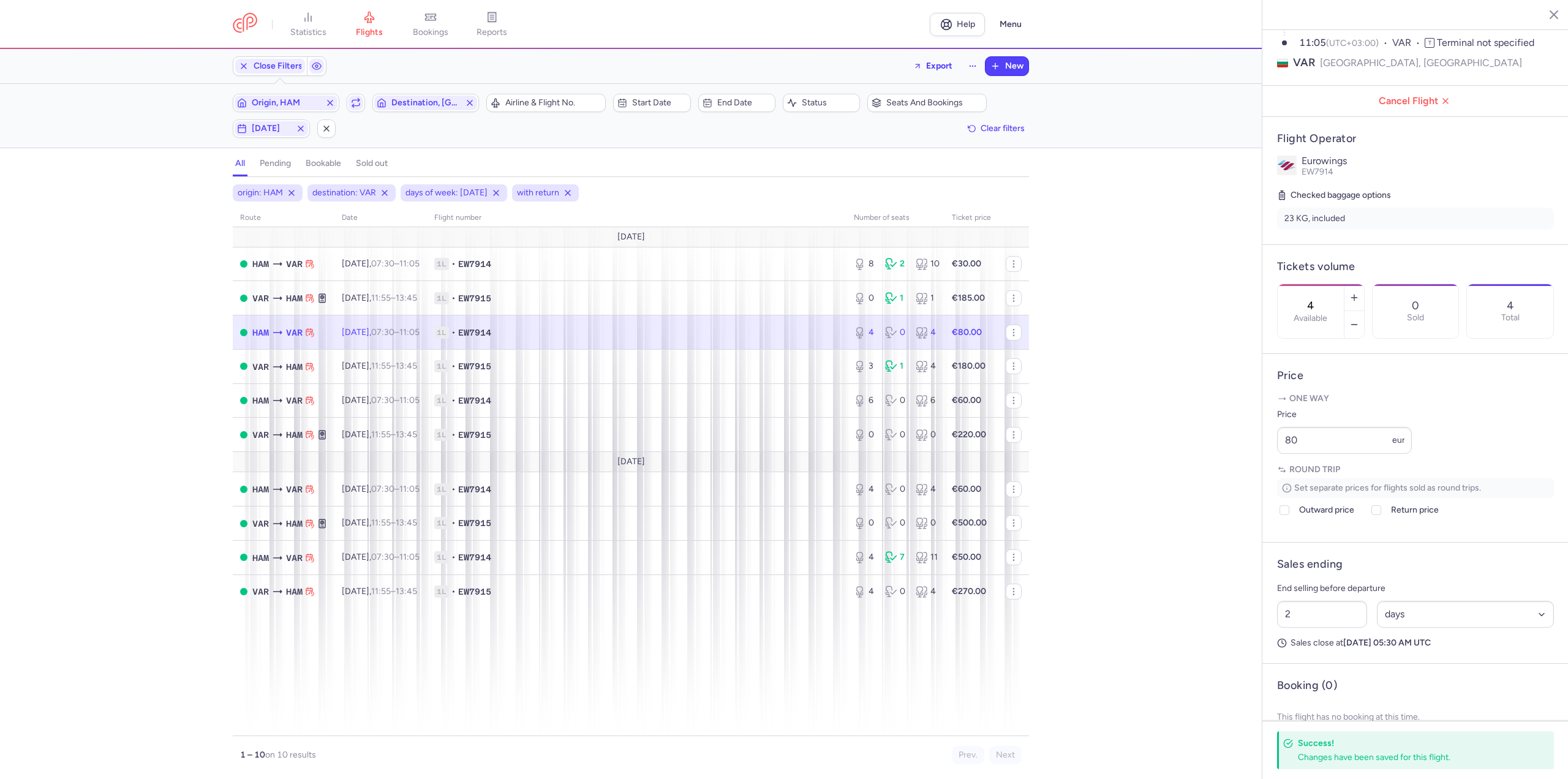
click at [846, 346] on td "[DATE] 07:30 – 11:05 +0" at bounding box center [895, 332] width 98 height 34
click at [388, 366] on time "11:55" at bounding box center [381, 366] width 20 height 10
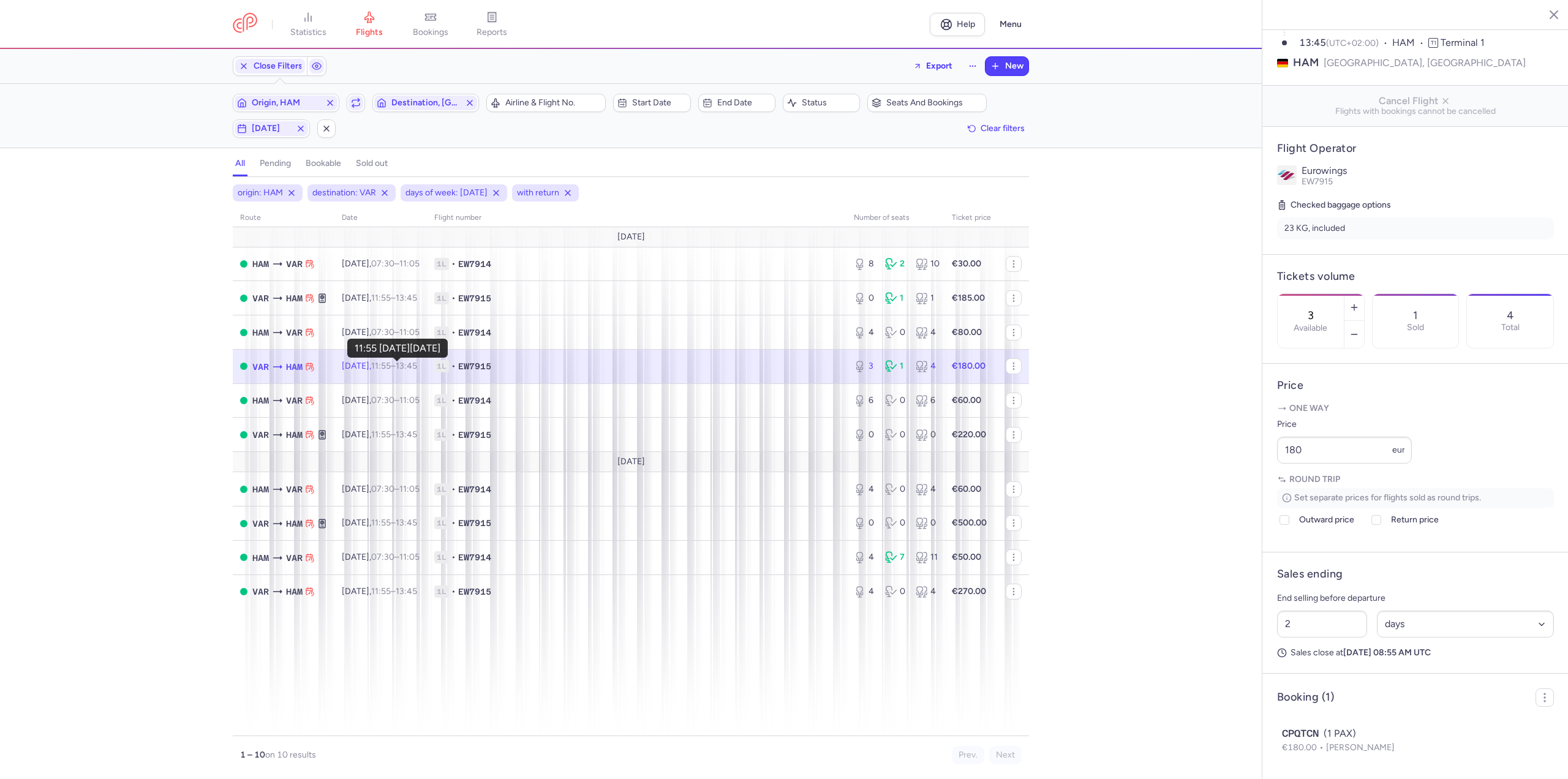
click at [391, 366] on time "11:55" at bounding box center [381, 366] width 20 height 10
click at [1359, 329] on icon "button" at bounding box center [1354, 334] width 10 height 10
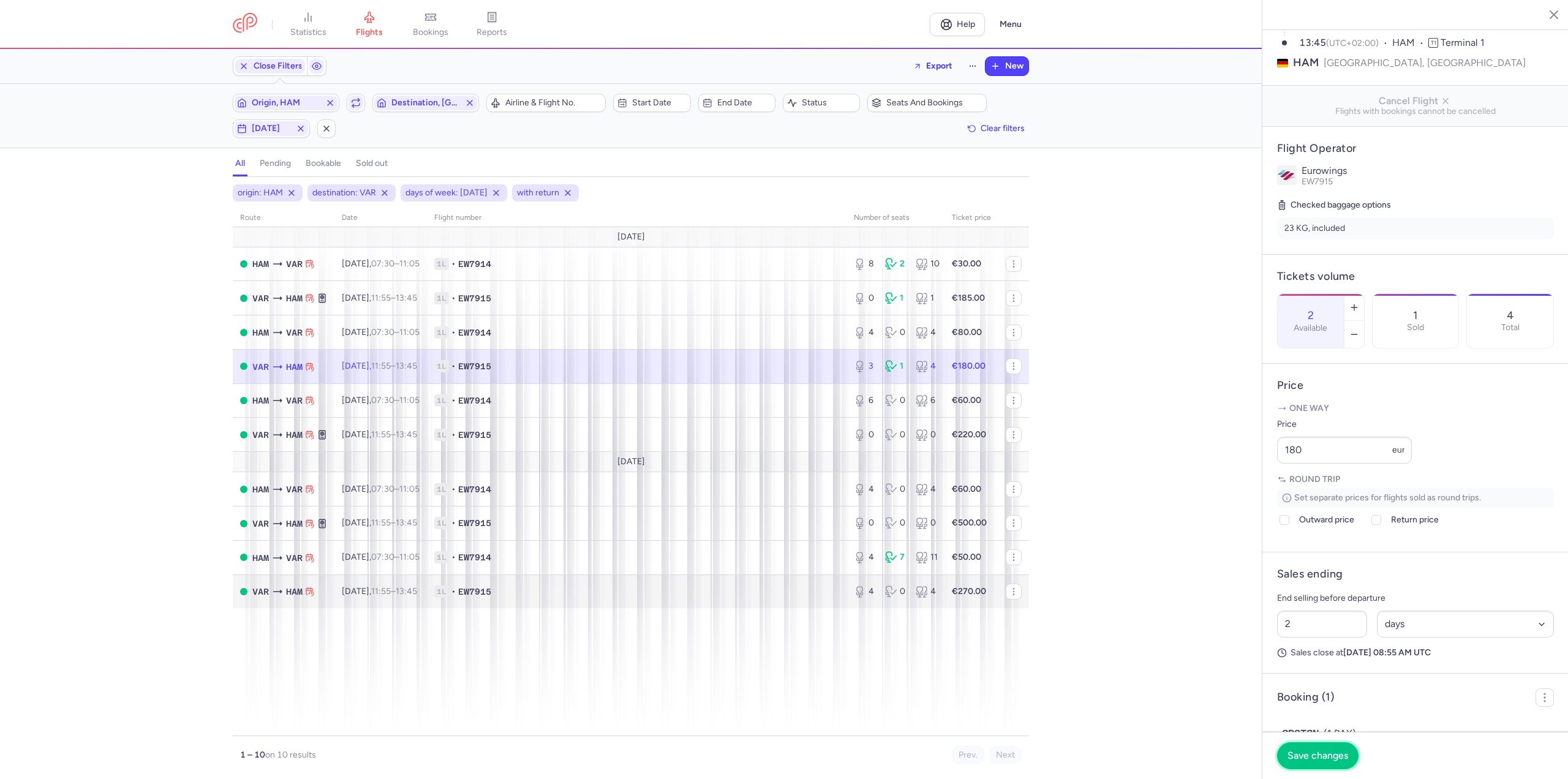
drag, startPoint x: 1315, startPoint y: 751, endPoint x: 717, endPoint y: 586, distance: 620.3
click at [1312, 751] on span "Save changes" at bounding box center [1318, 756] width 61 height 11
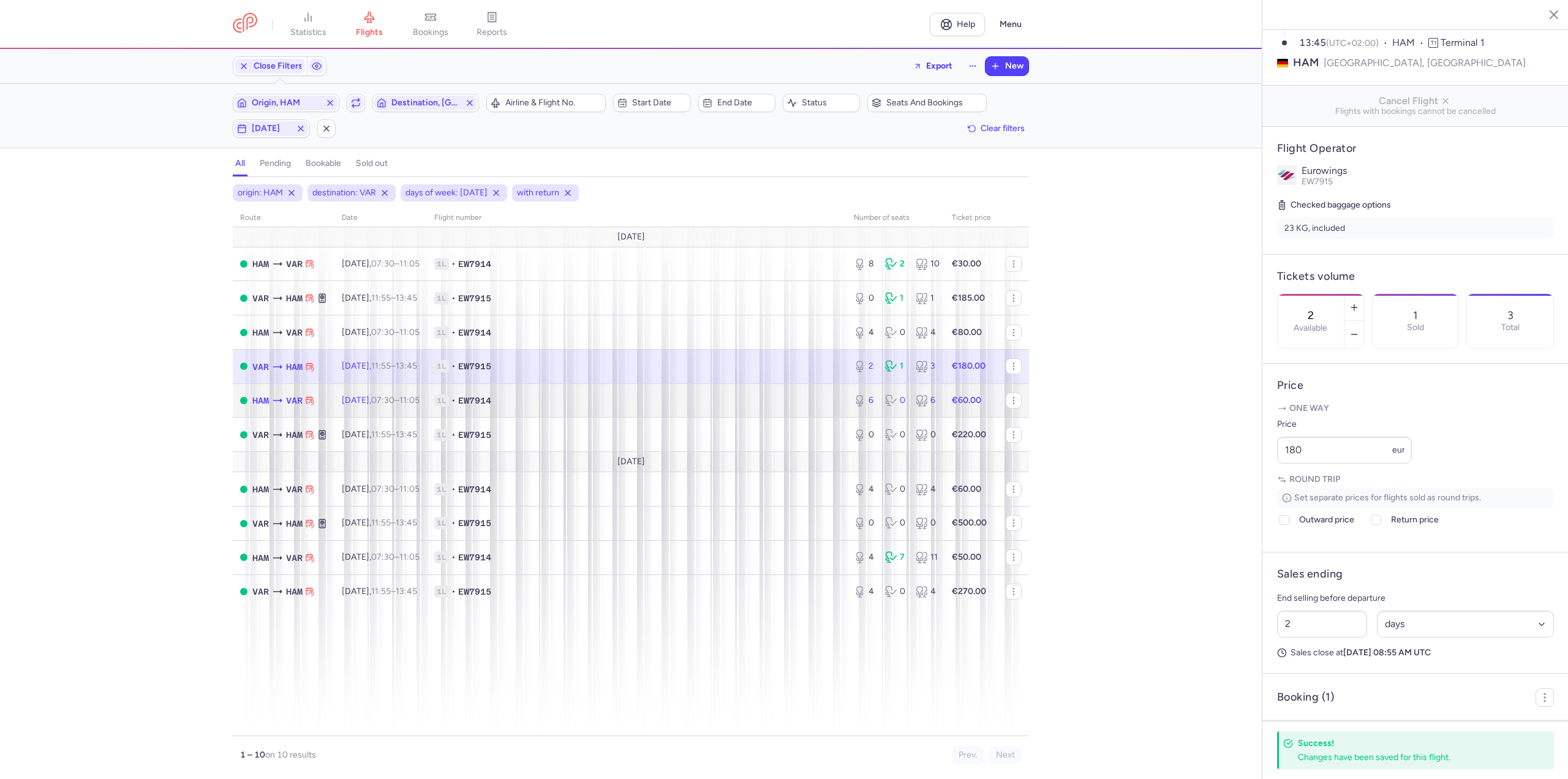
click at [385, 398] on span "[DATE] 07:30 – 11:05 +0" at bounding box center [380, 400] width 78 height 10
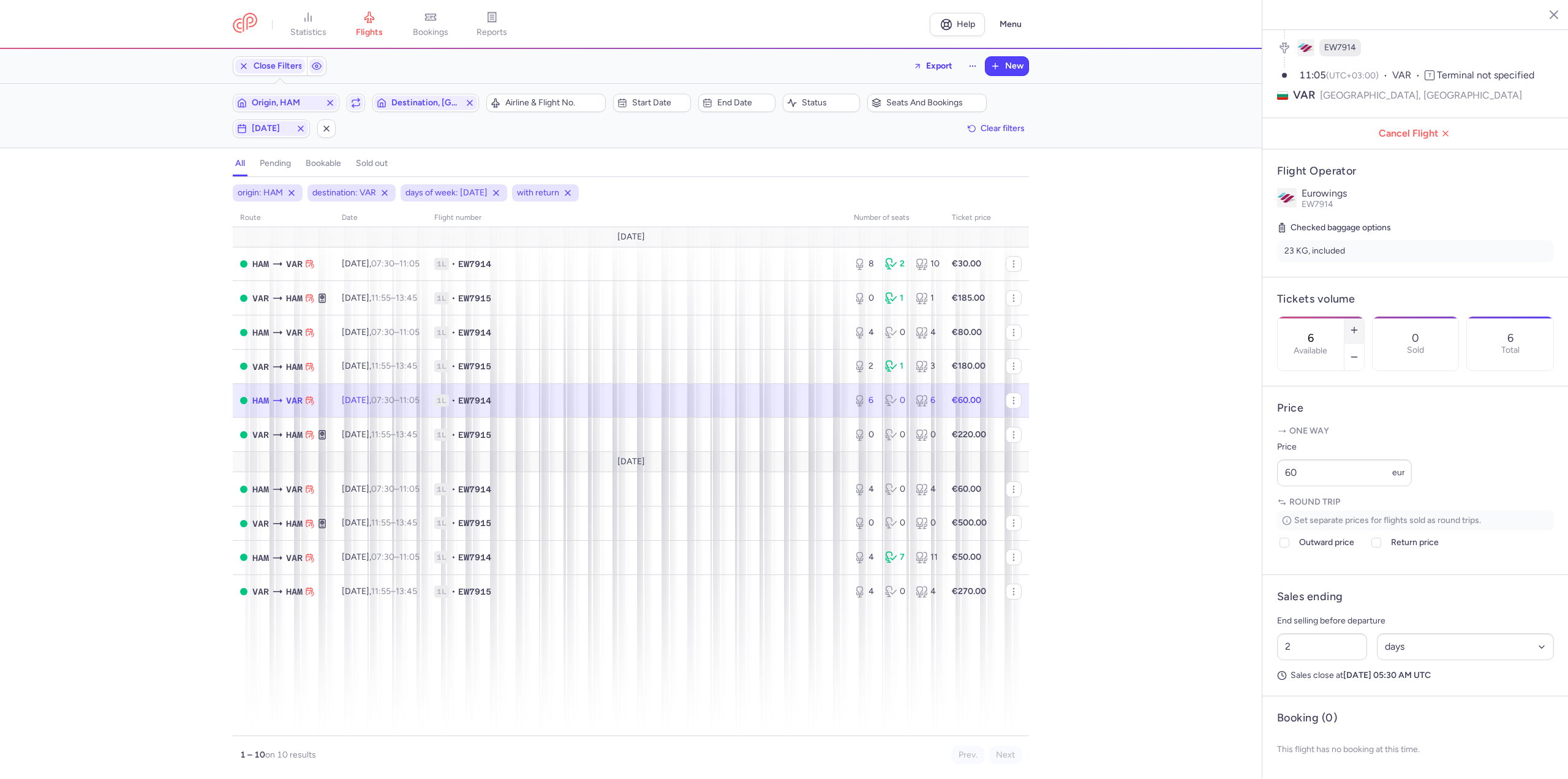
click at [1354, 327] on line "button" at bounding box center [1354, 329] width 0 height 6
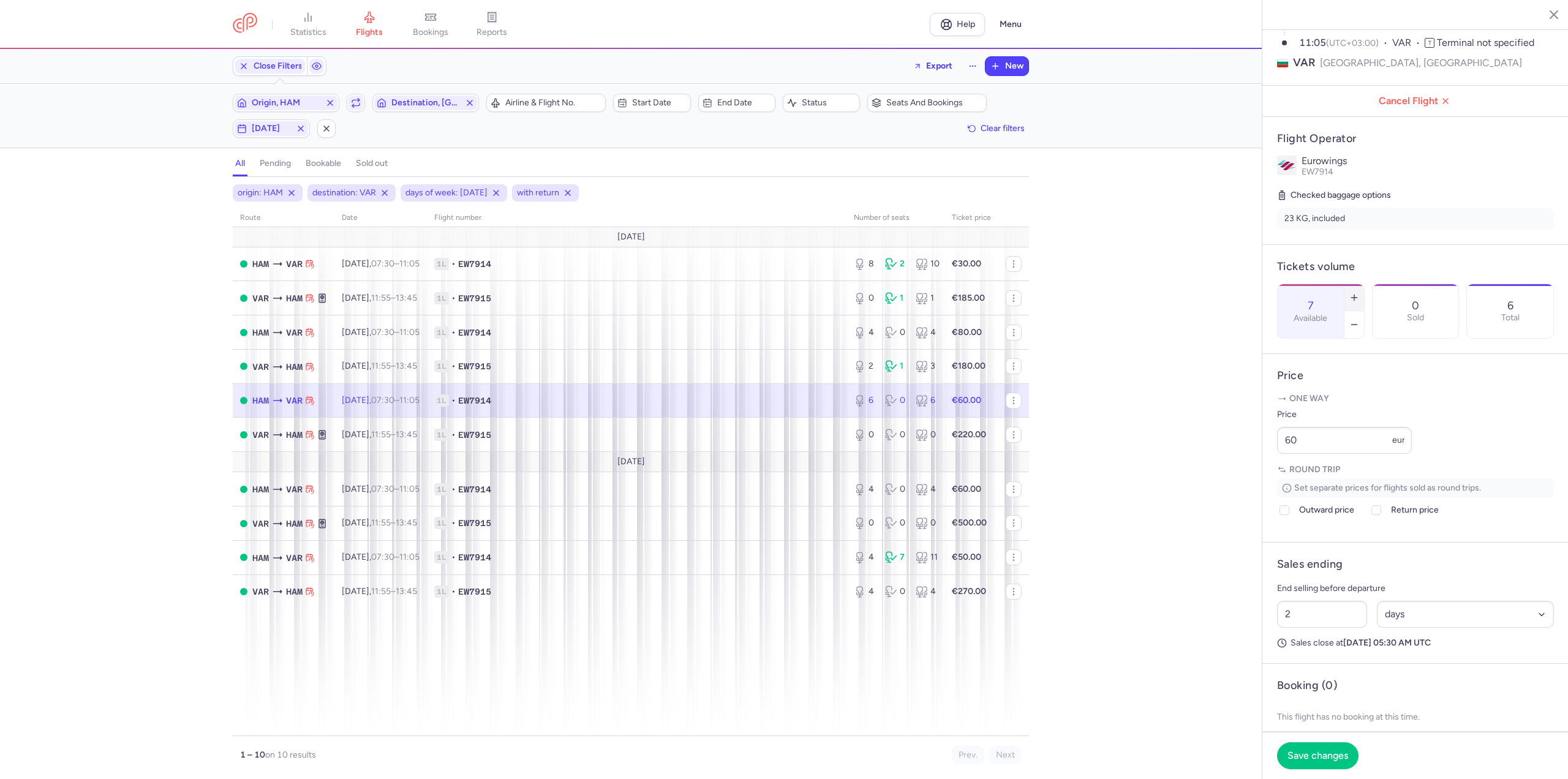
click at [1354, 294] on line "button" at bounding box center [1354, 297] width 0 height 6
click at [1364, 311] on button "button" at bounding box center [1354, 324] width 20 height 27
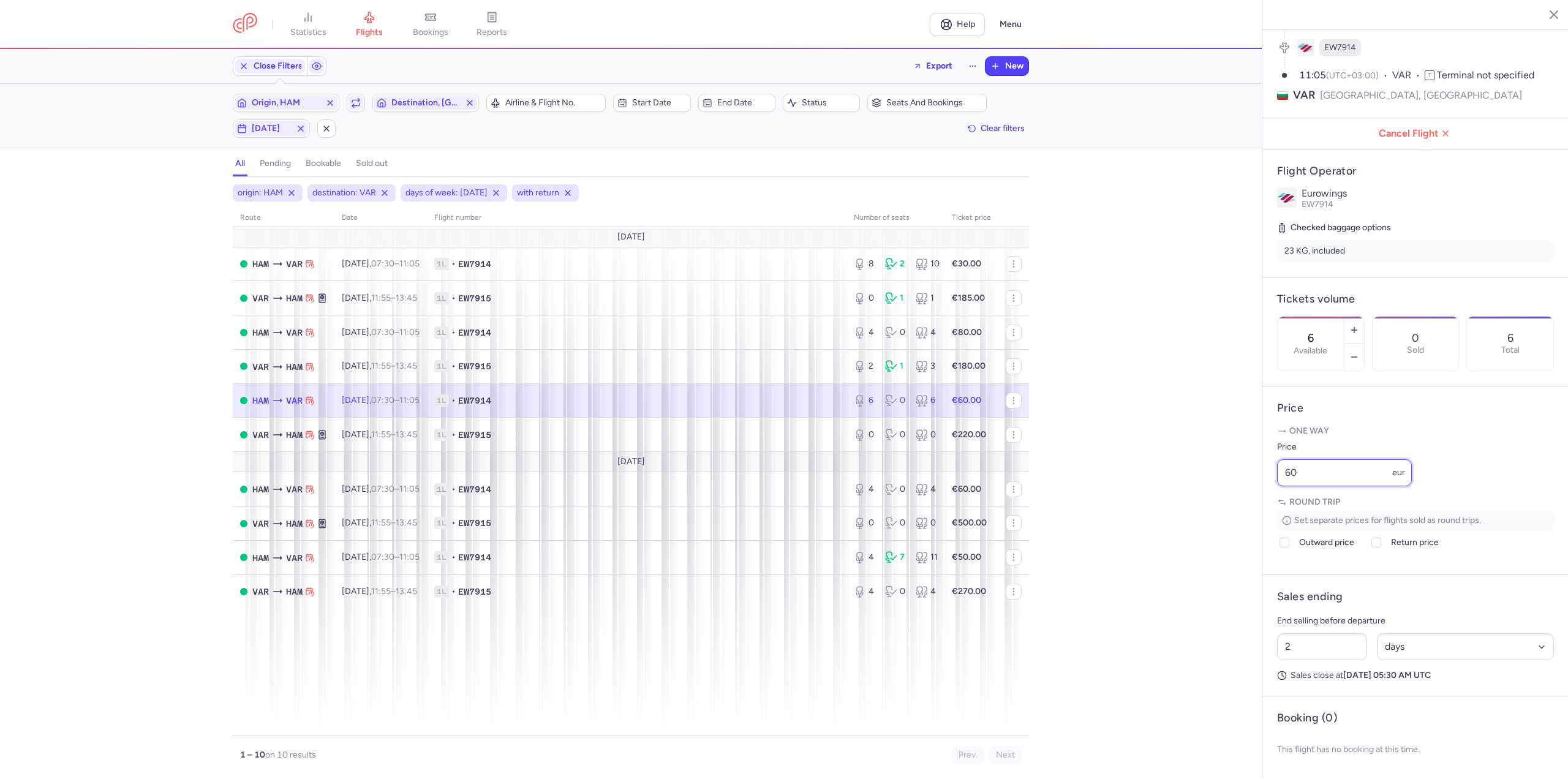
drag, startPoint x: 1314, startPoint y: 475, endPoint x: 1232, endPoint y: 466, distance: 82.5
click at [1232, 466] on div "statistics flights bookings reports Help Menu Close Filters Export New Filters …" at bounding box center [784, 390] width 1568 height 779
click at [716, 662] on div "route date Flight number number of seats Ticket price [DATE] HAM VAR [DATE] 07:…" at bounding box center [631, 472] width 797 height 527
click at [382, 430] on span "[DATE] 11:55 – 13:45 +0" at bounding box center [379, 434] width 76 height 10
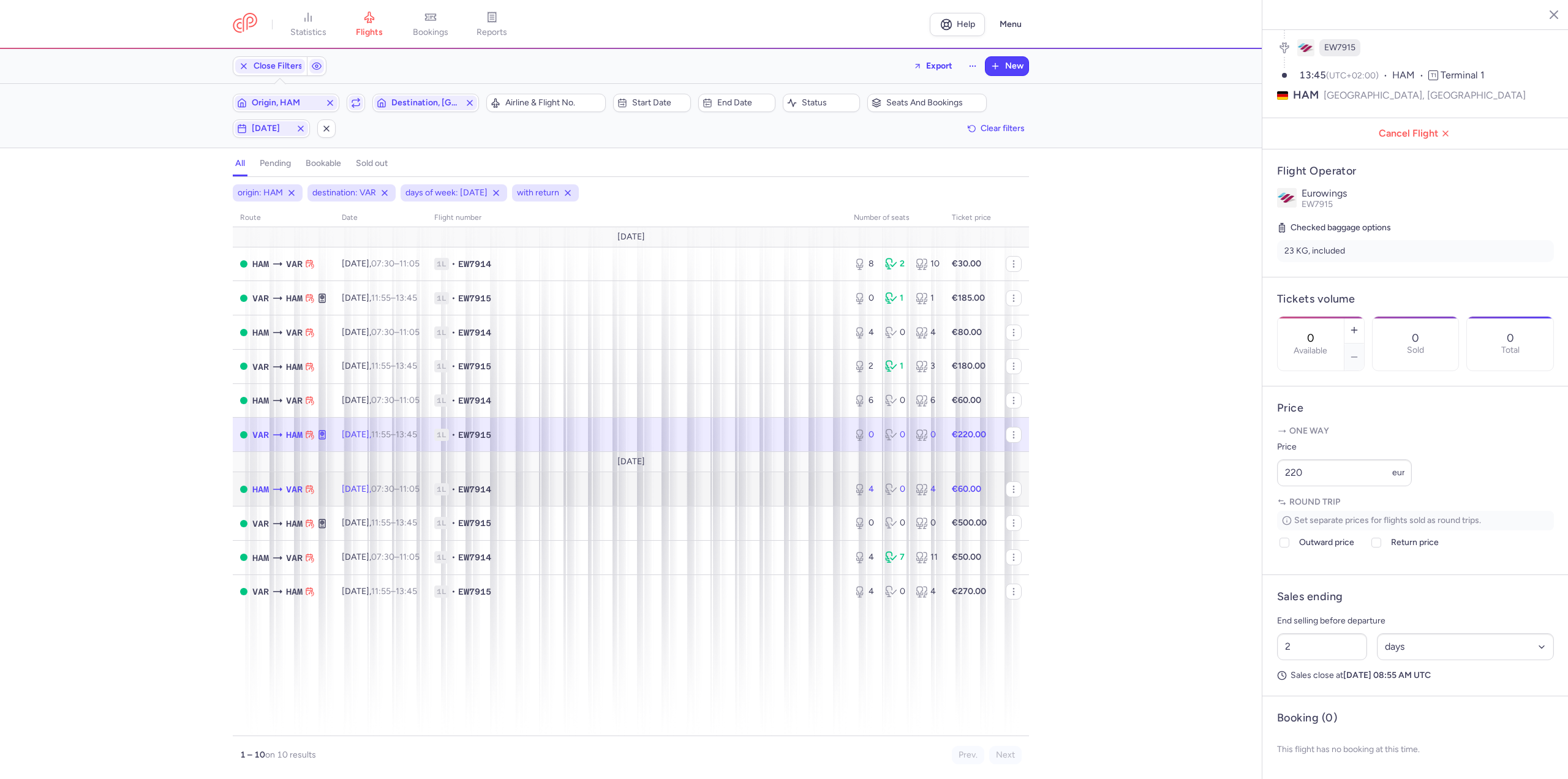
click at [385, 488] on time "07:30" at bounding box center [383, 488] width 23 height 10
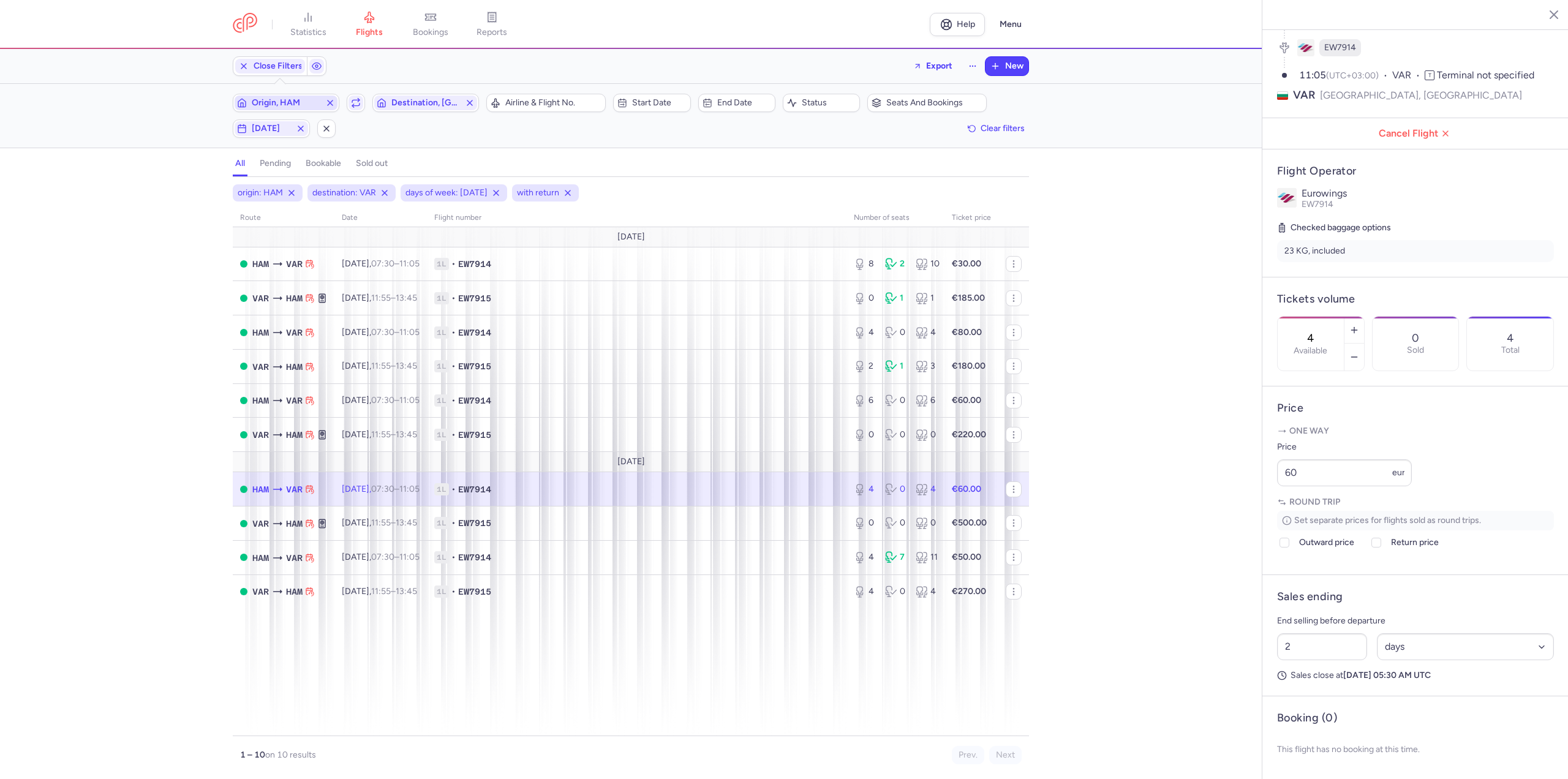
click at [304, 98] on span "Origin, HAM" at bounding box center [286, 103] width 69 height 10
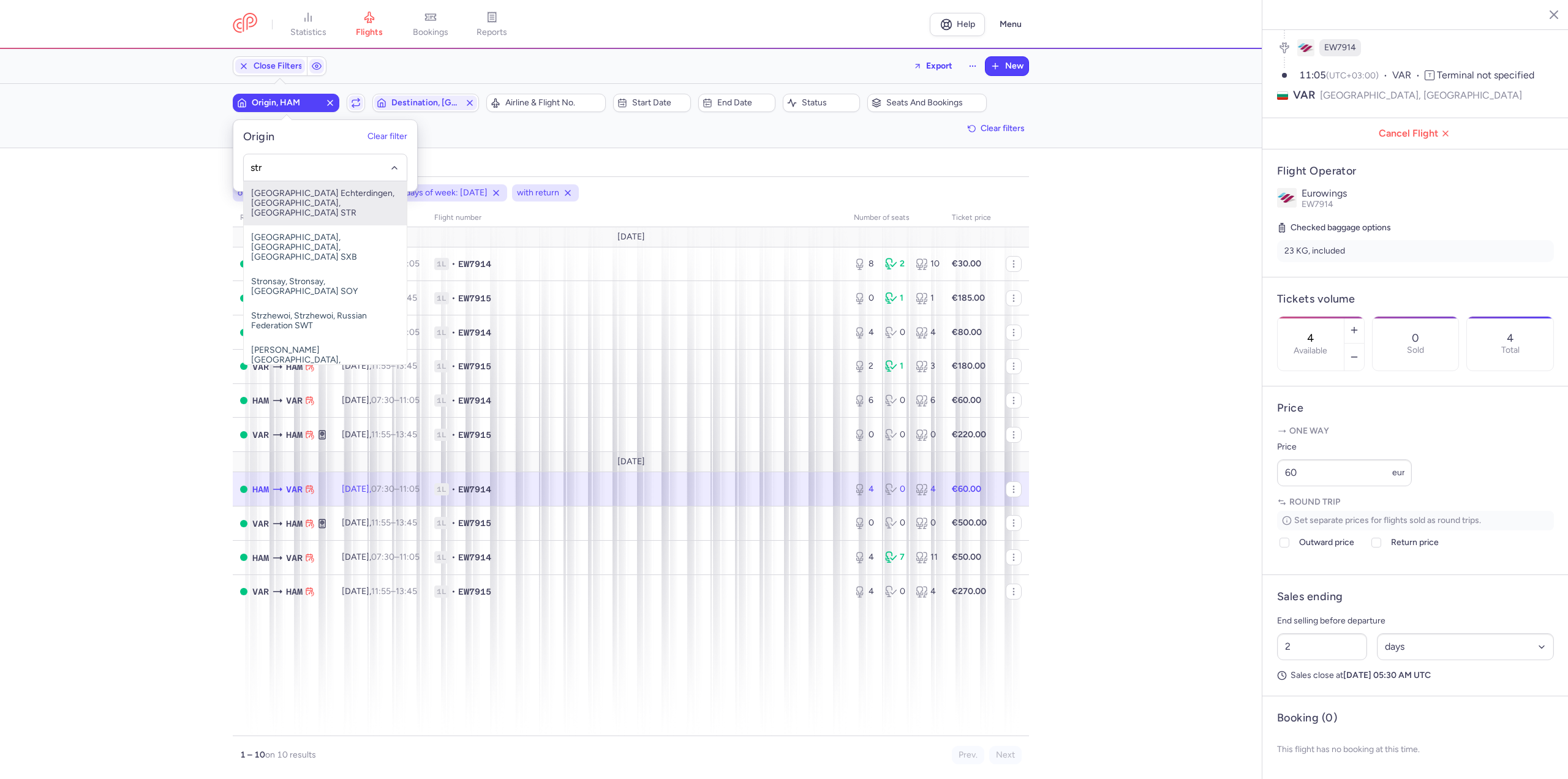
click at [302, 199] on span "[GEOGRAPHIC_DATA] Echterdingen, [GEOGRAPHIC_DATA], [GEOGRAPHIC_DATA] STR" at bounding box center [325, 203] width 163 height 44
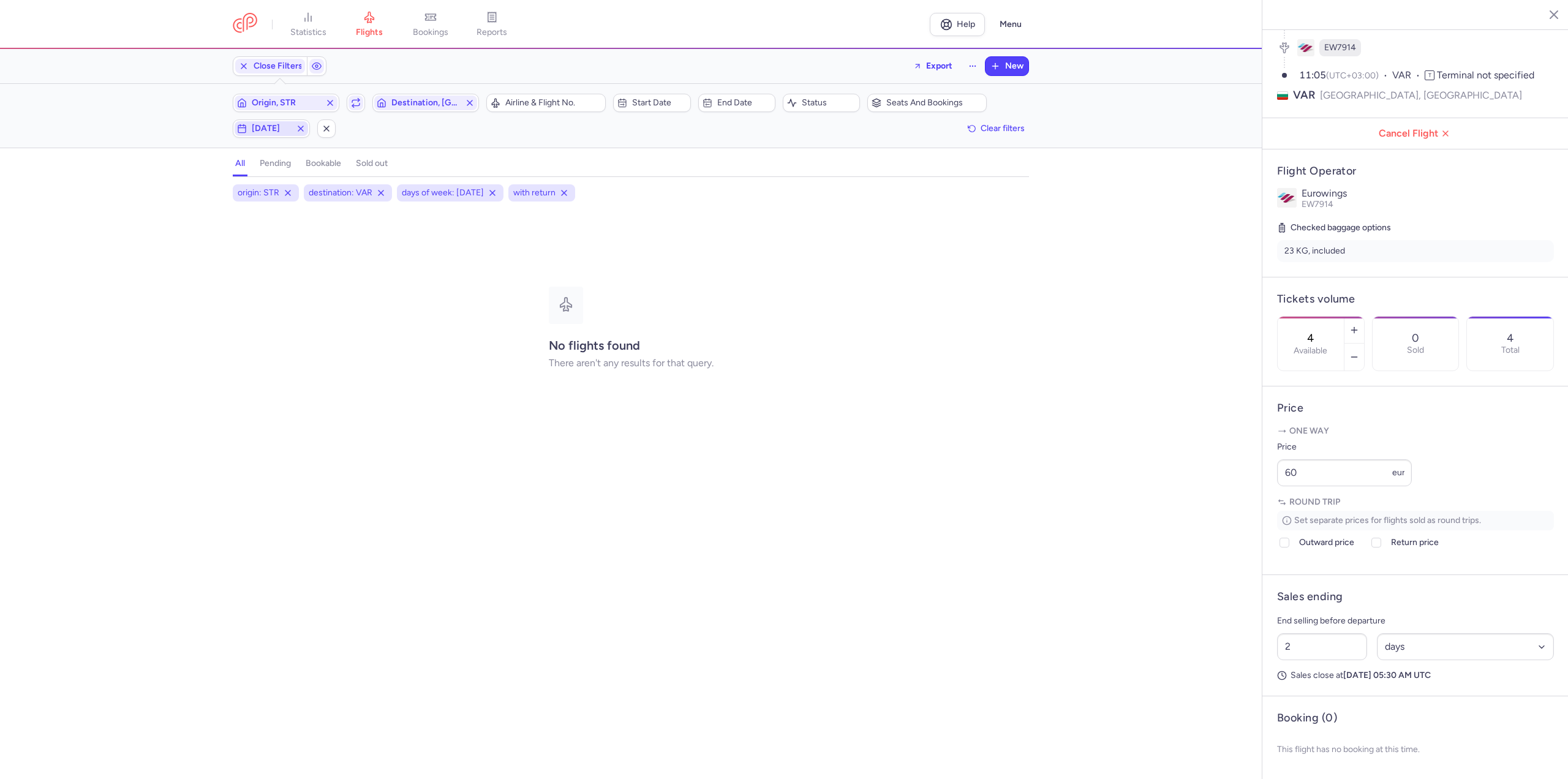
click at [268, 129] on span "[DATE]" at bounding box center [272, 128] width 39 height 10
click at [242, 190] on input "F" at bounding box center [244, 189] width 18 height 18
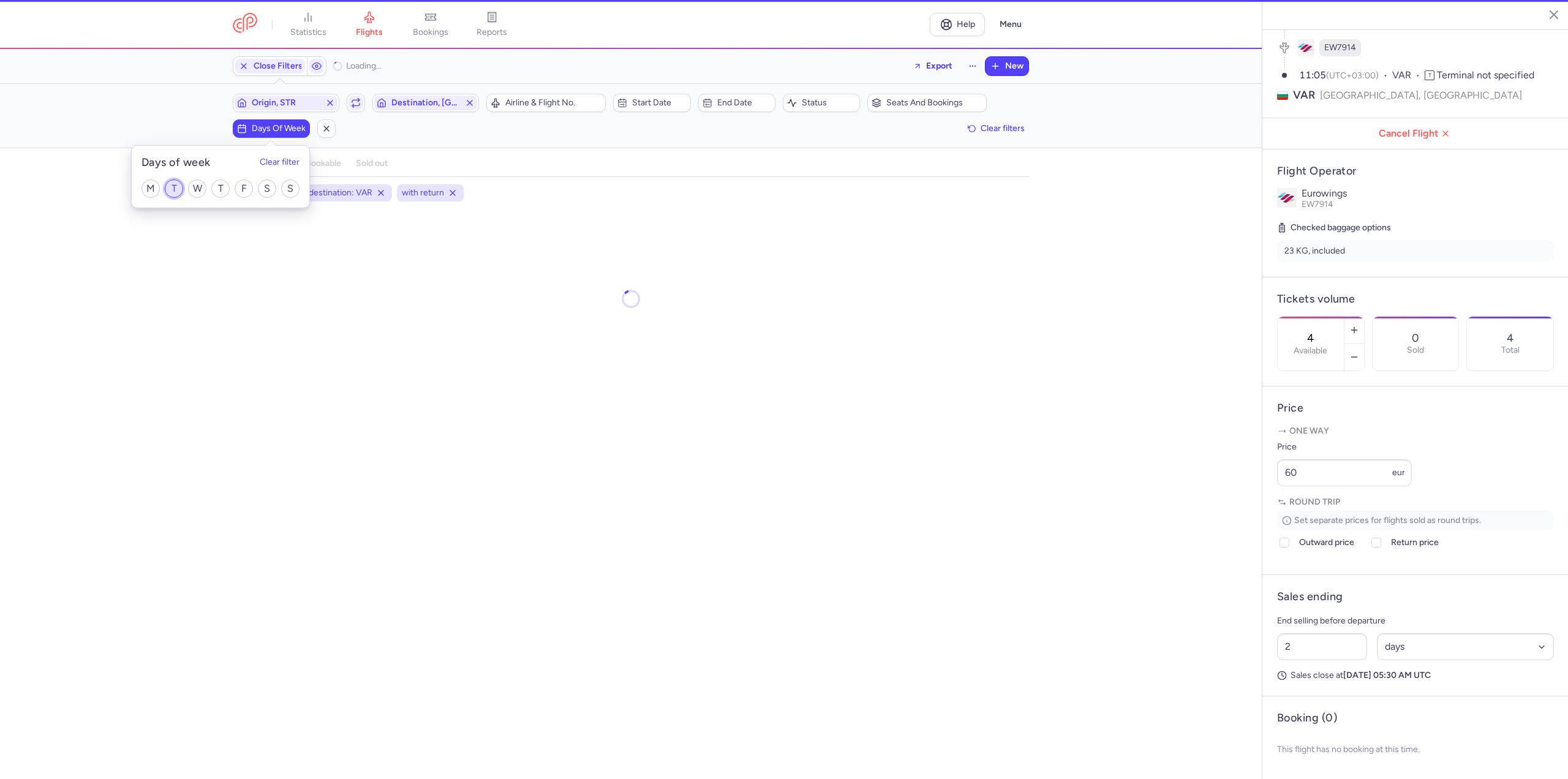
click at [174, 186] on input "T" at bounding box center [174, 189] width 18 height 18
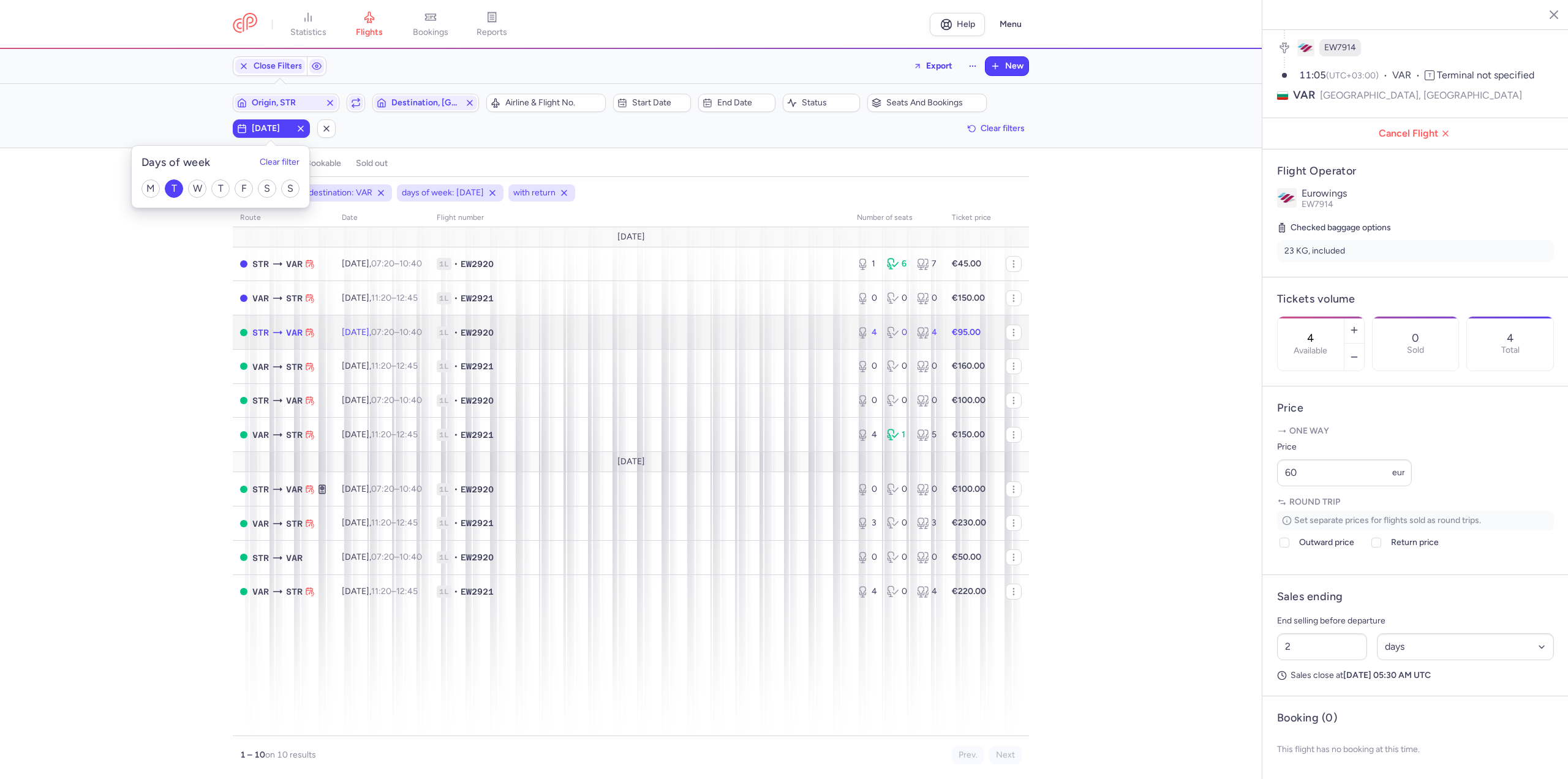
click at [370, 335] on span "[DATE] 07:20 – 10:40 +0" at bounding box center [382, 332] width 81 height 10
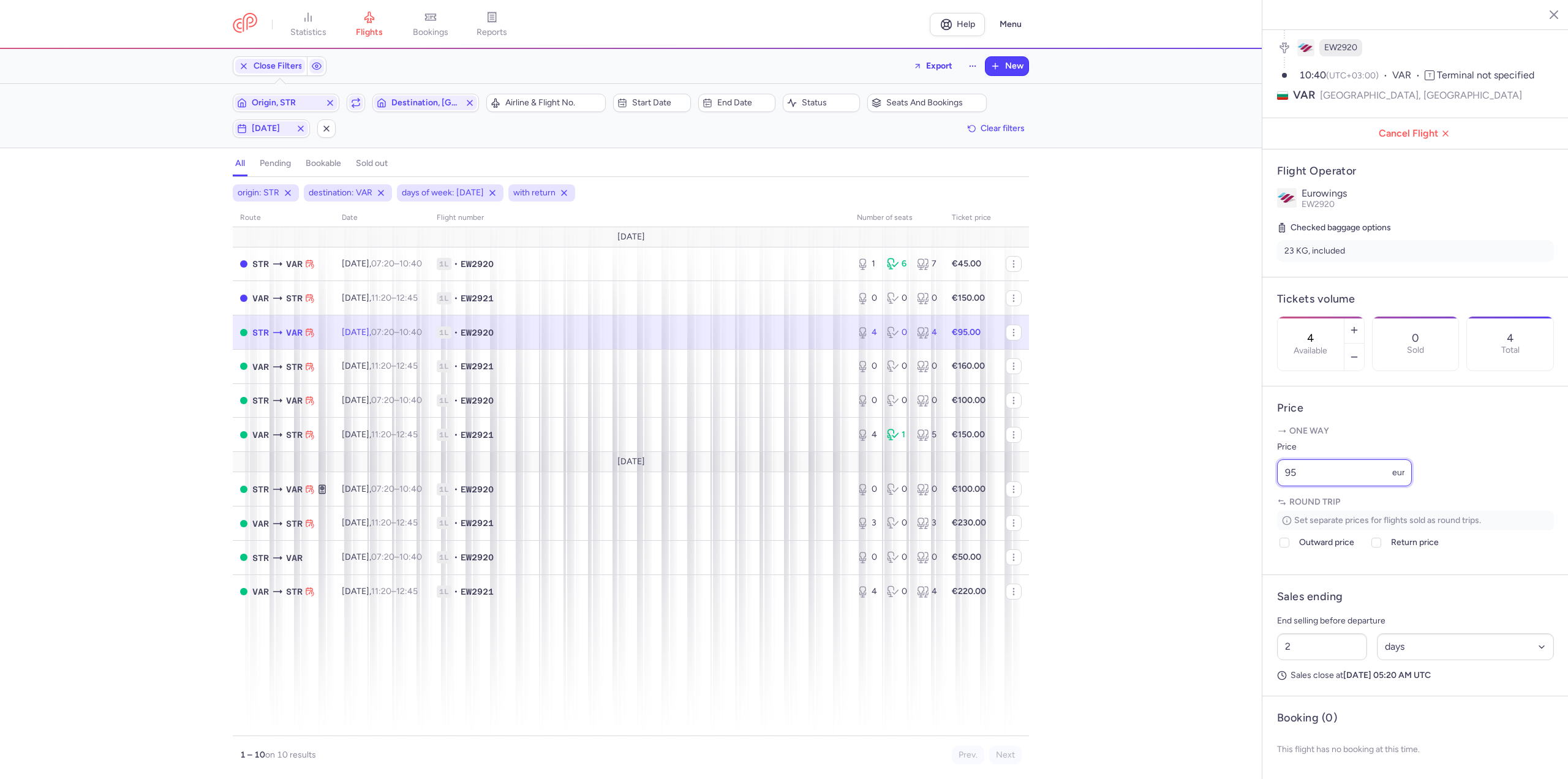
drag, startPoint x: 1336, startPoint y: 479, endPoint x: 1218, endPoint y: 463, distance: 119.1
click at [1218, 463] on div "statistics flights bookings reports Help Menu Close Filters Export New Filters …" at bounding box center [784, 390] width 1568 height 779
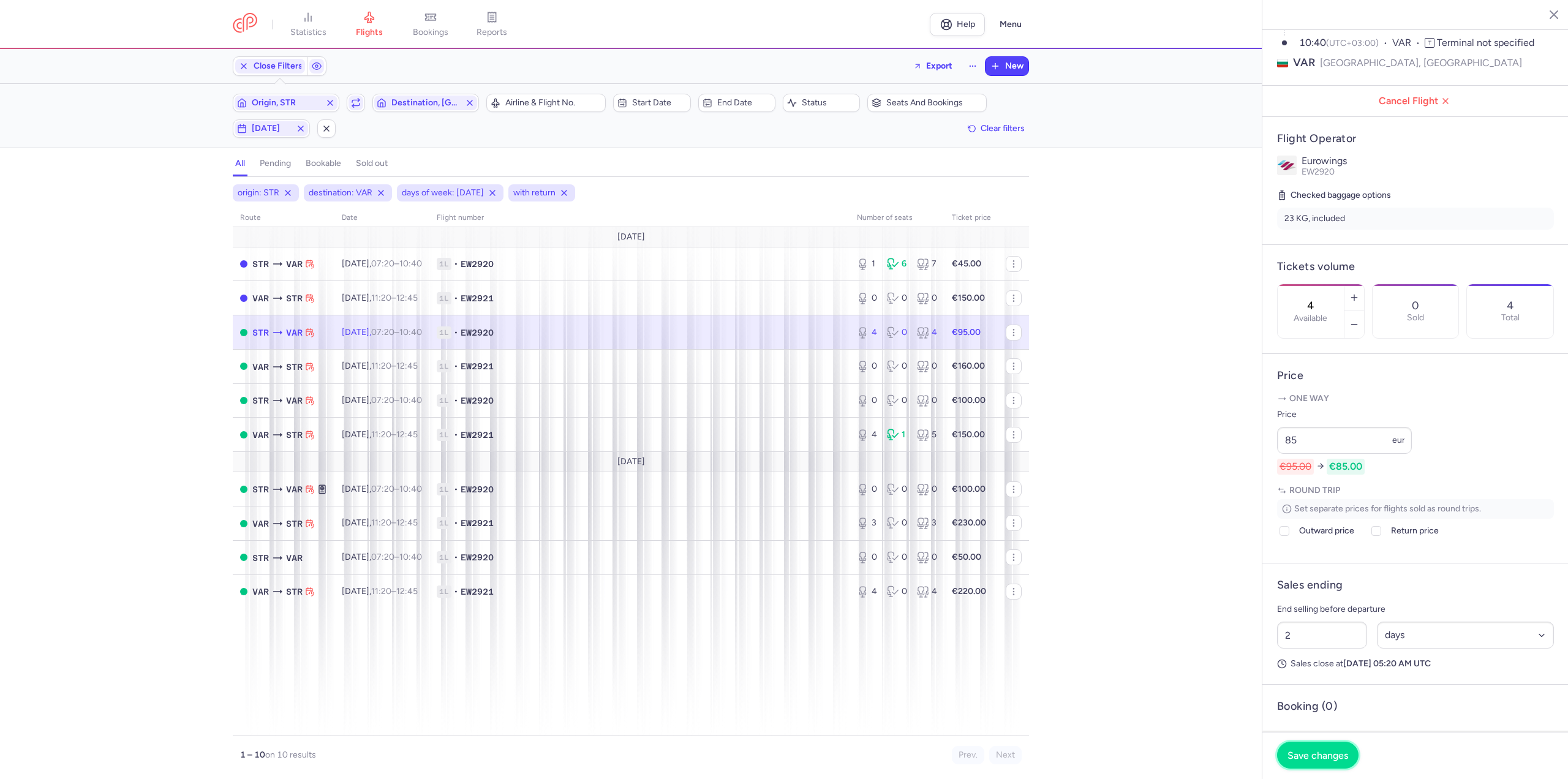
click at [1318, 753] on span "Save changes" at bounding box center [1318, 755] width 61 height 11
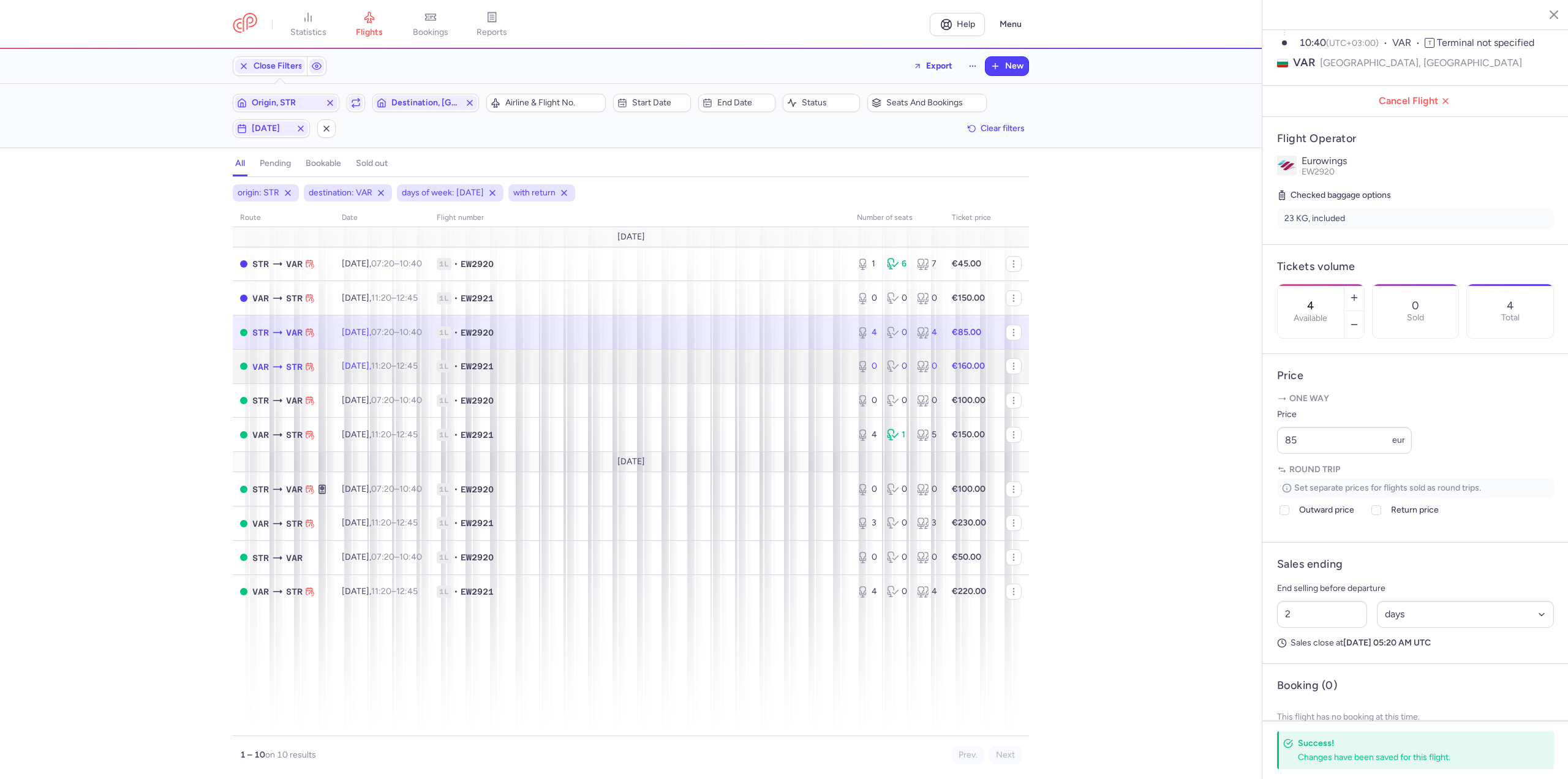
click at [451, 371] on span "1L" at bounding box center [444, 366] width 15 height 12
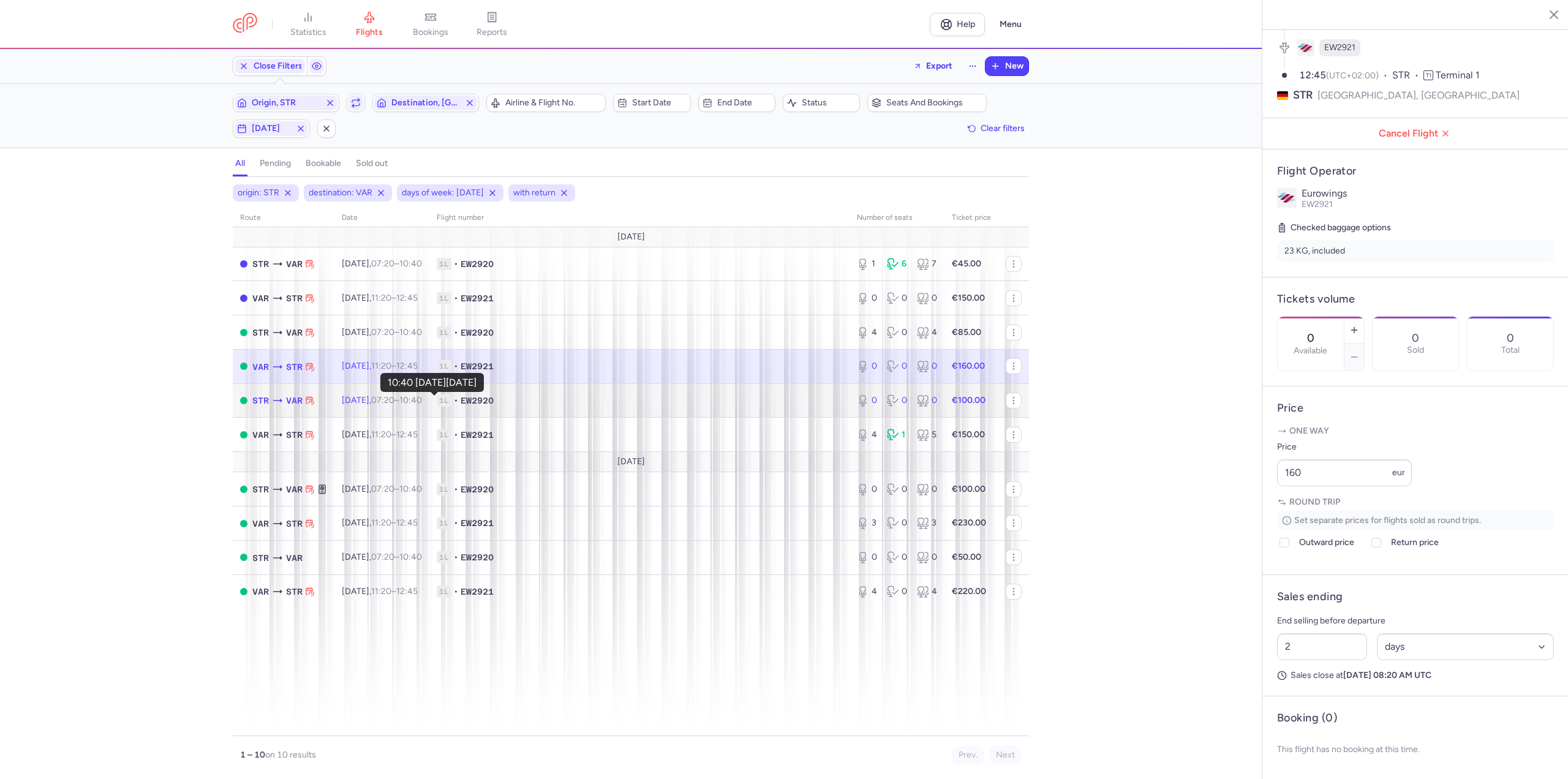
click at [422, 399] on time "10:40 +0" at bounding box center [411, 400] width 23 height 10
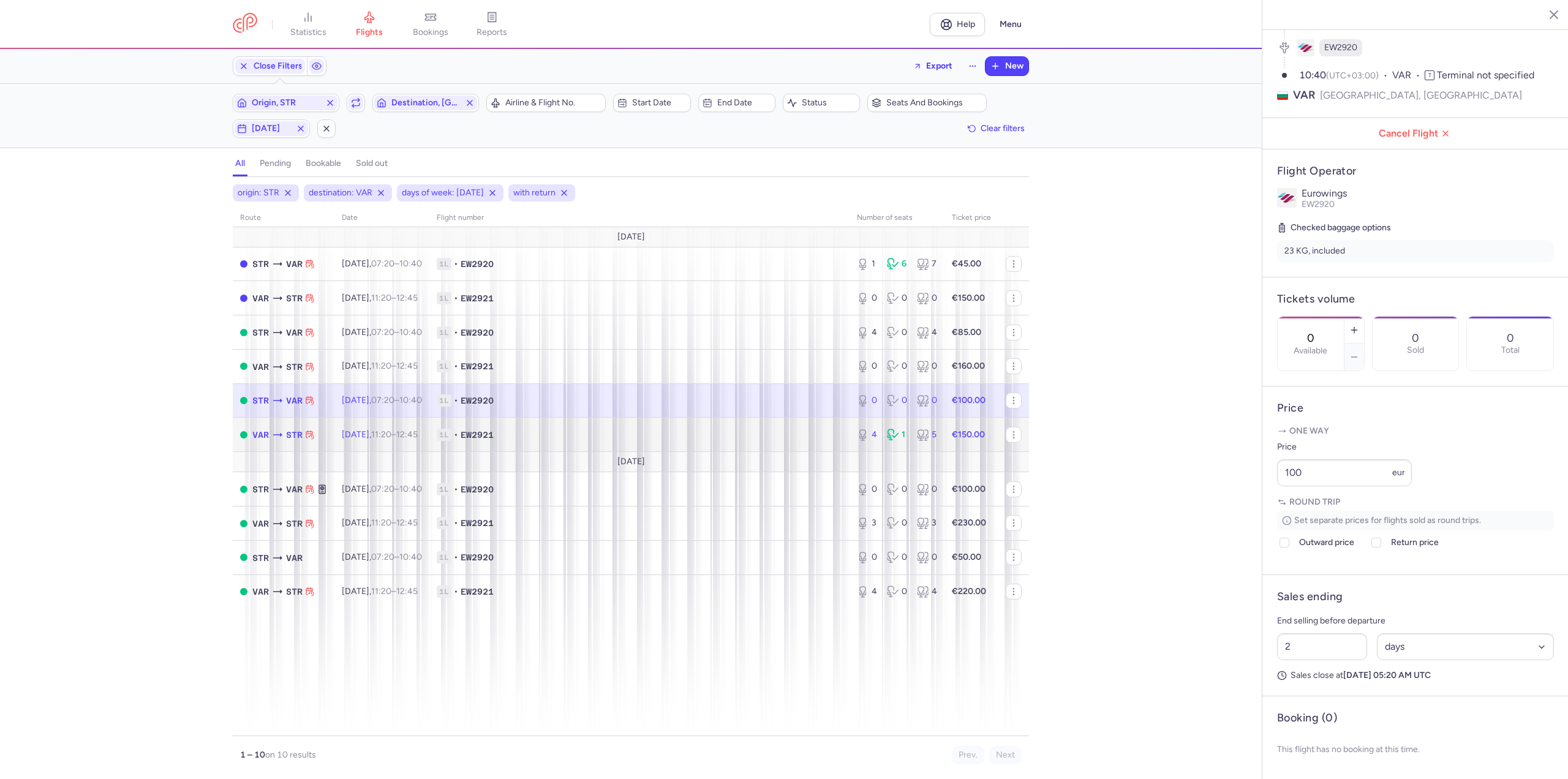
click at [418, 435] on time "12:45 +0" at bounding box center [407, 434] width 22 height 10
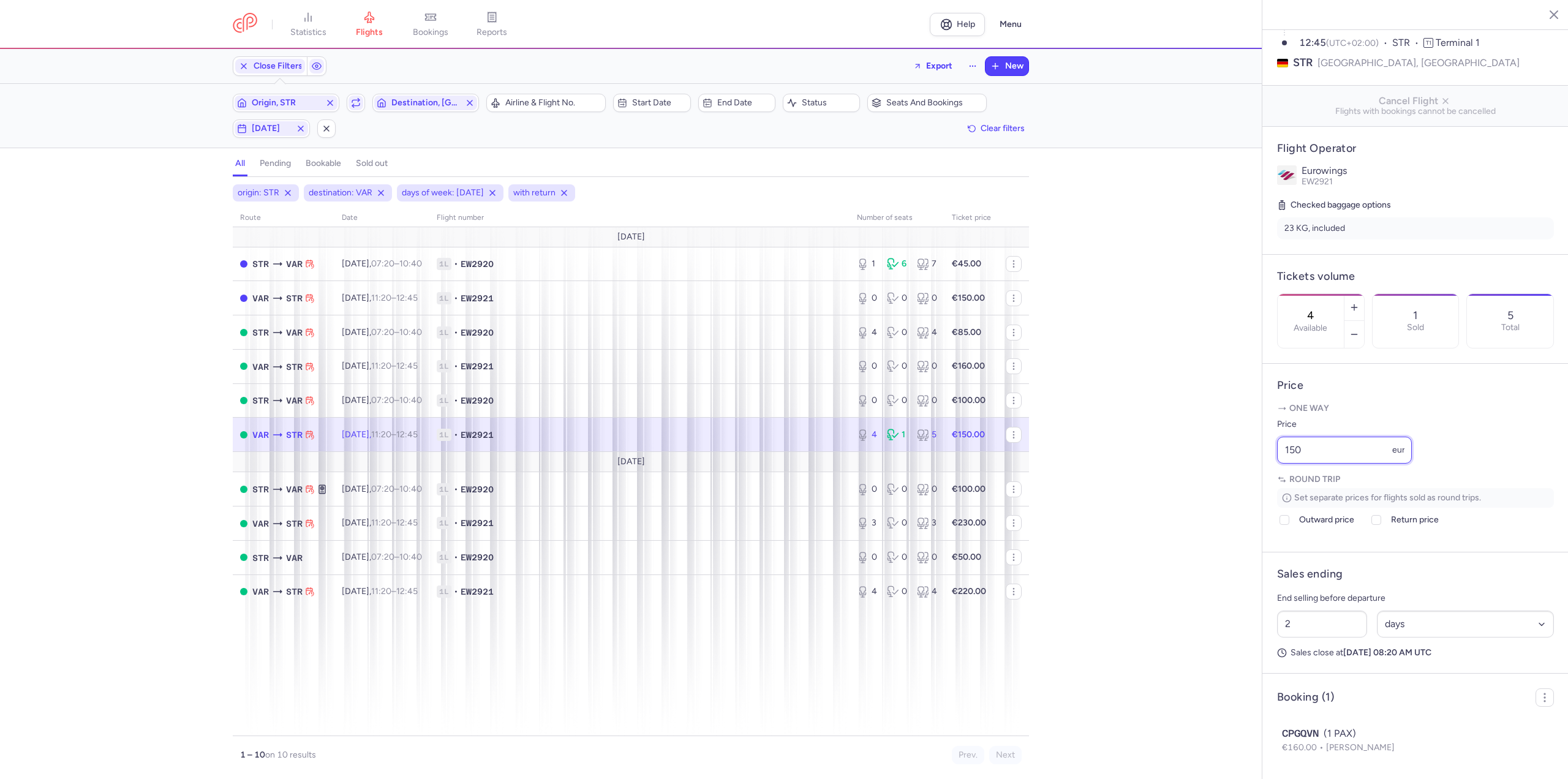
drag, startPoint x: 1330, startPoint y: 483, endPoint x: 1162, endPoint y: 483, distance: 168.0
click at [1162, 483] on div "statistics flights bookings reports Help Menu Close Filters Export New Filters …" at bounding box center [784, 390] width 1568 height 779
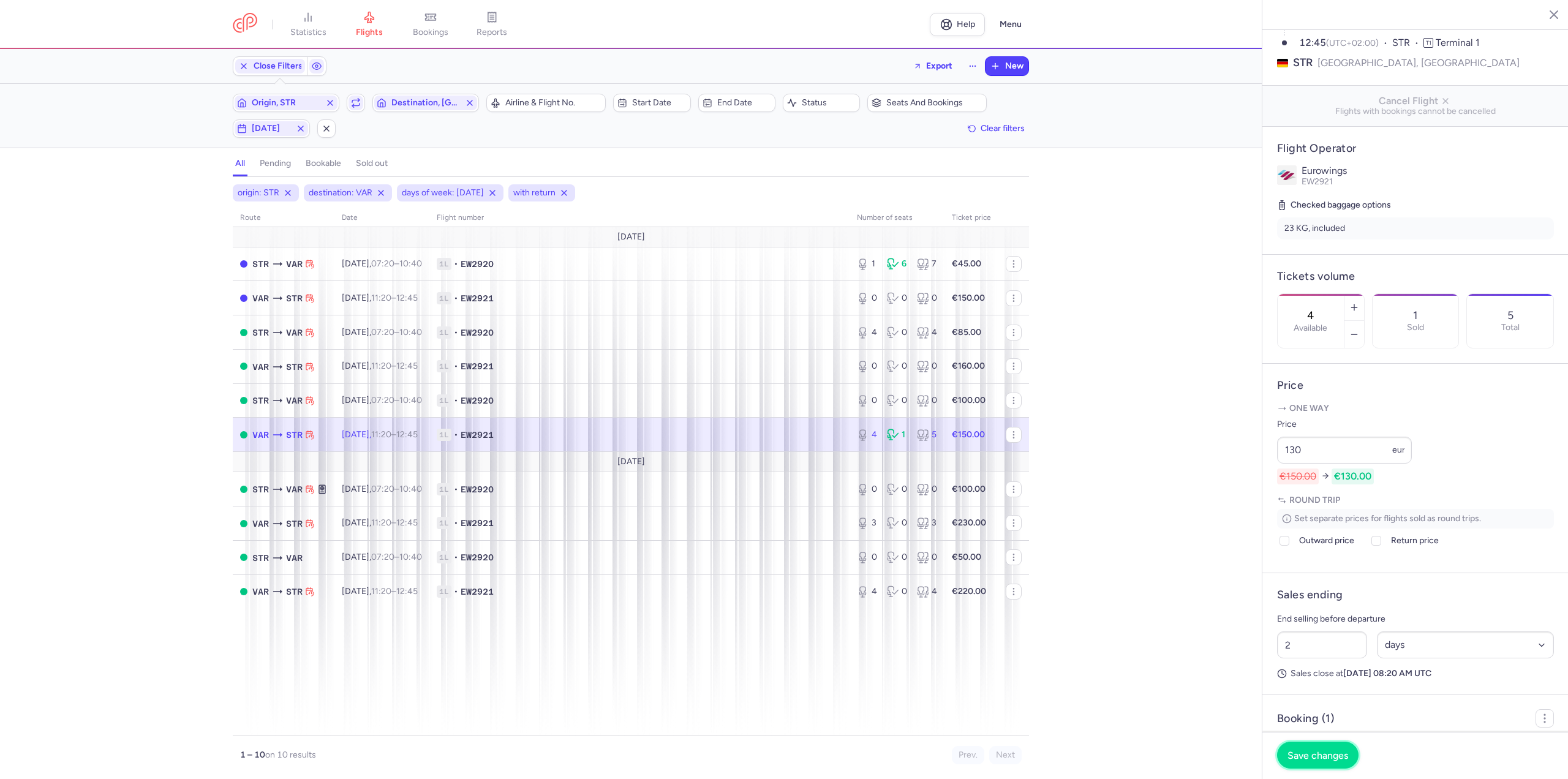
click at [1330, 756] on span "Save changes" at bounding box center [1318, 755] width 61 height 11
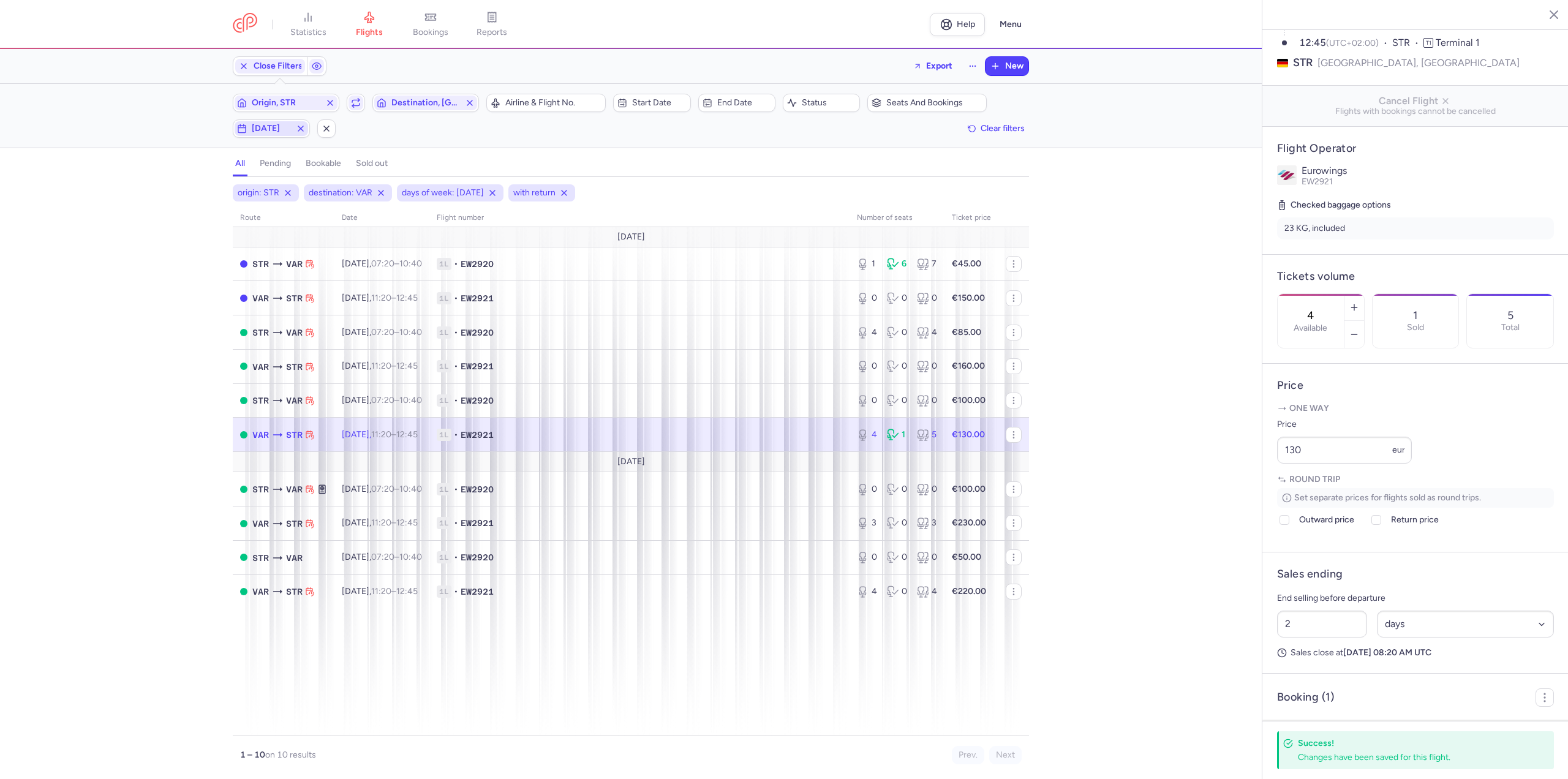
click at [277, 127] on span "[DATE]" at bounding box center [272, 128] width 39 height 10
click at [166, 194] on input "T" at bounding box center [174, 189] width 18 height 18
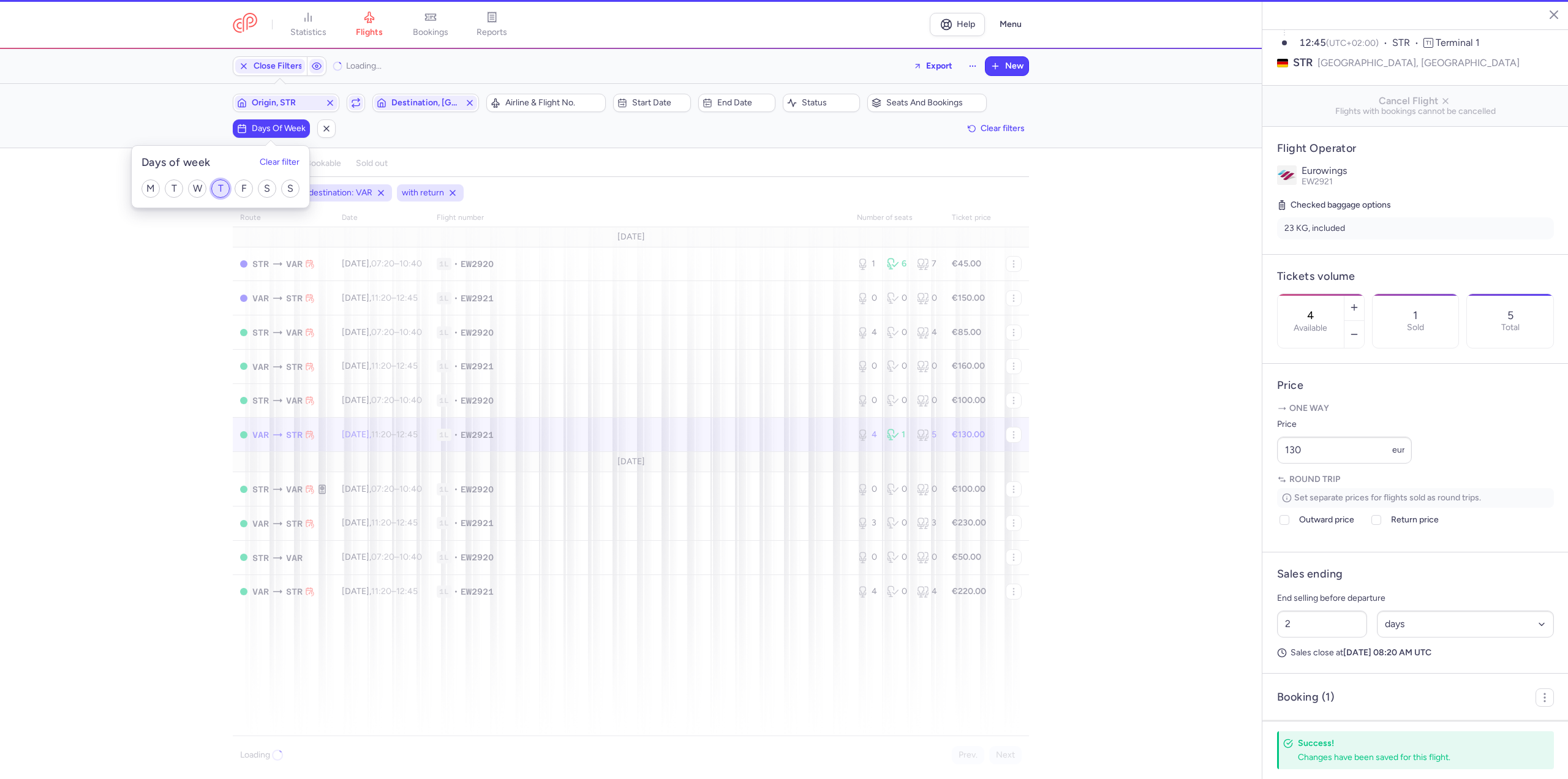
click at [219, 190] on input "T" at bounding box center [221, 189] width 18 height 18
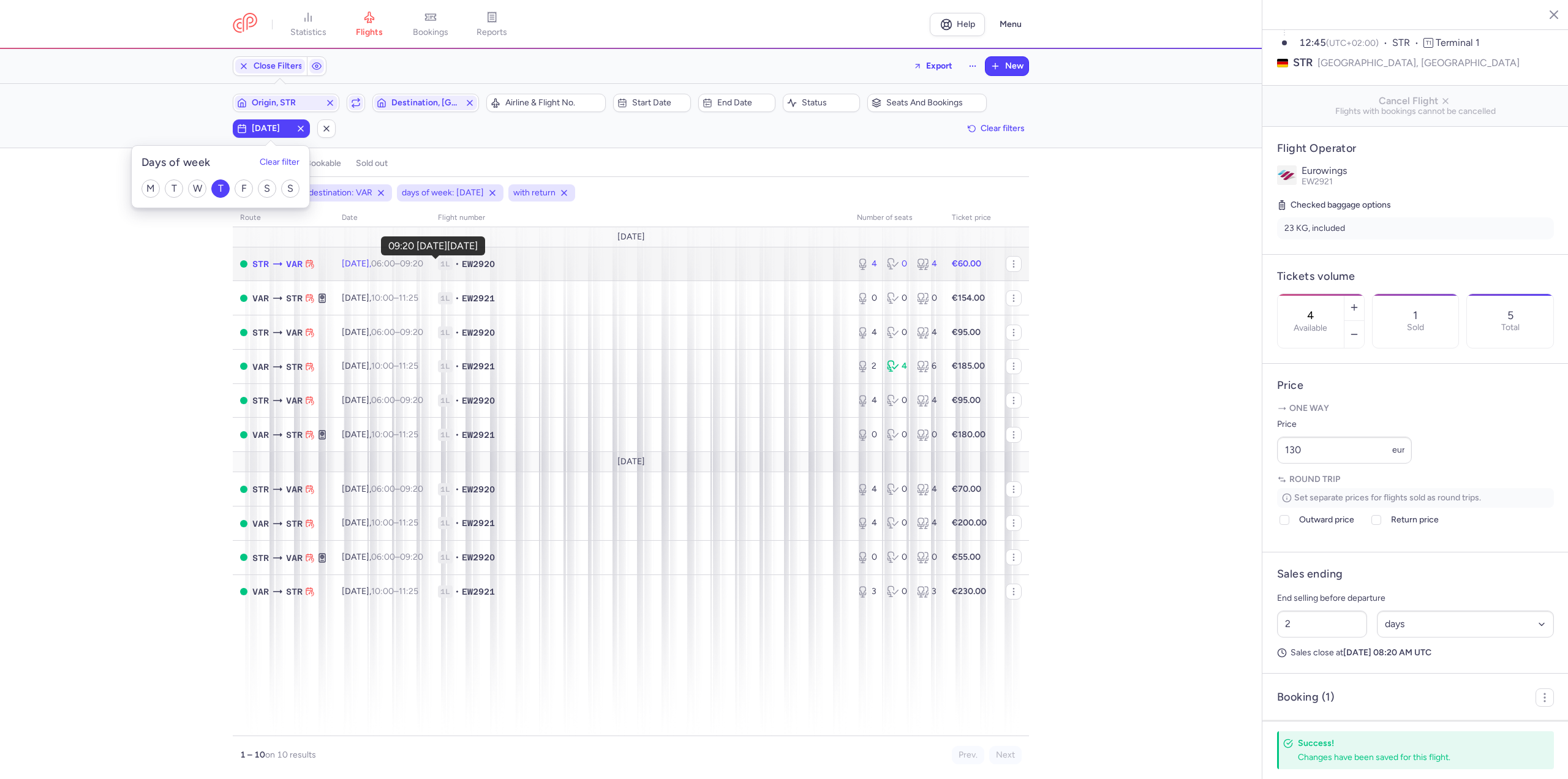
click at [424, 265] on time "09:20 +0" at bounding box center [412, 264] width 23 height 10
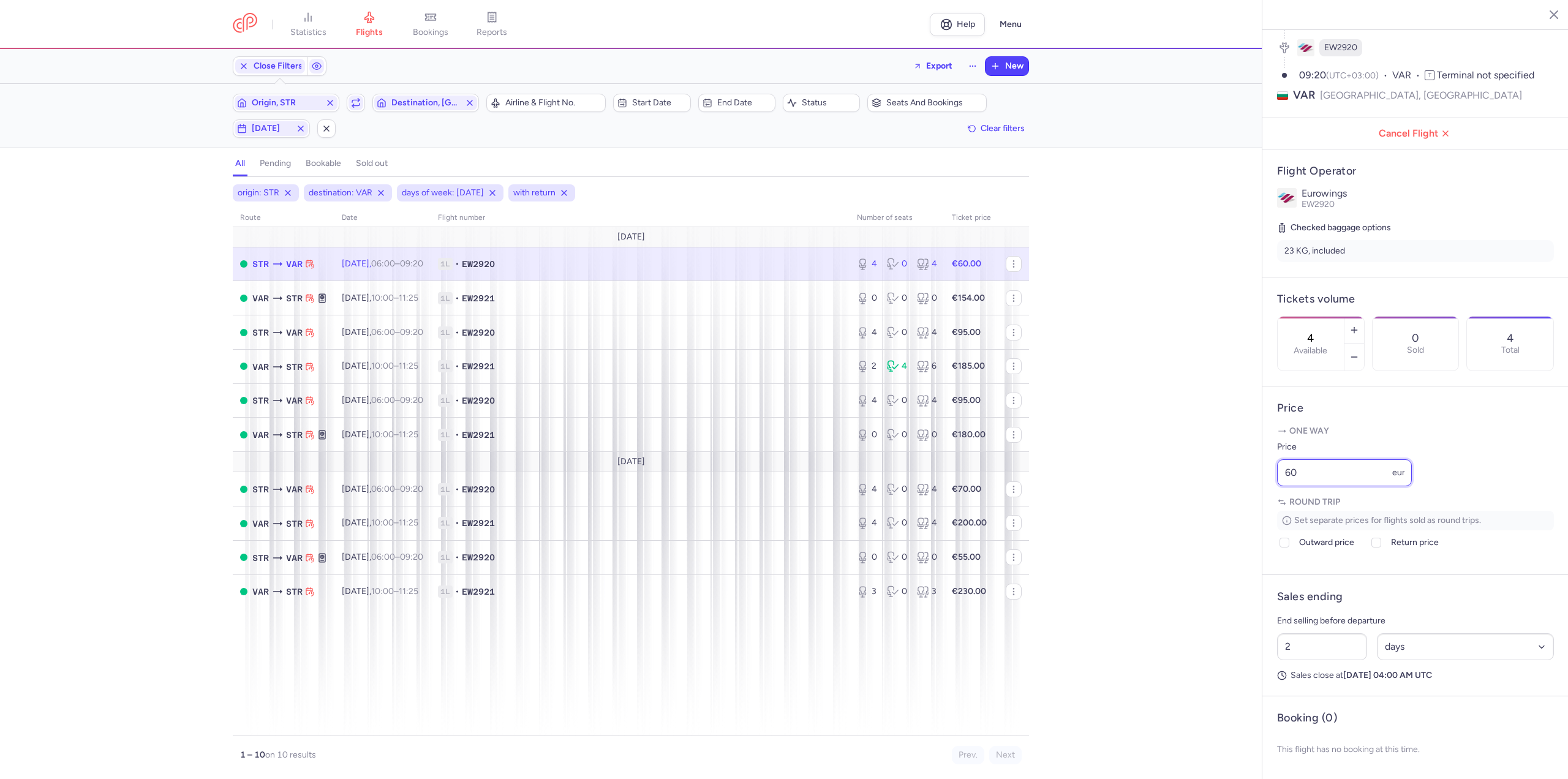
drag, startPoint x: 1325, startPoint y: 474, endPoint x: 1214, endPoint y: 471, distance: 111.0
click at [1214, 471] on div "statistics flights bookings reports Help Menu Close Filters Export New Filters …" at bounding box center [784, 390] width 1568 height 779
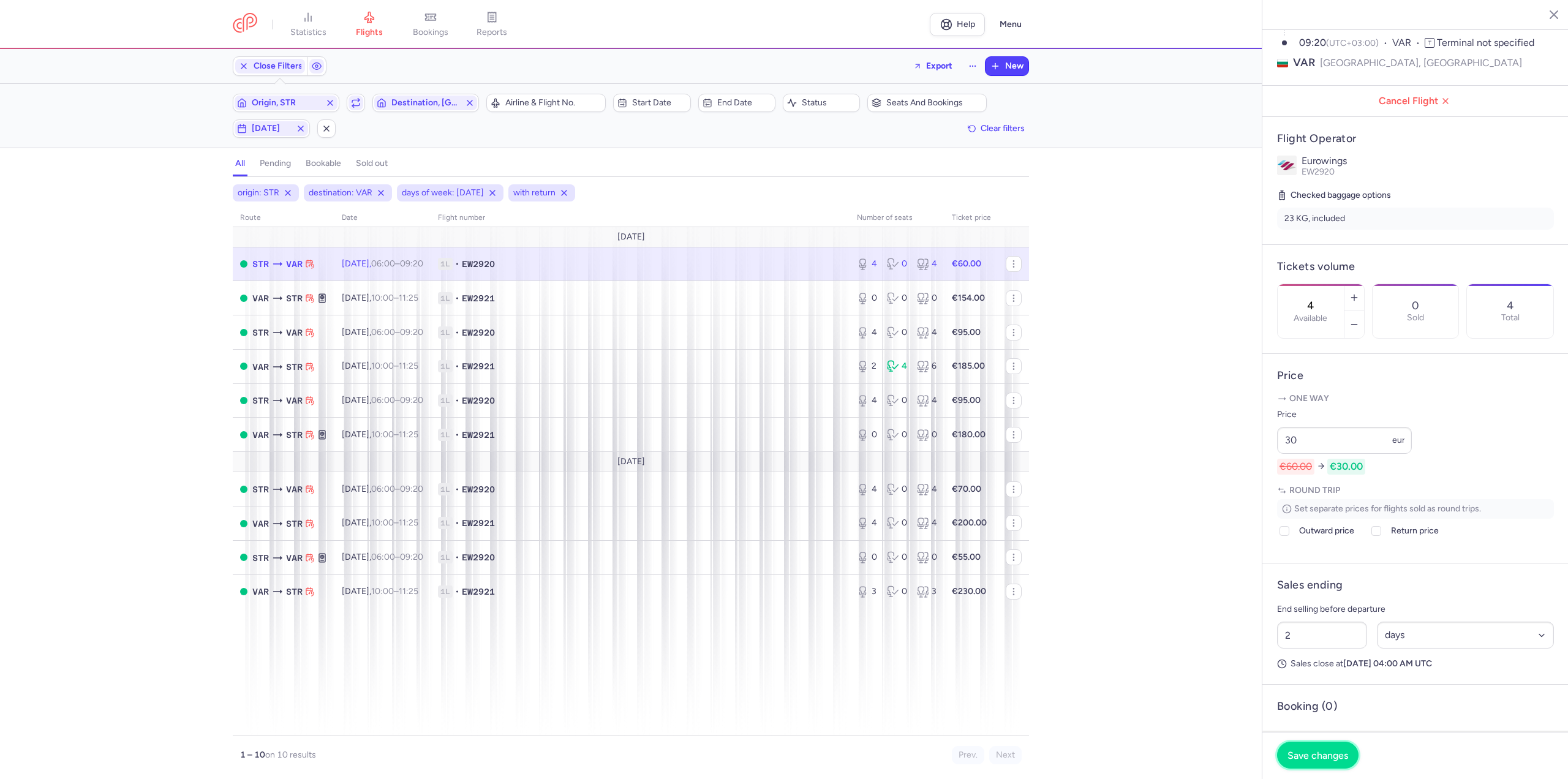
click at [1296, 756] on span "Save changes" at bounding box center [1318, 755] width 61 height 11
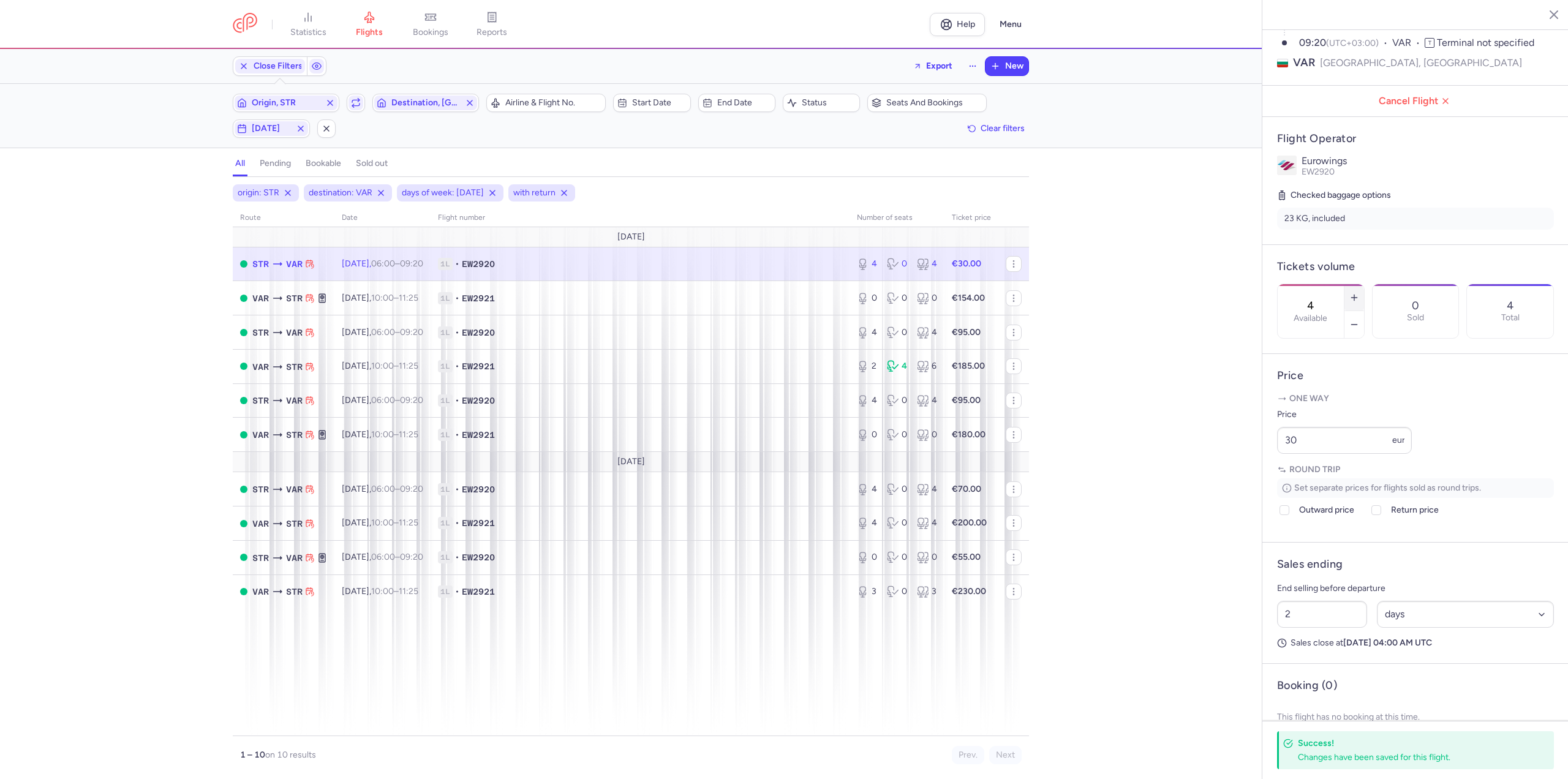
click at [1364, 284] on button "button" at bounding box center [1354, 297] width 20 height 27
click at [1319, 762] on button "Save changes" at bounding box center [1318, 755] width 82 height 27
drag, startPoint x: 1323, startPoint y: 640, endPoint x: 1278, endPoint y: 638, distance: 45.0
click at [1283, 627] on input "2" at bounding box center [1322, 614] width 90 height 27
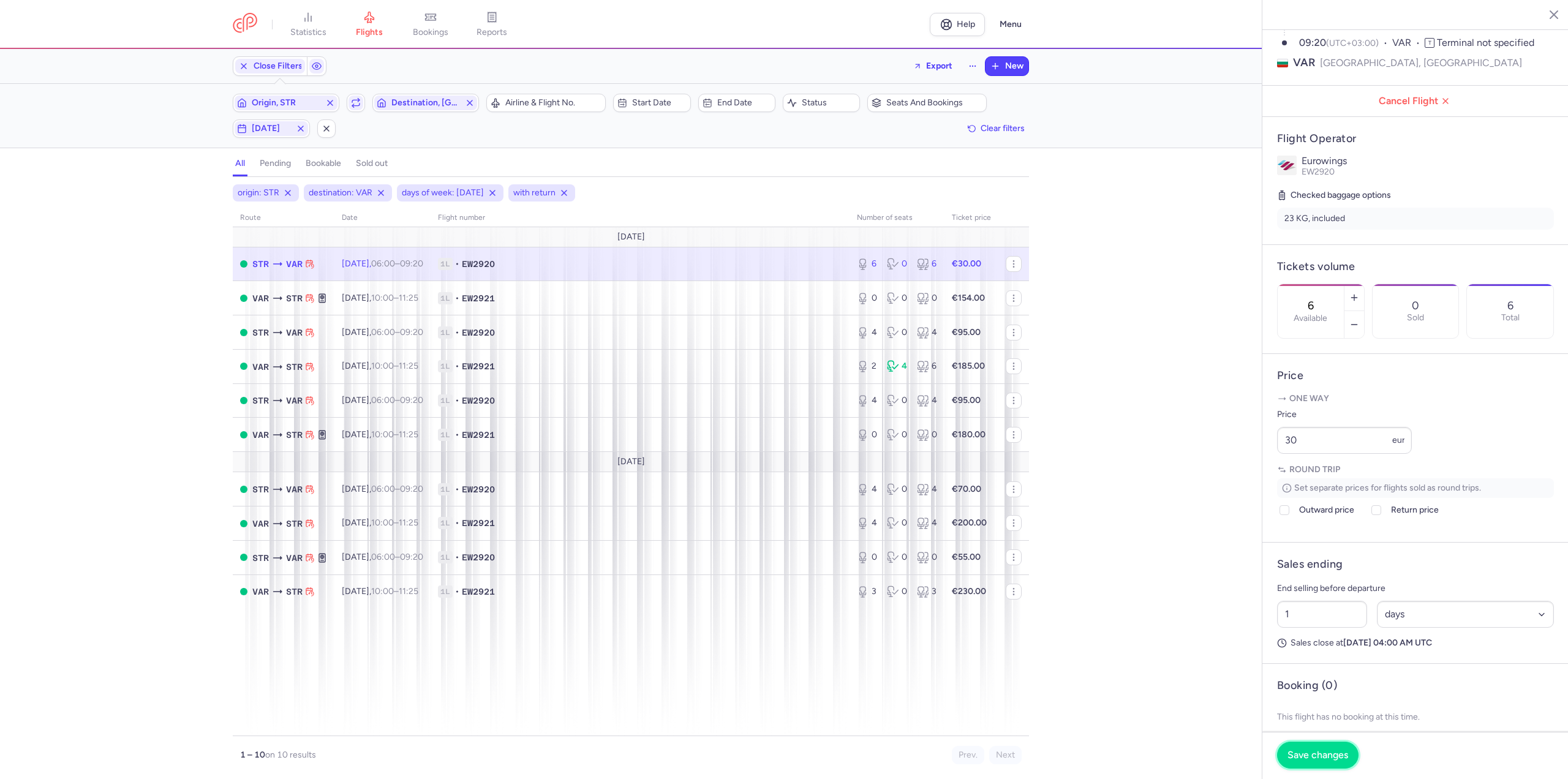
click at [1325, 752] on span "Save changes" at bounding box center [1318, 755] width 61 height 11
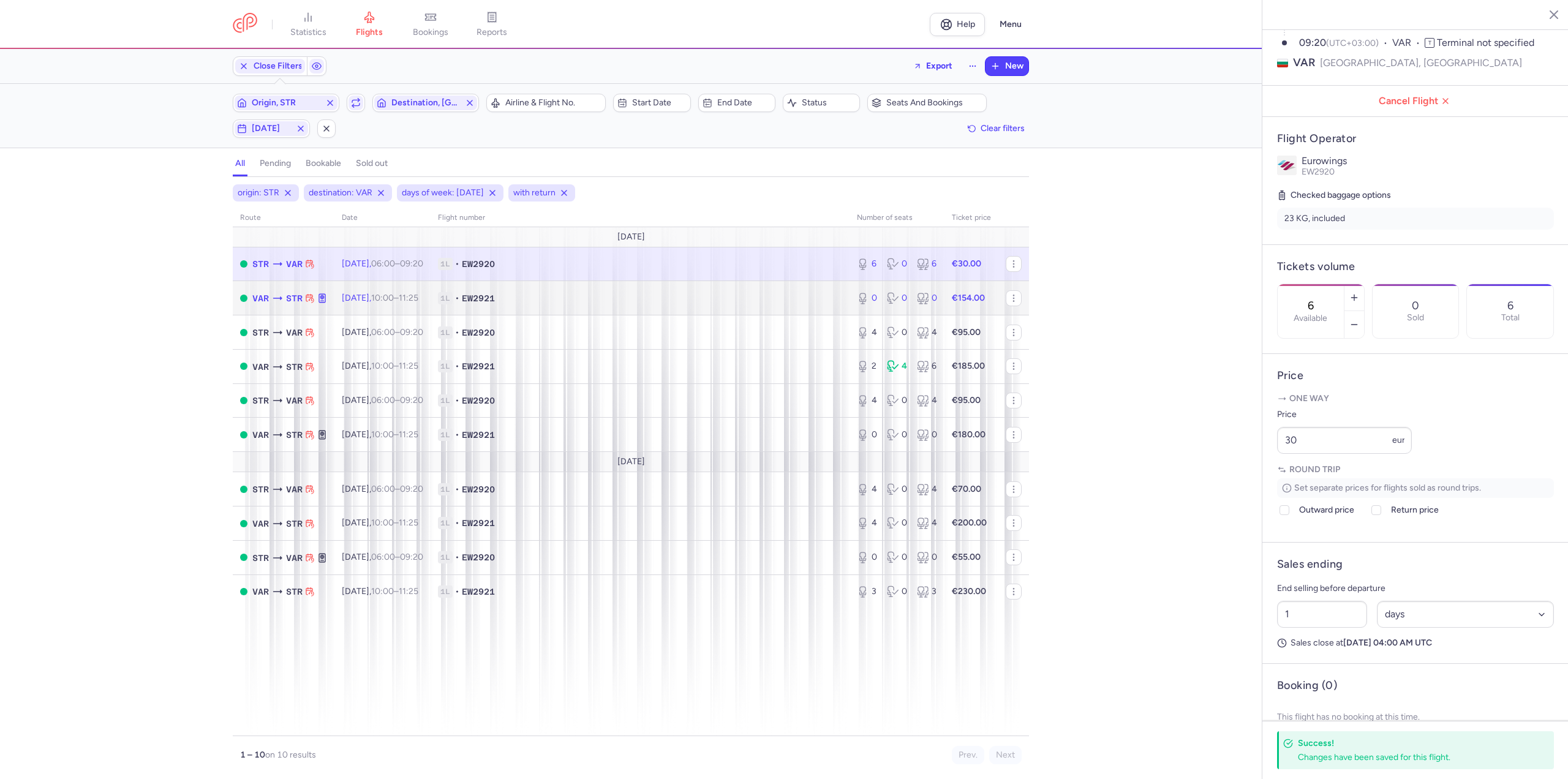
click at [381, 301] on span "[DATE] 10:00 – 11:25 +0" at bounding box center [380, 297] width 77 height 10
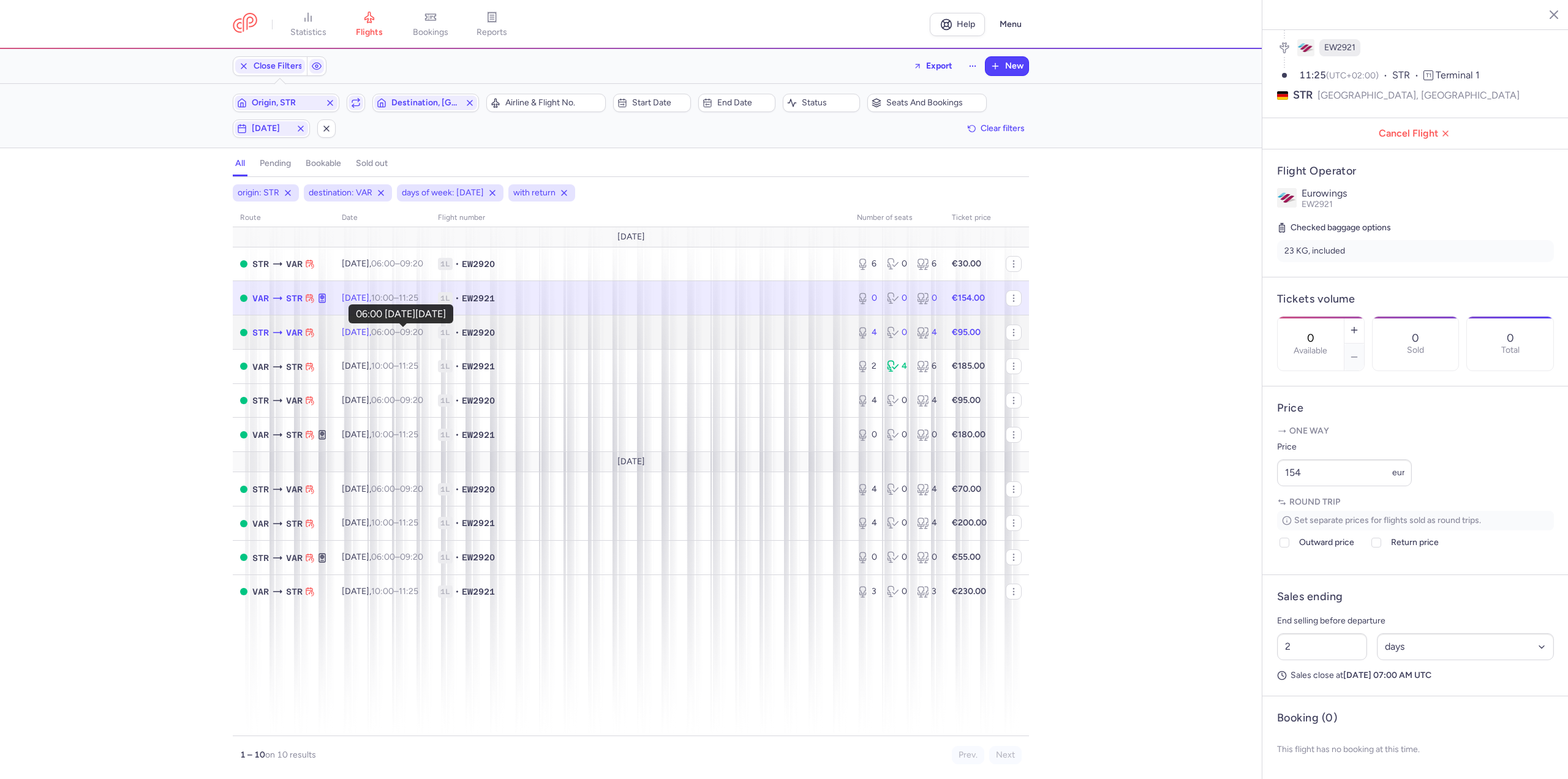
click at [395, 334] on time "06:00" at bounding box center [383, 332] width 24 height 10
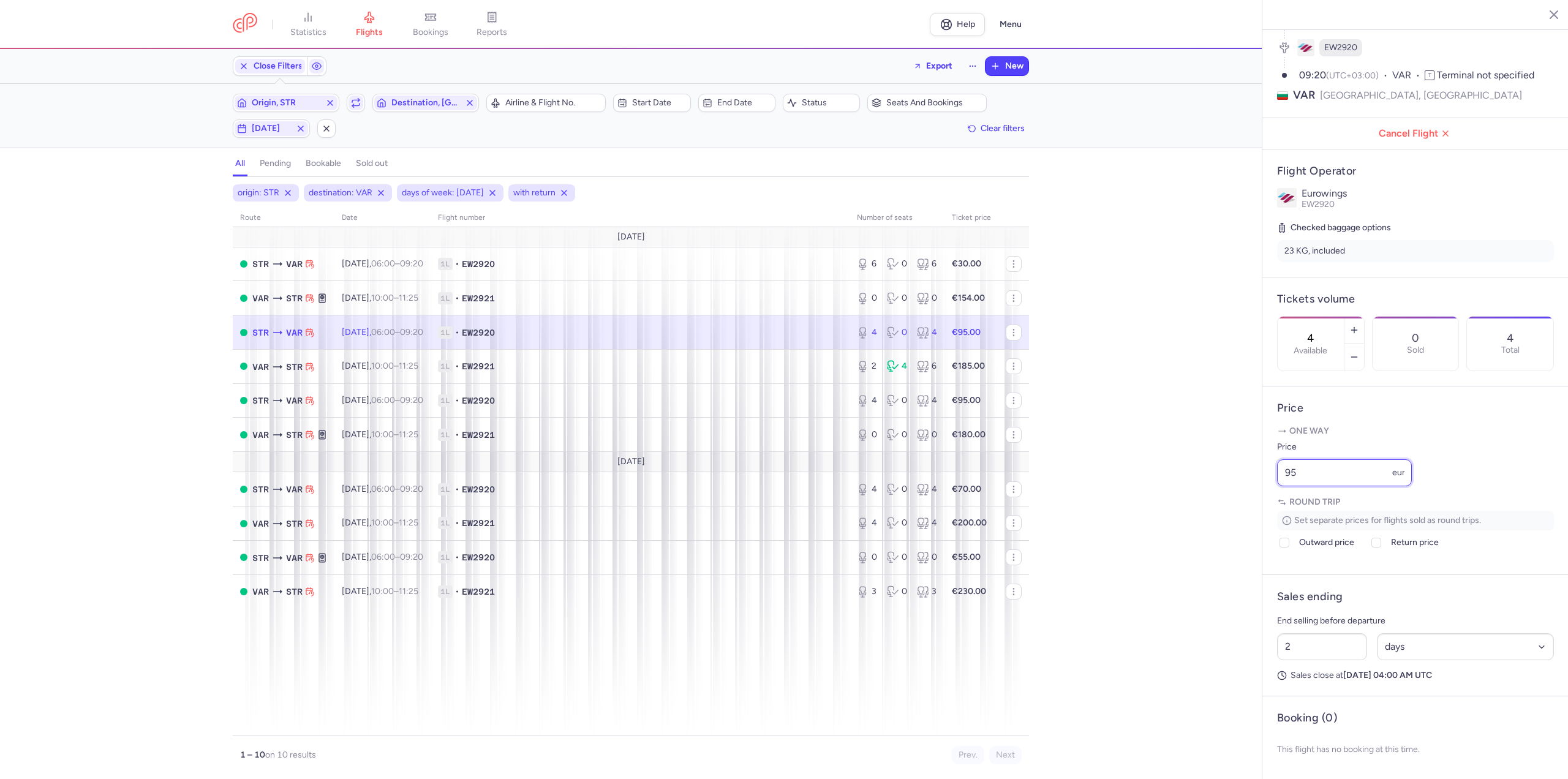
drag, startPoint x: 1349, startPoint y: 480, endPoint x: 1175, endPoint y: 471, distance: 174.2
click at [1175, 471] on div "statistics flights bookings reports Help Menu Close Filters Export New Filters …" at bounding box center [784, 390] width 1568 height 779
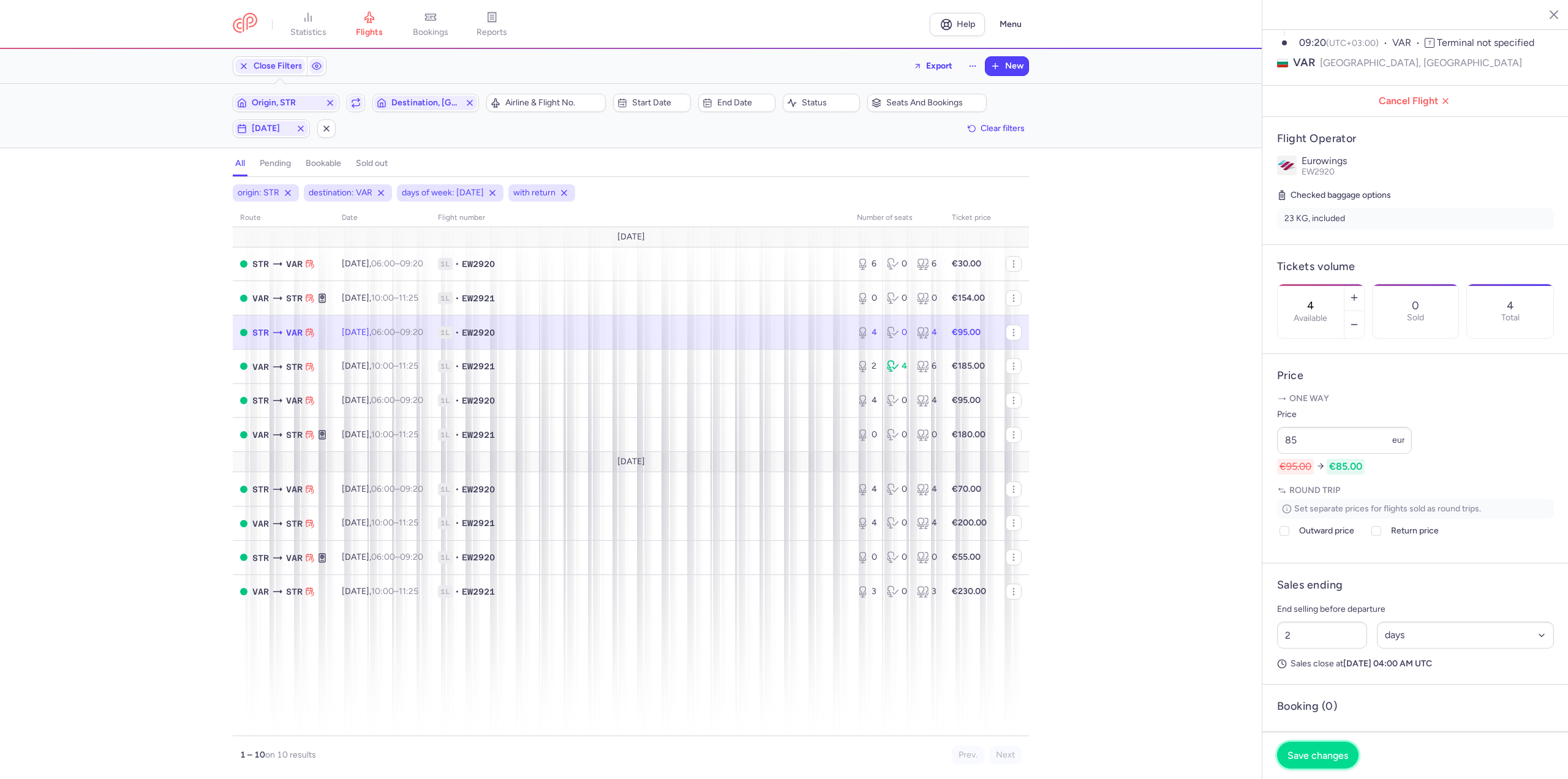
click at [1295, 753] on span "Save changes" at bounding box center [1318, 755] width 61 height 11
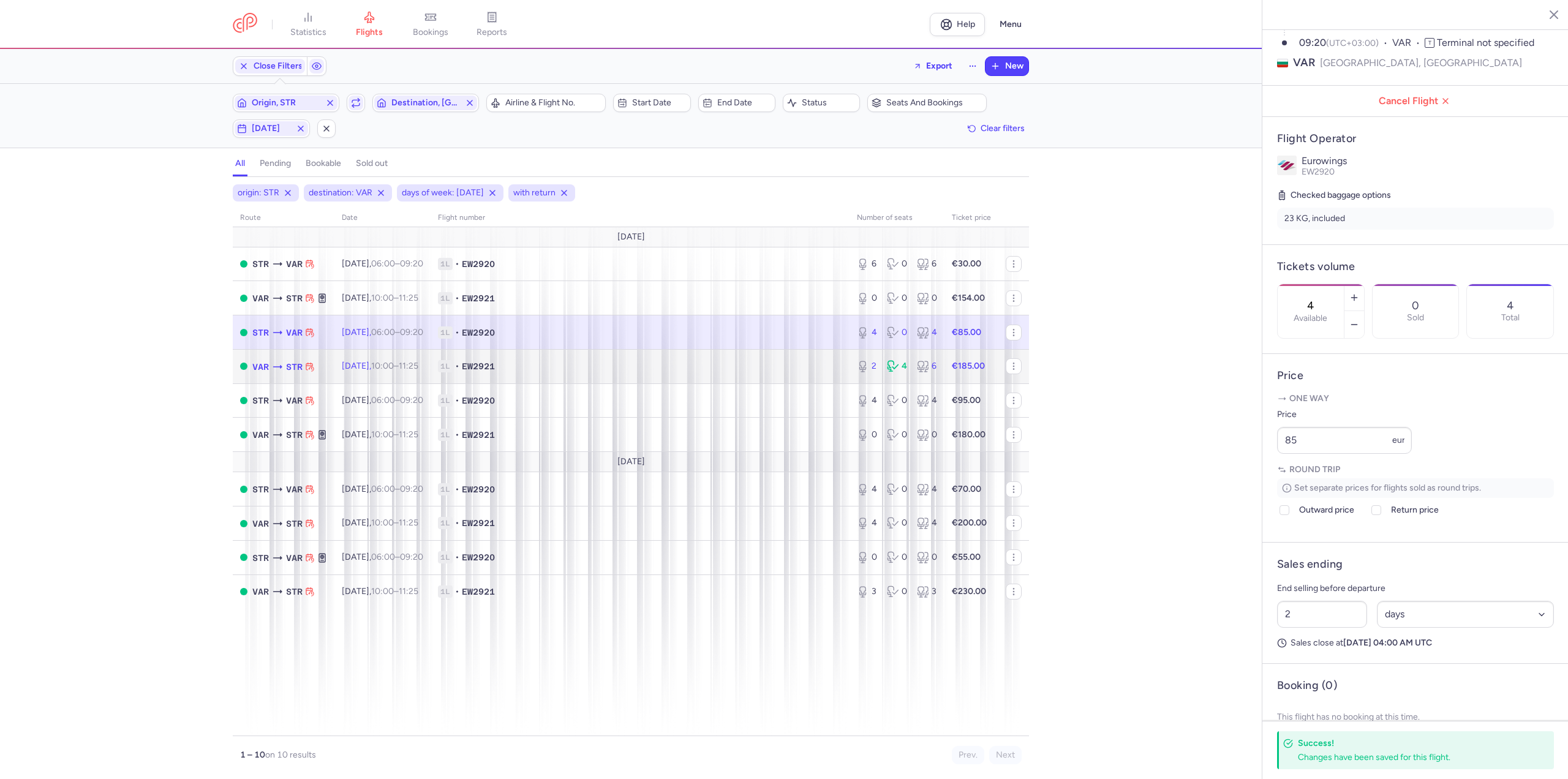
click at [431, 370] on td "[DATE] 10:00 – 11:25 +0" at bounding box center [382, 366] width 96 height 34
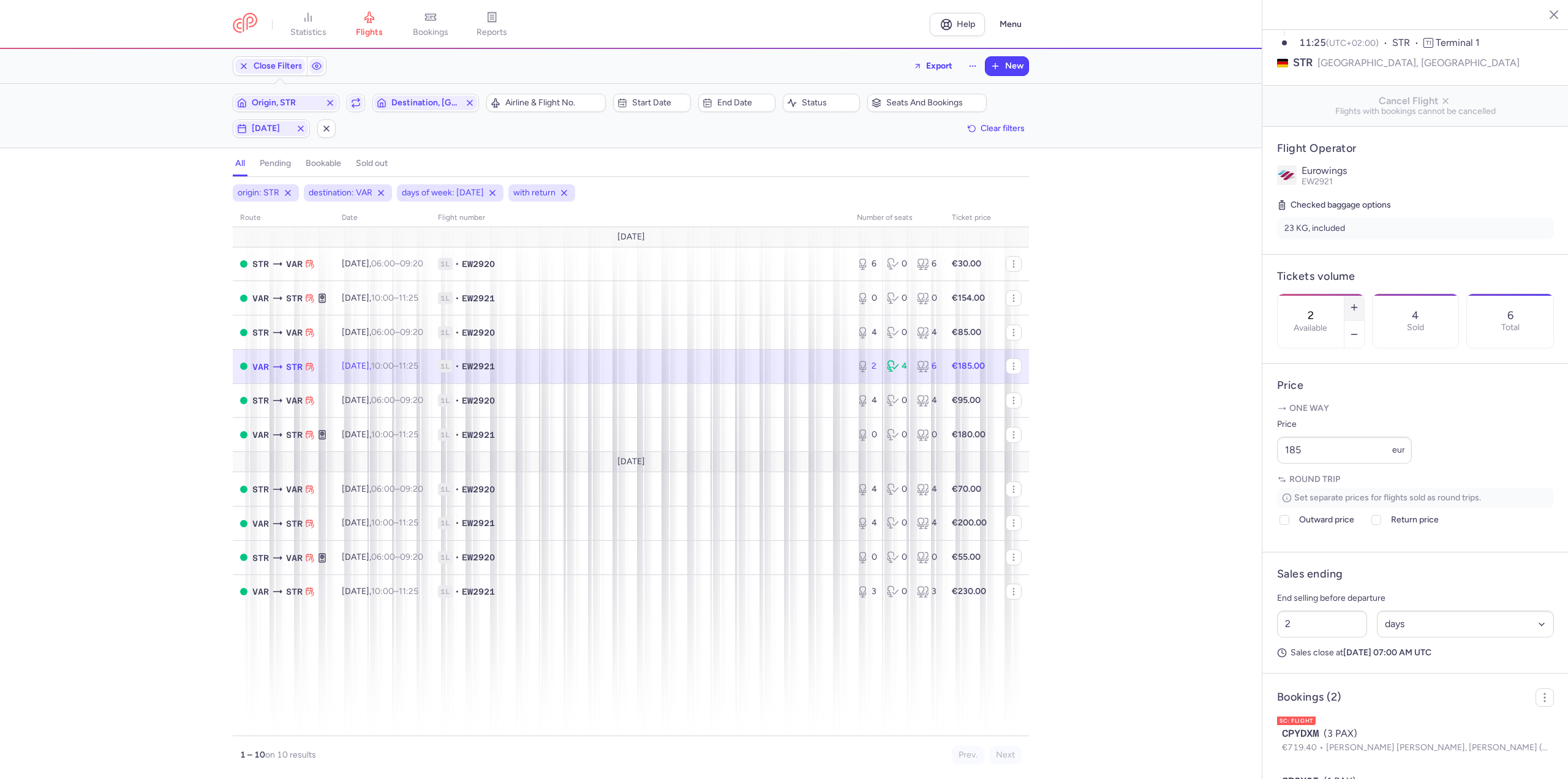
click at [1354, 304] on line "button" at bounding box center [1354, 307] width 0 height 6
drag, startPoint x: 1321, startPoint y: 491, endPoint x: 1223, endPoint y: 484, distance: 98.2
click at [1223, 485] on div "statistics flights bookings reports Help Menu Close Filters Export New Filters …" at bounding box center [784, 390] width 1568 height 779
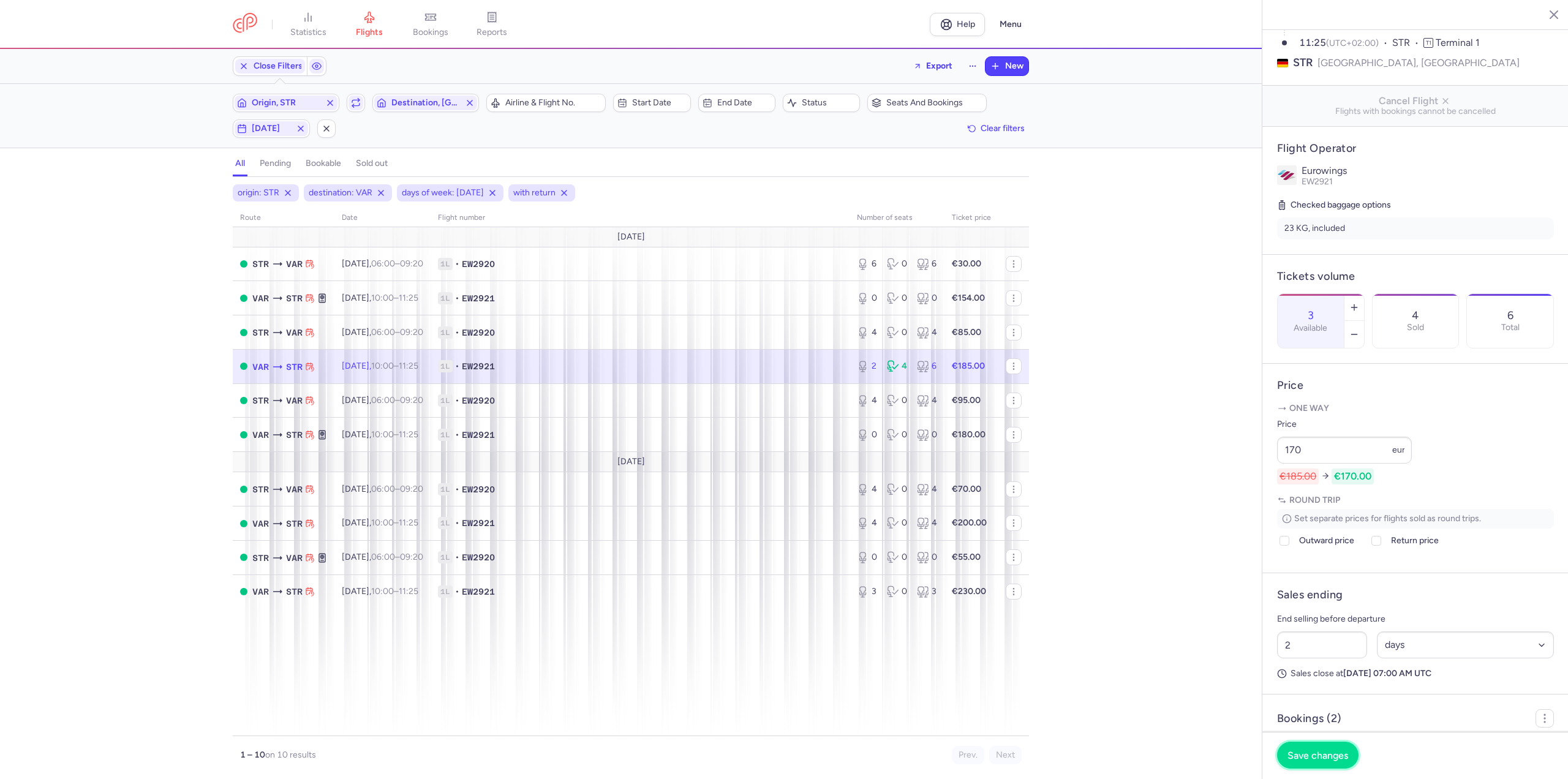
click at [1308, 750] on span "Save changes" at bounding box center [1318, 755] width 61 height 11
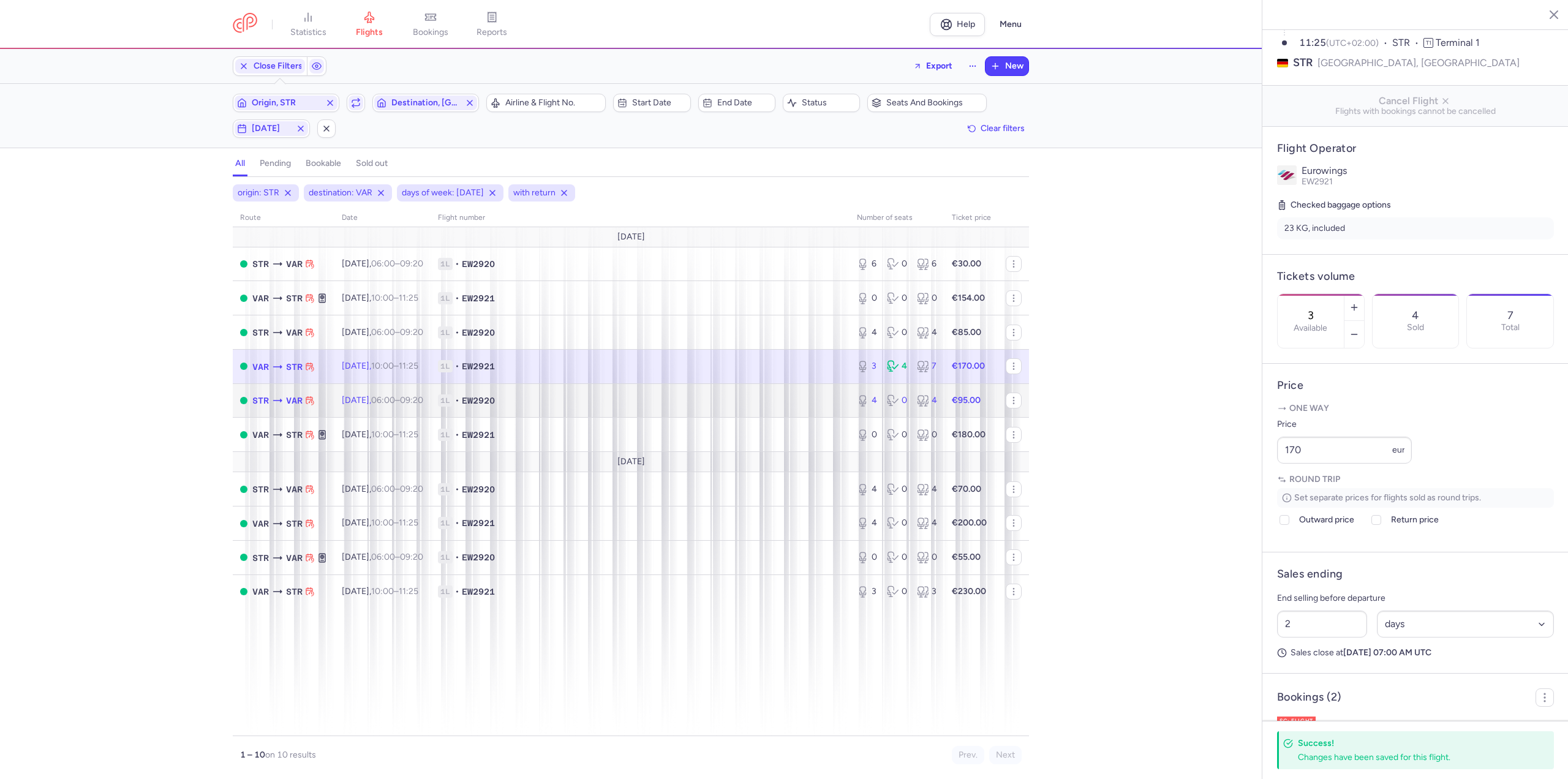
click at [402, 407] on td "[DATE] 06:00 – 09:20 +0" at bounding box center [382, 401] width 96 height 34
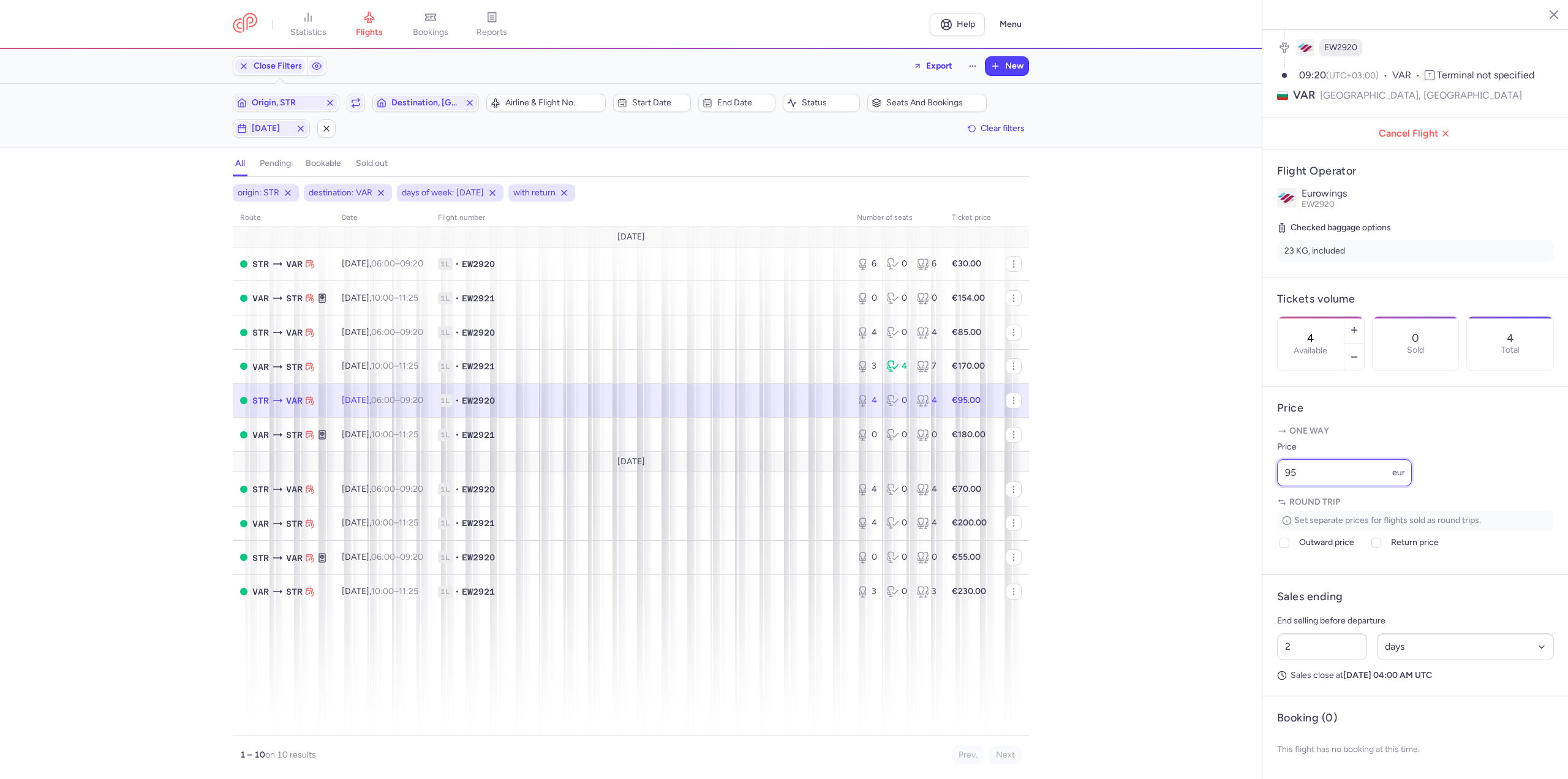
drag, startPoint x: 1344, startPoint y: 475, endPoint x: 1184, endPoint y: 484, distance: 160.3
click at [1186, 483] on div "statistics flights bookings reports Help Menu Close Filters Export New Filters …" at bounding box center [784, 390] width 1568 height 779
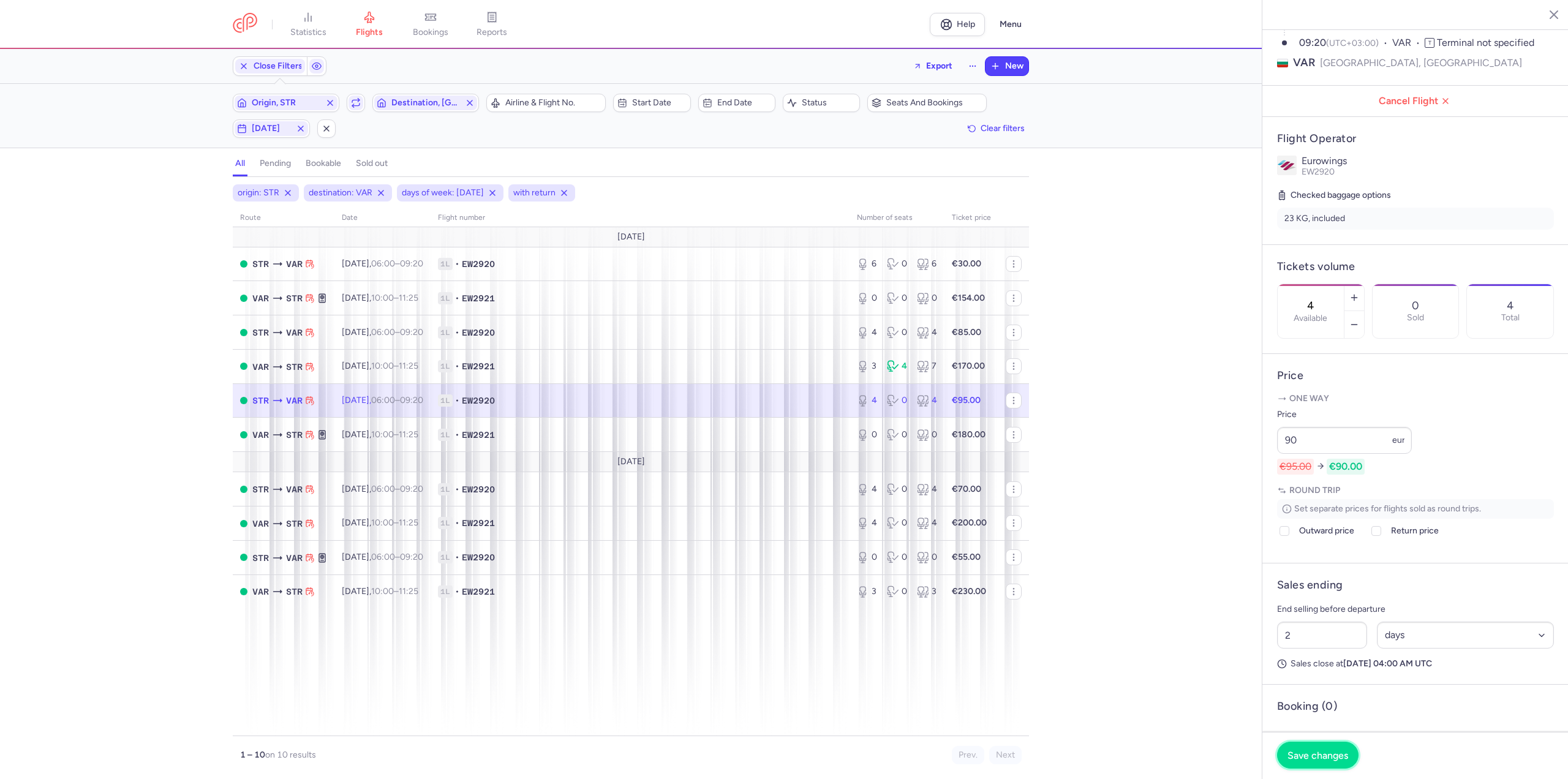
click at [1318, 759] on span "Save changes" at bounding box center [1318, 755] width 61 height 11
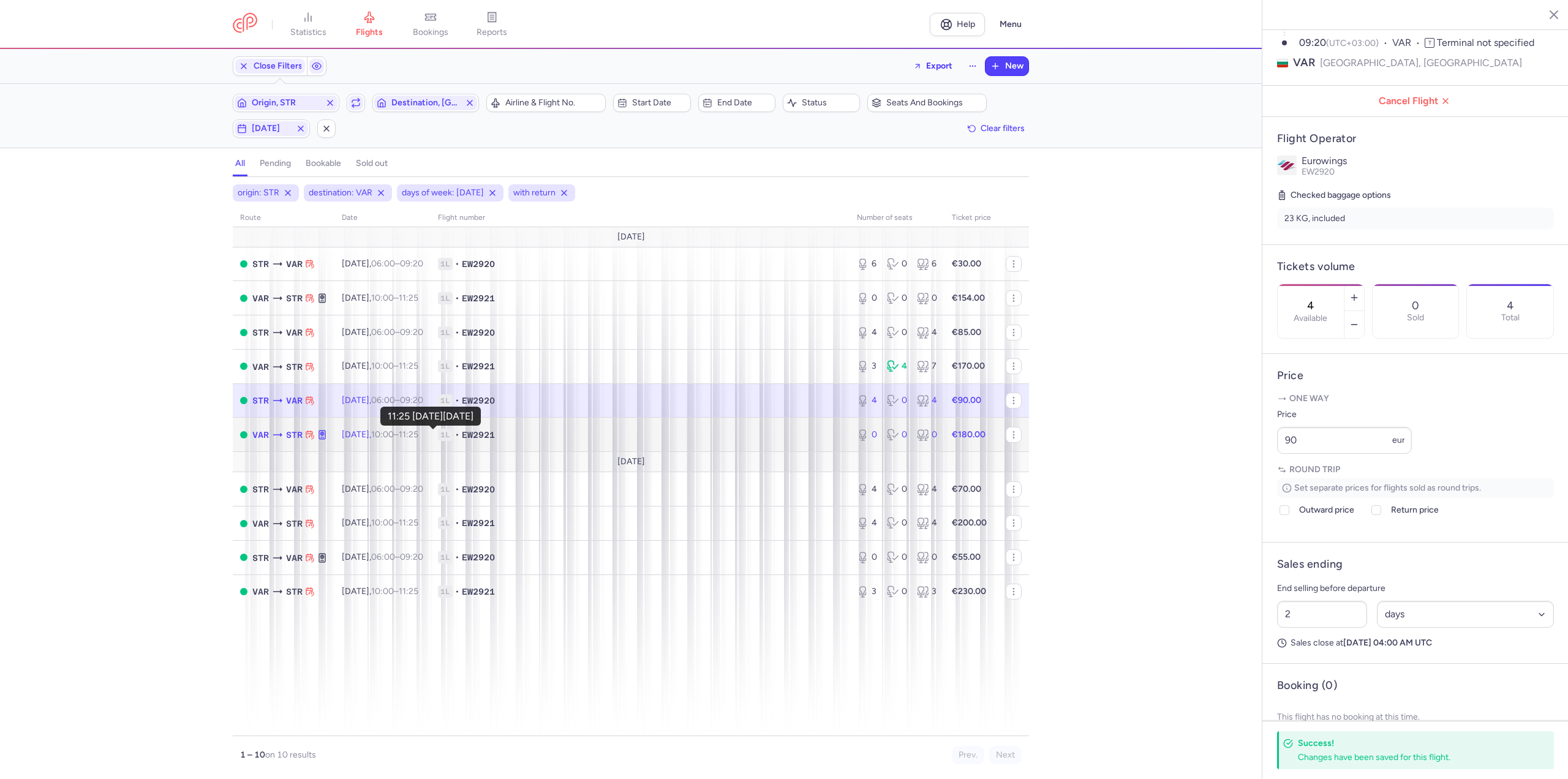
click at [419, 436] on time "11:25 +0" at bounding box center [409, 434] width 20 height 10
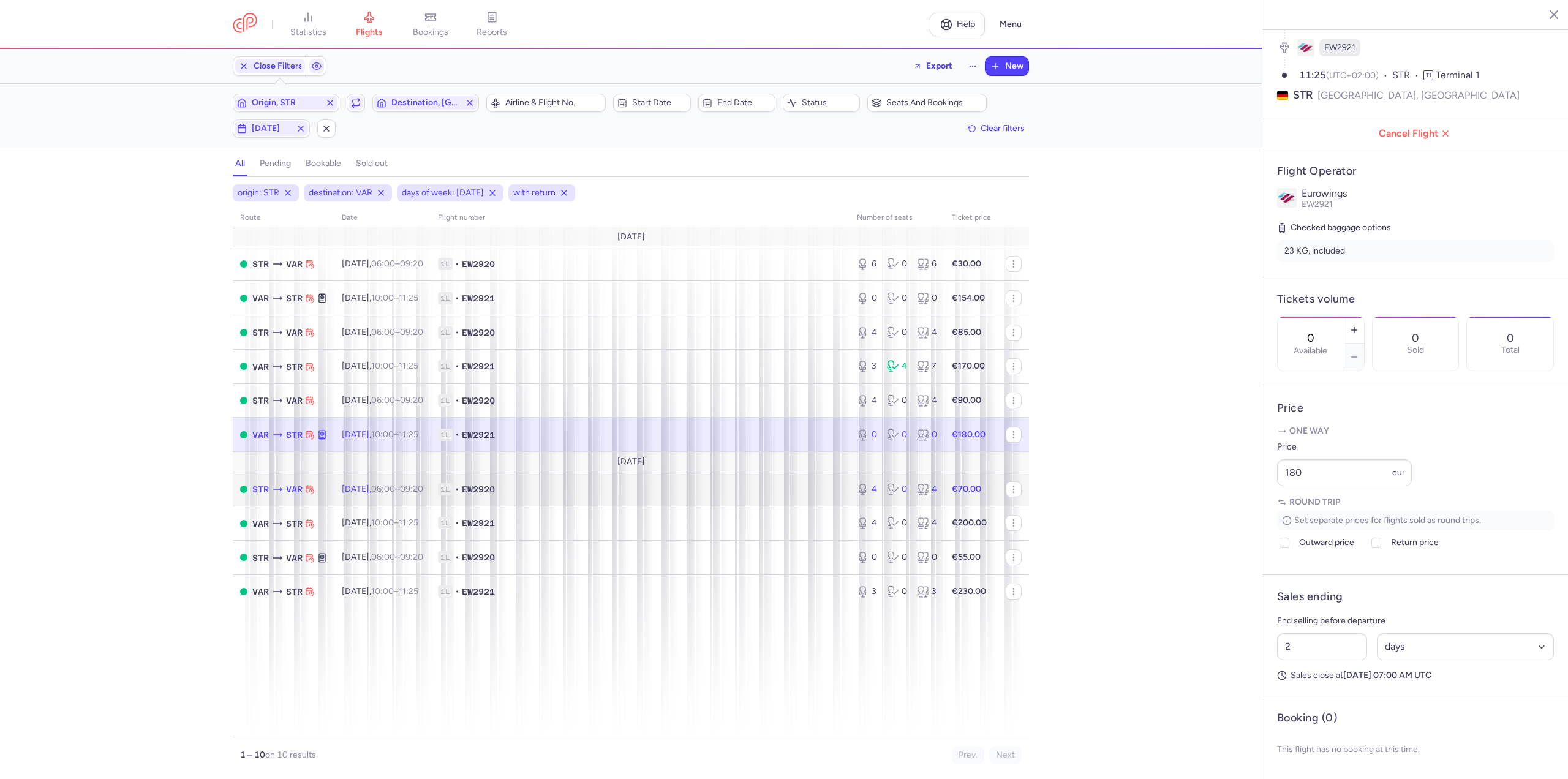
click at [414, 483] on span "06:00 – 09:20 +0" at bounding box center [397, 488] width 52 height 10
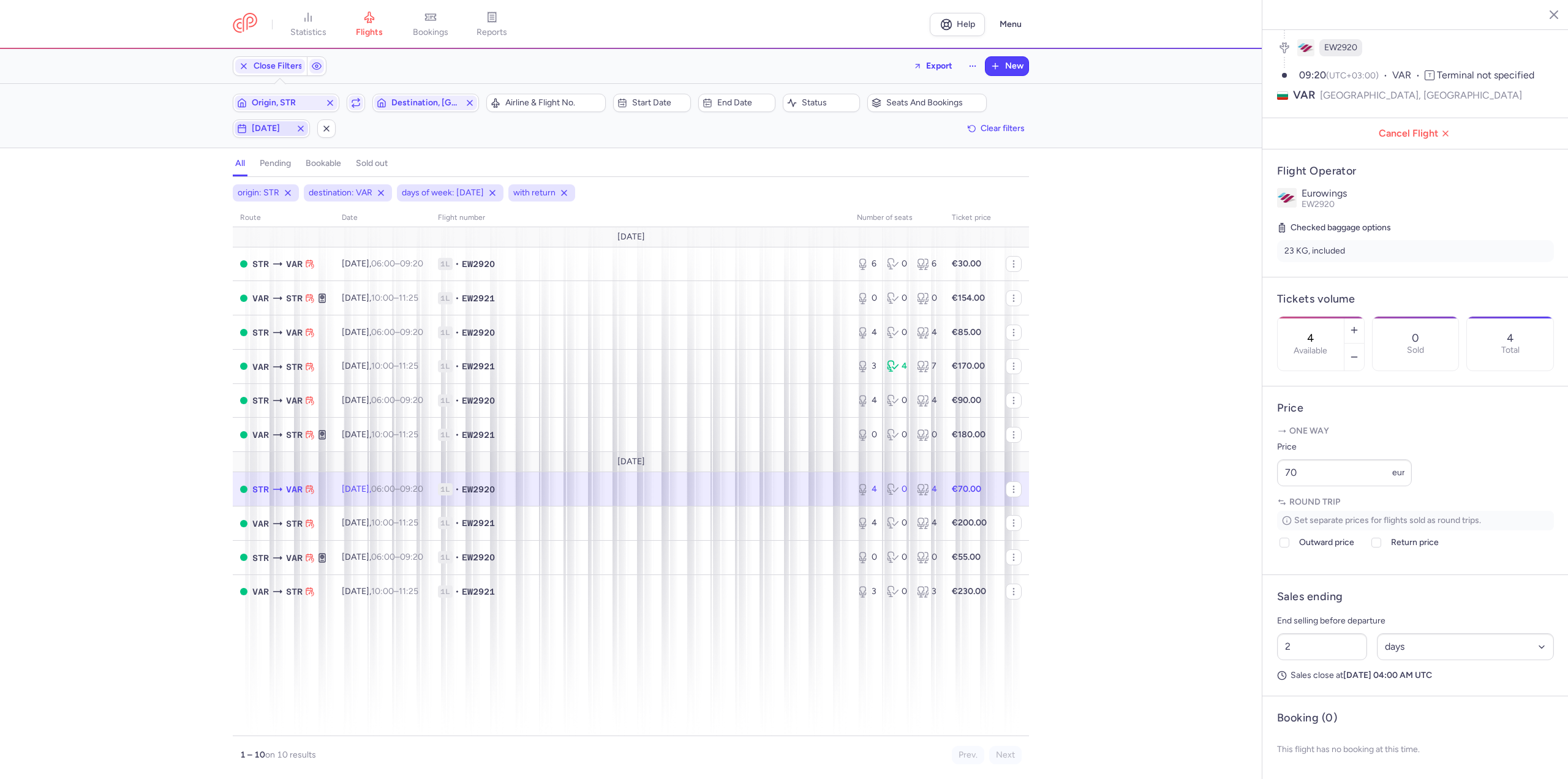
click at [257, 131] on span "[DATE]" at bounding box center [272, 128] width 39 height 10
click at [209, 189] on div "M T W T F S S" at bounding box center [220, 189] width 178 height 38
click at [219, 190] on input "T" at bounding box center [221, 189] width 18 height 18
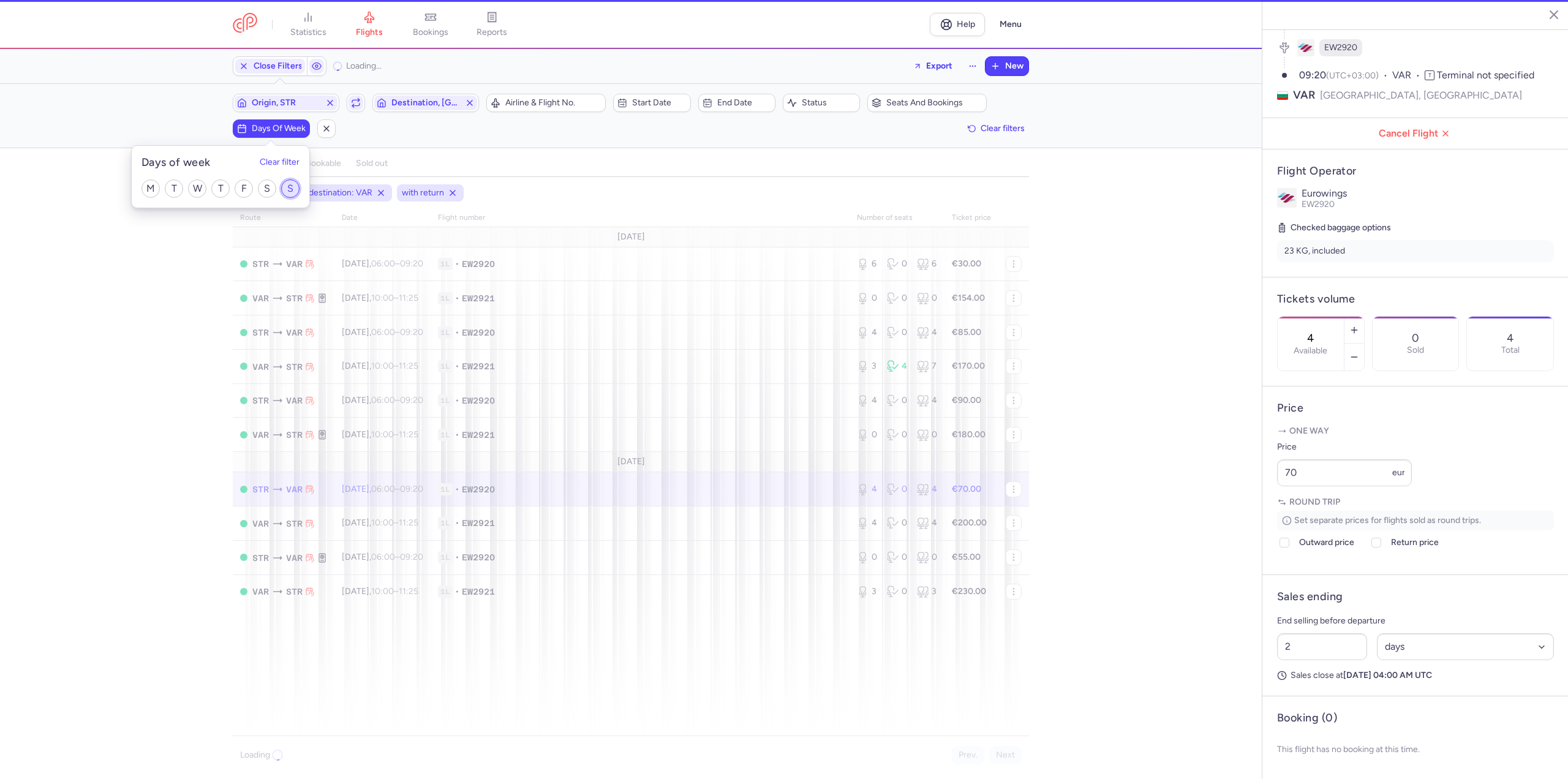
click at [285, 185] on input "S" at bounding box center [290, 189] width 18 height 18
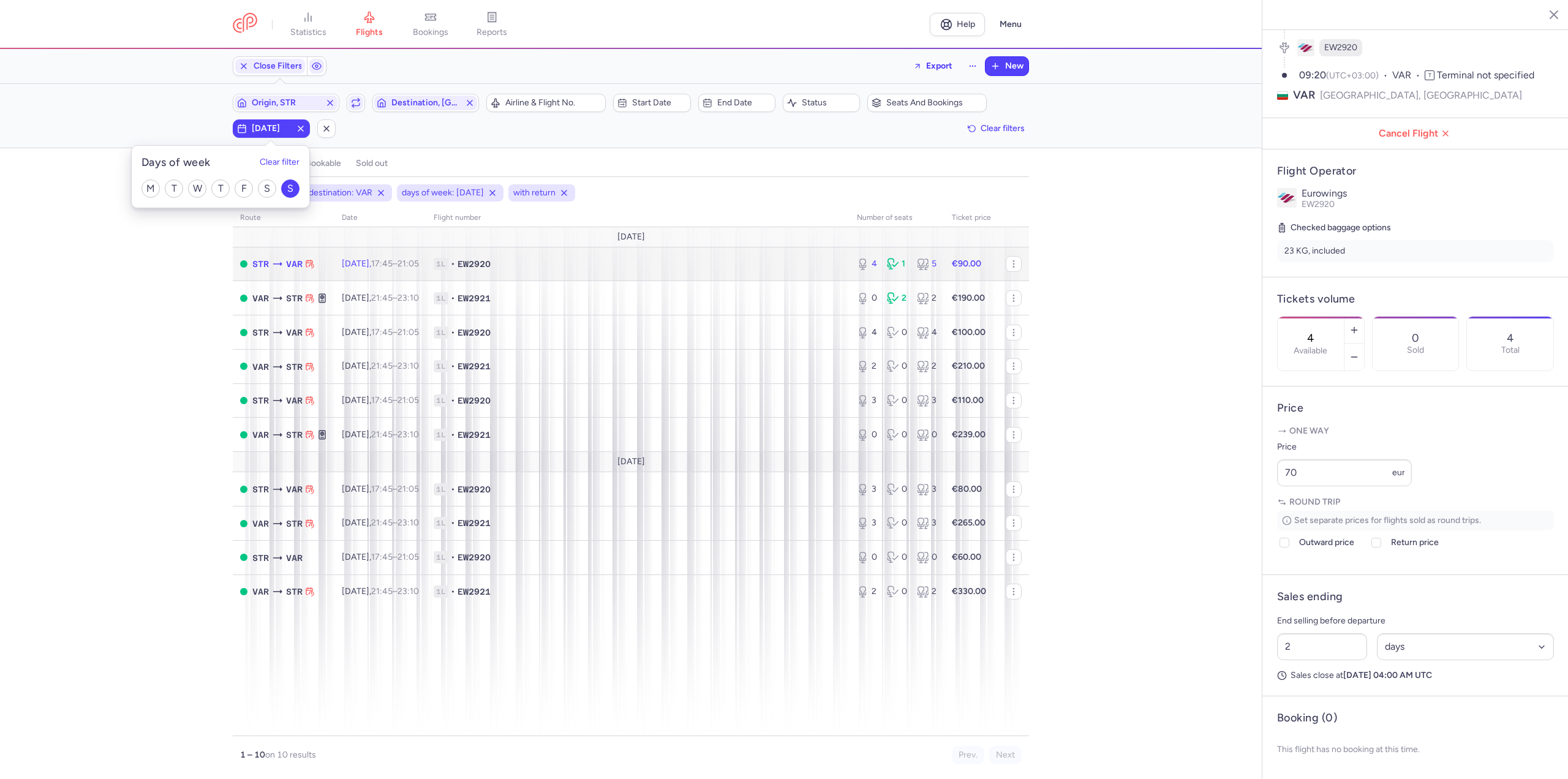
click at [393, 265] on time "17:45" at bounding box center [382, 264] width 22 height 10
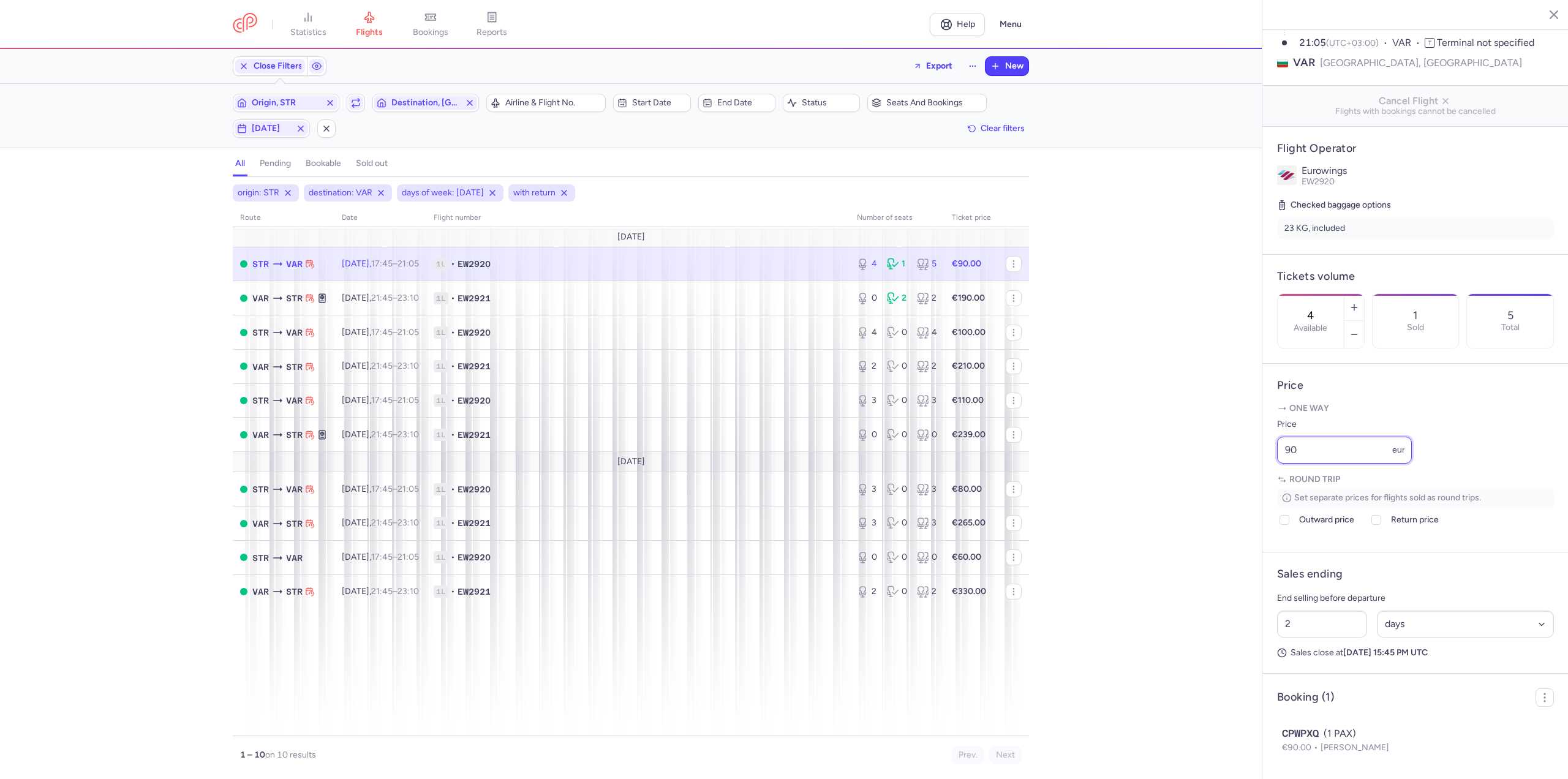
drag, startPoint x: 1315, startPoint y: 483, endPoint x: 1240, endPoint y: 480, distance: 75.1
click at [1240, 480] on div "statistics flights bookings reports Help Menu Close Filters Export New Filters …" at bounding box center [784, 390] width 1568 height 779
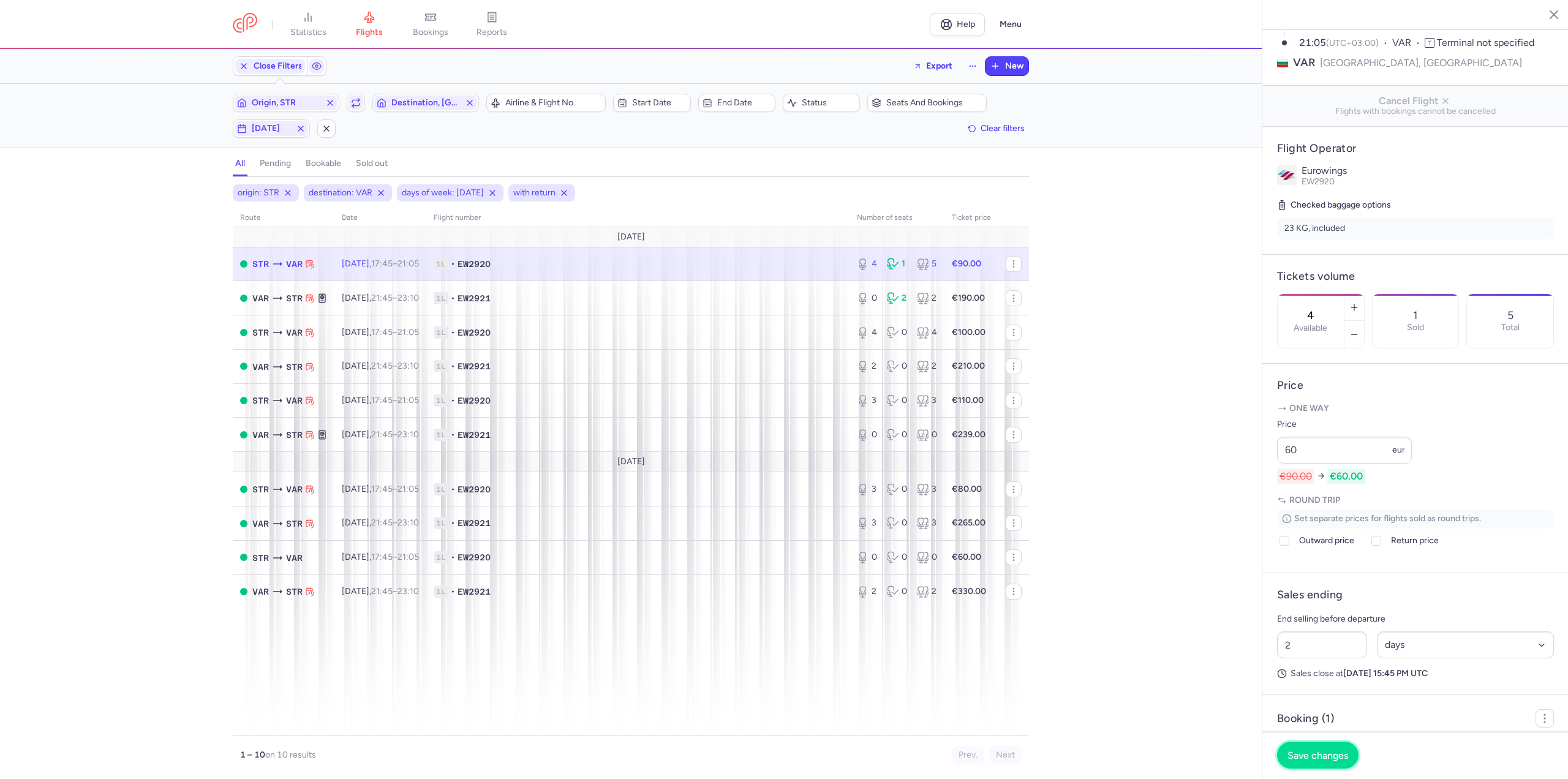
click at [1326, 749] on button "Save changes" at bounding box center [1318, 755] width 82 height 27
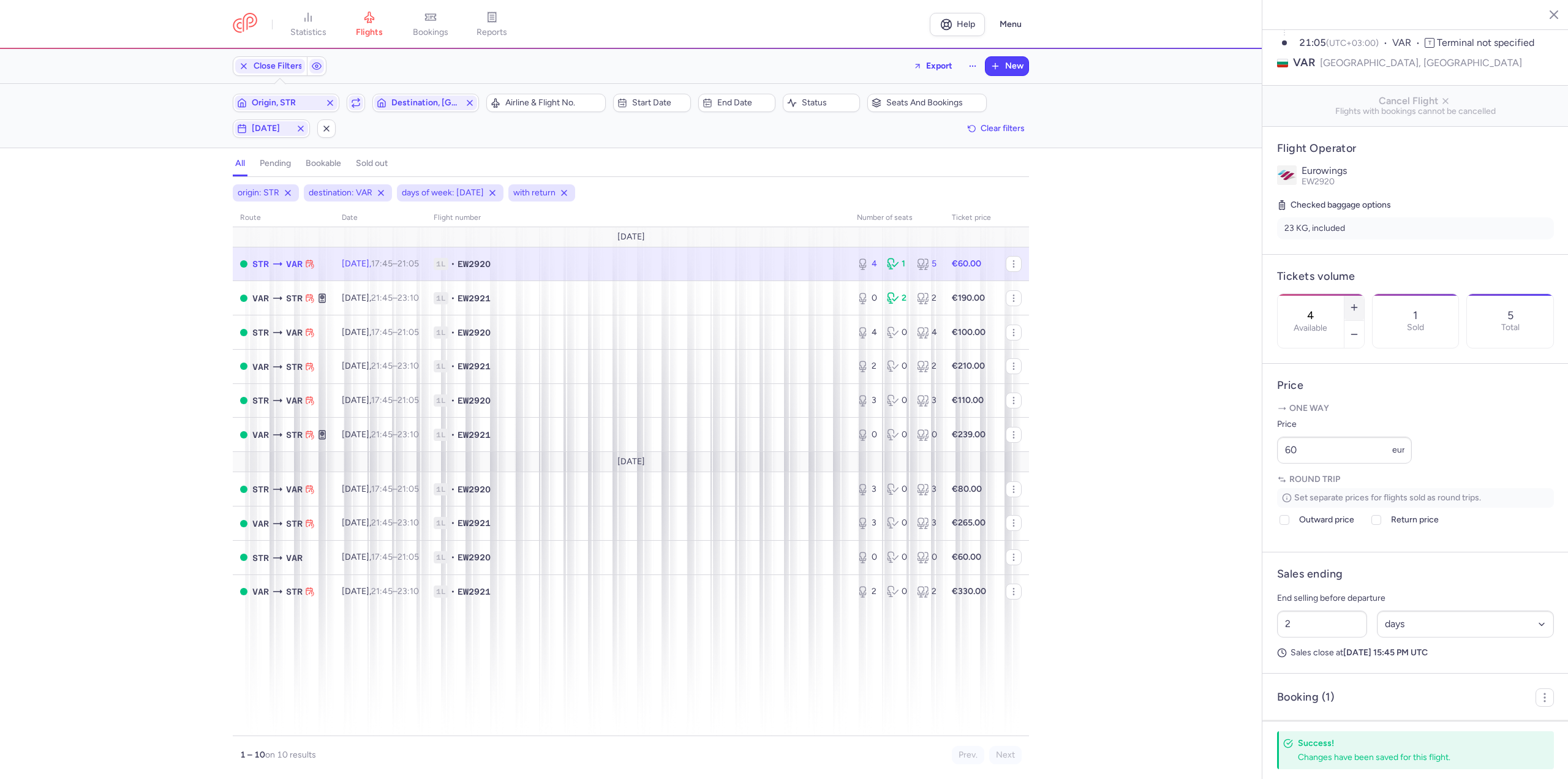
click at [1364, 294] on button "button" at bounding box center [1354, 307] width 20 height 27
click at [1305, 755] on span "Save changes" at bounding box center [1318, 755] width 61 height 11
click at [393, 297] on time "21:45" at bounding box center [382, 297] width 22 height 10
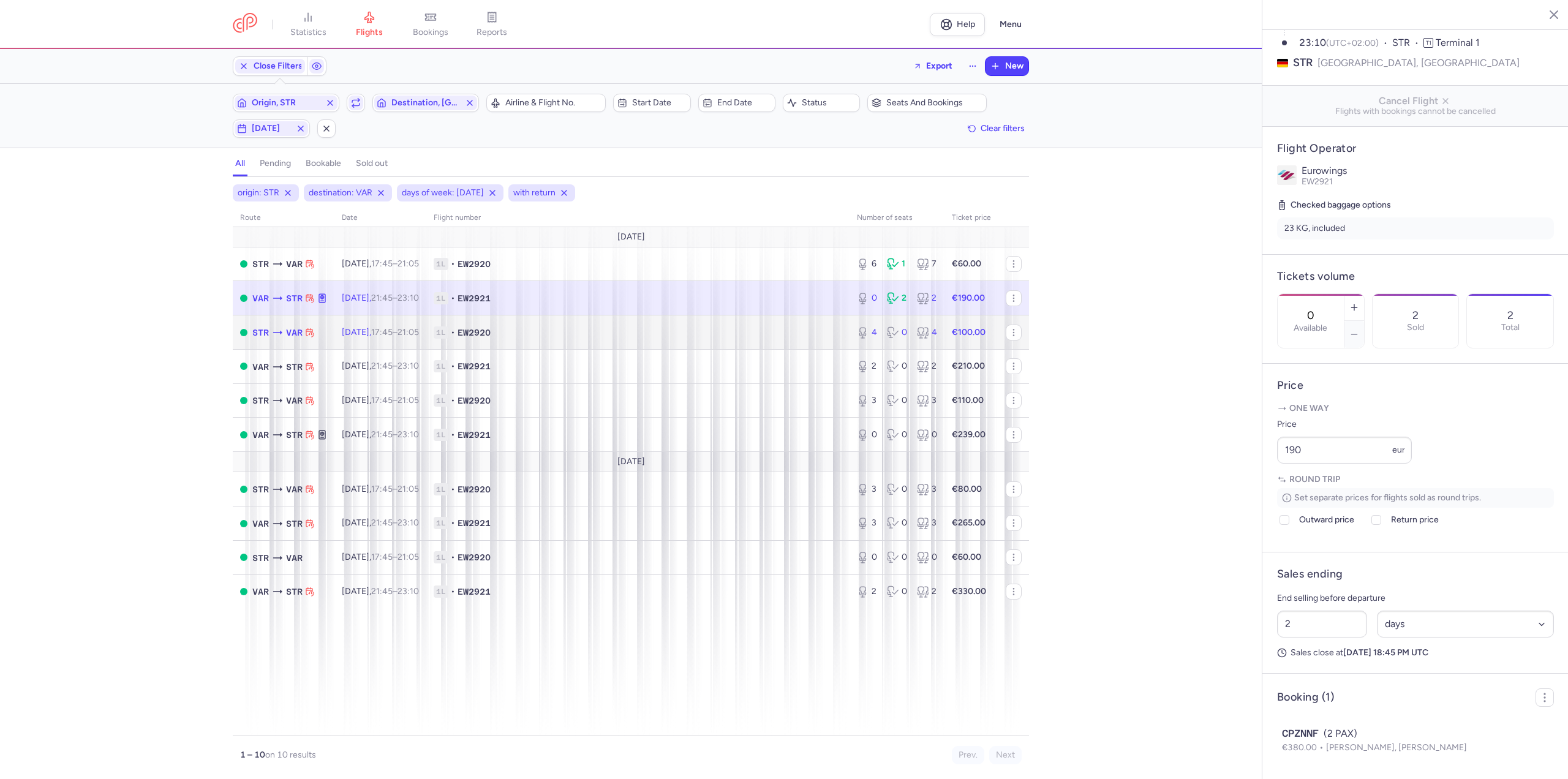
click at [400, 324] on td "[DATE] 17:45 – 21:05 +0" at bounding box center [380, 332] width 92 height 34
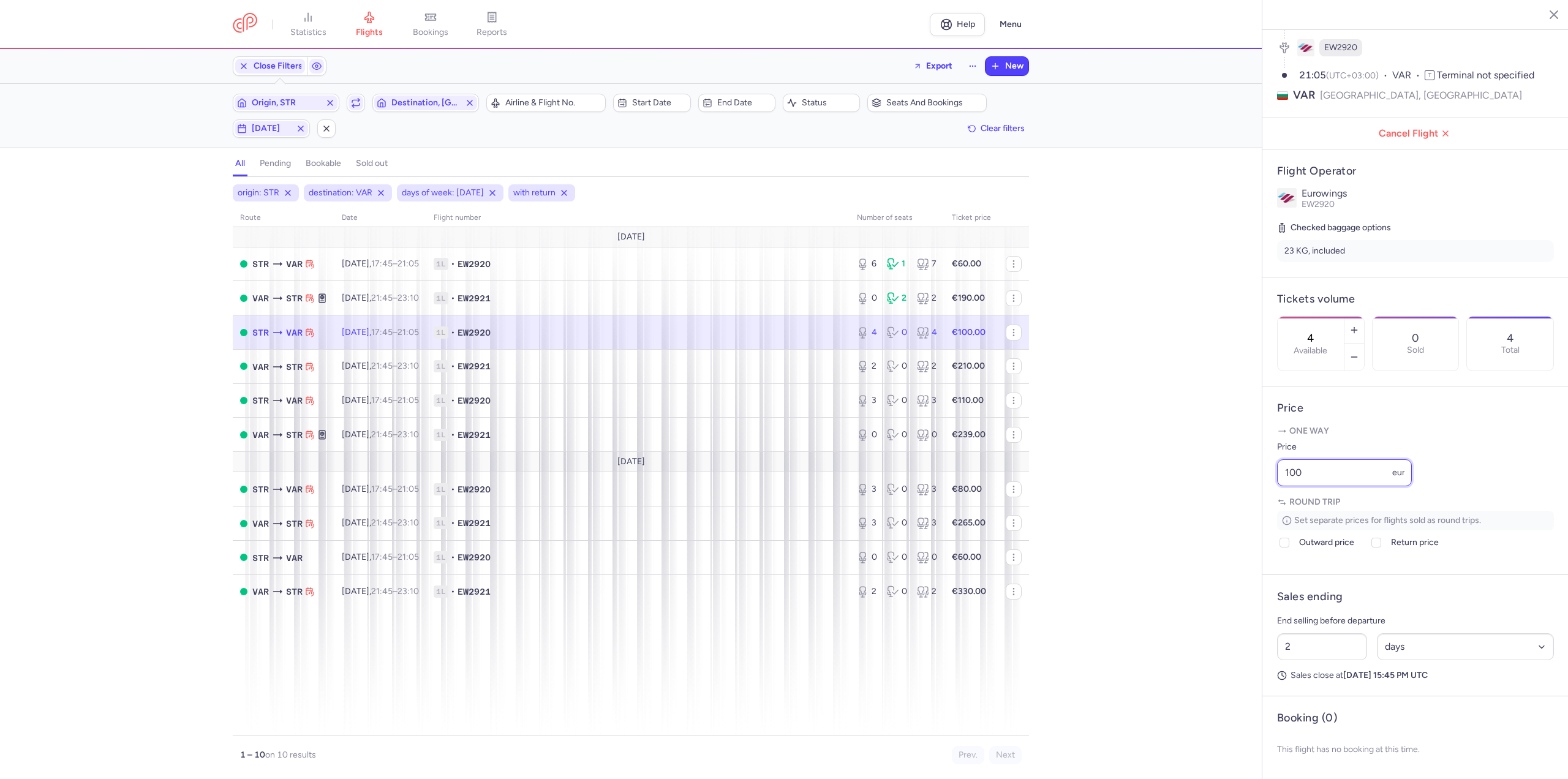
drag, startPoint x: 1318, startPoint y: 482, endPoint x: 1205, endPoint y: 479, distance: 113.0
click at [1205, 479] on div "statistics flights bookings reports Help Menu Close Filters Export New Filters …" at bounding box center [784, 390] width 1568 height 779
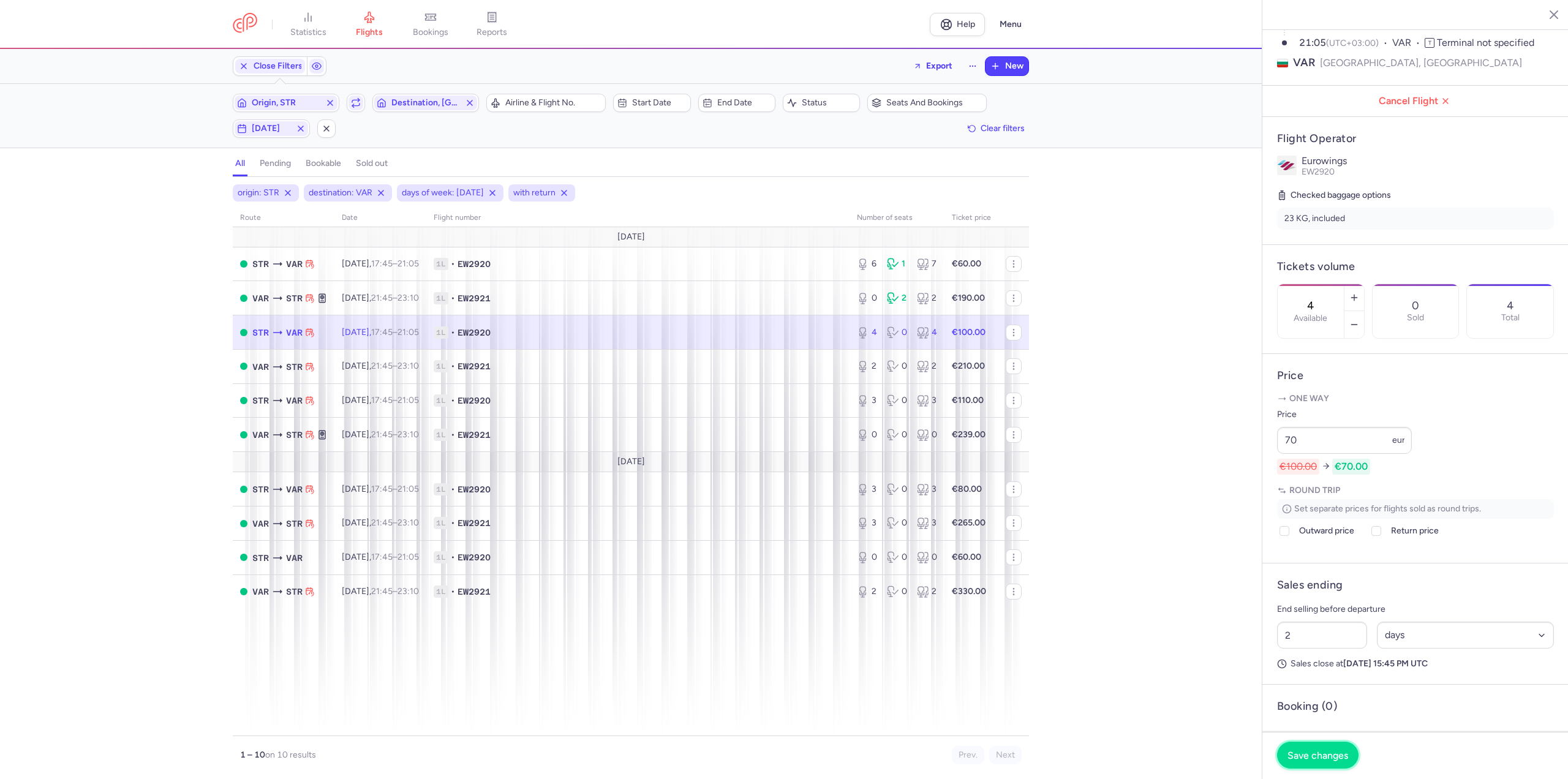
click at [1319, 765] on button "Save changes" at bounding box center [1318, 755] width 82 height 27
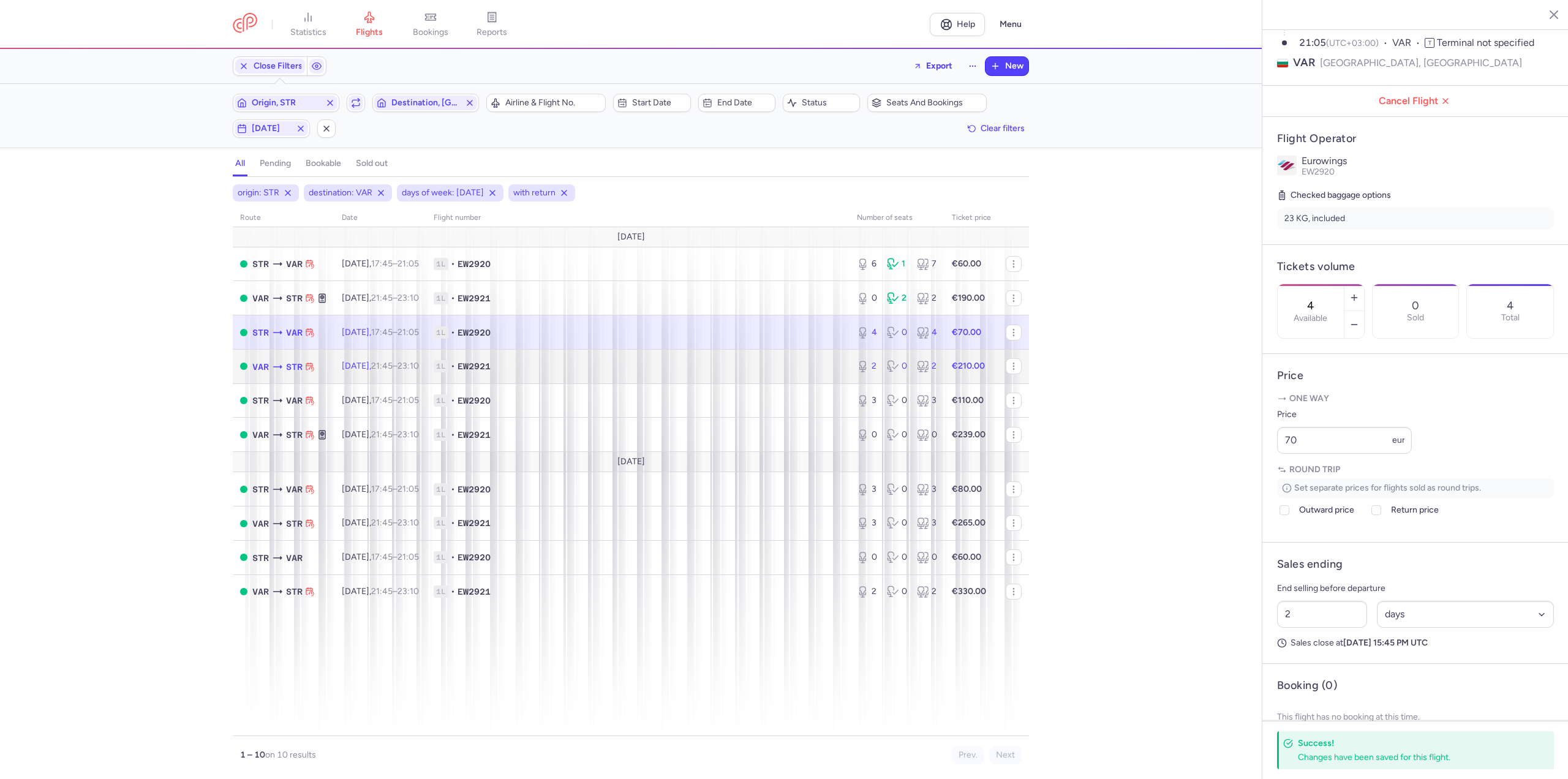
click at [377, 364] on span "[DATE] 21:45 – 23:10 +0" at bounding box center [380, 366] width 77 height 10
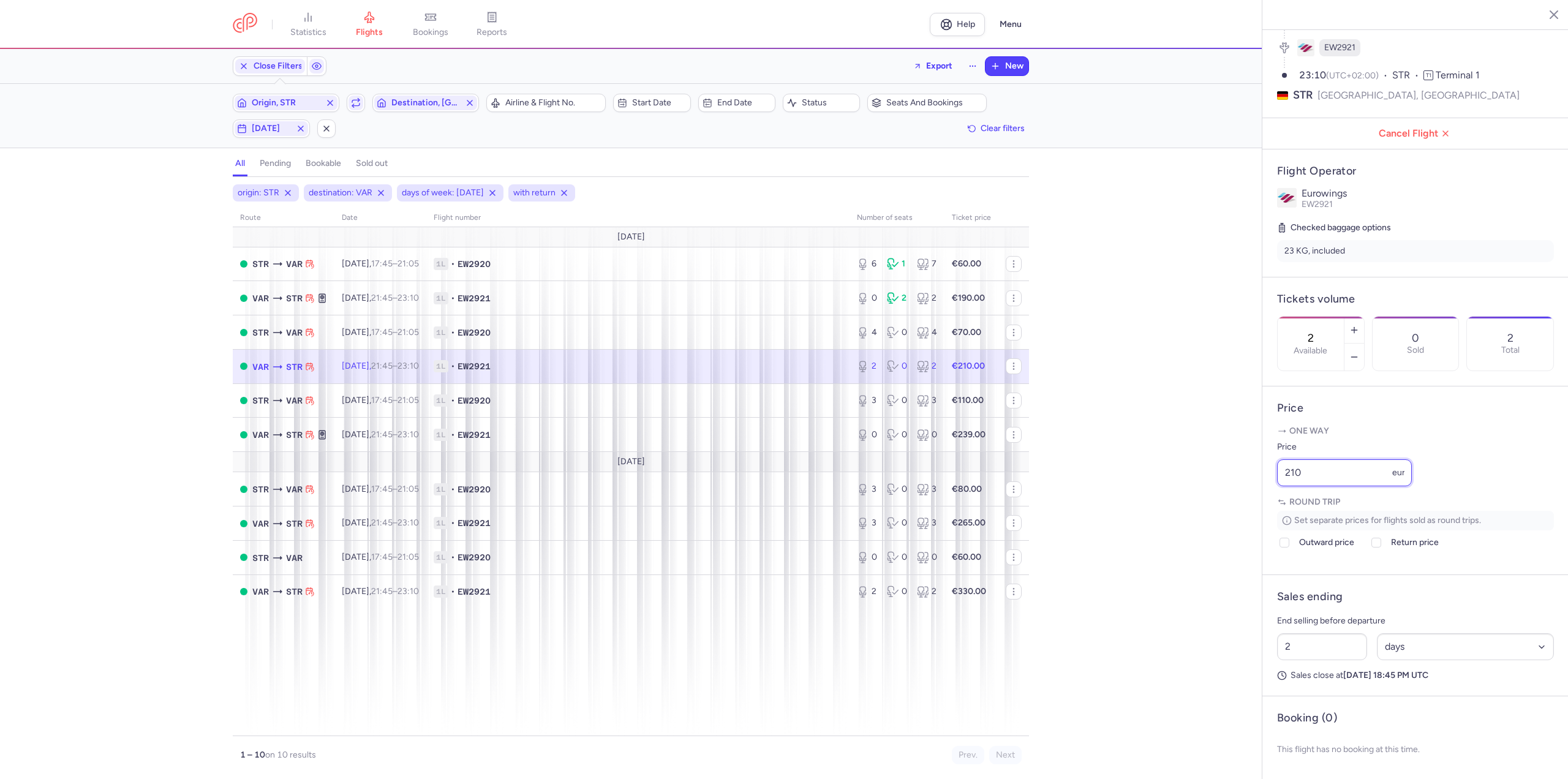
drag, startPoint x: 1331, startPoint y: 468, endPoint x: 1172, endPoint y: 471, distance: 159.0
click at [1172, 471] on div "statistics flights bookings reports Help Menu Close Filters Export New Filters …" at bounding box center [784, 390] width 1568 height 779
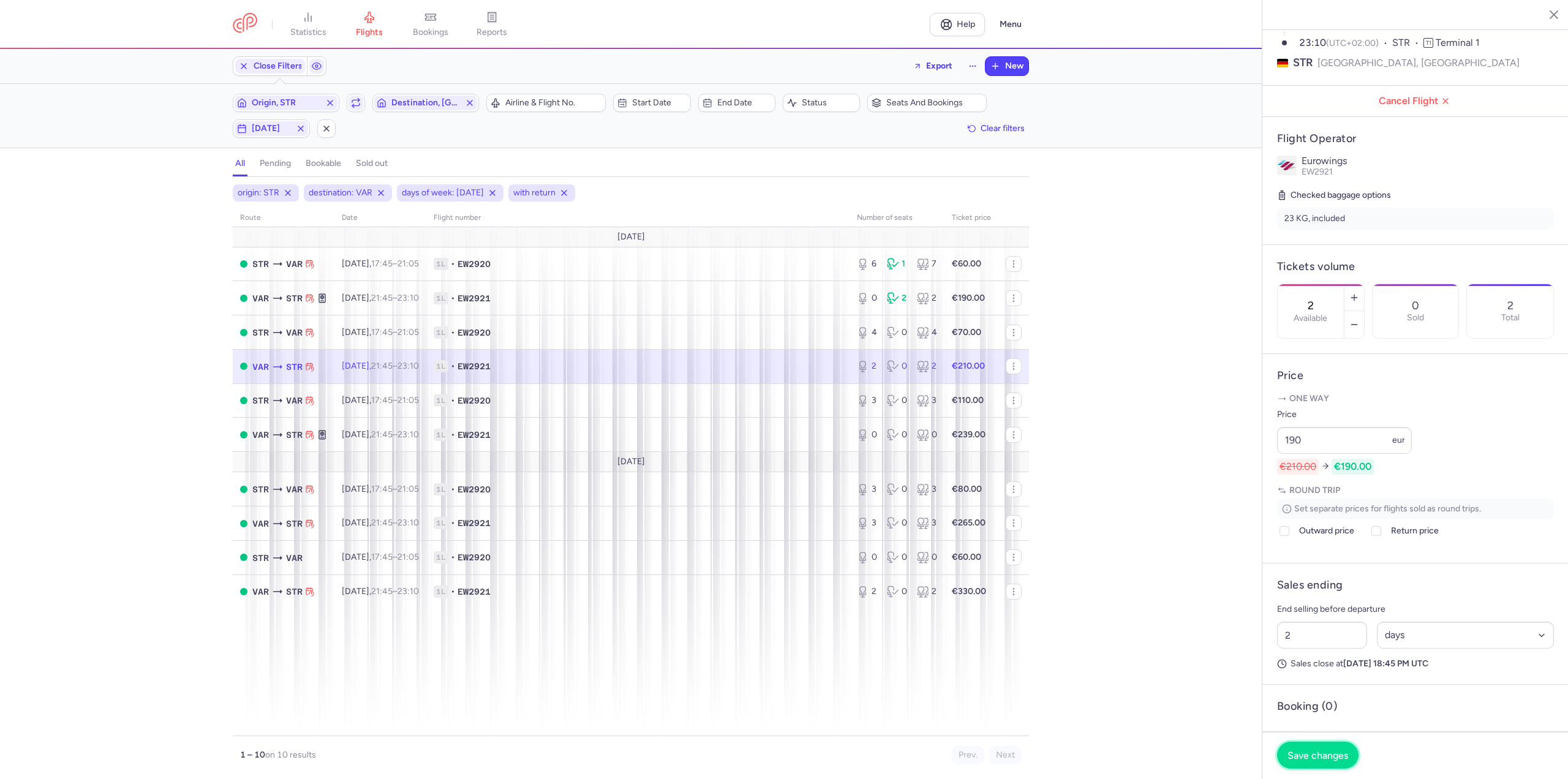
click at [1290, 748] on button "Save changes" at bounding box center [1318, 755] width 82 height 27
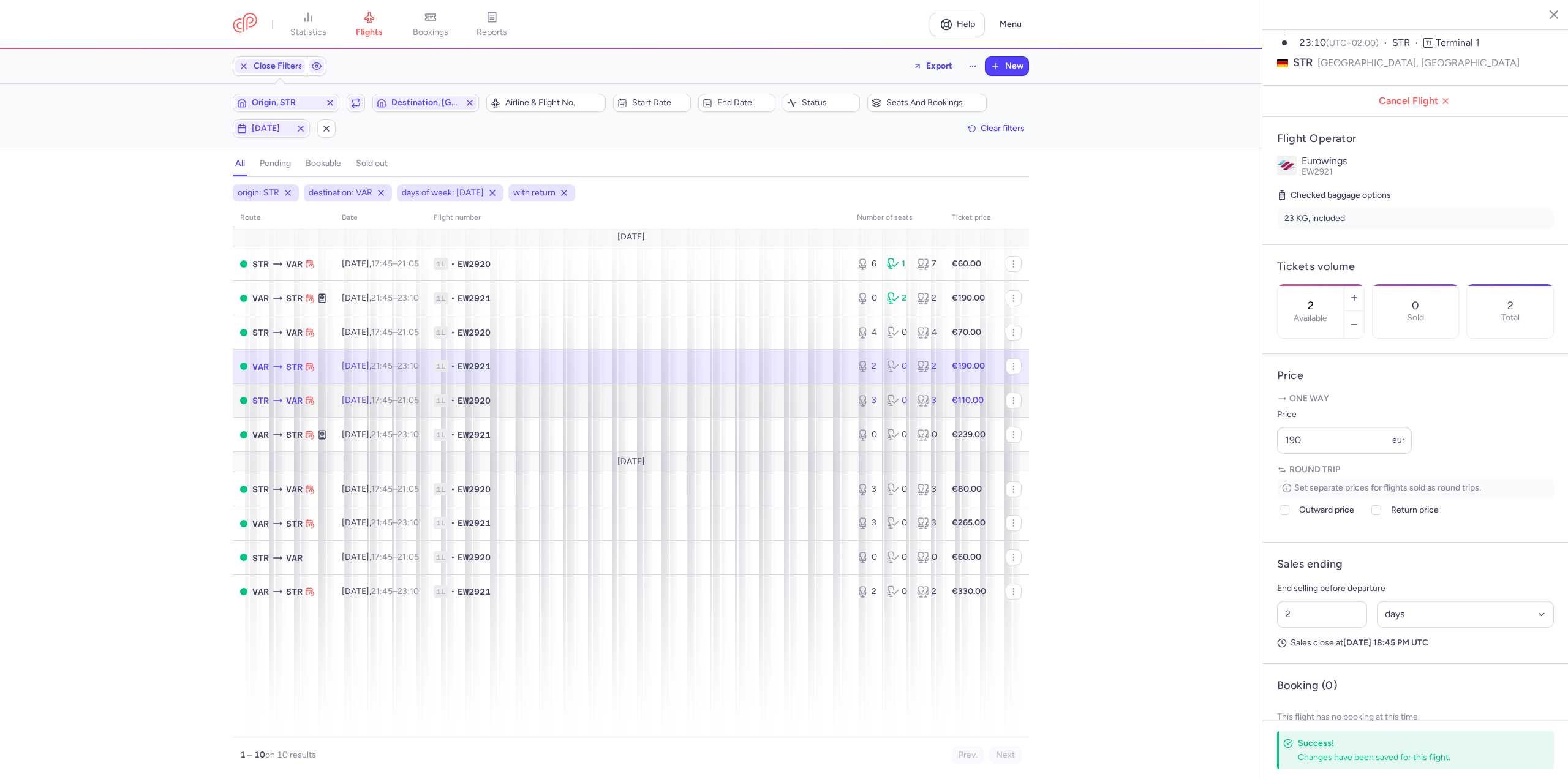
click at [390, 396] on span "[DATE] 17:45 – 21:05 +0" at bounding box center [380, 400] width 77 height 10
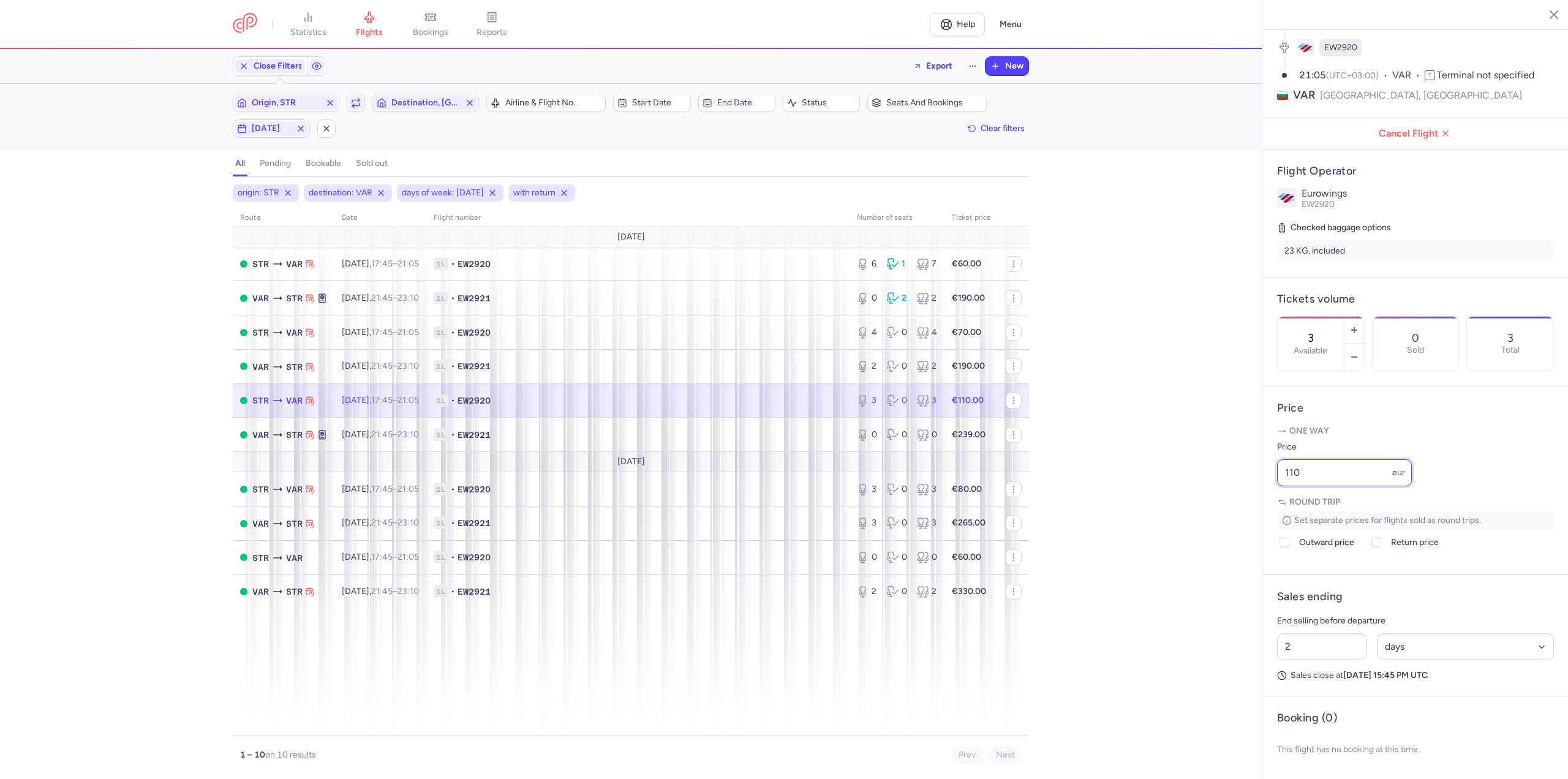
drag, startPoint x: 1333, startPoint y: 467, endPoint x: 1192, endPoint y: 468, distance: 141.0
click at [1192, 468] on div "statistics flights bookings reports Help Menu Close Filters Export New Filters …" at bounding box center [784, 390] width 1568 height 779
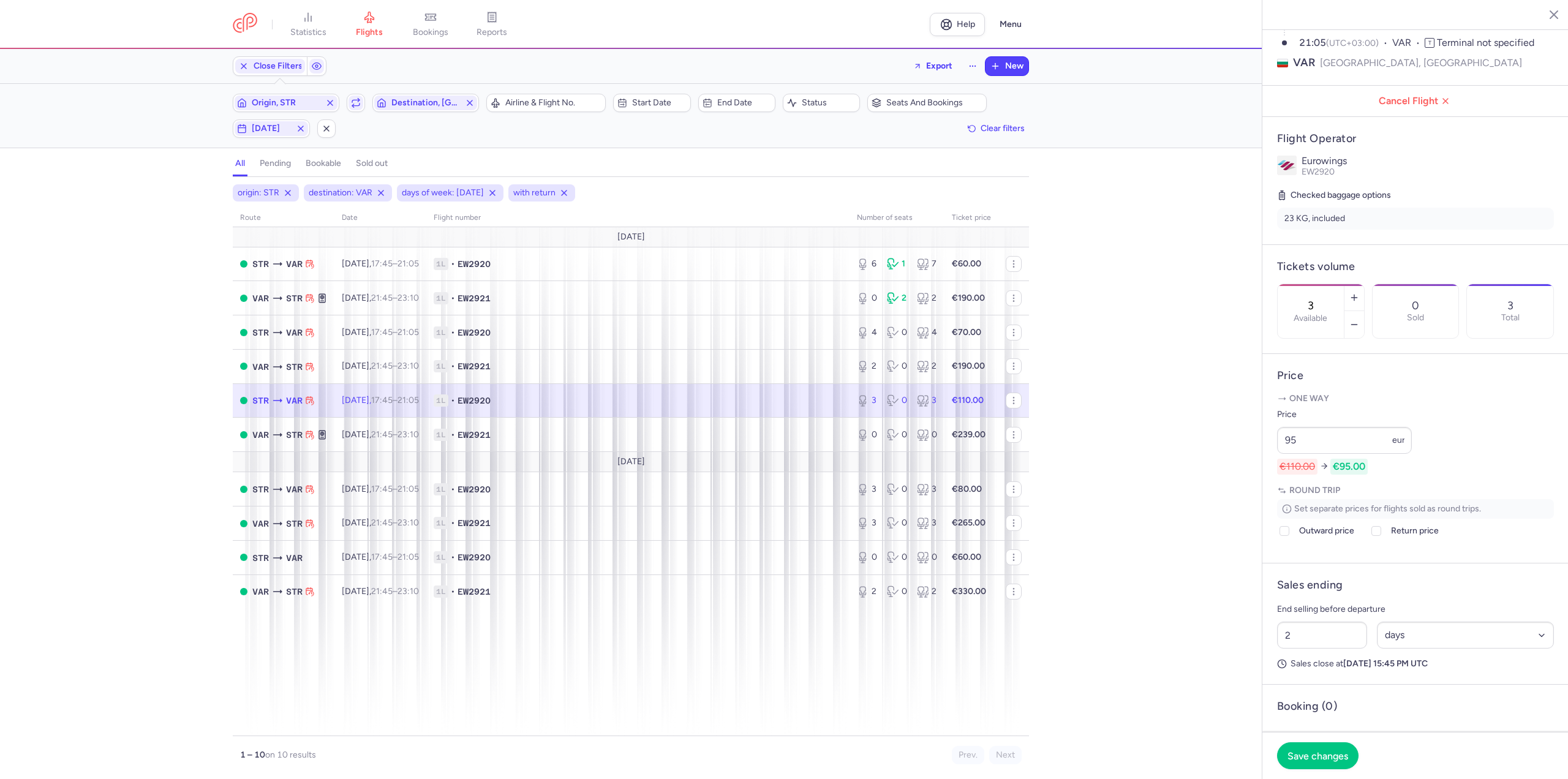
click at [1344, 284] on div "3 Available" at bounding box center [1311, 311] width 66 height 54
click at [1359, 292] on icon "button" at bounding box center [1354, 297] width 10 height 10
click at [1327, 756] on span "Save changes" at bounding box center [1318, 755] width 61 height 11
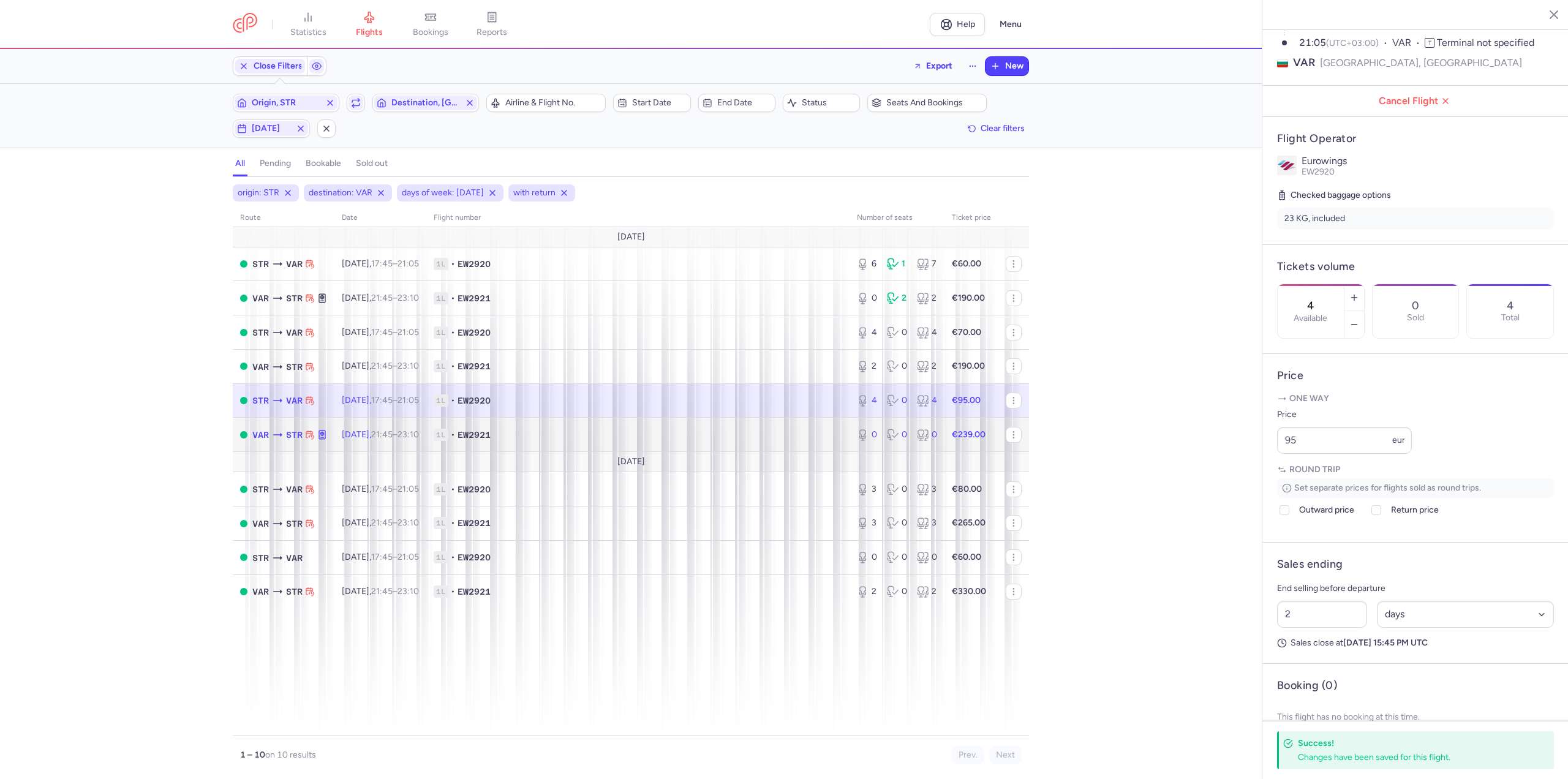
click at [419, 436] on time "23:10 +0" at bounding box center [408, 434] width 22 height 10
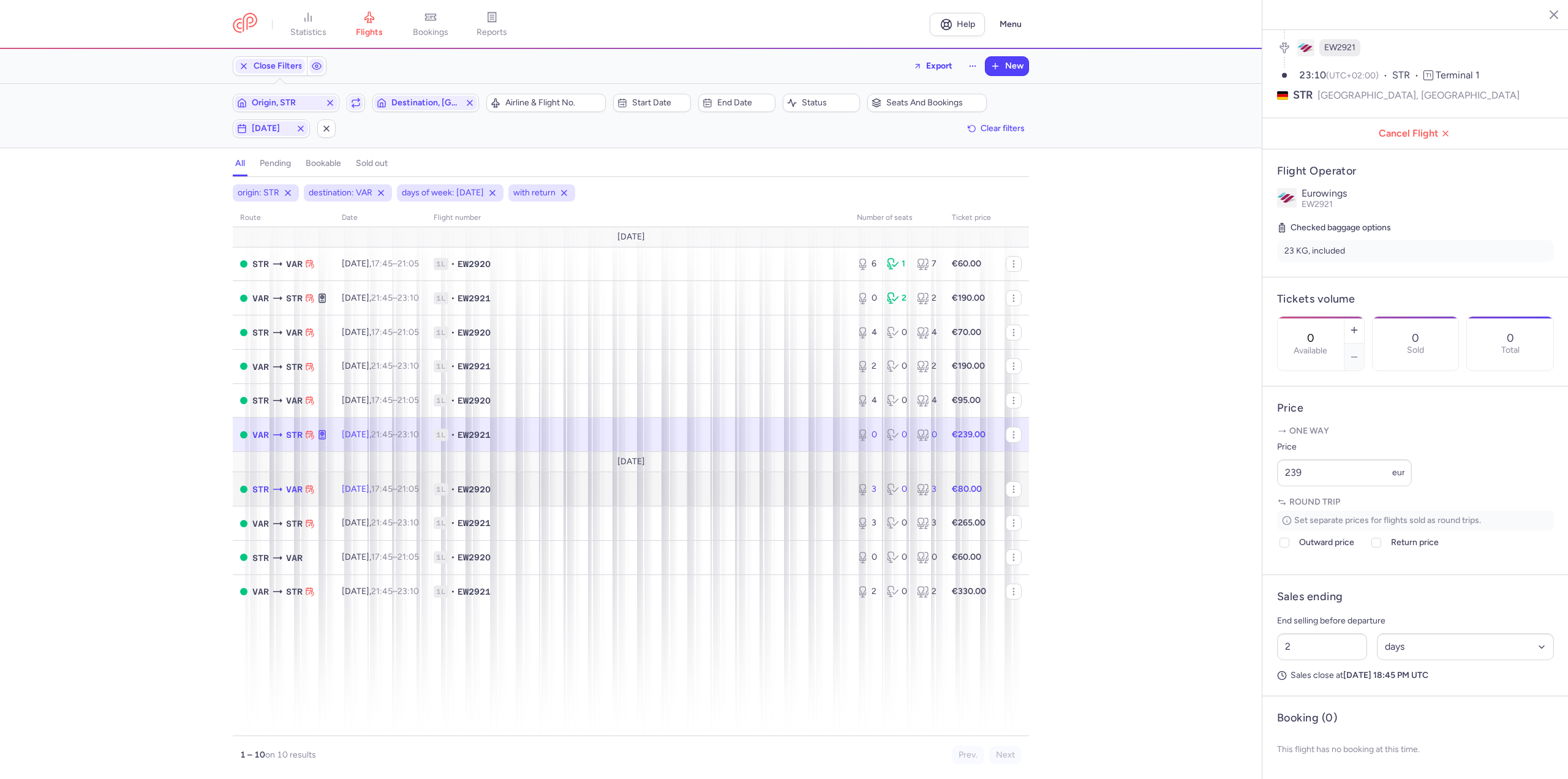
click at [393, 490] on time "17:45" at bounding box center [382, 488] width 22 height 10
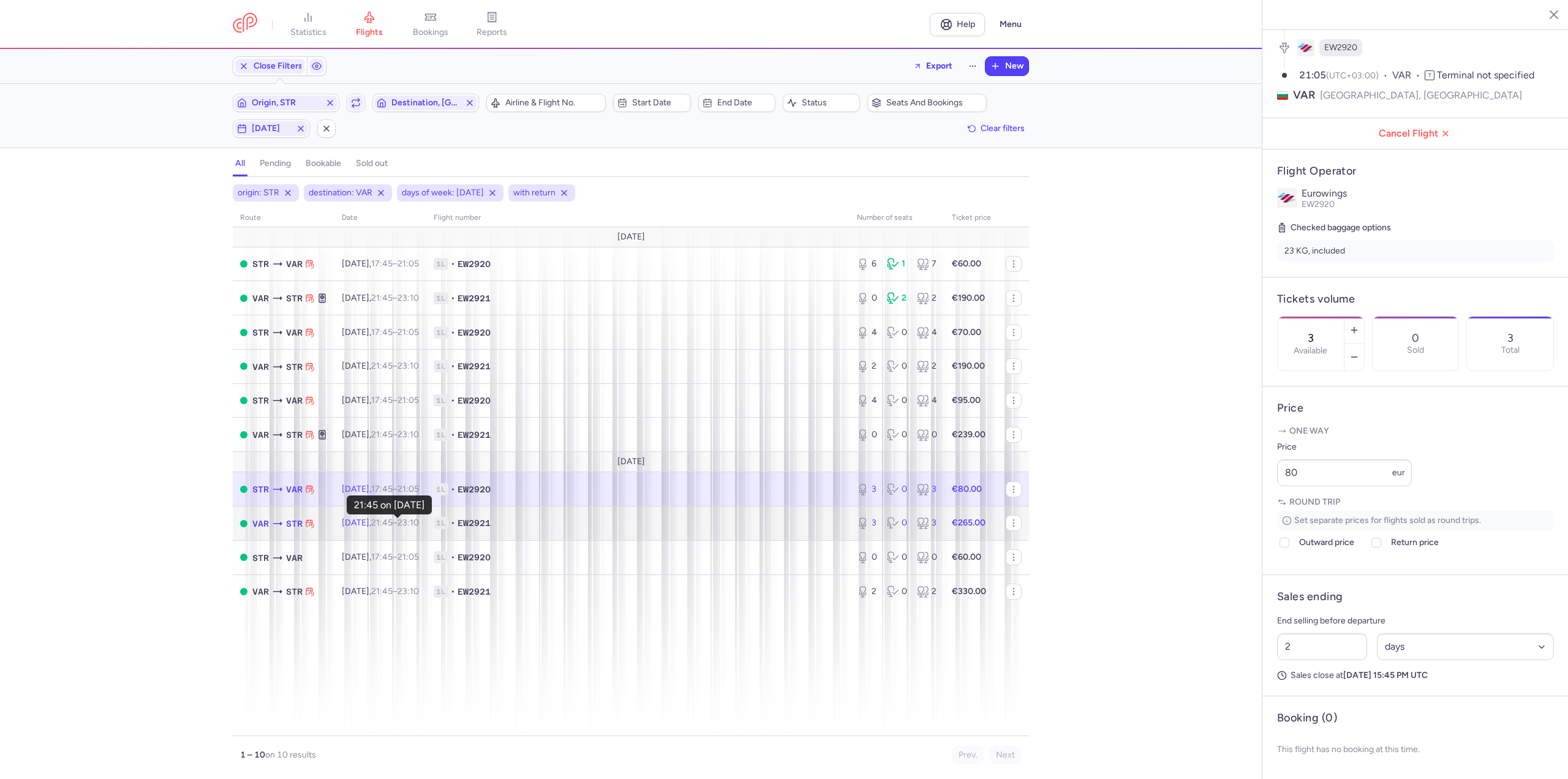
click at [393, 522] on time "21:45" at bounding box center [382, 522] width 22 height 10
